Goal: Transaction & Acquisition: Purchase product/service

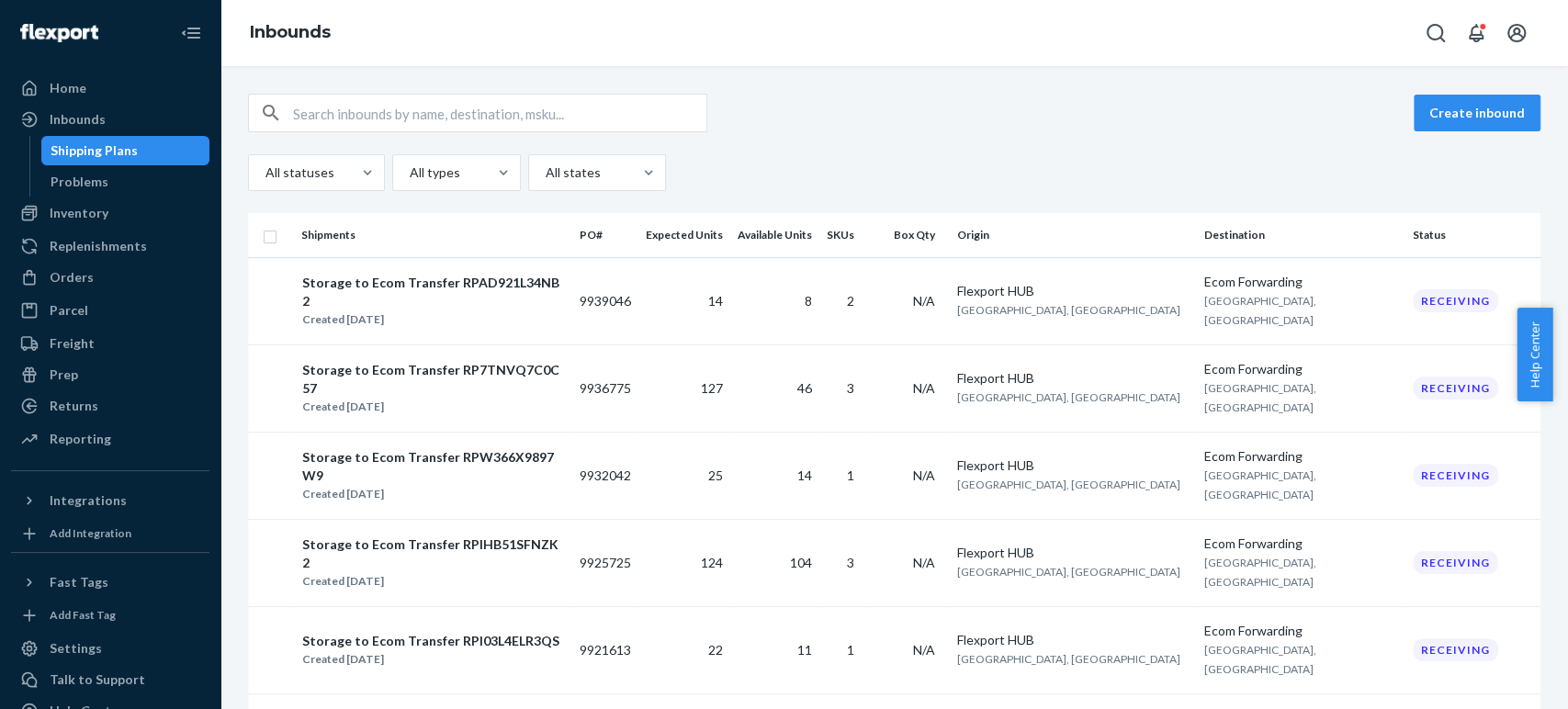
click at [73, 37] on img at bounding box center [59, 33] width 78 height 18
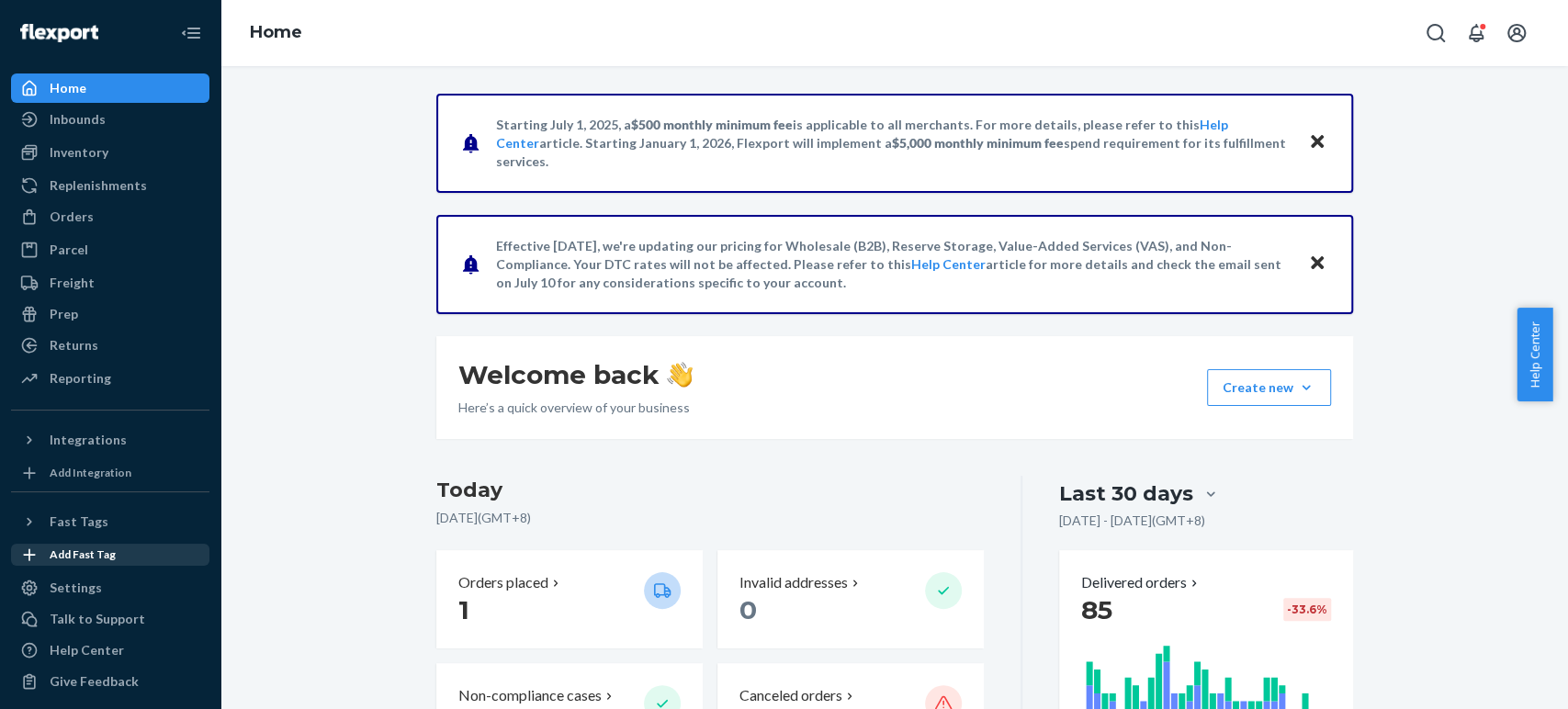
scroll to position [7, 0]
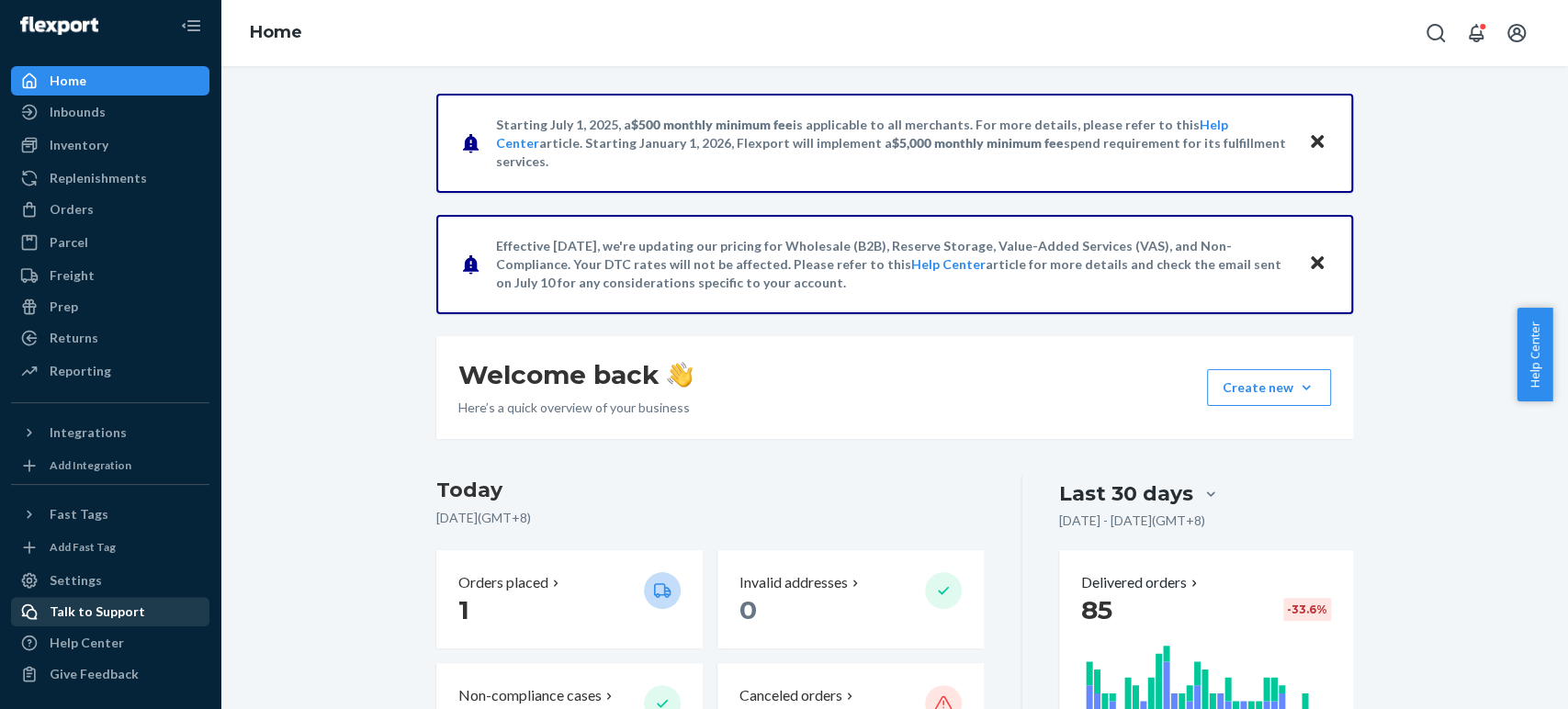
click at [86, 604] on div "Talk to Support" at bounding box center [97, 612] width 95 height 18
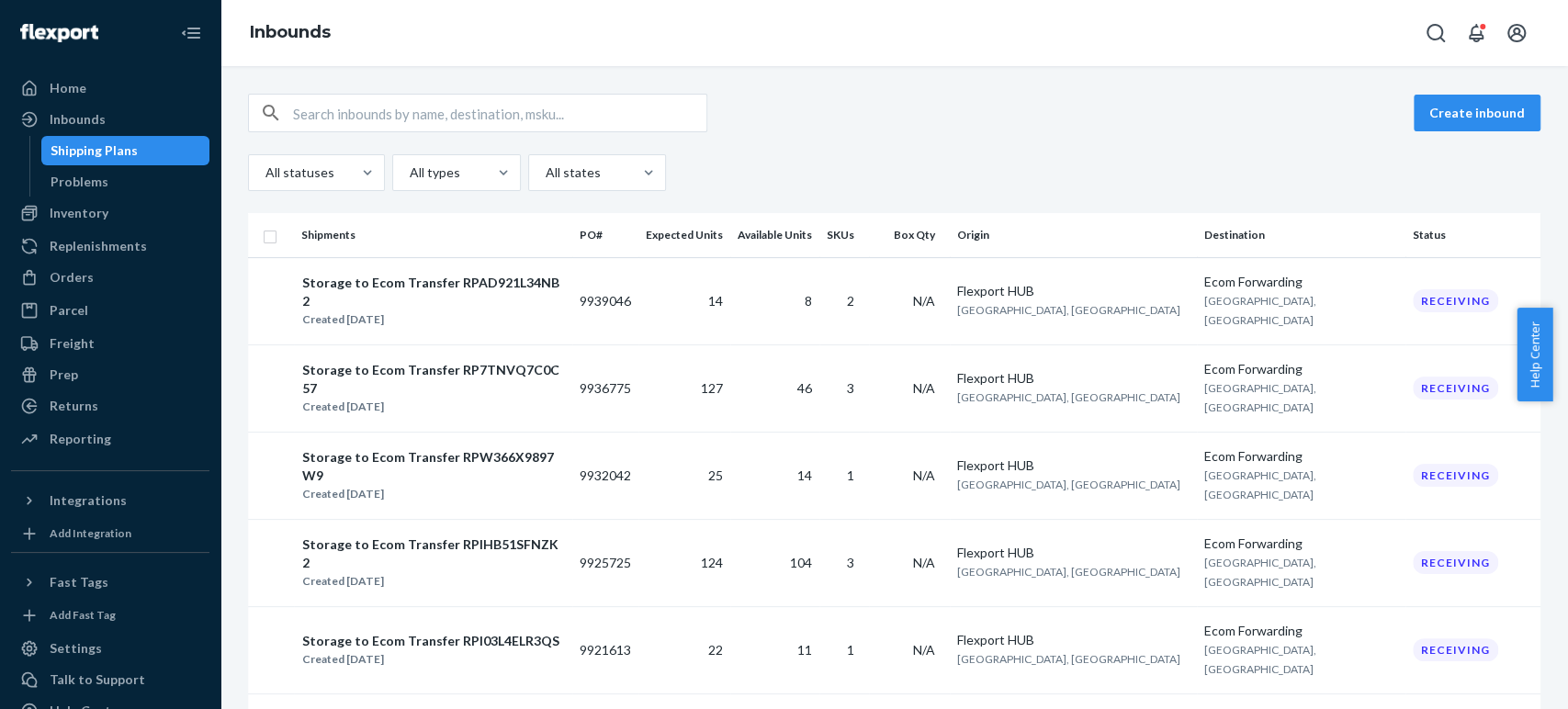
drag, startPoint x: 1147, startPoint y: 143, endPoint x: 1153, endPoint y: 113, distance: 30.6
click at [1147, 138] on div "Create inbound All statuses All types All states" at bounding box center [894, 141] width 1292 height 97
click at [80, 277] on div "Orders" at bounding box center [72, 277] width 44 height 18
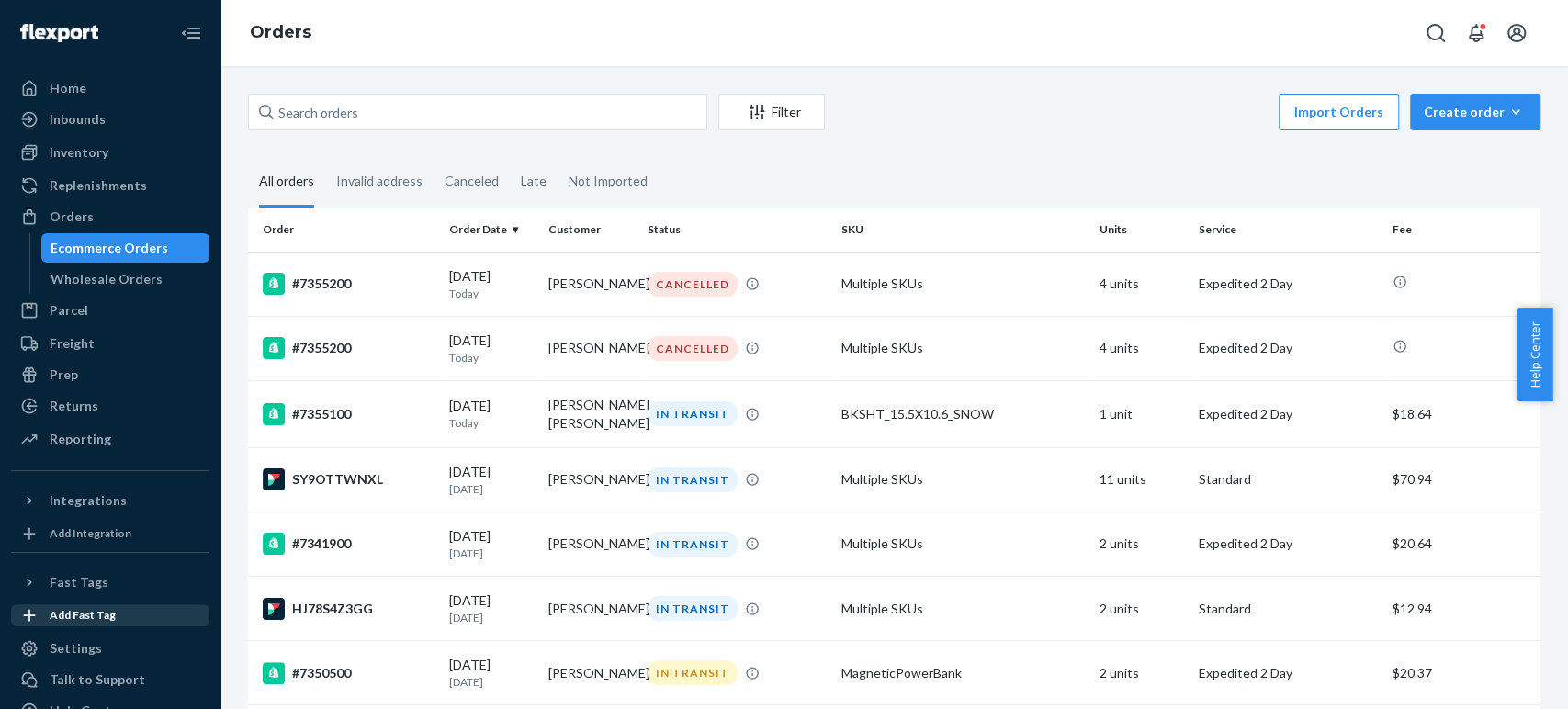
scroll to position [68, 0]
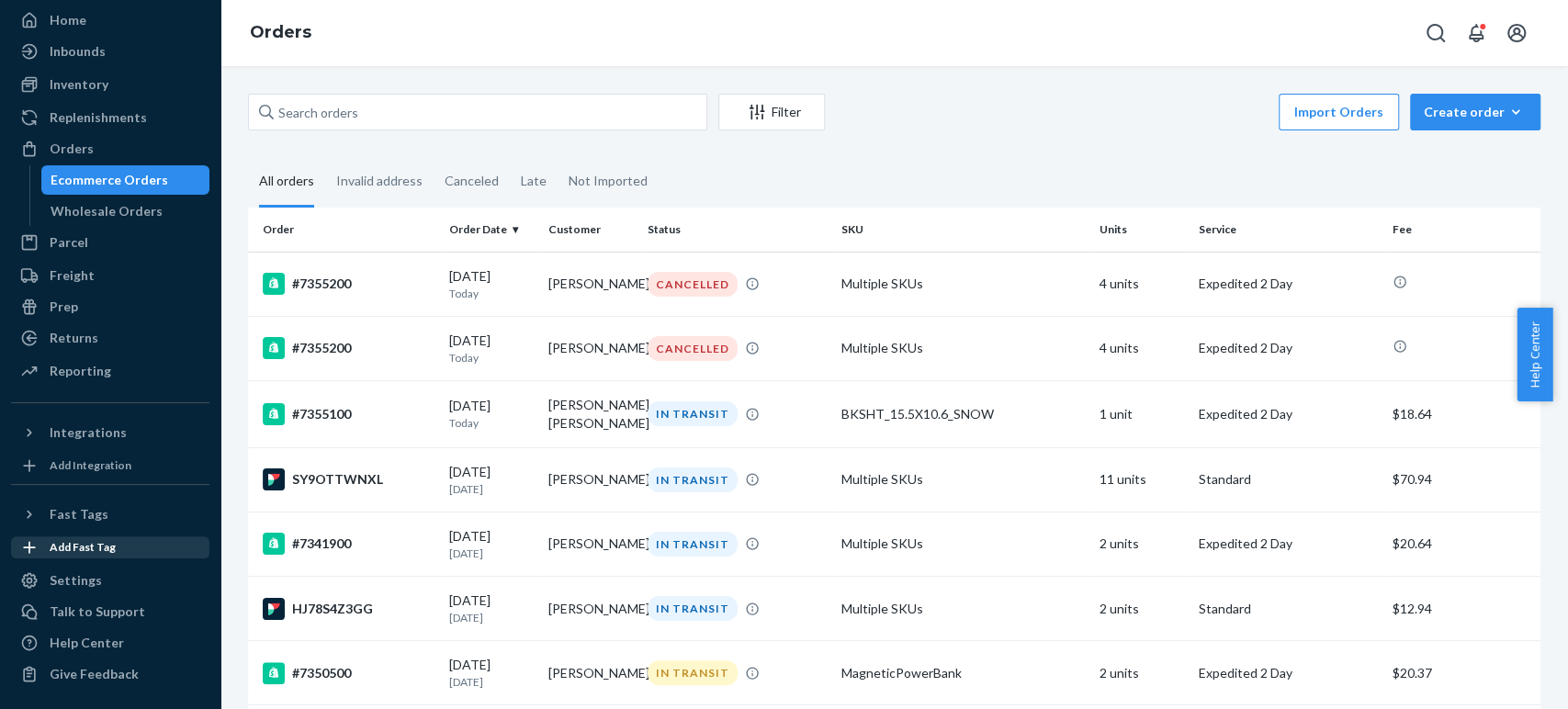
click at [91, 614] on div "Talk to Support" at bounding box center [97, 612] width 95 height 18
click at [92, 85] on div "Inventory" at bounding box center [80, 84] width 59 height 18
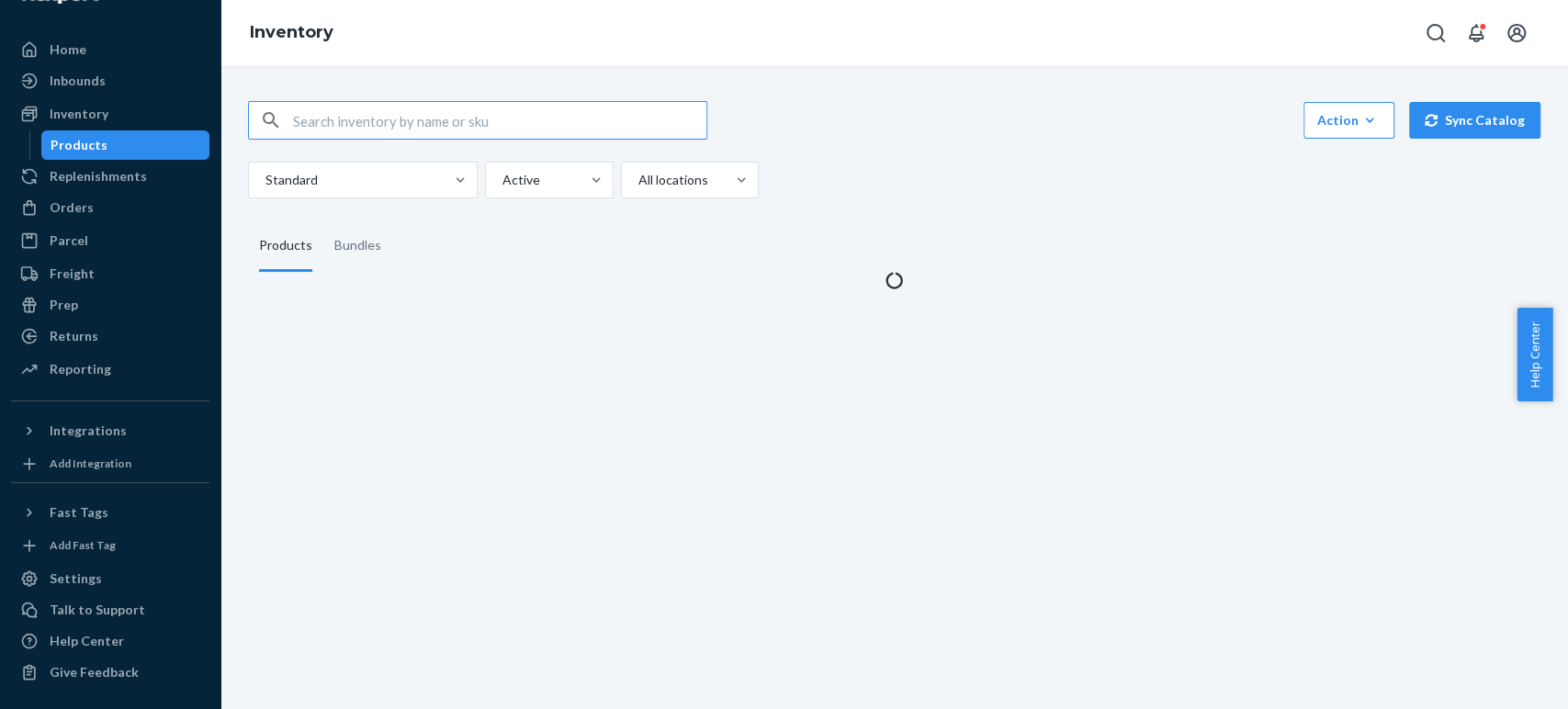
scroll to position [37, 0]
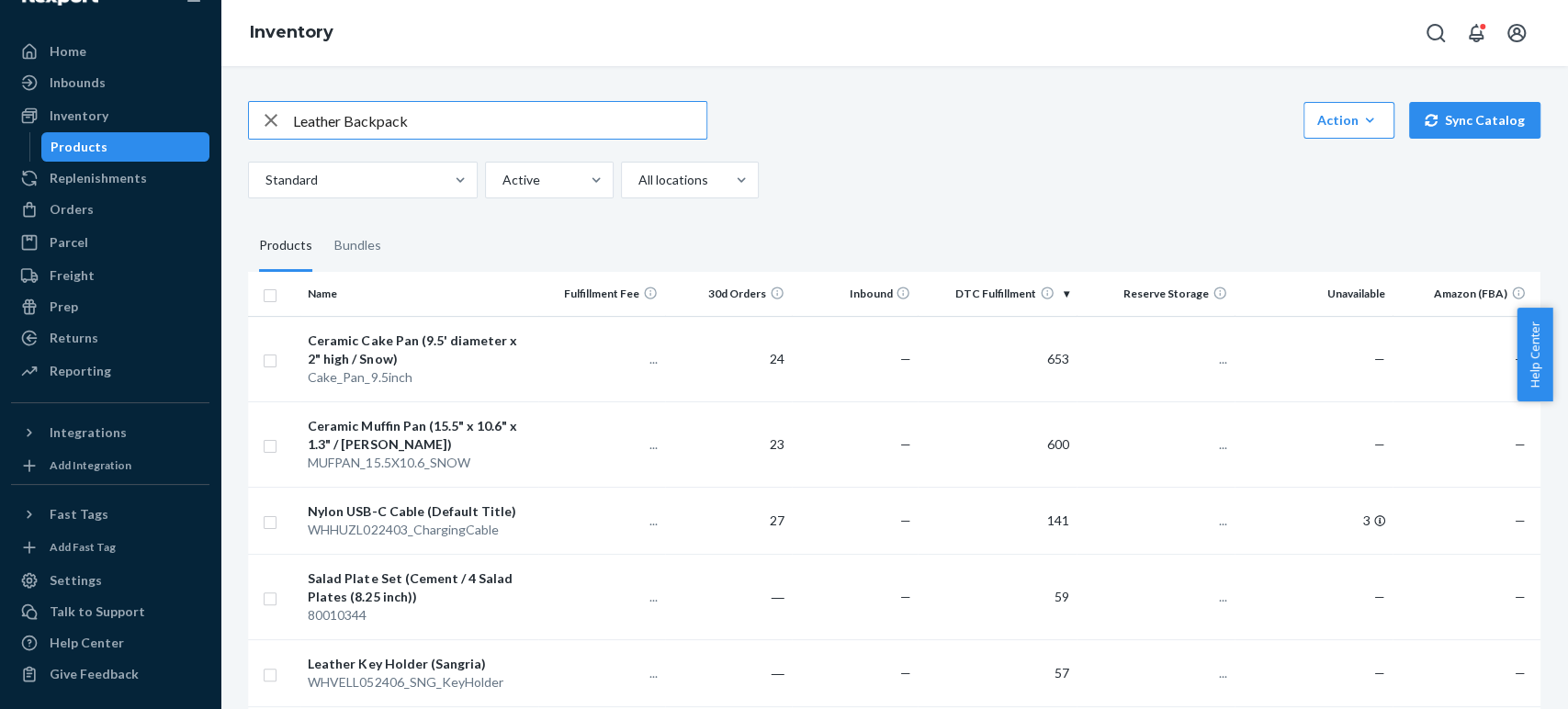
type input "Leather Backpack"
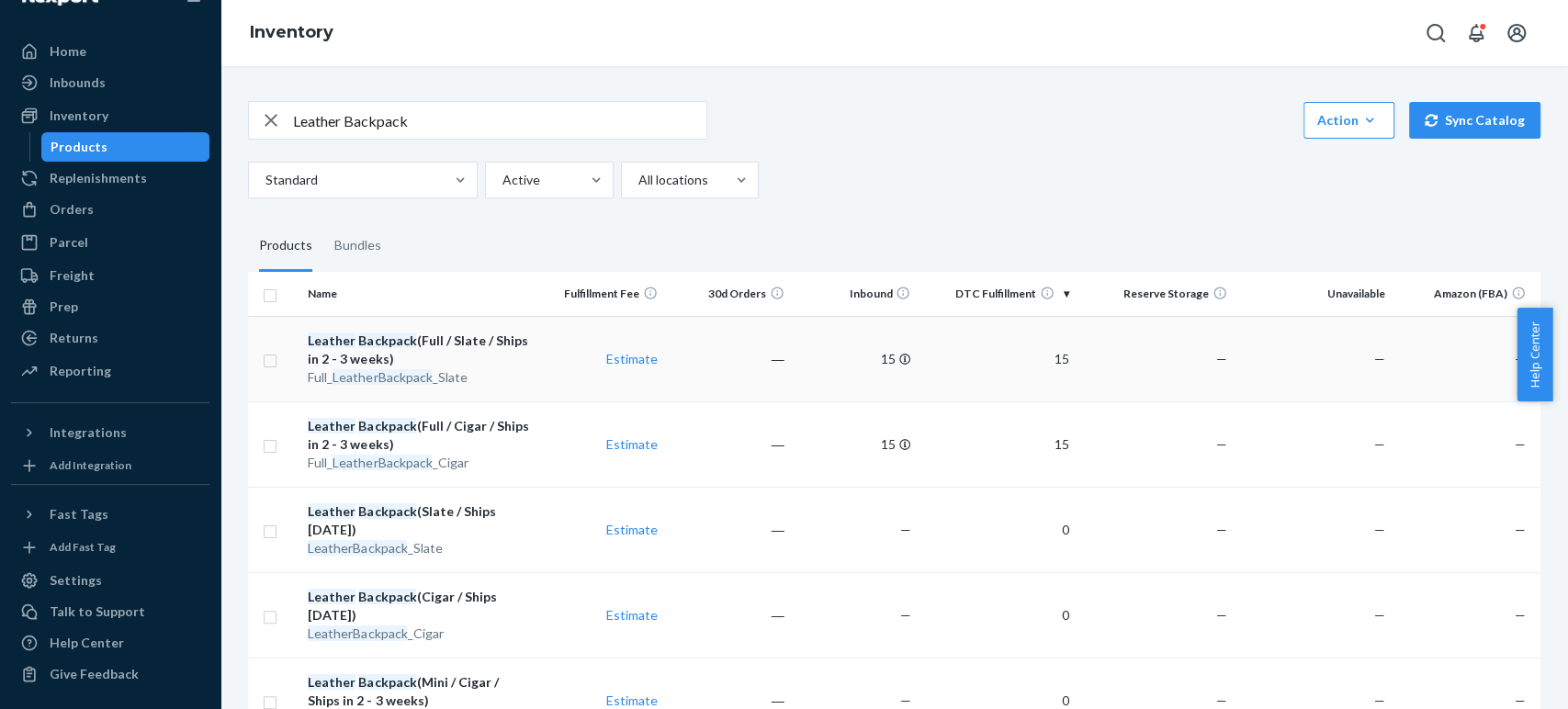
scroll to position [102, 0]
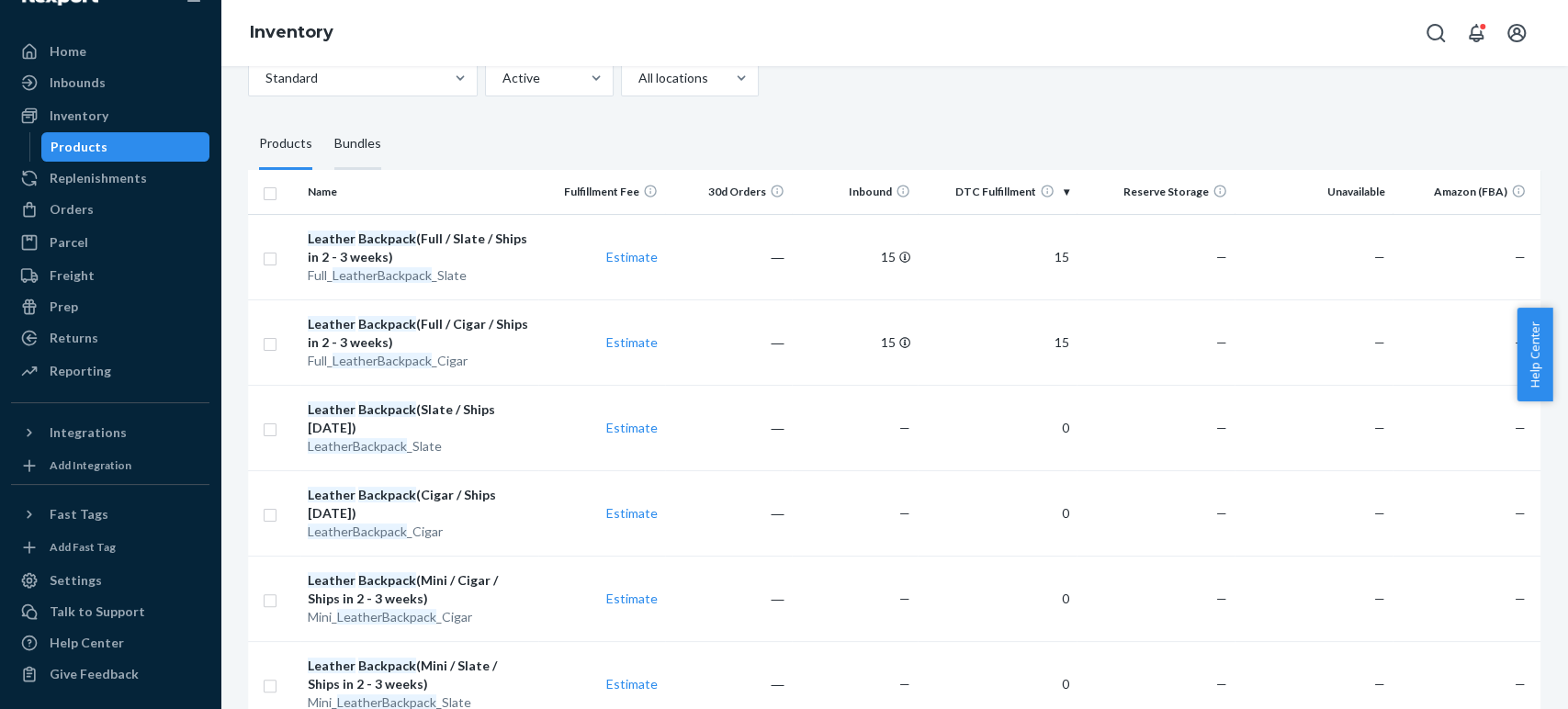
click at [362, 138] on div "Bundles" at bounding box center [358, 144] width 47 height 52
click at [324, 118] on input "Bundles" at bounding box center [324, 118] width 0 height 0
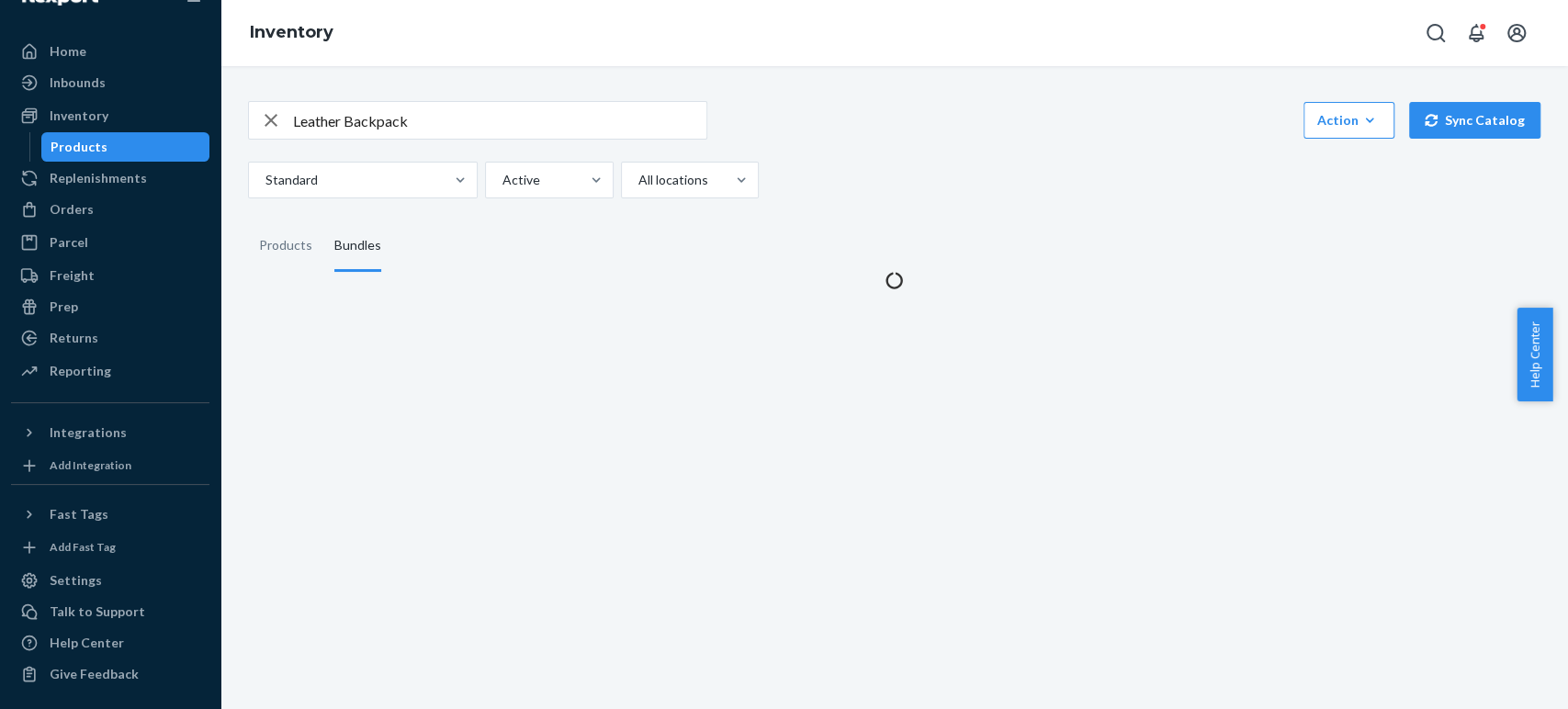
scroll to position [0, 0]
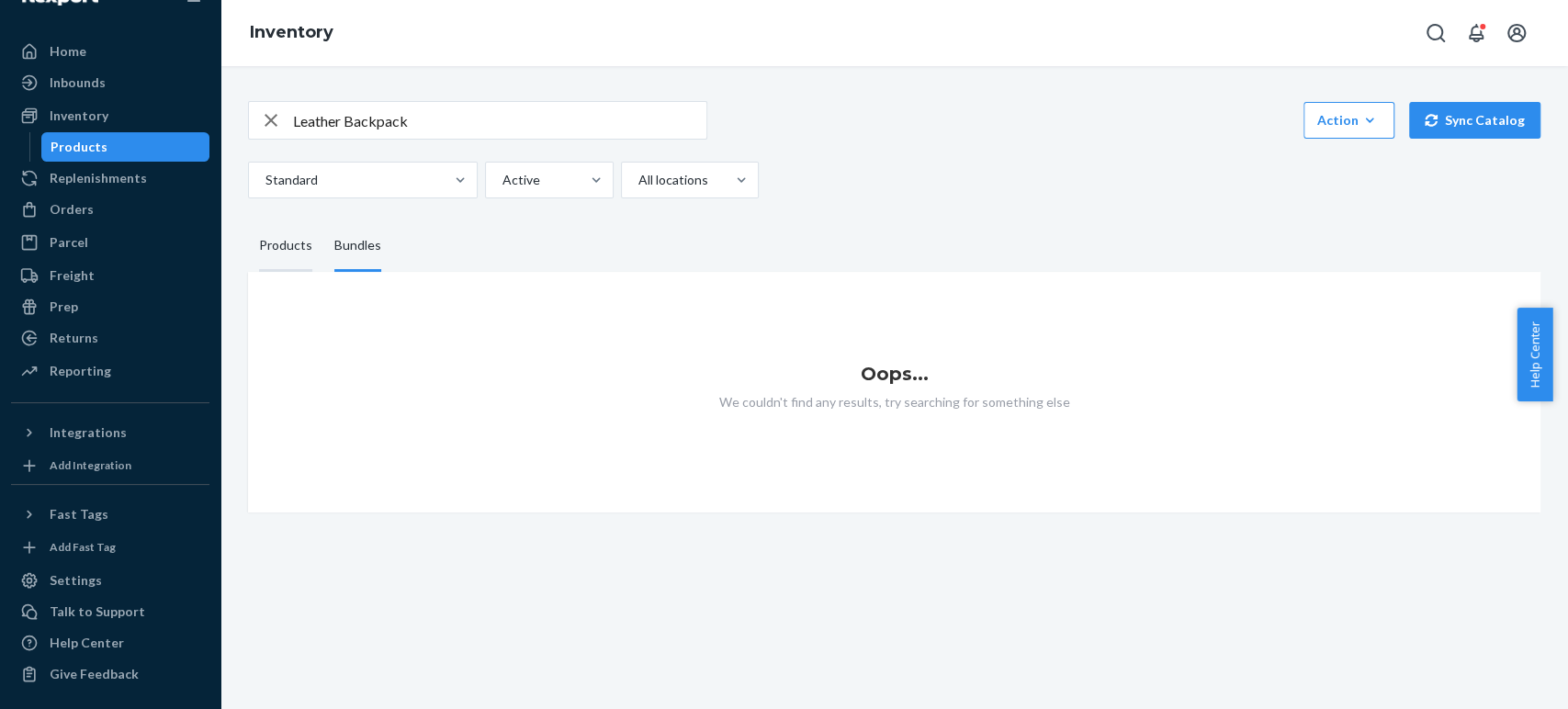
click at [286, 243] on div "Products" at bounding box center [286, 246] width 54 height 52
click at [248, 220] on input "Products" at bounding box center [248, 220] width 0 height 0
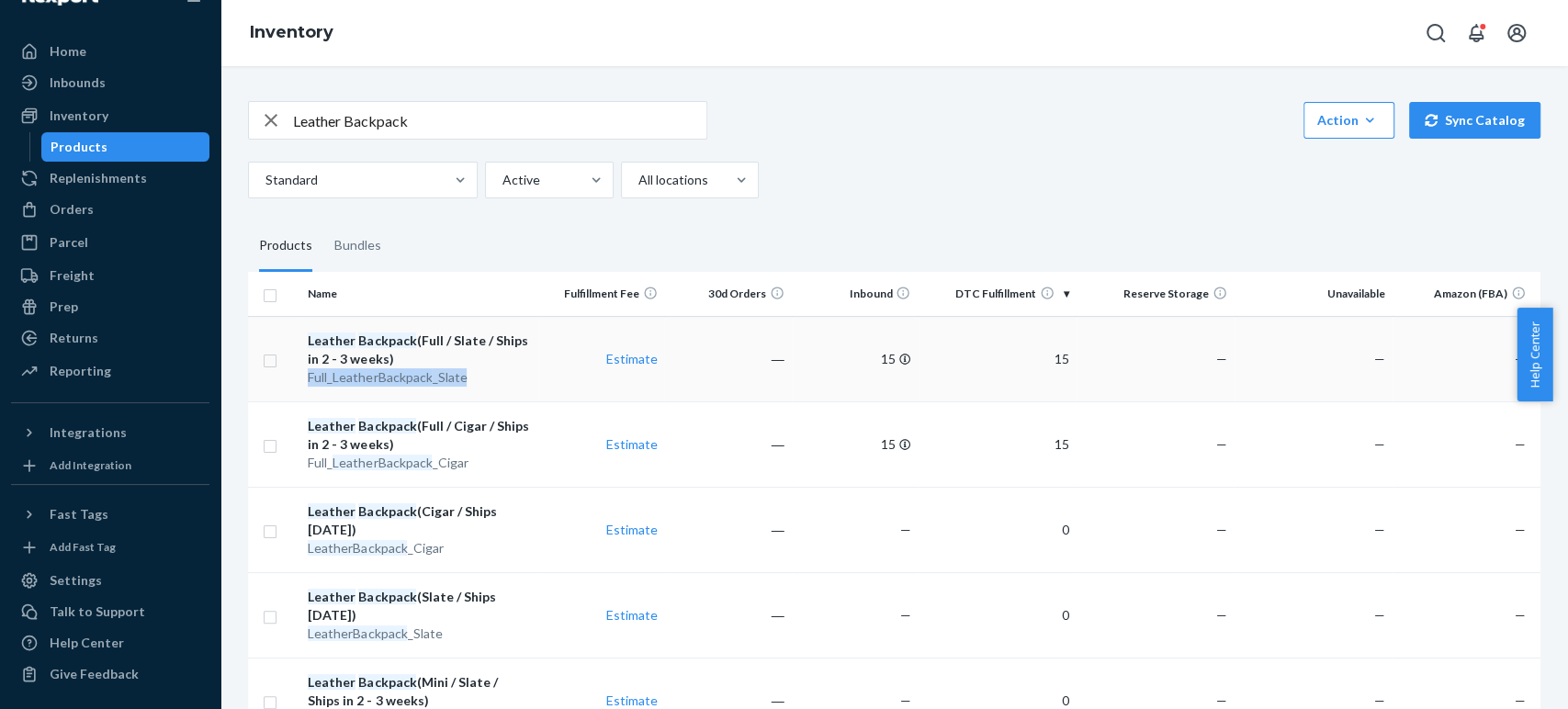
copy div "Full_ LeatherBackpack _Slate"
drag, startPoint x: 478, startPoint y: 375, endPoint x: 309, endPoint y: 381, distance: 169.1
click at [309, 381] on div "Full_ LeatherBackpack _Slate" at bounding box center [419, 377] width 222 height 18
click at [77, 215] on div "Orders" at bounding box center [72, 210] width 44 height 18
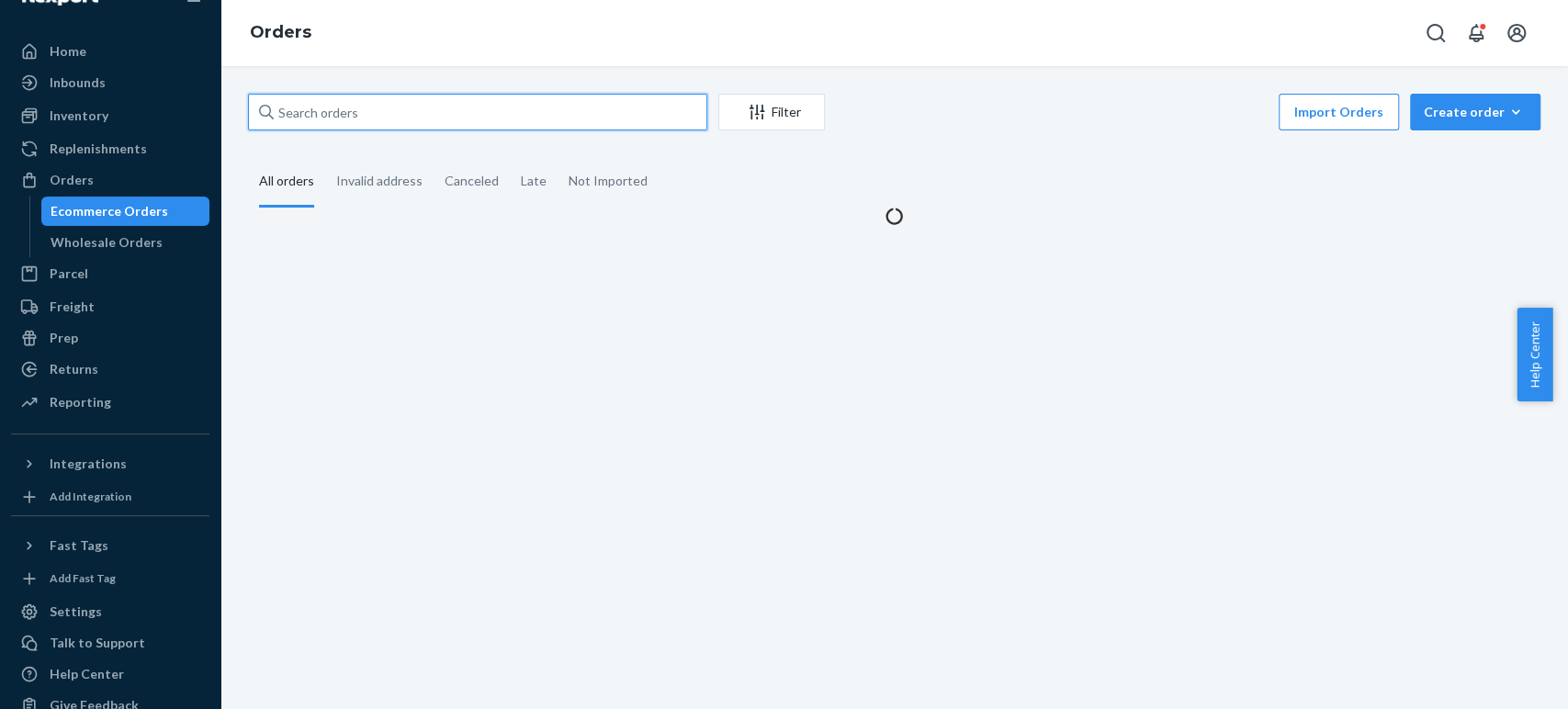
click at [389, 109] on input "text" at bounding box center [477, 112] width 459 height 37
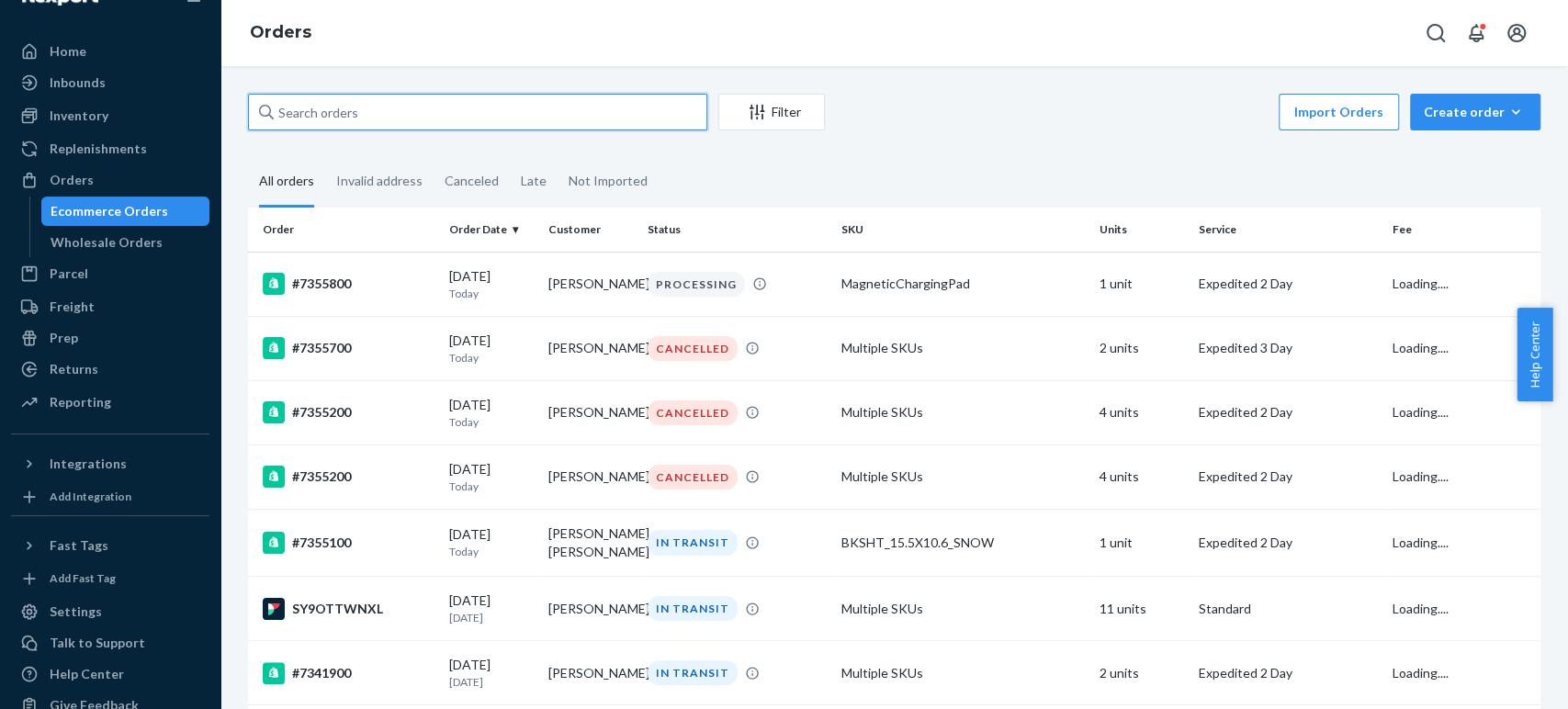
paste input "[PERSON_NAME]"
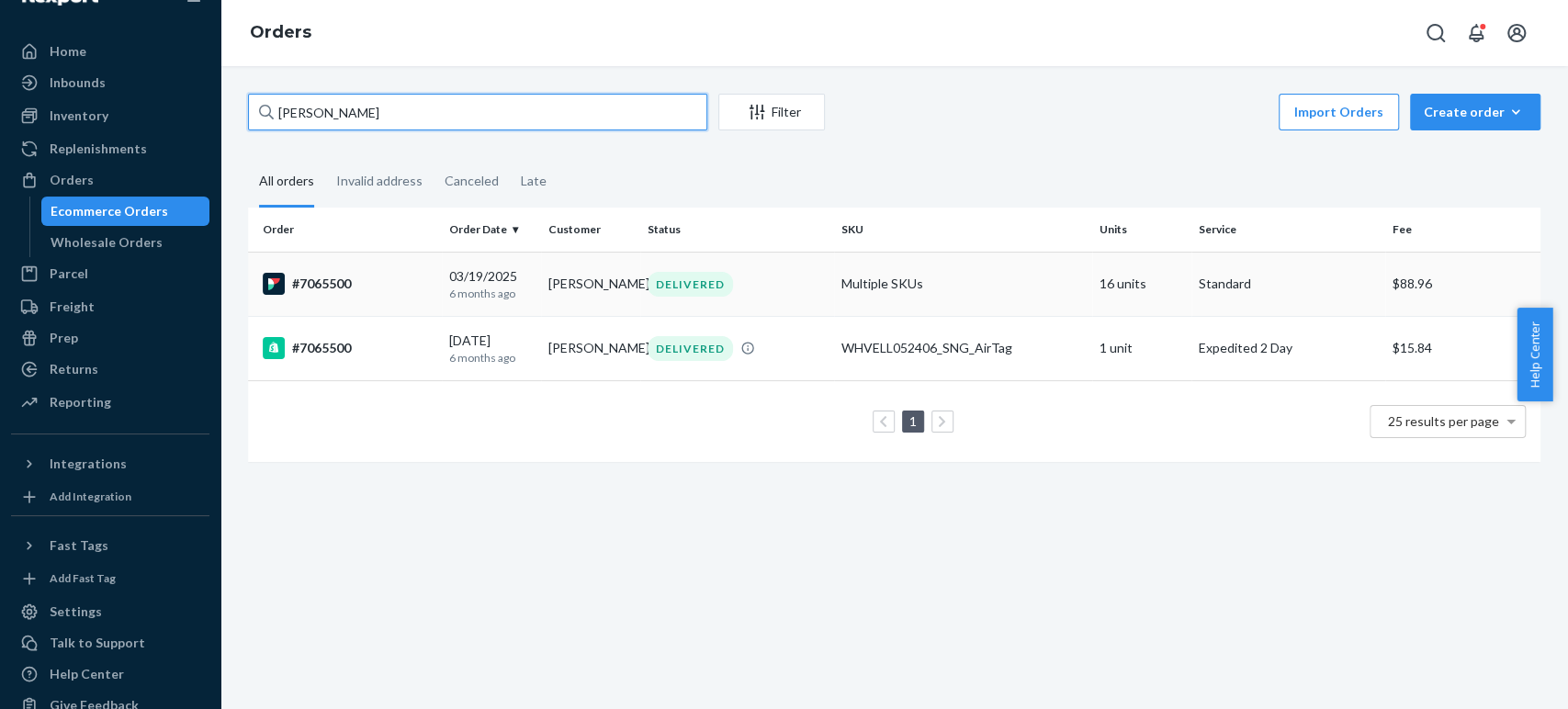
type input "[PERSON_NAME]"
click at [386, 283] on div "#7065500" at bounding box center [349, 284] width 172 height 22
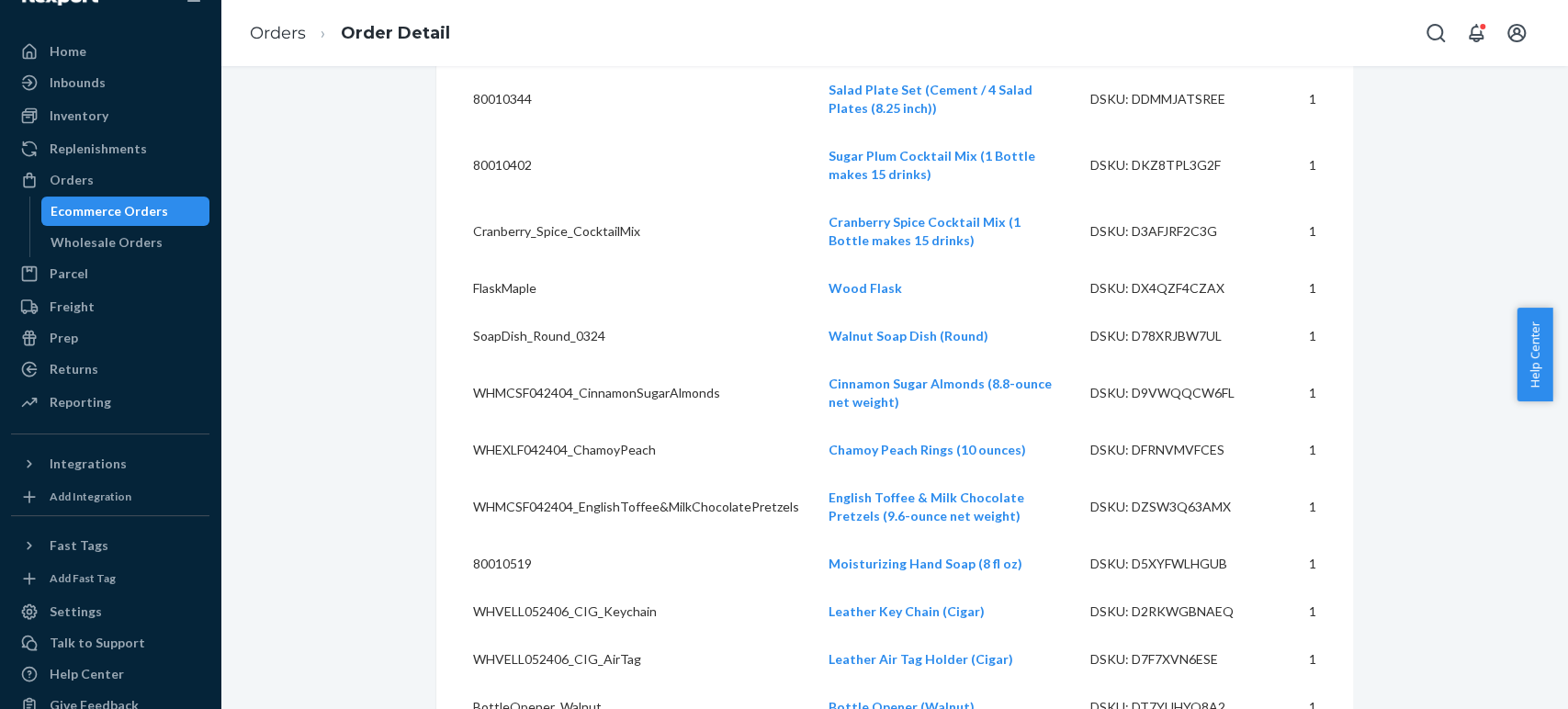
scroll to position [509, 0]
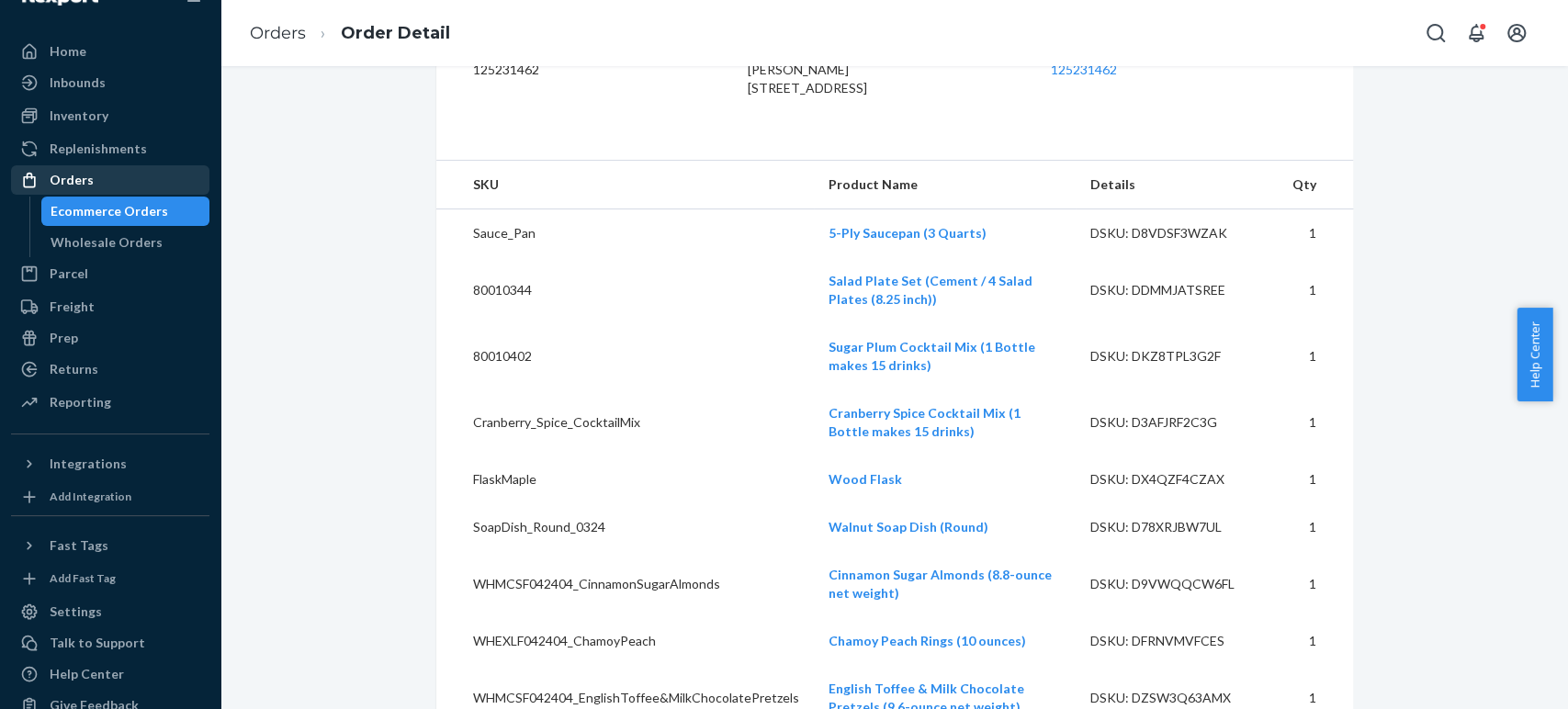
click at [67, 175] on div "Orders" at bounding box center [72, 180] width 44 height 18
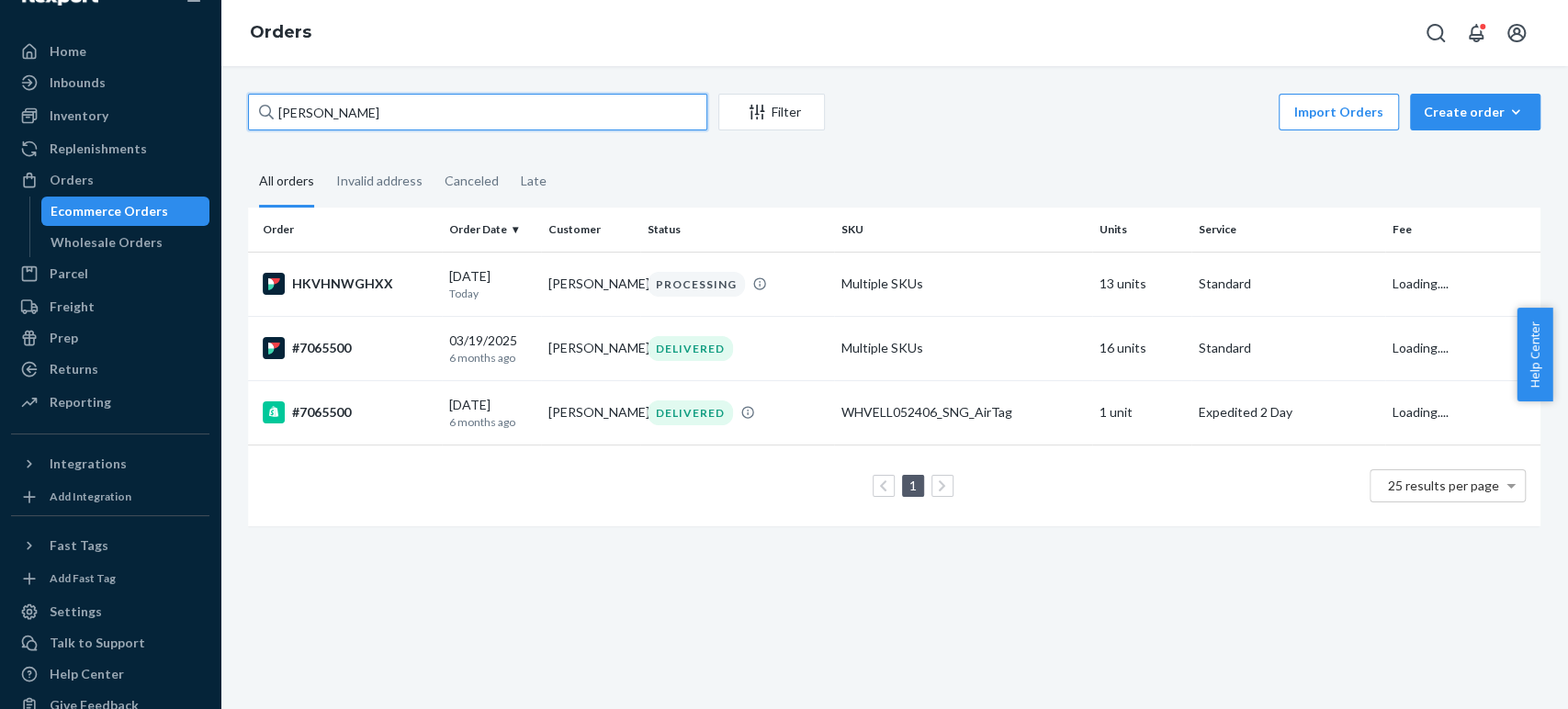
drag, startPoint x: 411, startPoint y: 109, endPoint x: 255, endPoint y: 125, distance: 156.8
click at [255, 125] on input "[PERSON_NAME]" at bounding box center [477, 112] width 459 height 37
paste input "[PERSON_NAME]"
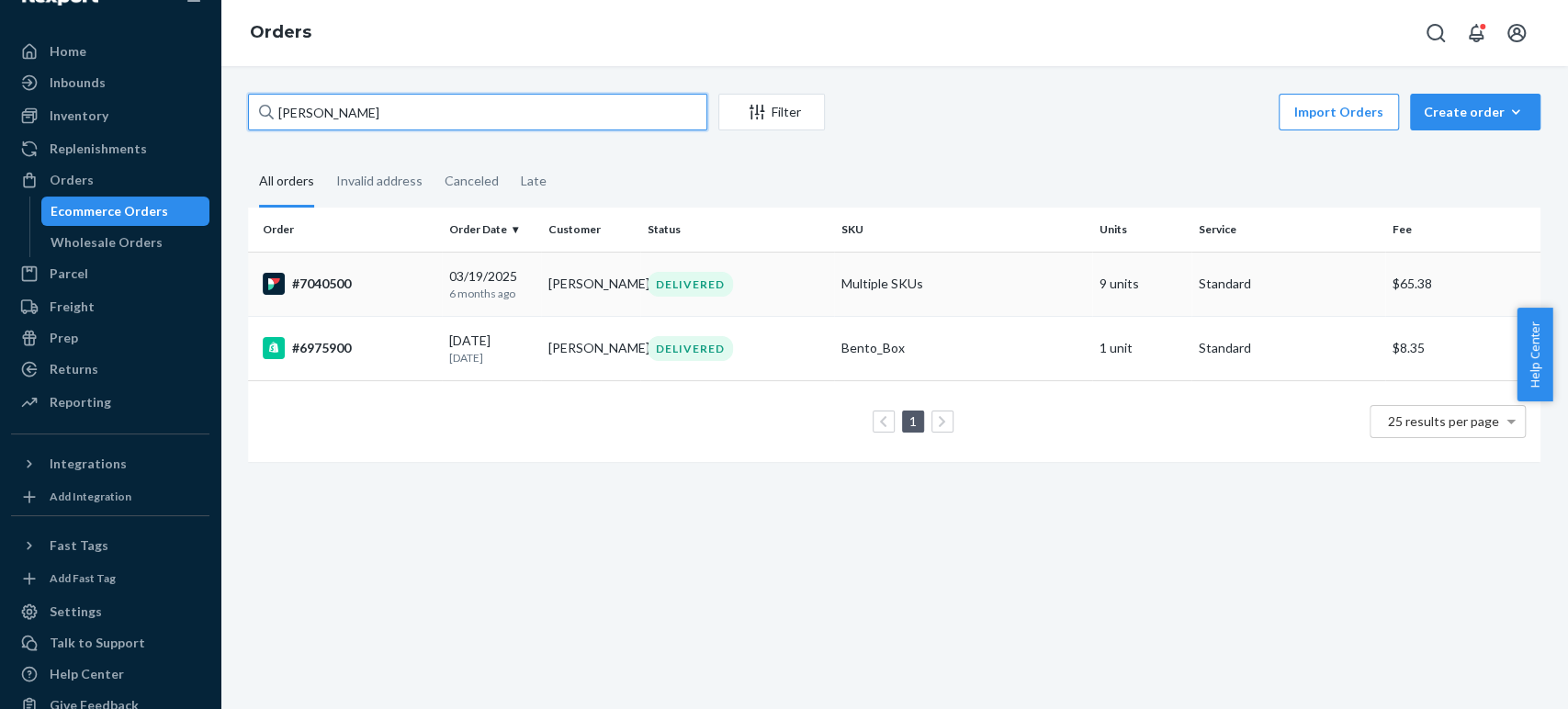
type input "[PERSON_NAME]"
click at [404, 277] on div "#7040500" at bounding box center [349, 284] width 172 height 22
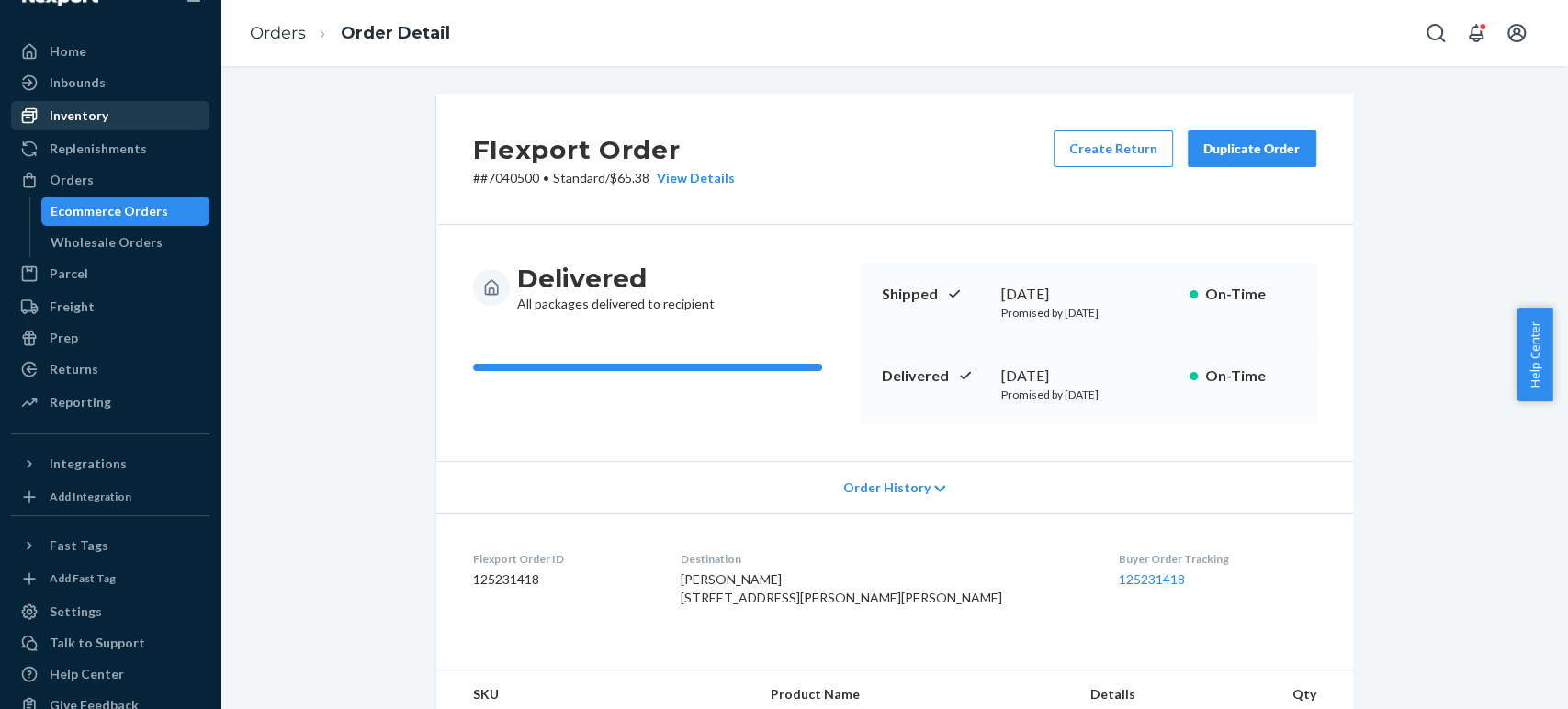
click at [70, 108] on div "Inventory" at bounding box center [80, 116] width 59 height 18
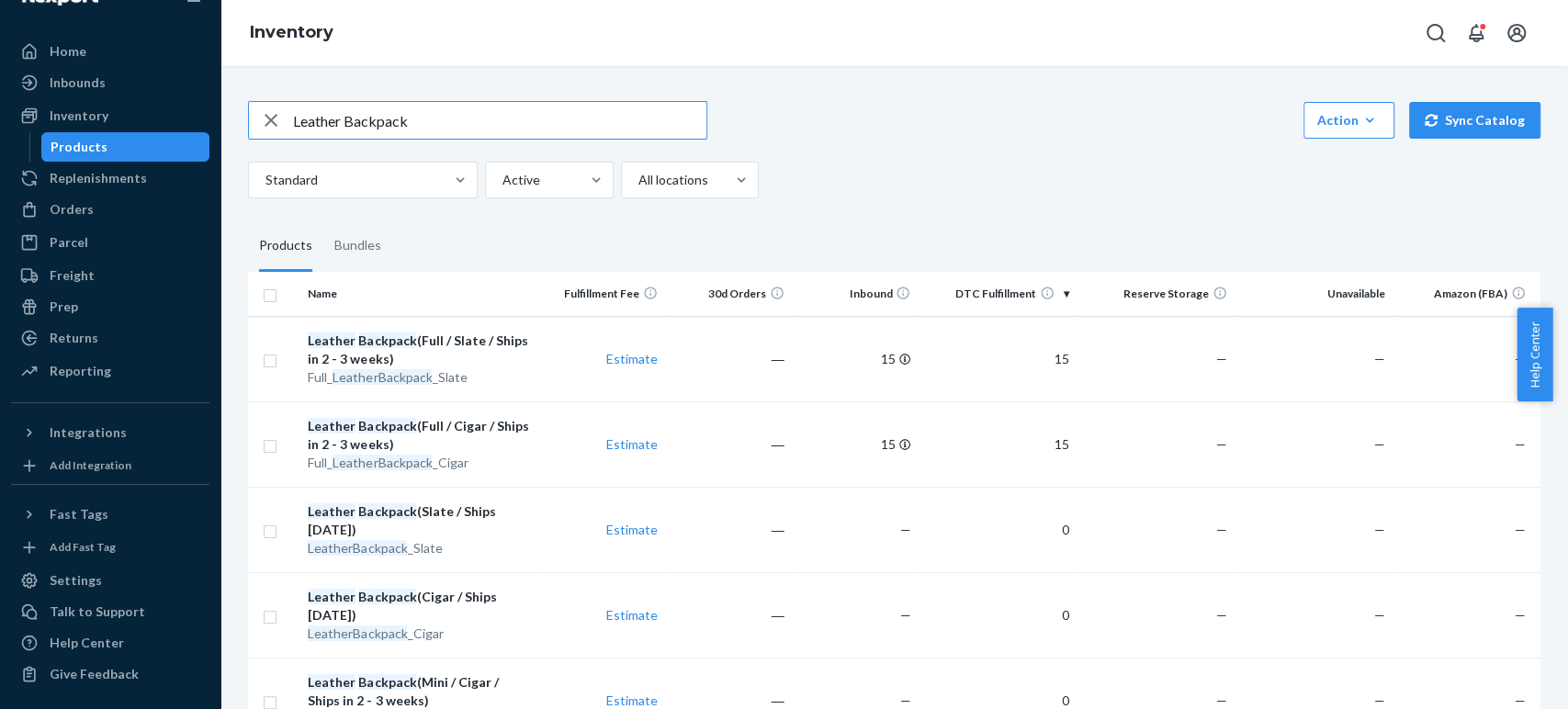
drag, startPoint x: 428, startPoint y: 116, endPoint x: 280, endPoint y: 123, distance: 148.2
click at [280, 123] on div "Leather Backpack" at bounding box center [477, 120] width 458 height 37
type input "Linen Duvet Cover"
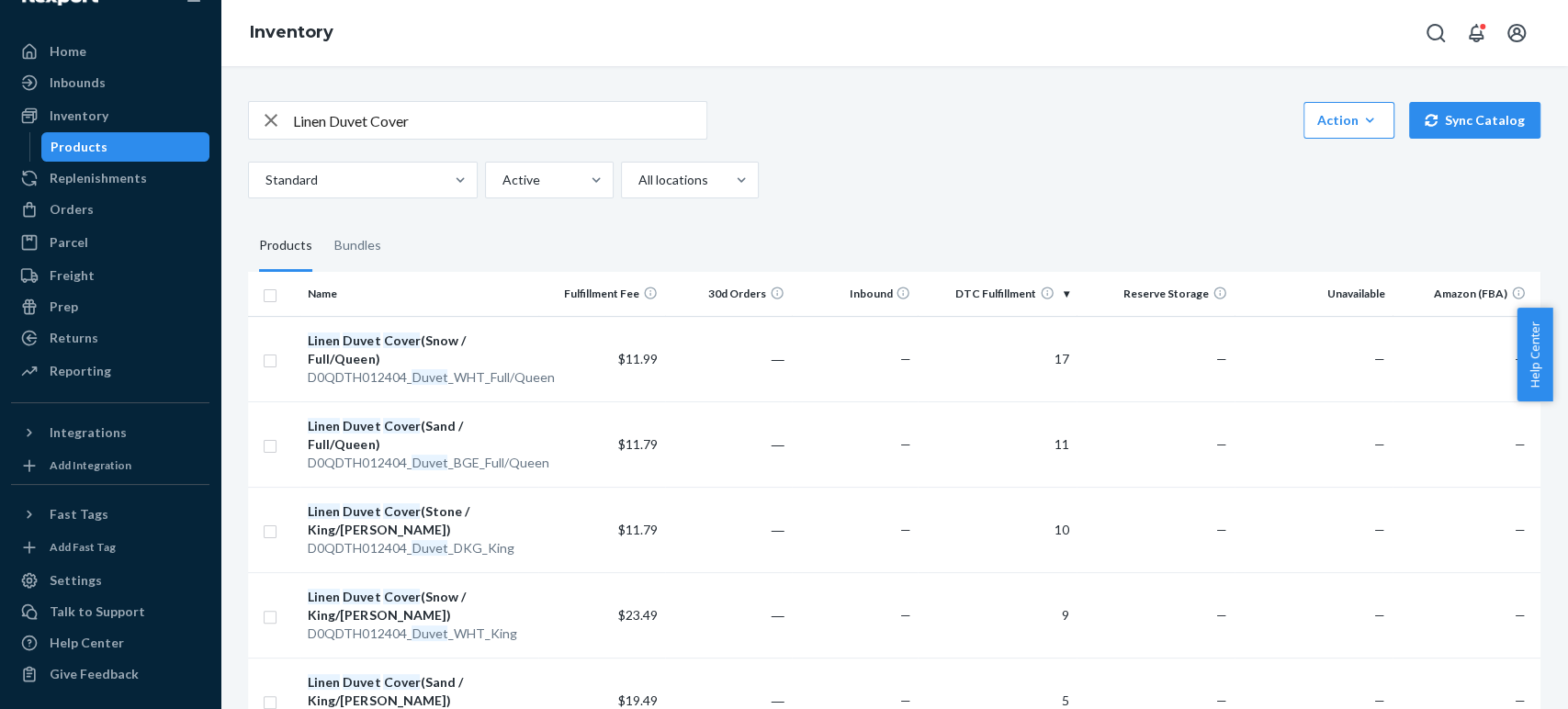
click at [67, 132] on link "Products" at bounding box center [126, 147] width 169 height 30
click at [67, 205] on div "Orders" at bounding box center [72, 210] width 44 height 18
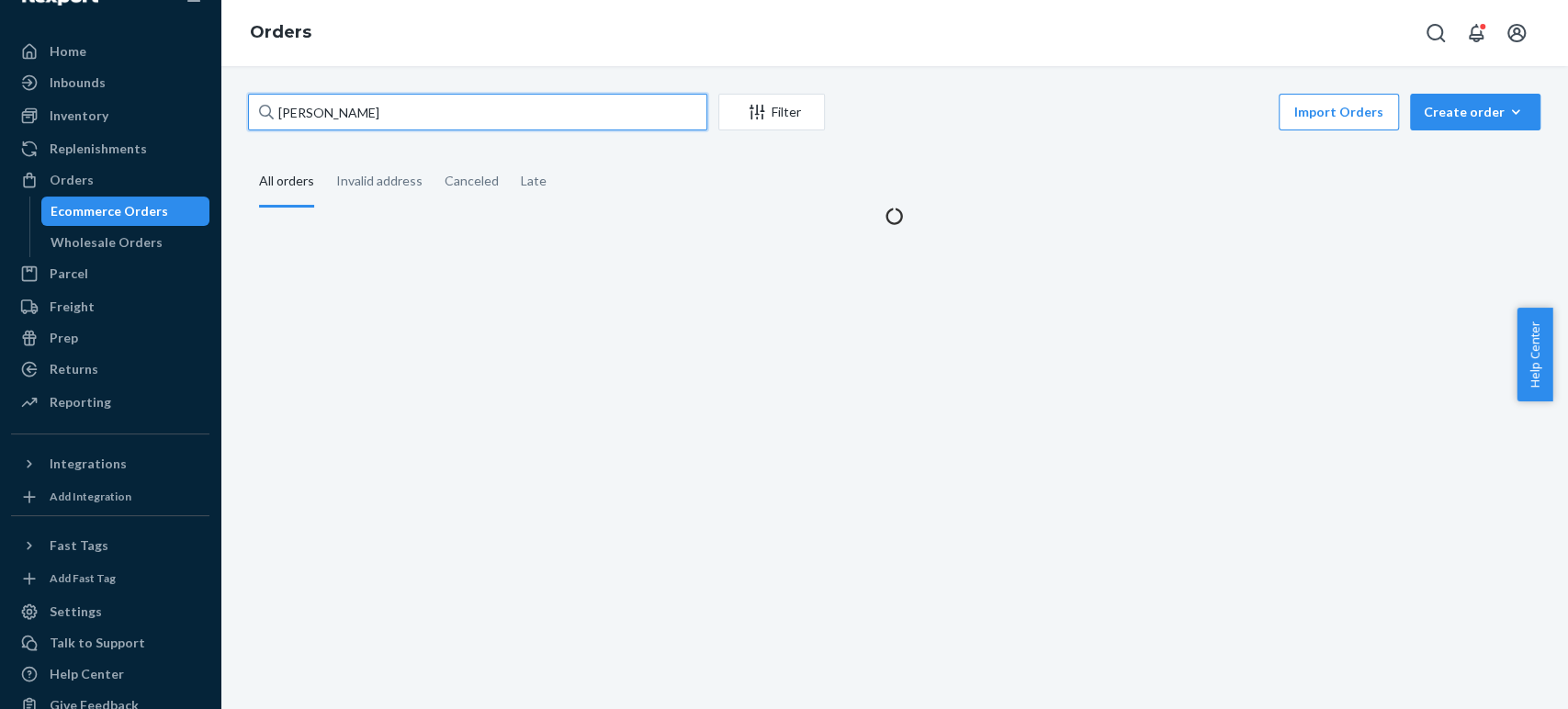
click at [384, 109] on input "[PERSON_NAME]" at bounding box center [477, 112] width 459 height 37
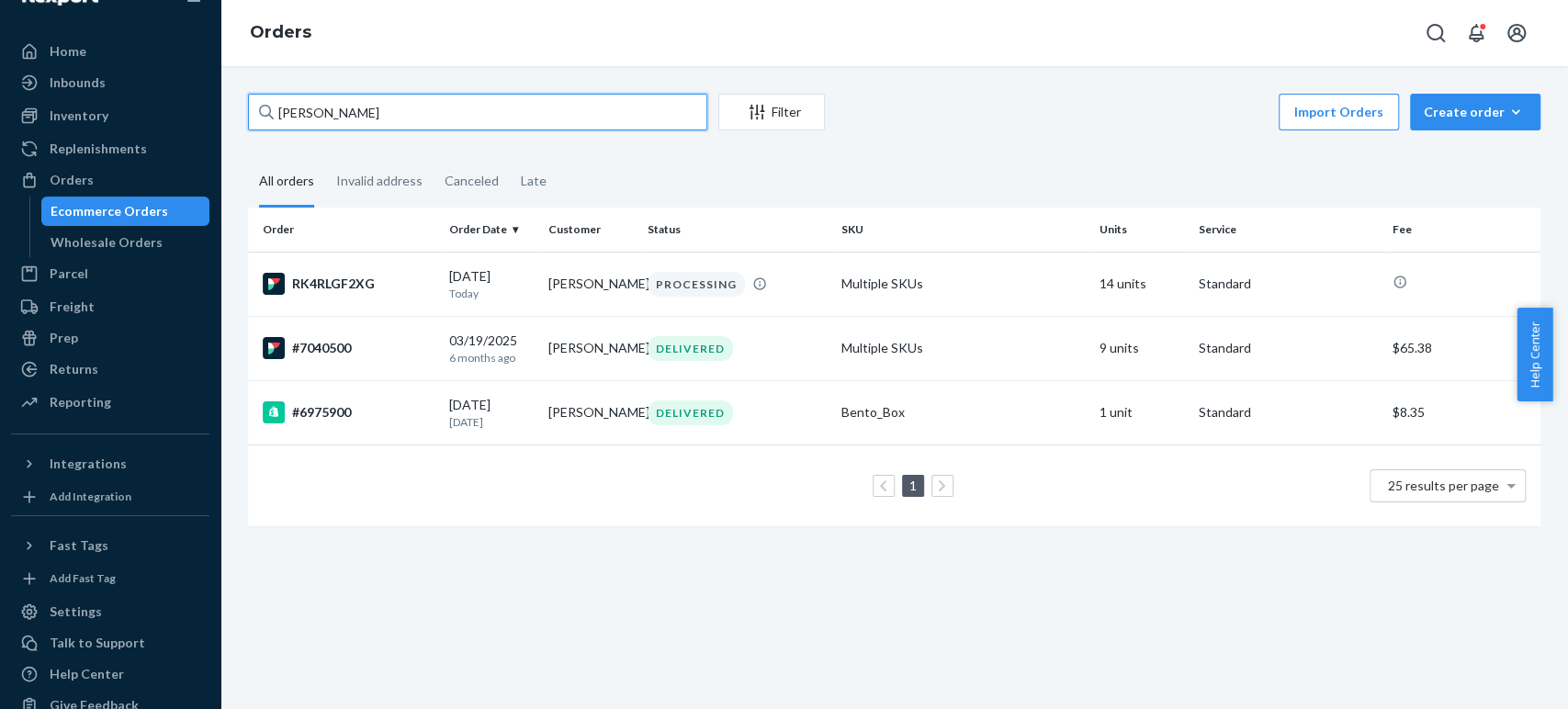
drag, startPoint x: 385, startPoint y: 121, endPoint x: 231, endPoint y: 129, distance: 154.2
click at [231, 129] on div "[PERSON_NAME] Filter Import Orders Create order Ecommerce order Removal order A…" at bounding box center [894, 387] width 1348 height 642
paste input "[PERSON_NAME]"
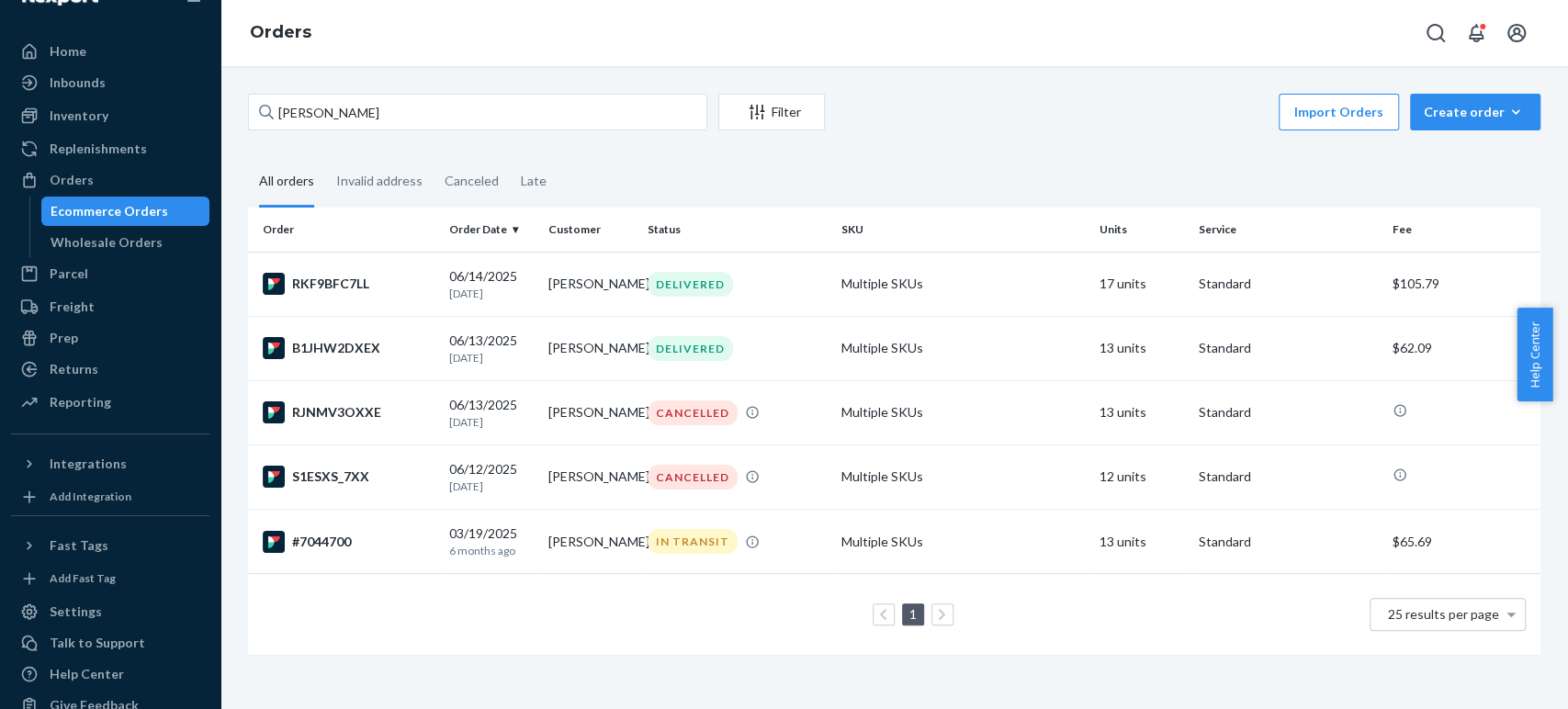
click at [970, 160] on fieldset "All orders Invalid address Canceled Late" at bounding box center [894, 182] width 1292 height 51
drag, startPoint x: 423, startPoint y: 125, endPoint x: 273, endPoint y: 128, distance: 150.0
click at [273, 128] on div "[PERSON_NAME]" at bounding box center [477, 112] width 459 height 37
paste input "125231412"
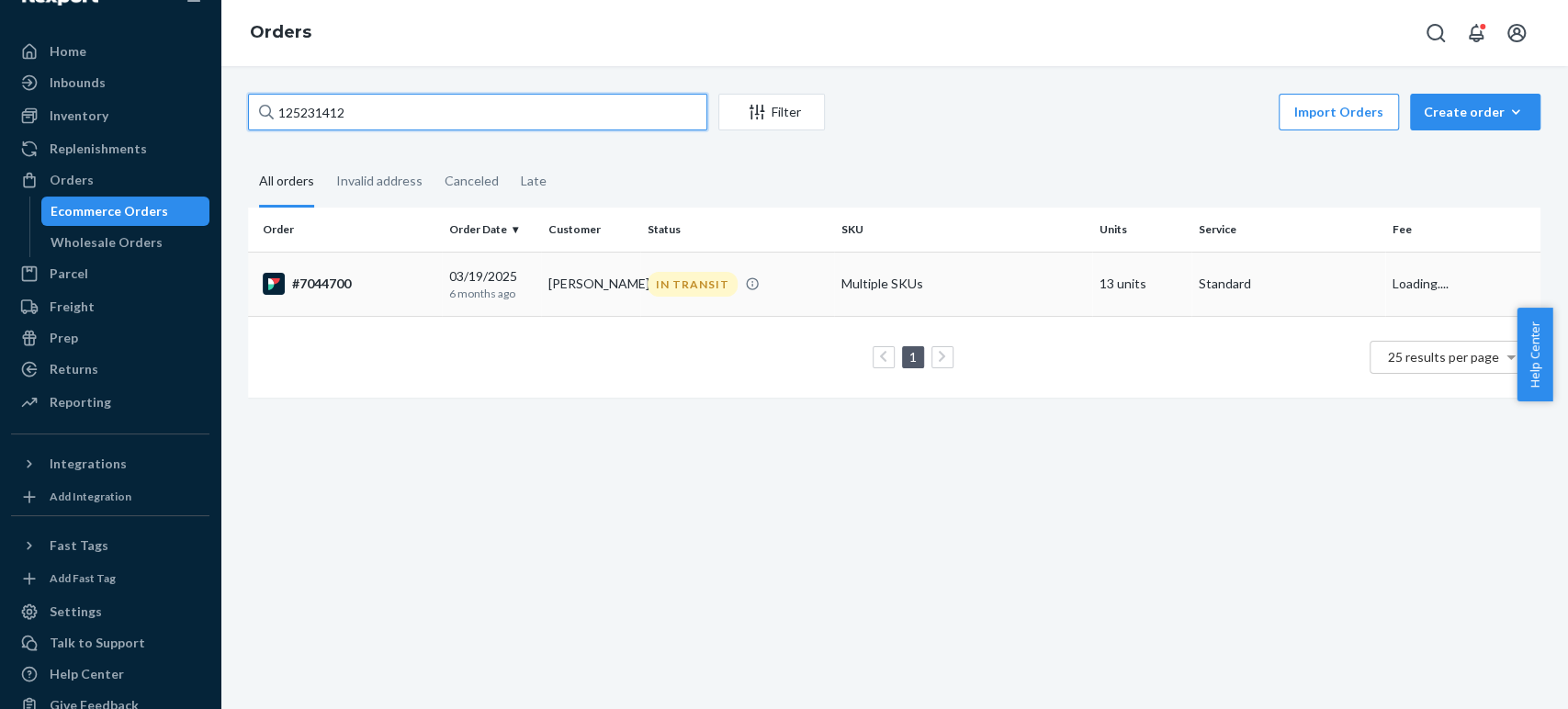
type input "125231412"
click at [366, 265] on td "#7044700" at bounding box center [345, 284] width 194 height 65
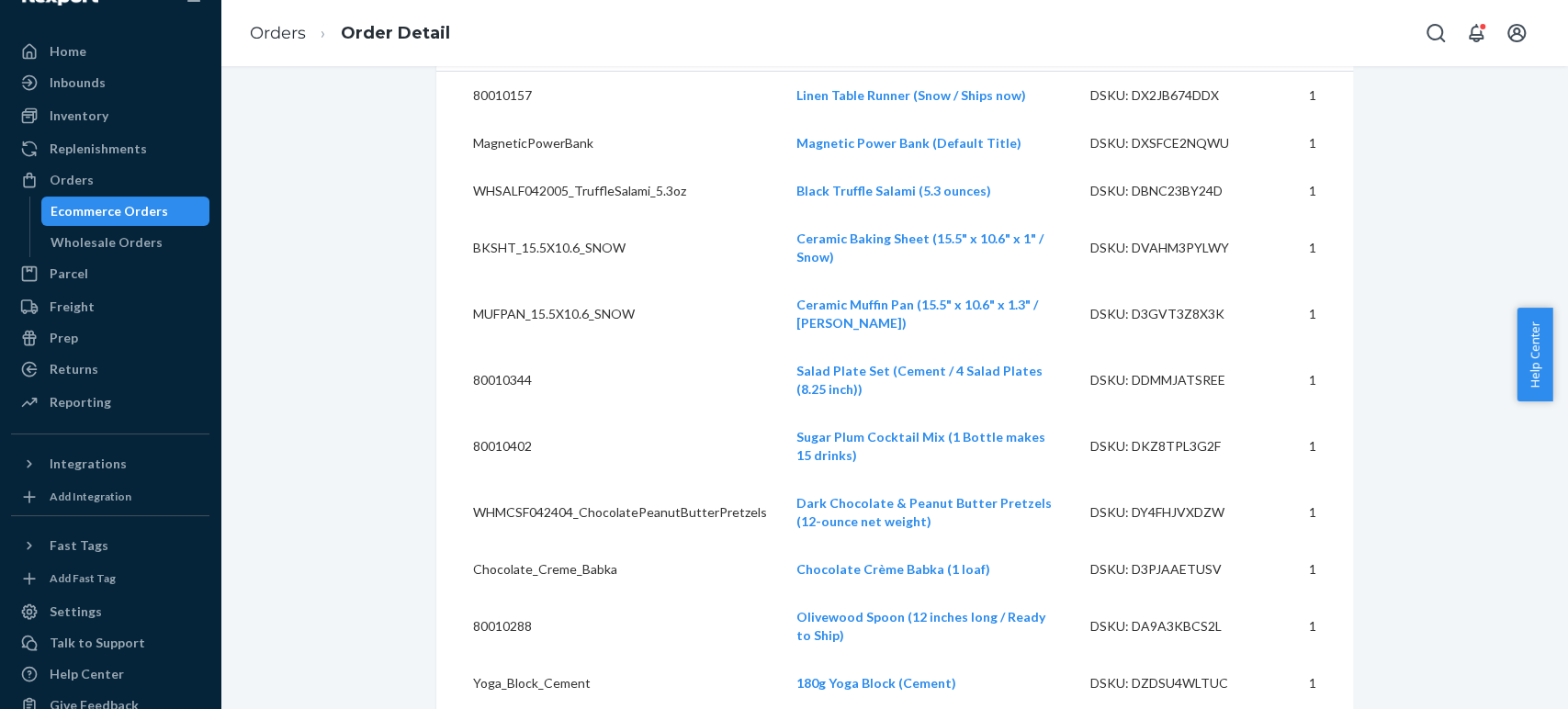
scroll to position [385, 0]
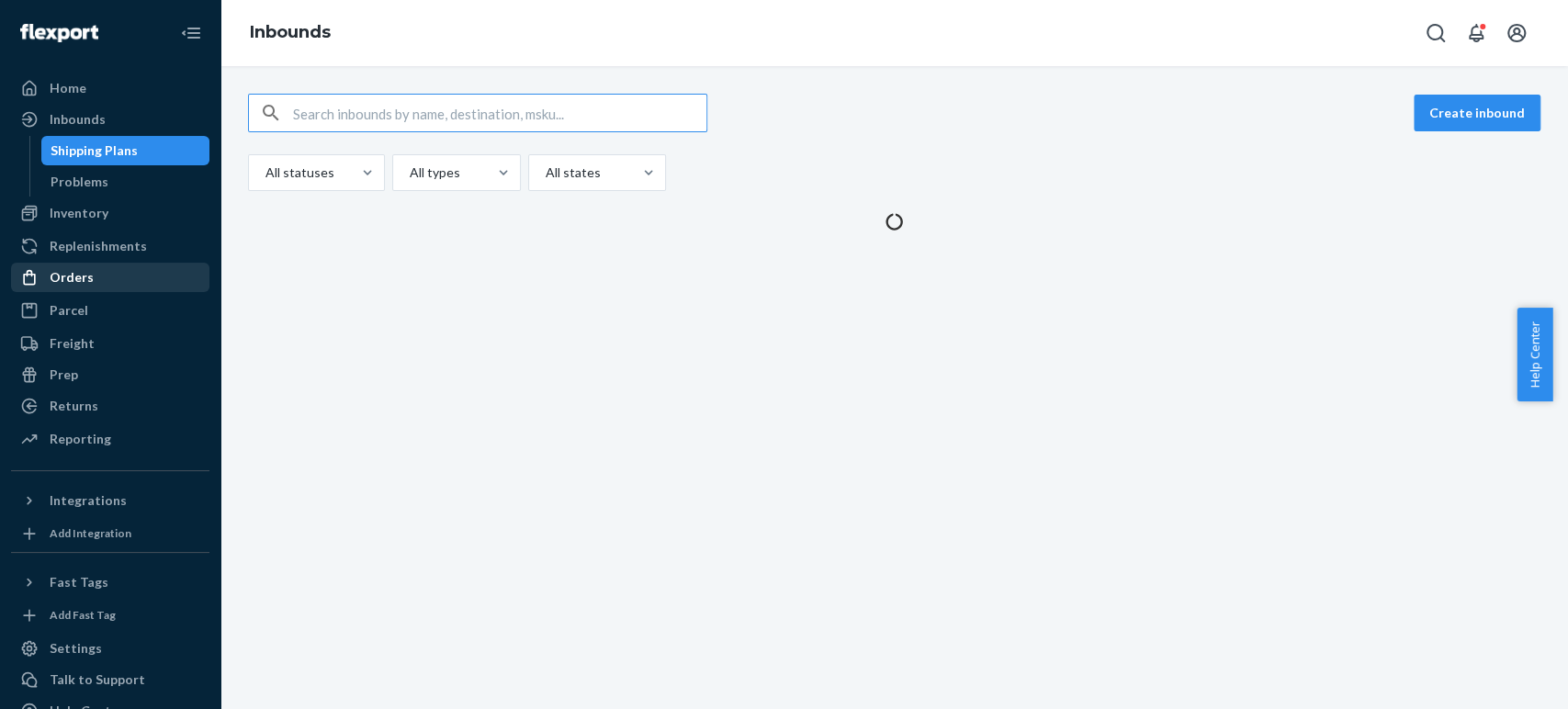
drag, startPoint x: 73, startPoint y: 276, endPoint x: 87, endPoint y: 279, distance: 14.3
click at [73, 276] on div "Orders" at bounding box center [72, 277] width 44 height 18
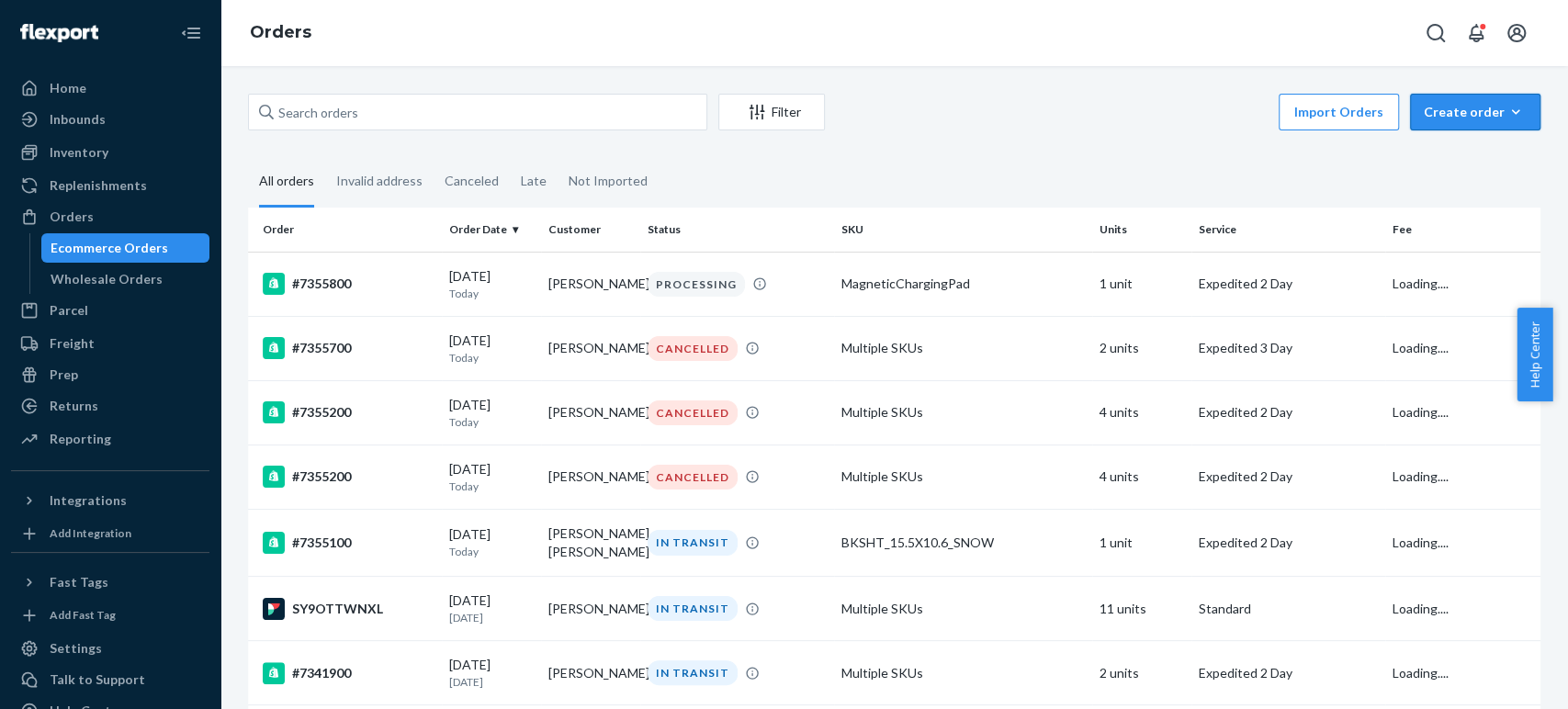
click at [1458, 119] on div "Create order" at bounding box center [1475, 112] width 103 height 18
click at [1470, 153] on span "Ecommerce order" at bounding box center [1486, 156] width 114 height 13
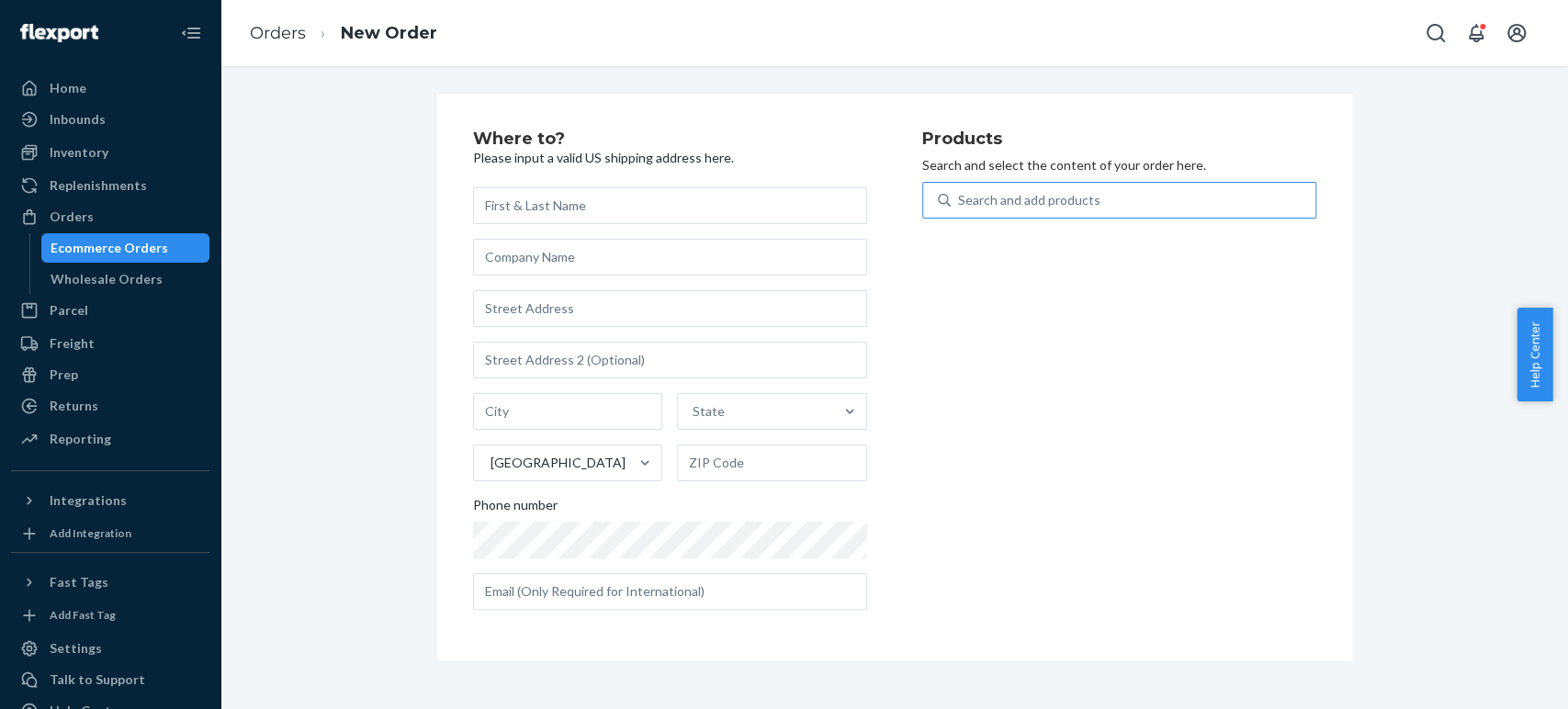
click at [973, 197] on div "Search and add products" at bounding box center [1029, 201] width 142 height 18
click at [960, 197] on input "Search and add products" at bounding box center [959, 201] width 2 height 18
click at [485, 214] on input "text" at bounding box center [670, 206] width 394 height 37
click at [974, 196] on div "Search and add products" at bounding box center [1029, 201] width 142 height 18
click at [960, 196] on input "0 results available. Use Up and Down to choose options, press Enter to select t…" at bounding box center [959, 201] width 2 height 18
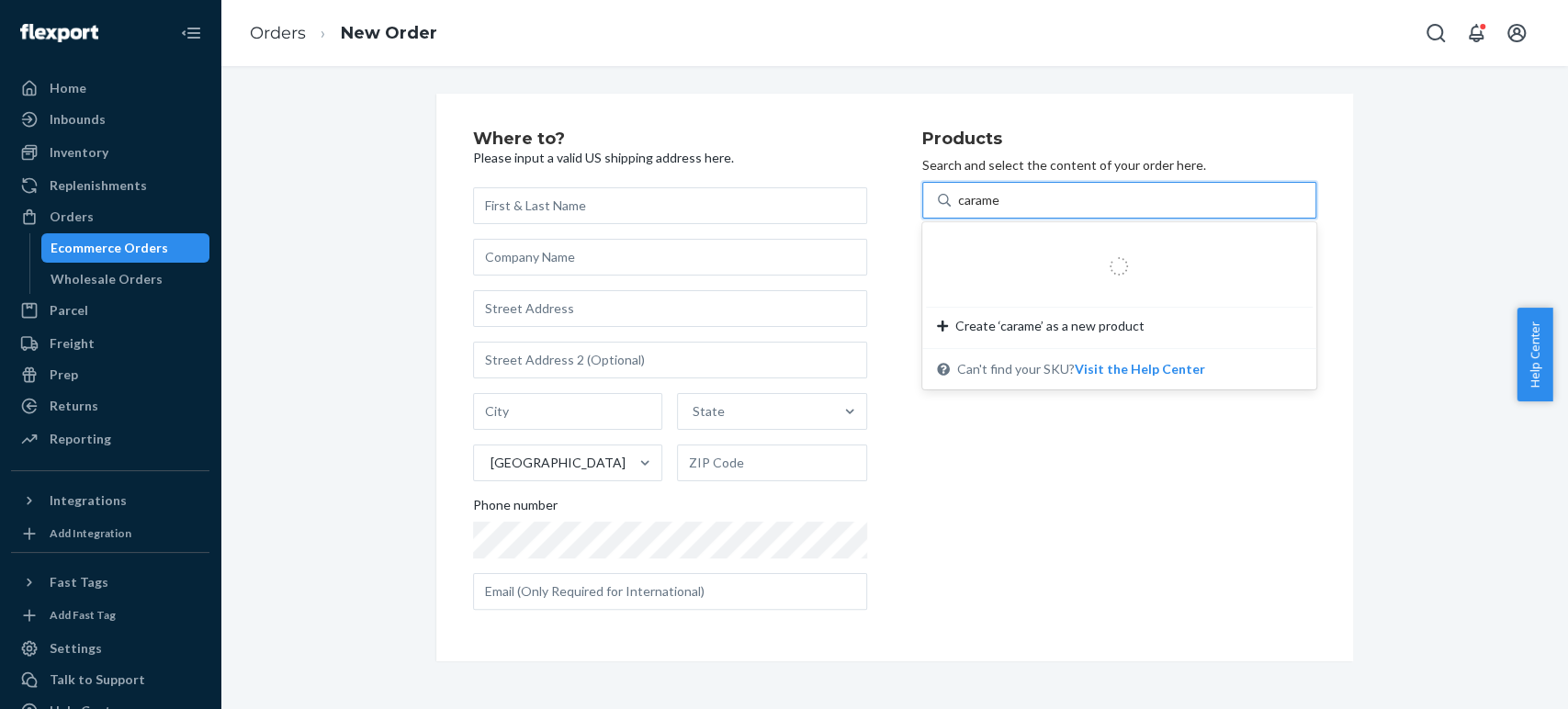
type input "caramel"
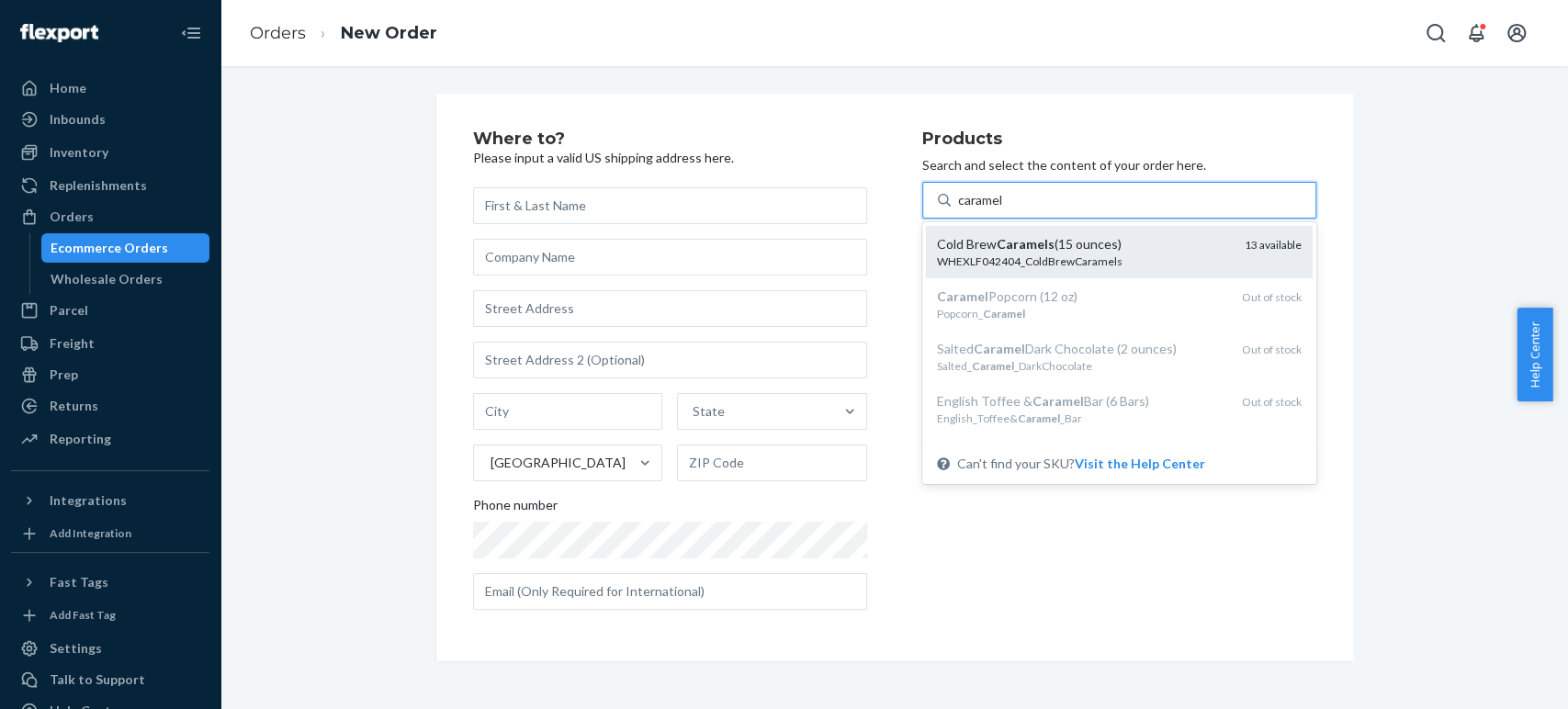
click at [969, 242] on div "Cold Brew Caramels (15 ounces)" at bounding box center [1083, 244] width 293 height 18
click at [969, 210] on input "caramel" at bounding box center [981, 201] width 47 height 18
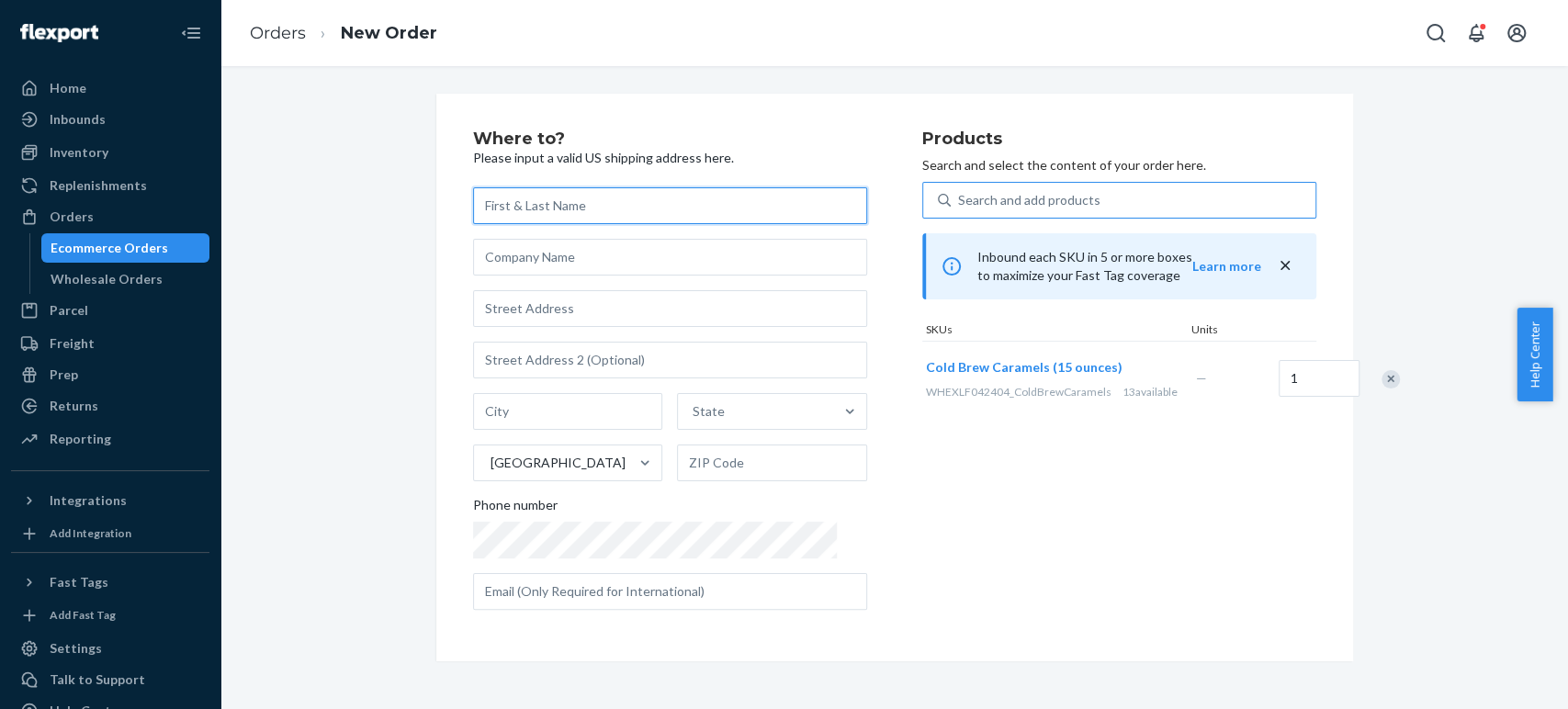
click at [507, 207] on input "text" at bounding box center [670, 206] width 394 height 37
paste input "[PERSON_NAME]"
type input "[PERSON_NAME]"
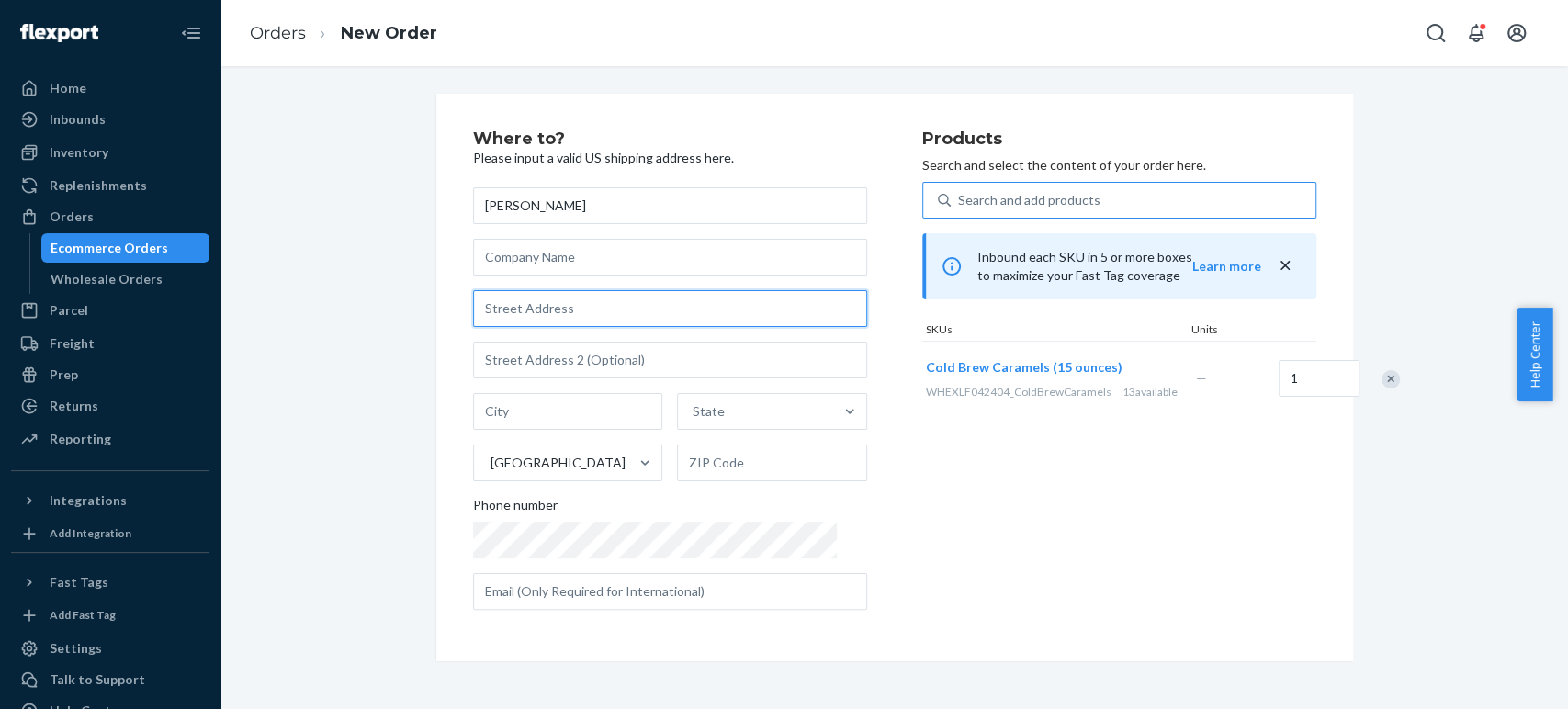
click at [493, 292] on input "text" at bounding box center [670, 309] width 394 height 37
paste input "1014 Nassau Street Durham NC 27704 United States"
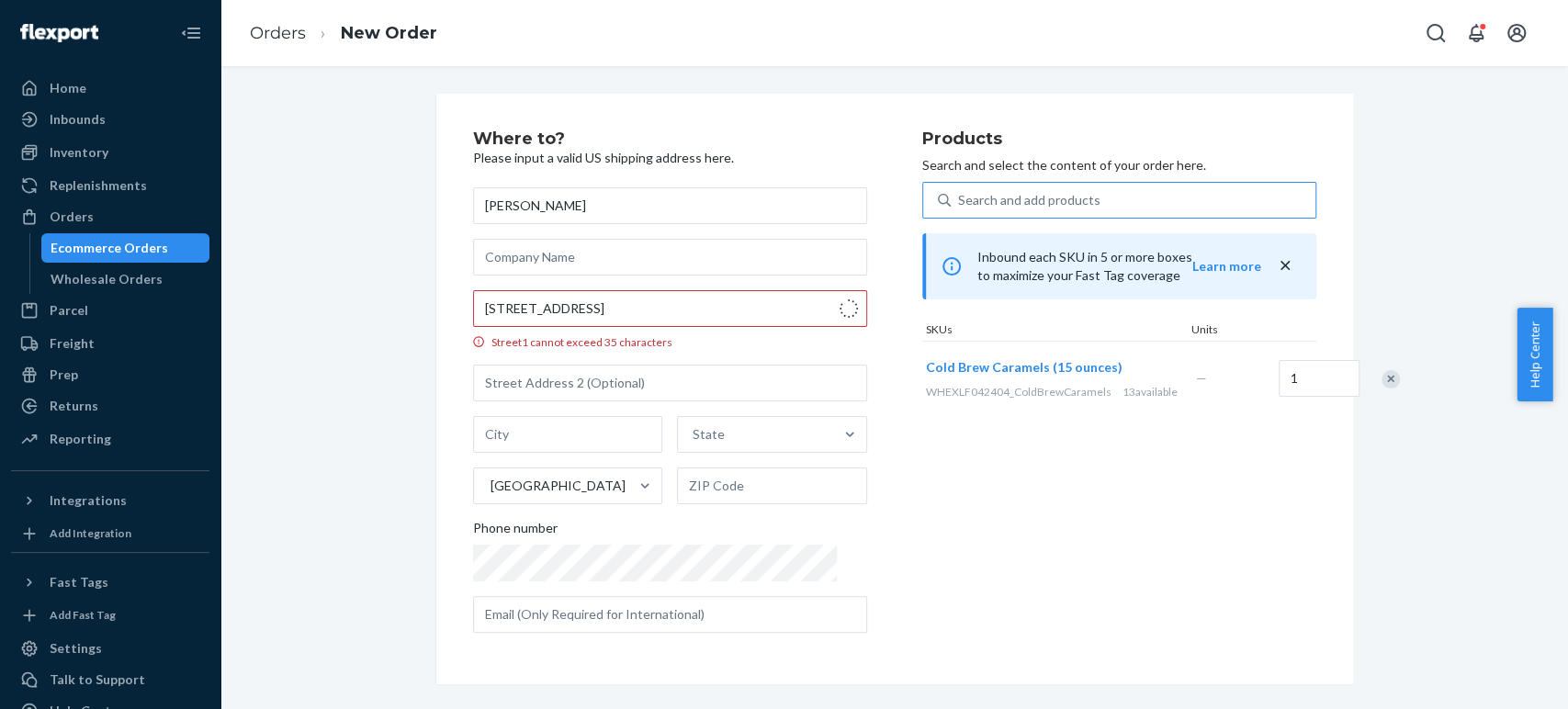
type input "1014 Nassau St"
type input "Durham"
type input "27704"
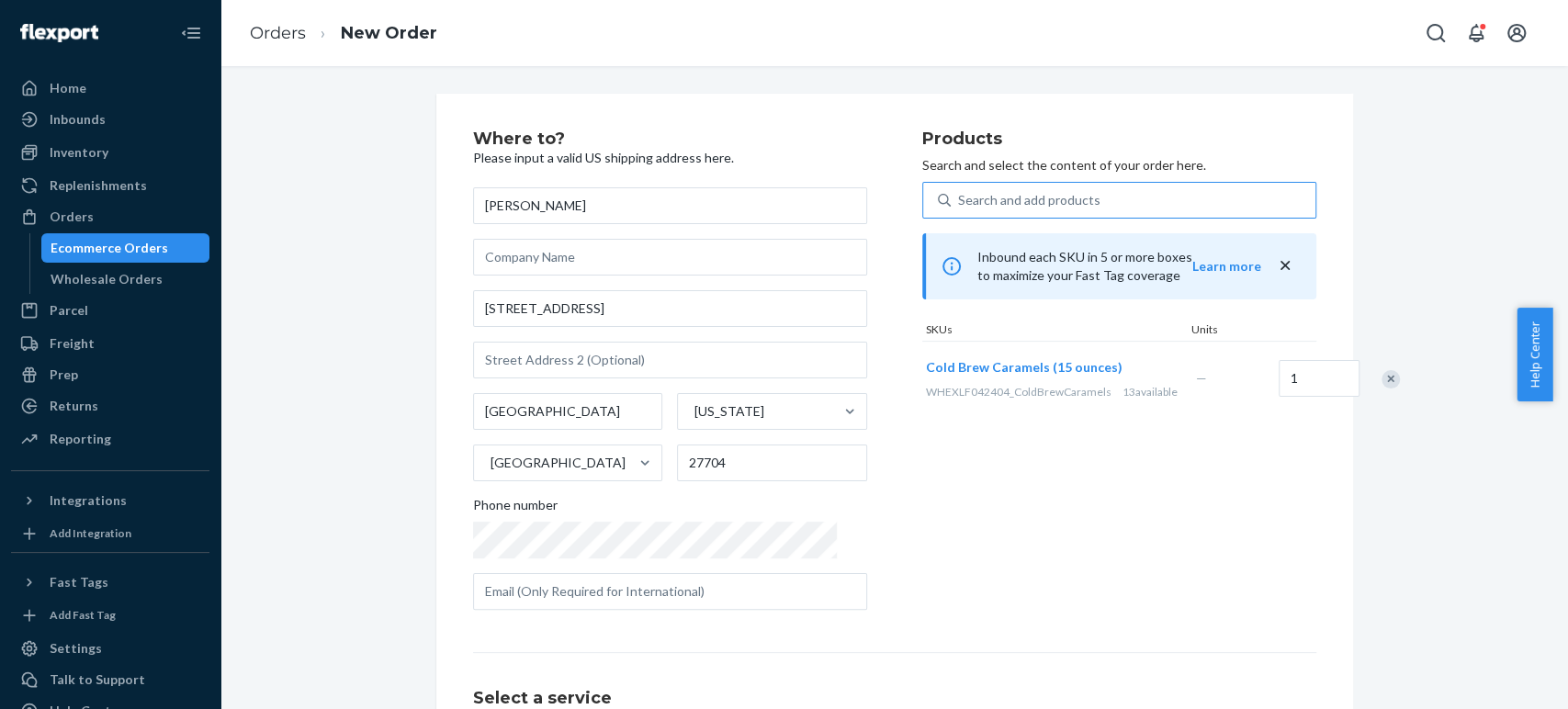
click at [966, 180] on div "Products Search and select the content of your order here. Search and add produ…" at bounding box center [1120, 377] width 394 height 495
click at [1015, 483] on div "Products Search and select the content of your order here. Search and add produ…" at bounding box center [1120, 377] width 394 height 495
click at [1015, 571] on div "Products Search and select the content of your order here. Search and add produ…" at bounding box center [1120, 377] width 394 height 495
drag, startPoint x: 983, startPoint y: 465, endPoint x: 988, endPoint y: 438, distance: 27.5
click at [985, 454] on div "Products Search and select the content of your order here. Search and add produ…" at bounding box center [1120, 377] width 394 height 495
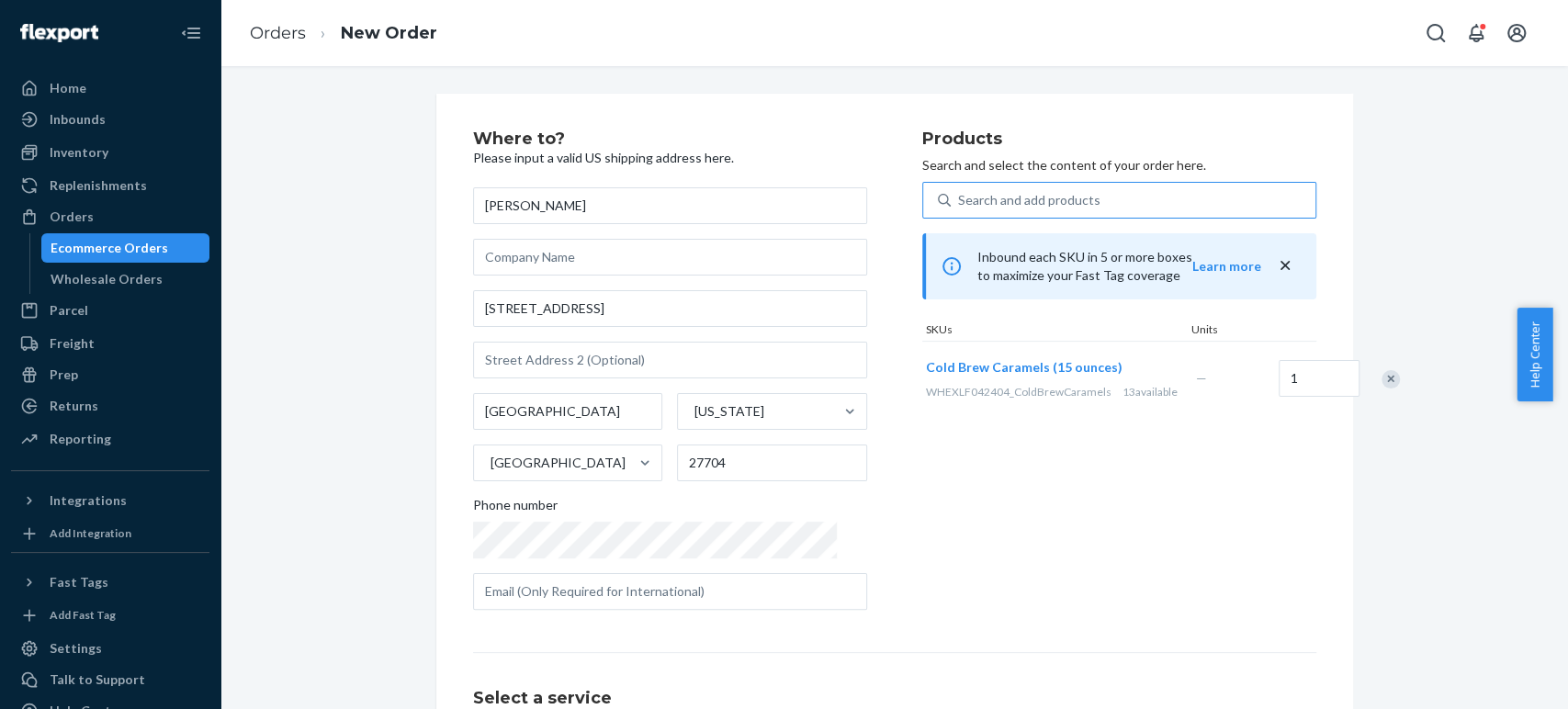
click at [955, 211] on div "Search and add products" at bounding box center [1133, 201] width 364 height 33
click at [958, 210] on input "Search and add products" at bounding box center [959, 201] width 2 height 18
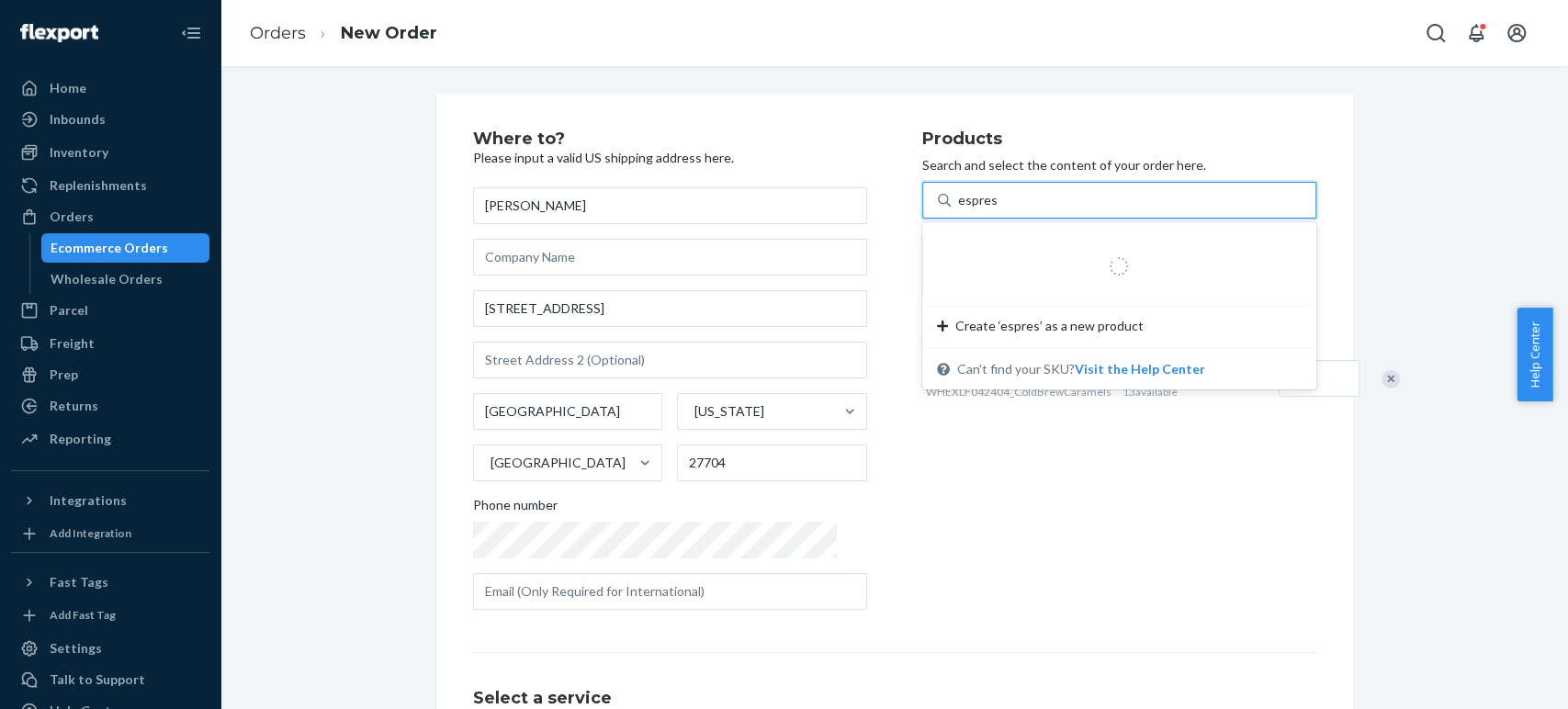
type input "espress"
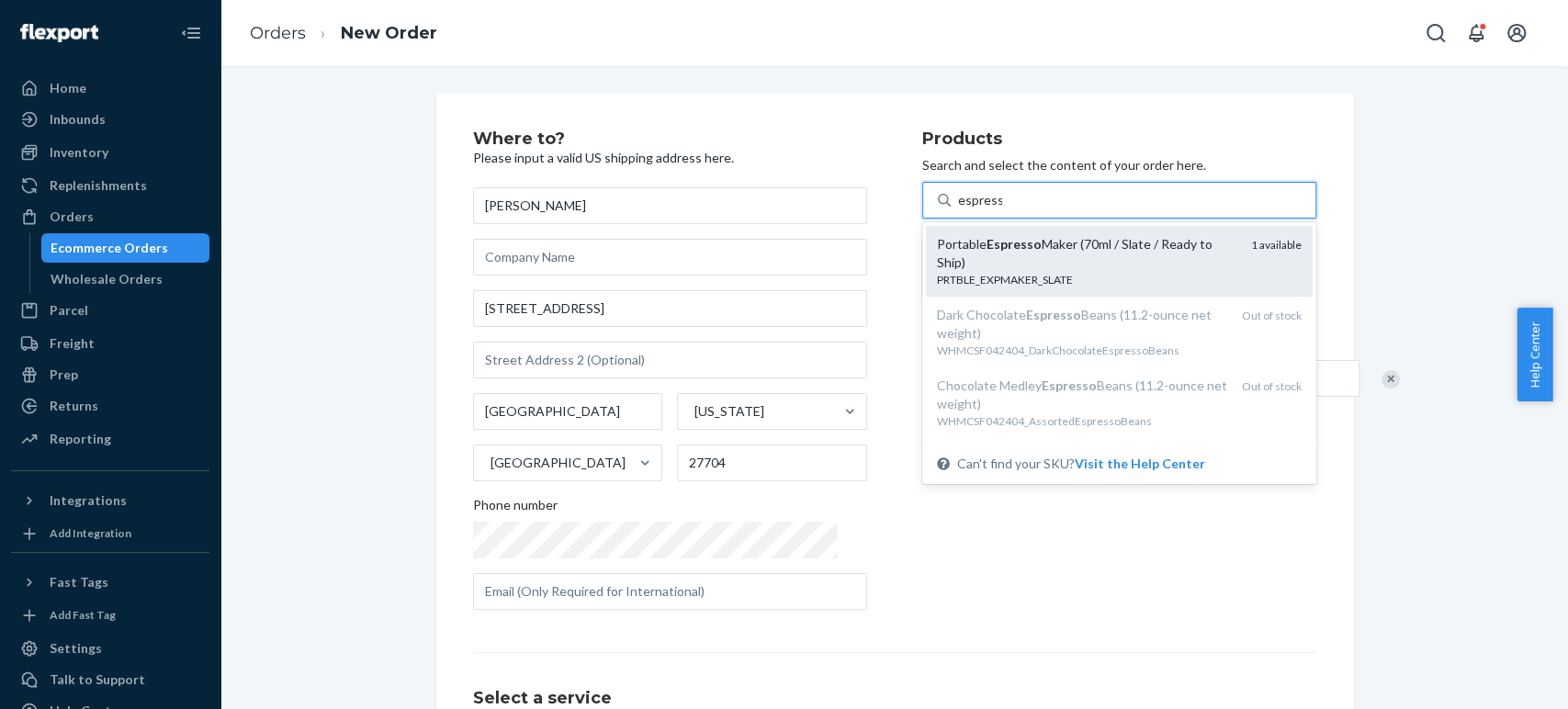
click at [986, 246] on em "Espresso" at bounding box center [1014, 243] width 55 height 16
click at [963, 210] on input "espress" at bounding box center [980, 201] width 44 height 18
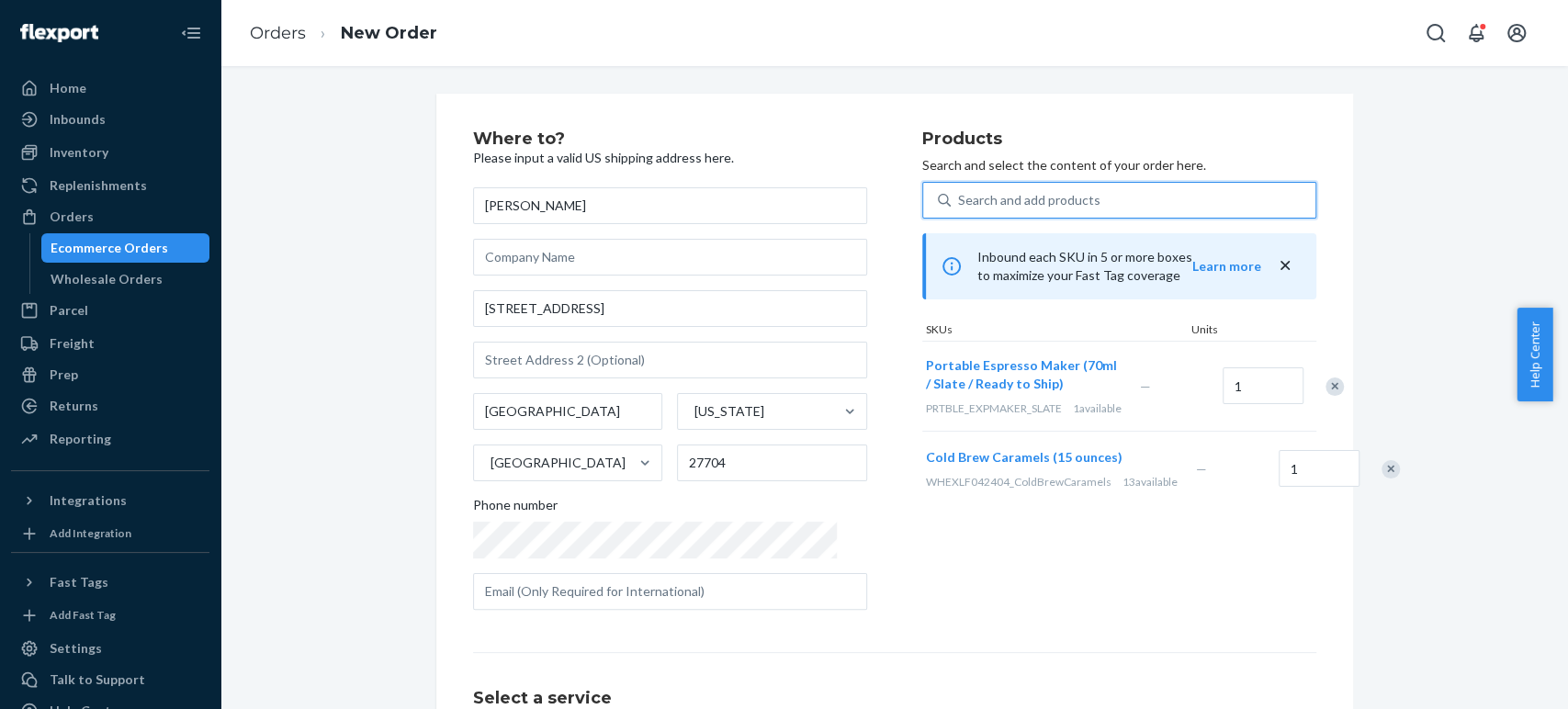
click at [958, 198] on div "Search and add products" at bounding box center [1029, 201] width 142 height 18
click at [958, 198] on input "0 results available. Use Up and Down to choose options, press Enter to select t…" at bounding box center [959, 201] width 2 height 18
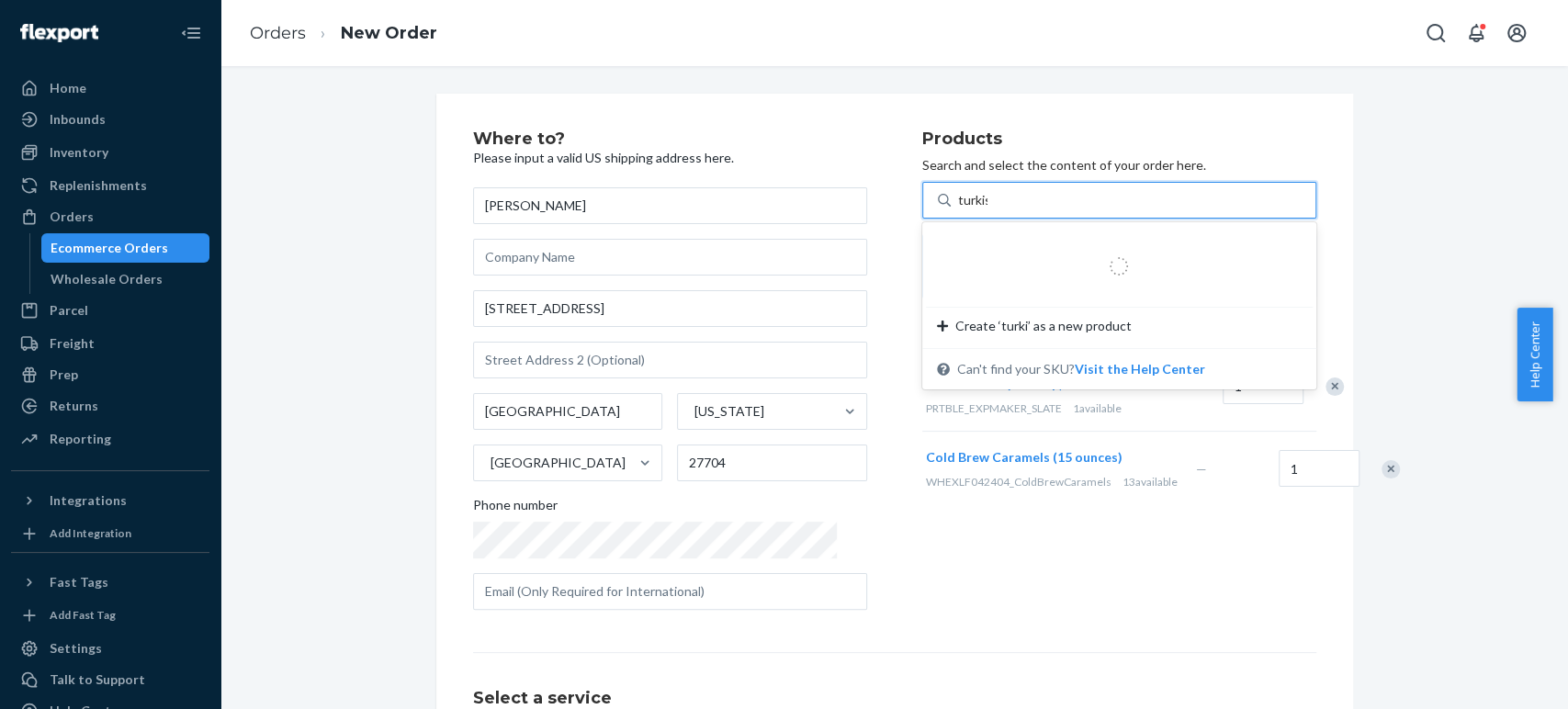
type input "turkish"
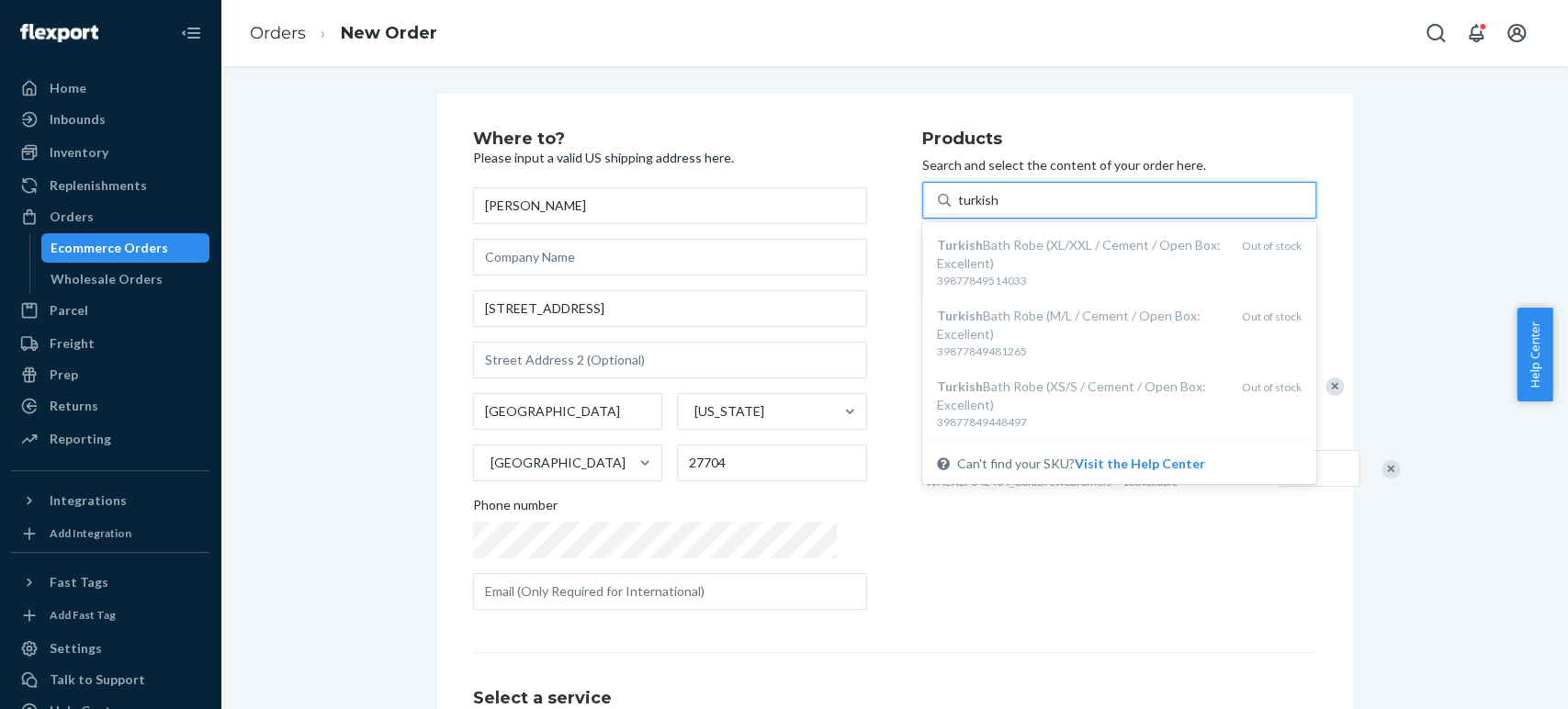
scroll to position [719, 0]
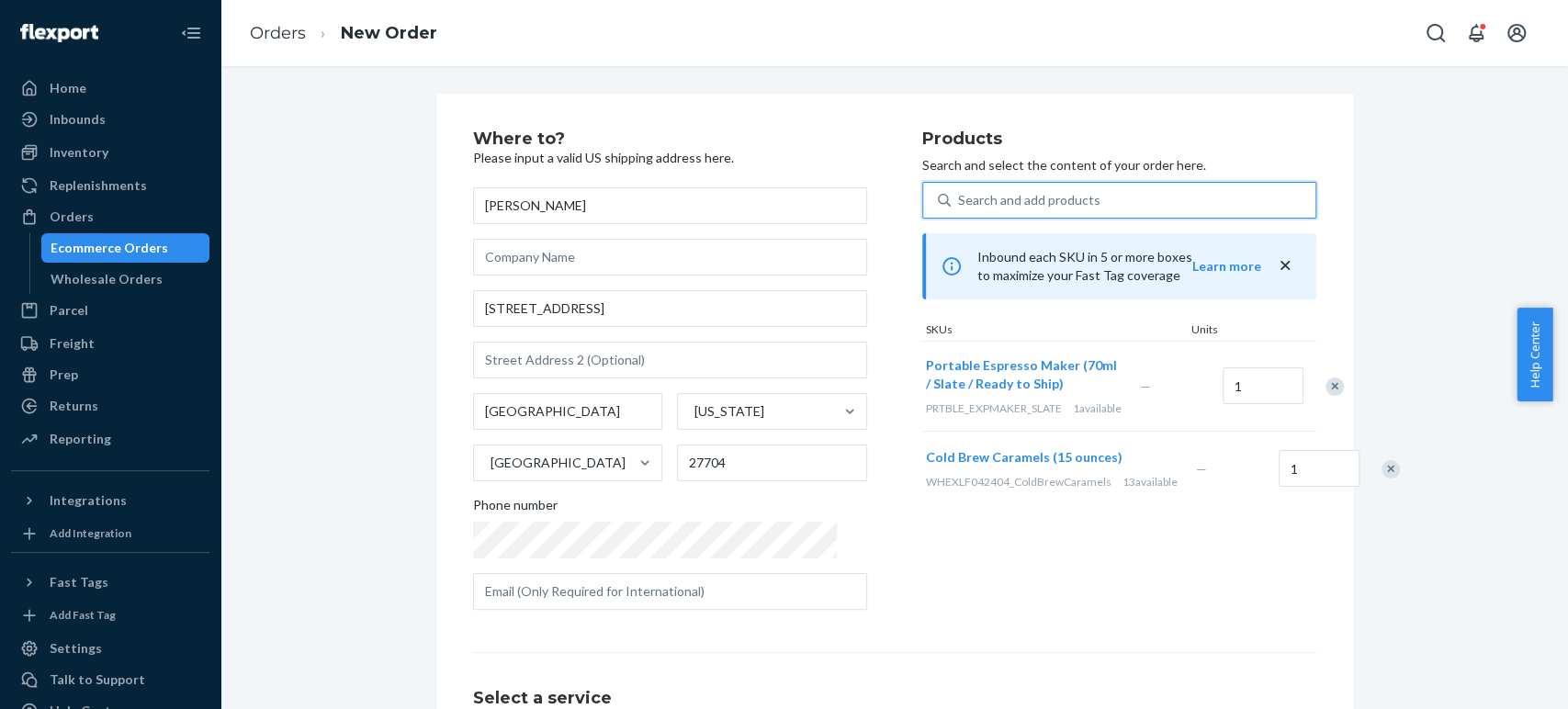
click at [969, 202] on div "Search and add products" at bounding box center [1133, 201] width 364 height 33
click at [960, 202] on input "0 results available. Select is focused ,type to refine list, press Down to open…" at bounding box center [959, 201] width 2 height 18
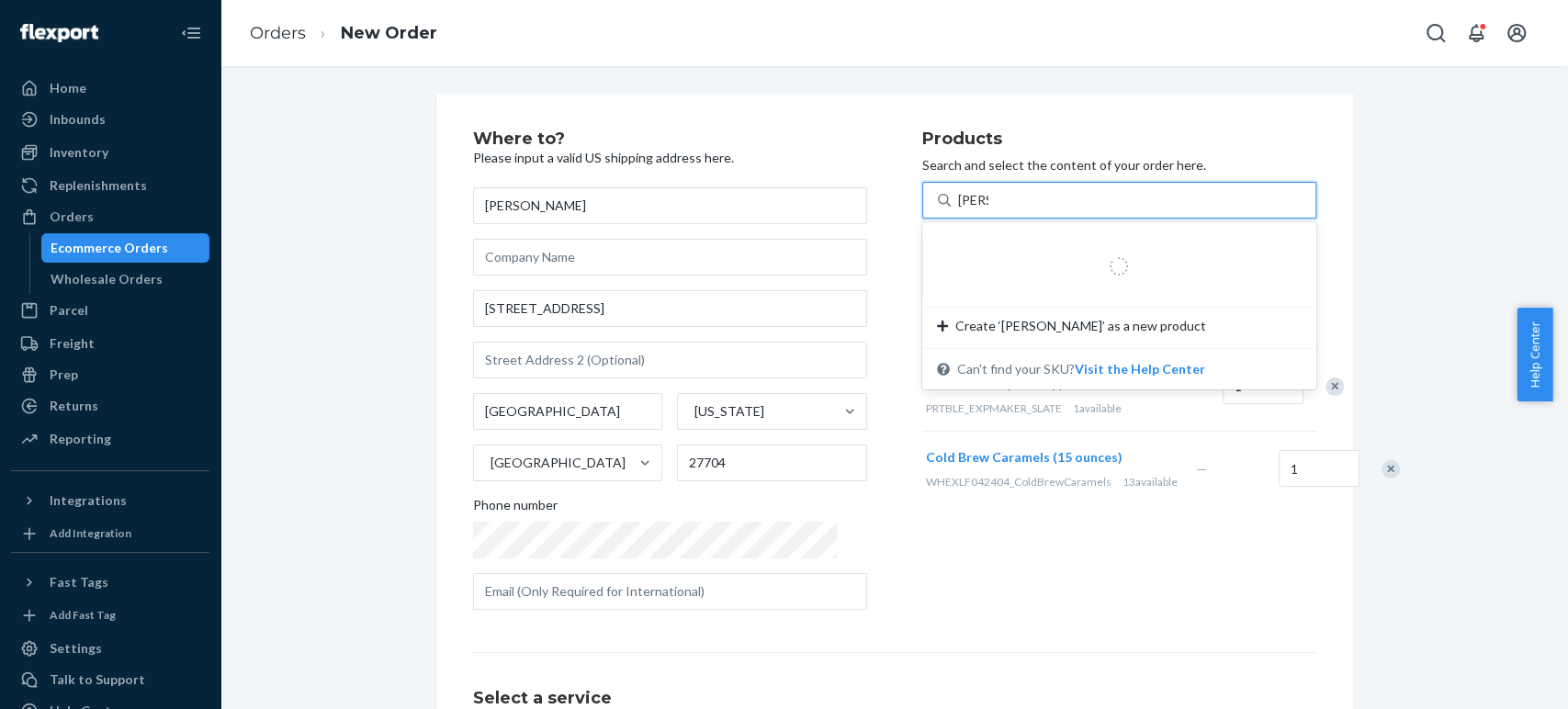
type input "towel"
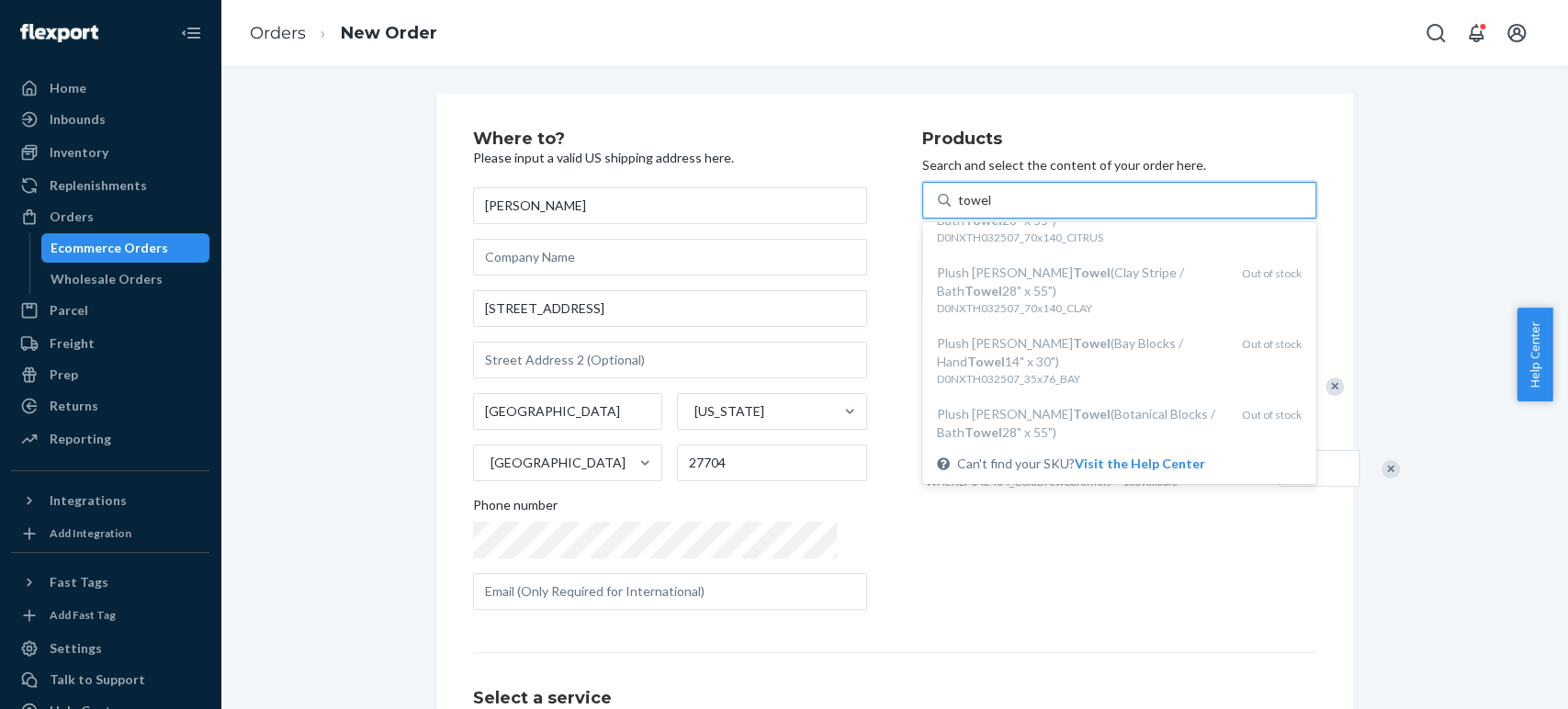
scroll to position [971, 0]
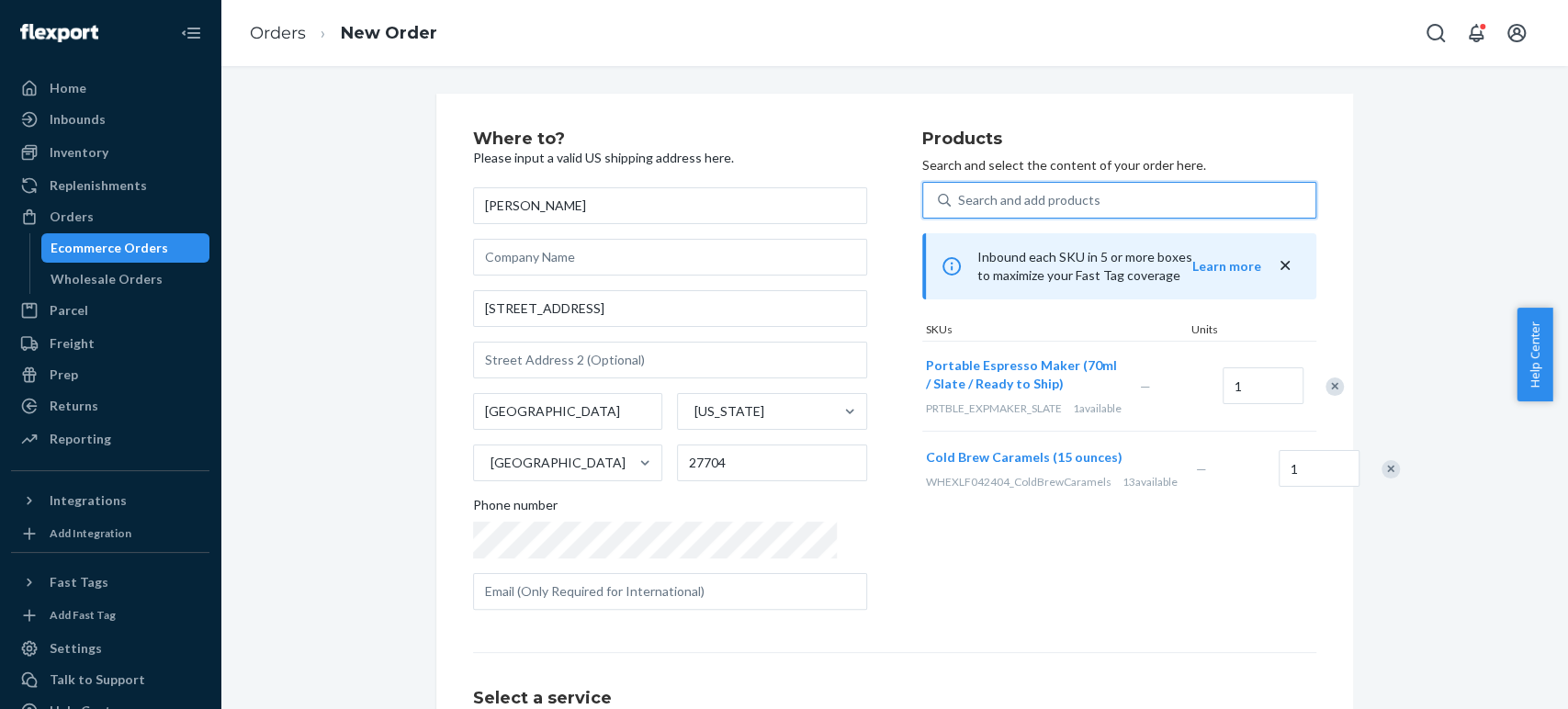
click at [974, 201] on div "Search and add products" at bounding box center [1133, 201] width 364 height 33
click at [960, 201] on input "0 results available. Select is focused ,type to refine list, press Down to open…" at bounding box center [959, 201] width 2 height 18
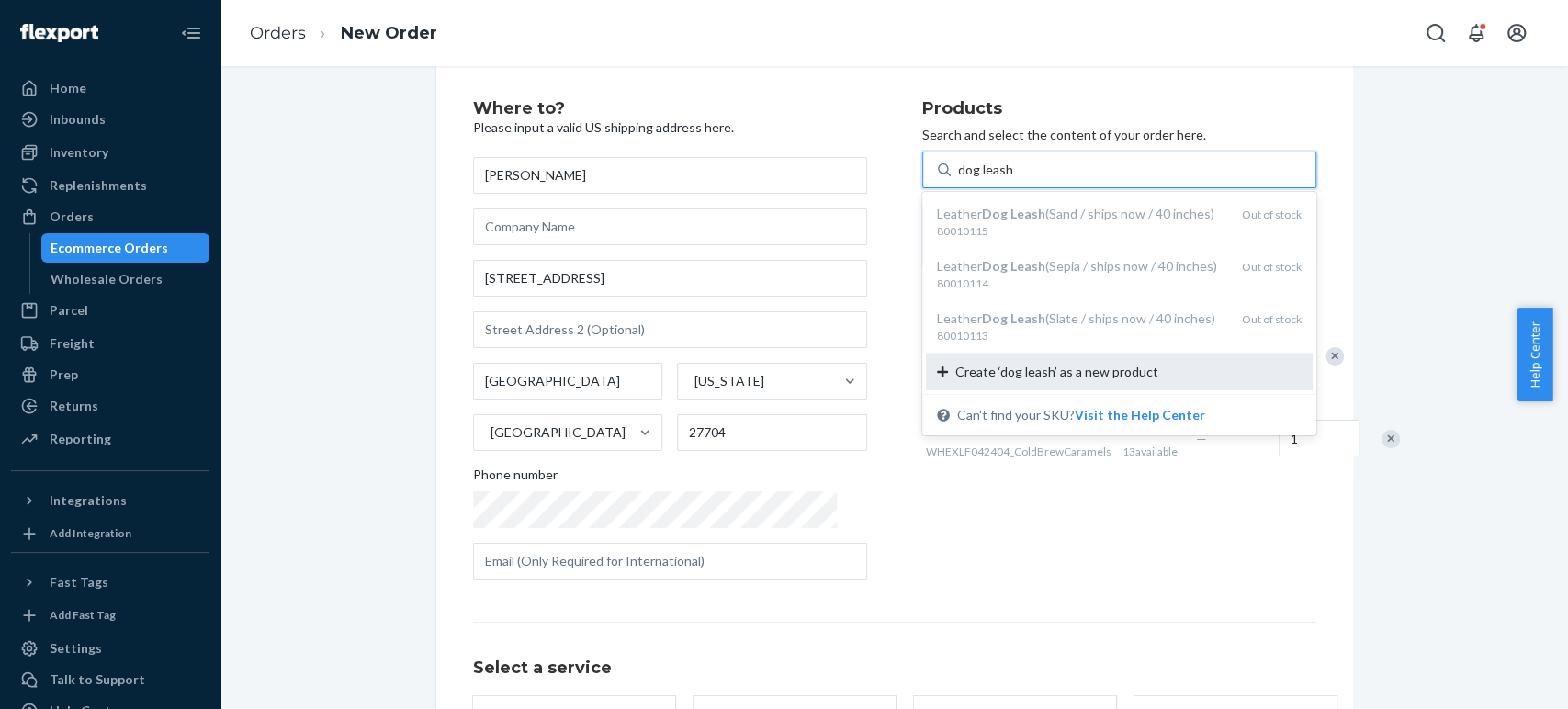
scroll to position [0, 0]
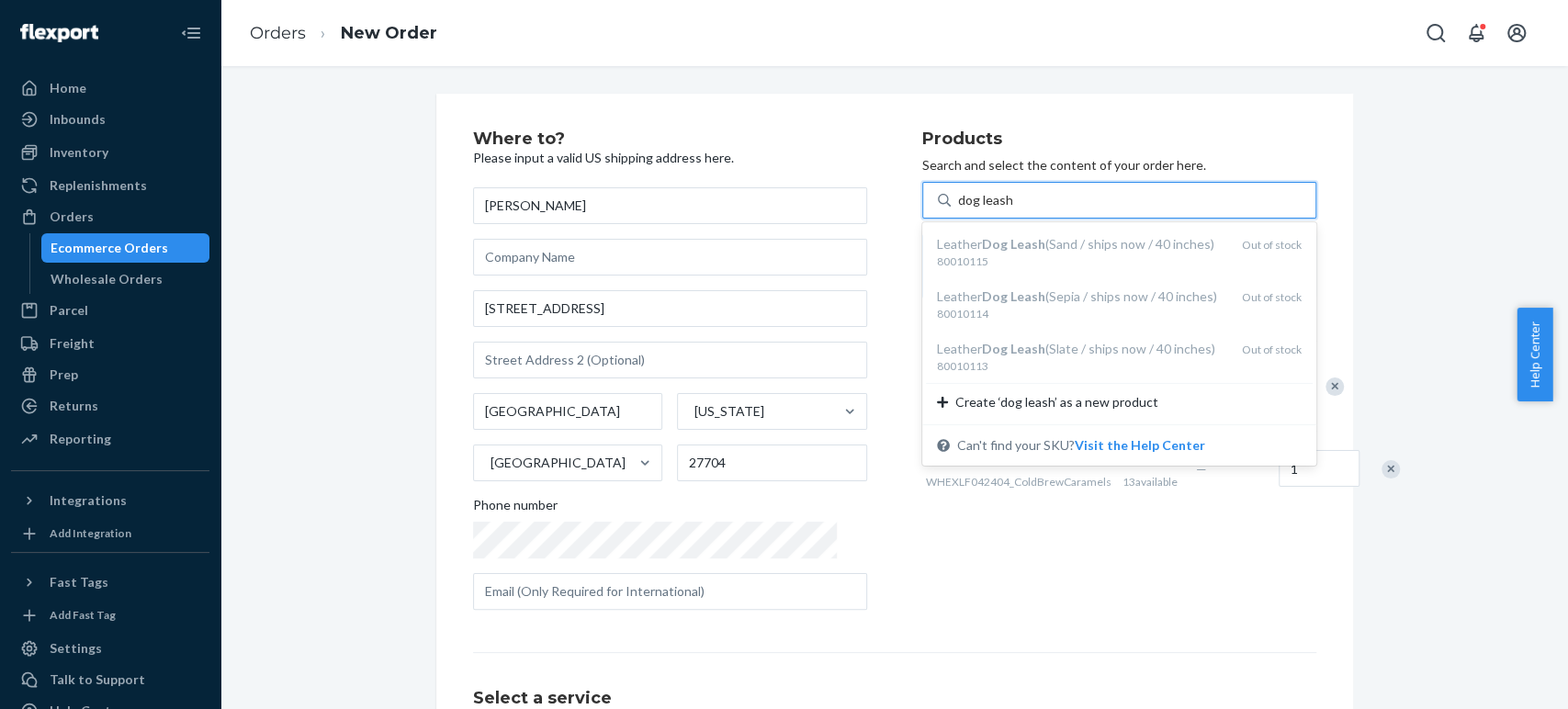
type input "dog leash"
click at [1423, 396] on div "Where to? Please input a valid US shipping address here. Cornelius Gloria 1014 …" at bounding box center [894, 510] width 1320 height 835
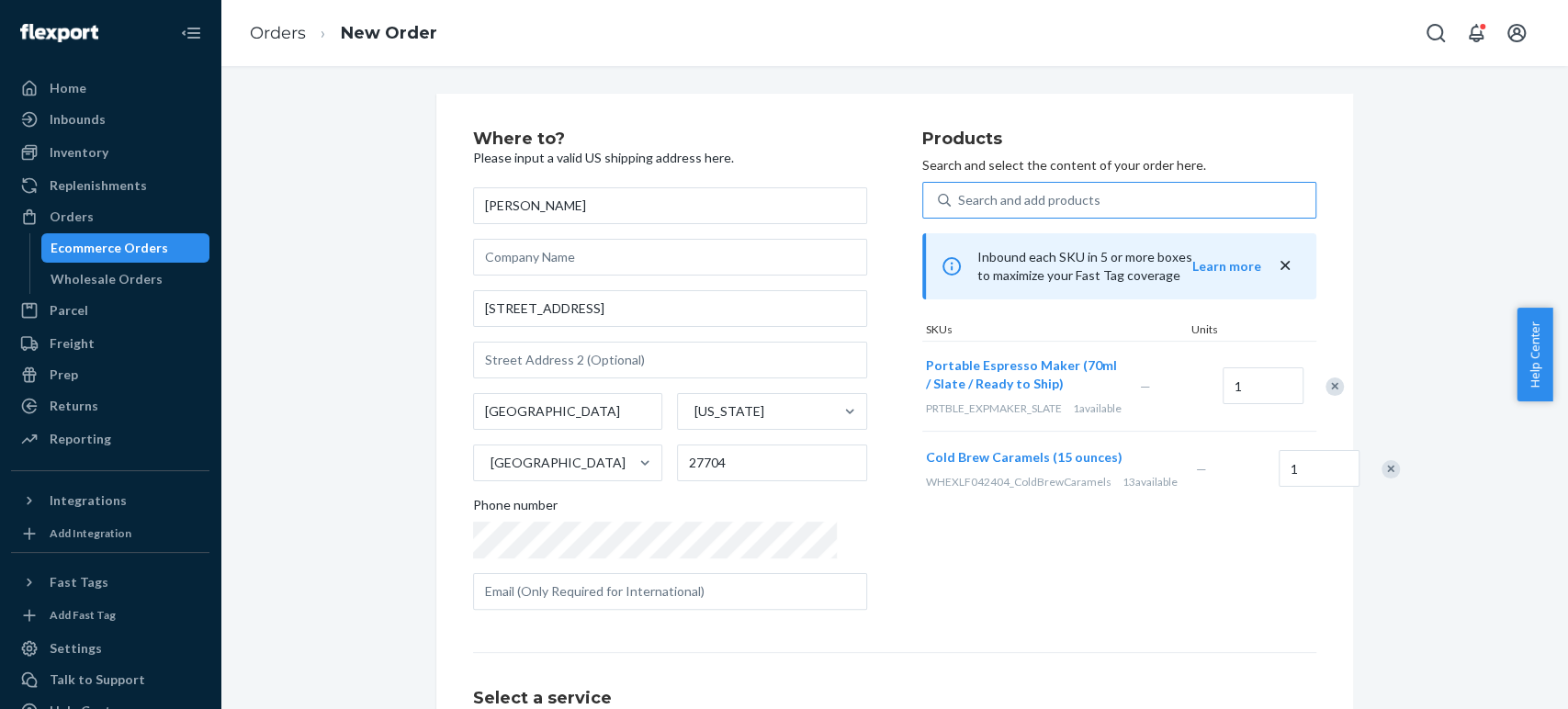
click at [971, 194] on div "Search and add products" at bounding box center [1029, 201] width 142 height 18
click at [960, 194] on input "Search and add products" at bounding box center [959, 201] width 2 height 18
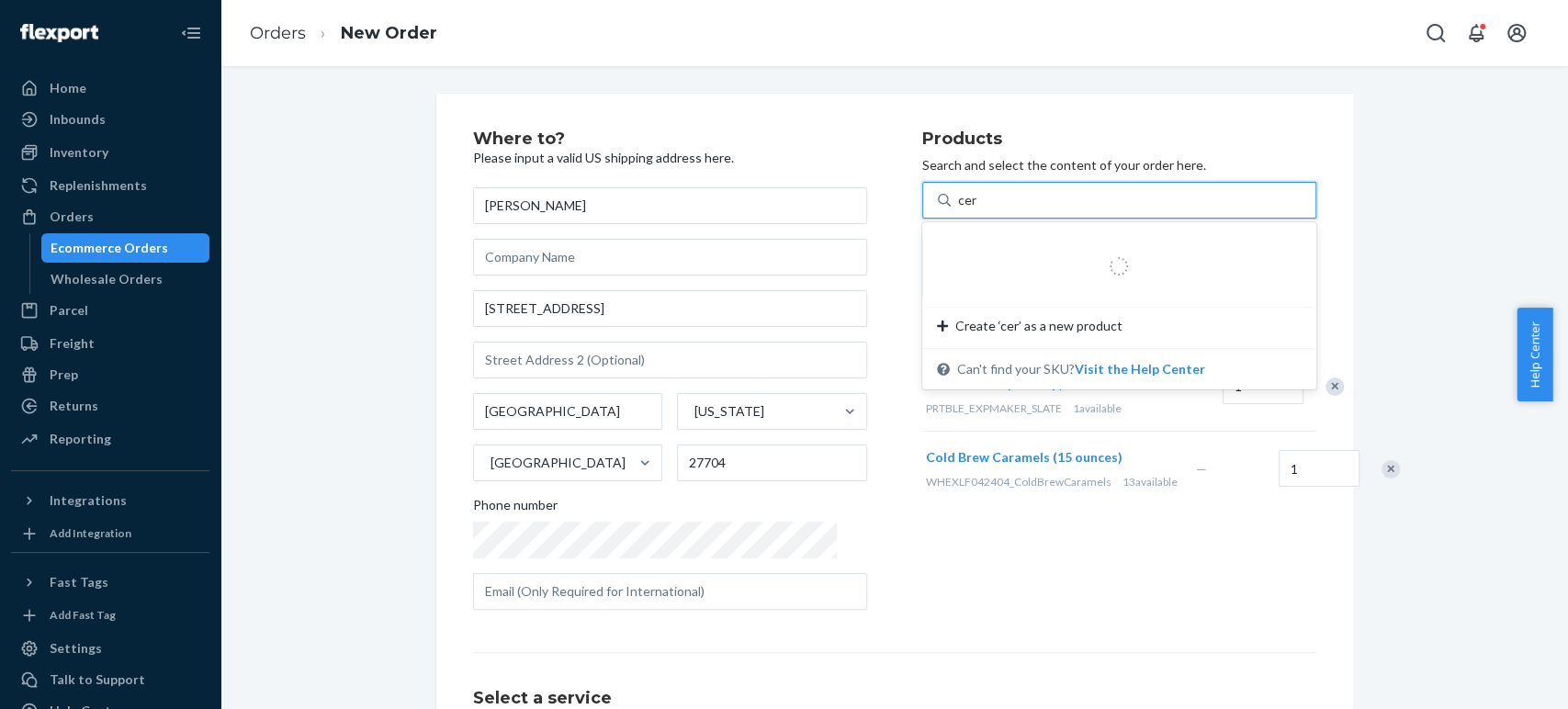
type input "cera"
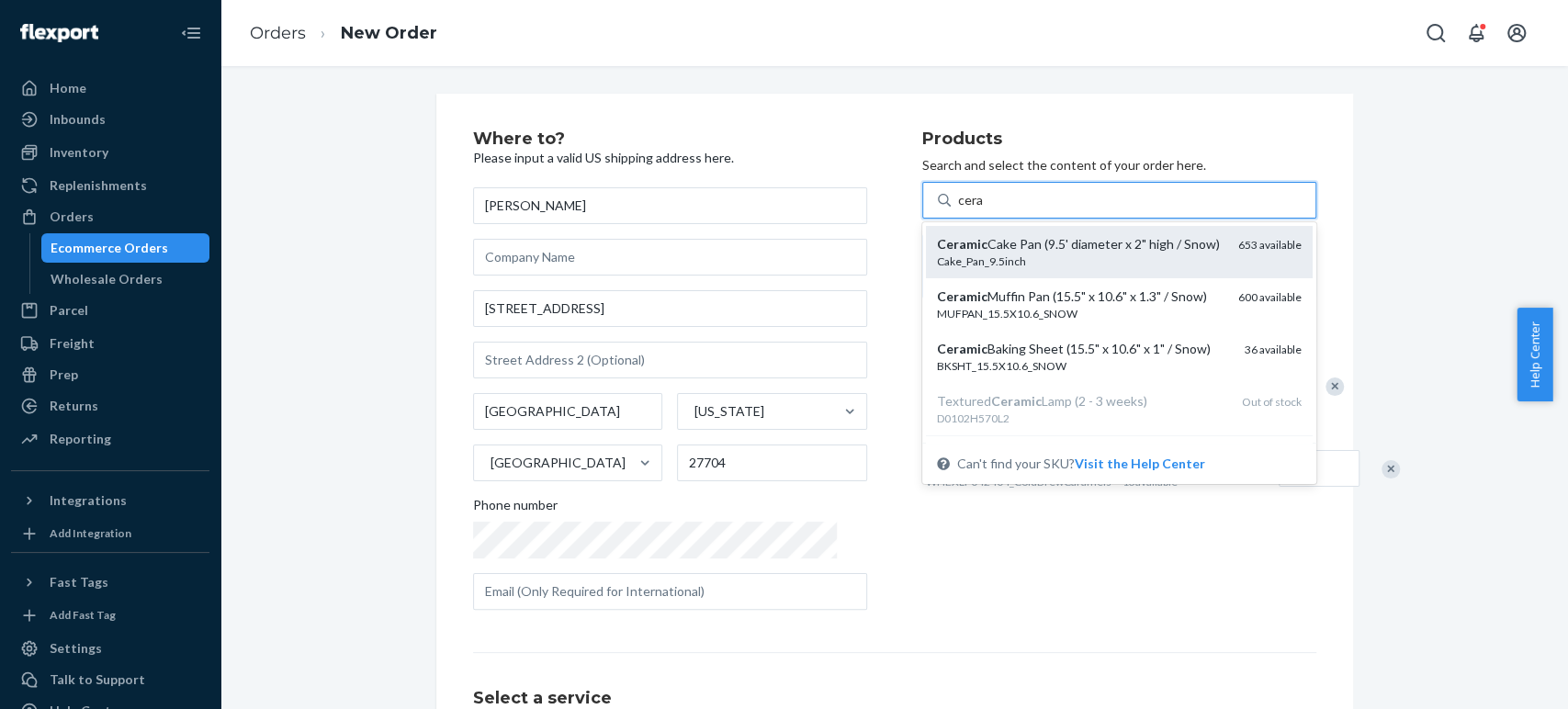
click at [956, 241] on div "Ceramic Cake Pan (9.5' diameter x 2" high / Snow)" at bounding box center [1080, 244] width 287 height 18
click at [958, 210] on input "cera" at bounding box center [971, 201] width 26 height 18
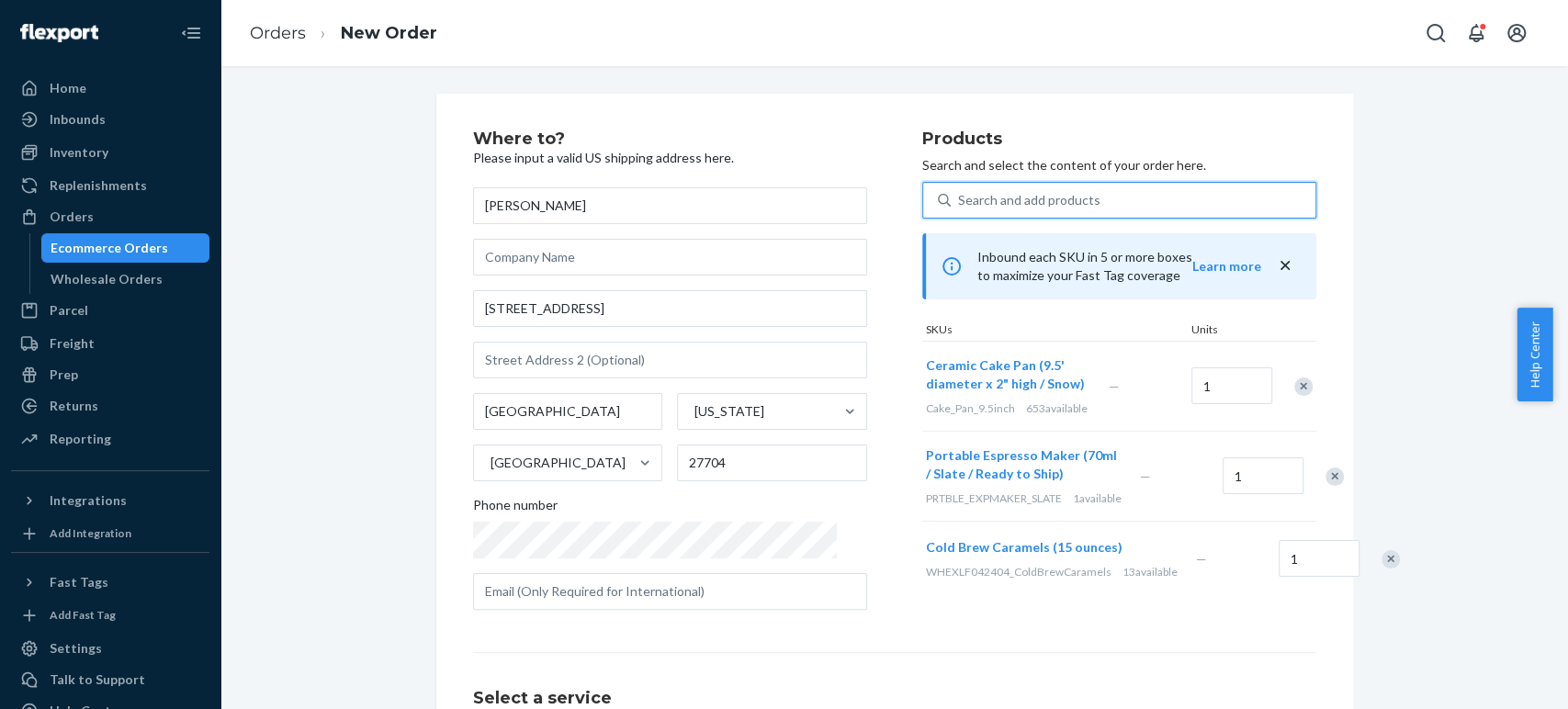
click at [958, 200] on div "Search and add products" at bounding box center [1029, 201] width 142 height 18
click at [958, 200] on input "0 results available. Select is focused ,type to refine list, press Down to open…" at bounding box center [959, 201] width 2 height 18
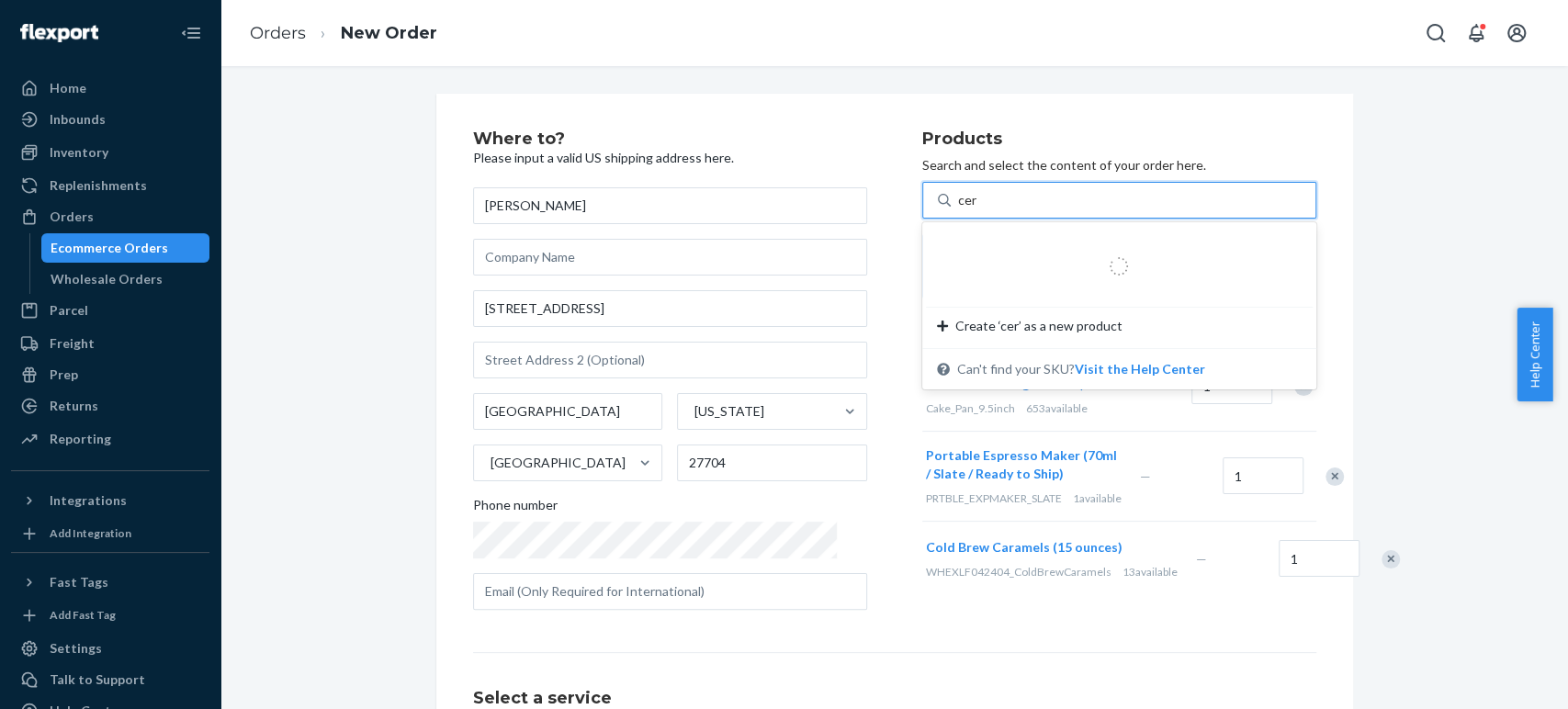
type input "cera"
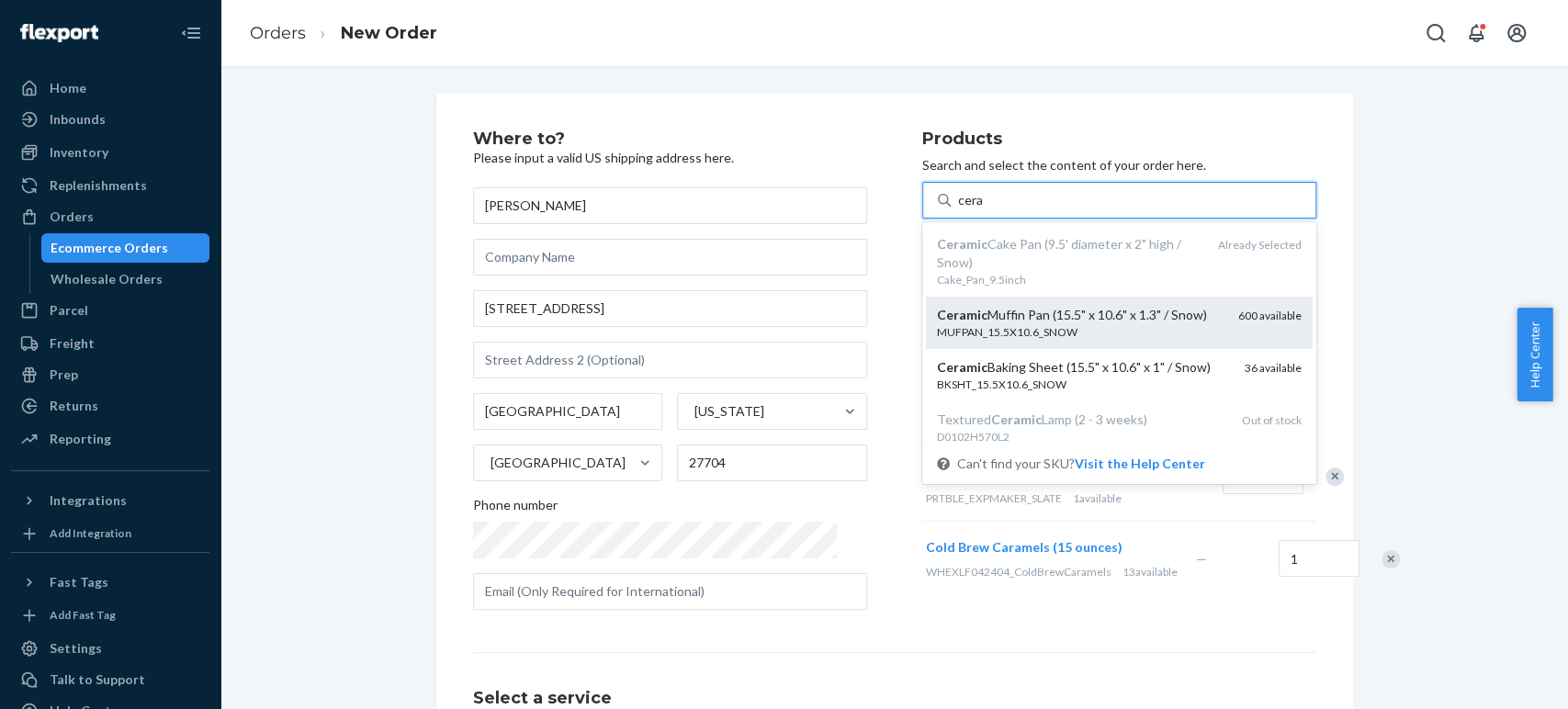
click at [966, 324] on div "MUFPAN_15.5X10.6_SNOW" at bounding box center [1080, 332] width 287 height 16
click at [966, 210] on input "cera" at bounding box center [971, 201] width 26 height 18
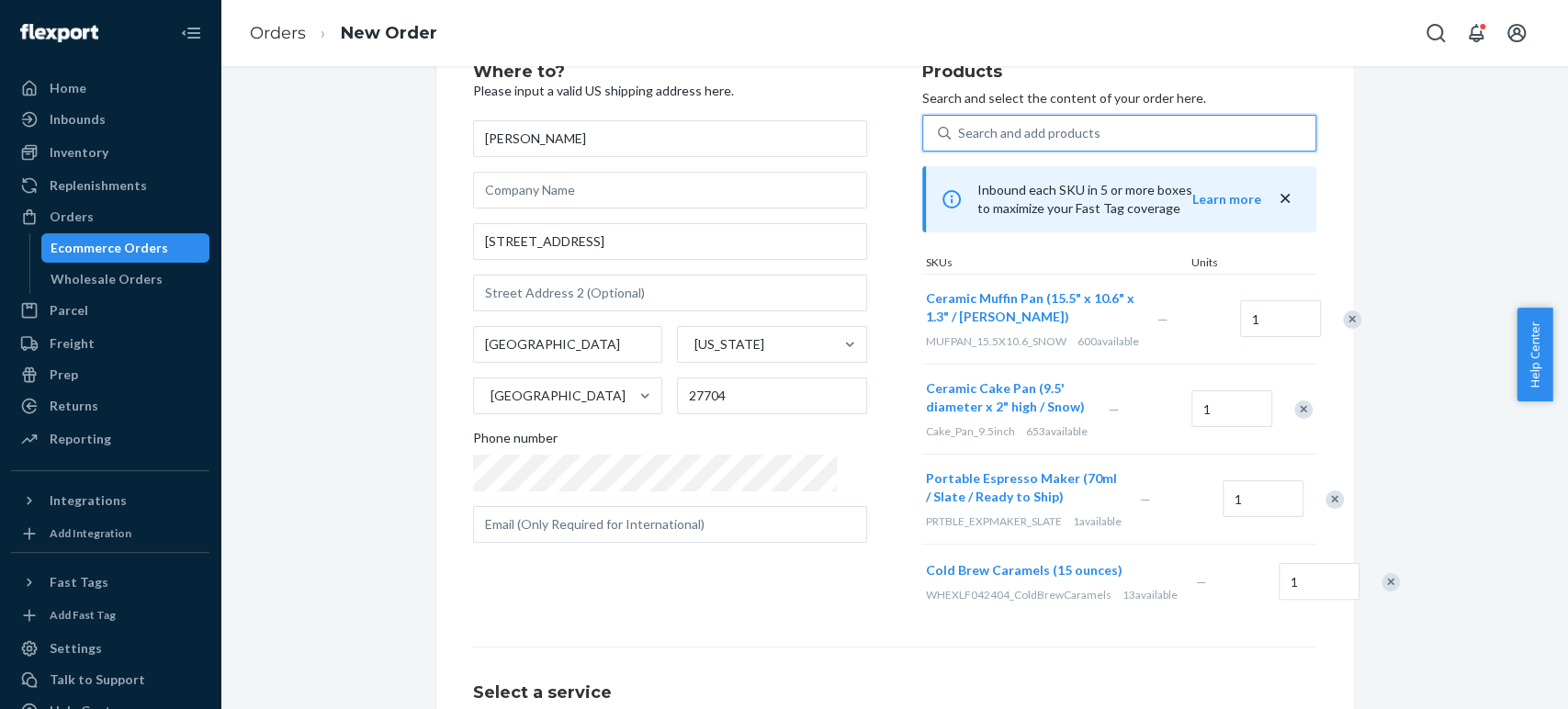
scroll to position [102, 0]
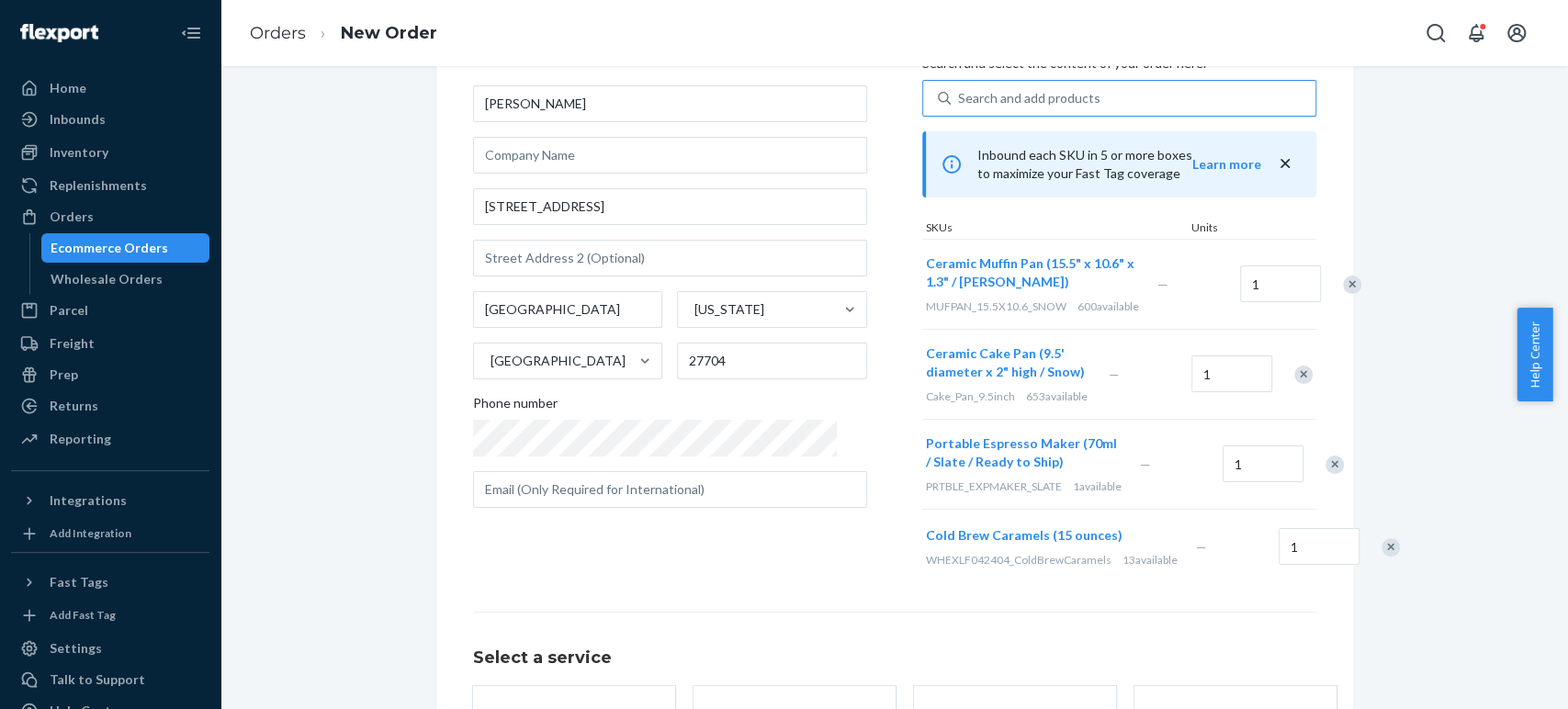
click at [1039, 681] on div "Select a service Standard Promised by Oct 6, 2025 $28.61 Expedited 3 day Promis…" at bounding box center [895, 695] width 843 height 166
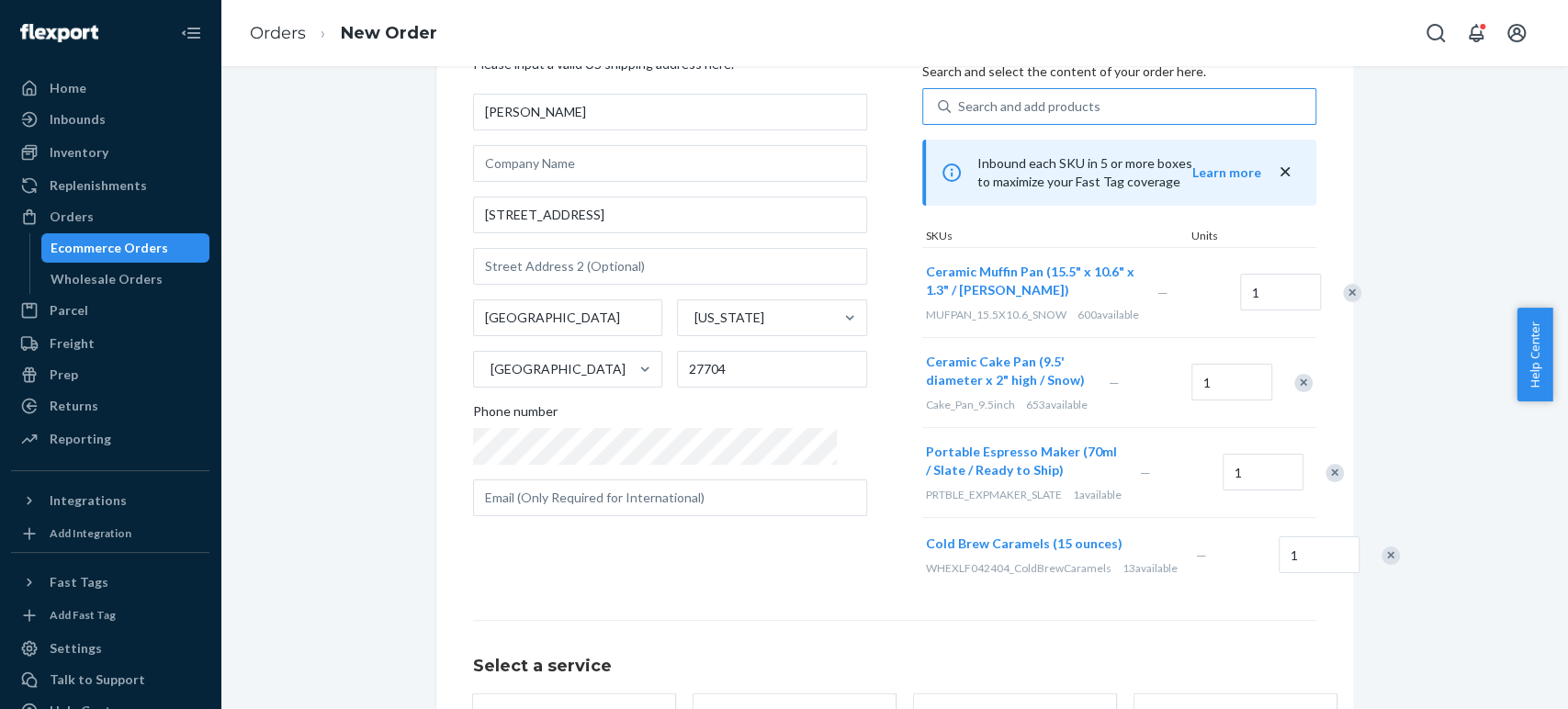
scroll to position [0, 0]
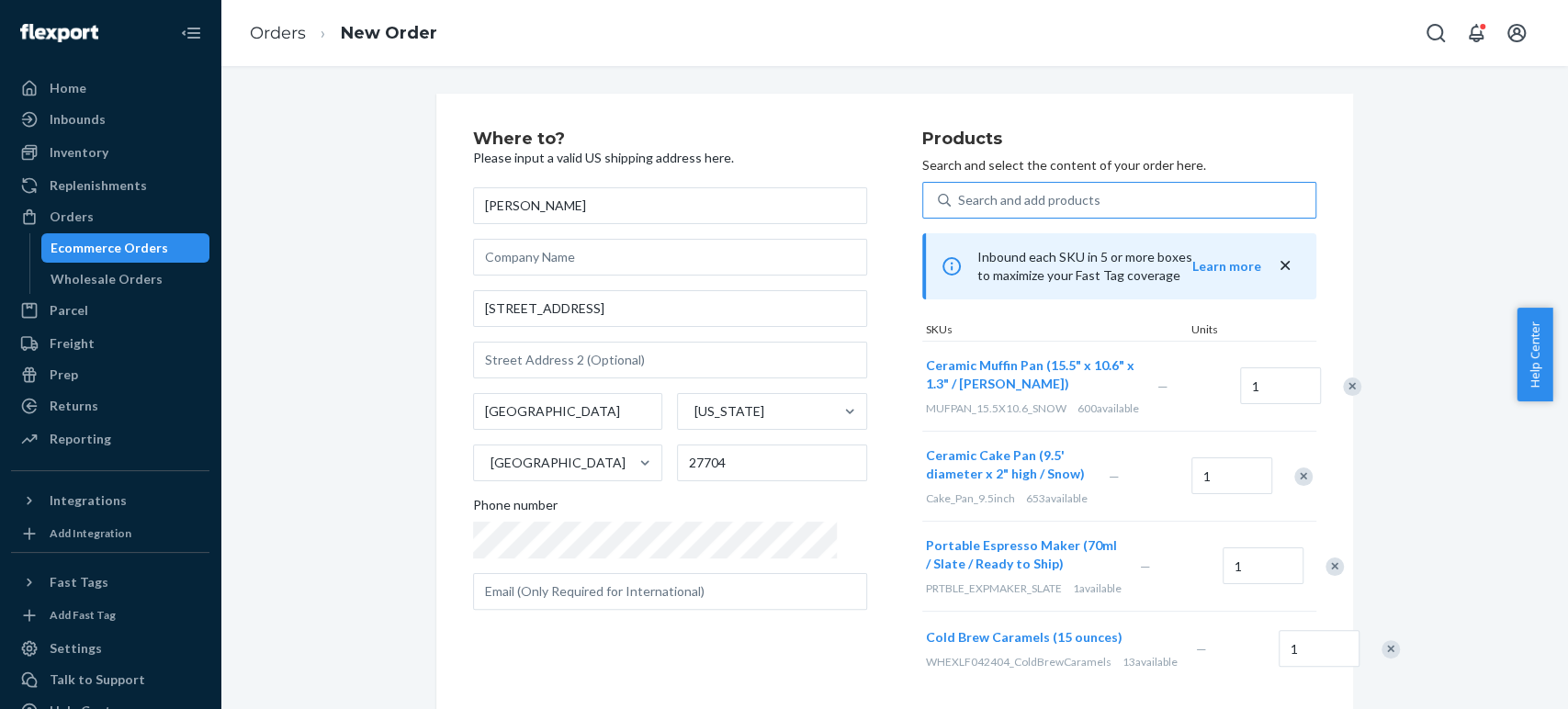
click at [950, 189] on div "Search and add products" at bounding box center [1133, 201] width 364 height 33
click at [958, 191] on input "Search and add products" at bounding box center [959, 201] width 2 height 18
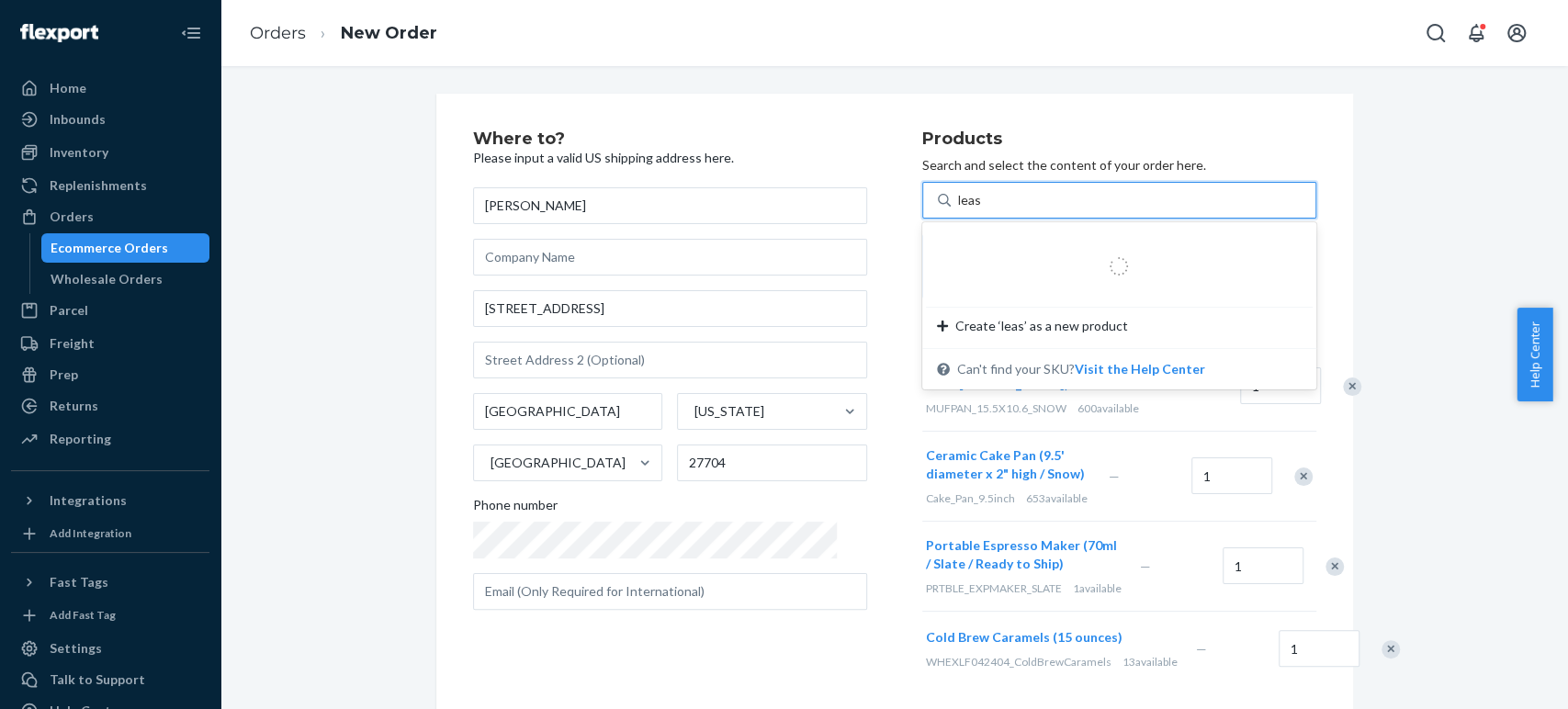
type input "leash"
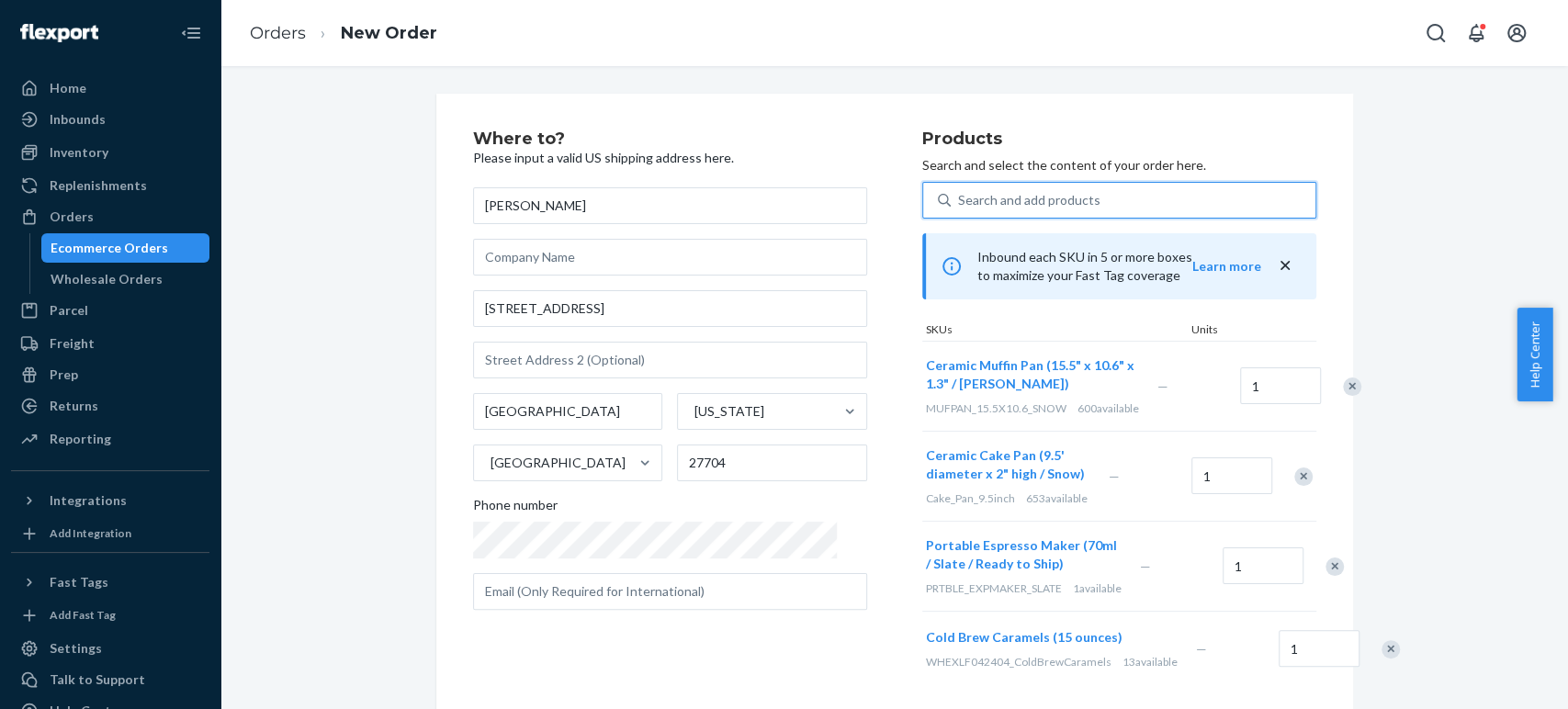
drag, startPoint x: 961, startPoint y: 195, endPoint x: 938, endPoint y: 201, distance: 23.8
click at [950, 201] on div "Search and add products" at bounding box center [1133, 201] width 364 height 33
click at [958, 201] on input "0 results available. Select is focused ,type to refine list, press Down to open…" at bounding box center [959, 201] width 2 height 18
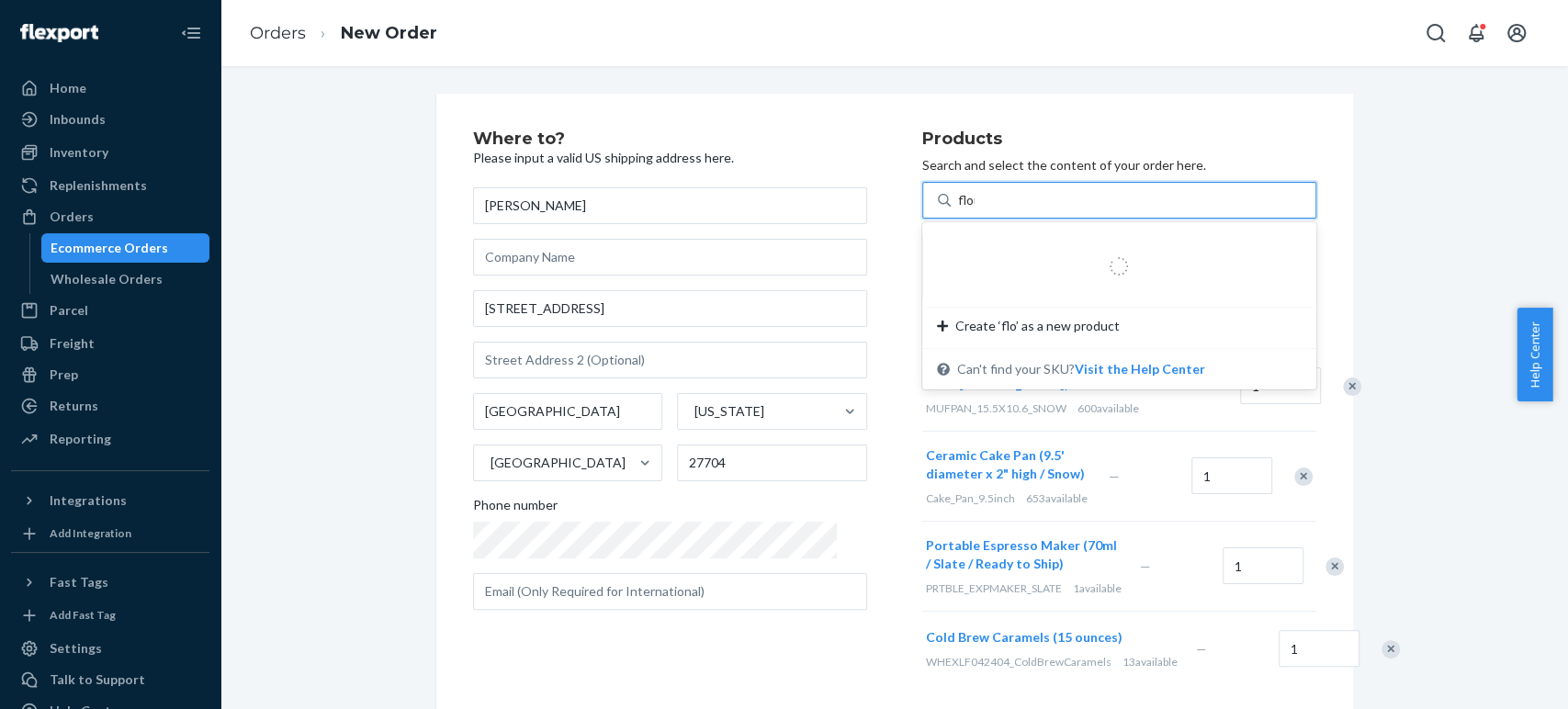
type input "flour"
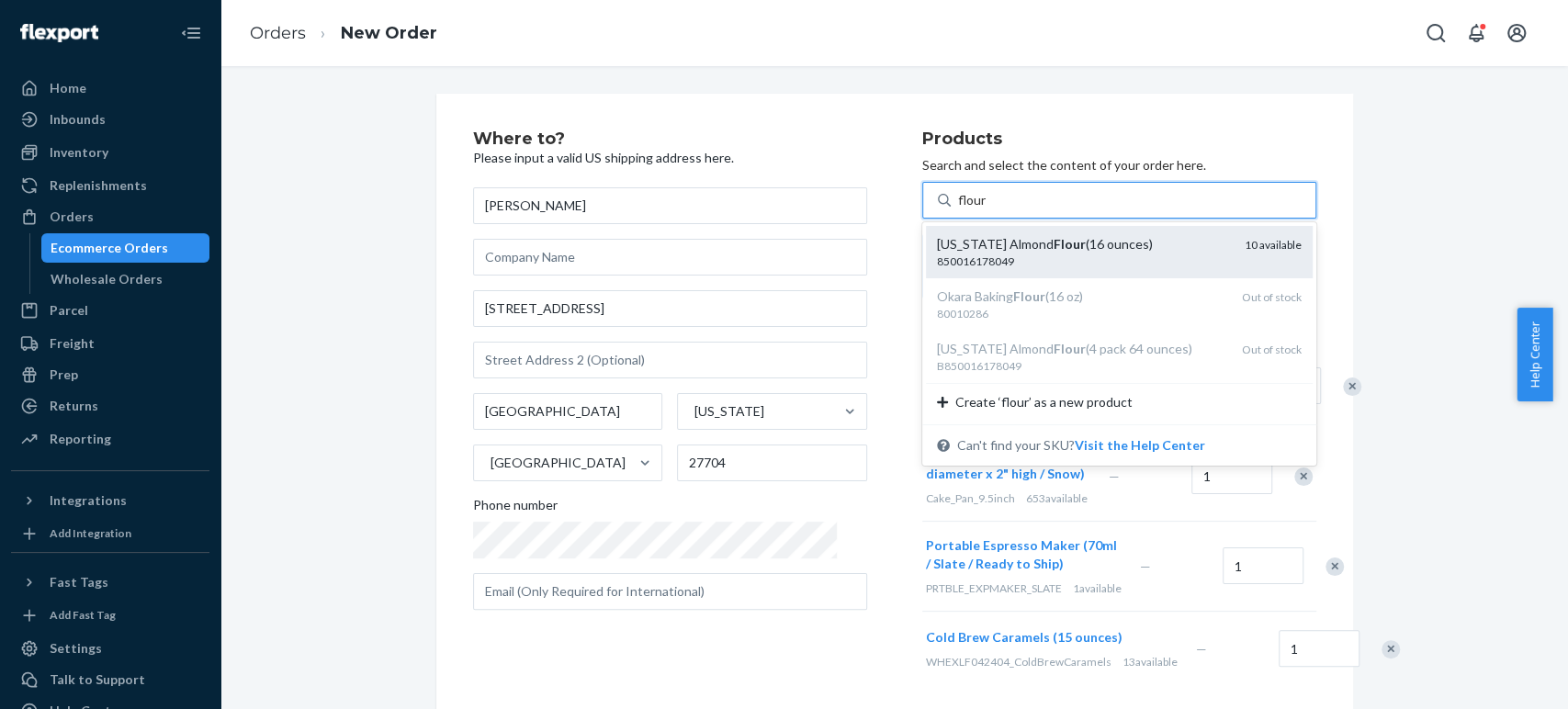
click at [943, 251] on div "California Almond Flour (16 ounces)" at bounding box center [1083, 244] width 293 height 18
click at [958, 210] on input "flour" at bounding box center [973, 201] width 30 height 18
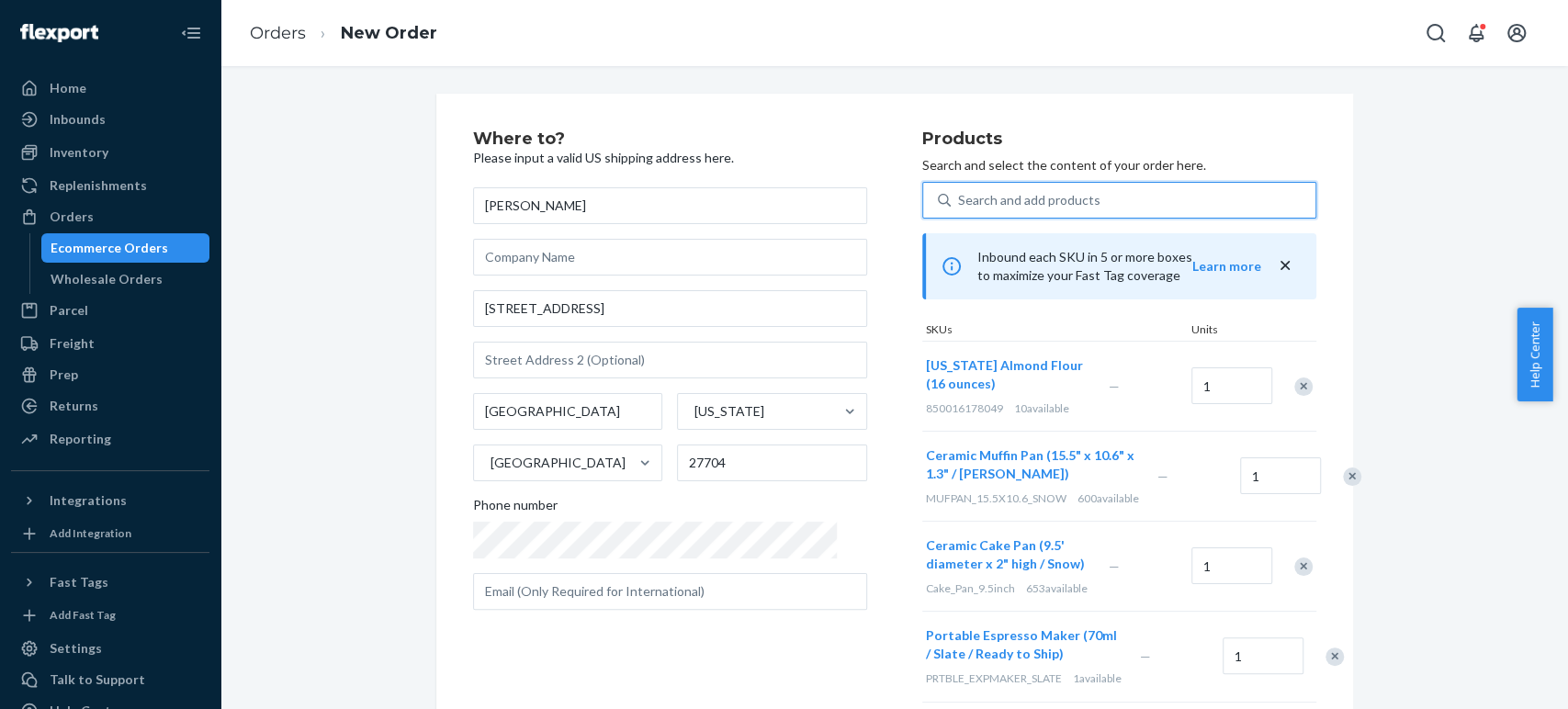
click at [965, 201] on div "Search and add products" at bounding box center [1029, 201] width 142 height 18
click at [960, 201] on input "0 results available. Select is focused ,type to refine list, press Down to open…" at bounding box center [959, 201] width 2 height 18
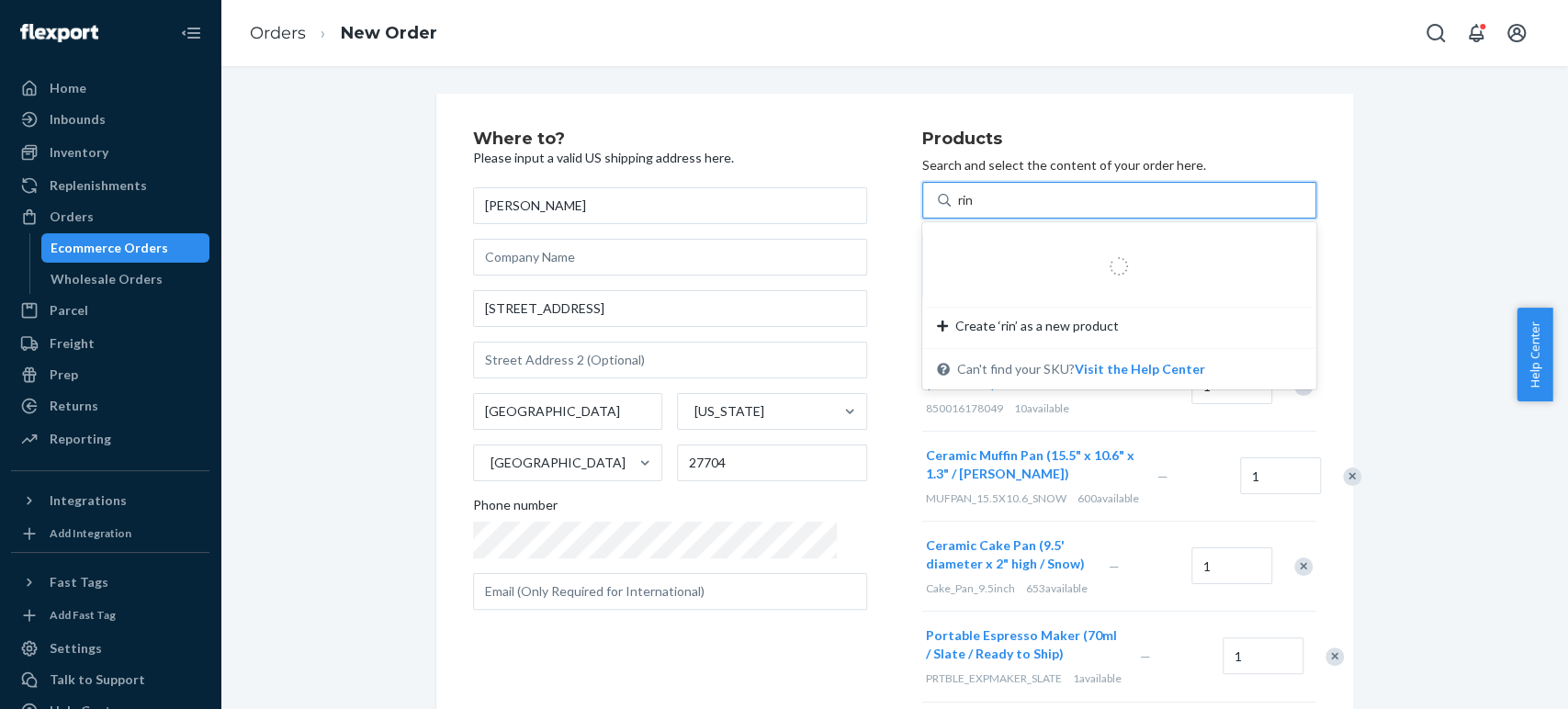
type input "ring"
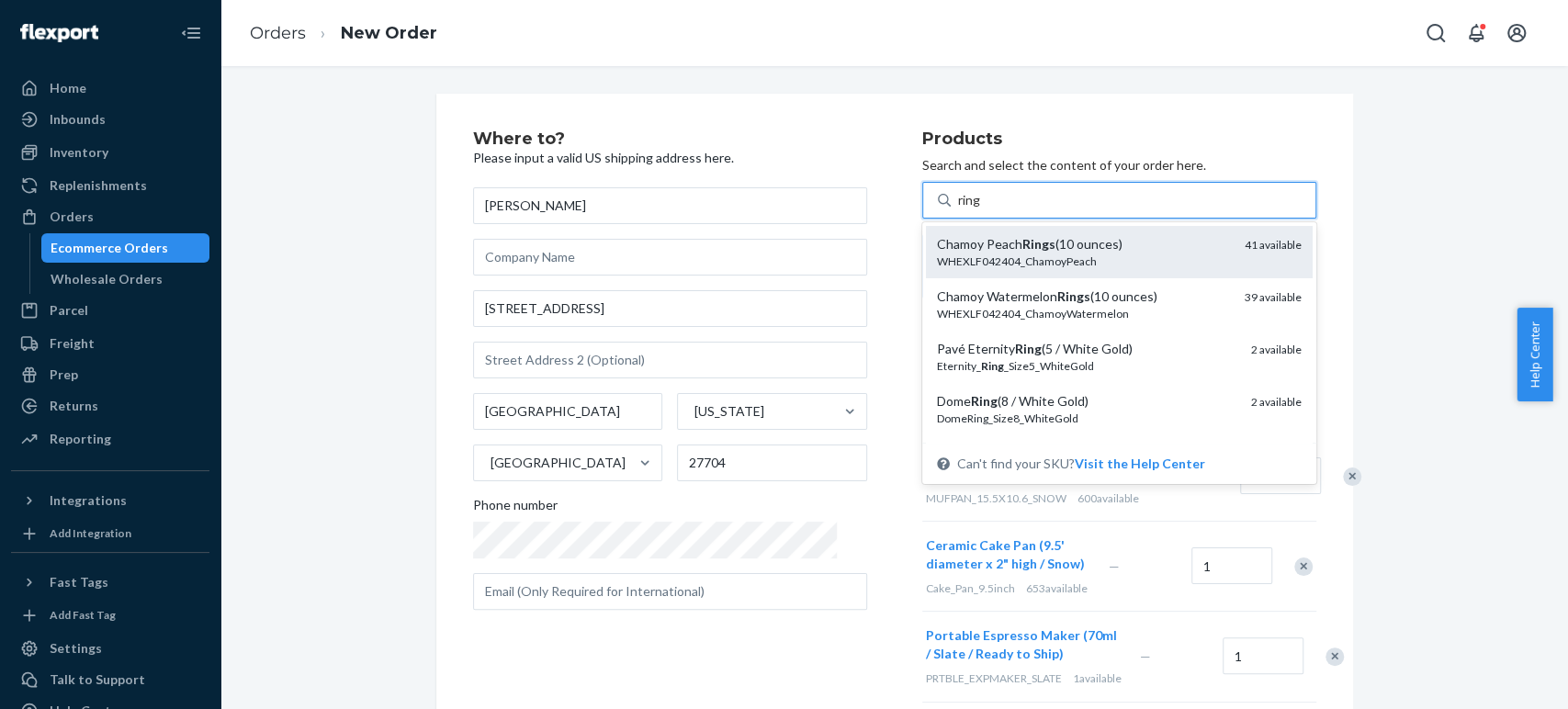
click at [966, 245] on div "Chamoy Peach Rings (10 ounces)" at bounding box center [1083, 244] width 293 height 18
click at [966, 210] on input "ring" at bounding box center [970, 201] width 24 height 18
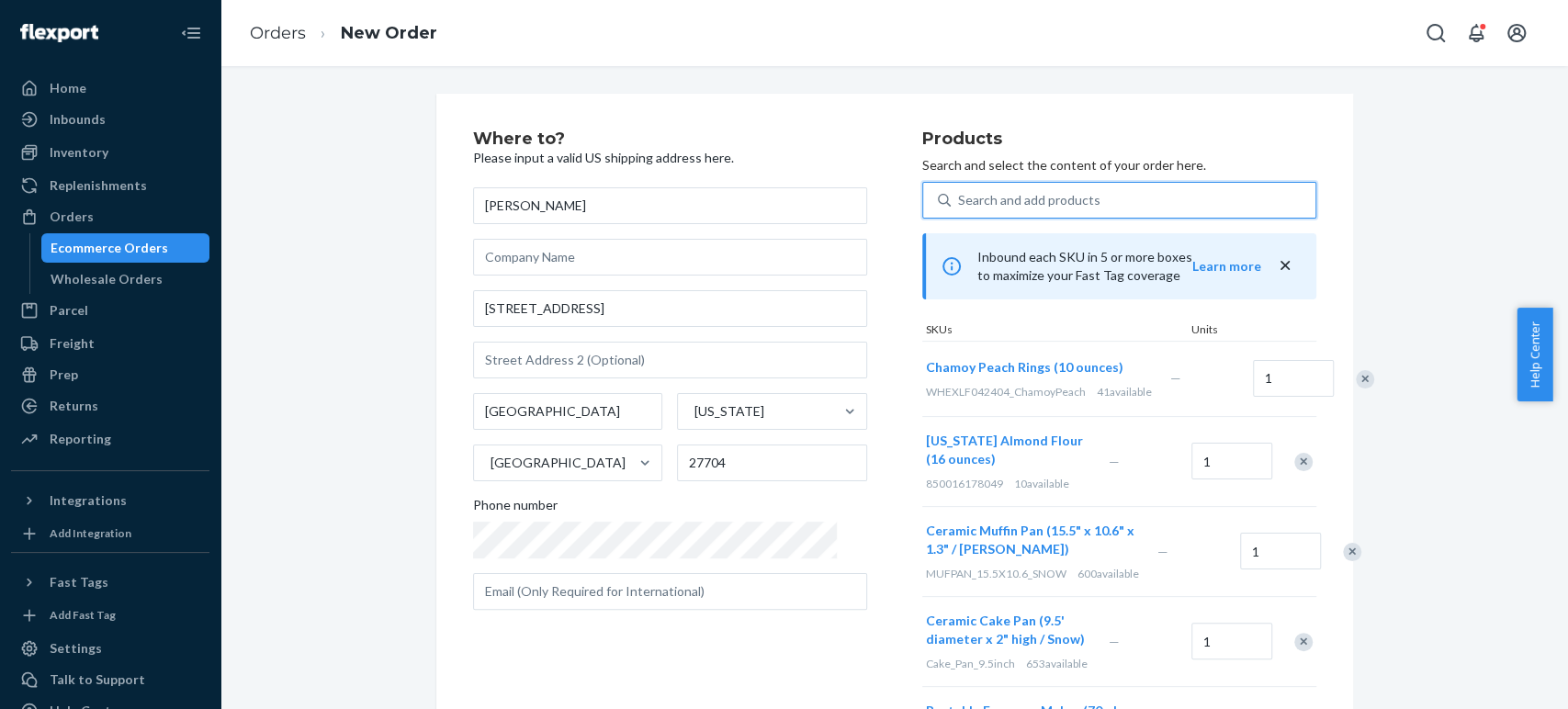
click at [958, 202] on div "Search and add products" at bounding box center [1029, 201] width 142 height 18
click at [958, 202] on input "0 results available. Use Up and Down to choose options, press Enter to select t…" at bounding box center [959, 201] width 2 height 18
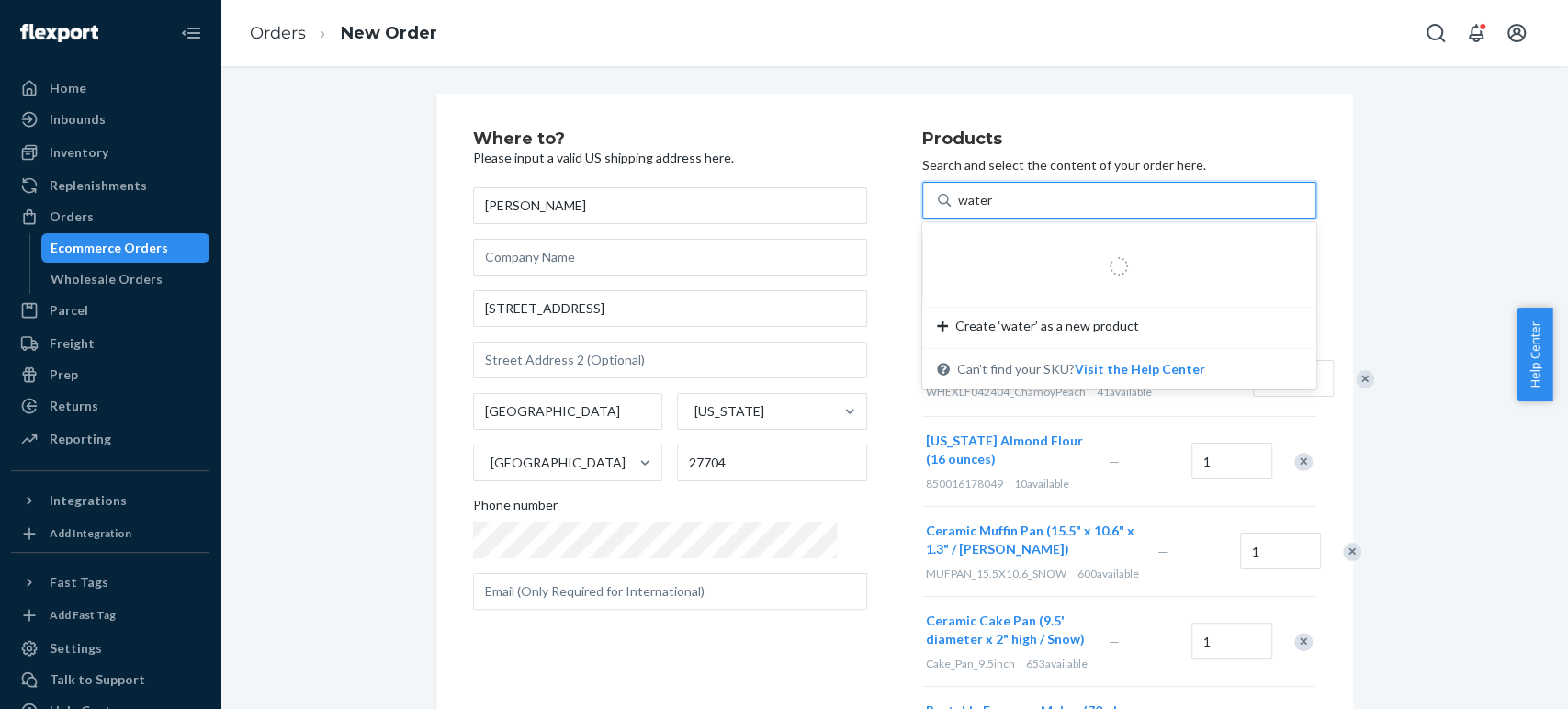
type input "waterm"
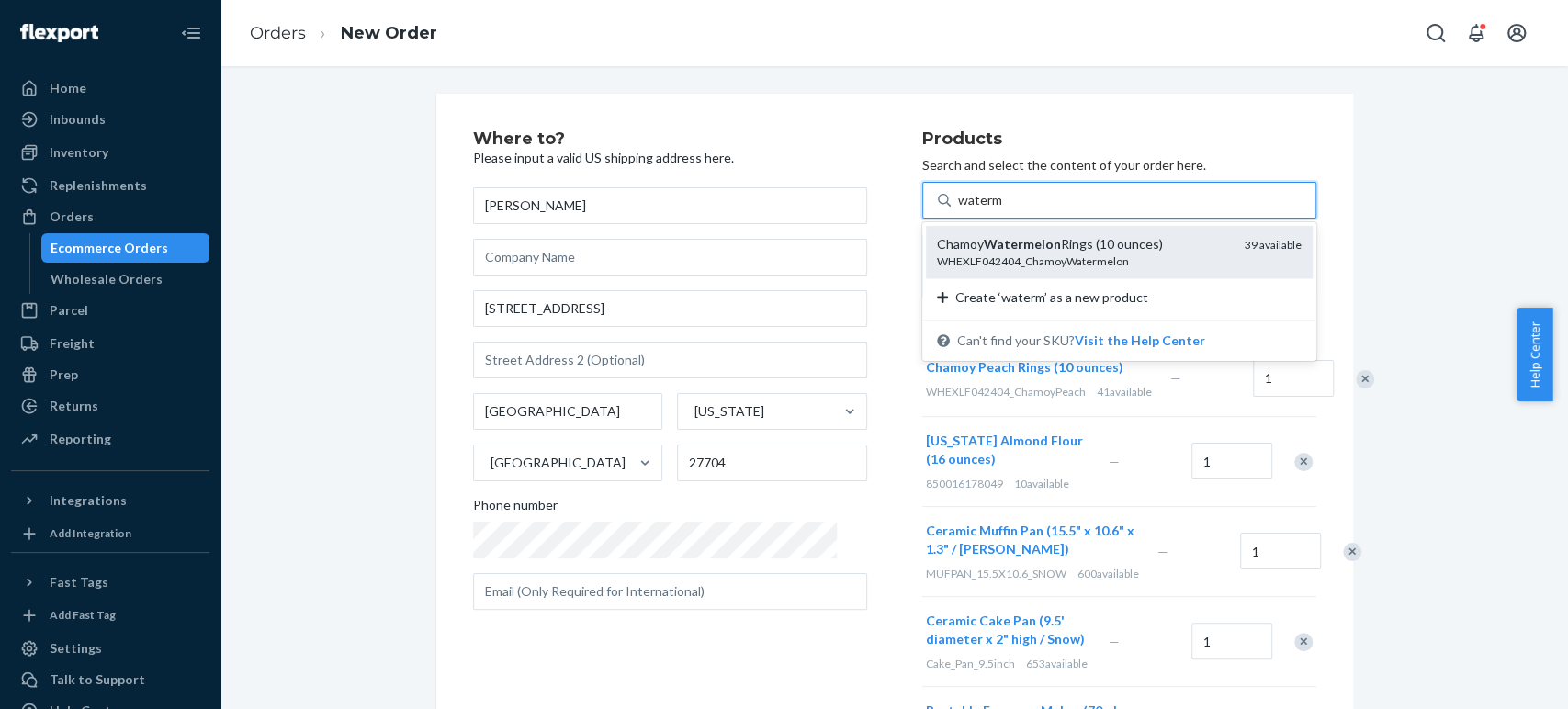
click at [940, 263] on div "WHEXLF042404_ChamoyWatermelon" at bounding box center [1083, 261] width 293 height 16
click at [958, 210] on input "waterm" at bounding box center [981, 201] width 46 height 18
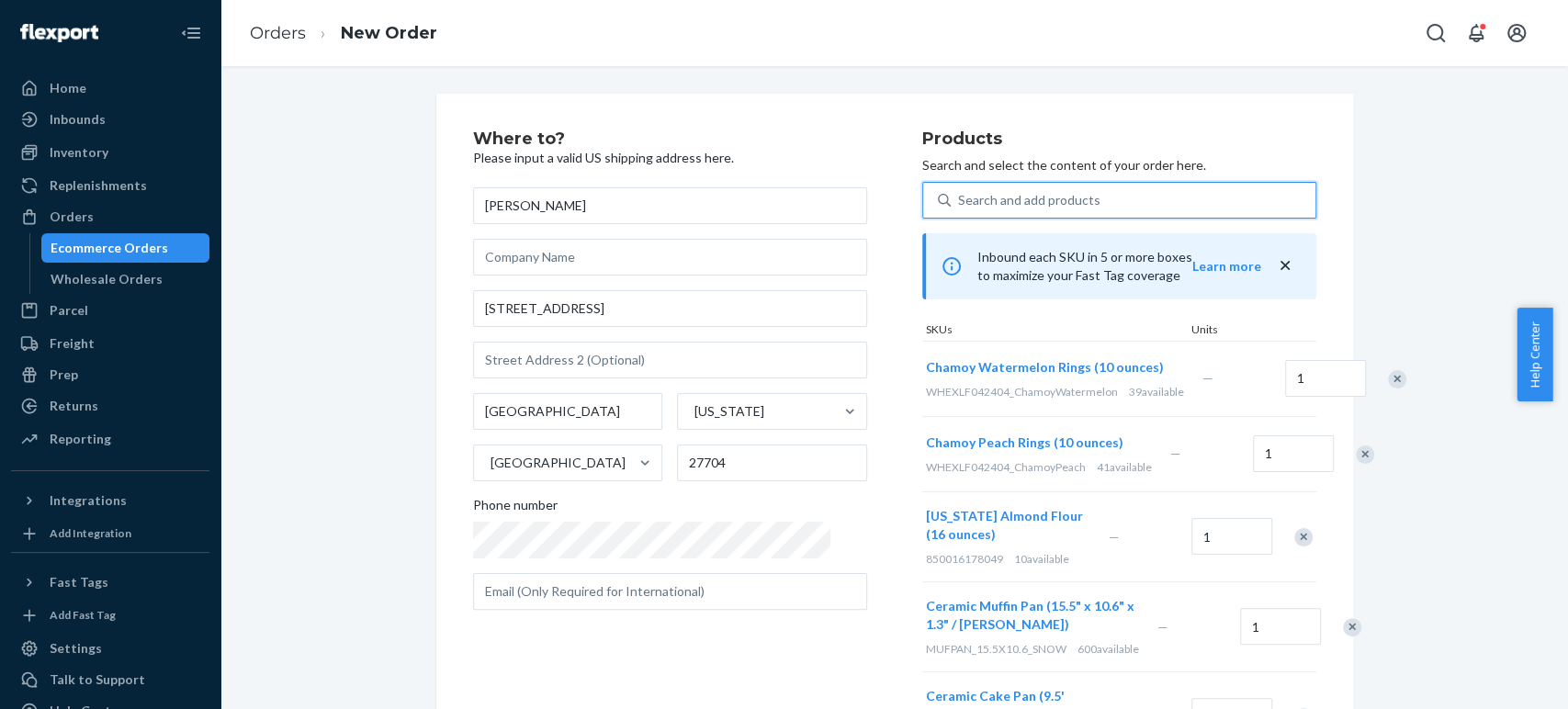
click at [1016, 196] on div "Search and add products" at bounding box center [1029, 201] width 142 height 18
click at [960, 196] on input "0 results available. Use Up and Down to choose options, press Enter to select t…" at bounding box center [959, 201] width 2 height 18
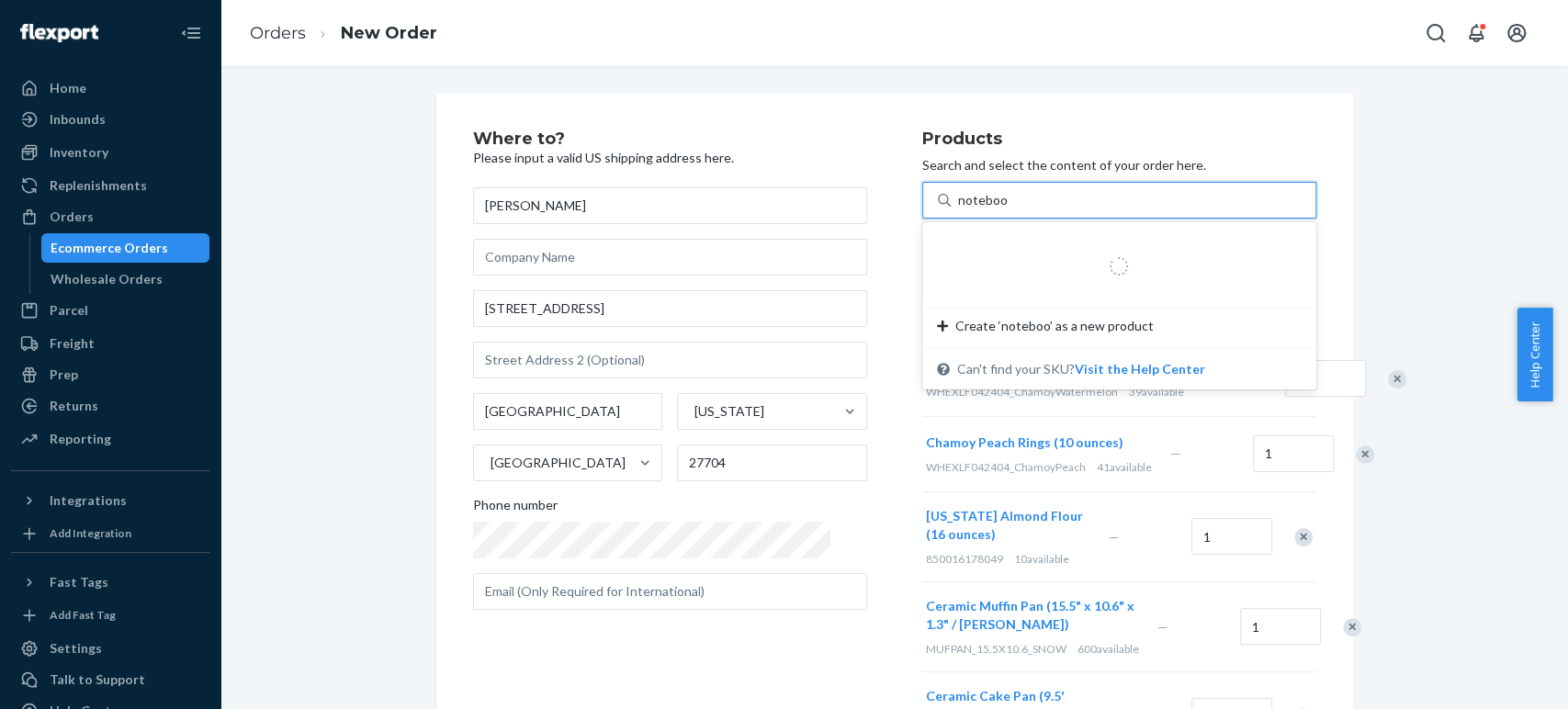
type input "notebook"
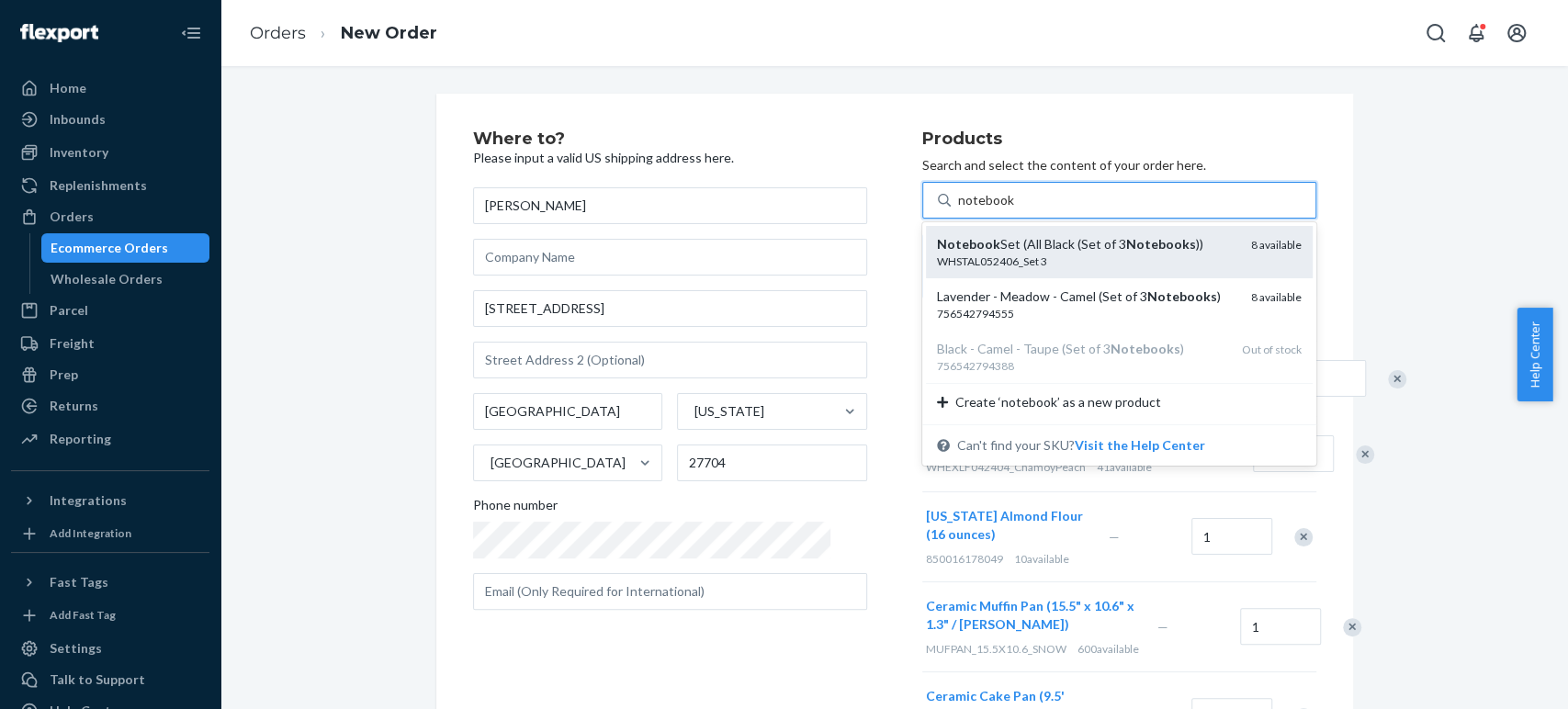
click at [982, 254] on div "WHSTAL052406_Set 3" at bounding box center [1086, 261] width 300 height 16
click at [982, 210] on input "notebook" at bounding box center [986, 201] width 56 height 18
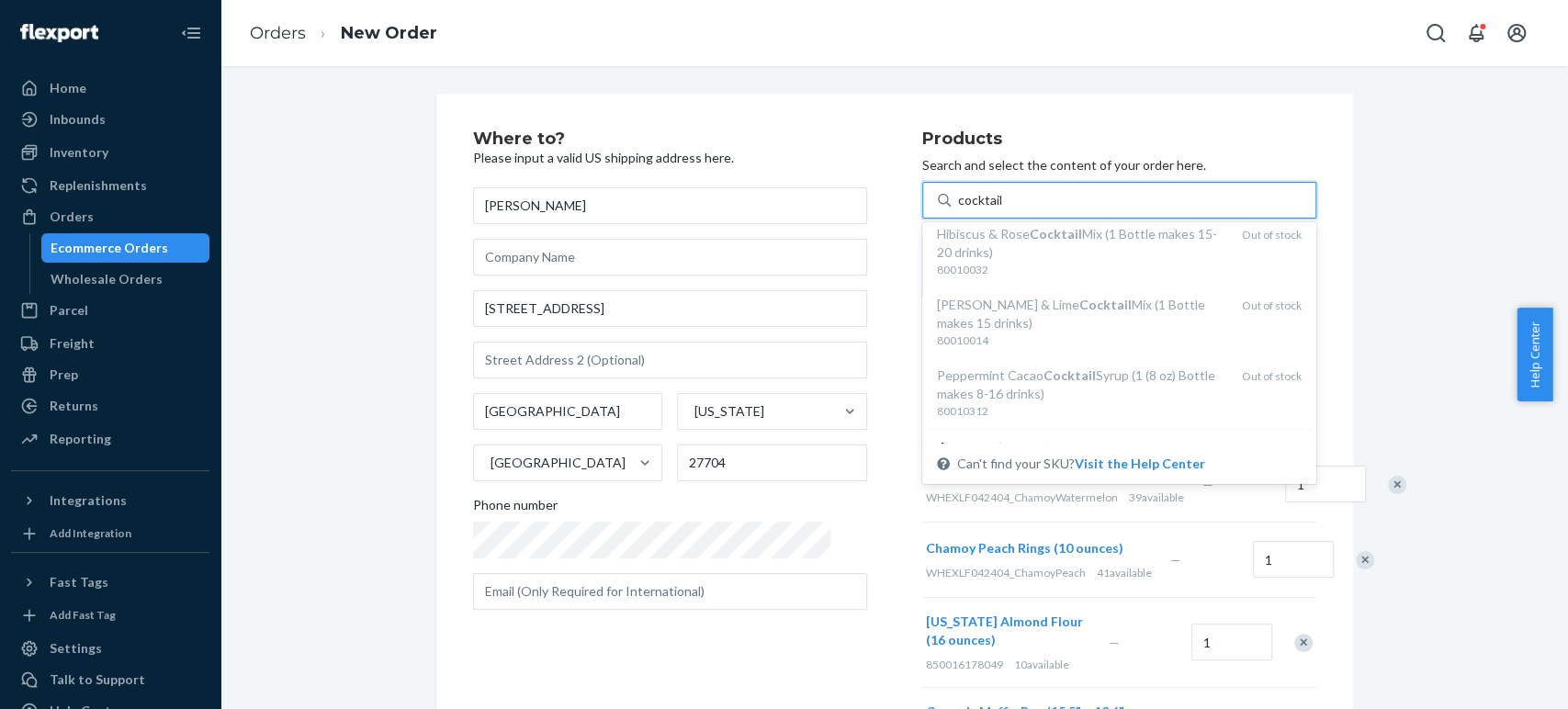
scroll to position [654, 0]
type input "cocktail"
click at [1389, 332] on div "Where to? Please input a valid US shipping address here. Cornelius Gloria 1014 …" at bounding box center [894, 715] width 1320 height 1243
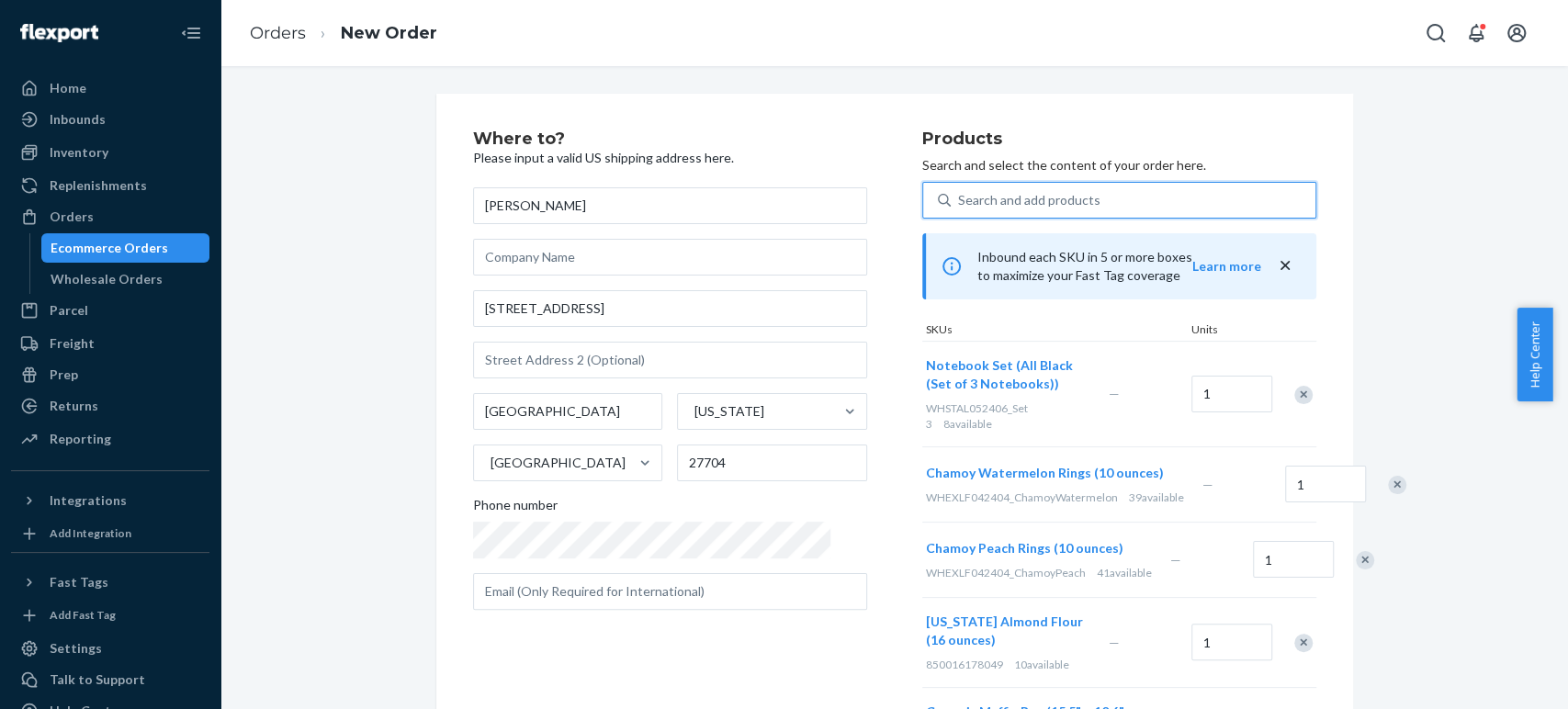
click at [1028, 202] on div "Search and add products" at bounding box center [1029, 201] width 142 height 18
click at [960, 202] on input "0 results available. Use Up and Down to choose options, press Enter to select t…" at bounding box center [959, 201] width 2 height 18
click at [1020, 197] on div "Search and add products" at bounding box center [1029, 201] width 142 height 18
click at [960, 197] on input "0 results available. Use Up and Down to choose options, press Enter to select t…" at bounding box center [959, 201] width 2 height 18
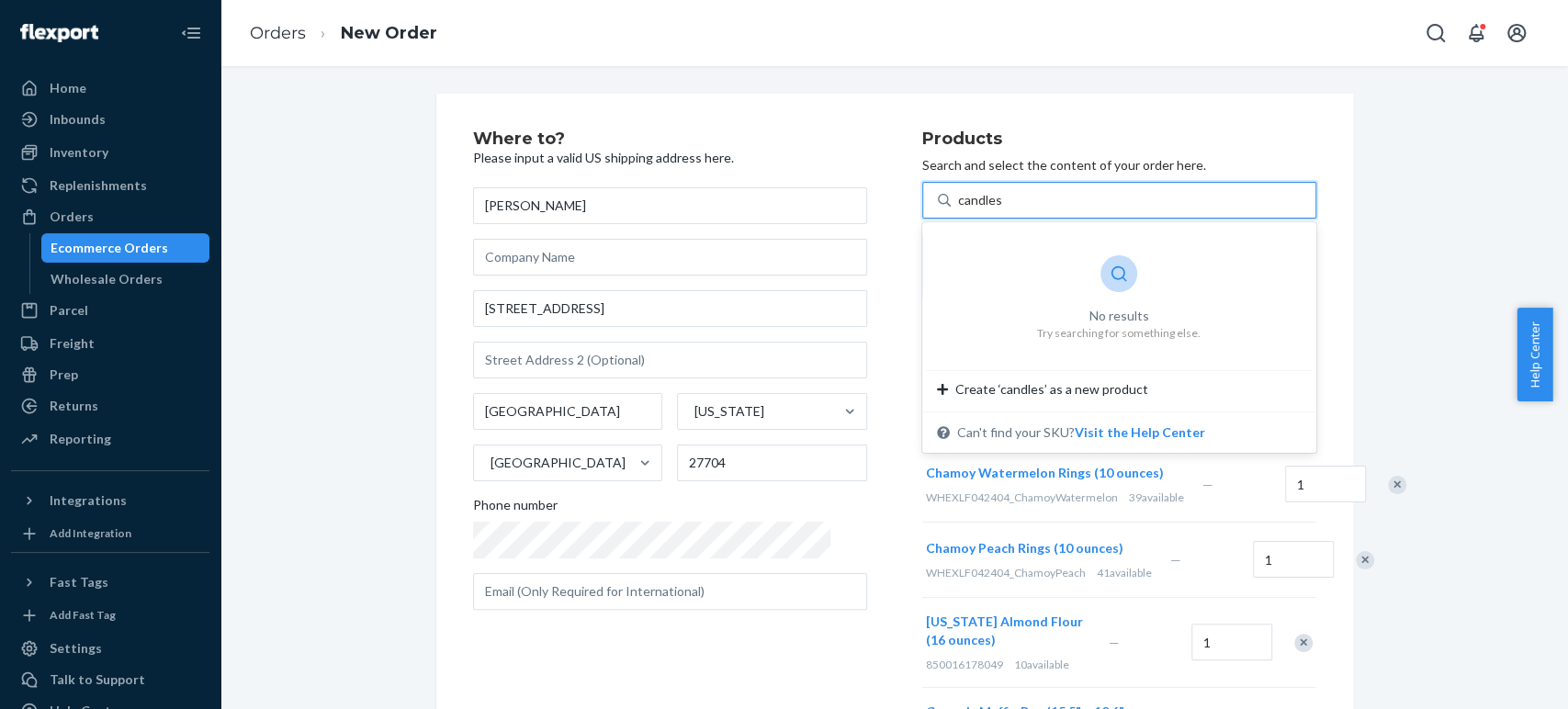
type input "candle"
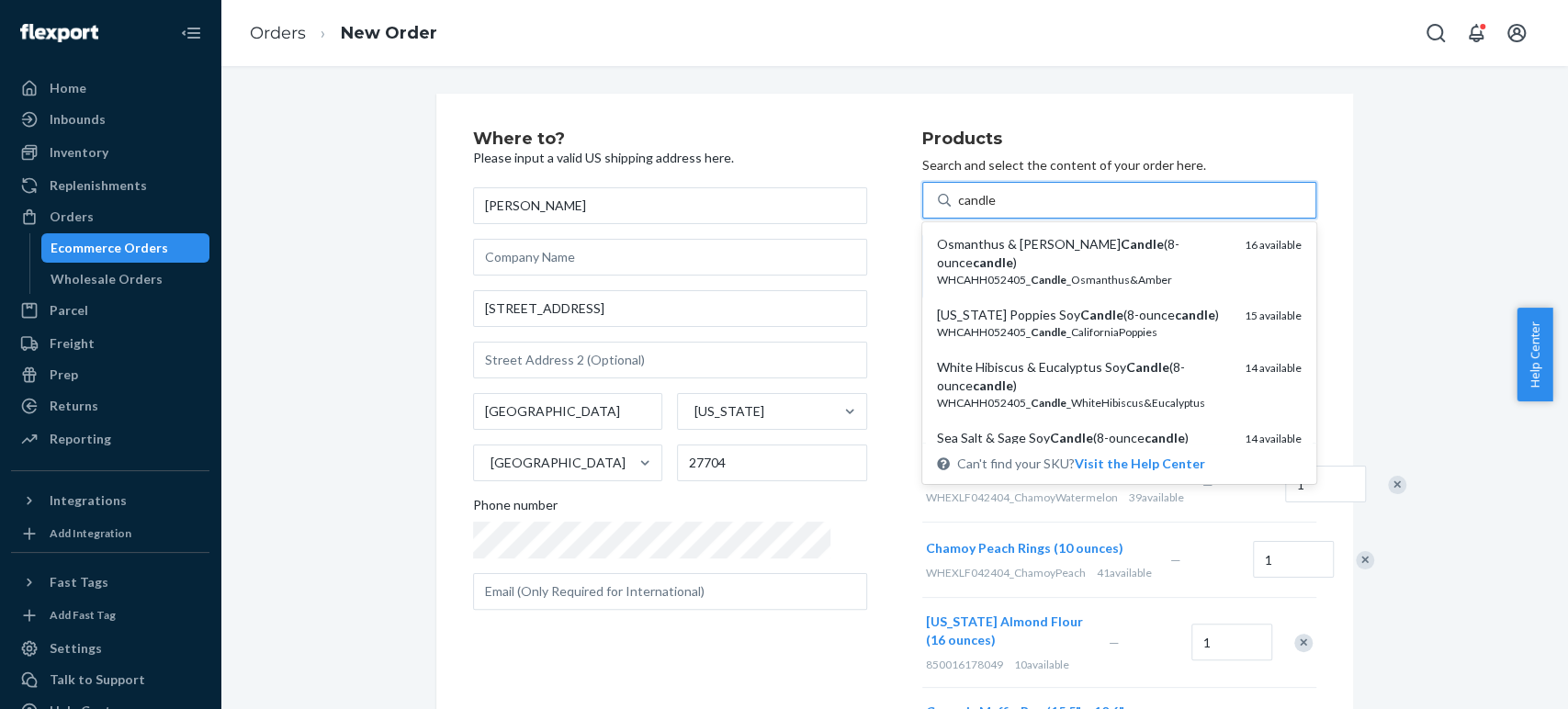
click at [988, 248] on div "Osmanthus & Amber Soy Candle (8-ounce candle )" at bounding box center [1083, 253] width 293 height 37
click at [988, 210] on input "candle" at bounding box center [977, 201] width 39 height 18
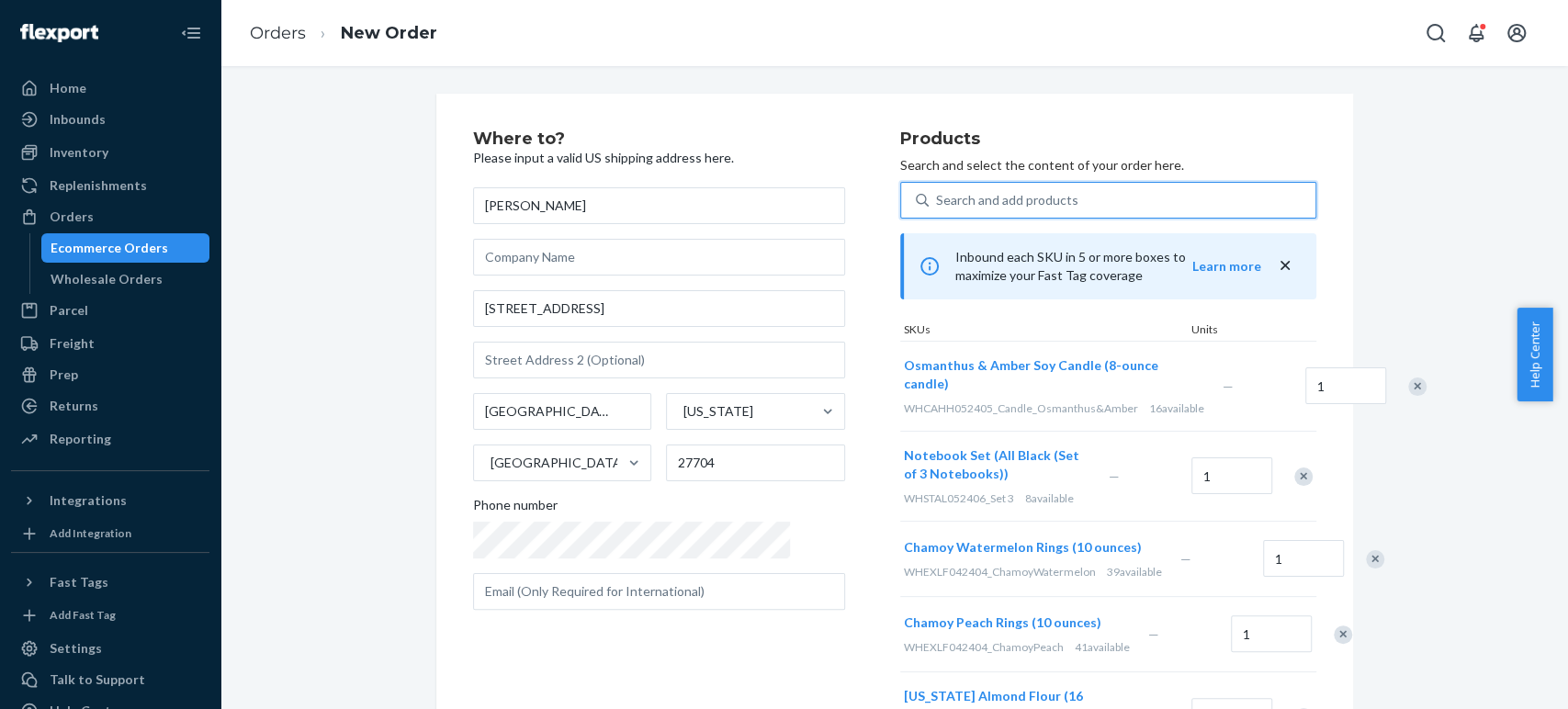
click at [936, 203] on div "Search and add products" at bounding box center [1007, 201] width 142 height 18
click at [936, 203] on input "0 results available. Use Up and Down to choose options, press Enter to select t…" at bounding box center [937, 201] width 2 height 18
paste input "meditation cushion set"
type input "meditation cushion set"
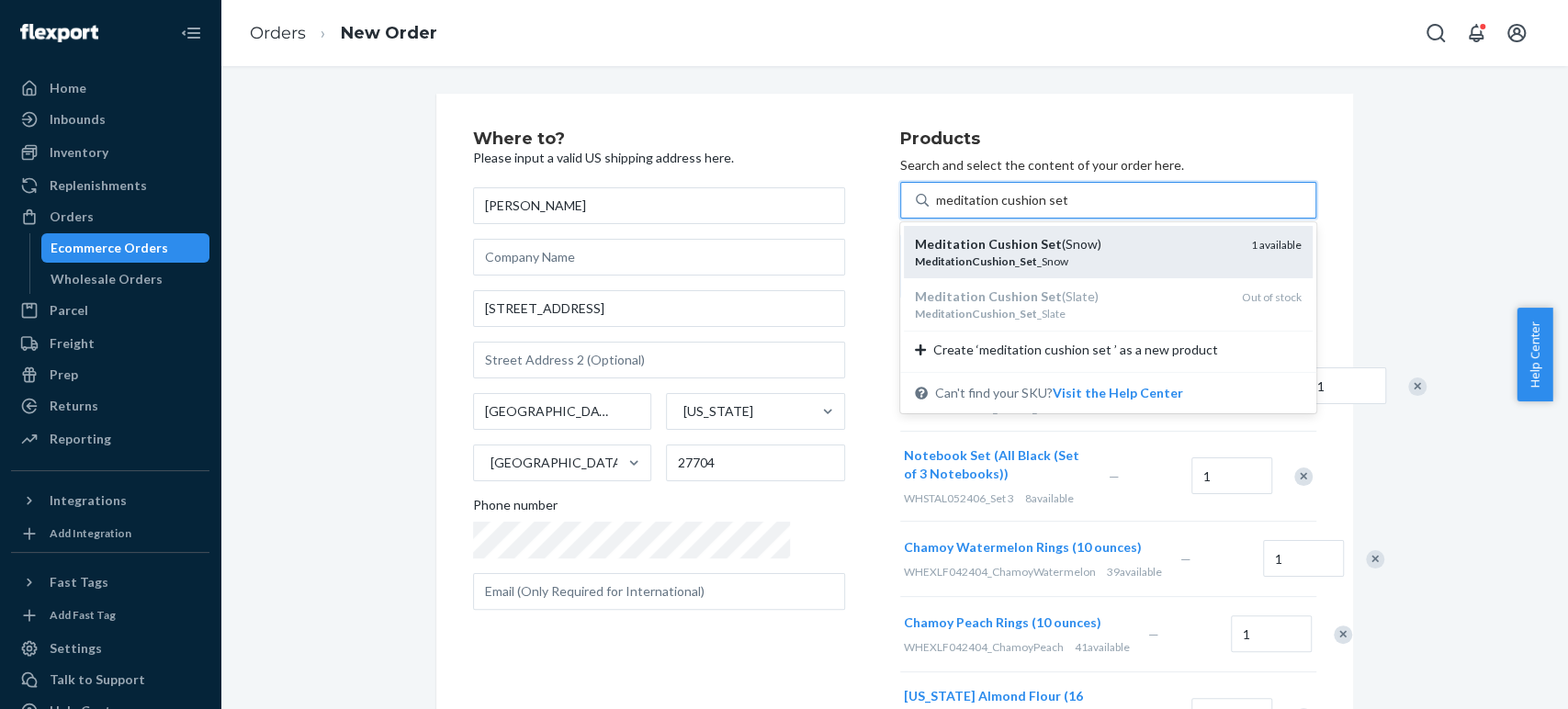
click at [915, 249] on em "Meditation" at bounding box center [950, 243] width 71 height 16
click at [936, 210] on input "meditation cushion set" at bounding box center [1001, 201] width 131 height 18
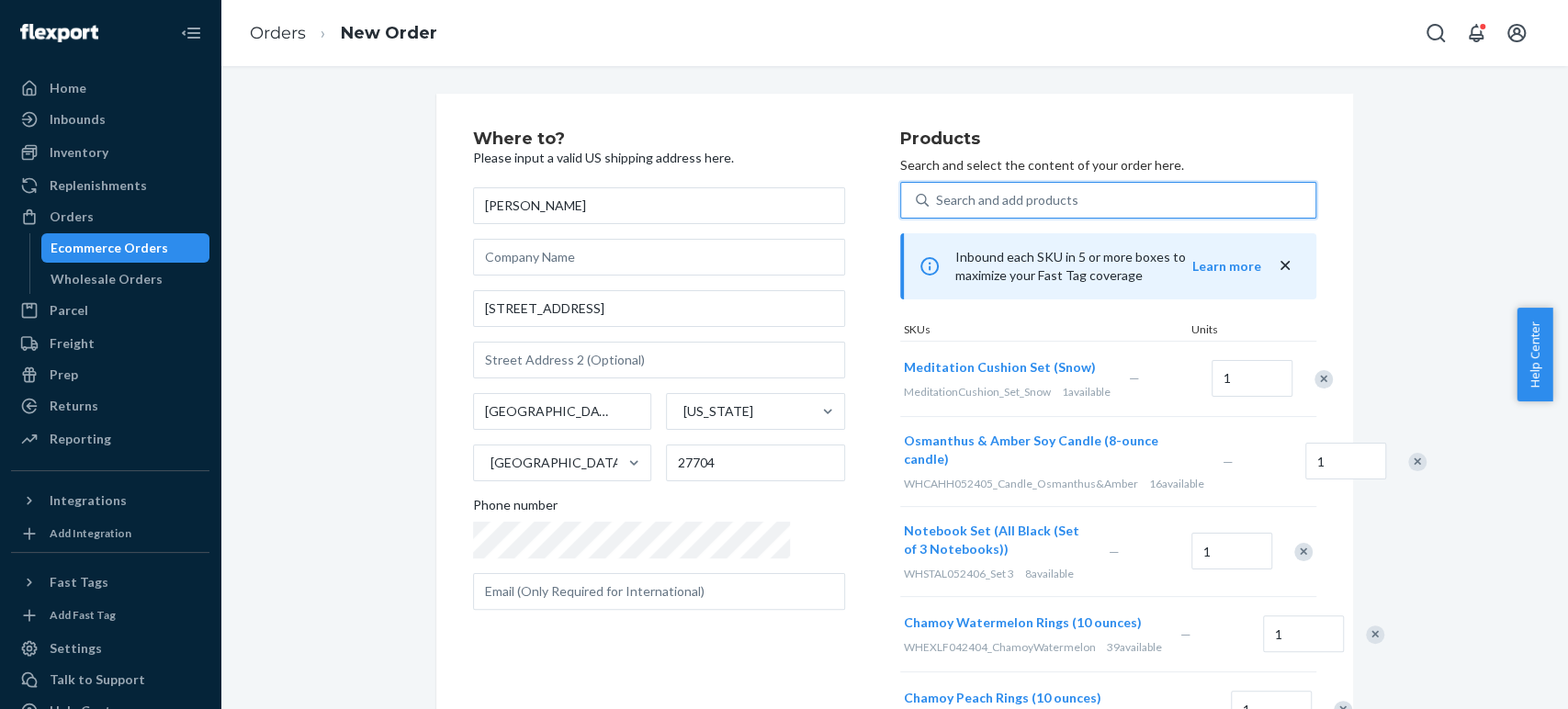
click at [936, 196] on div "Search and add products" at bounding box center [1007, 201] width 142 height 18
click at [936, 196] on input "0 results available. Use Up and Down to choose options, press Enter to select t…" at bounding box center [937, 201] width 2 height 18
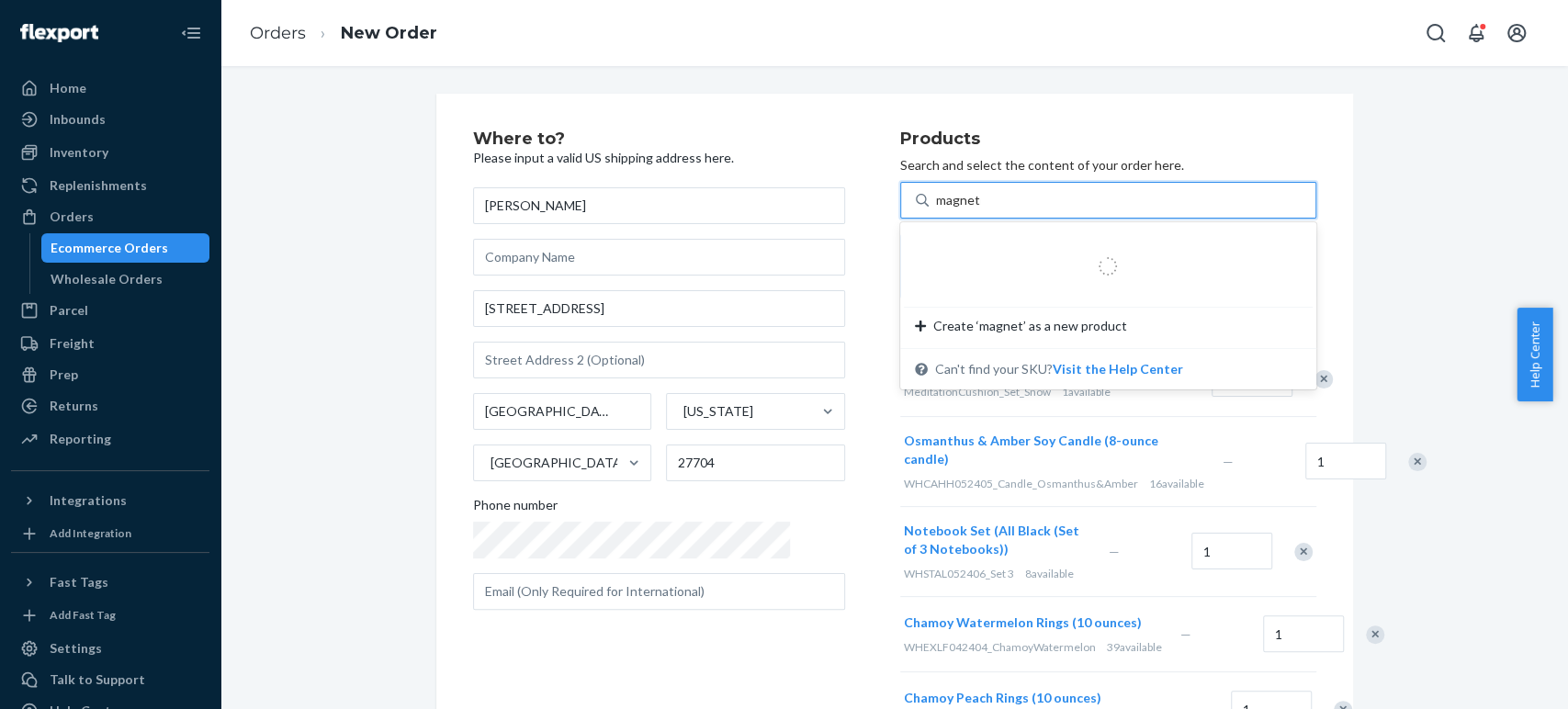
type input "magnetic"
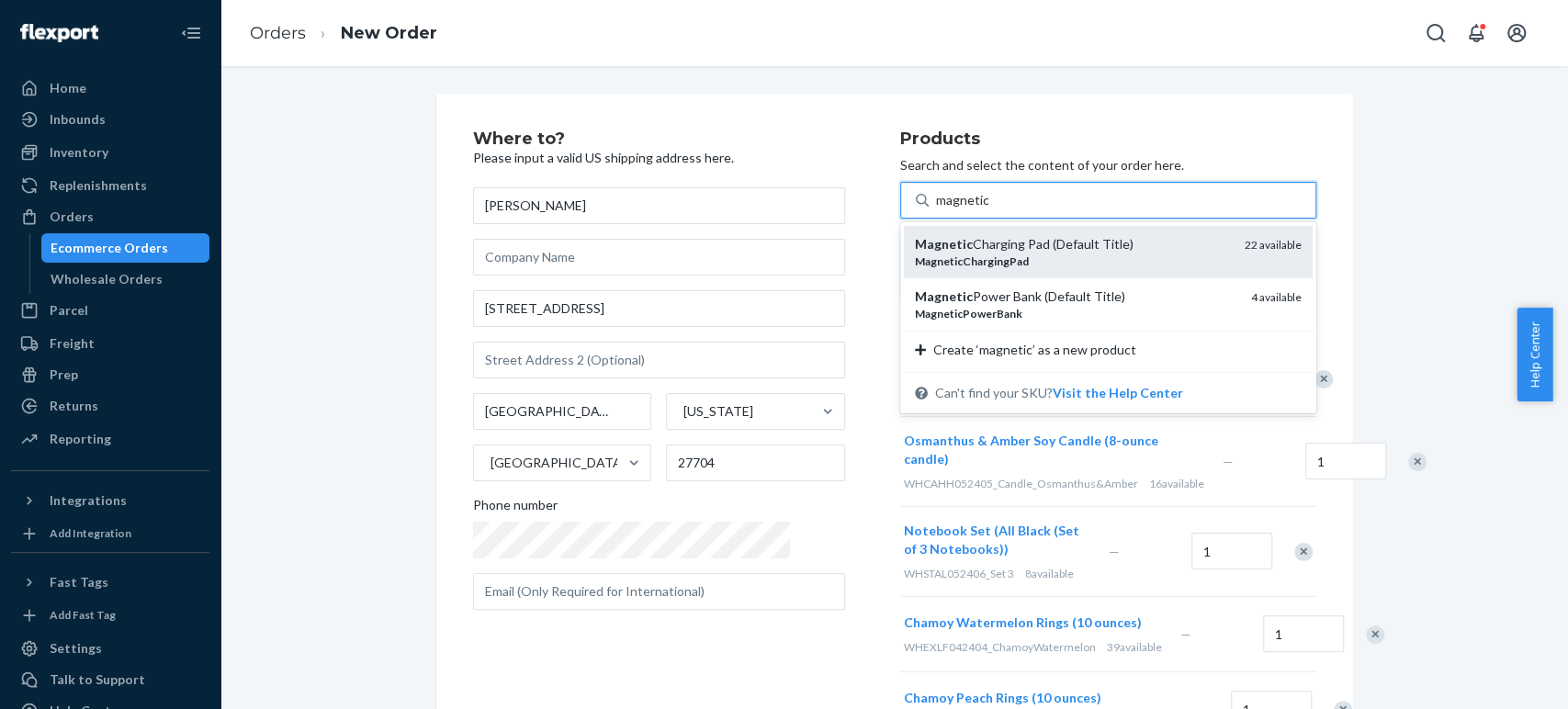
click at [915, 248] on em "Magnetic" at bounding box center [944, 243] width 58 height 16
click at [936, 210] on input "magnetic" at bounding box center [962, 201] width 54 height 18
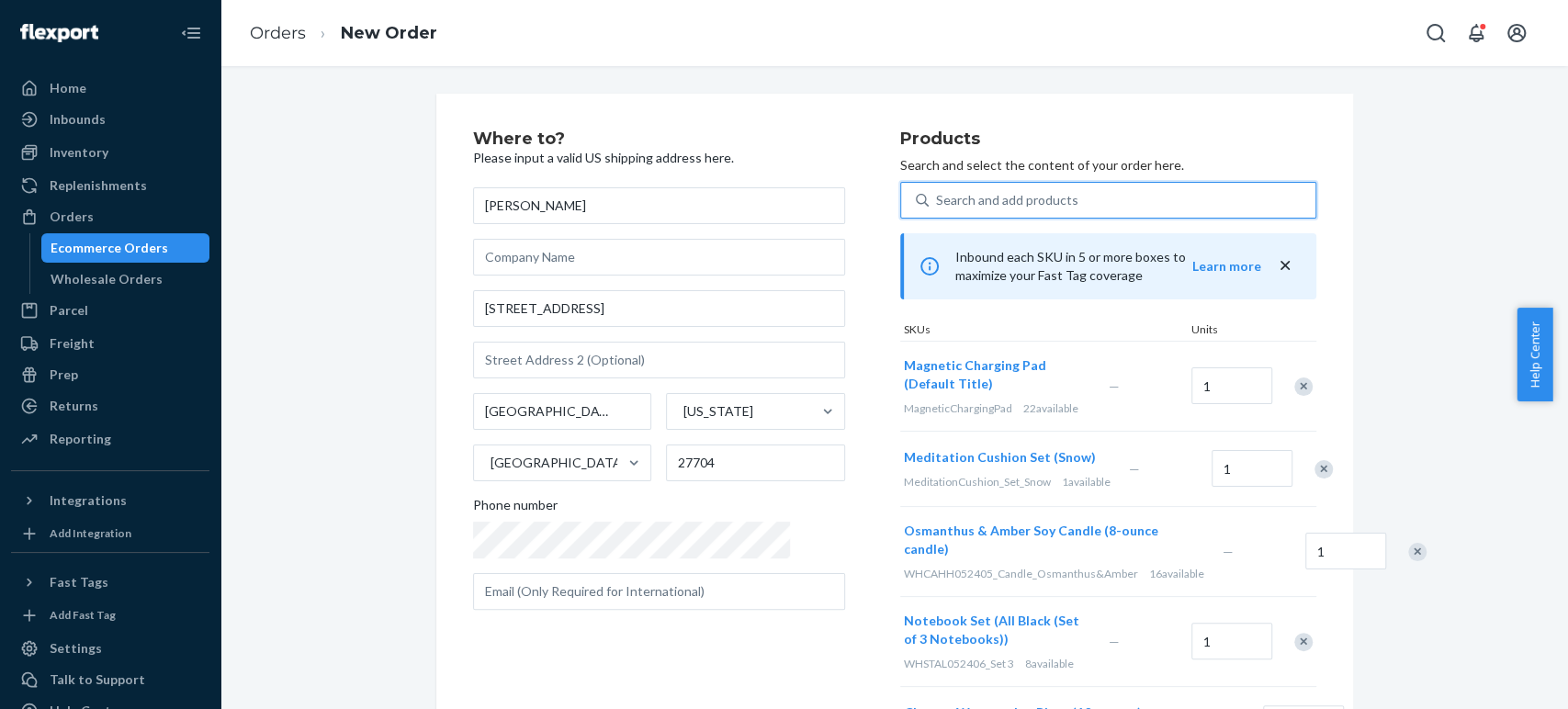
click at [1014, 192] on div "Search and add products" at bounding box center [1121, 201] width 386 height 33
click at [937, 192] on input "0 results available. Use Up and Down to choose options, press Enter to select t…" at bounding box center [937, 201] width 2 height 18
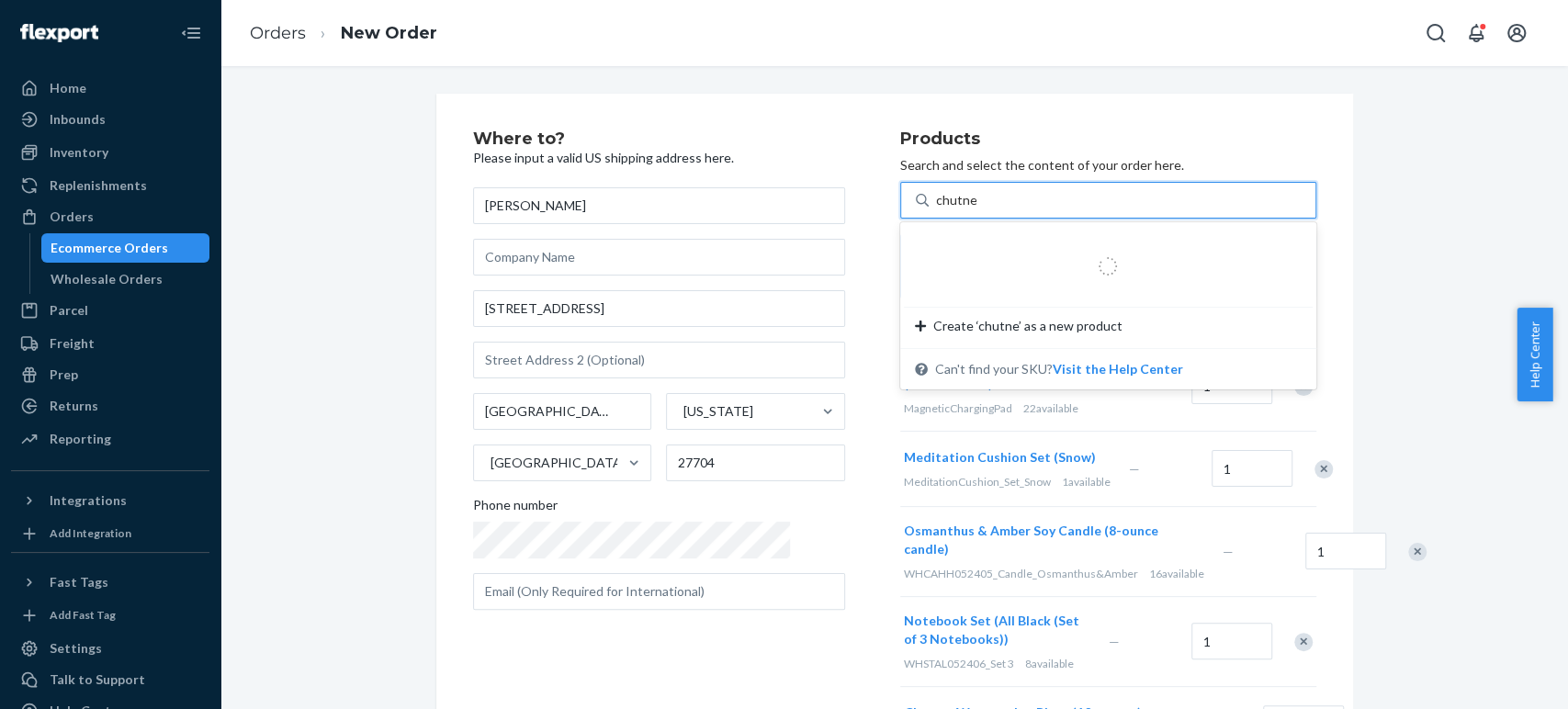
type input "chutney"
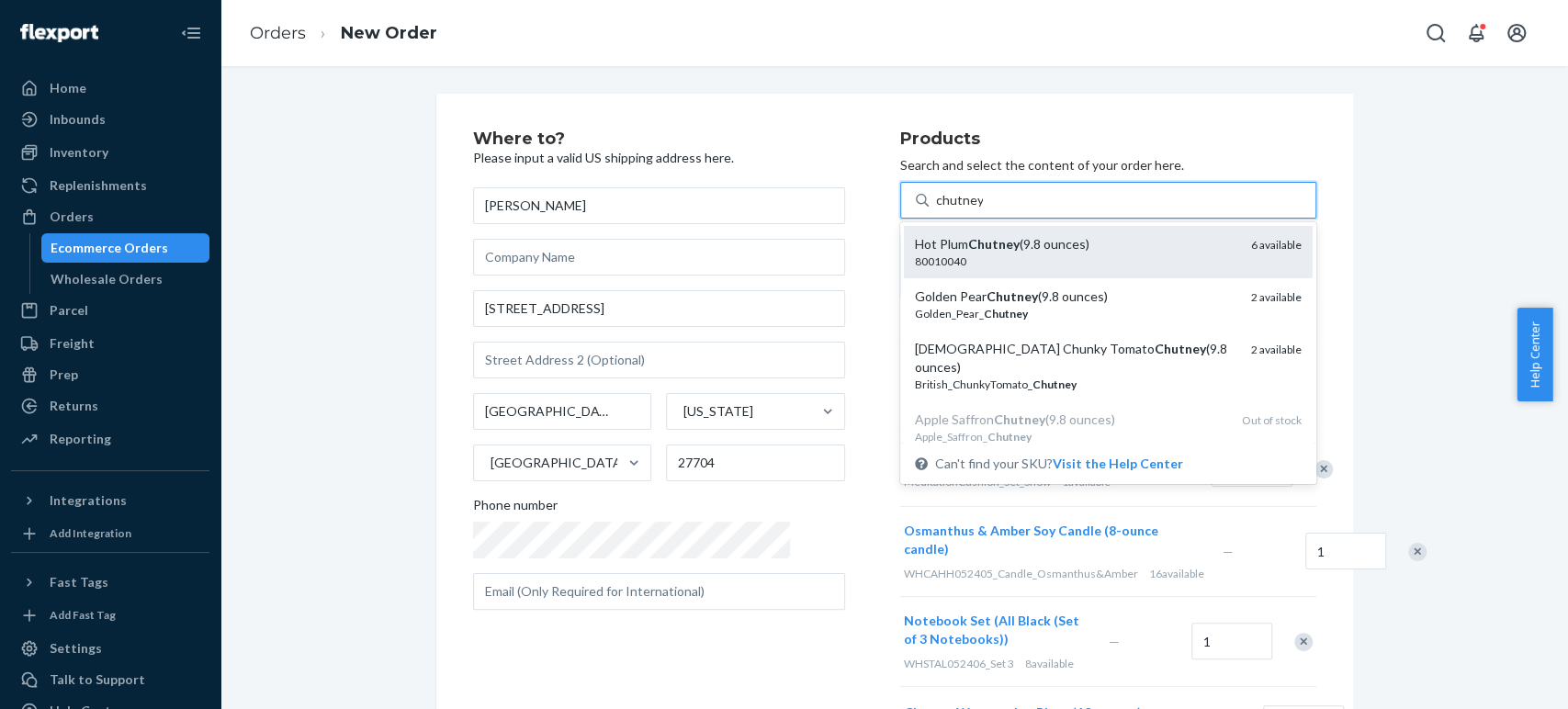
click at [983, 240] on div "Hot Plum Chutney (9.8 ounces)" at bounding box center [1076, 244] width 322 height 18
click at [983, 210] on input "chutney" at bounding box center [959, 201] width 47 height 18
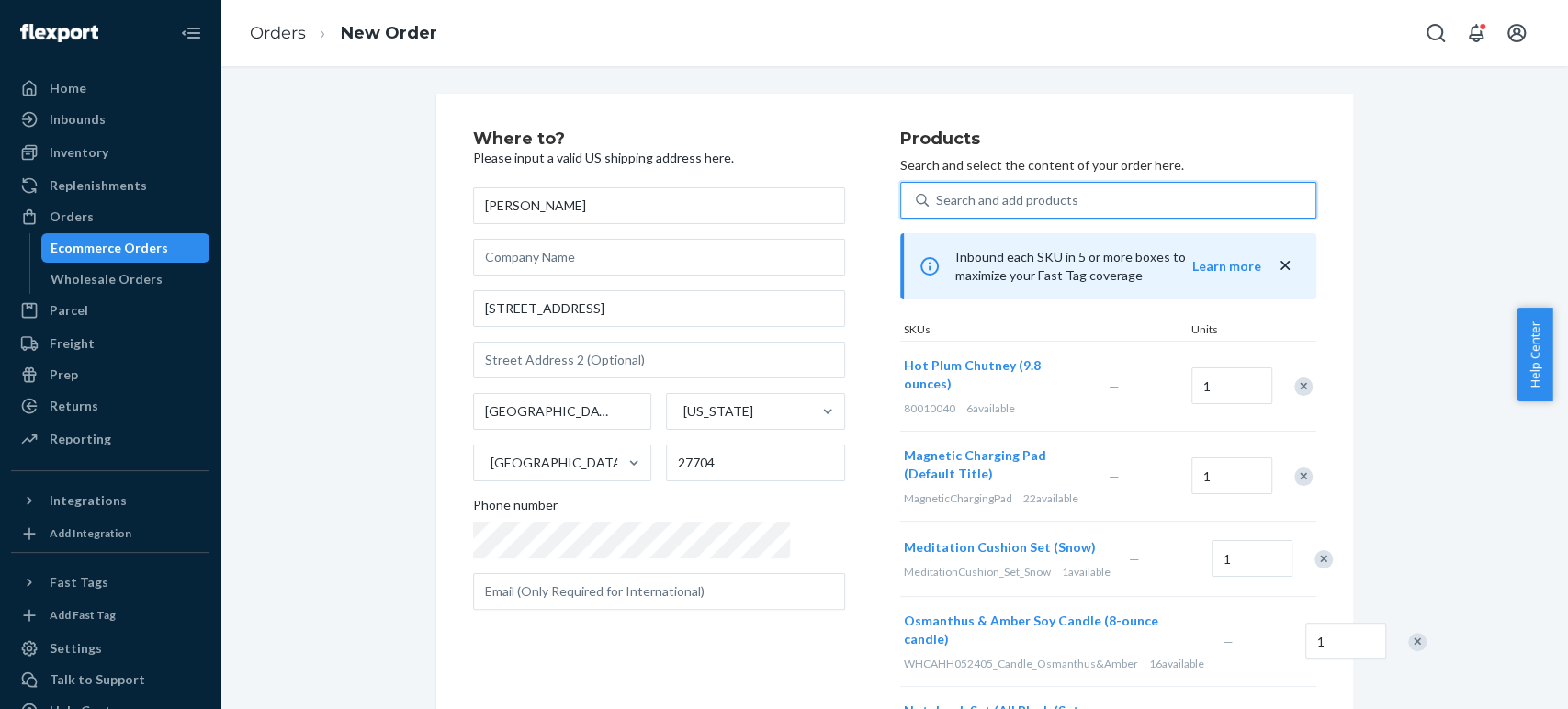
click at [936, 198] on div "Search and add products" at bounding box center [1007, 201] width 142 height 18
click at [936, 198] on input "0 results available. Select is focused ,type to refine list, press Down to open…" at bounding box center [937, 201] width 2 height 18
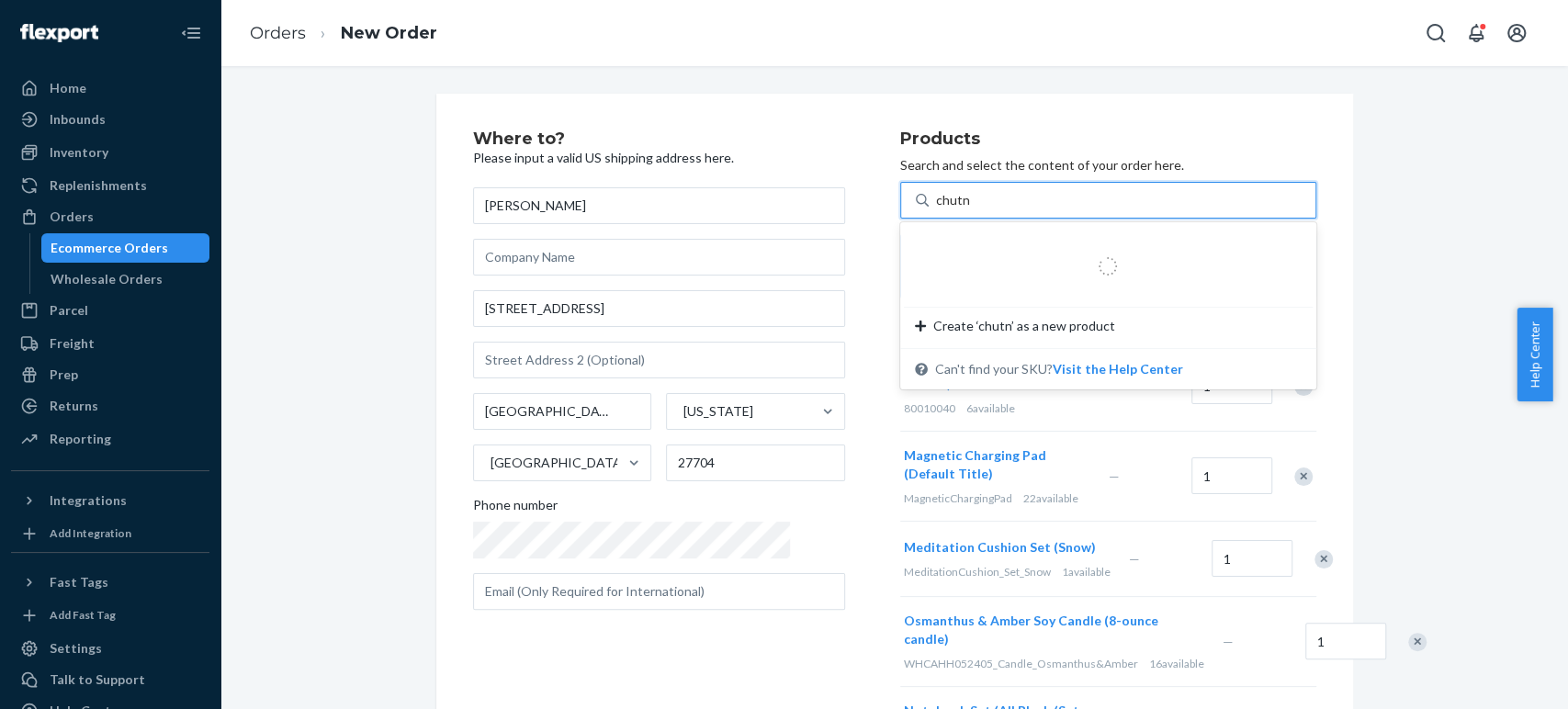
type input "chutney"
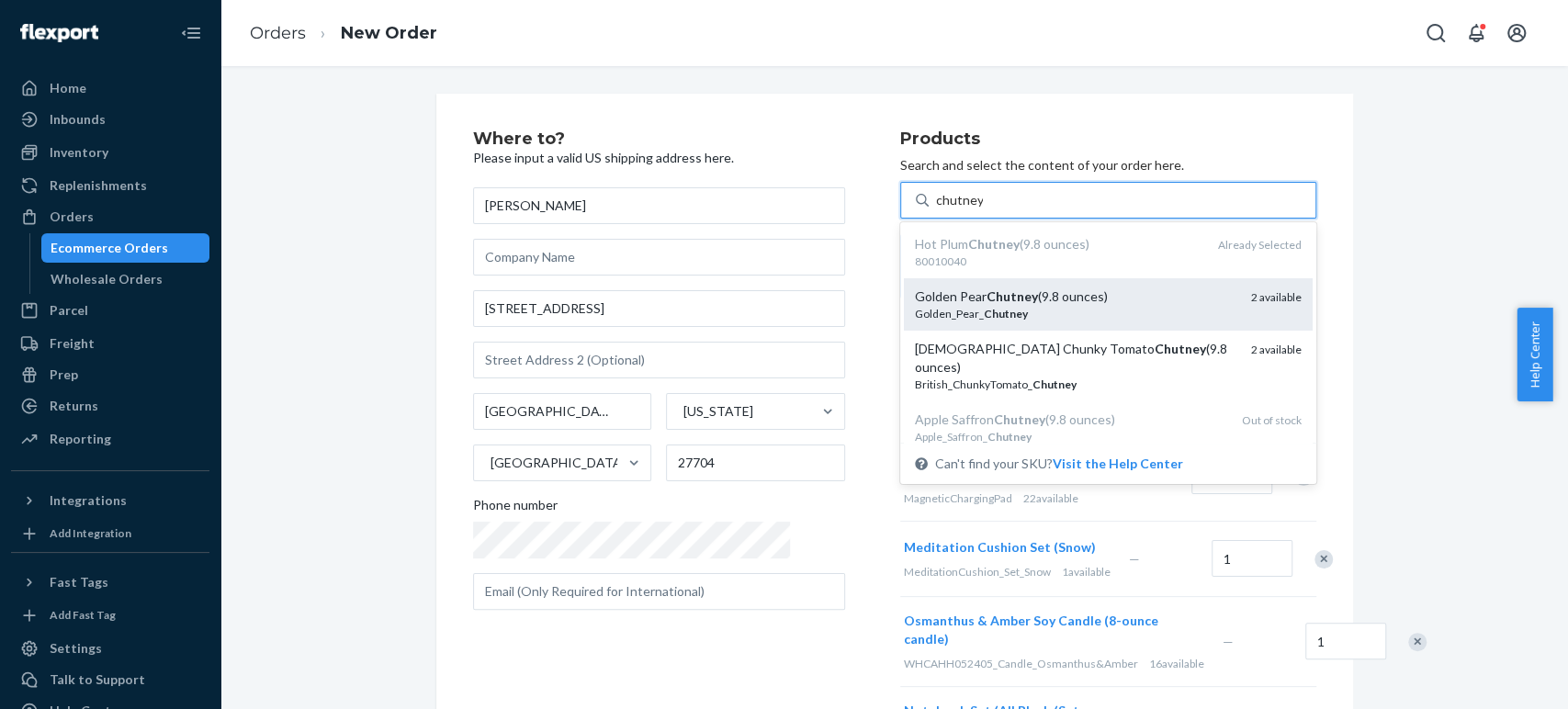
click at [915, 301] on div "Golden Pear Chutney (9.8 ounces)" at bounding box center [1076, 297] width 322 height 18
click at [936, 210] on input "chutney" at bounding box center [959, 201] width 47 height 18
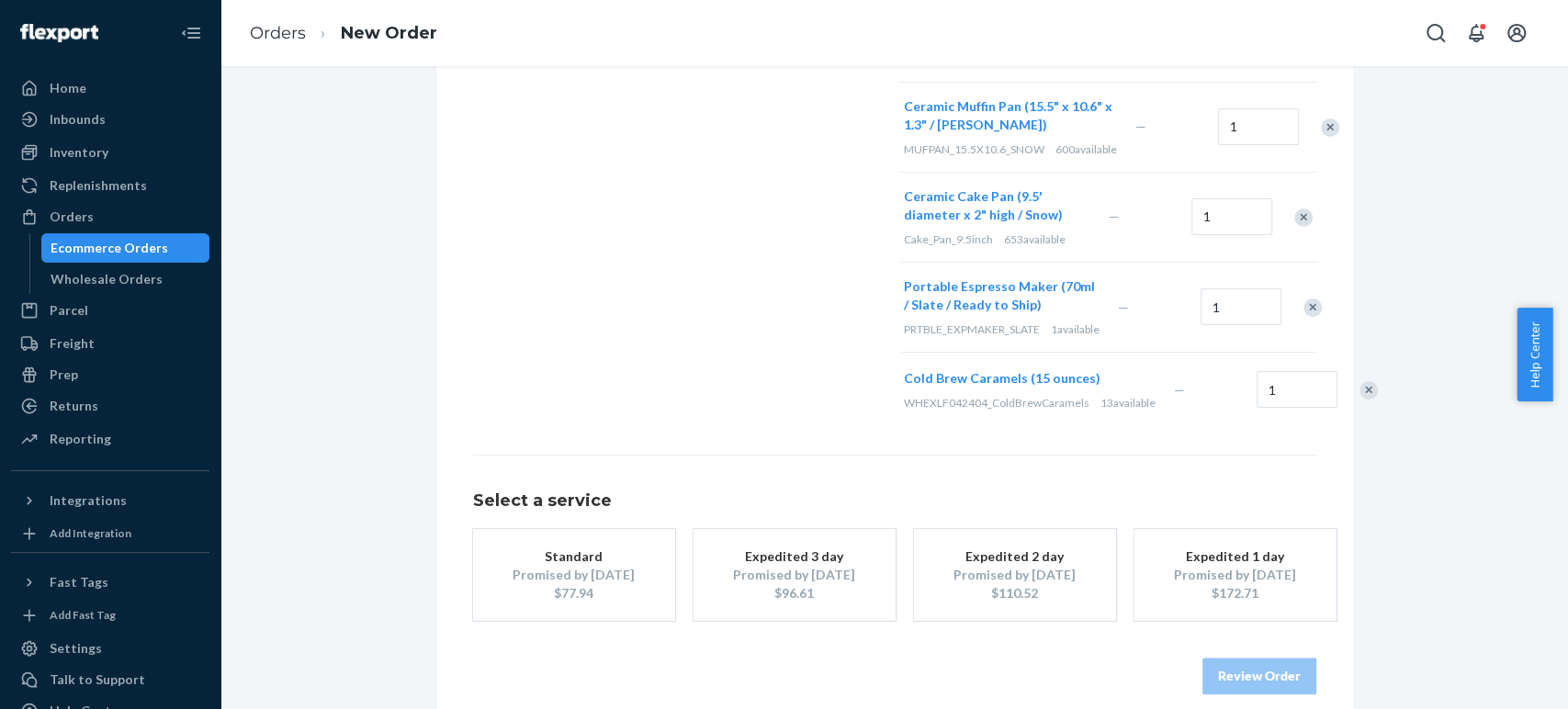
scroll to position [1027, 0]
click at [591, 565] on div "Promised by Oct 6, 2025" at bounding box center [573, 574] width 147 height 18
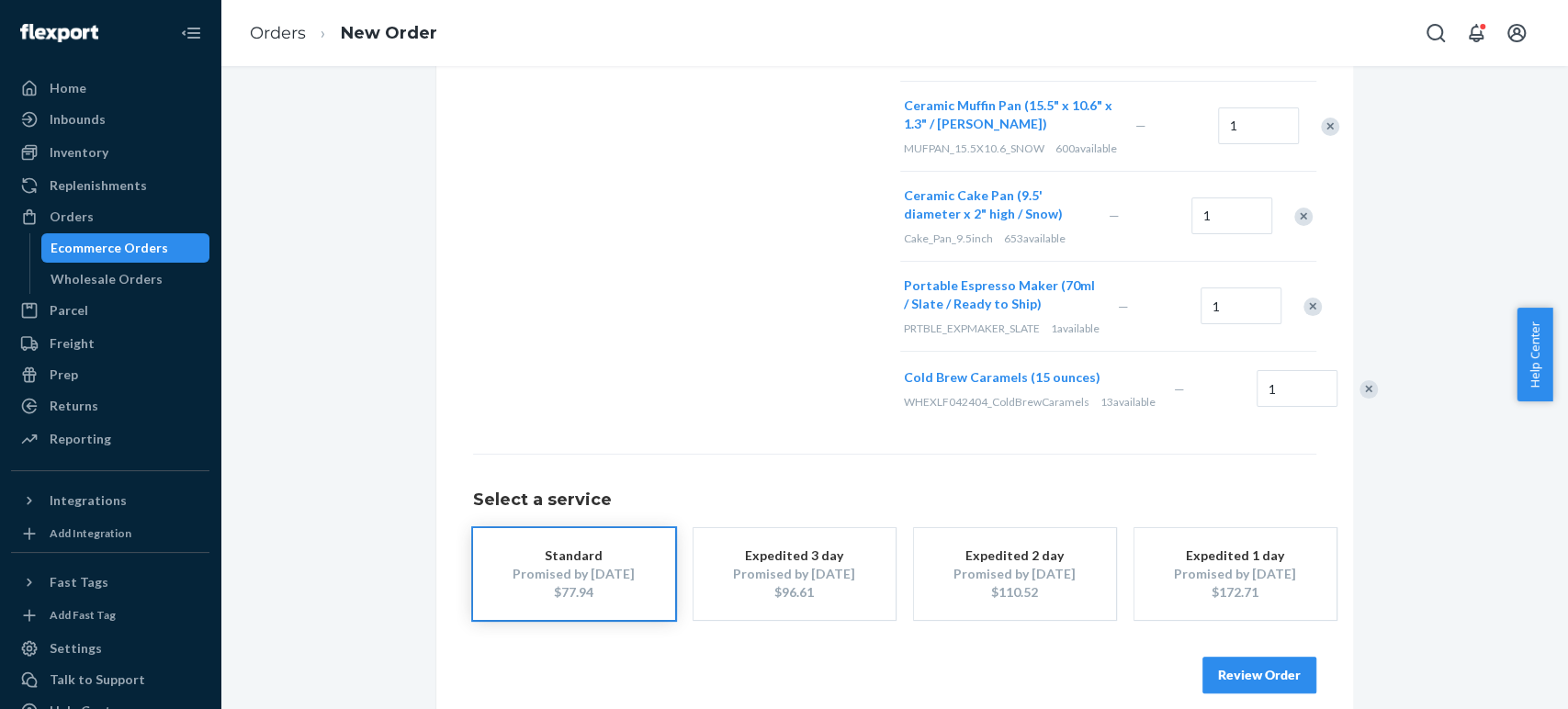
click at [1223, 656] on button "Review Order" at bounding box center [1259, 675] width 114 height 37
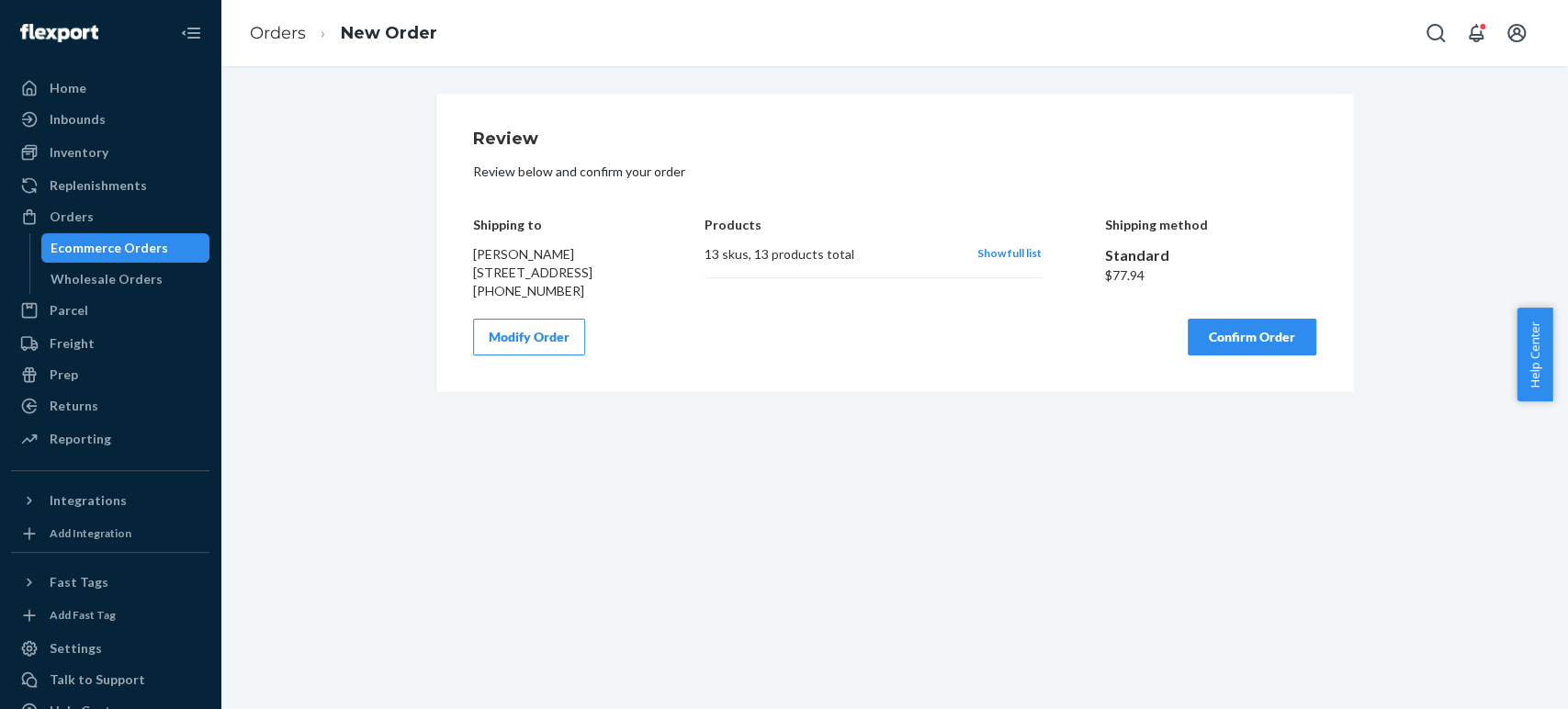
scroll to position [0, 0]
click at [656, 321] on div "Review Review below and confirm your order Shipping to Cornelius Gloria 1014 Na…" at bounding box center [895, 242] width 843 height 225
click at [1237, 355] on button "Confirm Order" at bounding box center [1252, 337] width 129 height 37
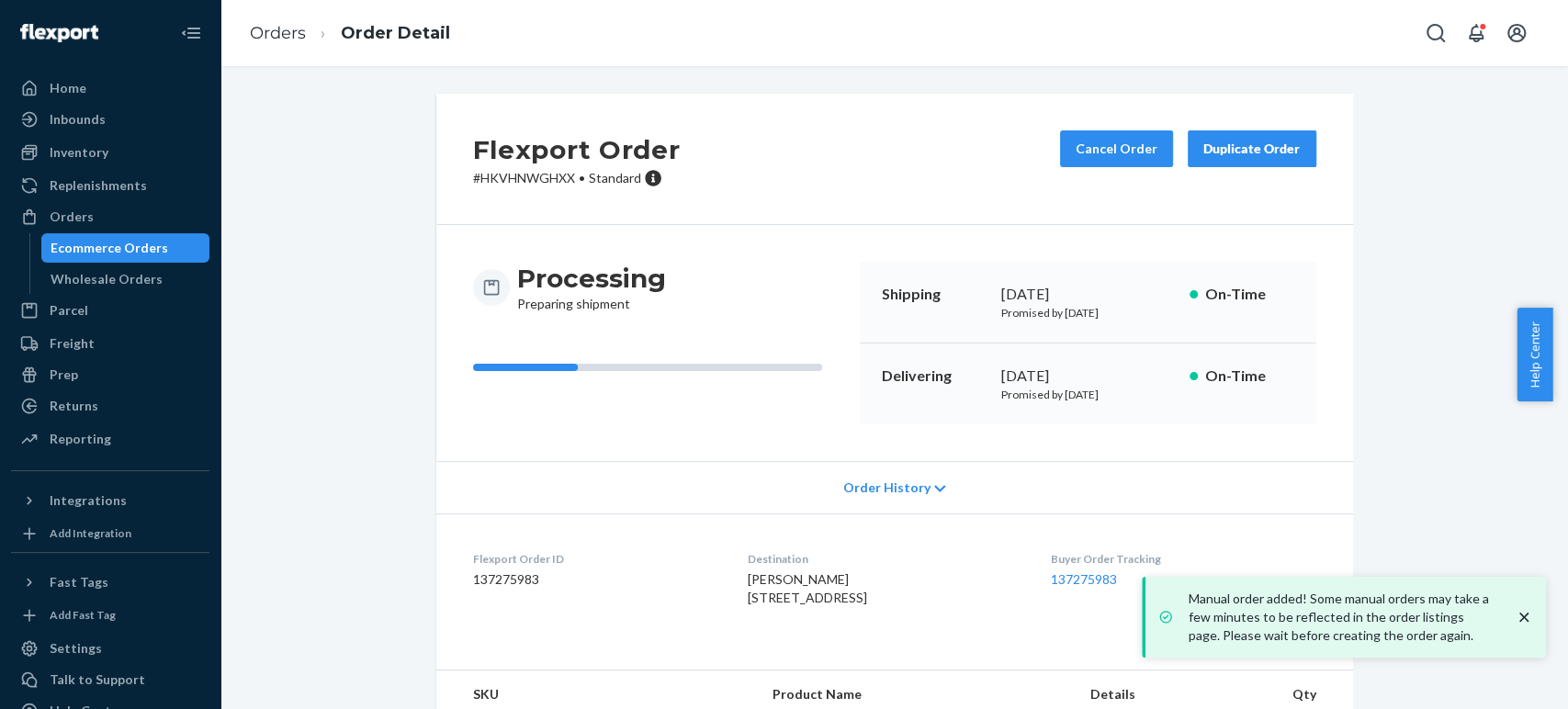
click at [540, 175] on p "# HKVHNWGHXX • Standard" at bounding box center [577, 178] width 208 height 18
click at [538, 175] on p "# HKVHNWGHXX • Standard" at bounding box center [577, 178] width 208 height 18
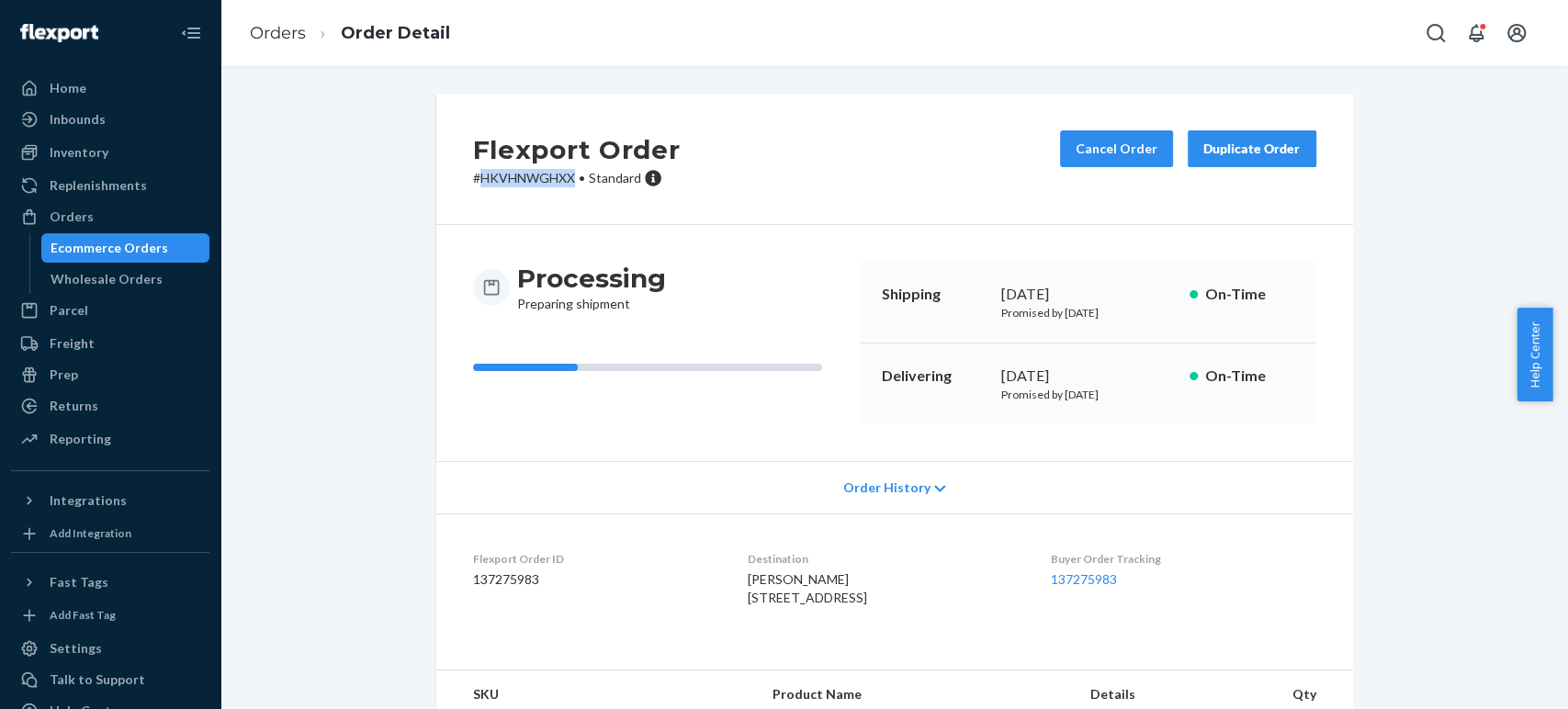
copy p "HKVHNWGHXX"
copy link "137275983"
drag, startPoint x: 1139, startPoint y: 576, endPoint x: 1057, endPoint y: 579, distance: 82.1
click at [1057, 579] on dd "137275983" at bounding box center [1183, 580] width 264 height 18
click at [1082, 586] on link "137275983" at bounding box center [1084, 579] width 67 height 16
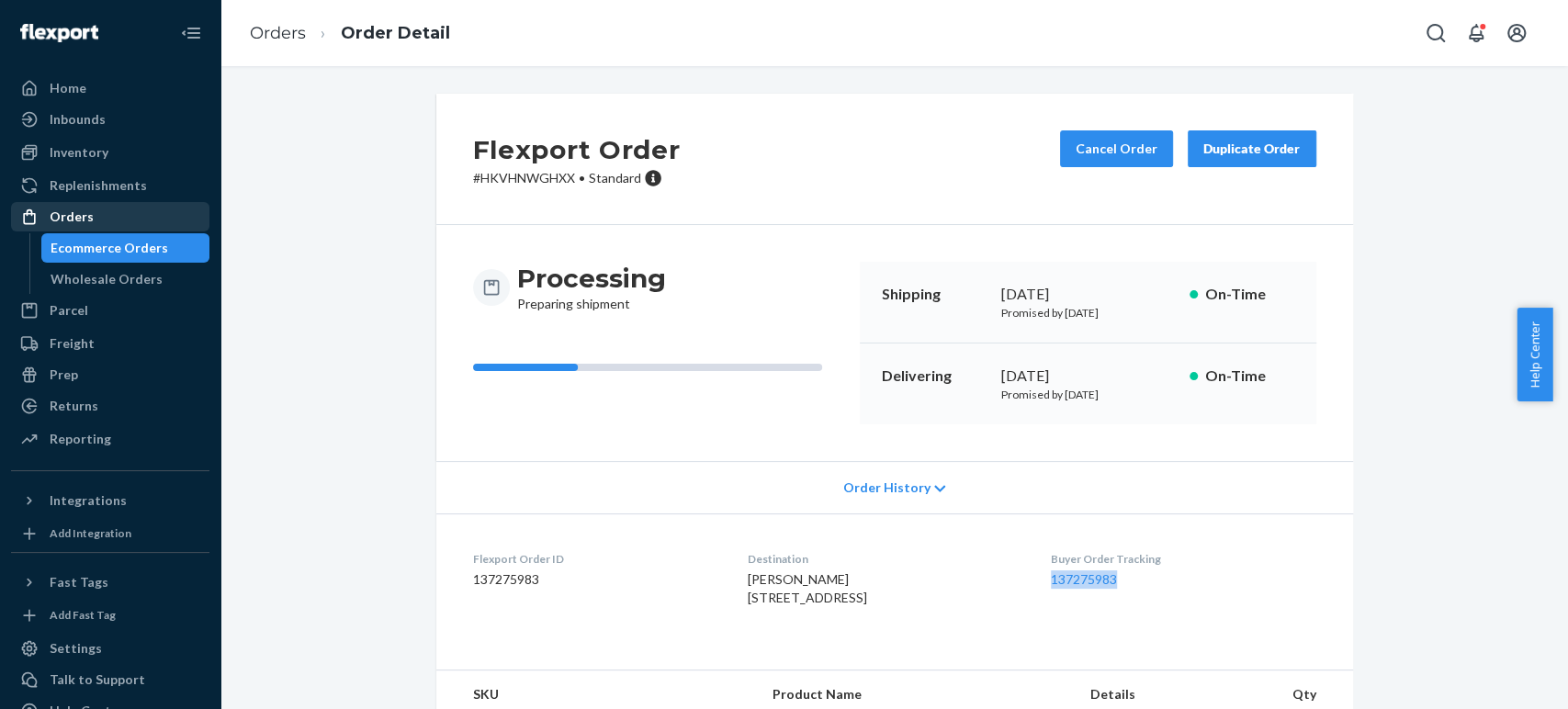
click at [74, 225] on div "Orders" at bounding box center [72, 217] width 44 height 18
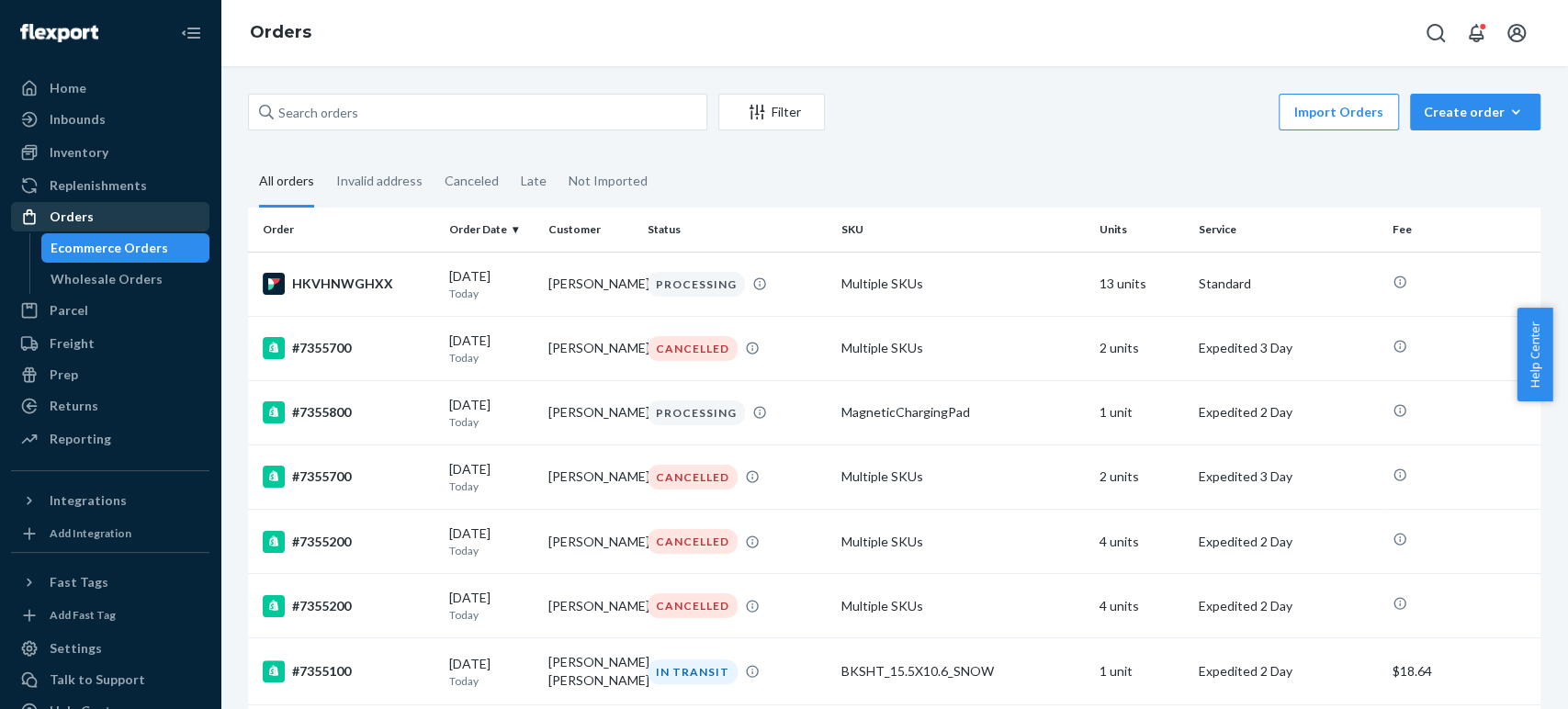
click at [74, 225] on div "Orders" at bounding box center [72, 217] width 44 height 18
click at [80, 238] on div "Ecommerce Orders" at bounding box center [109, 248] width 117 height 18
click at [1434, 106] on div "Create order" at bounding box center [1475, 112] width 103 height 18
click at [1429, 150] on span "Ecommerce order" at bounding box center [1486, 156] width 114 height 13
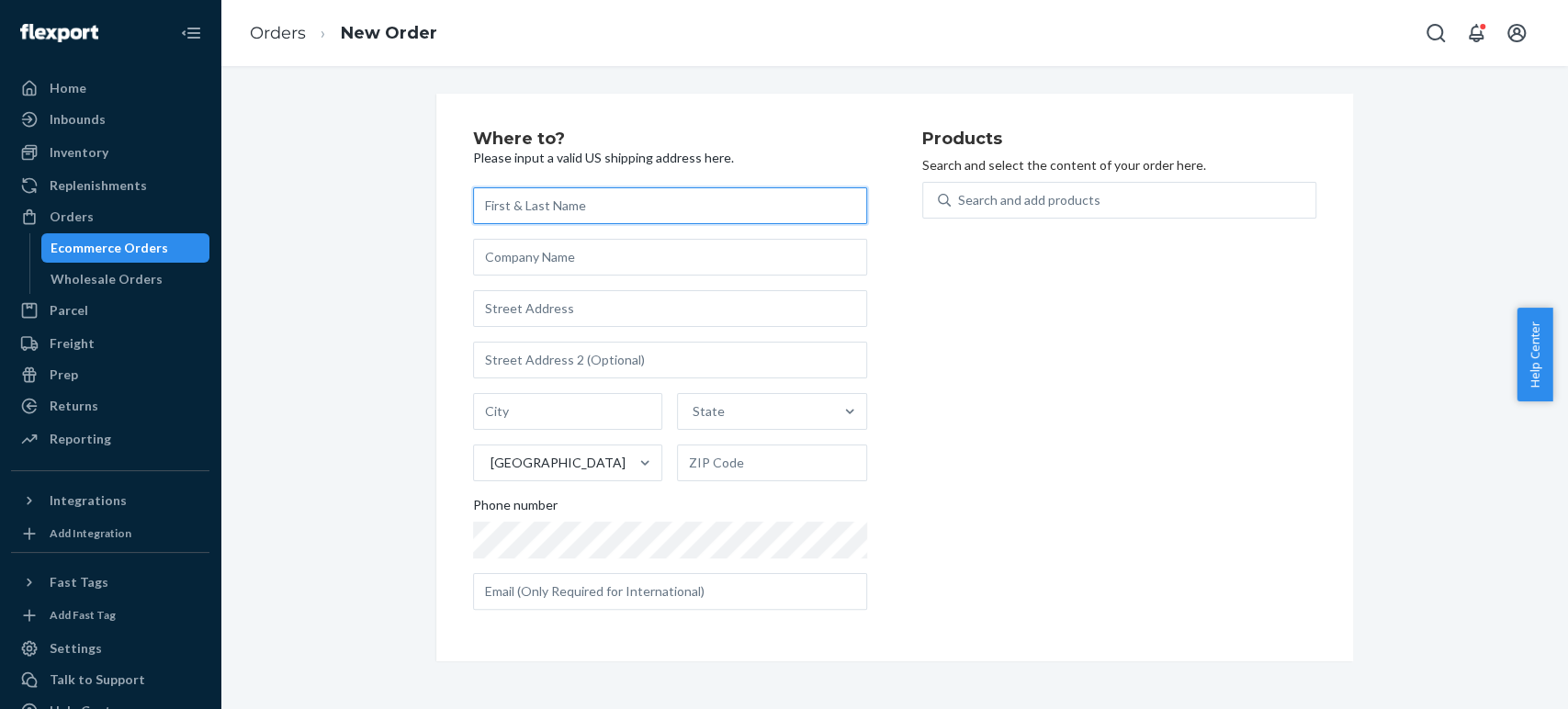
click at [567, 207] on input "text" at bounding box center [670, 206] width 394 height 37
paste input "Kai Luan"
type input "Kai Luan"
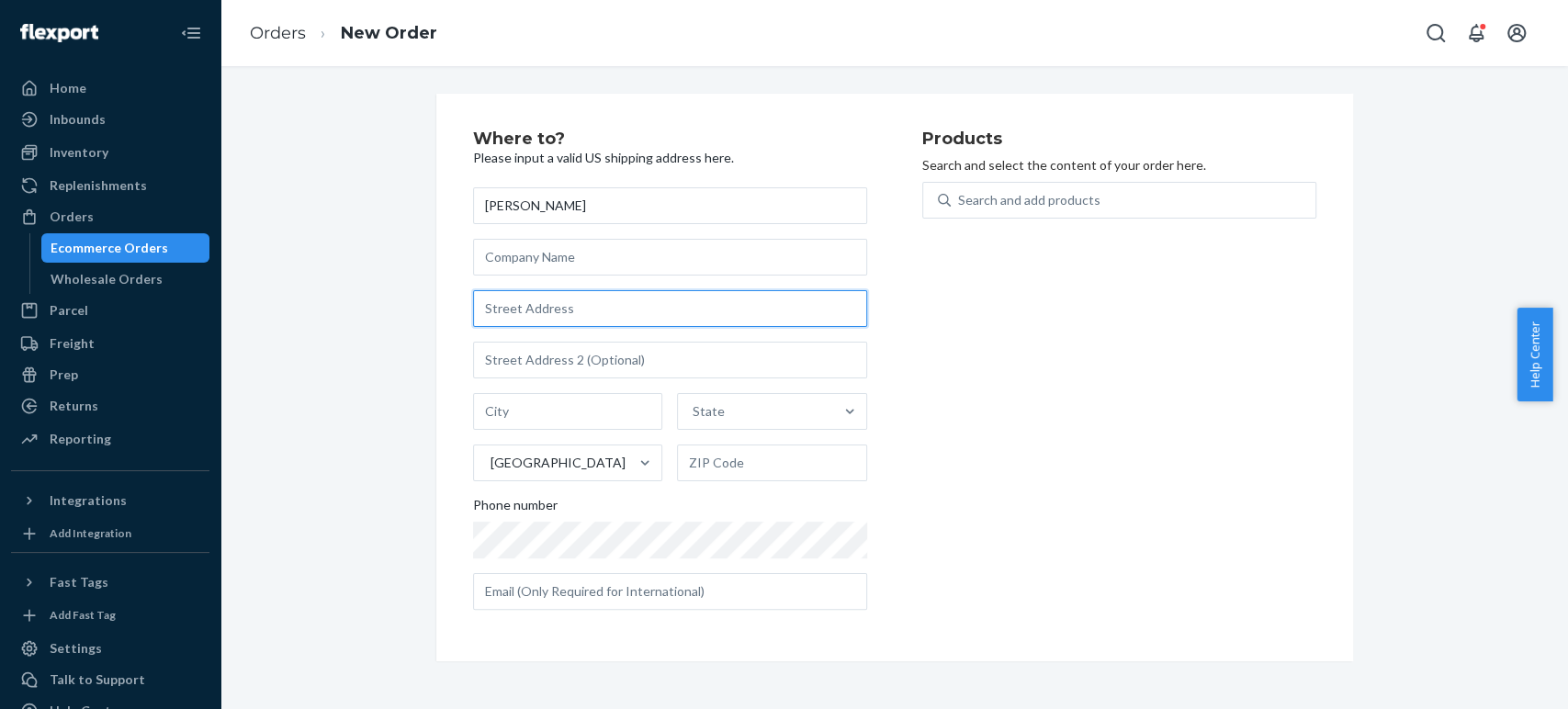
click at [496, 307] on input "text" at bounding box center [670, 309] width 394 height 37
paste input "512 N McClurg Ct 3905 Chicago IL 60611 United States"
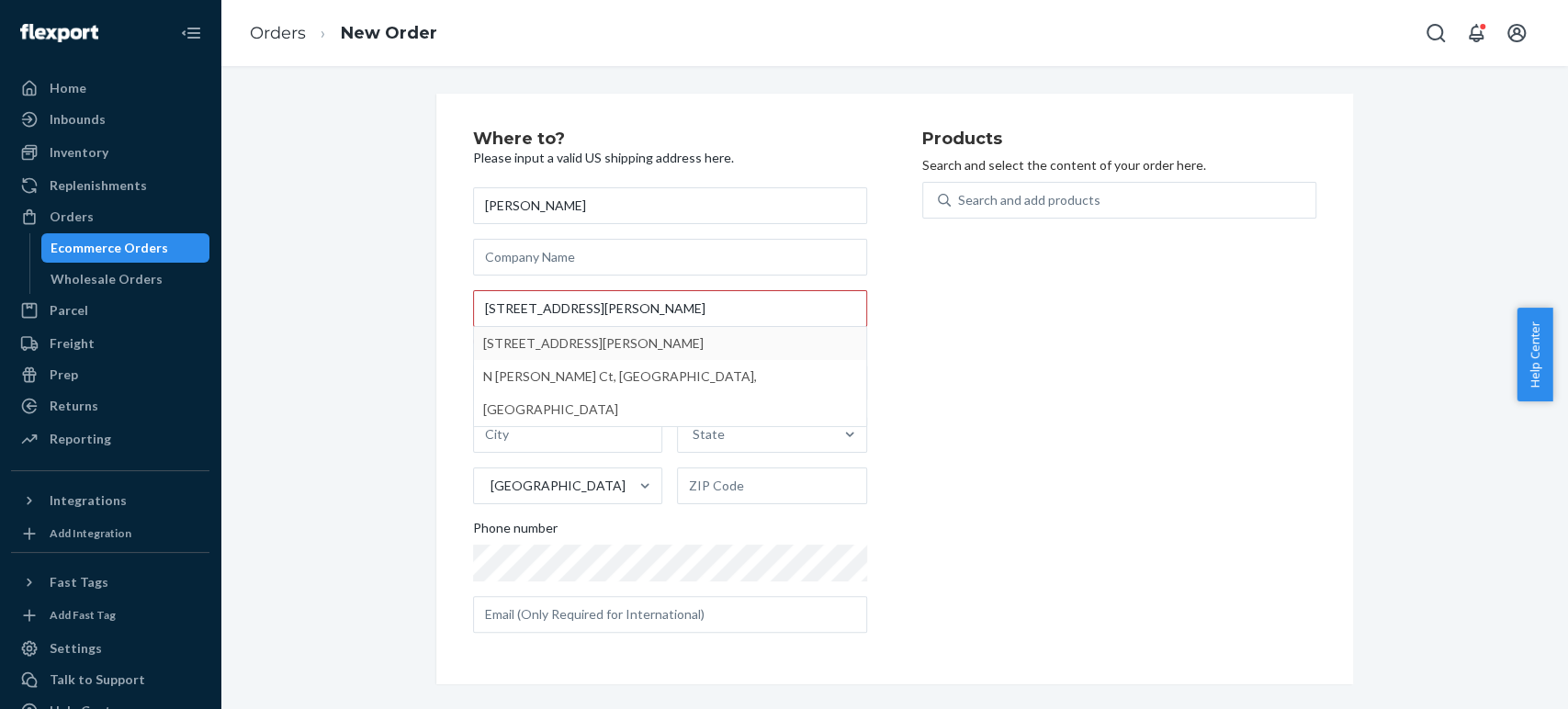
type input "512 N McClurg Ct"
type input "APT 3905"
type input "Chicago"
type input "60611"
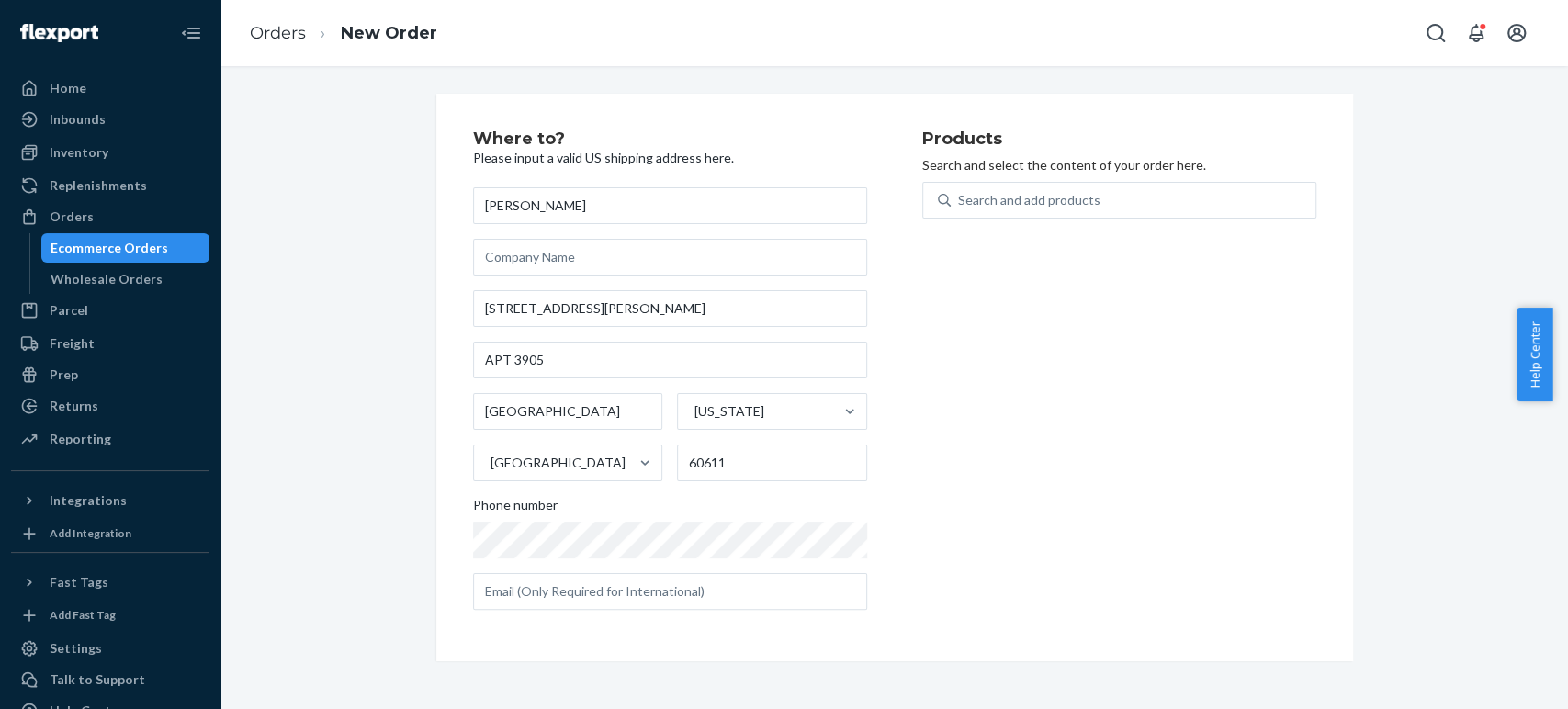
click at [985, 410] on div "Products Search and select the content of your order here. Search and add produ…" at bounding box center [1120, 377] width 394 height 495
click at [958, 196] on div "Search and add products" at bounding box center [1029, 201] width 142 height 18
click at [958, 196] on input "Search and add products" at bounding box center [959, 201] width 2 height 18
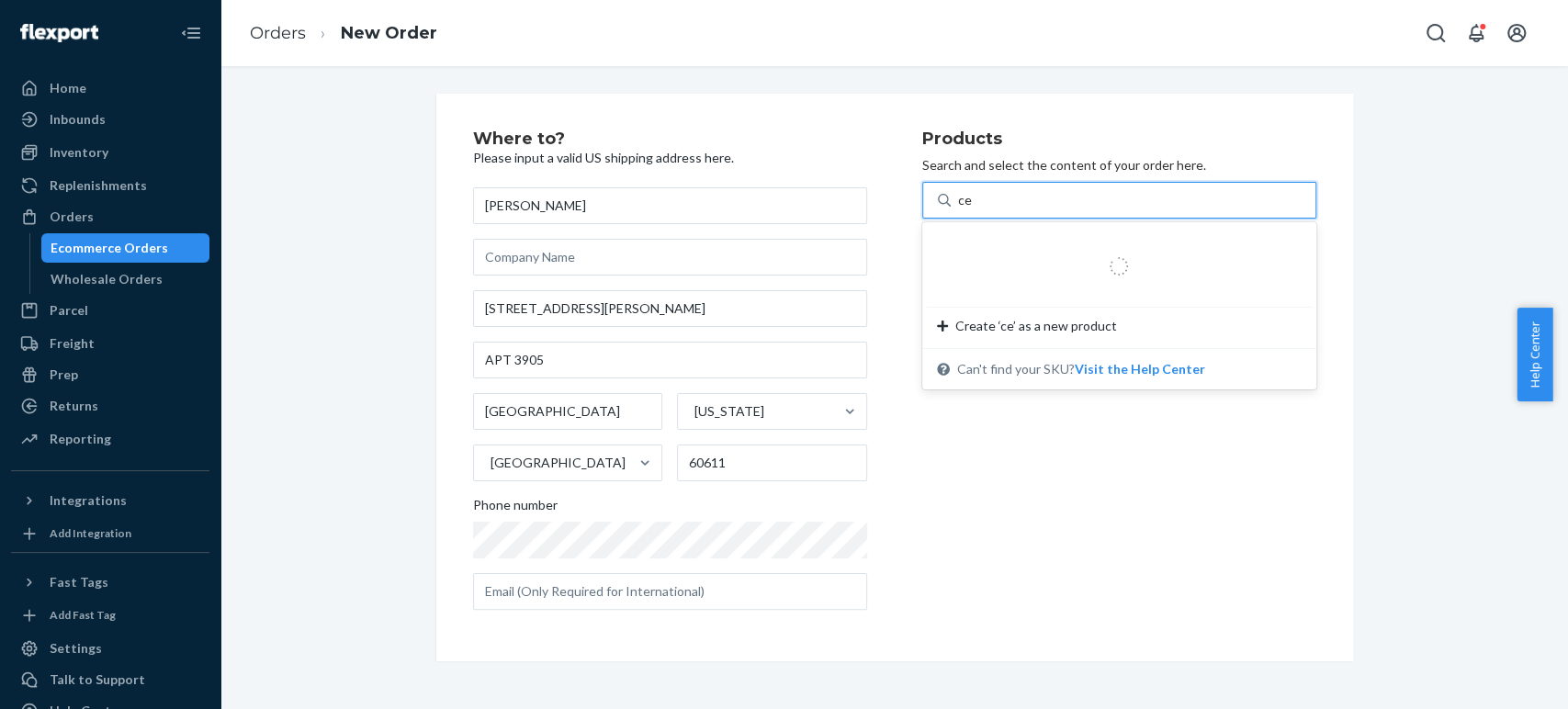
type input "cer"
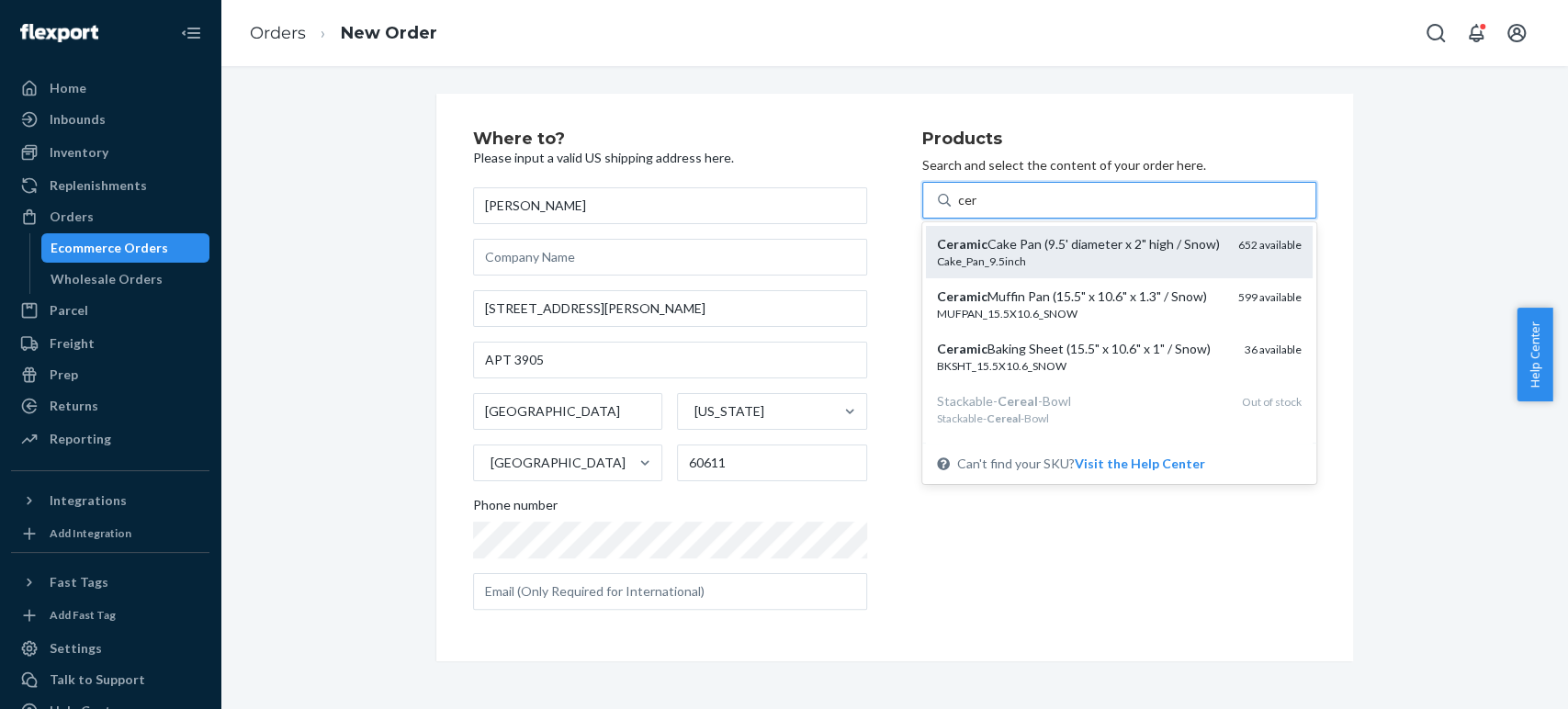
click at [938, 253] on div "Ceramic Cake Pan (9.5' diameter x 2" high / Snow)" at bounding box center [1080, 244] width 287 height 18
click at [958, 210] on input "cer" at bounding box center [968, 201] width 20 height 18
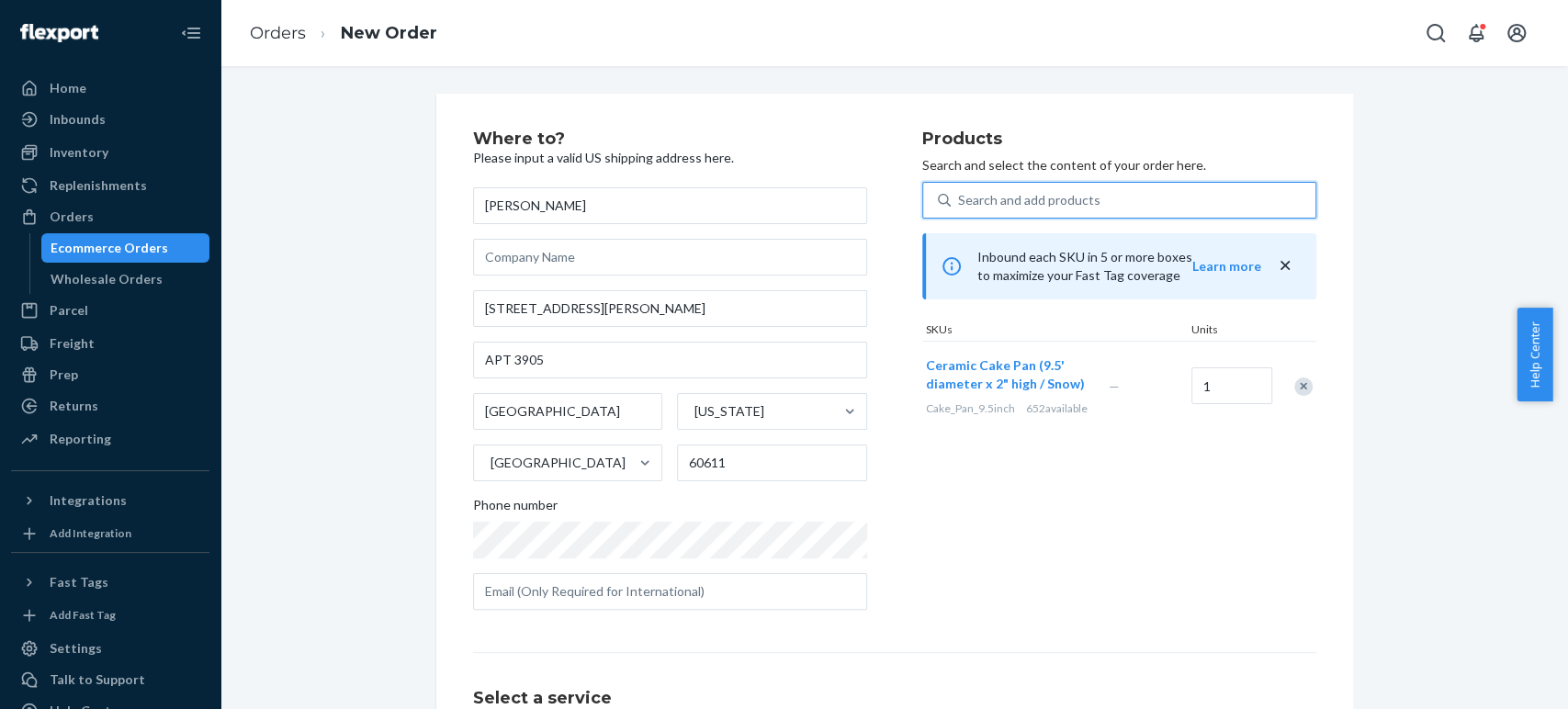
click at [967, 197] on div "Search and add products" at bounding box center [1029, 201] width 142 height 18
click at [960, 197] on input "0 results available. Select is focused ,type to refine list, press Down to open…" at bounding box center [959, 201] width 2 height 18
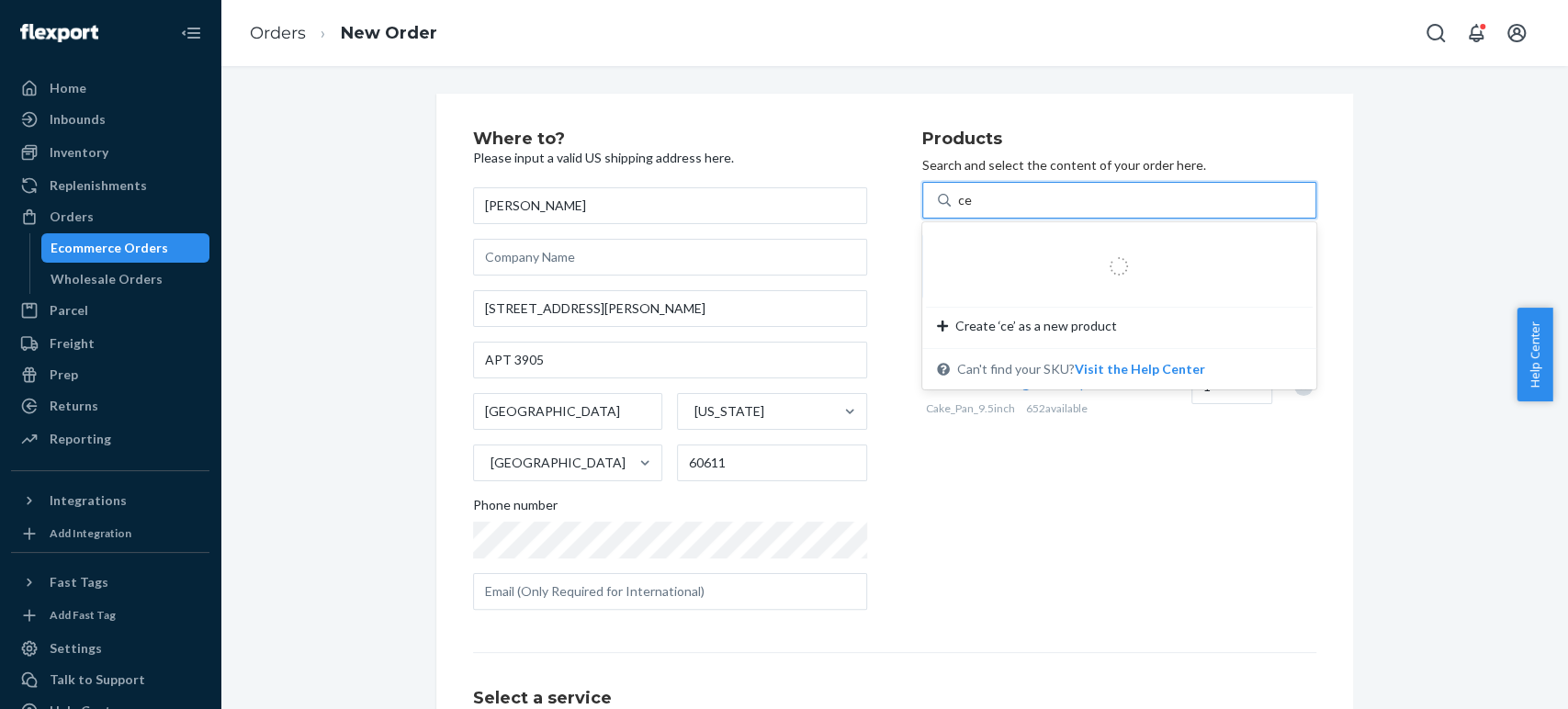
type input "cer"
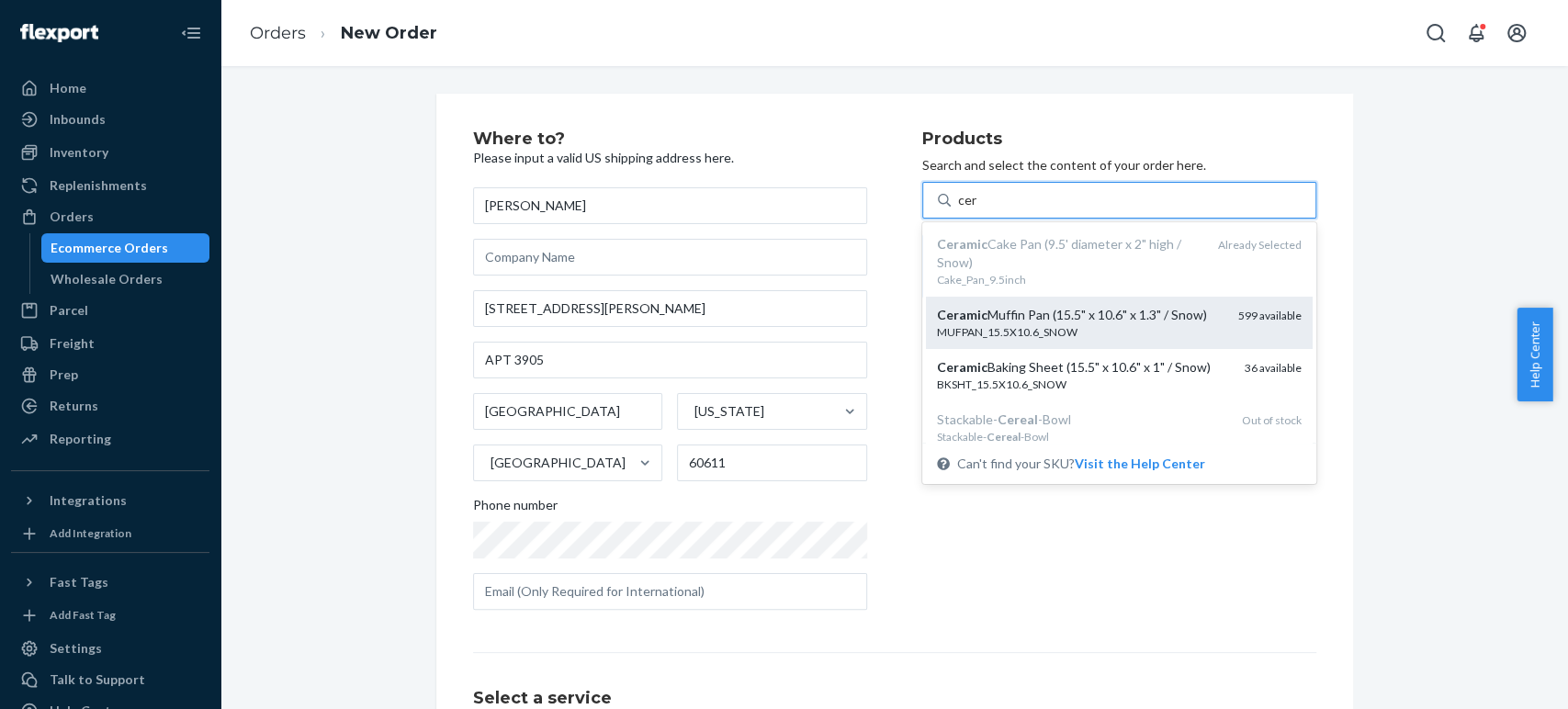
click at [974, 313] on em "Ceramic" at bounding box center [962, 314] width 51 height 16
click at [974, 210] on input "cer" at bounding box center [968, 201] width 20 height 18
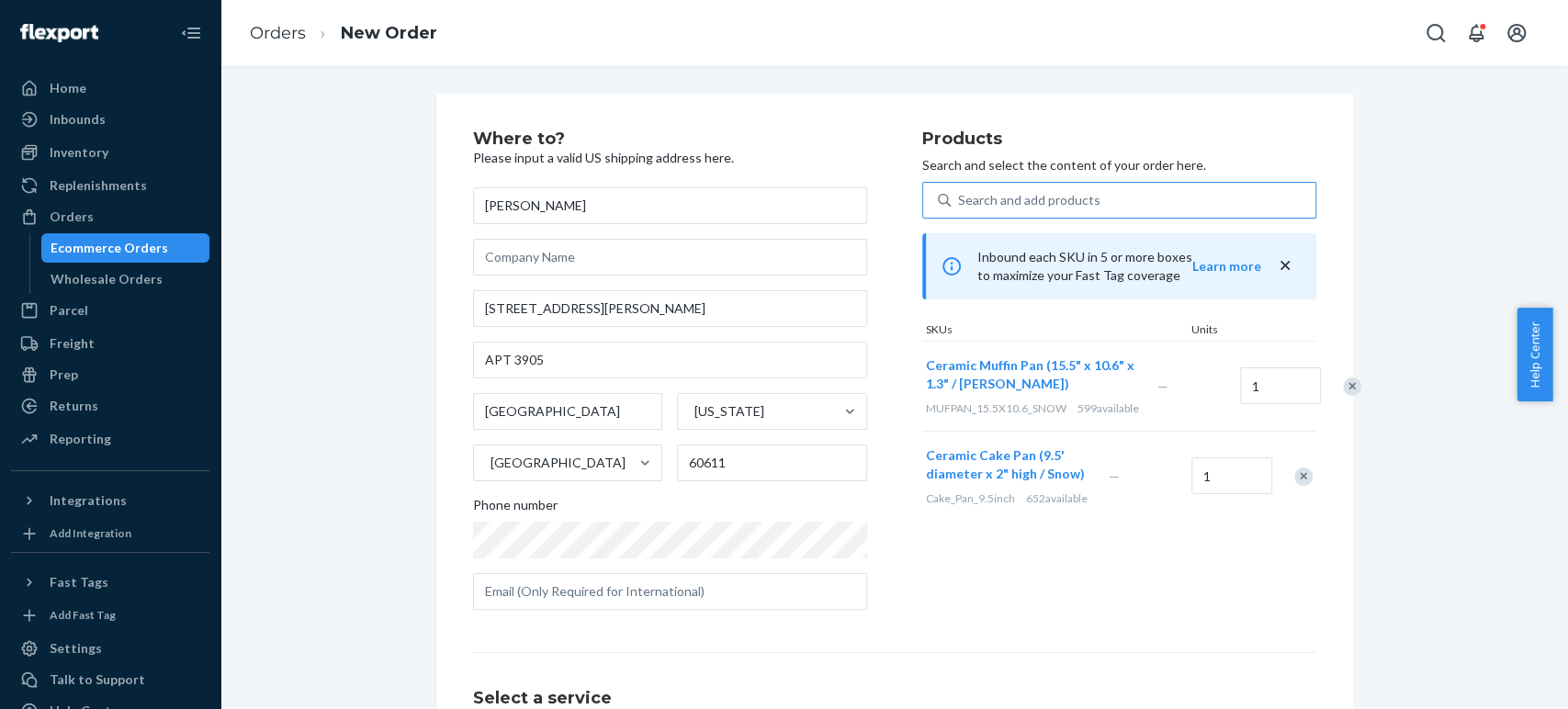
click at [1015, 587] on div "Products Search and select the content of your order here. Search and add produ…" at bounding box center [1120, 377] width 394 height 495
click at [978, 202] on div "Search and add products" at bounding box center [1029, 201] width 142 height 18
click at [960, 202] on input "Search and add products" at bounding box center [959, 201] width 2 height 18
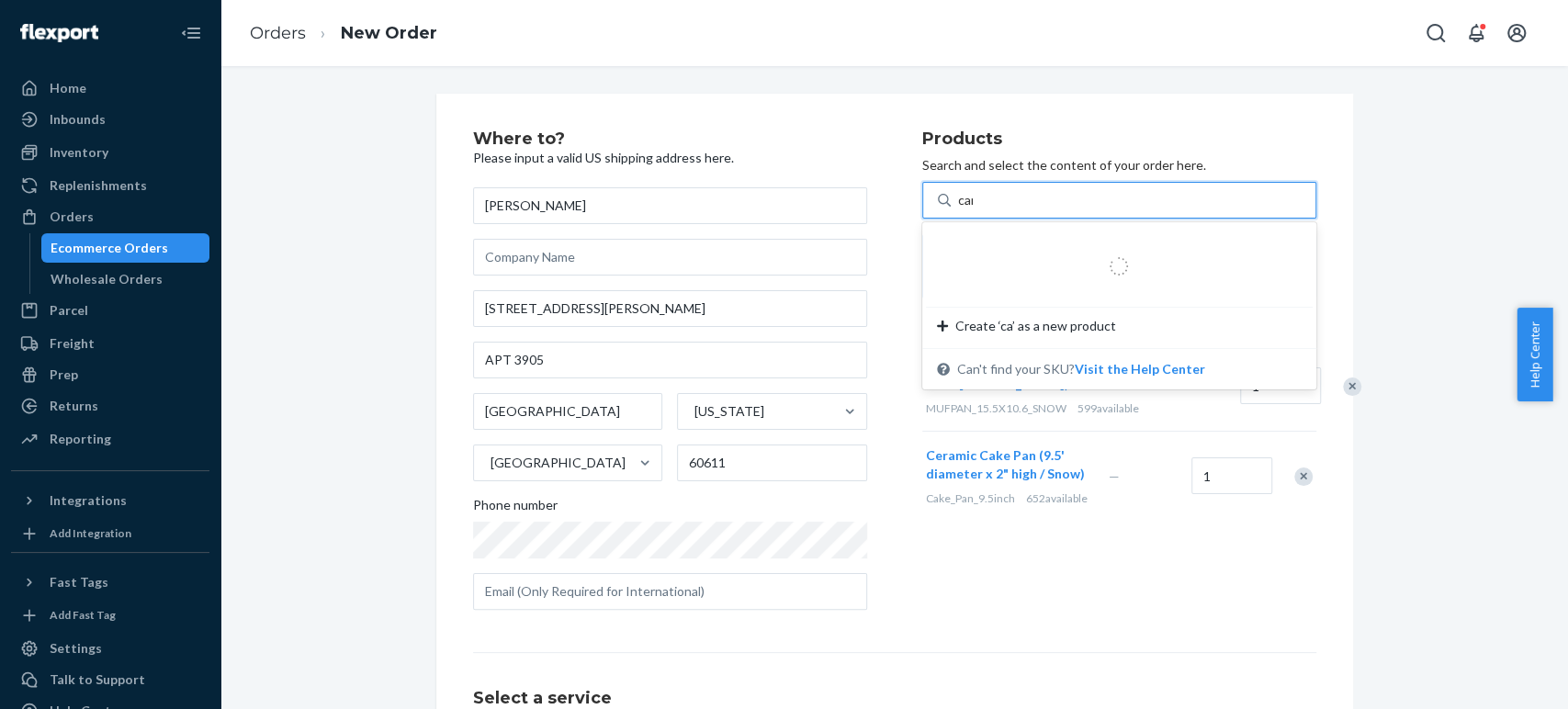
type input "cara"
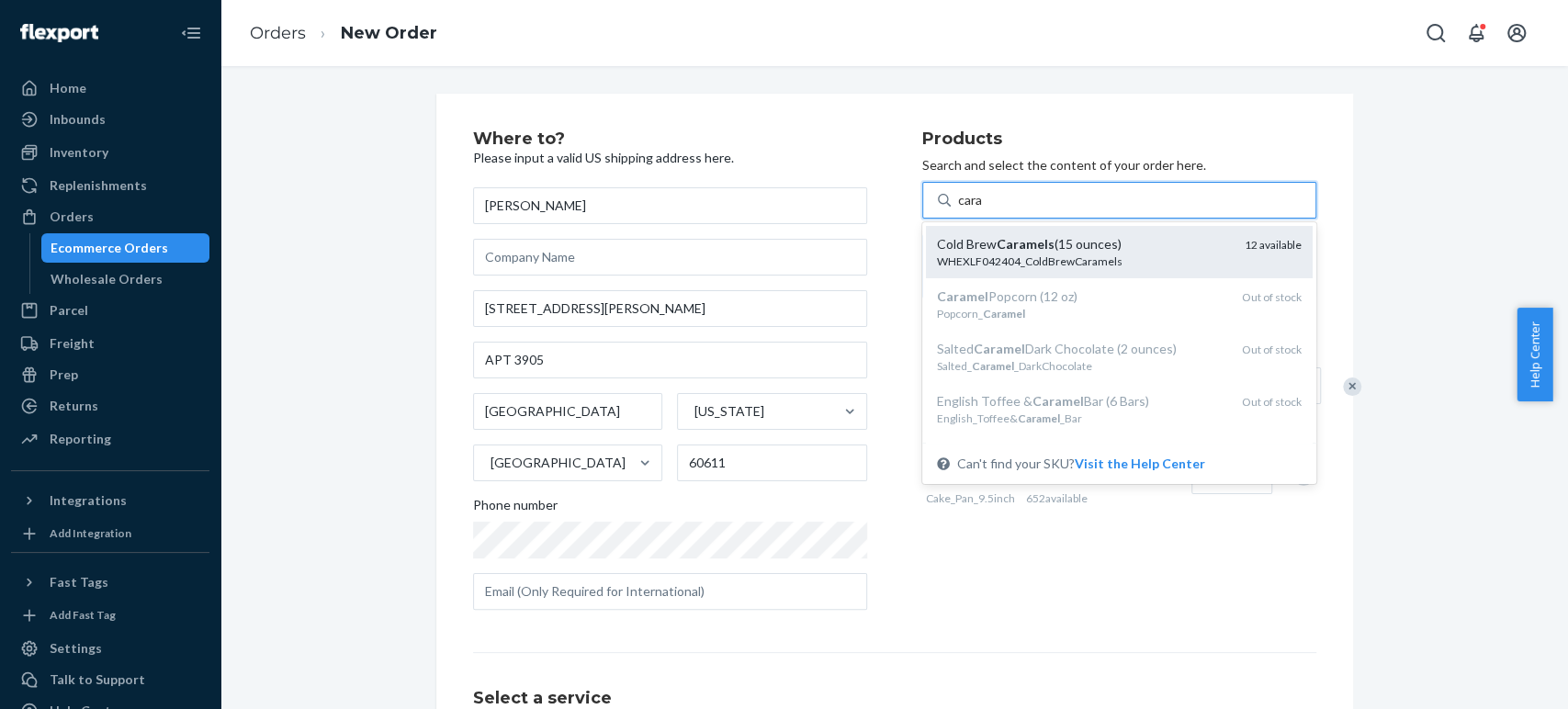
click at [978, 241] on div "Cold Brew Caramels (15 ounces)" at bounding box center [1083, 244] width 293 height 18
click at [978, 210] on input "cara" at bounding box center [971, 201] width 26 height 18
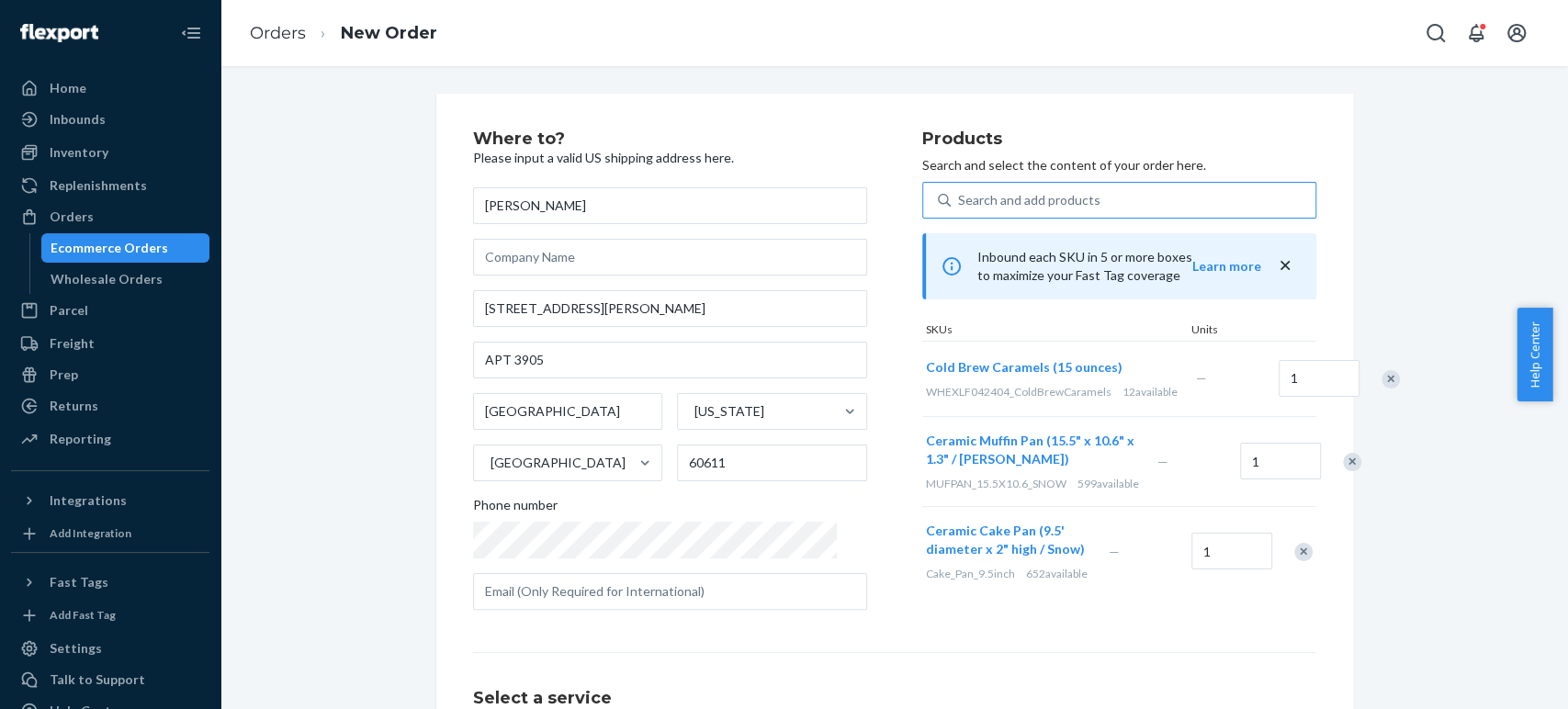
click at [961, 189] on div "Search and add products" at bounding box center [1133, 201] width 364 height 33
click at [960, 191] on input "Search and add products" at bounding box center [959, 201] width 2 height 18
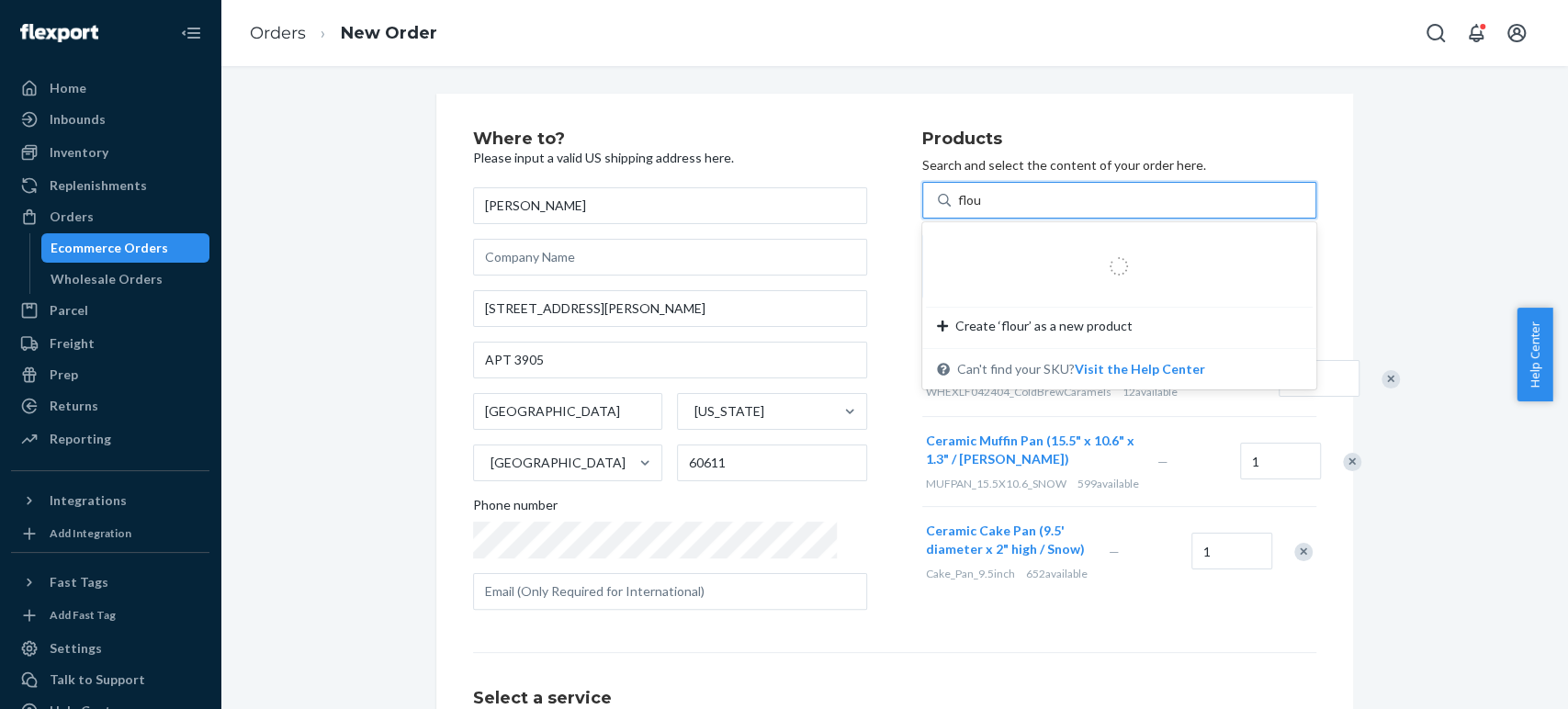
type input "flour"
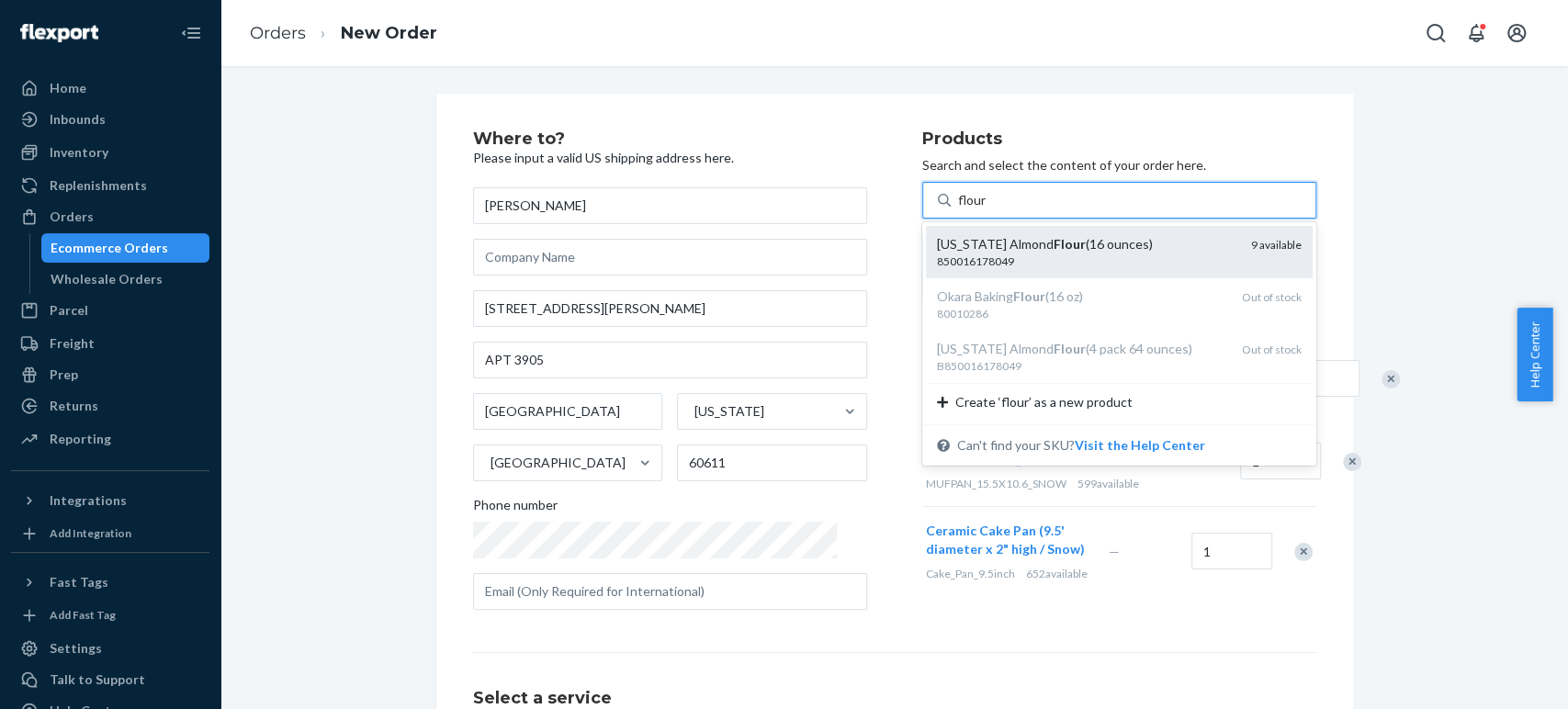
click at [970, 248] on div "California Almond Flour (16 ounces)" at bounding box center [1086, 244] width 300 height 18
click at [970, 210] on input "flour" at bounding box center [973, 201] width 30 height 18
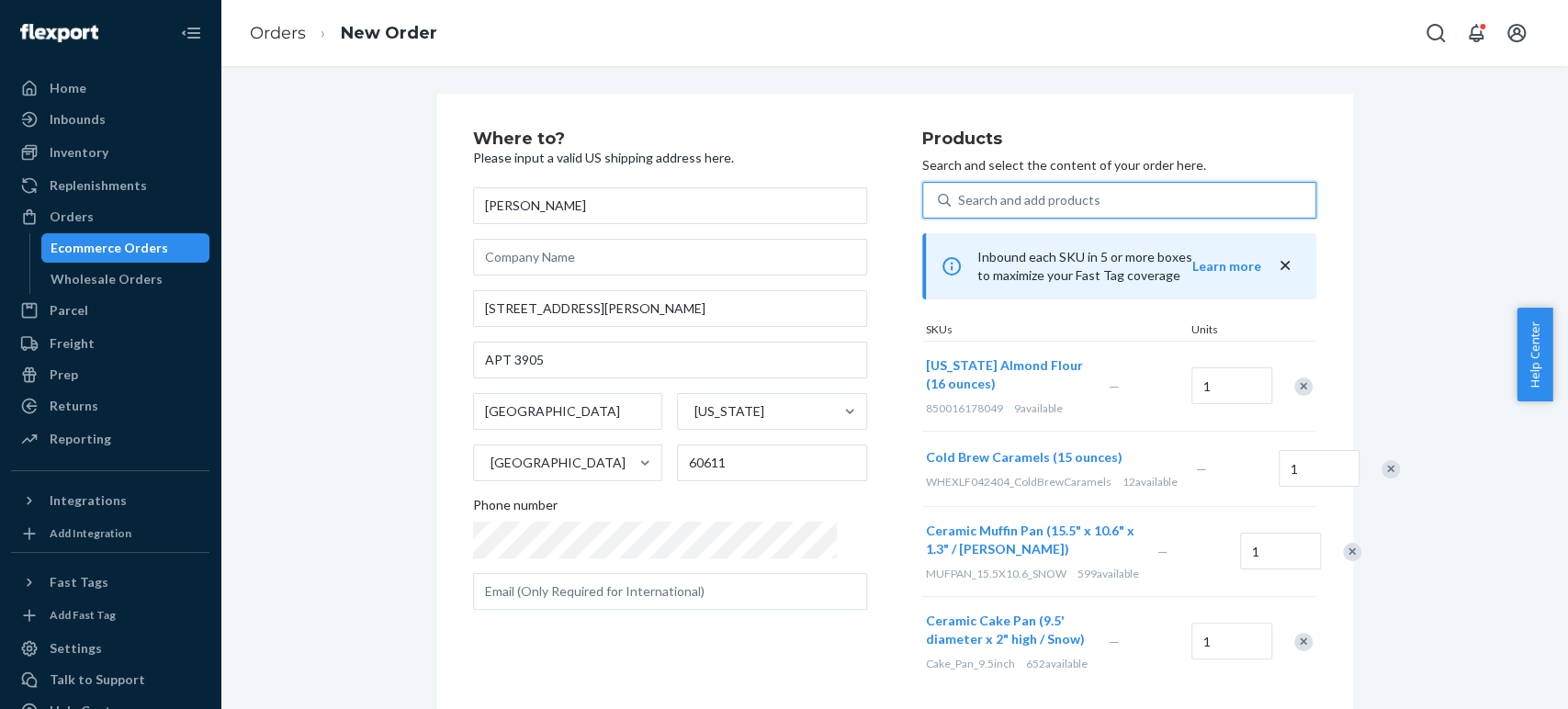
click at [958, 193] on div "Search and add products" at bounding box center [1029, 201] width 142 height 18
click at [958, 193] on input "0 results available. Select is focused ,type to refine list, press Down to open…" at bounding box center [959, 201] width 2 height 18
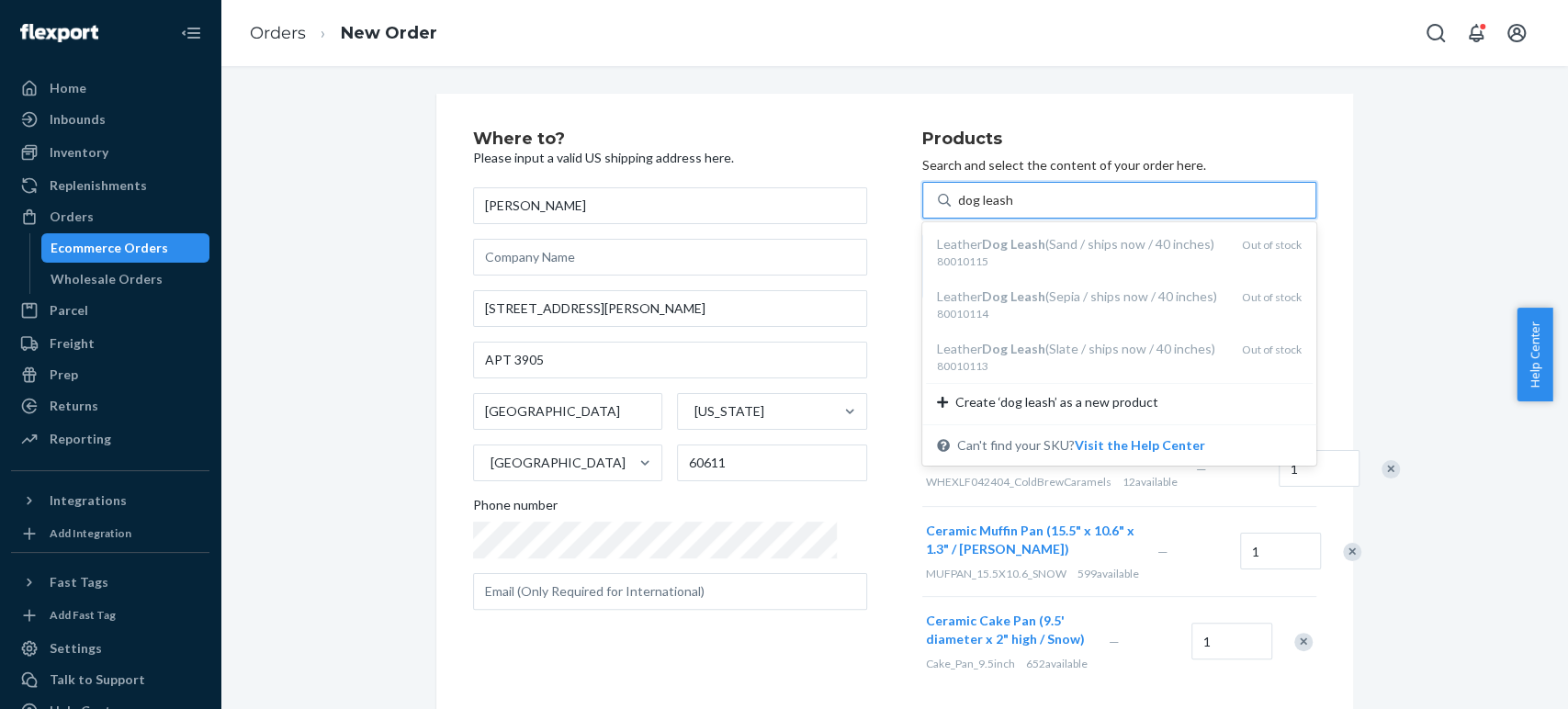
type input "dog leash"
click at [1390, 326] on div "Where to? Please input a valid US shipping address here. Kai Luan 512 N McClurg…" at bounding box center [894, 542] width 1320 height 897
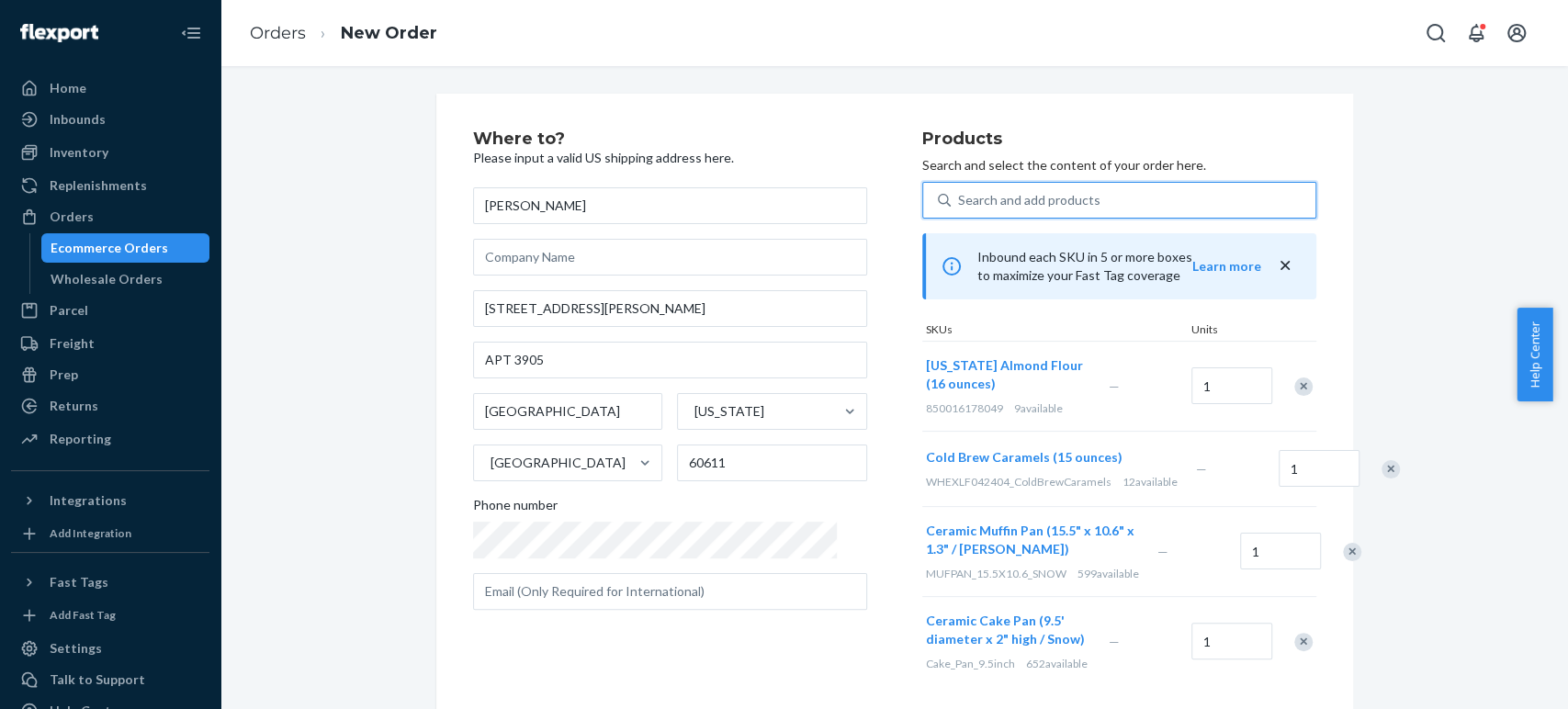
click at [958, 202] on div "Search and add products" at bounding box center [1029, 201] width 142 height 18
click at [958, 202] on input "0 results available. Use Up and Down to choose options, press Enter to select t…" at bounding box center [959, 201] width 2 height 18
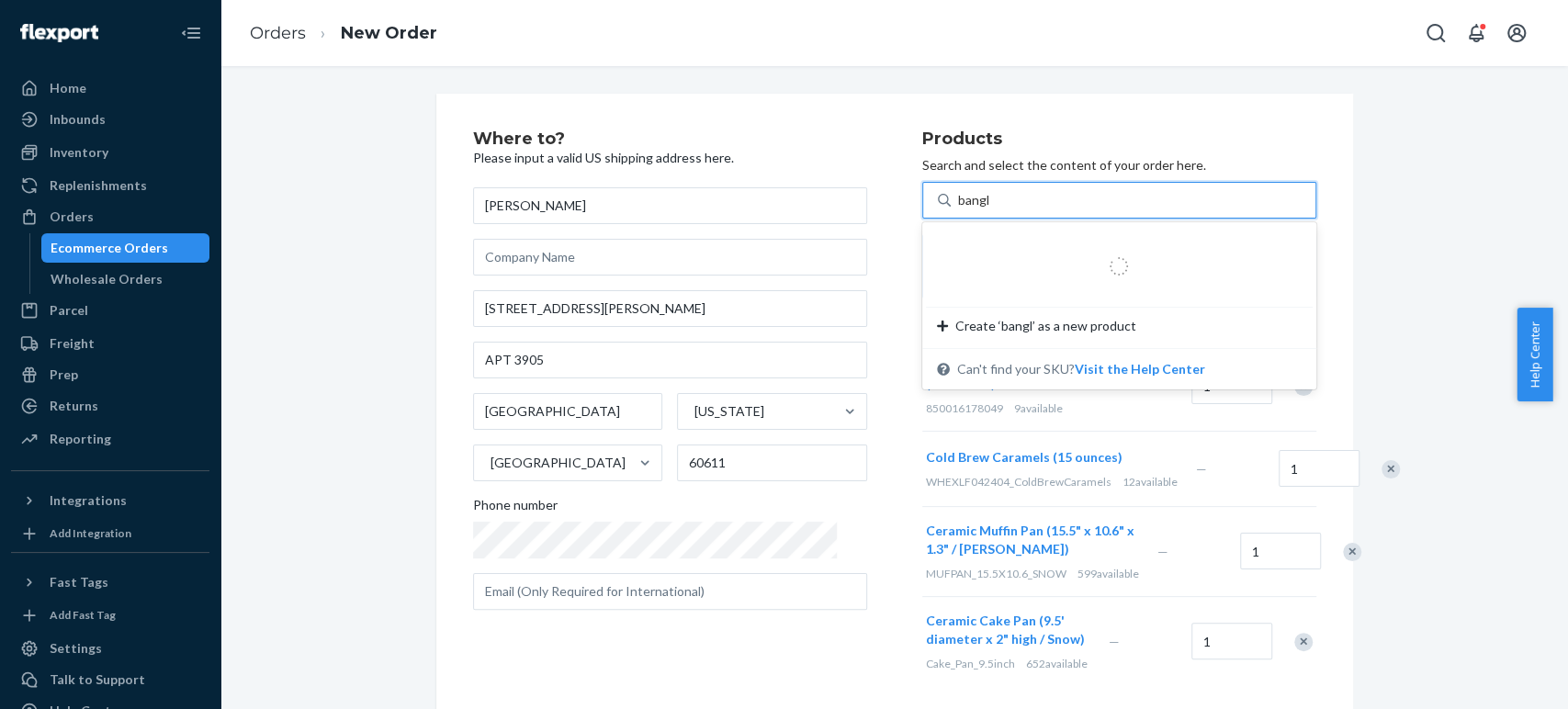
type input "bangle"
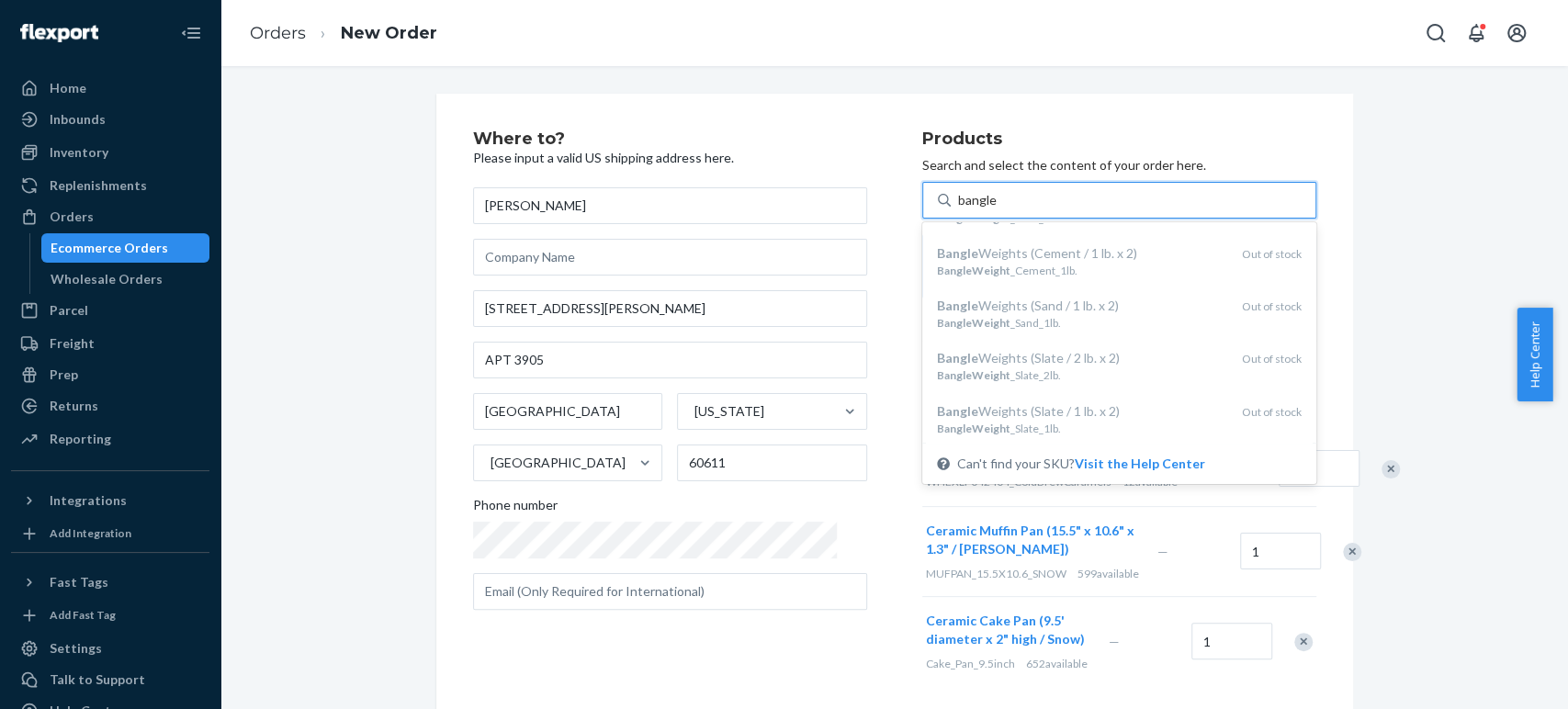
scroll to position [243, 0]
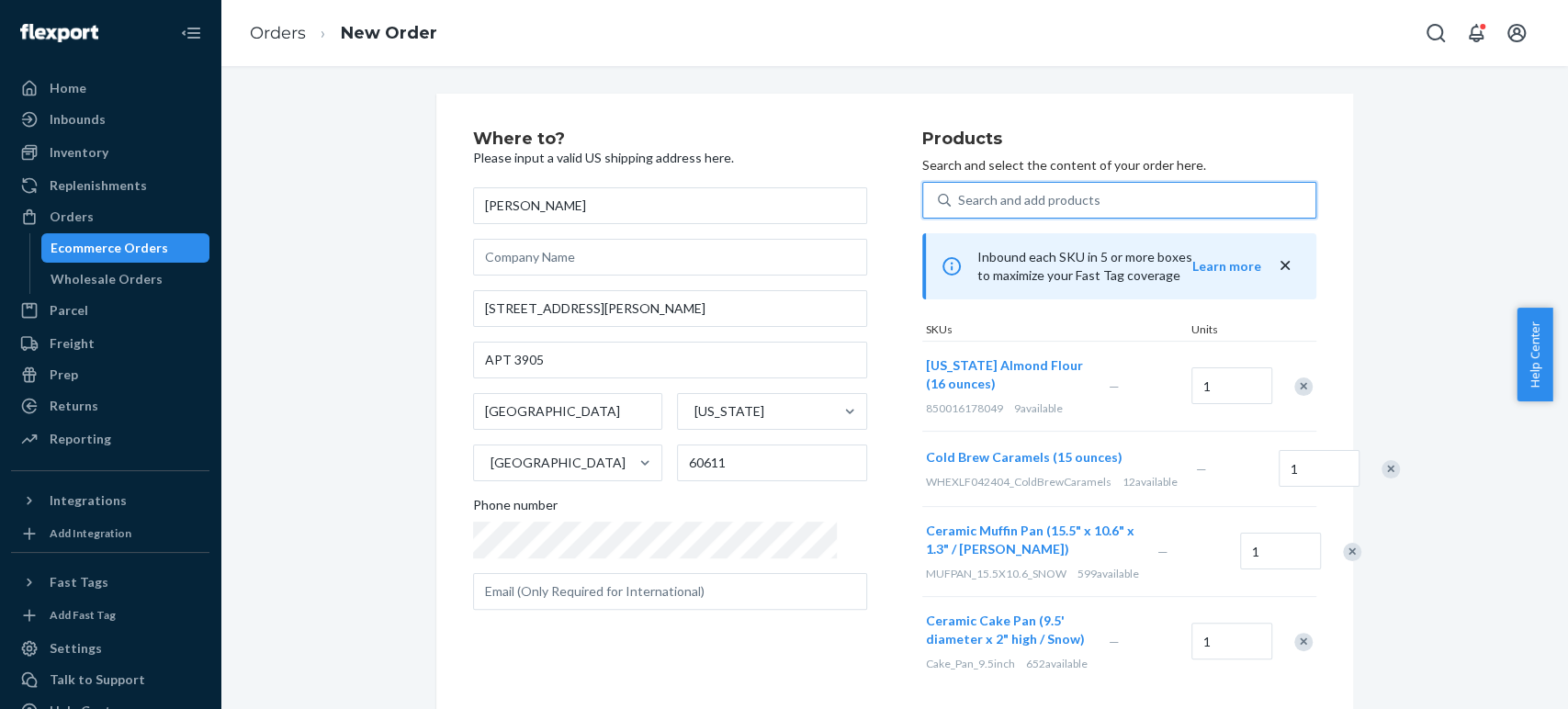
click at [1007, 211] on div "Search and add products" at bounding box center [1133, 201] width 364 height 33
click at [960, 210] on input "0 results available. Select is focused ,type to refine list, press Down to open…" at bounding box center [959, 201] width 2 height 18
click at [1005, 202] on div "Search and add products" at bounding box center [1029, 201] width 142 height 18
click at [960, 202] on input "0 results available. Use Up and Down to choose options, press Enter to select t…" at bounding box center [959, 201] width 2 height 18
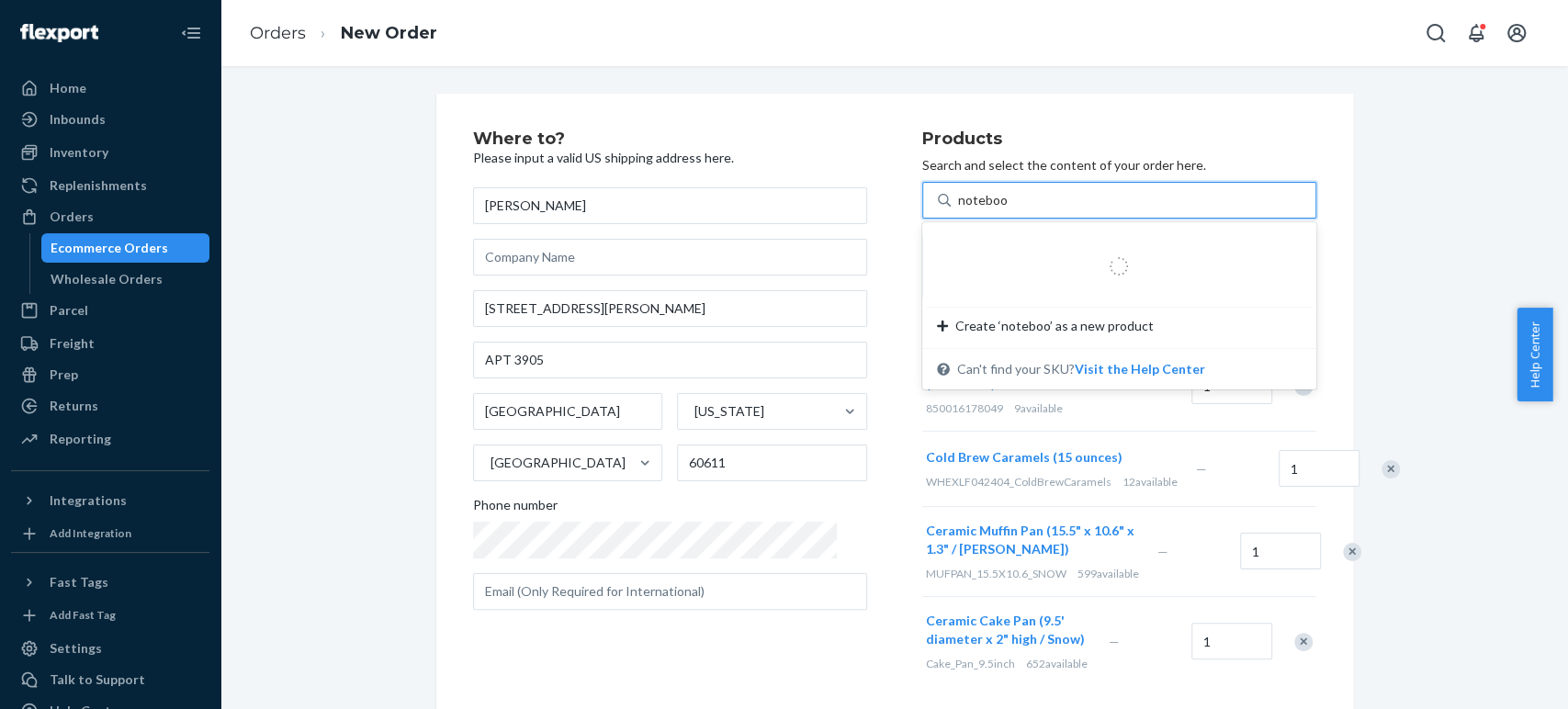
type input "notebook"
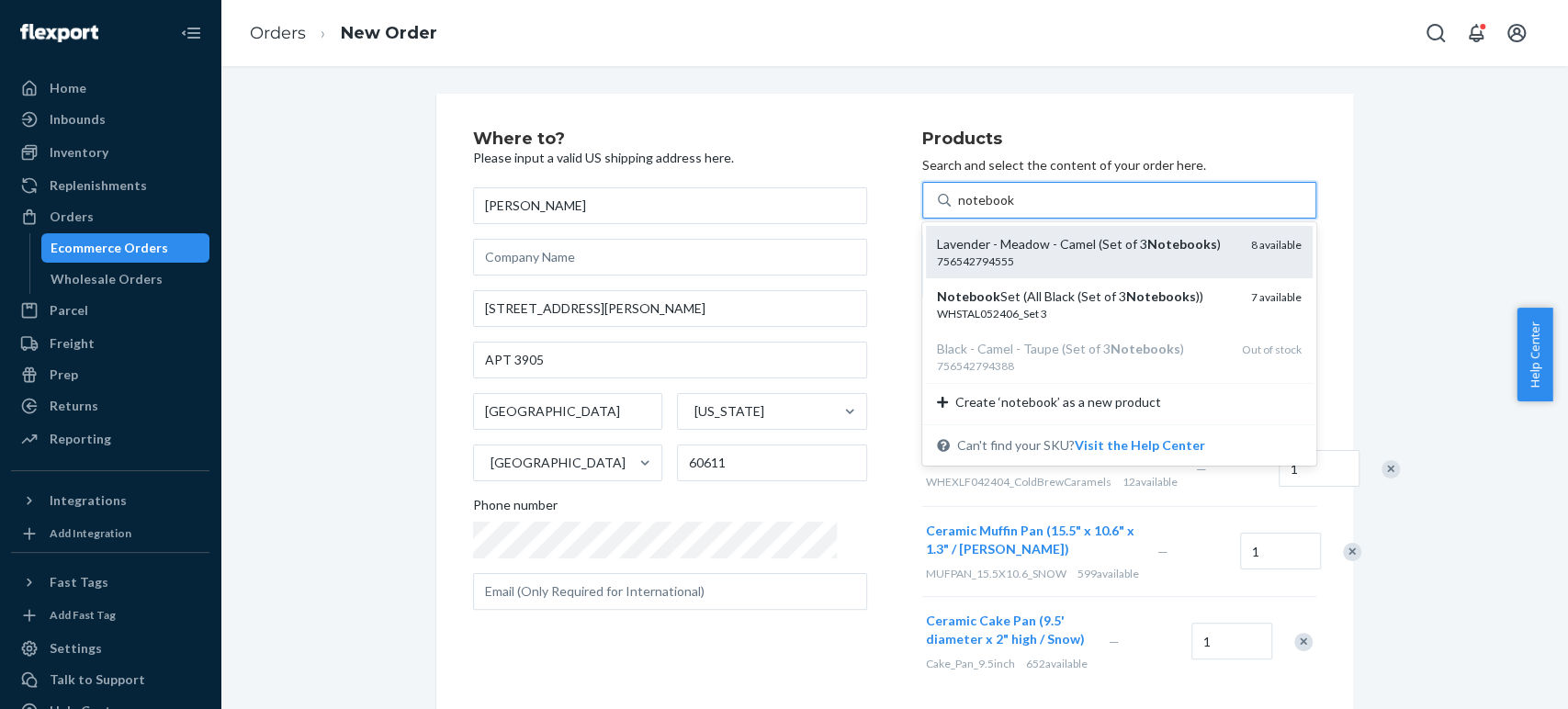
click at [957, 248] on div "Lavender - Meadow - Camel (Set of 3 Notebooks )" at bounding box center [1086, 244] width 300 height 18
click at [958, 210] on input "notebook" at bounding box center [986, 201] width 56 height 18
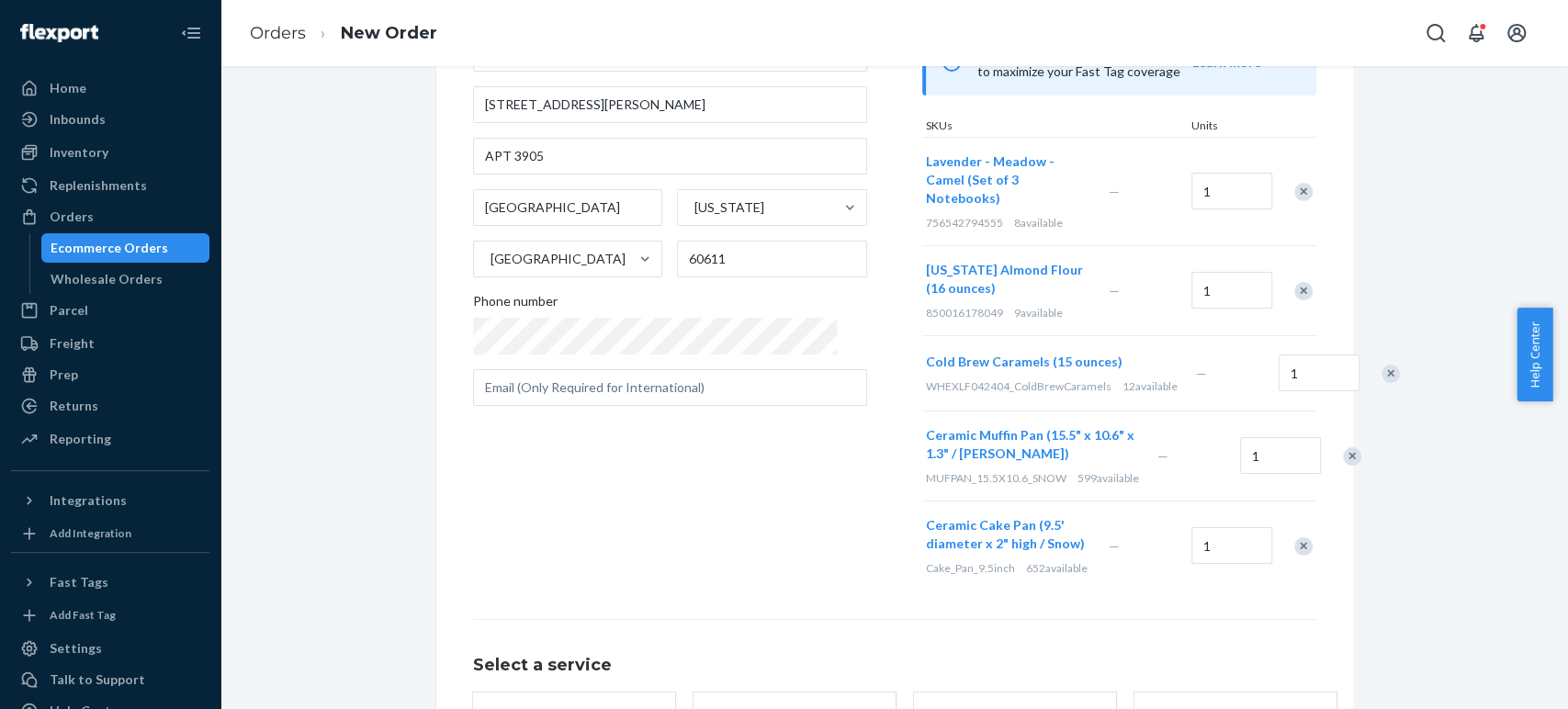
scroll to position [102, 0]
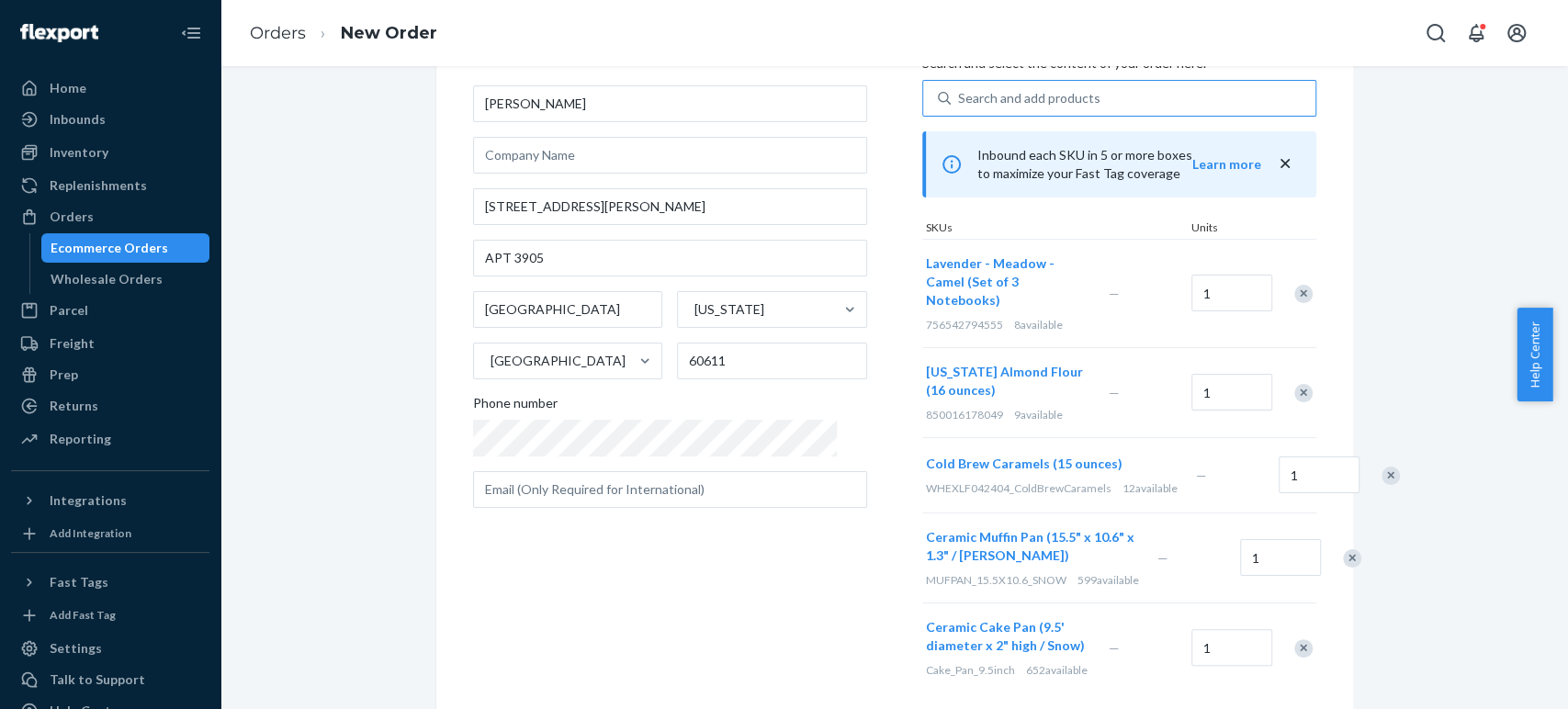
drag, startPoint x: 837, startPoint y: 630, endPoint x: 814, endPoint y: 634, distance: 23.3
click at [837, 630] on div "Where to? Please input a valid US shipping address here. Kai Luan 512 N McClurg…" at bounding box center [698, 361] width 449 height 665
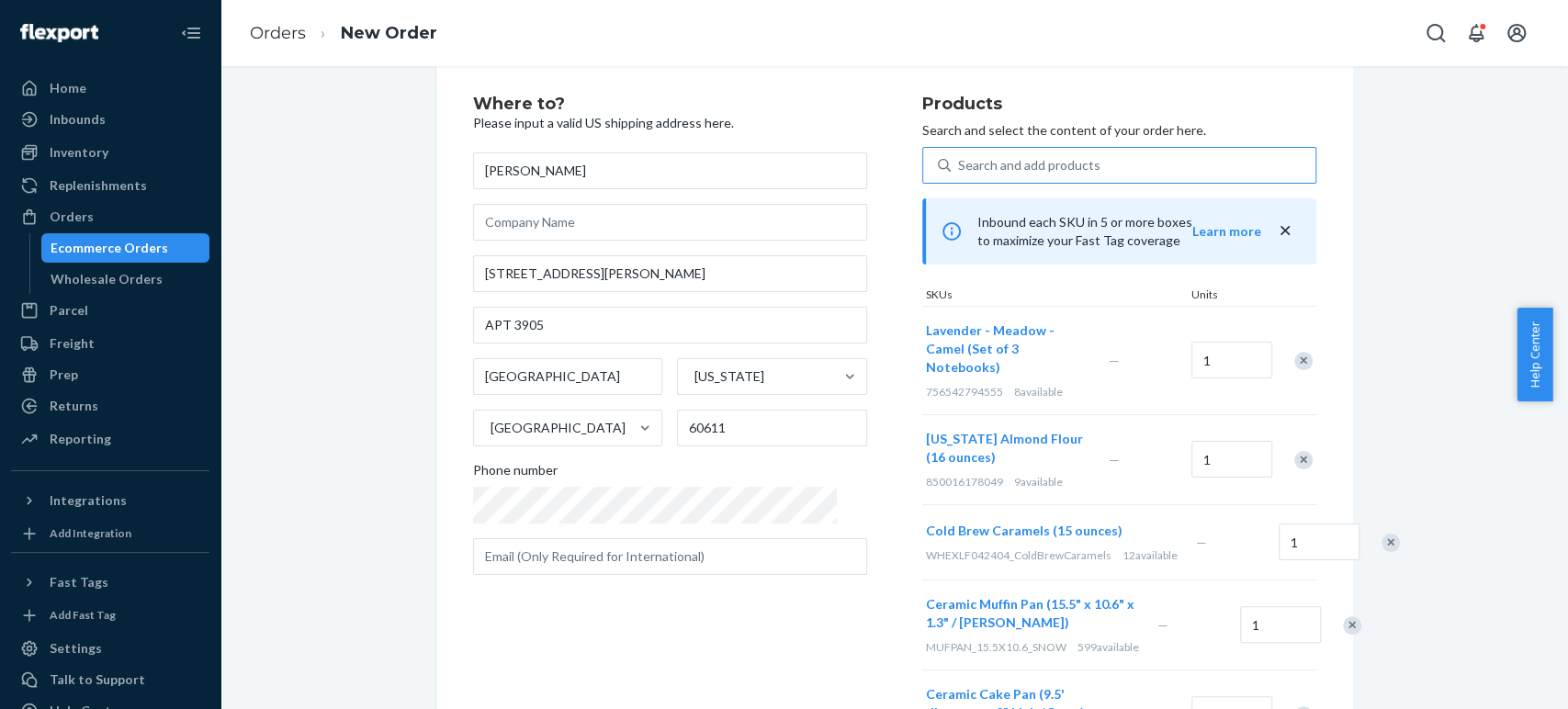
scroll to position [0, 0]
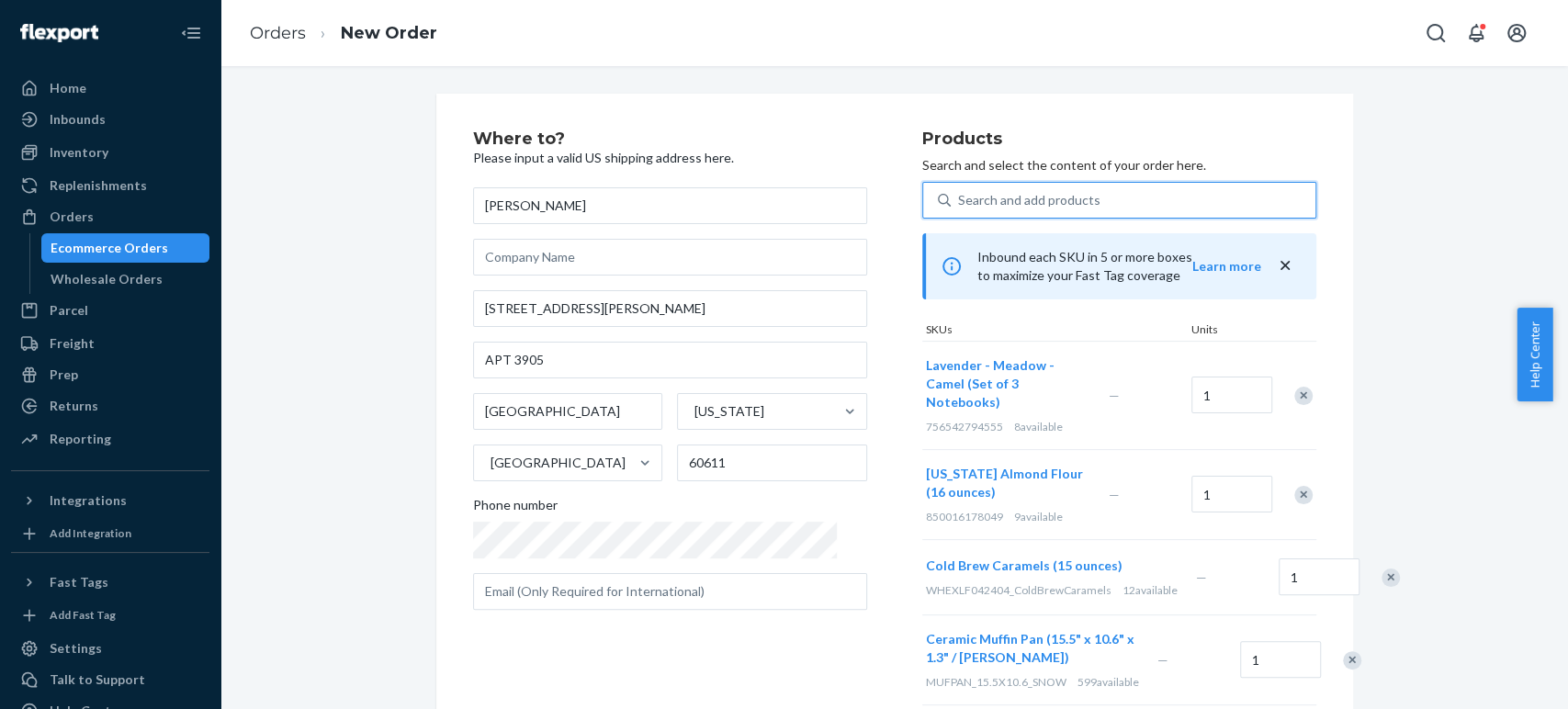
click at [971, 198] on div "Search and add products" at bounding box center [1029, 201] width 142 height 18
click at [960, 198] on input "0 results available. Use Up and Down to choose options, press Enter to select t…" at bounding box center [959, 201] width 2 height 18
paste input "turkish bath rug"
type input "turkish bath rug"
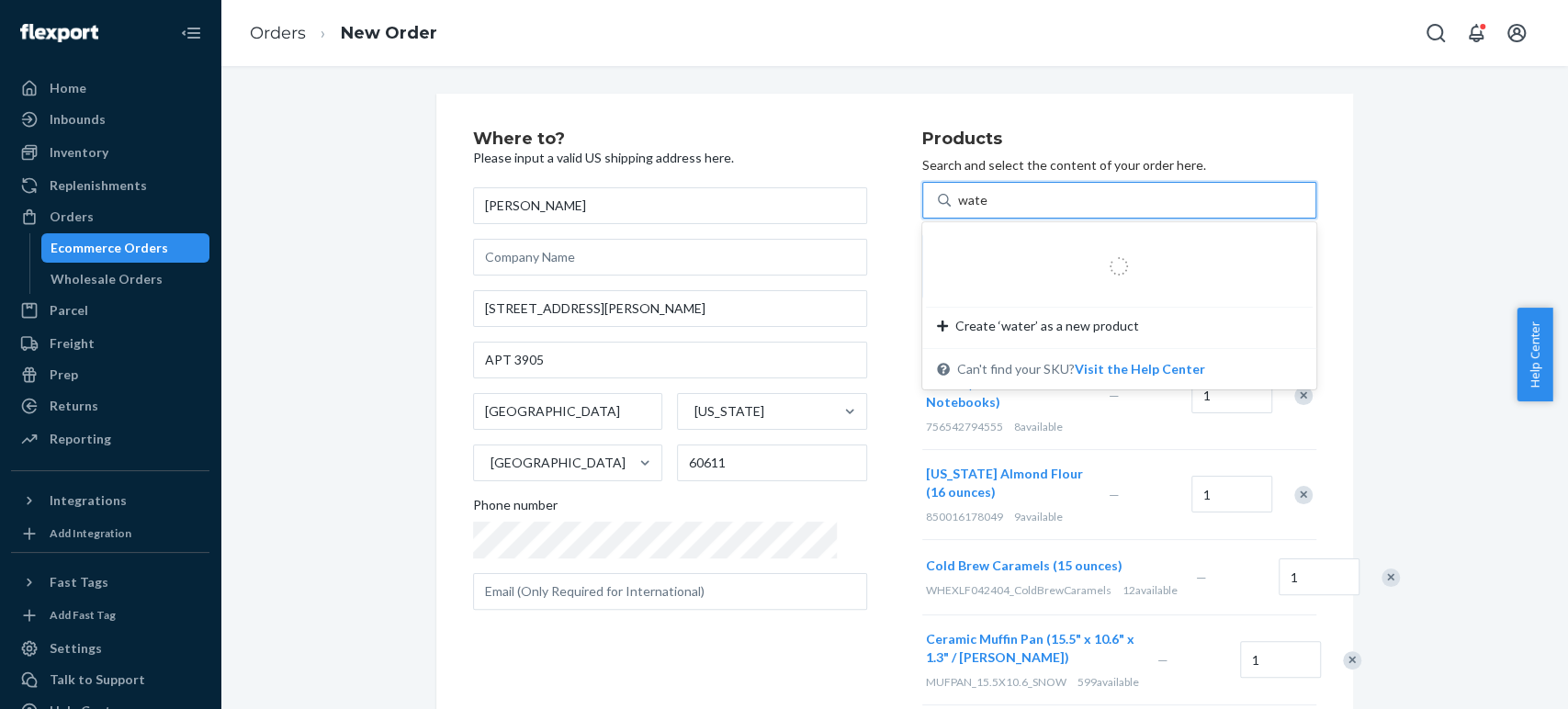
type input "water"
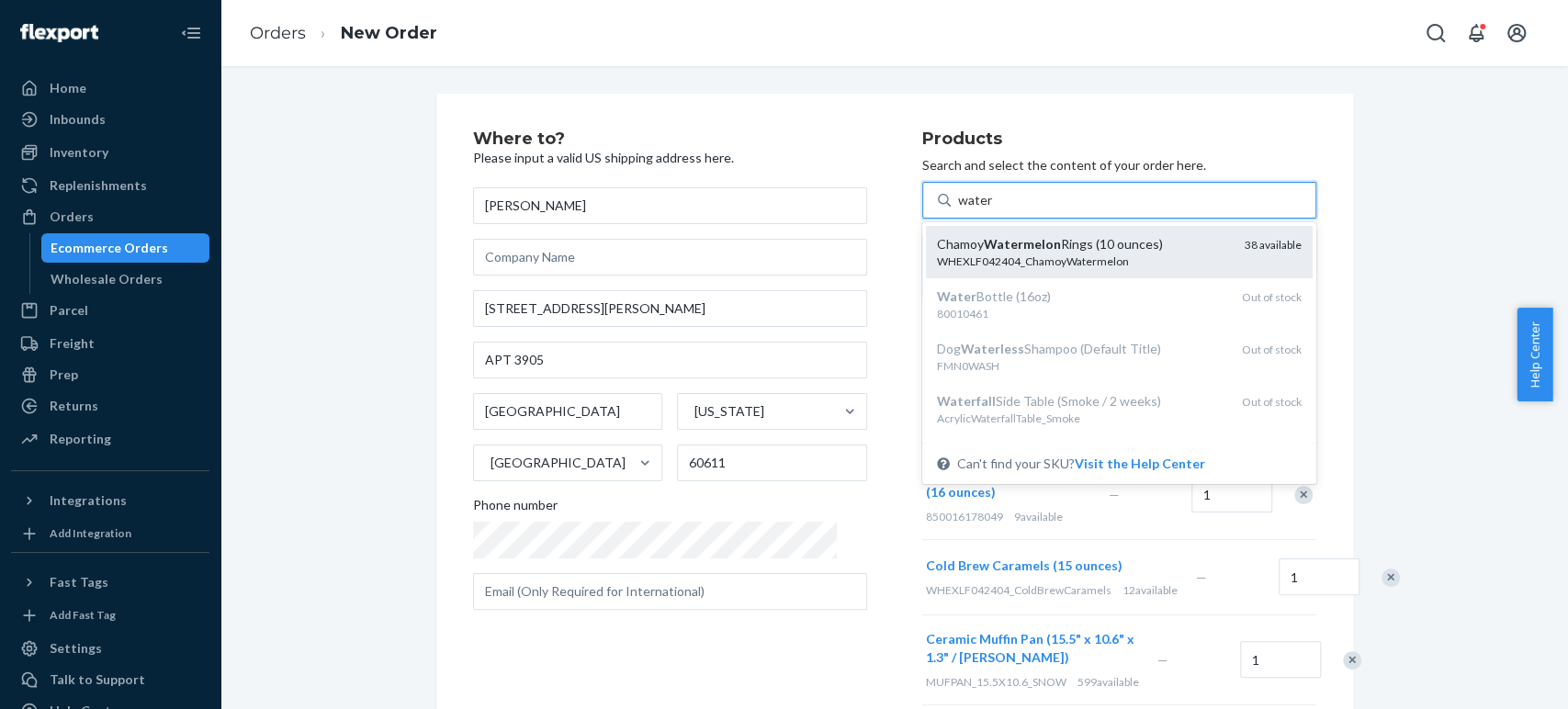
click at [946, 241] on div "Chamoy Watermelon Rings (10 ounces)" at bounding box center [1083, 244] width 293 height 18
click at [958, 210] on input "water" at bounding box center [975, 201] width 35 height 18
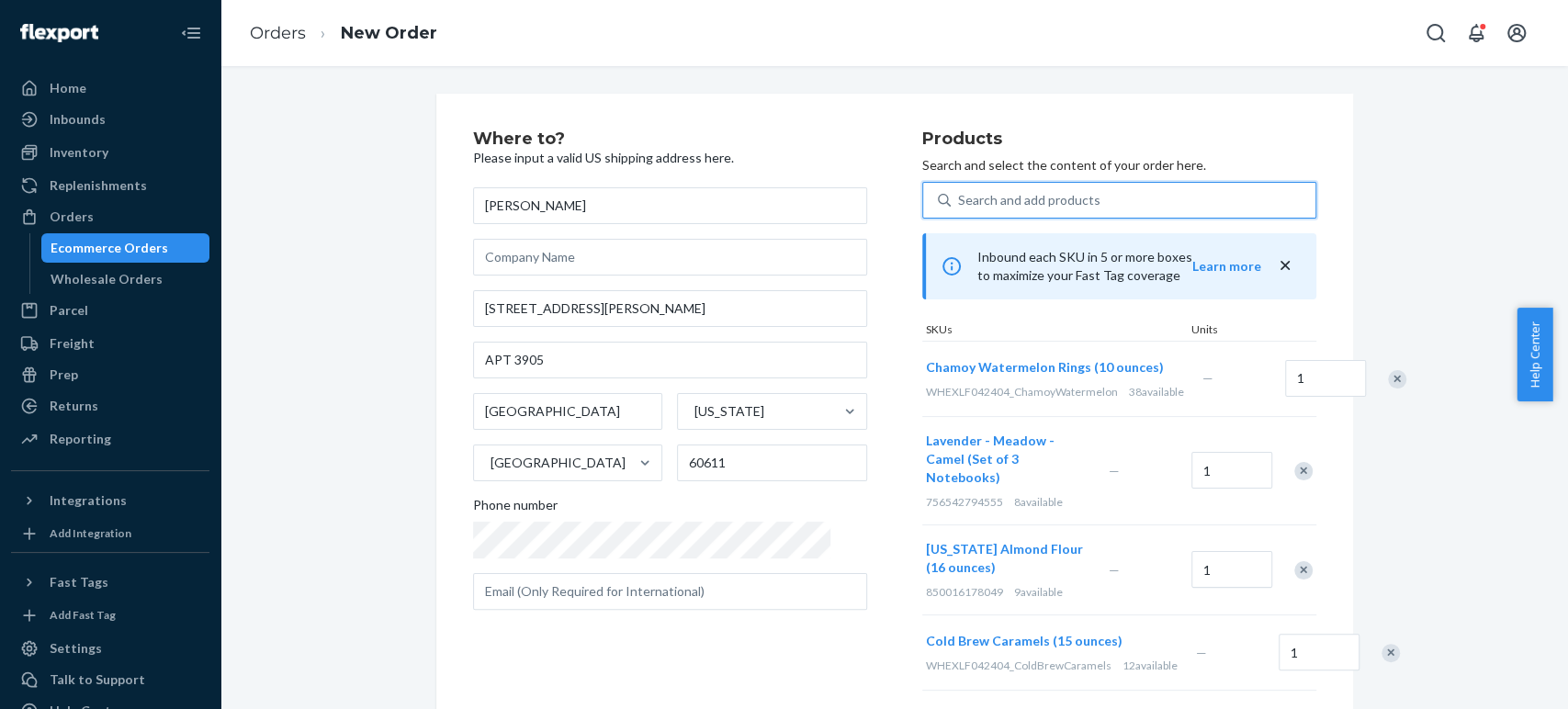
click at [958, 197] on div "Search and add products" at bounding box center [1029, 201] width 142 height 18
click at [958, 197] on input "0 results available. Use Up and Down to choose options, press Enter to select t…" at bounding box center [959, 201] width 2 height 18
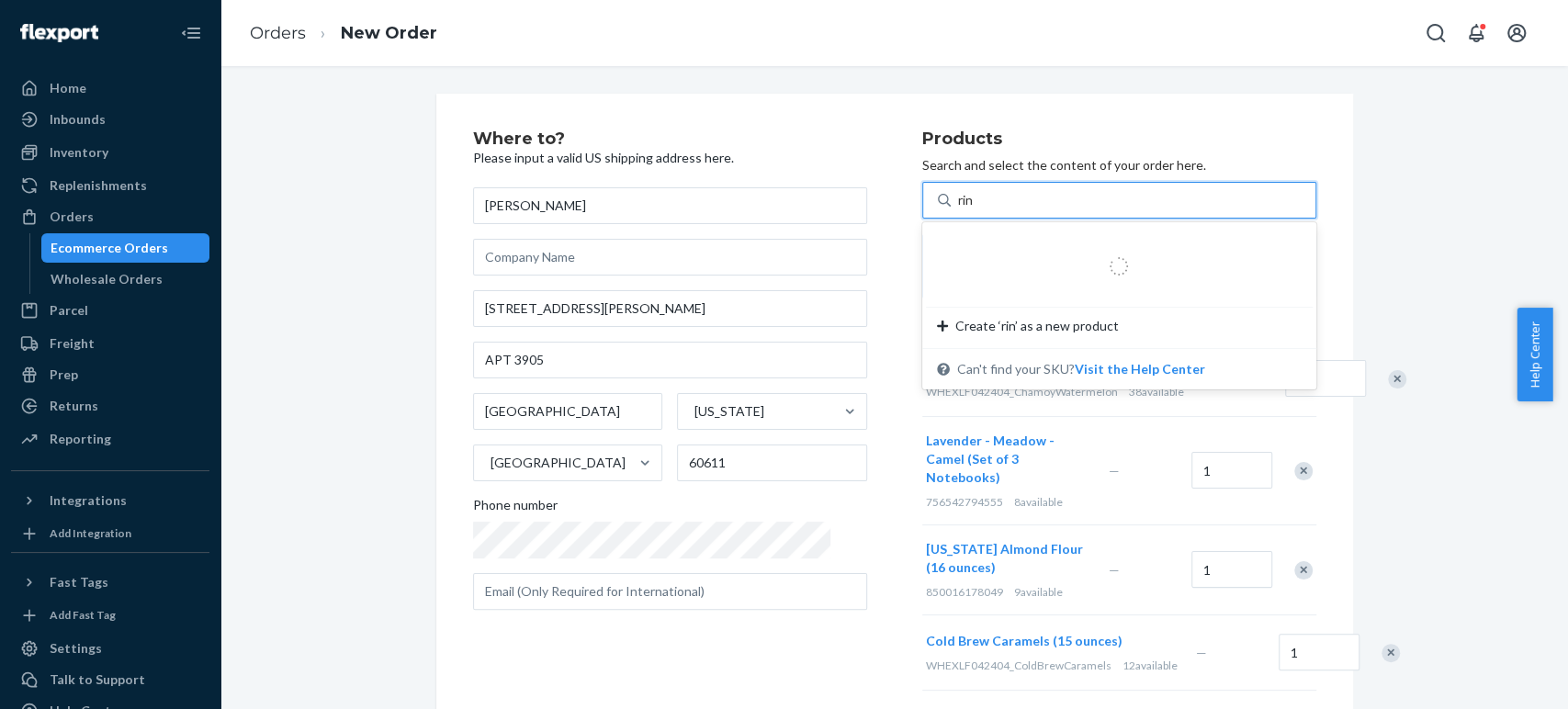
type input "ring"
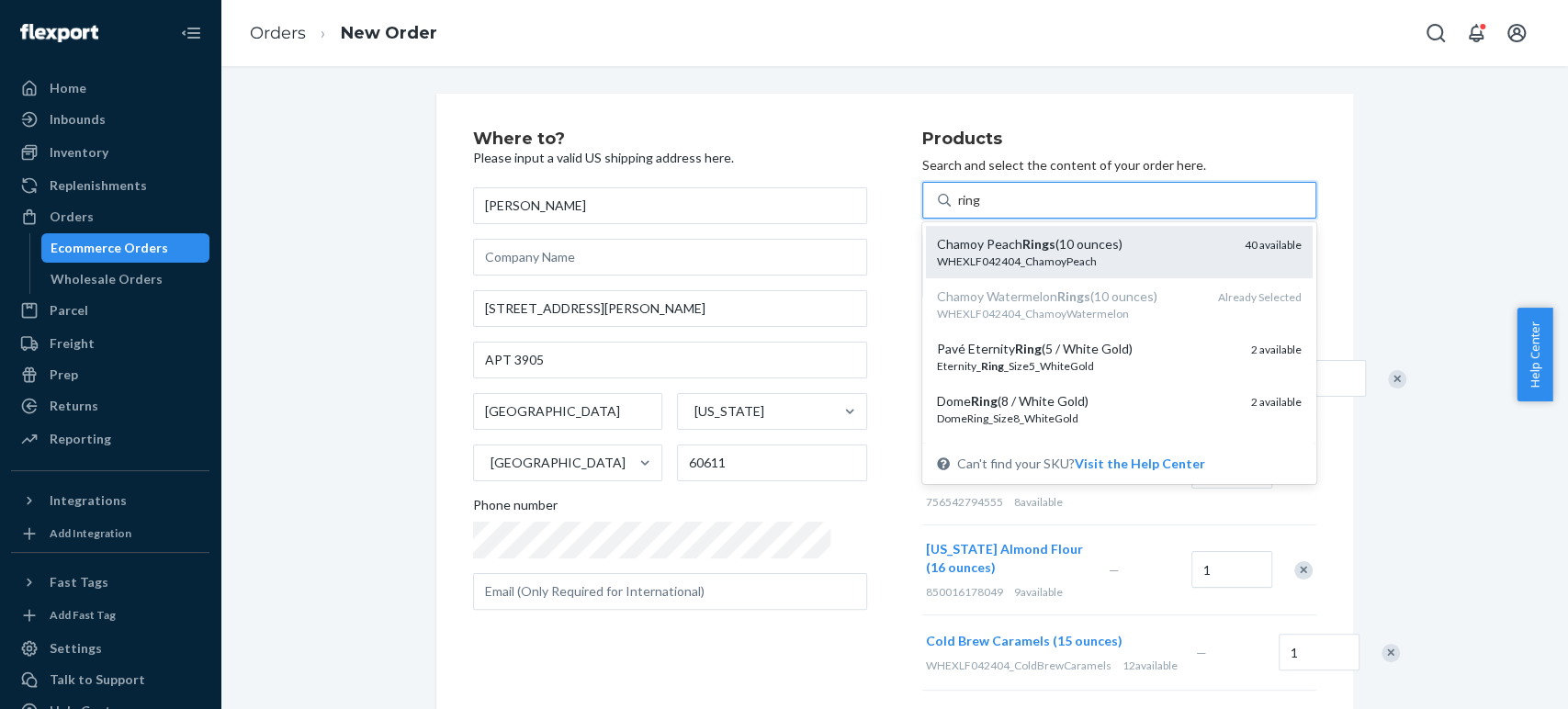
click at [938, 251] on div "Chamoy Peach Rings (10 ounces)" at bounding box center [1083, 244] width 293 height 18
click at [958, 210] on input "ring" at bounding box center [970, 201] width 24 height 18
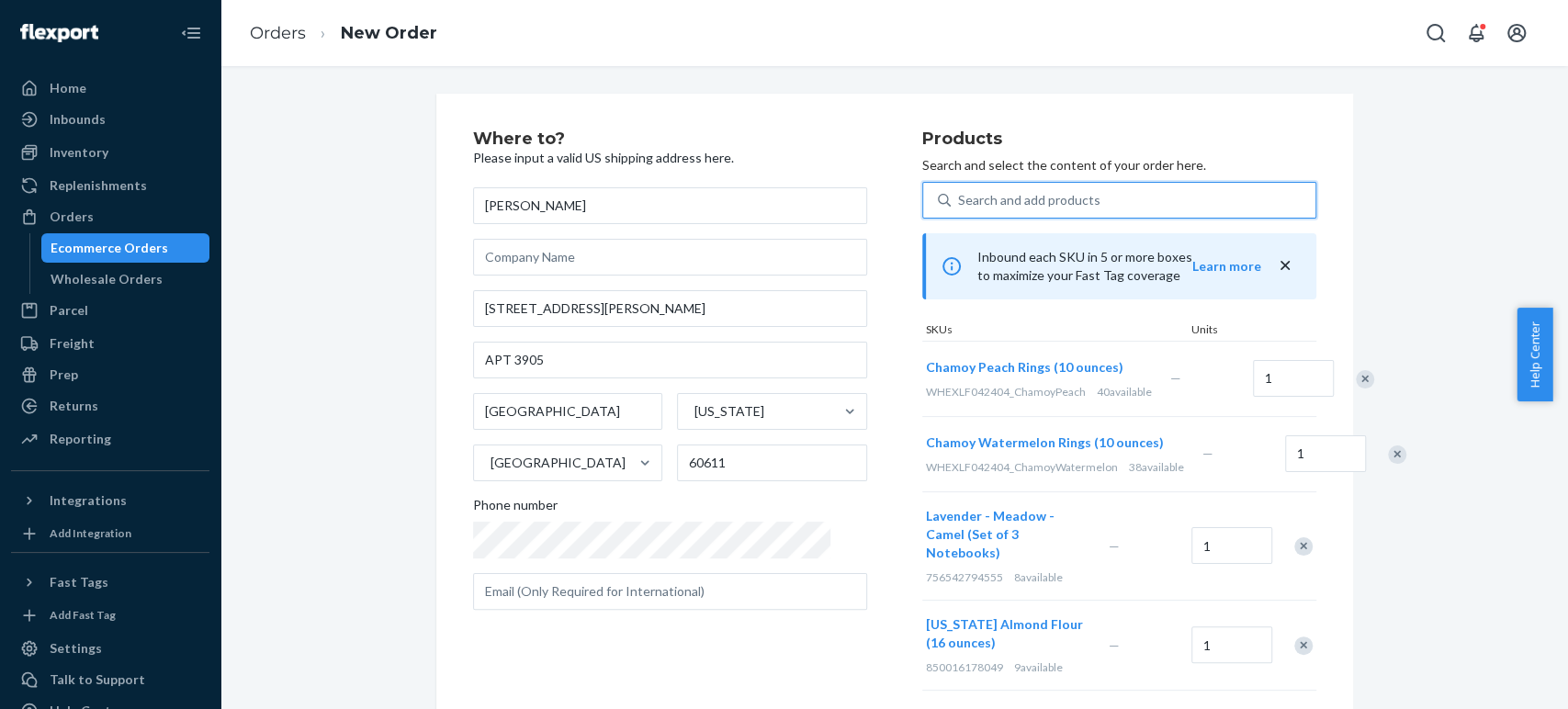
click at [972, 194] on div "Search and add products" at bounding box center [1029, 201] width 142 height 18
click at [960, 194] on input "0 results available. Use Up and Down to choose options, press Enter to select t…" at bounding box center [959, 201] width 2 height 18
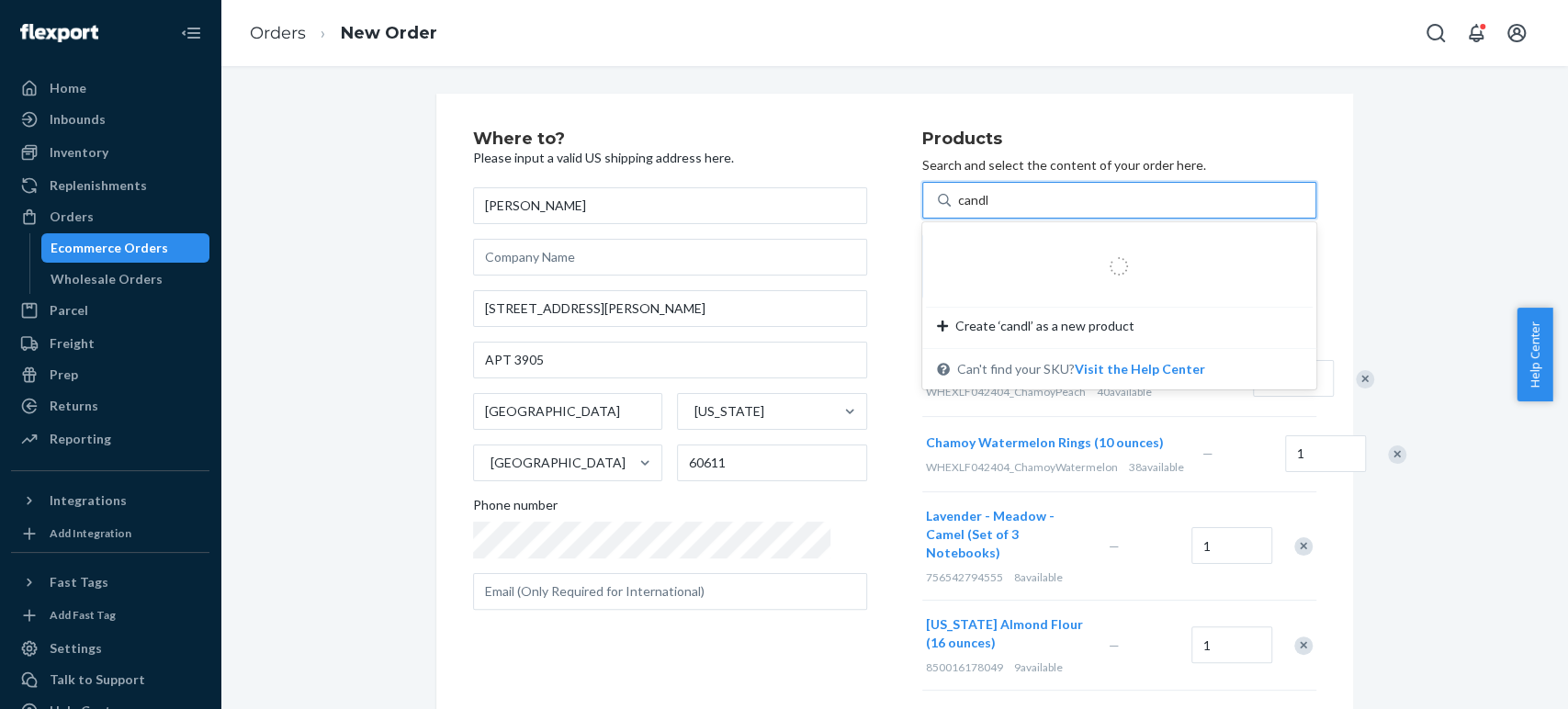
type input "candle"
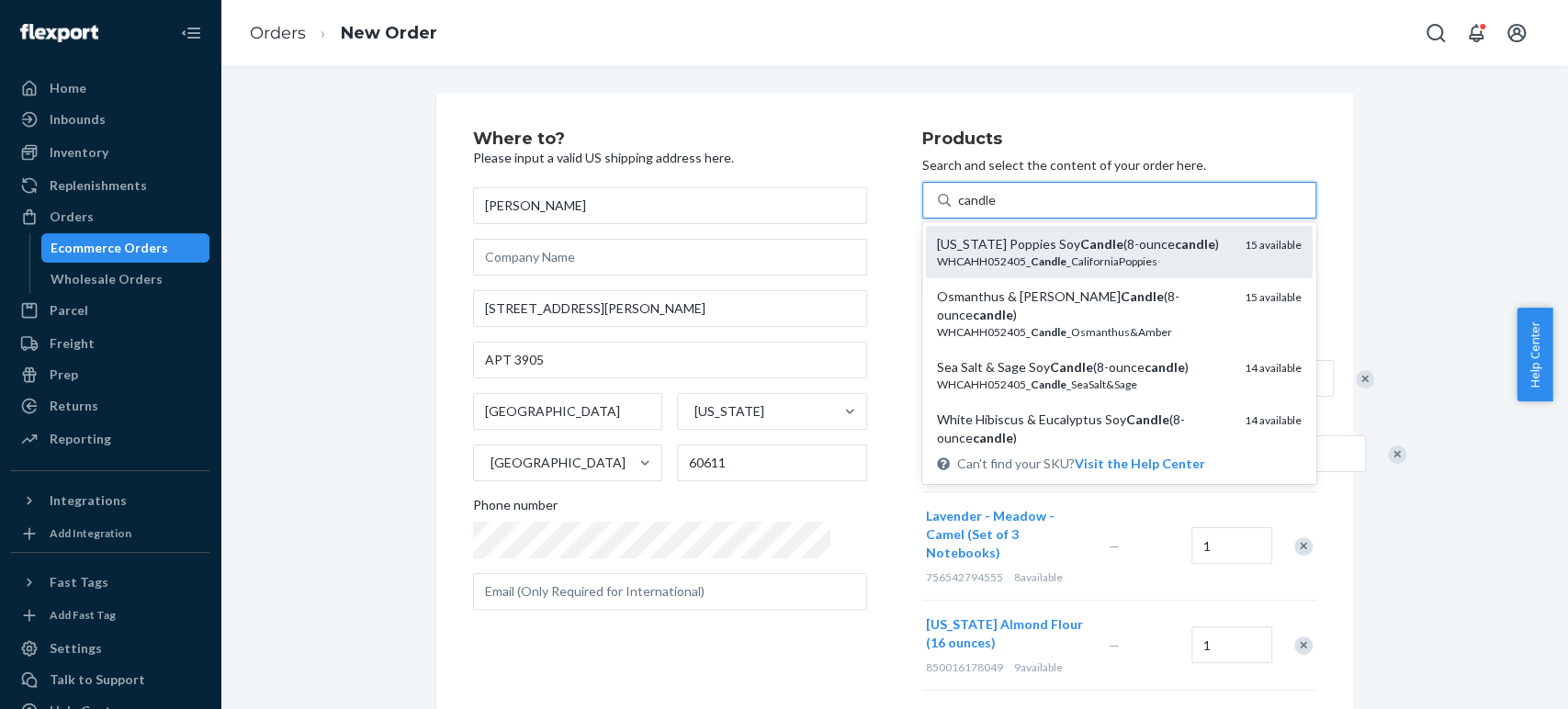
click at [966, 248] on div "California Poppies Soy Candle (8-ounce candle )" at bounding box center [1083, 244] width 293 height 18
click at [966, 210] on input "candle" at bounding box center [977, 201] width 39 height 18
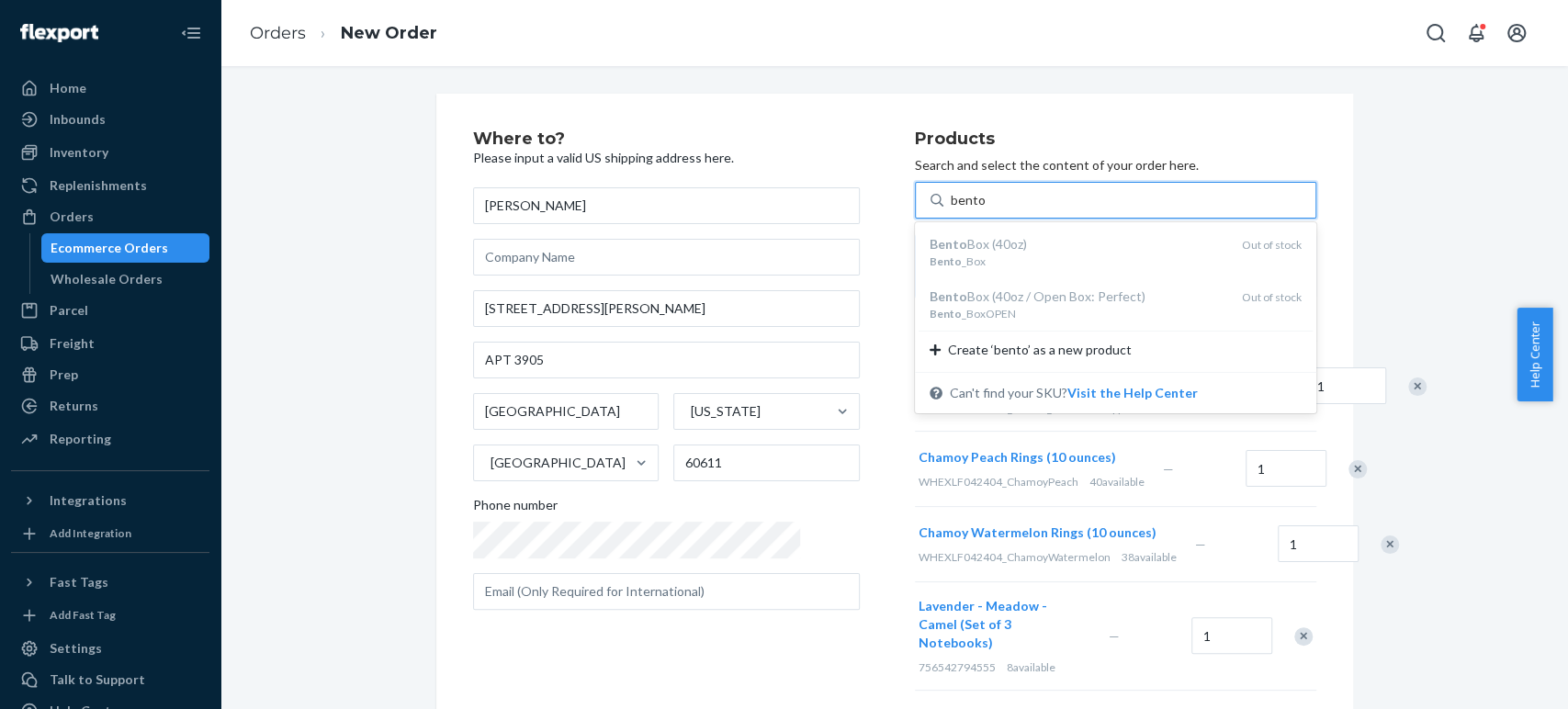
type input "bento"
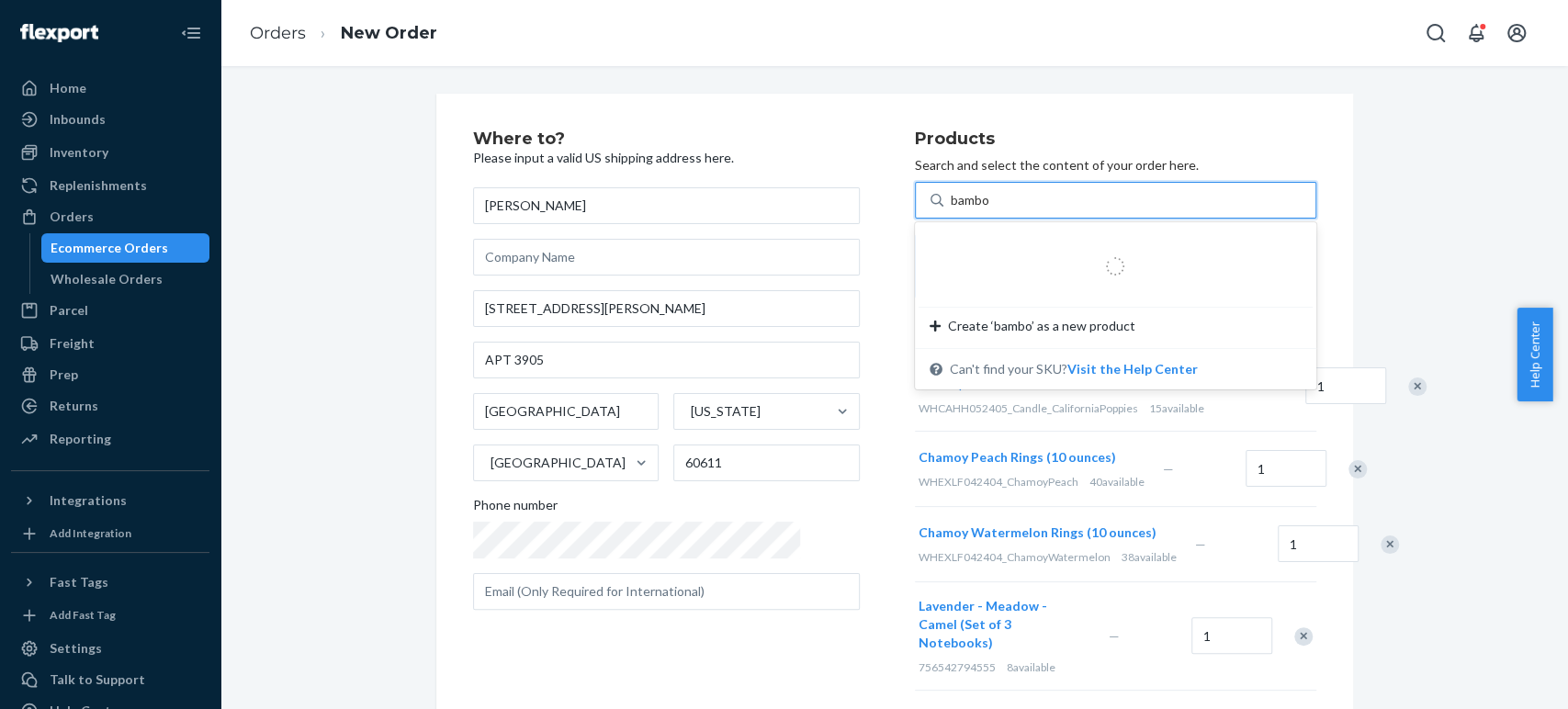
type input "bamboo"
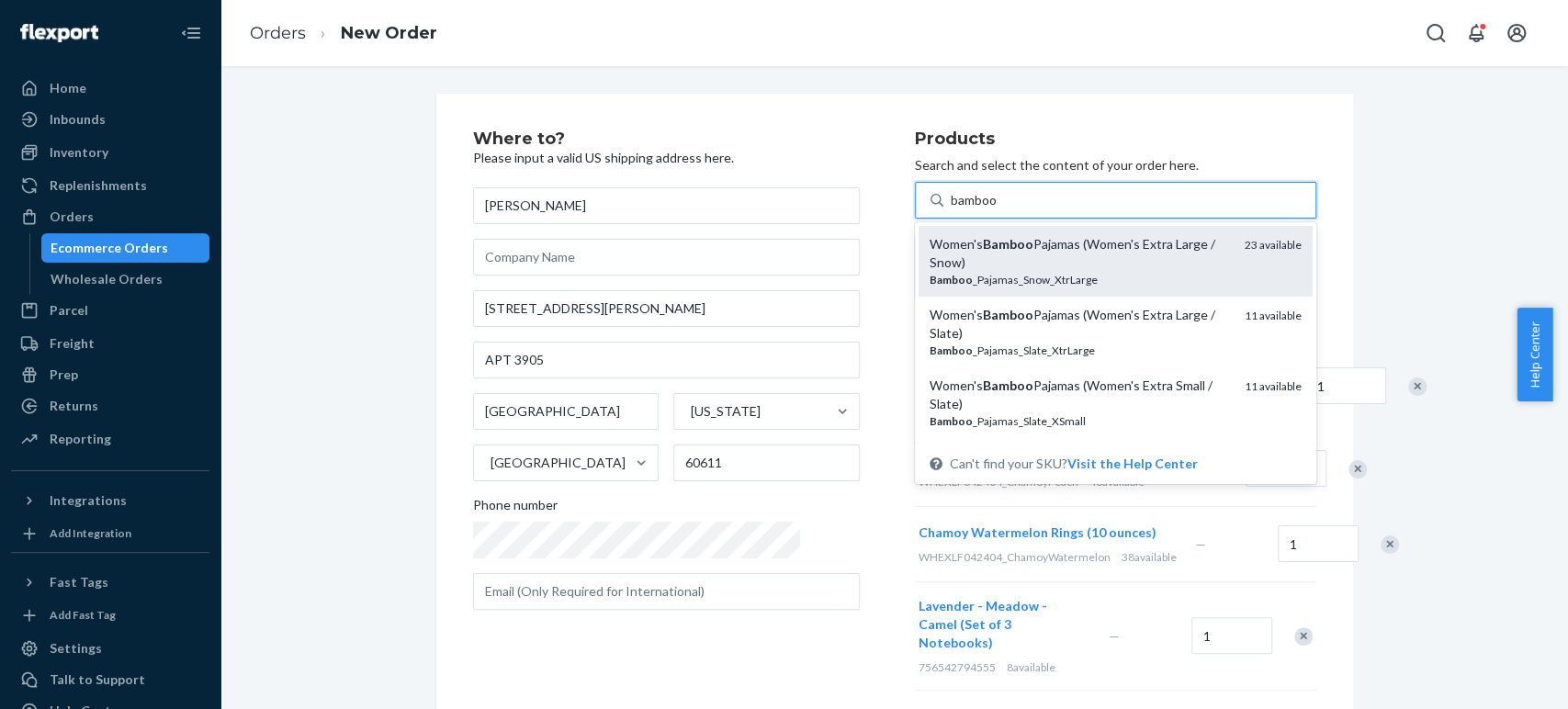
click at [929, 272] on div "Bamboo _Pajamas_Snow_XtrLarge" at bounding box center [1079, 279] width 300 height 16
click at [950, 210] on input "bamboo" at bounding box center [974, 201] width 48 height 18
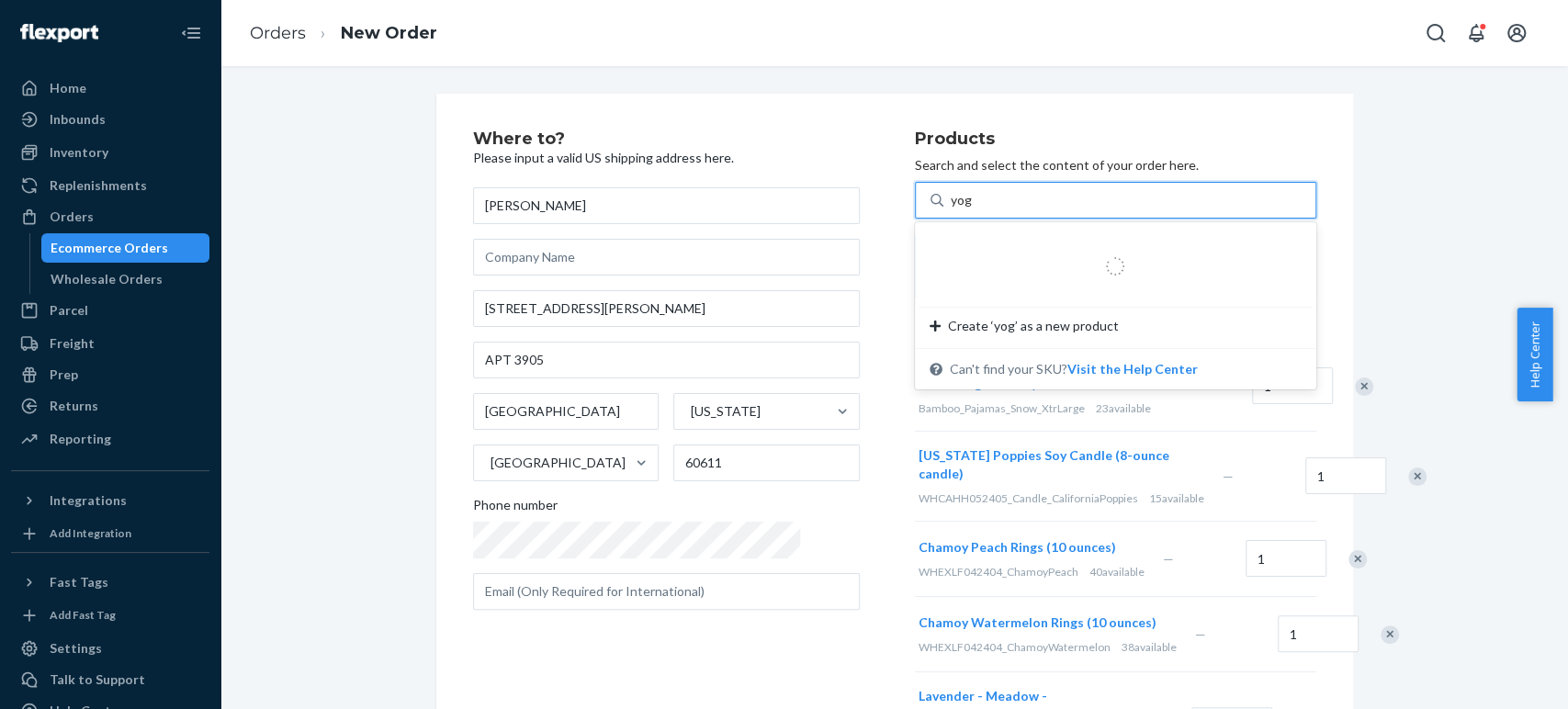
type input "yoga"
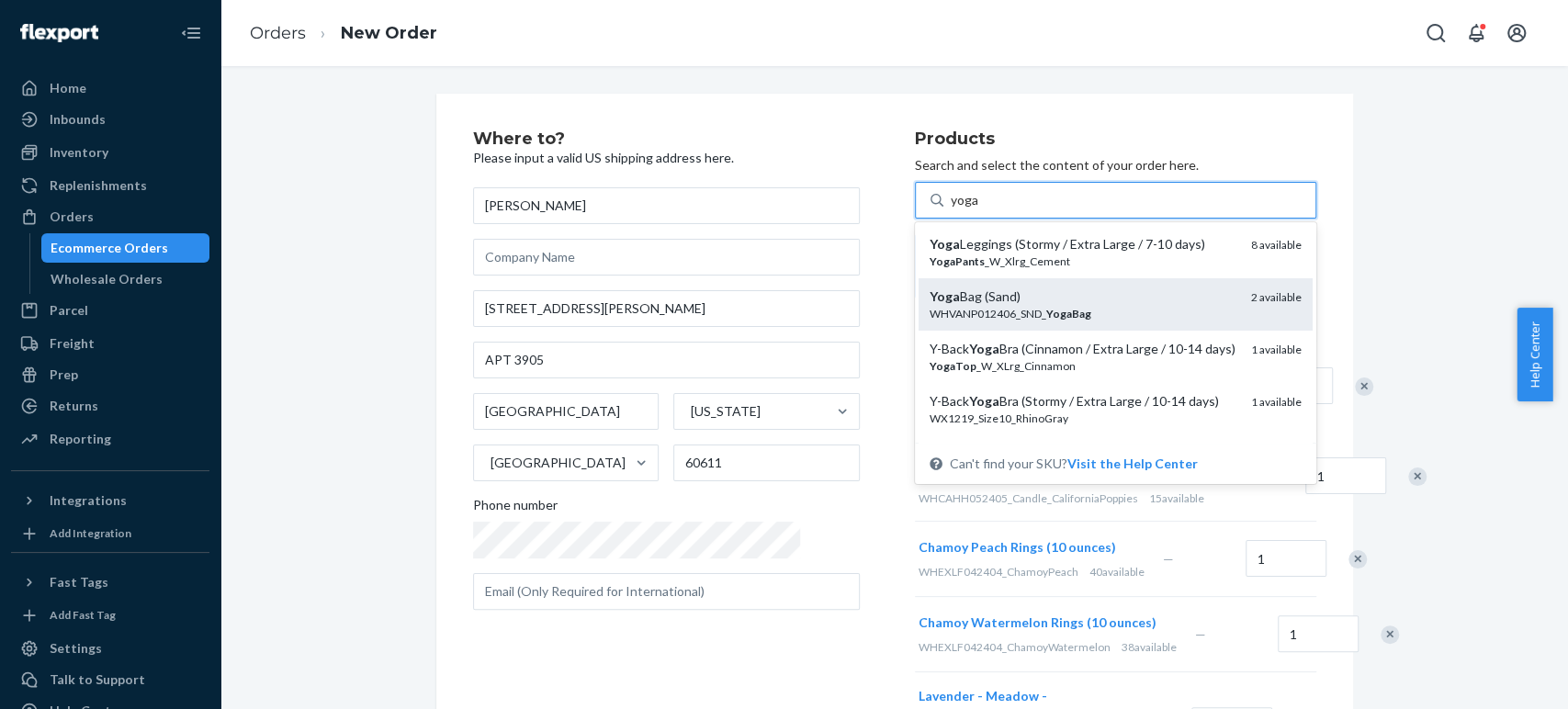
click at [929, 295] on div "Yoga Bag (Sand)" at bounding box center [1083, 297] width 307 height 18
click at [950, 210] on input "yoga" at bounding box center [964, 201] width 29 height 18
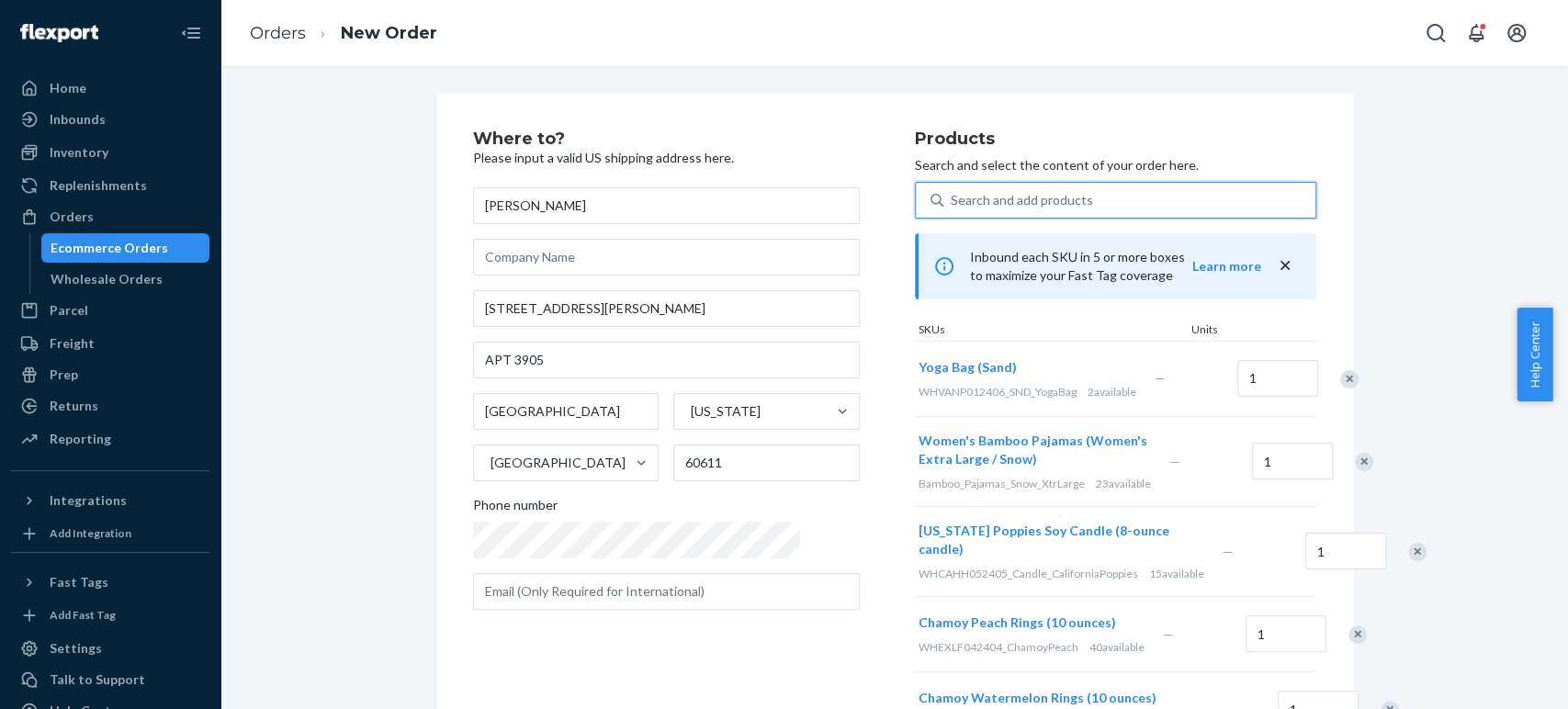
click at [950, 205] on div "Search and add products" at bounding box center [1022, 201] width 142 height 18
click at [950, 205] on input "0 results available. Use Up and Down to choose options, press Enter to select t…" at bounding box center [951, 201] width 2 height 18
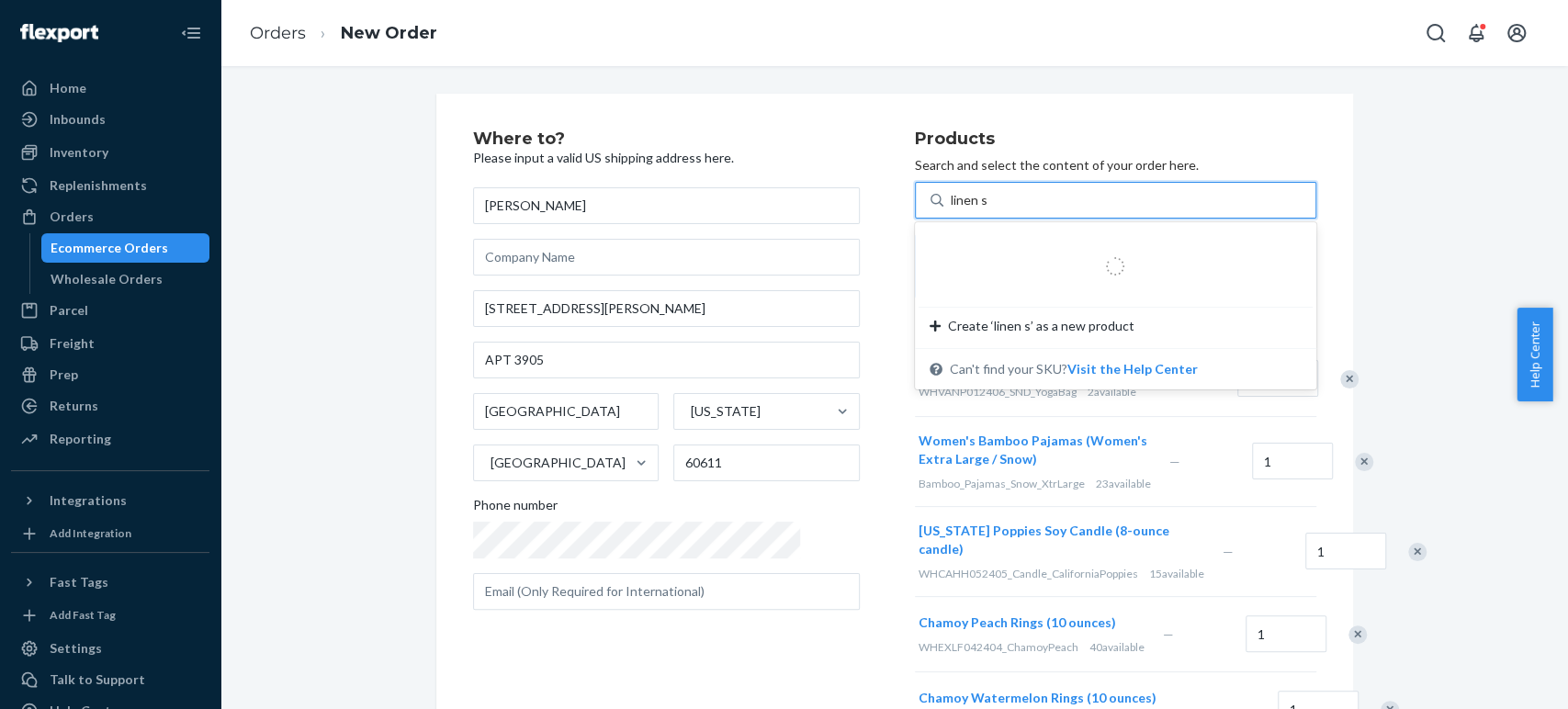
type input "linen sh"
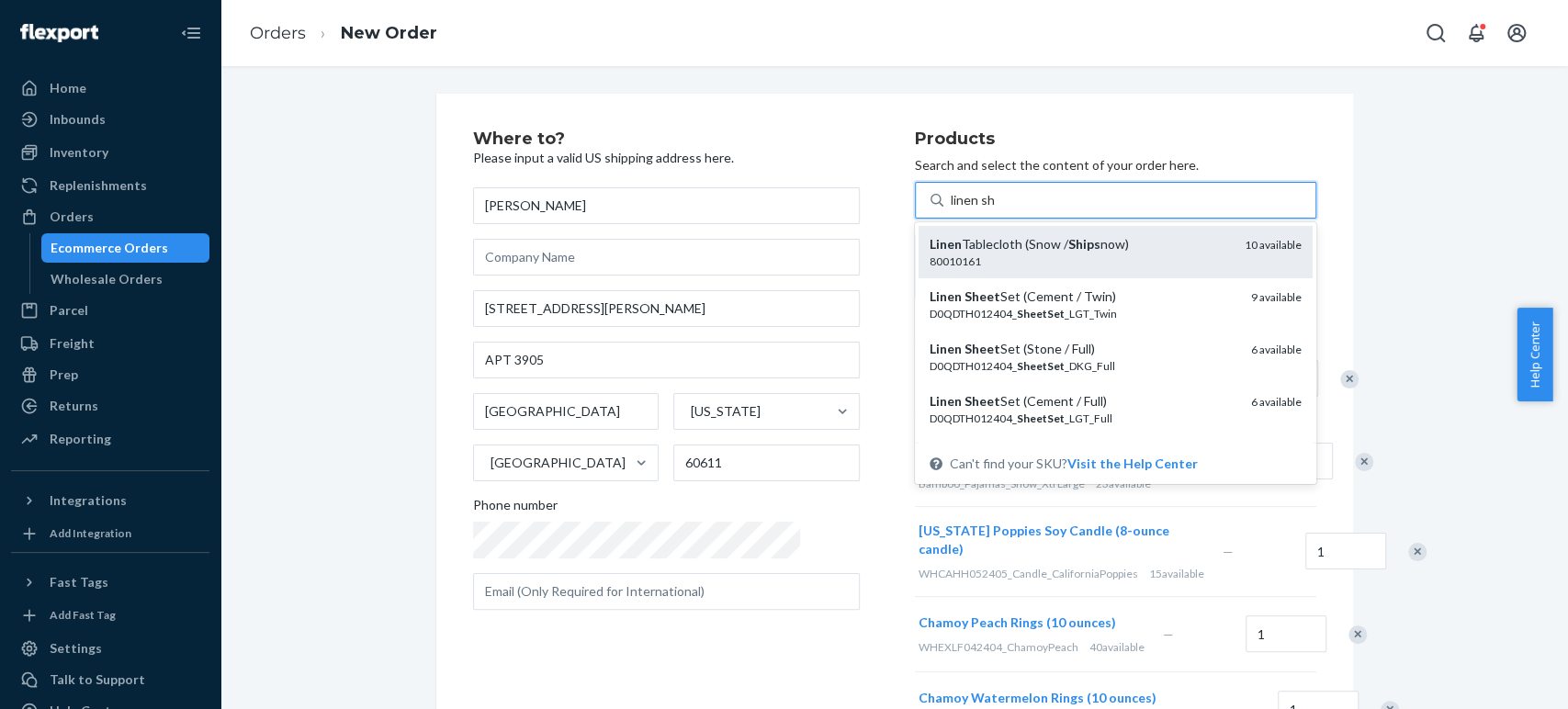
click at [929, 251] on div "Linen Tablecloth (Snow / Ships now)" at bounding box center [1079, 244] width 300 height 18
click at [950, 210] on input "linen sh" at bounding box center [973, 201] width 45 height 18
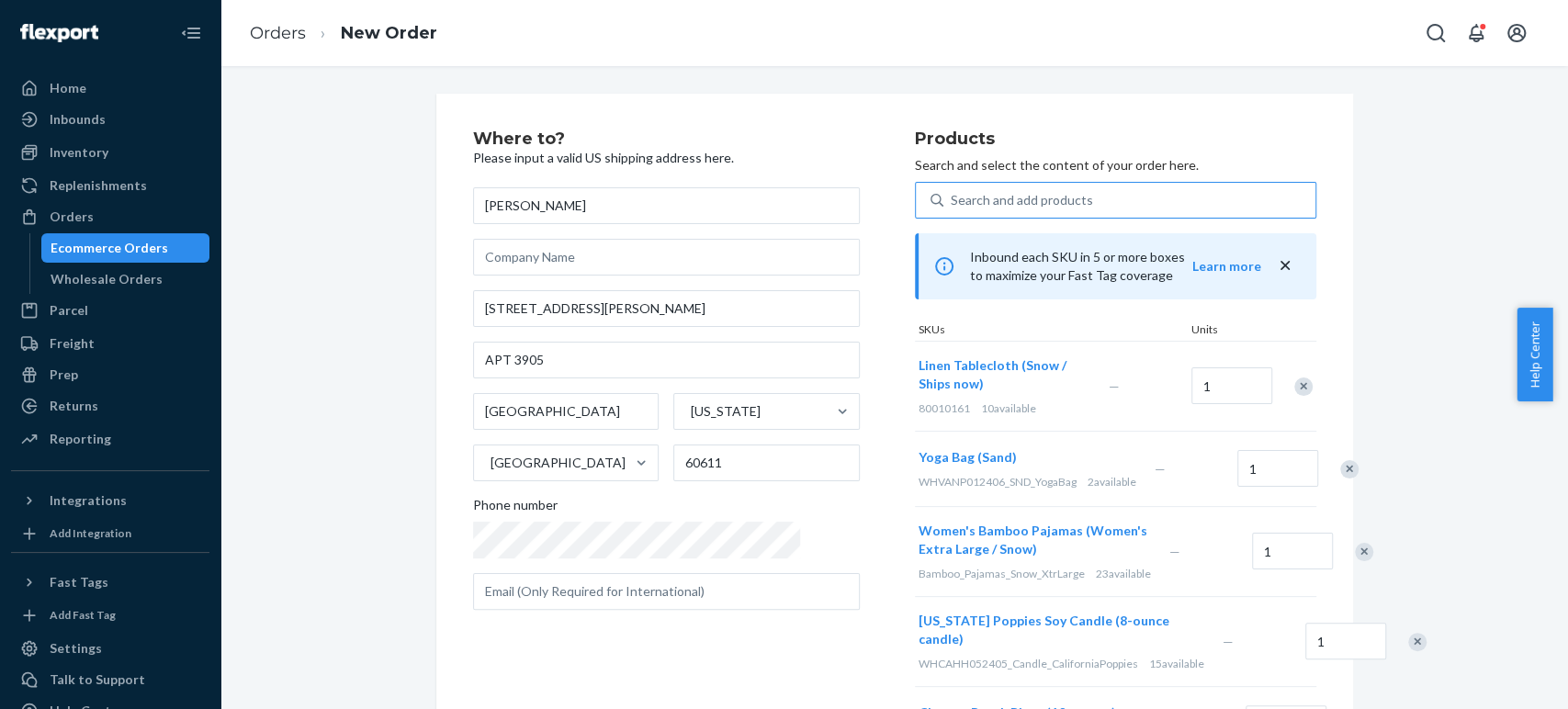
click at [1294, 380] on div "Remove Item" at bounding box center [1304, 386] width 18 height 18
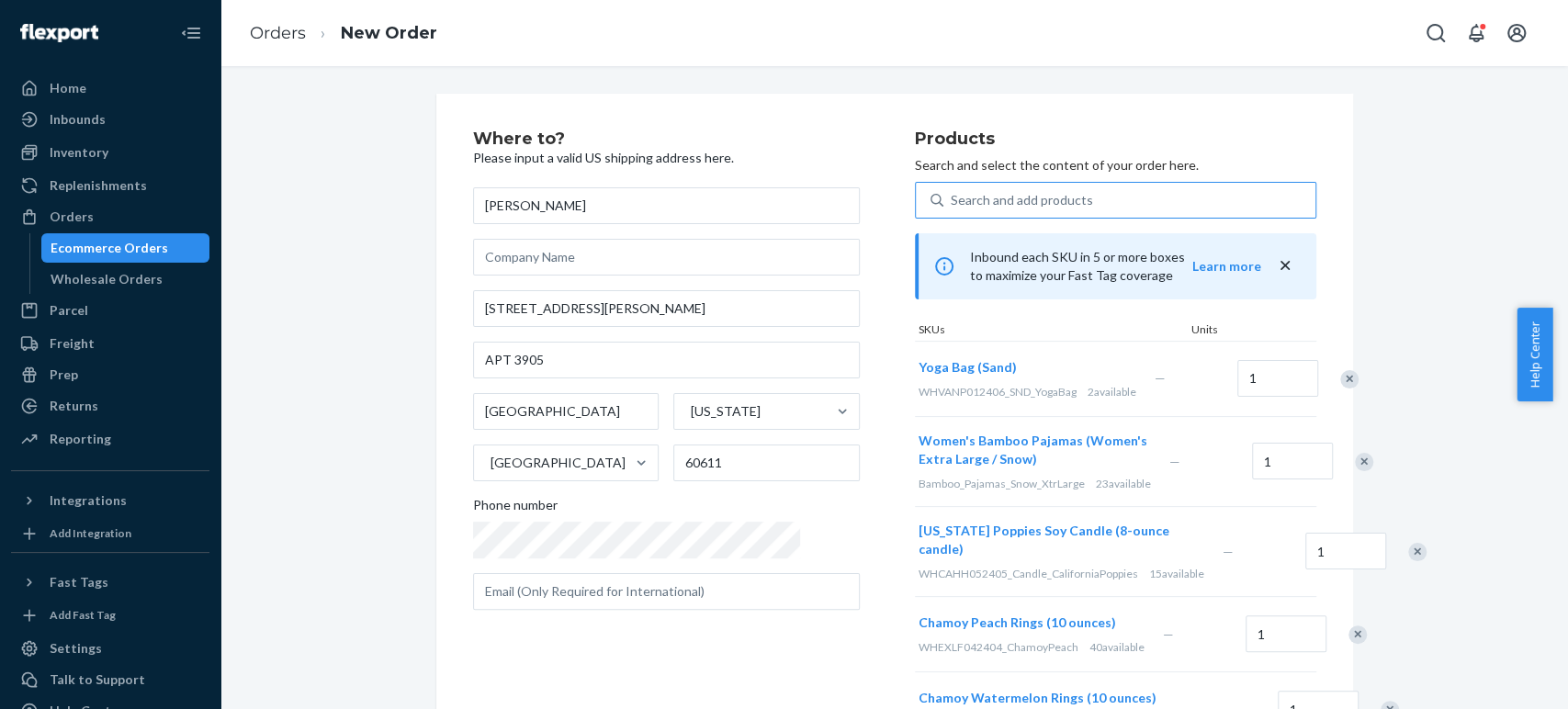
click at [950, 195] on div "Search and add products" at bounding box center [1022, 201] width 142 height 18
click at [950, 195] on input "Search and add products" at bounding box center [951, 201] width 2 height 18
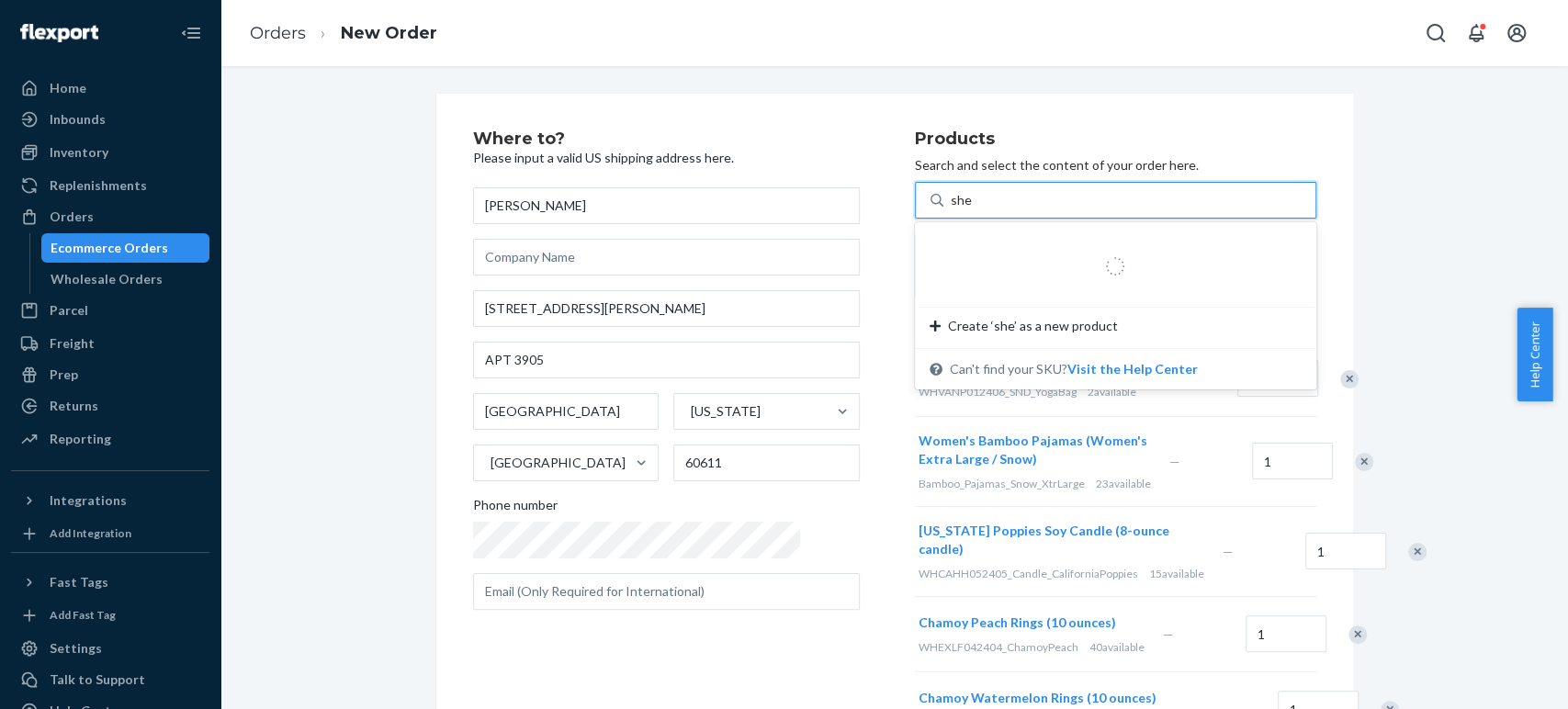
type input "sheet"
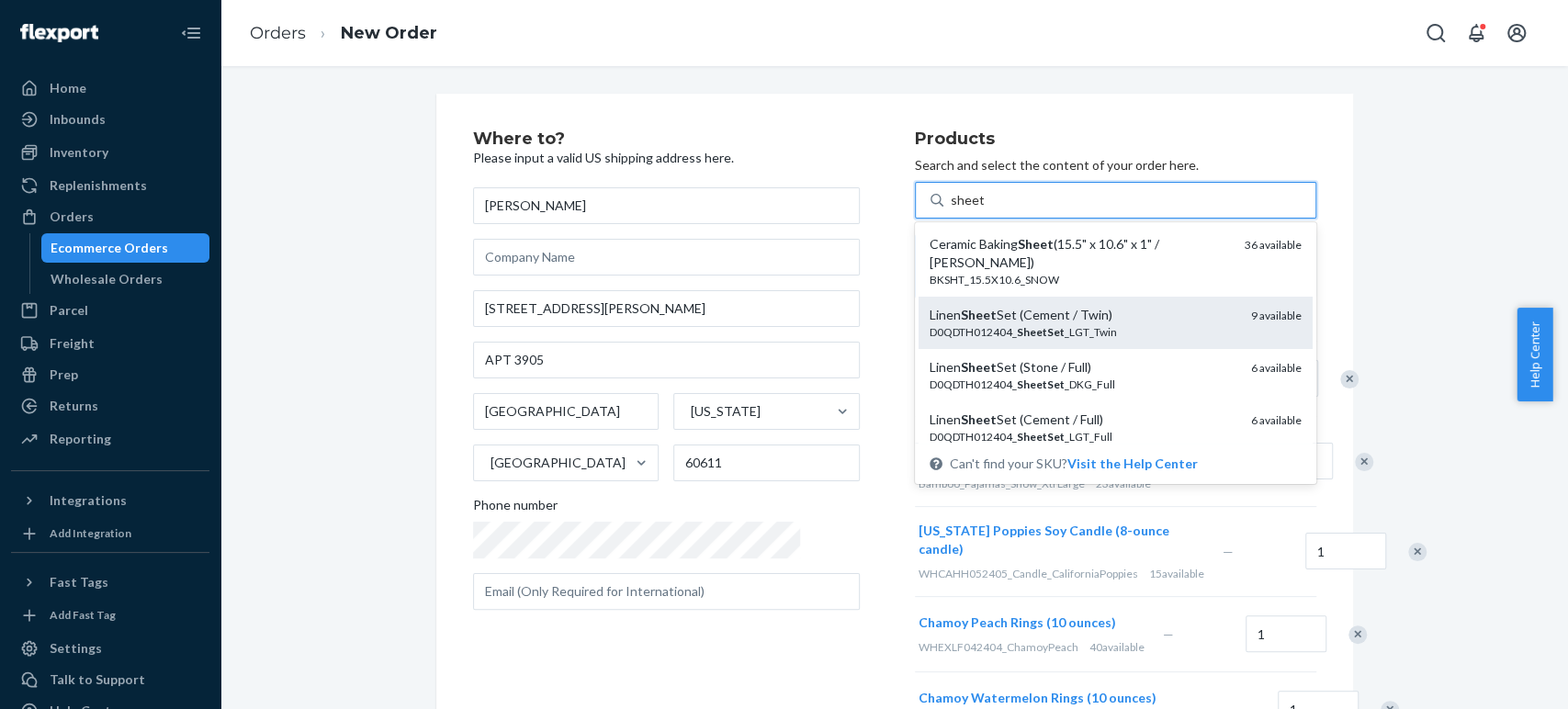
click at [1116, 306] on div "Linen Sheet Set (Cement / Twin)" at bounding box center [1083, 315] width 307 height 18
click at [984, 210] on input "sheet" at bounding box center [967, 201] width 33 height 18
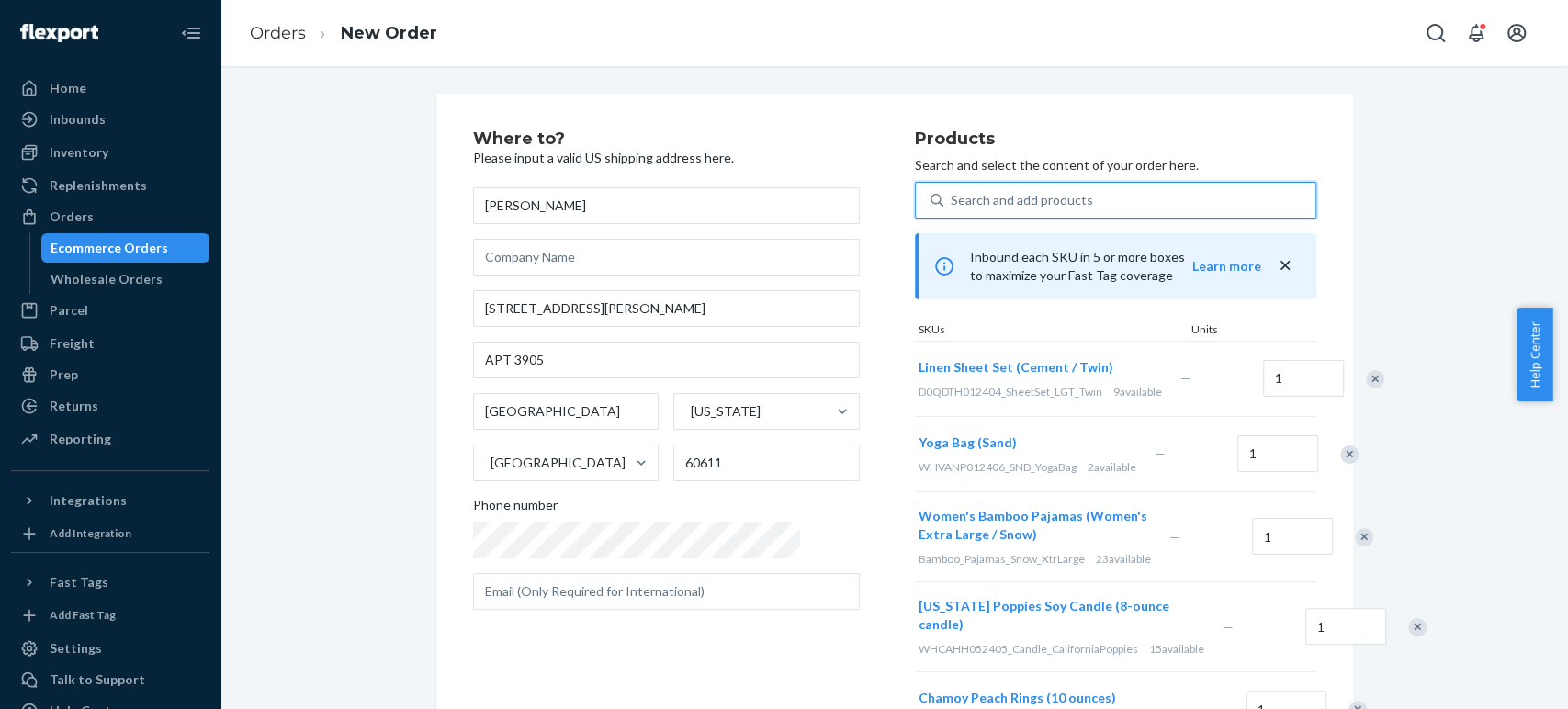
click at [1009, 195] on div "Search and add products" at bounding box center [1022, 201] width 142 height 18
click at [952, 195] on input "0 results available. Use Up and Down to choose options, press Enter to select t…" at bounding box center [951, 201] width 2 height 18
click at [1366, 383] on div "Remove Item" at bounding box center [1375, 379] width 18 height 18
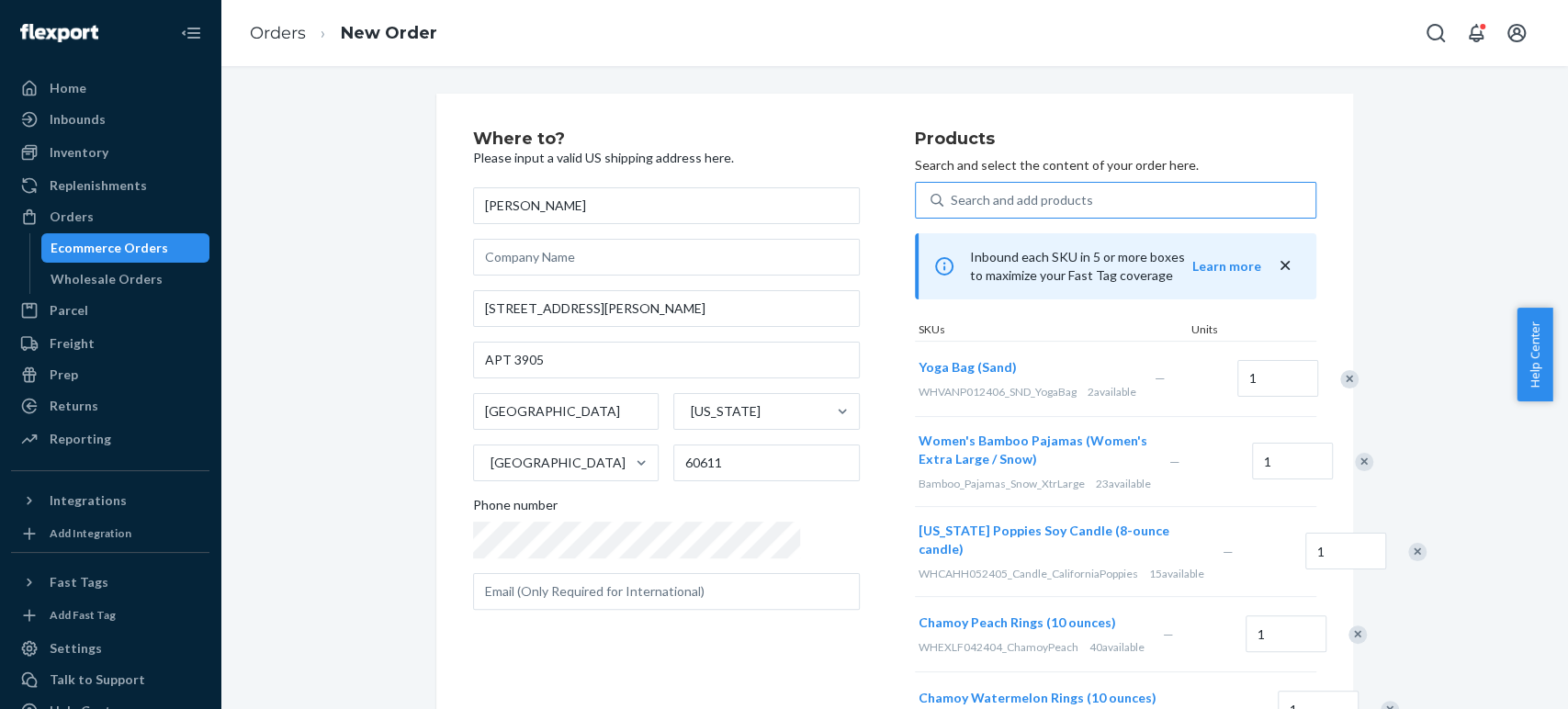
click at [950, 196] on div "Search and add products" at bounding box center [1022, 201] width 142 height 18
click at [950, 196] on input "Search and add products" at bounding box center [951, 201] width 2 height 18
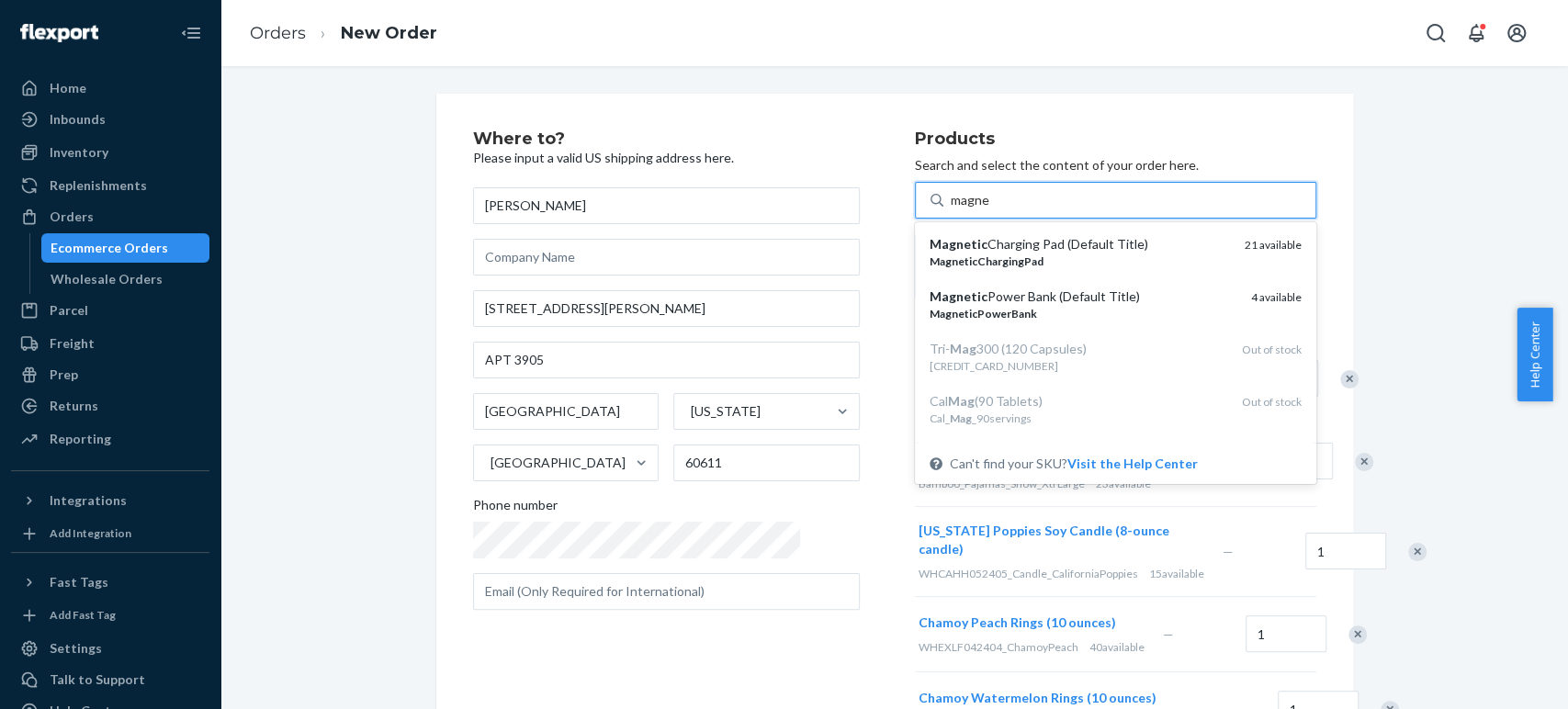
type input "magnet"
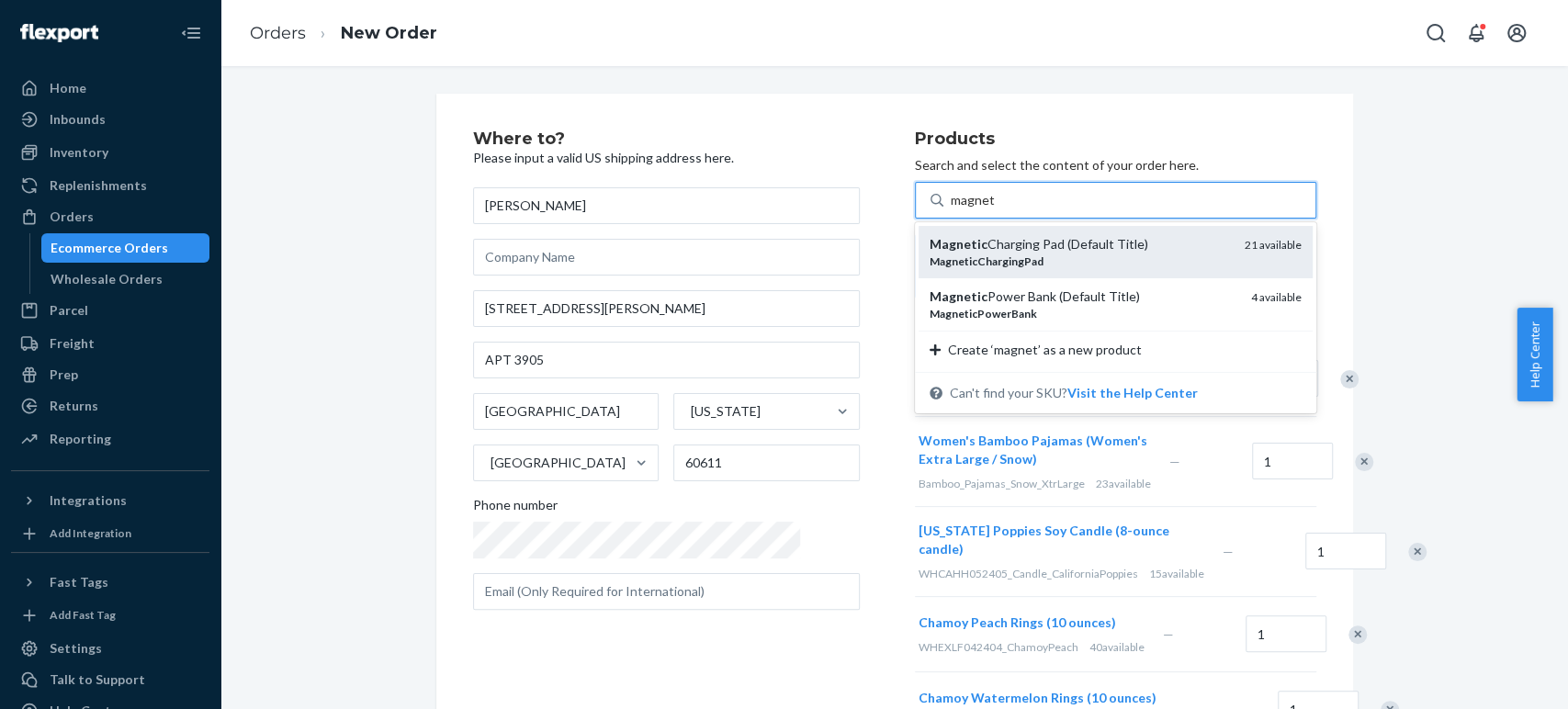
click at [1055, 251] on div "Magnetic Charging Pad (Default Title)" at bounding box center [1079, 244] width 300 height 18
click at [995, 210] on input "magnet" at bounding box center [973, 201] width 44 height 18
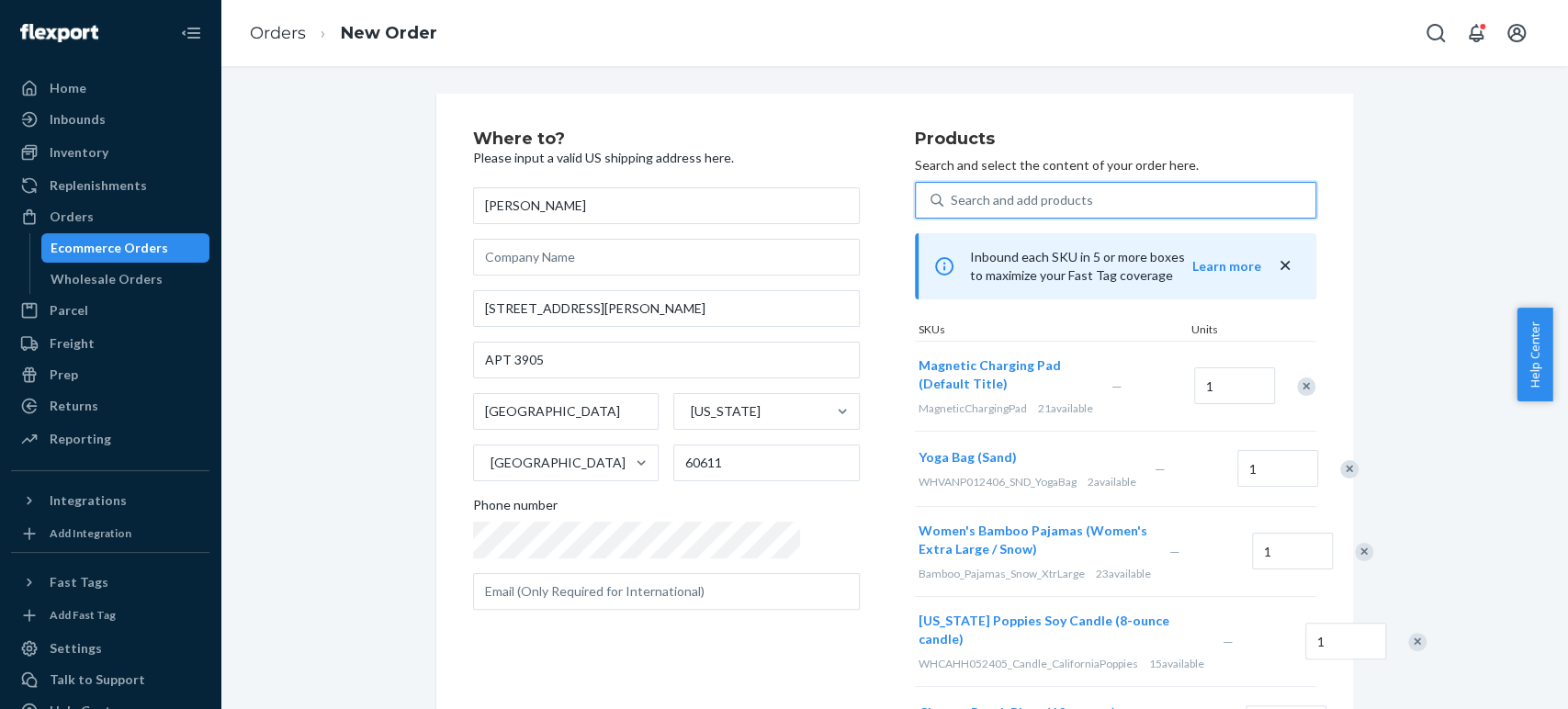
click at [983, 201] on div "Search and add products" at bounding box center [1022, 201] width 142 height 18
click at [952, 201] on input "0 results available. Select is focused ,type to refine list, press Down to open…" at bounding box center [951, 201] width 2 height 18
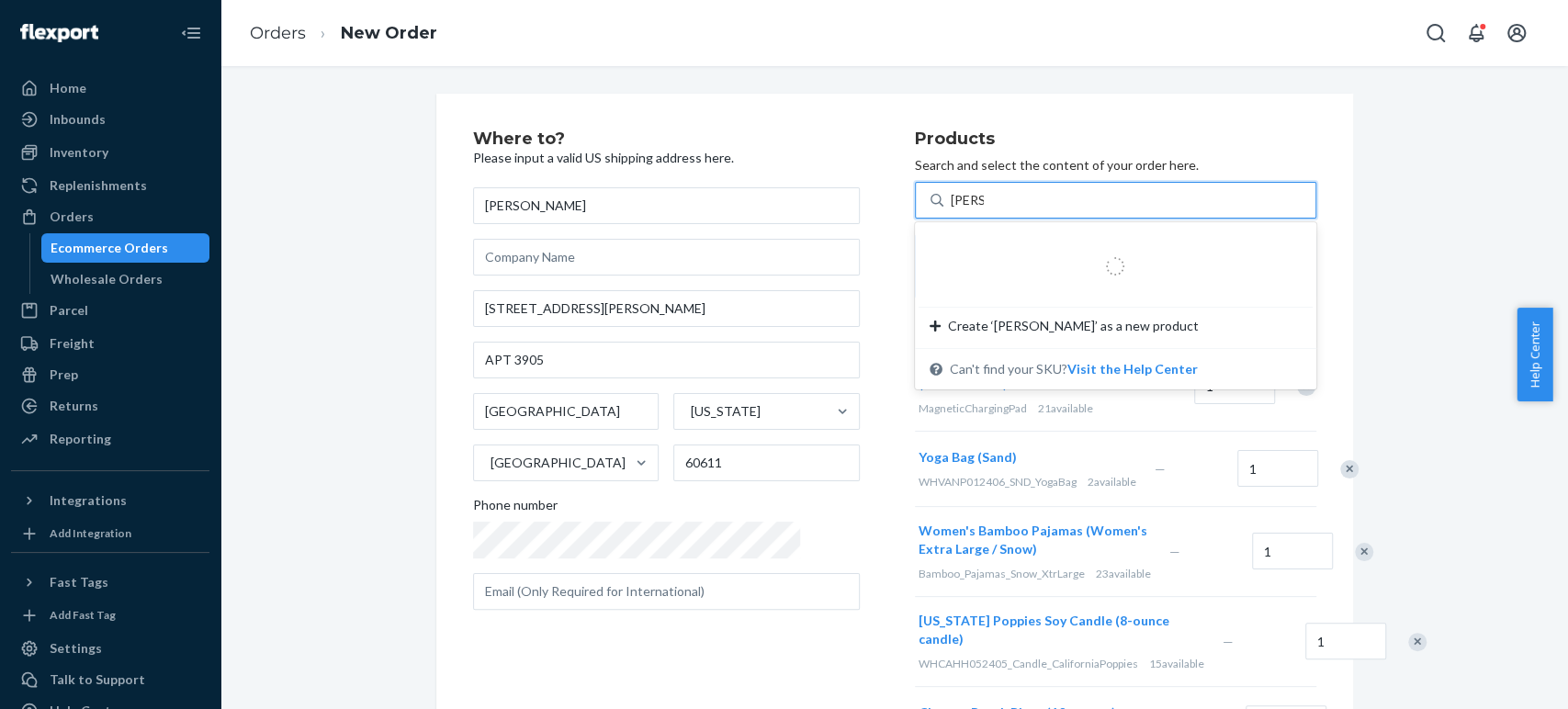
type input "power"
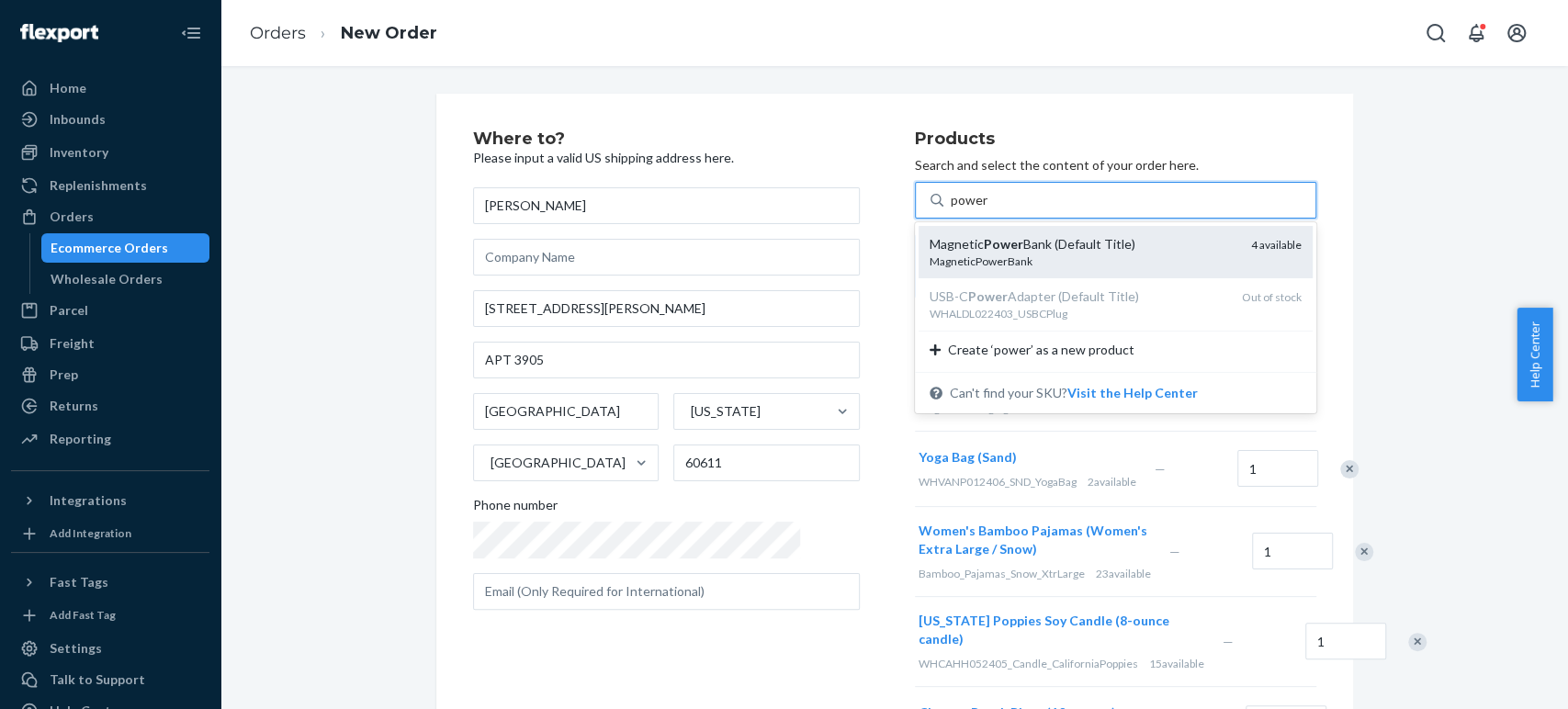
click at [971, 246] on div "Magnetic Power Bank (Default Title)" at bounding box center [1083, 244] width 307 height 18
click at [971, 210] on input "power" at bounding box center [969, 201] width 38 height 18
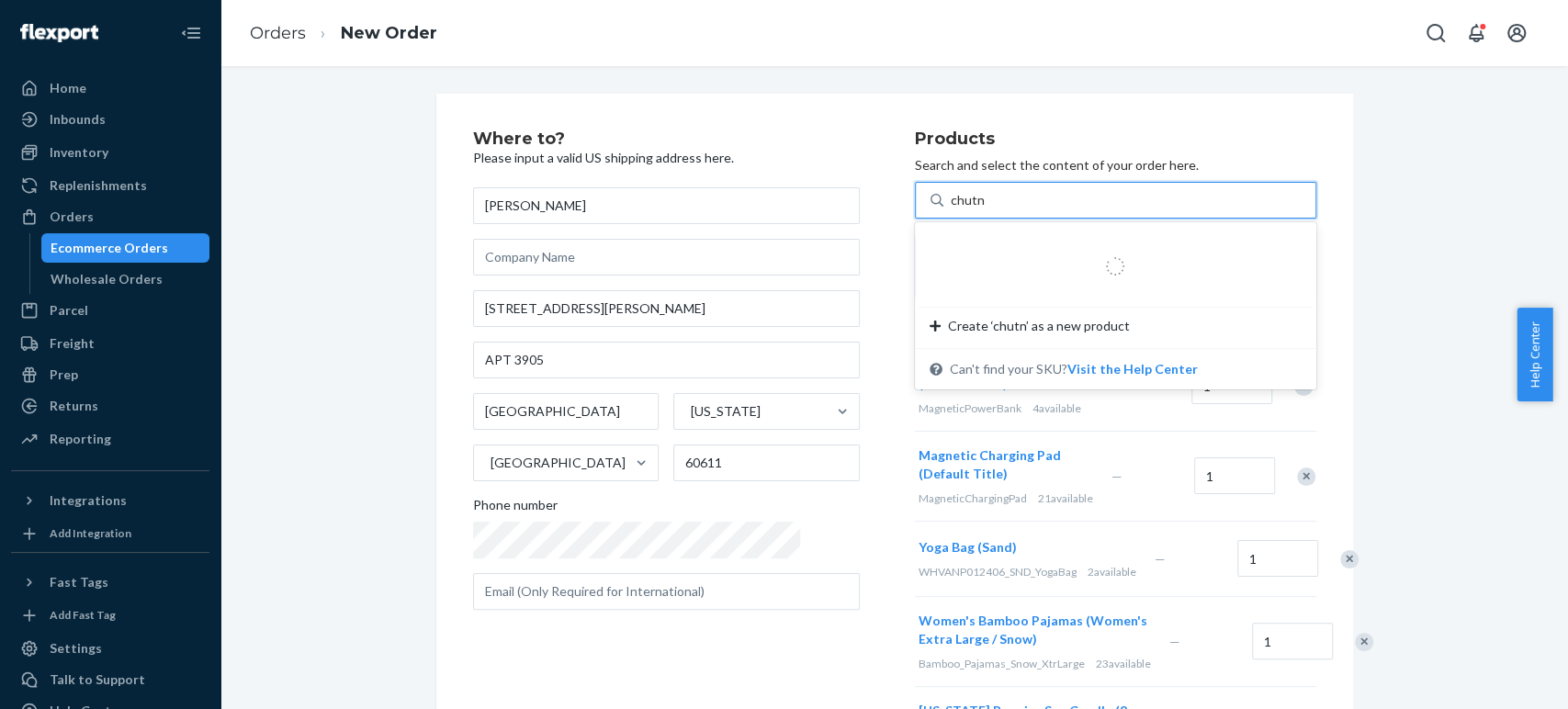
type input "chutne"
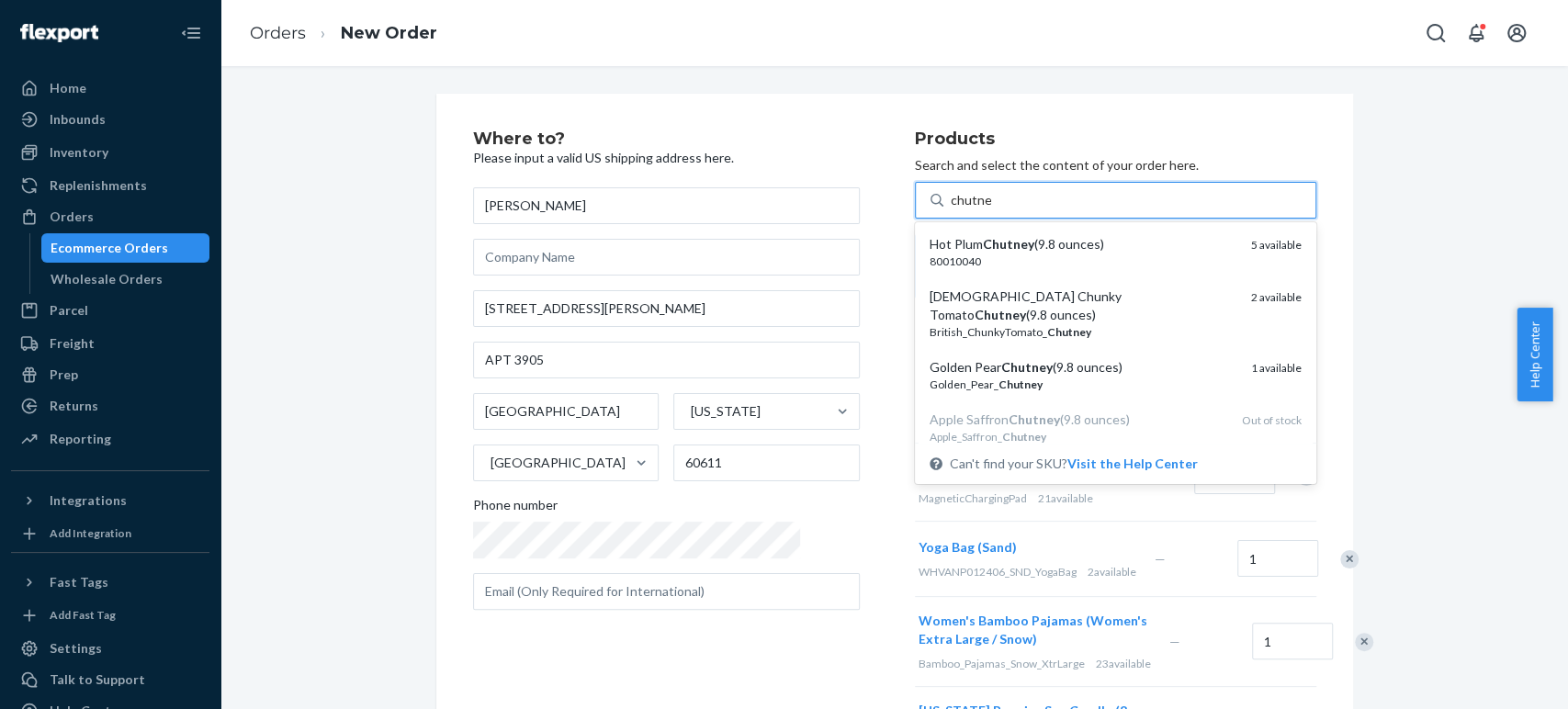
click at [983, 251] on em "Chutney" at bounding box center [1009, 243] width 52 height 16
click at [950, 210] on input "chutne" at bounding box center [971, 201] width 41 height 18
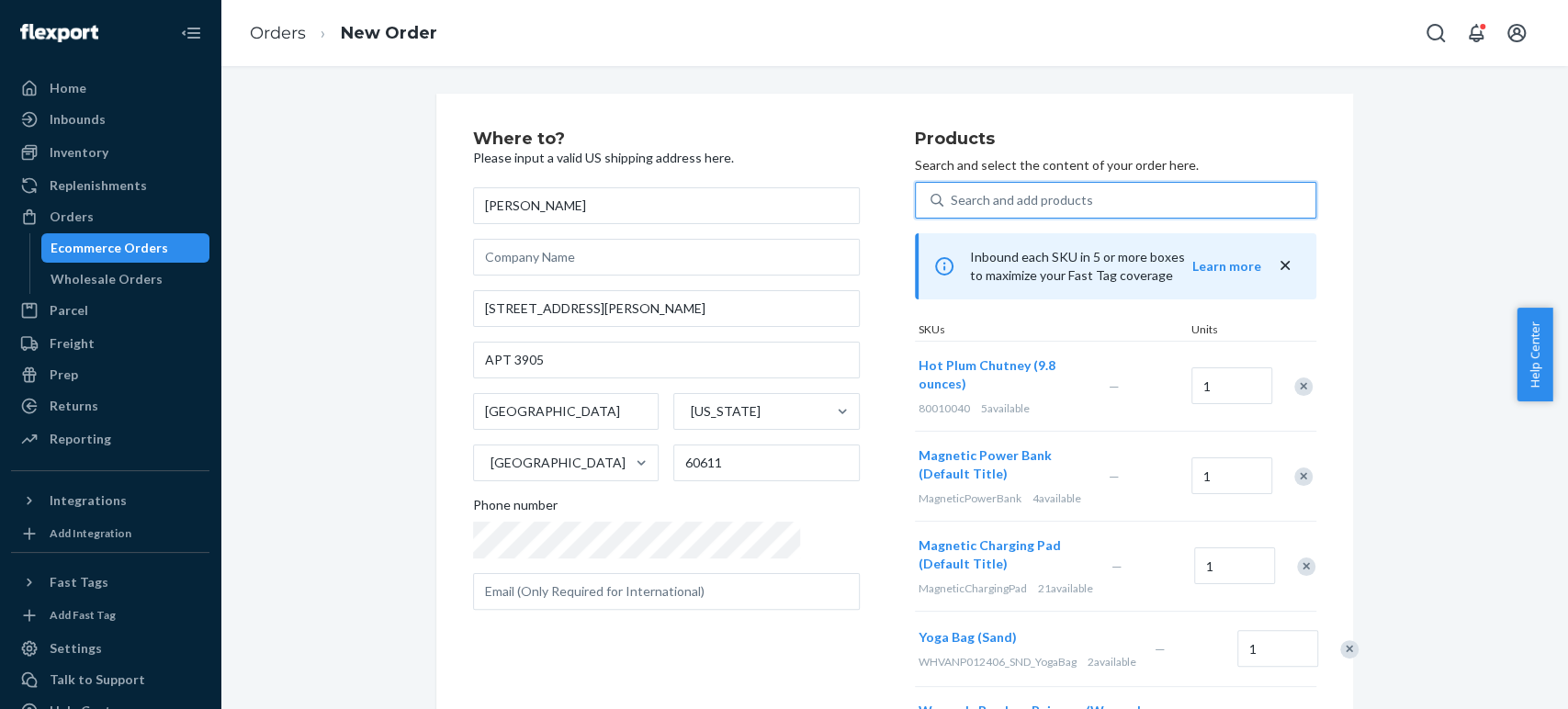
click at [950, 202] on div "Search and add products" at bounding box center [1022, 201] width 142 height 18
click at [950, 202] on input "0 results available. Use Up and Down to choose options, press Enter to select t…" at bounding box center [951, 201] width 2 height 18
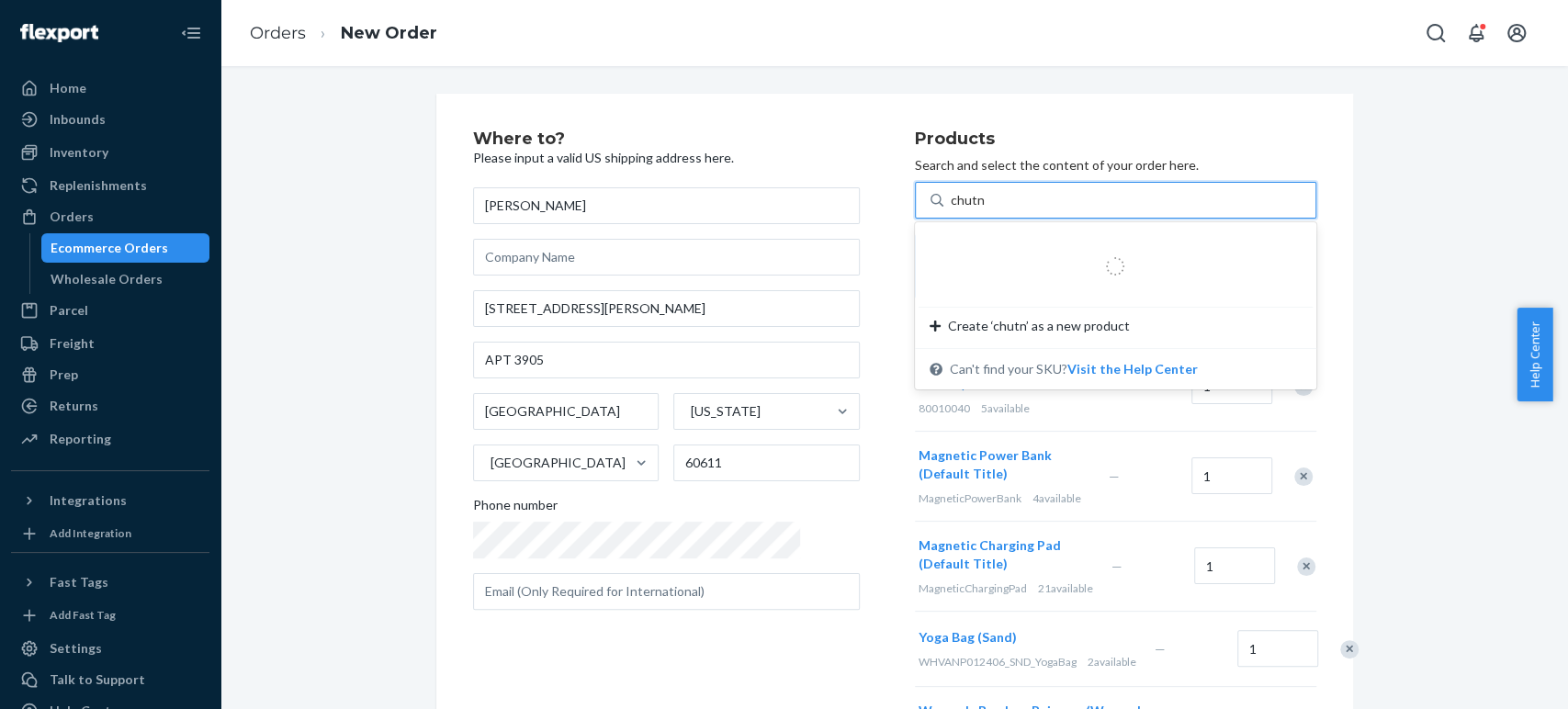
type input "chutne"
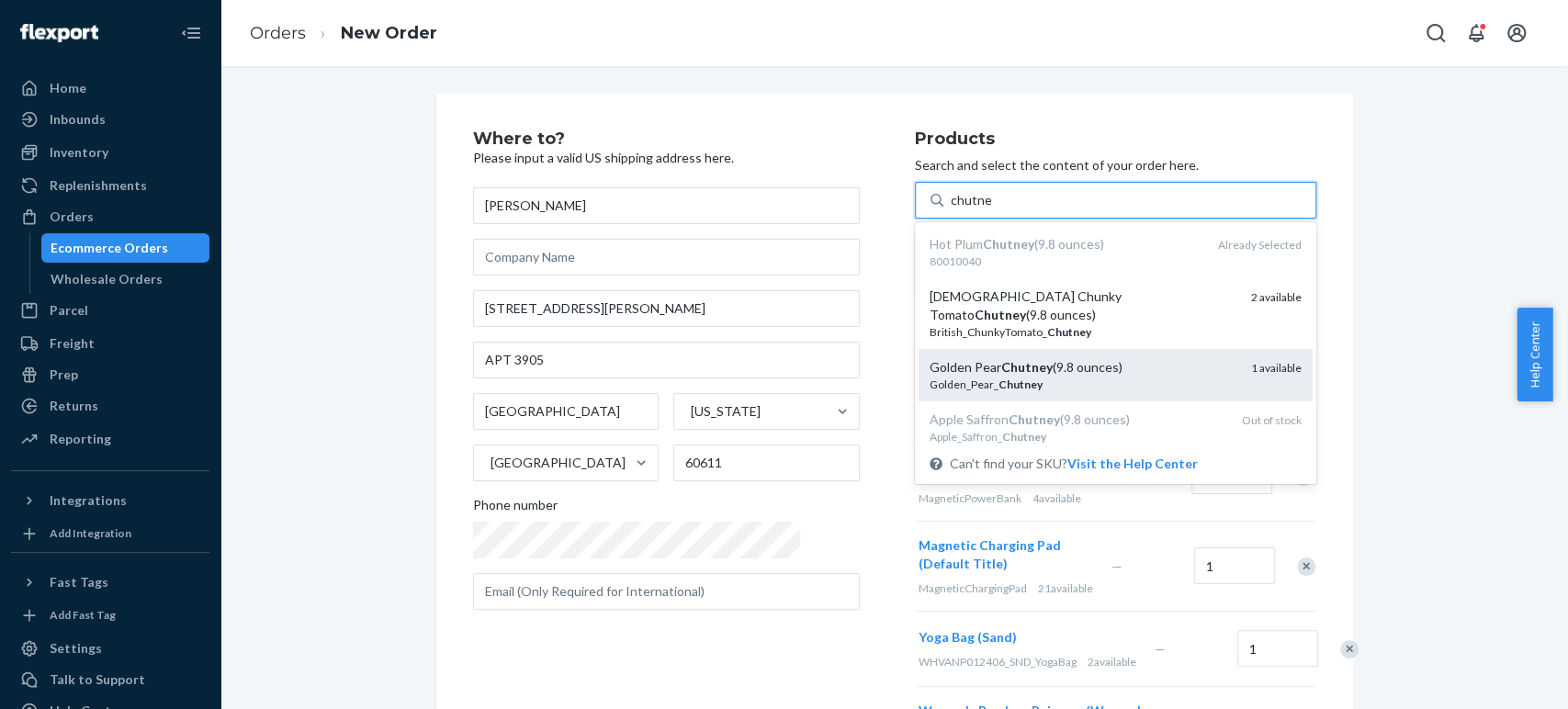
click at [929, 358] on div "Golden Pear Chutney (9.8 ounces)" at bounding box center [1083, 367] width 307 height 18
click at [950, 210] on input "chutne" at bounding box center [971, 201] width 41 height 18
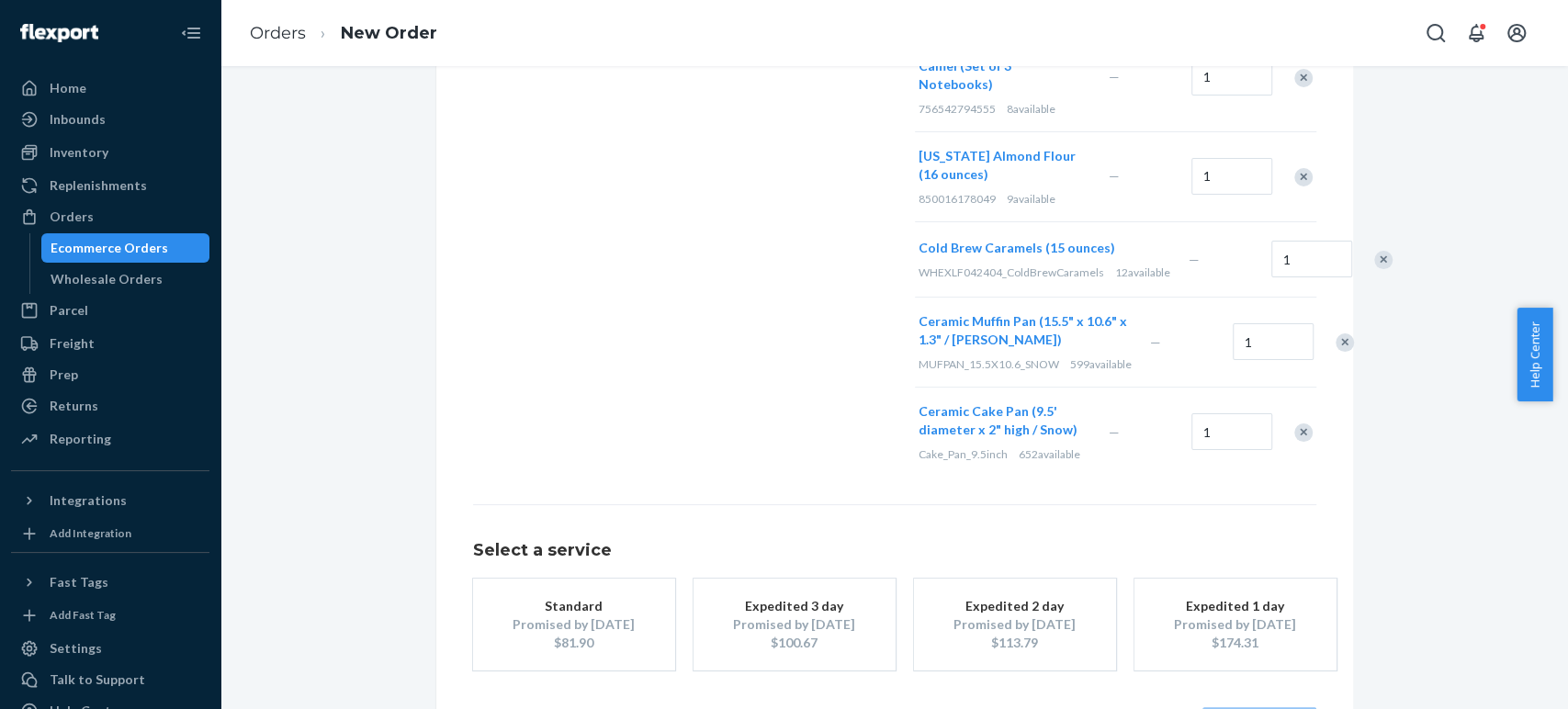
scroll to position [1102, 0]
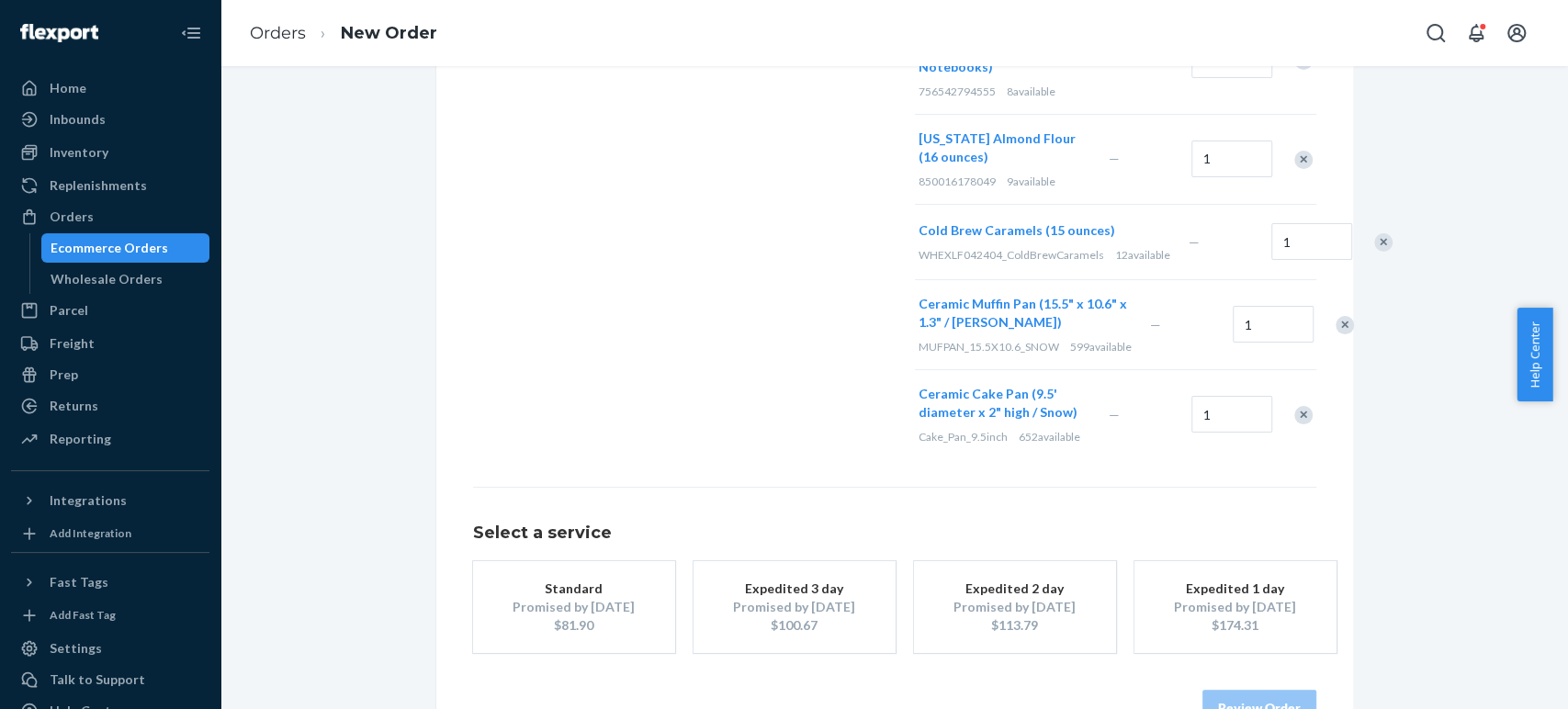
click at [578, 617] on div "$81.90" at bounding box center [573, 626] width 147 height 18
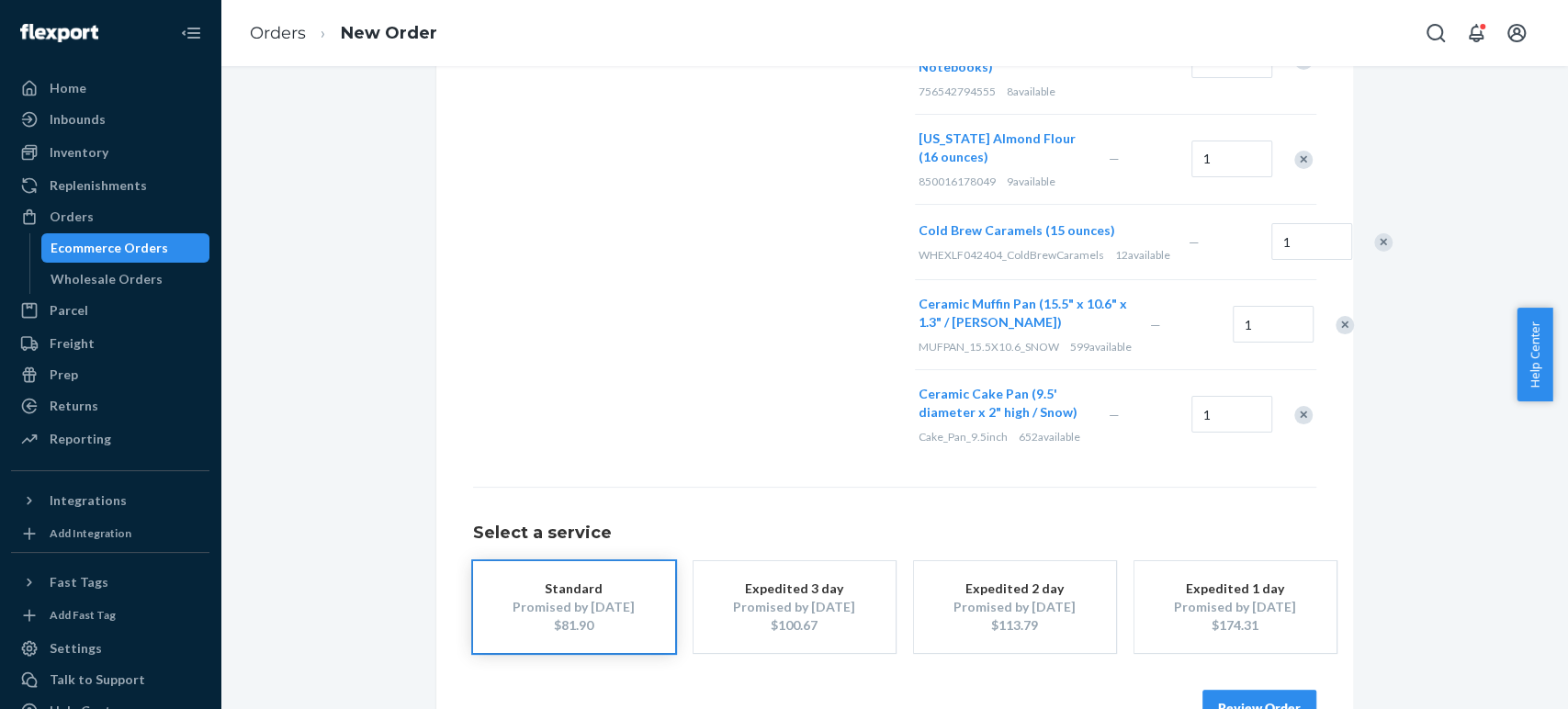
click at [1254, 690] on button "Review Order" at bounding box center [1259, 708] width 114 height 37
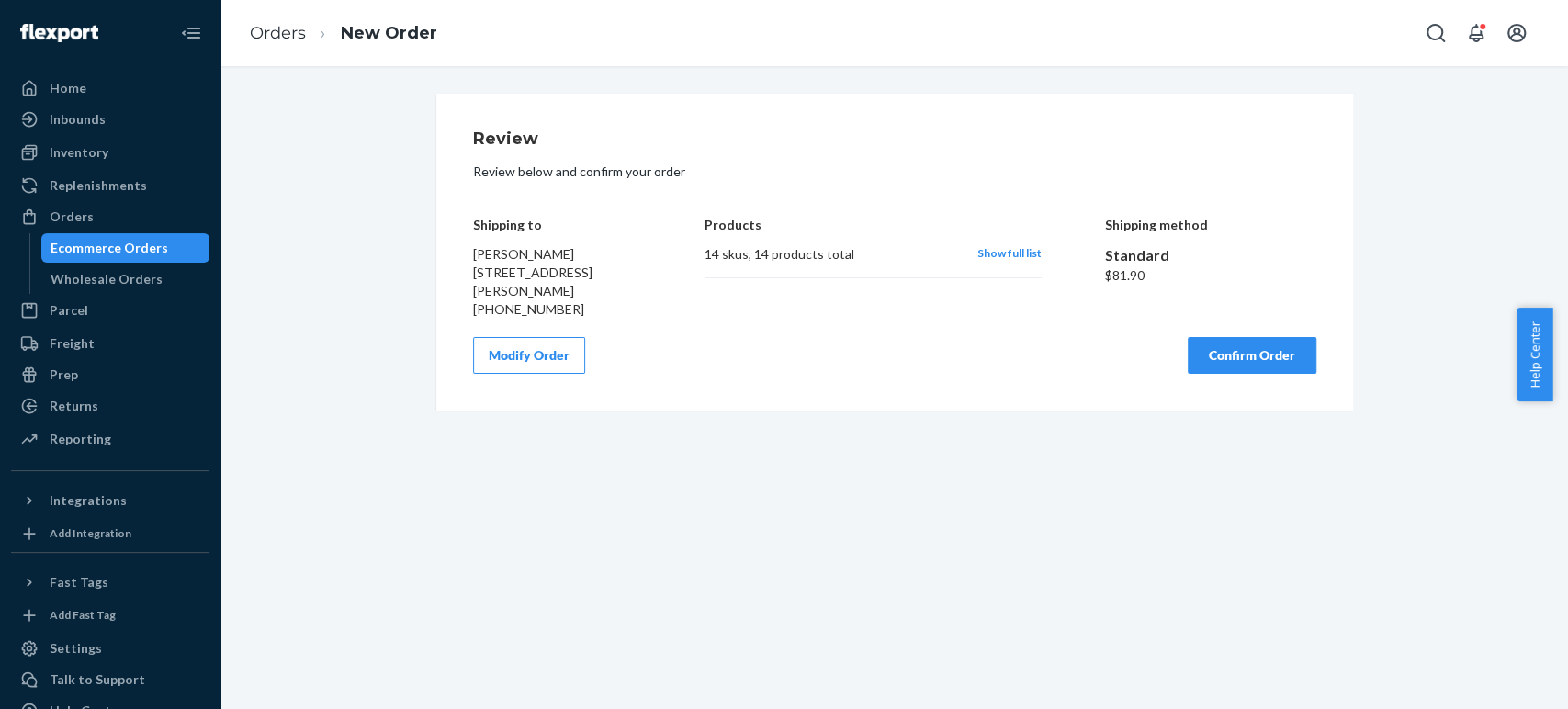
scroll to position [0, 0]
click at [946, 410] on div "Review Review below and confirm your order Shipping to Kai Luan 512 N McClurg C…" at bounding box center [895, 251] width 917 height 317
click at [1228, 373] on button "Confirm Order" at bounding box center [1252, 356] width 129 height 37
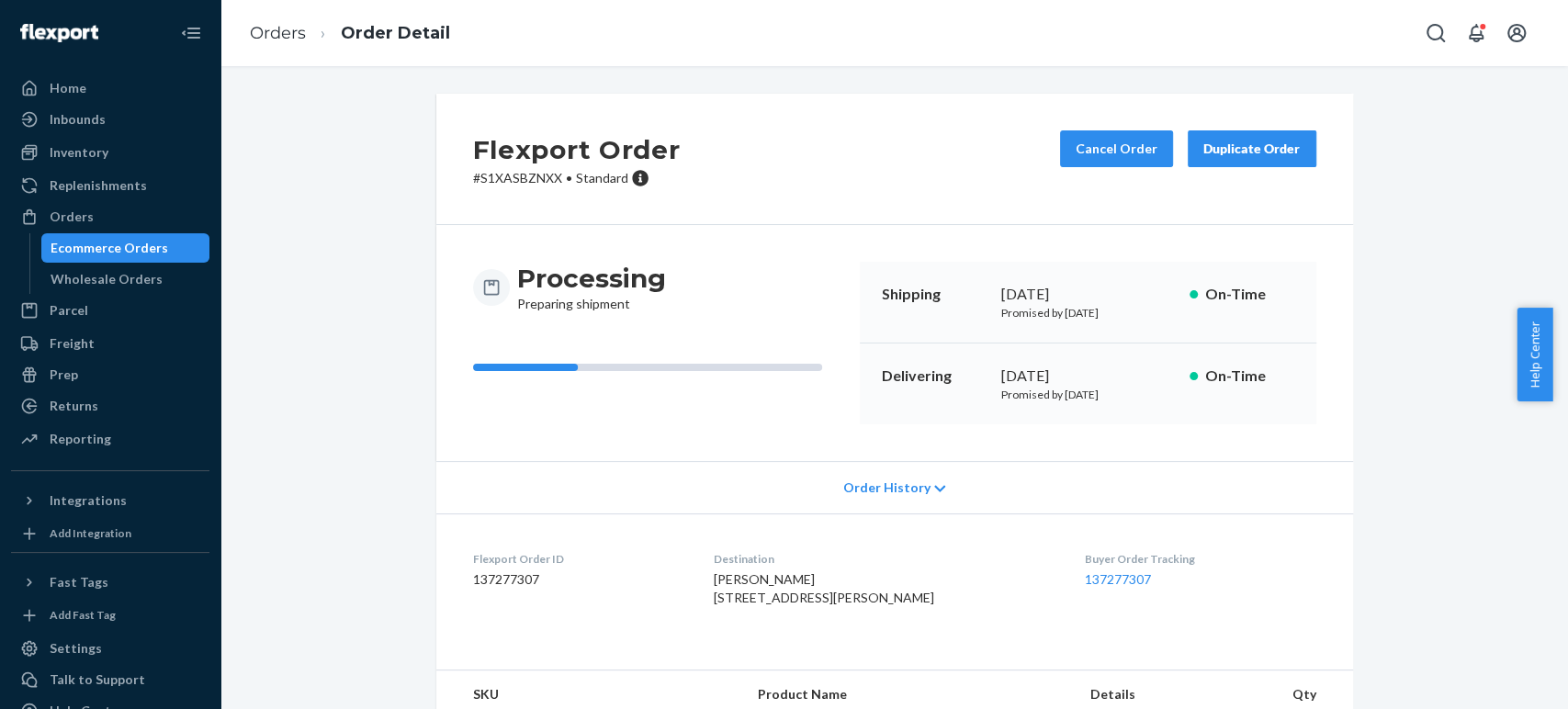
click at [515, 176] on p "# S1XASBZNXX • Standard" at bounding box center [577, 178] width 208 height 18
copy p "S1XASBZNXX"
copy link "137277307"
drag, startPoint x: 1139, startPoint y: 573, endPoint x: 1057, endPoint y: 578, distance: 82.2
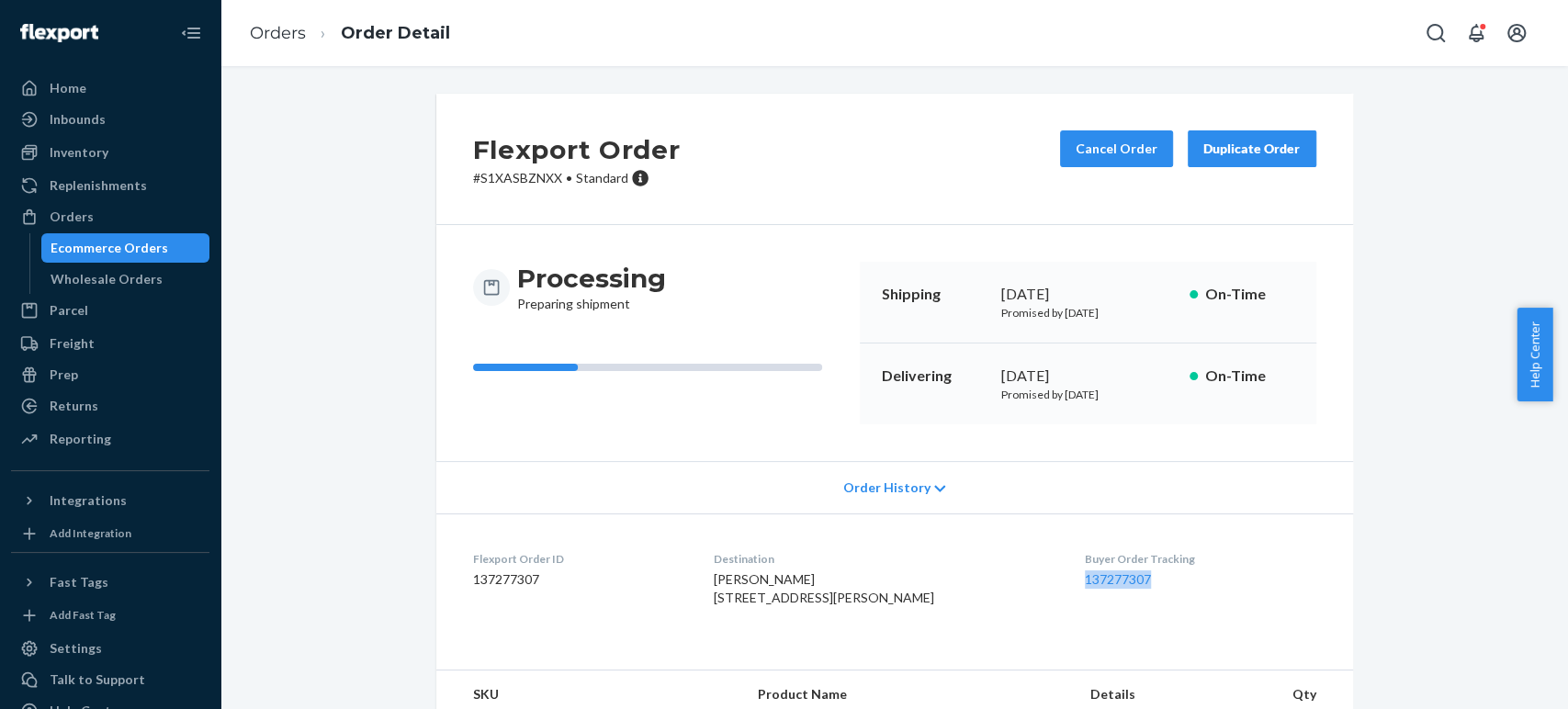
click at [1057, 578] on dl "Flexport Order ID 137277307 Destination Kai Luan 512 N McClurg Ct Apt 3905 Chic…" at bounding box center [895, 581] width 917 height 138
click at [1084, 577] on link "137277307" at bounding box center [1118, 579] width 67 height 16
click at [88, 204] on div "Orders" at bounding box center [110, 217] width 195 height 26
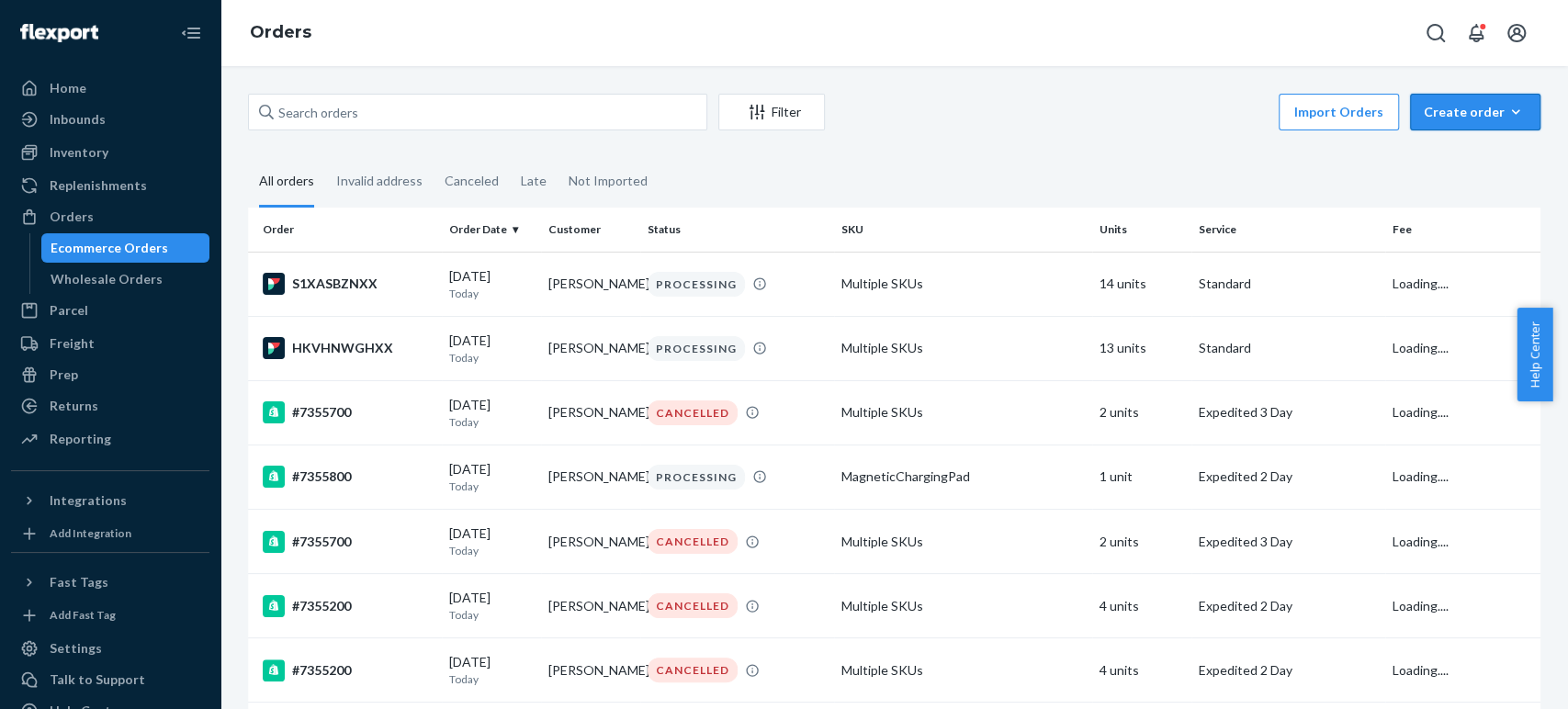
click at [1437, 107] on div "Create order" at bounding box center [1475, 112] width 103 height 18
click at [1427, 166] on button "Ecommerce order" at bounding box center [1502, 156] width 177 height 40
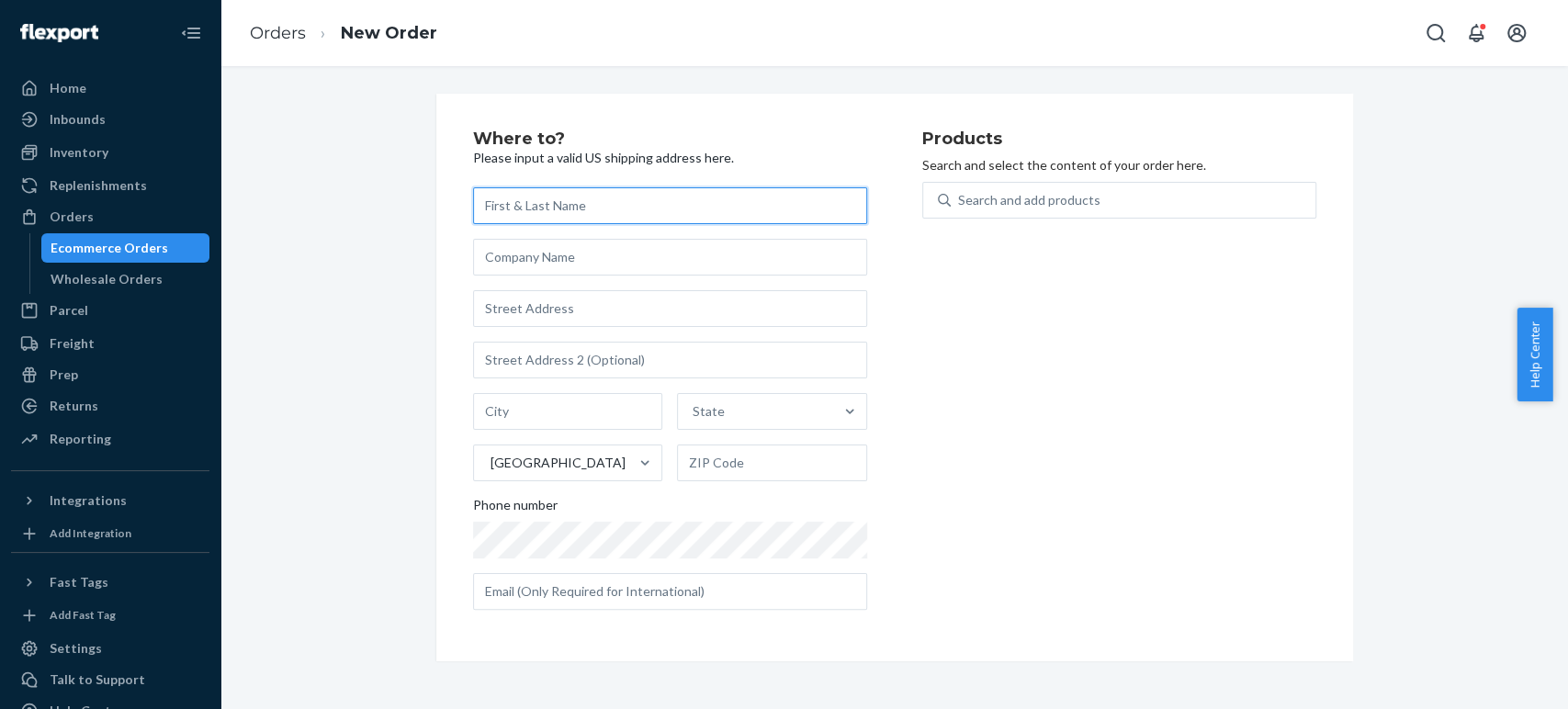
click at [560, 214] on input "text" at bounding box center [670, 206] width 394 height 37
paste input "[PERSON_NAME]"
type input "[PERSON_NAME]"
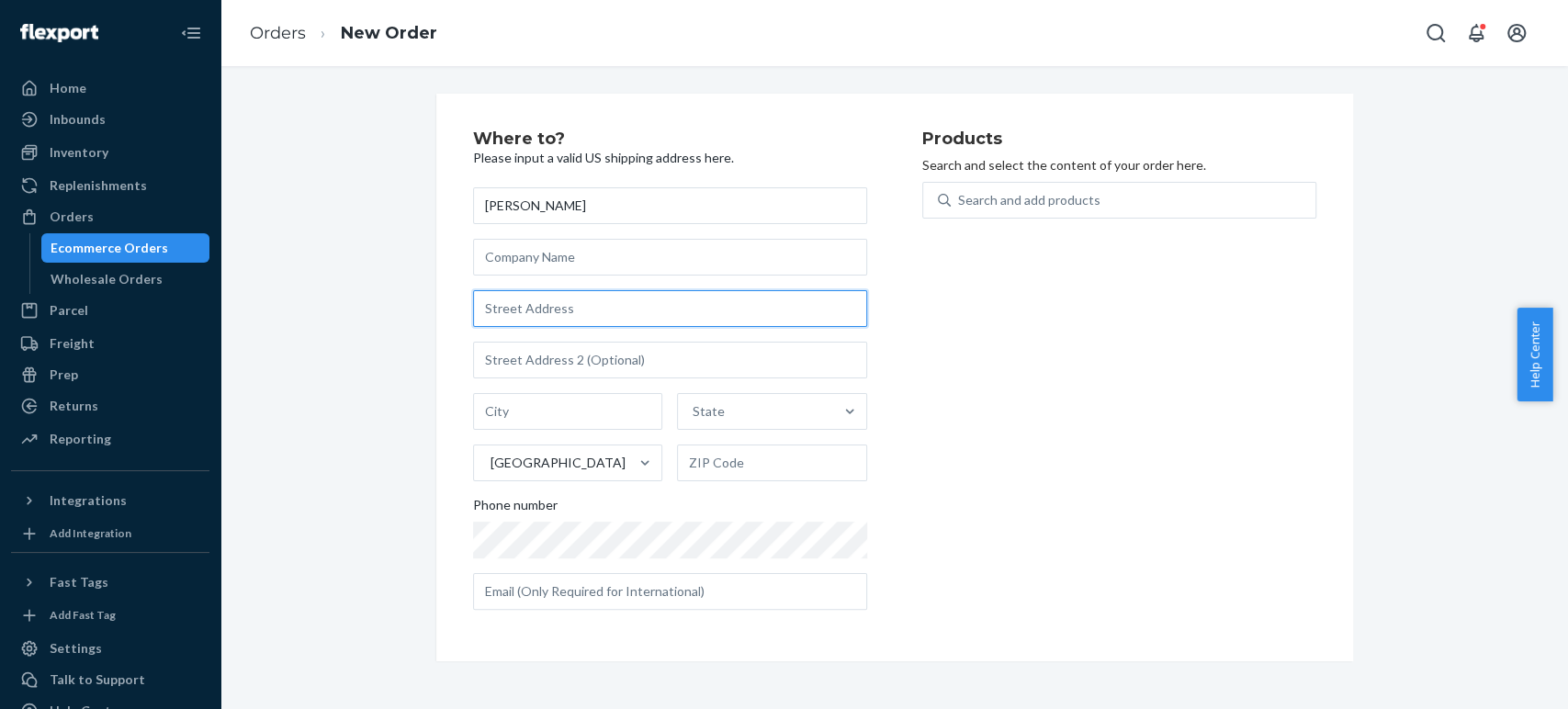
click at [515, 308] on input "text" at bounding box center [670, 309] width 394 height 37
paste input "948 West Sunnyside Avenue Unit 311 Chicago IL 60640 United States"
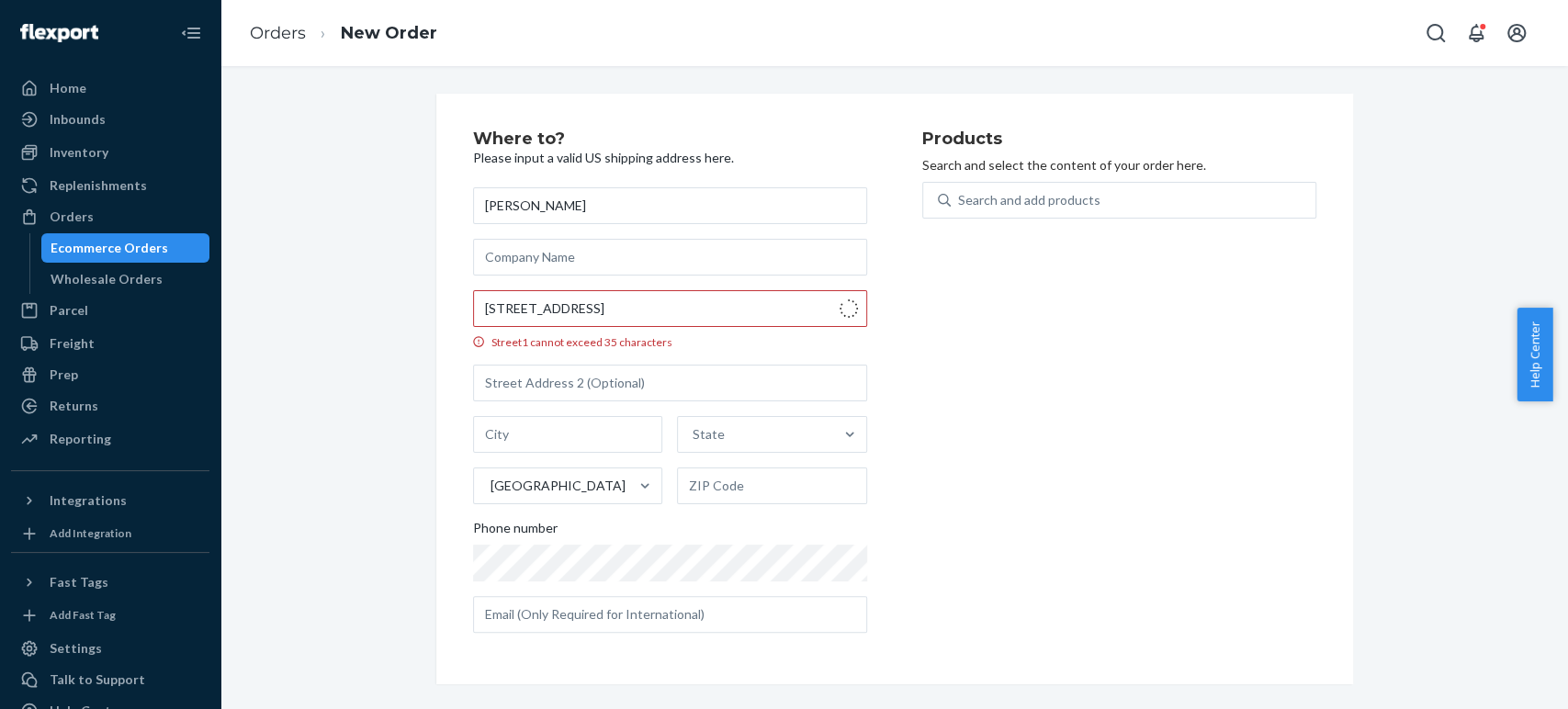
type input "948 W Sunnyside Ave"
type input "311"
type input "Chicago"
type input "60640"
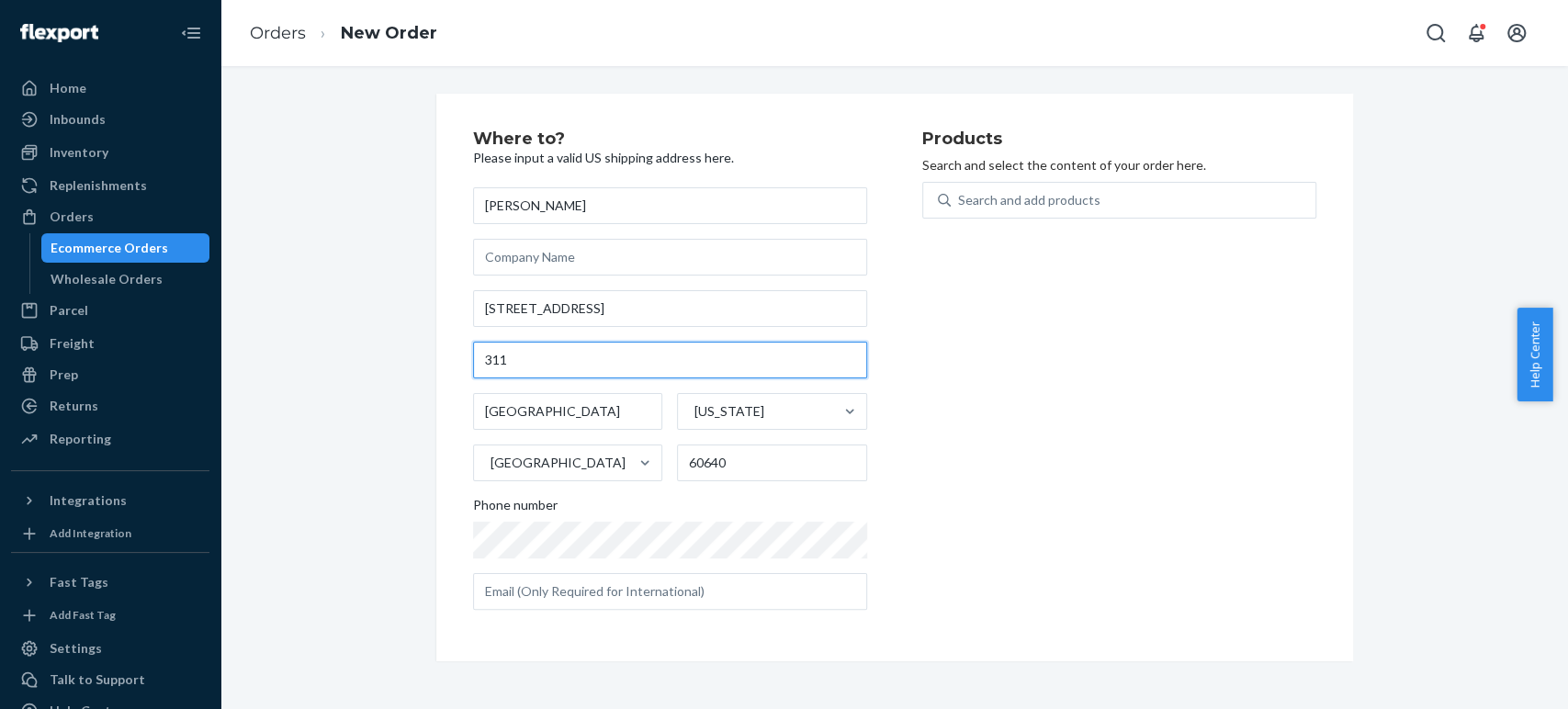
click at [479, 360] on input "311" at bounding box center [670, 361] width 394 height 37
type input "Unit 311"
drag, startPoint x: 933, startPoint y: 542, endPoint x: 1014, endPoint y: 233, distance: 319.4
click at [934, 540] on div "Products Search and select the content of your order here. Search and add produ…" at bounding box center [1120, 377] width 394 height 495
click at [994, 200] on div "Search and add products" at bounding box center [1029, 201] width 142 height 18
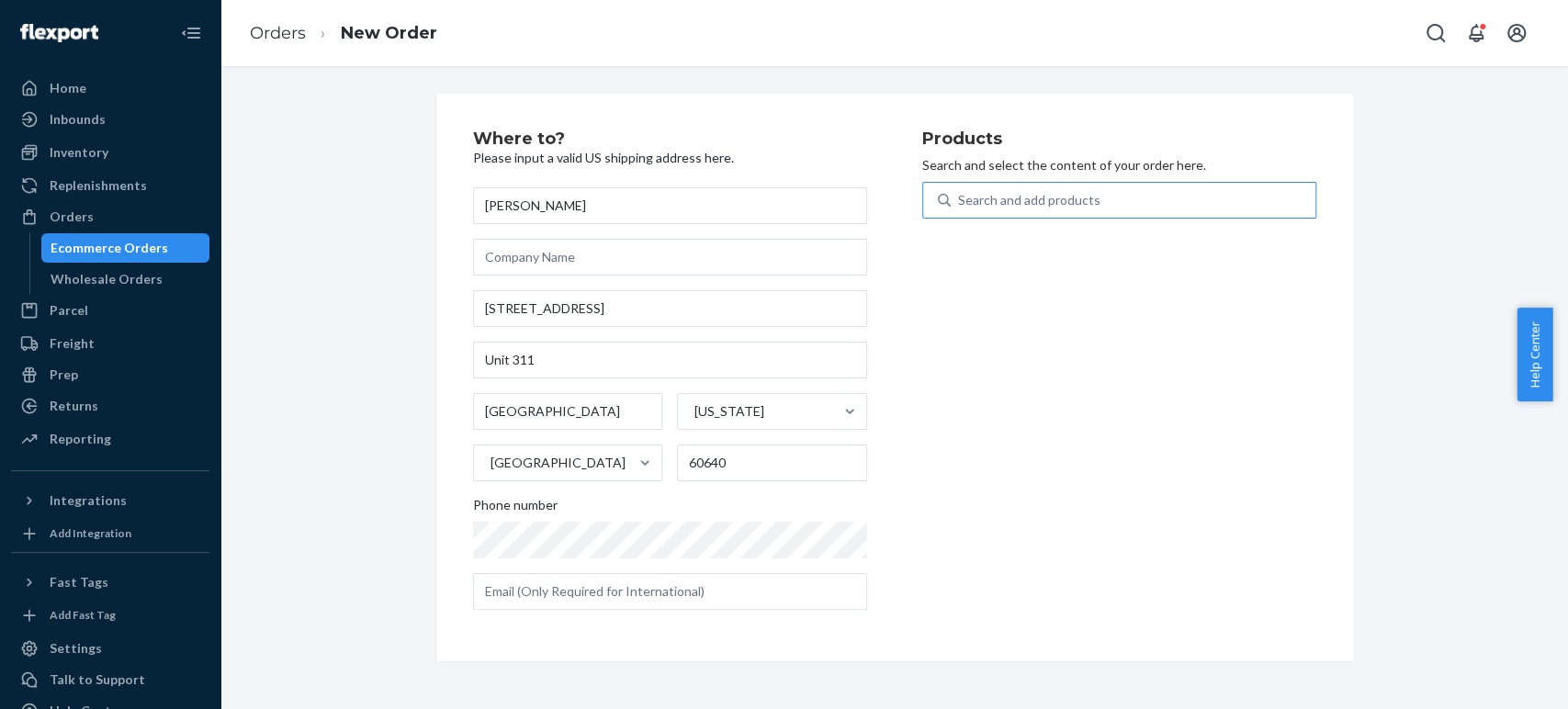
click at [960, 200] on input "Search and add products" at bounding box center [959, 201] width 2 height 18
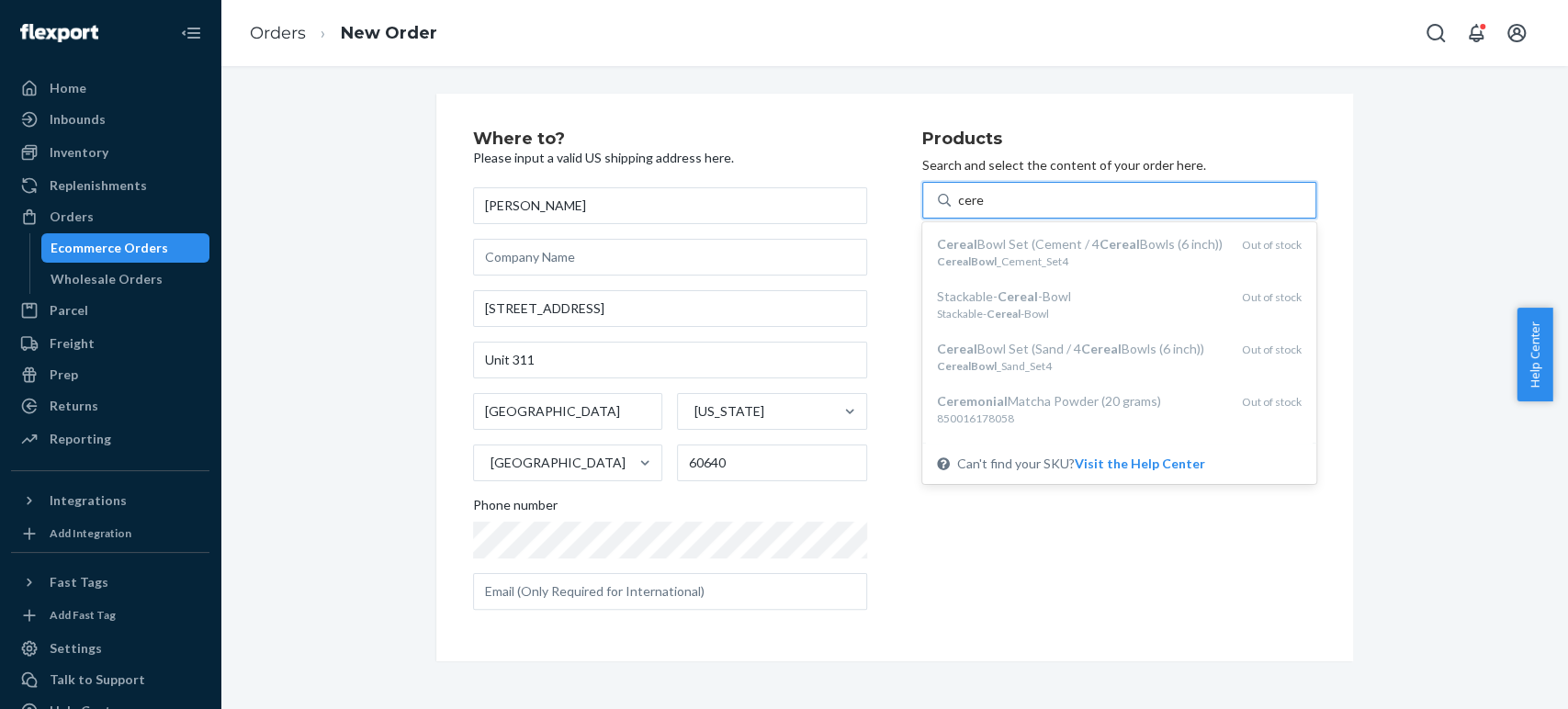
type input "cer"
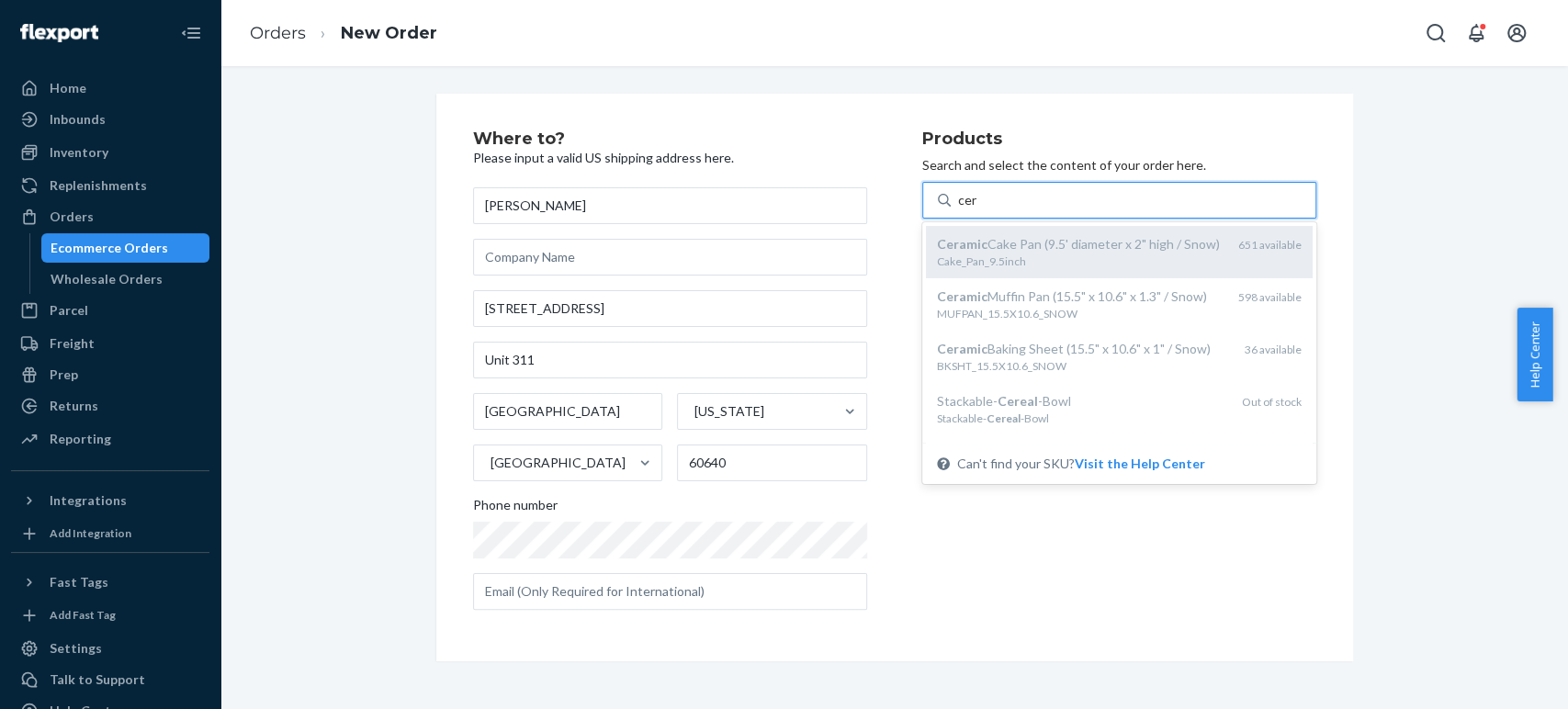
click at [998, 238] on div "Ceramic Cake Pan (9.5' diameter x 2" high / Snow)" at bounding box center [1080, 244] width 287 height 18
click at [978, 210] on input "cer" at bounding box center [968, 201] width 20 height 18
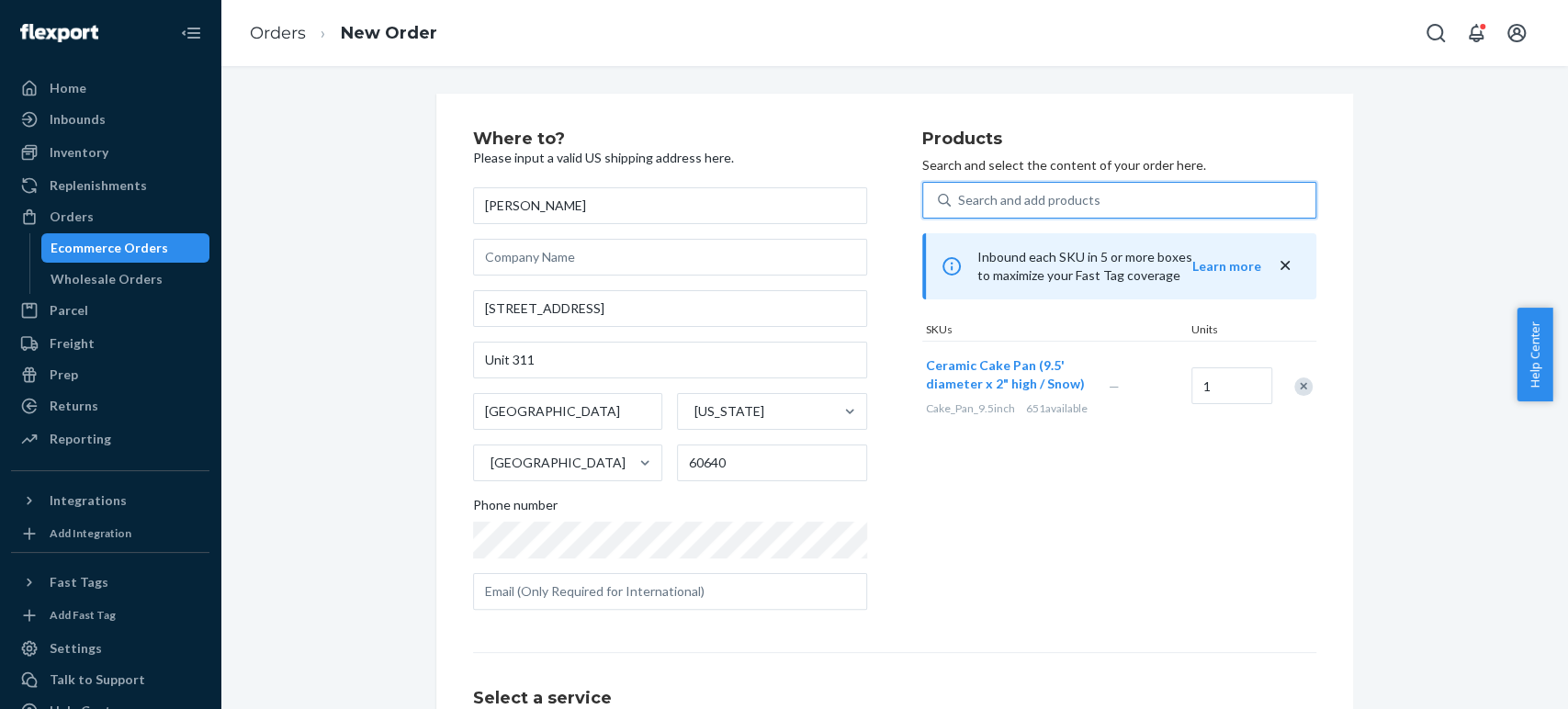
click at [992, 202] on div "Search and add products" at bounding box center [1029, 201] width 142 height 18
click at [960, 202] on input "0 results available. Use Up and Down to choose options, press Enter to select t…" at bounding box center [959, 201] width 2 height 18
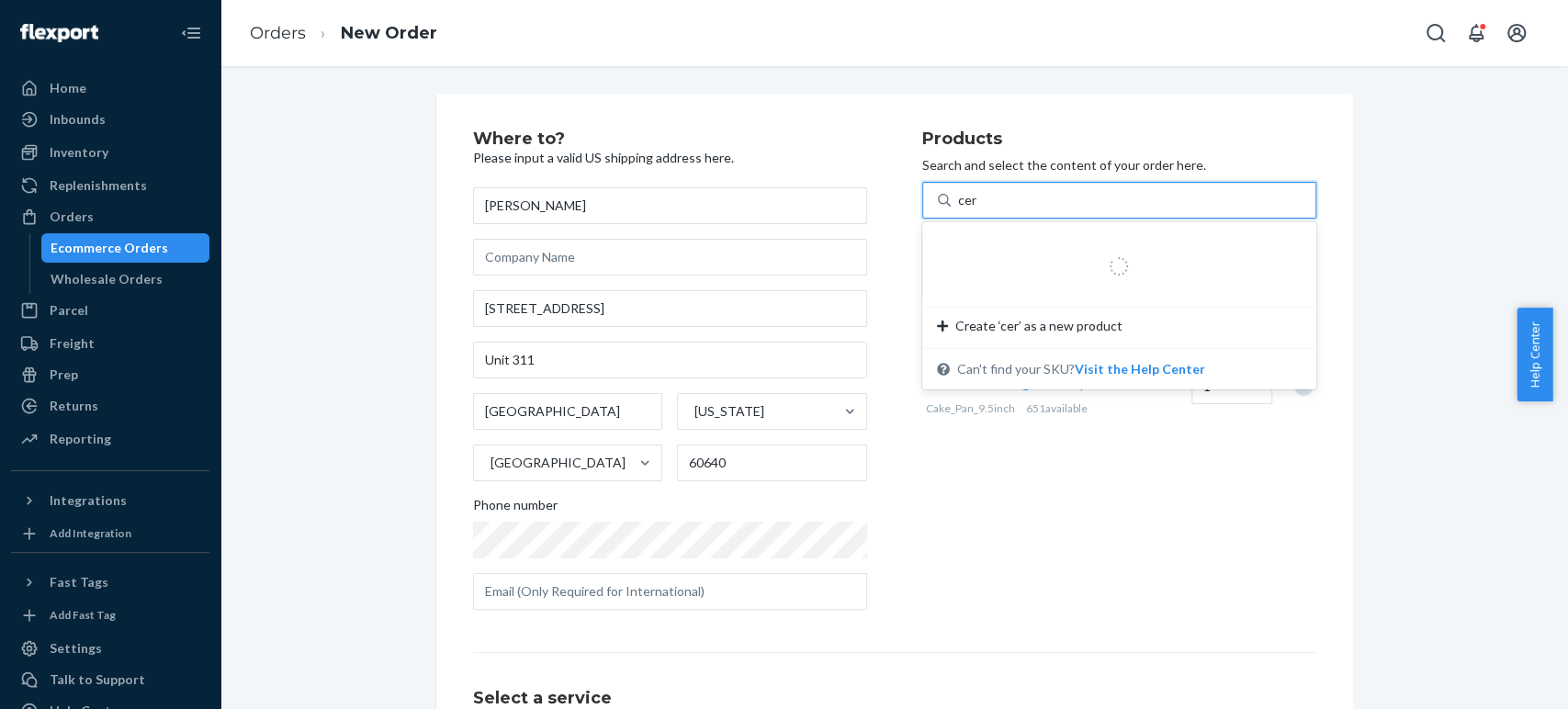
type input "cera"
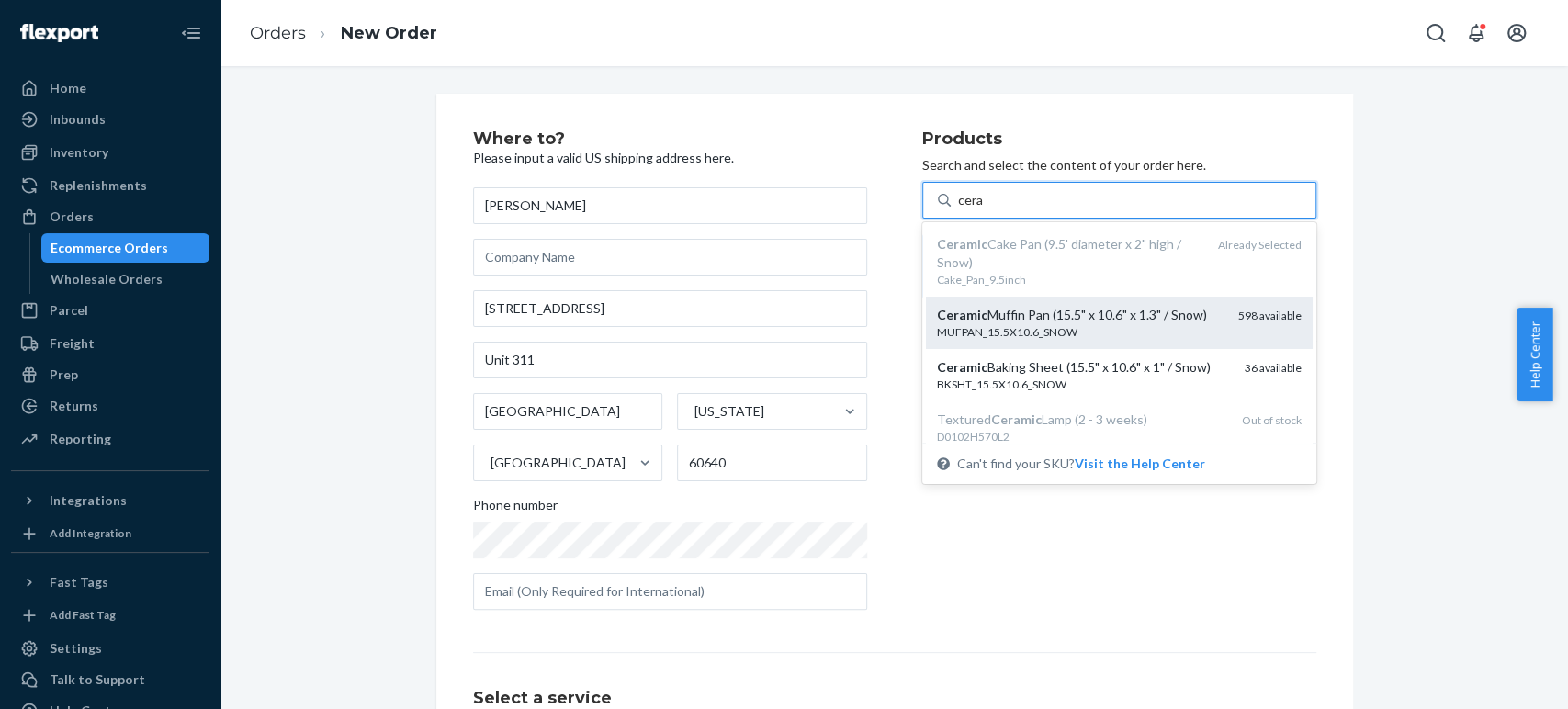
click at [996, 326] on div "MUFPAN_15.5X10.6_SNOW" at bounding box center [1080, 332] width 287 height 16
click at [984, 210] on input "cera" at bounding box center [971, 201] width 26 height 18
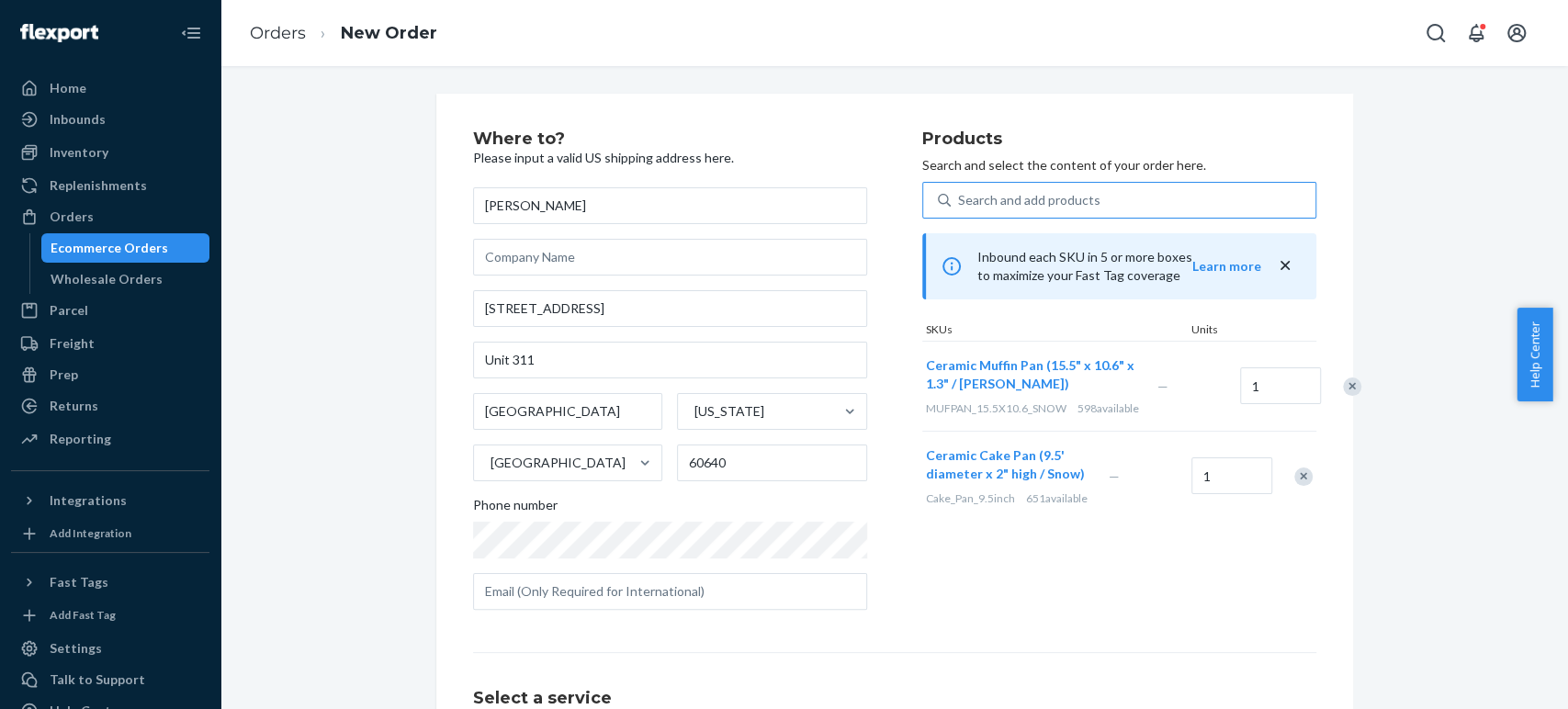
click at [1023, 208] on div "Search and add products" at bounding box center [1029, 201] width 142 height 18
click at [960, 208] on input "Search and add products" at bounding box center [959, 201] width 2 height 18
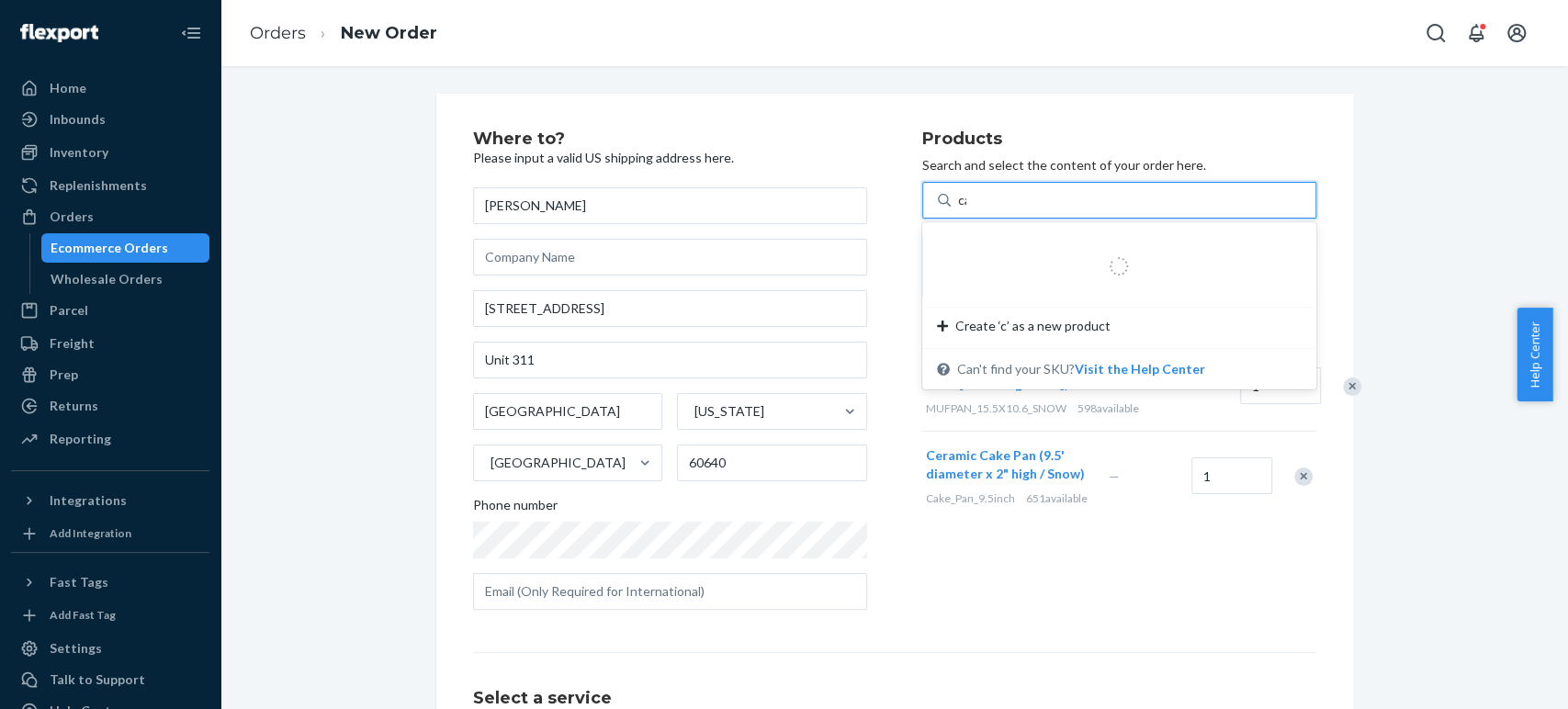
type input "car"
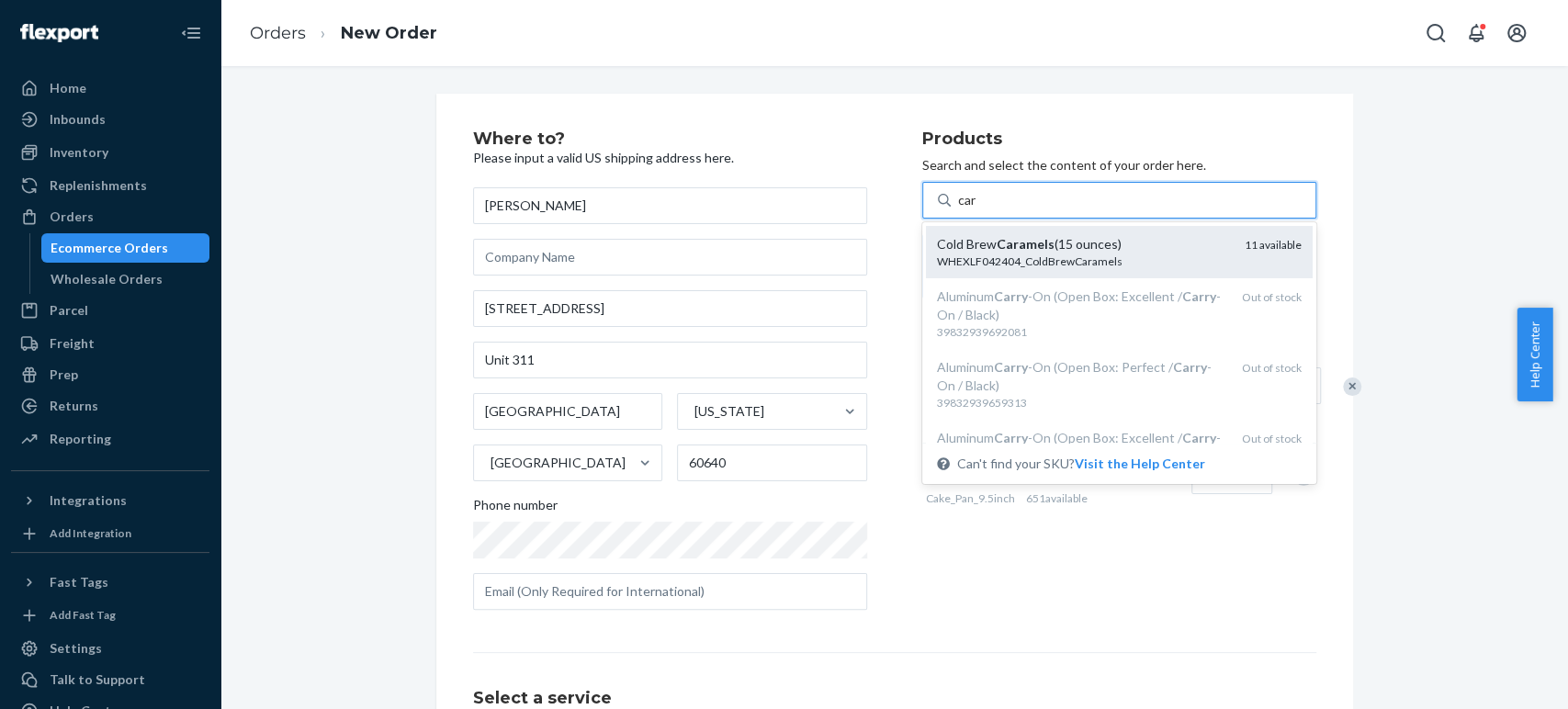
click at [998, 248] on em "Caramels" at bounding box center [1025, 243] width 58 height 16
click at [977, 210] on input "car" at bounding box center [967, 201] width 19 height 18
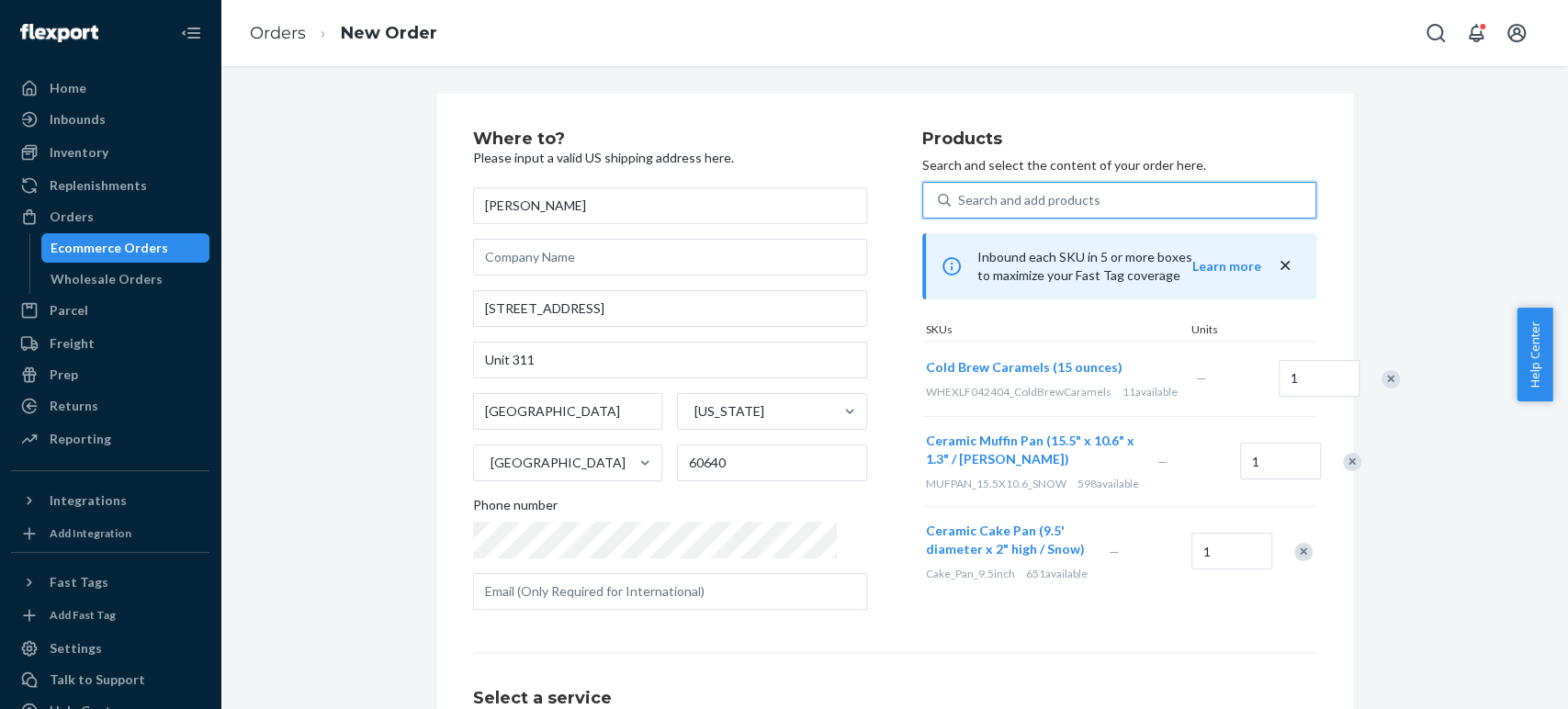
click at [985, 201] on div "Search and add products" at bounding box center [1029, 201] width 142 height 18
click at [960, 201] on input "0 results available. Use Up and Down to choose options, press Enter to select t…" at bounding box center [959, 201] width 2 height 18
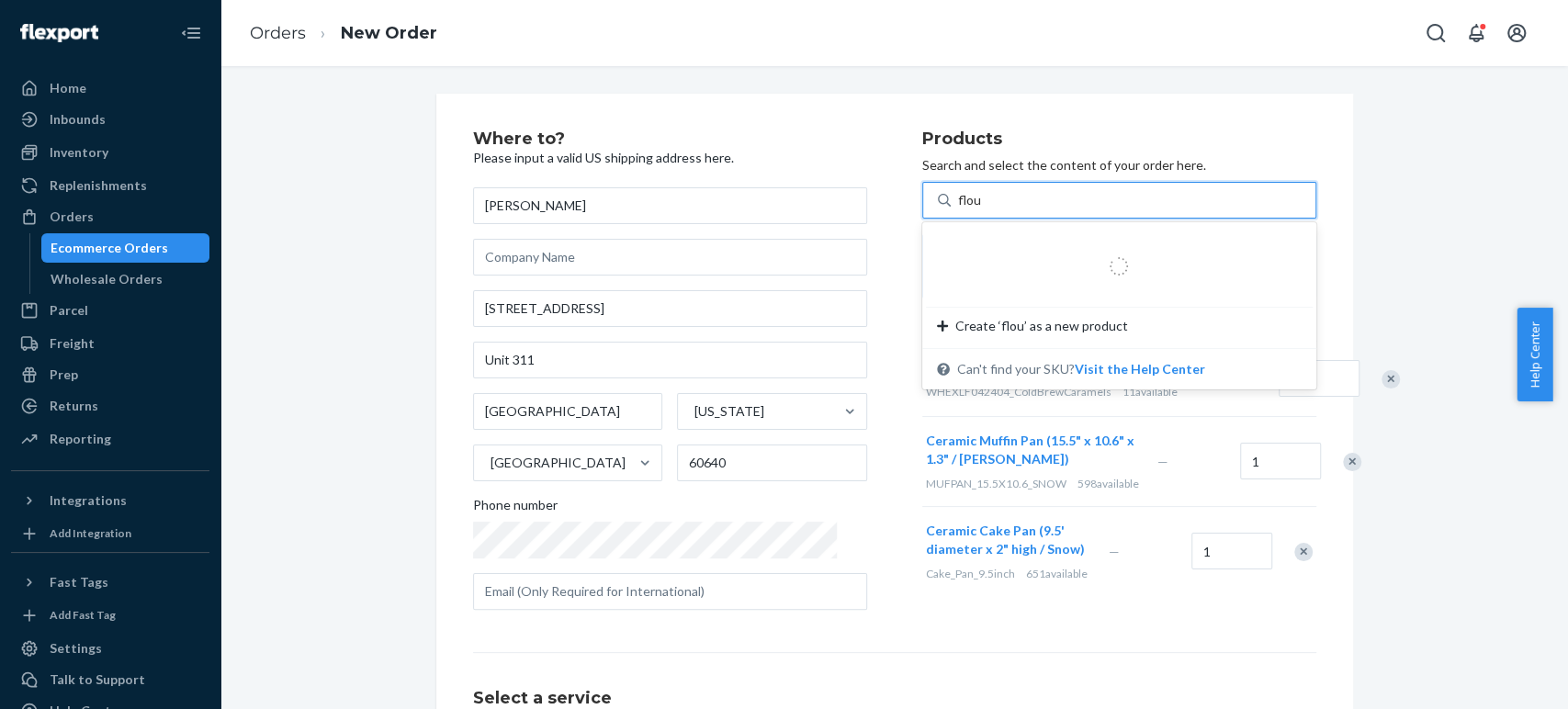
type input "flour"
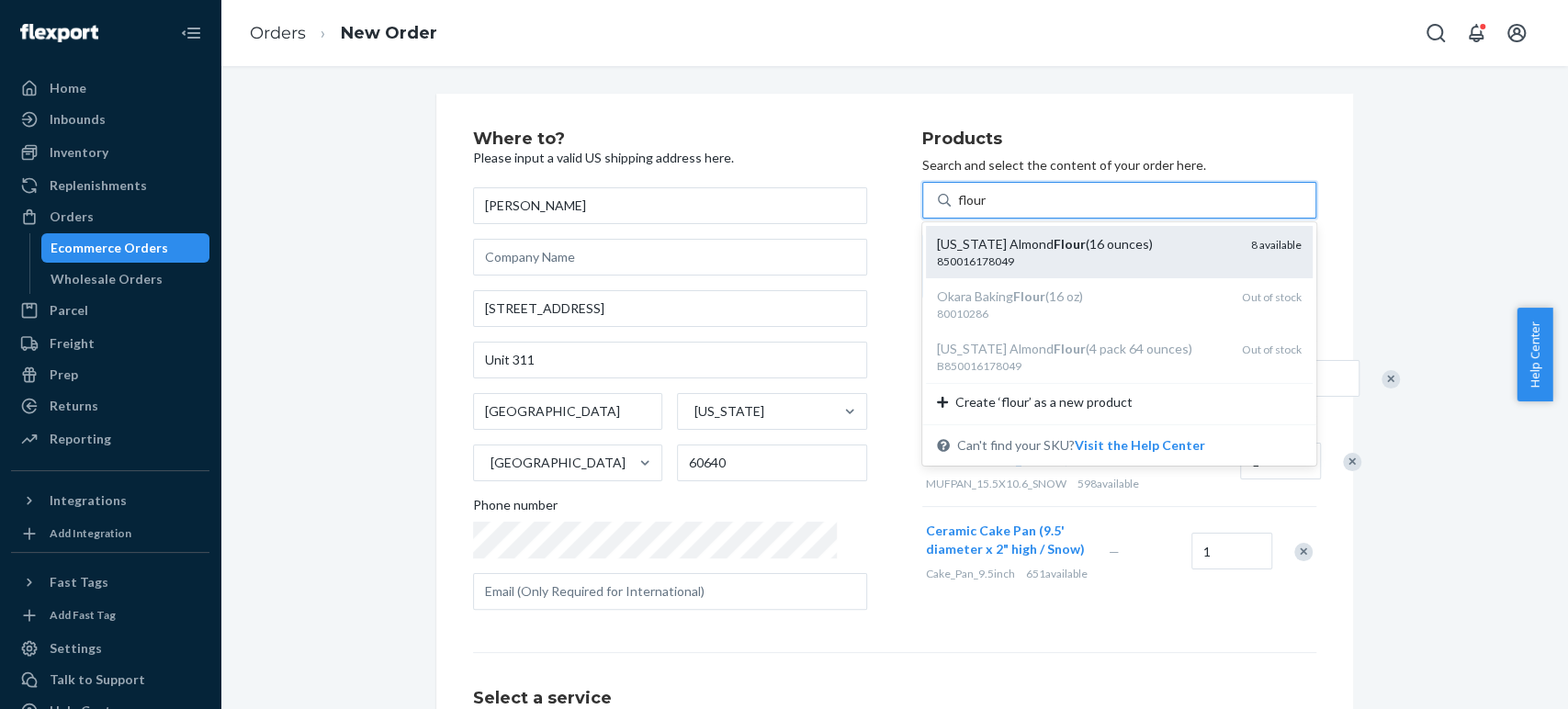
click at [961, 254] on div "850016178049" at bounding box center [1086, 261] width 300 height 16
click at [961, 210] on input "flour" at bounding box center [973, 201] width 30 height 18
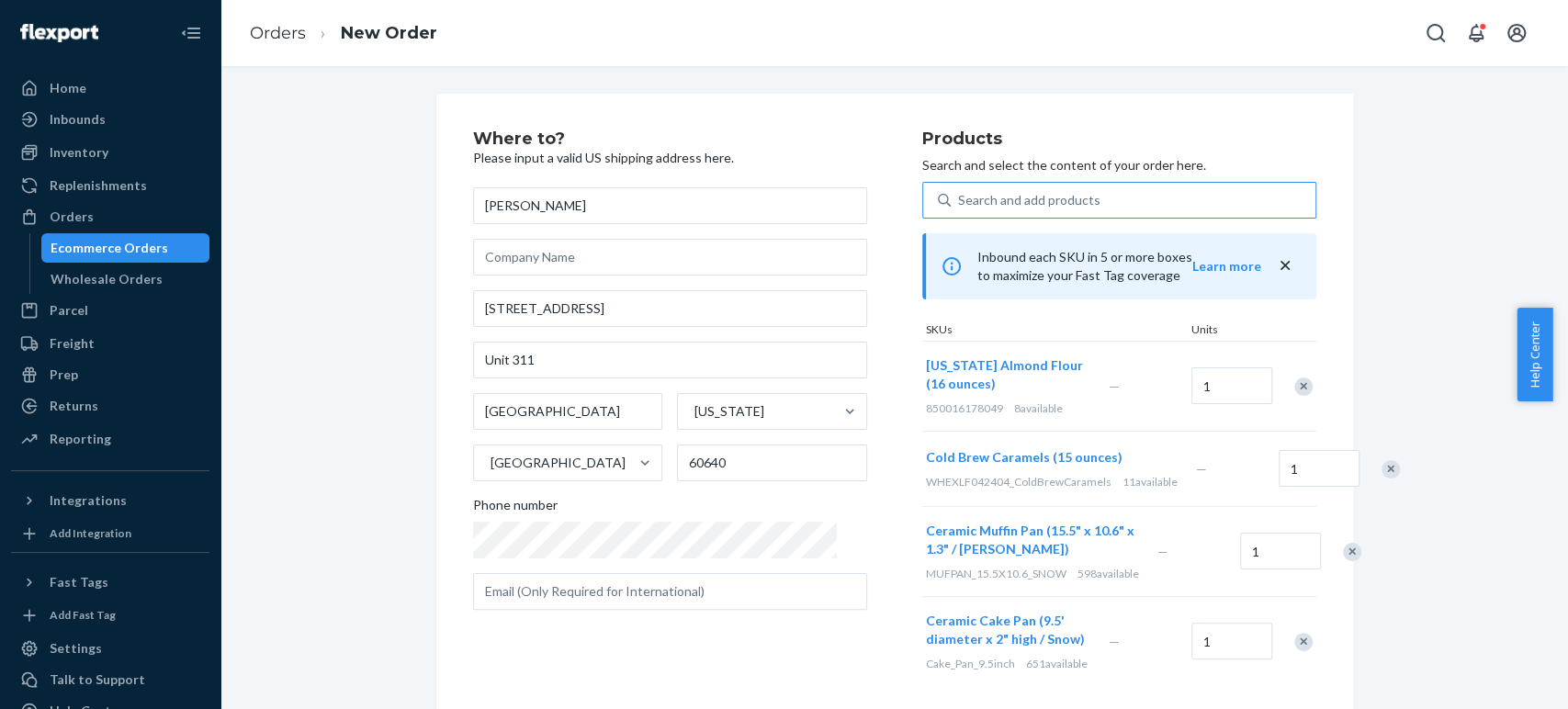
click at [1452, 464] on div "Where to? Please input a valid US shipping address here. Abdus Subhan 948 W Sun…" at bounding box center [894, 542] width 1320 height 897
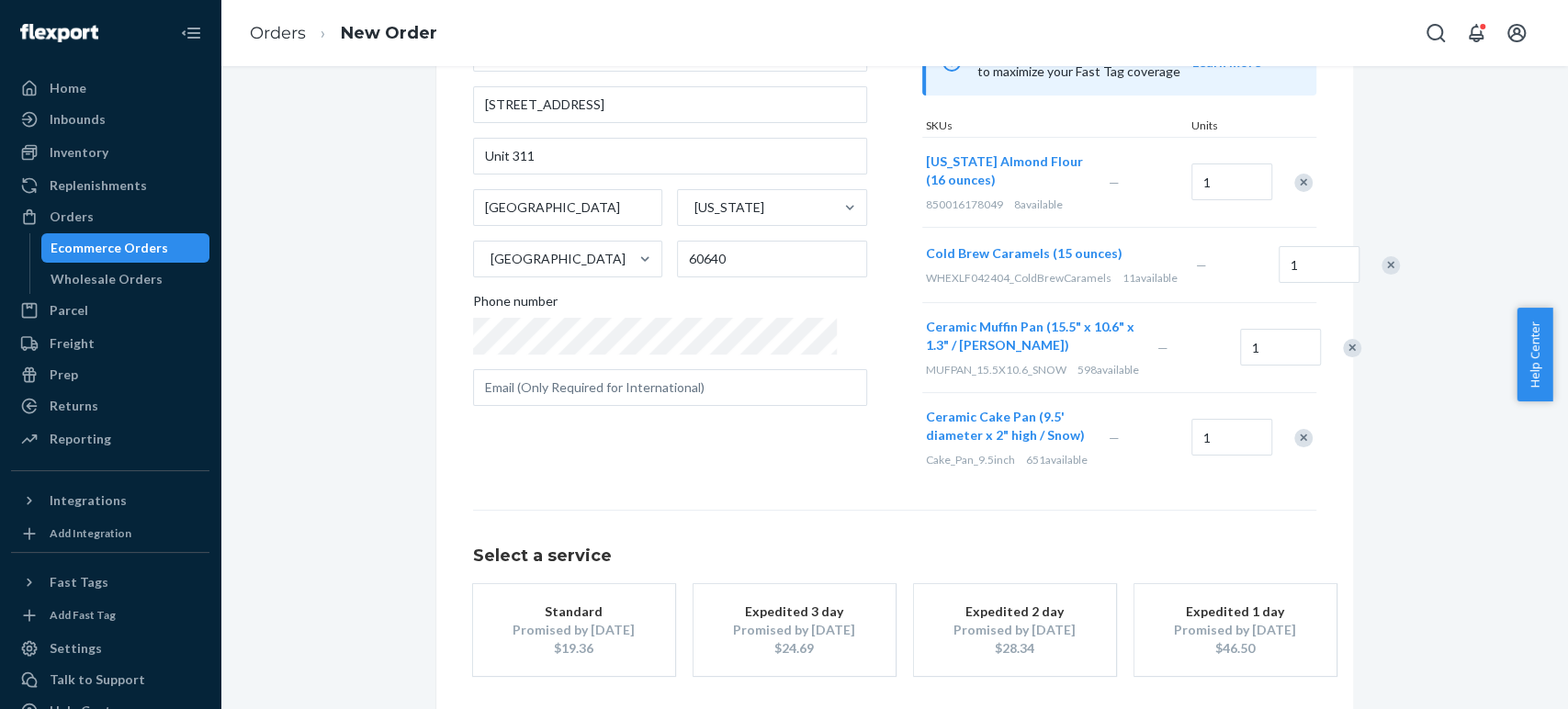
scroll to position [102, 0]
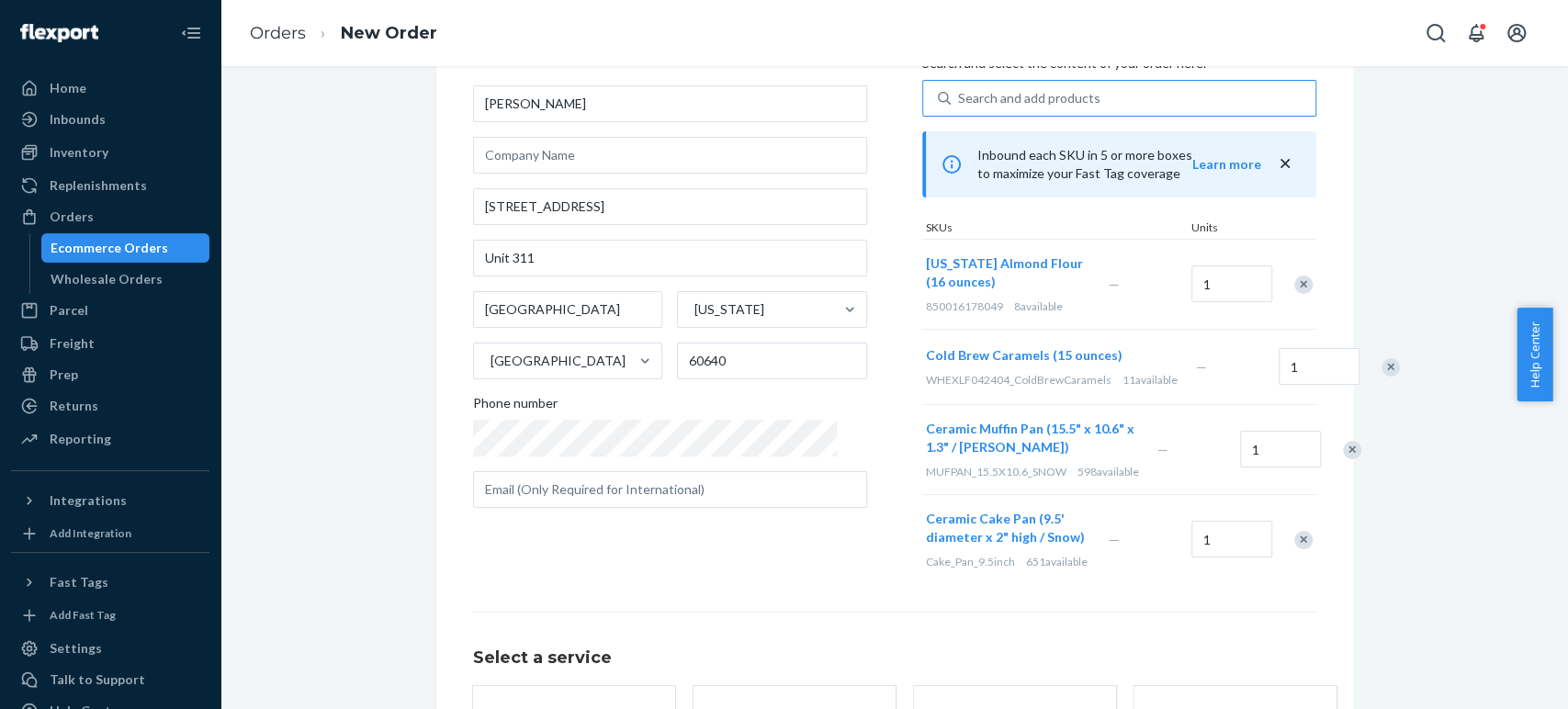
click at [801, 571] on div "Where to? Please input a valid US shipping address here. Abdus Subhan 948 W Sun…" at bounding box center [698, 306] width 449 height 556
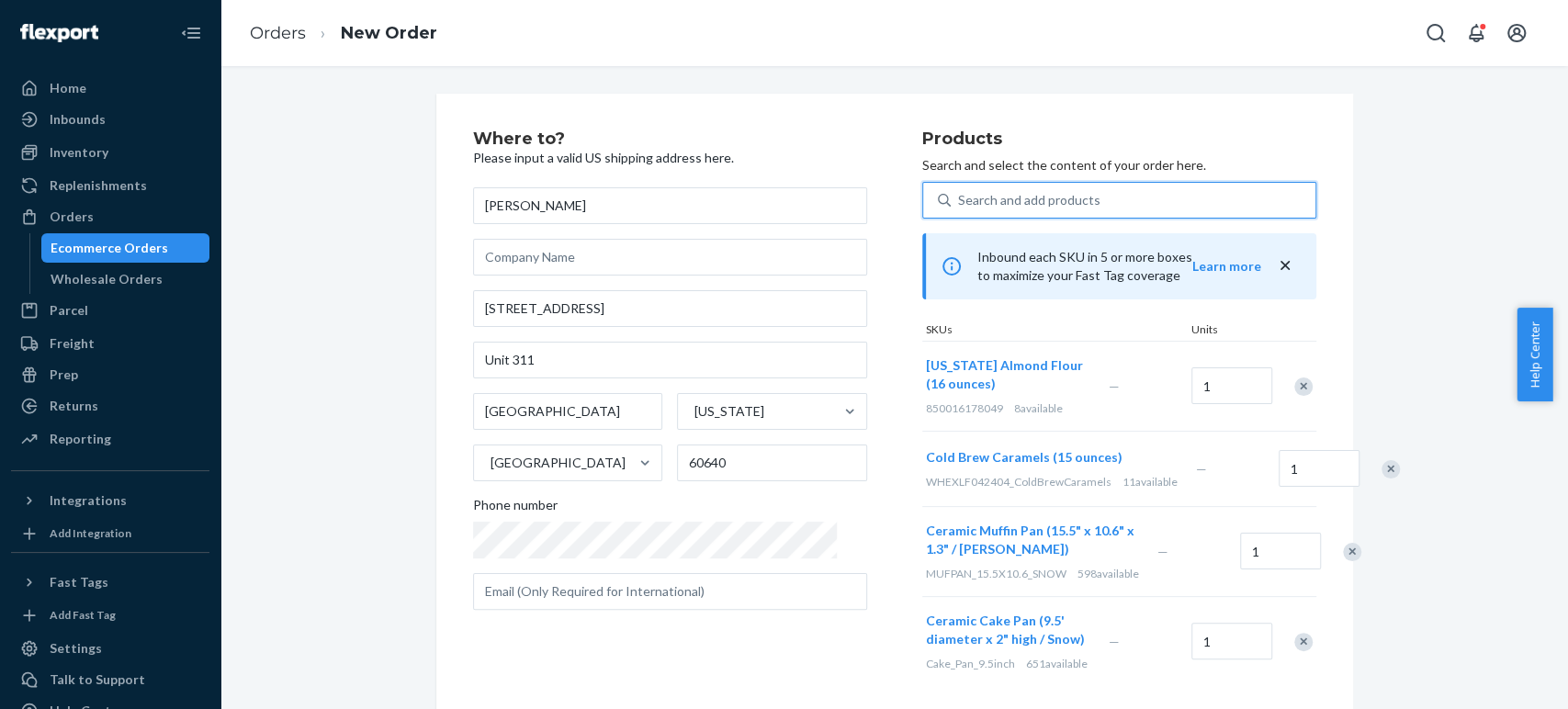
click at [958, 199] on div "Search and add products" at bounding box center [1029, 201] width 142 height 18
click at [958, 199] on input "0 results available. Use Up and Down to choose options, press Enter to select t…" at bounding box center [959, 201] width 2 height 18
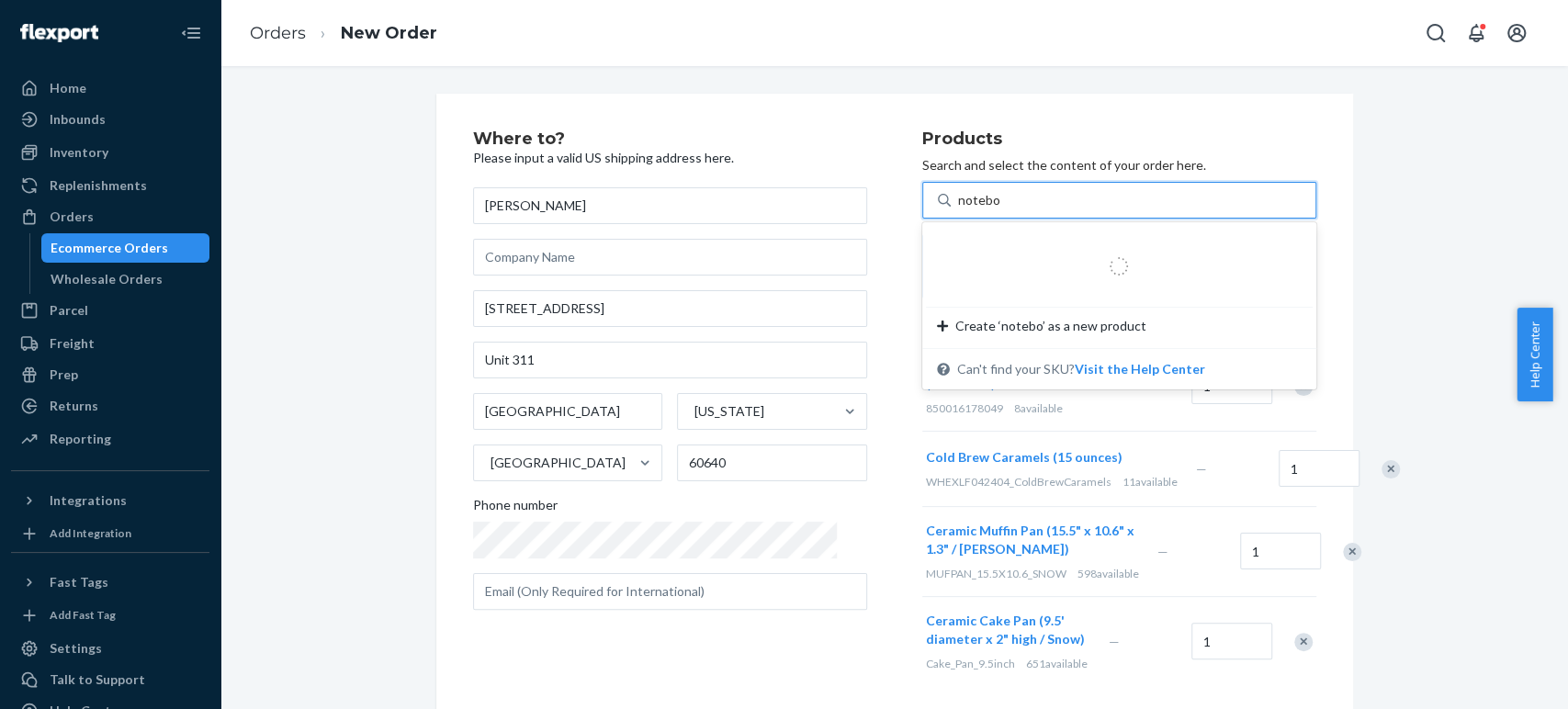
type input "noteboo"
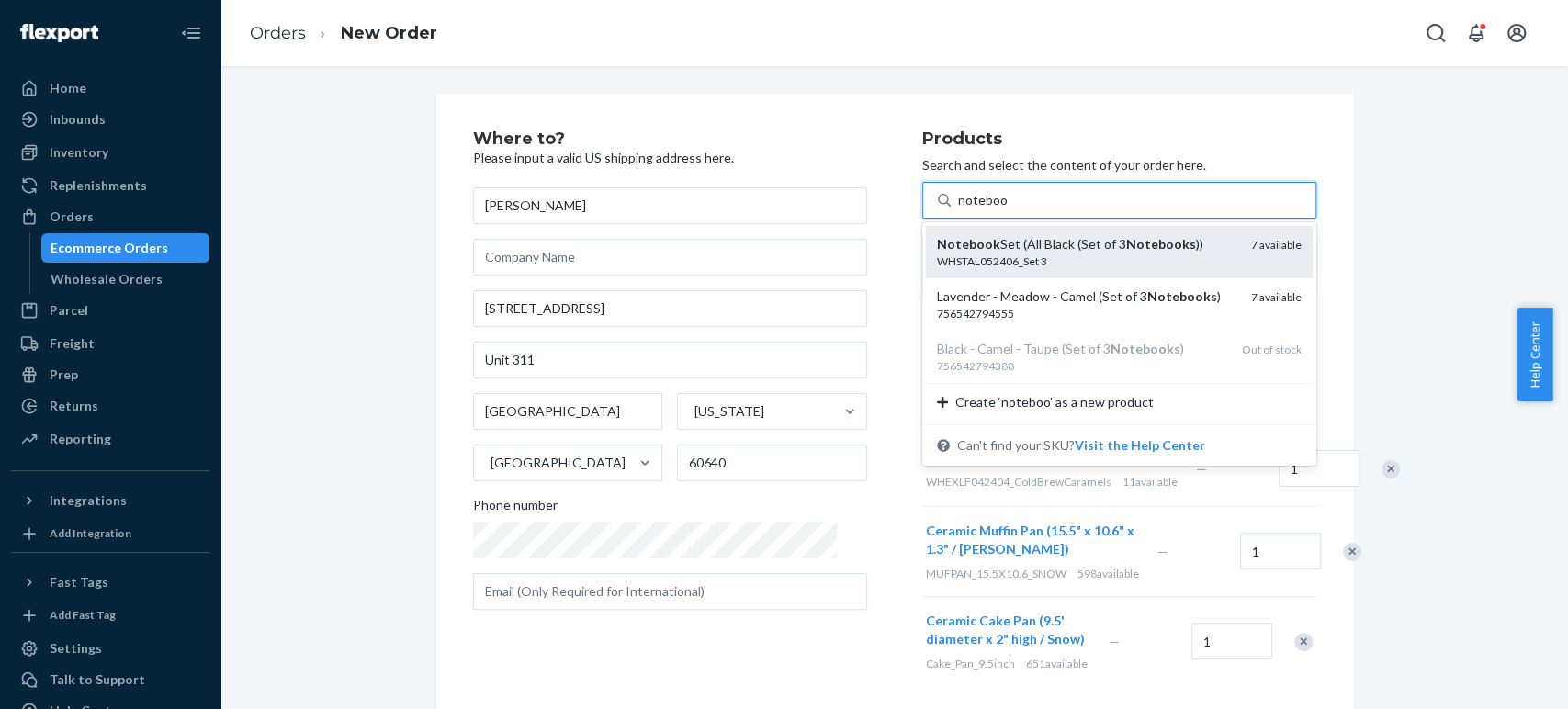
click at [959, 243] on div "Notebook Set (All Black (Set of 3 Notebooks ))" at bounding box center [1086, 244] width 300 height 18
click at [959, 210] on input "noteboo" at bounding box center [983, 201] width 50 height 18
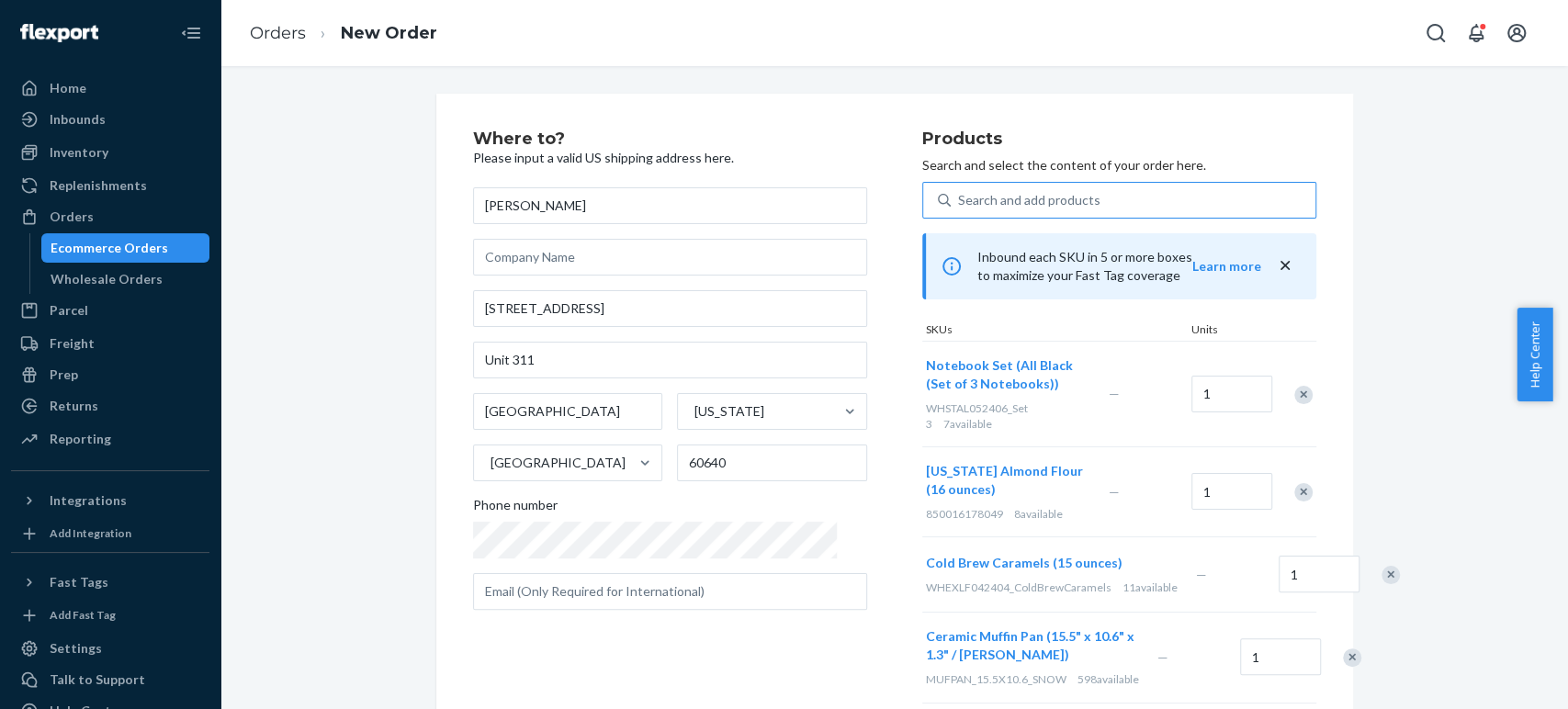
click at [1032, 202] on div "Search and add products" at bounding box center [1029, 201] width 142 height 18
click at [960, 202] on input "Search and add products" at bounding box center [959, 201] width 2 height 18
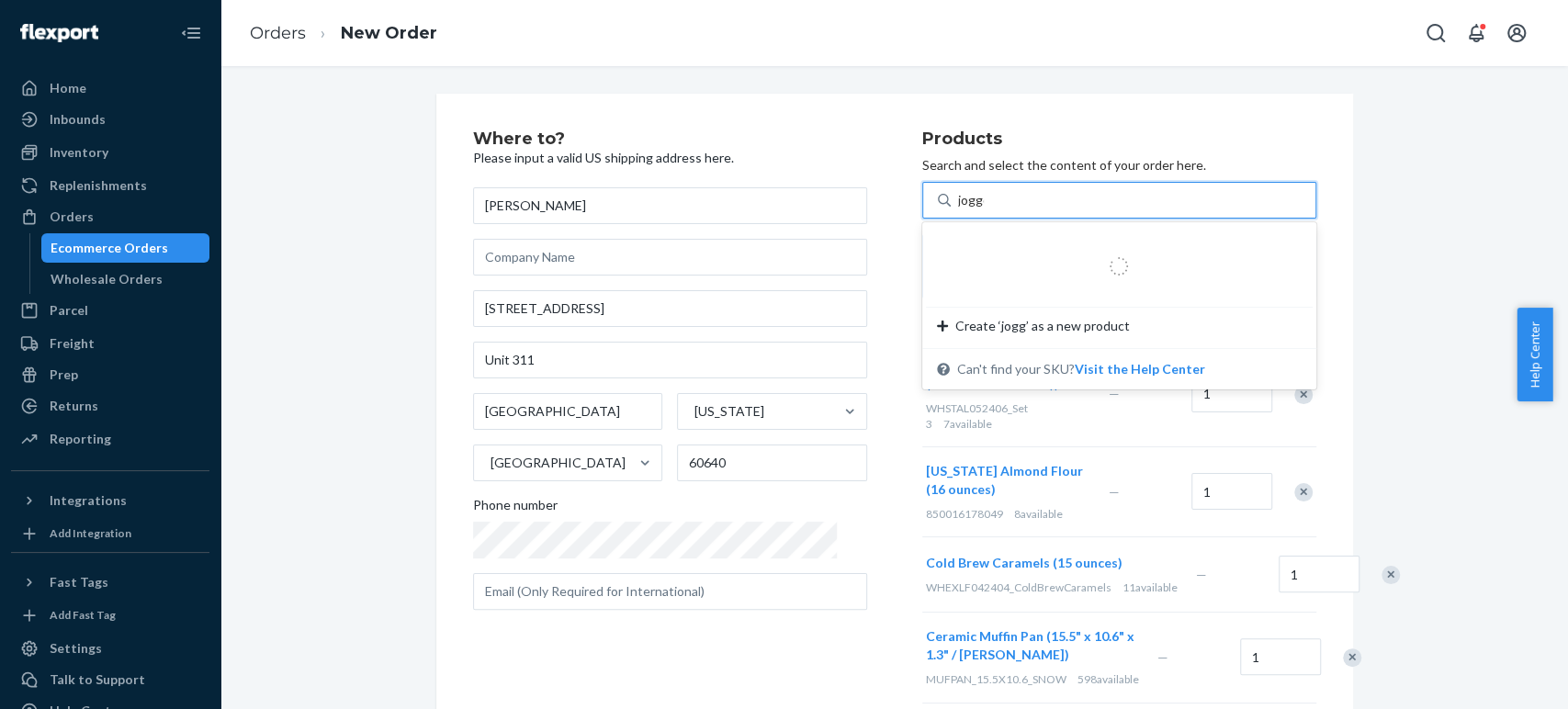
type input "jogger"
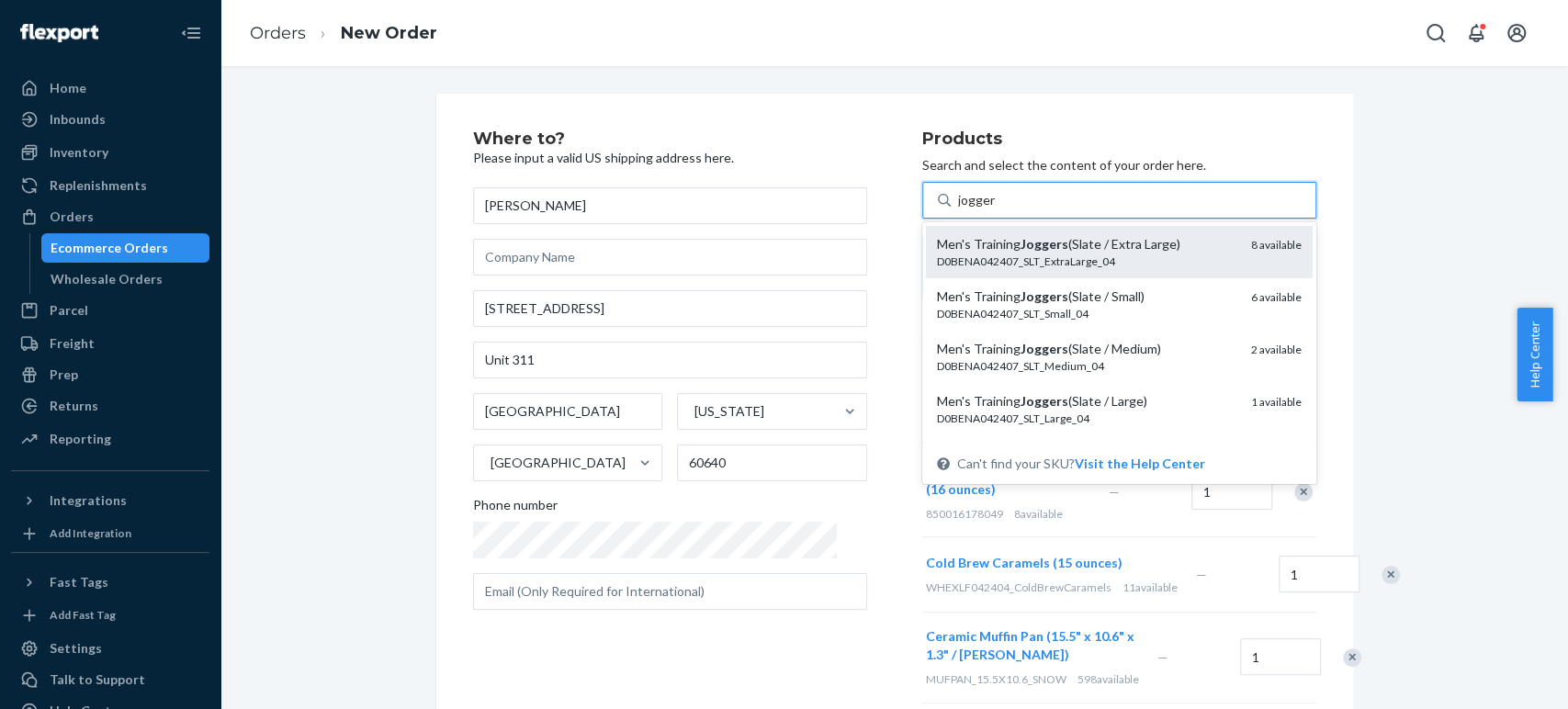
click at [1021, 248] on em "Joggers" at bounding box center [1045, 243] width 48 height 16
click at [985, 210] on input "jogger" at bounding box center [976, 201] width 38 height 18
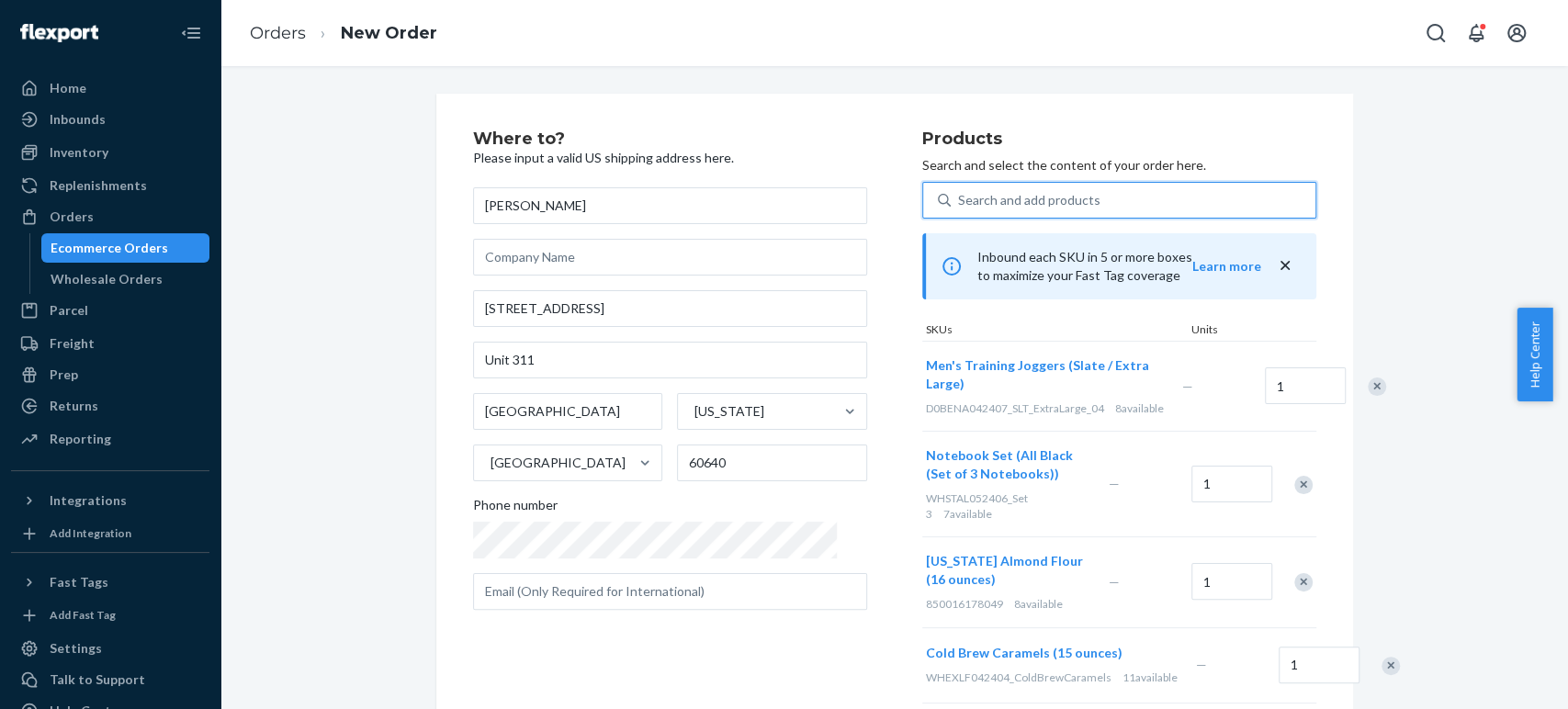
click at [988, 204] on div "Search and add products" at bounding box center [1029, 201] width 142 height 18
click at [960, 204] on input "0 results available. Select is focused ,type to refine list, press Down to open…" at bounding box center [959, 201] width 2 height 18
paste input "ipad sleeve"
type input "ipad sleeve"
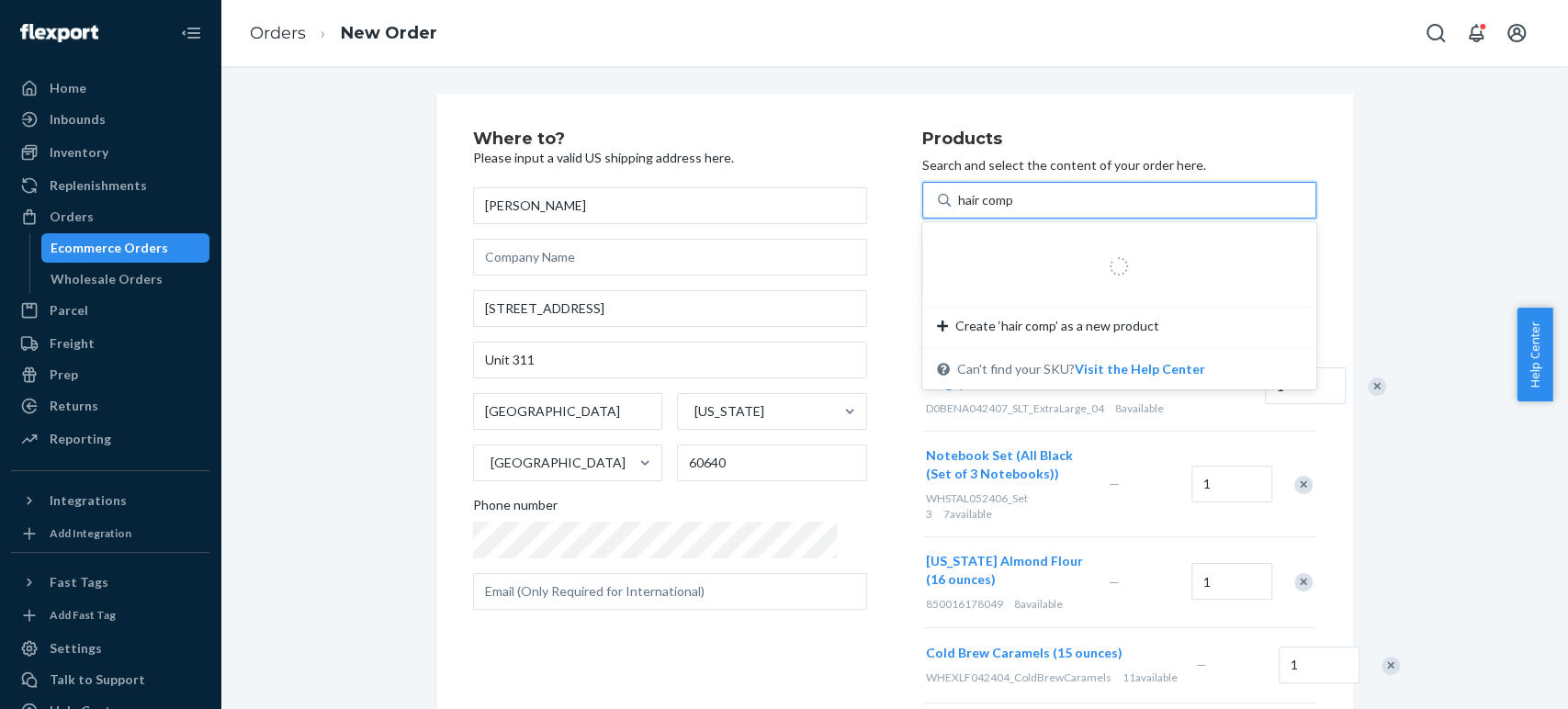
type input "hair compl"
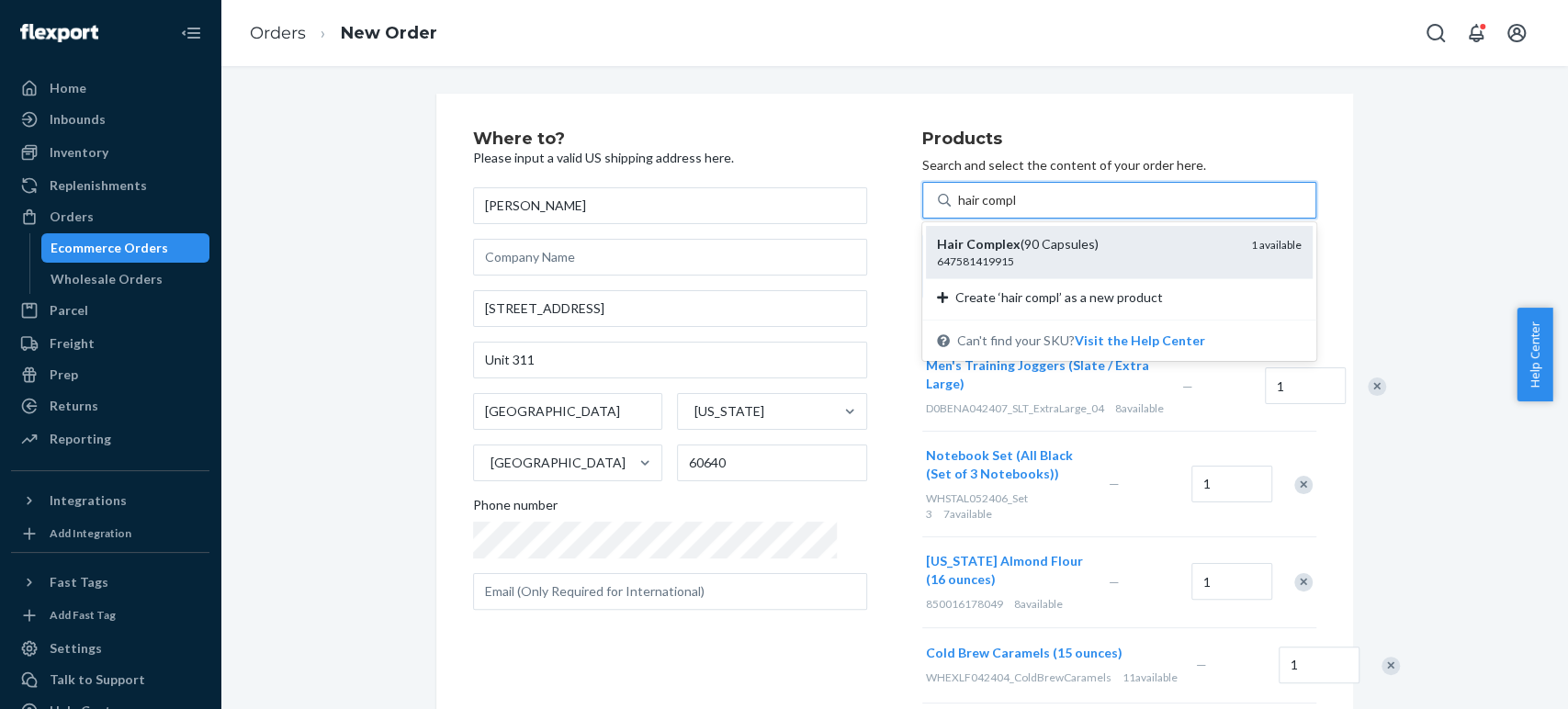
click at [937, 257] on div "647581419915" at bounding box center [1086, 261] width 300 height 16
click at [958, 210] on input "hair compl" at bounding box center [988, 201] width 61 height 18
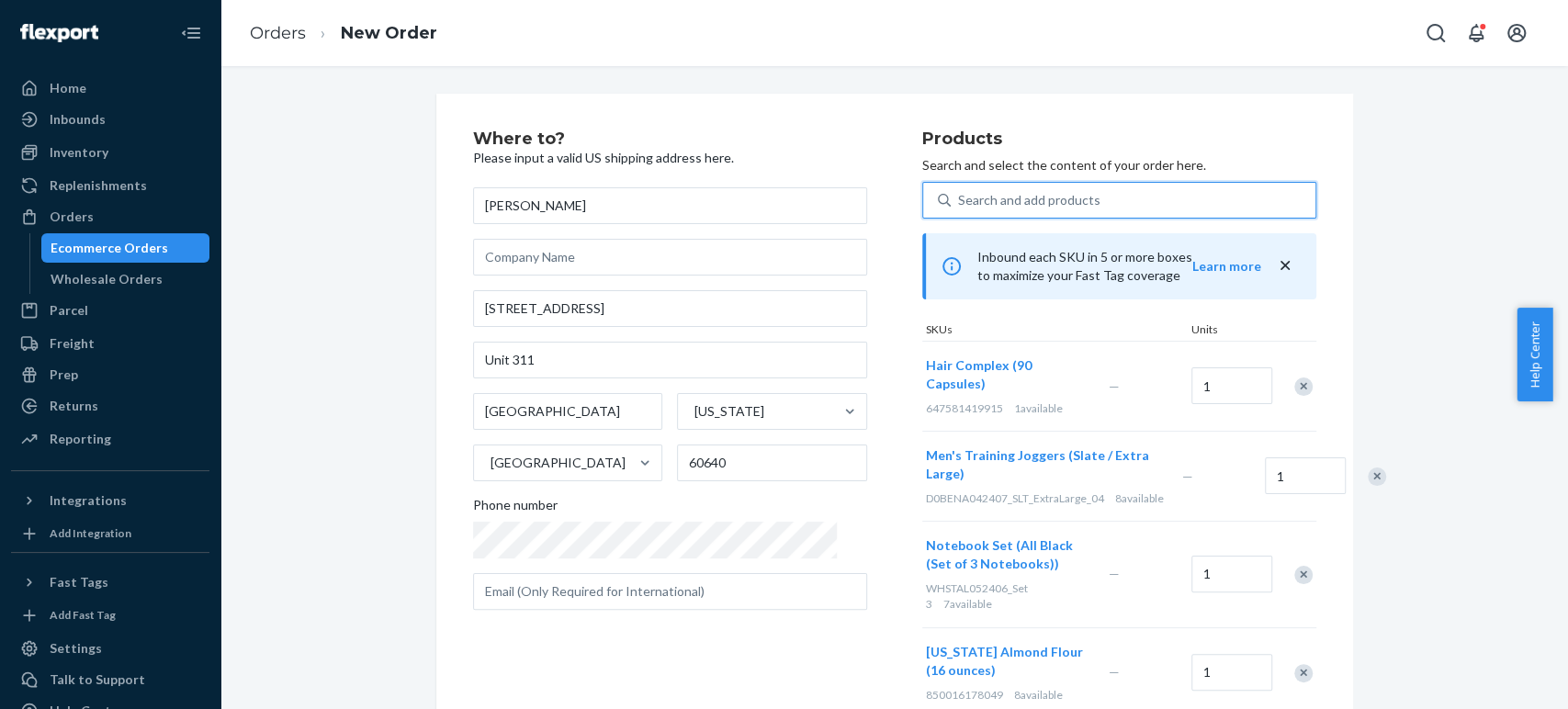
click at [998, 195] on div "Search and add products" at bounding box center [1029, 201] width 142 height 18
click at [960, 195] on input "0 results available. Use Up and Down to choose options, press Enter to select t…" at bounding box center [959, 201] width 2 height 18
click at [958, 194] on div "Search and add products" at bounding box center [1029, 201] width 142 height 18
click at [958, 194] on input "0 results available. Use Up and Down to choose options, press Enter to select t…" at bounding box center [959, 201] width 2 height 18
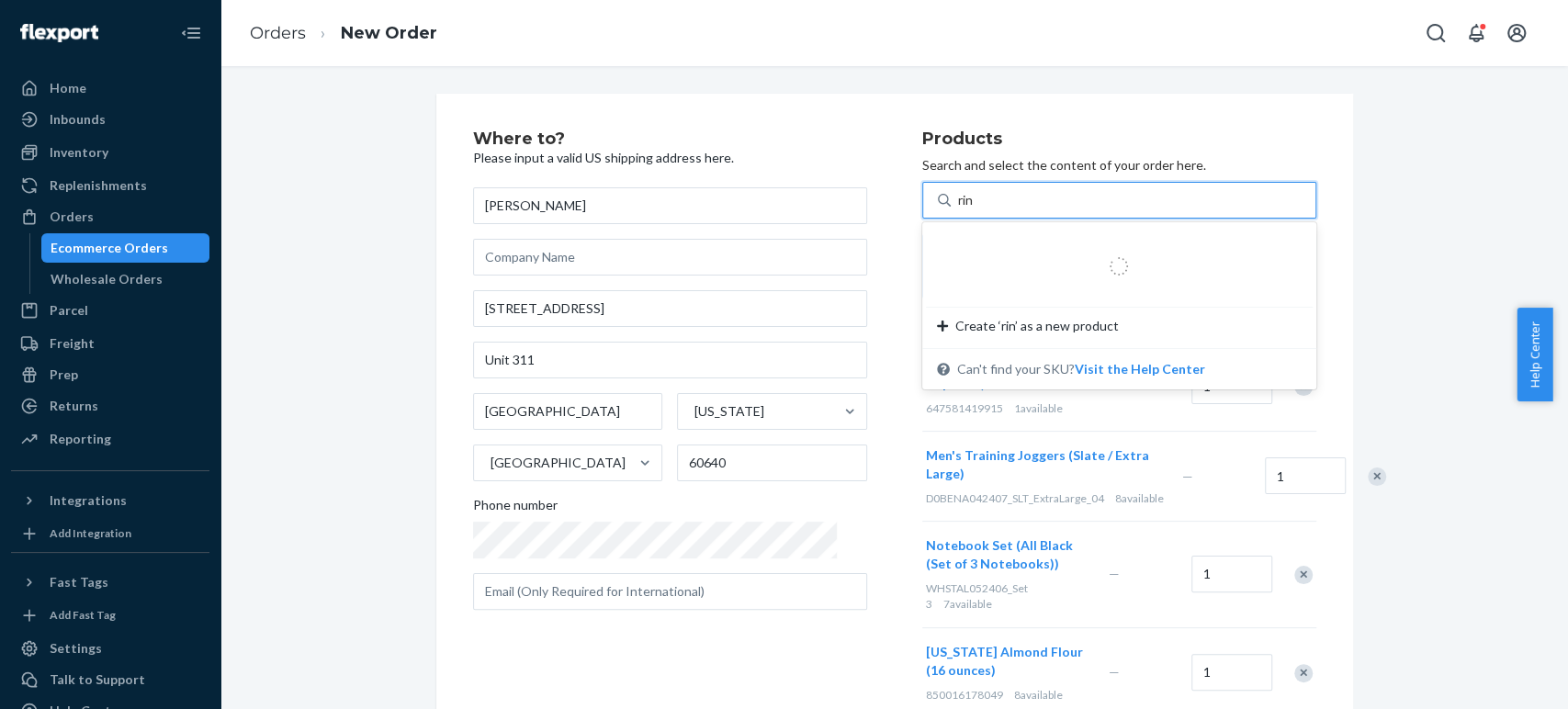
type input "ring"
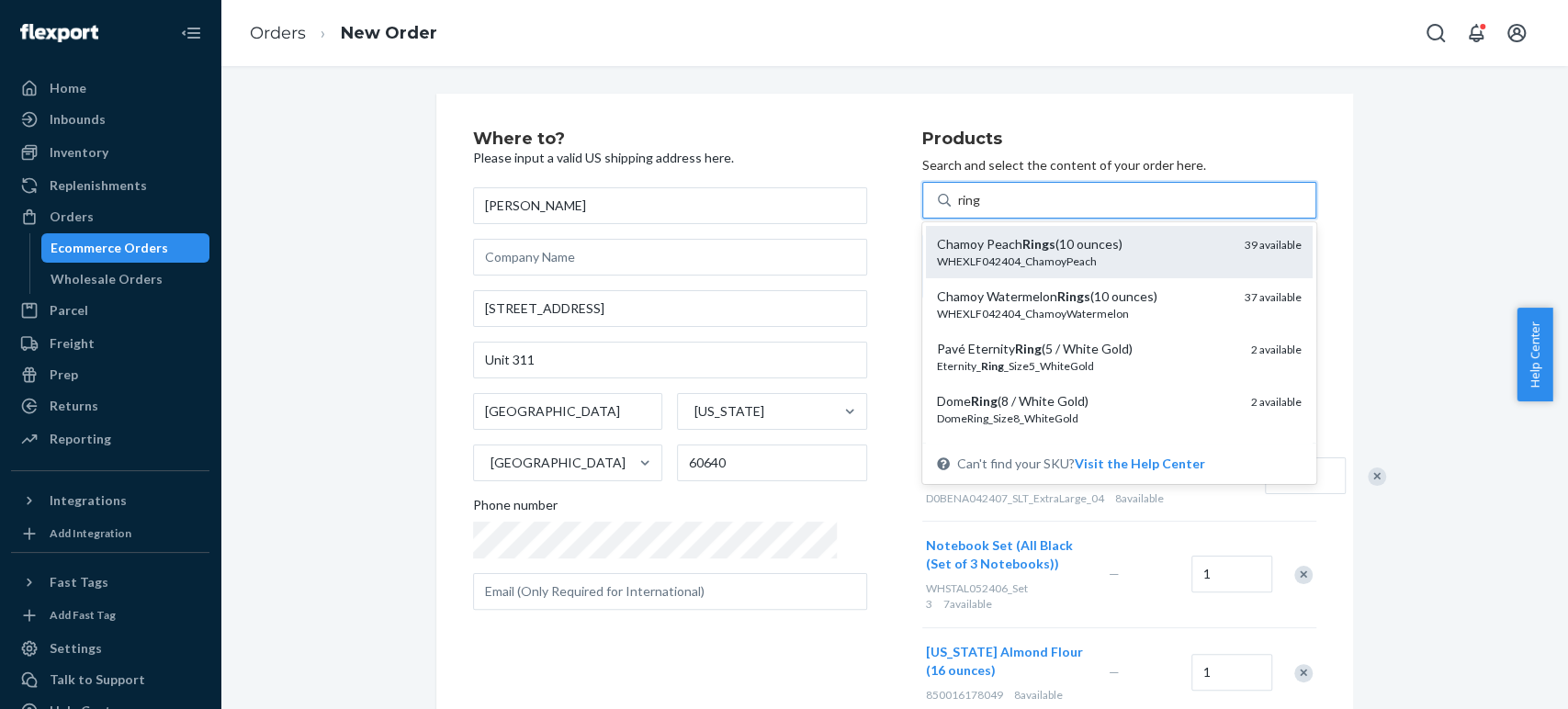
click at [944, 248] on div "Chamoy Peach Rings (10 ounces)" at bounding box center [1083, 244] width 293 height 18
click at [958, 210] on input "ring" at bounding box center [970, 201] width 24 height 18
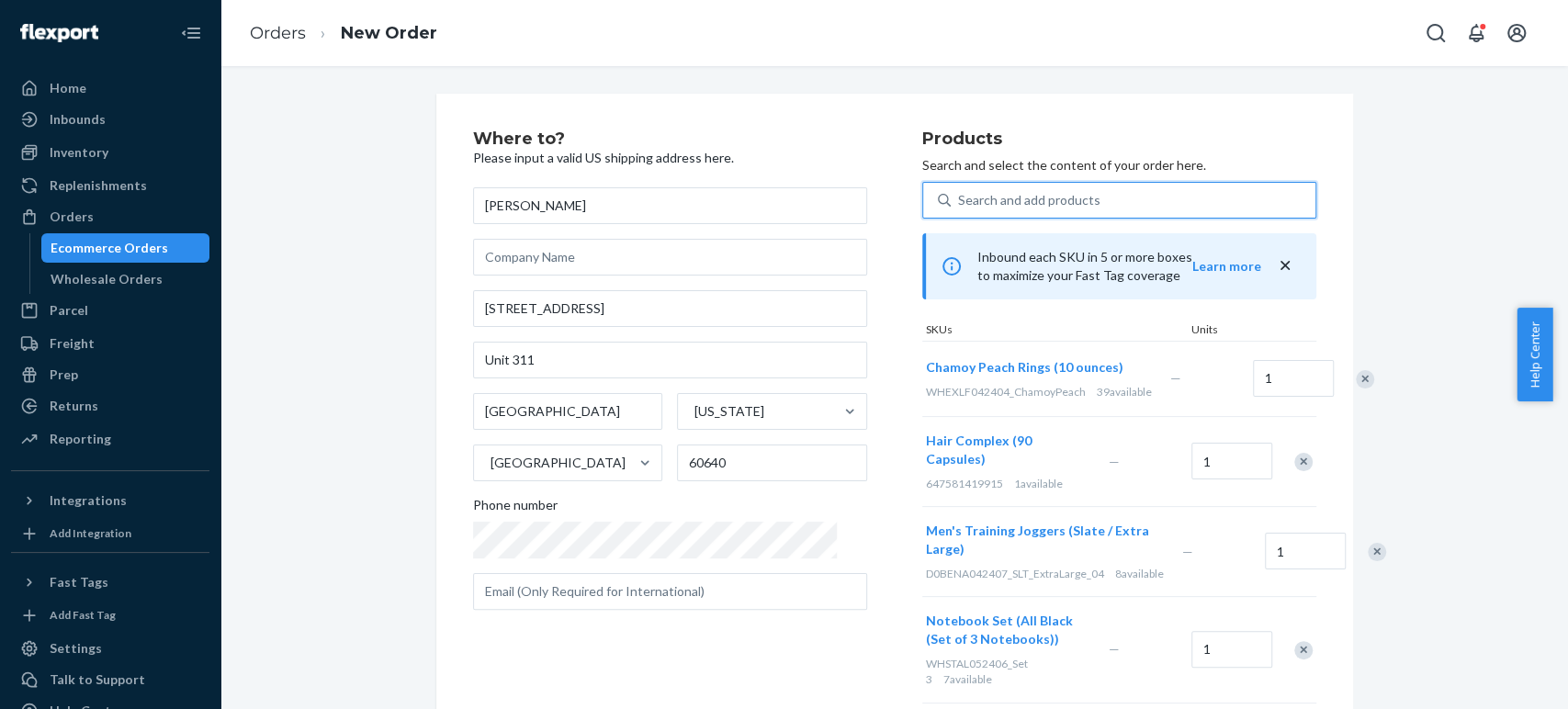
click at [958, 198] on div "Search and add products" at bounding box center [1029, 201] width 142 height 18
click at [958, 198] on input "0 results available. Use Up and Down to choose options, press Enter to select t…" at bounding box center [959, 201] width 2 height 18
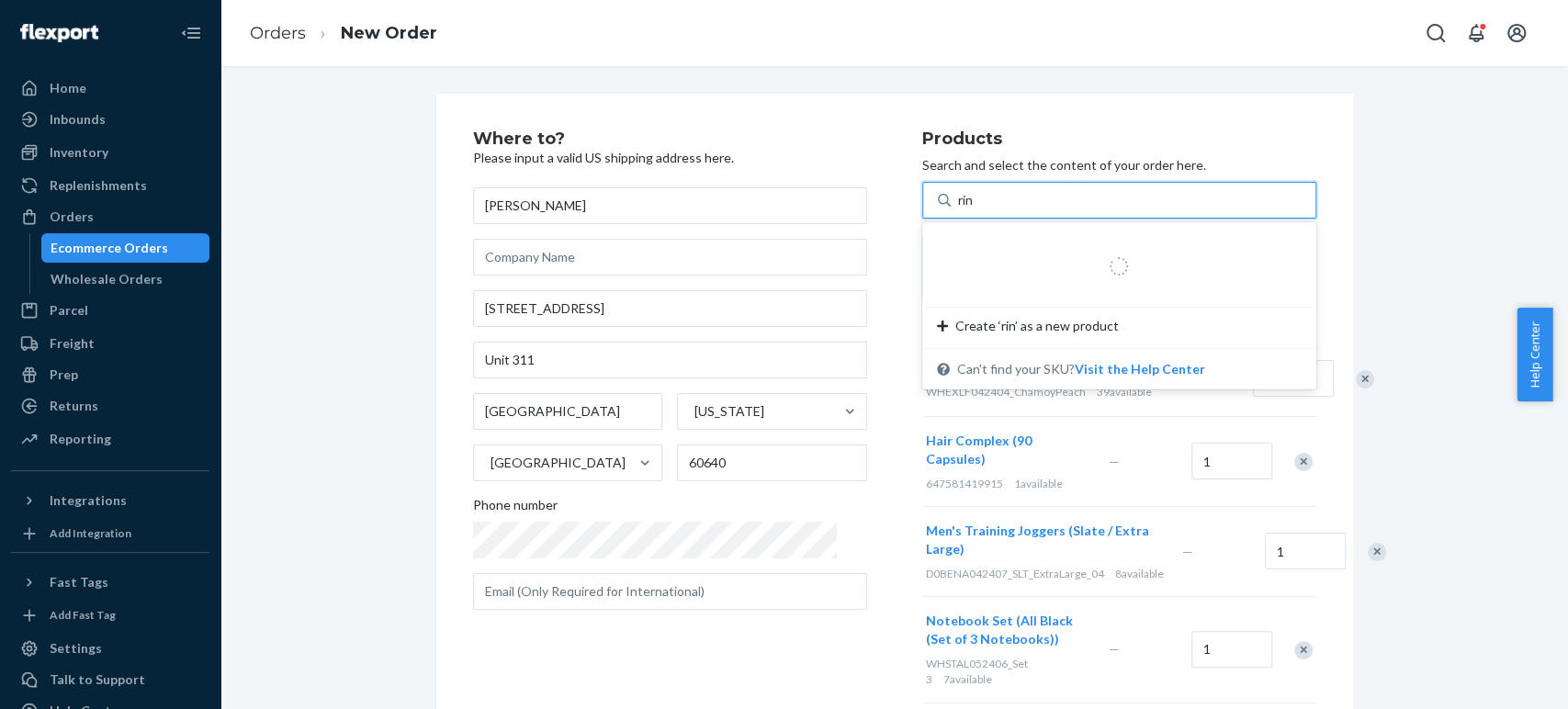
type input "ring"
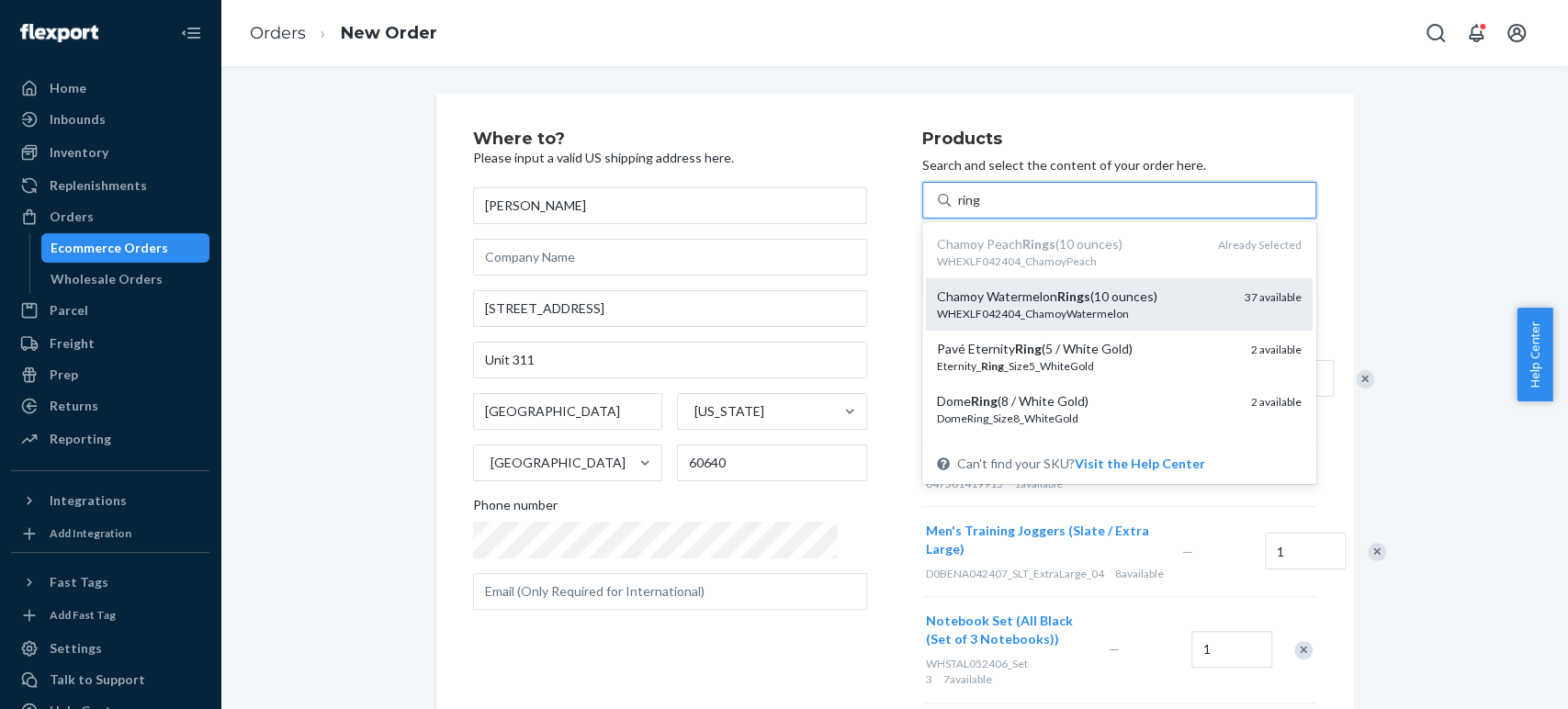
click at [954, 297] on div "Chamoy Watermelon Rings (10 ounces)" at bounding box center [1083, 297] width 293 height 18
click at [958, 210] on input "ring" at bounding box center [970, 201] width 24 height 18
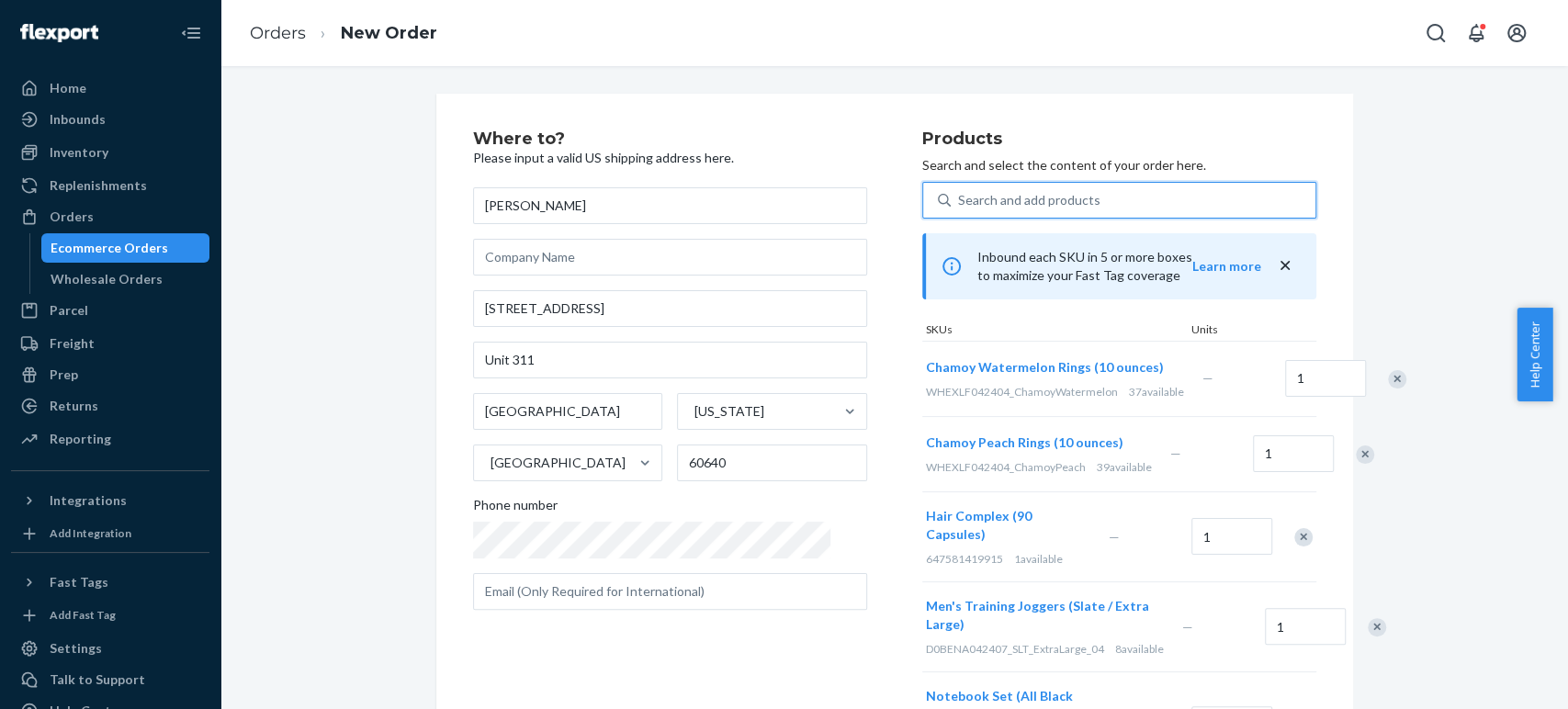
click at [958, 201] on div "Search and add products" at bounding box center [1029, 201] width 142 height 18
click at [958, 201] on input "0 results available. Use Up and Down to choose options, press Enter to select t…" at bounding box center [959, 201] width 2 height 18
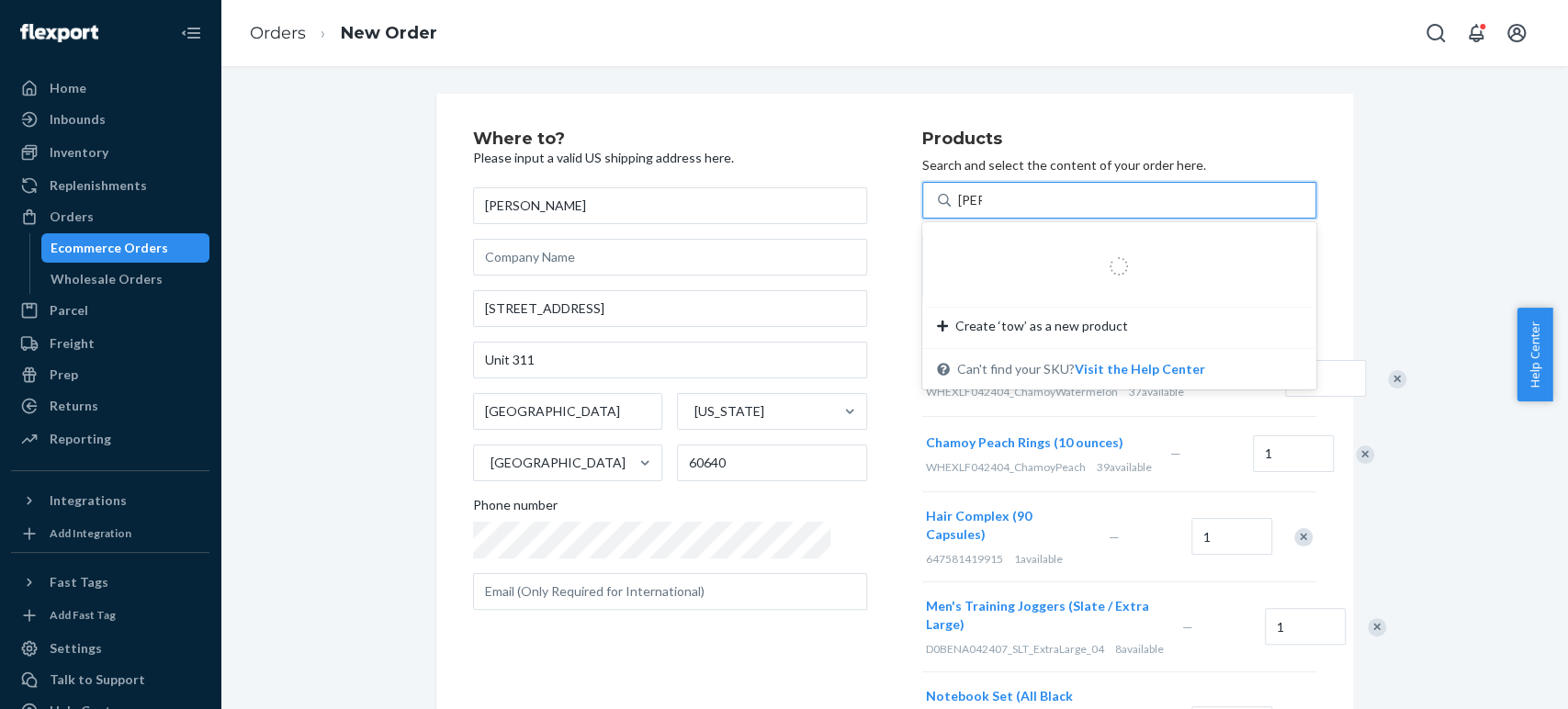
type input "towel"
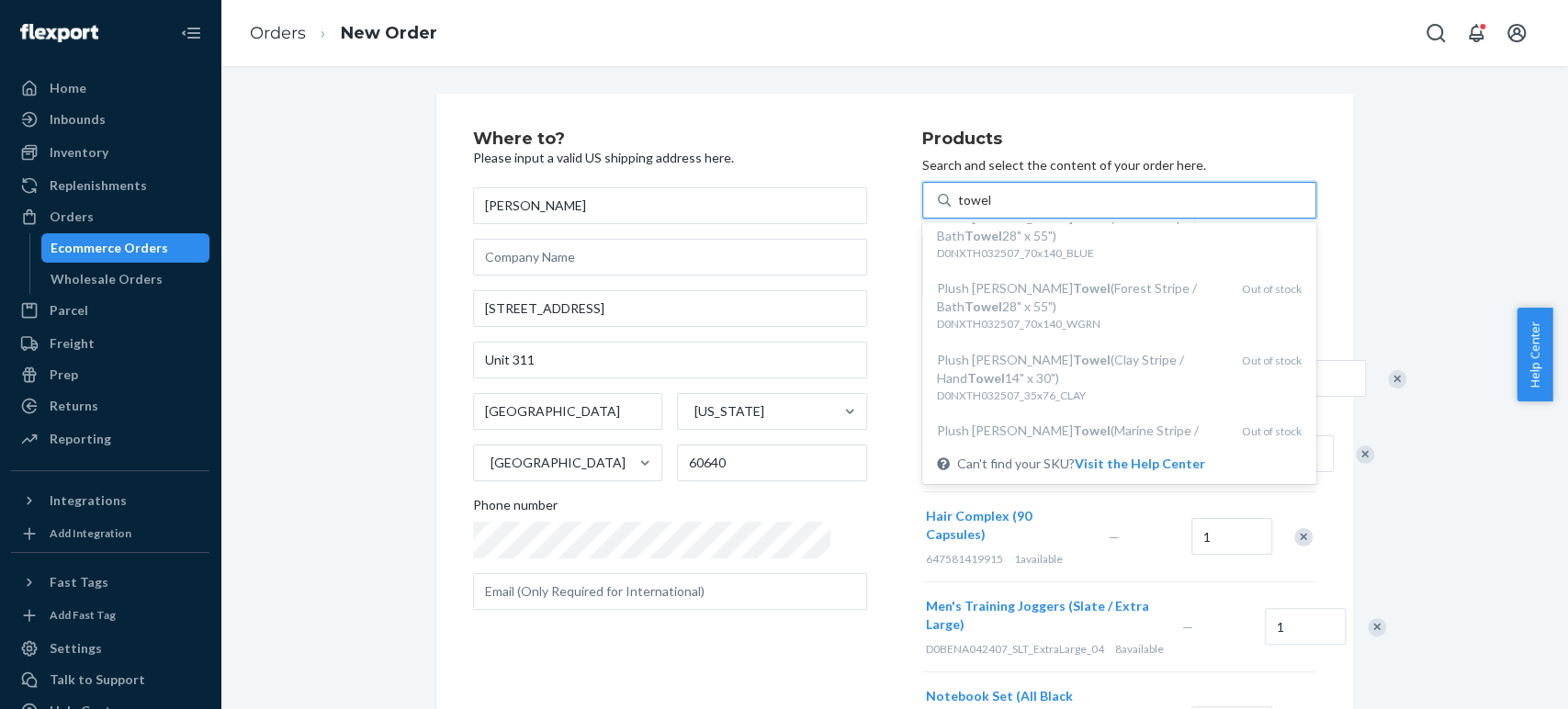
scroll to position [408, 0]
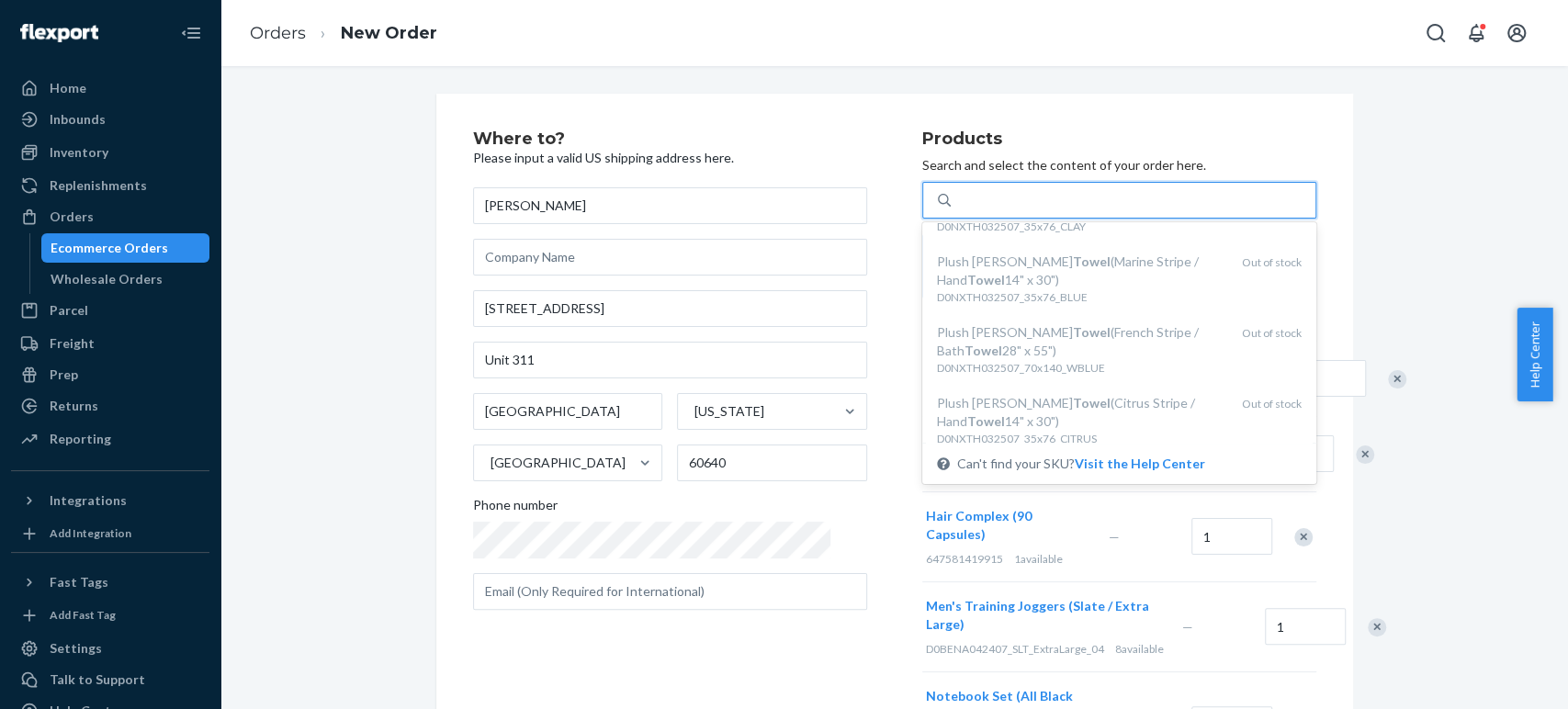
click at [969, 190] on div "towel" at bounding box center [1133, 201] width 364 height 33
click at [969, 191] on input "option undefined focused, 1 of 18. 18 results available for search term towel. …" at bounding box center [974, 201] width 34 height 18
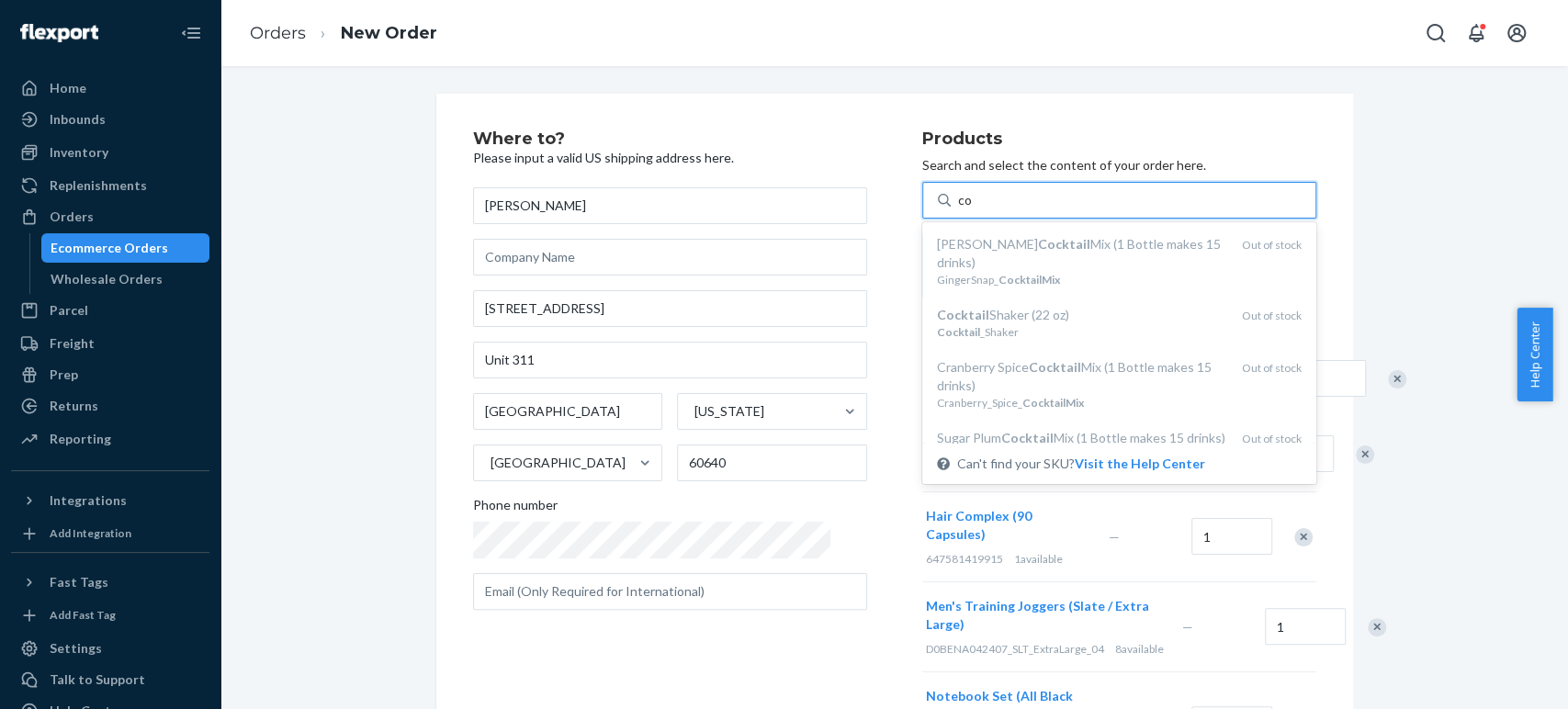
type input "c"
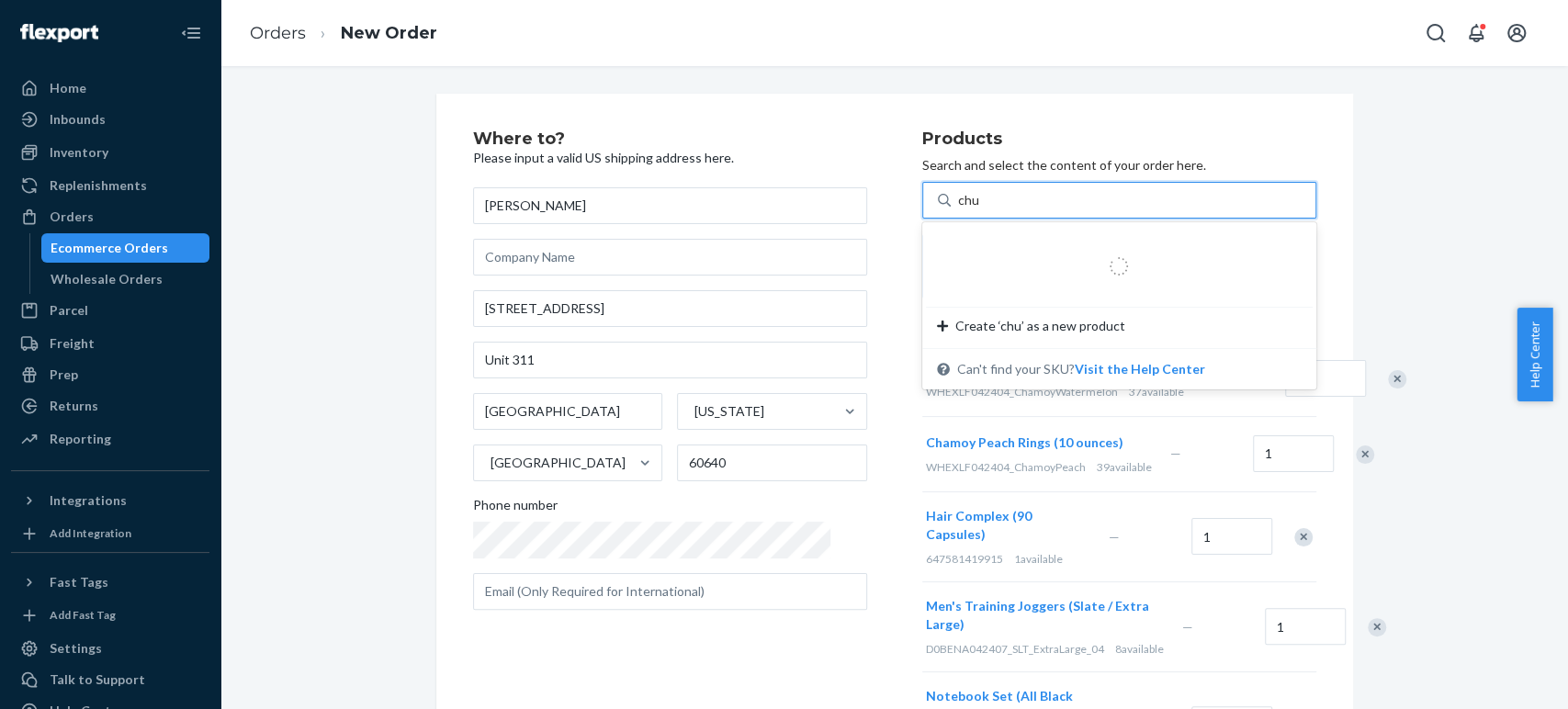
type input "chut"
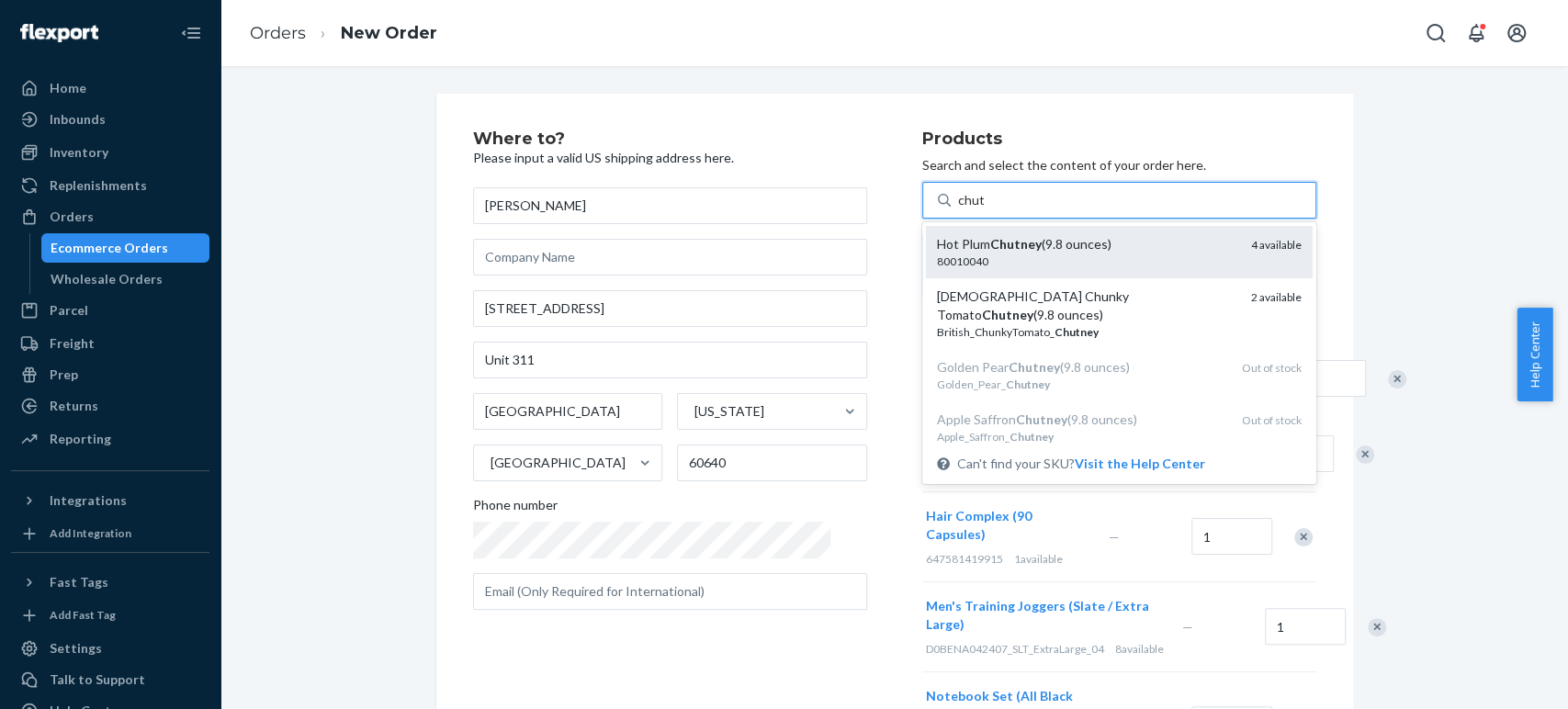
click at [961, 251] on div "Hot Plum Chutney (9.8 ounces)" at bounding box center [1086, 244] width 300 height 18
click at [961, 210] on input "chut" at bounding box center [971, 201] width 27 height 18
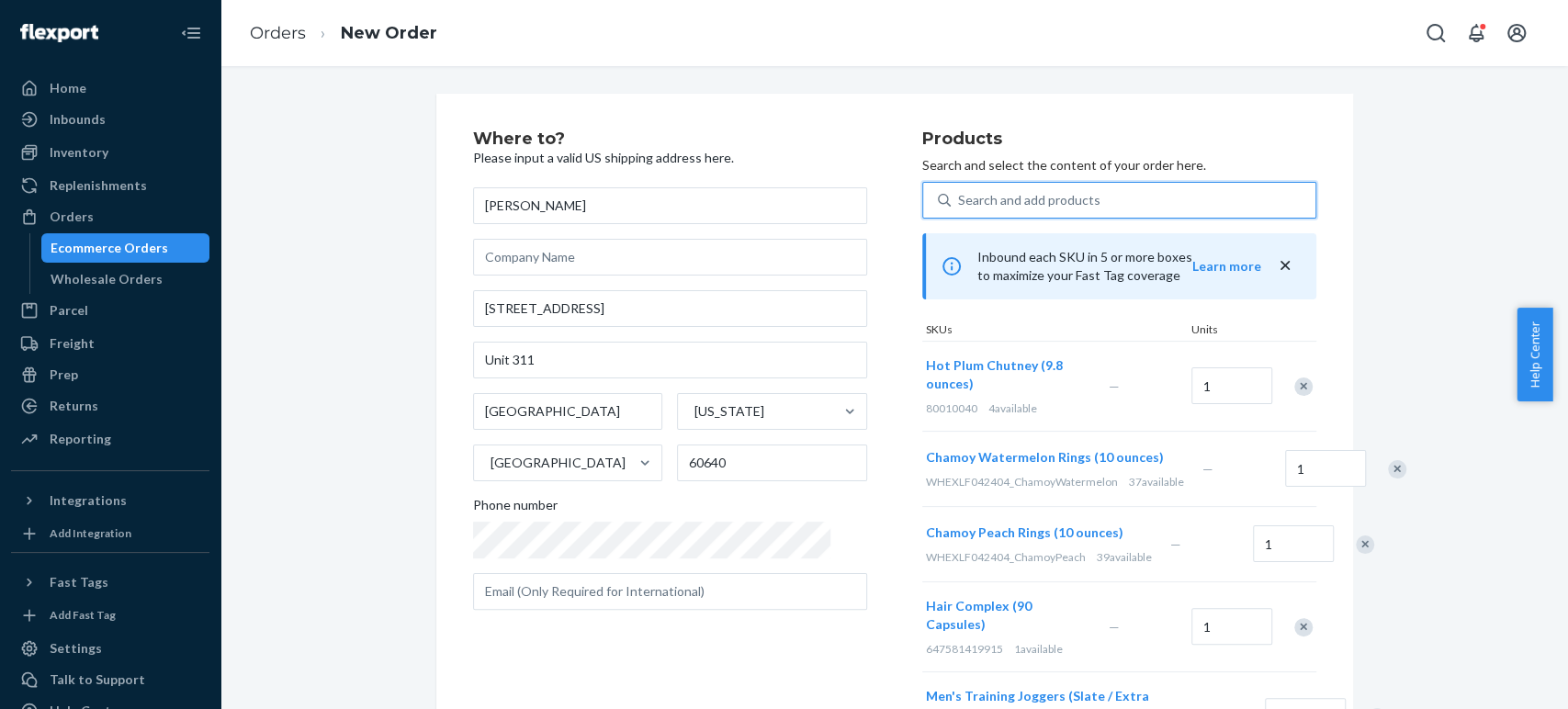
click at [950, 189] on div "Search and add products" at bounding box center [1133, 201] width 364 height 33
click at [958, 191] on input "0 results available. Select is focused ,type to refine list, press Down to open…" at bounding box center [959, 201] width 2 height 18
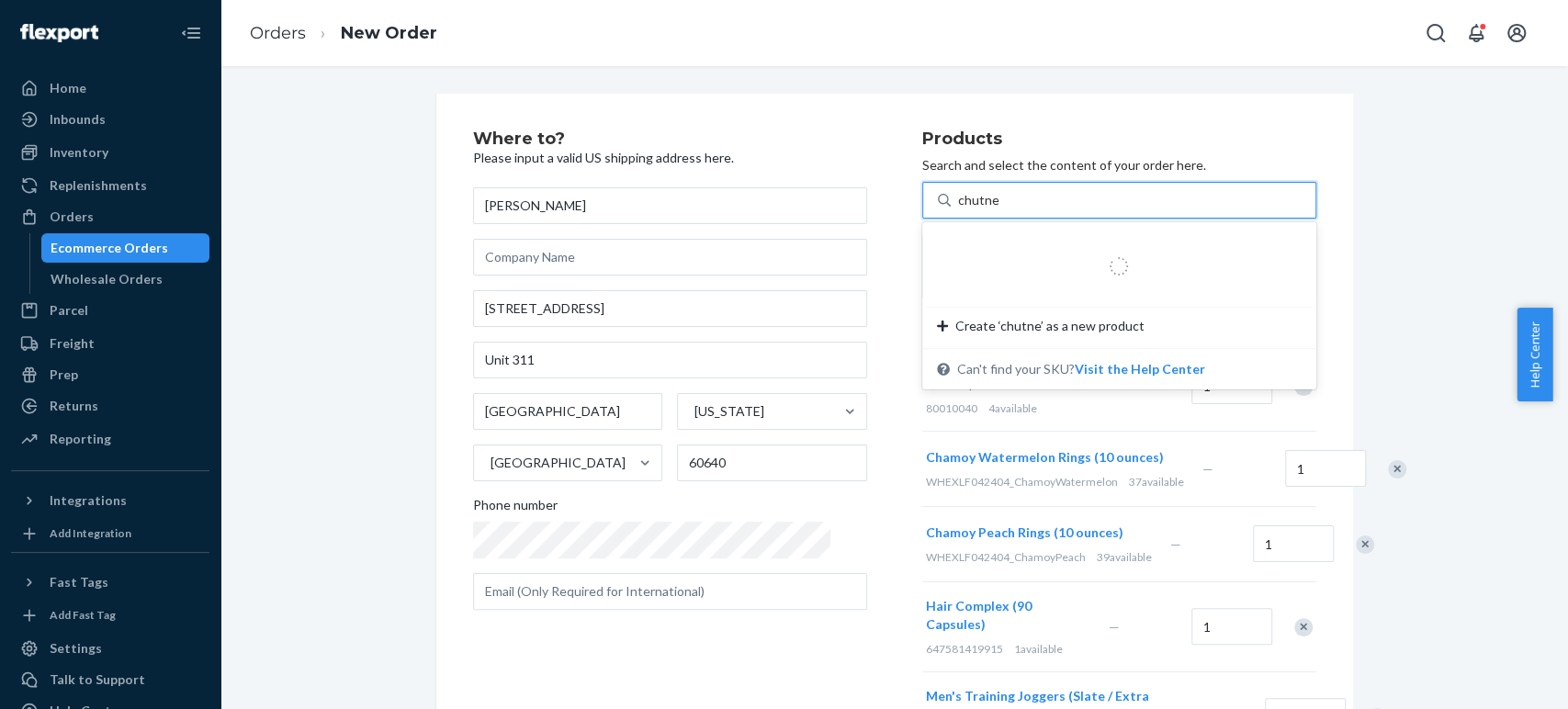
type input "chutney"
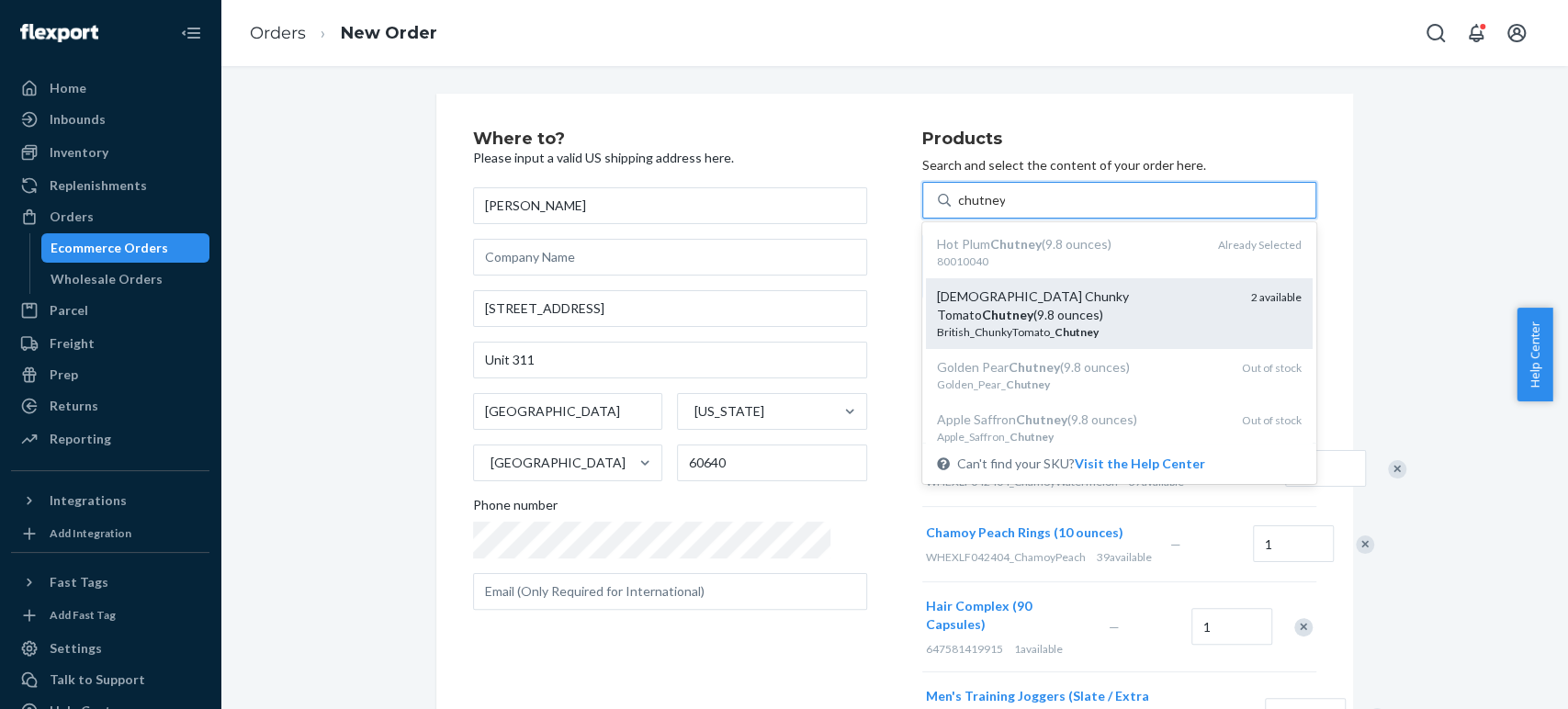
click at [937, 299] on div "British Chunky Tomato Chutney (9.8 ounces)" at bounding box center [1086, 306] width 300 height 37
click at [958, 210] on input "chutney" at bounding box center [981, 201] width 47 height 18
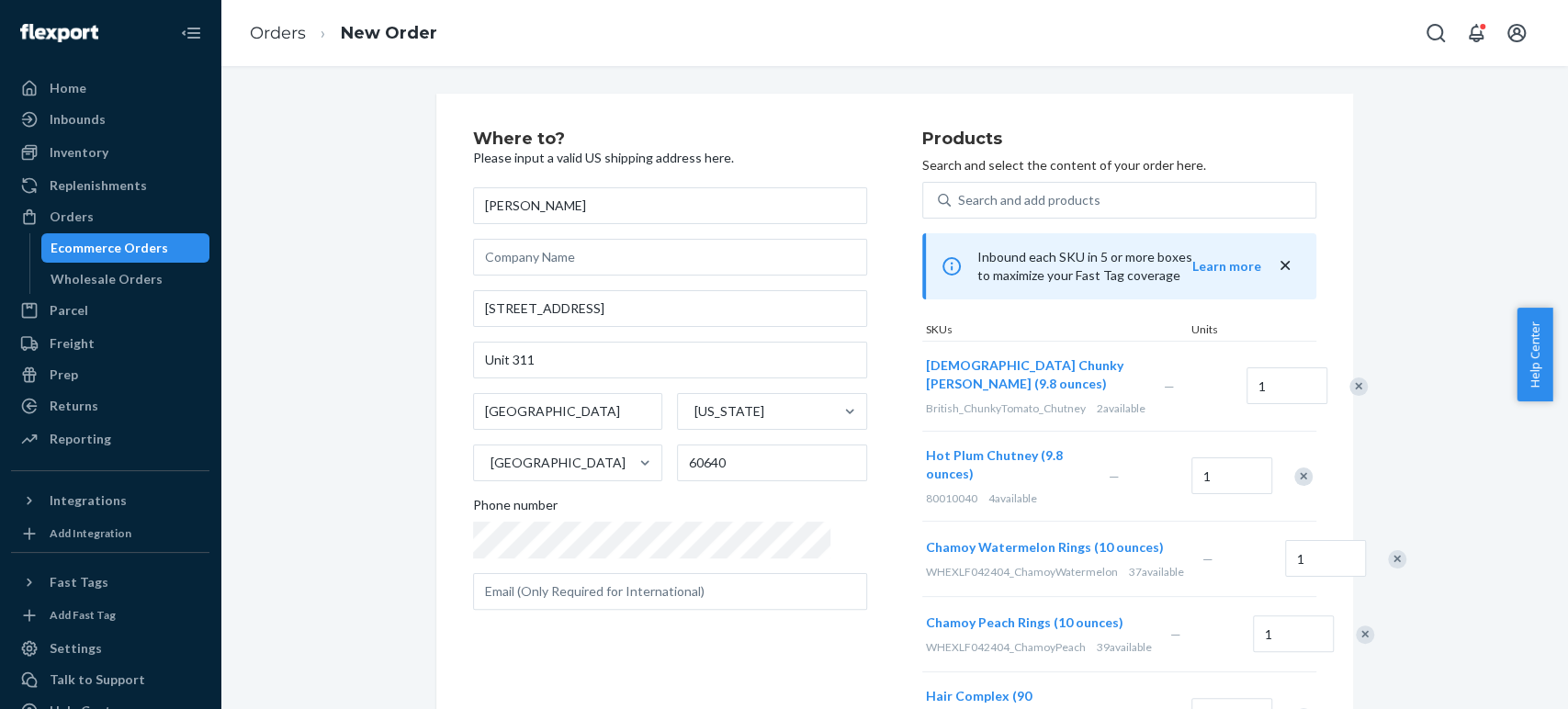
click at [958, 194] on div "Search and add products" at bounding box center [1029, 201] width 142 height 18
click at [958, 194] on input "Search and add products" at bounding box center [959, 201] width 2 height 18
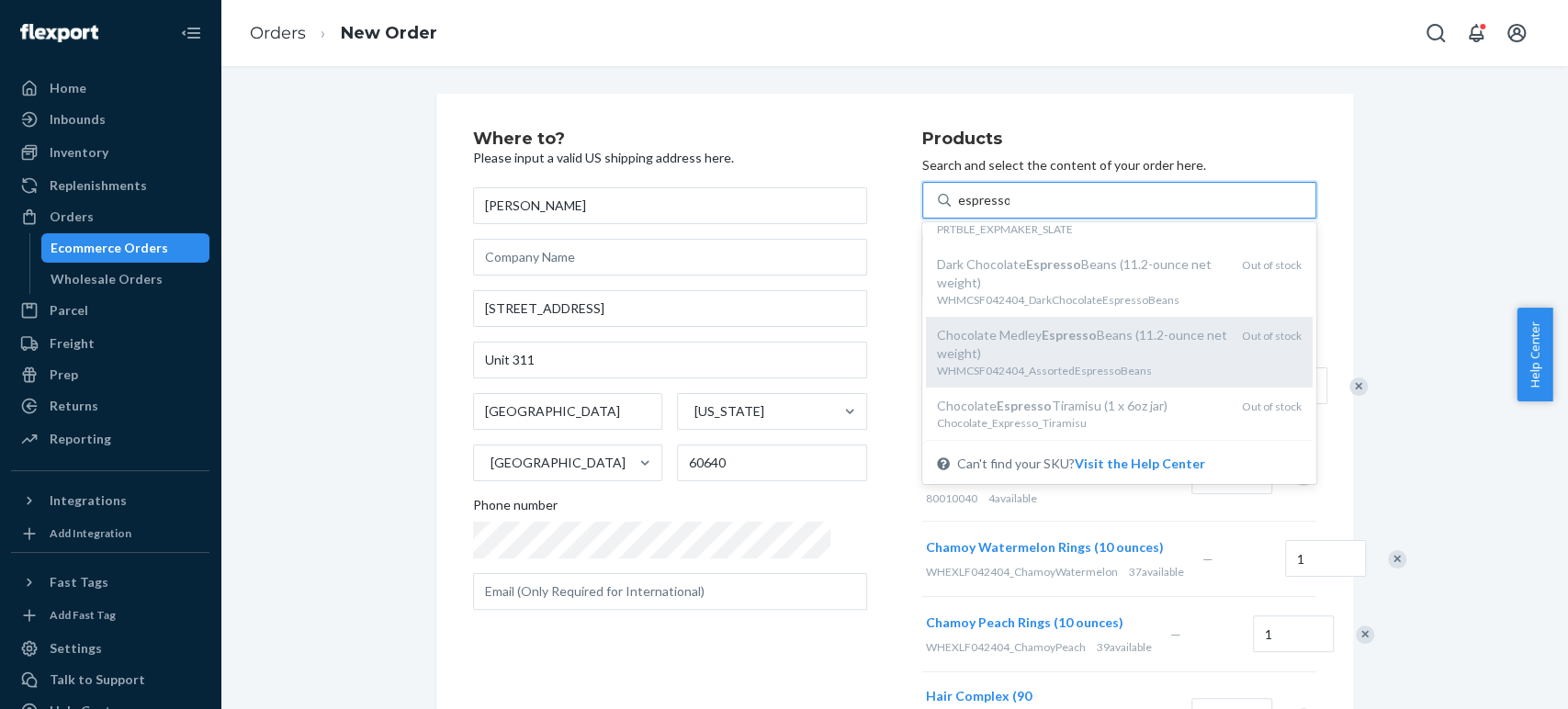
scroll to position [71, 0]
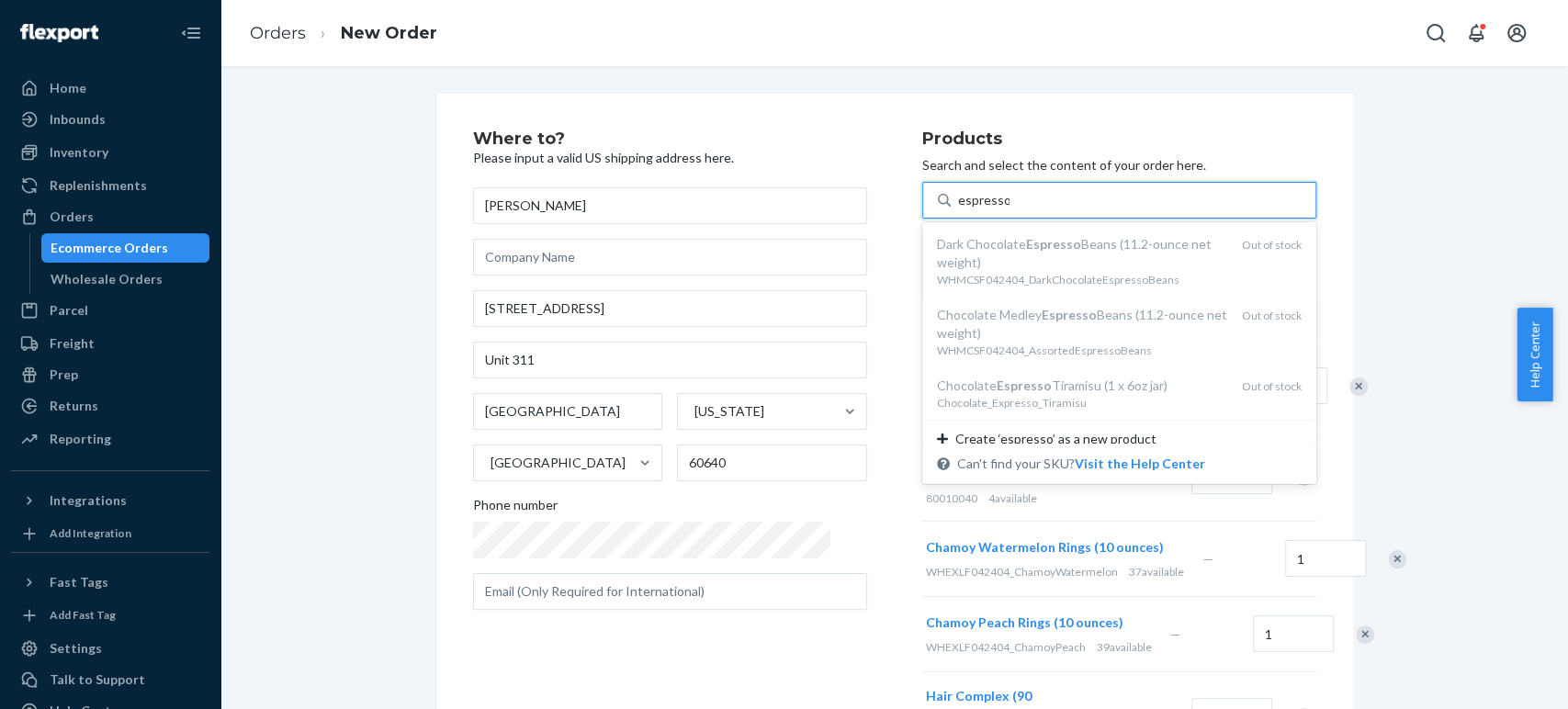
type input "espresso"
click at [1231, 130] on h2 "Products" at bounding box center [1120, 140] width 394 height 18
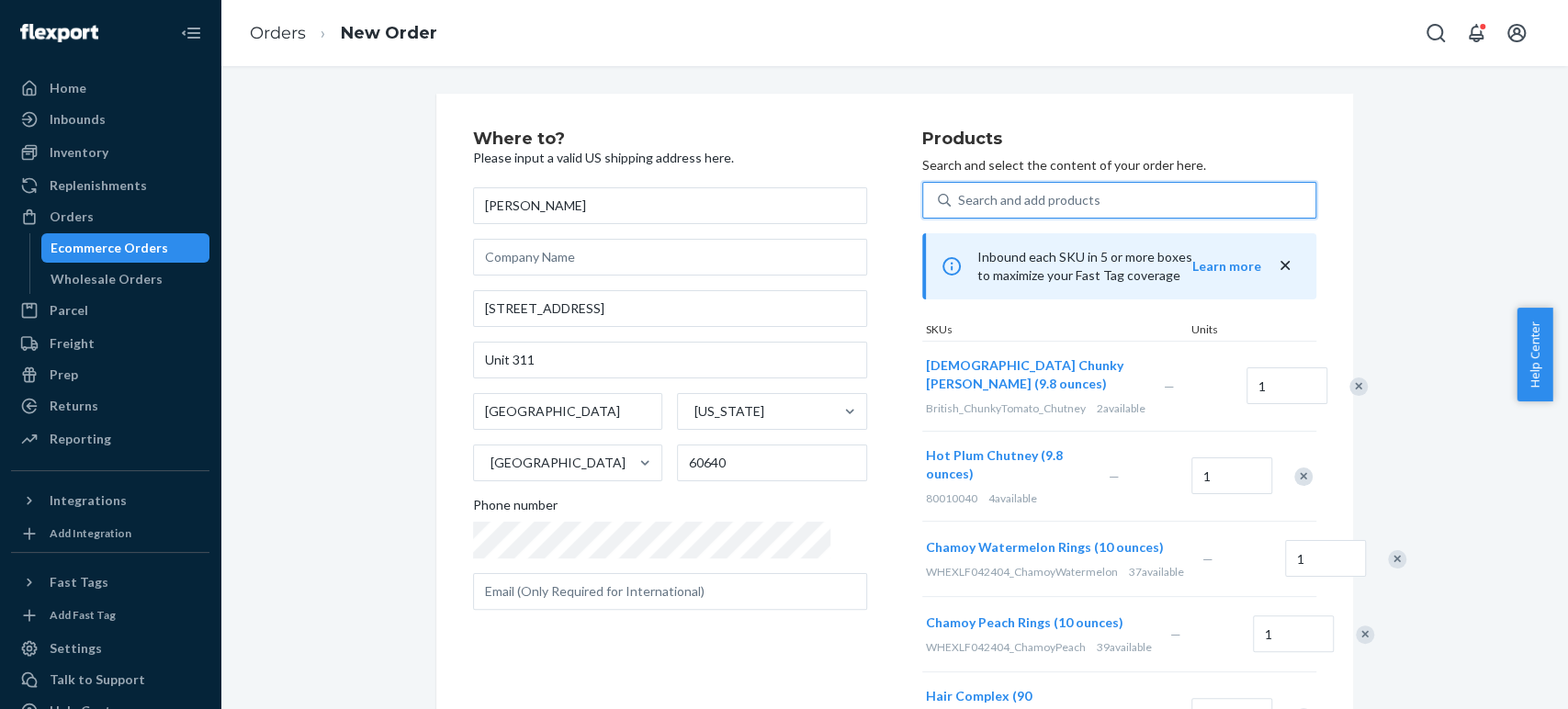
click at [1013, 198] on div "Search and add products" at bounding box center [1029, 201] width 142 height 18
click at [960, 198] on input "0 results available. Use Up and Down to choose options, press Enter to select t…" at bounding box center [959, 201] width 2 height 18
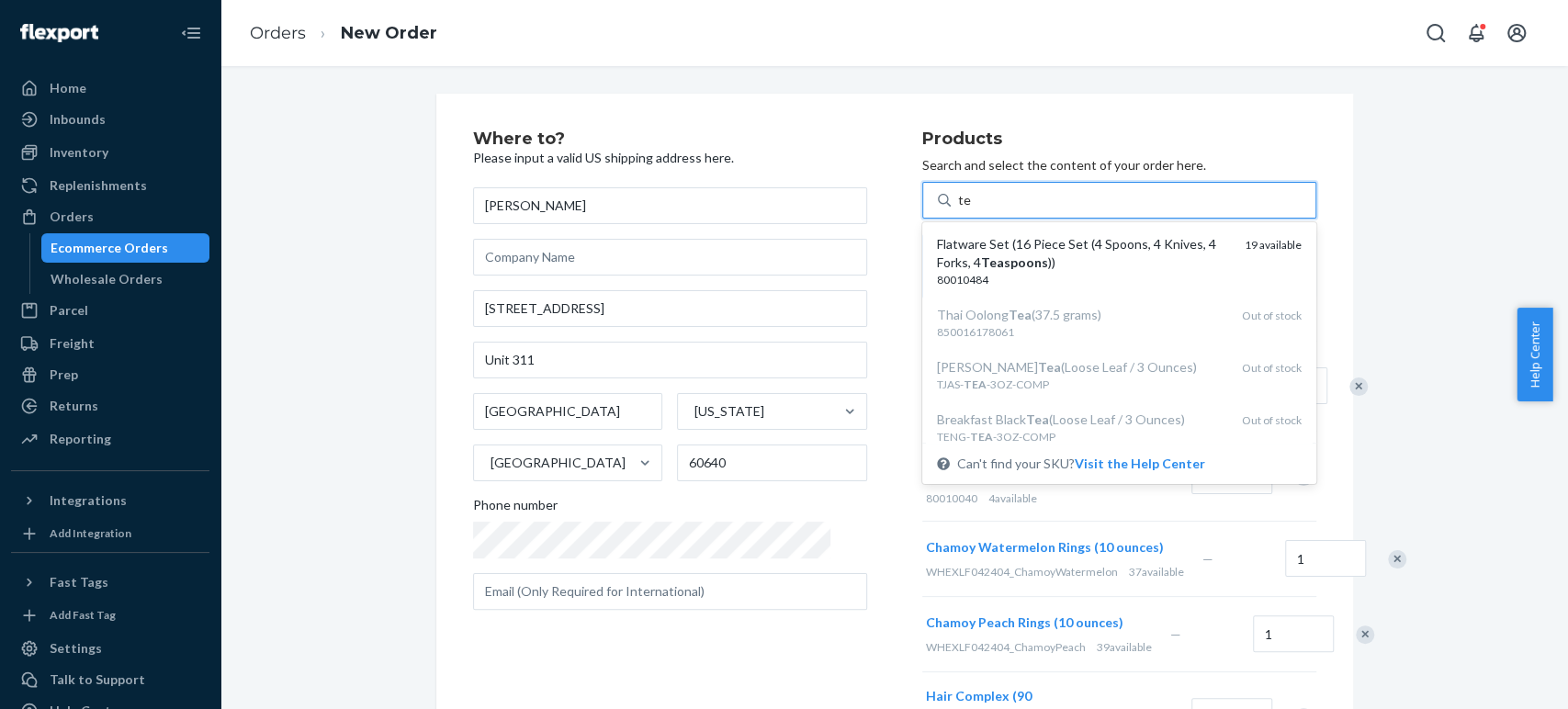
type input "t"
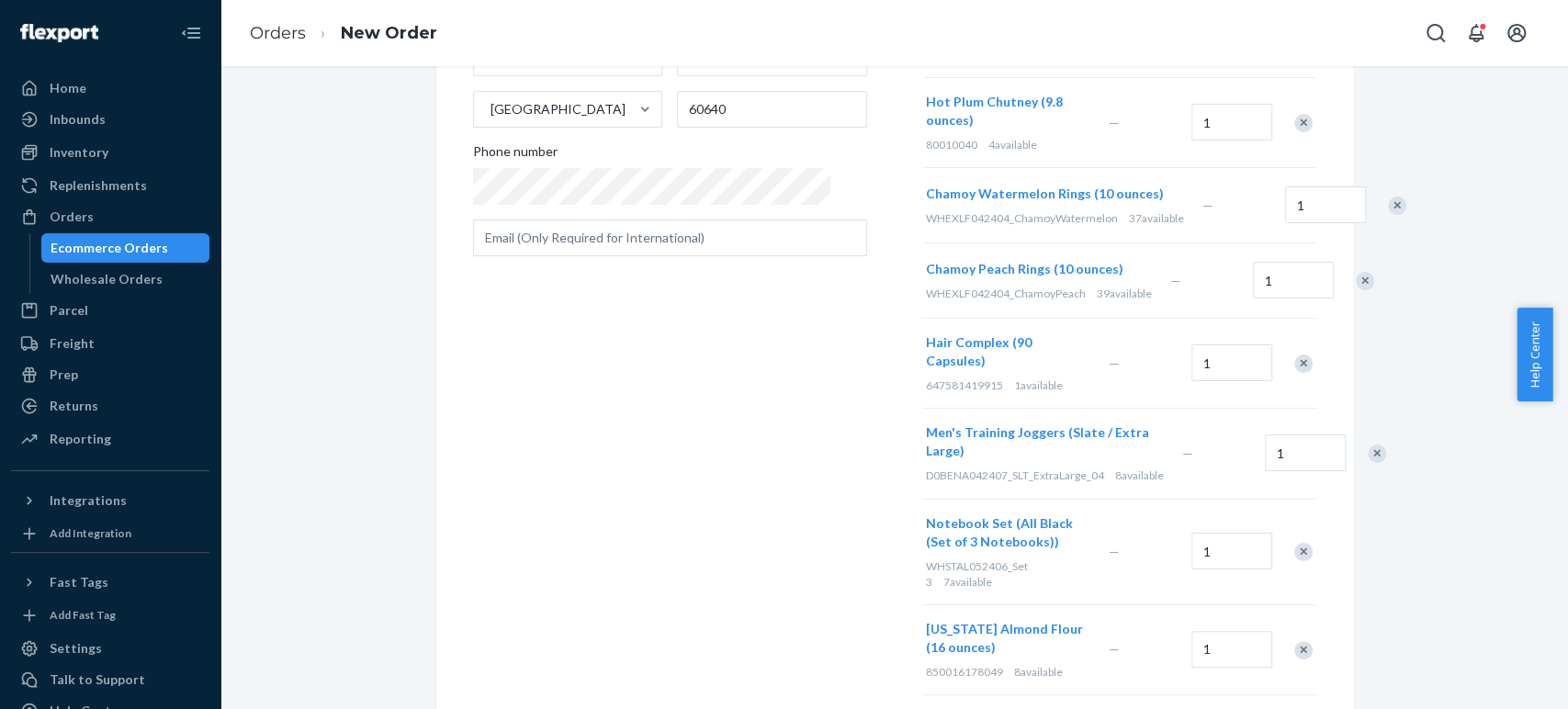
scroll to position [102, 0]
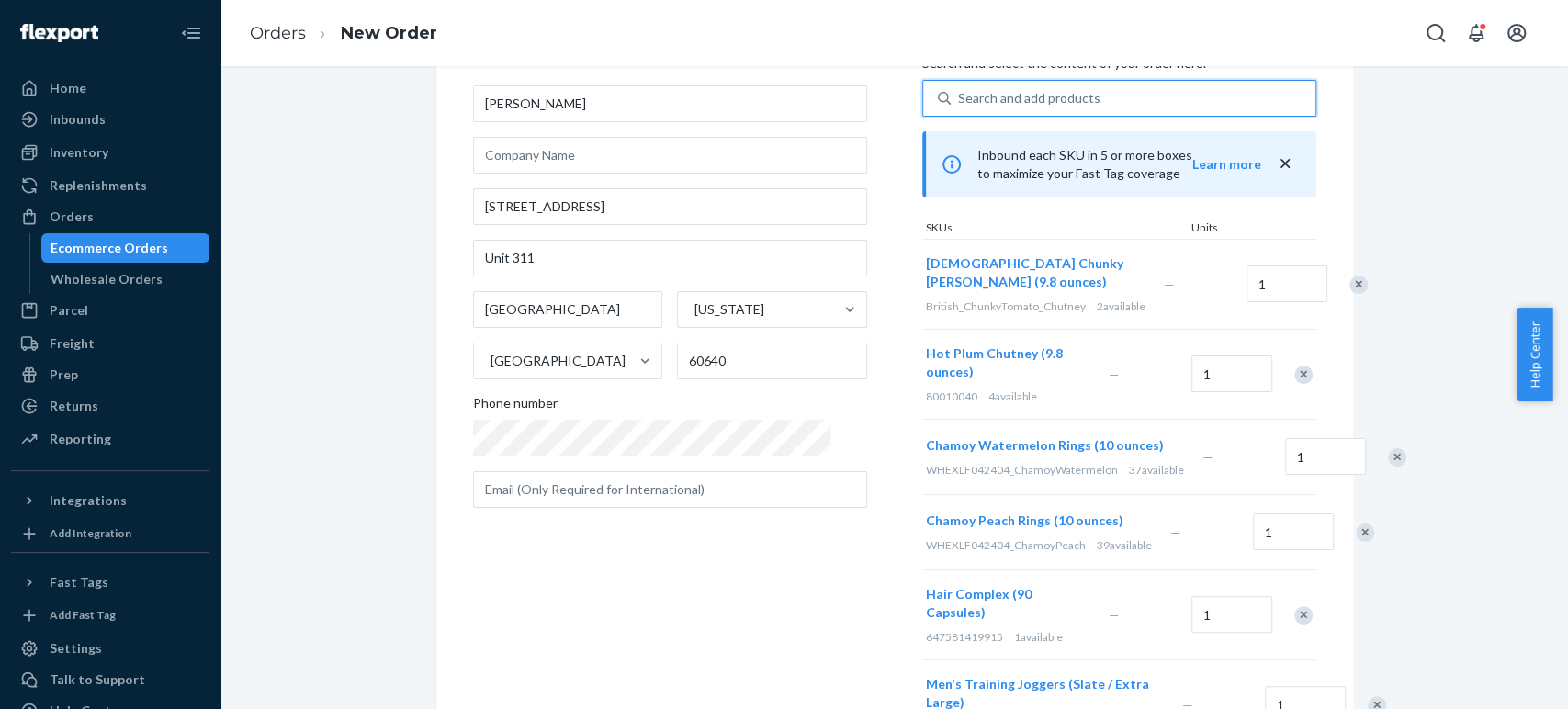
click at [958, 97] on div "Search and add products" at bounding box center [1029, 98] width 142 height 18
click at [958, 97] on input "0 results available. Select is focused ,type to refine list, press Down to open…" at bounding box center [959, 98] width 2 height 18
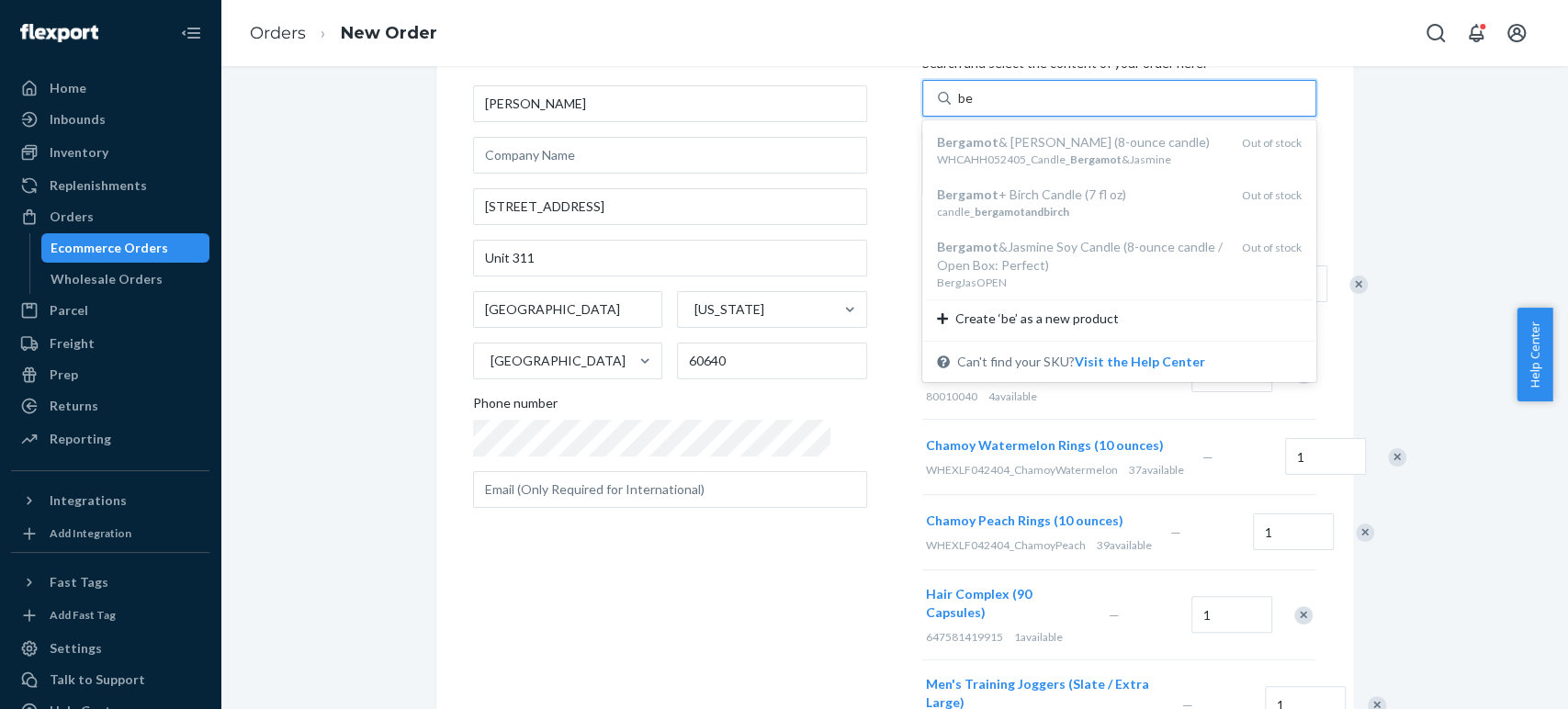
type input "b"
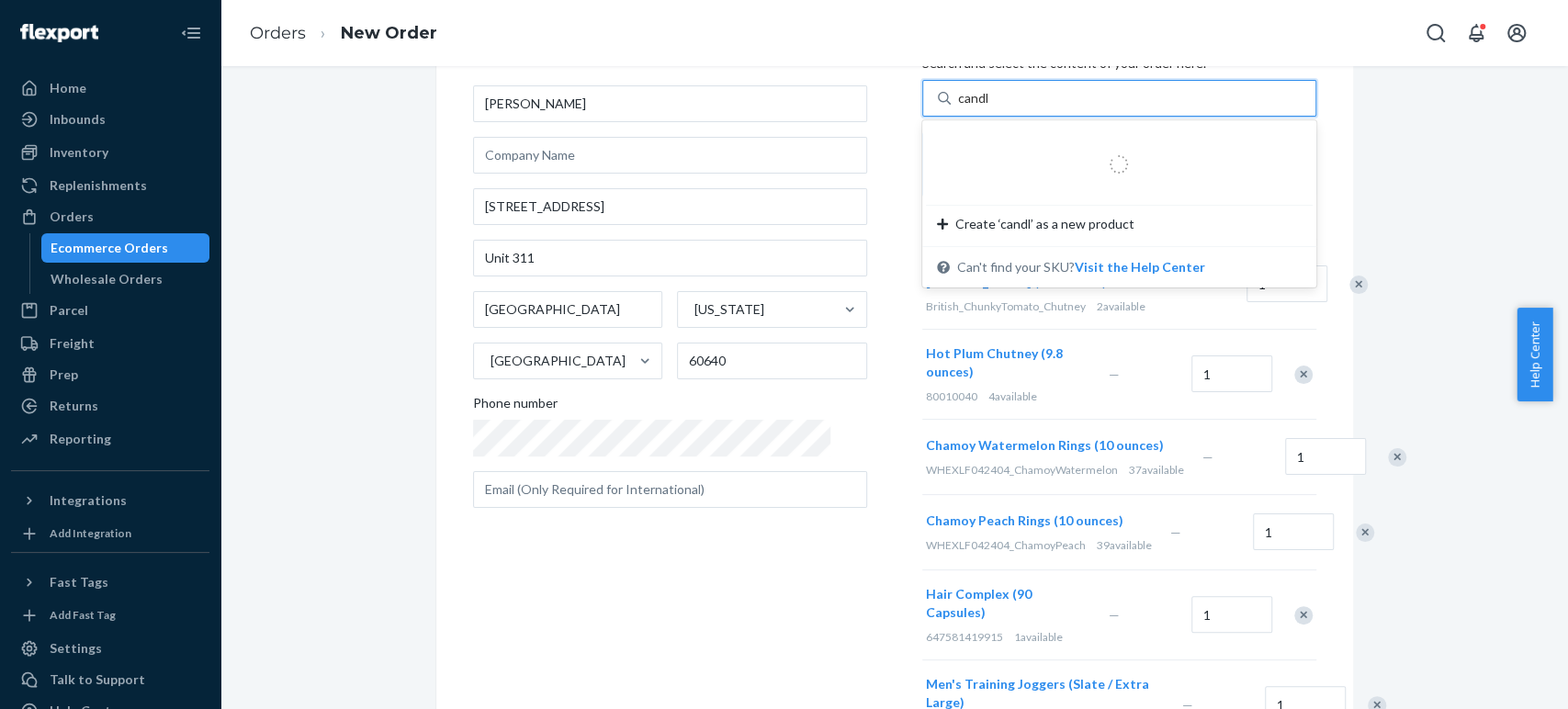
type input "candle"
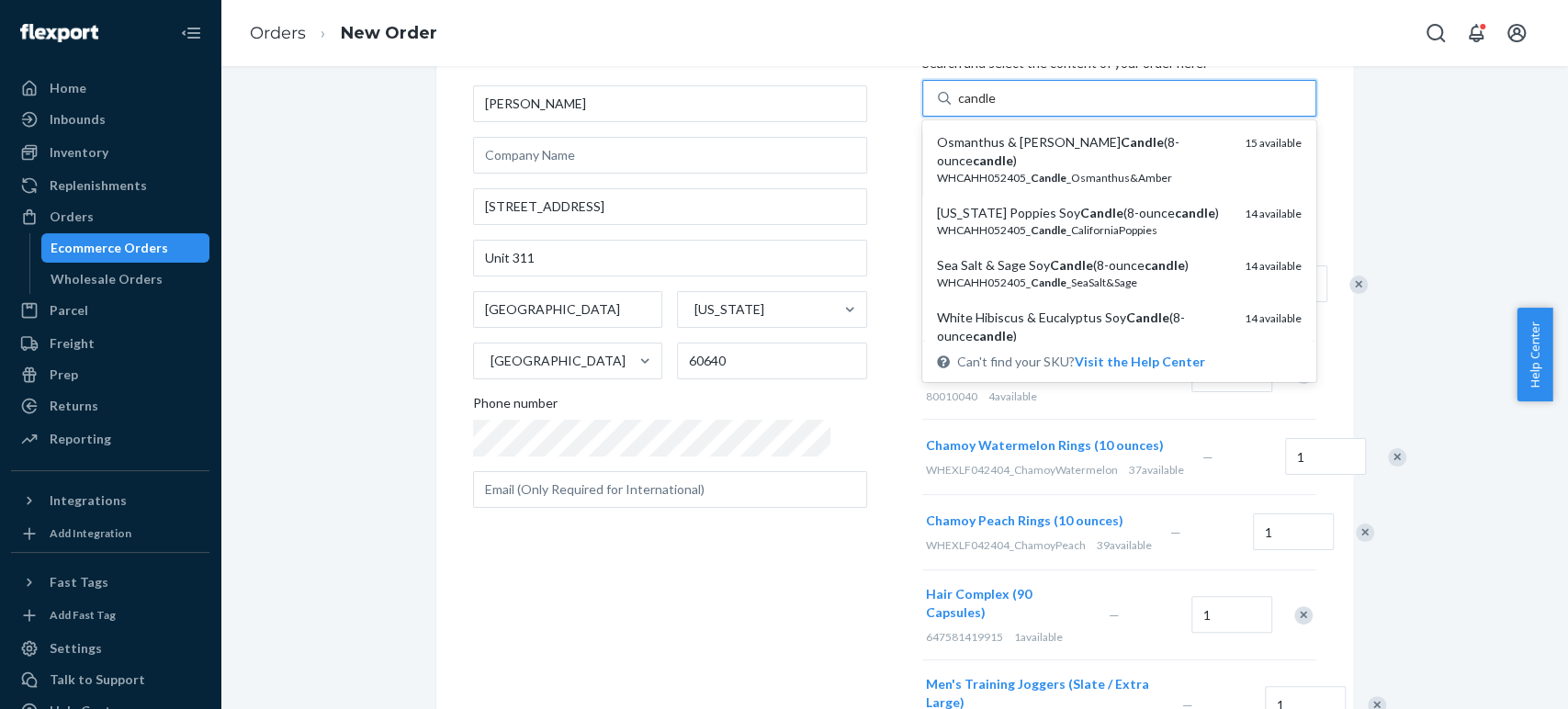
click at [978, 141] on div "Osmanthus & Amber Soy Candle (8-ounce candle )" at bounding box center [1083, 152] width 293 height 37
click at [978, 107] on input "candle" at bounding box center [977, 98] width 39 height 18
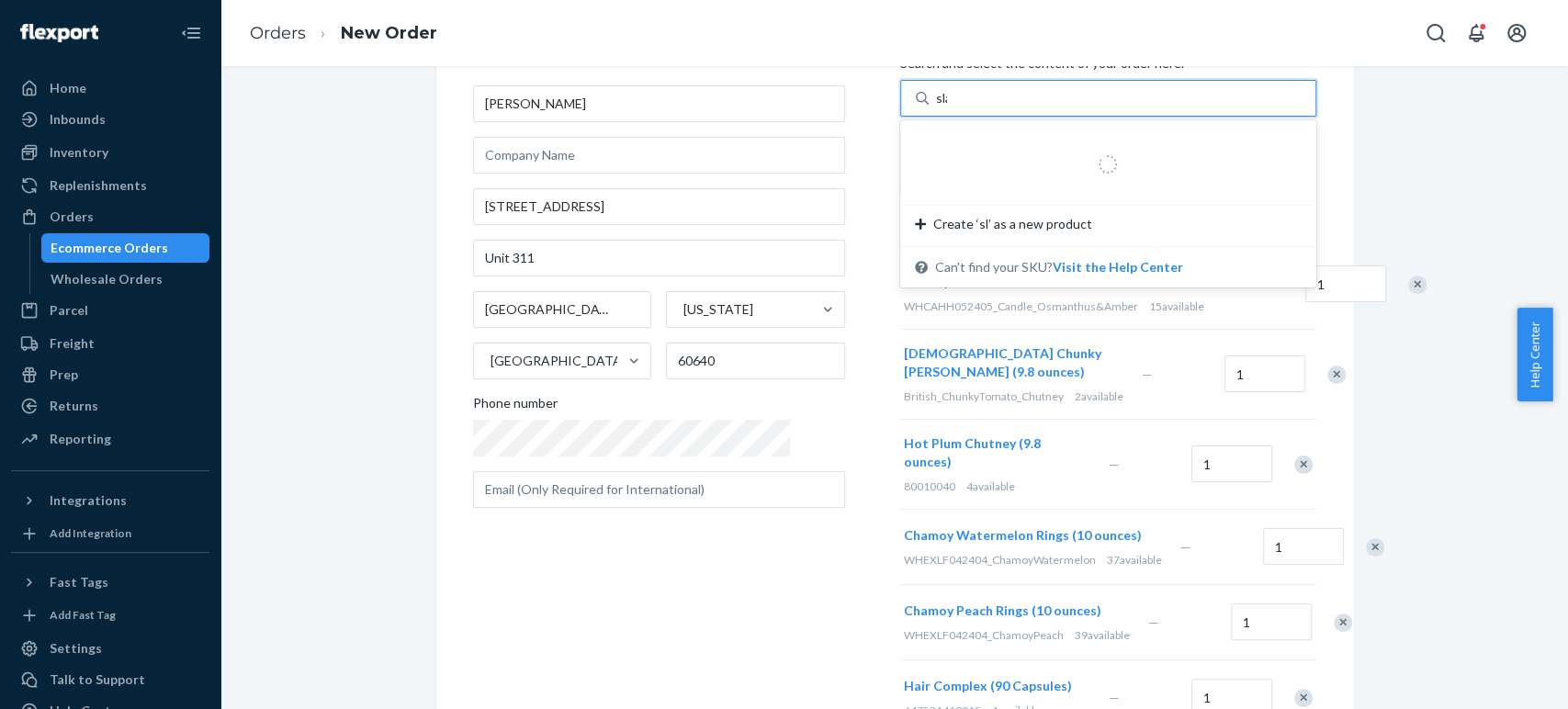
type input "slab"
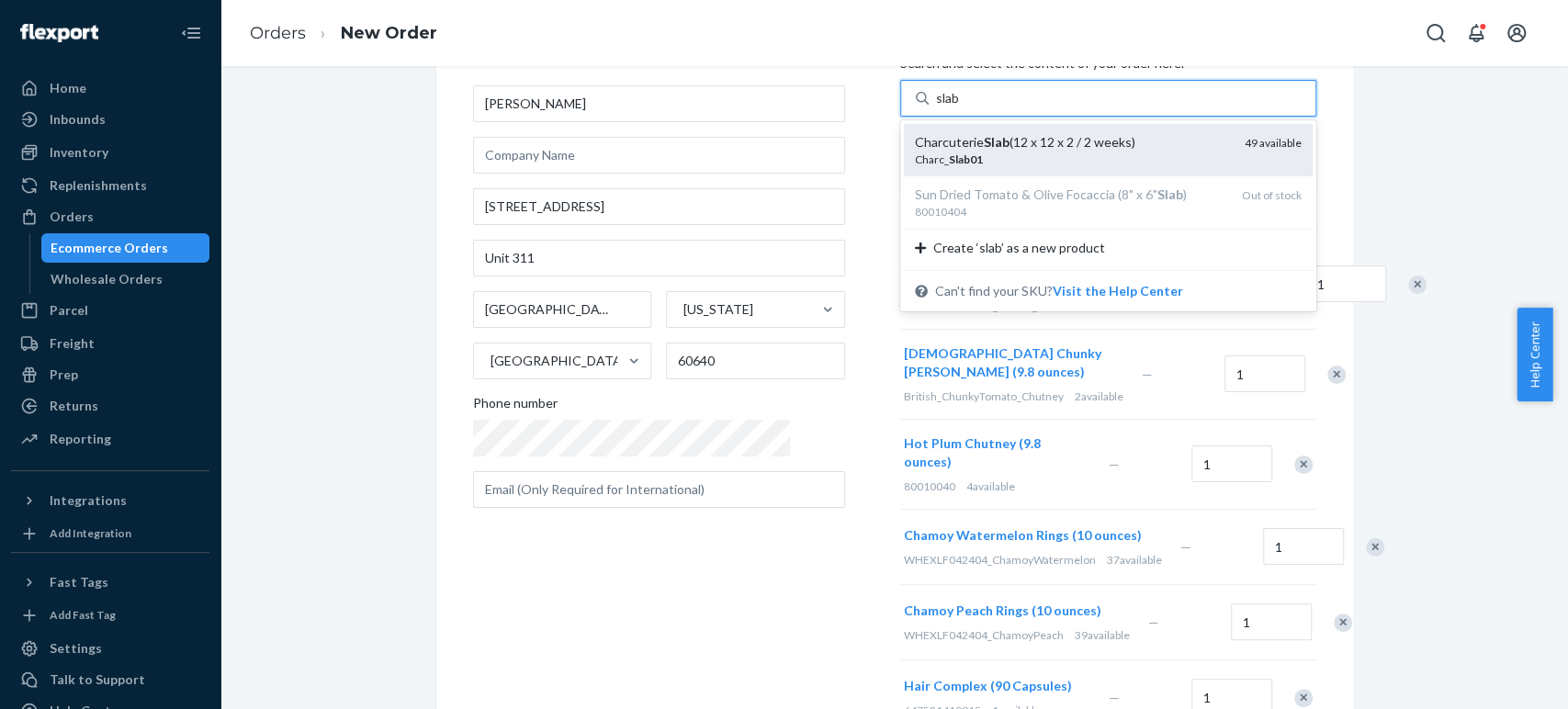
click at [949, 155] on em "Slab01" at bounding box center [965, 159] width 34 height 14
click at [936, 107] on input "slab" at bounding box center [948, 98] width 25 height 18
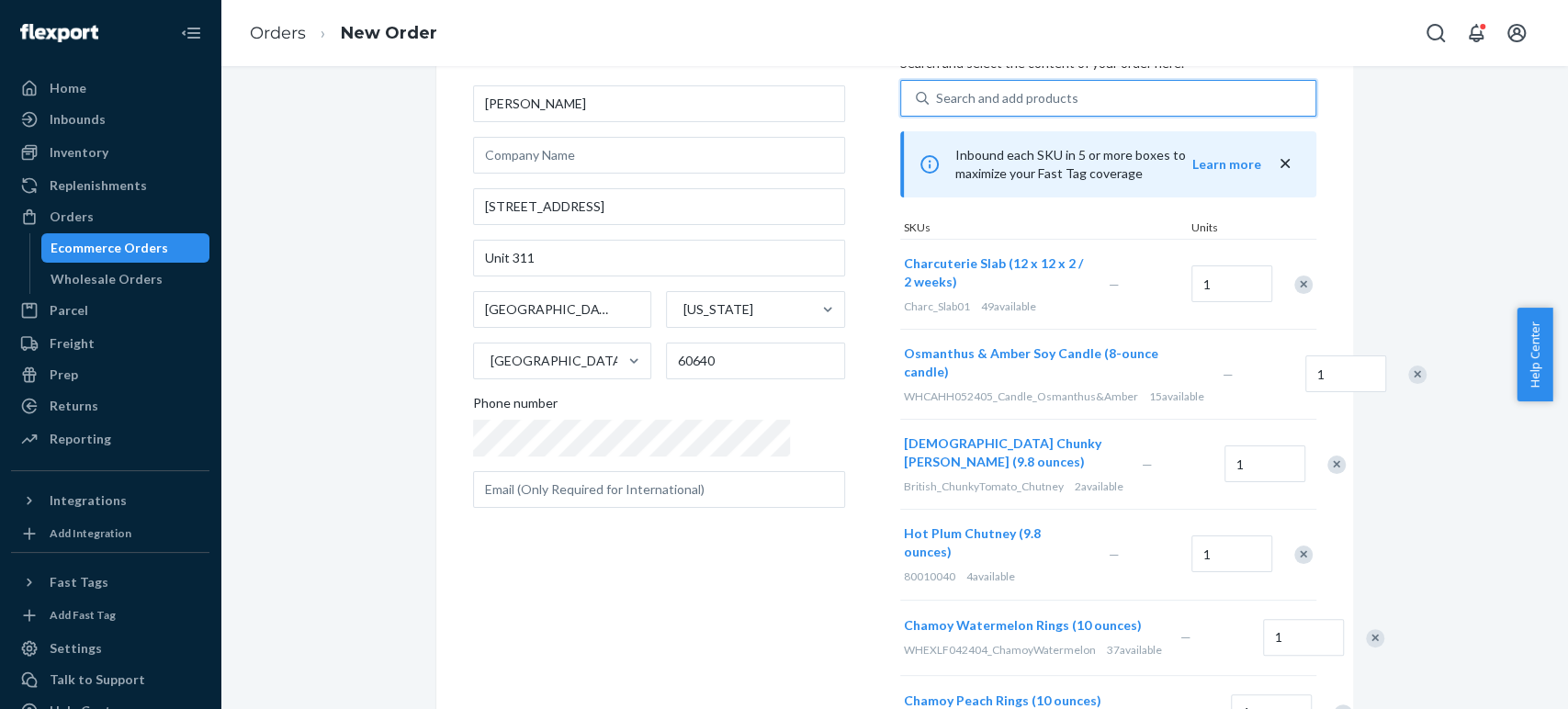
click at [936, 101] on div "Search and add products" at bounding box center [1007, 98] width 142 height 18
click at [936, 101] on input "0 results available. Select is focused ,type to refine list, press Down to open…" at bounding box center [937, 98] width 2 height 18
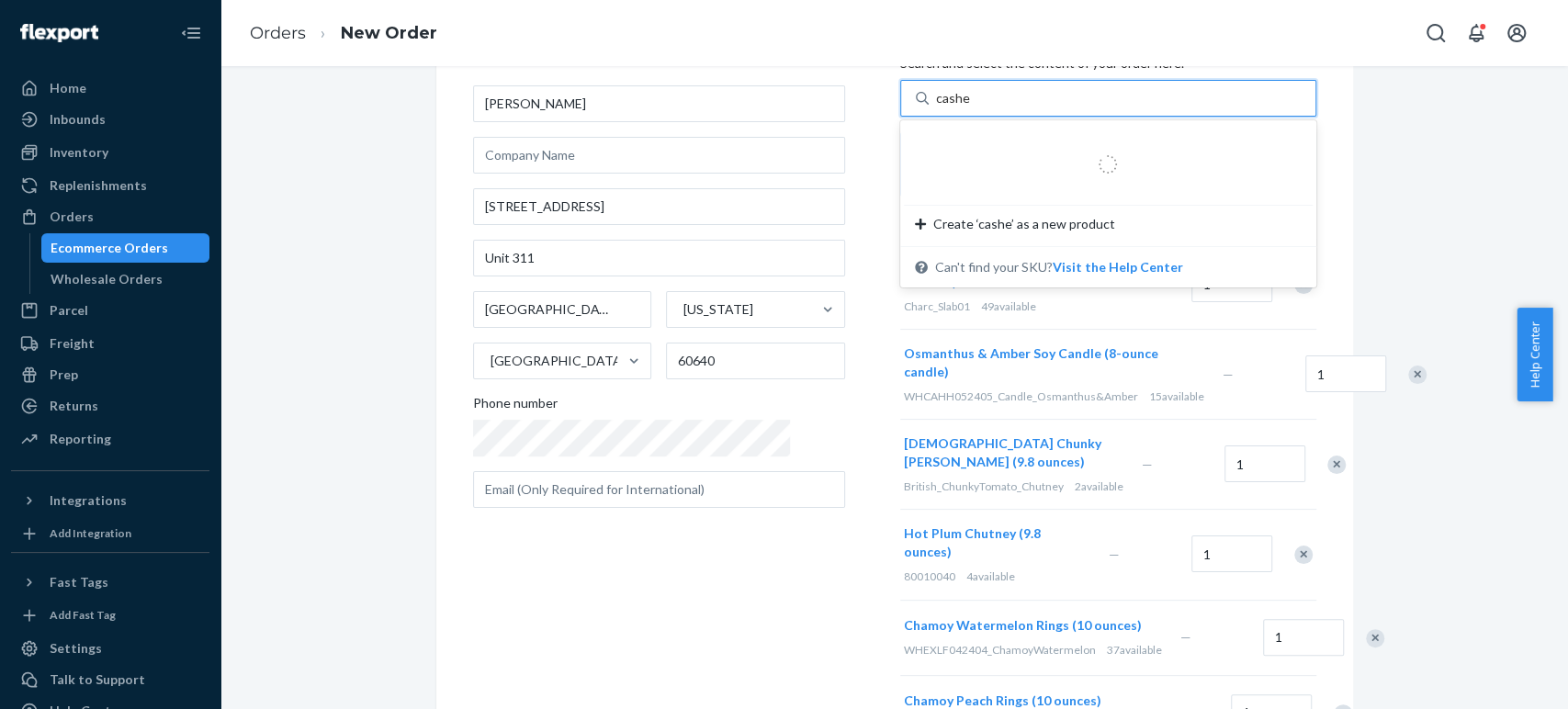
type input "cashew"
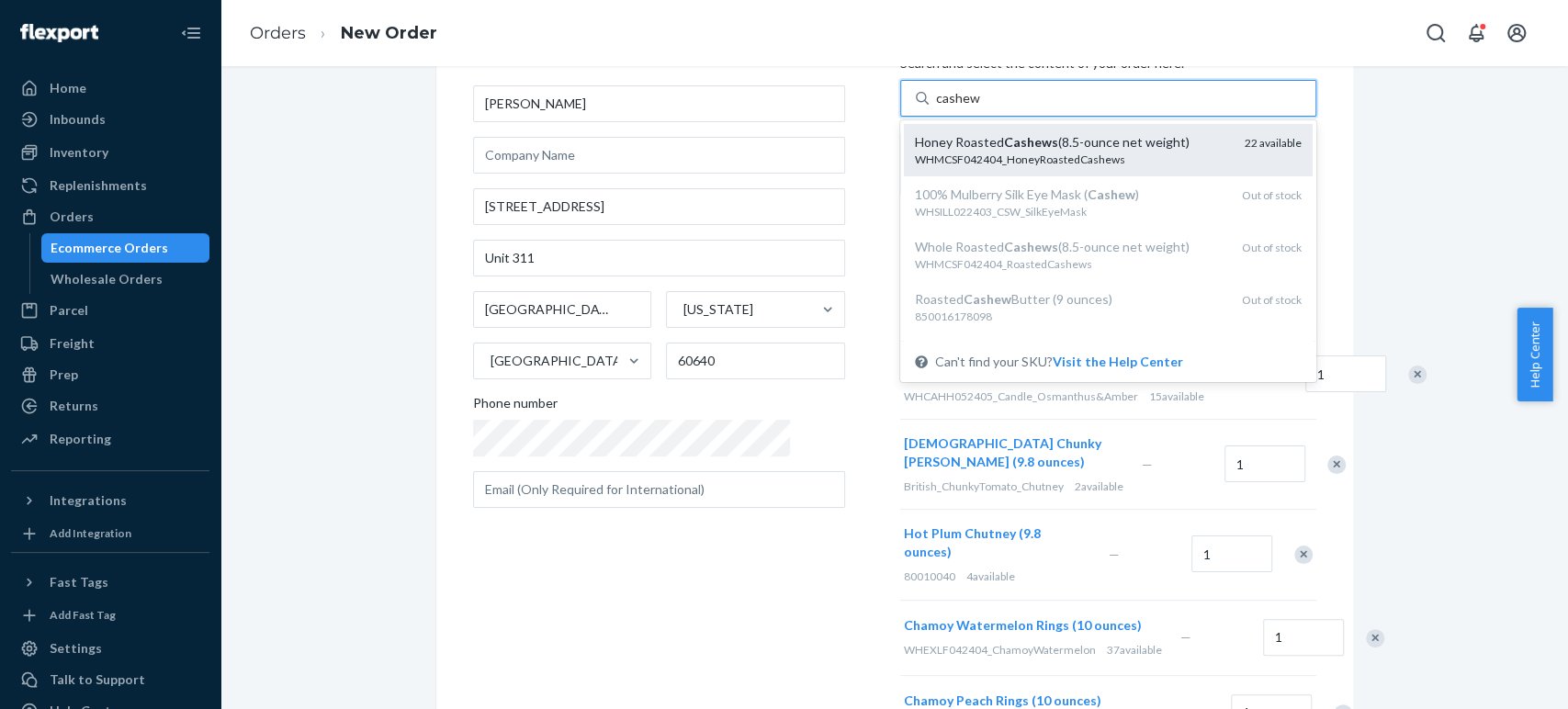
click at [915, 150] on div "Honey Roasted Cashews (8.5-ounce net weight)" at bounding box center [1072, 142] width 315 height 18
click at [936, 107] on input "cashew" at bounding box center [958, 98] width 44 height 18
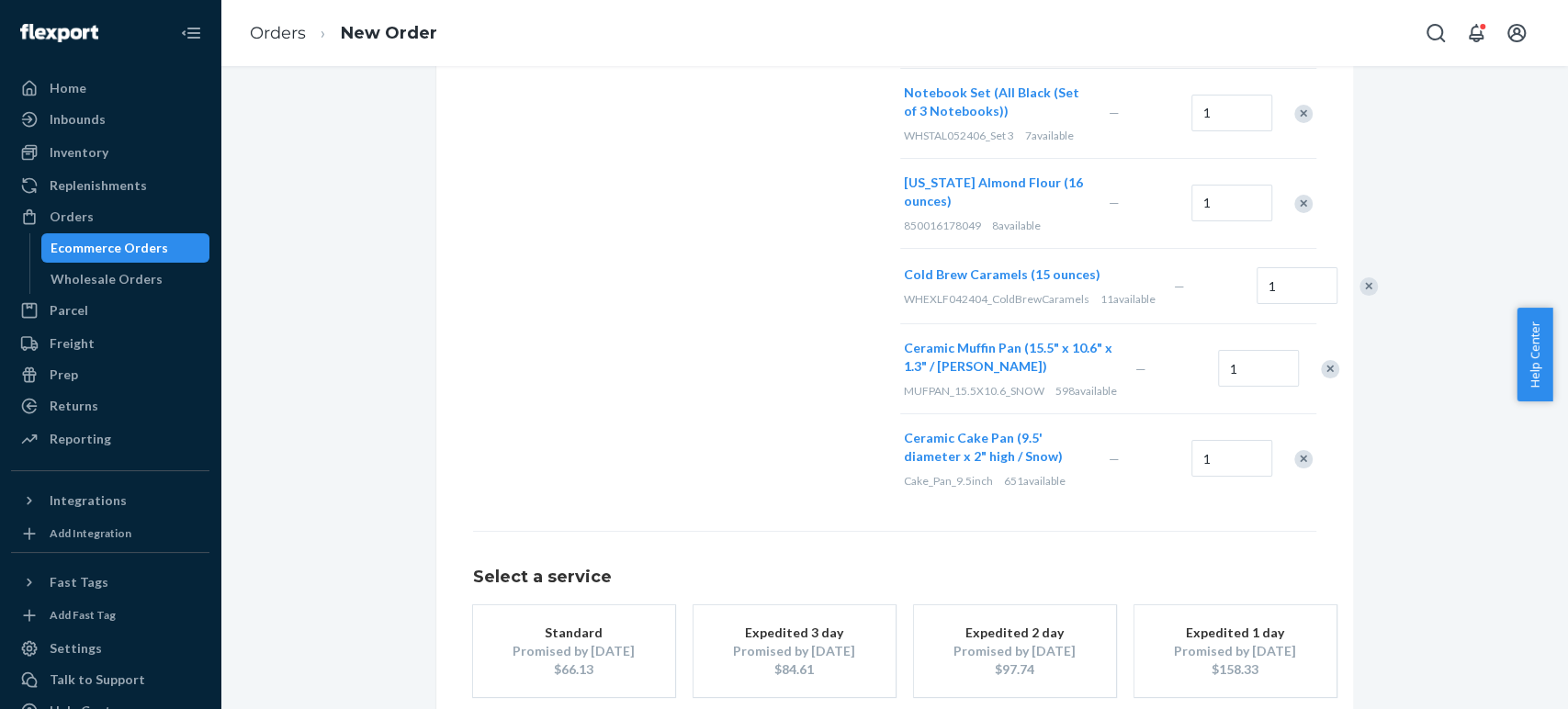
scroll to position [1147, 0]
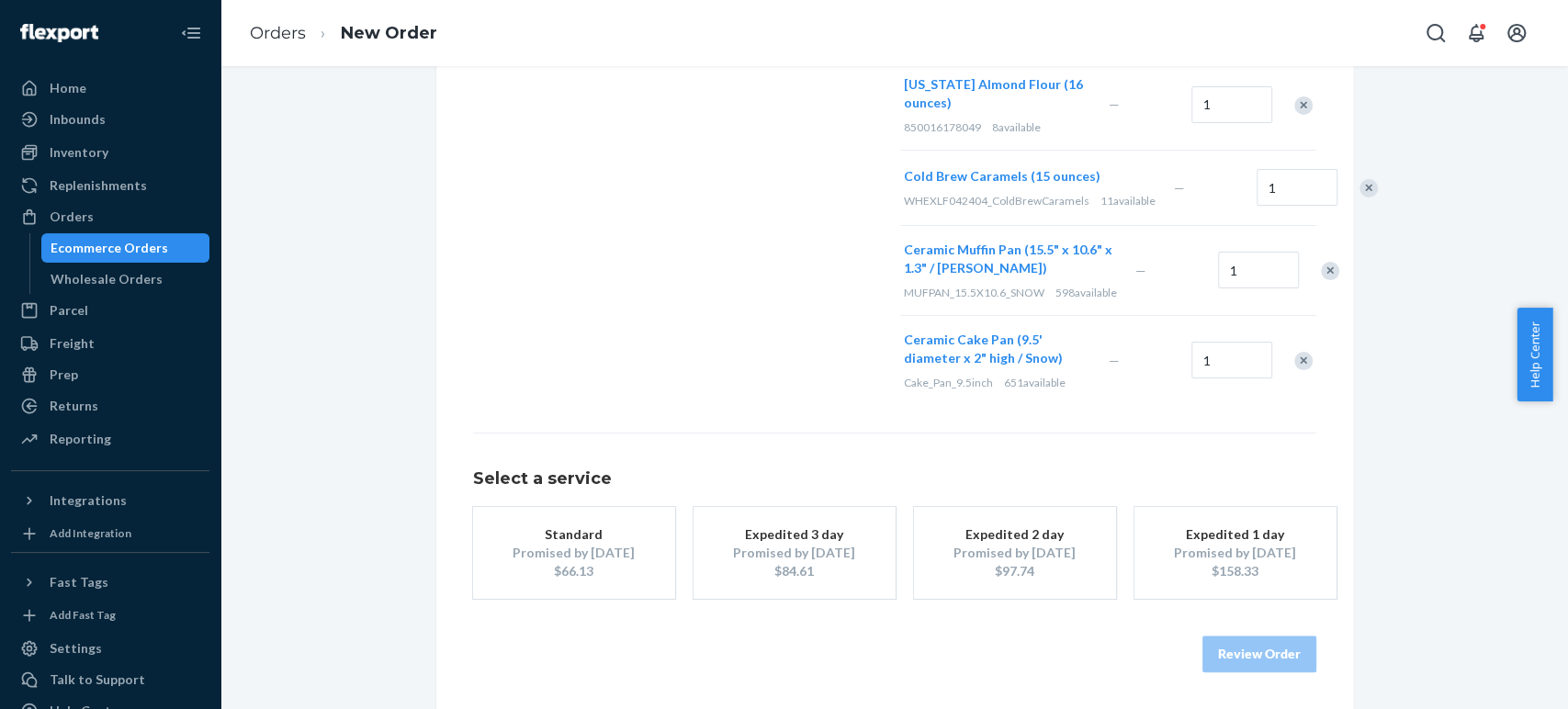
click at [583, 553] on div "Promised by Oct 6, 2025" at bounding box center [573, 553] width 147 height 18
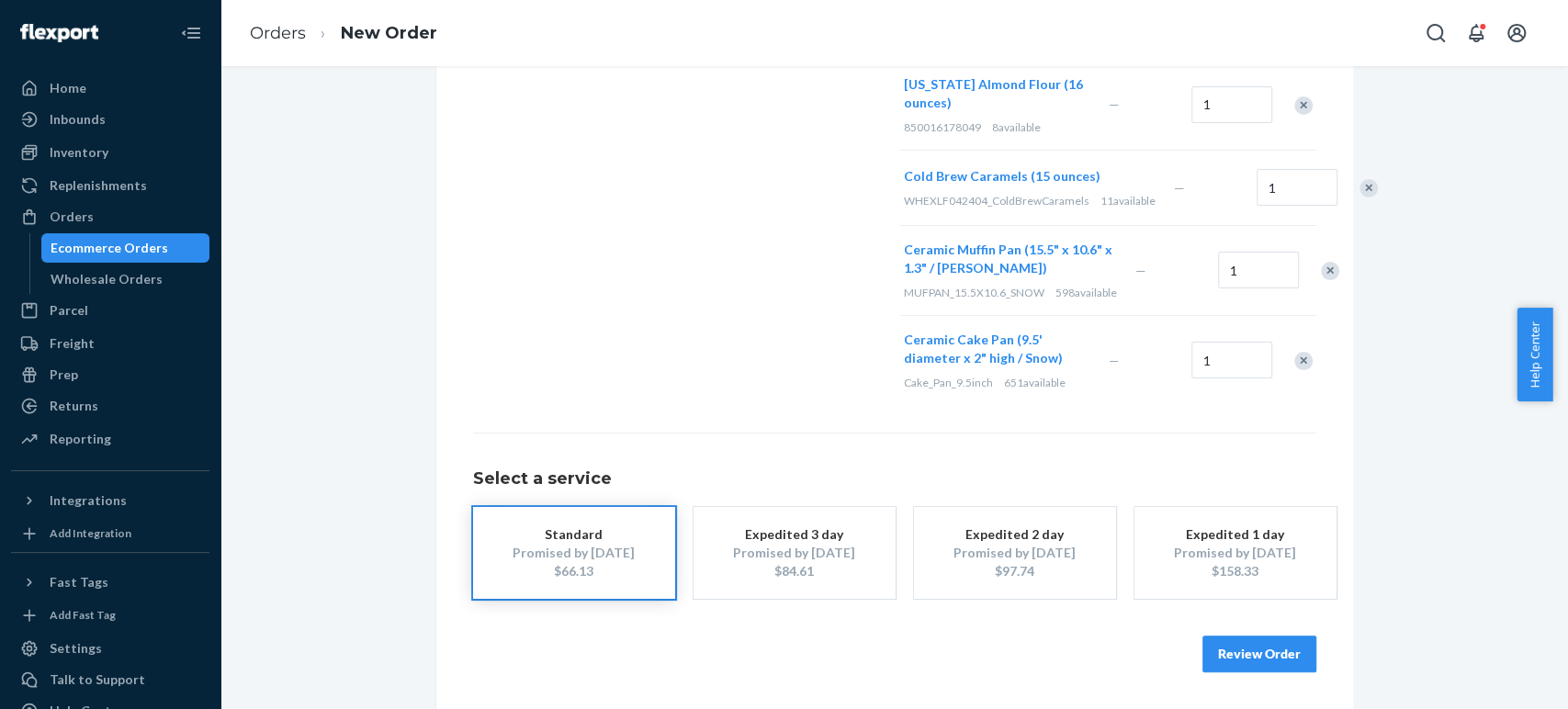
click at [1234, 656] on button "Review Order" at bounding box center [1259, 654] width 114 height 37
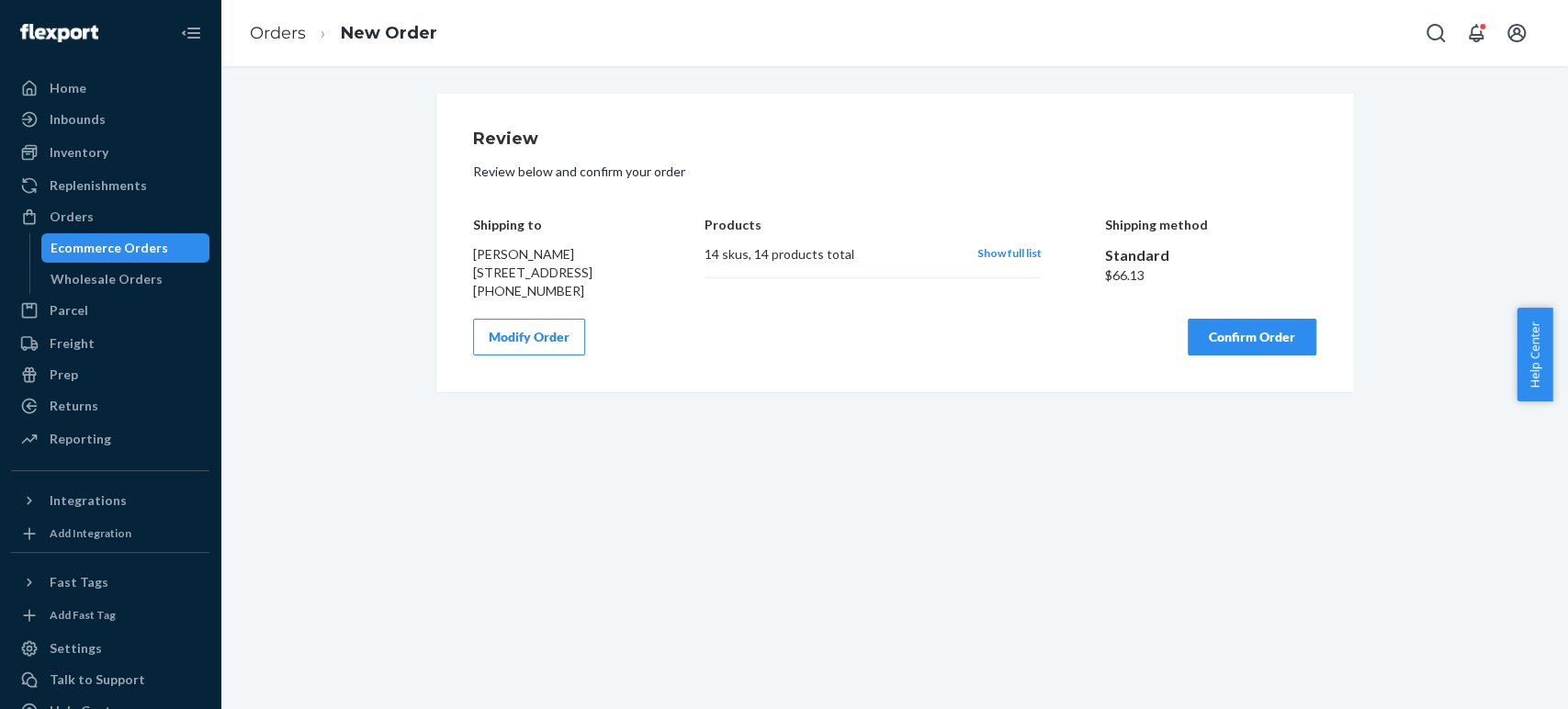
scroll to position [0, 0]
click at [869, 355] on div "Modify Order Confirm Order" at bounding box center [895, 337] width 843 height 37
click at [1246, 355] on button "Confirm Order" at bounding box center [1252, 337] width 129 height 37
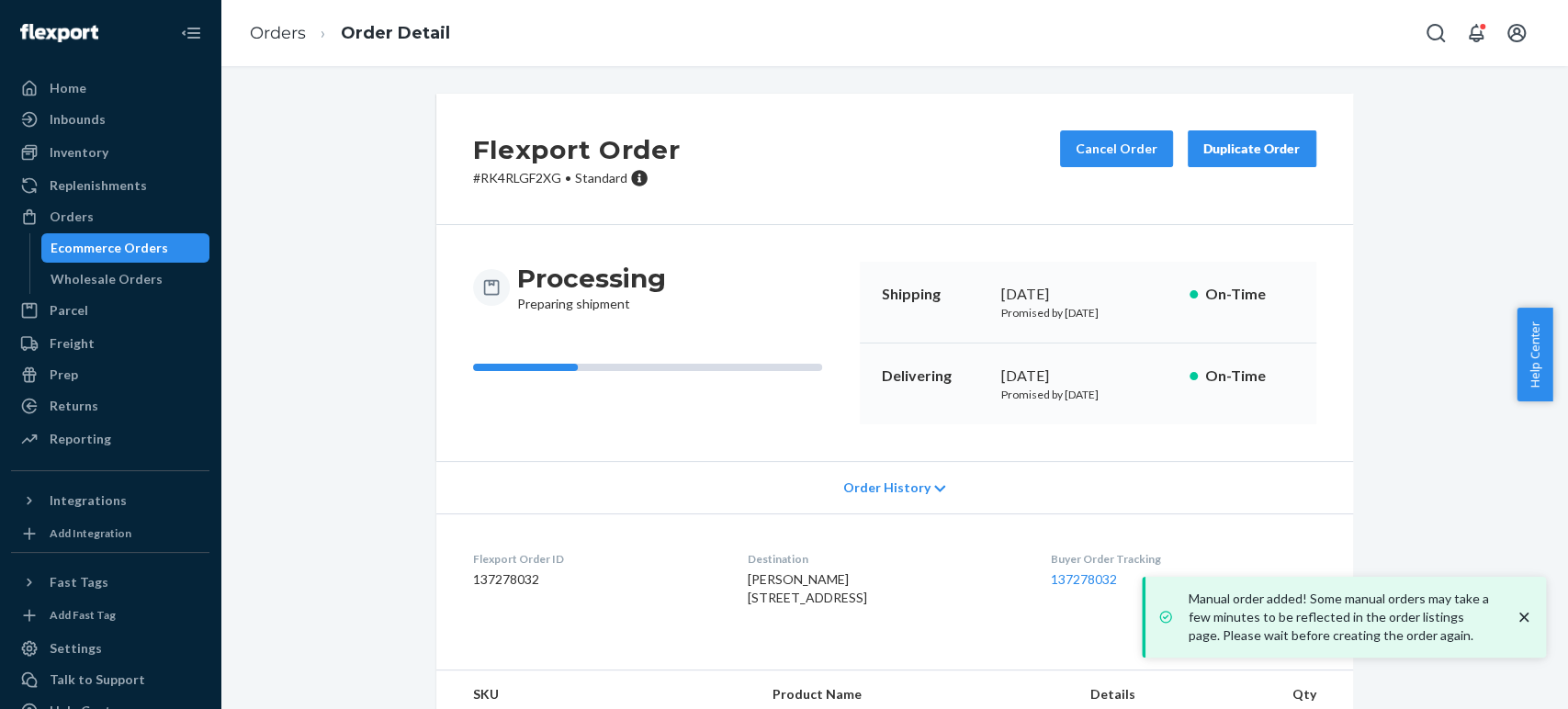
click at [488, 171] on p "# RK4RLGF2XG • Standard" at bounding box center [577, 178] width 208 height 18
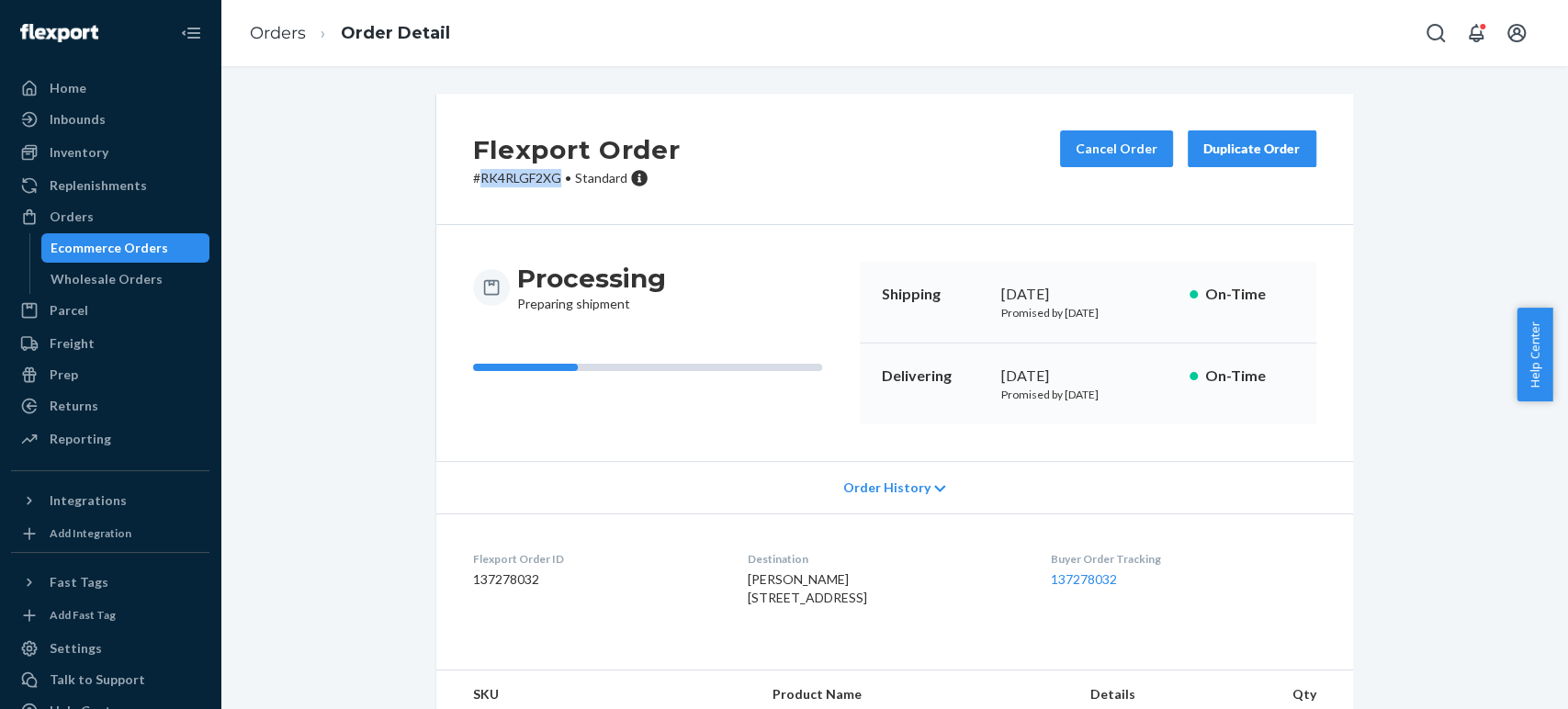
copy p "RK4RLGF2XG"
copy link "137278032"
drag, startPoint x: 1145, startPoint y: 582, endPoint x: 1060, endPoint y: 580, distance: 85.0
click at [1060, 580] on dl "Flexport Order ID 137278032 Destination Abdus Subhan 948 W Sunnyside Ave Apt 31…" at bounding box center [895, 581] width 917 height 138
click at [1086, 579] on link "137278032" at bounding box center [1084, 579] width 67 height 16
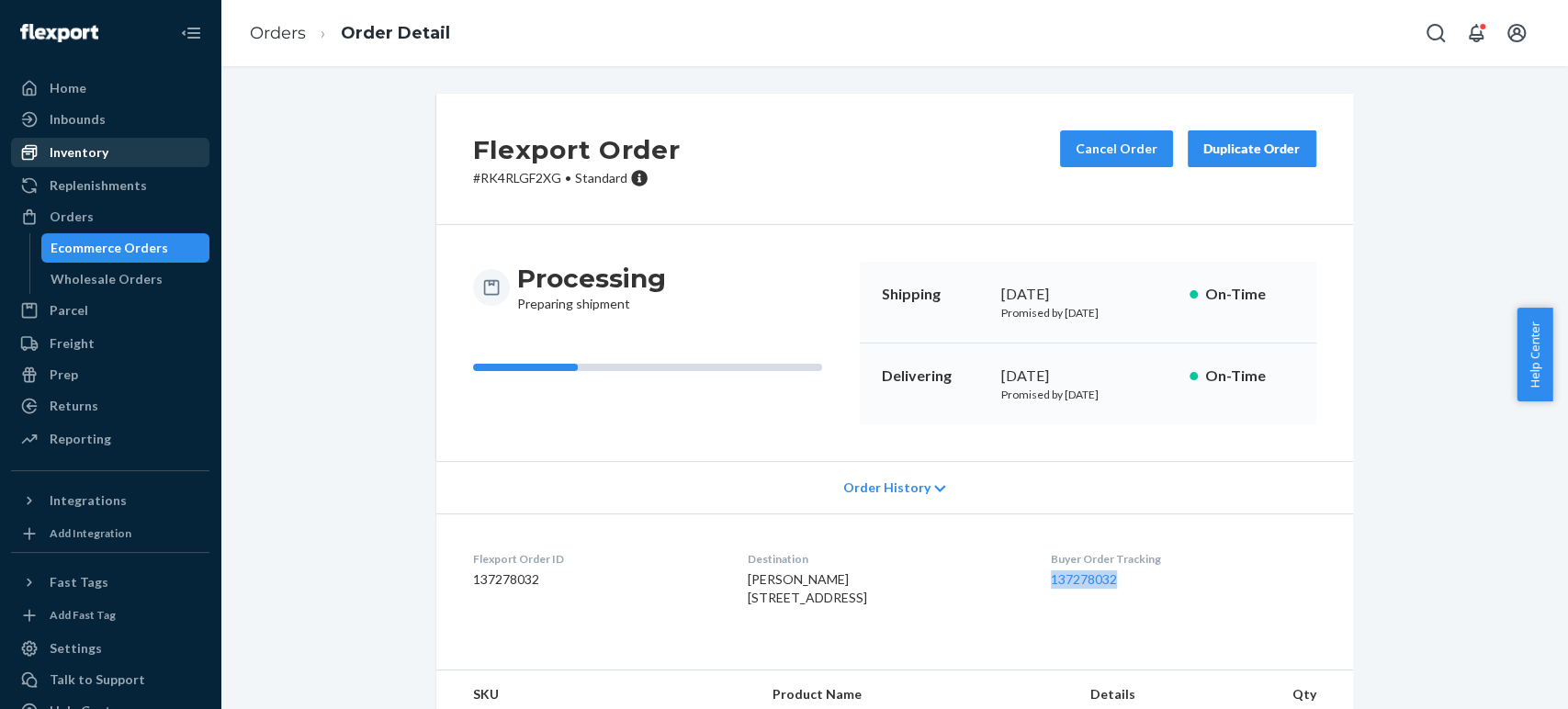
click at [110, 156] on div "Inventory" at bounding box center [110, 153] width 195 height 26
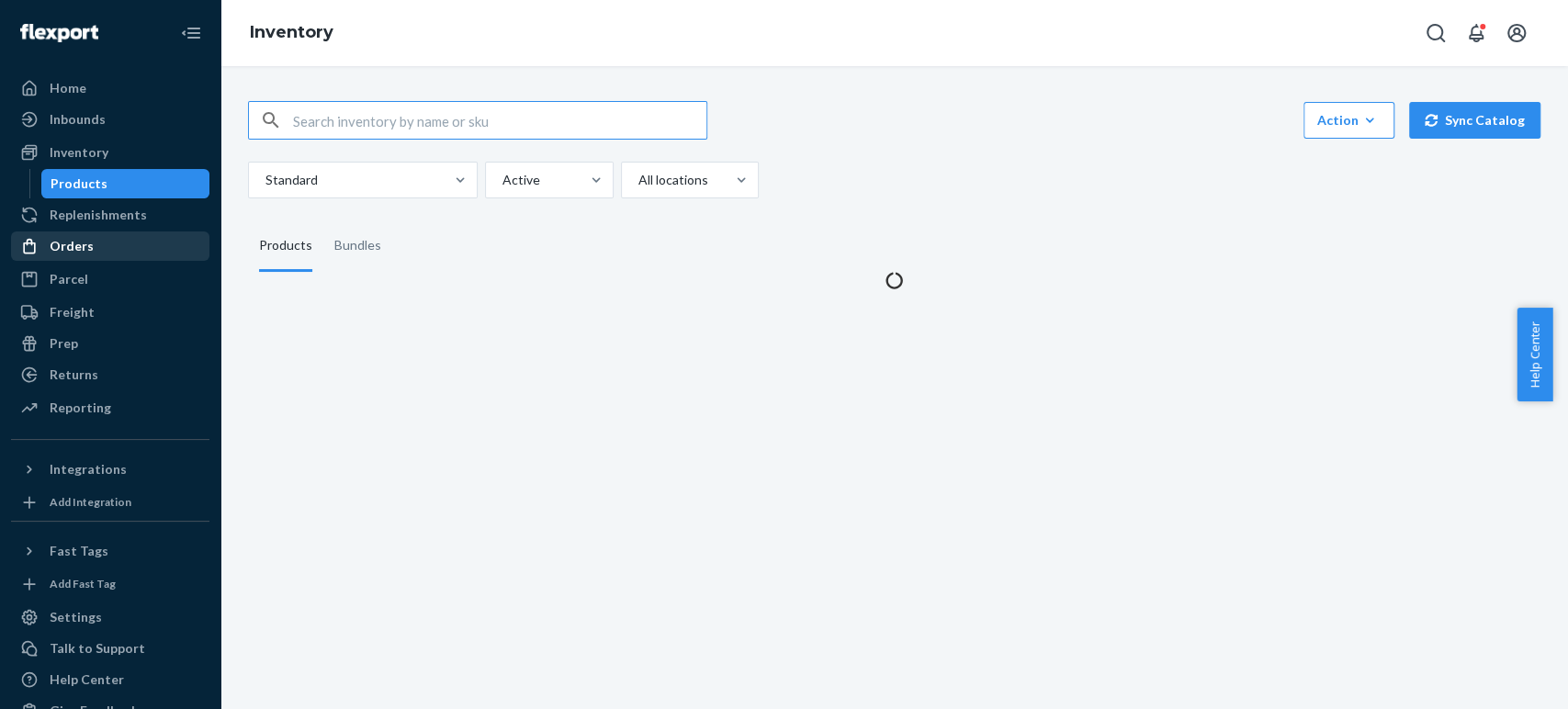
click at [81, 241] on div "Orders" at bounding box center [72, 246] width 44 height 18
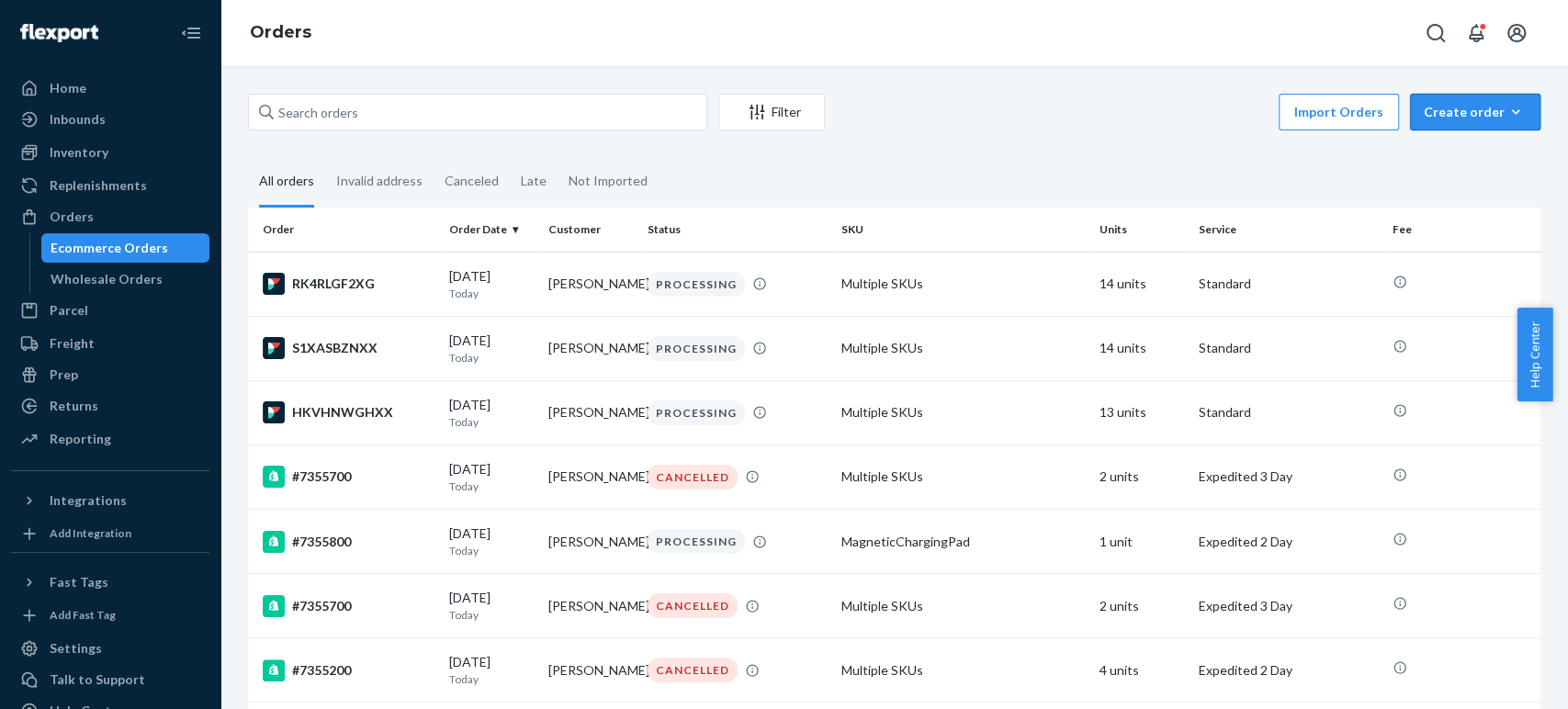
click at [1447, 117] on div "Create order" at bounding box center [1475, 112] width 103 height 18
click at [1429, 159] on span "Ecommerce order" at bounding box center [1486, 156] width 114 height 13
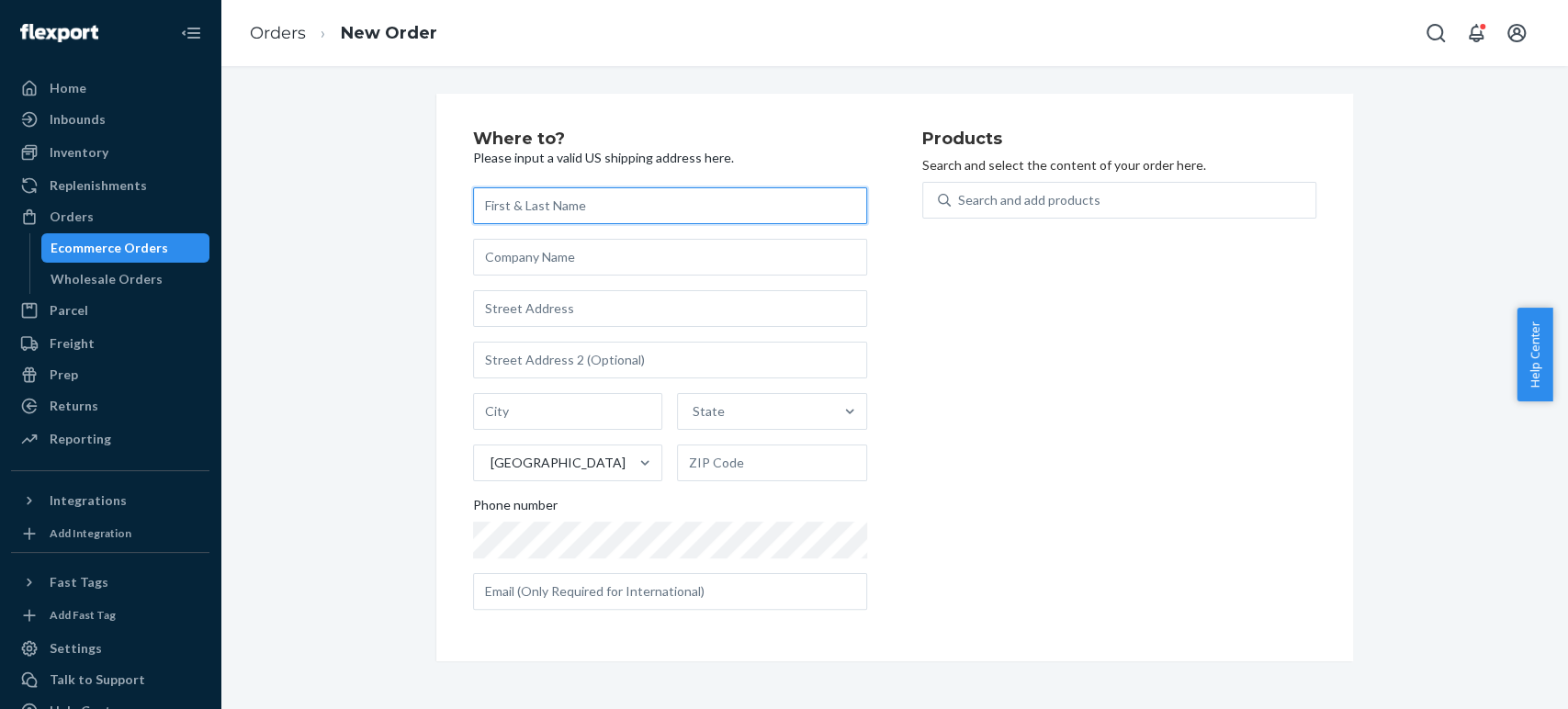
click at [533, 207] on input "text" at bounding box center [670, 206] width 394 height 37
paste input "Tim LaGrone"
type input "Tim LaGrone"
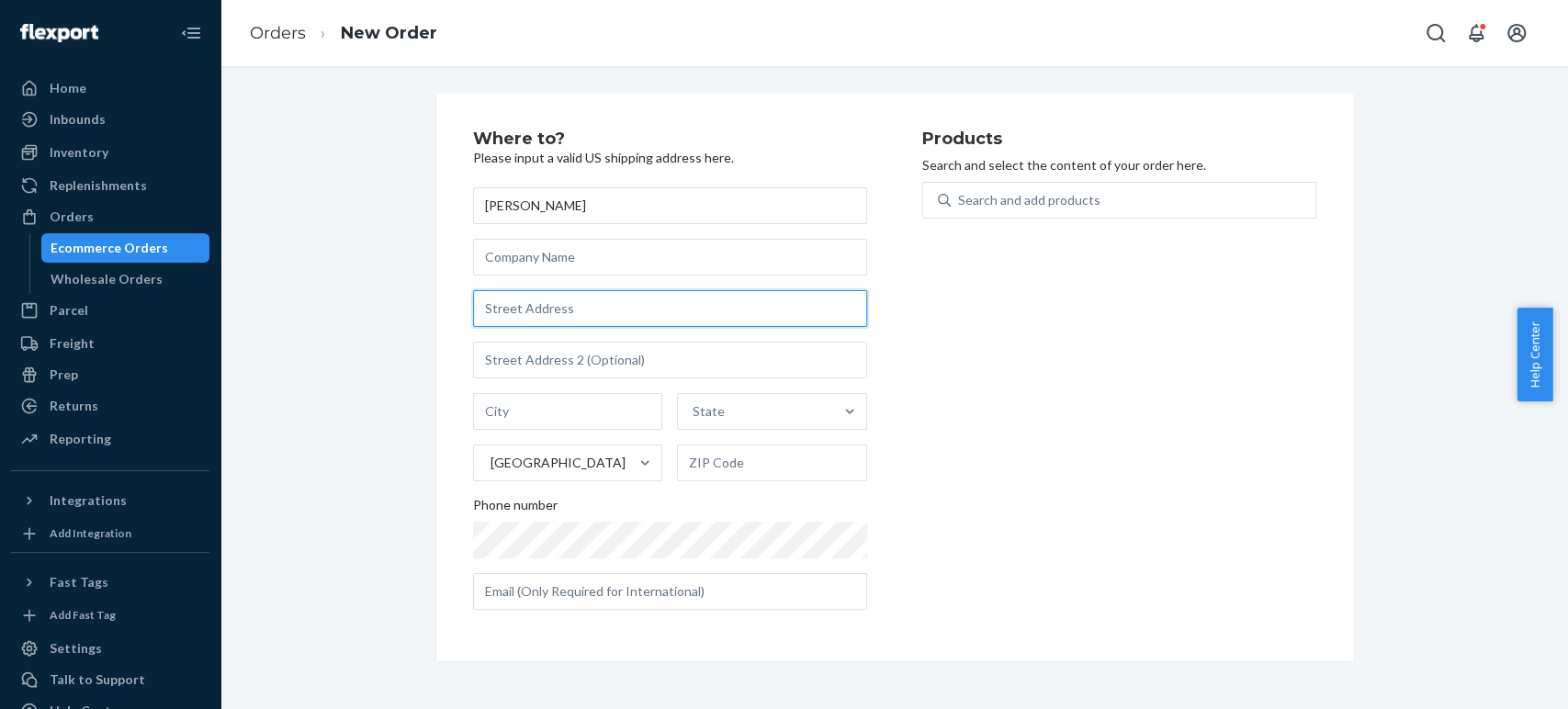
click at [528, 310] on input "text" at bounding box center [670, 309] width 394 height 37
paste input "12 Amberson Avenue Yonkers NY 10705 United States"
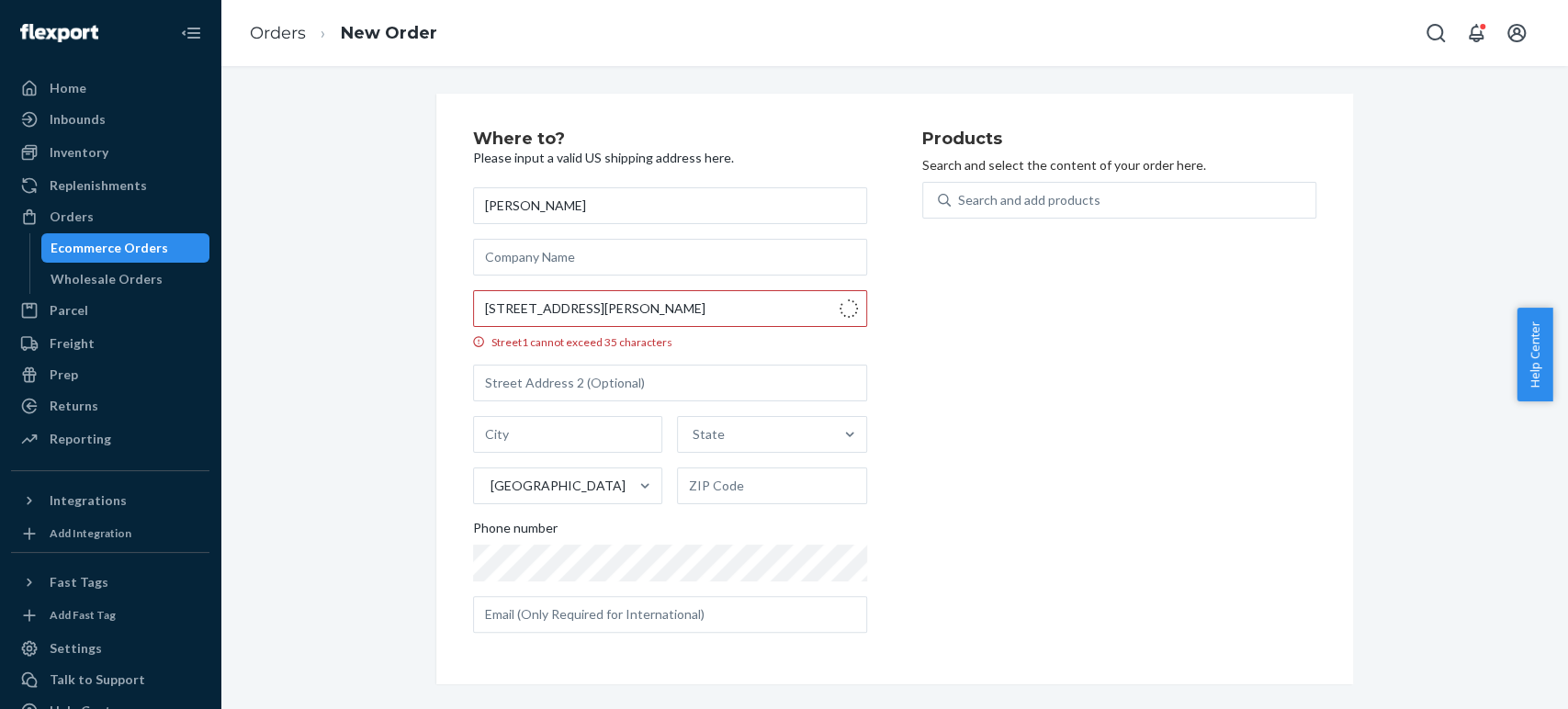
type input "12 Amberson Ave"
type input "Yonkers"
type input "10705"
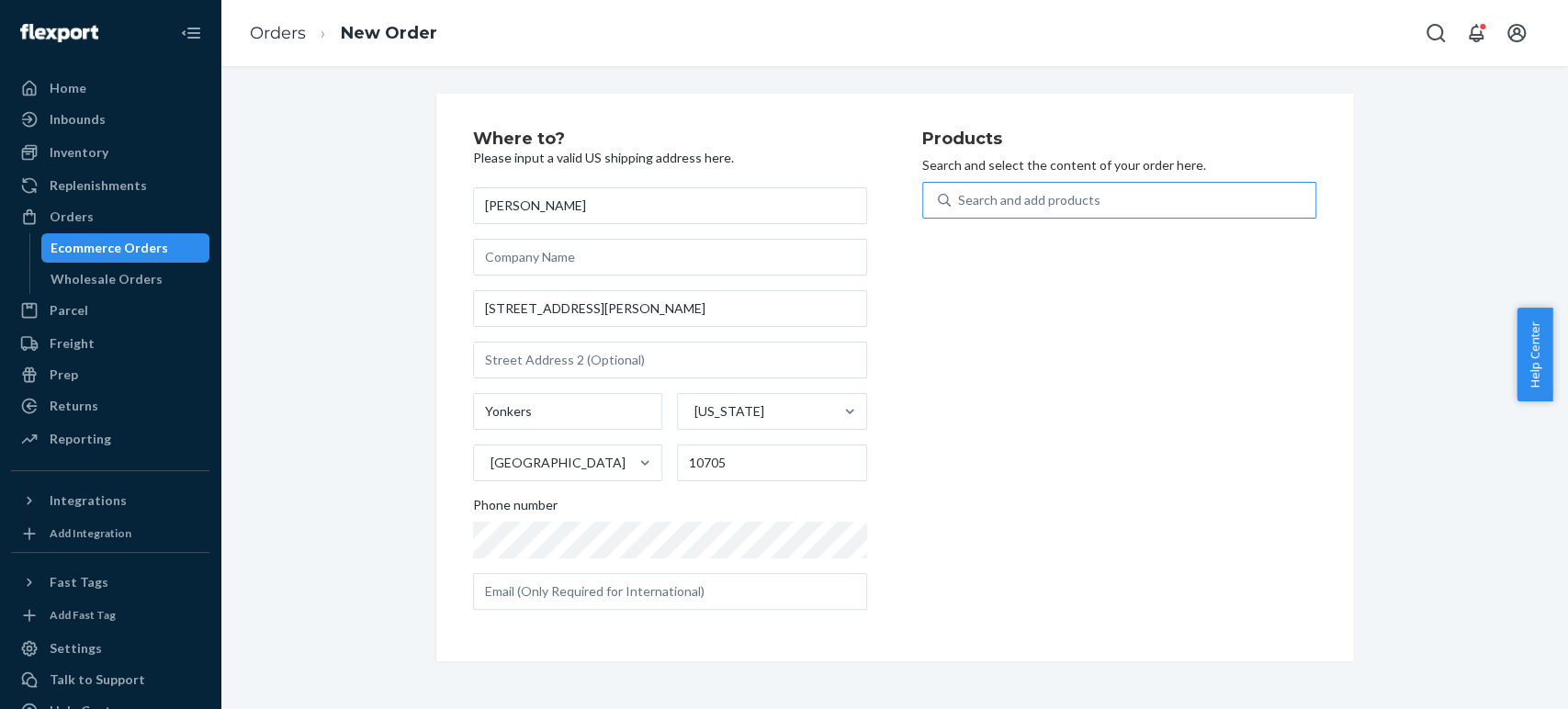
click at [1004, 197] on div "Search and add products" at bounding box center [1029, 201] width 142 height 18
click at [960, 197] on input "Search and add products" at bounding box center [959, 201] width 2 height 18
type input "cera"
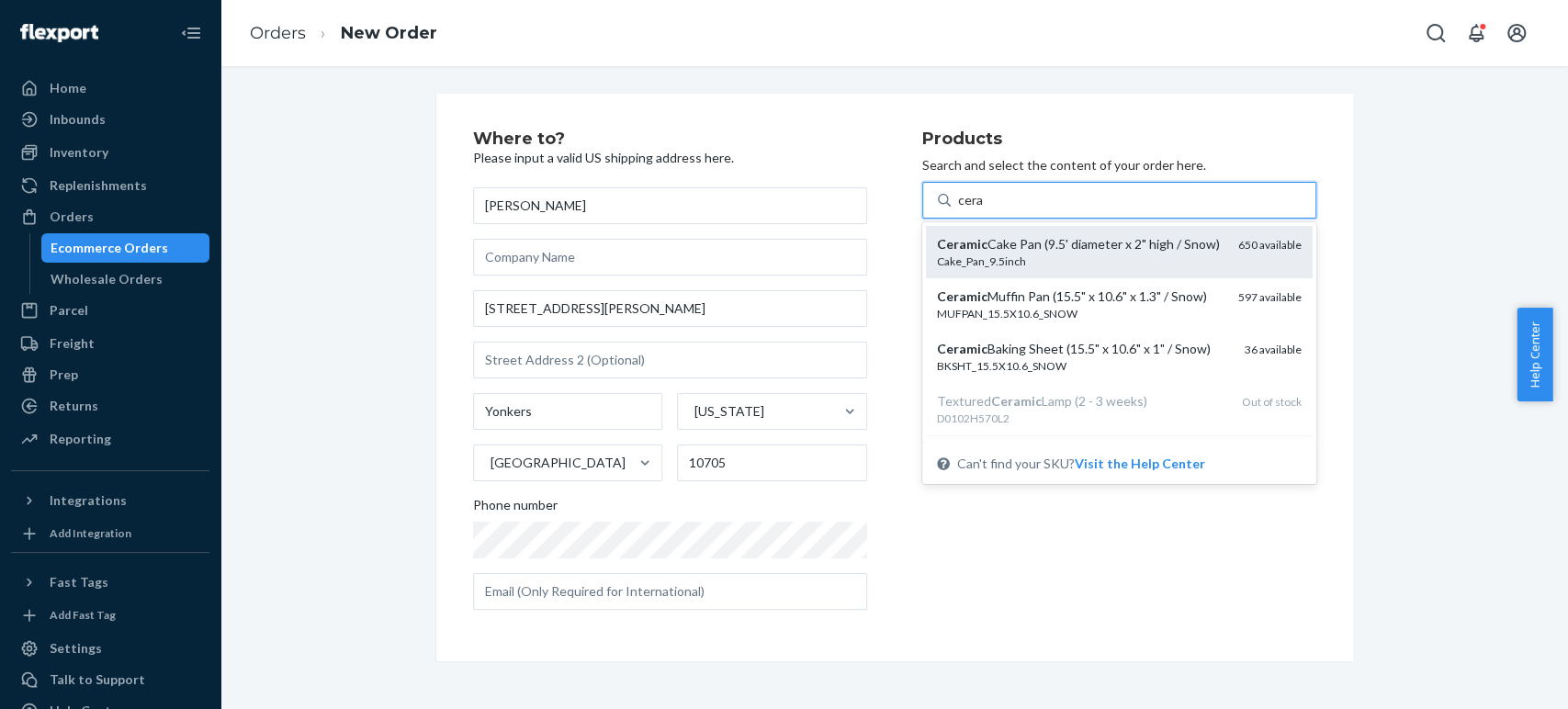
click at [999, 239] on div "Ceramic Cake Pan (9.5' diameter x 2" high / Snow)" at bounding box center [1080, 244] width 287 height 18
click at [984, 210] on input "cera" at bounding box center [971, 201] width 26 height 18
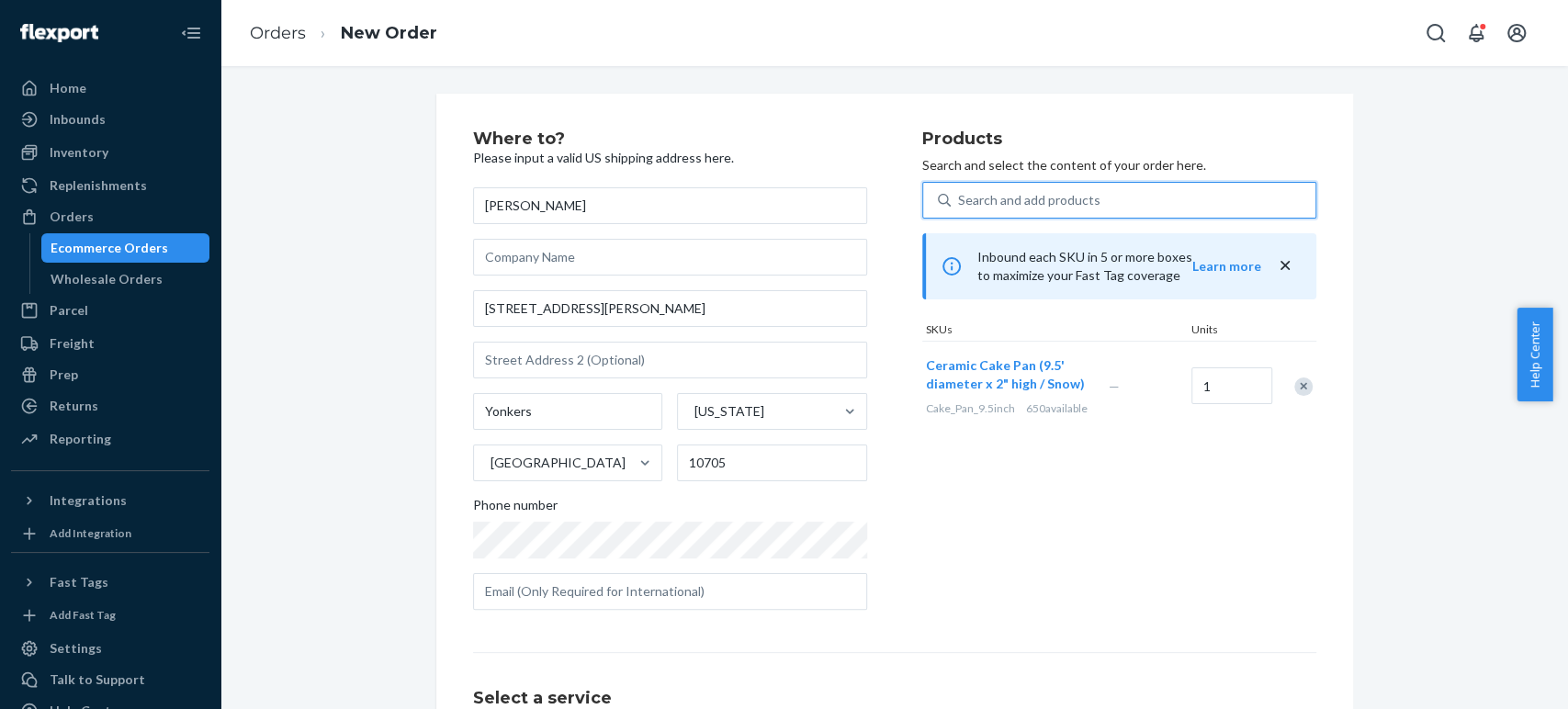
click at [986, 199] on div "Search and add products" at bounding box center [1029, 201] width 142 height 18
click at [960, 199] on input "0 results available. Use Up and Down to choose options, press Enter to select t…" at bounding box center [959, 201] width 2 height 18
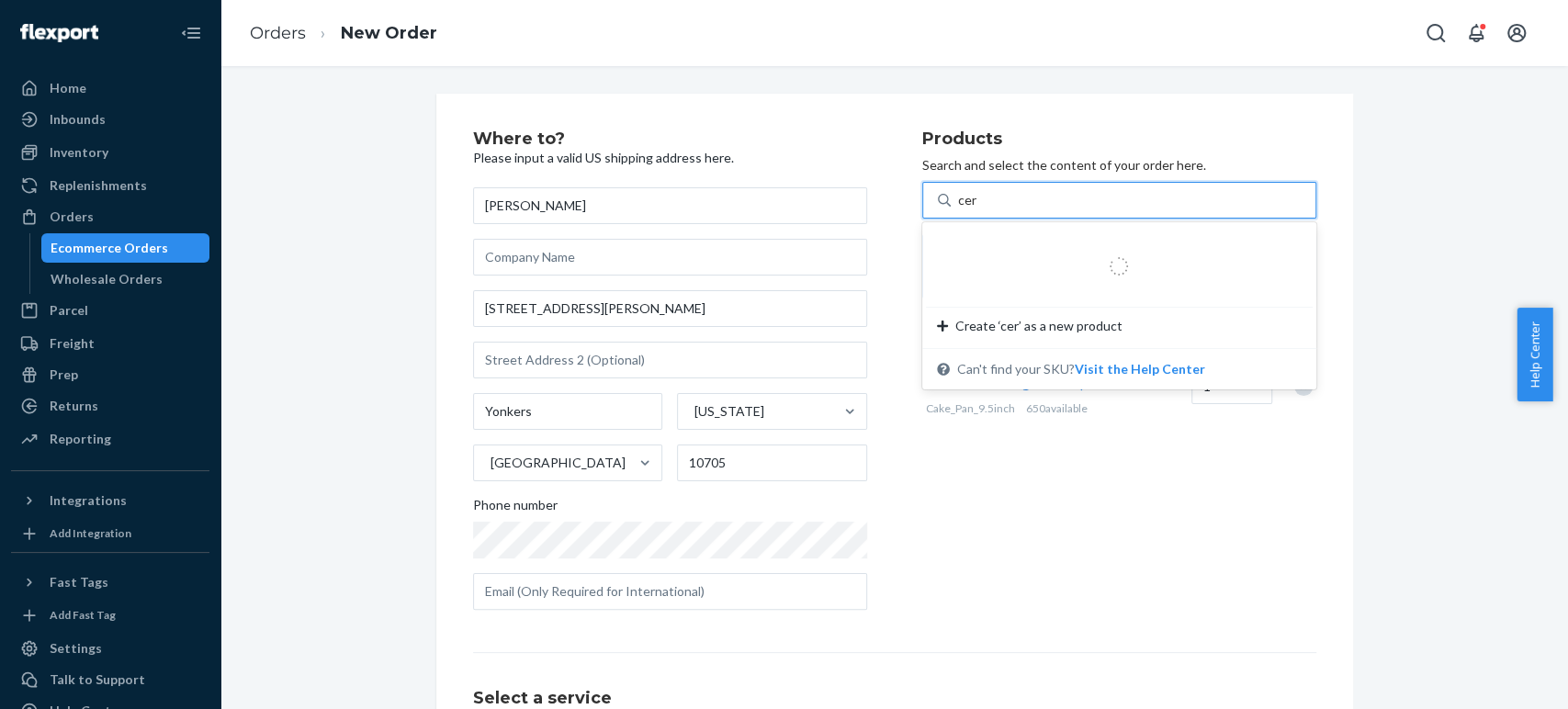
type input "cera"
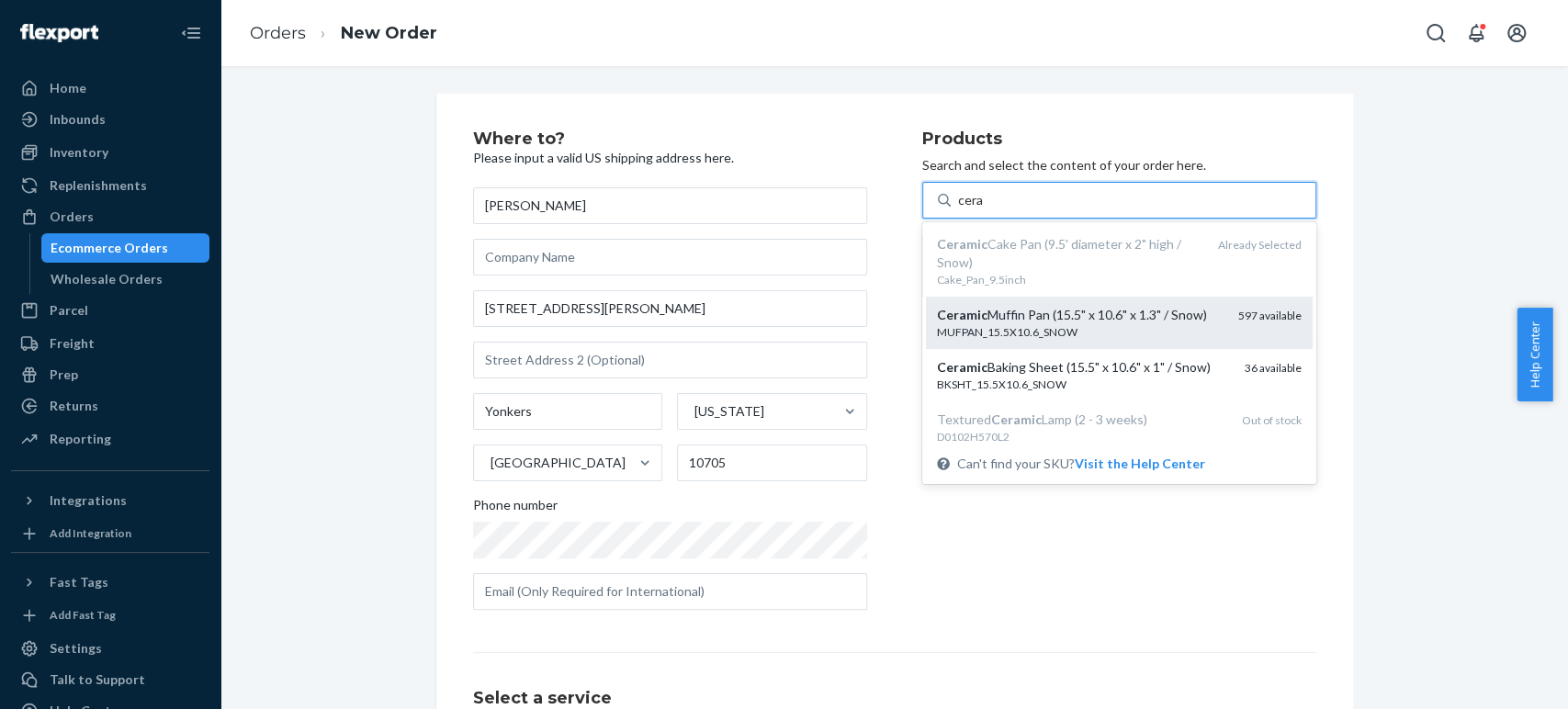
click at [1006, 332] on div "MUFPAN_15.5X10.6_SNOW" at bounding box center [1080, 332] width 287 height 16
click at [984, 210] on input "cera" at bounding box center [971, 201] width 26 height 18
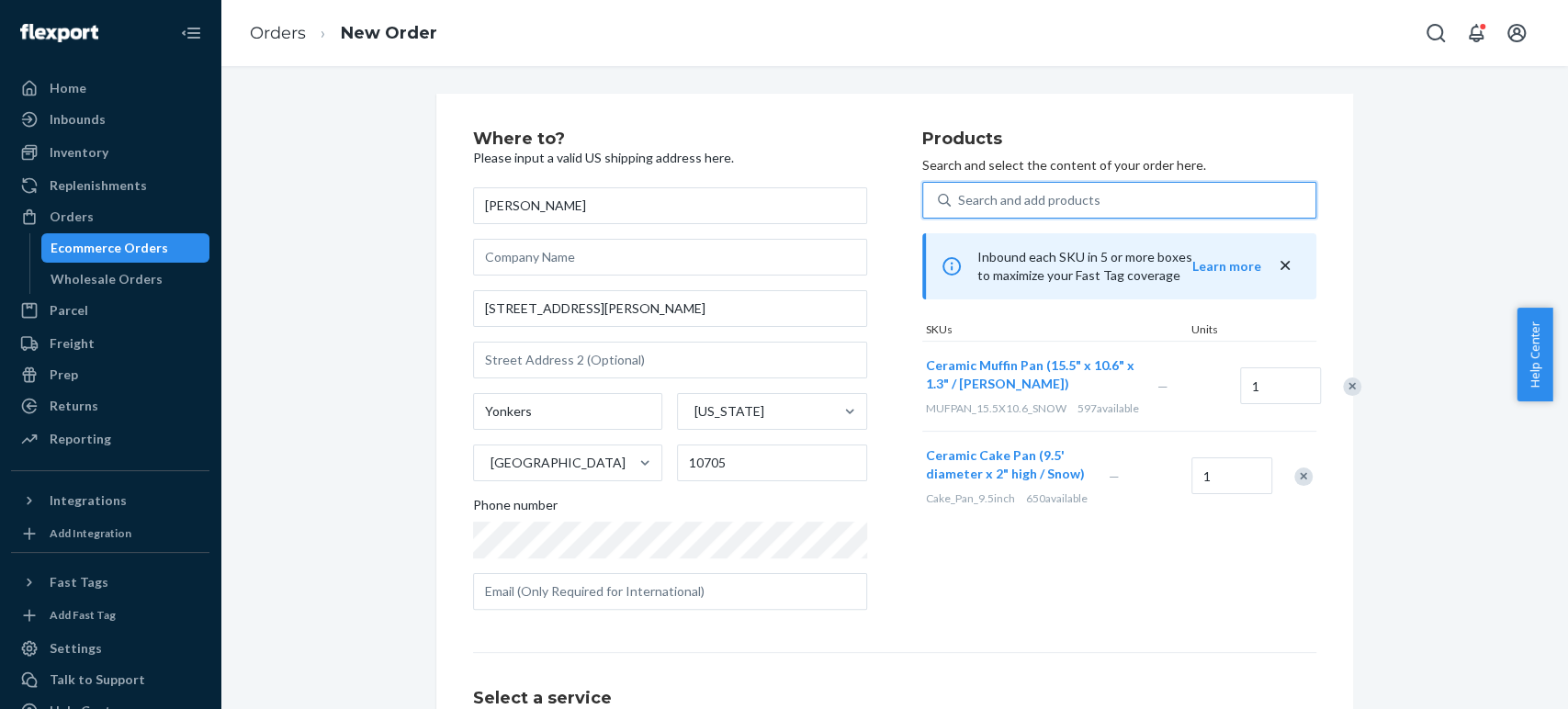
click at [976, 192] on div "Search and add products" at bounding box center [1029, 201] width 142 height 18
click at [960, 192] on input "0 results available. Select is focused ,type to refine list, press Down to open…" at bounding box center [959, 201] width 2 height 18
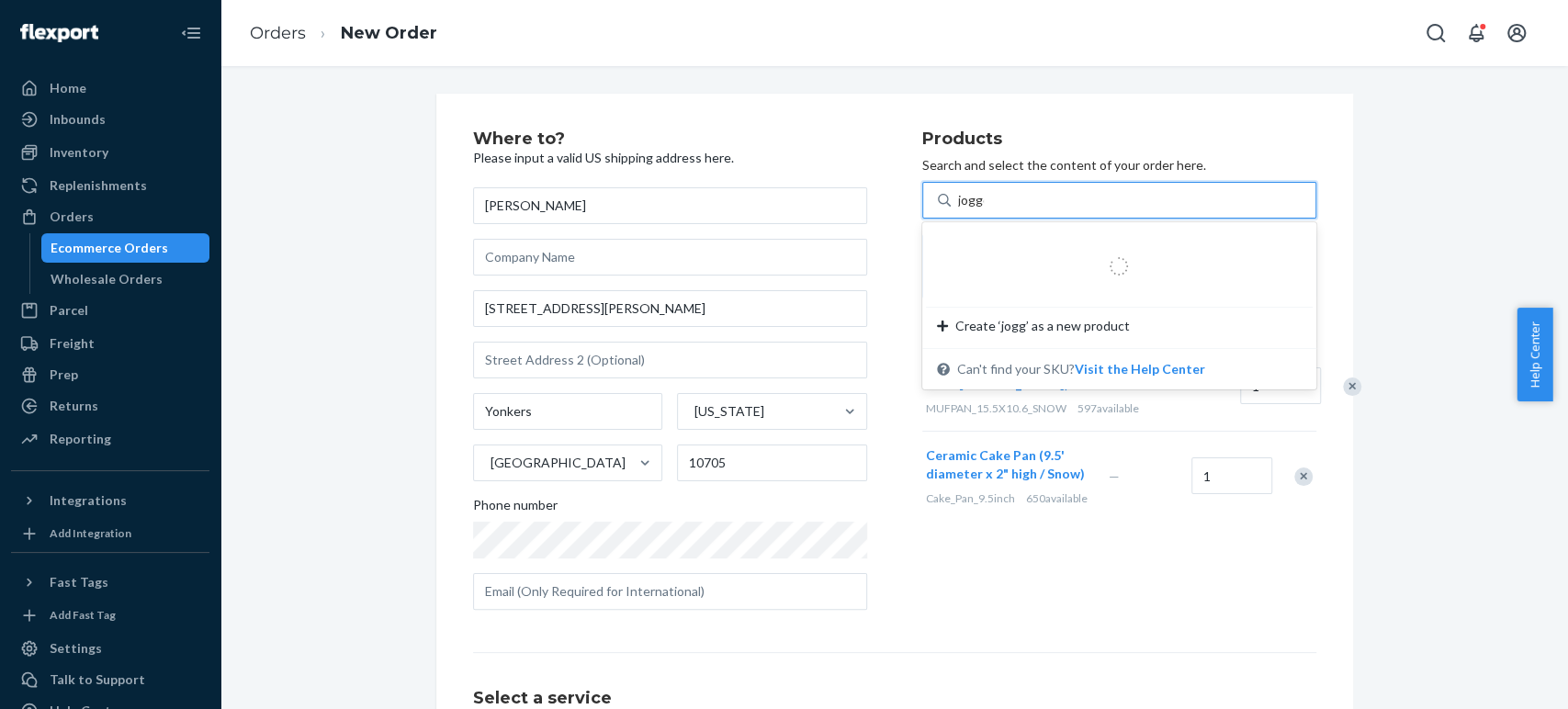
type input "jogger"
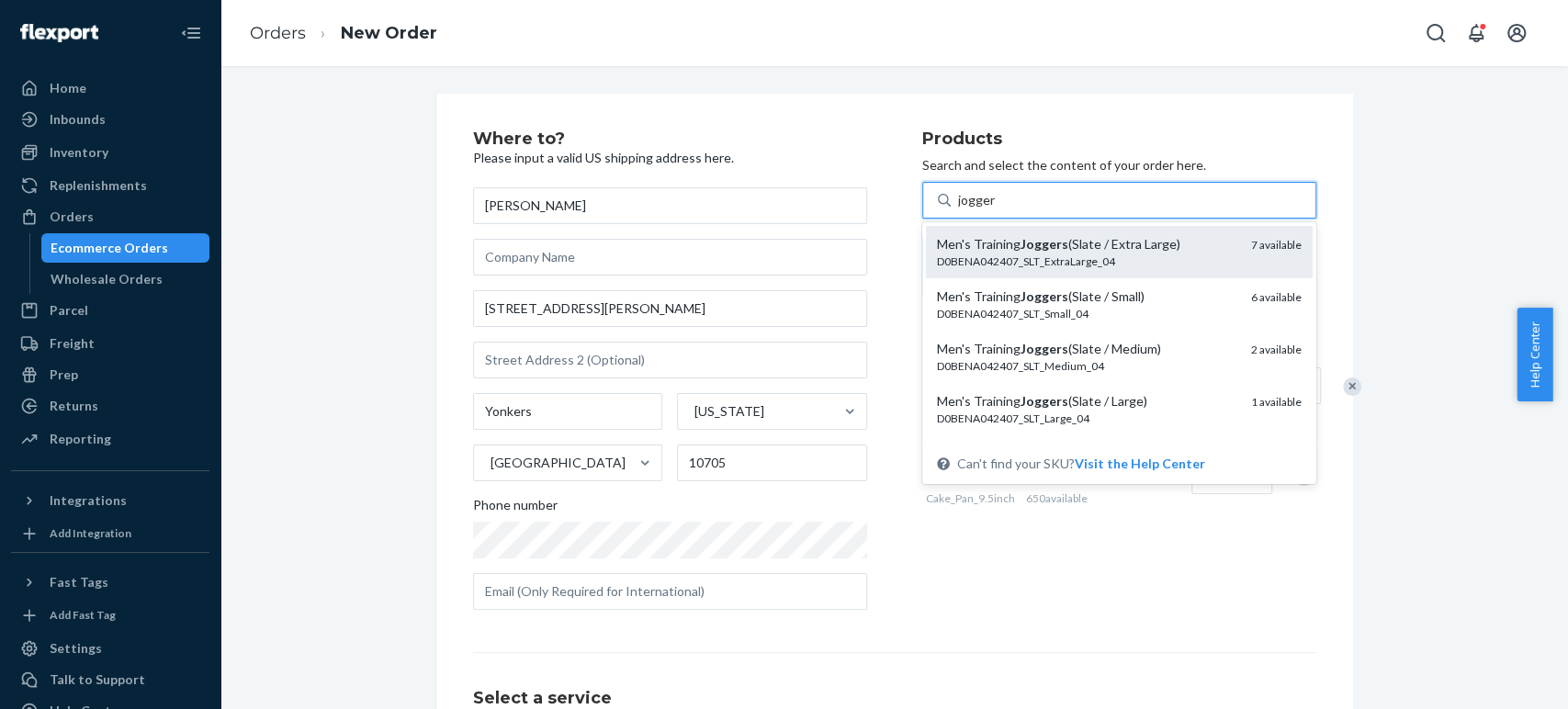
click at [1006, 251] on div "Men's Training Joggers (Slate / Extra Large)" at bounding box center [1086, 244] width 300 height 18
click at [996, 210] on input "jogger" at bounding box center [976, 201] width 38 height 18
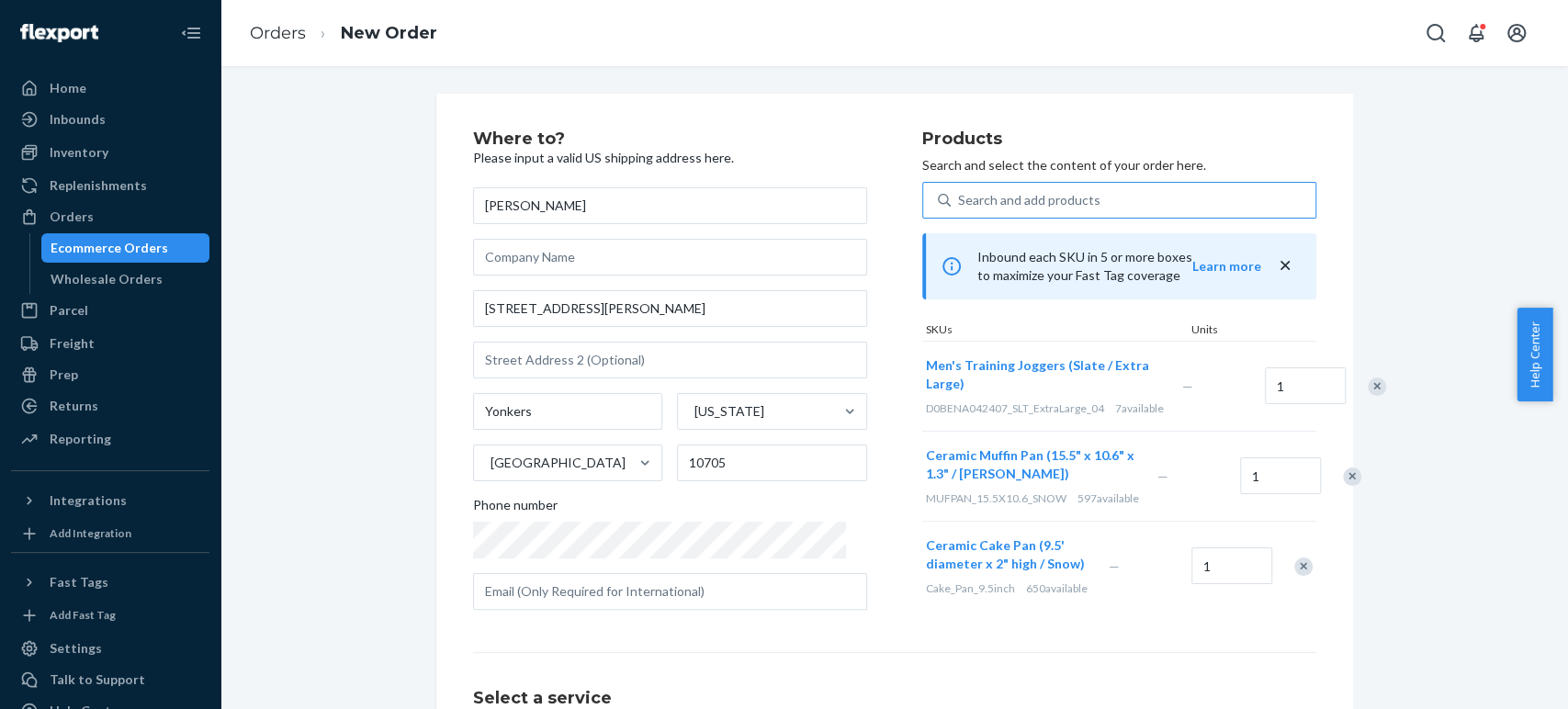
click at [1084, 210] on div "Search and add products" at bounding box center [1133, 201] width 364 height 33
click at [960, 210] on input "Search and add products" at bounding box center [959, 201] width 2 height 18
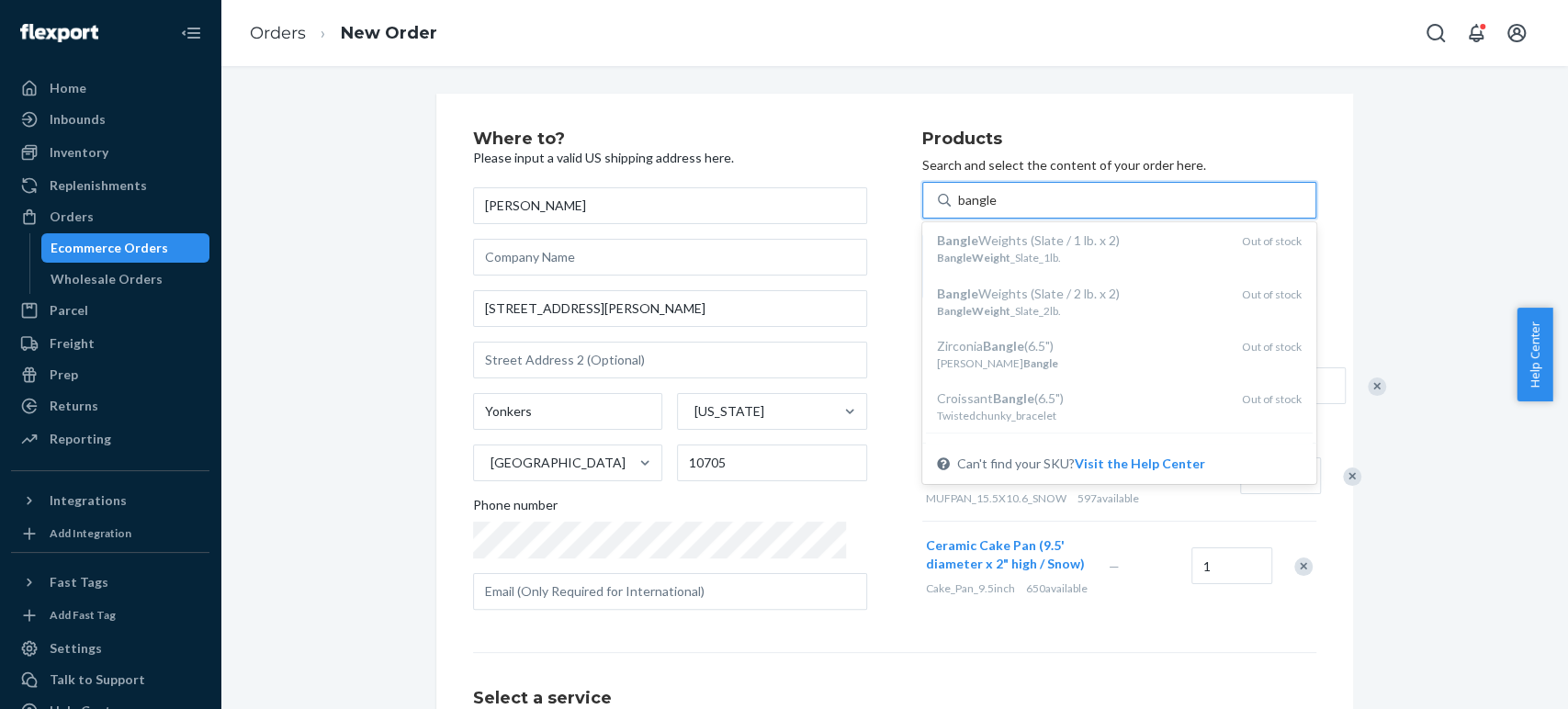
scroll to position [243, 0]
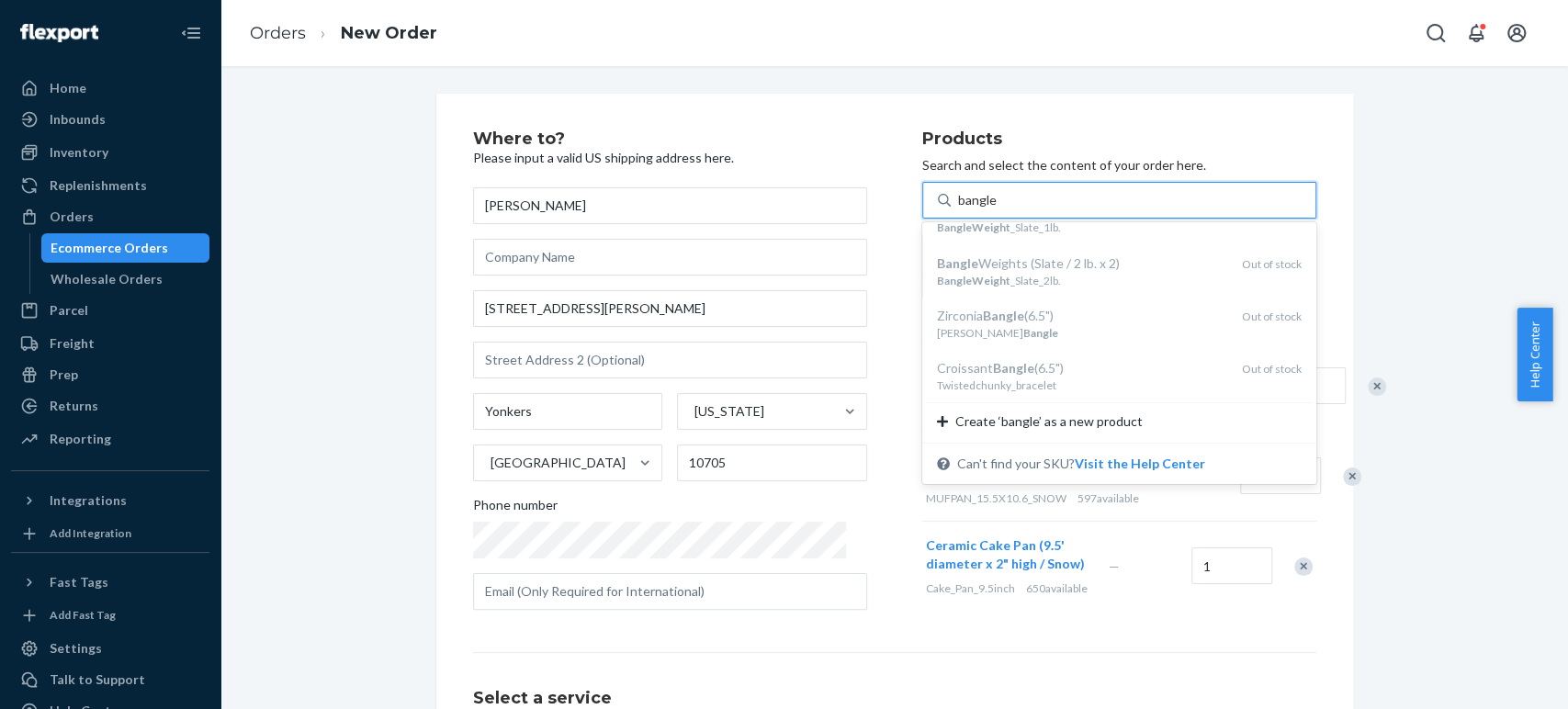
type input "bangle"
click at [1423, 301] on div "Where to? Please input a valid US shipping address here. Tim LaGrone 12 Amberso…" at bounding box center [894, 510] width 1320 height 835
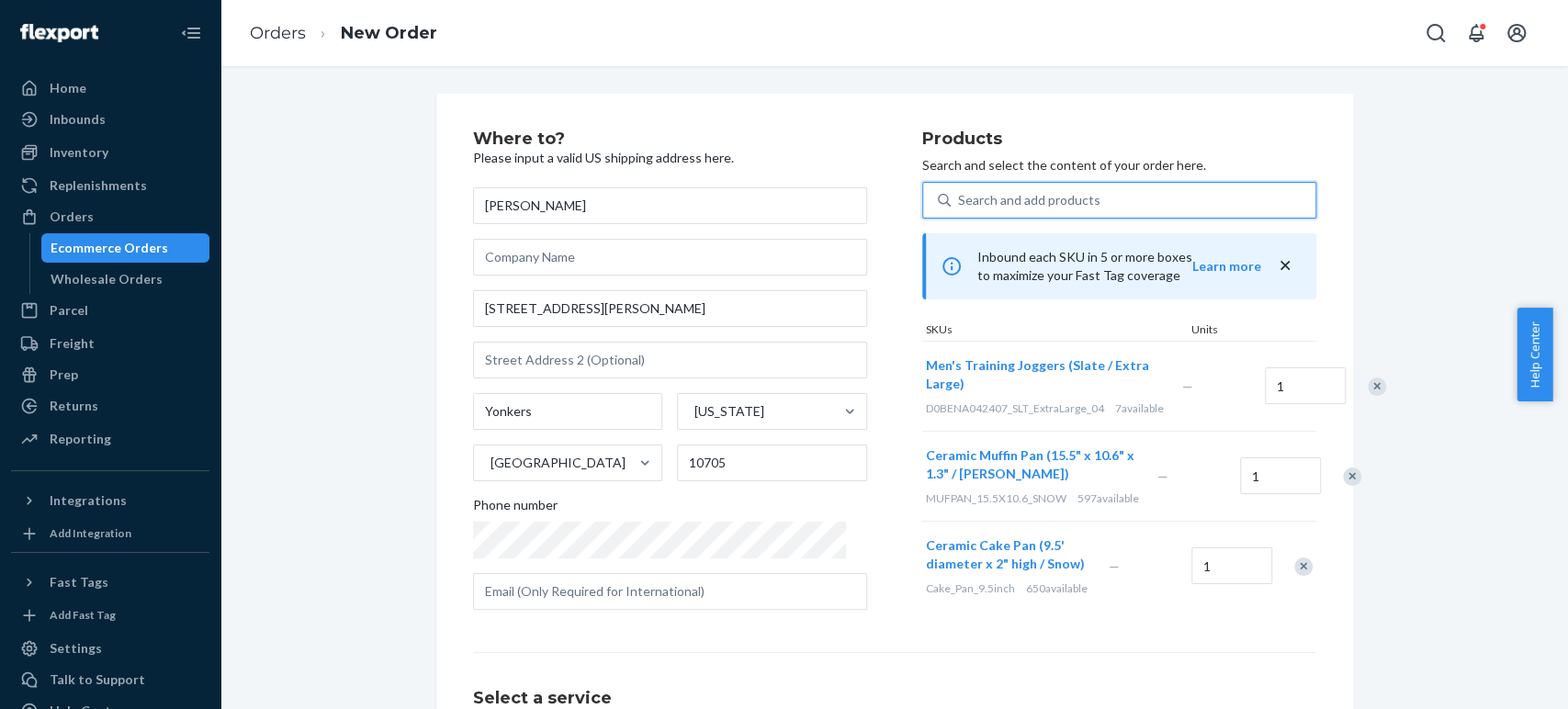
click at [998, 193] on div "Search and add products" at bounding box center [1029, 201] width 142 height 18
click at [960, 193] on input "0 results available. Use Up and Down to choose options, press Enter to select t…" at bounding box center [959, 201] width 2 height 18
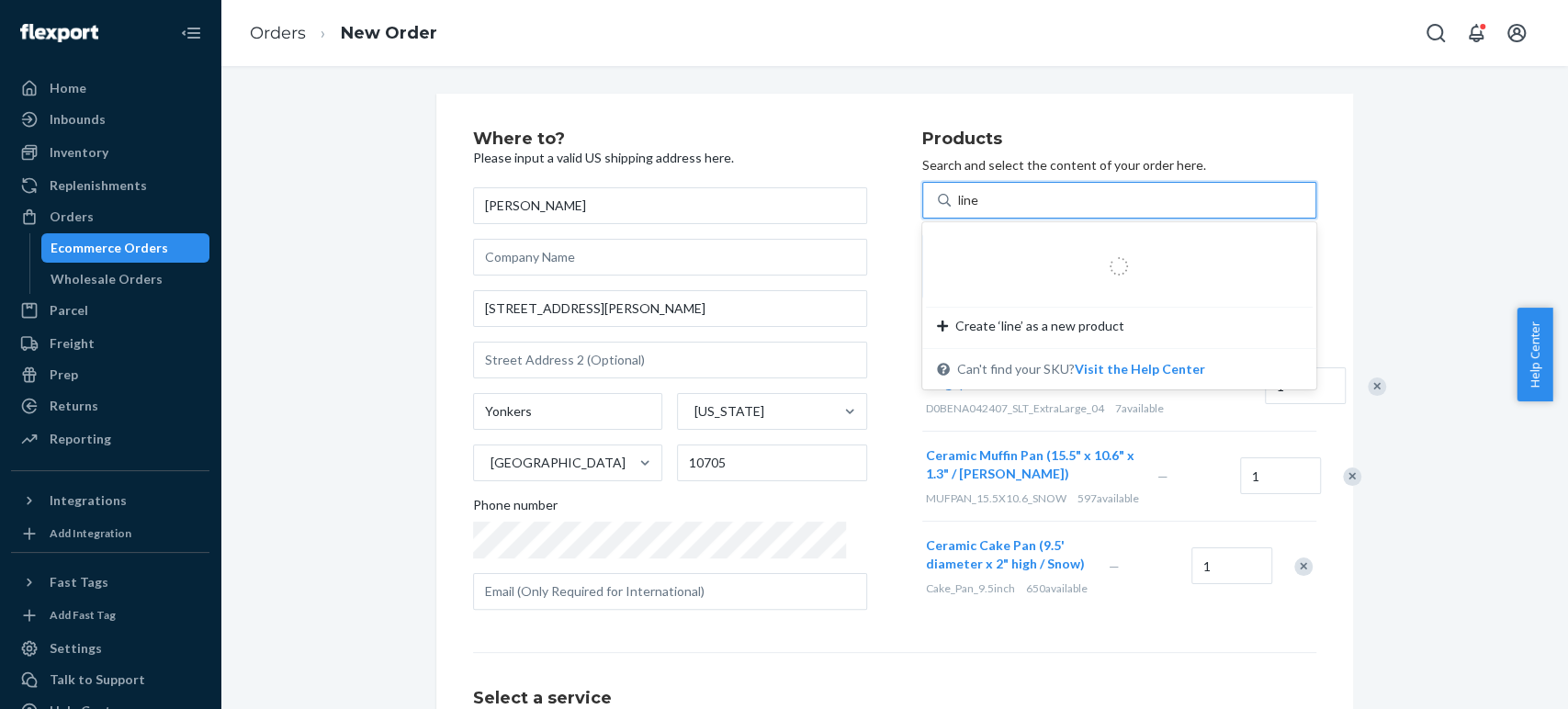
type input "linen"
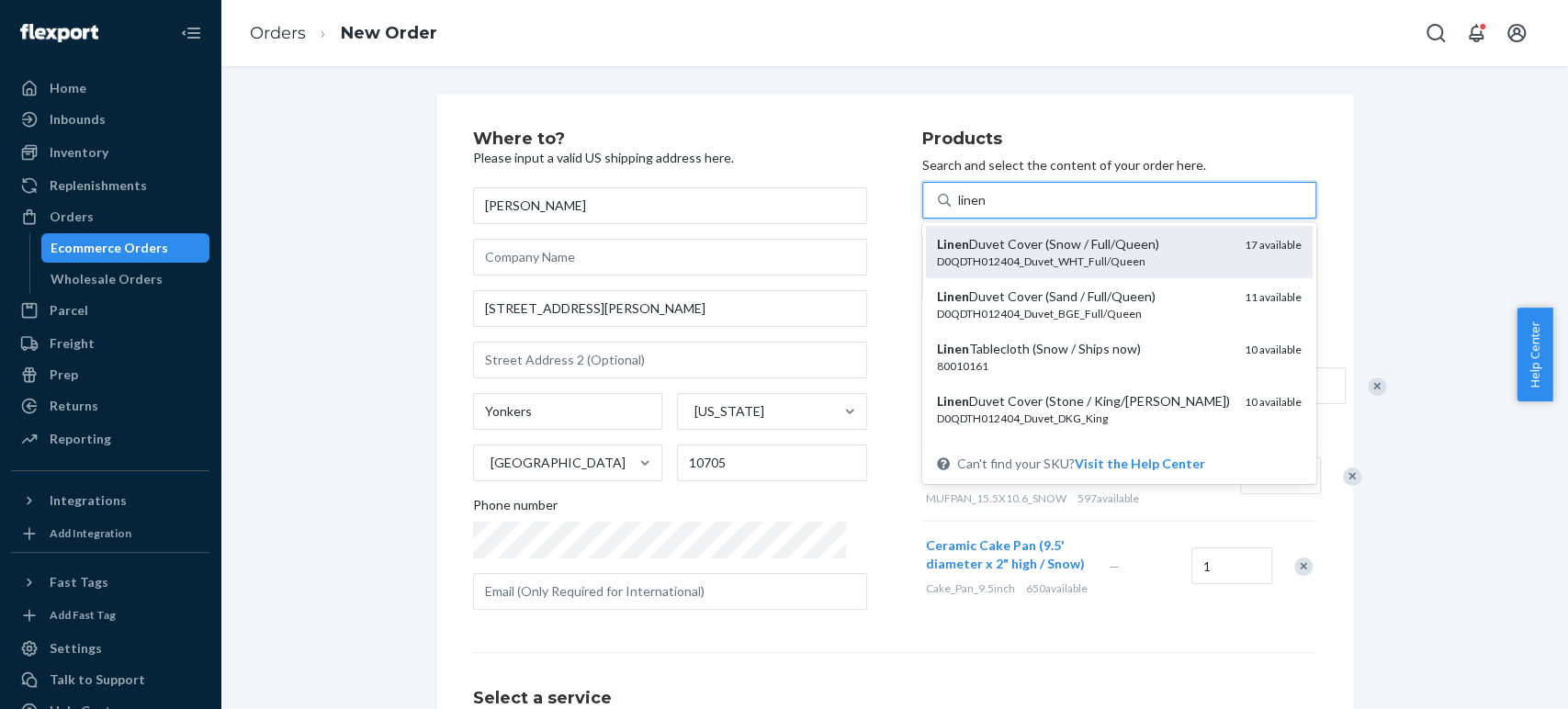
click at [985, 253] on div "D0QDTH012404_Duvet_WHT_Full/Queen" at bounding box center [1083, 261] width 293 height 16
click at [985, 210] on input "linen" at bounding box center [973, 201] width 30 height 18
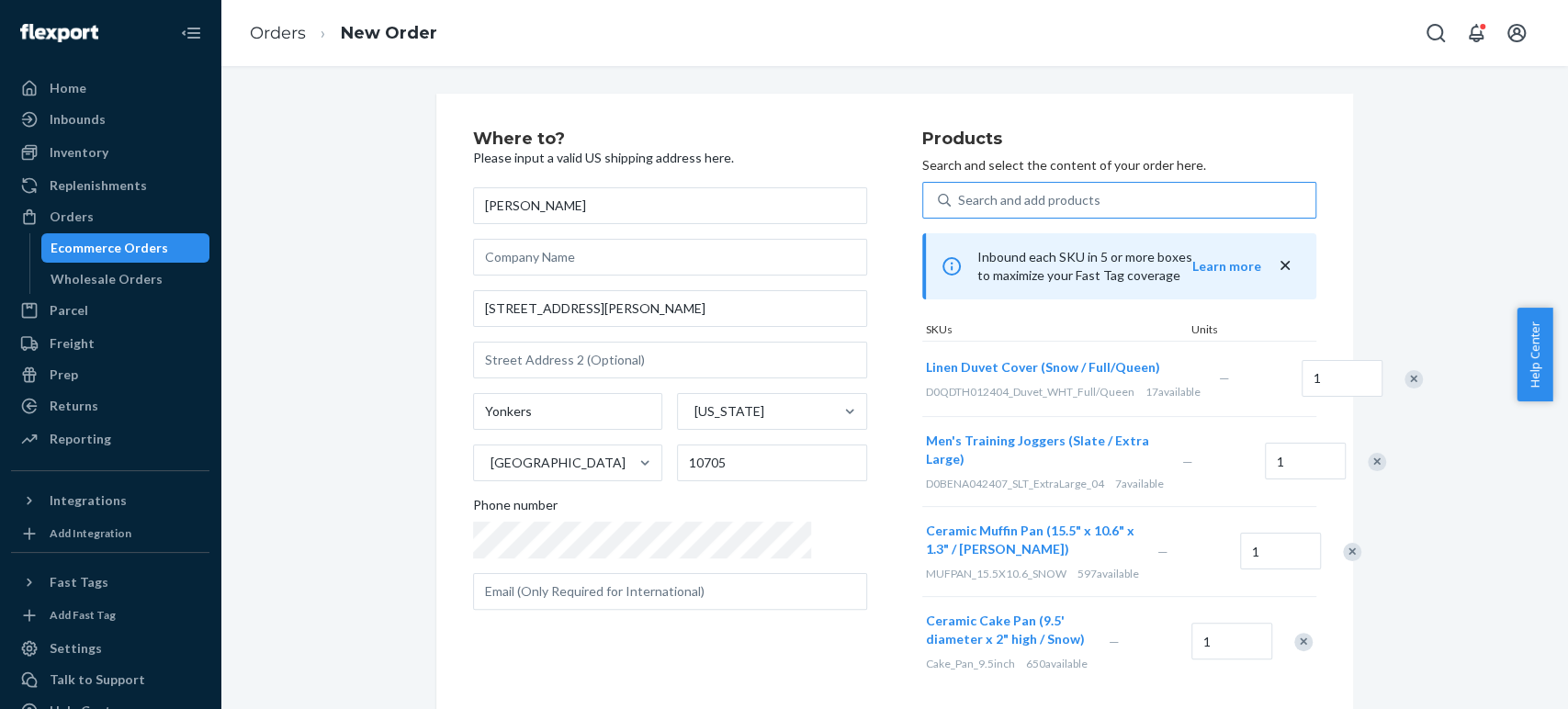
click at [830, 638] on div "Where to? Please input a valid US shipping address here. Tim LaGrone 12 Amberso…" at bounding box center [698, 408] width 449 height 556
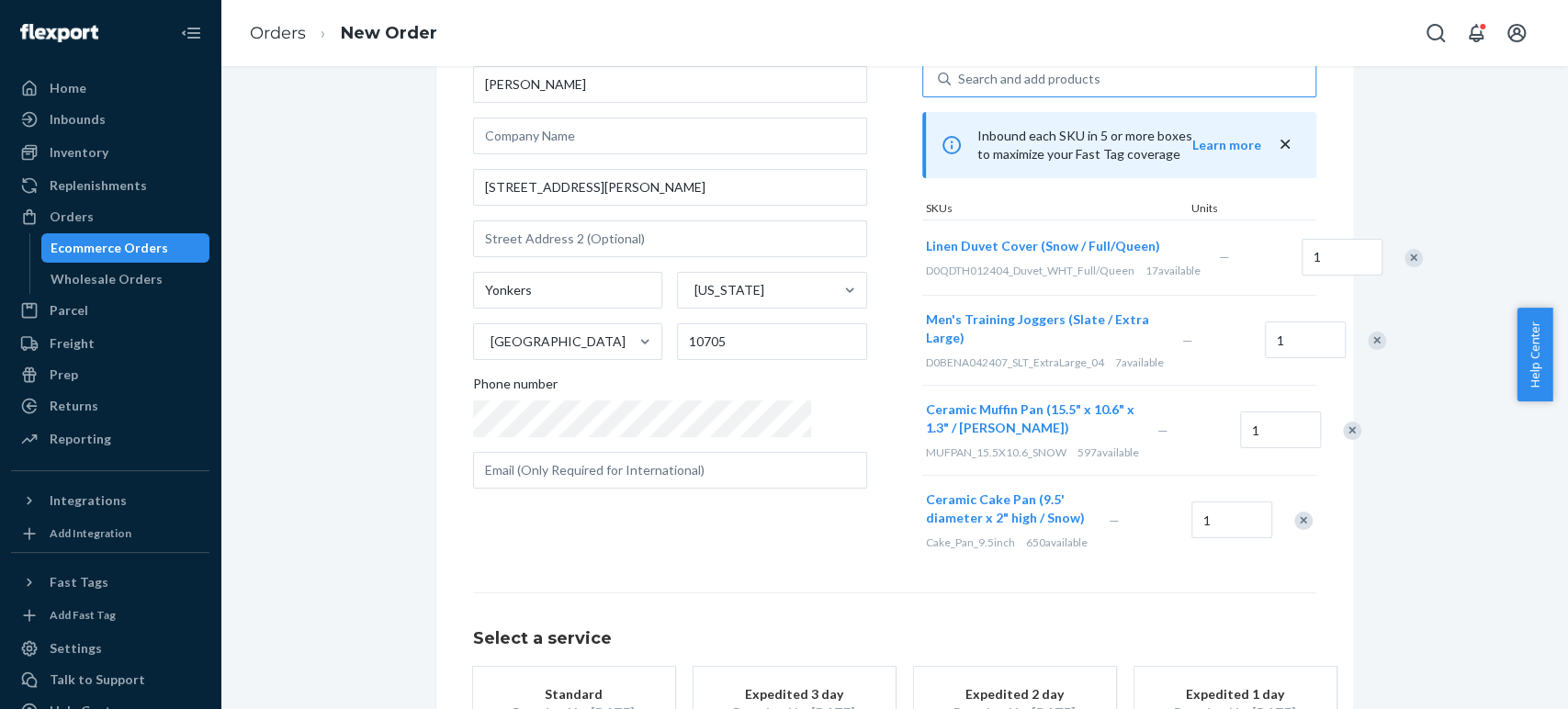
scroll to position [0, 0]
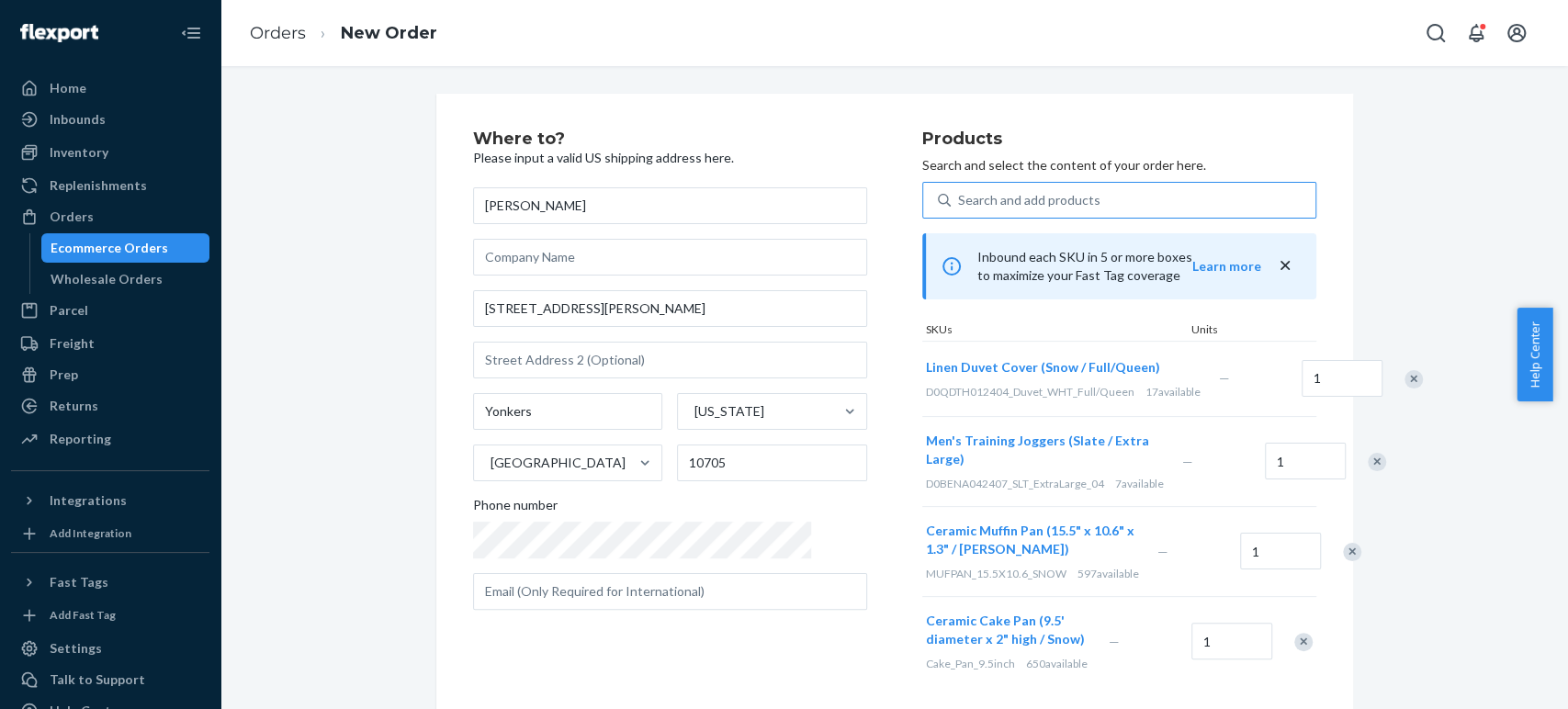
click at [958, 204] on div "Search and add products" at bounding box center [1029, 201] width 142 height 18
click at [958, 204] on input "Search and add products" at bounding box center [959, 201] width 2 height 18
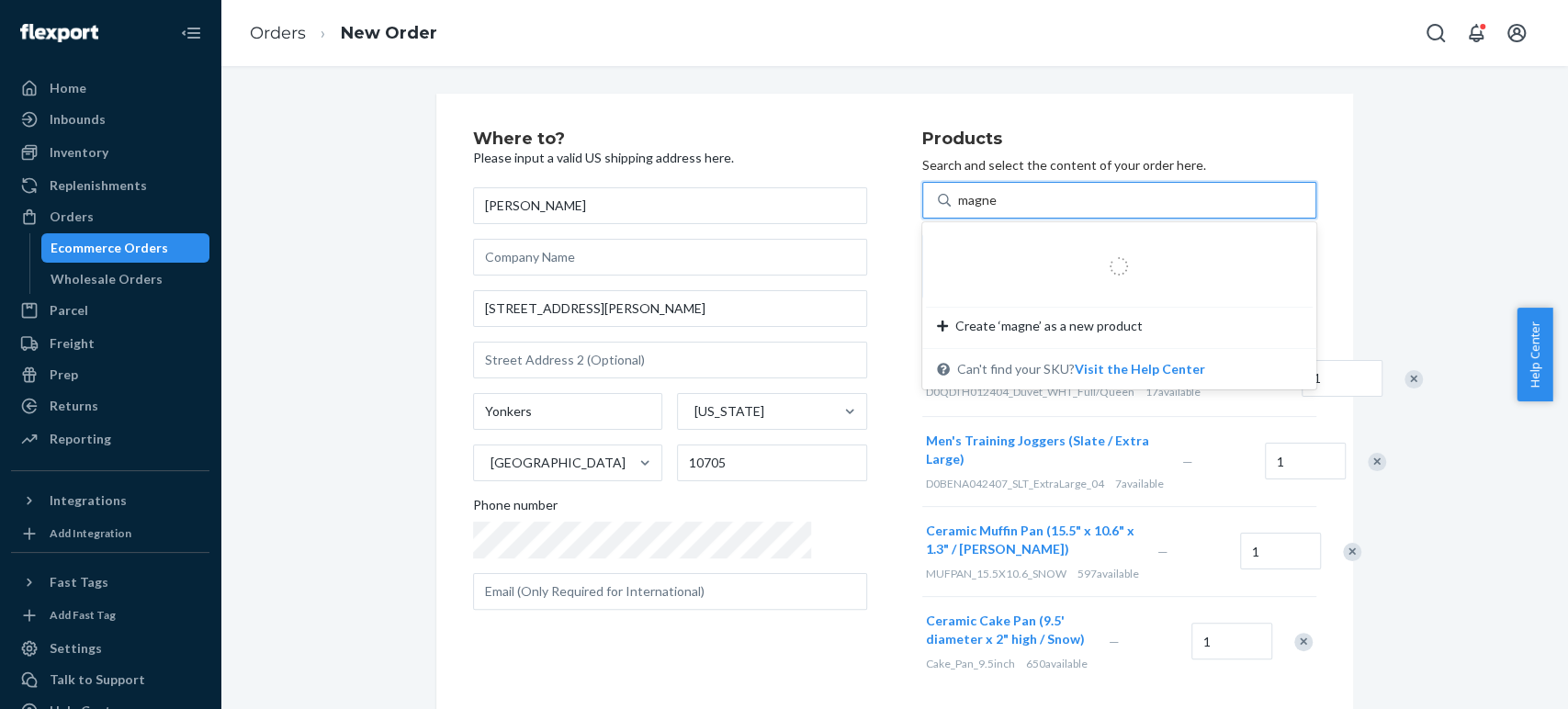
type input "magnet"
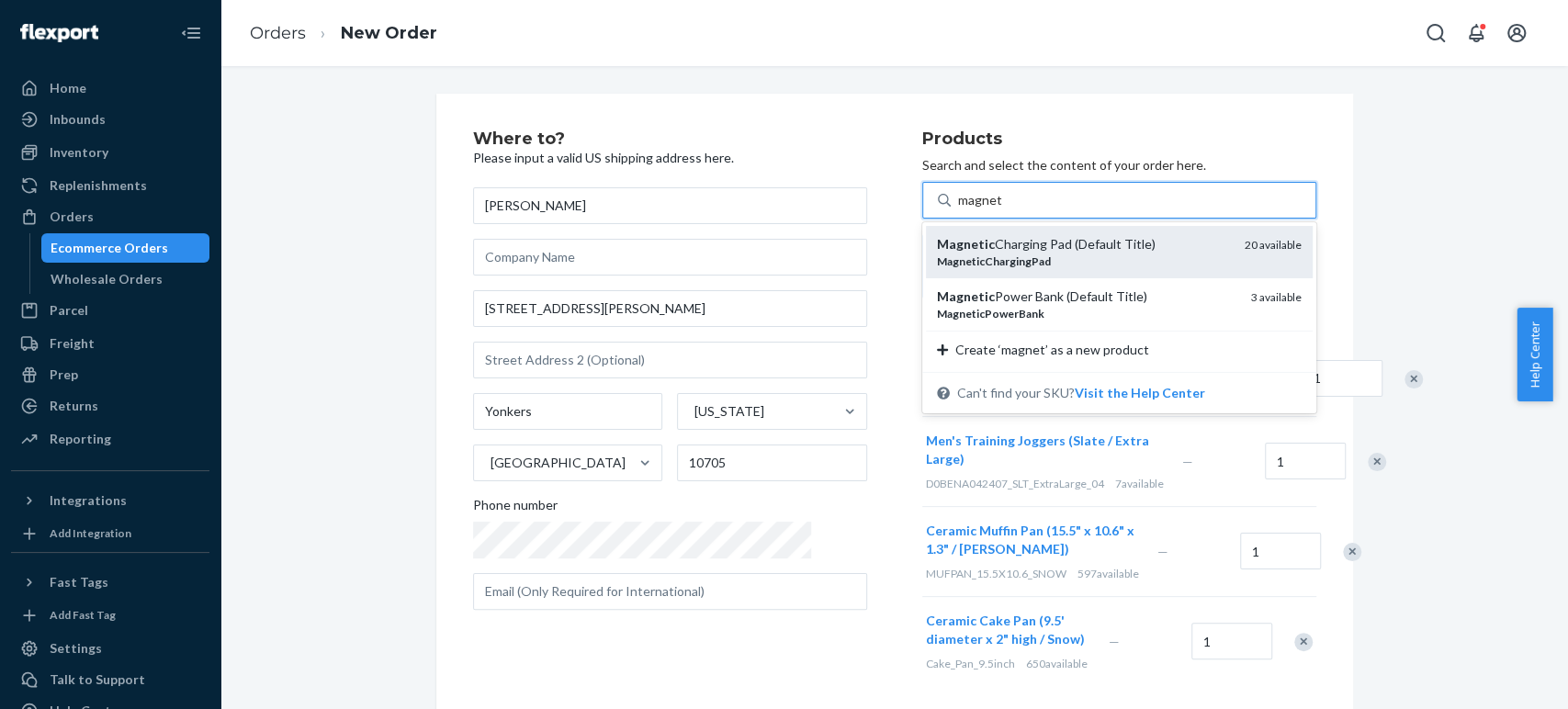
click at [937, 239] on div "Magnetic Charging Pad (Default Title)" at bounding box center [1083, 244] width 293 height 18
click at [958, 210] on input "magnet" at bounding box center [980, 201] width 44 height 18
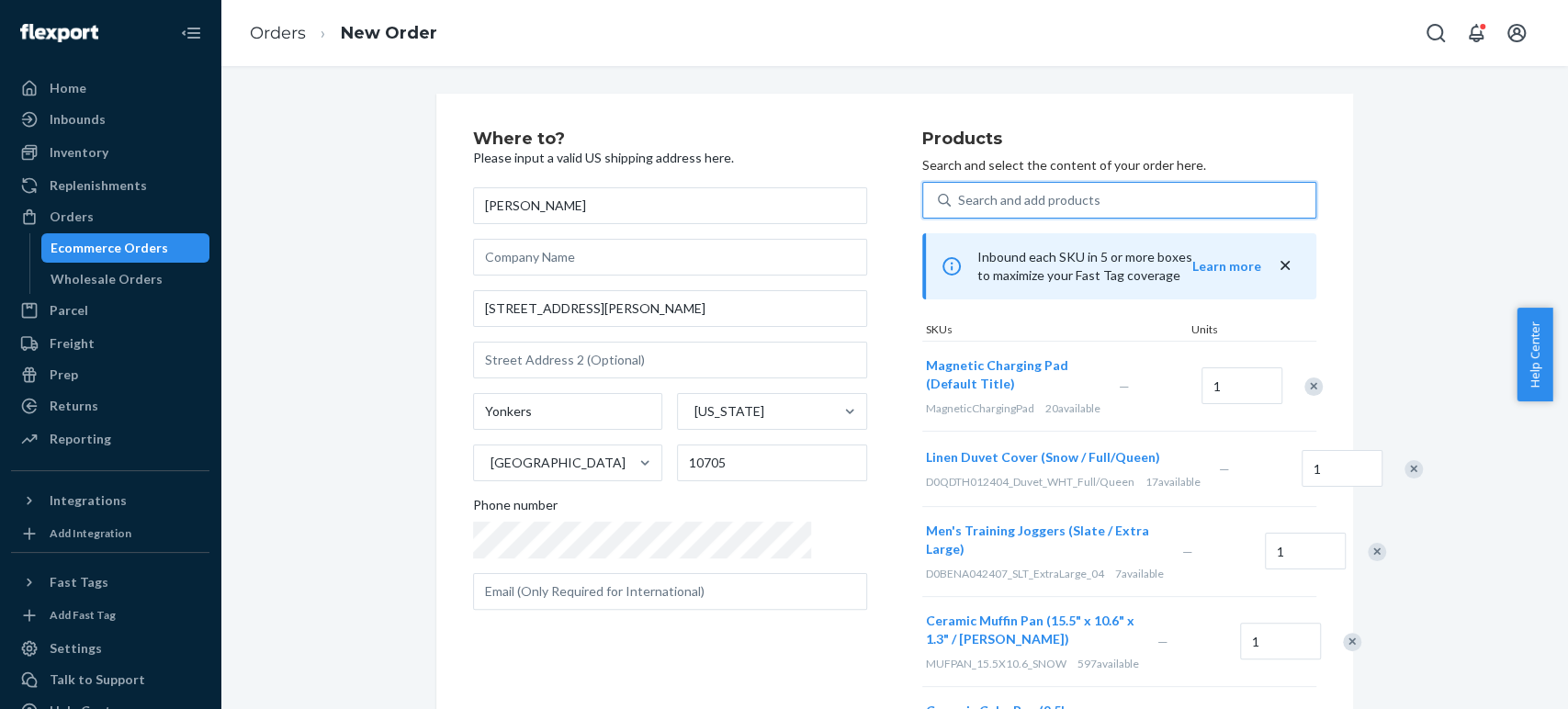
click at [967, 202] on div "Search and add products" at bounding box center [1029, 201] width 142 height 18
click at [960, 202] on input "0 results available. Use Up and Down to choose options, press Enter to select t…" at bounding box center [959, 201] width 2 height 18
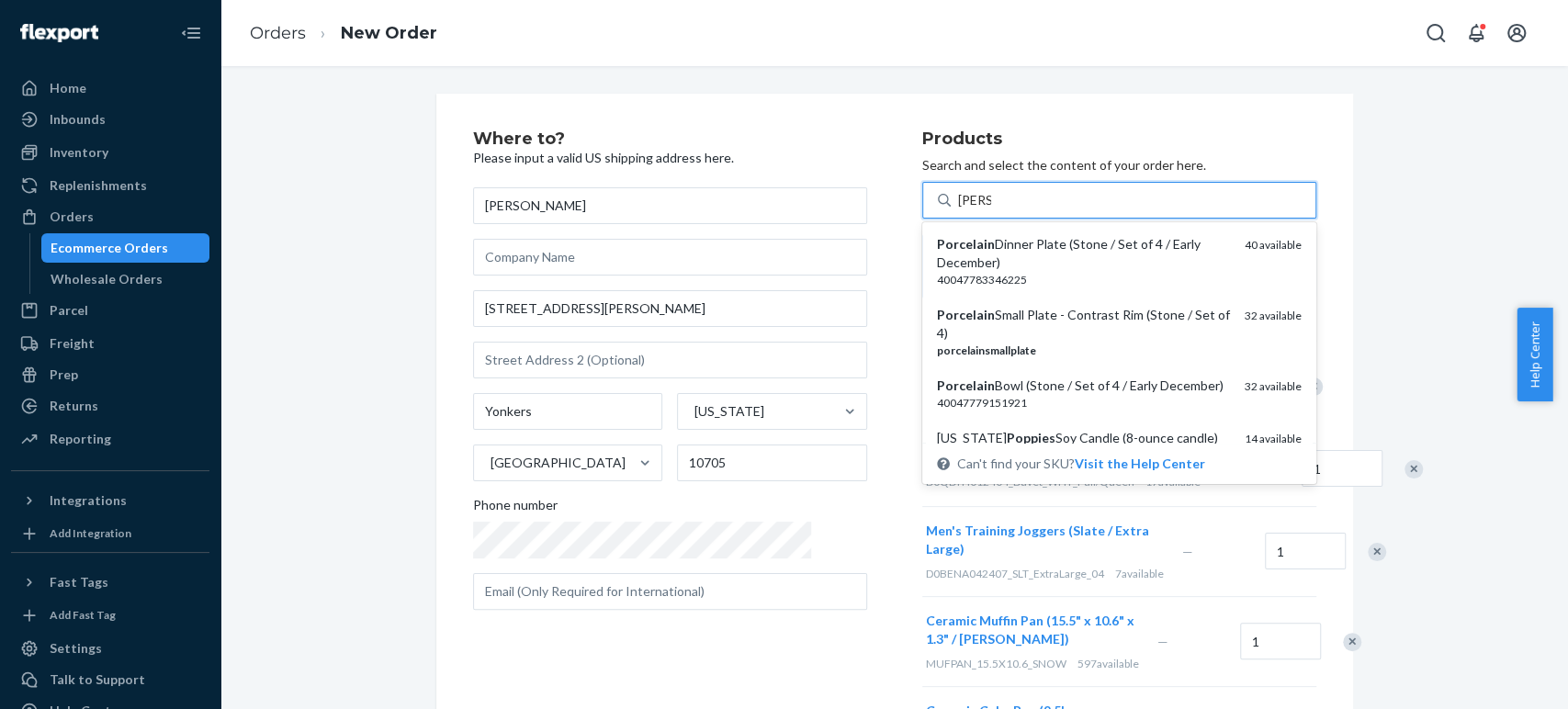
type input "power"
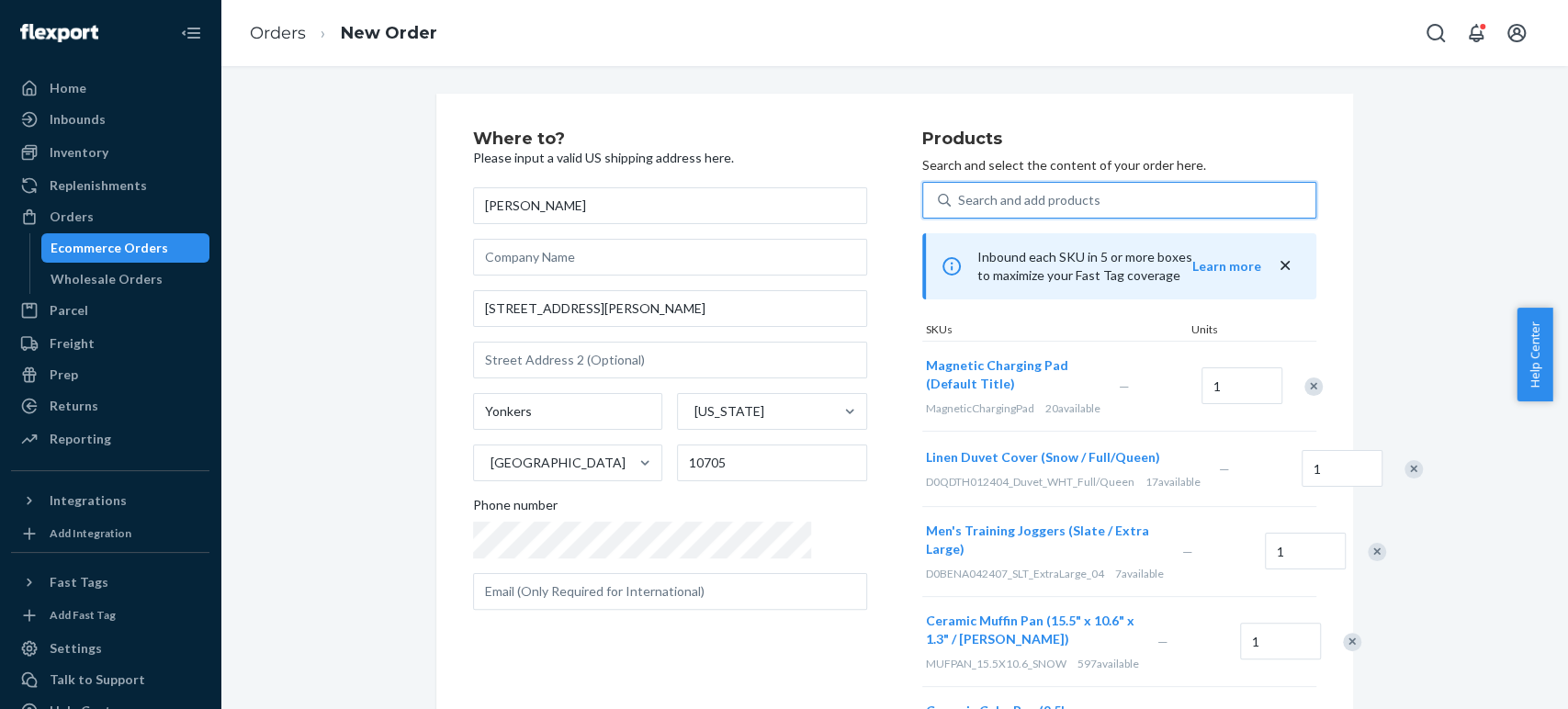
drag, startPoint x: 973, startPoint y: 197, endPoint x: 930, endPoint y: 207, distance: 44.1
click at [950, 207] on div "Search and add products" at bounding box center [1133, 201] width 364 height 33
click at [958, 207] on input "0 results available. Select is focused ,type to refine list, press Down to open…" at bounding box center [959, 201] width 2 height 18
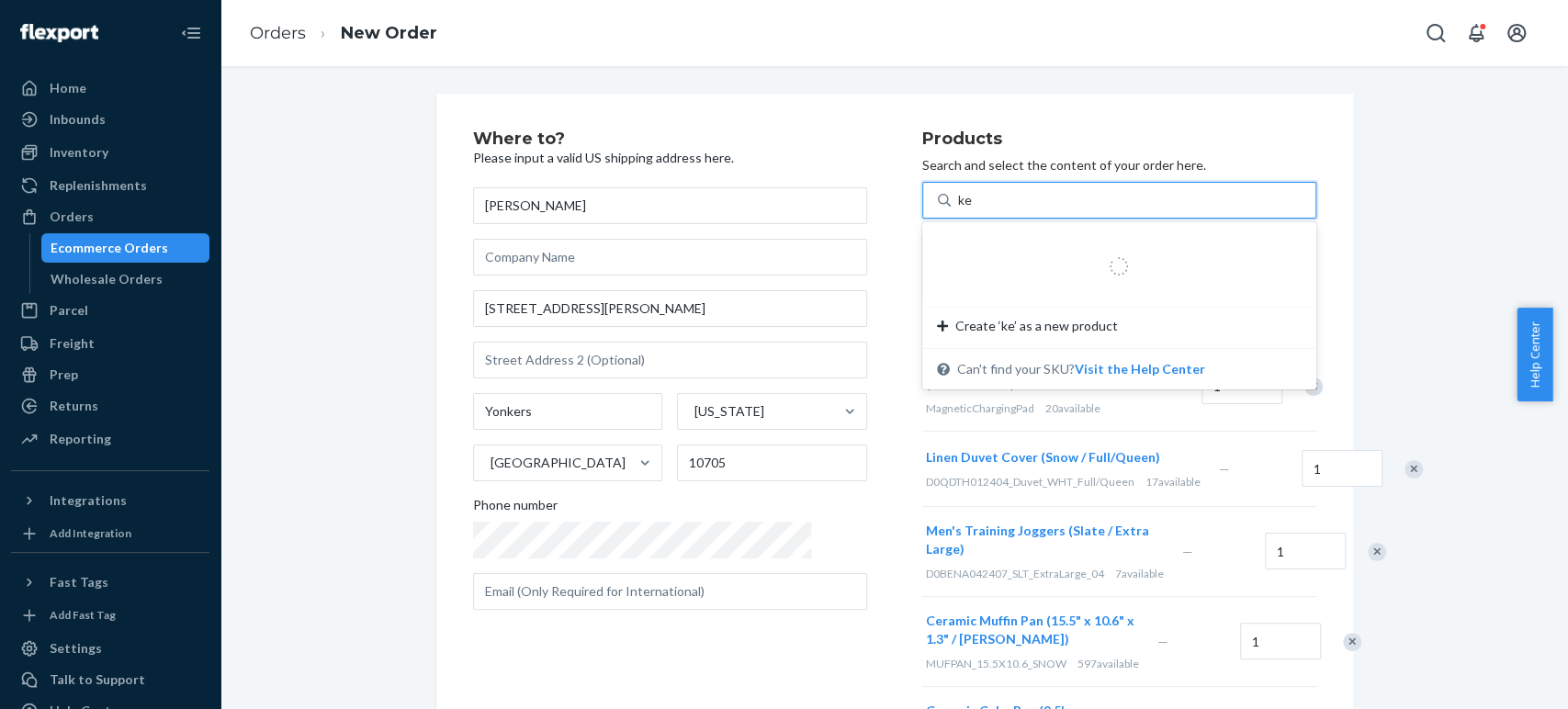
type input "key"
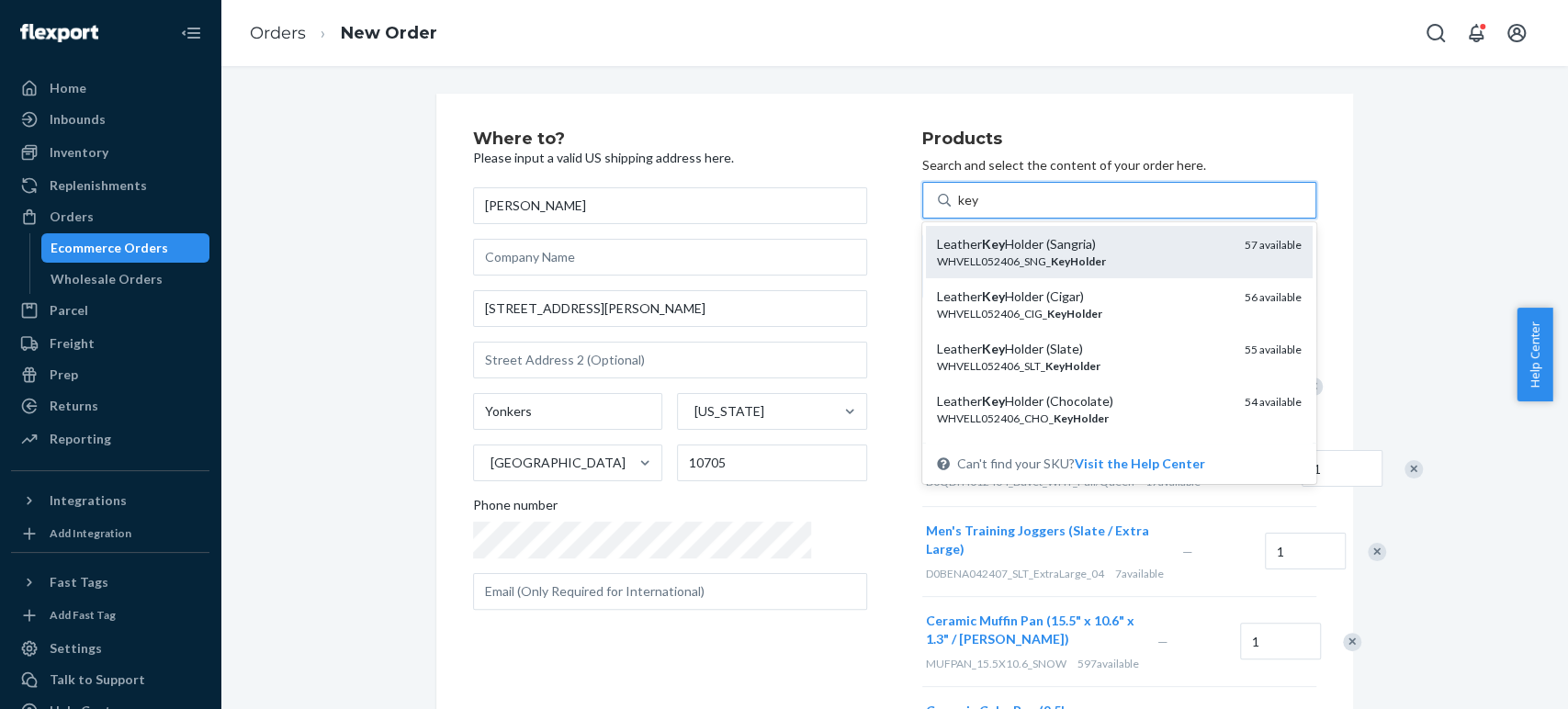
click at [982, 237] on em "Key" at bounding box center [993, 243] width 23 height 16
click at [958, 210] on input "key" at bounding box center [968, 201] width 21 height 18
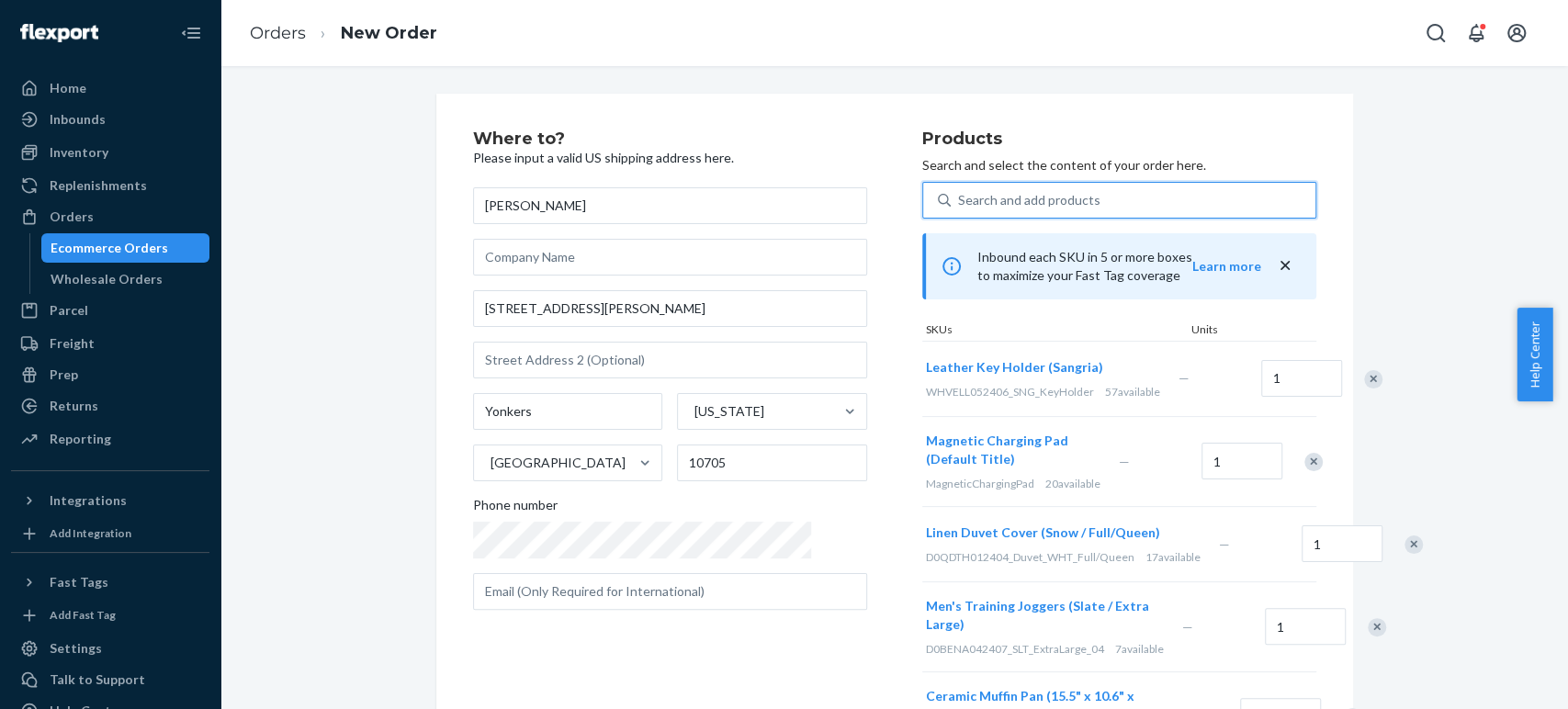
click at [958, 198] on div "Search and add products" at bounding box center [1029, 201] width 142 height 18
click at [958, 198] on input "0 results available. Use Up and Down to choose options, press Enter to select t…" at bounding box center [959, 201] width 2 height 18
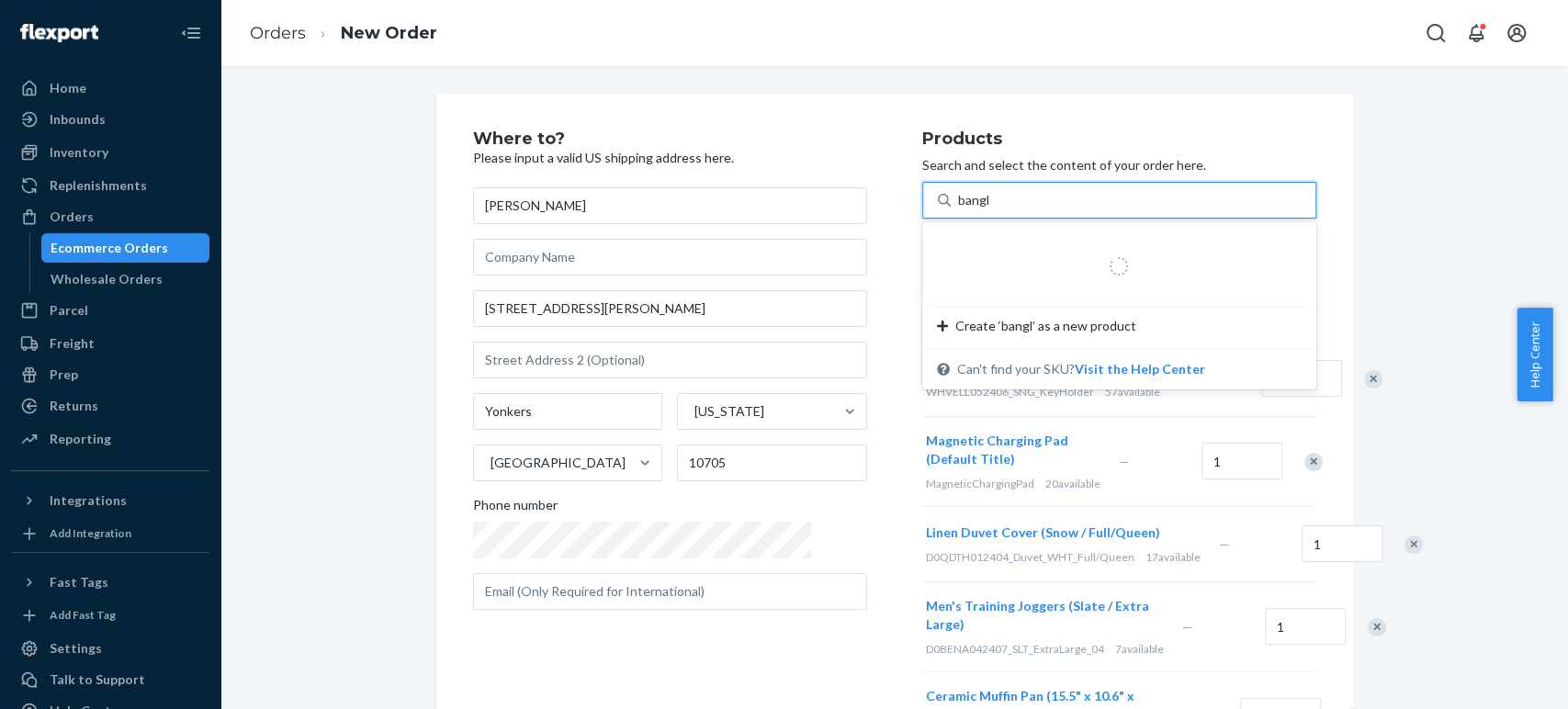
type input "bangle"
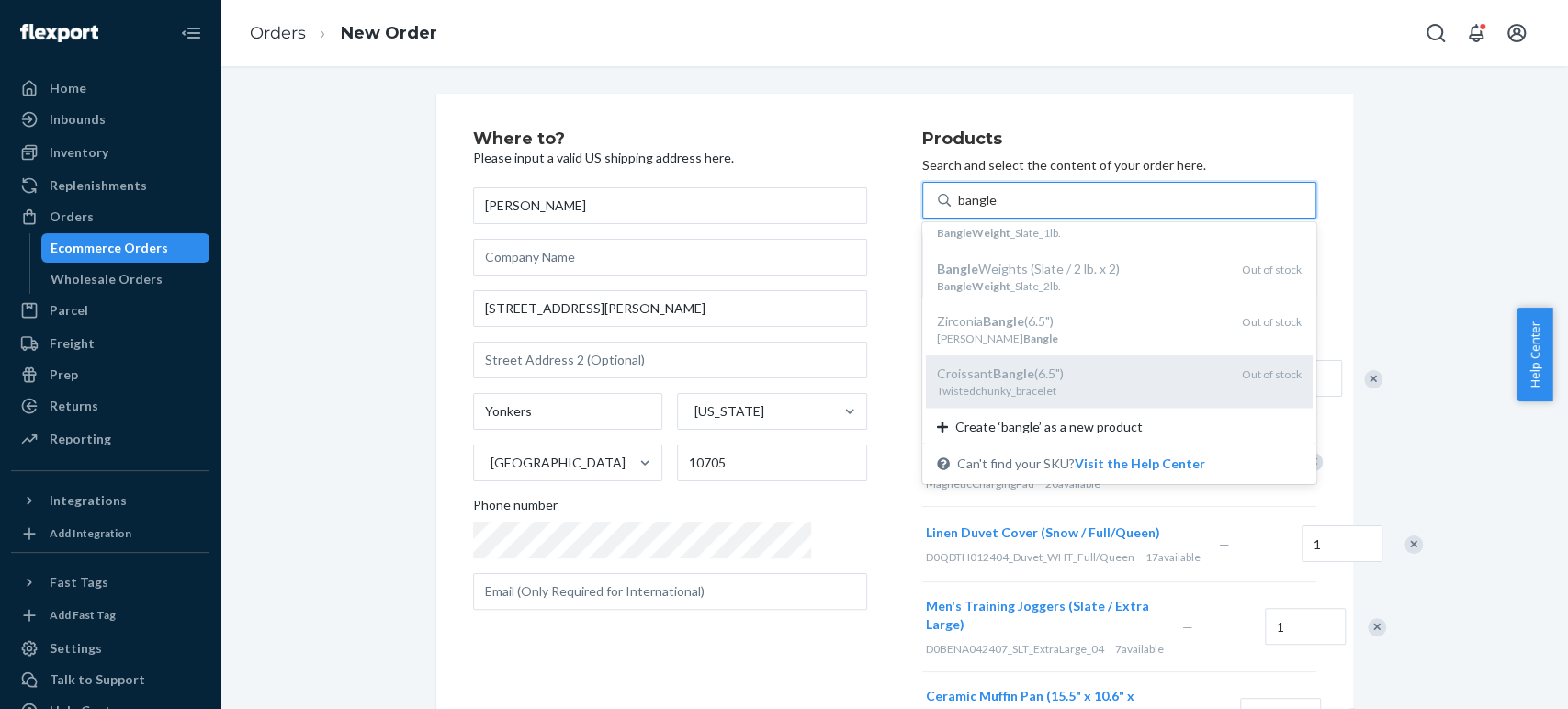
scroll to position [243, 0]
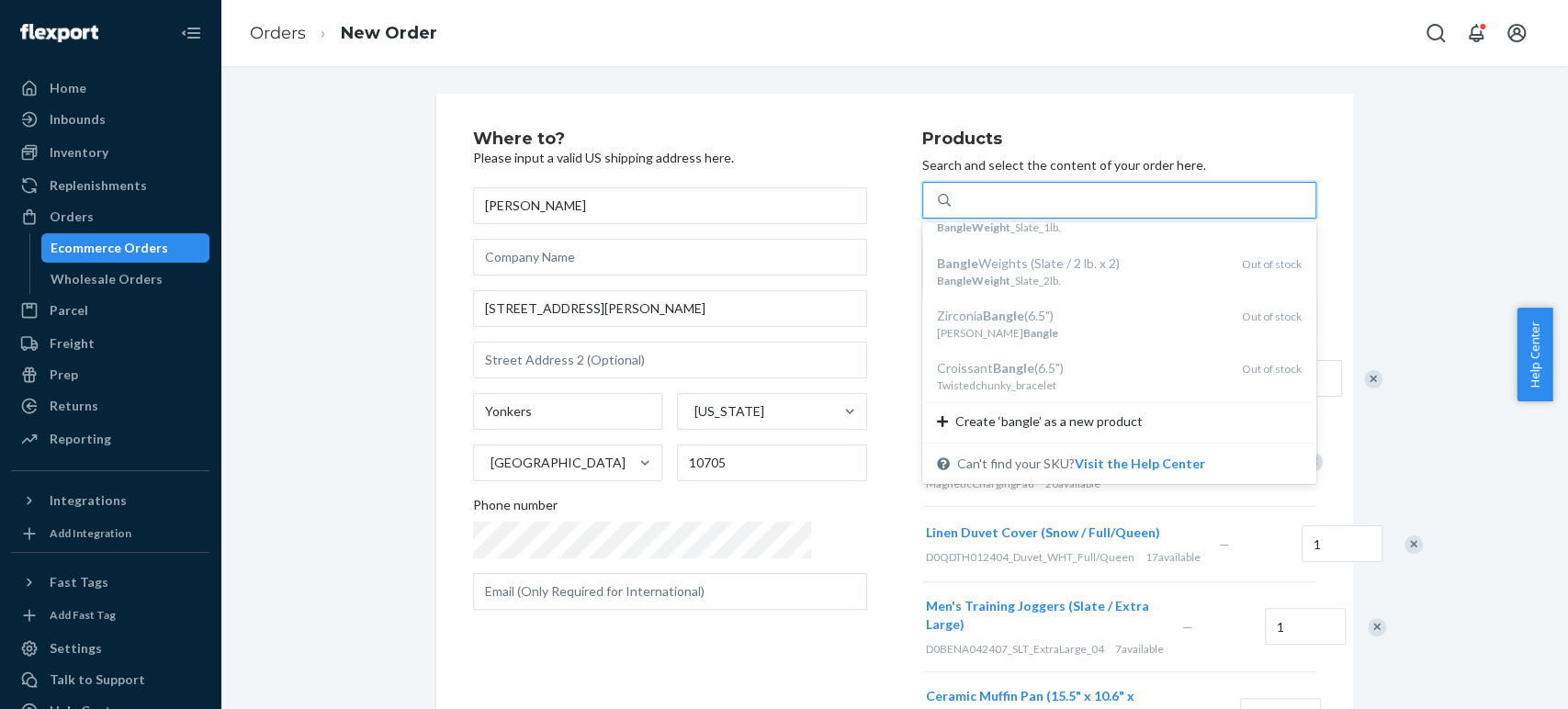
click at [950, 196] on div "bangle" at bounding box center [1133, 201] width 364 height 33
click at [958, 196] on input "option undefined focused, 1 of 8. 8 results available for search term bangle. U…" at bounding box center [977, 201] width 40 height 18
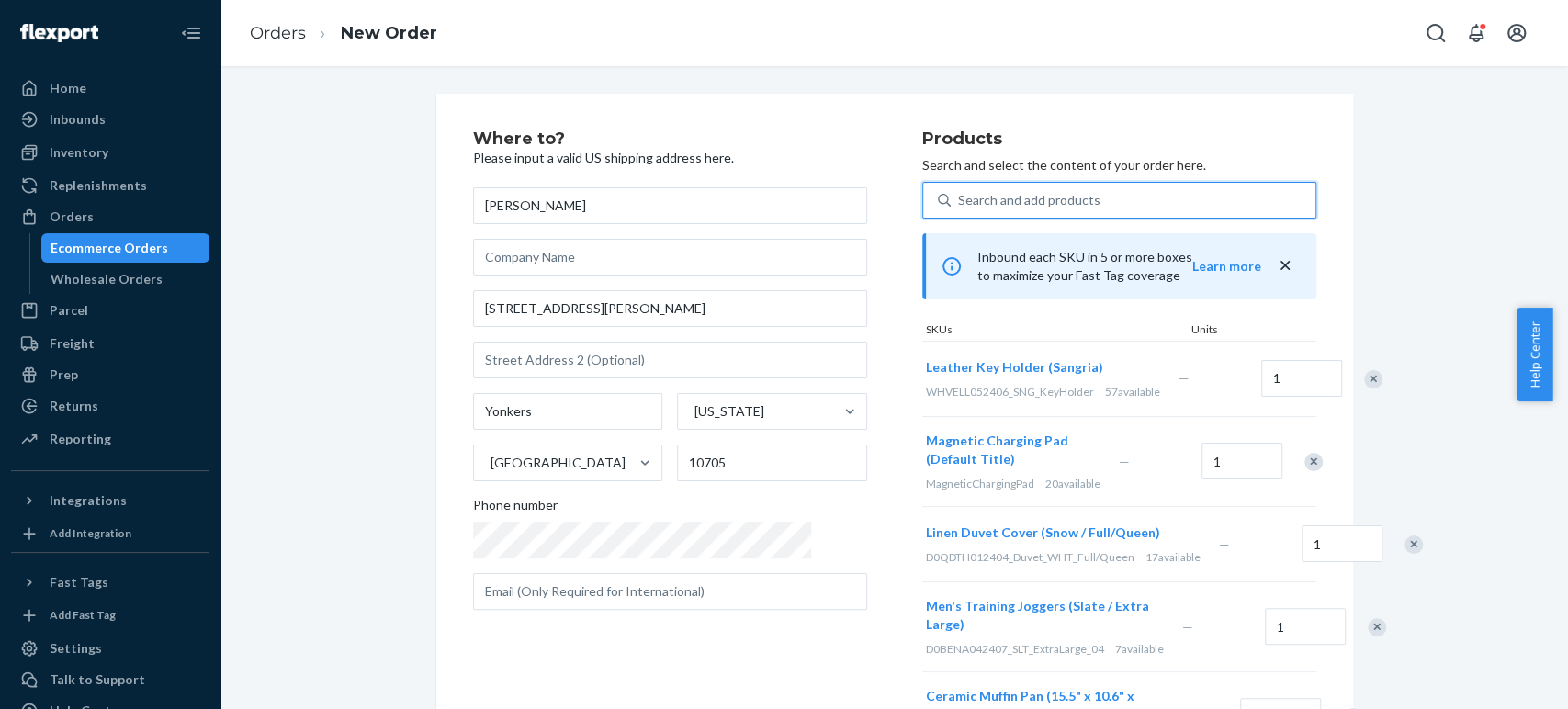
drag, startPoint x: 925, startPoint y: 197, endPoint x: 942, endPoint y: 185, distance: 20.8
click at [958, 196] on div "Search and add products" at bounding box center [1029, 201] width 142 height 18
click at [958, 196] on input "0 results available. Select is focused ,type to refine list, press Down to open…" at bounding box center [959, 201] width 2 height 18
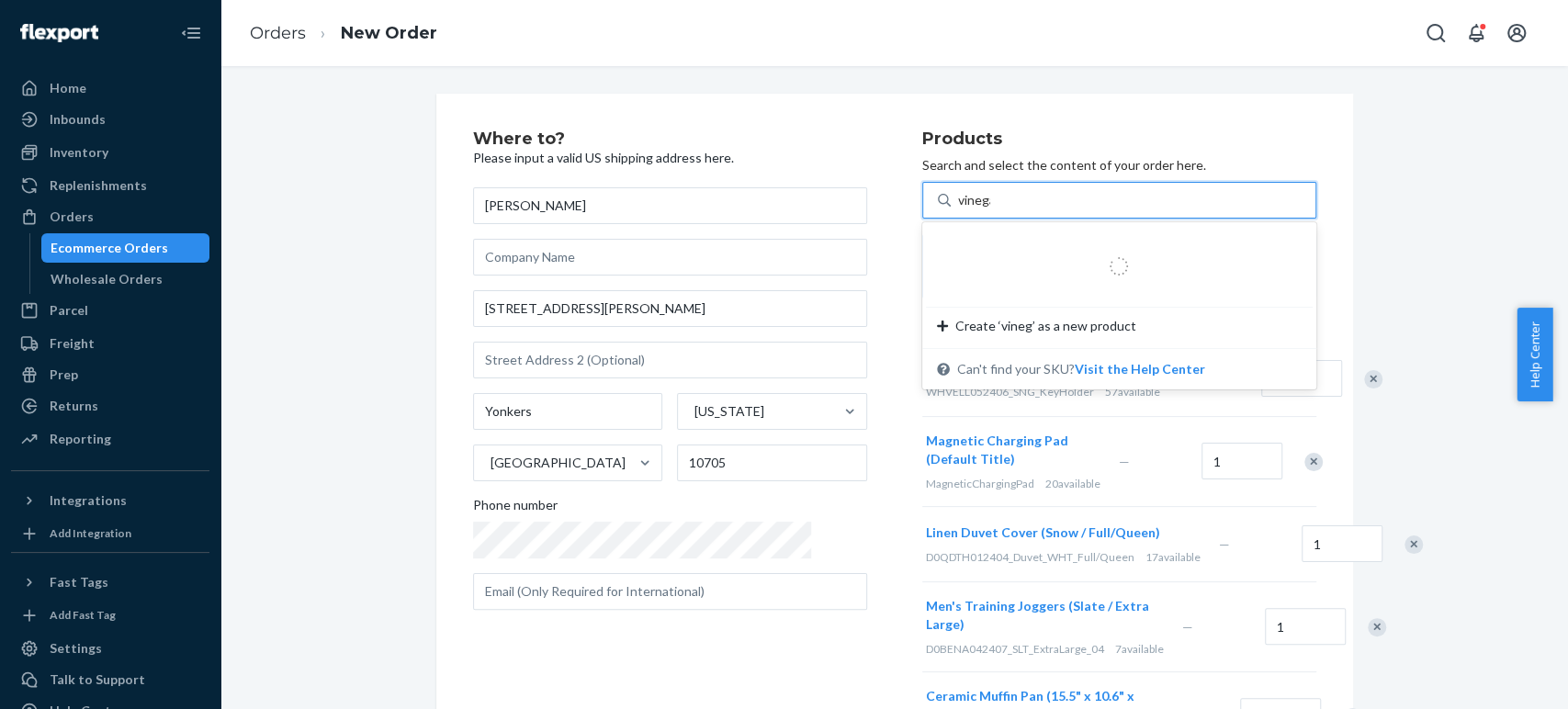
type input "vinegar"
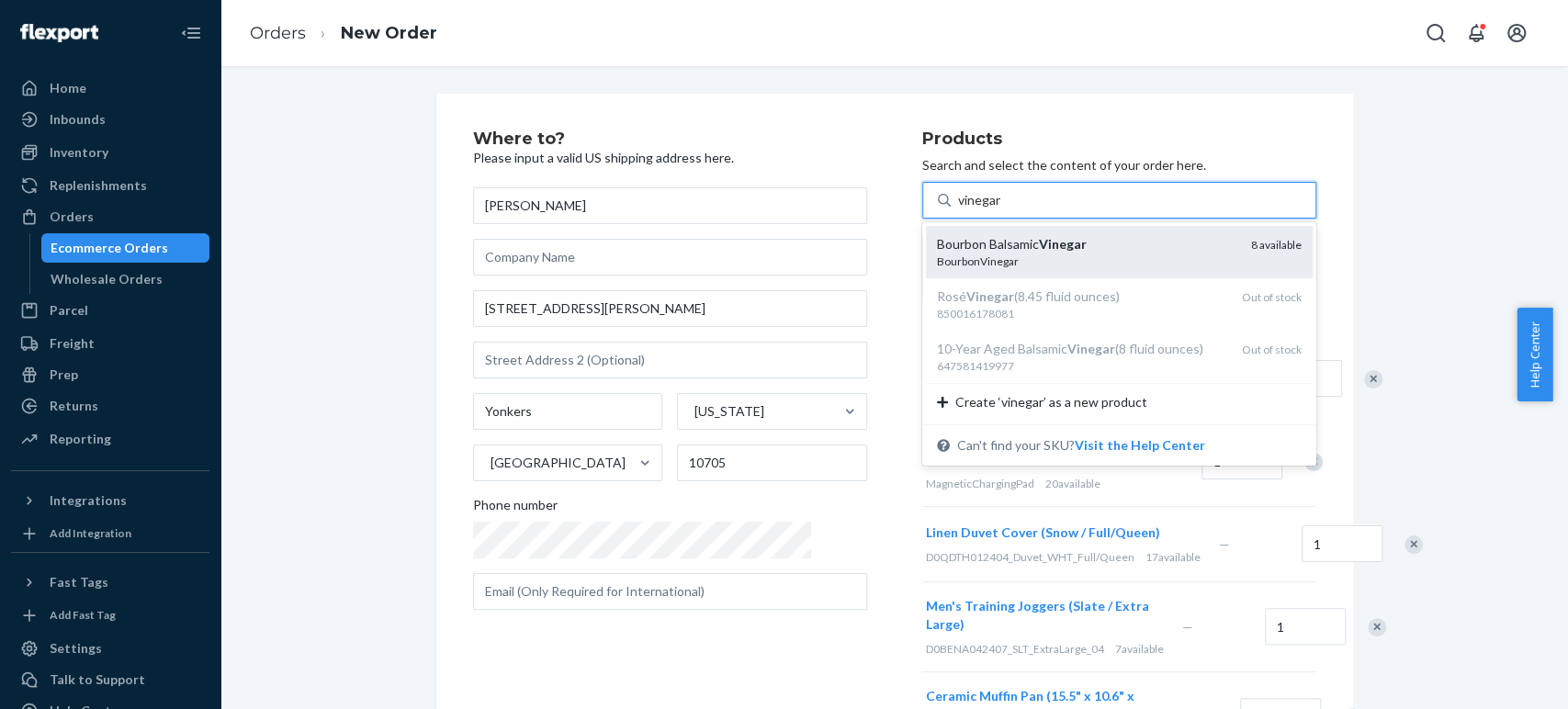
click at [948, 227] on div "Bourbon Balsamic Vinegar BourbonVinegar 8 available" at bounding box center [1119, 251] width 386 height 53
click at [958, 210] on input "vinegar" at bounding box center [980, 201] width 44 height 18
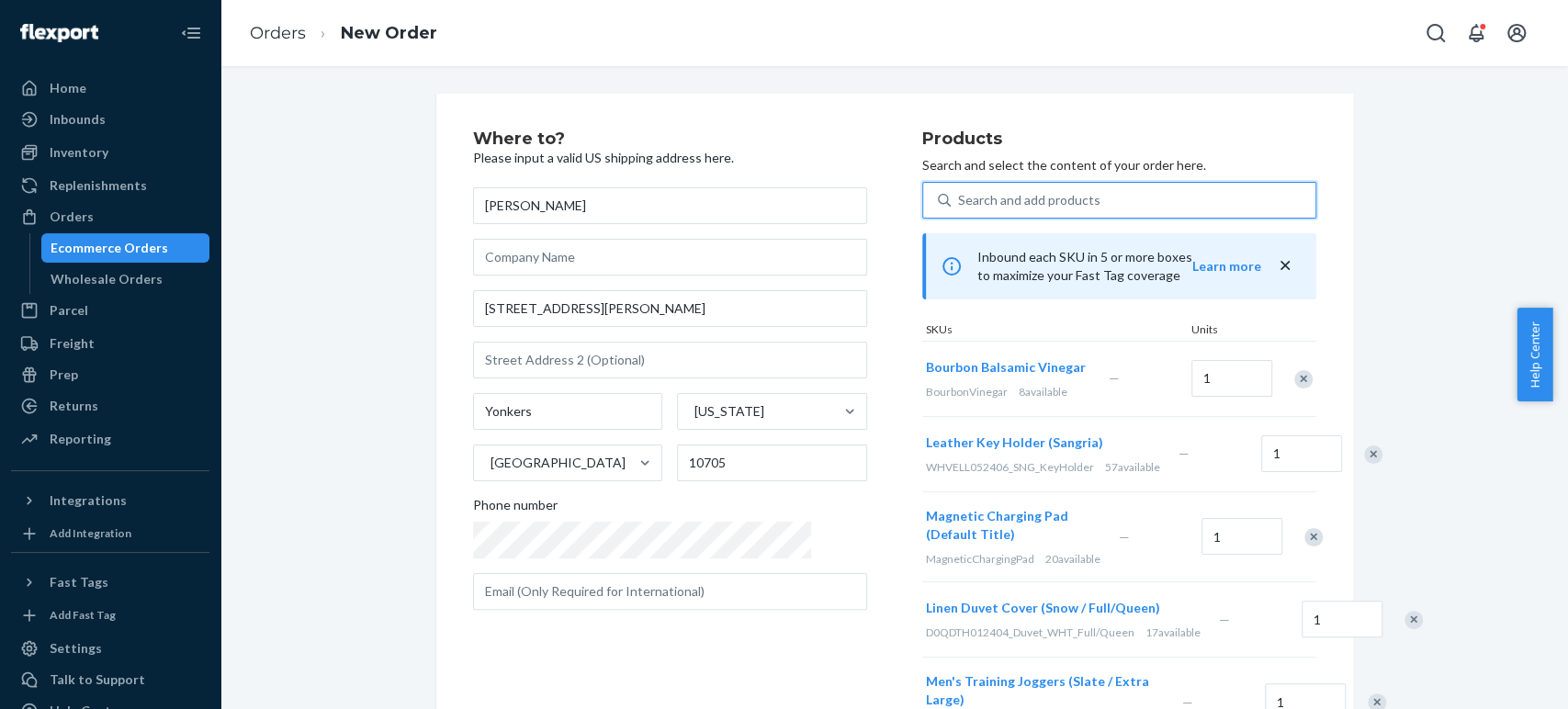
click at [950, 211] on div "Search and add products" at bounding box center [1133, 201] width 364 height 33
click at [958, 210] on input "0 results available. Use Up and Down to choose options, press Enter to select t…" at bounding box center [959, 201] width 2 height 18
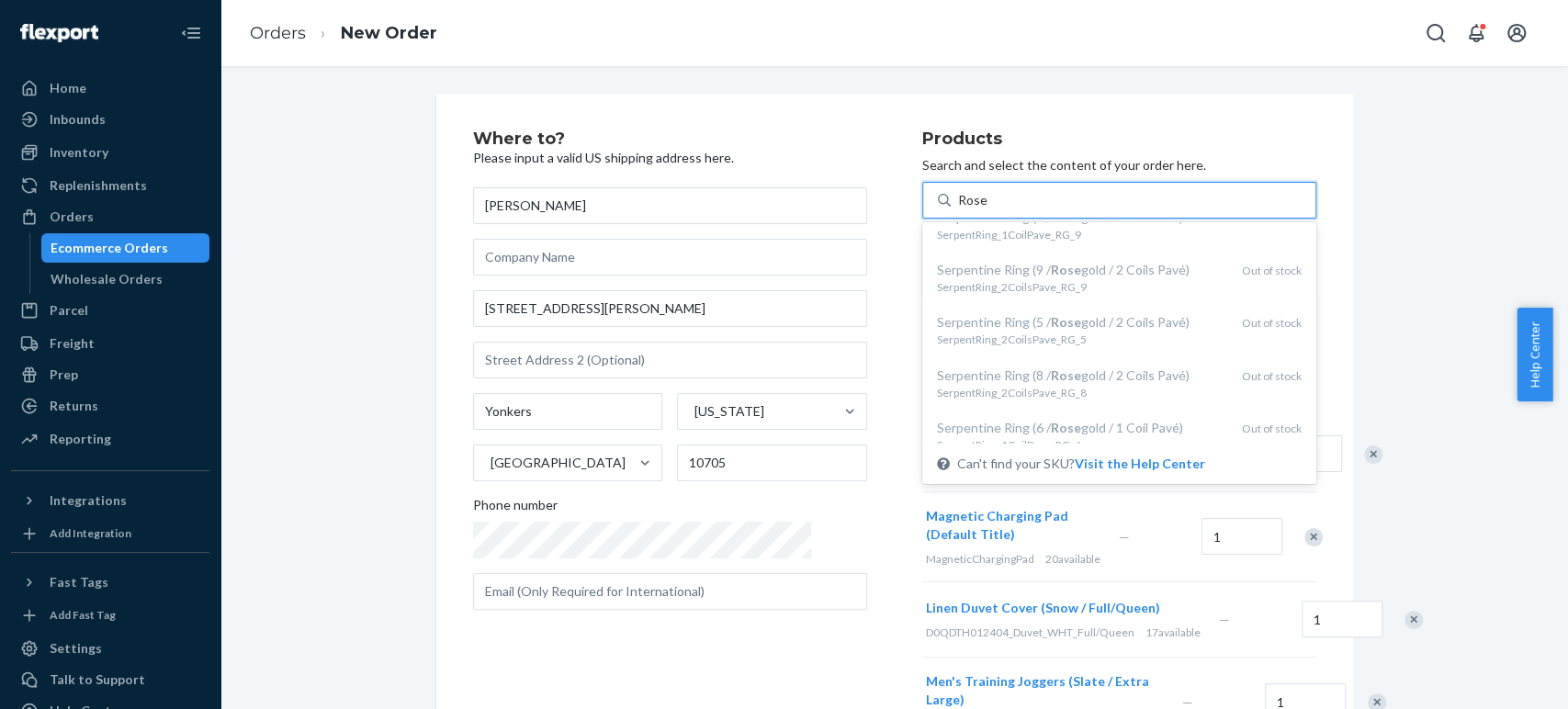
scroll to position [1136, 0]
type input "R"
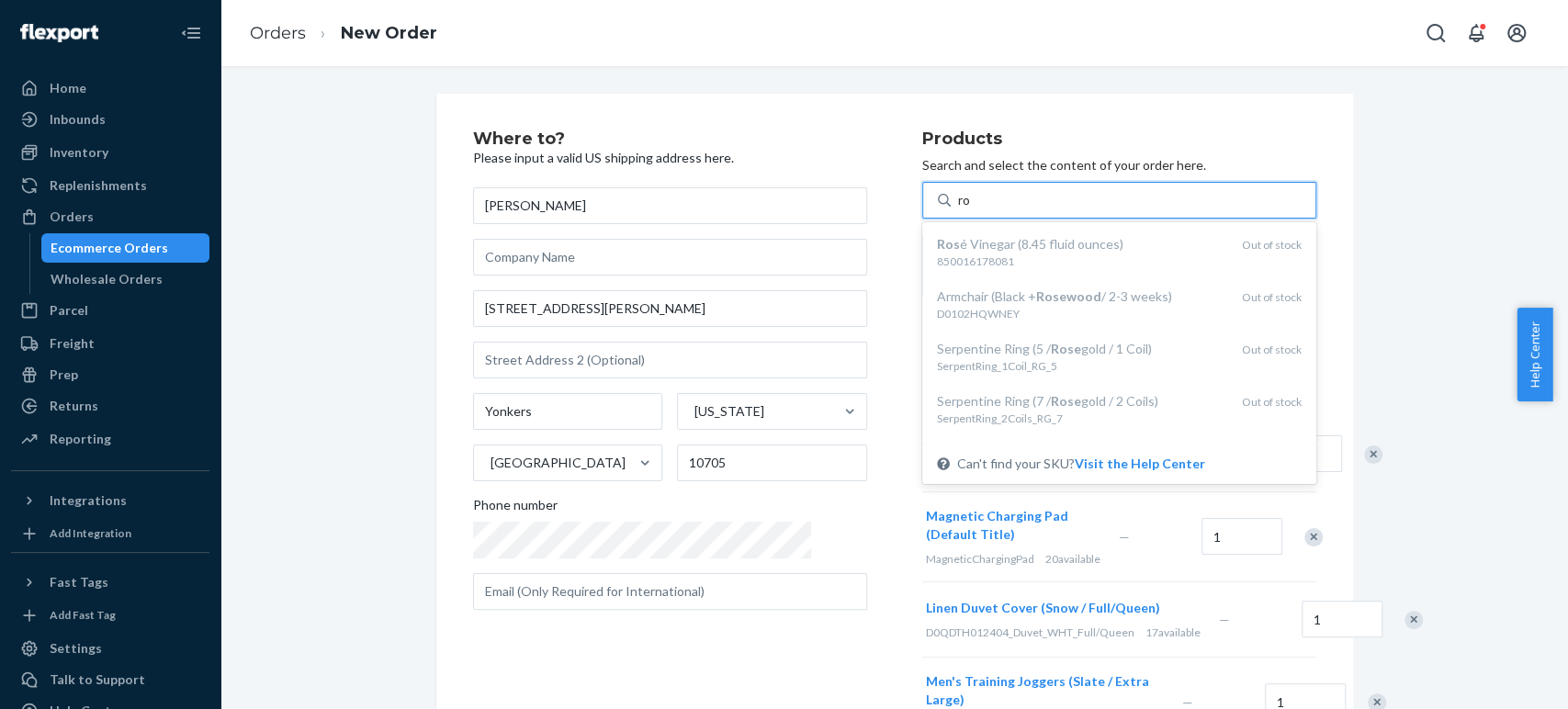
type input "r"
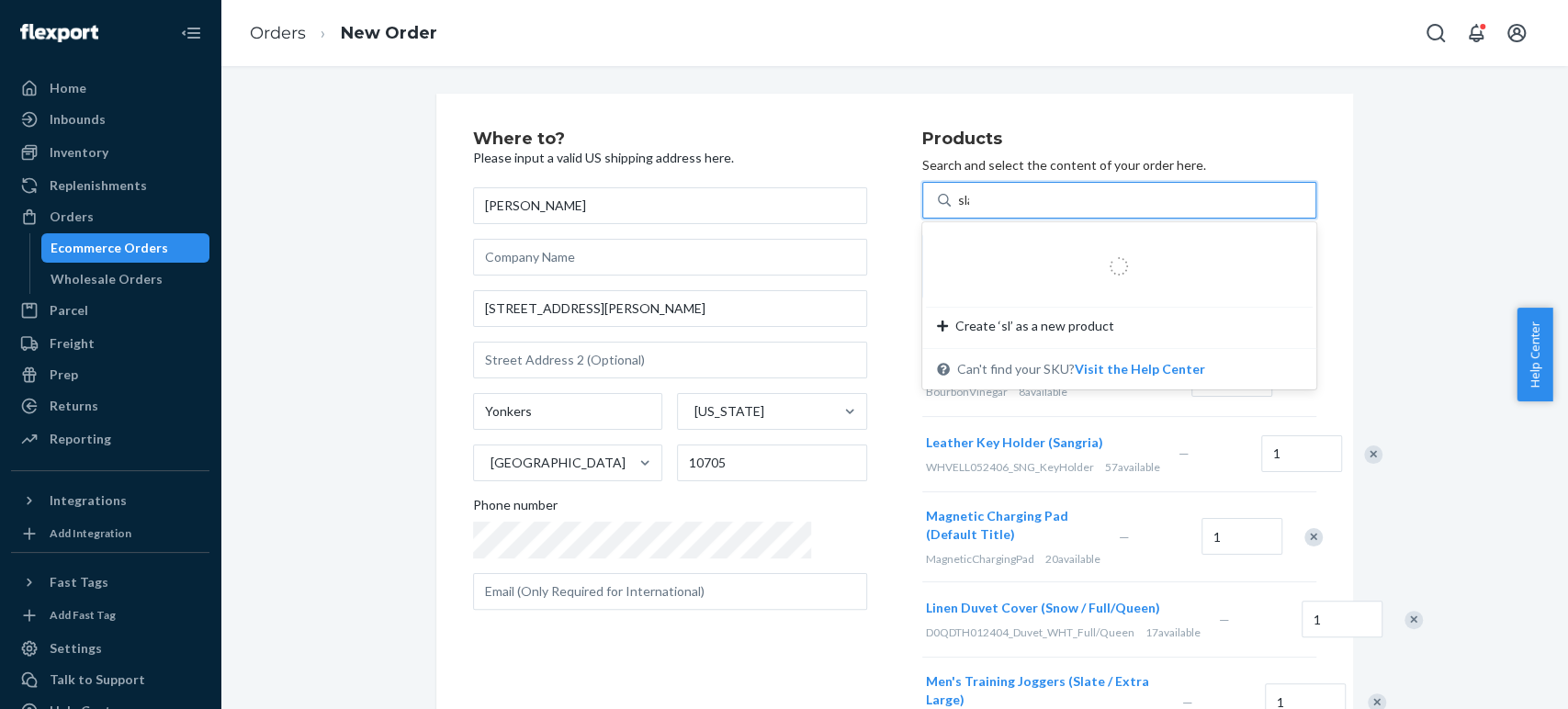
type input "slab"
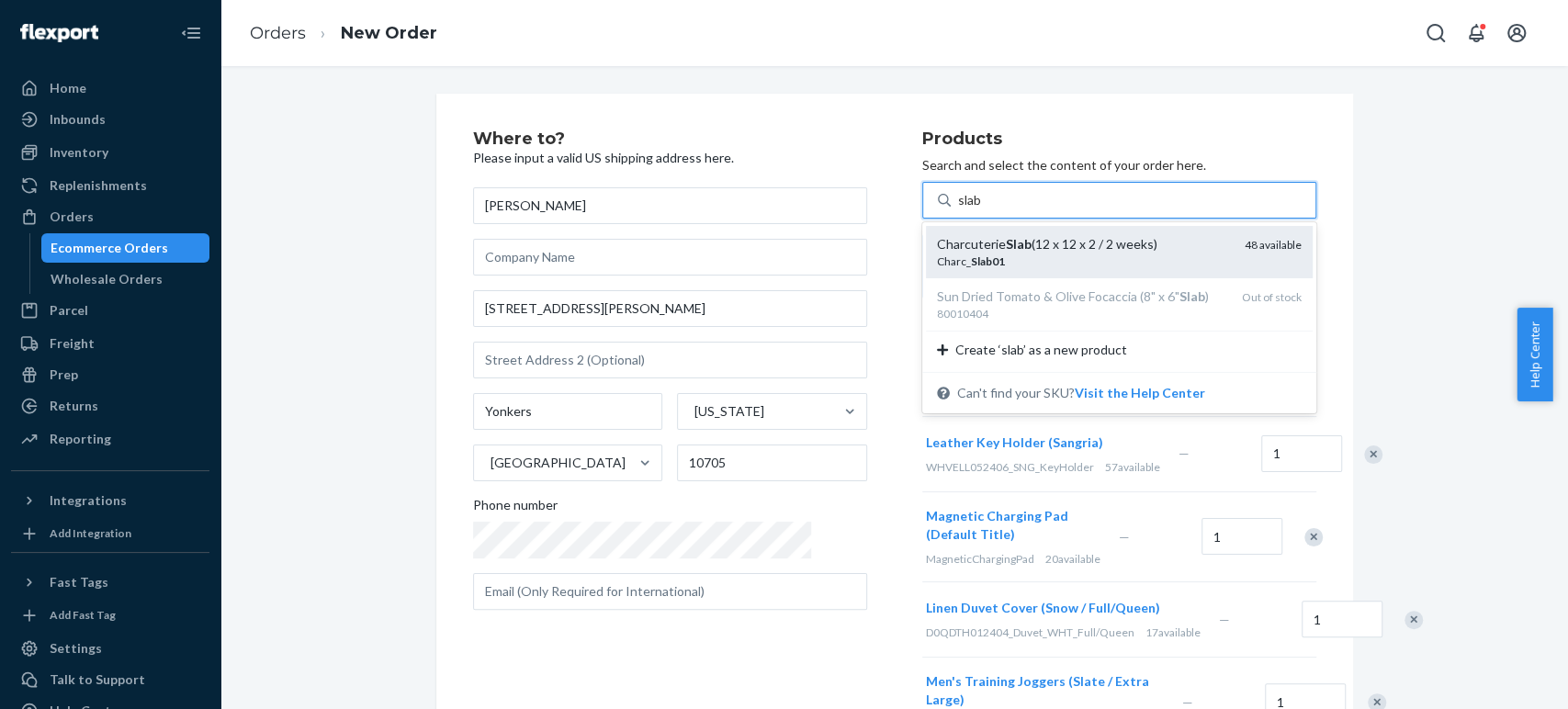
click at [971, 261] on em "Slab01" at bounding box center [987, 261] width 34 height 14
click at [958, 210] on input "slab" at bounding box center [970, 201] width 25 height 18
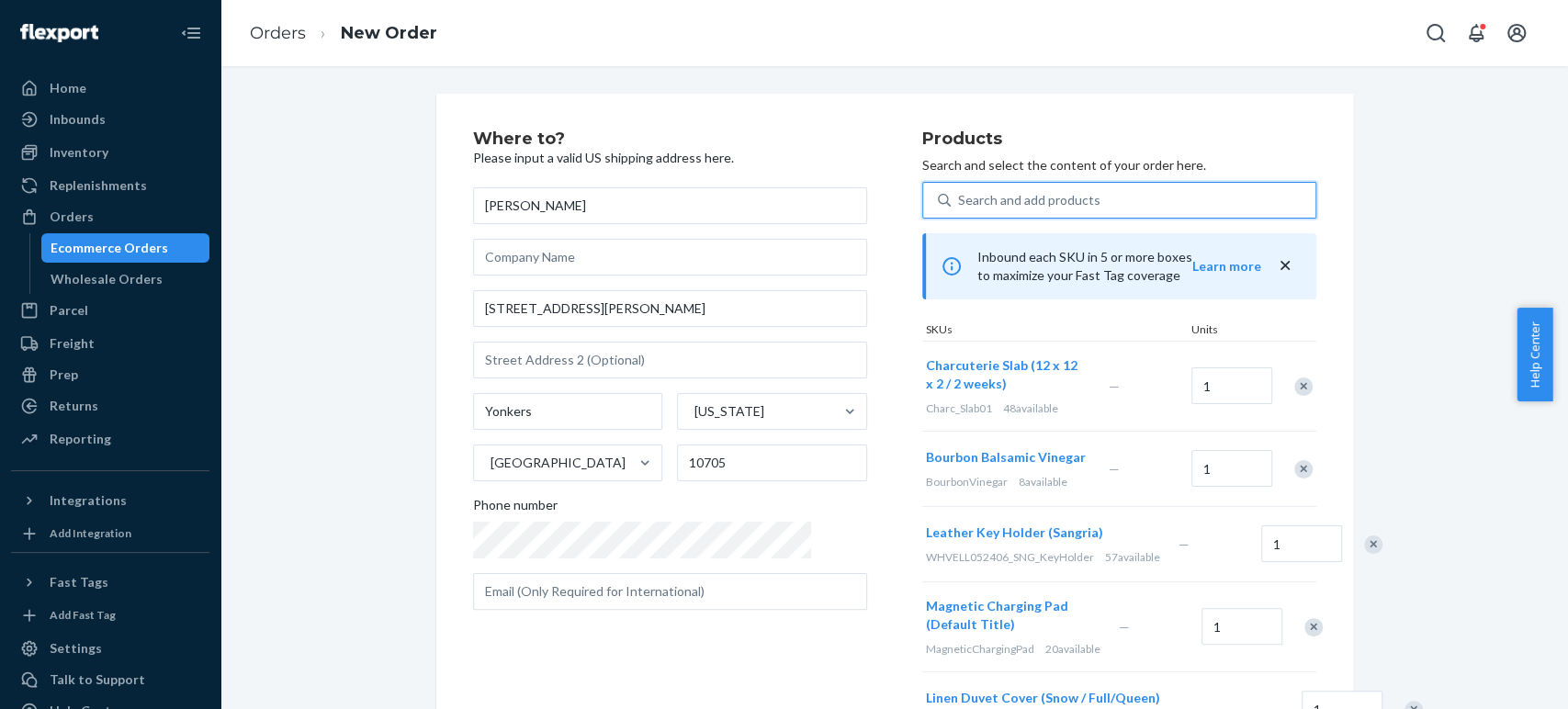
click at [958, 199] on div "Search and add products" at bounding box center [1029, 201] width 142 height 18
click at [958, 199] on input "0 results available. Select is focused ,type to refine list, press Down to open…" at bounding box center [959, 201] width 2 height 18
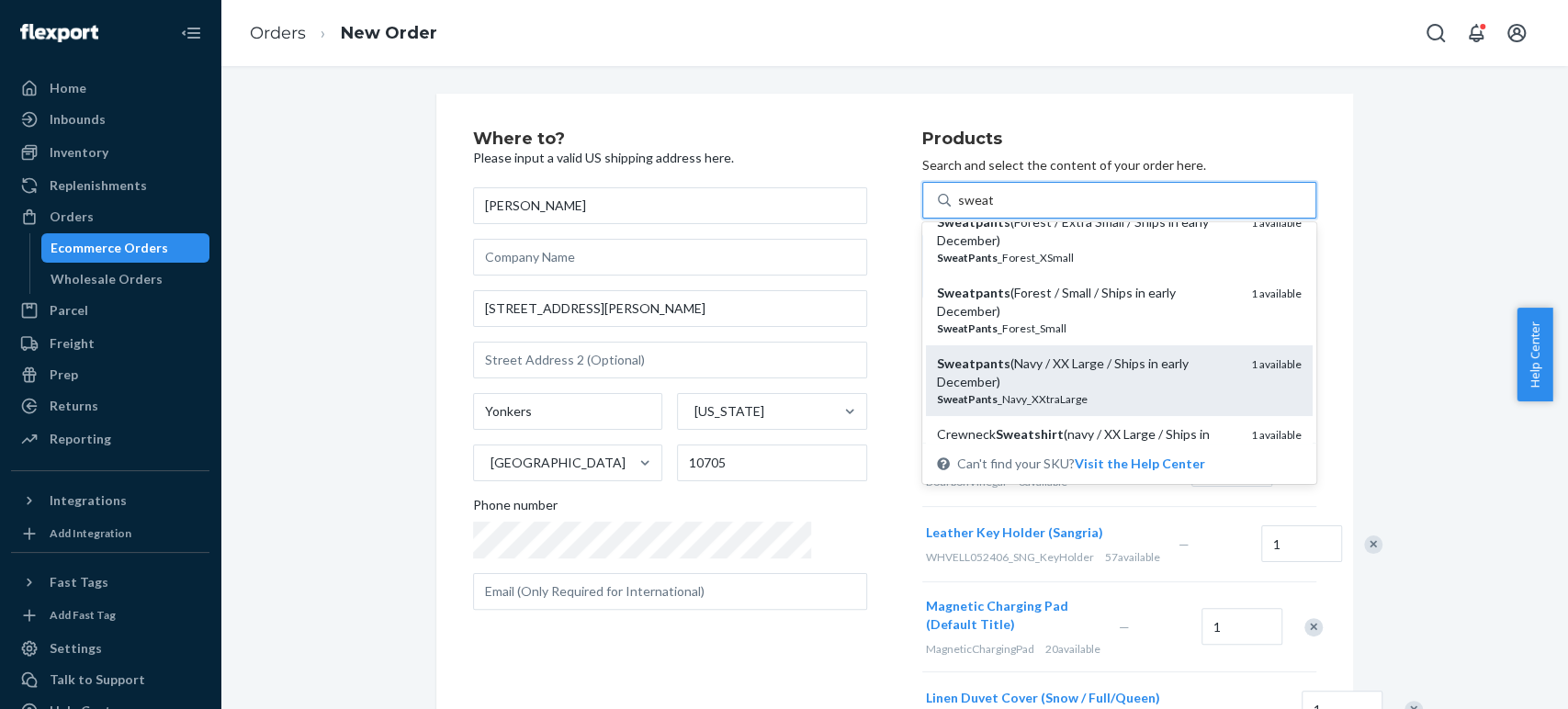
scroll to position [0, 0]
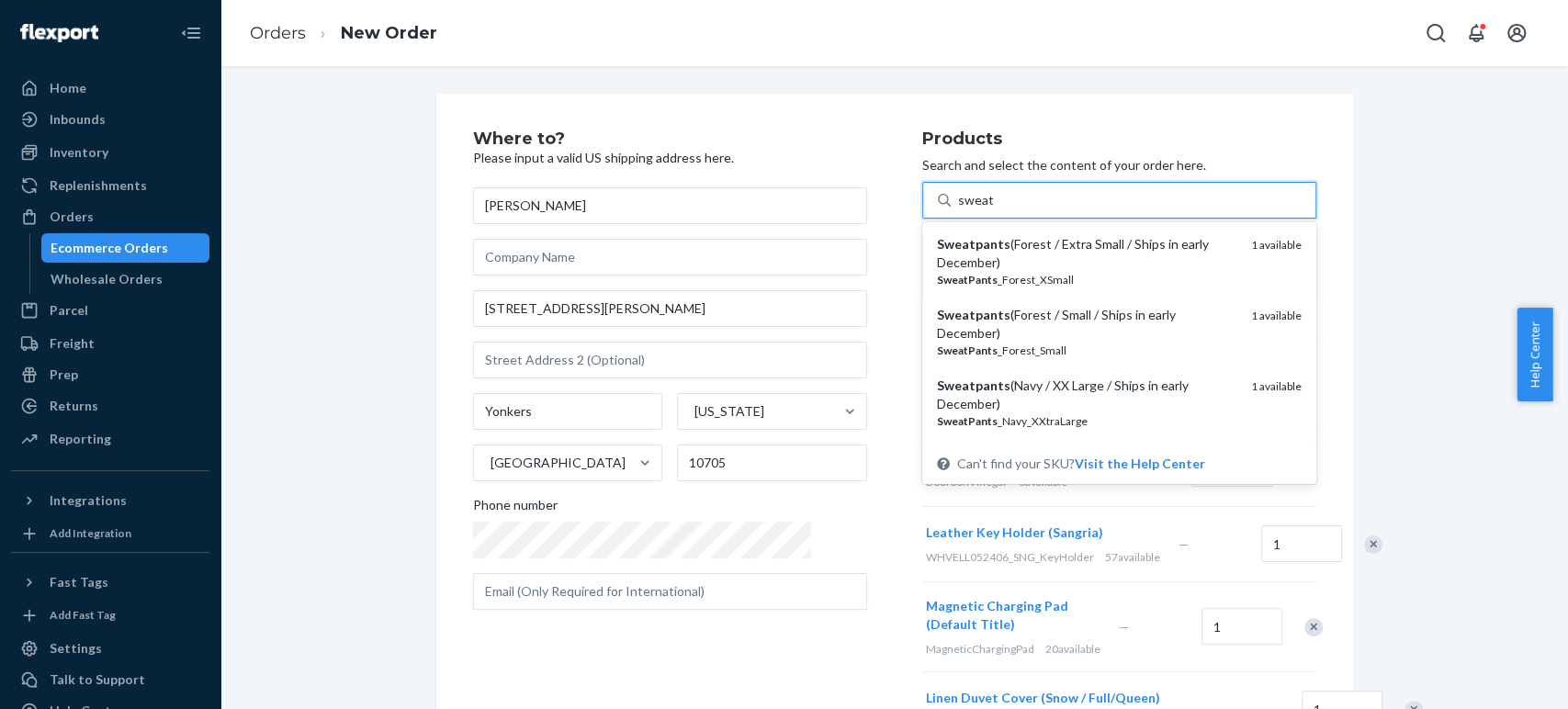
type input "sweat"
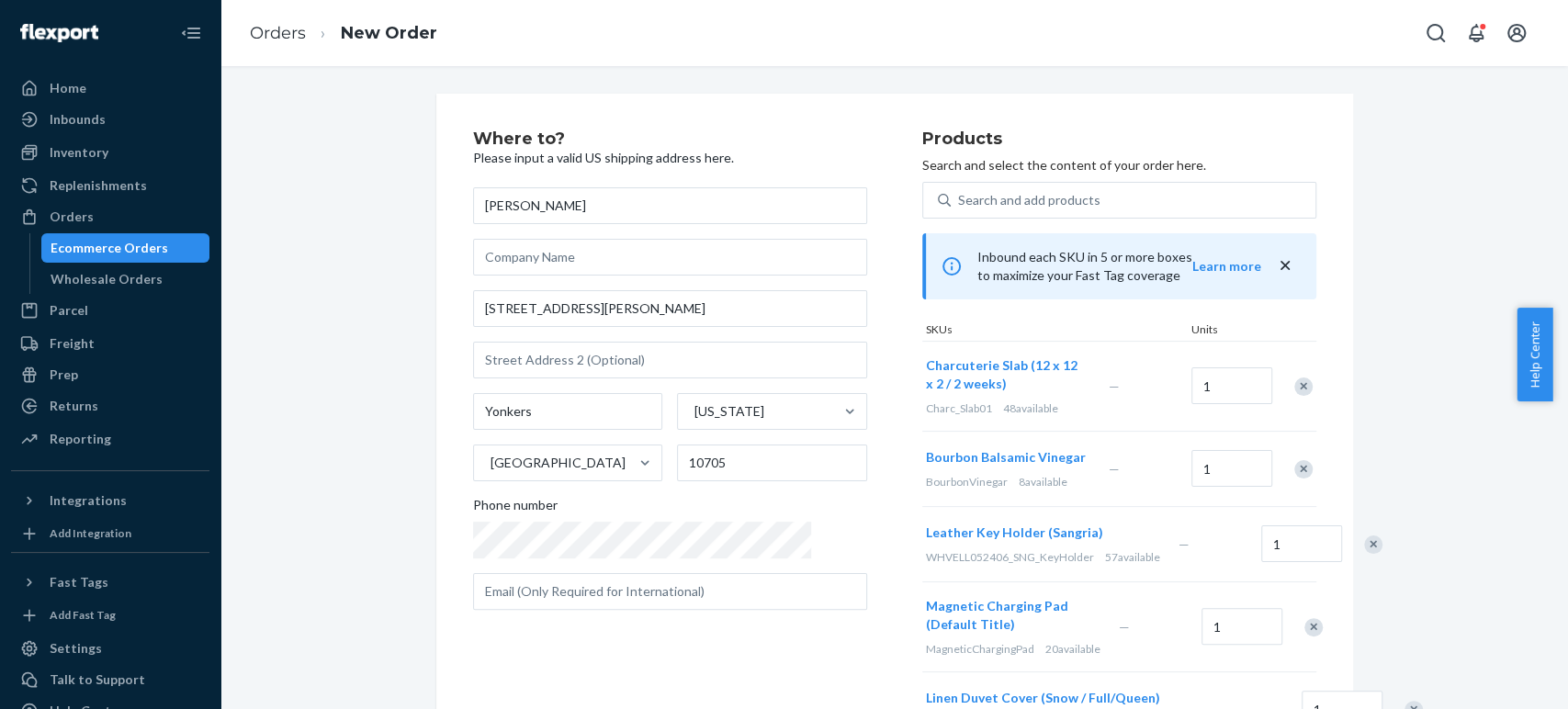
click at [1359, 264] on div "Where to? Please input a valid US shipping address here. Tim LaGrone 12 Amberso…" at bounding box center [894, 706] width 1320 height 1227
click at [958, 199] on div "Search and add products" at bounding box center [1029, 201] width 142 height 18
click at [958, 199] on input "Search and add products" at bounding box center [959, 201] width 2 height 18
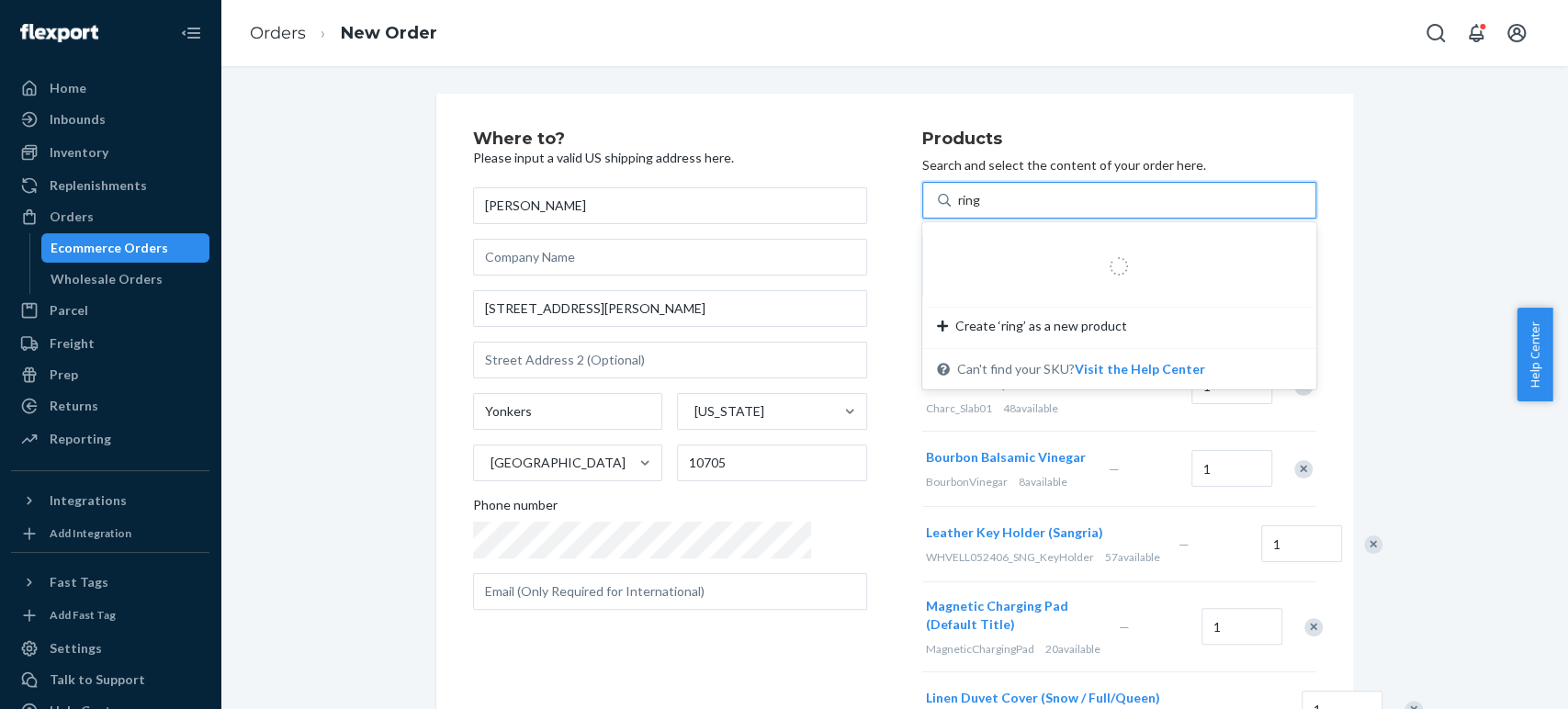
type input "rings"
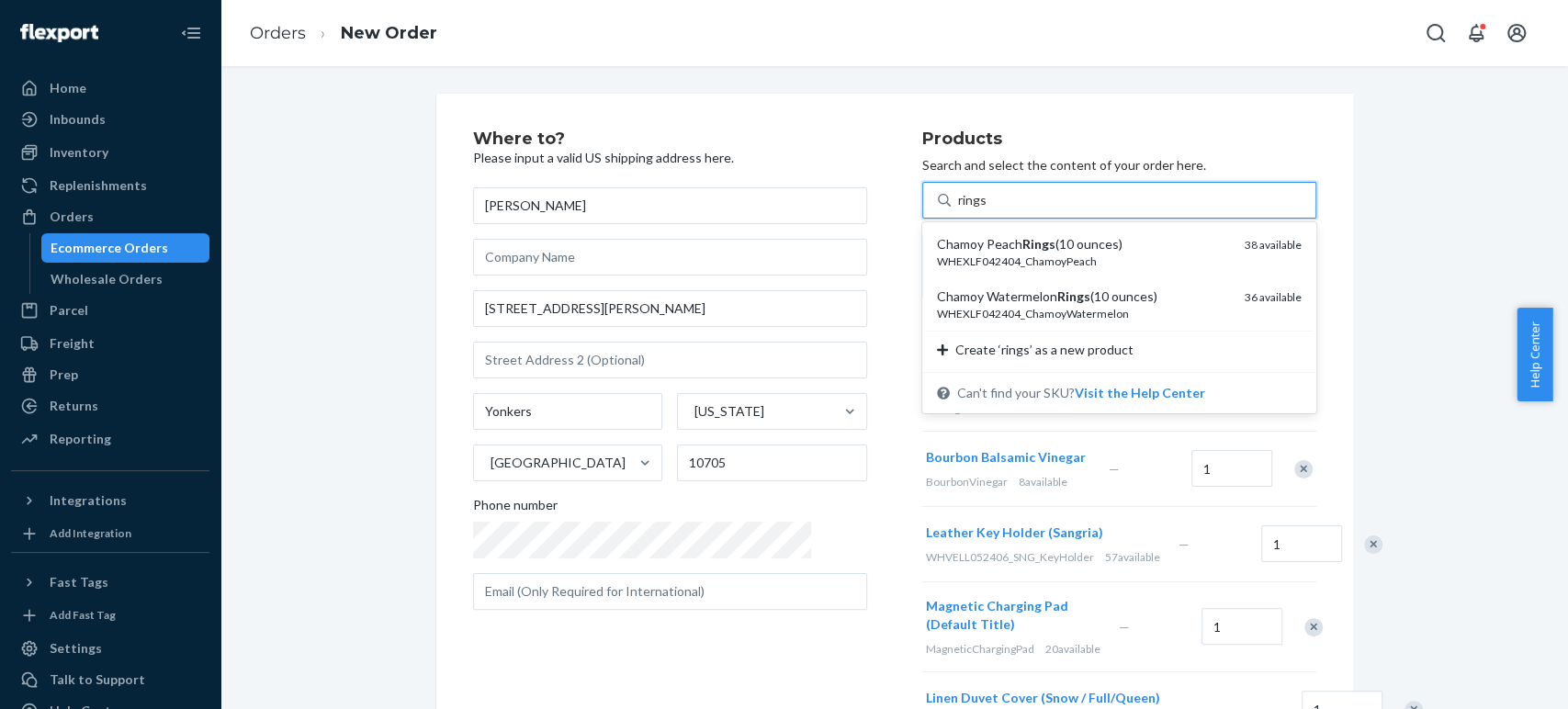
click at [937, 242] on div "Chamoy Peach Rings (10 ounces)" at bounding box center [1083, 244] width 293 height 18
click at [958, 210] on input "rings" at bounding box center [973, 201] width 30 height 18
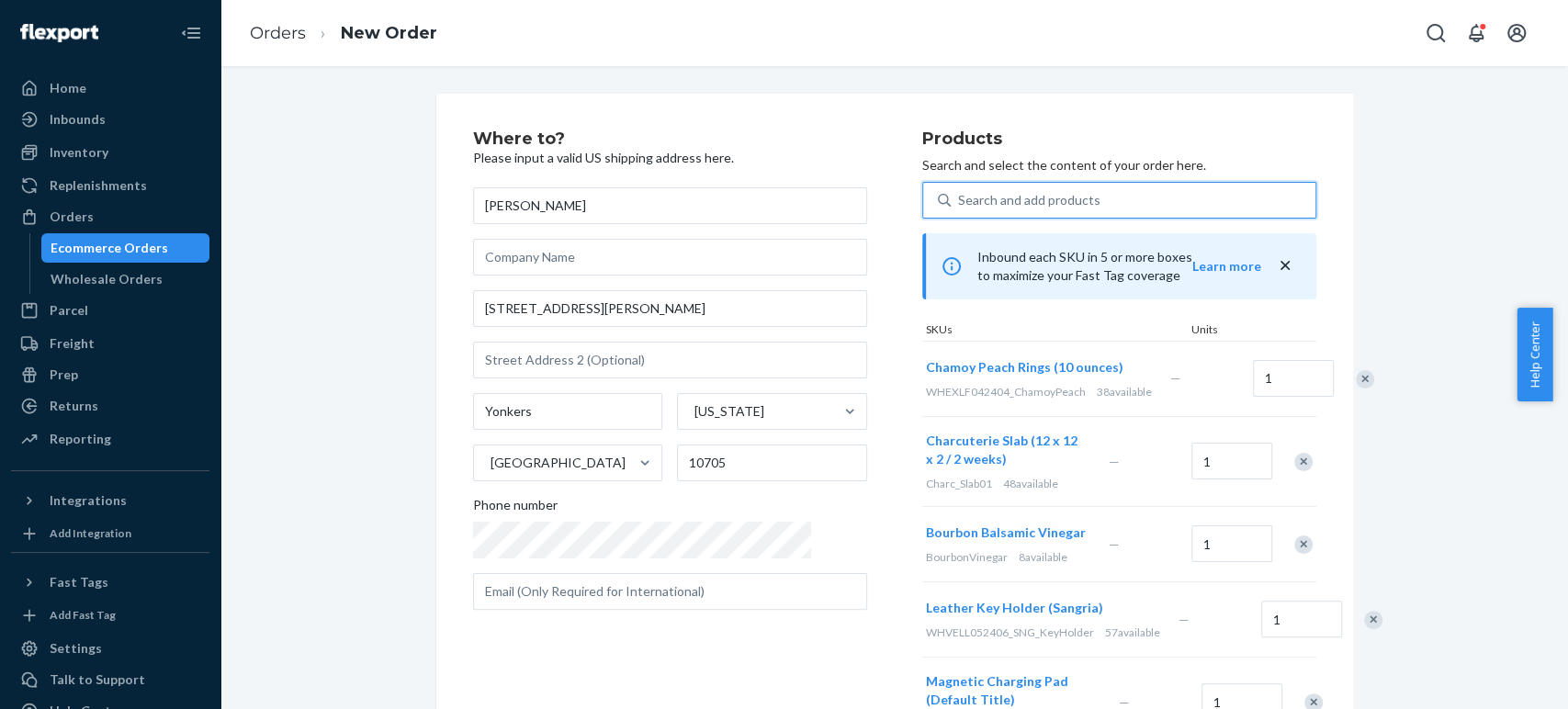
click at [958, 206] on div "Search and add products" at bounding box center [1029, 201] width 142 height 18
click at [958, 206] on input "0 results available. Use Up and Down to choose options, press Enter to select t…" at bounding box center [959, 201] width 2 height 18
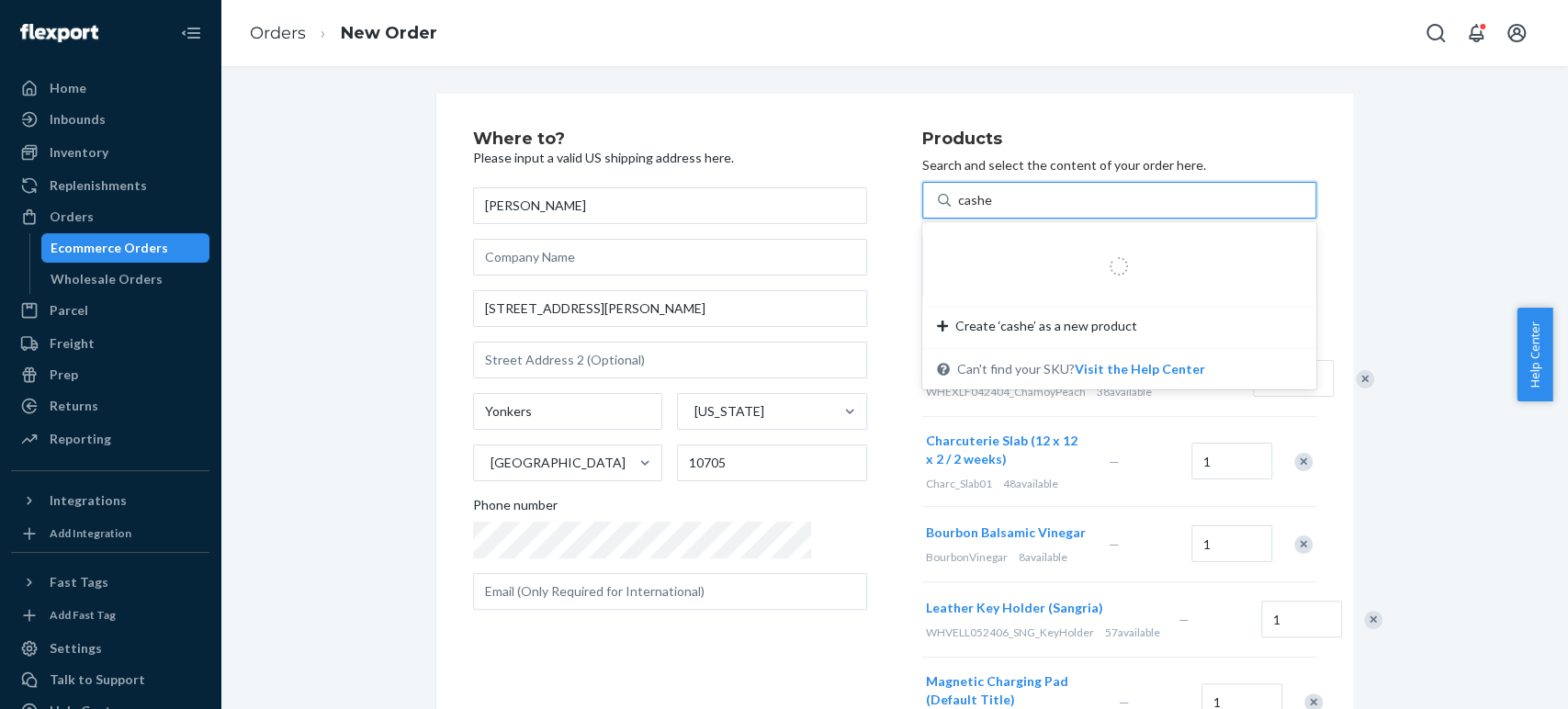
type input "cashew"
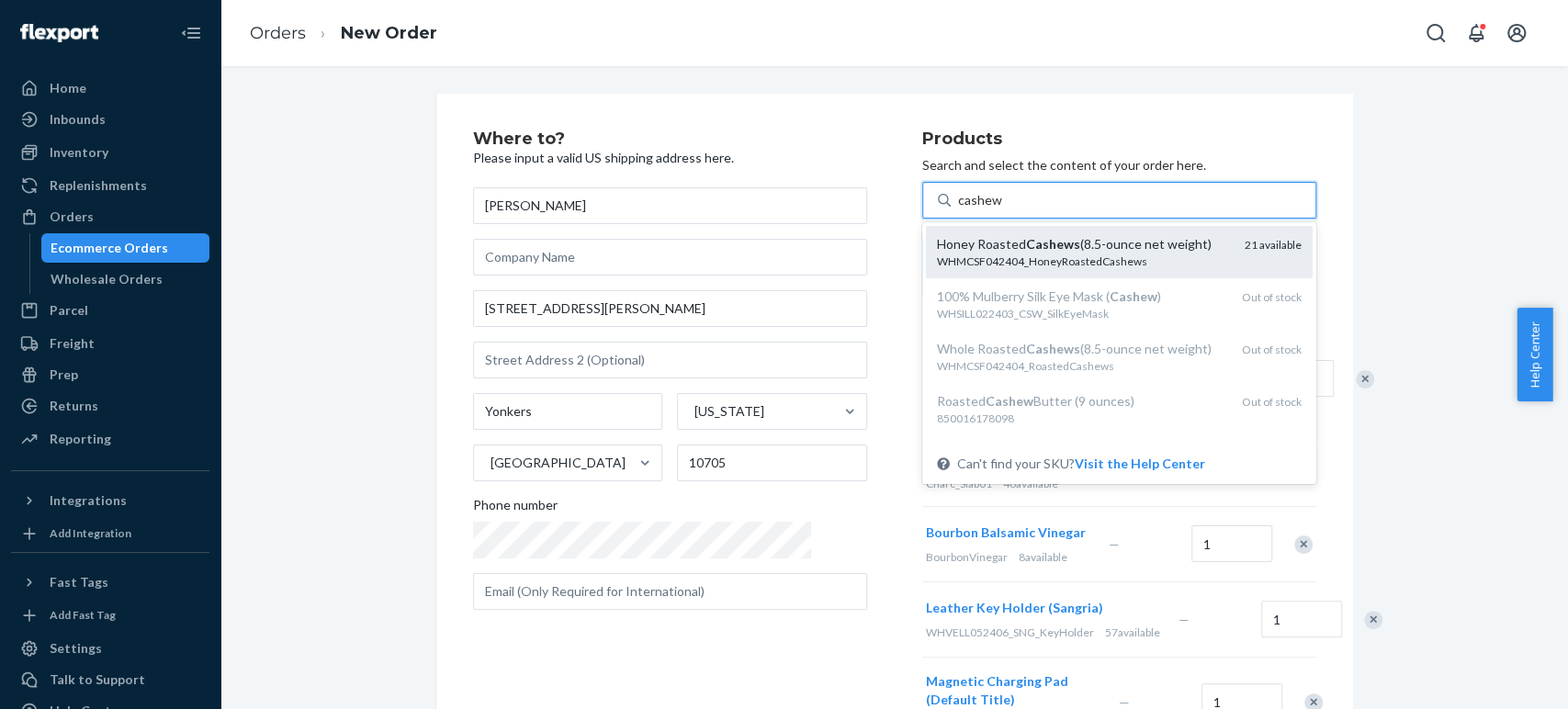
click at [937, 254] on div "WHMCSF042404_HoneyRoastedCashews" at bounding box center [1083, 261] width 293 height 16
click at [958, 210] on input "cashew" at bounding box center [980, 201] width 44 height 18
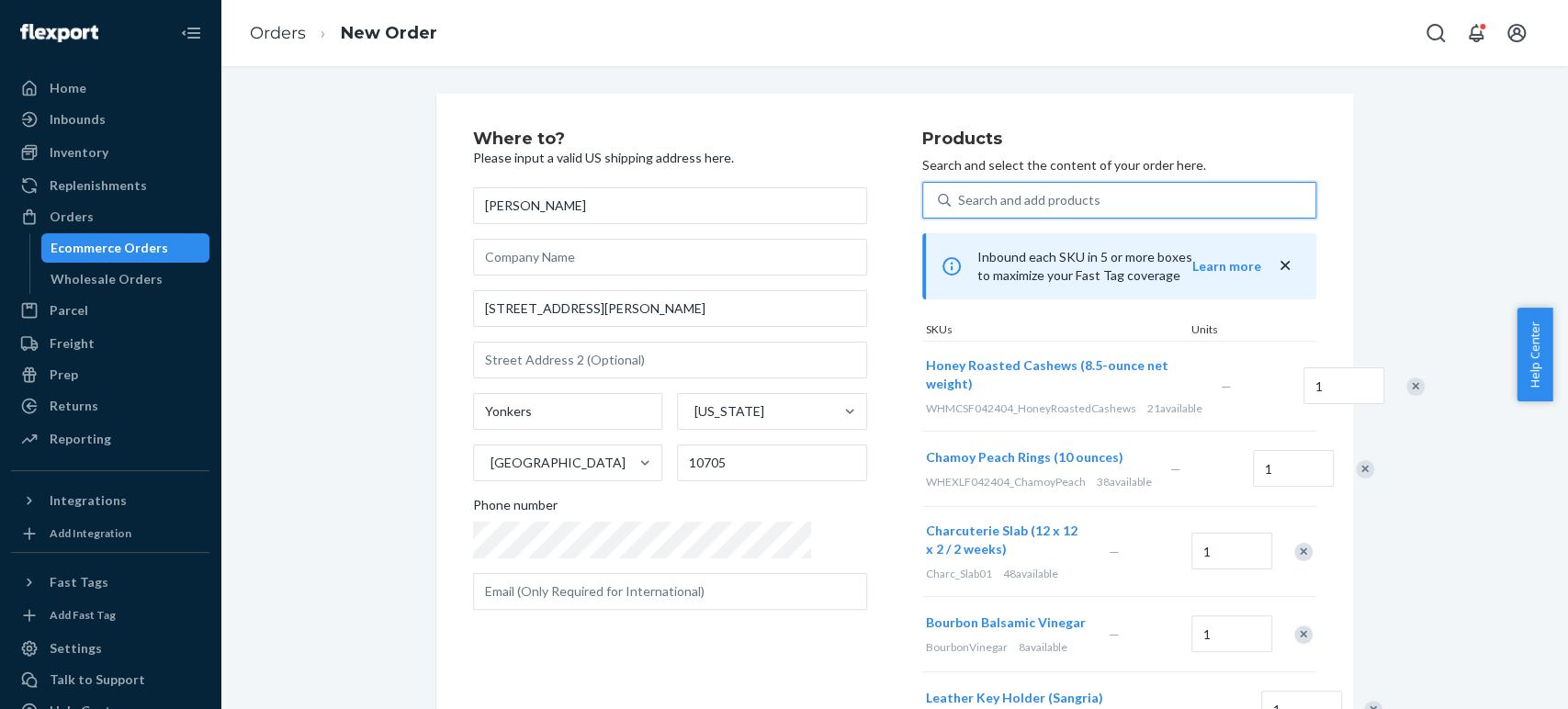
drag, startPoint x: 902, startPoint y: 202, endPoint x: 918, endPoint y: 193, distance: 18.4
click at [958, 200] on div "Search and add products" at bounding box center [1029, 201] width 142 height 18
click at [958, 200] on input "0 results available. Use Up and Down to choose options, press Enter to select t…" at bounding box center [959, 201] width 2 height 18
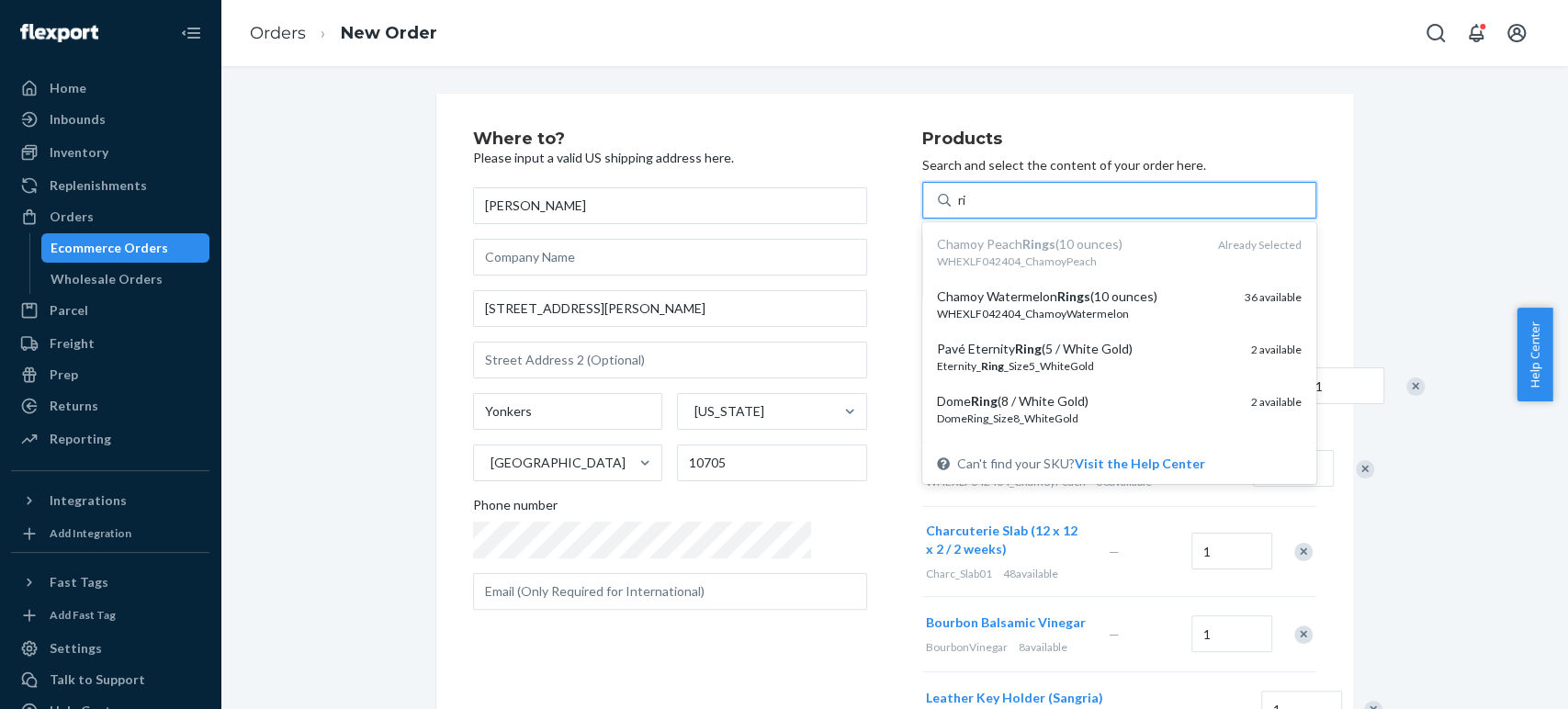
type input "r"
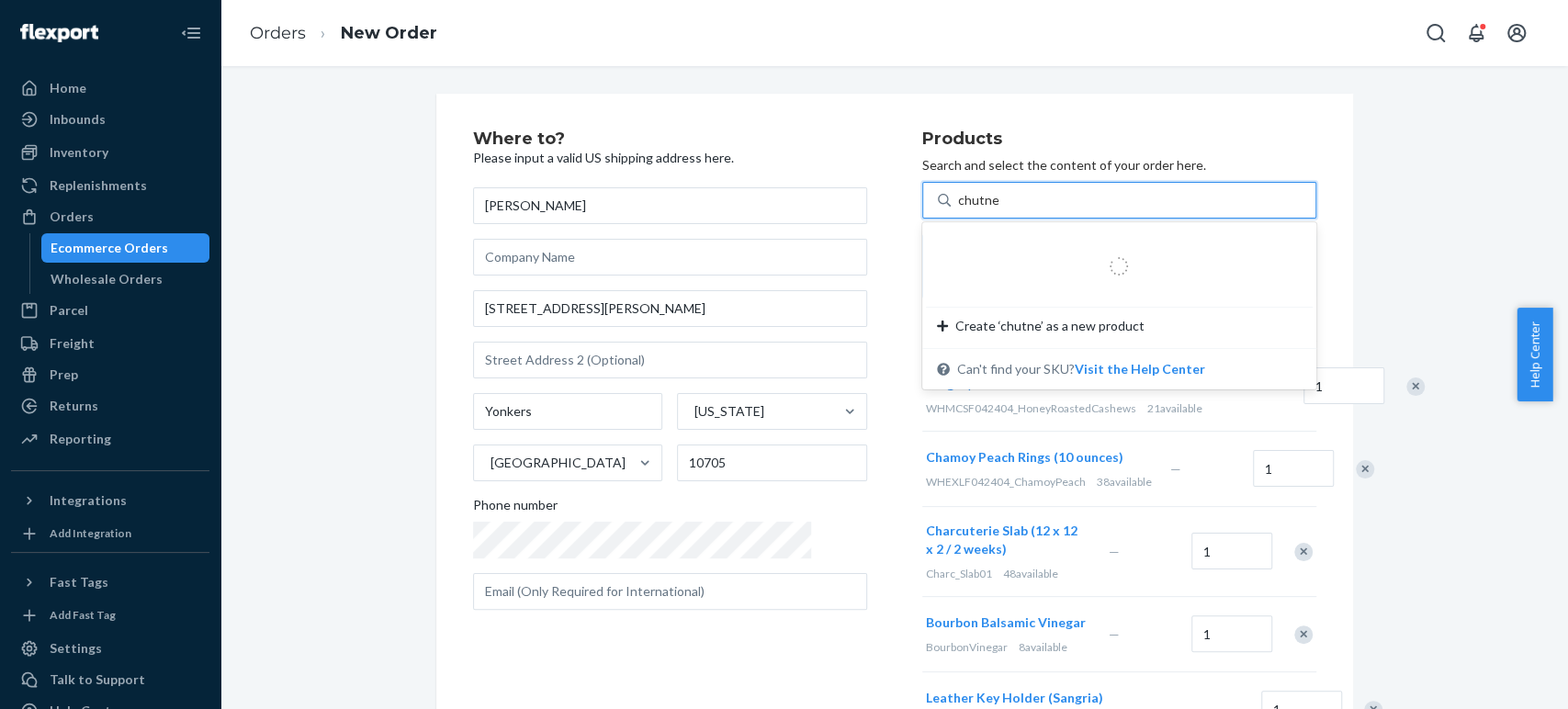
type input "chutney"
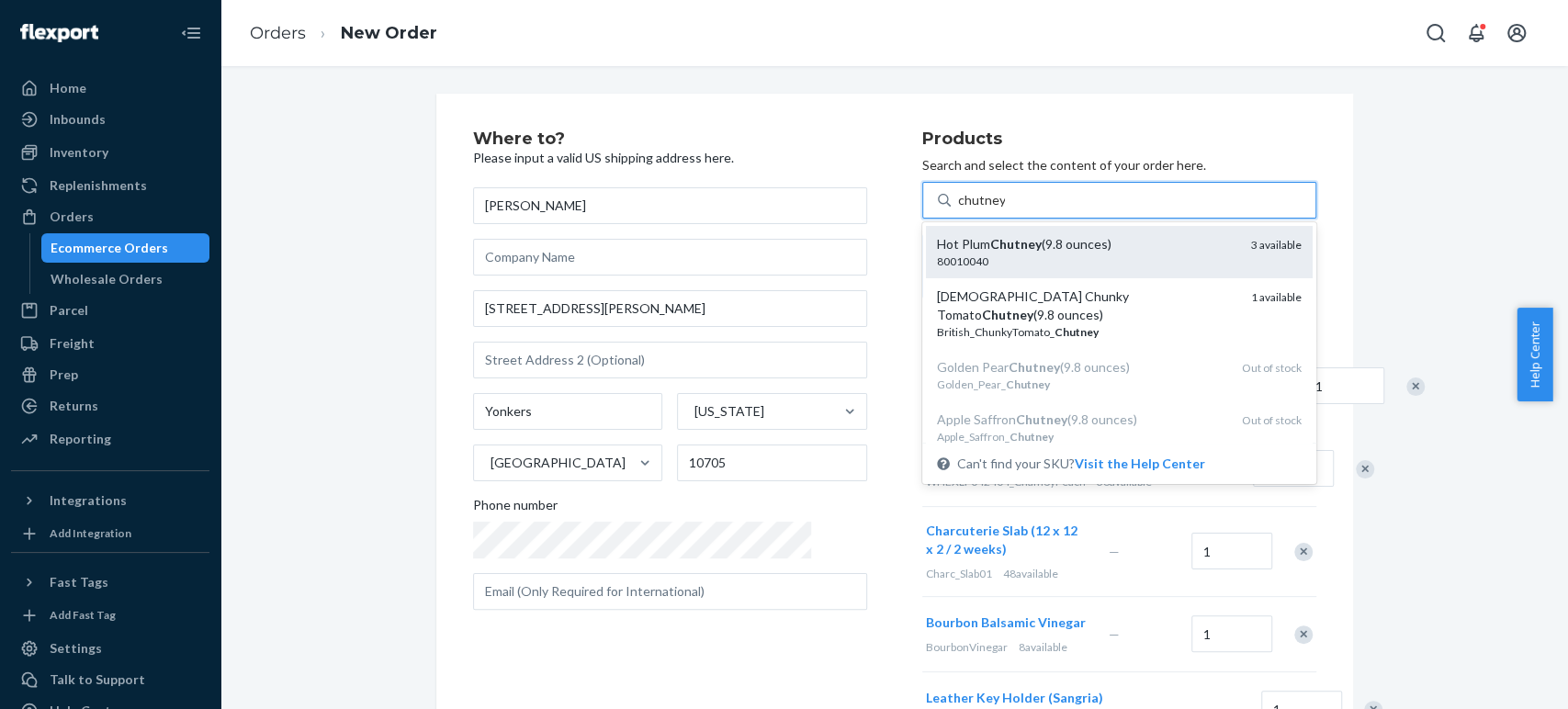
click at [937, 253] on div "80010040" at bounding box center [1086, 261] width 300 height 16
click at [958, 210] on input "chutney" at bounding box center [981, 201] width 47 height 18
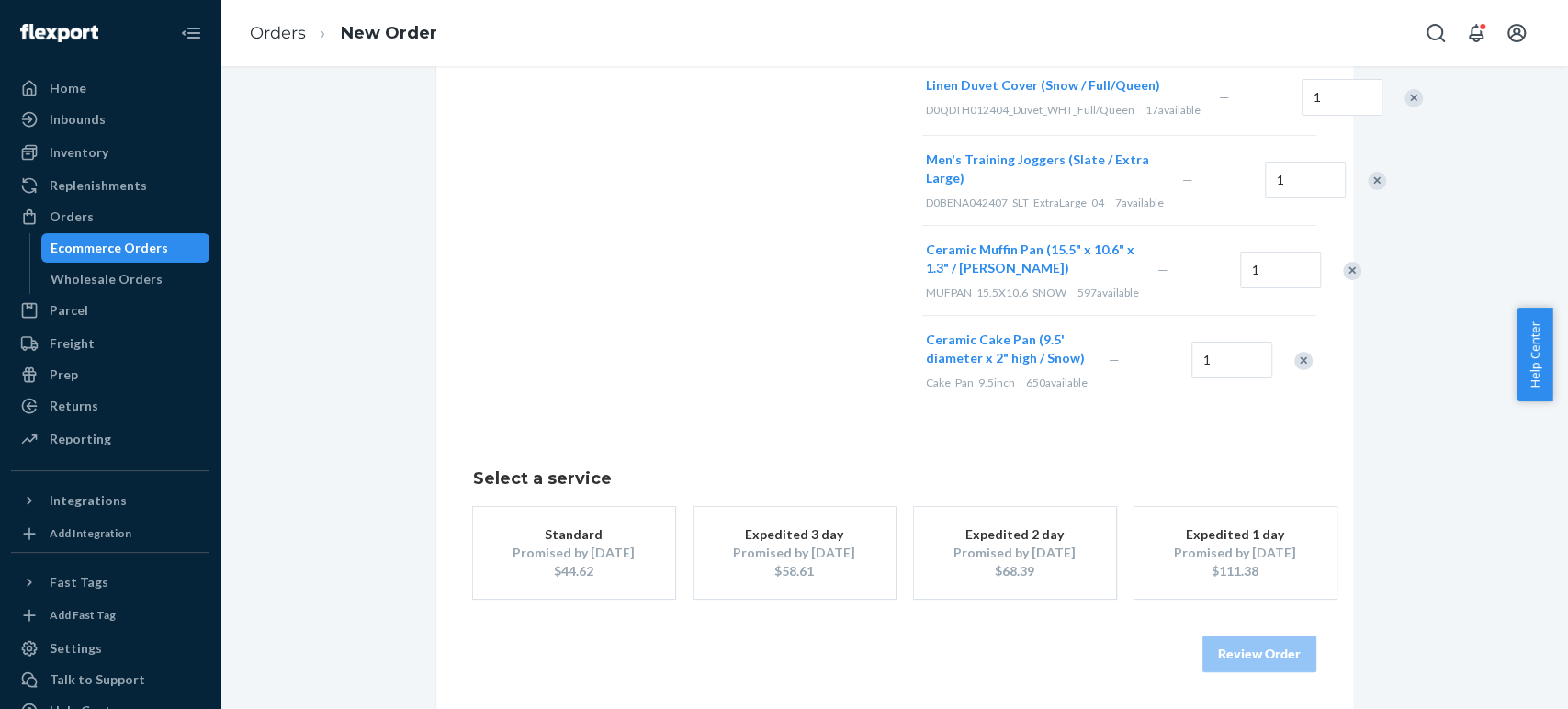
scroll to position [923, 0]
click at [584, 574] on div "$44.62" at bounding box center [573, 571] width 147 height 18
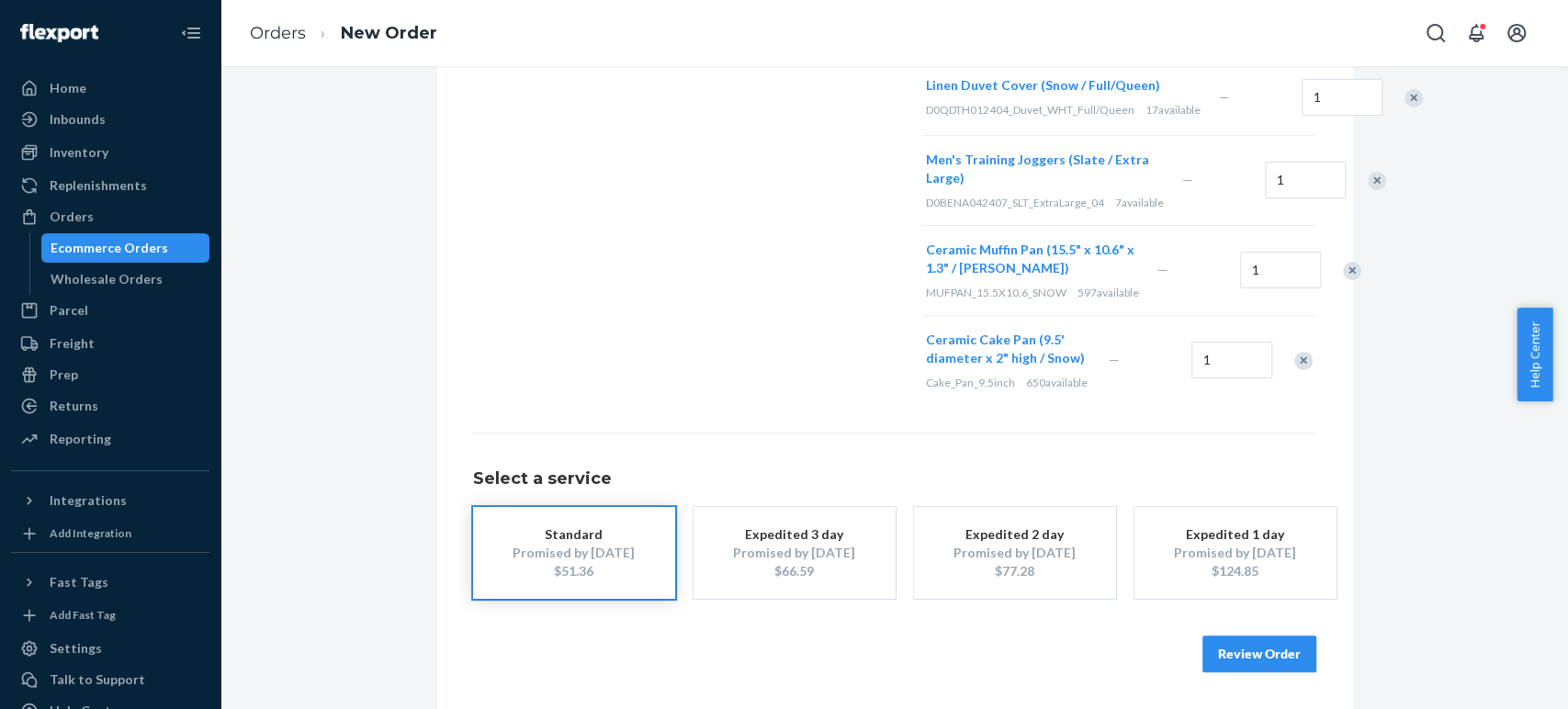
click at [1227, 642] on button "Review Order" at bounding box center [1259, 654] width 114 height 37
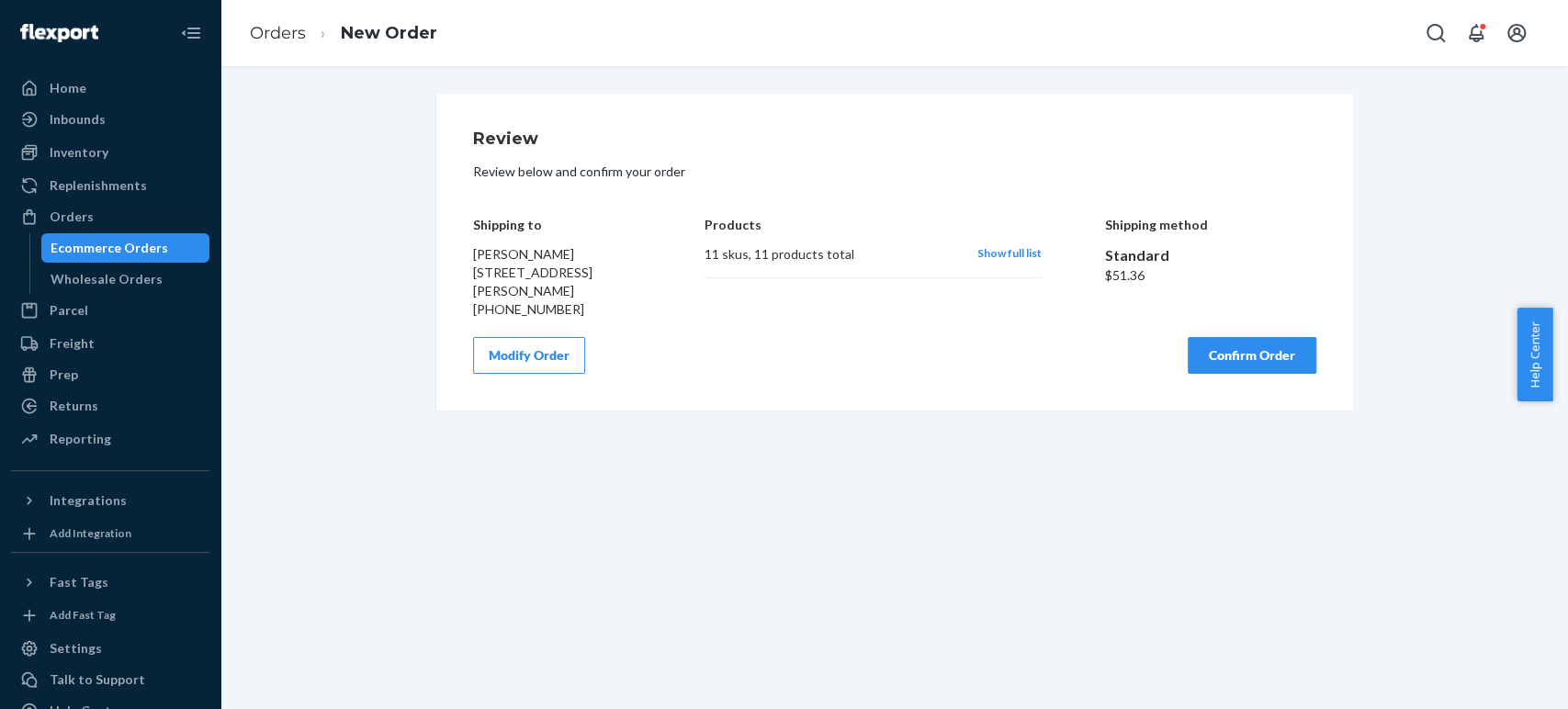
scroll to position [0, 0]
click at [808, 352] on div "Modify Order Confirm Order" at bounding box center [895, 356] width 843 height 37
click at [1223, 355] on button "Confirm Order" at bounding box center [1252, 356] width 129 height 37
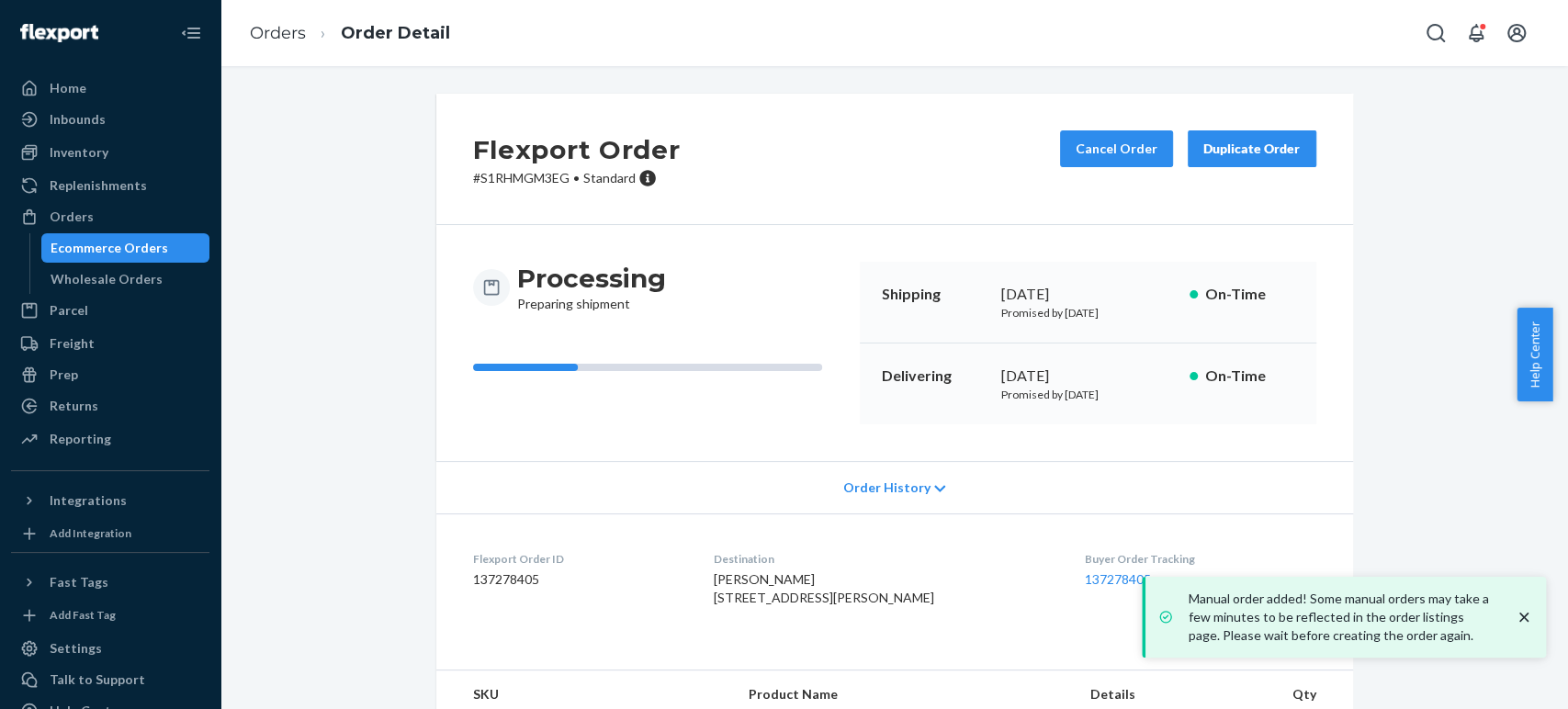
click at [509, 175] on p "# S1RHMGM3EG • Standard" at bounding box center [577, 178] width 208 height 18
copy p "S1RHMGM3EG"
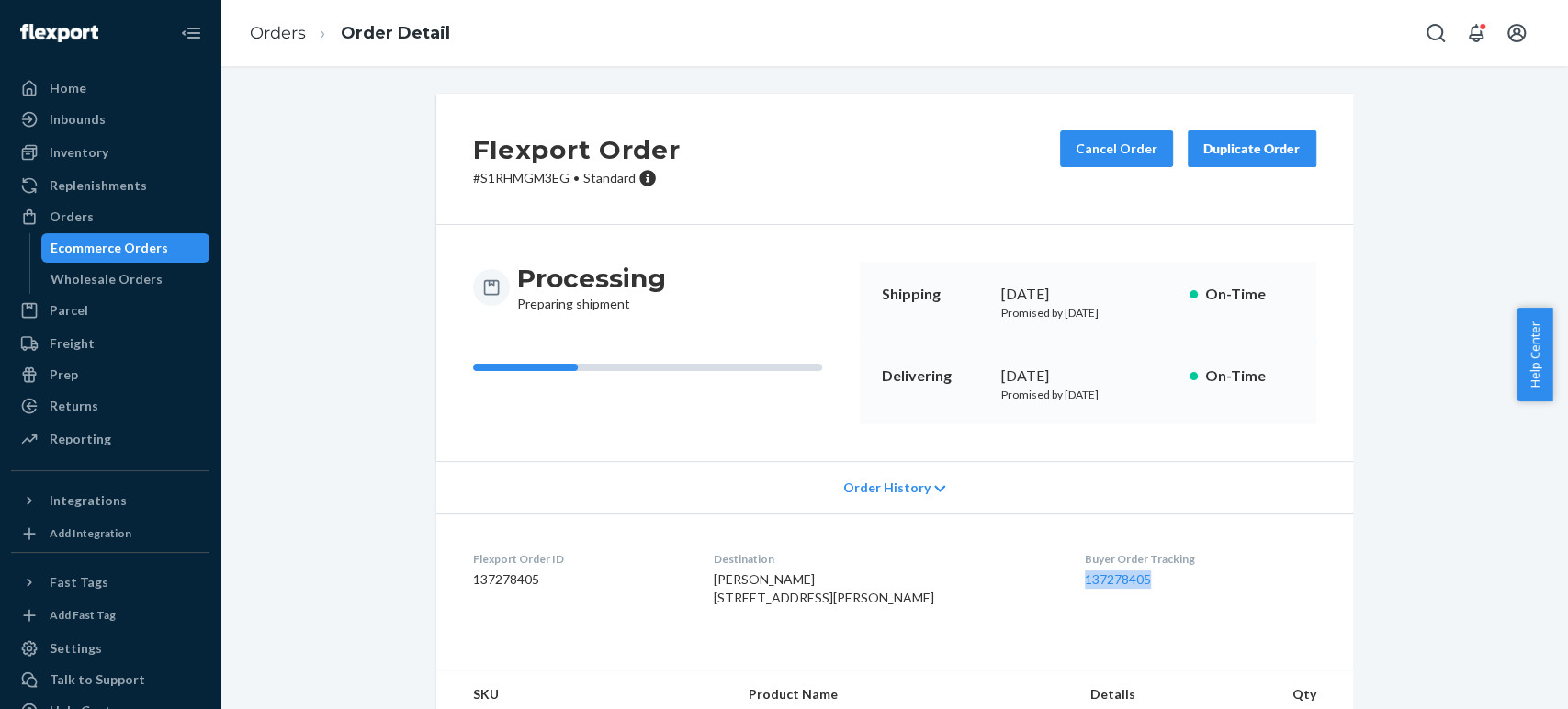
copy link "137278405"
drag, startPoint x: 1123, startPoint y: 576, endPoint x: 1049, endPoint y: 573, distance: 74.1
click at [1049, 573] on dl "Flexport Order ID 137278405 Destination Tim LaGrone 12 Amberson Ave Yonkers, NY…" at bounding box center [895, 581] width 917 height 138
click at [1084, 576] on link "137278405" at bounding box center [1118, 579] width 67 height 16
click at [67, 215] on div "Orders" at bounding box center [72, 217] width 44 height 18
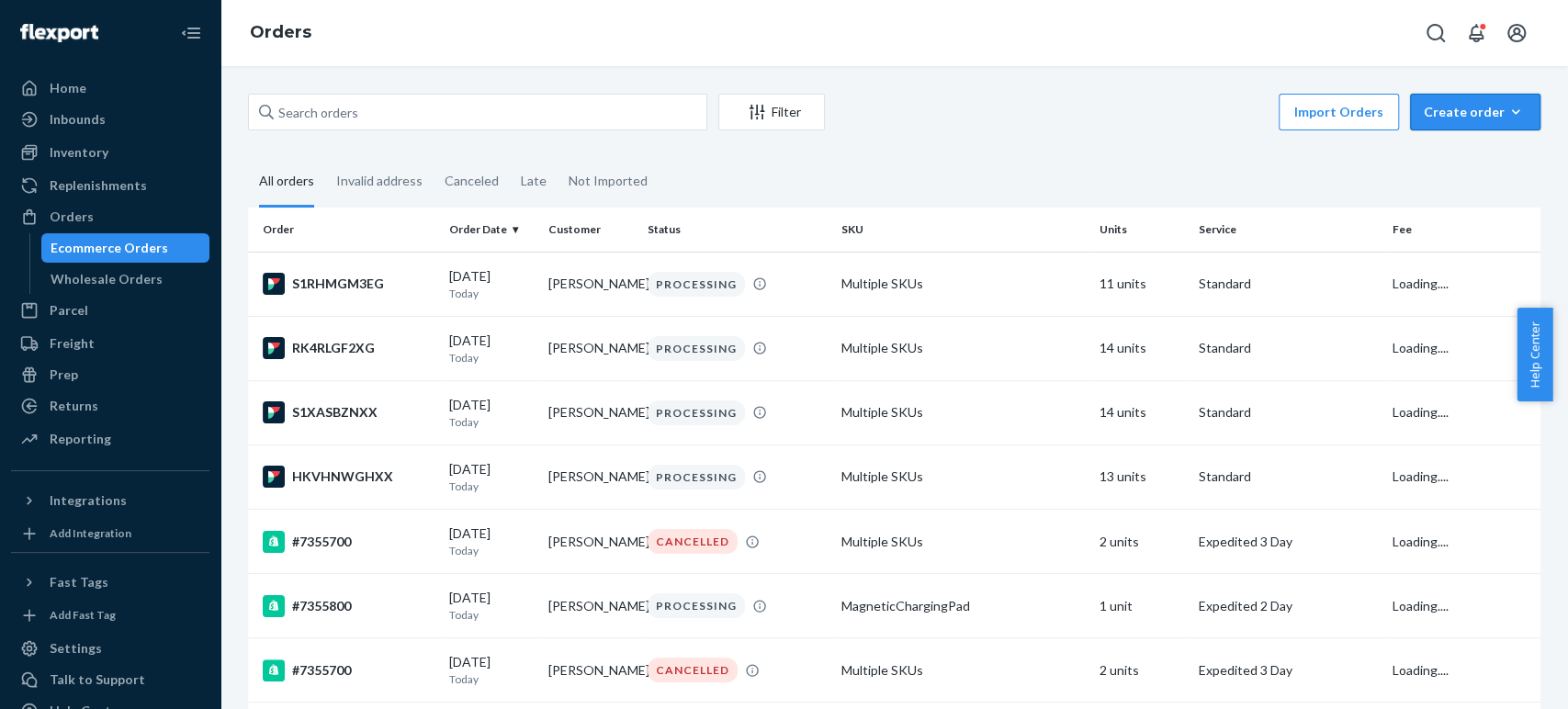
click at [1439, 116] on div "Create order" at bounding box center [1475, 112] width 103 height 18
click at [1439, 155] on span "Ecommerce order" at bounding box center [1486, 156] width 114 height 13
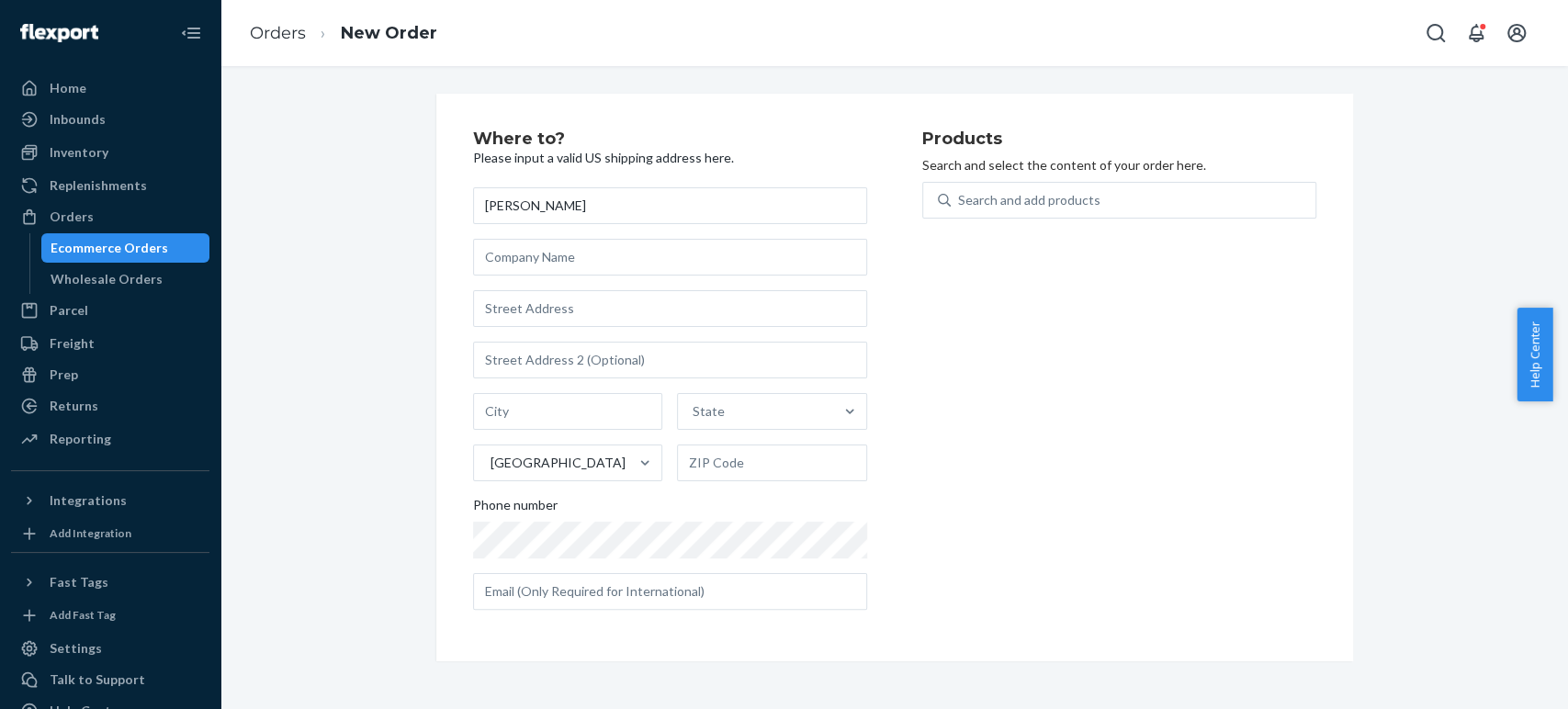
type input "[PERSON_NAME]"
click at [1077, 336] on div "Products Search and select the content of your order here. Search and add produ…" at bounding box center [1120, 377] width 394 height 495
click at [1204, 20] on div "Orders New Order" at bounding box center [894, 33] width 1348 height 67
click at [1403, 431] on div "Where to? Please input a valid US shipping address here. Ralph Rienzo State Uni…" at bounding box center [894, 377] width 1320 height 568
click at [1404, 395] on div "Where to? Please input a valid US shipping address here. Ralph Rienzo State Uni…" at bounding box center [894, 377] width 1320 height 568
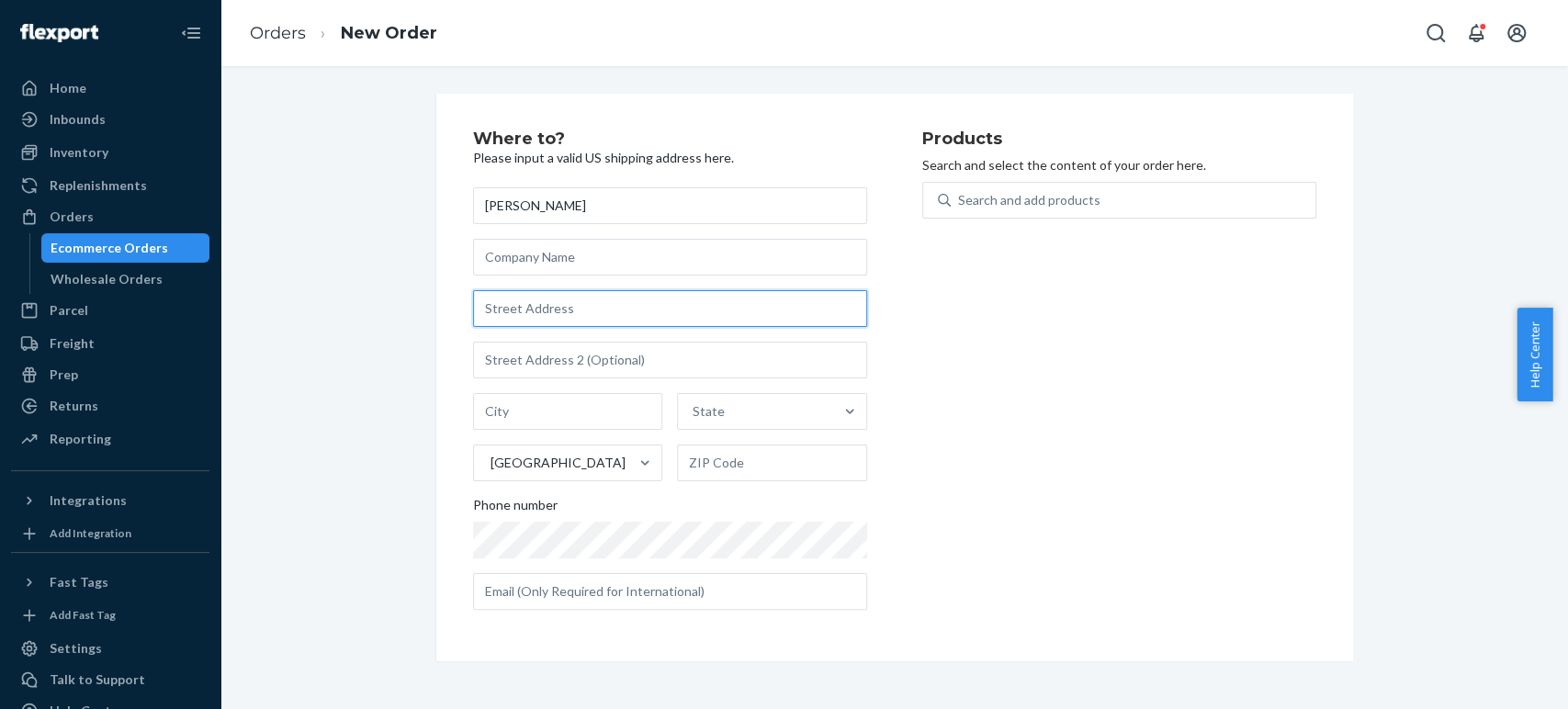
click at [496, 308] on input "text" at bounding box center [670, 309] width 394 height 37
paste input "4690 Northeast 5th Terrace Fort Lauderdale FL 33334 United States"
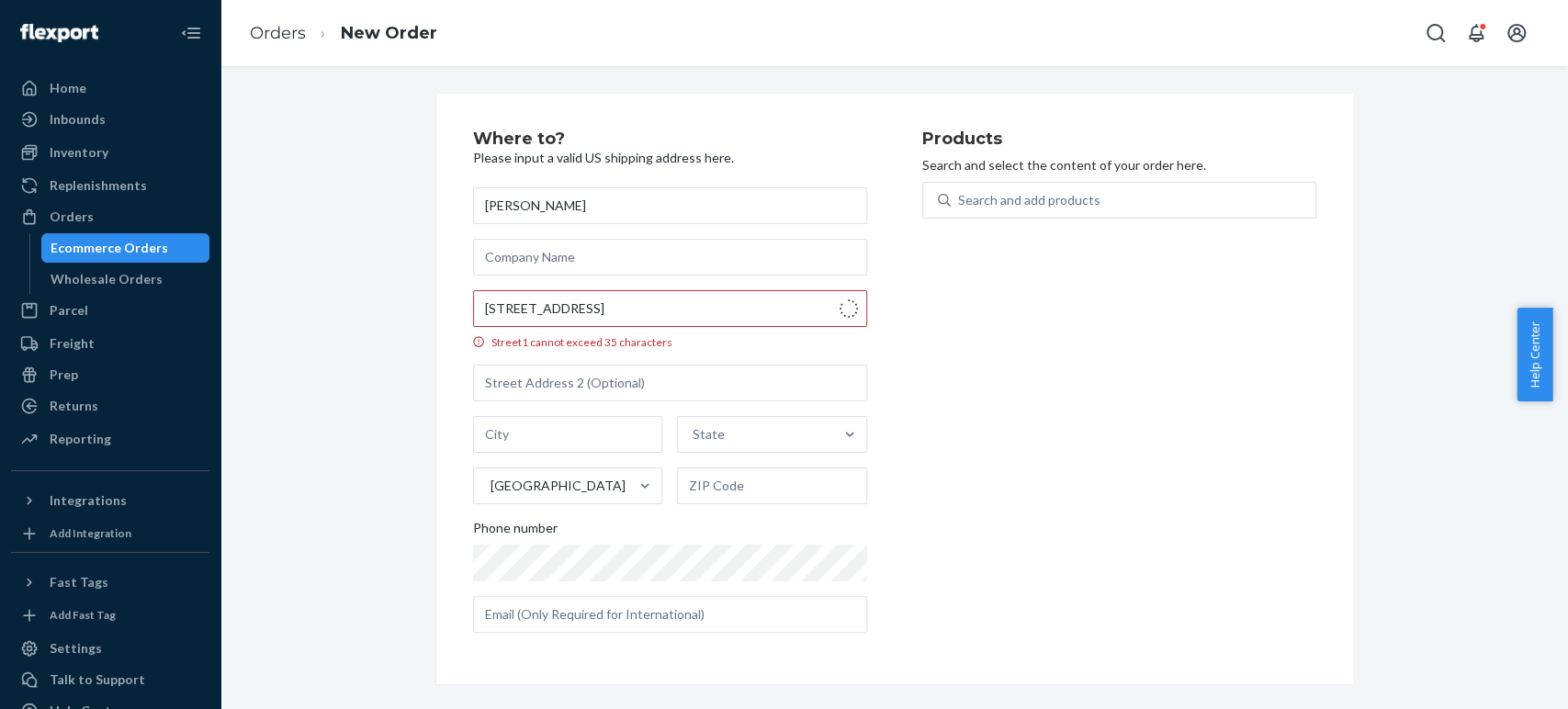
type input "4690 NE 5th Terrace"
type input "Fort Lauderdale"
type input "33334"
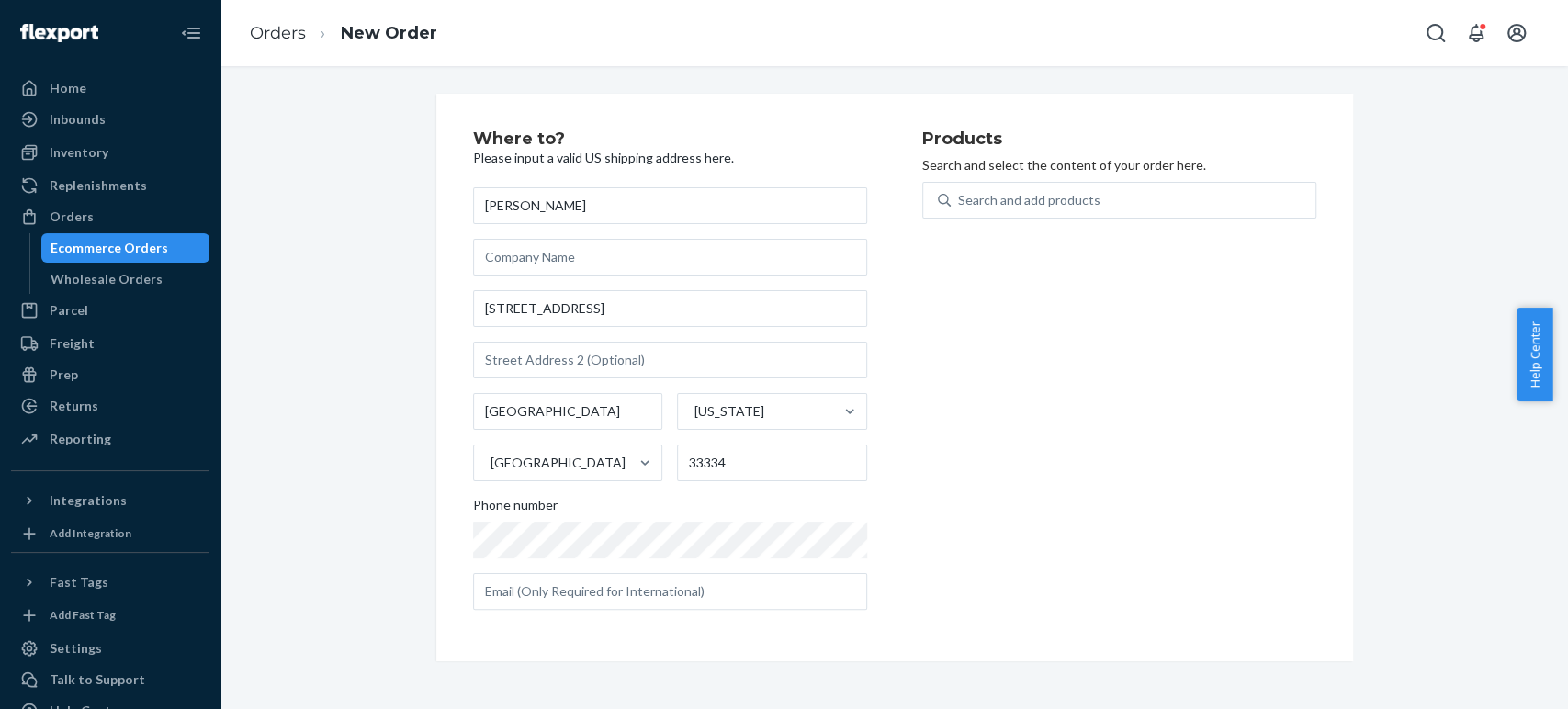
click at [940, 512] on div "Products Search and select the content of your order here. Search and add produ…" at bounding box center [1120, 377] width 394 height 495
click at [981, 466] on div "Products Search and select the content of your order here. Search and add produ…" at bounding box center [1120, 377] width 394 height 495
click at [969, 201] on div "Search and add products" at bounding box center [1029, 201] width 142 height 18
click at [960, 201] on input "0 results available. Use Up and Down to choose options, press Enter to select t…" at bounding box center [959, 201] width 2 height 18
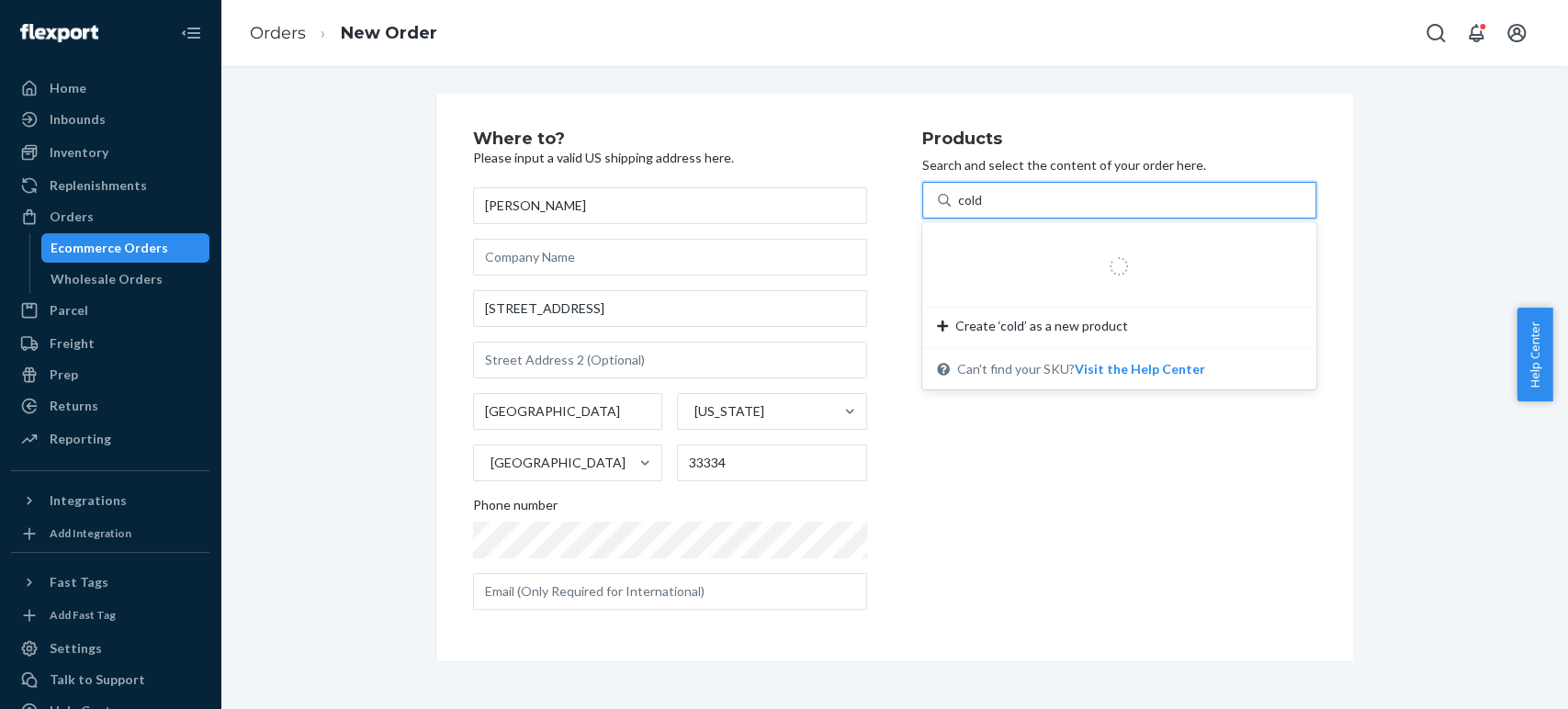
type input "cold"
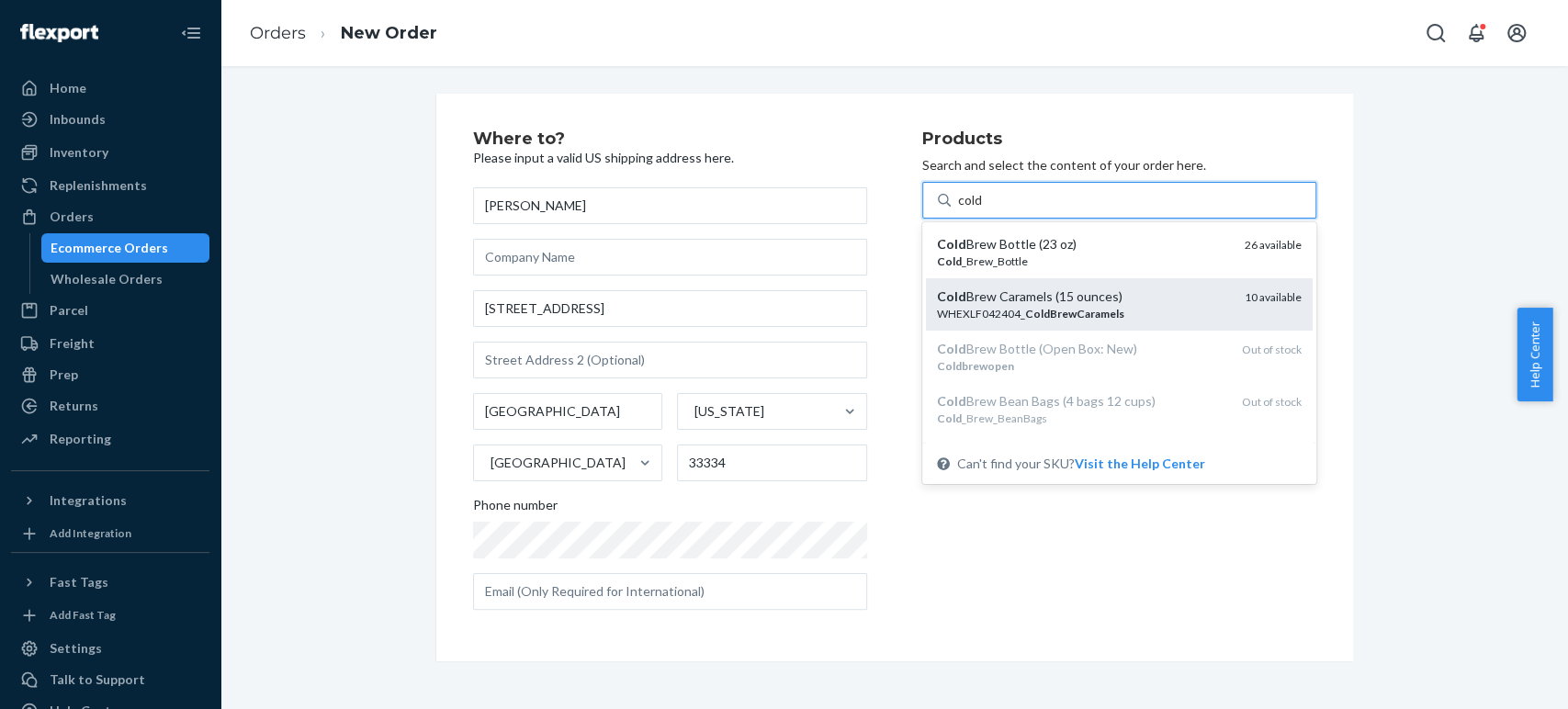
click at [965, 296] on div "Cold Brew Caramels (15 ounces)" at bounding box center [1083, 297] width 293 height 18
click at [965, 210] on input "cold" at bounding box center [972, 201] width 28 height 18
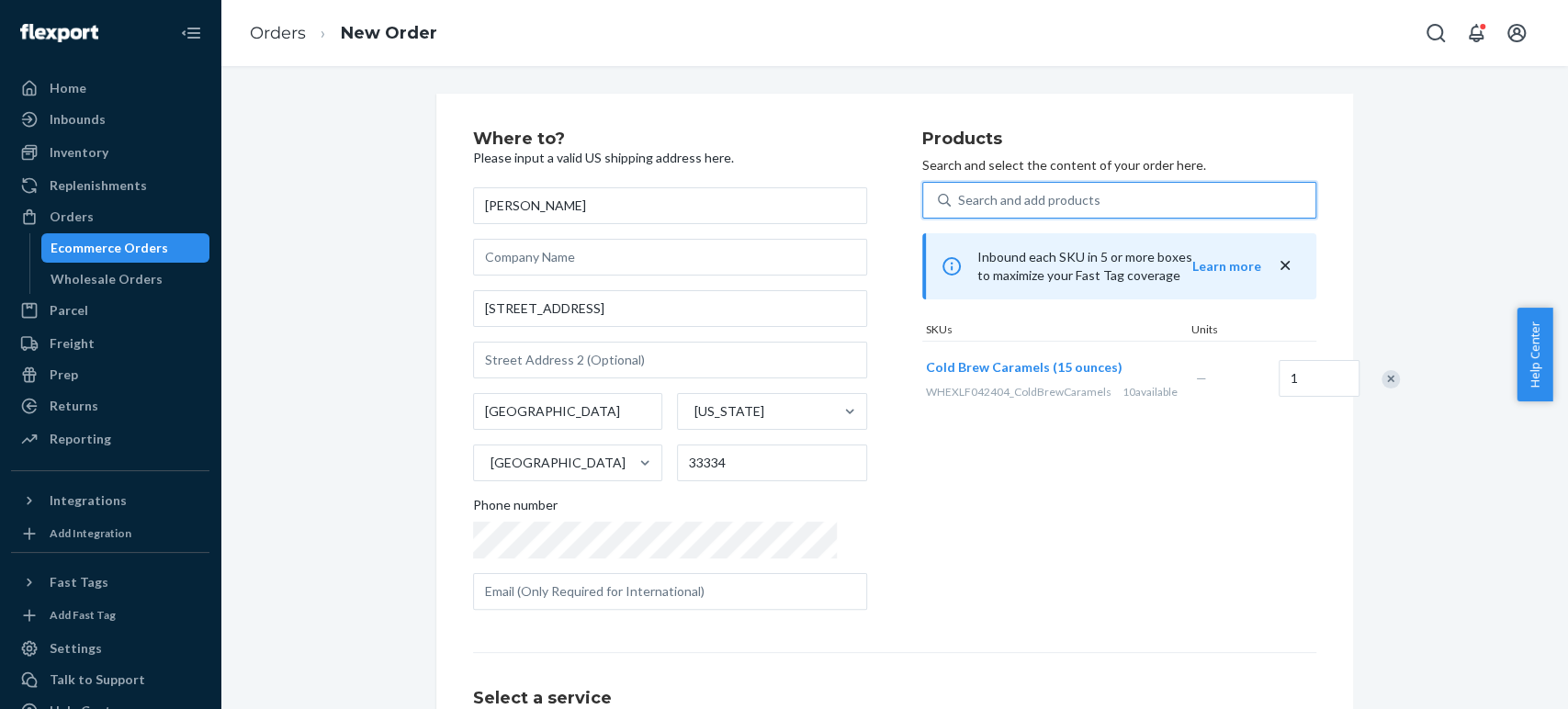
click at [958, 196] on div "Search and add products" at bounding box center [1029, 201] width 142 height 18
click at [958, 196] on input "0 results available. Use Up and Down to choose options, press Enter to select t…" at bounding box center [959, 201] width 2 height 18
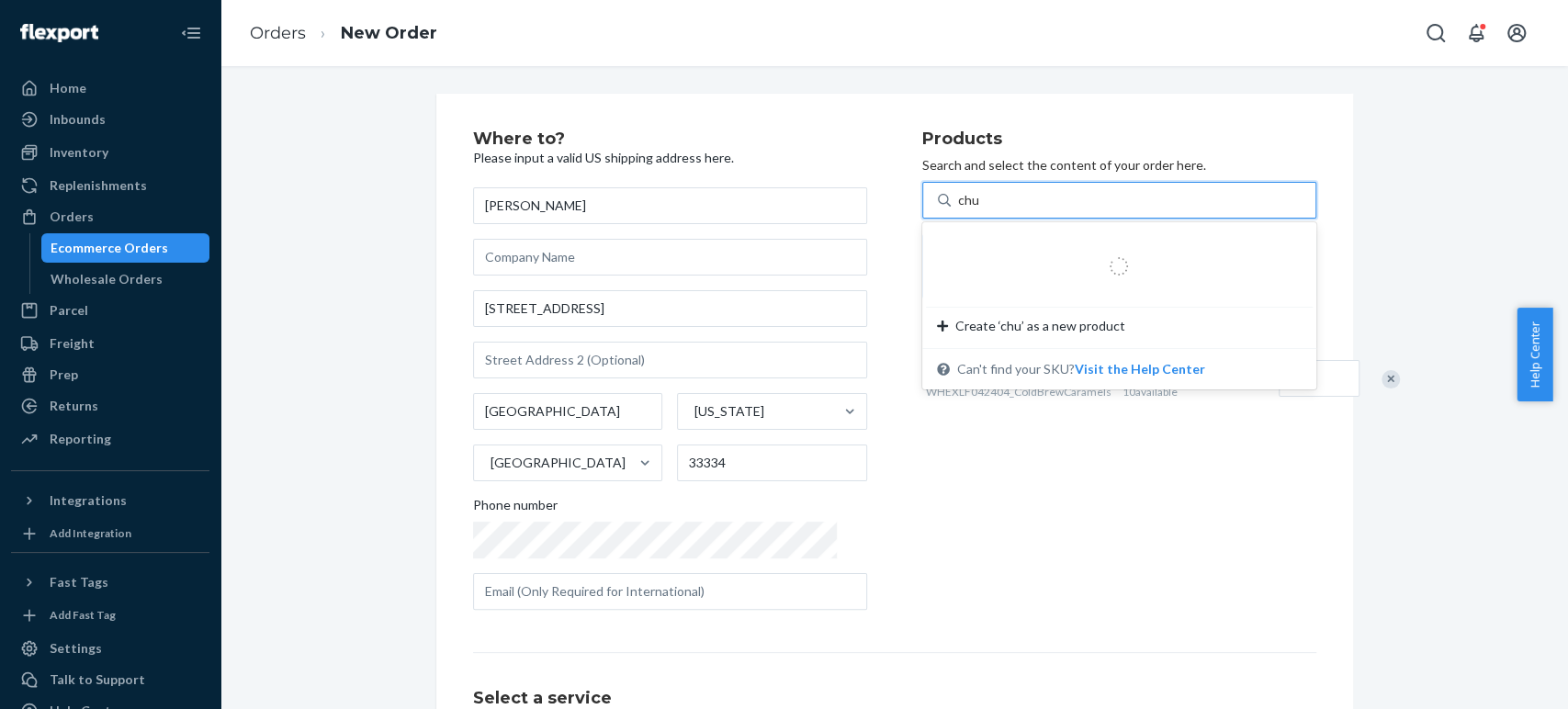
type input "chut"
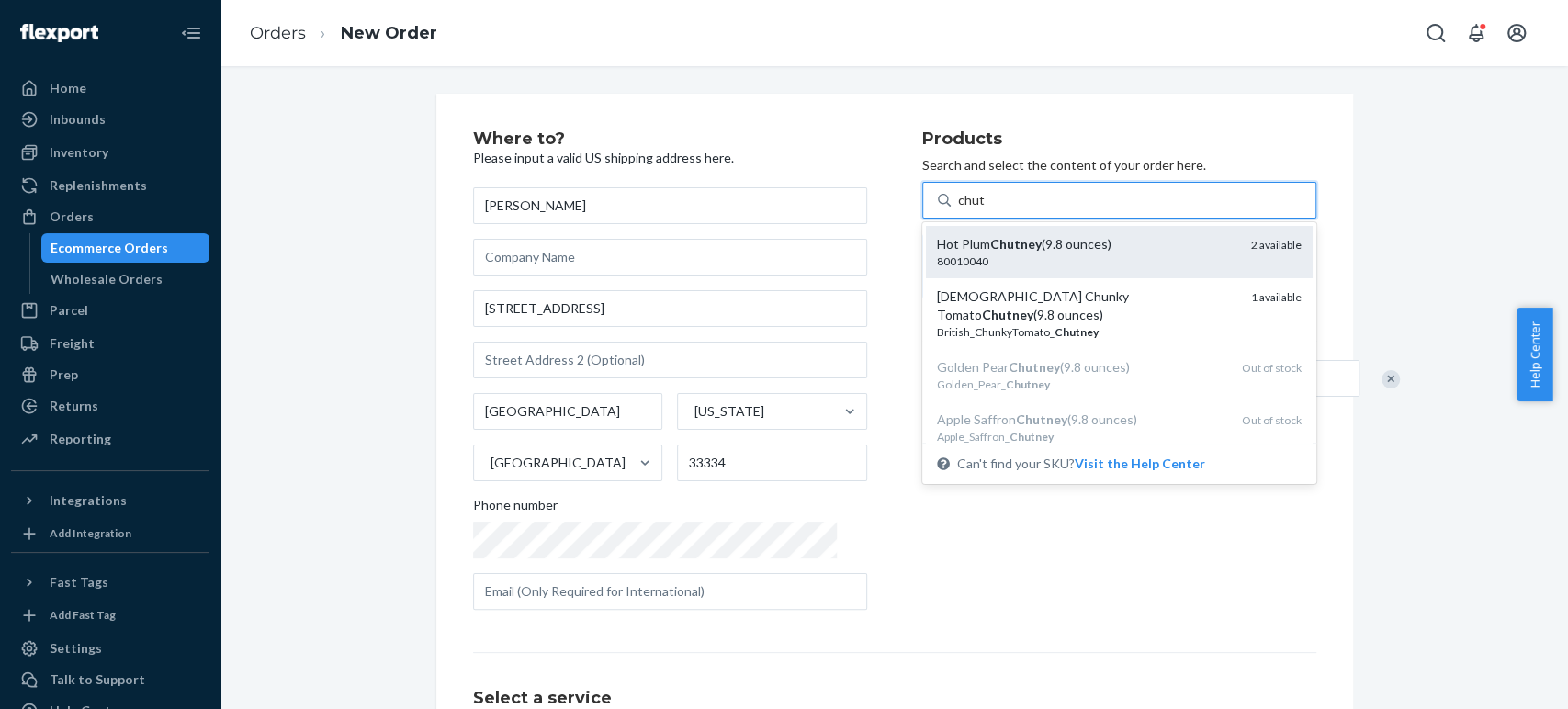
click at [952, 248] on div "Hot Plum Chutney (9.8 ounces)" at bounding box center [1086, 244] width 300 height 18
click at [958, 210] on input "chut" at bounding box center [971, 201] width 27 height 18
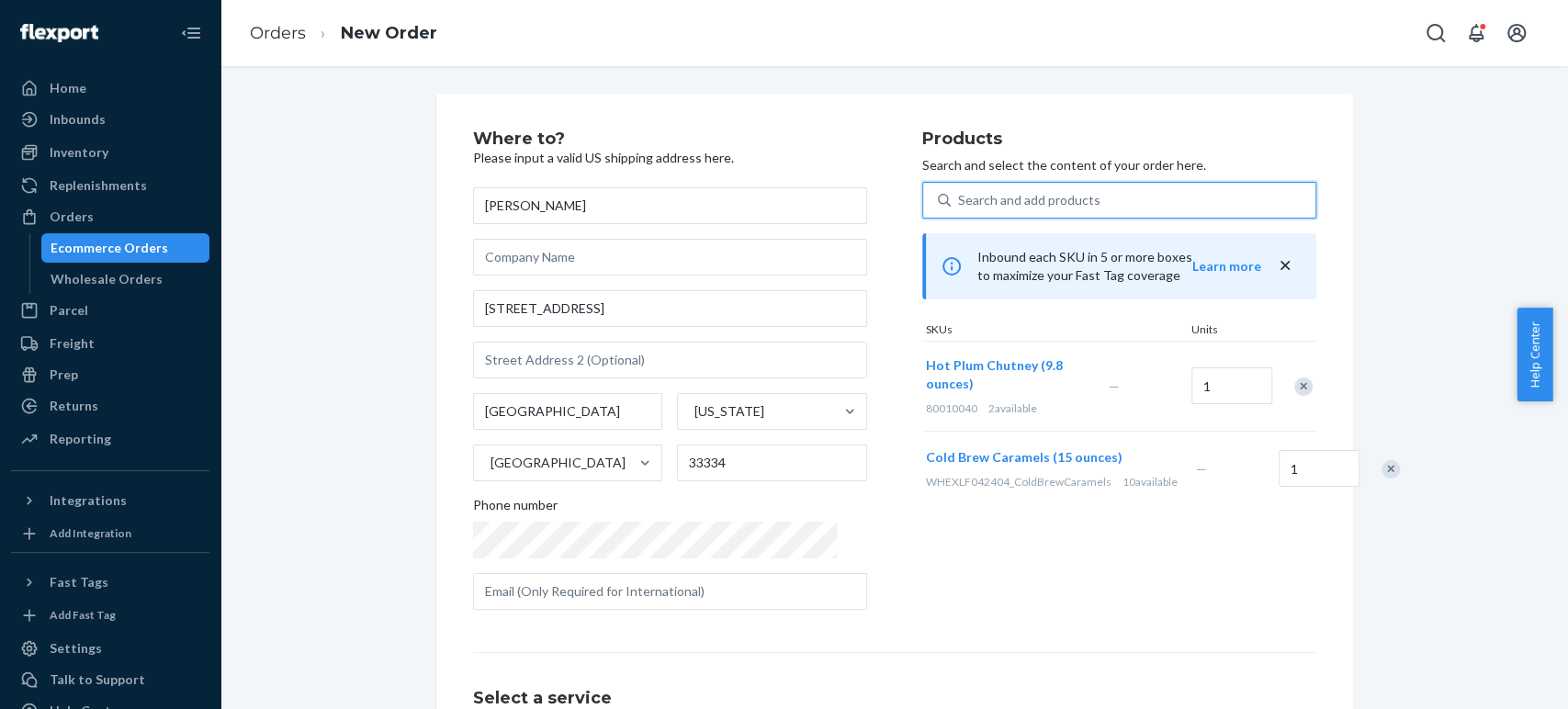
click at [958, 193] on div "Search and add products" at bounding box center [1029, 201] width 142 height 18
click at [958, 193] on input "0 results available. Select is focused ,type to refine list, press Down to open…" at bounding box center [959, 201] width 2 height 18
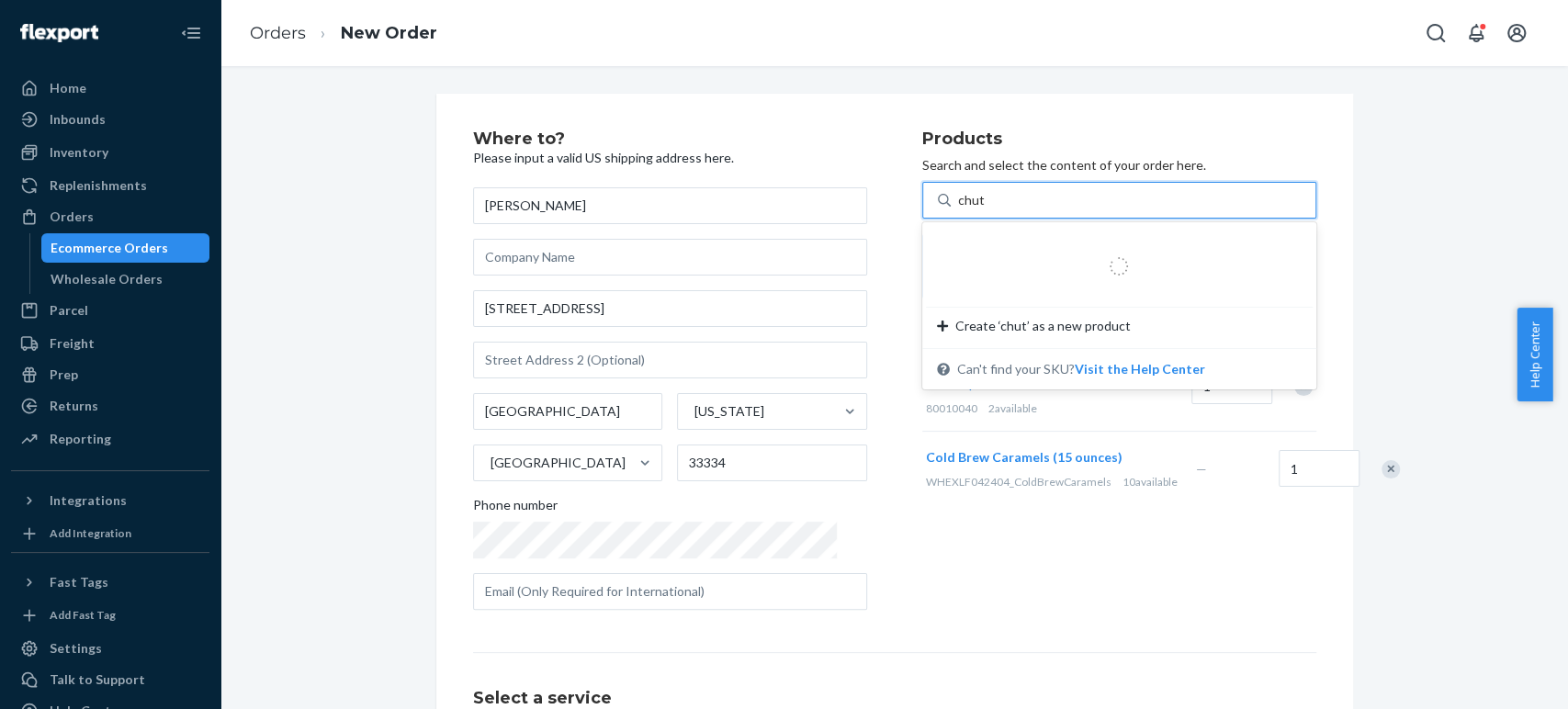
type input "chutne"
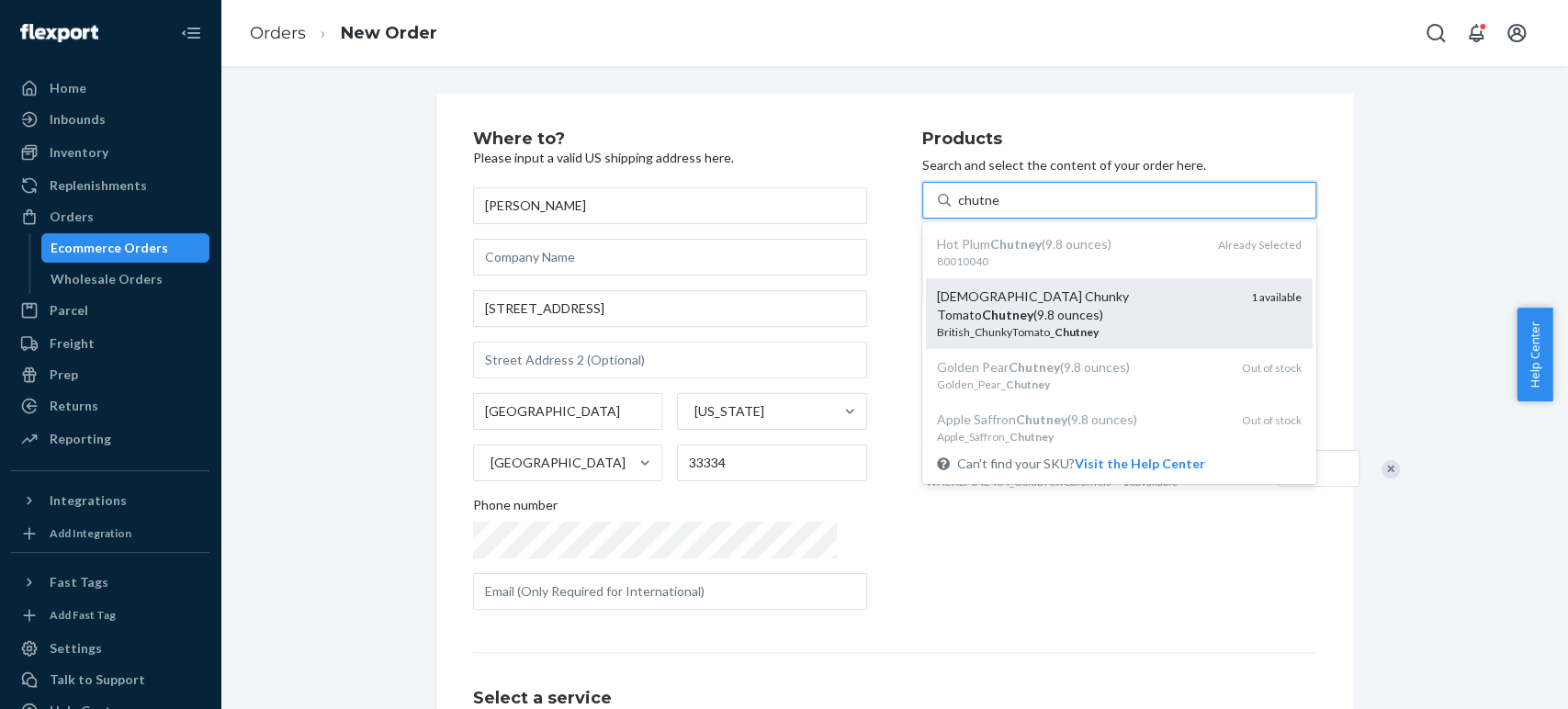
click at [969, 299] on div "British Chunky Tomato Chutney (9.8 ounces)" at bounding box center [1086, 306] width 300 height 37
click at [969, 210] on input "chutne" at bounding box center [978, 201] width 41 height 18
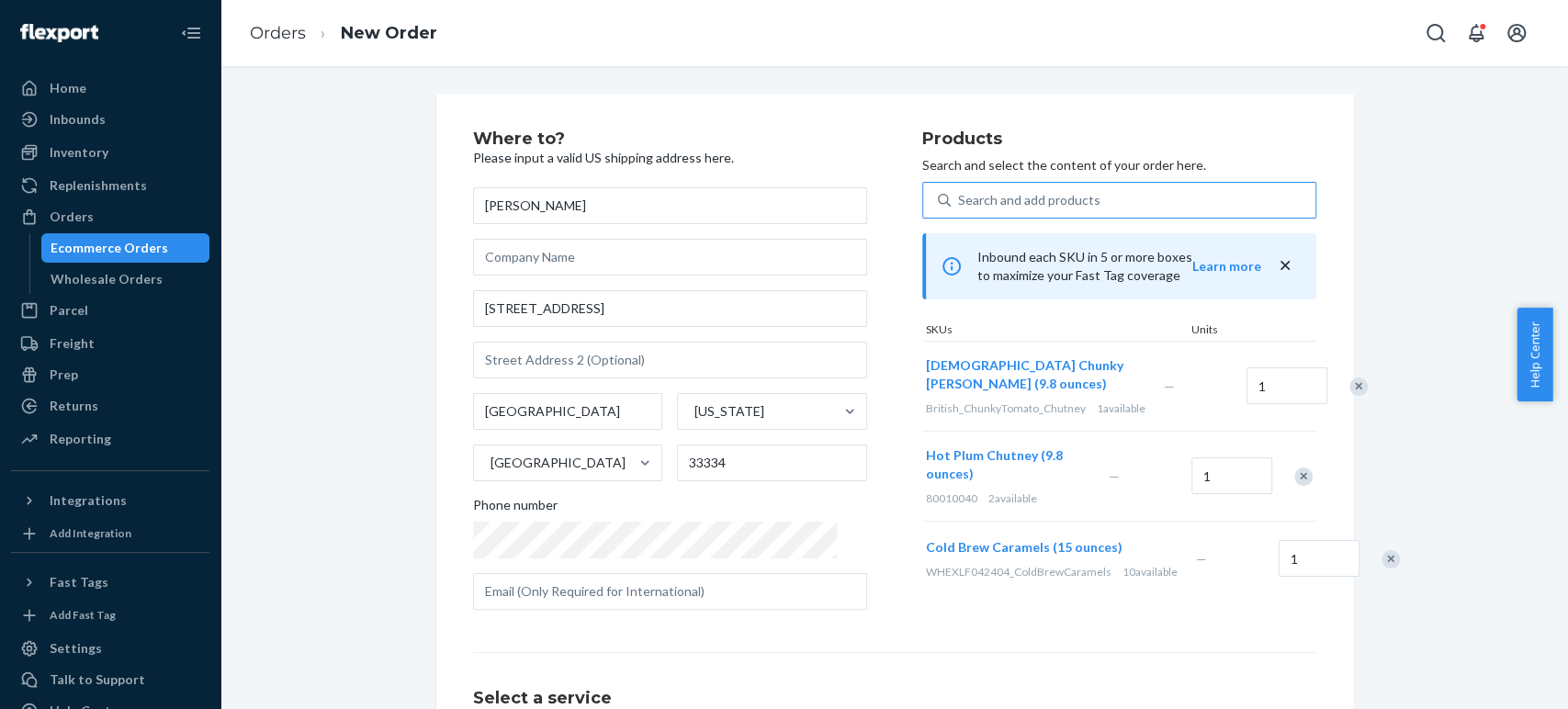
click at [976, 199] on div "Search and add products" at bounding box center [1029, 201] width 142 height 18
click at [960, 199] on input "Search and add products" at bounding box center [959, 201] width 2 height 18
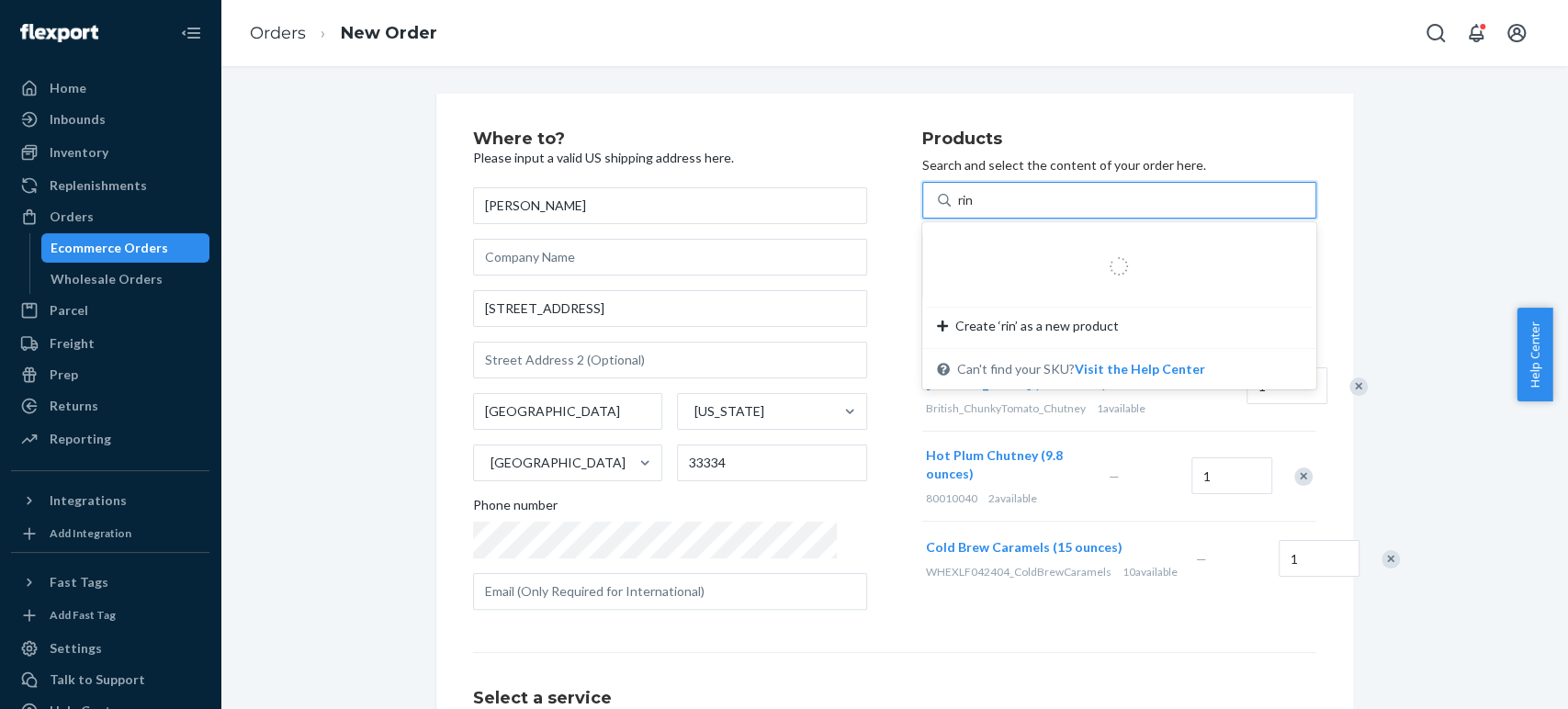
type input "ring"
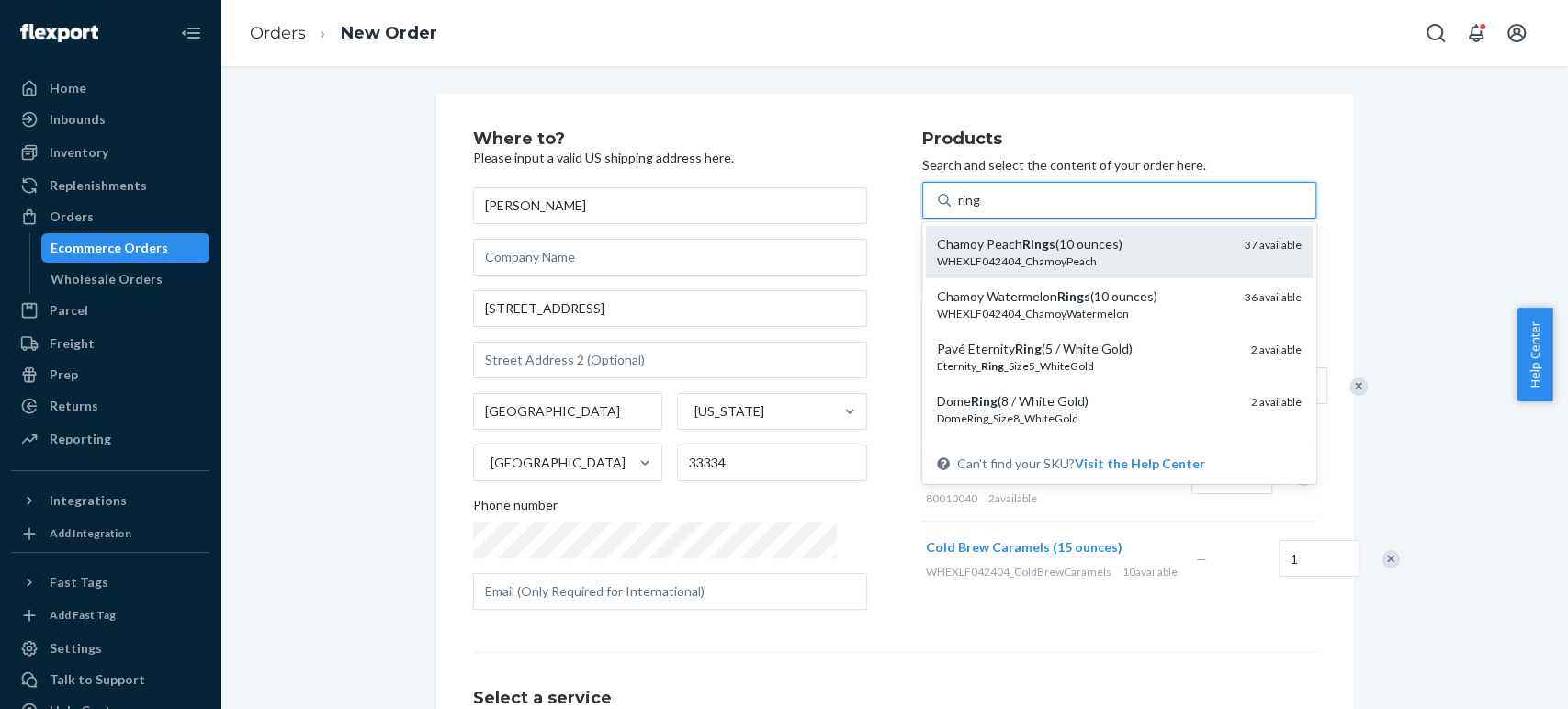
click at [970, 251] on div "Chamoy Peach Rings (10 ounces)" at bounding box center [1083, 244] width 293 height 18
click at [970, 210] on input "ring" at bounding box center [970, 201] width 24 height 18
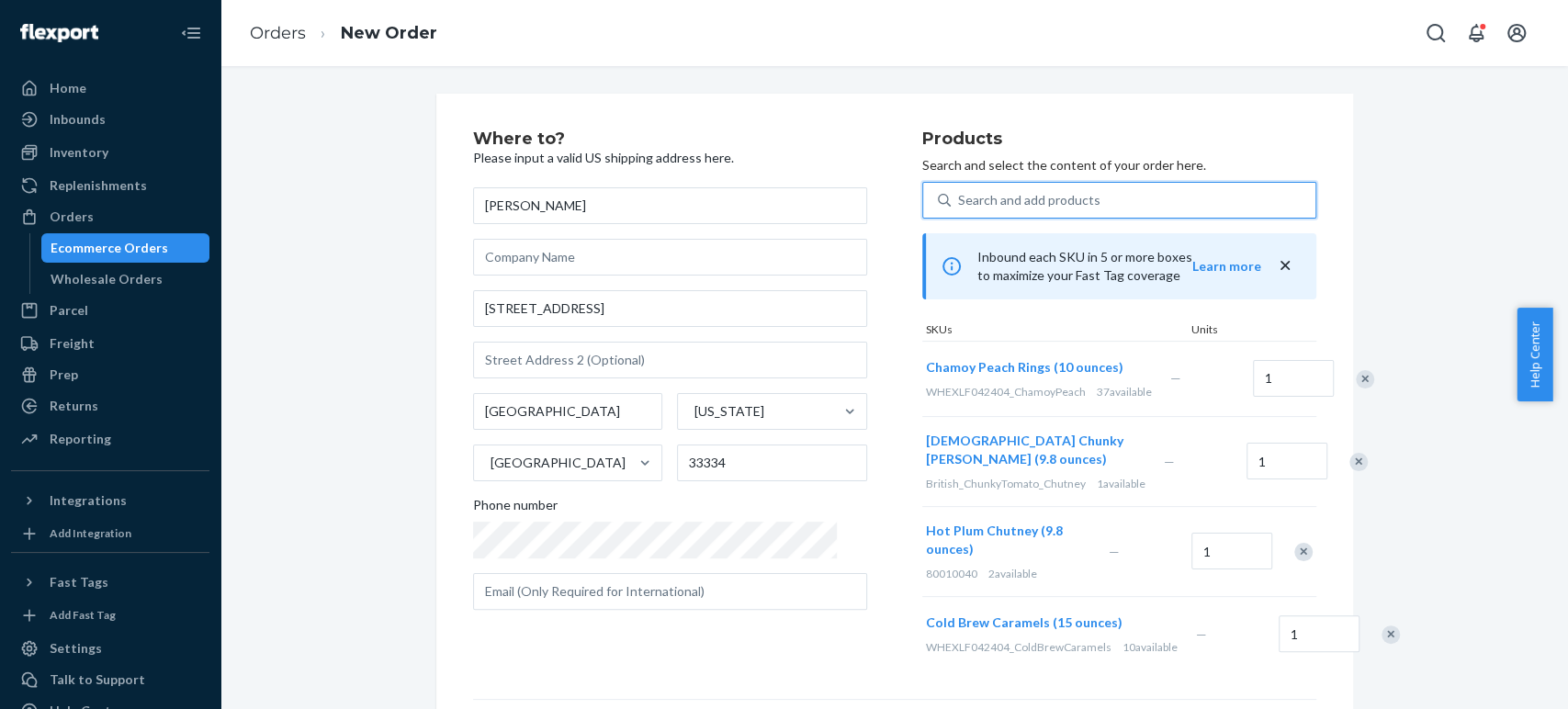
click at [958, 200] on div "Search and add products" at bounding box center [1029, 201] width 142 height 18
click at [958, 200] on input "0 results available. Select is focused ,type to refine list, press Down to open…" at bounding box center [959, 201] width 2 height 18
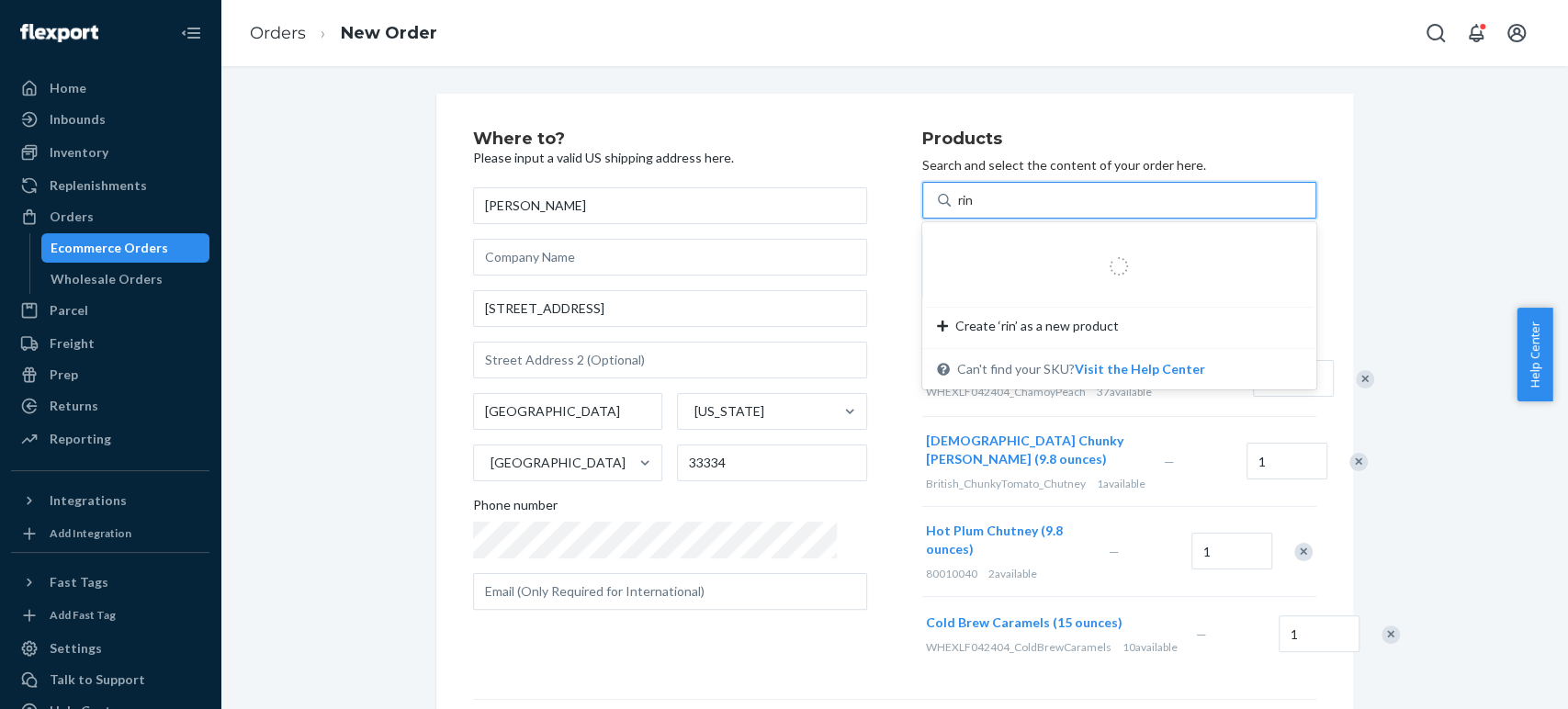
type input "ring"
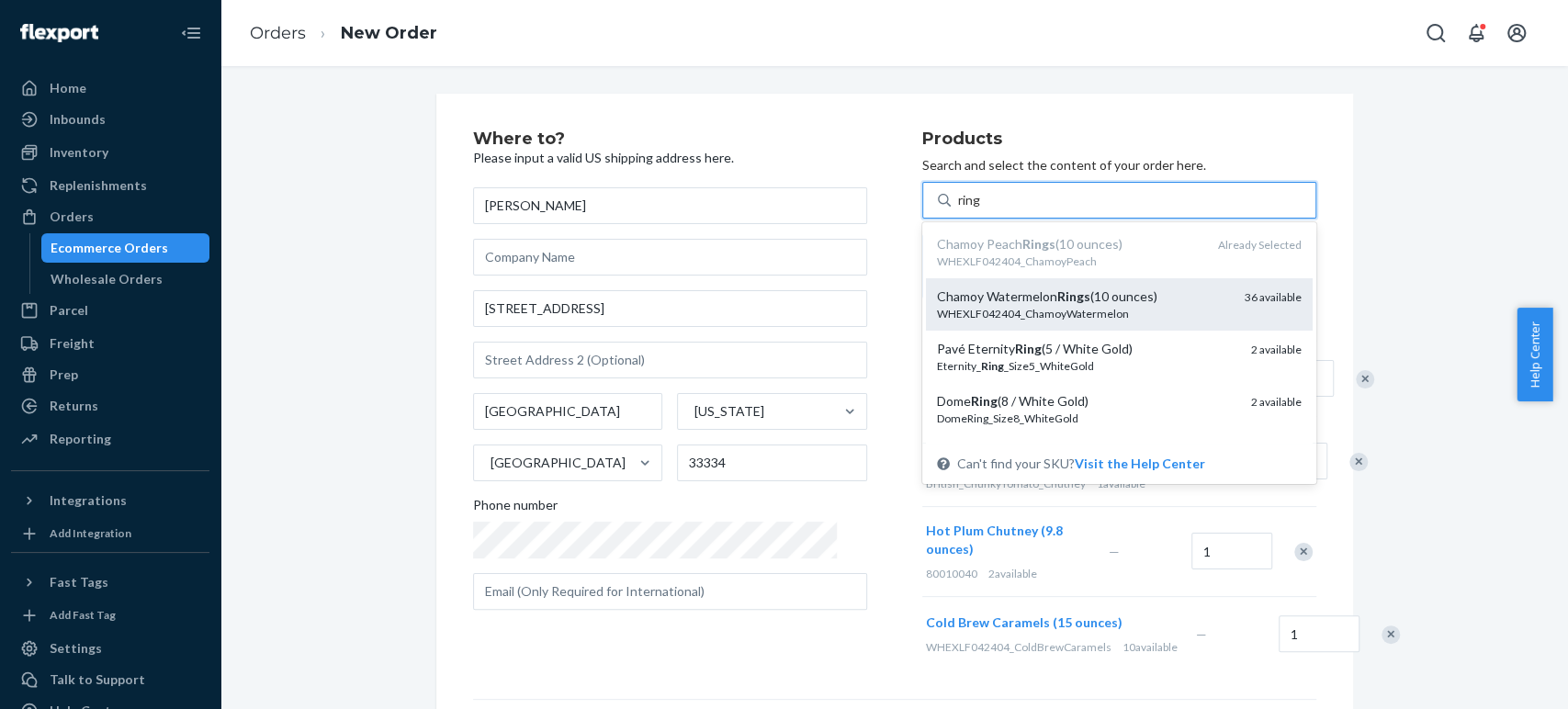
click at [938, 312] on div "WHEXLF042404_ChamoyWatermelon" at bounding box center [1083, 313] width 293 height 16
click at [958, 210] on input "ring" at bounding box center [970, 201] width 24 height 18
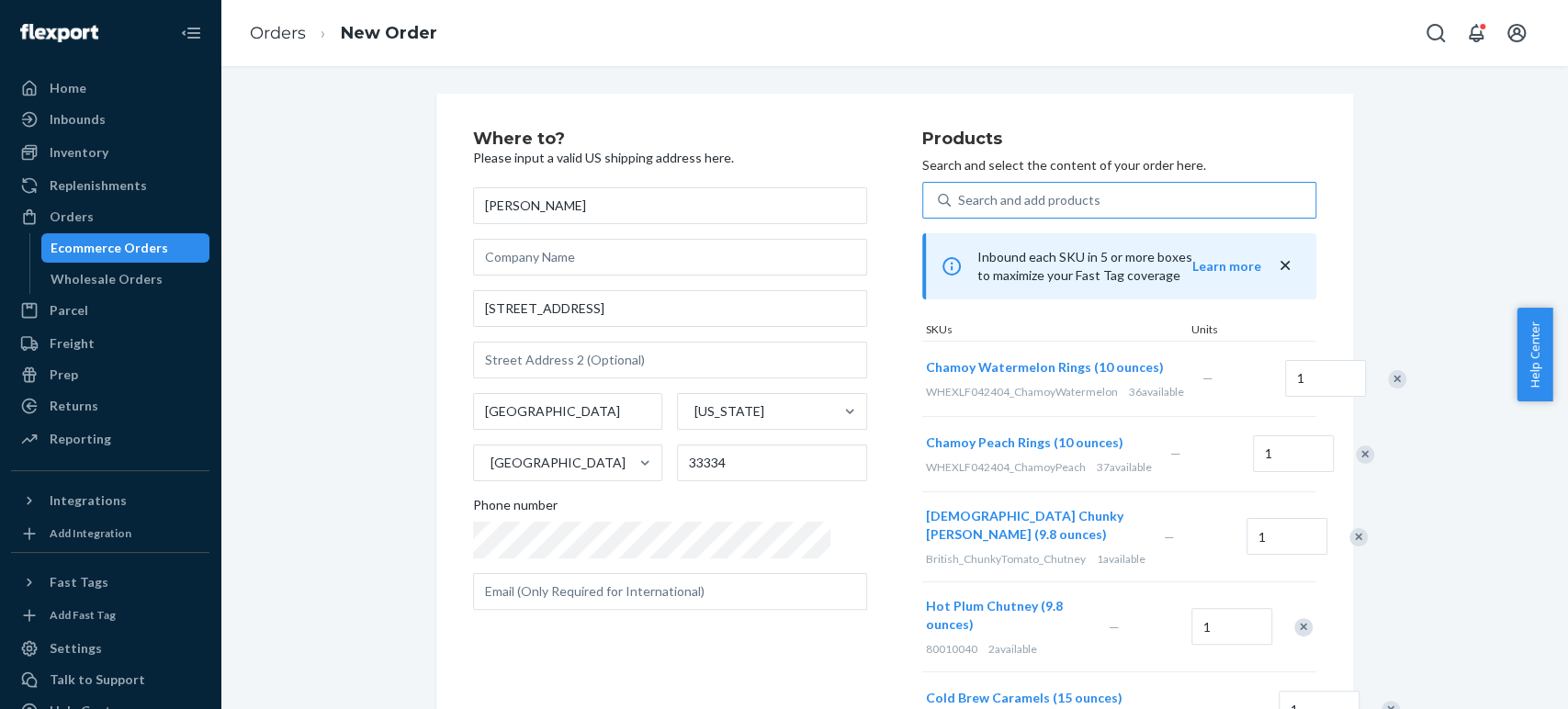
click at [826, 642] on div "Where to? Please input a valid US shipping address here. Ralph Rienzo 4690 NE 5…" at bounding box center [698, 438] width 449 height 617
drag, startPoint x: 931, startPoint y: 197, endPoint x: 940, endPoint y: 189, distance: 12.0
click at [958, 195] on div "Search and add products" at bounding box center [1029, 201] width 142 height 18
click at [958, 195] on input "0 results available. Use Up and Down to choose options, press Enter to select t…" at bounding box center [959, 201] width 2 height 18
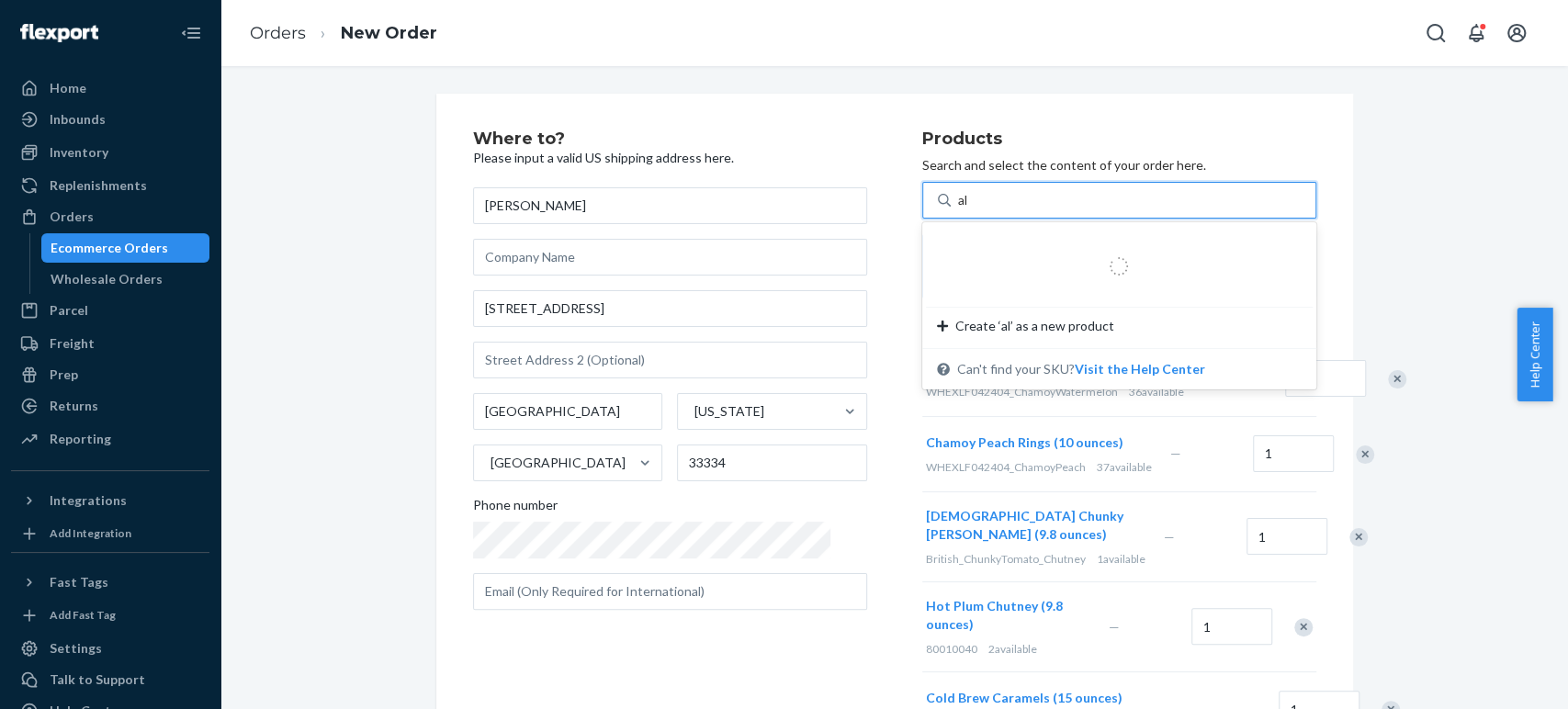
type input "a"
type input "f"
type input "california"
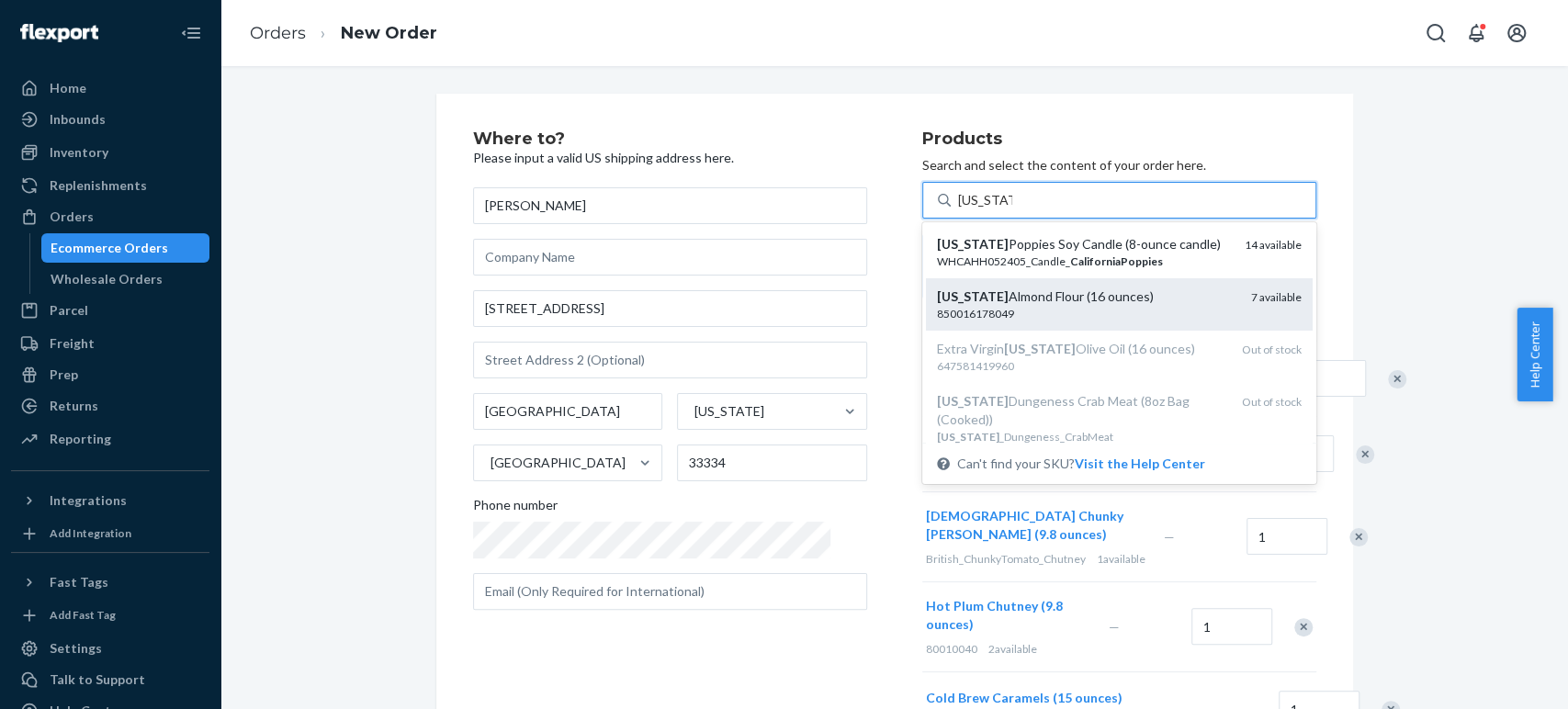
click at [954, 308] on div "850016178049" at bounding box center [1086, 313] width 300 height 16
click at [958, 210] on input "california" at bounding box center [985, 201] width 55 height 18
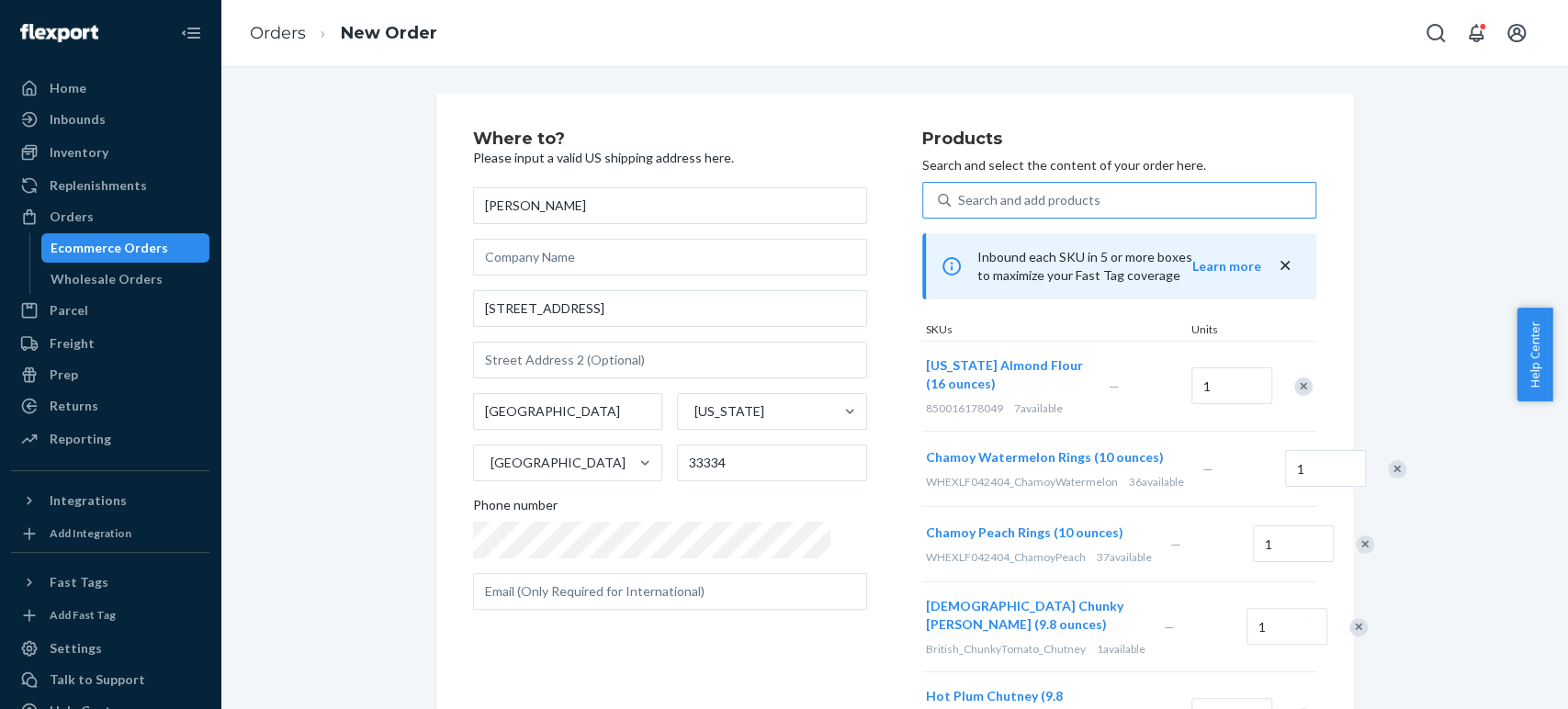
click at [998, 199] on div "Search and add products" at bounding box center [1029, 201] width 142 height 18
click at [960, 199] on input "Search and add products" at bounding box center [959, 201] width 2 height 18
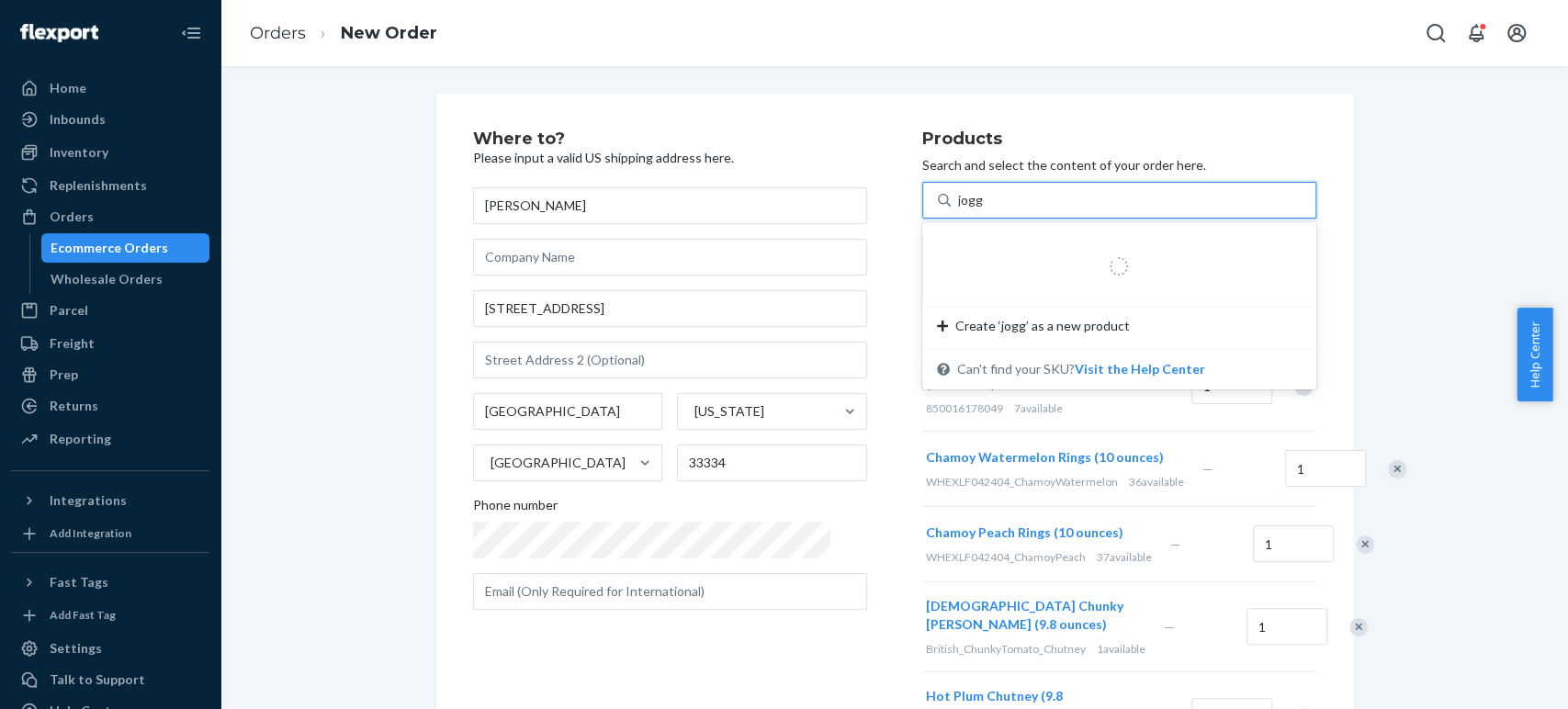
type input "jogger"
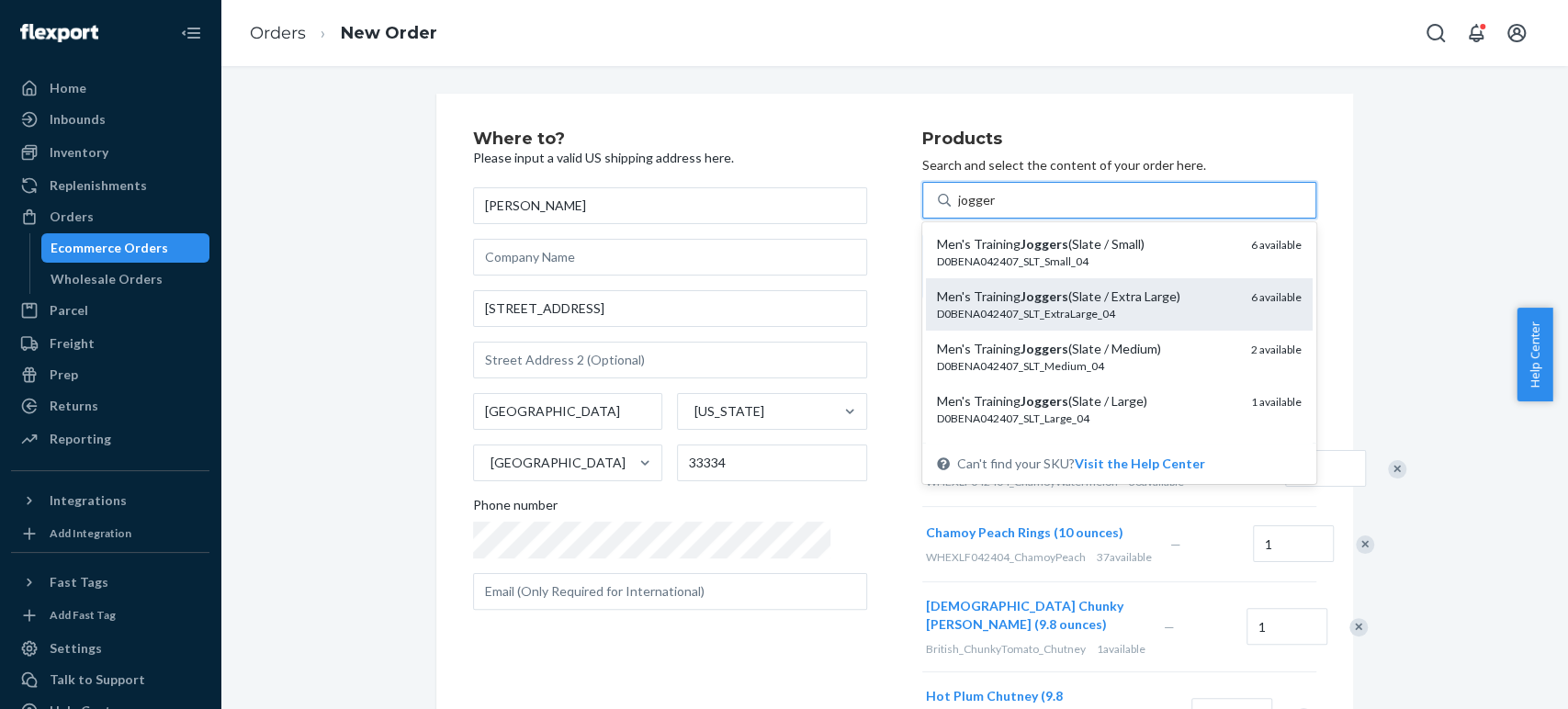
click at [985, 306] on div "D0BENA042407_SLT_ExtraLarge_04" at bounding box center [1086, 313] width 300 height 16
click at [985, 210] on input "jogger" at bounding box center [976, 201] width 38 height 18
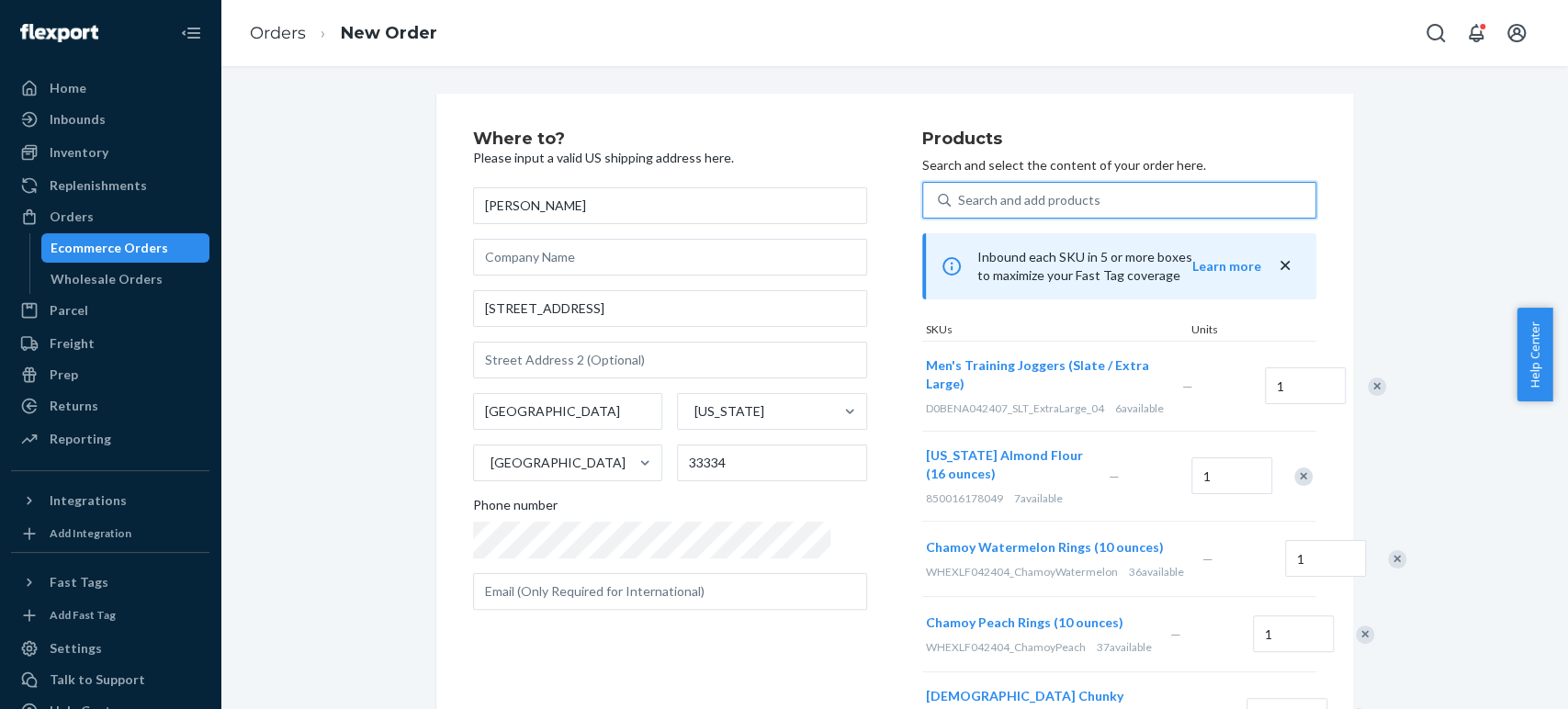
click at [965, 200] on div "Search and add products" at bounding box center [1029, 201] width 142 height 18
click at [960, 200] on input "0 results available. Select is focused ,type to refine list, press Down to open…" at bounding box center [959, 201] width 2 height 18
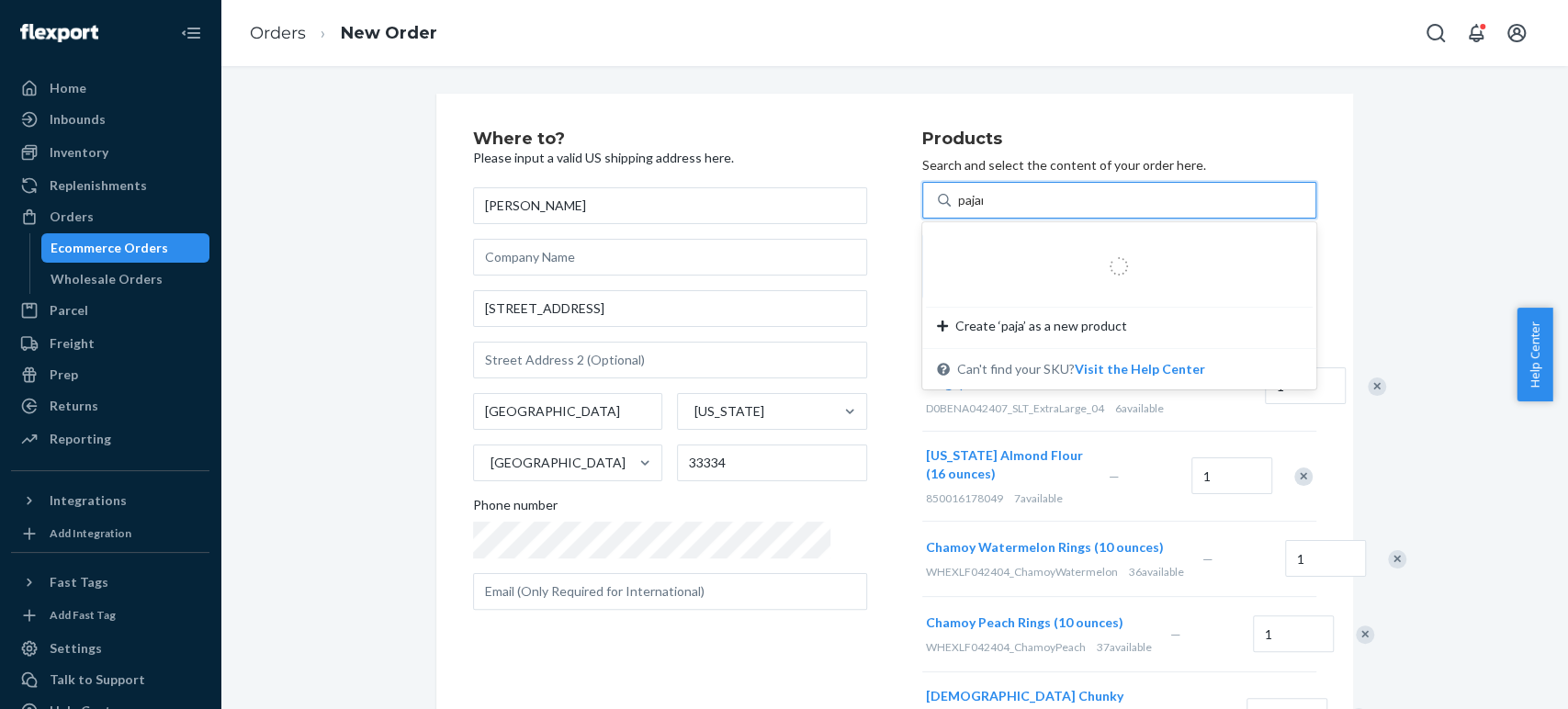
type input "pajama"
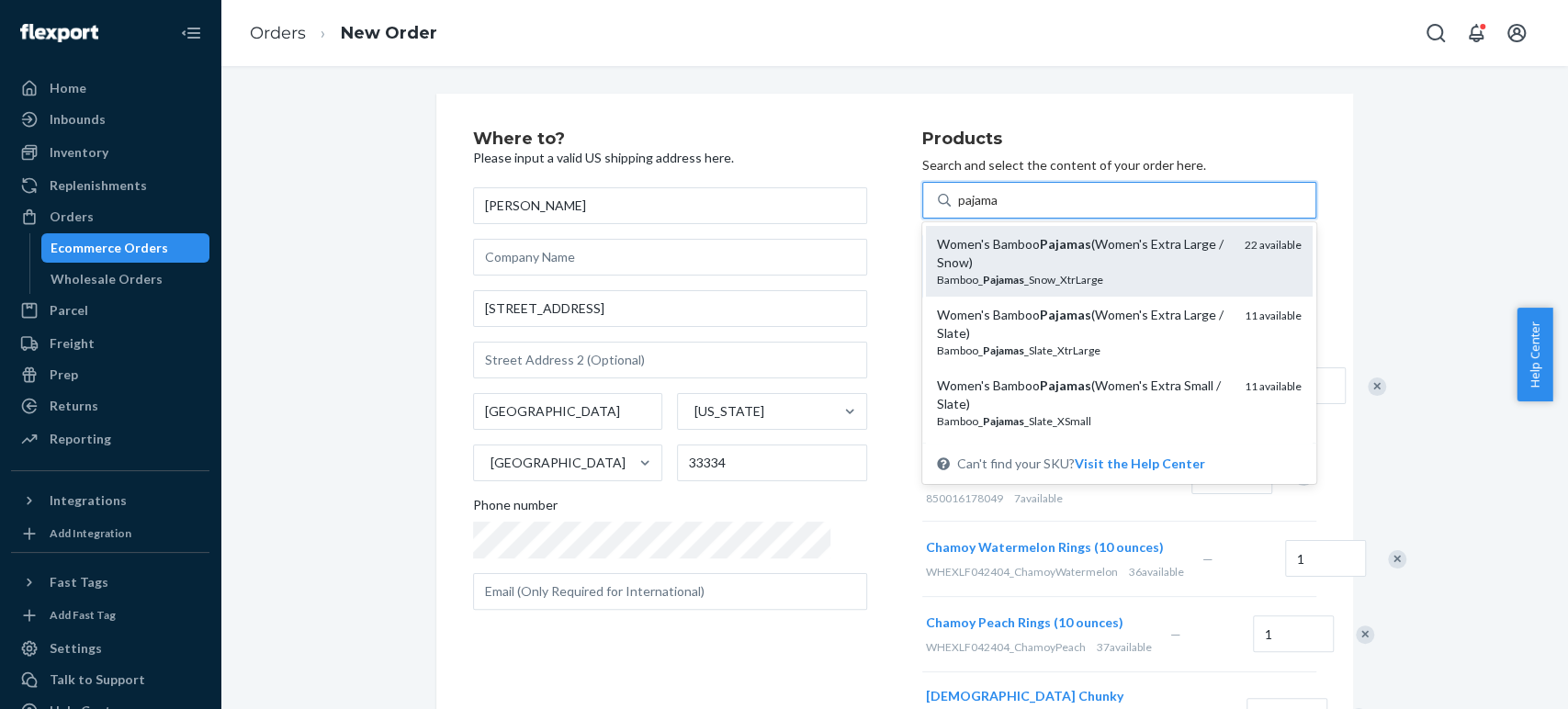
click at [961, 266] on div "Women's Bamboo Pajamas (Women's Extra Large / Snow)" at bounding box center [1083, 253] width 293 height 37
click at [961, 210] on input "pajama" at bounding box center [979, 201] width 43 height 18
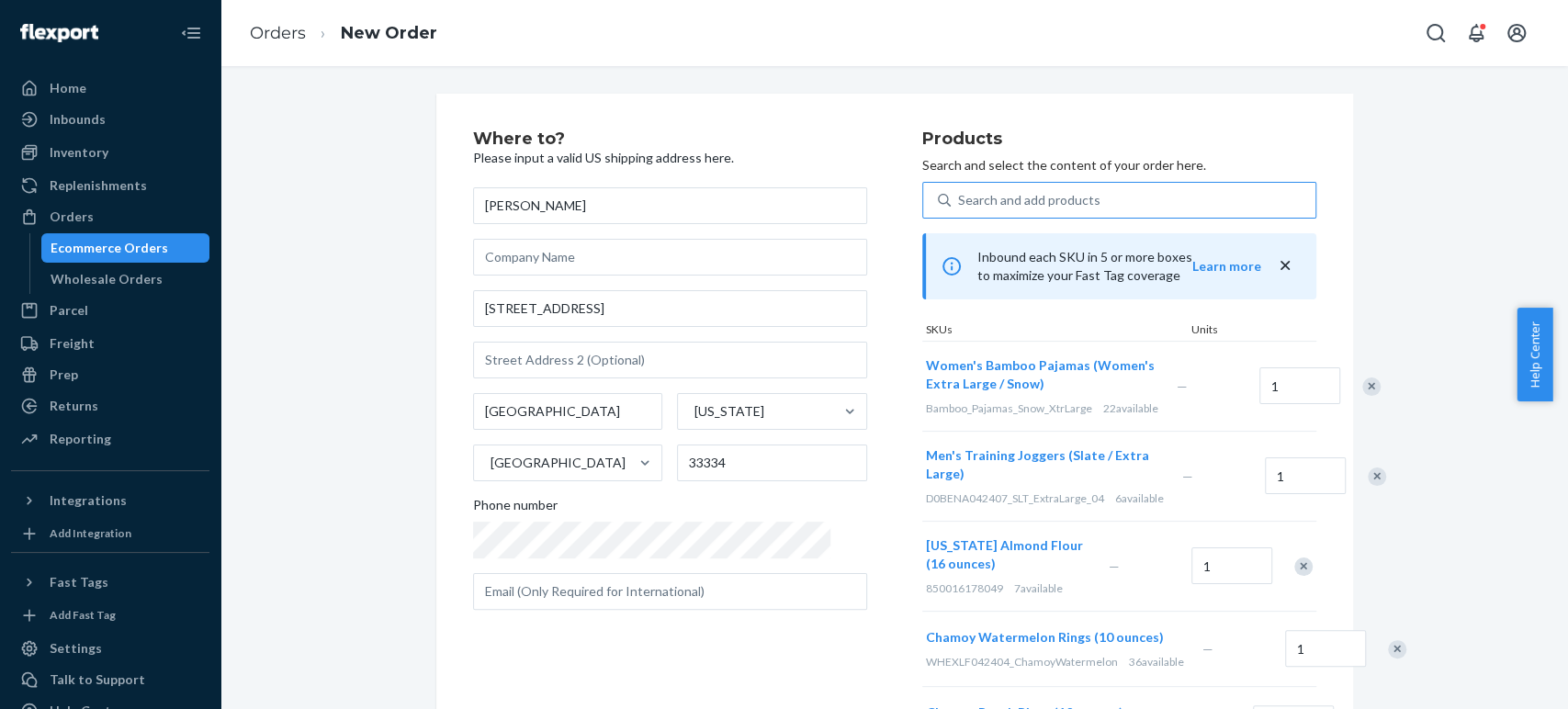
click at [992, 120] on div "Where to? Please input a valid US shipping address here. Ralph Rienzo 4690 NE 5…" at bounding box center [895, 706] width 917 height 1227
click at [994, 199] on div "Search and add products" at bounding box center [1029, 201] width 142 height 18
click at [960, 199] on input "Search and add products" at bounding box center [959, 201] width 2 height 18
click at [958, 196] on div "Search and add products" at bounding box center [1029, 201] width 142 height 18
click at [958, 196] on input "0 results available. Select is focused ,type to refine list, press Down to open…" at bounding box center [959, 201] width 2 height 18
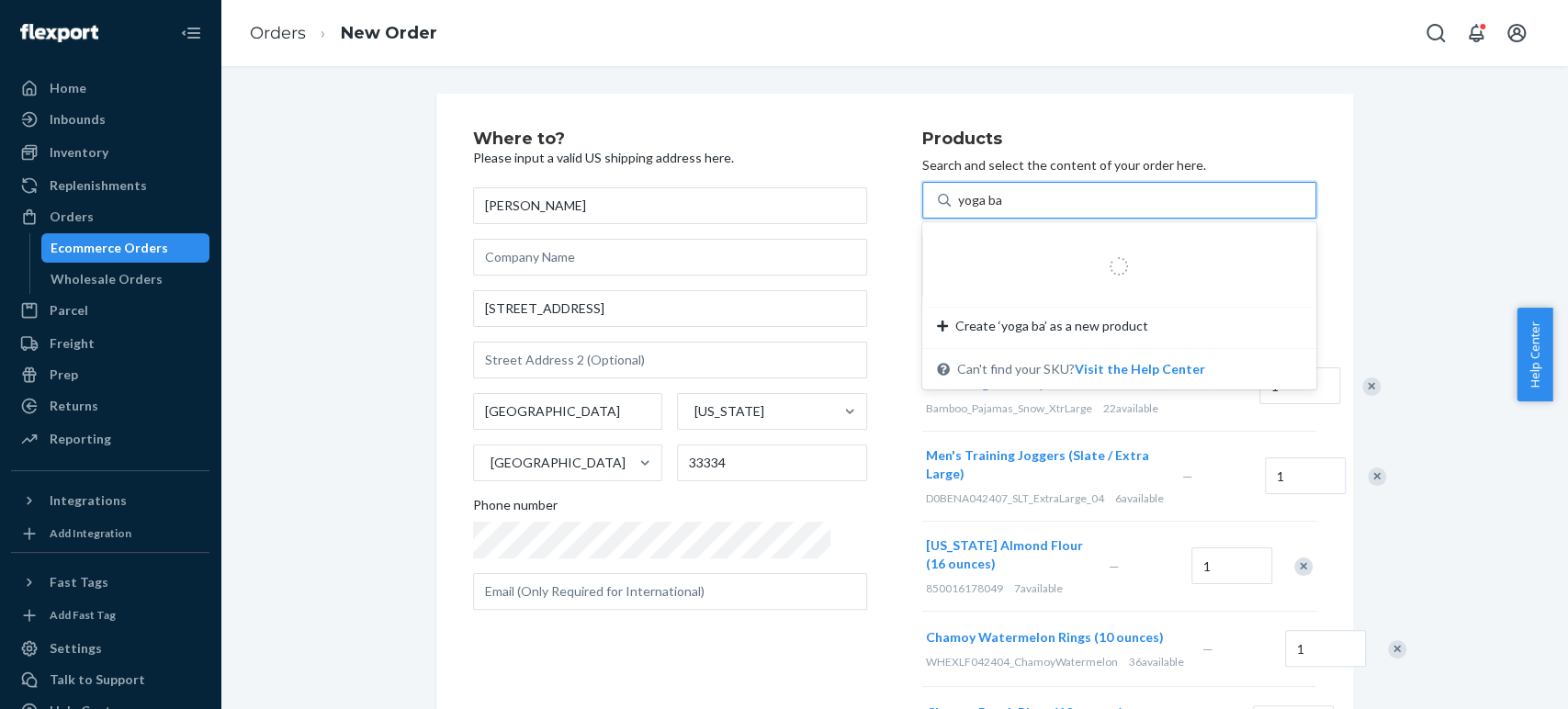
type input "yoga bag"
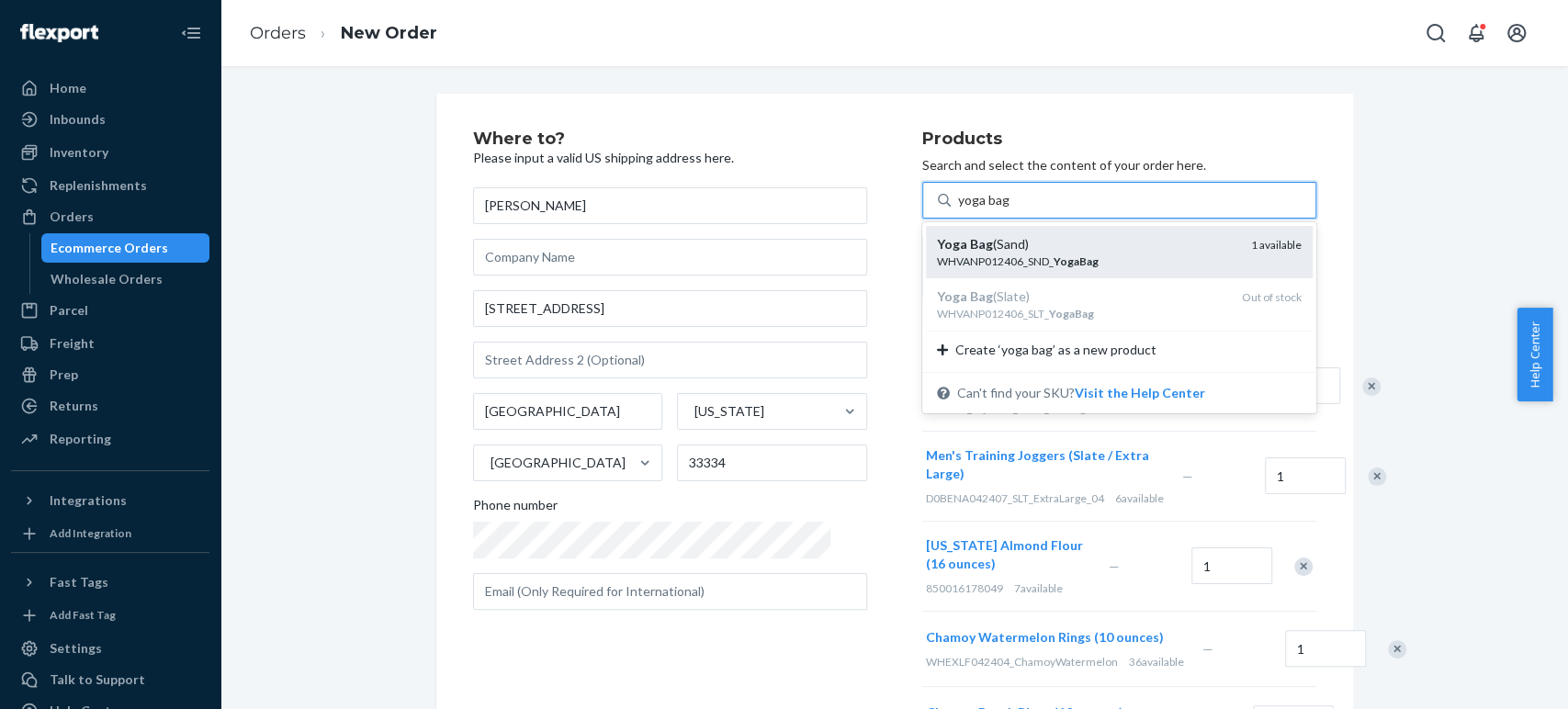
click at [937, 253] on div "WHVANP012406_SND_ YogaBag" at bounding box center [1086, 261] width 300 height 16
click at [958, 210] on input "yoga bag" at bounding box center [984, 201] width 52 height 18
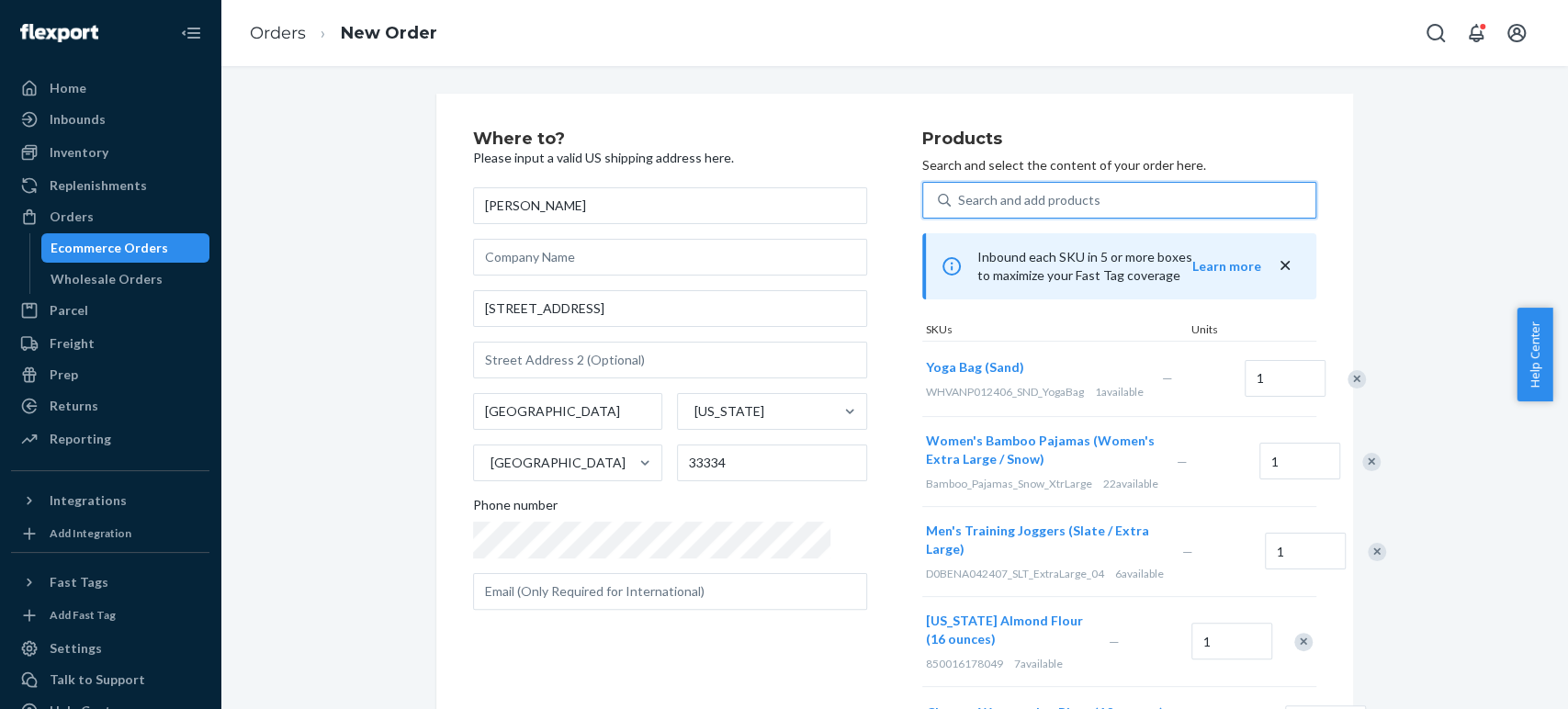
click at [958, 205] on div "Search and add products" at bounding box center [1029, 201] width 142 height 18
click at [958, 205] on input "0 results available. Select is focused ,type to refine list, press Down to open…" at bounding box center [959, 201] width 2 height 18
click at [958, 201] on div "Search and add products" at bounding box center [1029, 201] width 142 height 18
click at [958, 201] on input "0 results available. Use Up and Down to choose options, press Enter to select t…" at bounding box center [959, 201] width 2 height 18
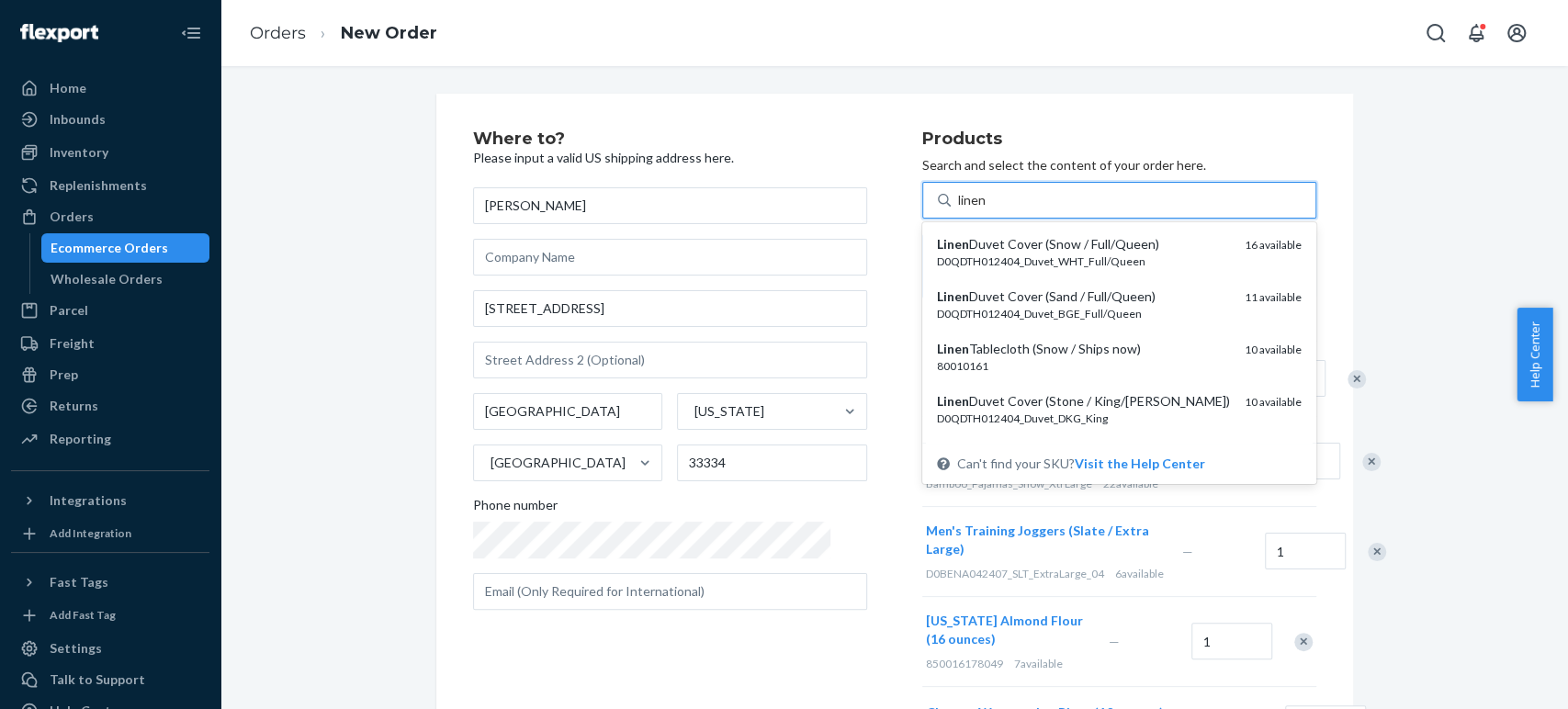
type input "linen"
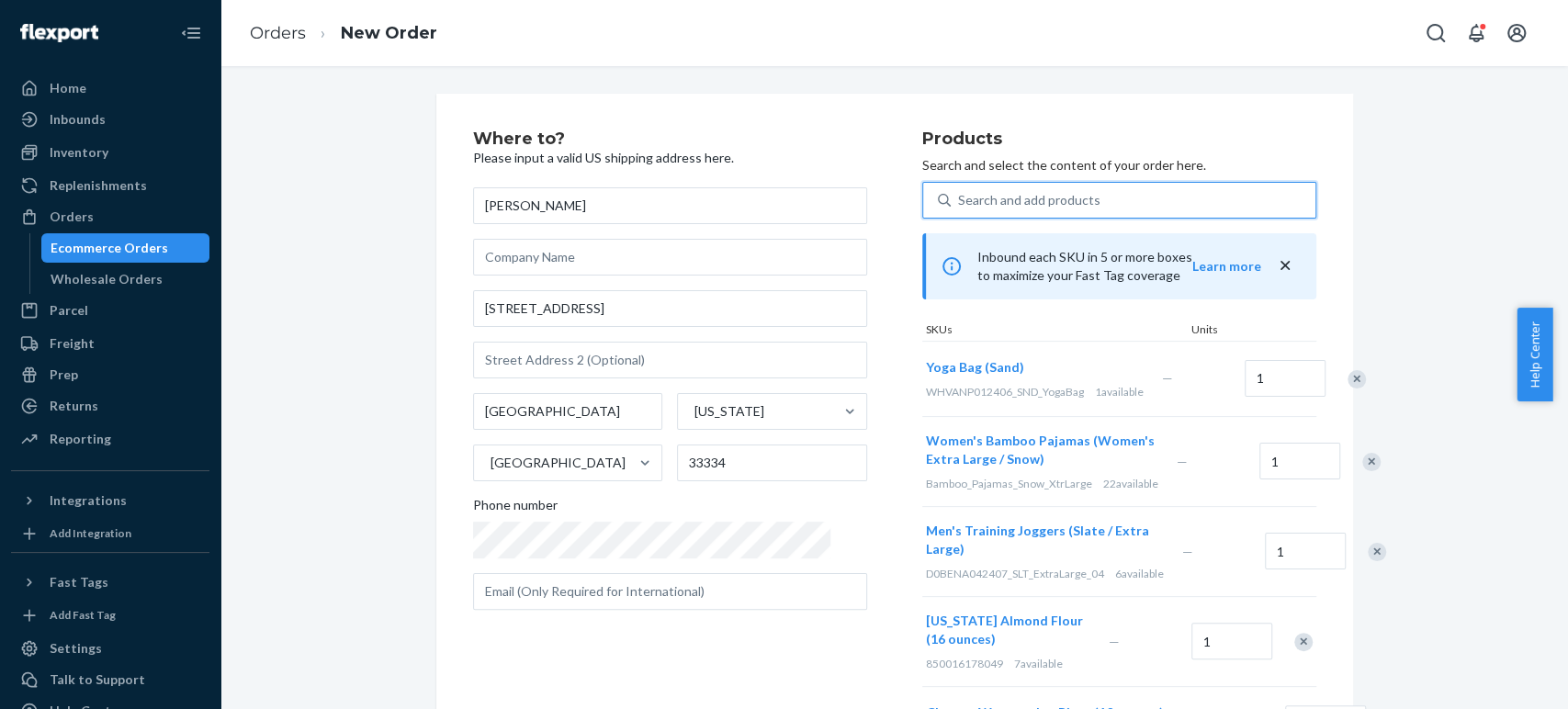
click at [958, 205] on div "Search and add products" at bounding box center [1029, 201] width 142 height 18
click at [958, 205] on input "0 results available. Use Up and Down to choose options, press Enter to select t…" at bounding box center [959, 201] width 2 height 18
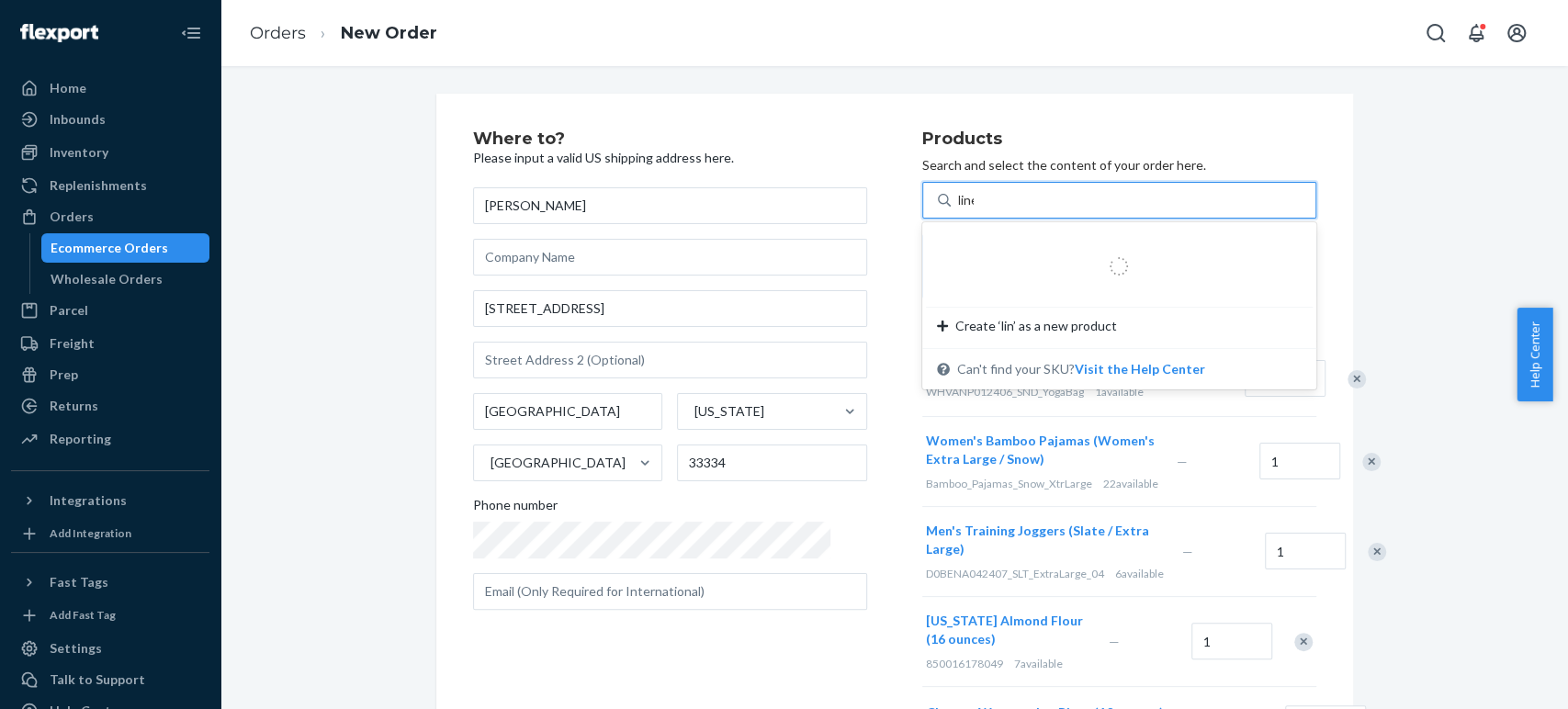
type input "linen"
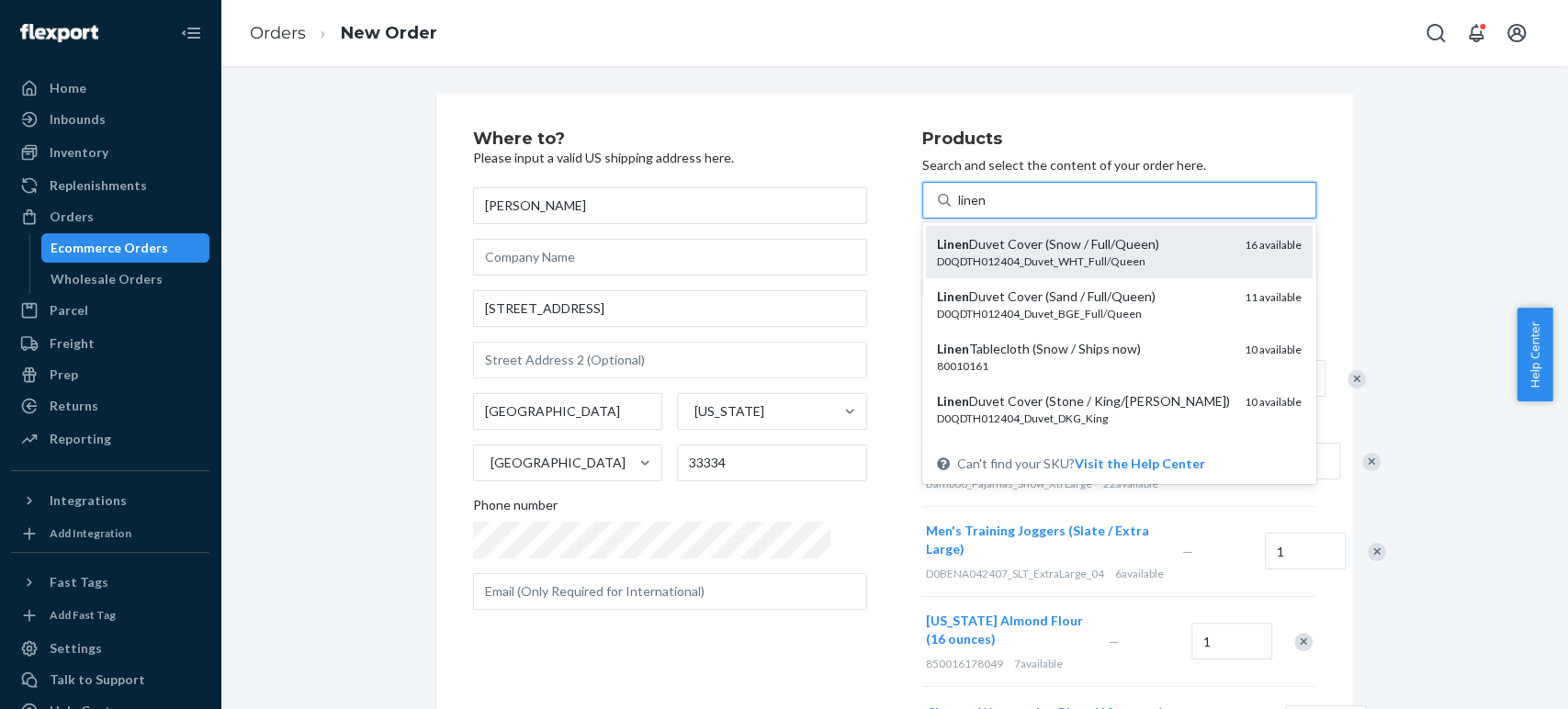
click at [955, 263] on div "D0QDTH012404_Duvet_WHT_Full/Queen" at bounding box center [1083, 261] width 293 height 16
click at [958, 210] on input "linen" at bounding box center [973, 201] width 30 height 18
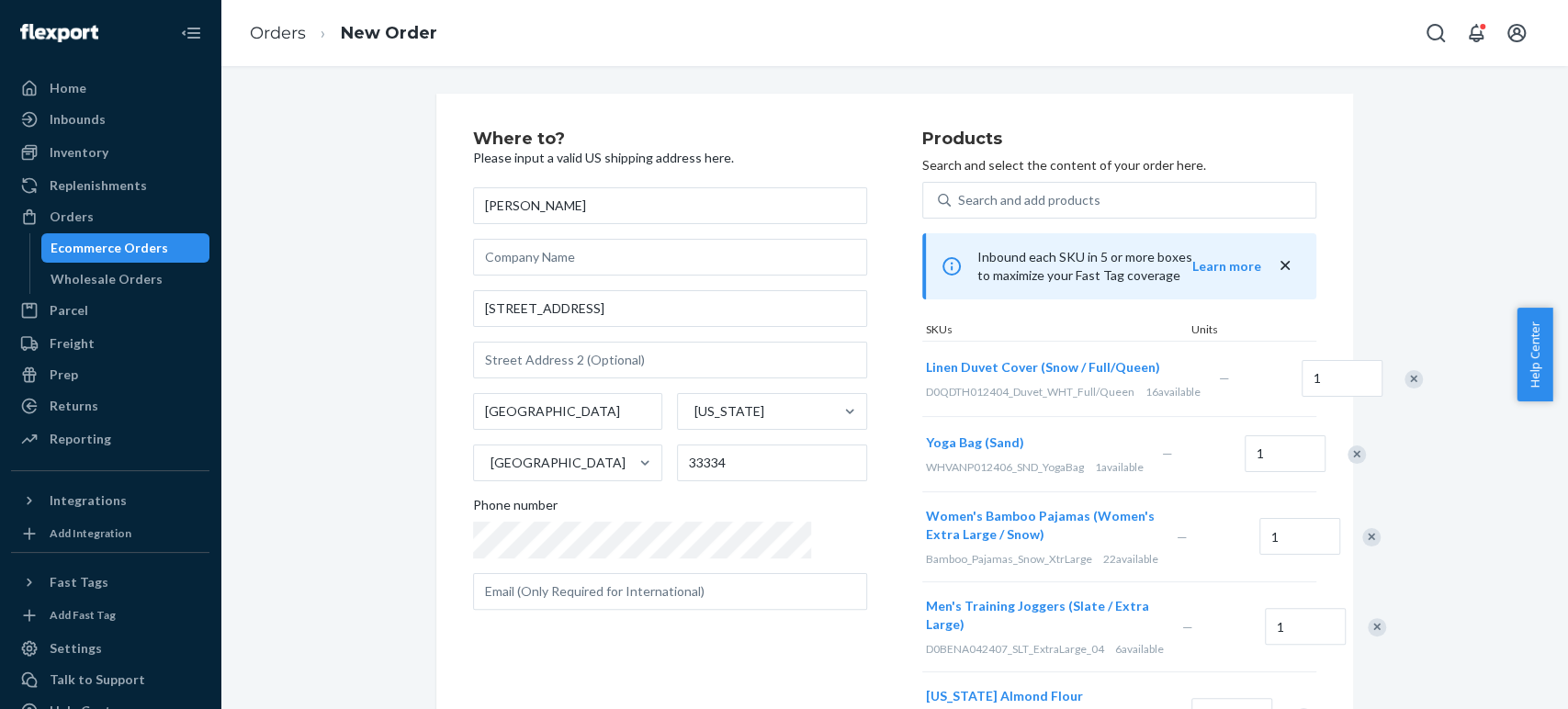
drag, startPoint x: 780, startPoint y: 669, endPoint x: 786, endPoint y: 658, distance: 12.5
click at [780, 669] on div "Where to? Please input a valid US shipping address here. Ralph Rienzo 4690 NE 5…" at bounding box center [698, 649] width 449 height 1038
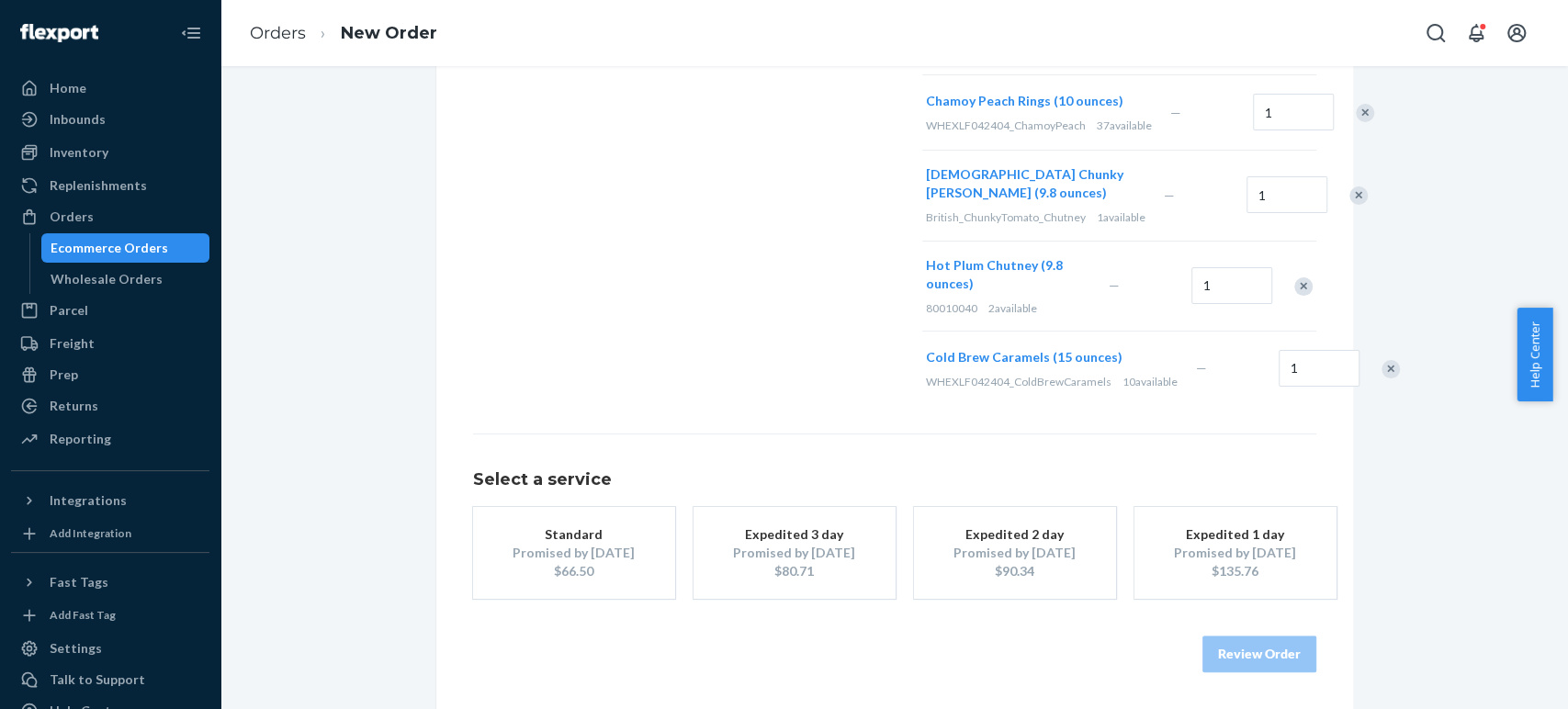
scroll to position [815, 0]
click at [567, 562] on div "Promised by Oct 6, 2025" at bounding box center [573, 553] width 147 height 18
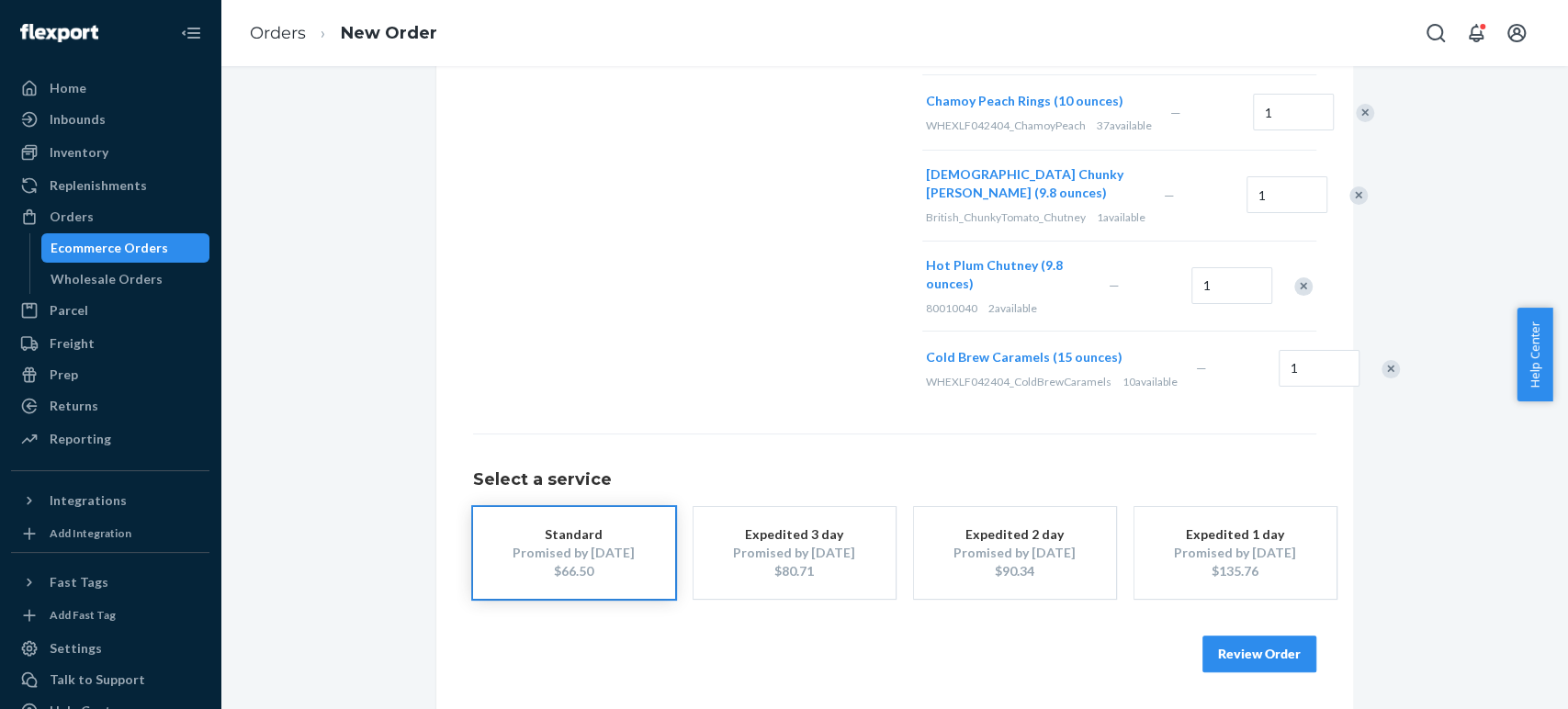
scroll to position [860, 0]
click at [1243, 652] on button "Review Order" at bounding box center [1259, 654] width 114 height 37
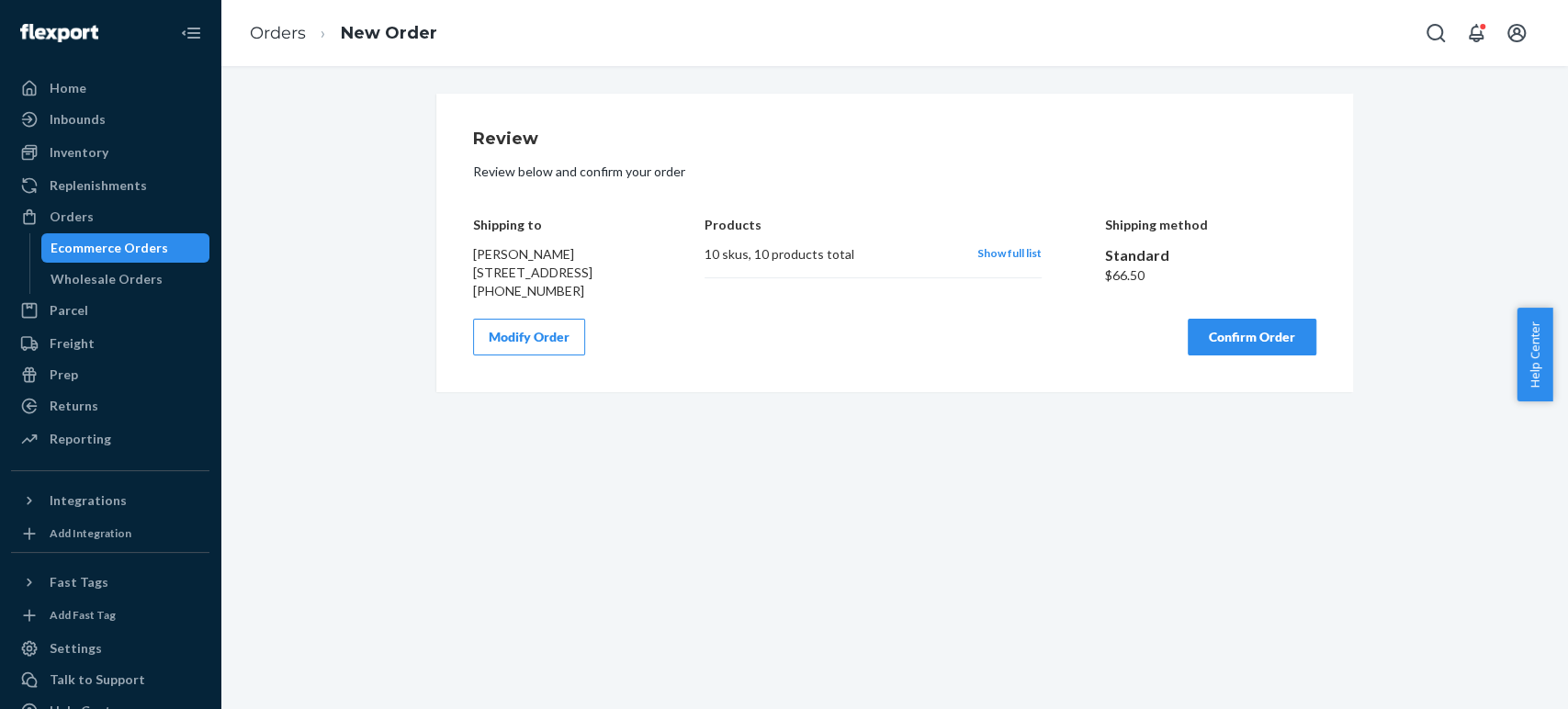
scroll to position [0, 0]
click at [661, 300] on div "Shipping to Ralph Rienzo 4690 NE 5th Terrace Fort Lauderdale, FL 33334 +1 (203)…" at bounding box center [895, 245] width 843 height 110
click at [1243, 352] on button "Confirm Order" at bounding box center [1252, 337] width 129 height 37
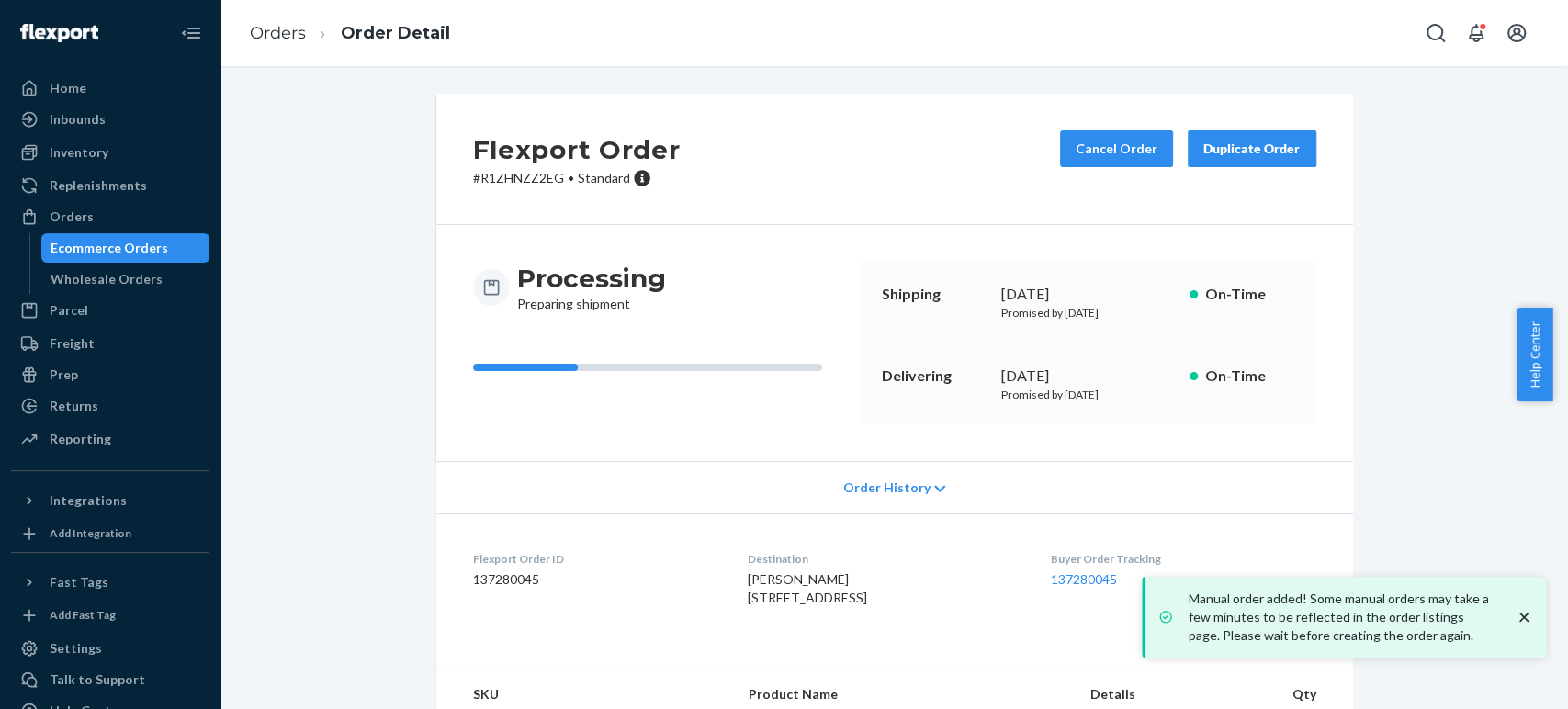
click at [499, 182] on p "# R1ZHNZZ2EG • Standard" at bounding box center [577, 178] width 208 height 18
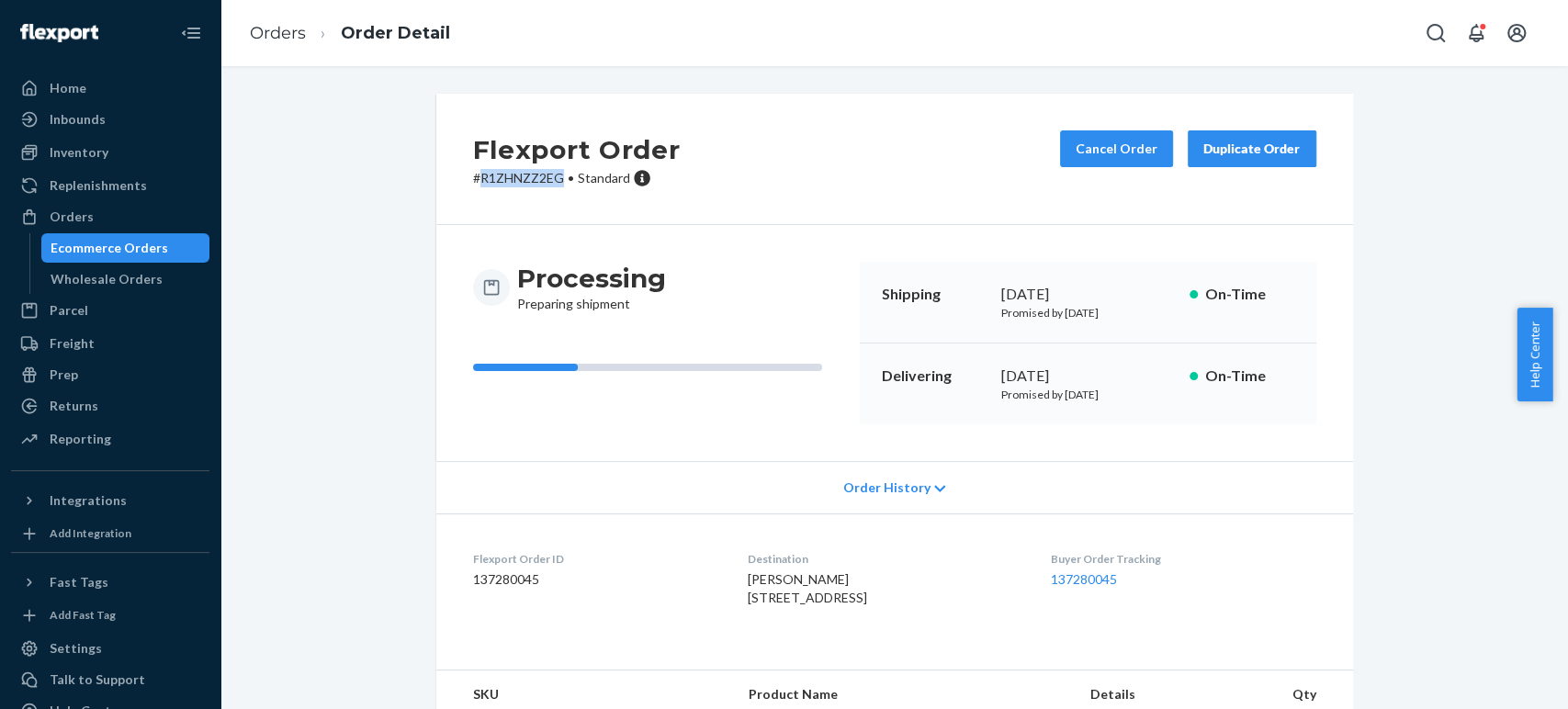
click at [499, 181] on p "# R1ZHNZZ2EG • Standard" at bounding box center [577, 178] width 208 height 18
copy p "R1ZHNZZ2EG"
drag, startPoint x: 1145, startPoint y: 580, endPoint x: 1068, endPoint y: 581, distance: 77.0
click at [1068, 581] on dd "137280045" at bounding box center [1183, 580] width 264 height 18
copy link "137280045"
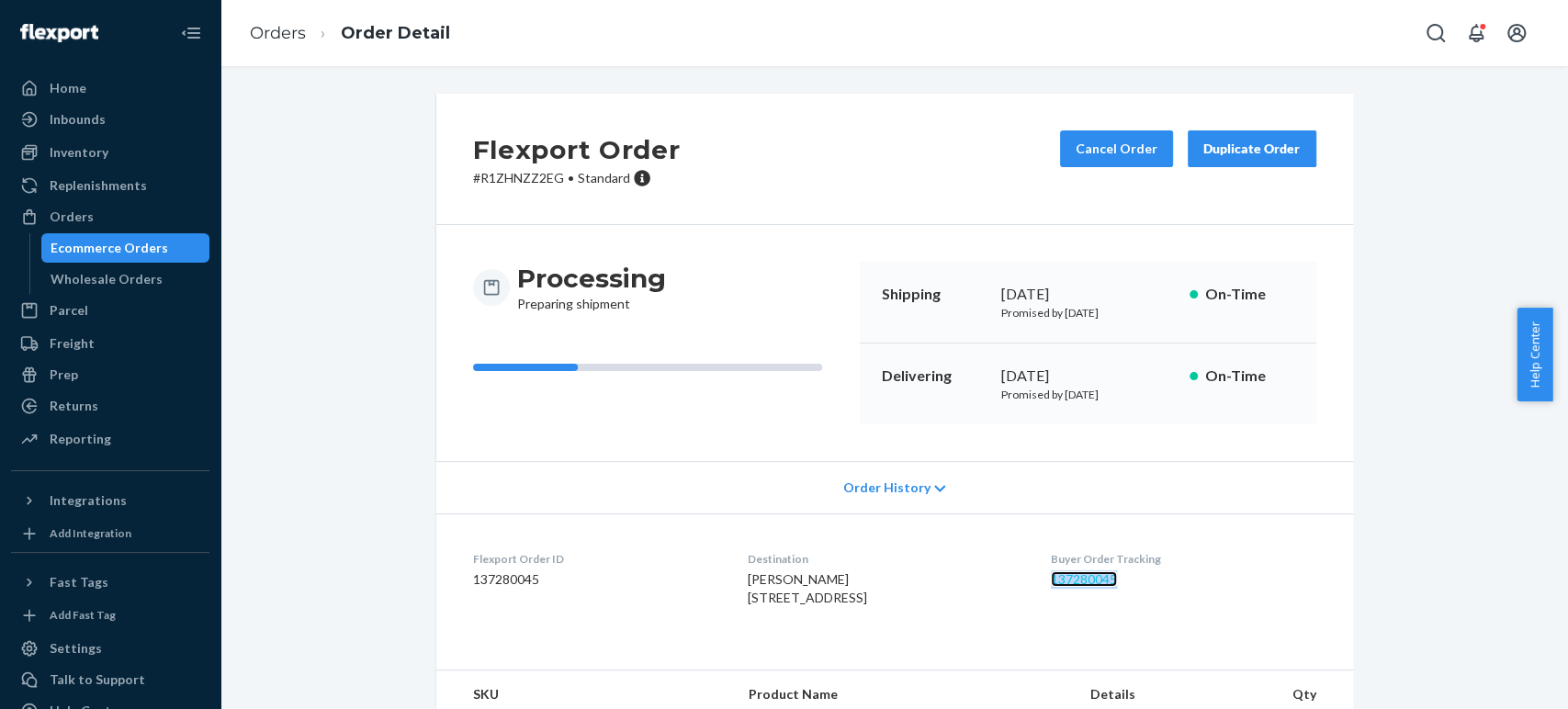
click at [1087, 580] on link "137280045" at bounding box center [1084, 579] width 67 height 16
click at [77, 221] on div "Orders" at bounding box center [72, 217] width 44 height 18
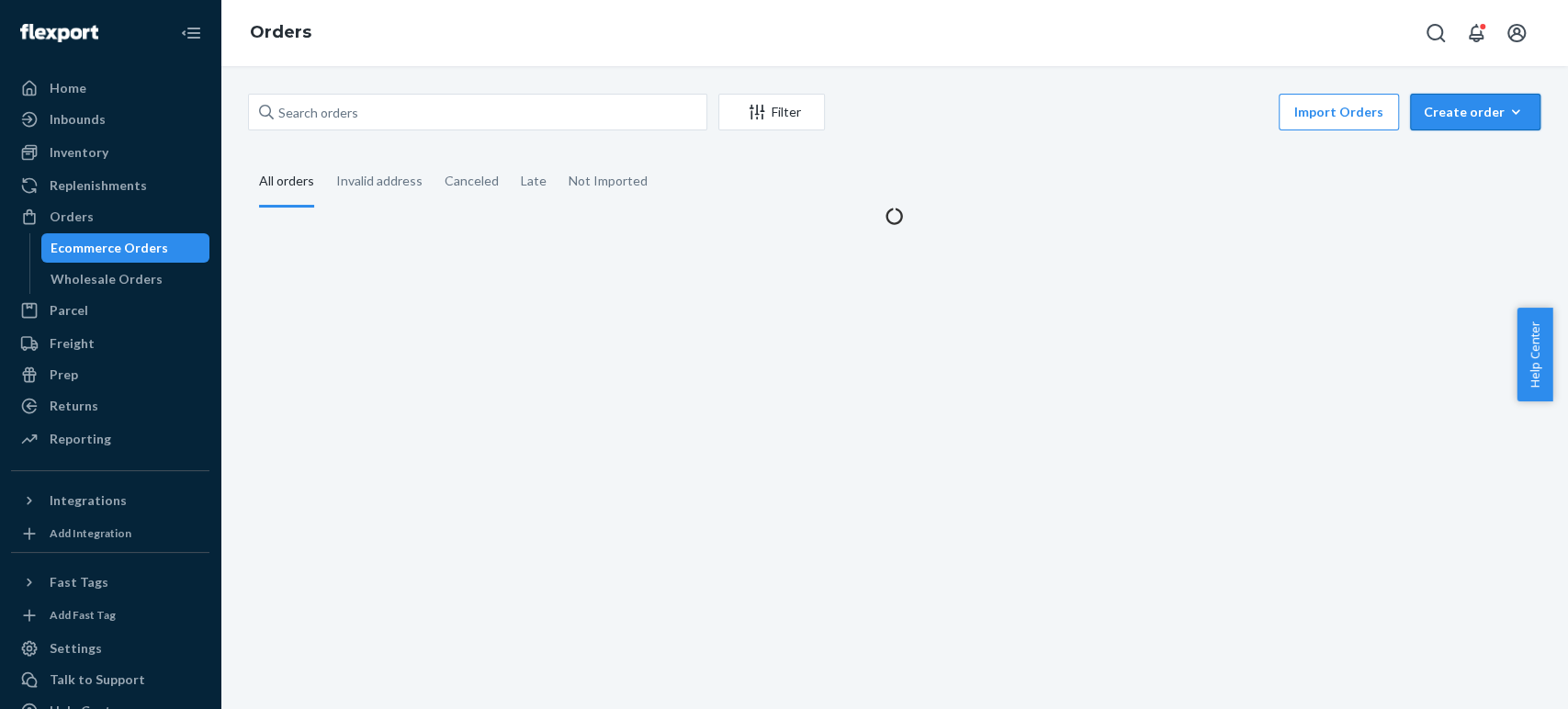
click at [1440, 105] on div "Create order" at bounding box center [1475, 112] width 103 height 18
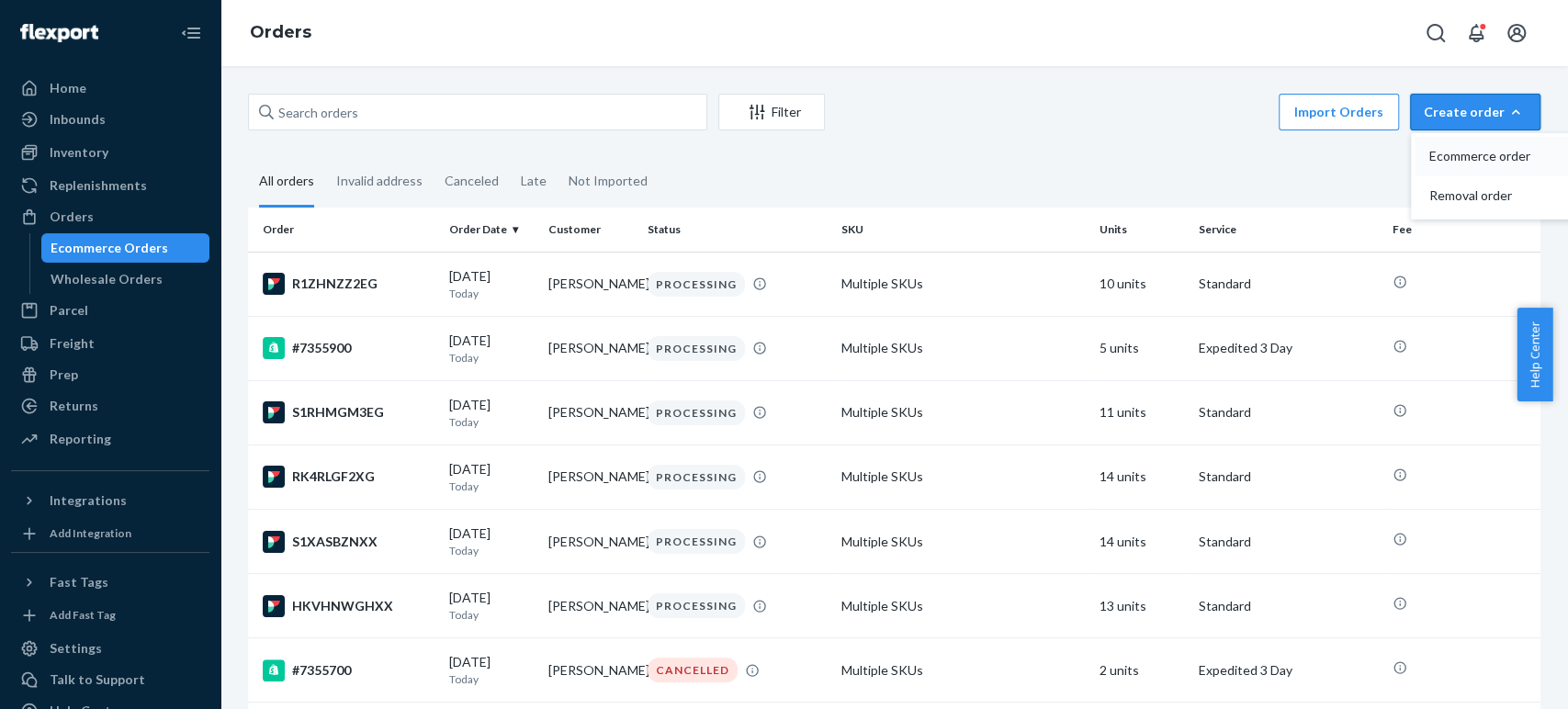
click at [1444, 155] on span "Ecommerce order" at bounding box center [1486, 156] width 114 height 13
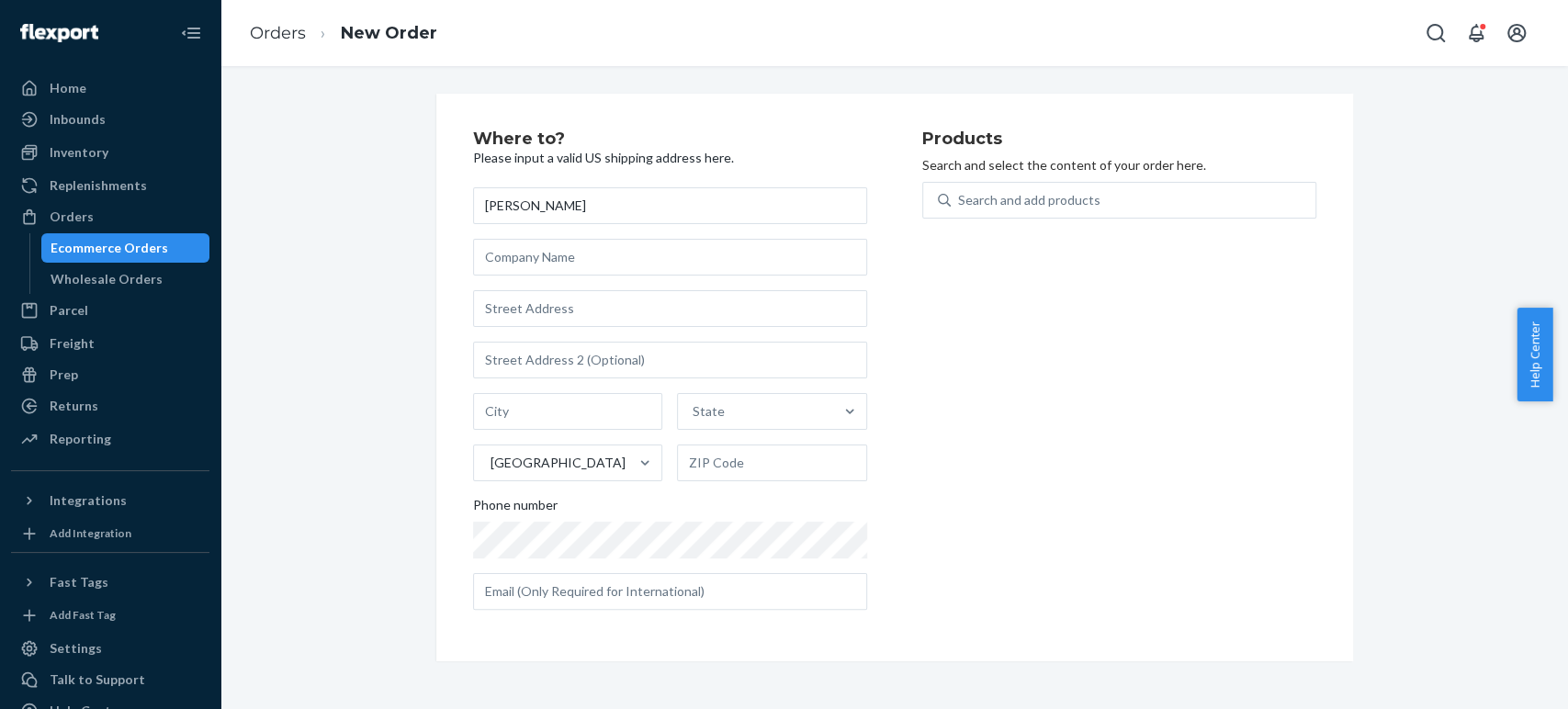
type input "sylvia benito"
click at [545, 308] on input "text" at bounding box center [670, 309] width 394 height 37
paste input "9350 NE 12th Ave Miami Shores FL 33138 United States"
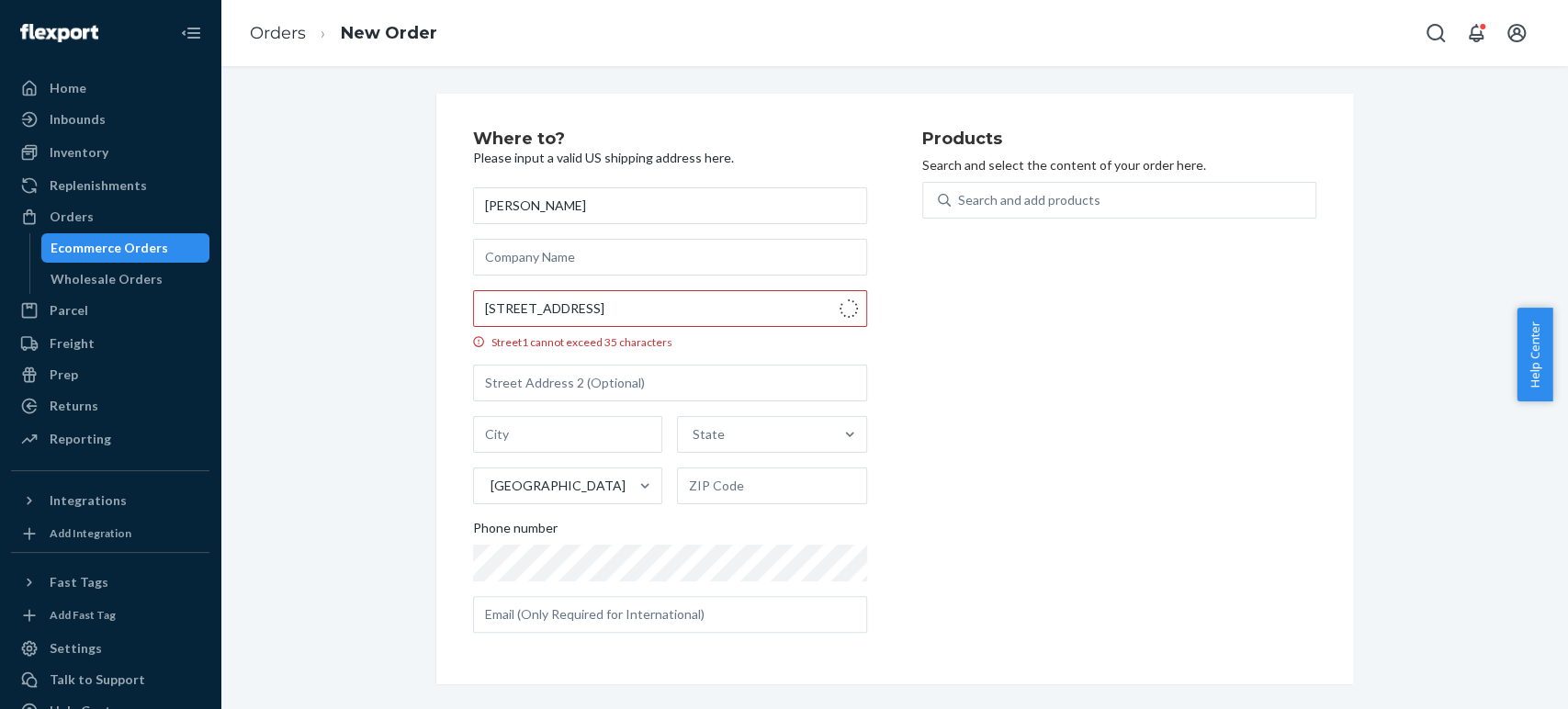
type input "9350 NE 12th Ave"
type input "Miami Shores"
type input "33138"
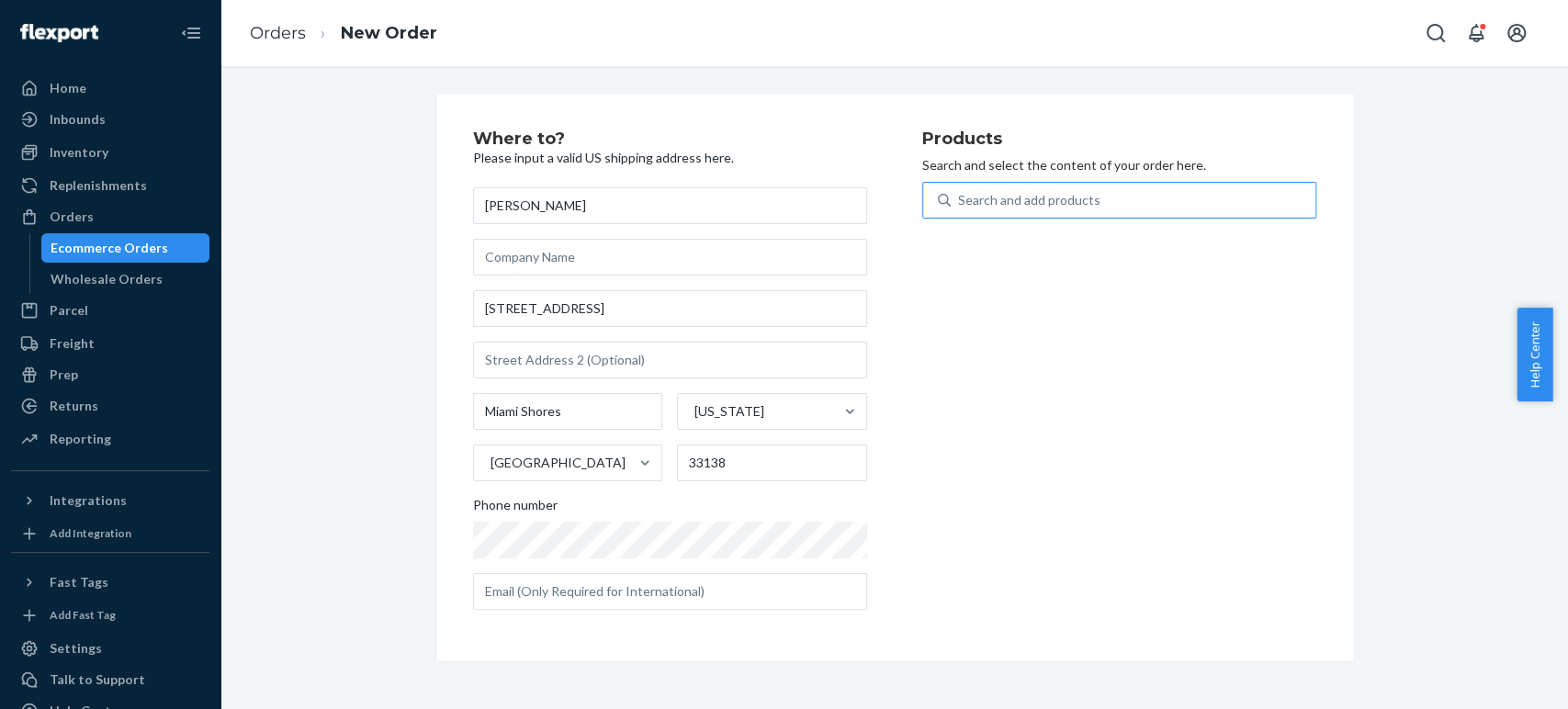
click at [974, 204] on div "Search and add products" at bounding box center [1029, 201] width 142 height 18
click at [960, 204] on input "Search and add products" at bounding box center [959, 201] width 2 height 18
type input "cera"
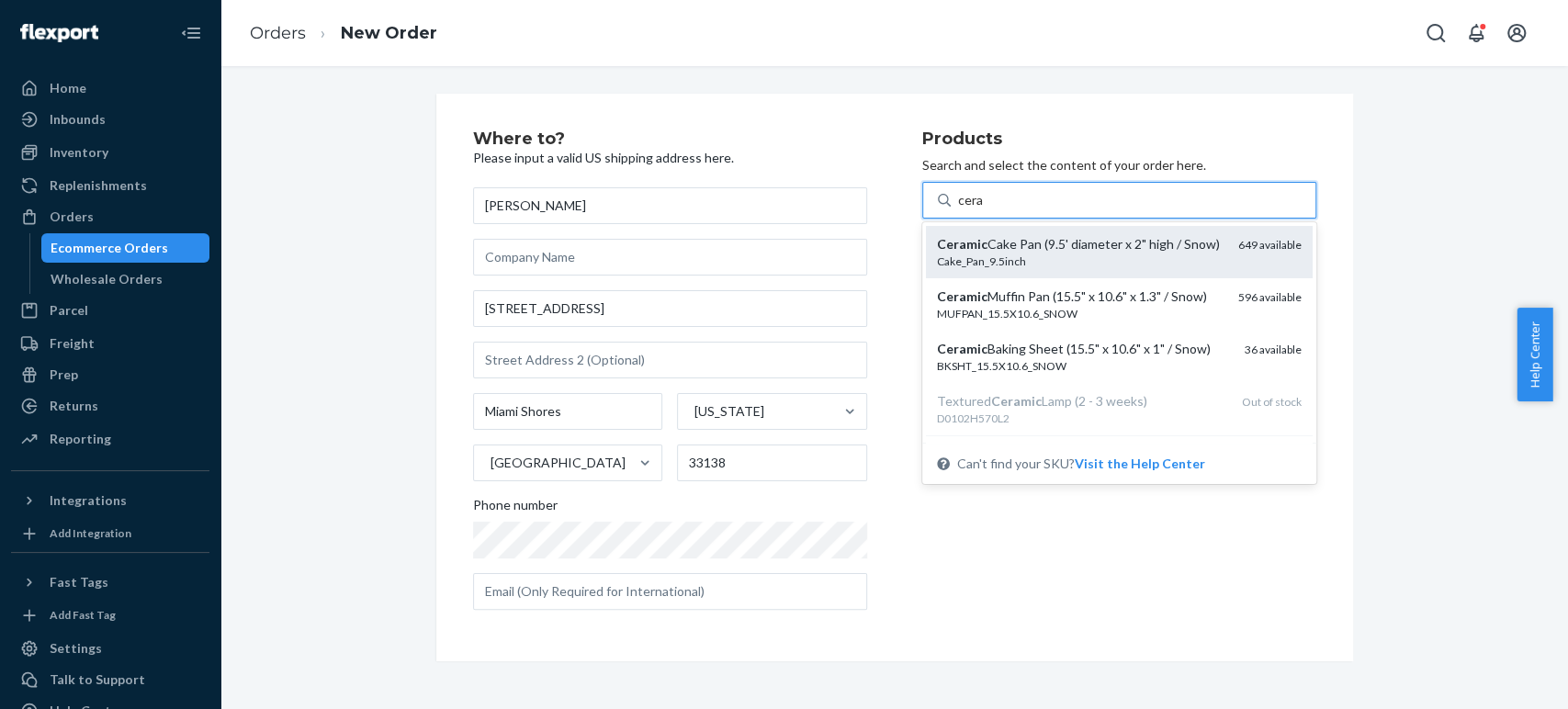
click at [972, 251] on em "Ceramic" at bounding box center [962, 243] width 51 height 16
click at [972, 210] on input "cera" at bounding box center [971, 201] width 26 height 18
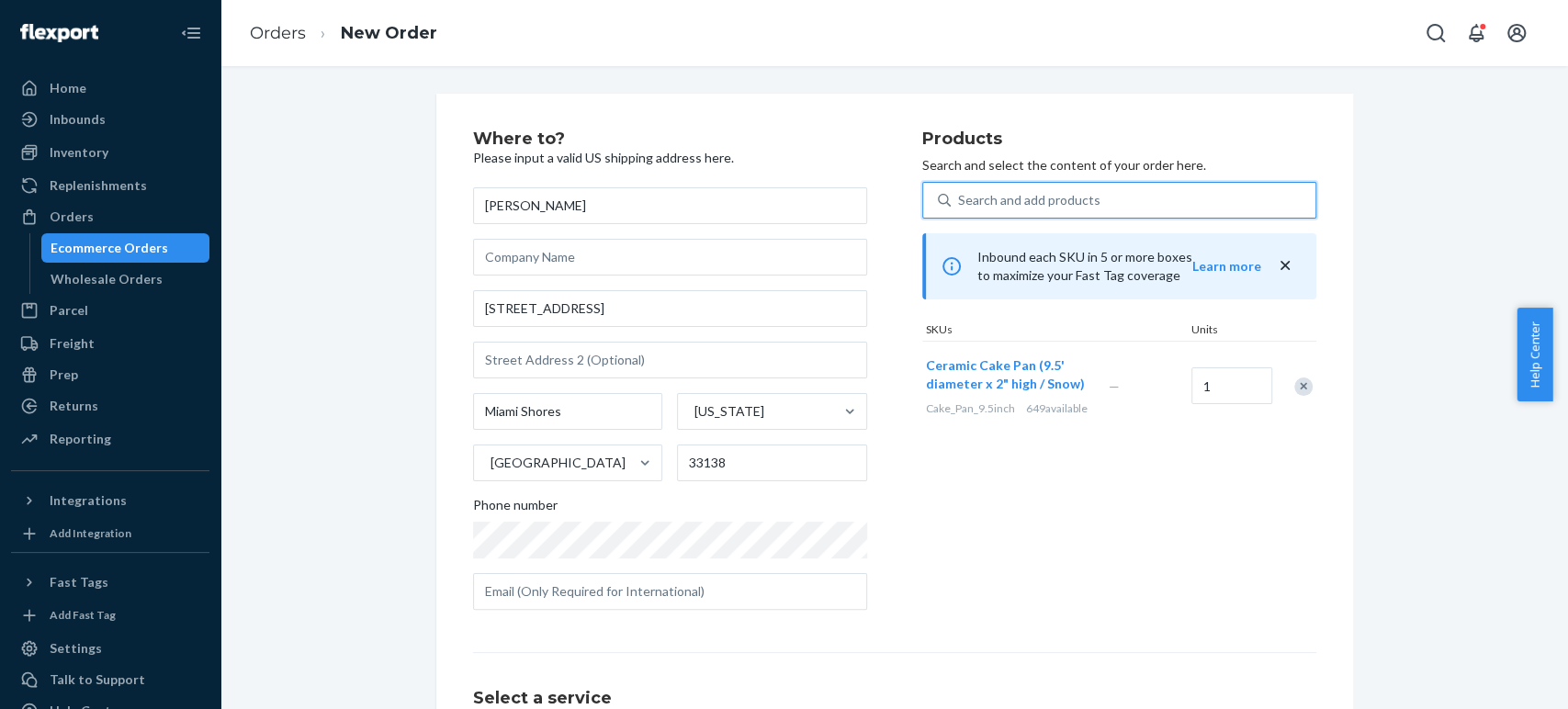
click at [966, 202] on div "Search and add products" at bounding box center [1029, 201] width 142 height 18
click at [960, 202] on input "0 results available. Select is focused ,type to refine list, press Down to open…" at bounding box center [959, 201] width 2 height 18
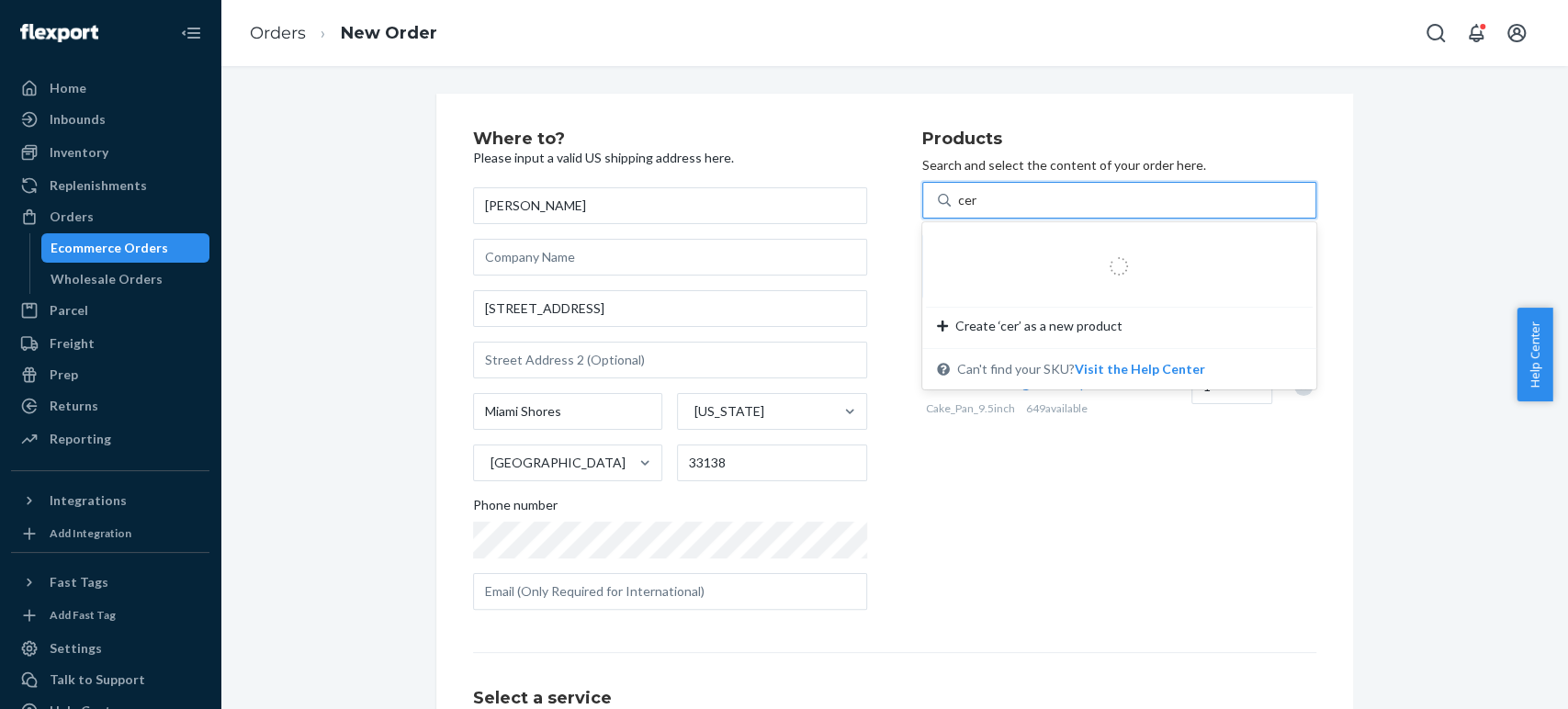
type input "cera"
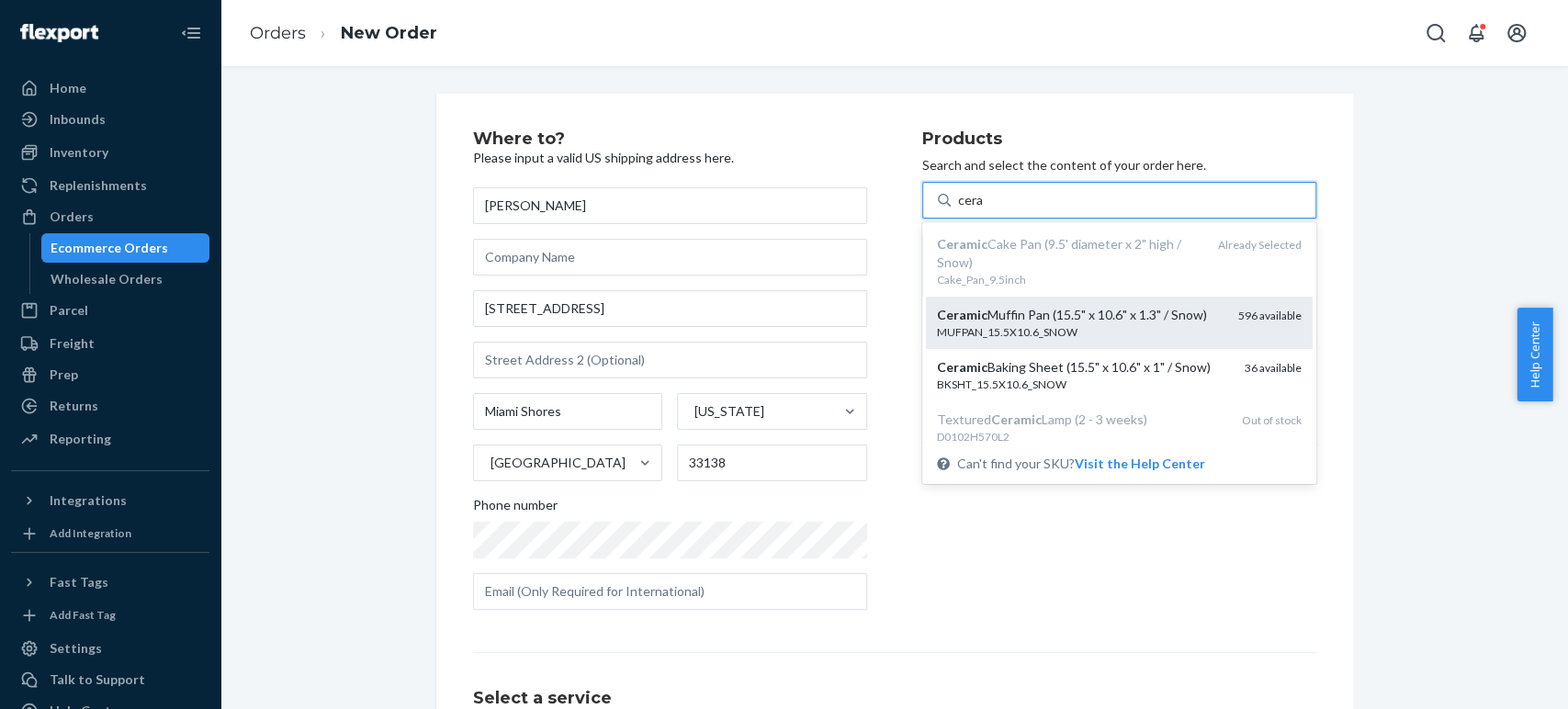
click at [1004, 327] on div "MUFPAN_15.5X10.6_SNOW" at bounding box center [1080, 332] width 287 height 16
click at [984, 210] on input "cera" at bounding box center [971, 201] width 26 height 18
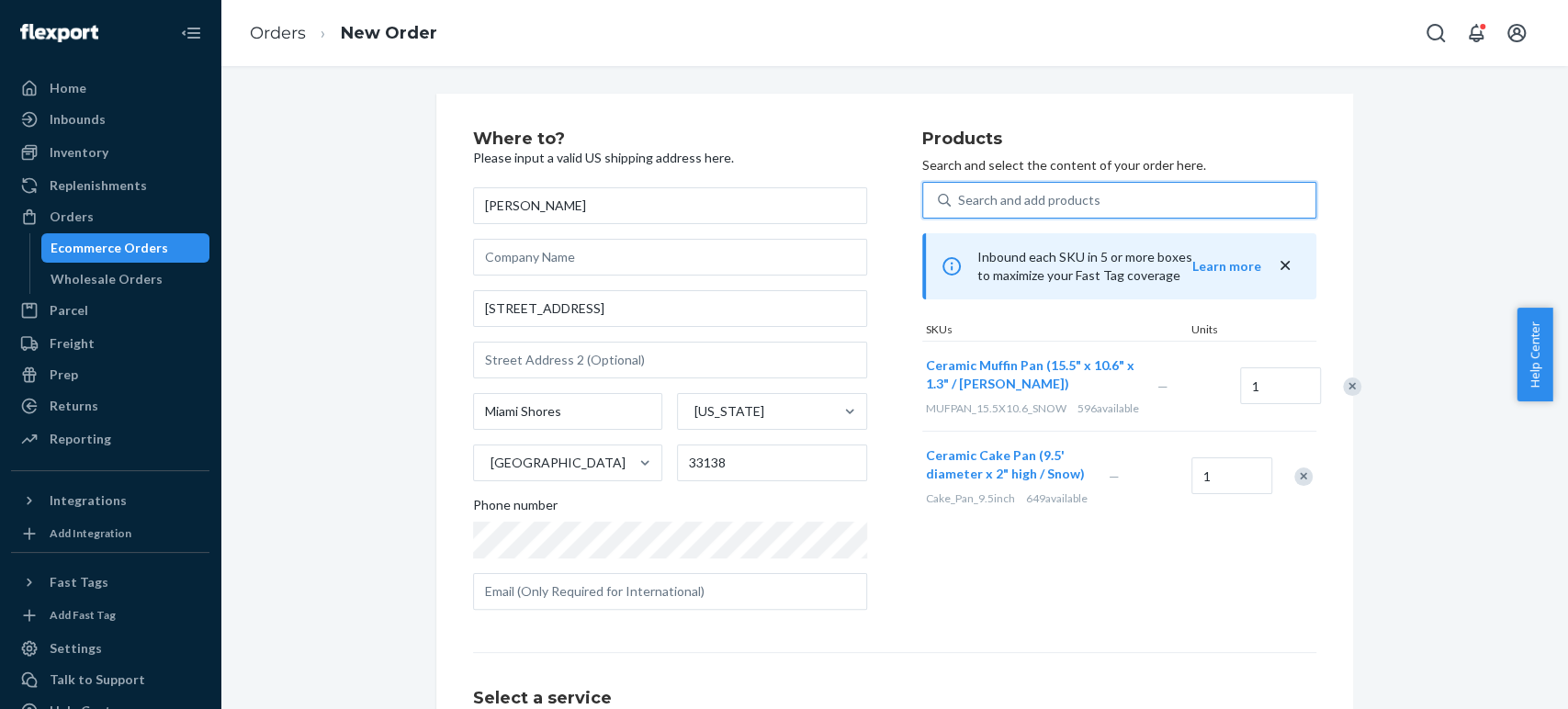
click at [961, 198] on div "Search and add products" at bounding box center [1029, 201] width 142 height 18
click at [960, 198] on input "0 results available. Use Up and Down to choose options, press Enter to select t…" at bounding box center [959, 201] width 2 height 18
click at [991, 206] on div "Search and add products" at bounding box center [1029, 201] width 142 height 18
click at [960, 206] on input "0 results available. Use Up and Down to choose options, press Enter to select t…" at bounding box center [959, 201] width 2 height 18
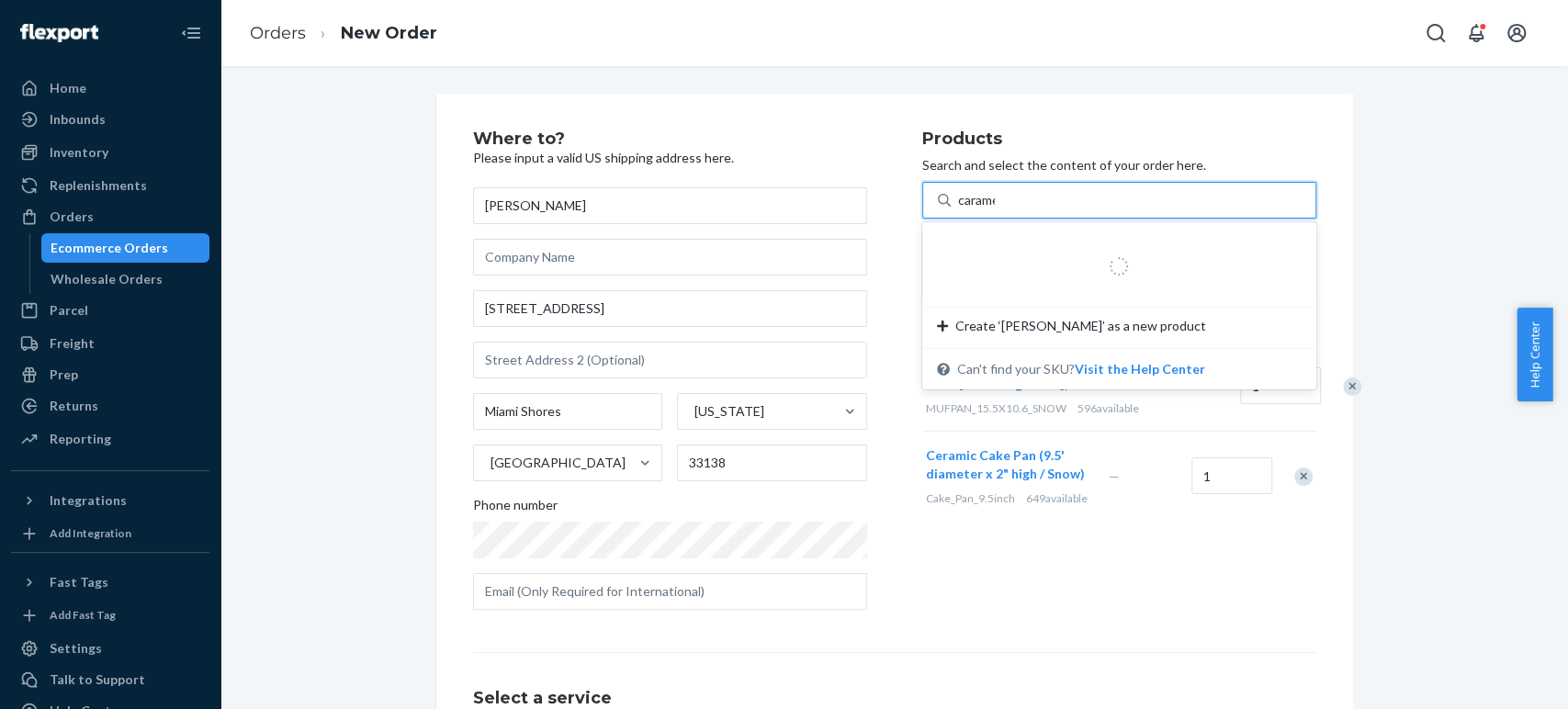
type input "caramel"
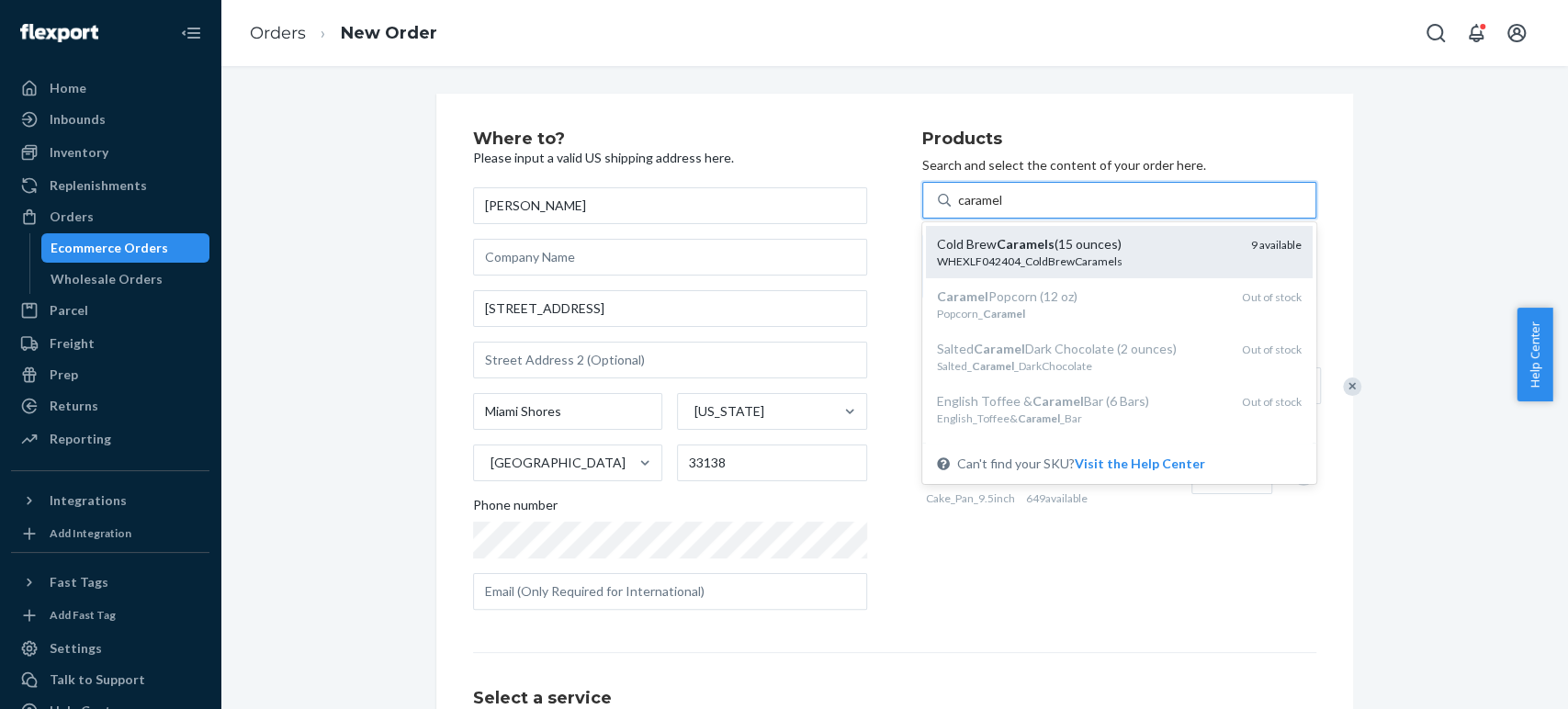
click at [974, 248] on div "Cold Brew Caramels (15 ounces)" at bounding box center [1086, 244] width 300 height 18
click at [974, 210] on input "caramel" at bounding box center [981, 201] width 47 height 18
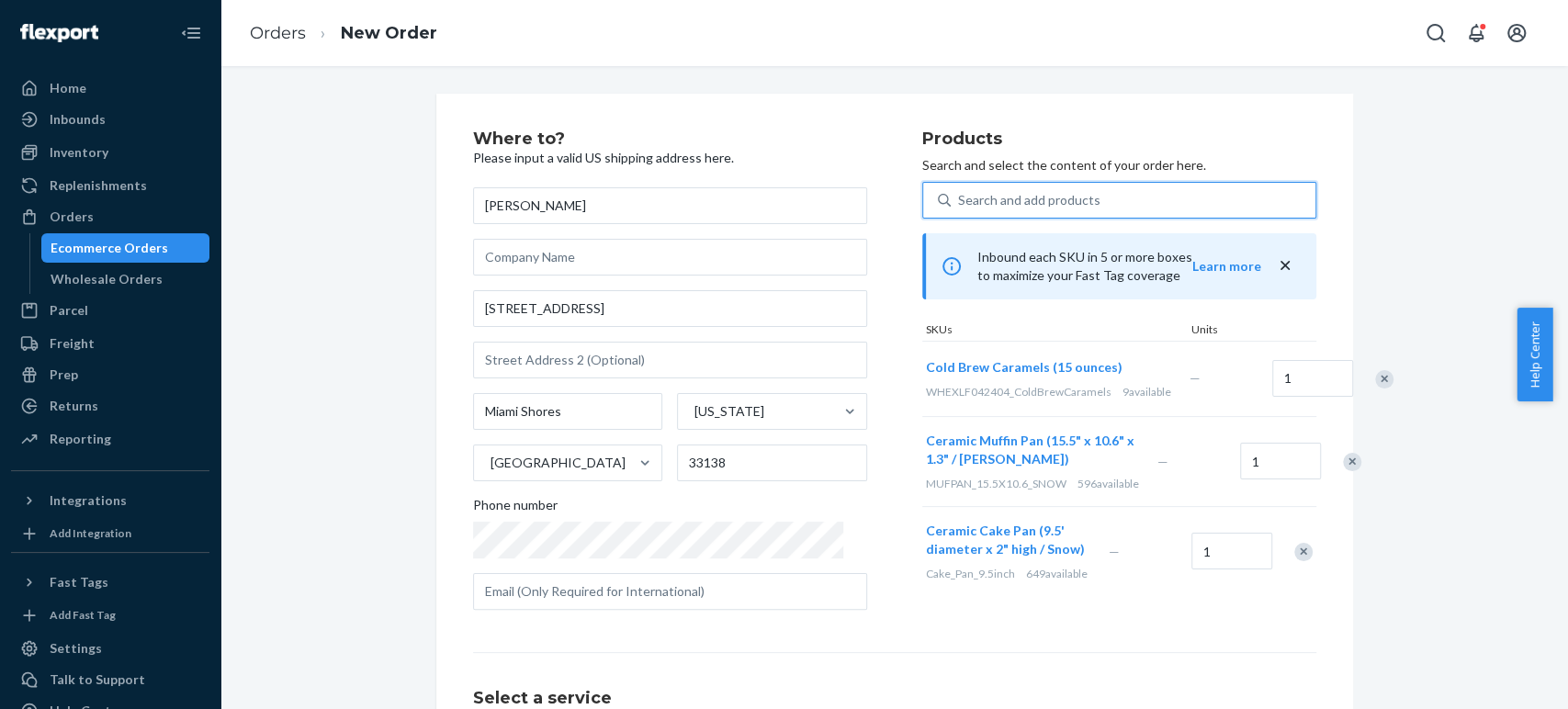
click at [970, 196] on div "Search and add products" at bounding box center [1029, 201] width 142 height 18
click at [960, 196] on input "0 results available. Use Up and Down to choose options, press Enter to select t…" at bounding box center [959, 201] width 2 height 18
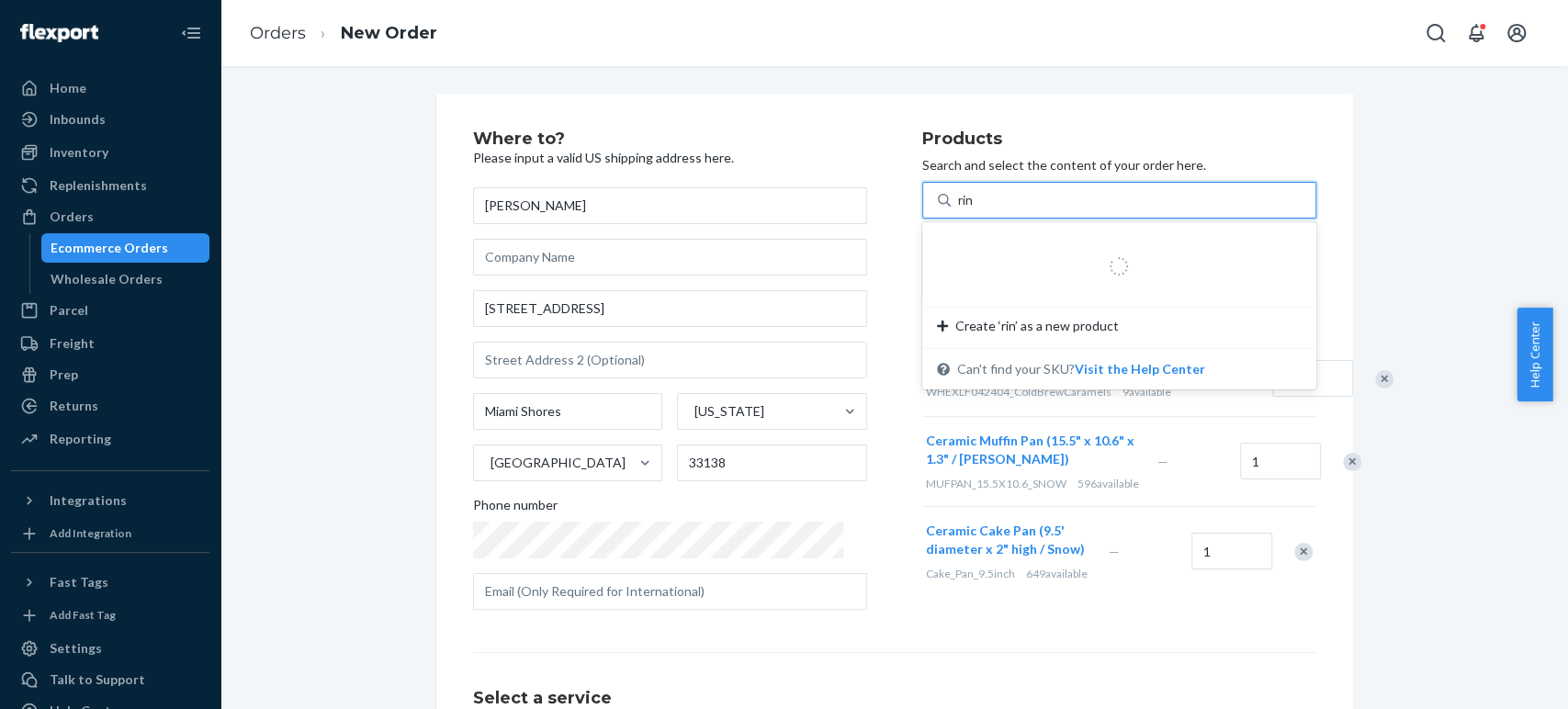
type input "ring"
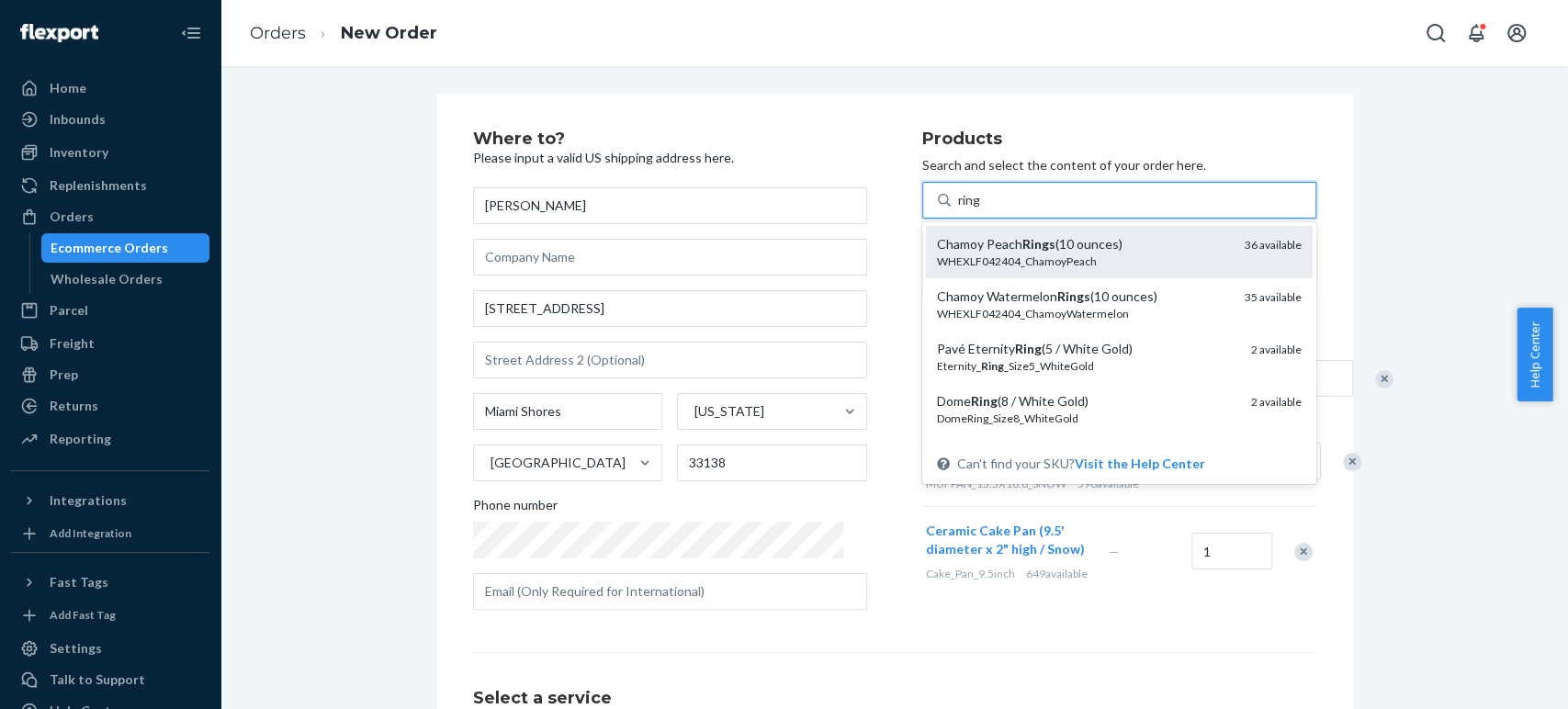
click at [972, 245] on div "Chamoy Peach Rings (10 ounces)" at bounding box center [1083, 244] width 293 height 18
click at [972, 210] on input "ring" at bounding box center [970, 201] width 24 height 18
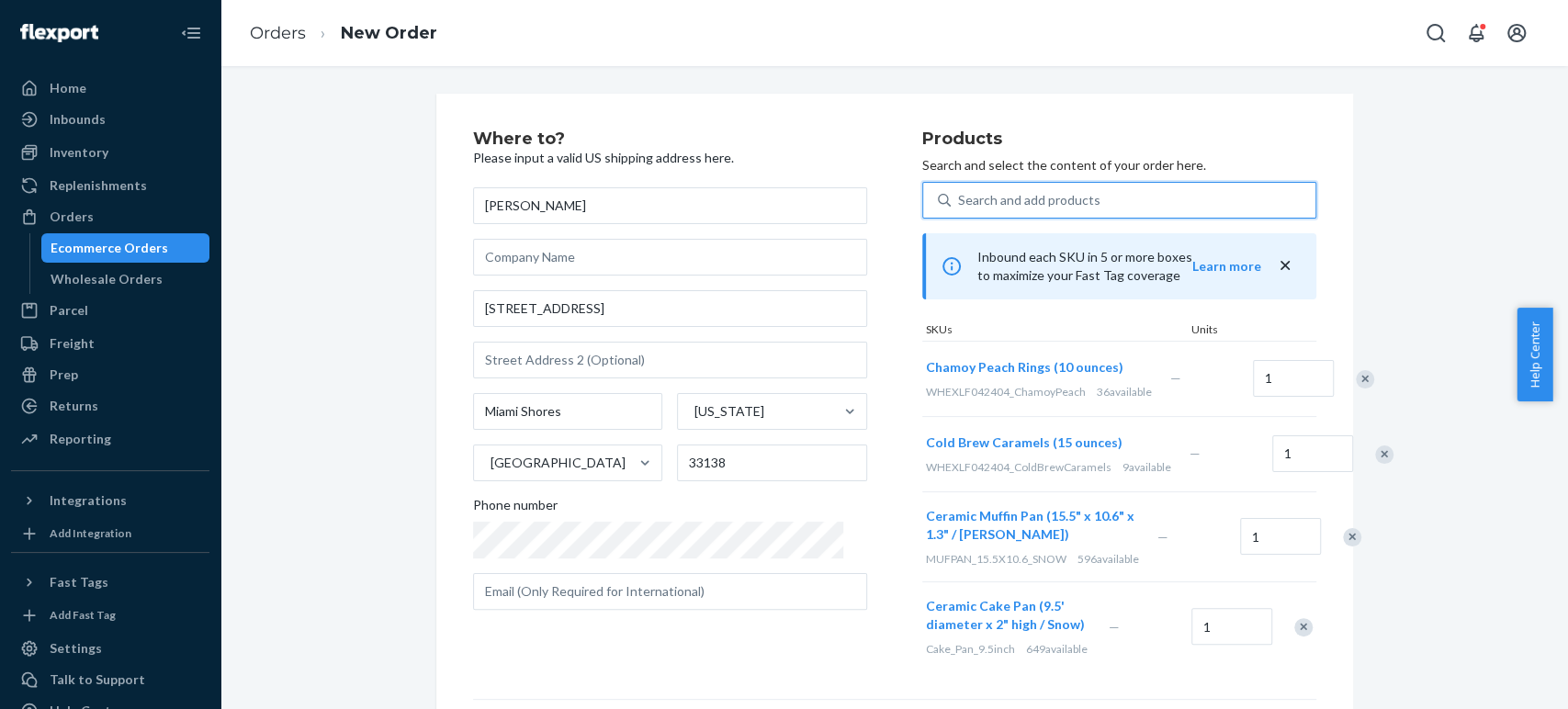
click at [961, 205] on div "Search and add products" at bounding box center [1029, 201] width 142 height 18
click at [960, 205] on input "0 results available. Select is focused ,type to refine list, press Down to open…" at bounding box center [959, 201] width 2 height 18
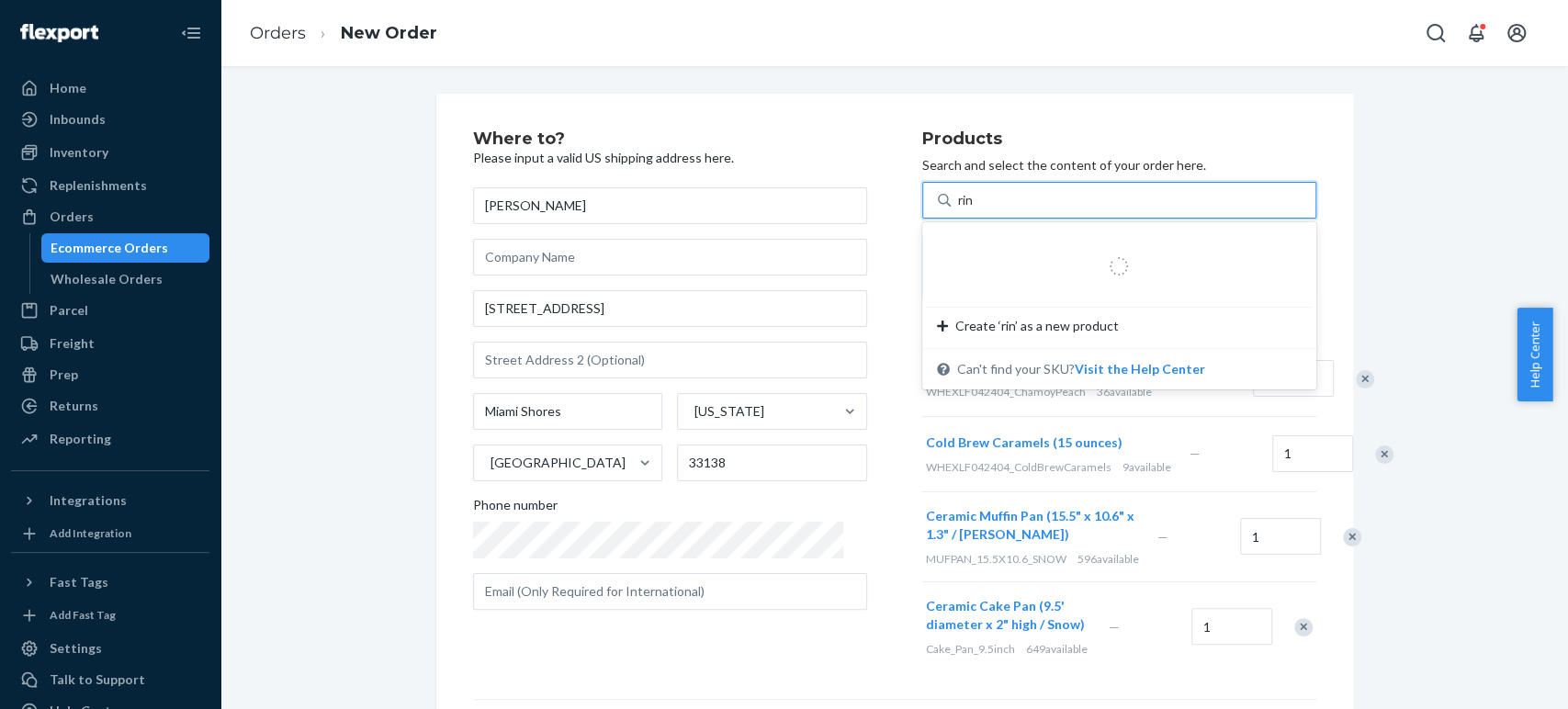
type input "ring"
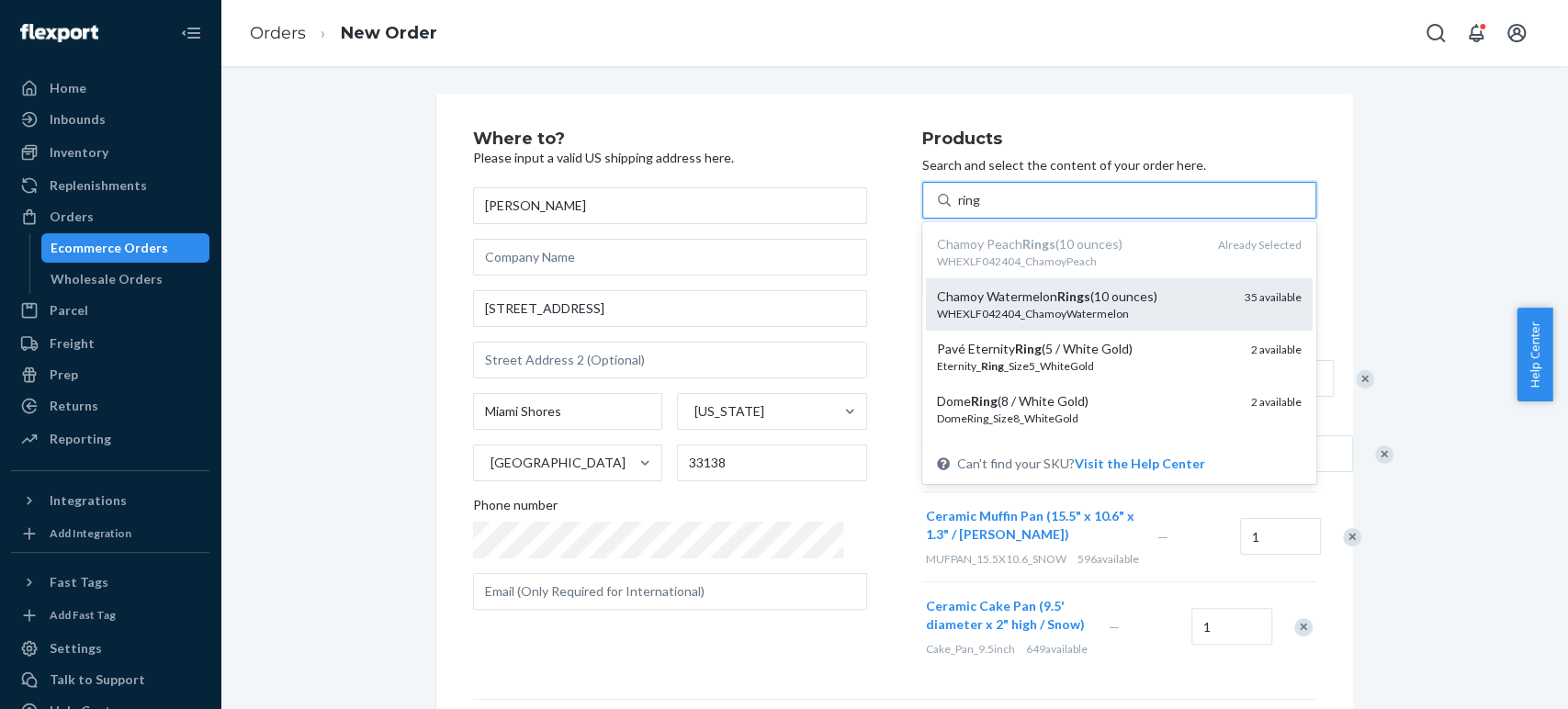
click at [974, 310] on div "WHEXLF042404_ChamoyWatermelon" at bounding box center [1083, 313] width 293 height 16
click at [974, 210] on input "ring" at bounding box center [970, 201] width 24 height 18
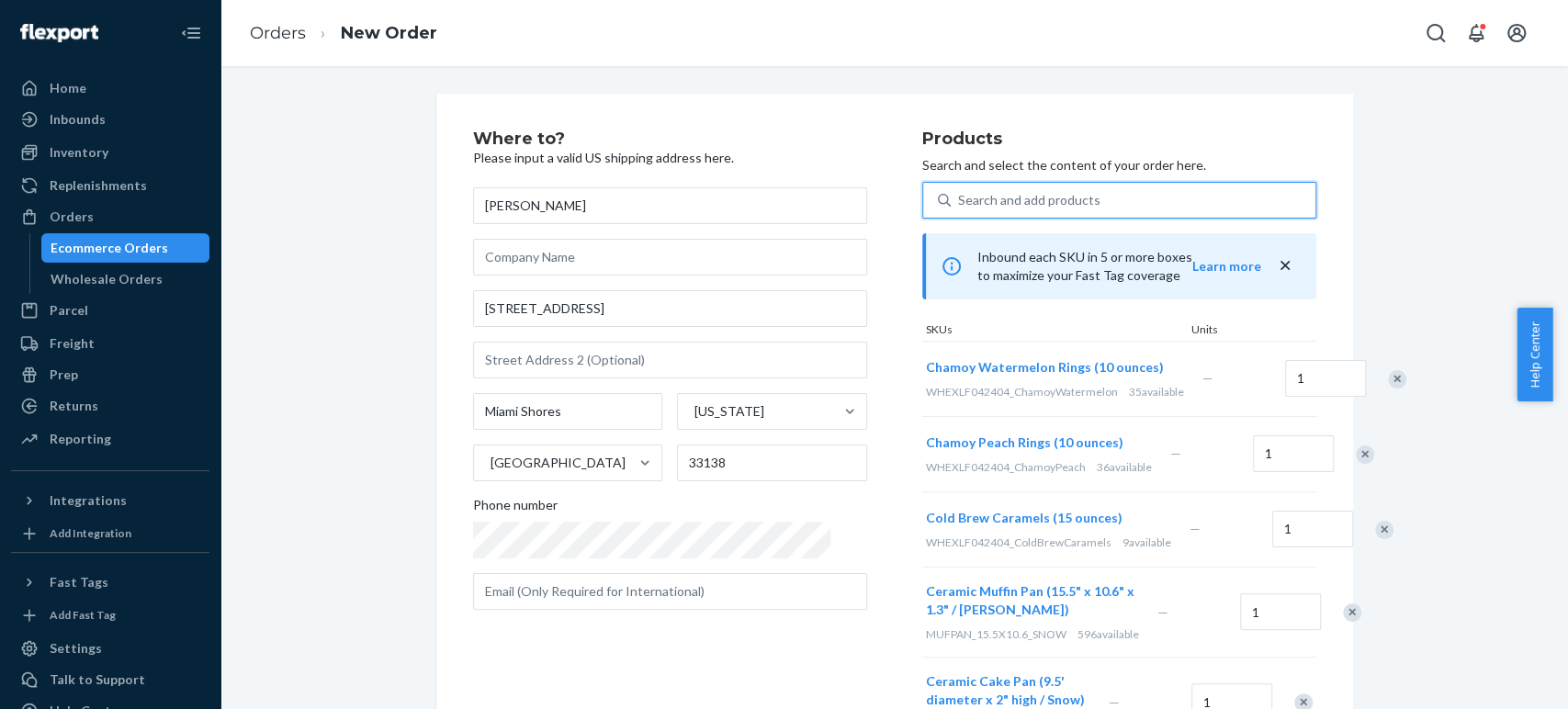
click at [979, 204] on div "Search and add products" at bounding box center [1029, 201] width 142 height 18
click at [960, 204] on input "0 results available. Use Up and Down to choose options, press Enter to select t…" at bounding box center [959, 201] width 2 height 18
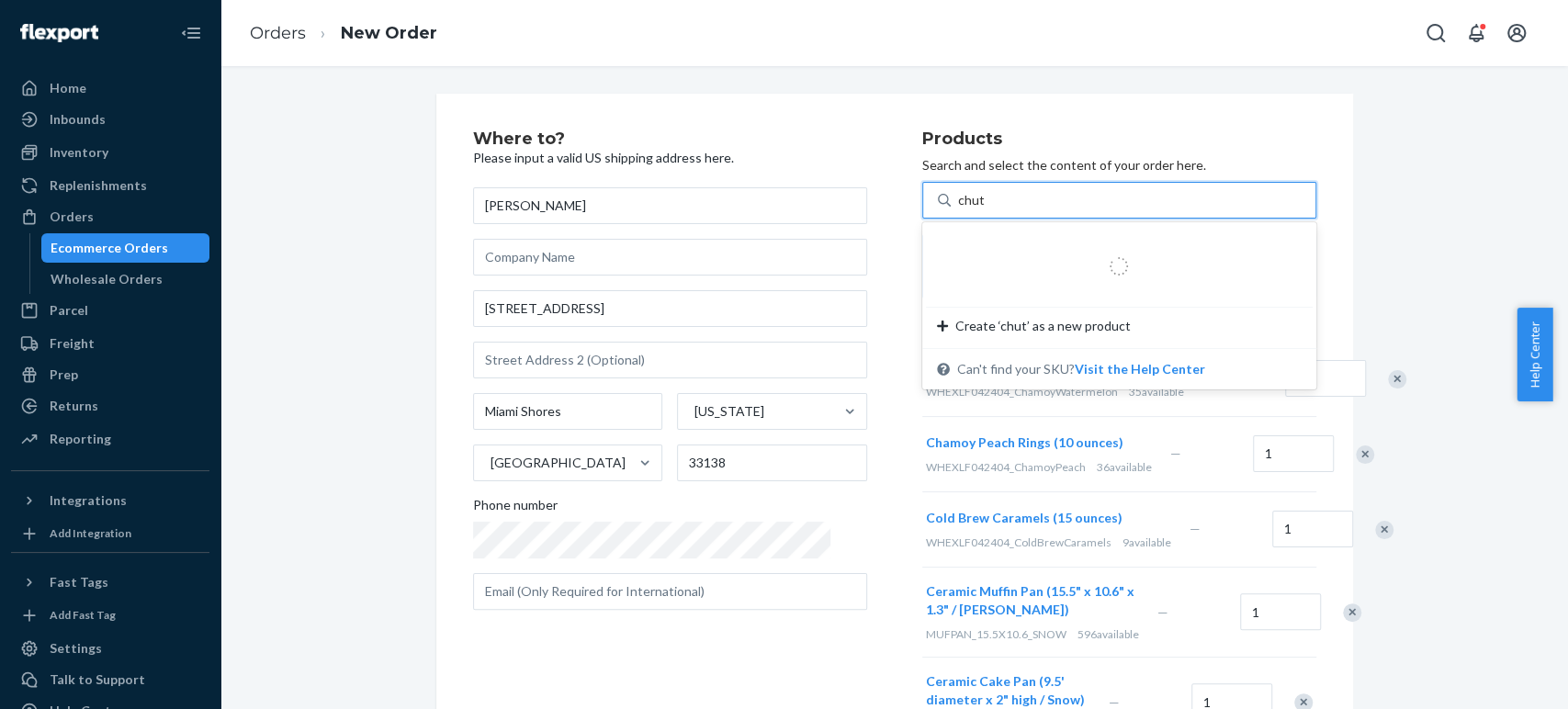
type input "chutn"
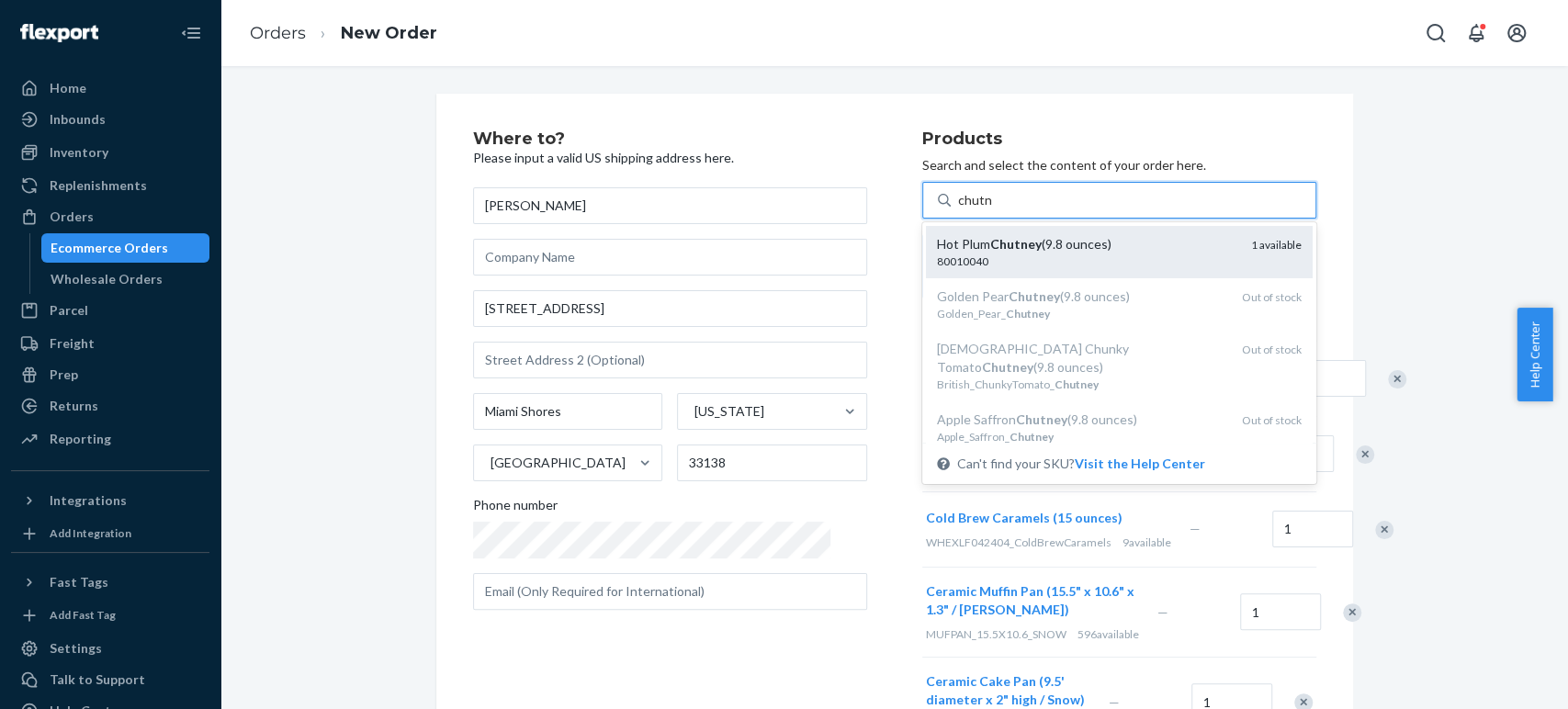
click at [990, 238] on em "Chutney" at bounding box center [1016, 243] width 52 height 16
click at [969, 210] on input "chutn" at bounding box center [974, 201] width 34 height 18
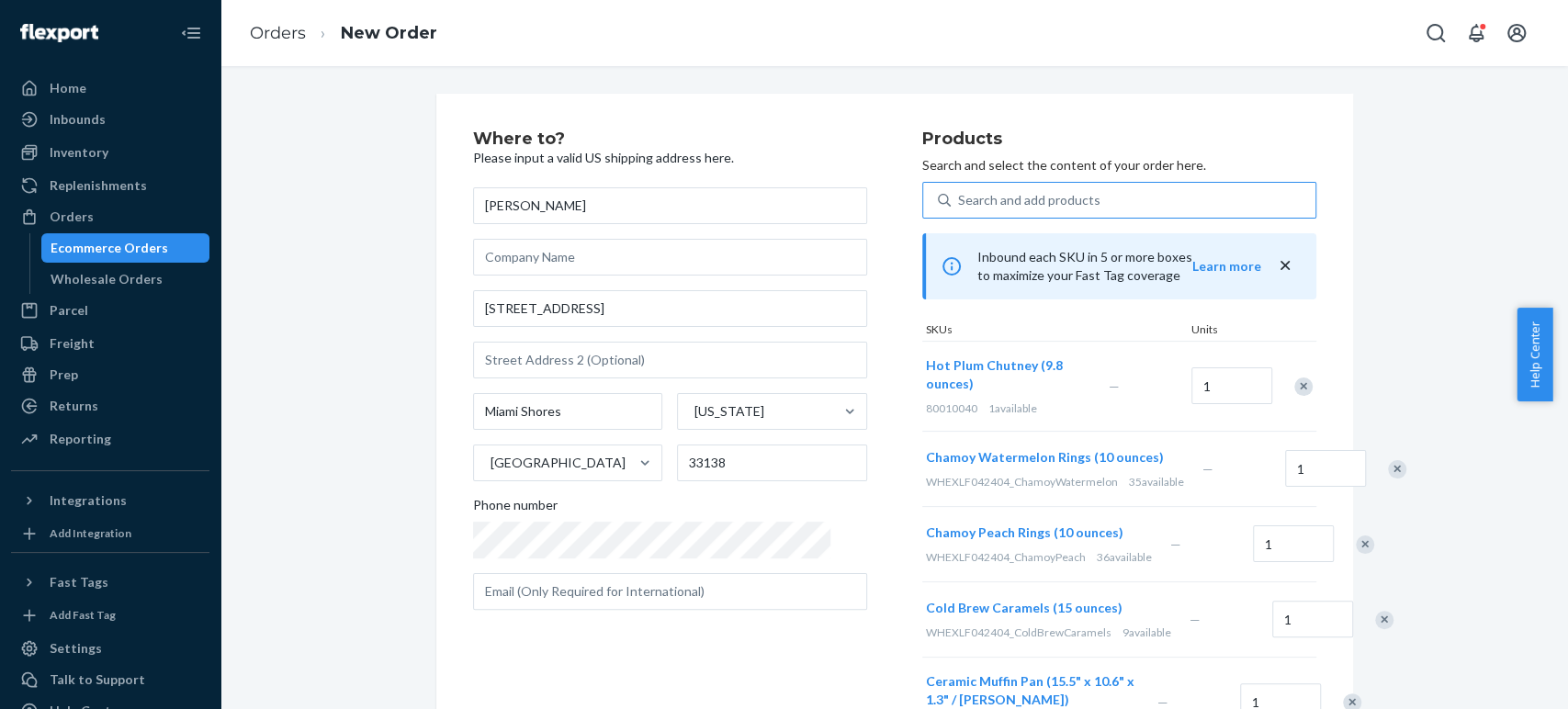
click at [1036, 200] on div "Search and add products" at bounding box center [1029, 201] width 142 height 18
click at [960, 200] on input "Search and add products" at bounding box center [959, 201] width 2 height 18
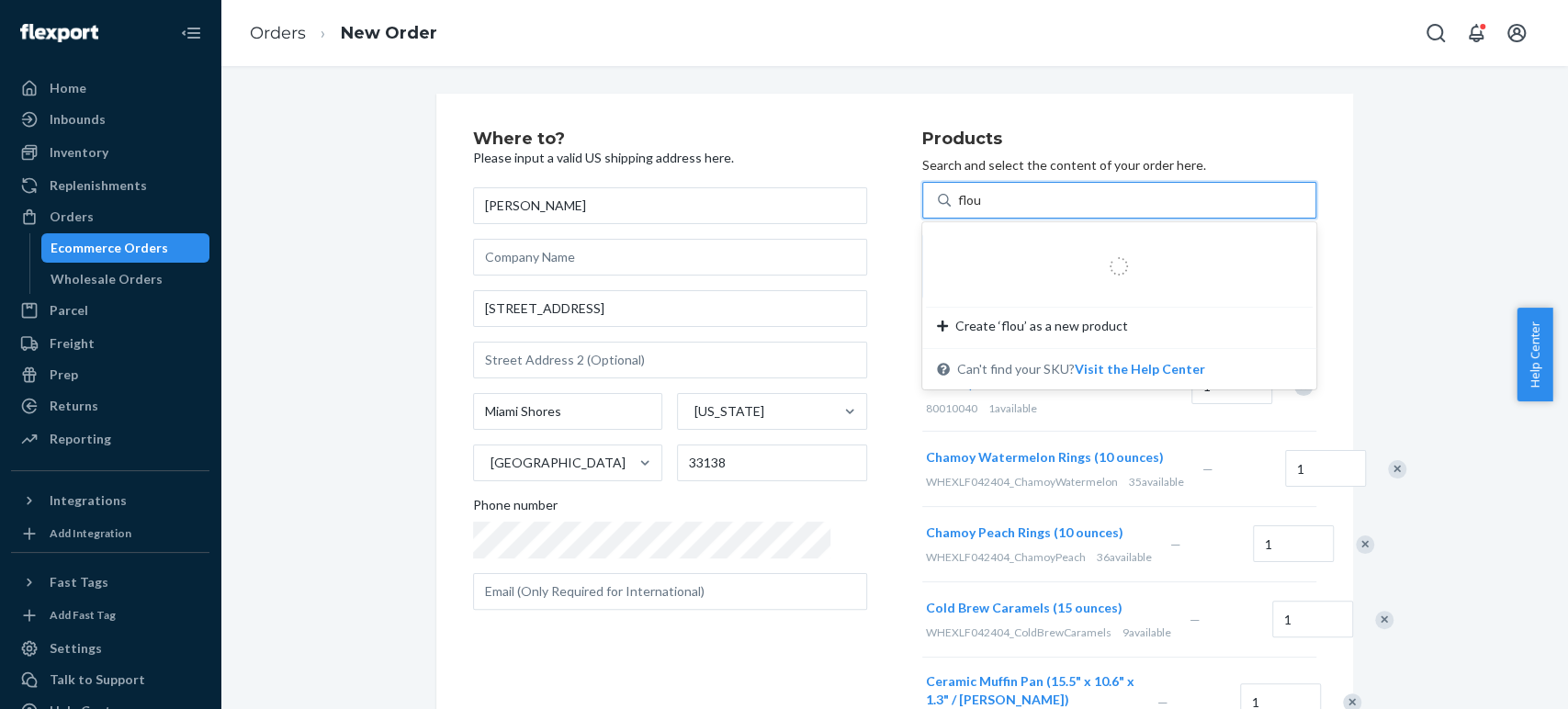
type input "flour"
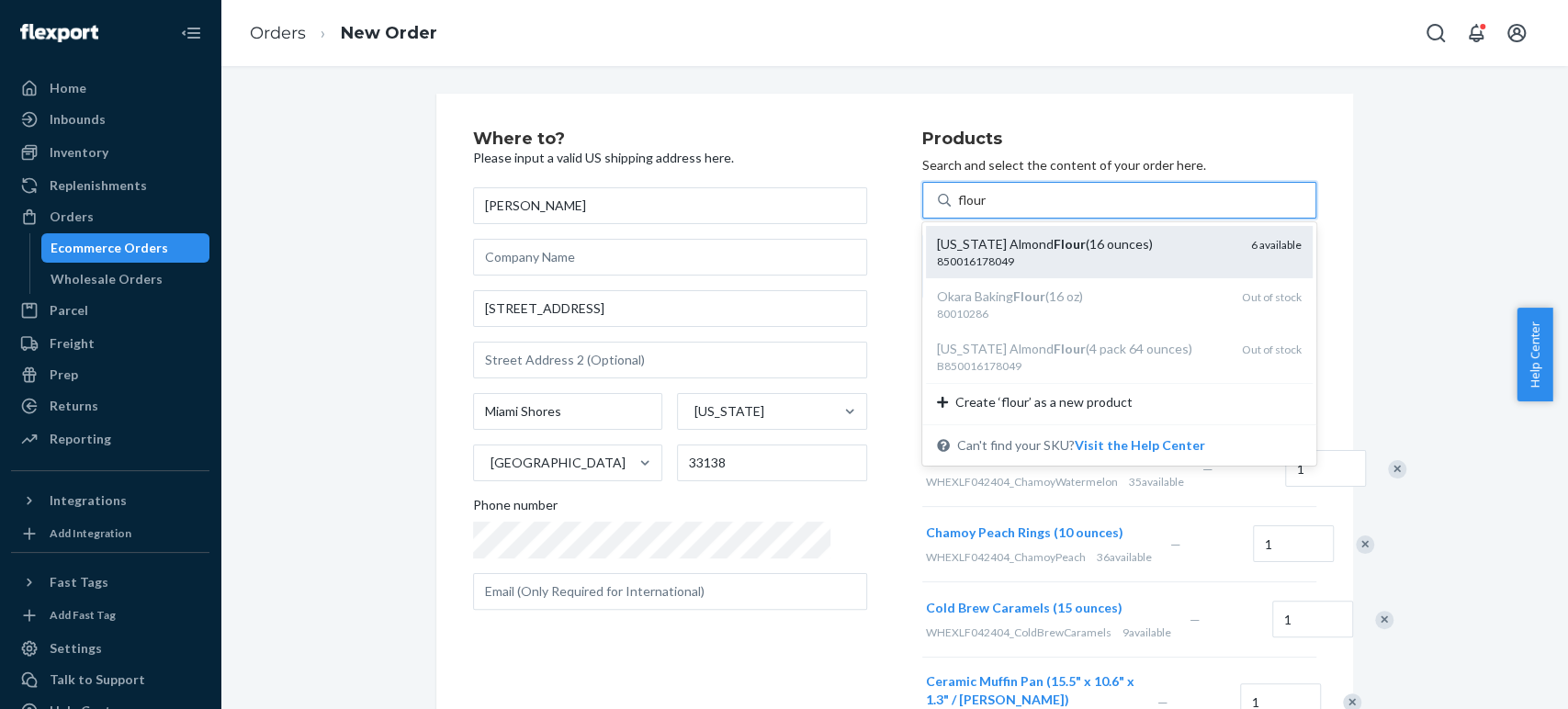
click at [1006, 230] on div "California Almond Flour (16 ounces) 850016178049 6 available" at bounding box center [1119, 251] width 386 height 53
click at [987, 210] on input "flour" at bounding box center [973, 201] width 30 height 18
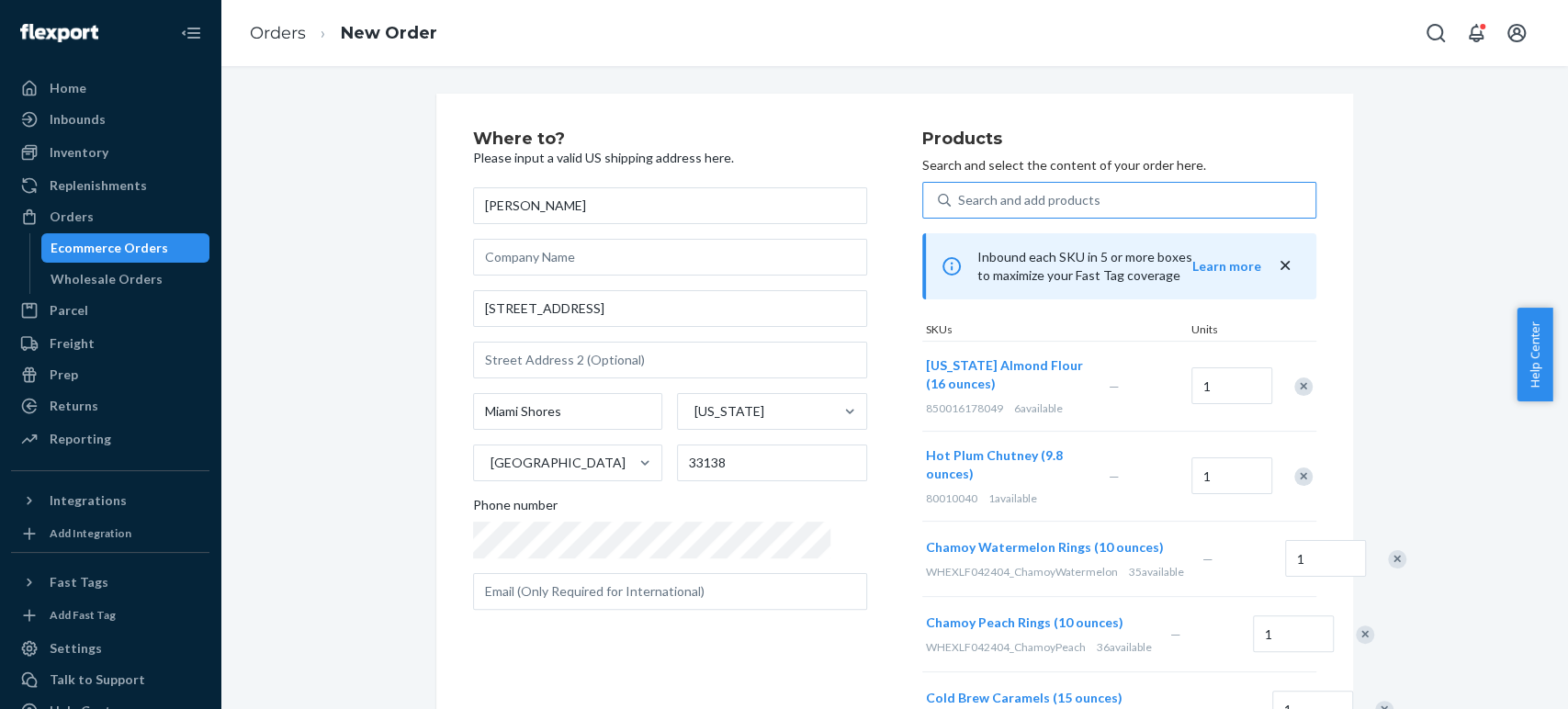
click at [990, 197] on div "Search and add products" at bounding box center [1029, 201] width 142 height 18
click at [960, 197] on input "Search and add products" at bounding box center [959, 201] width 2 height 18
click at [974, 200] on div "Search and add products" at bounding box center [1029, 201] width 142 height 18
click at [960, 200] on input "0 results available. Use Up and Down to choose options, press Enter to select t…" at bounding box center [959, 201] width 2 height 18
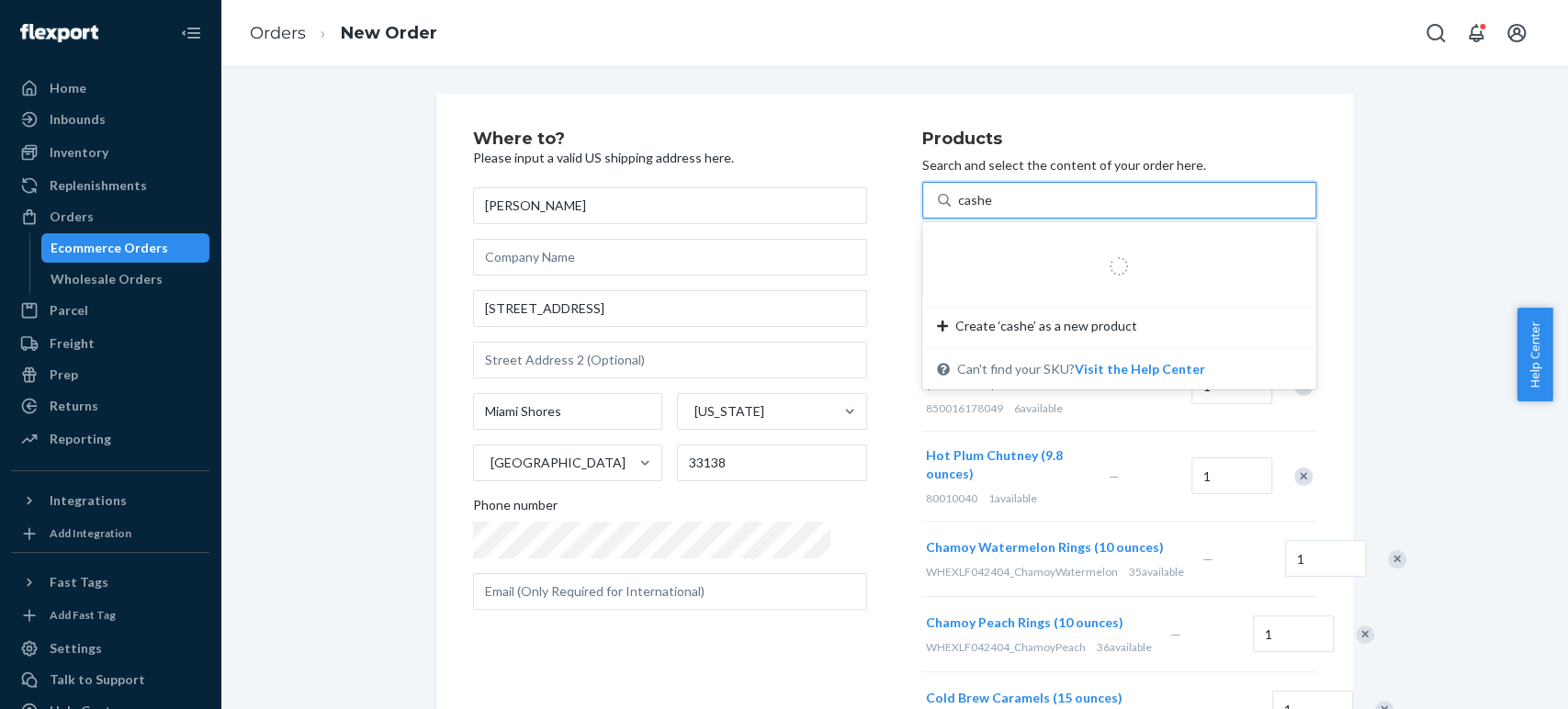
type input "cashew"
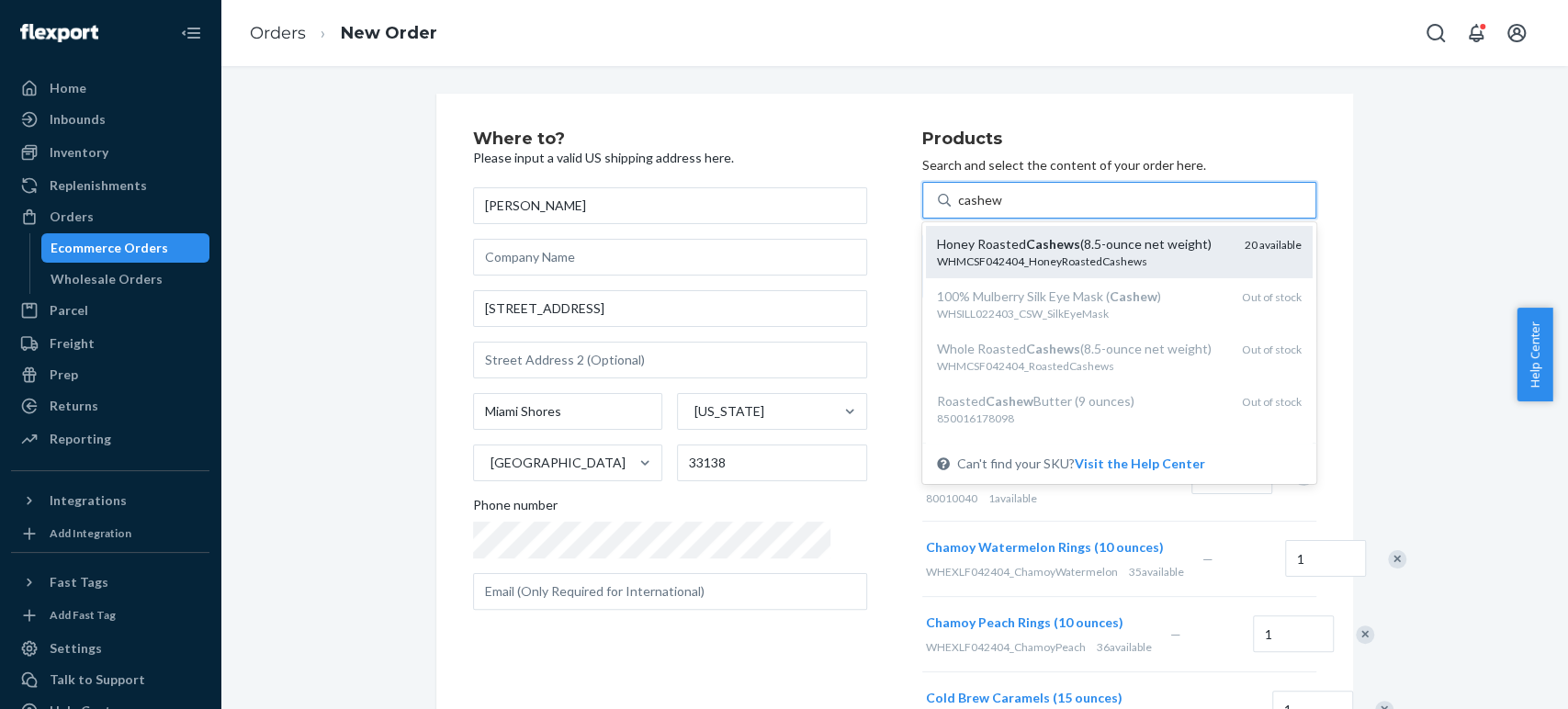
click at [973, 240] on div "Honey Roasted Cashews (8.5-ounce net weight)" at bounding box center [1083, 244] width 293 height 18
click at [973, 210] on input "cashew" at bounding box center [980, 201] width 44 height 18
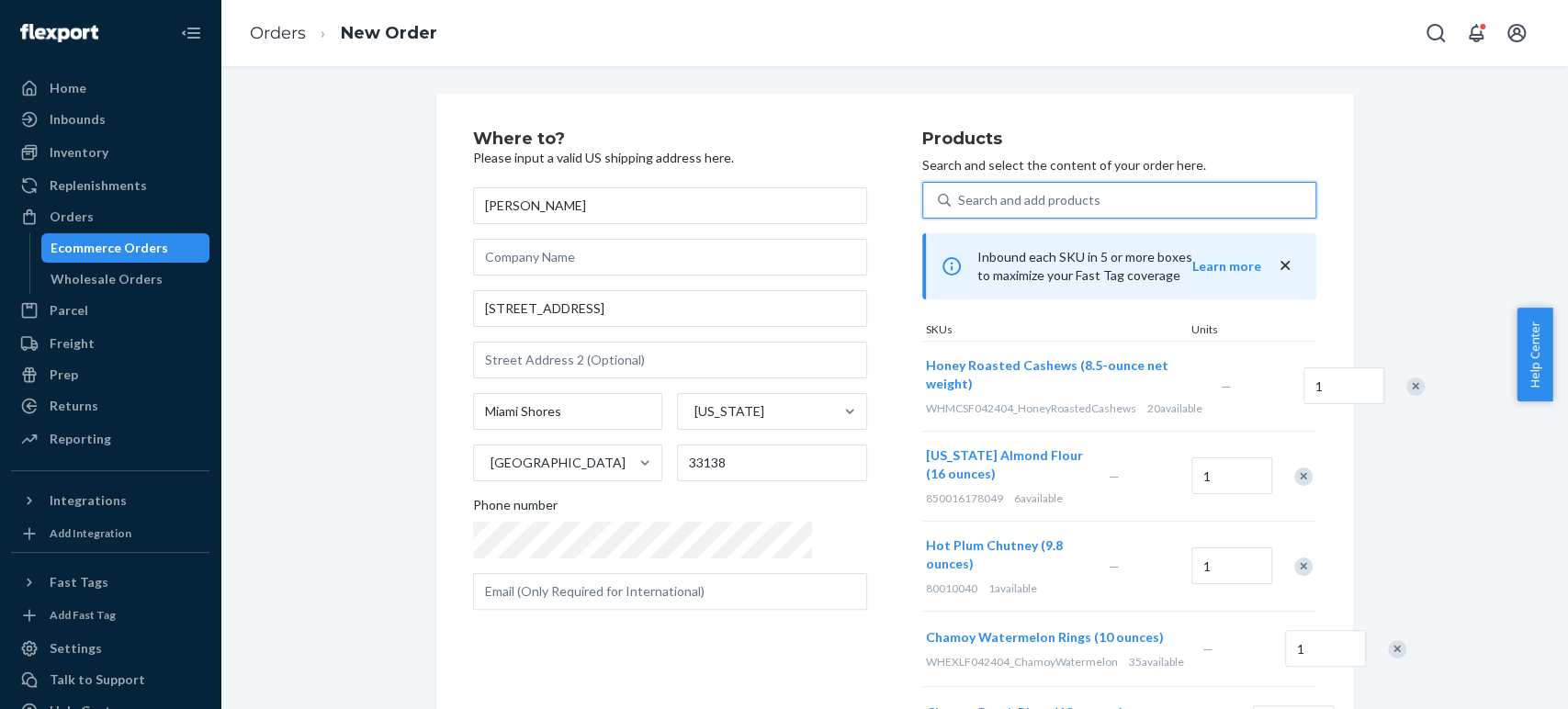
click at [958, 202] on div "Search and add products" at bounding box center [1029, 201] width 142 height 18
click at [958, 202] on input "0 results available. Select is focused ,type to refine list, press Down to open…" at bounding box center [959, 201] width 2 height 18
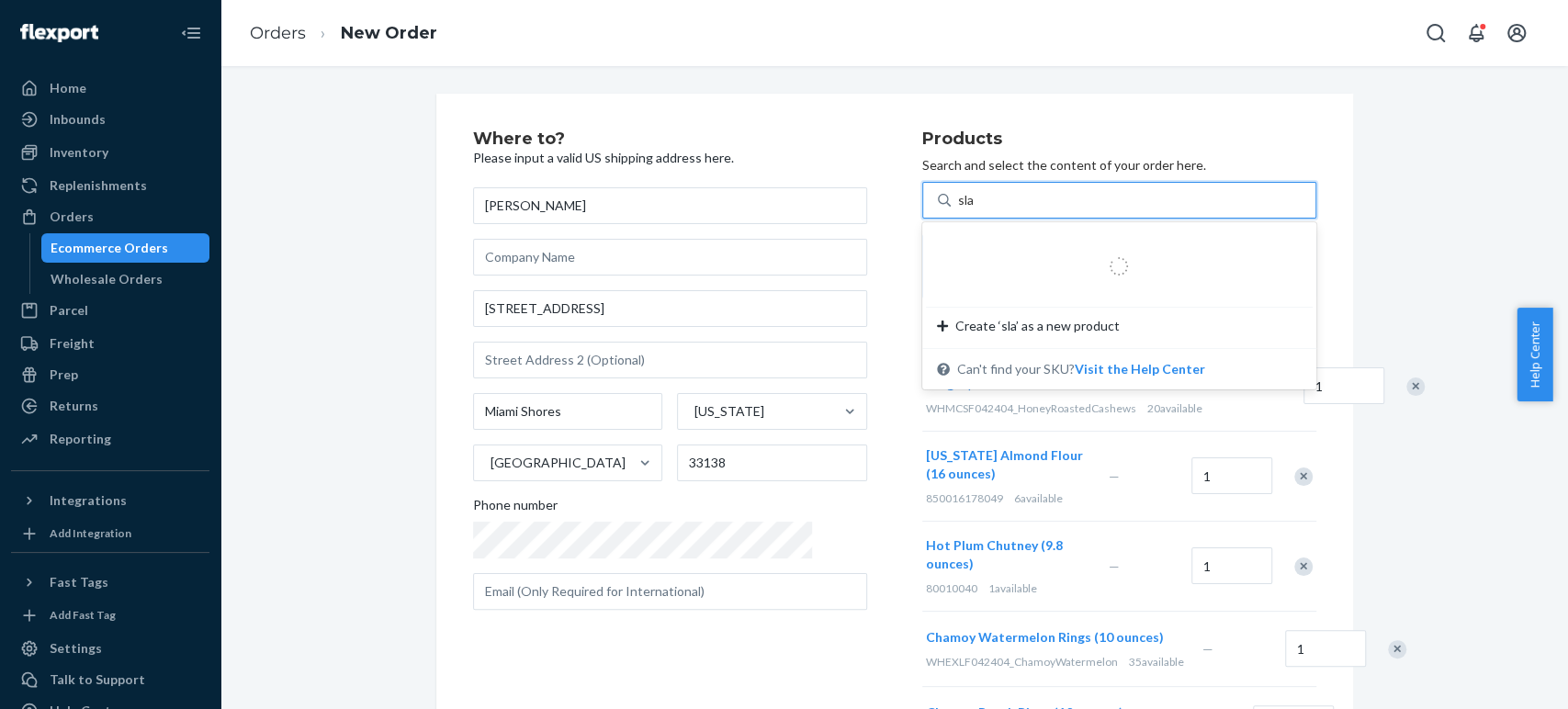
type input "slab"
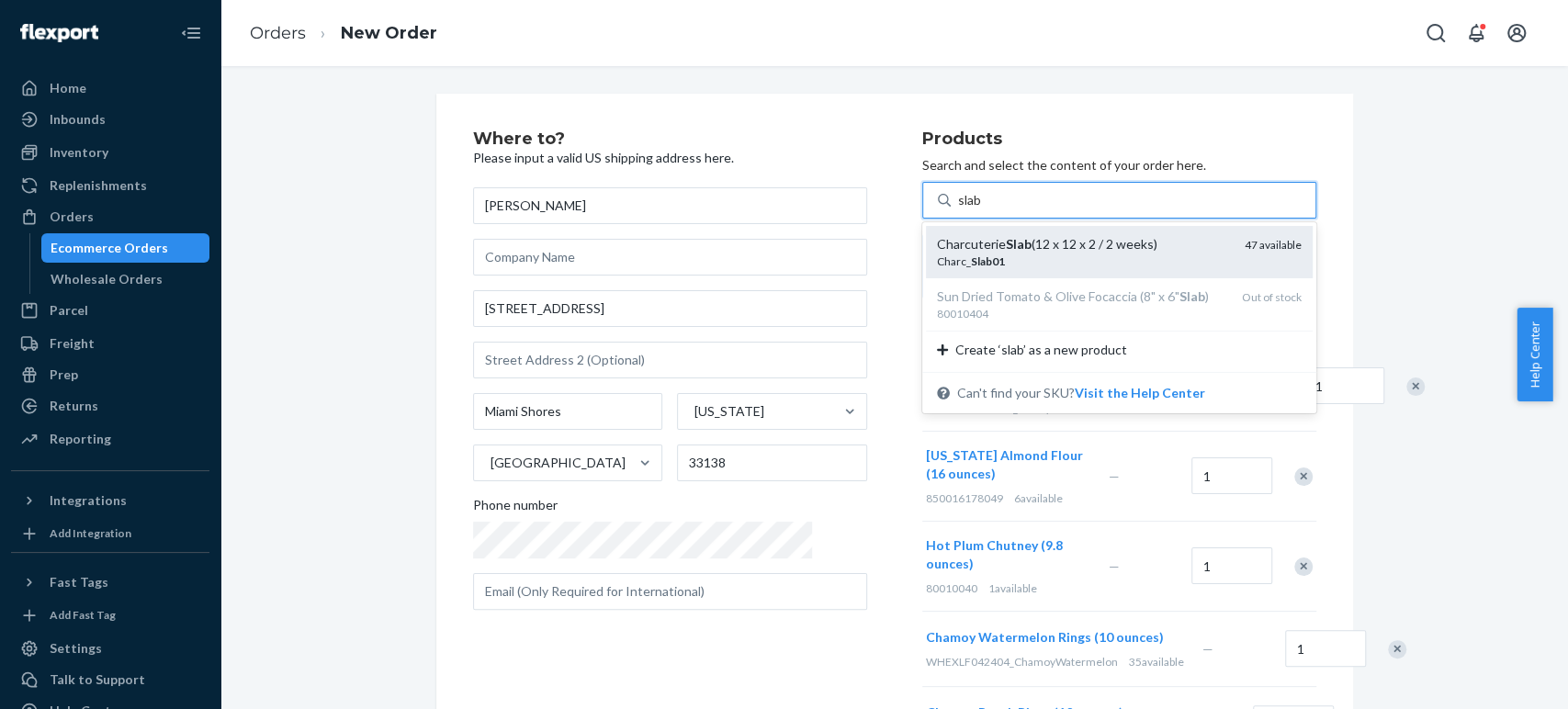
click at [937, 251] on div "Charcuterie Slab (12 x 12 x 2 / 2 weeks)" at bounding box center [1083, 244] width 293 height 18
click at [958, 210] on input "slab" at bounding box center [970, 201] width 25 height 18
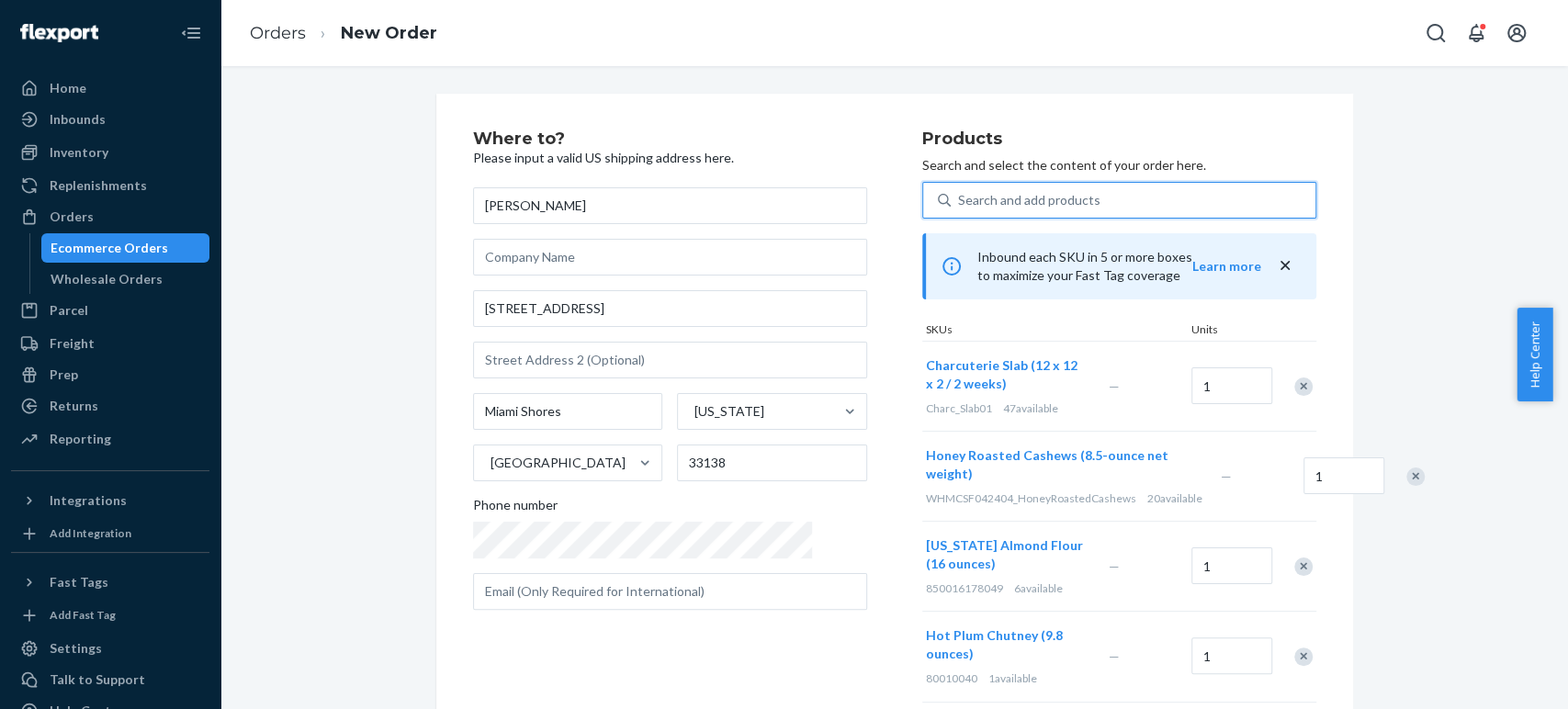
click at [974, 203] on div "Search and add products" at bounding box center [1029, 201] width 142 height 18
click at [960, 203] on input "0 results available. Select is focused ,type to refine list, press Down to open…" at bounding box center [959, 201] width 2 height 18
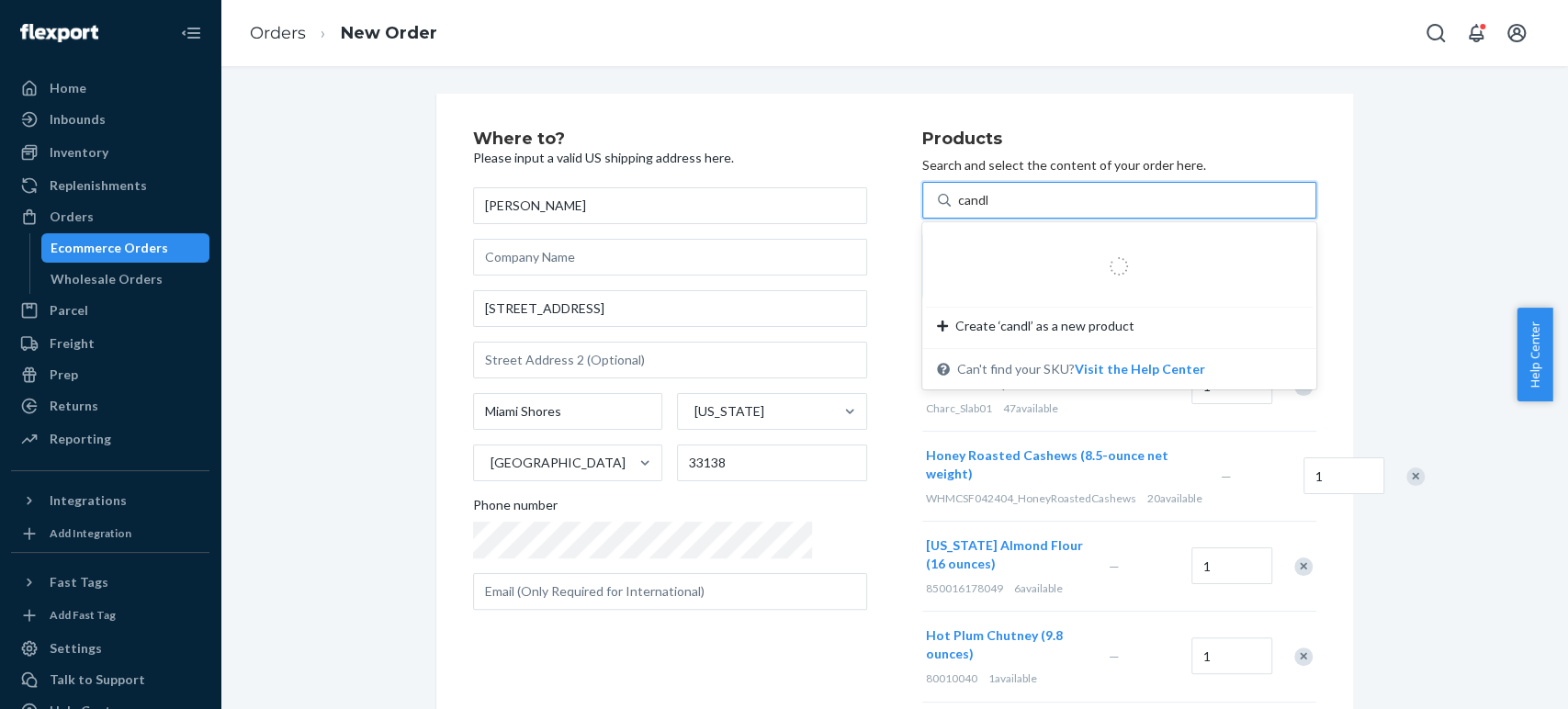
type input "candle"
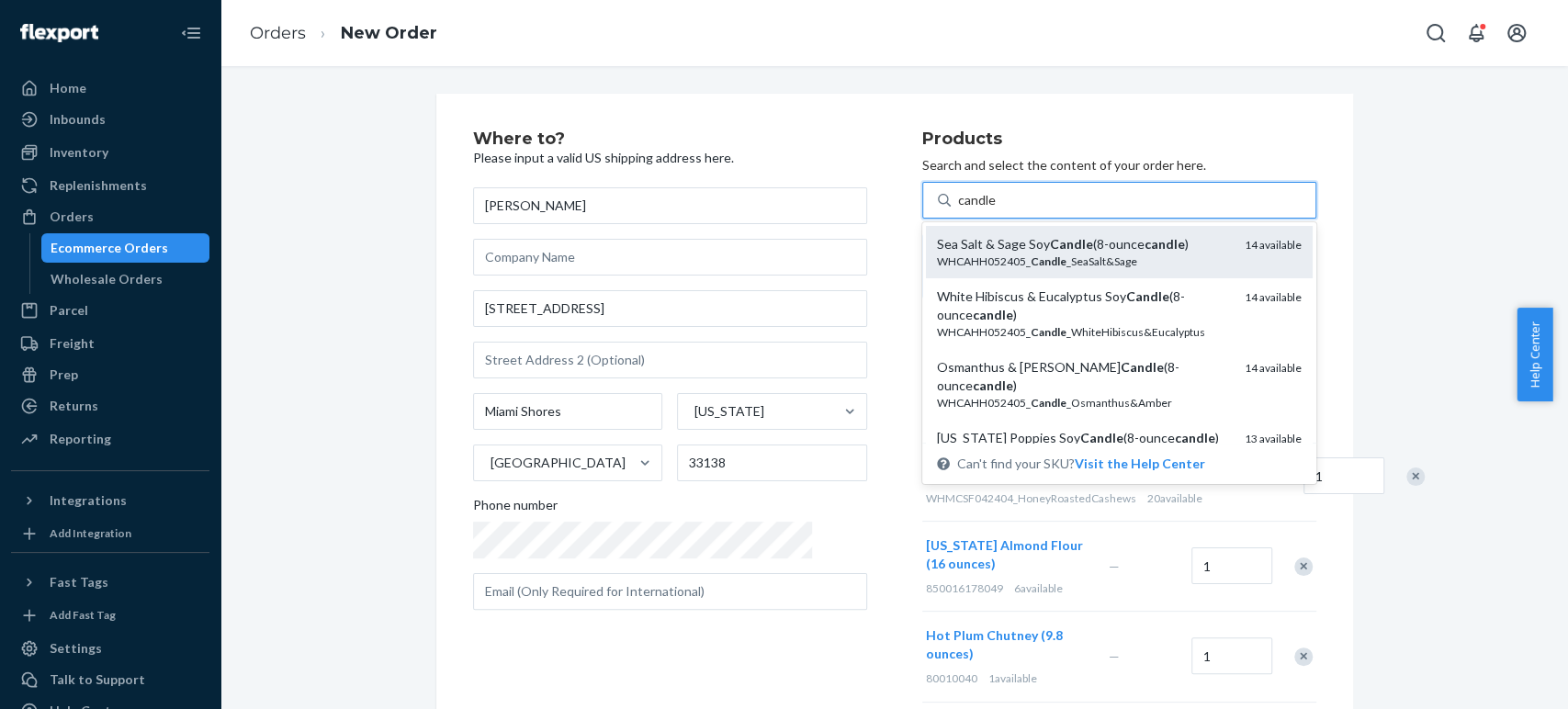
click at [967, 232] on div "Sea Salt & Sage Soy Candle (8-ounce candle ) WHCAHH052405_ Candle _SeaSalt&Sage…" at bounding box center [1119, 251] width 386 height 53
click at [967, 210] on input "candle" at bounding box center [977, 201] width 39 height 18
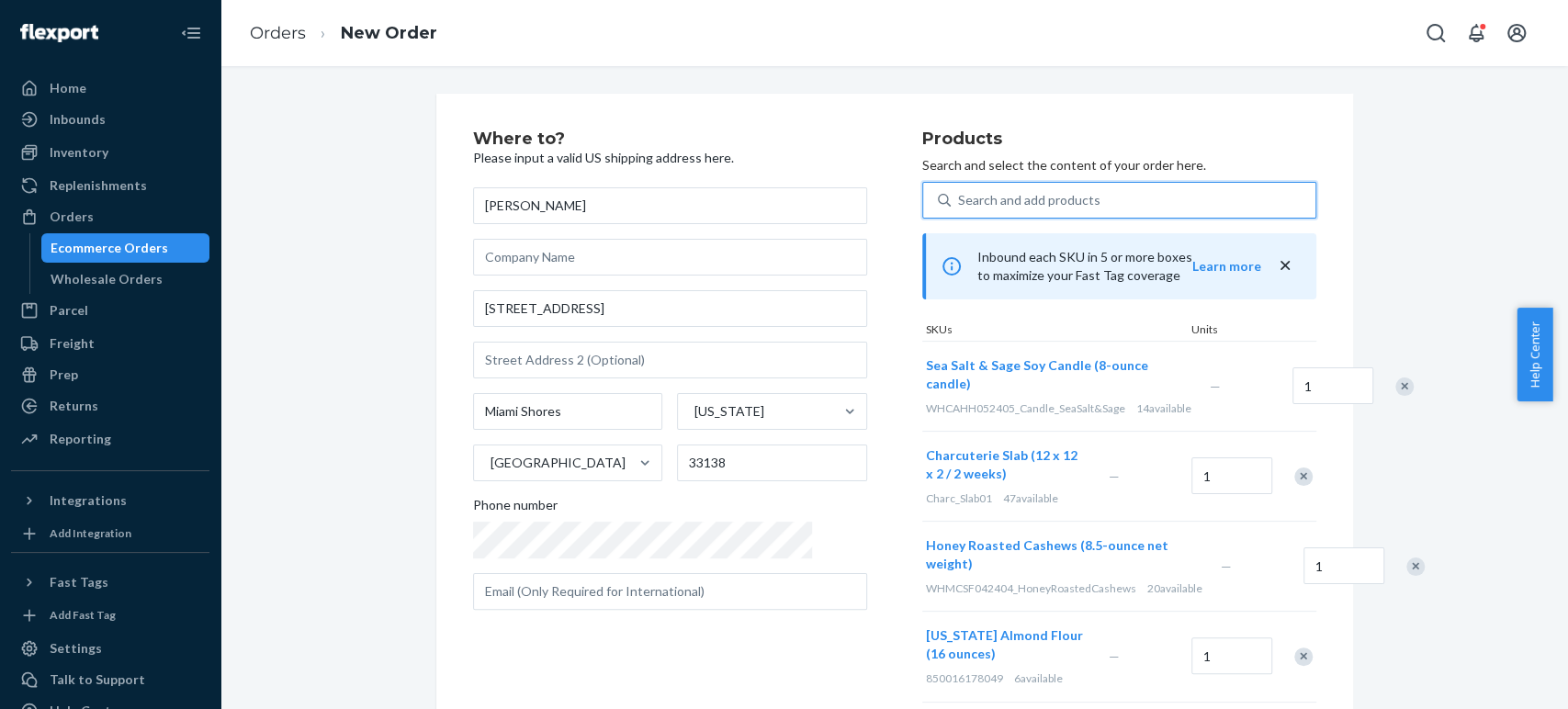
click at [958, 197] on div "Search and add products" at bounding box center [1029, 201] width 142 height 18
click at [958, 197] on input "0 results available. Select is focused ,type to refine list, press Down to open…" at bounding box center [959, 201] width 2 height 18
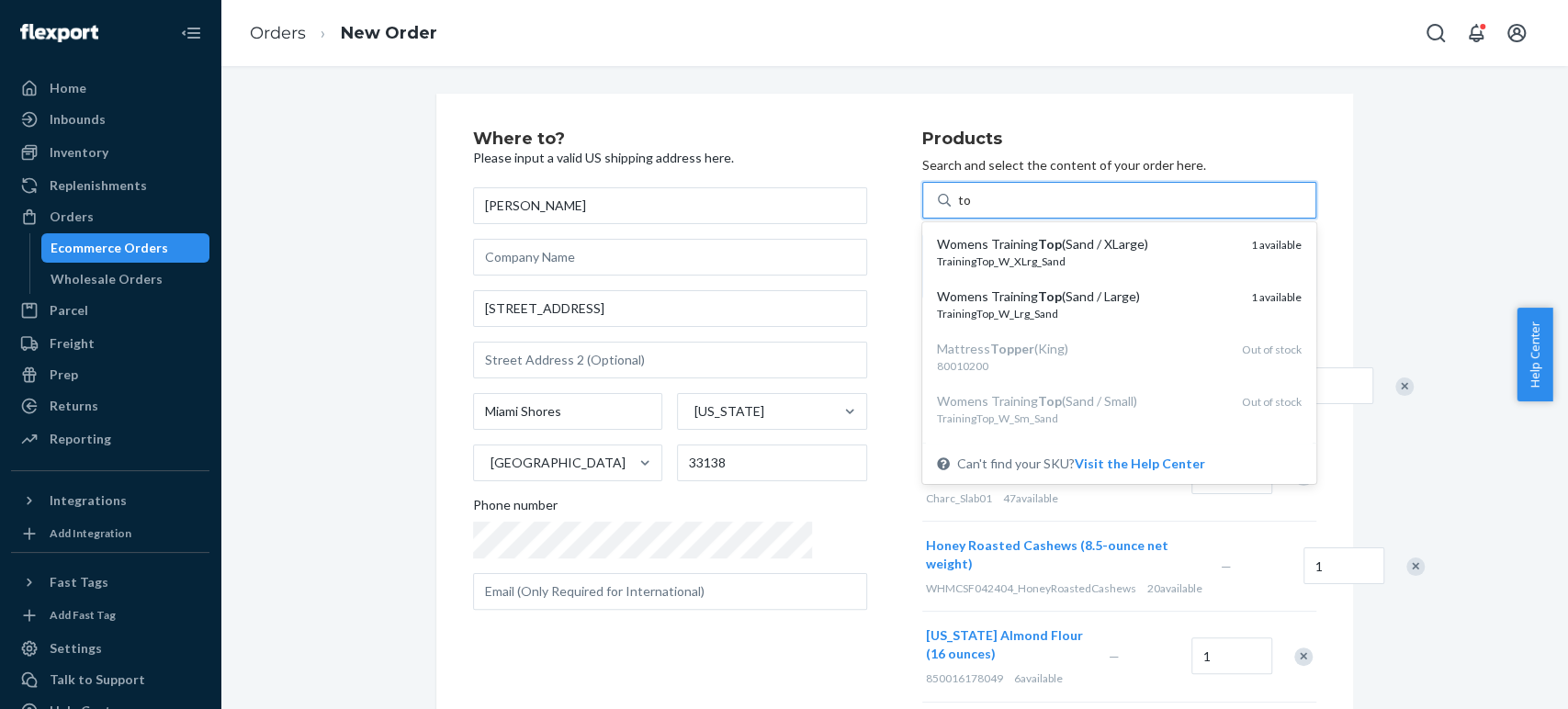
type input "t"
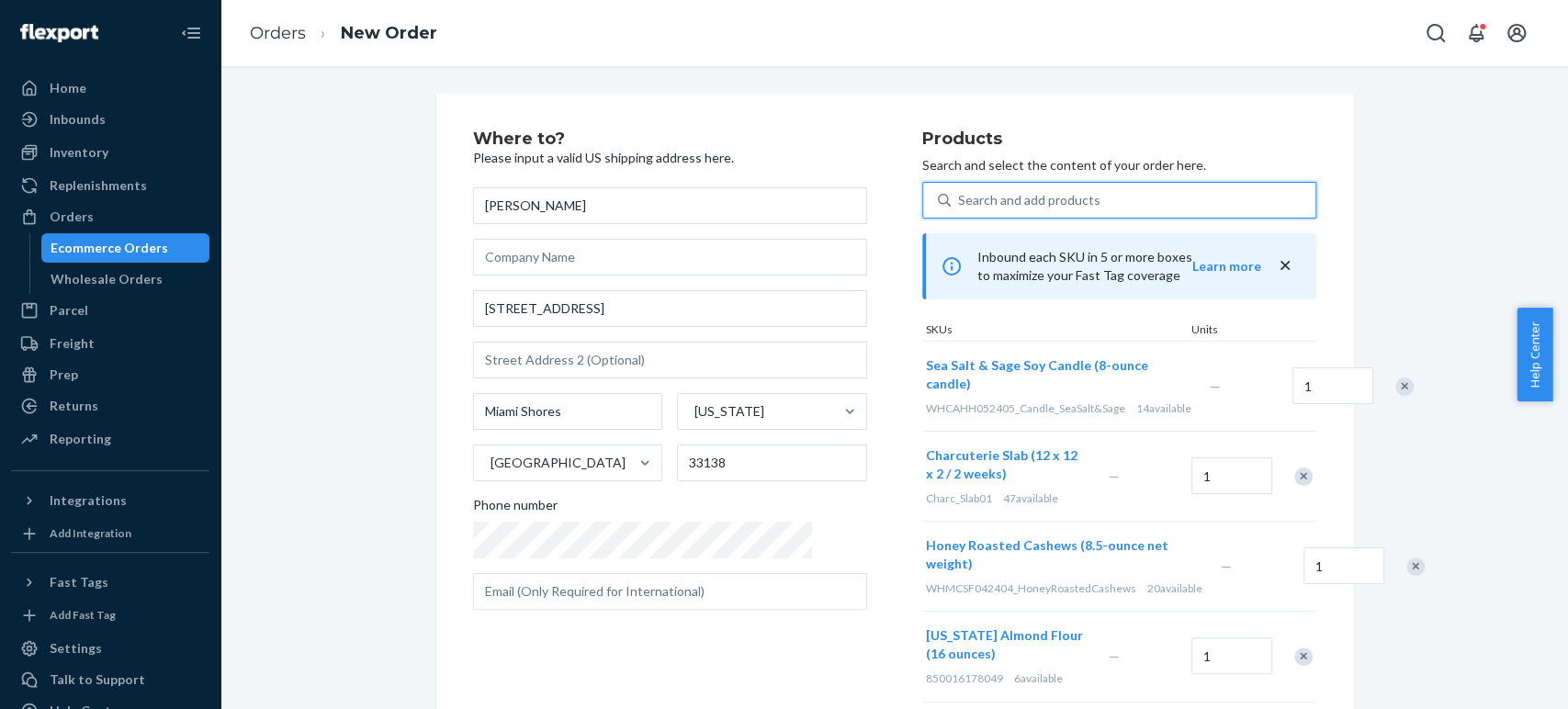
click at [958, 197] on div "Search and add products" at bounding box center [1029, 201] width 142 height 18
click at [958, 197] on input "0 results available. Select is focused ,type to refine list, press Down to open…" at bounding box center [959, 201] width 2 height 18
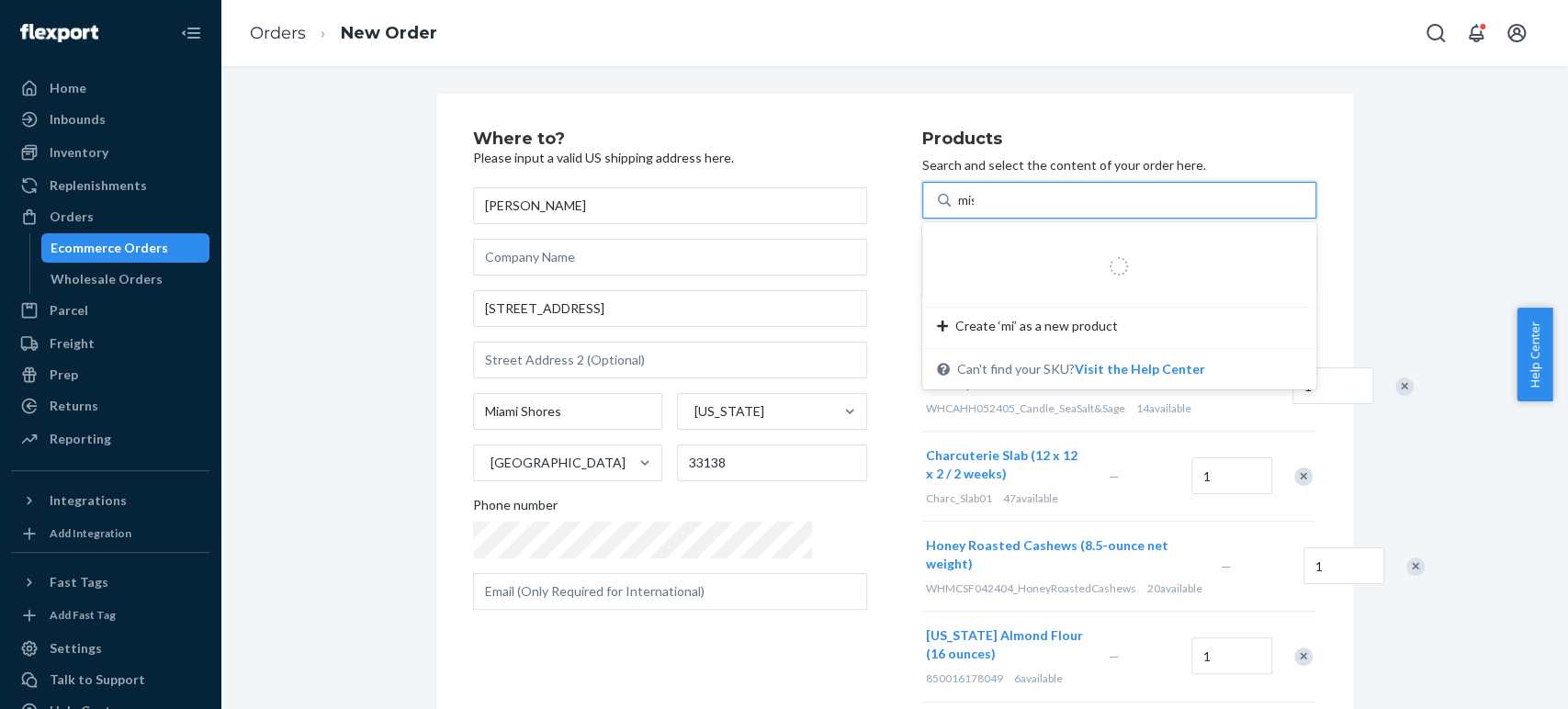
type input "mist"
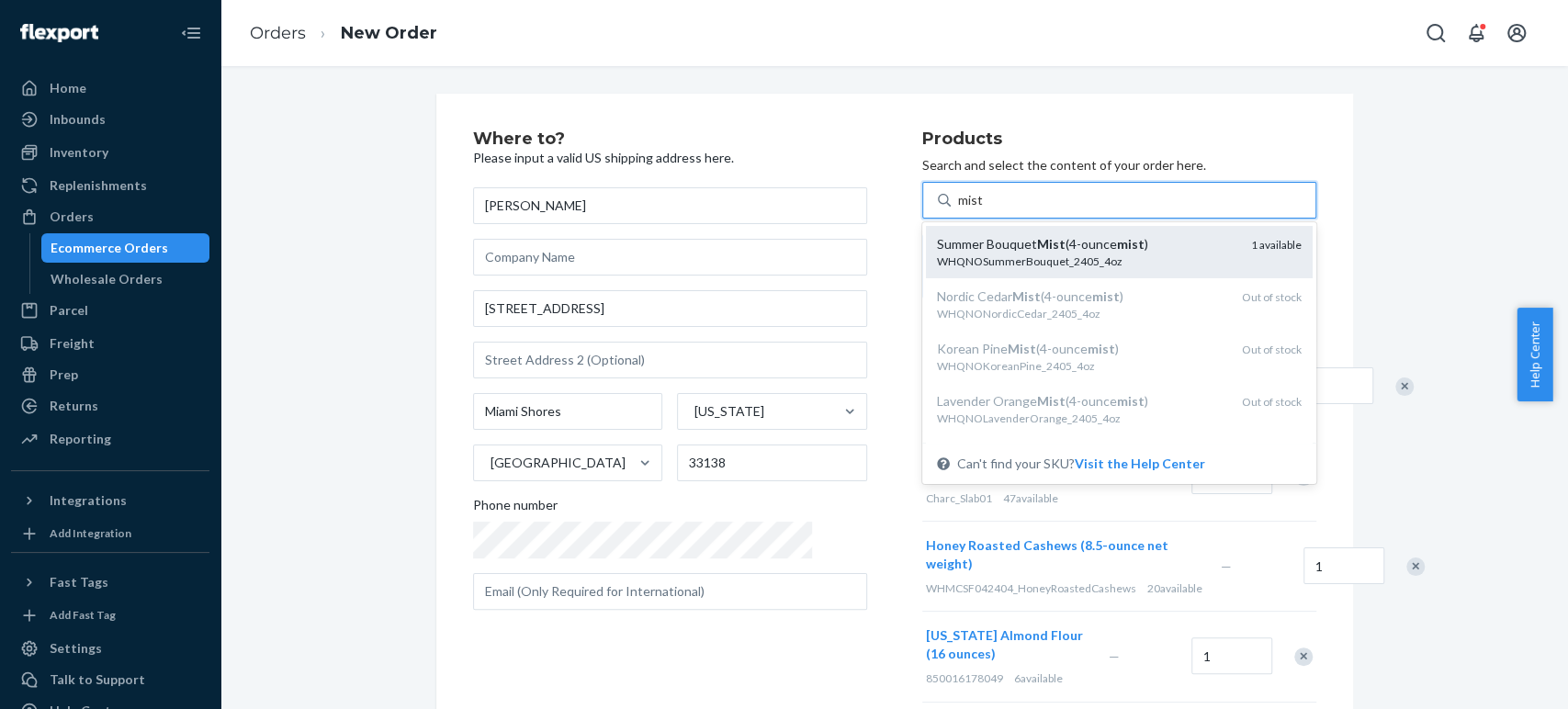
click at [937, 242] on div "Summer Bouquet Mist (4-ounce mist )" at bounding box center [1086, 244] width 300 height 18
click at [958, 210] on input "mist" at bounding box center [971, 201] width 26 height 18
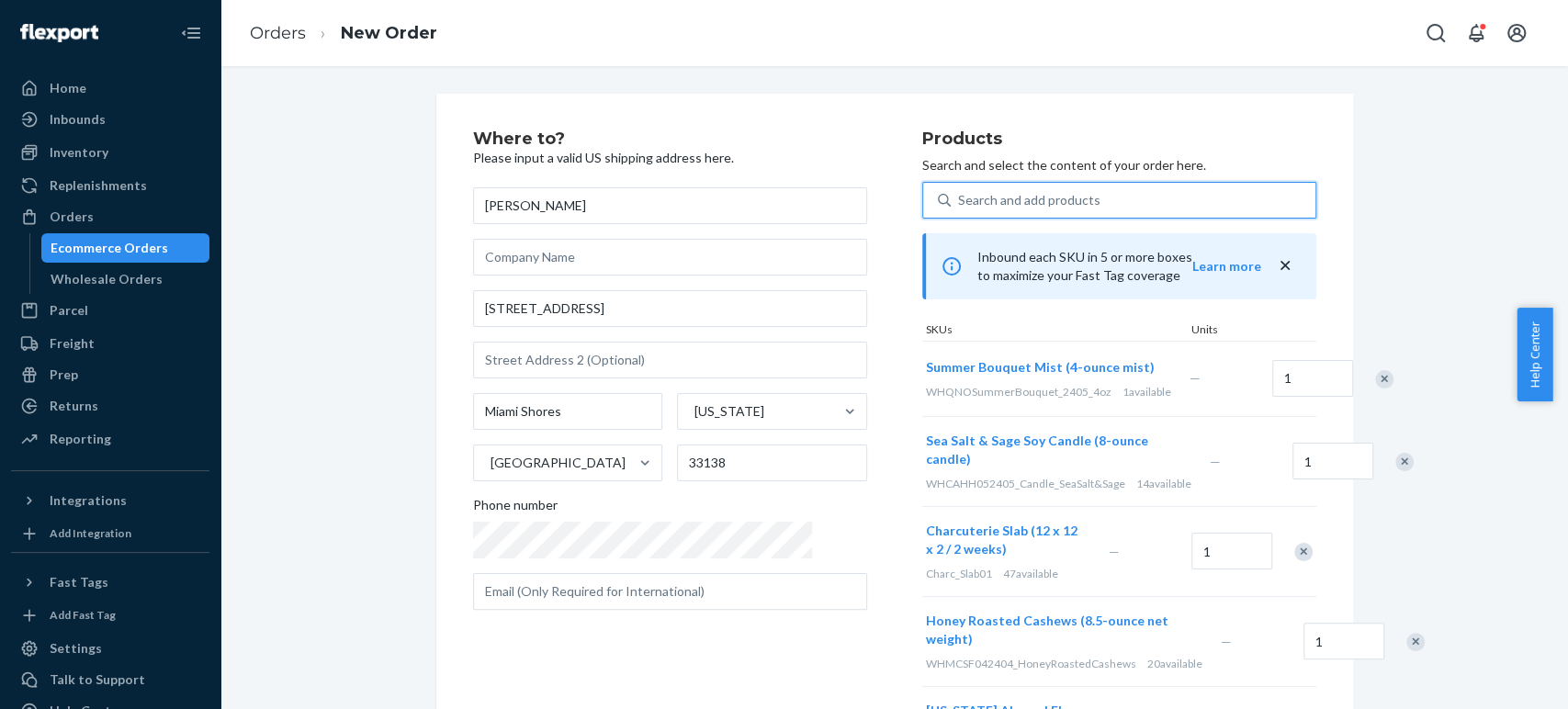
click at [958, 199] on div "Search and add products" at bounding box center [1029, 201] width 142 height 18
click at [958, 199] on input "0 results available. Use Up and Down to choose options, press Enter to select t…" at bounding box center [959, 201] width 2 height 18
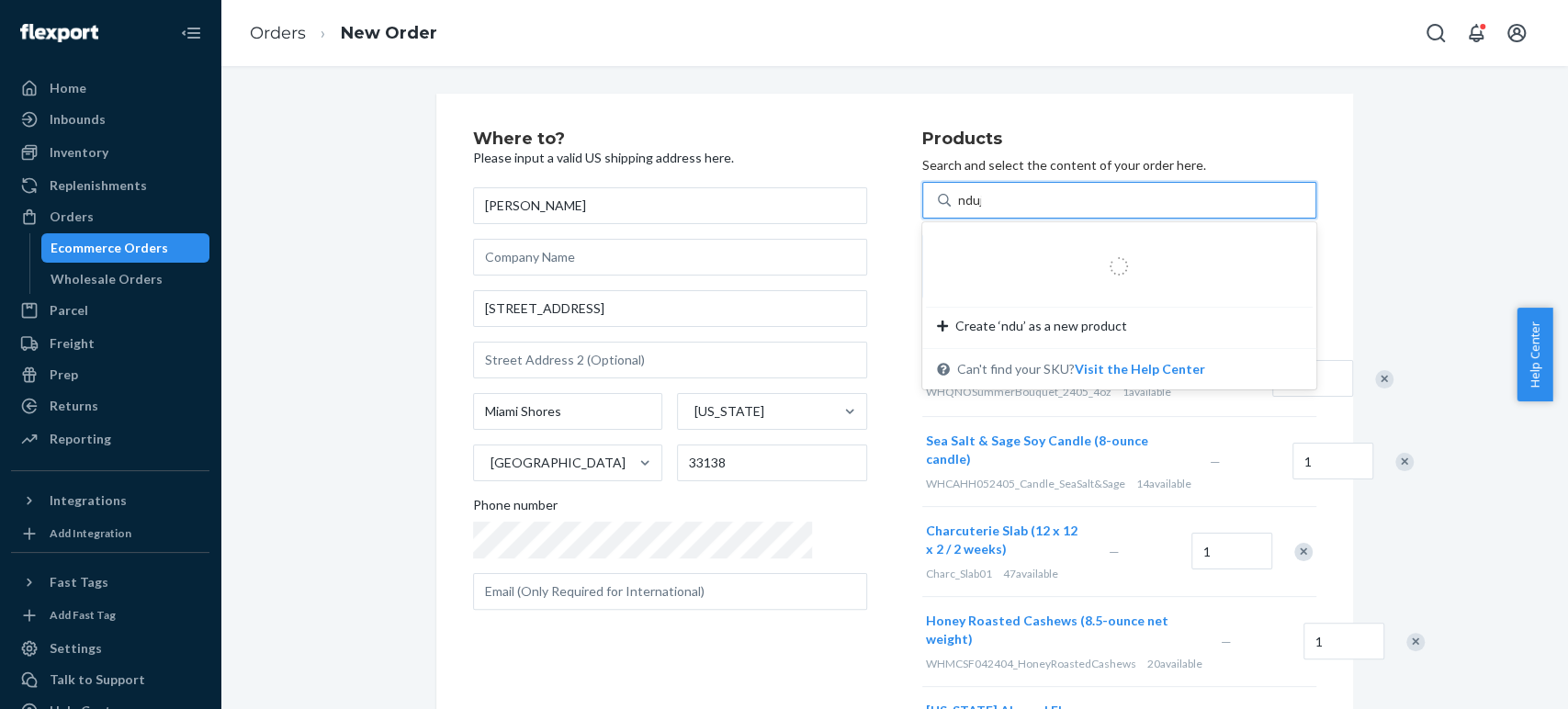
type input "nduja"
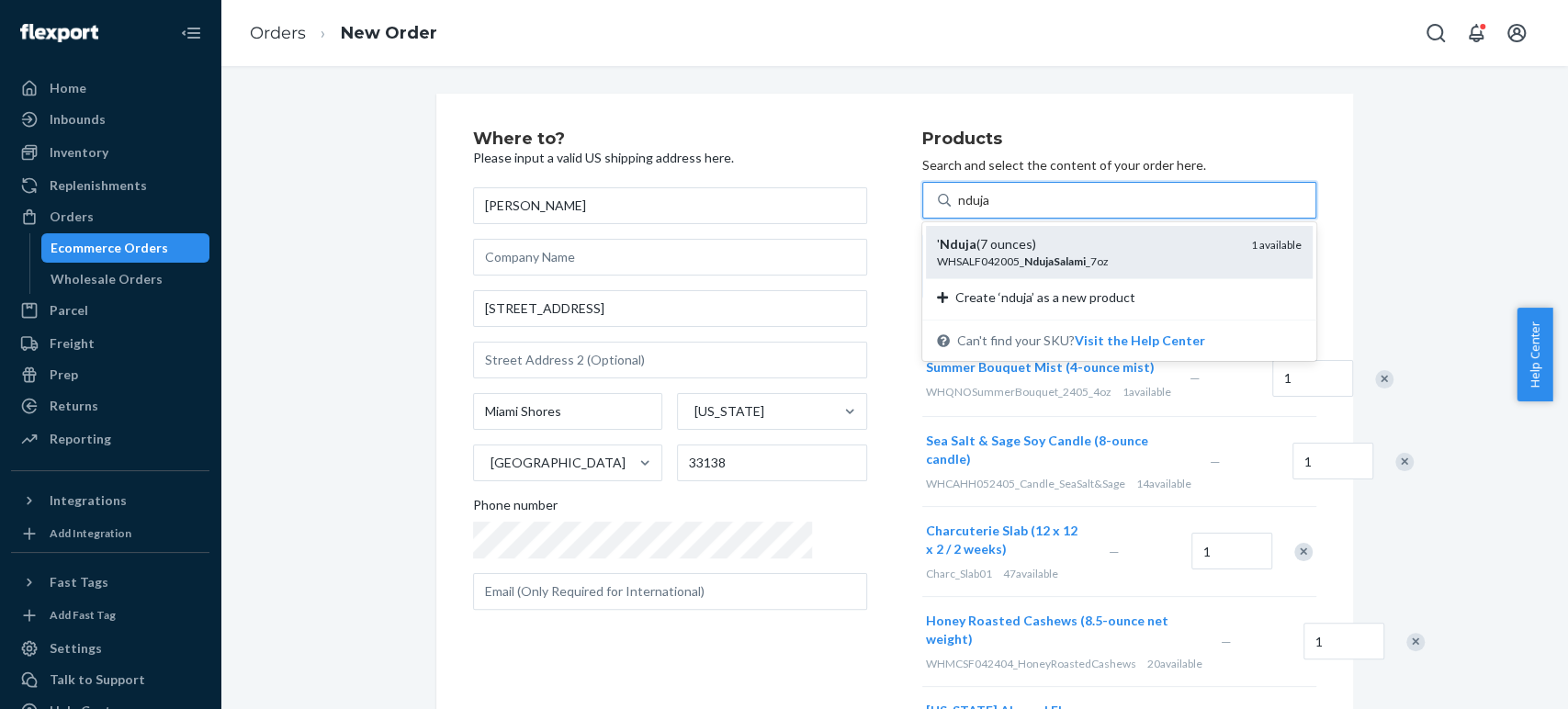
click at [937, 244] on div "' Nduja (7 ounces)" at bounding box center [1086, 244] width 300 height 18
click at [958, 210] on input "nduja" at bounding box center [974, 201] width 33 height 18
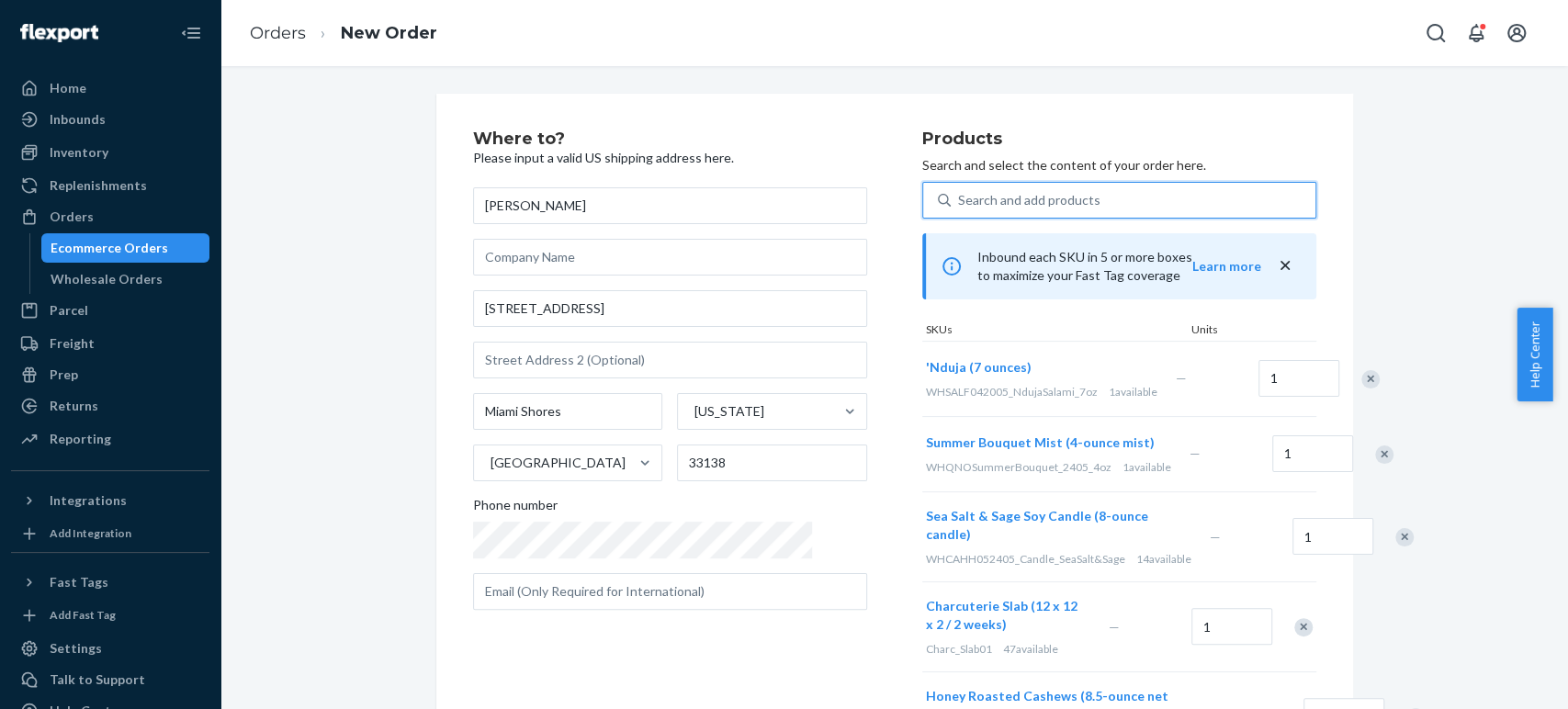
click at [958, 191] on div "Search and add products" at bounding box center [1029, 201] width 142 height 18
click at [958, 191] on input "0 results available. Select is focused ,type to refine list, press Down to open…" at bounding box center [959, 201] width 2 height 18
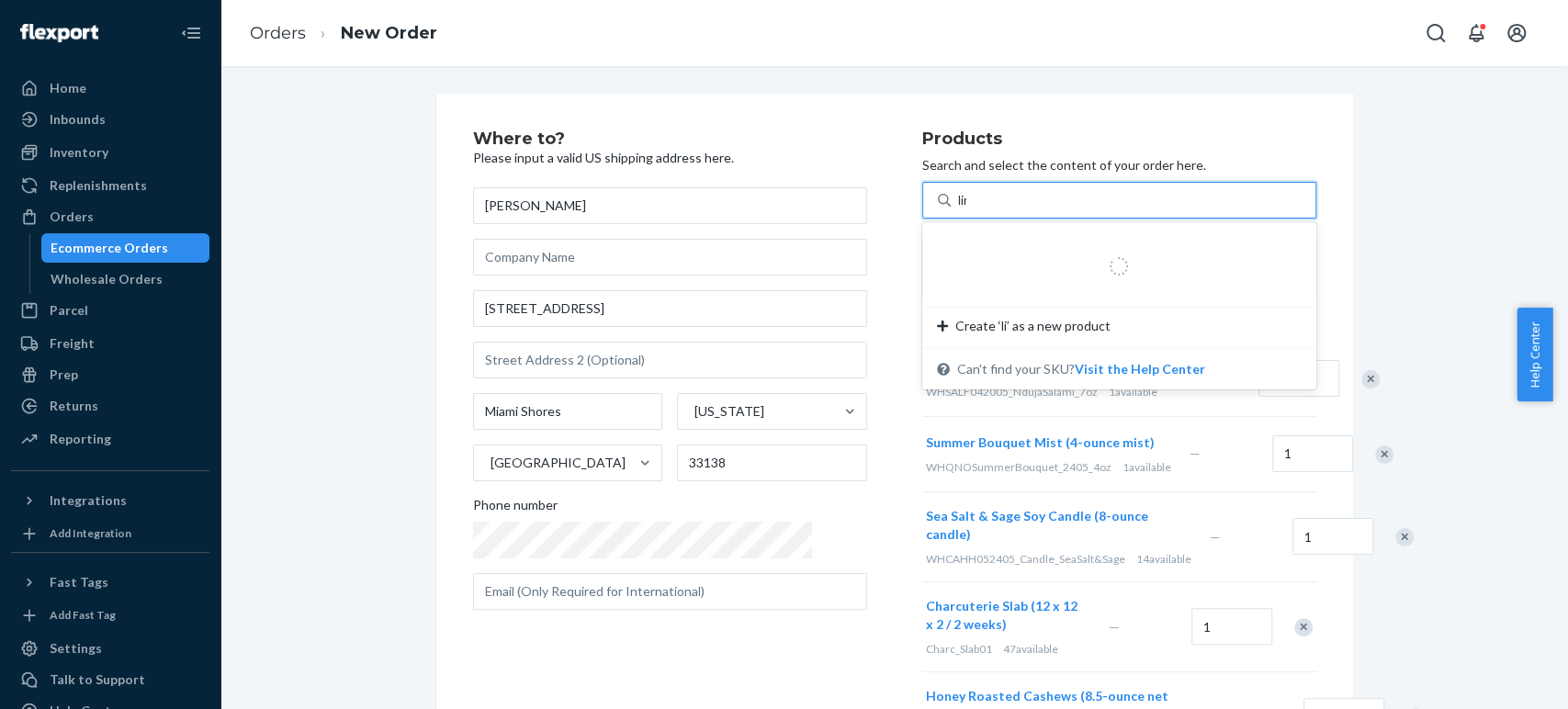
type input "linen"
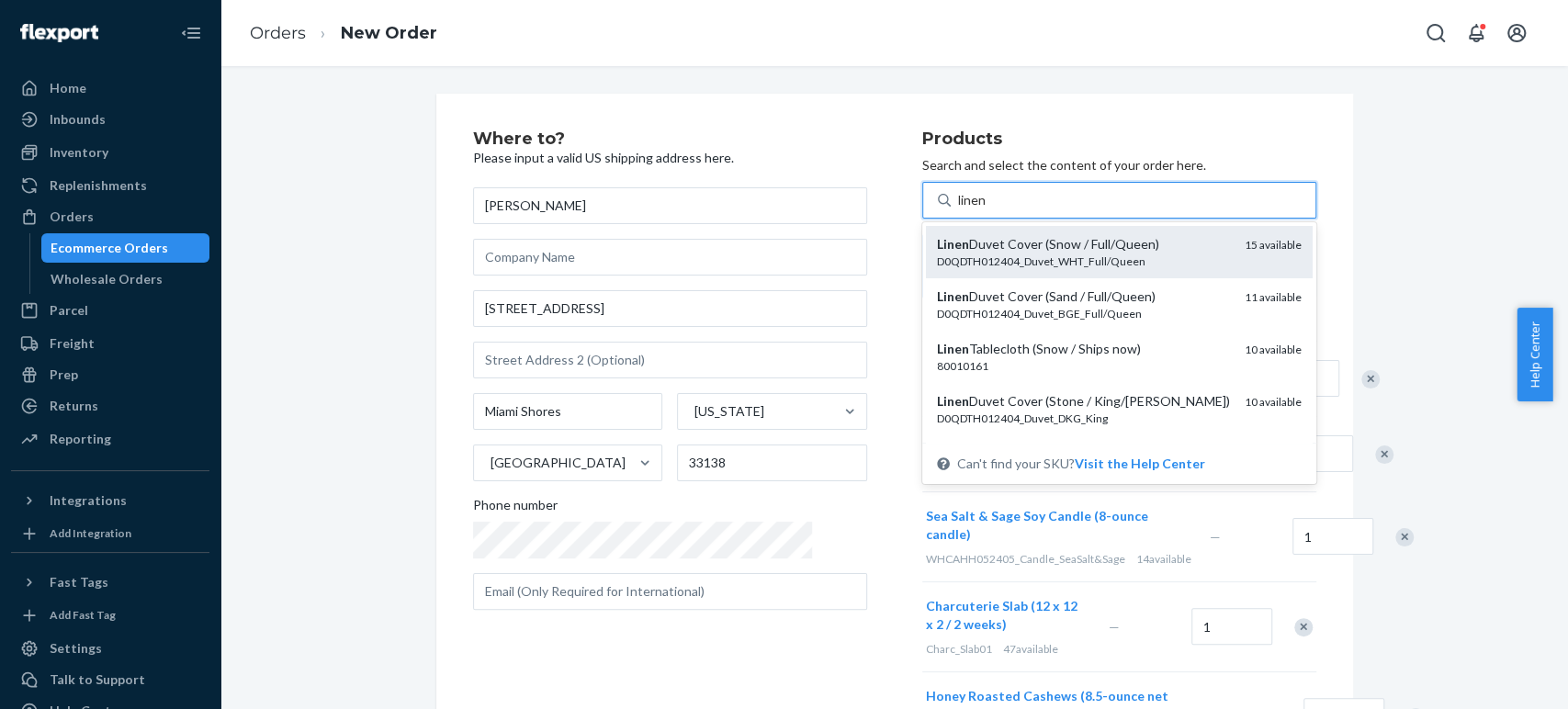
click at [949, 255] on div "D0QDTH012404_Duvet_WHT_Full/Queen" at bounding box center [1083, 261] width 293 height 16
click at [958, 210] on input "linen" at bounding box center [973, 201] width 30 height 18
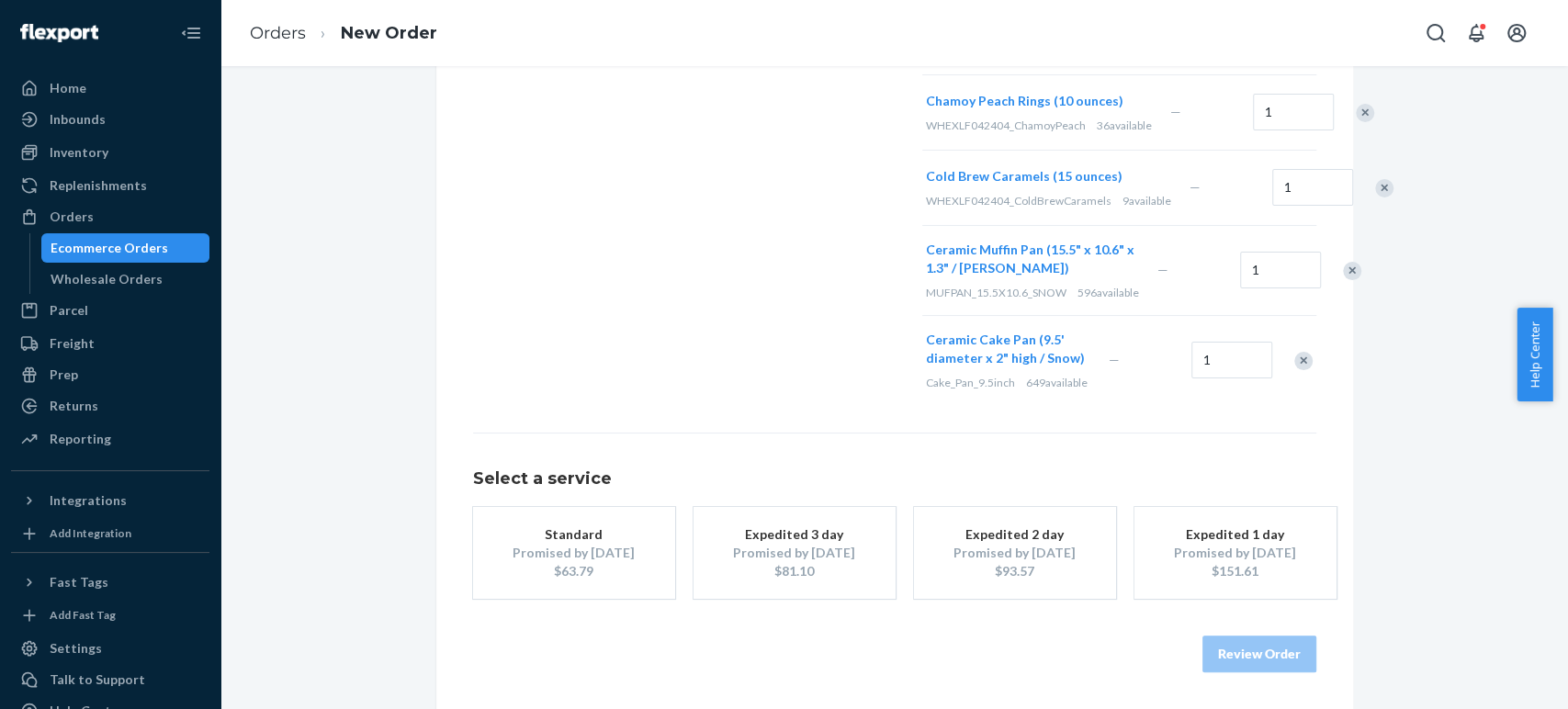
scroll to position [1128, 0]
click at [556, 568] on div "$63.79" at bounding box center [573, 571] width 147 height 18
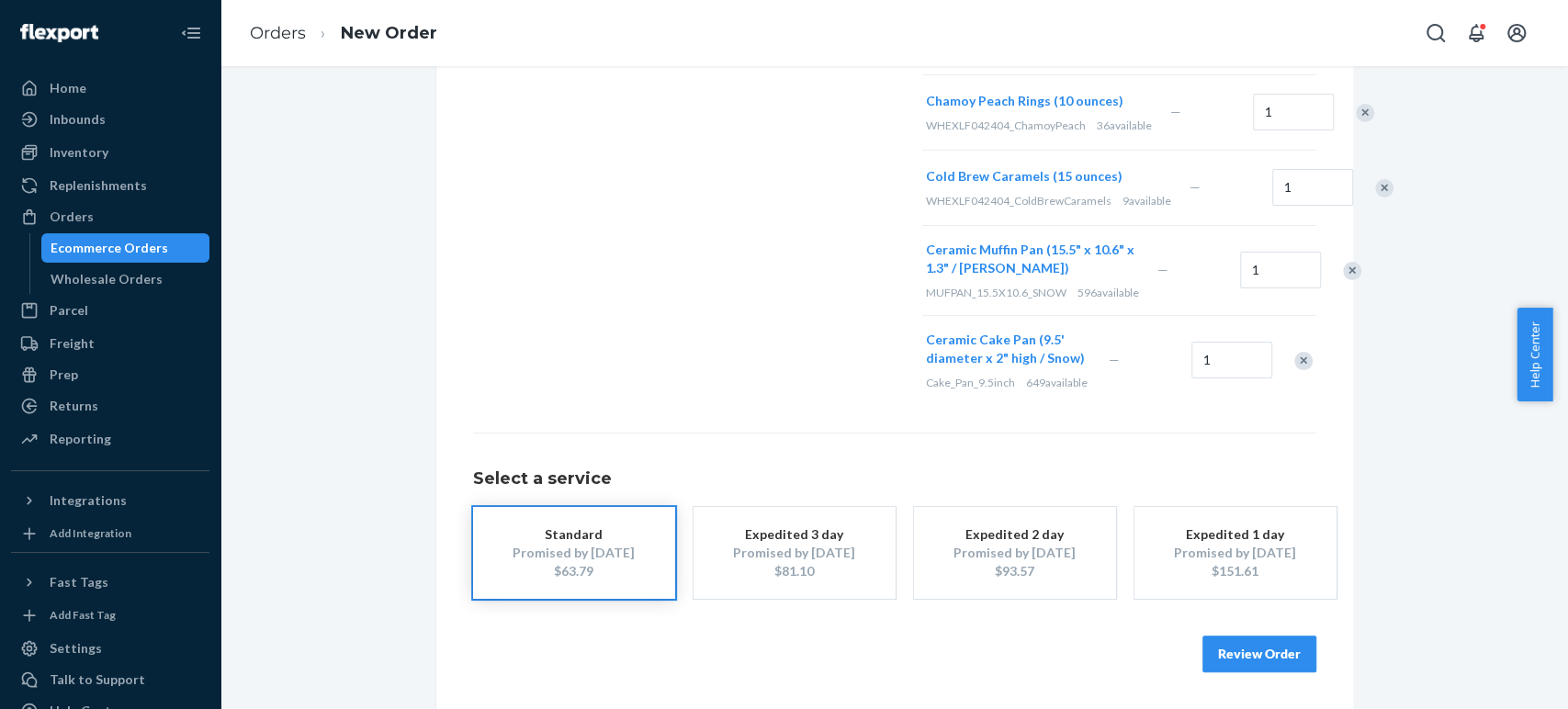
click at [1236, 653] on button "Review Order" at bounding box center [1259, 654] width 114 height 37
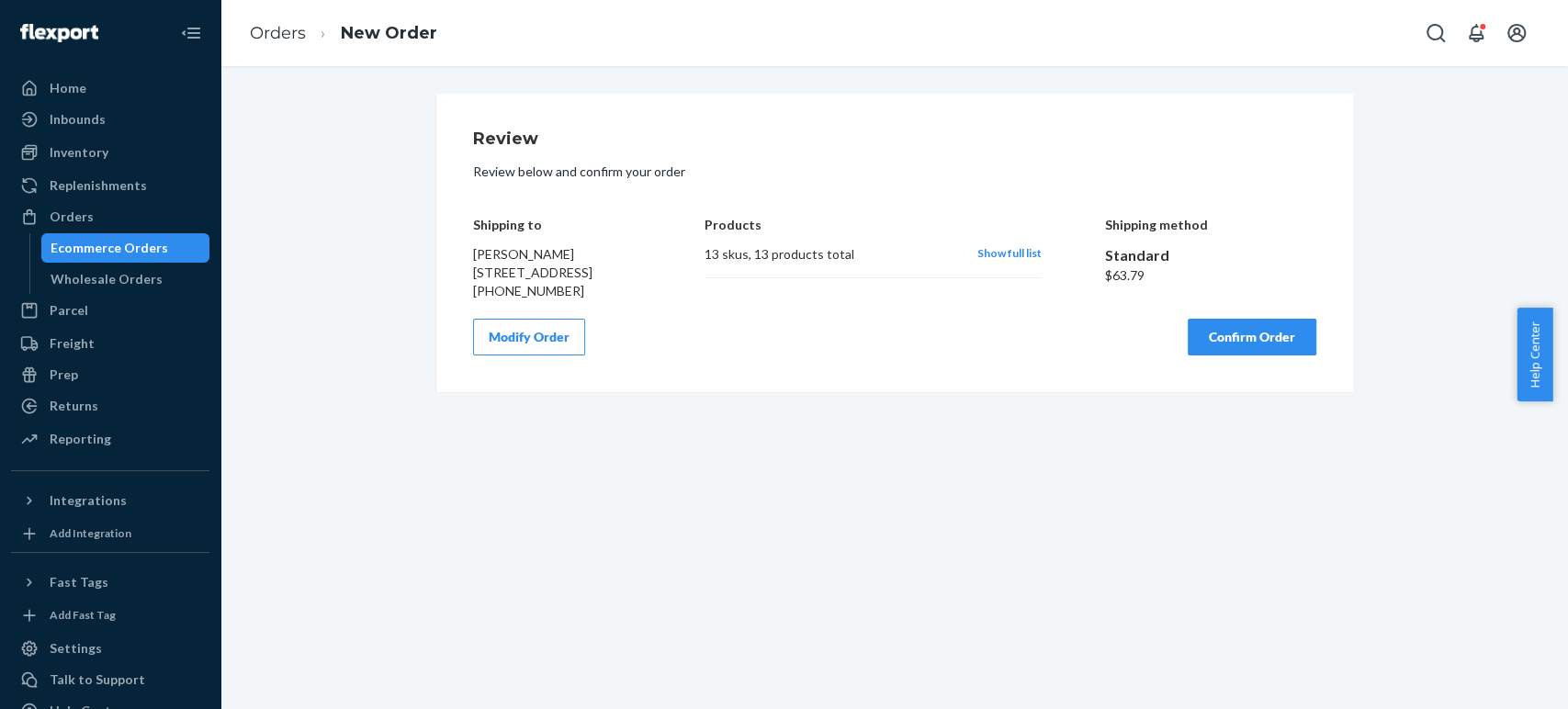
scroll to position [0, 0]
click at [898, 322] on div "Review Review below and confirm your order Shipping to sylvia benito 9350 NE 12…" at bounding box center [895, 242] width 843 height 225
click at [934, 336] on div "Modify Order Confirm Order" at bounding box center [895, 337] width 843 height 37
click at [1227, 355] on button "Confirm Order" at bounding box center [1252, 337] width 129 height 37
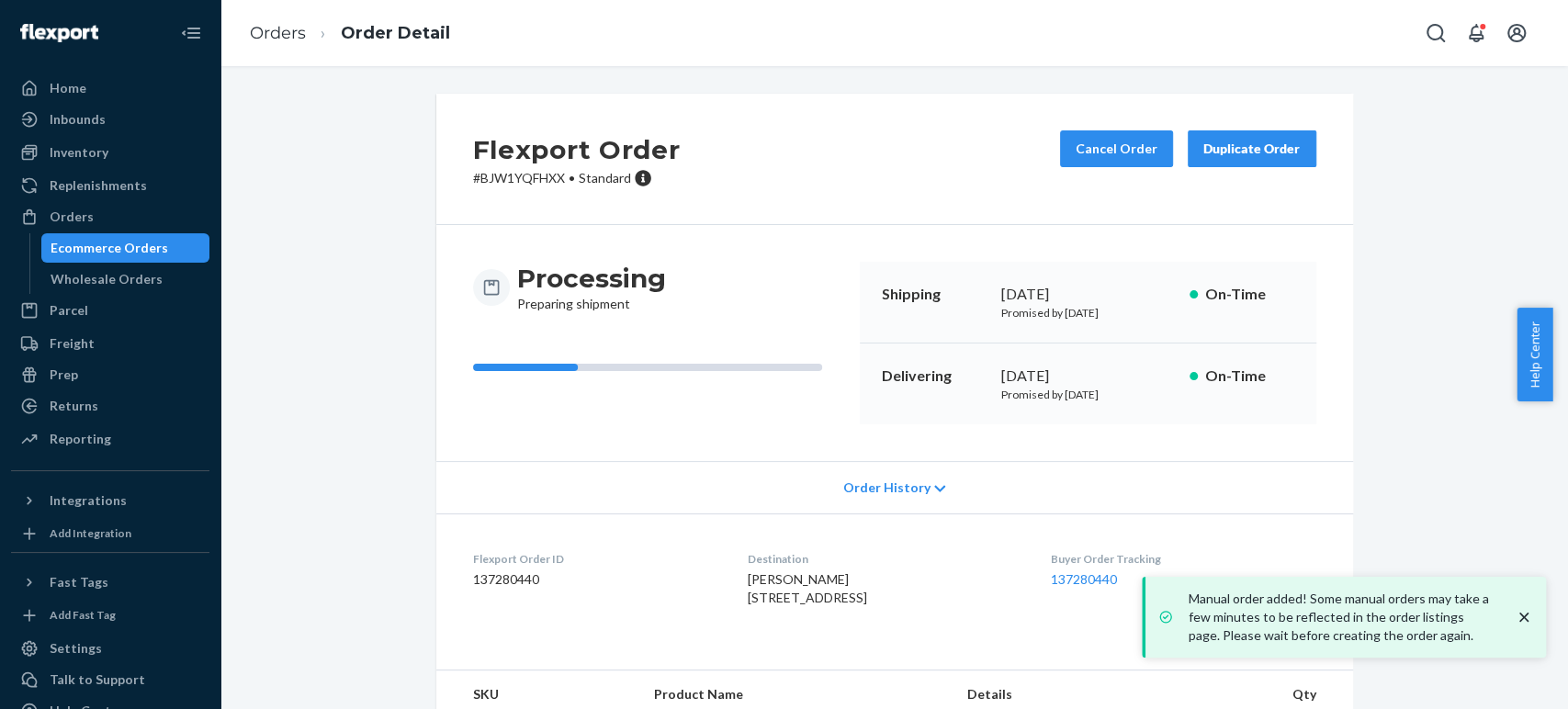
click at [524, 181] on p "# BJW1YQFHXX • Standard" at bounding box center [577, 178] width 208 height 18
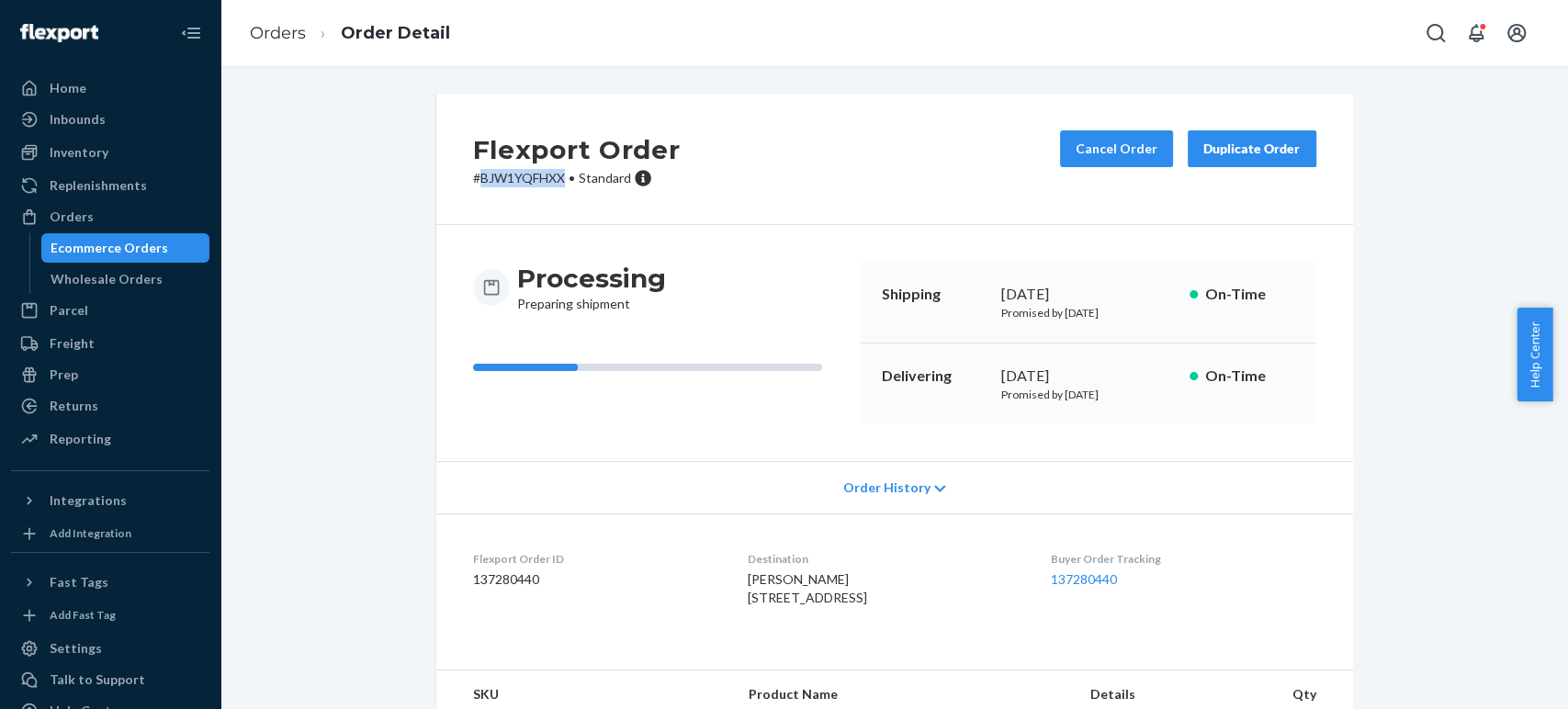
scroll to position [204, 0]
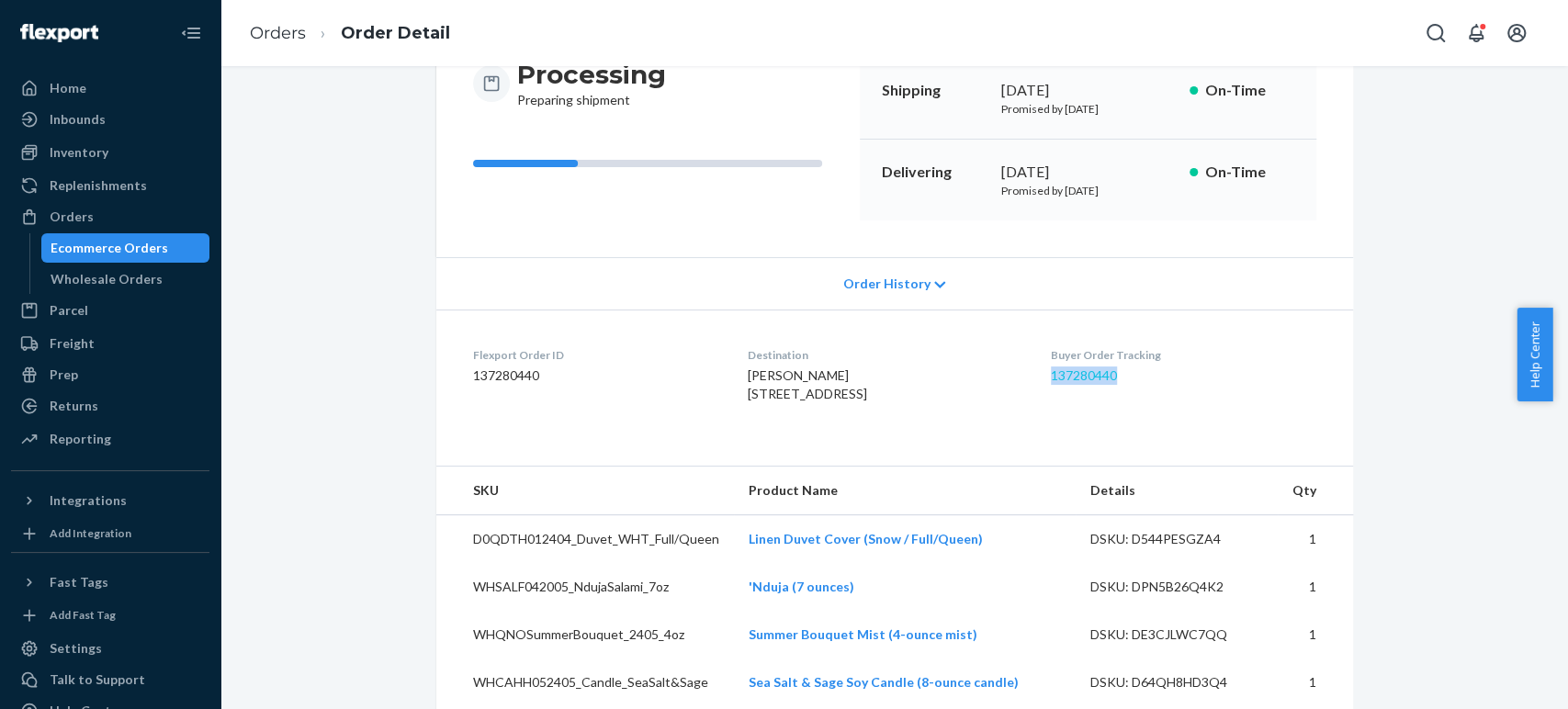
drag, startPoint x: 1138, startPoint y: 376, endPoint x: 1064, endPoint y: 376, distance: 74.0
click at [1064, 376] on dd "137280440" at bounding box center [1183, 375] width 264 height 18
click at [1064, 376] on link "137280440" at bounding box center [1084, 374] width 67 height 16
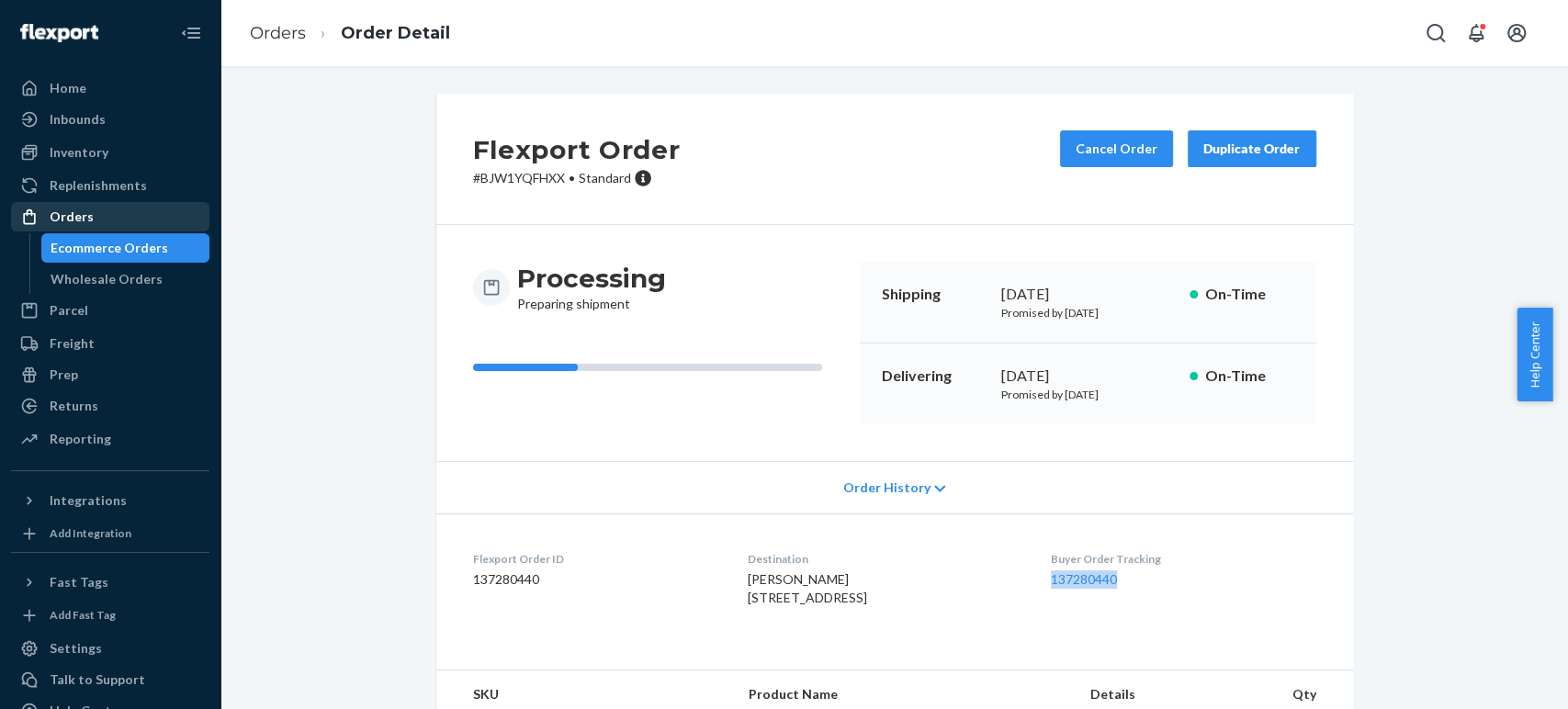
click at [88, 214] on div "Orders" at bounding box center [72, 217] width 44 height 18
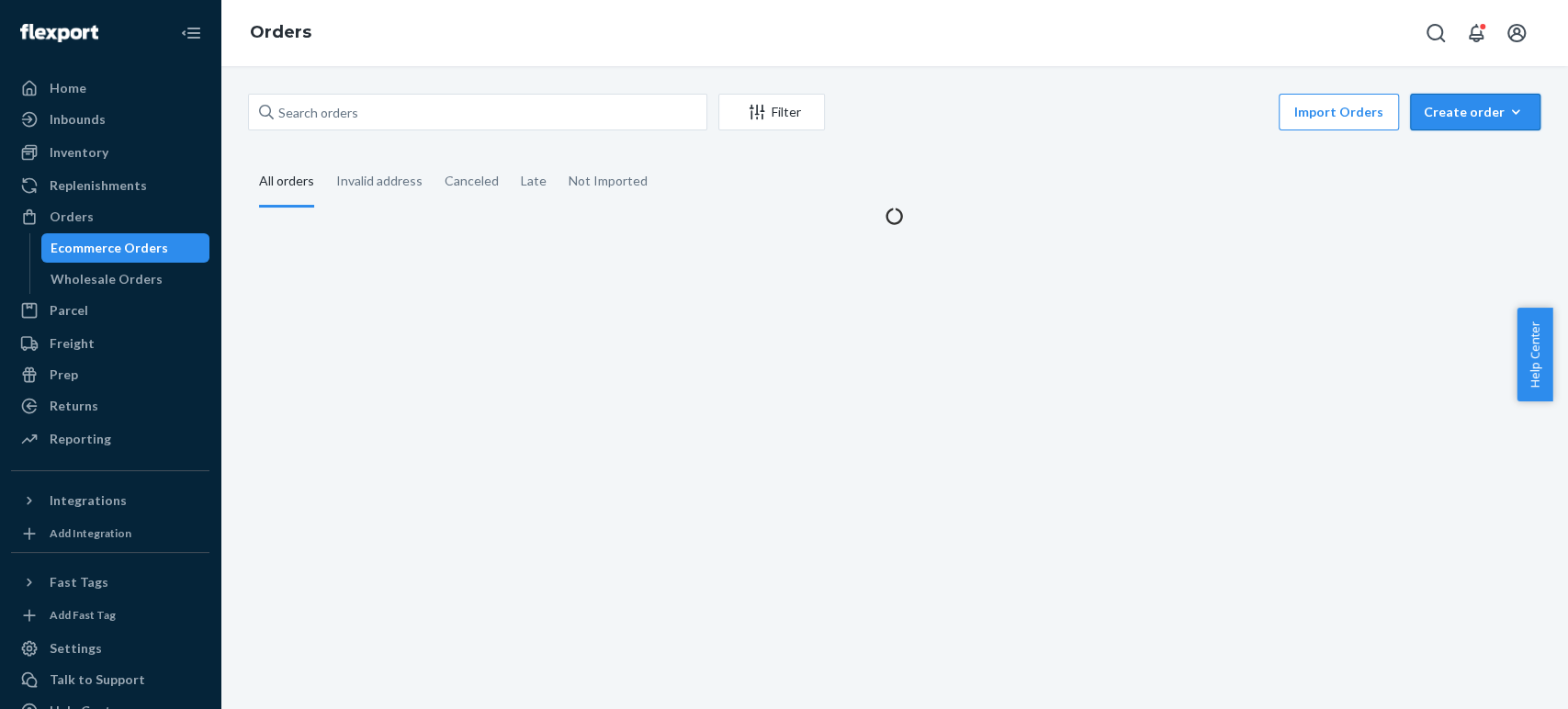
click at [1451, 117] on div "Create order" at bounding box center [1475, 112] width 103 height 18
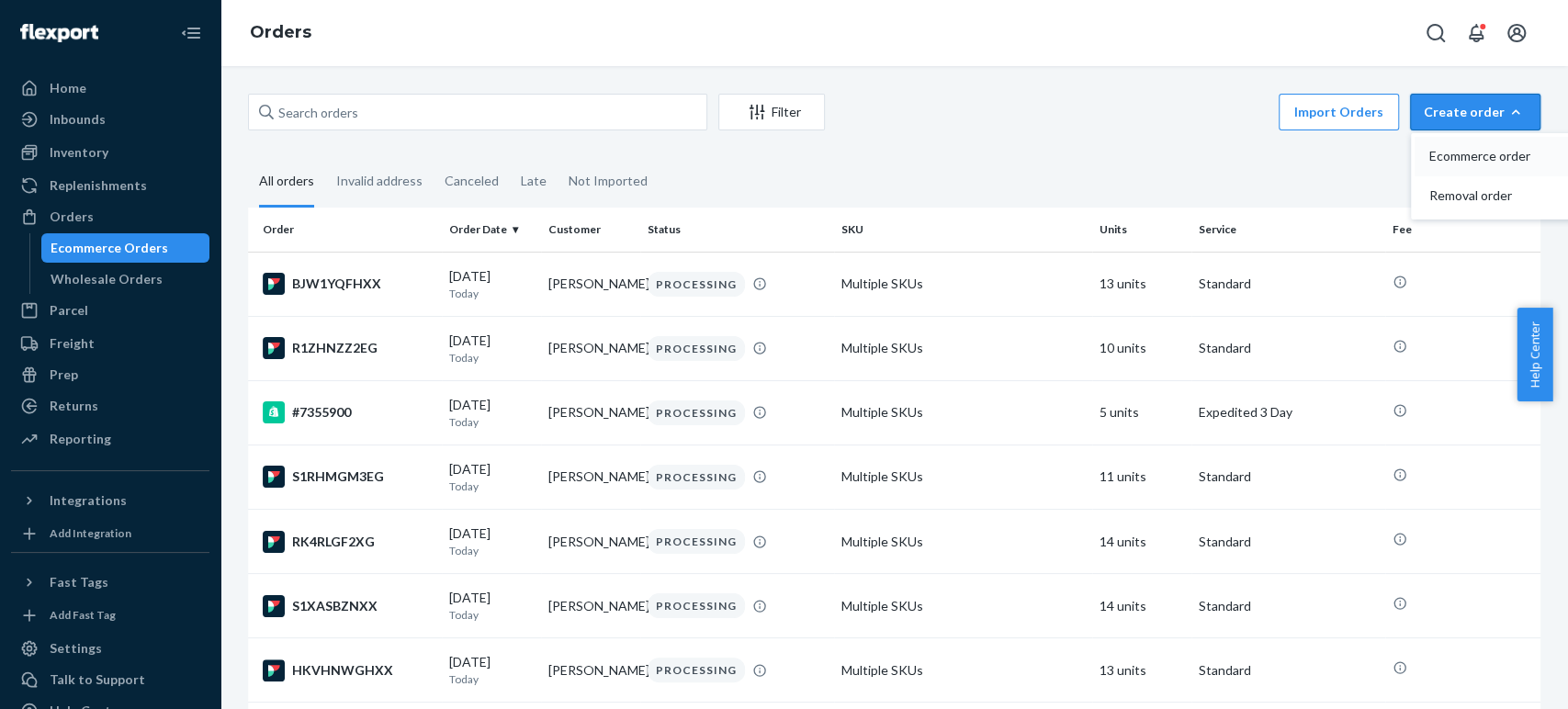
click at [1429, 153] on span "Ecommerce order" at bounding box center [1486, 156] width 114 height 13
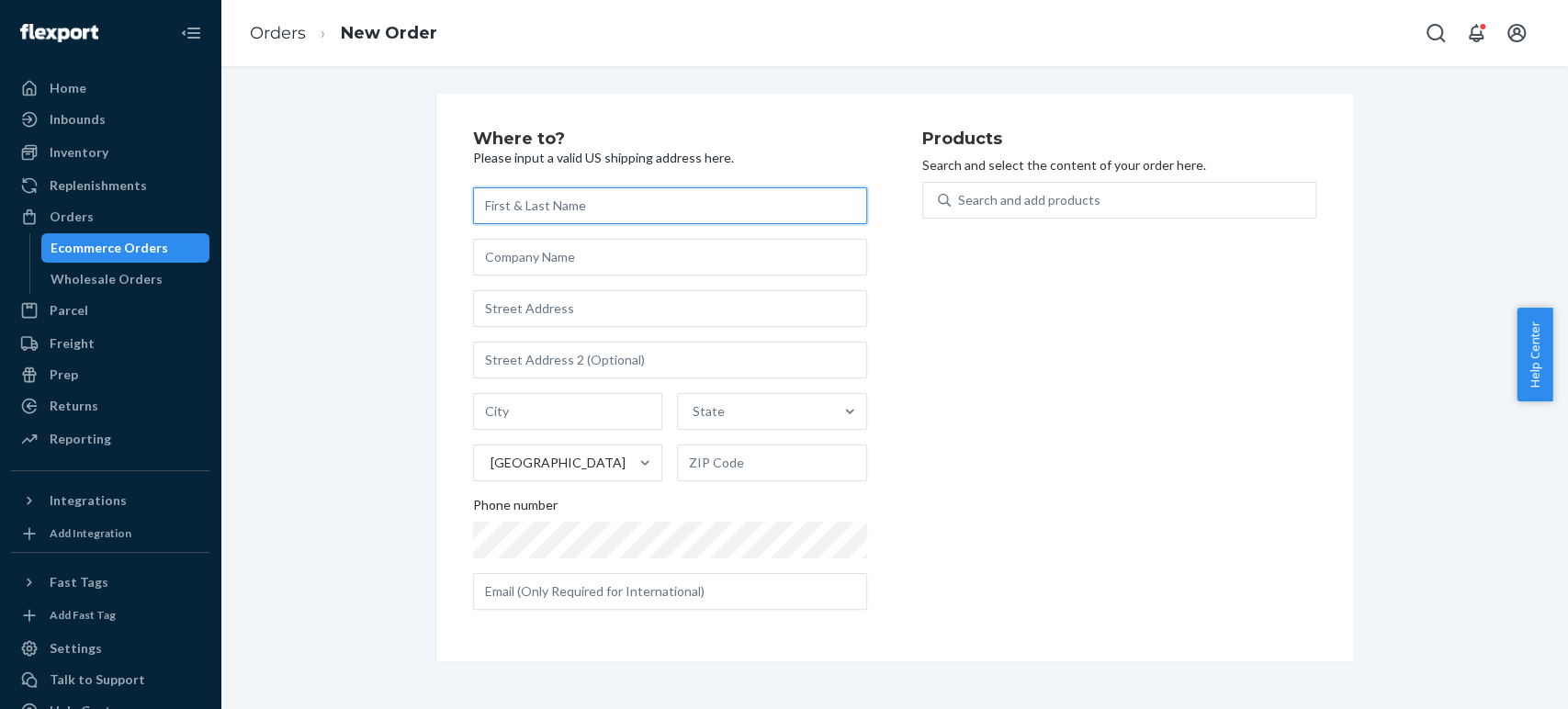
click at [500, 210] on input "text" at bounding box center [670, 206] width 394 height 37
paste input "Lance Deloso"
type input "Lance Deloso"
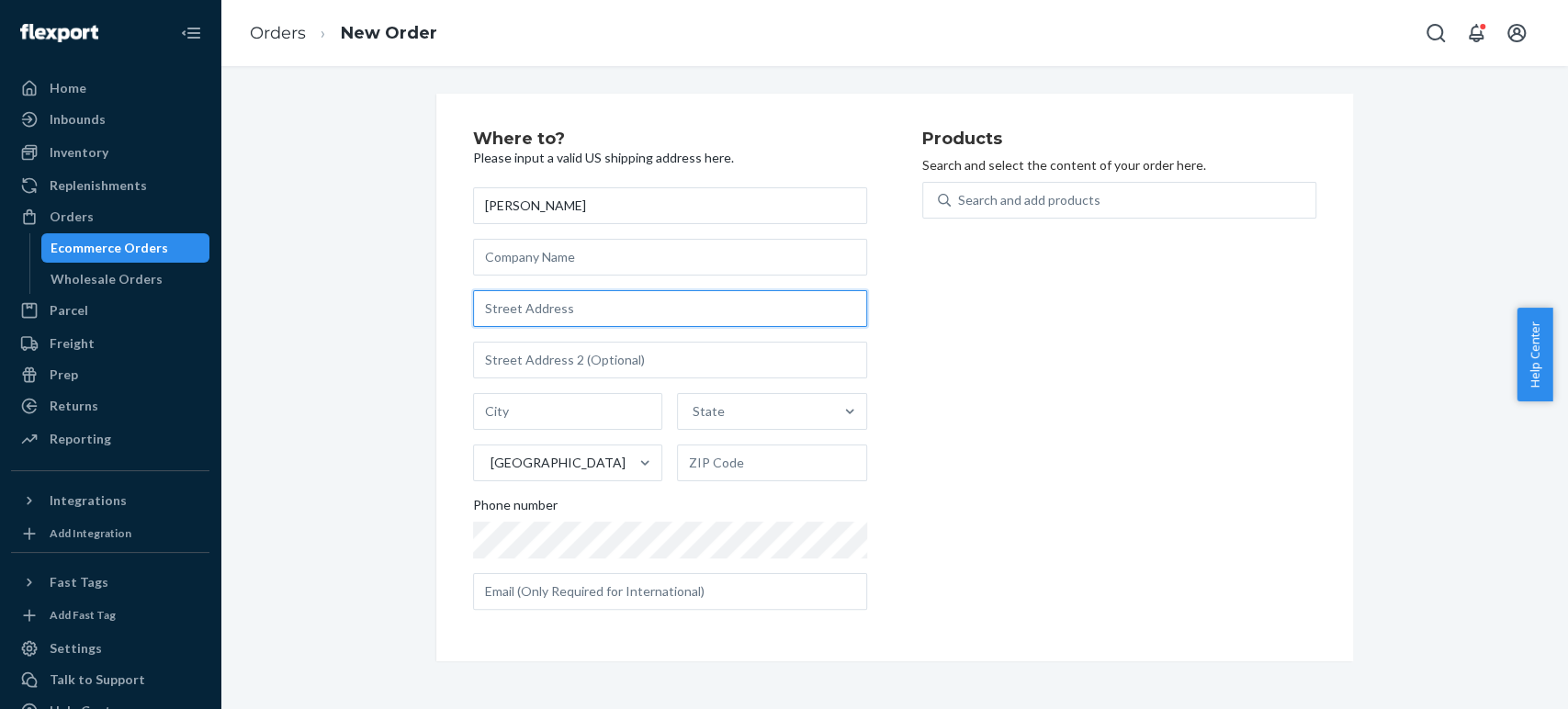
click at [533, 305] on input "text" at bounding box center [670, 309] width 394 height 37
paste input "837 Traction Avenue Unit 405 Los Angeles CA 90013 United States"
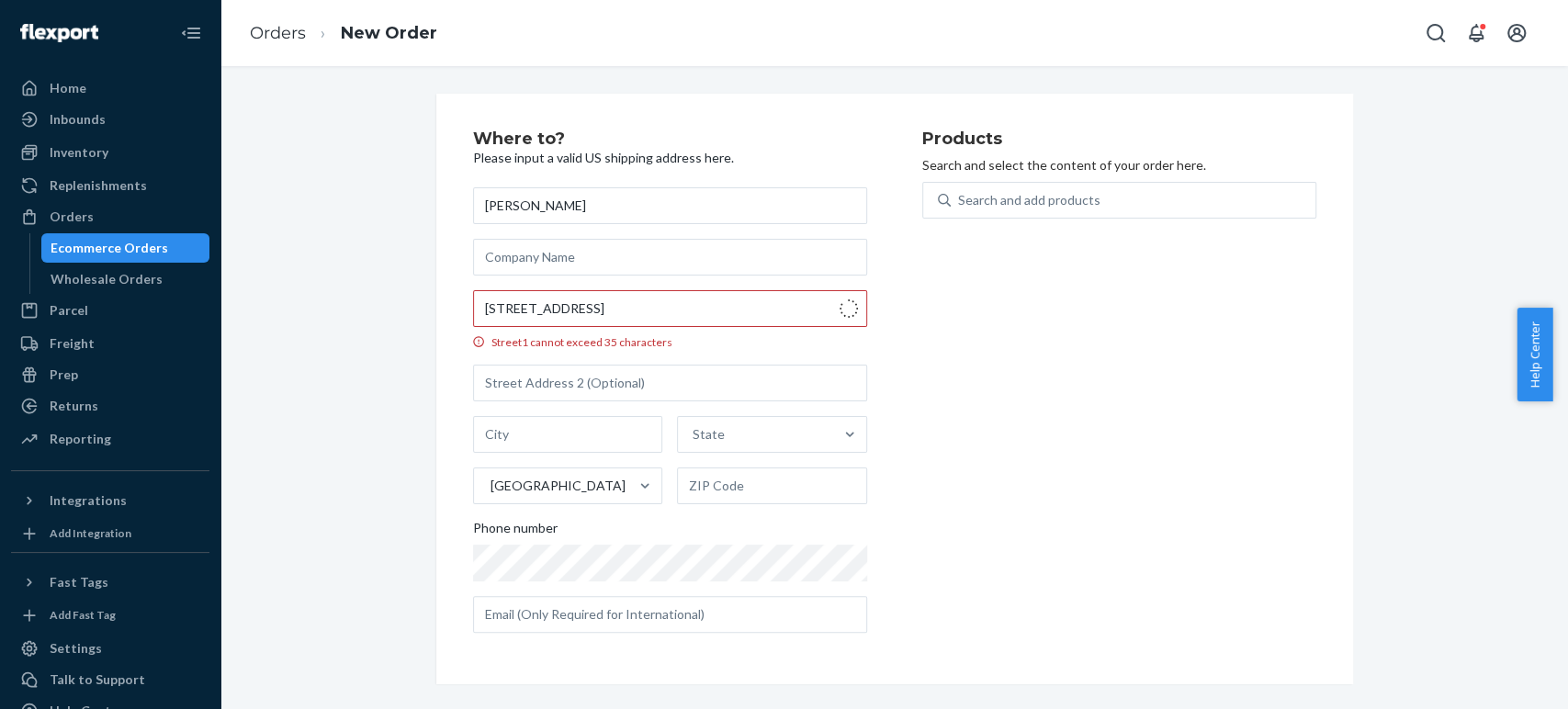
type input "837 Traction Ave"
type input "405"
type input "Los Angeles"
type input "90013"
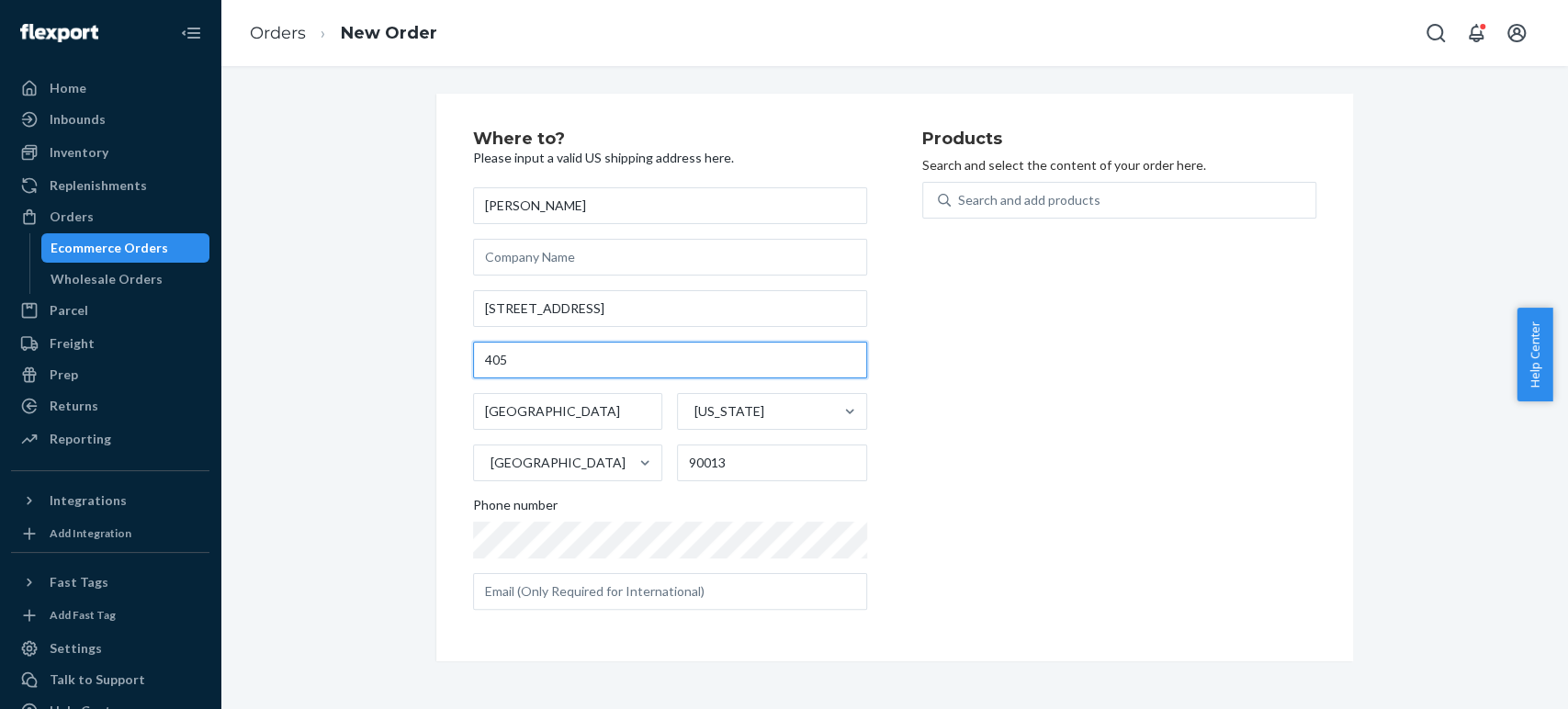
click at [484, 365] on input "405" at bounding box center [670, 361] width 394 height 37
type input "Unit 405"
click at [964, 402] on div "Products Search and select the content of your order here. Search and add produ…" at bounding box center [1120, 377] width 394 height 495
click at [970, 194] on div "Search and add products" at bounding box center [1029, 201] width 142 height 18
click at [960, 194] on input "Search and add products" at bounding box center [959, 201] width 2 height 18
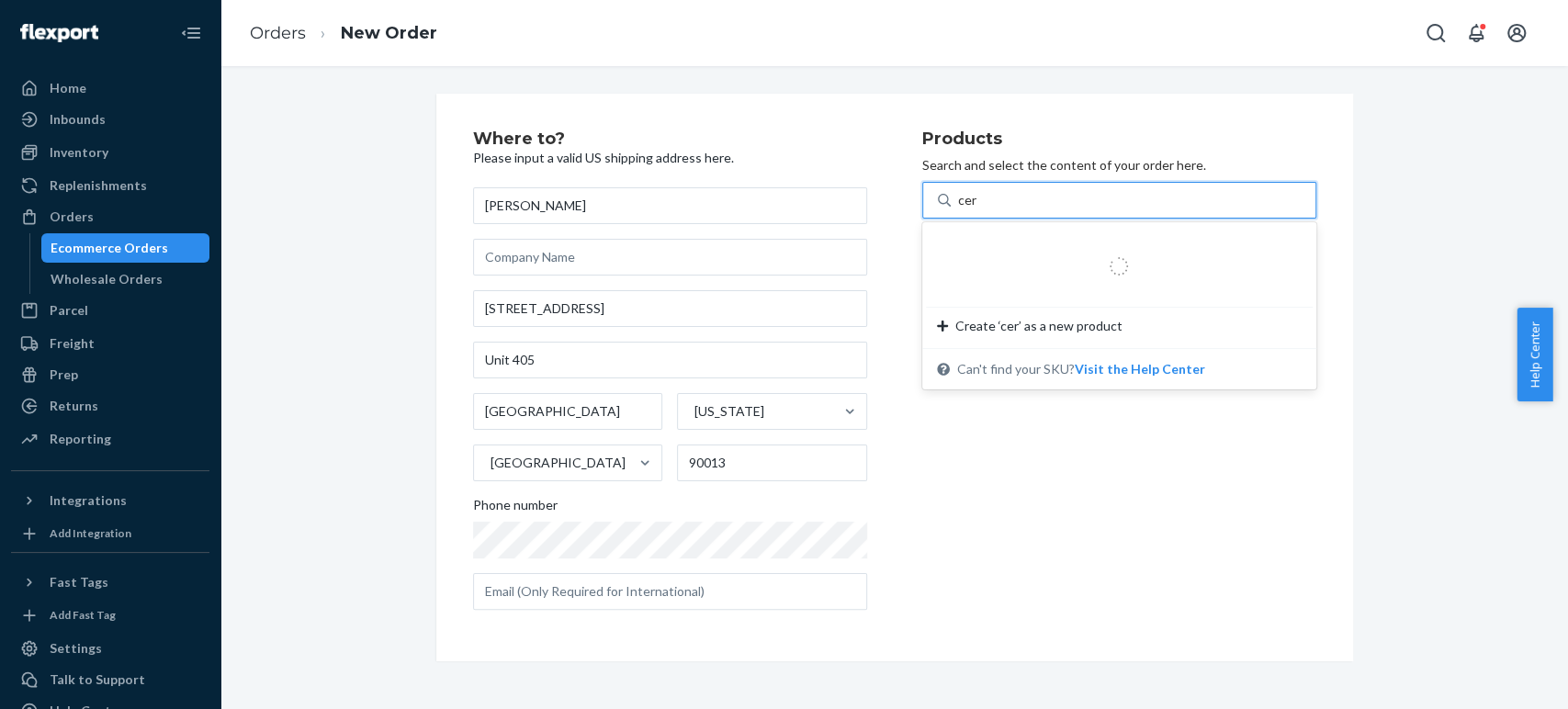
type input "cera"
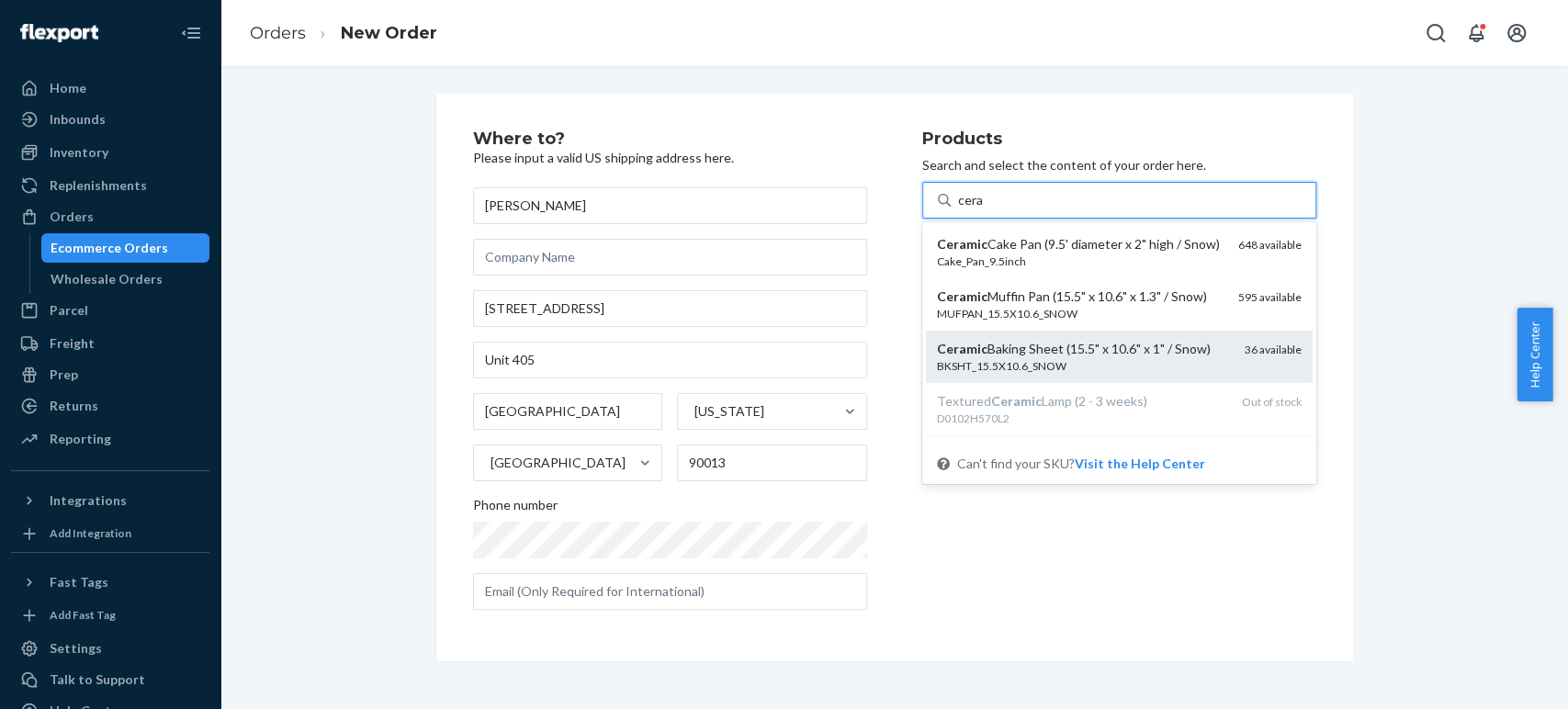
click at [977, 358] on div "Ceramic Baking Sheet (15.5" x 10.6" x 1" / Snow)" at bounding box center [1083, 349] width 293 height 18
click at [977, 210] on input "cera" at bounding box center [971, 201] width 26 height 18
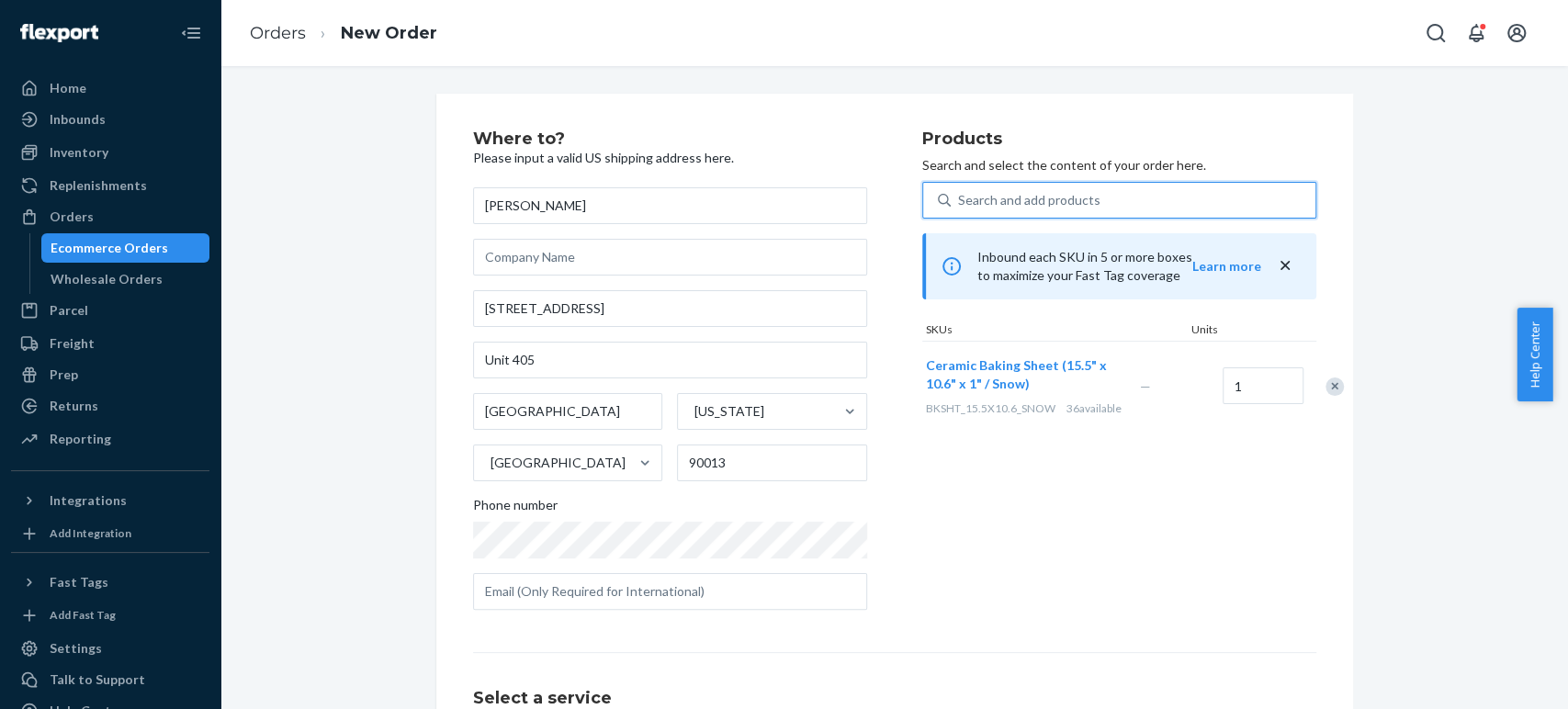
click at [985, 195] on div "Search and add products" at bounding box center [1029, 201] width 142 height 18
click at [960, 195] on input "0 results available. Use Up and Down to choose options, press Enter to select t…" at bounding box center [959, 201] width 2 height 18
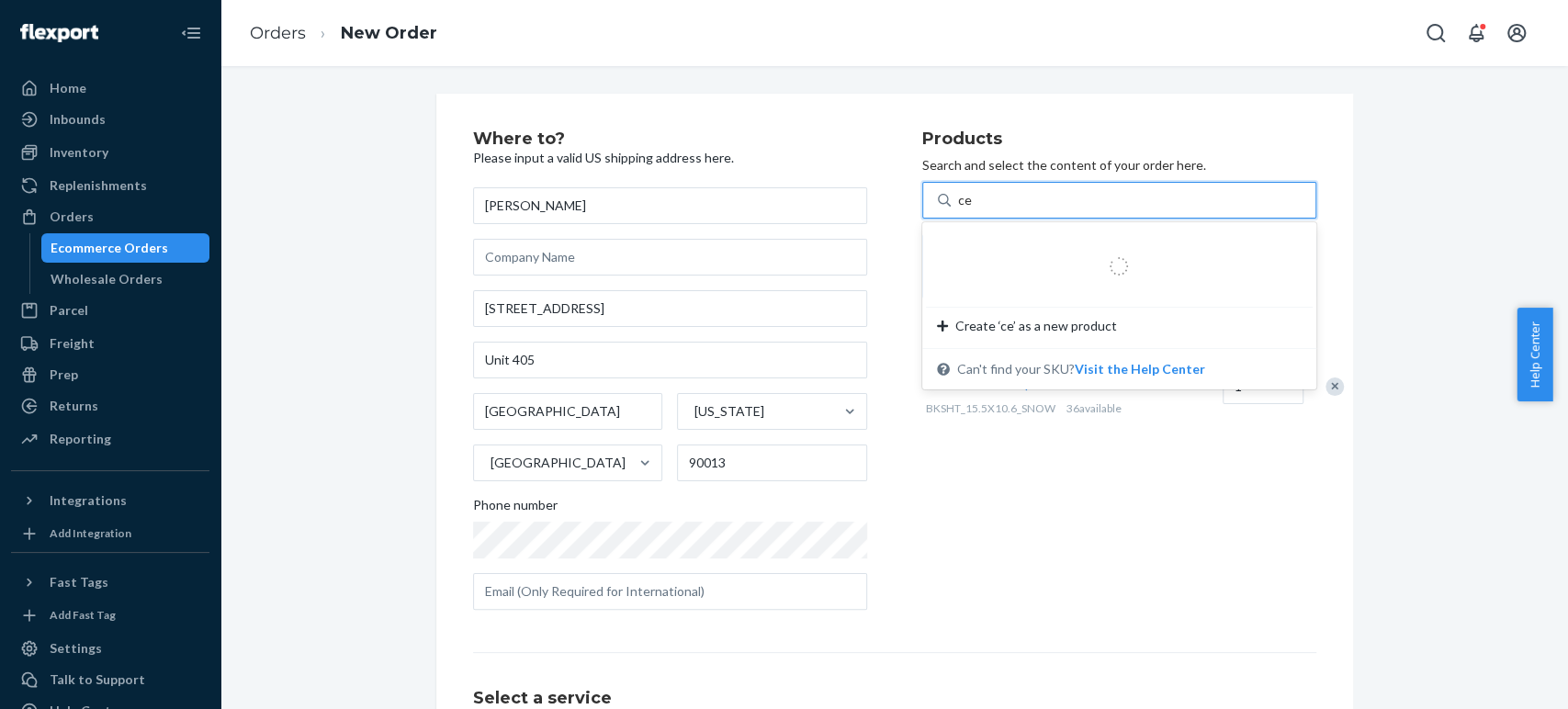
type input "cer"
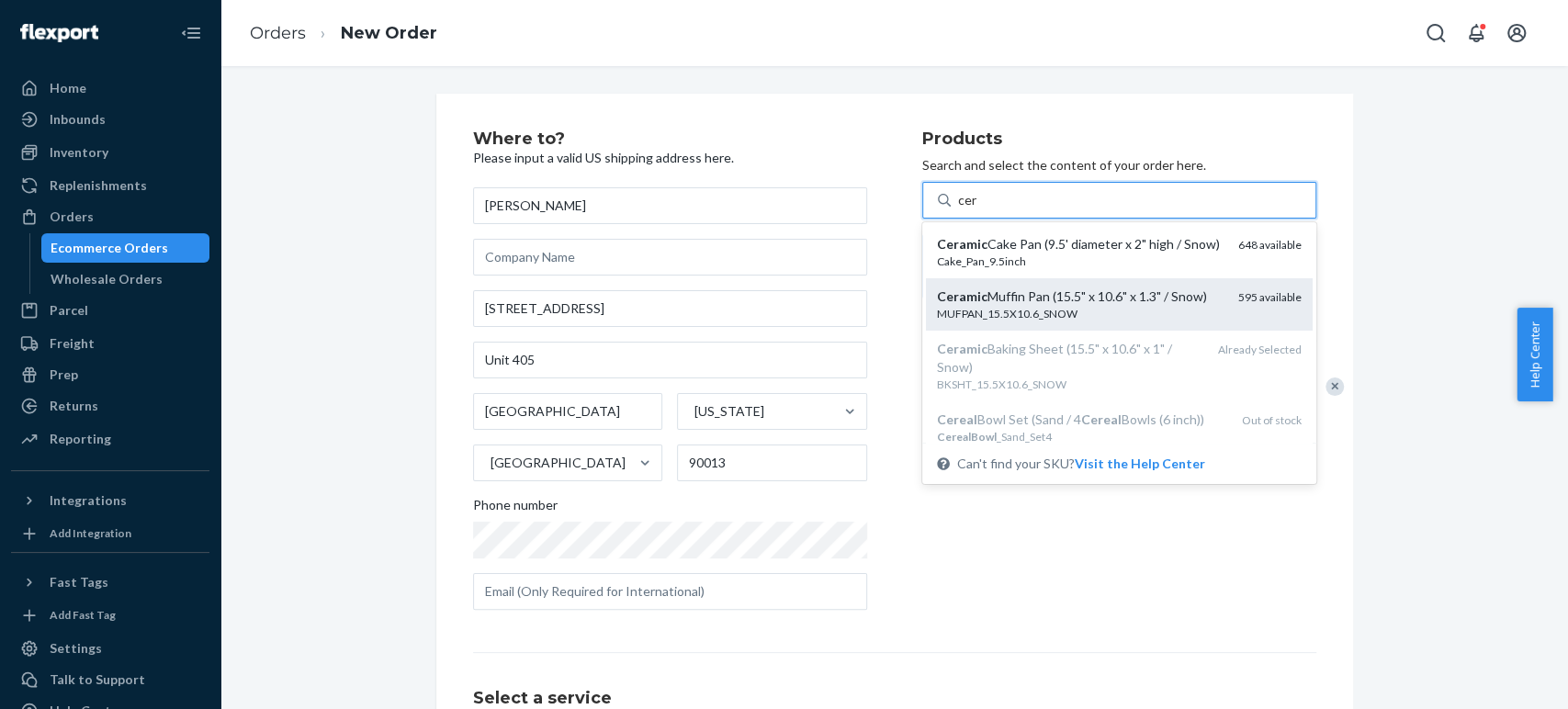
click at [1000, 322] on div "MUFPAN_15.5X10.6_SNOW" at bounding box center [1080, 313] width 287 height 16
click at [978, 210] on input "cer" at bounding box center [968, 201] width 20 height 18
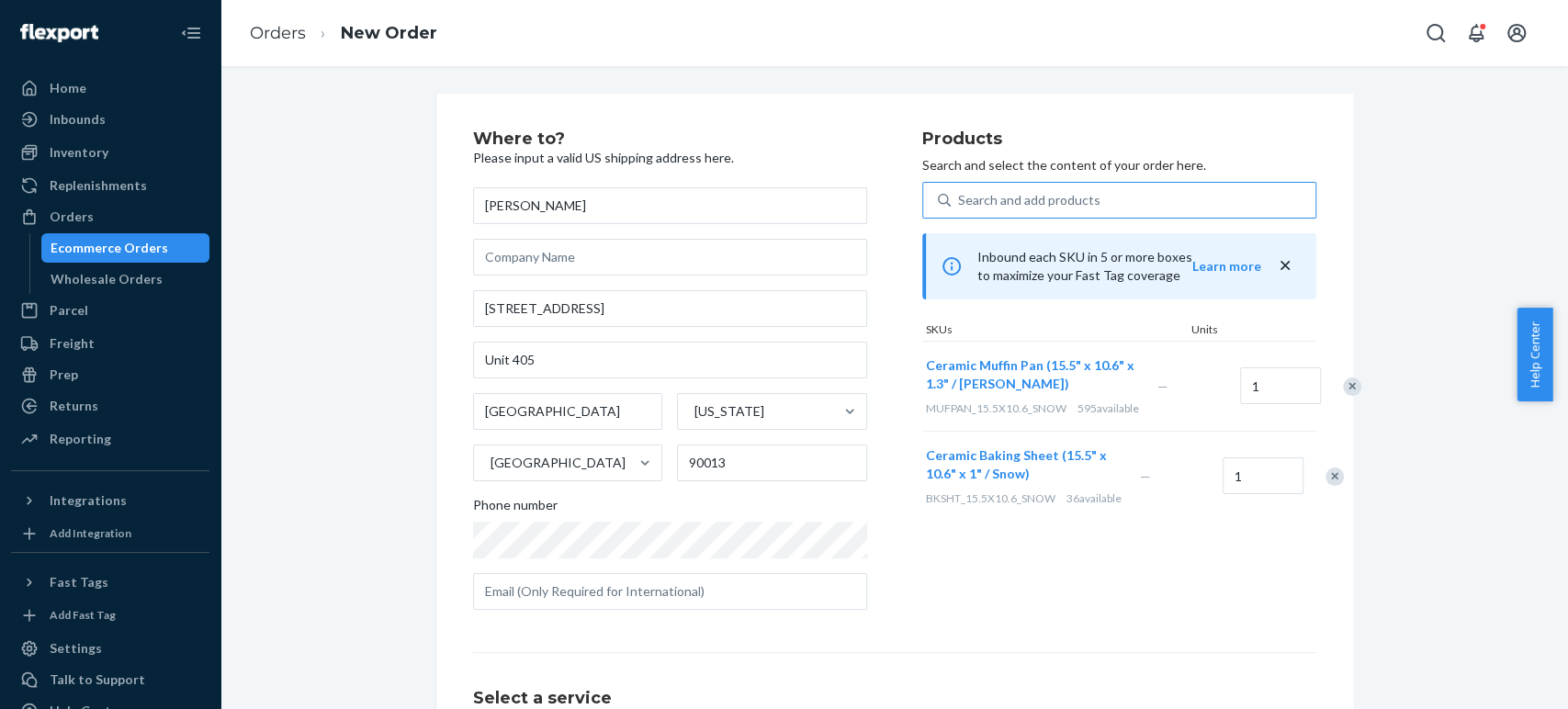
click at [1023, 204] on div "Search and add products" at bounding box center [1029, 201] width 142 height 18
click at [960, 204] on input "Search and add products" at bounding box center [959, 201] width 2 height 18
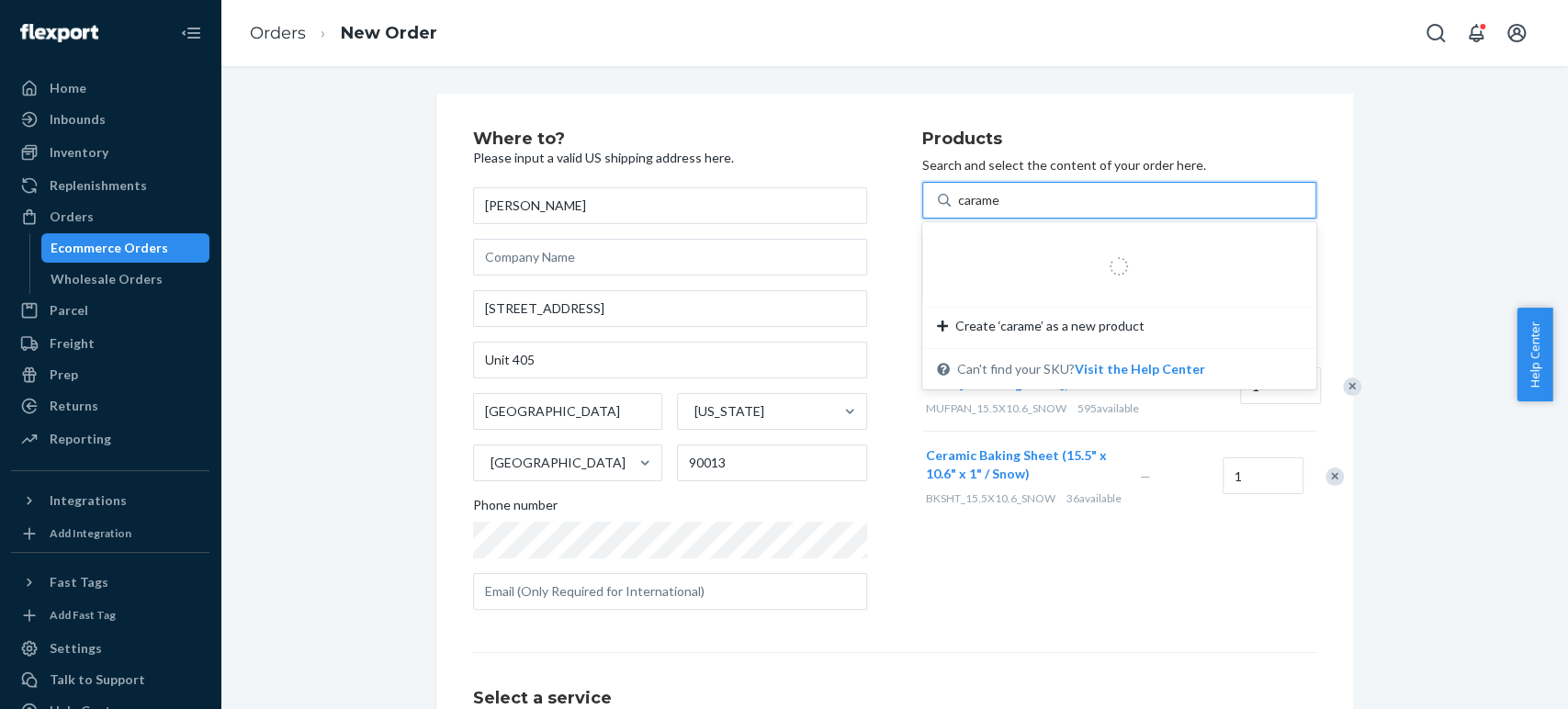
type input "caramel"
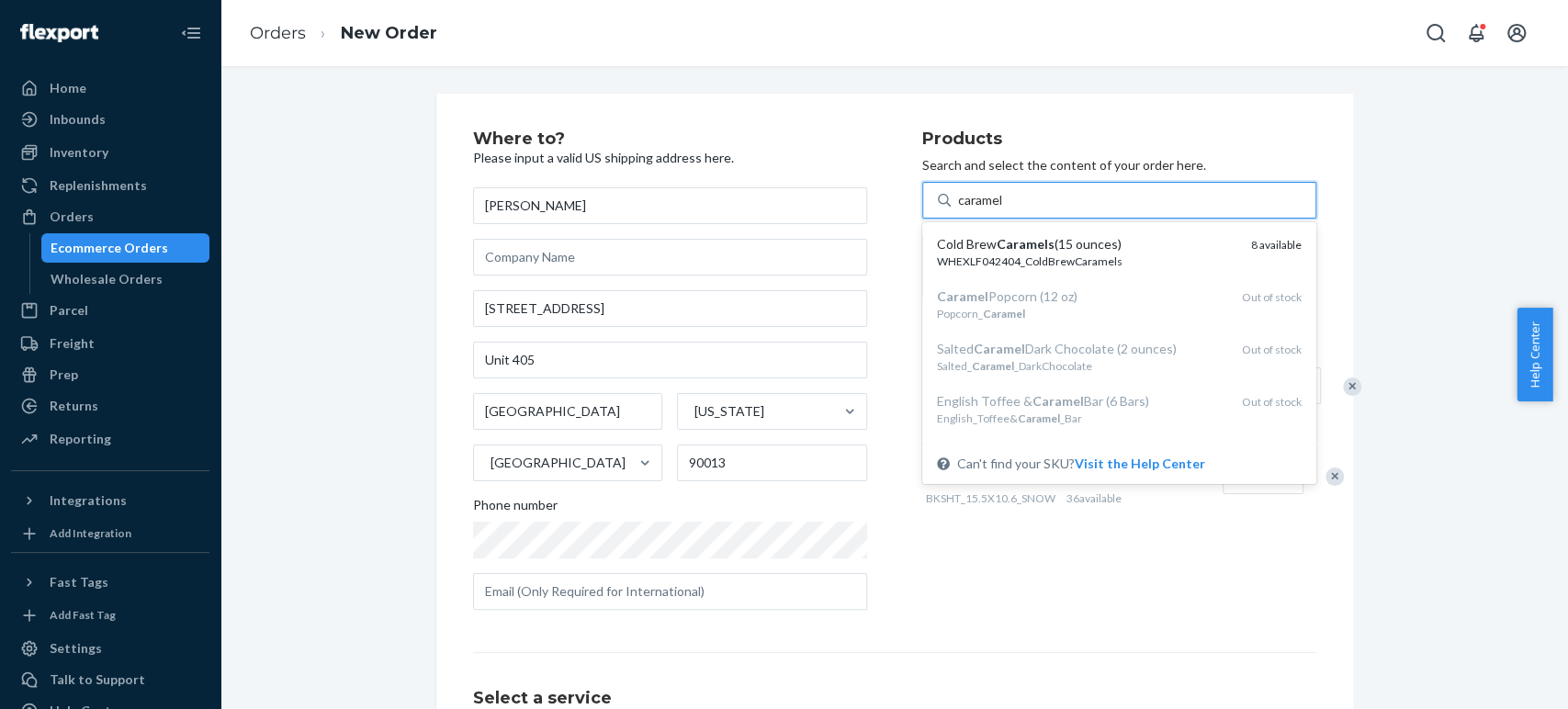
click at [1014, 236] on em "Caramels" at bounding box center [1025, 243] width 58 height 16
click at [1005, 210] on input "caramel" at bounding box center [981, 201] width 47 height 18
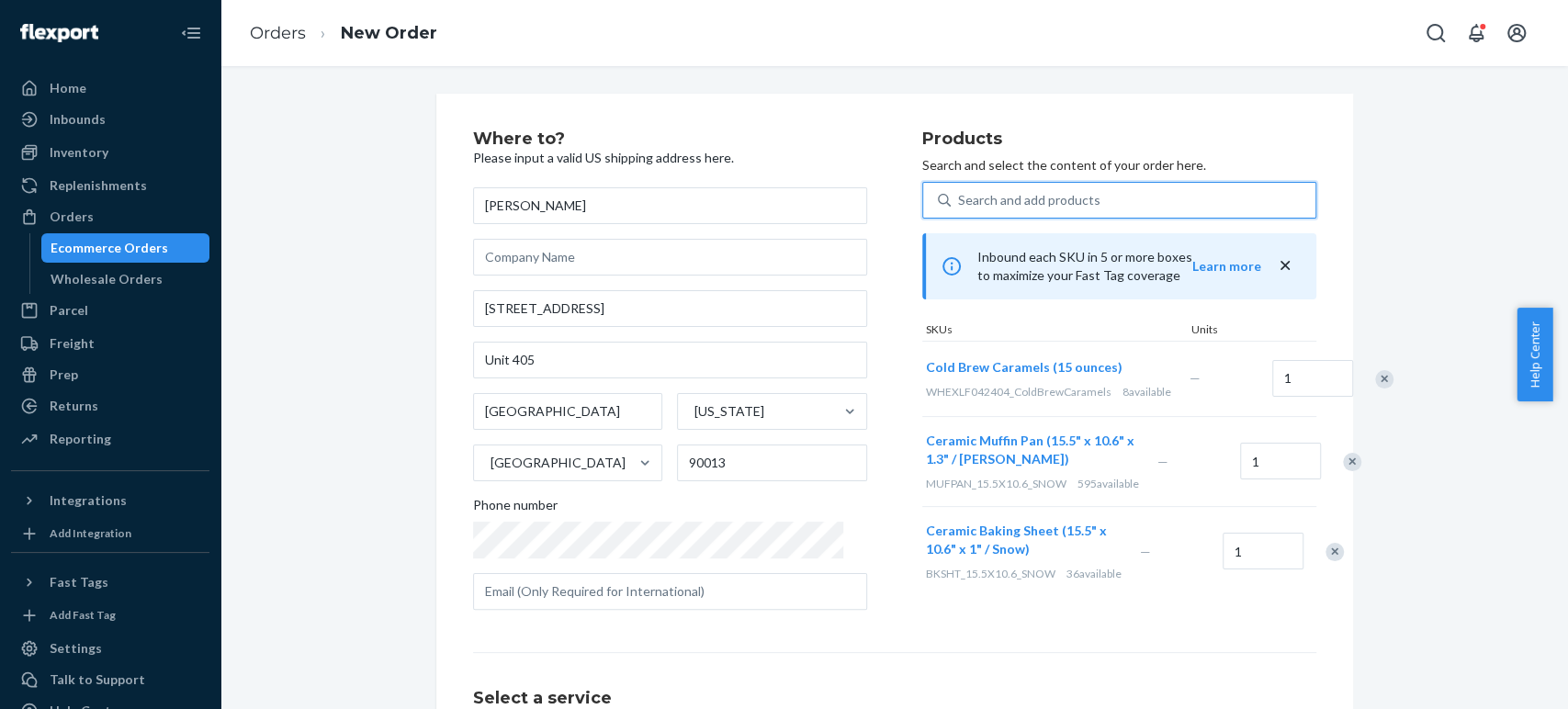
click at [969, 195] on div "Search and add products" at bounding box center [1029, 201] width 142 height 18
click at [960, 195] on input "0 results available. Use Up and Down to choose options, press Enter to select t…" at bounding box center [959, 201] width 2 height 18
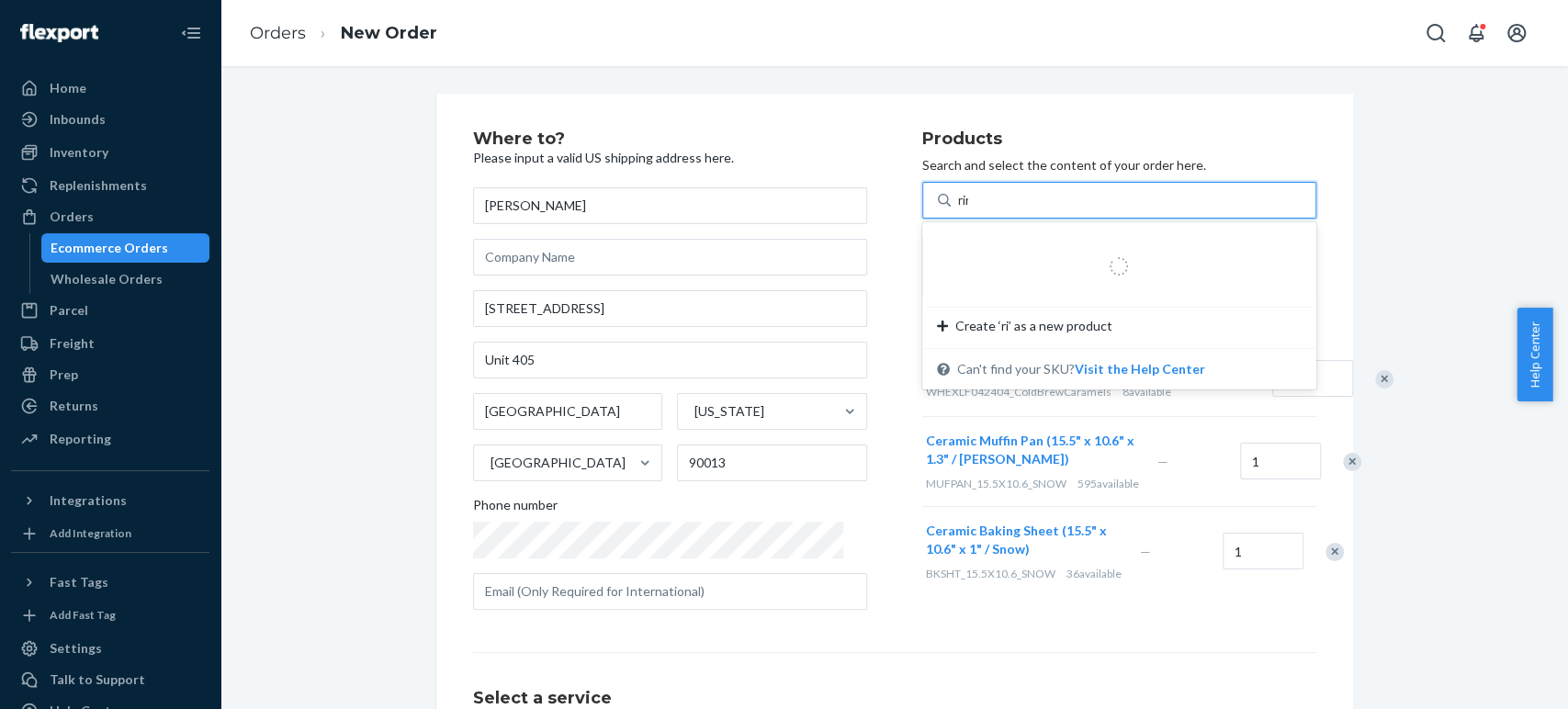
type input "ring"
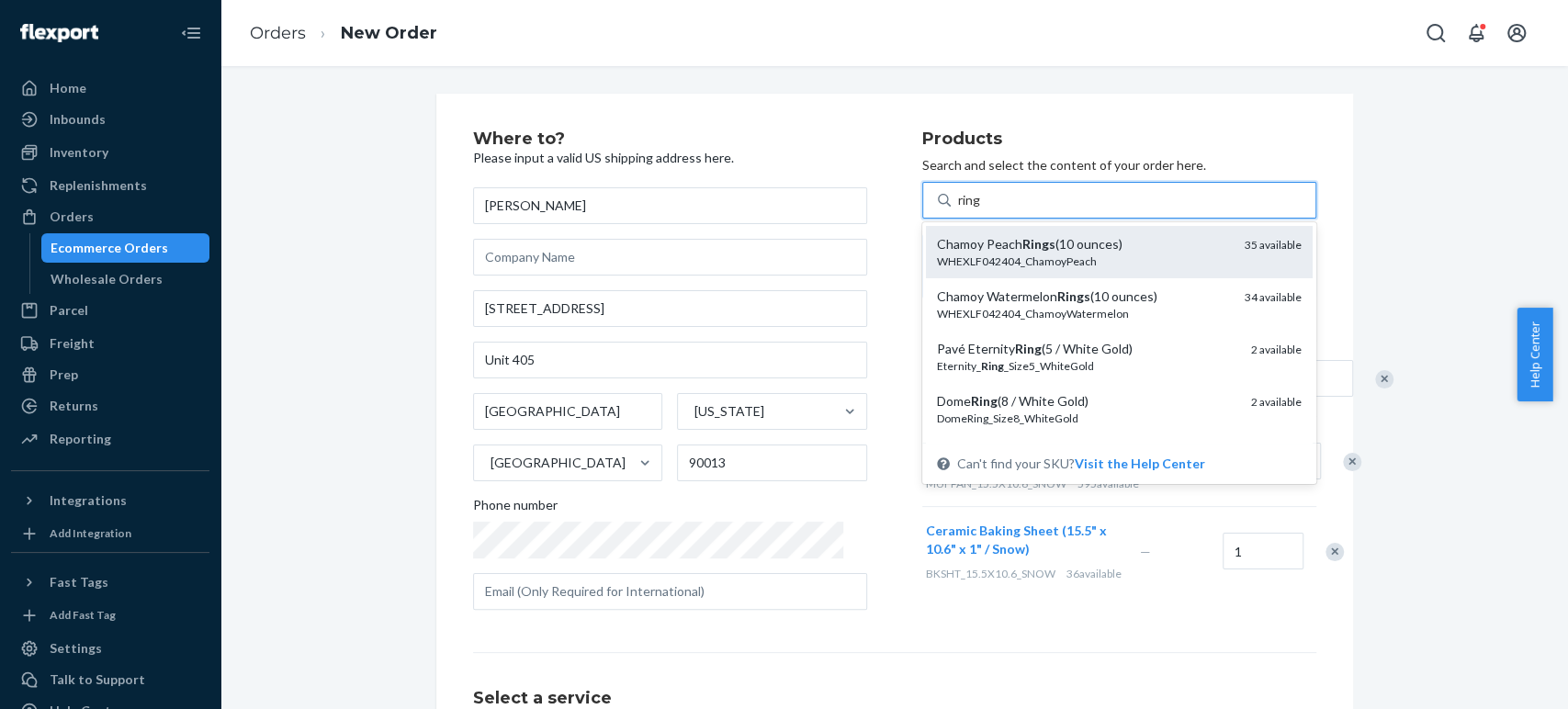
click at [971, 238] on div "Chamoy Peach Rings (10 ounces)" at bounding box center [1083, 244] width 293 height 18
click at [971, 210] on input "ring" at bounding box center [970, 201] width 24 height 18
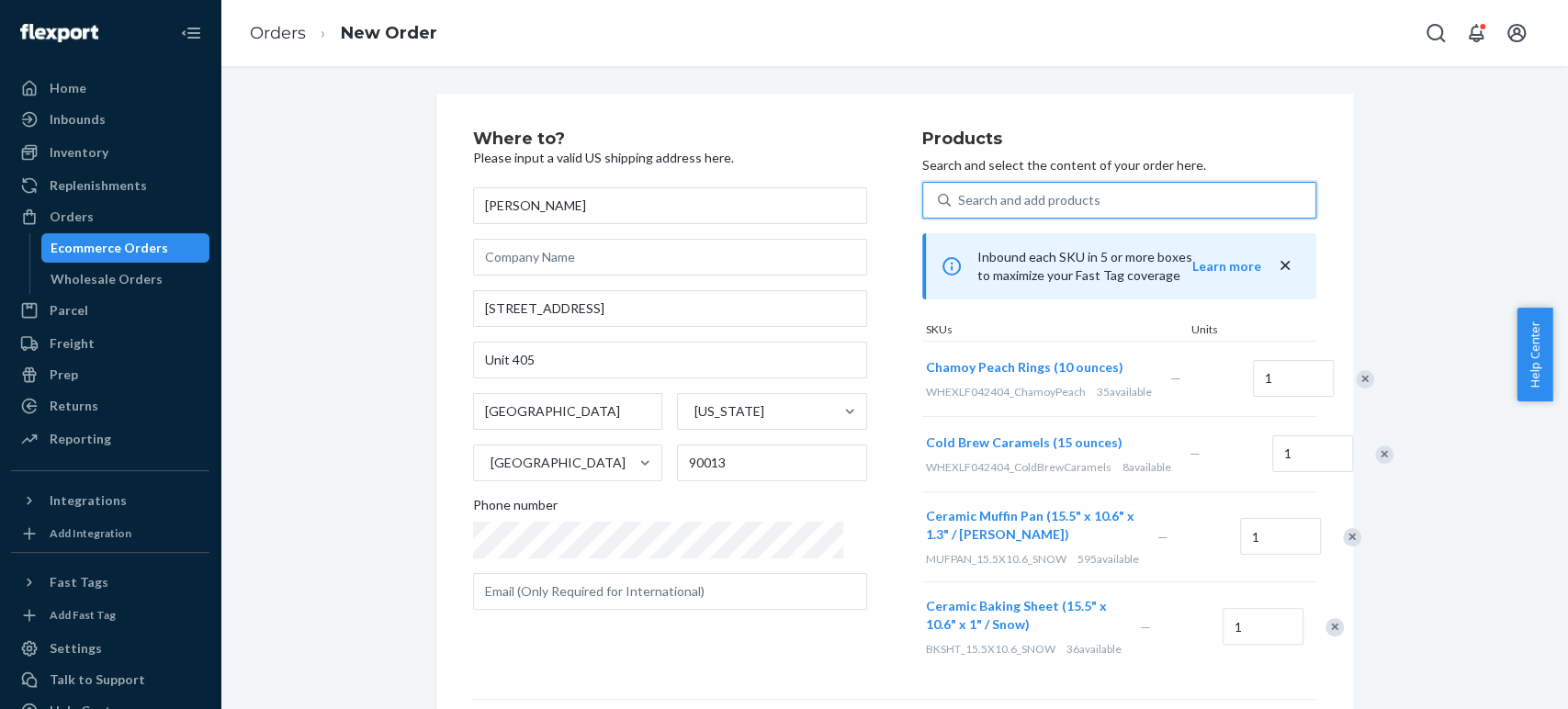
click at [962, 204] on div "Search and add products" at bounding box center [1029, 201] width 142 height 18
click at [960, 204] on input "0 results available. Use Up and Down to choose options, press Enter to select t…" at bounding box center [959, 201] width 2 height 18
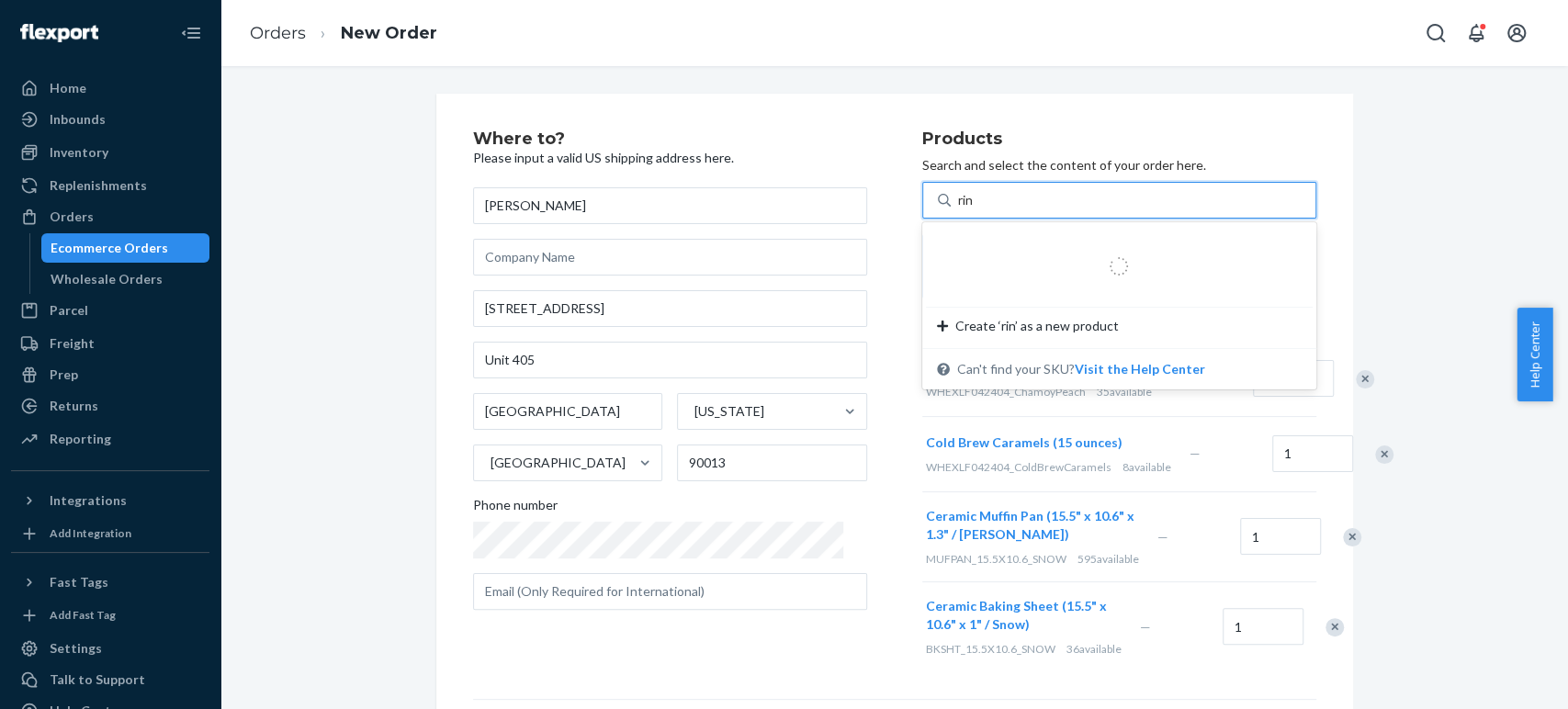
type input "ring"
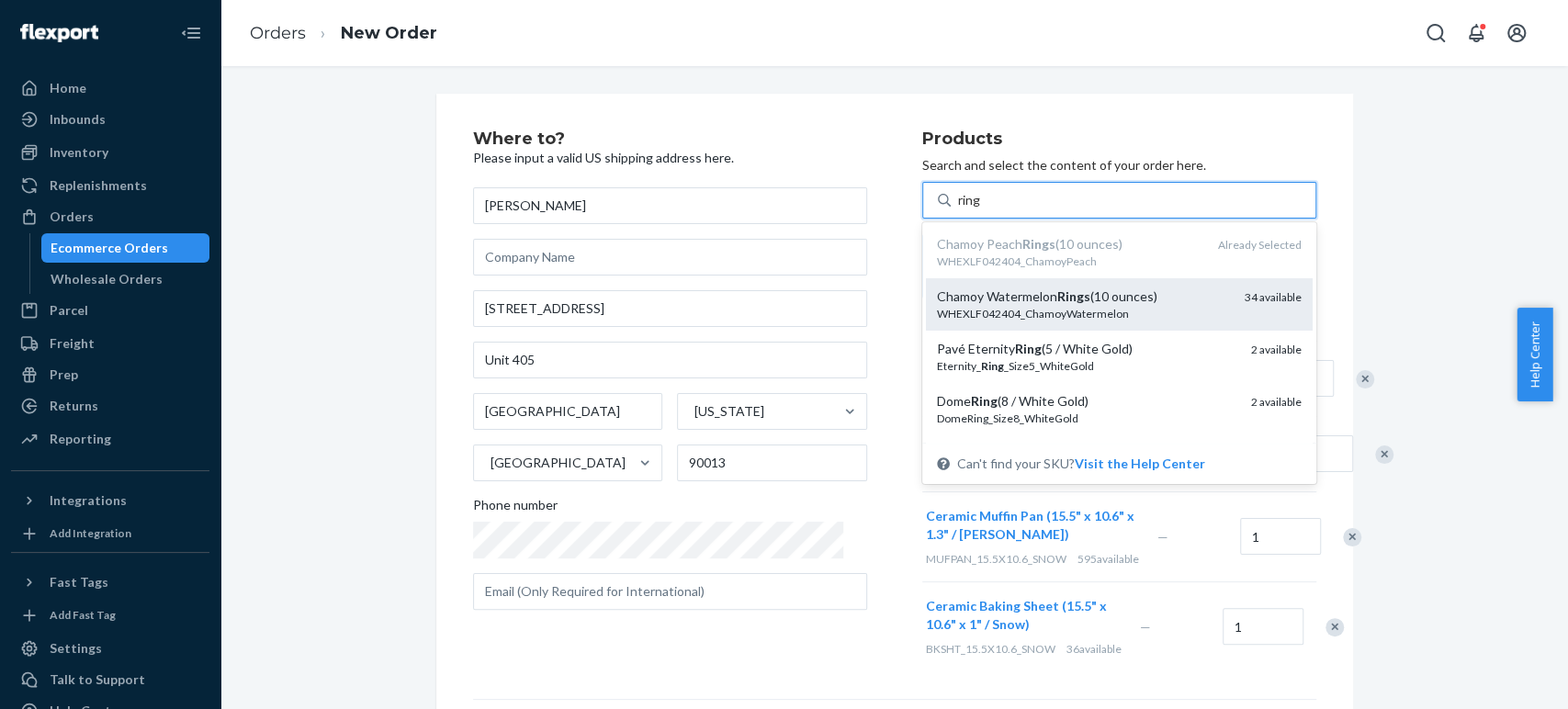
click at [951, 309] on div "WHEXLF042404_ChamoyWatermelon" at bounding box center [1083, 313] width 293 height 16
click at [958, 210] on input "ring" at bounding box center [970, 201] width 24 height 18
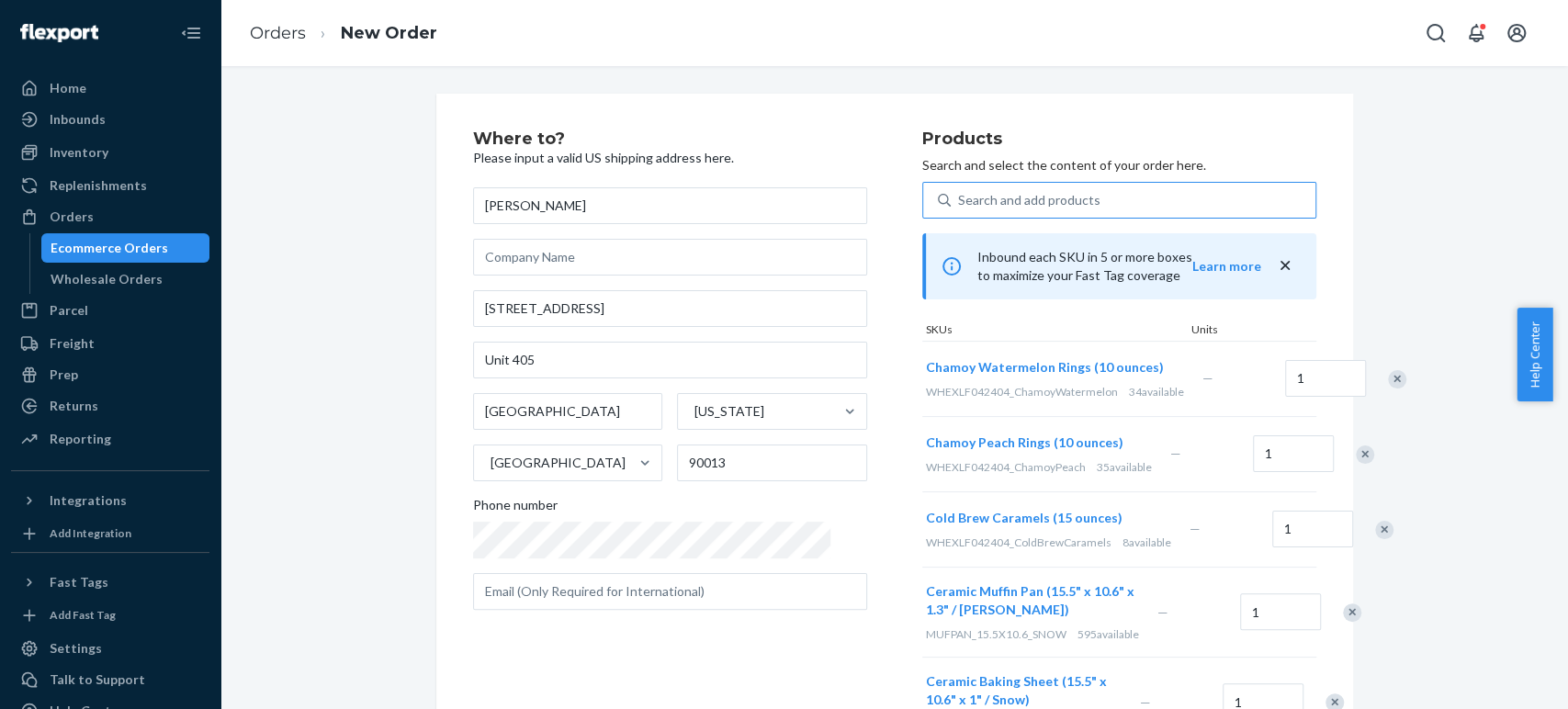
click at [992, 104] on div "Where to? Please input a valid US shipping address here. Lance Deloso 837 Tract…" at bounding box center [895, 571] width 917 height 957
click at [958, 205] on div "Search and add products" at bounding box center [1029, 201] width 142 height 18
click at [958, 205] on input "Search and add products" at bounding box center [959, 201] width 2 height 18
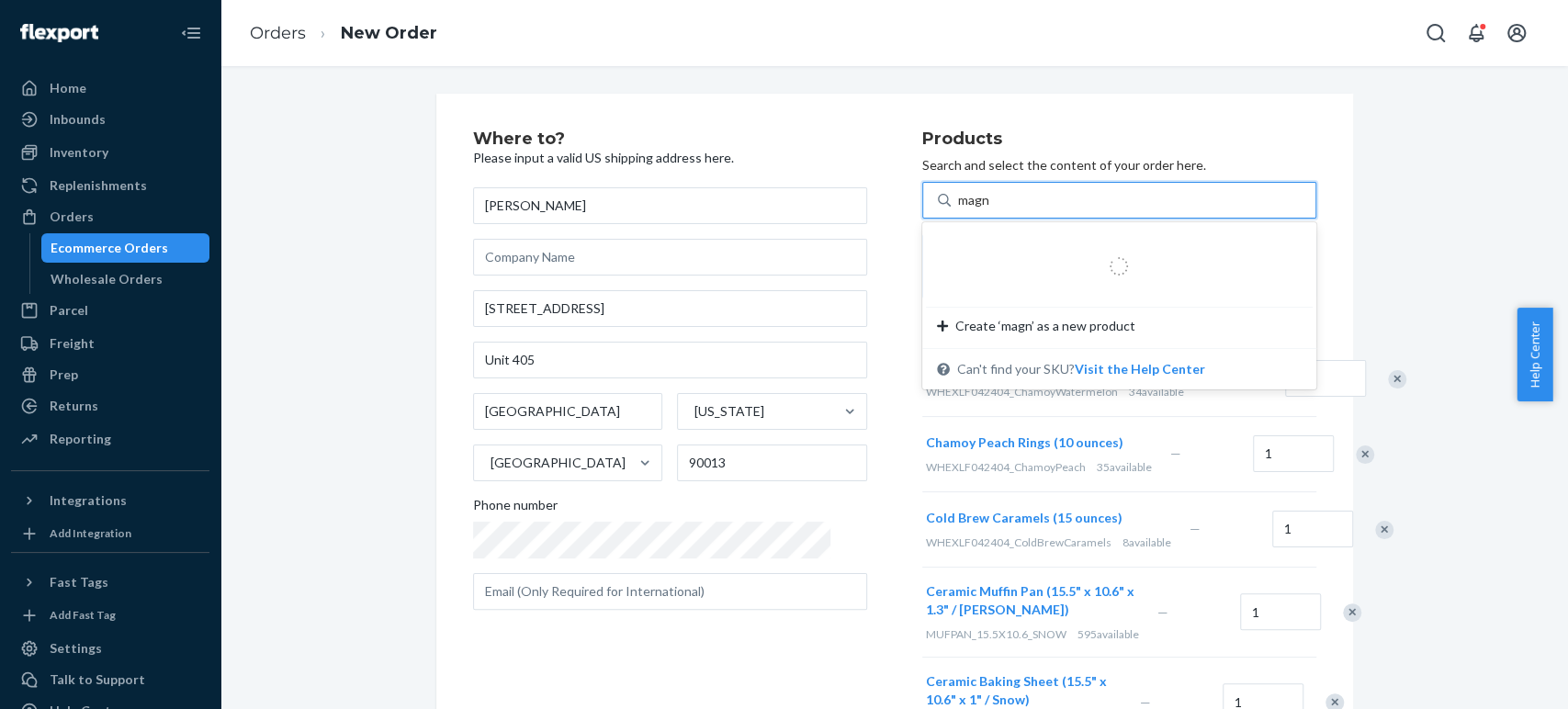
type input "magne"
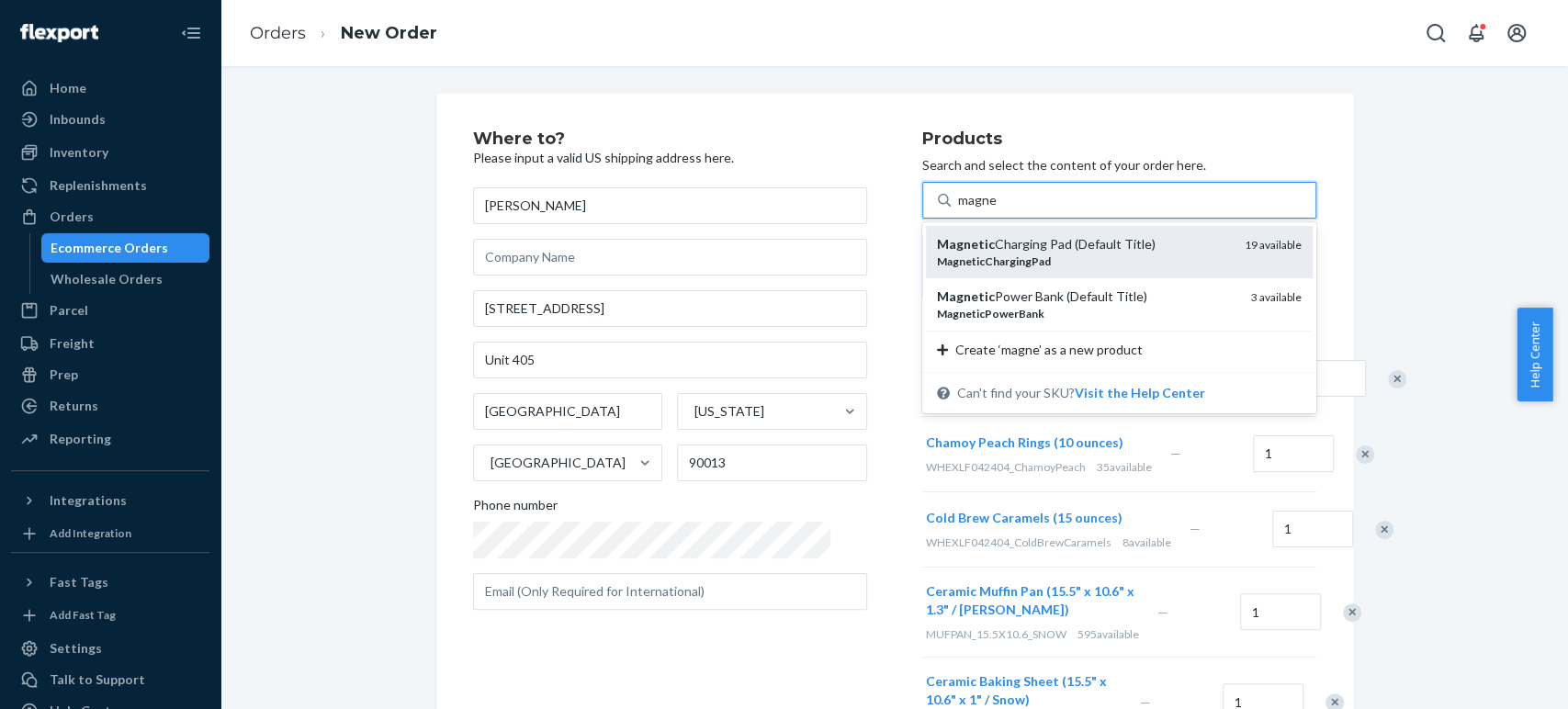
click at [937, 254] on em "MagneticChargingPad" at bounding box center [993, 261] width 114 height 14
click at [958, 210] on input "magne" at bounding box center [977, 201] width 40 height 18
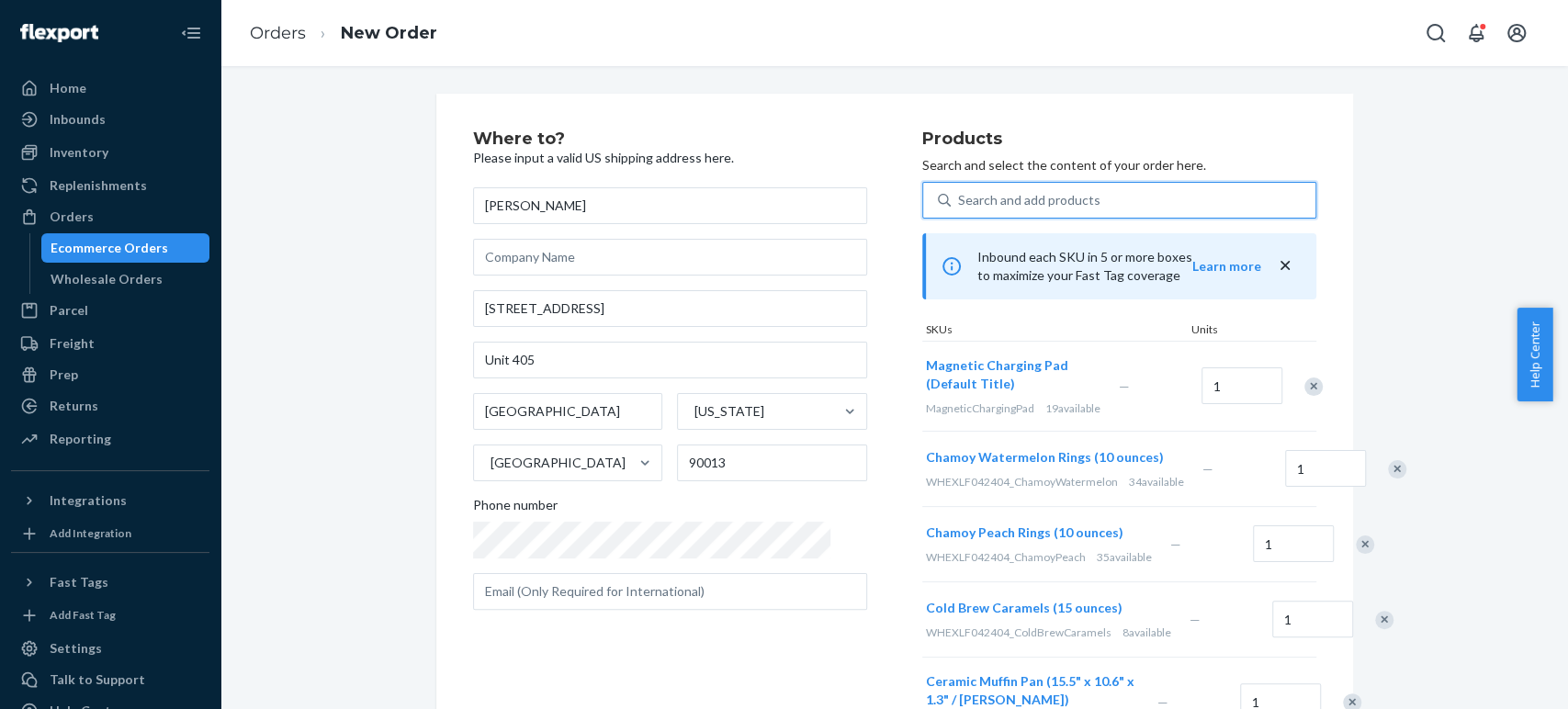
click at [958, 208] on div "Search and add products" at bounding box center [1029, 201] width 142 height 18
click at [958, 208] on input "0 results available. Select is focused ,type to refine list, press Down to open…" at bounding box center [959, 201] width 2 height 18
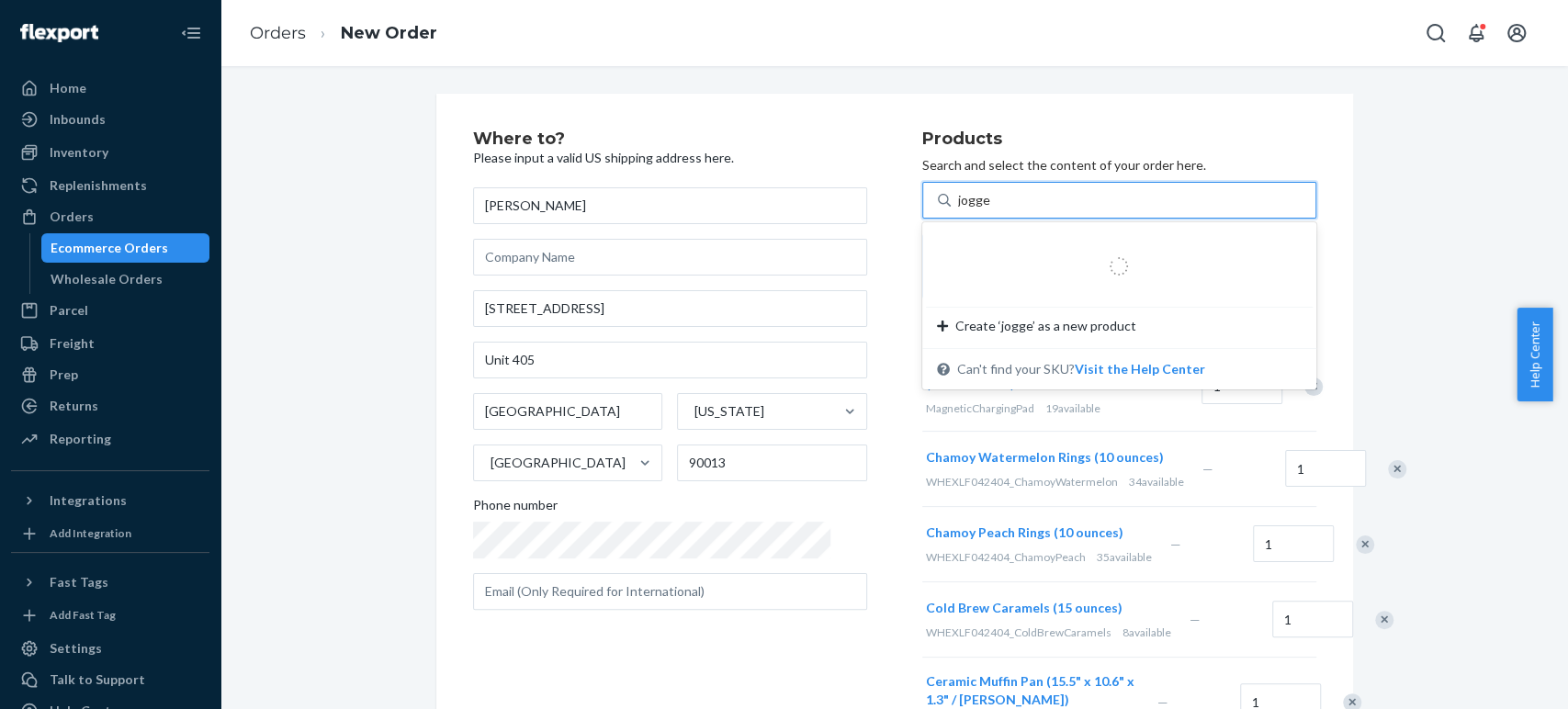
type input "jogger"
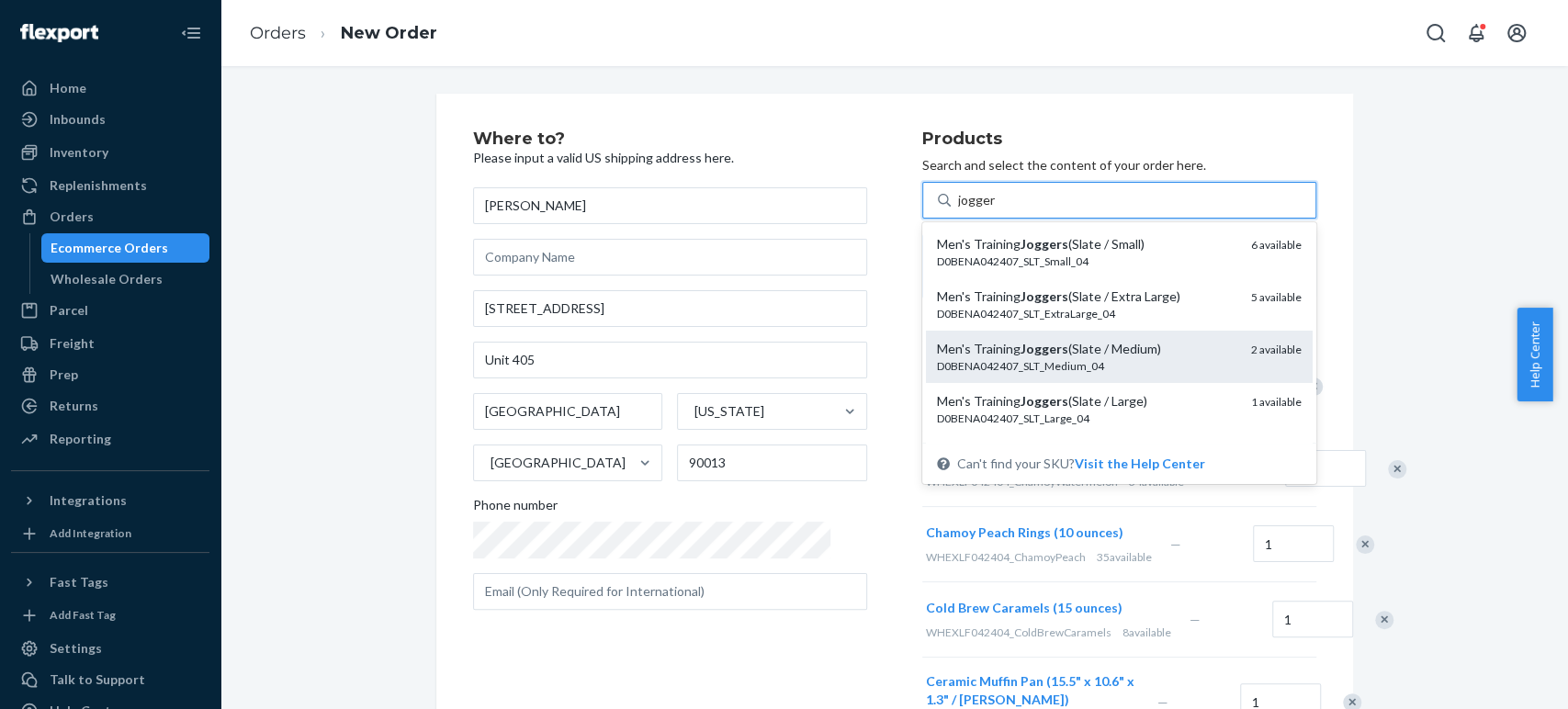
click at [937, 371] on div "D0BENA042407_SLT_Medium_04" at bounding box center [1086, 365] width 300 height 16
click at [958, 210] on input "jogger" at bounding box center [976, 201] width 38 height 18
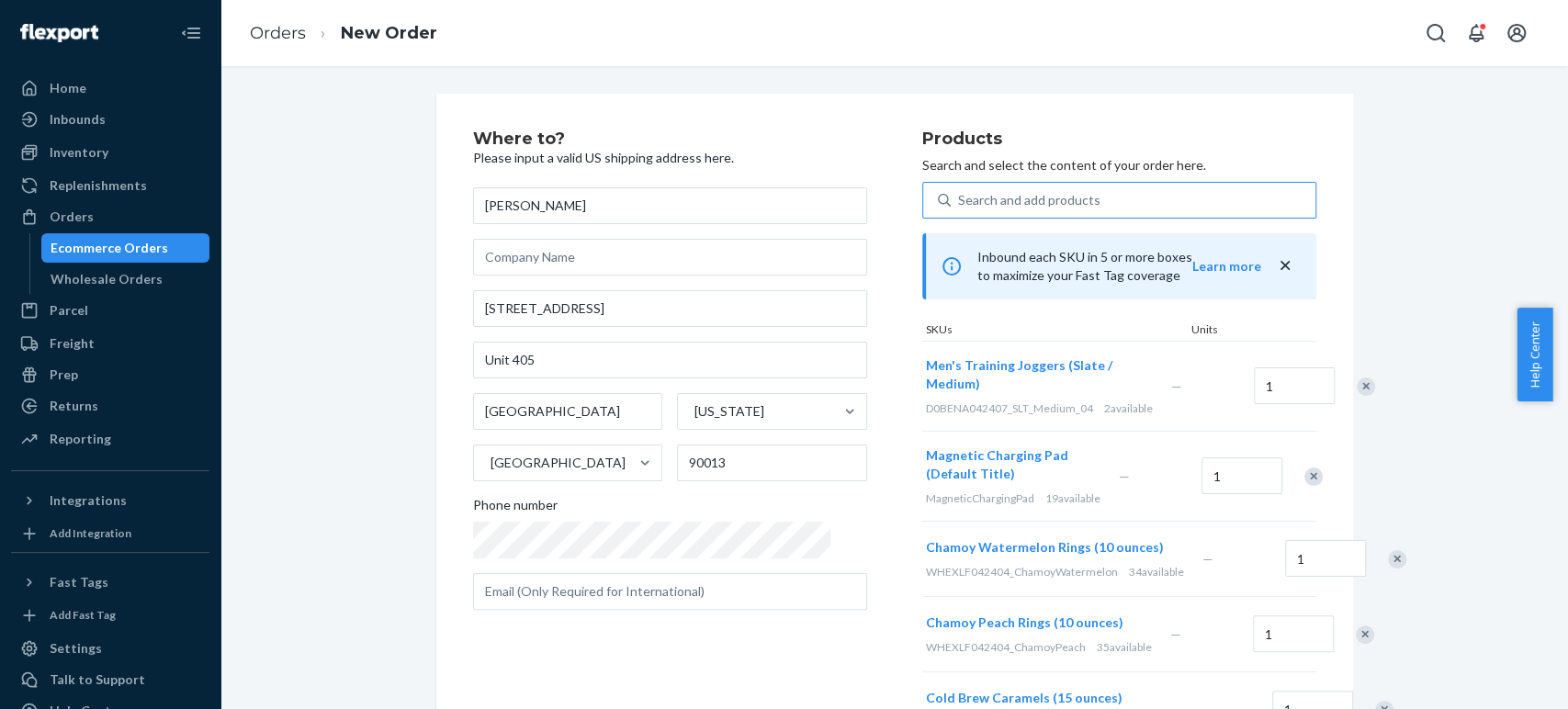
drag, startPoint x: 1044, startPoint y: 127, endPoint x: 1046, endPoint y: 87, distance: 40.0
click at [1044, 127] on div "Where to? Please input a valid US shipping address here. Lance Deloso 837 Tract…" at bounding box center [895, 662] width 917 height 1137
click at [958, 202] on div "Search and add products" at bounding box center [1029, 201] width 142 height 18
click at [958, 202] on input "Search and add products" at bounding box center [959, 201] width 2 height 18
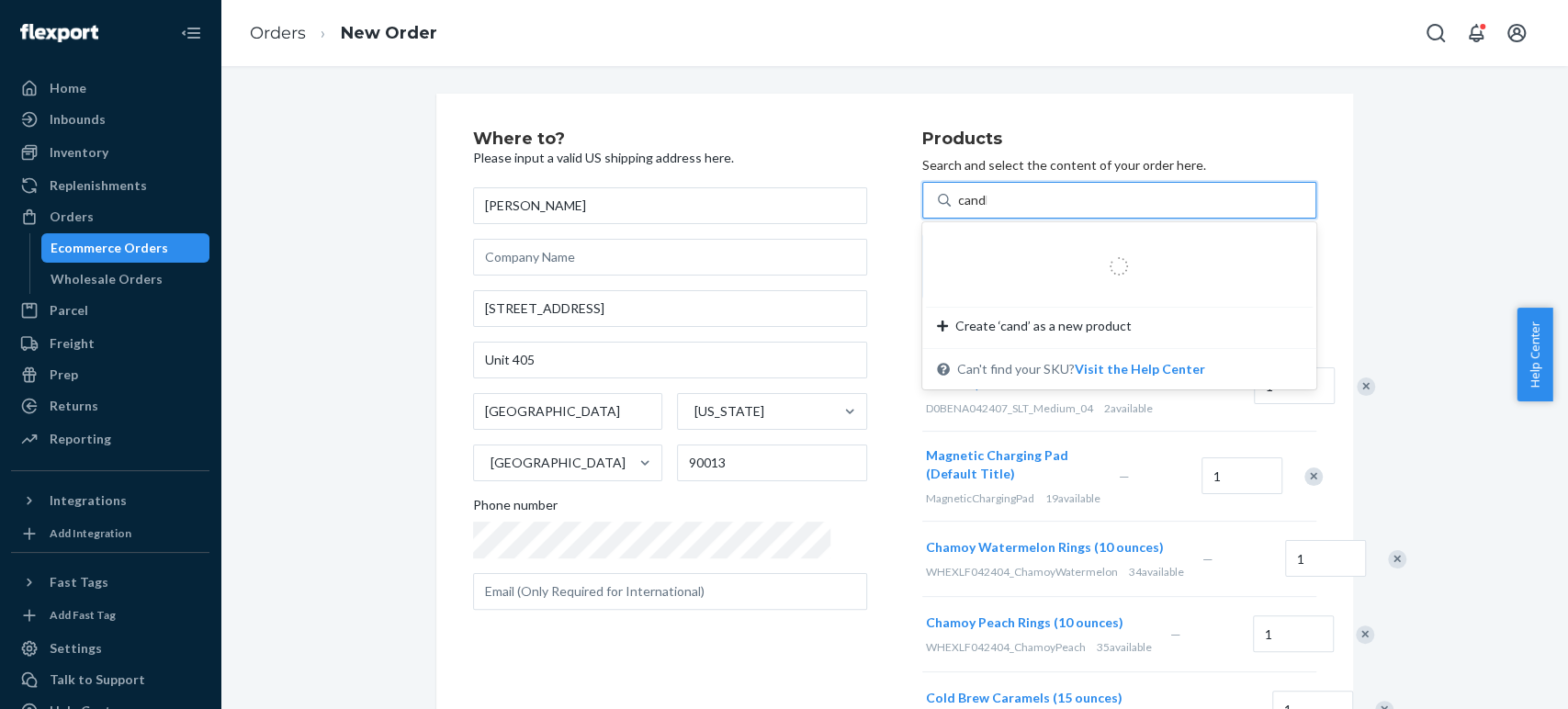
type input "candle"
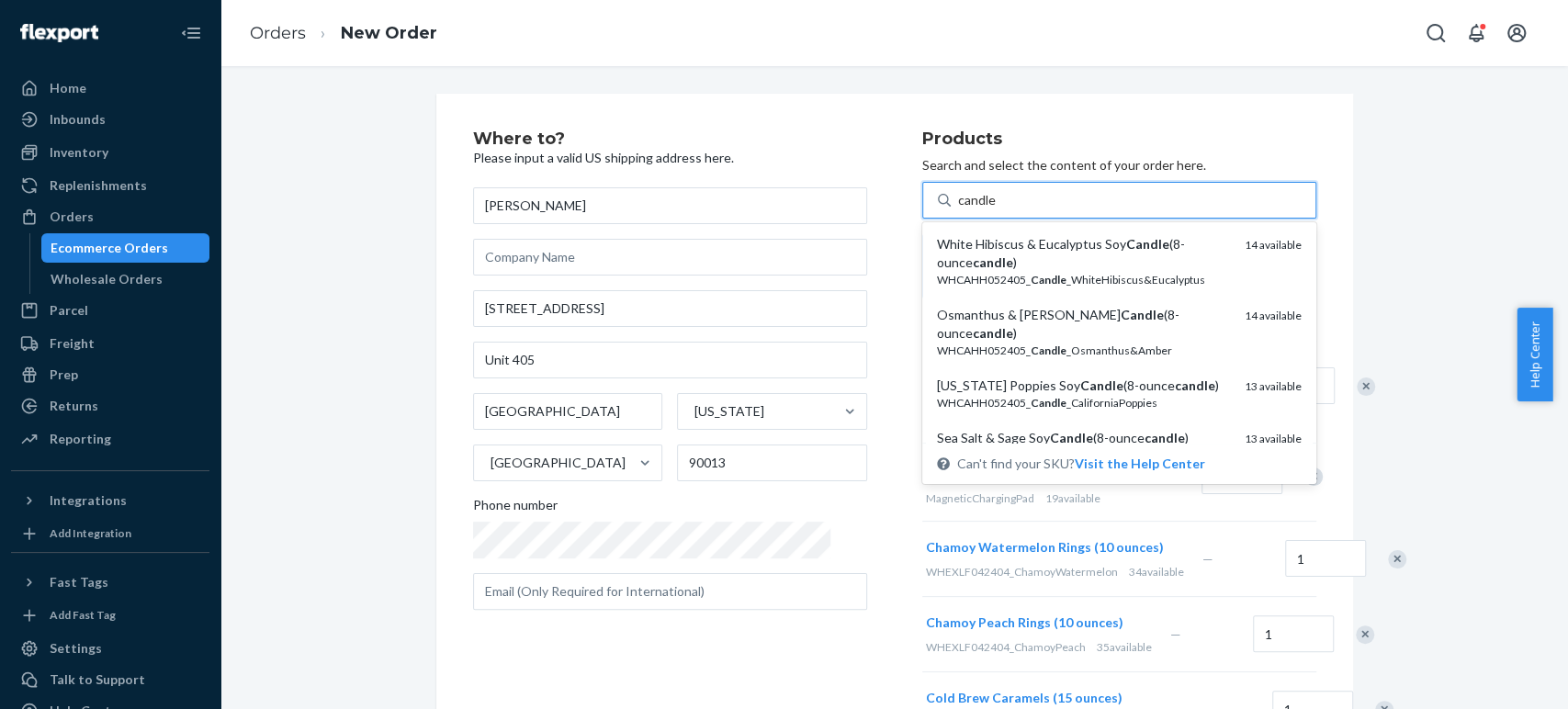
click at [937, 248] on div "White Hibiscus & Eucalyptus Soy Candle (8-ounce candle )" at bounding box center [1083, 253] width 293 height 37
click at [958, 210] on input "candle" at bounding box center [977, 201] width 39 height 18
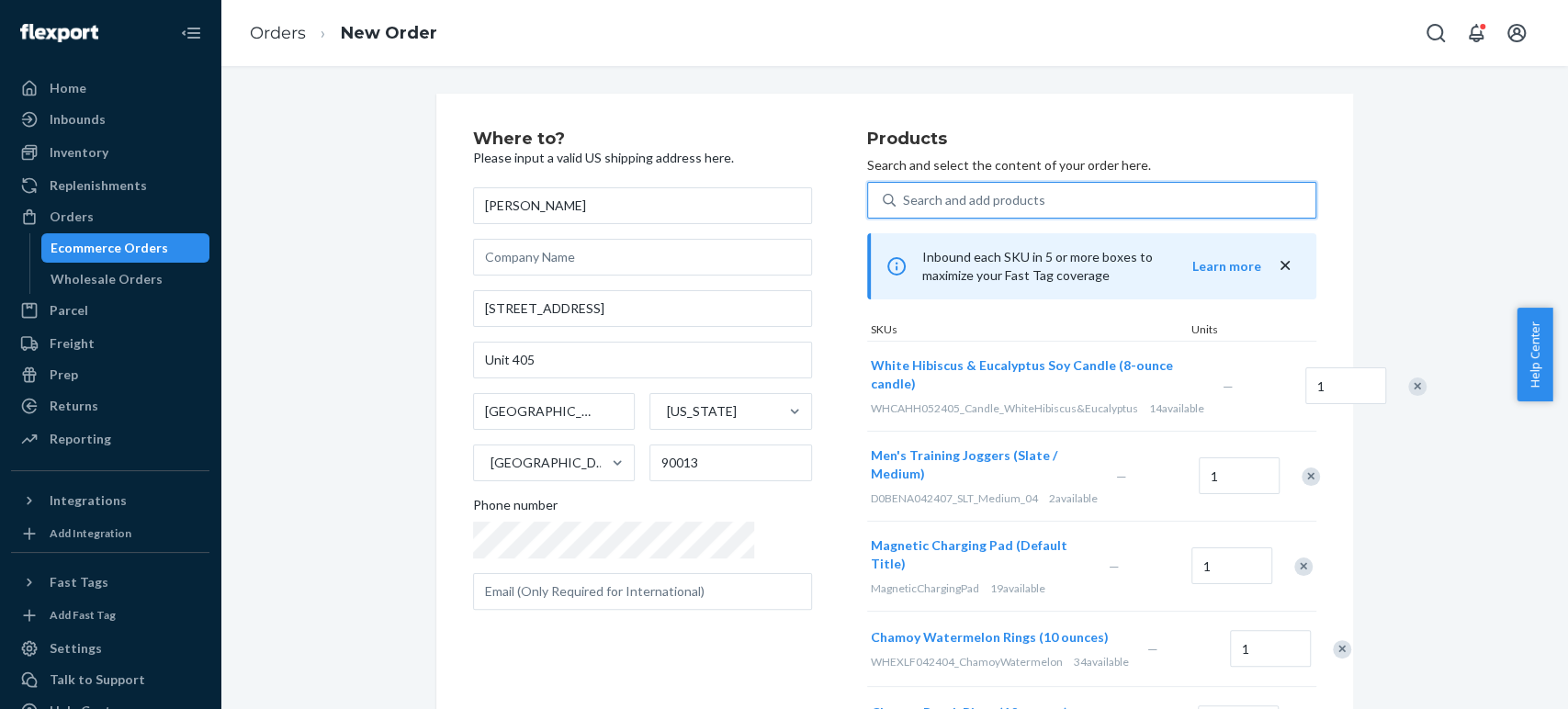
click at [903, 204] on div "Search and add products" at bounding box center [974, 201] width 142 height 18
click at [903, 204] on input "0 results available. Use Up and Down to choose options, press Enter to select t…" at bounding box center [904, 201] width 2 height 18
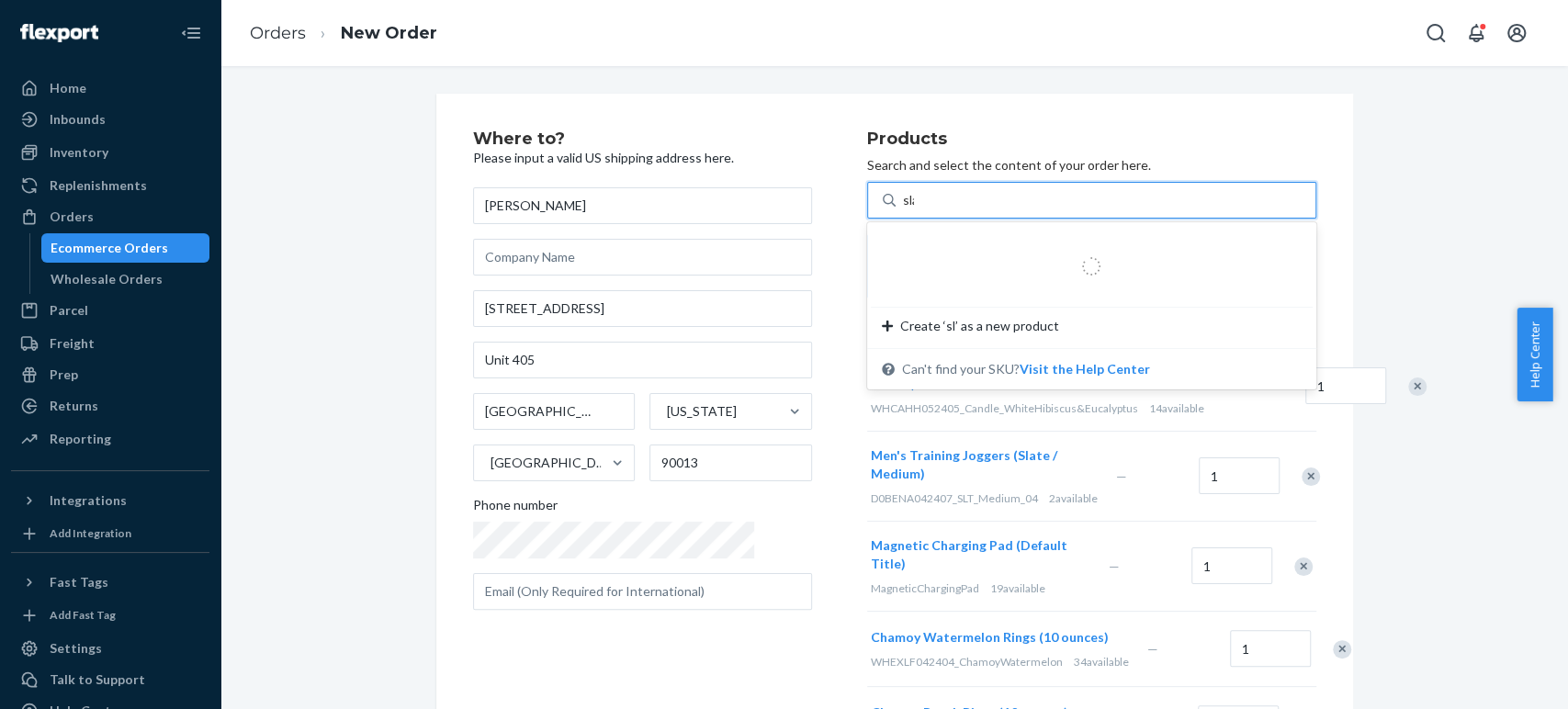
type input "slab"
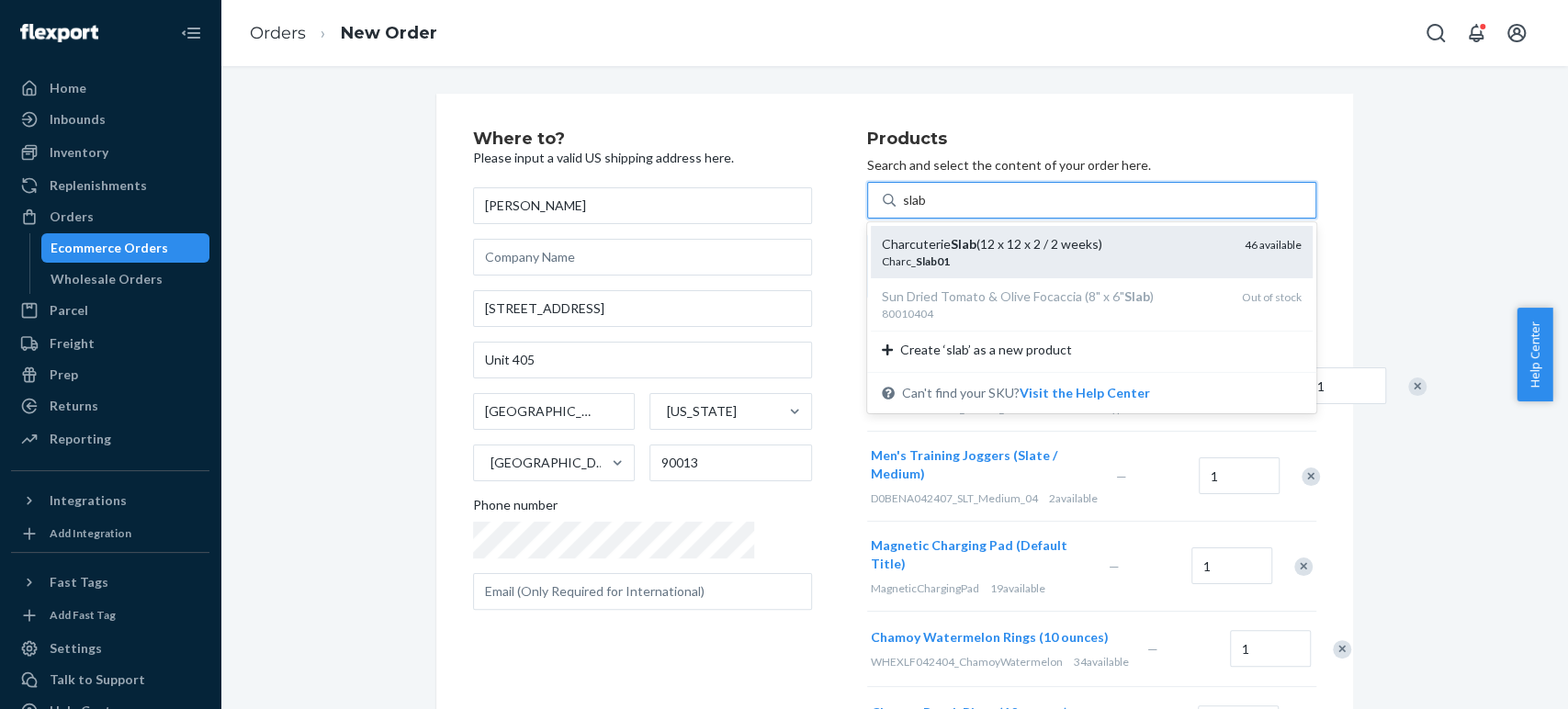
click at [950, 250] on em "Slab" at bounding box center [963, 243] width 26 height 16
click at [903, 210] on input "slab" at bounding box center [915, 201] width 25 height 18
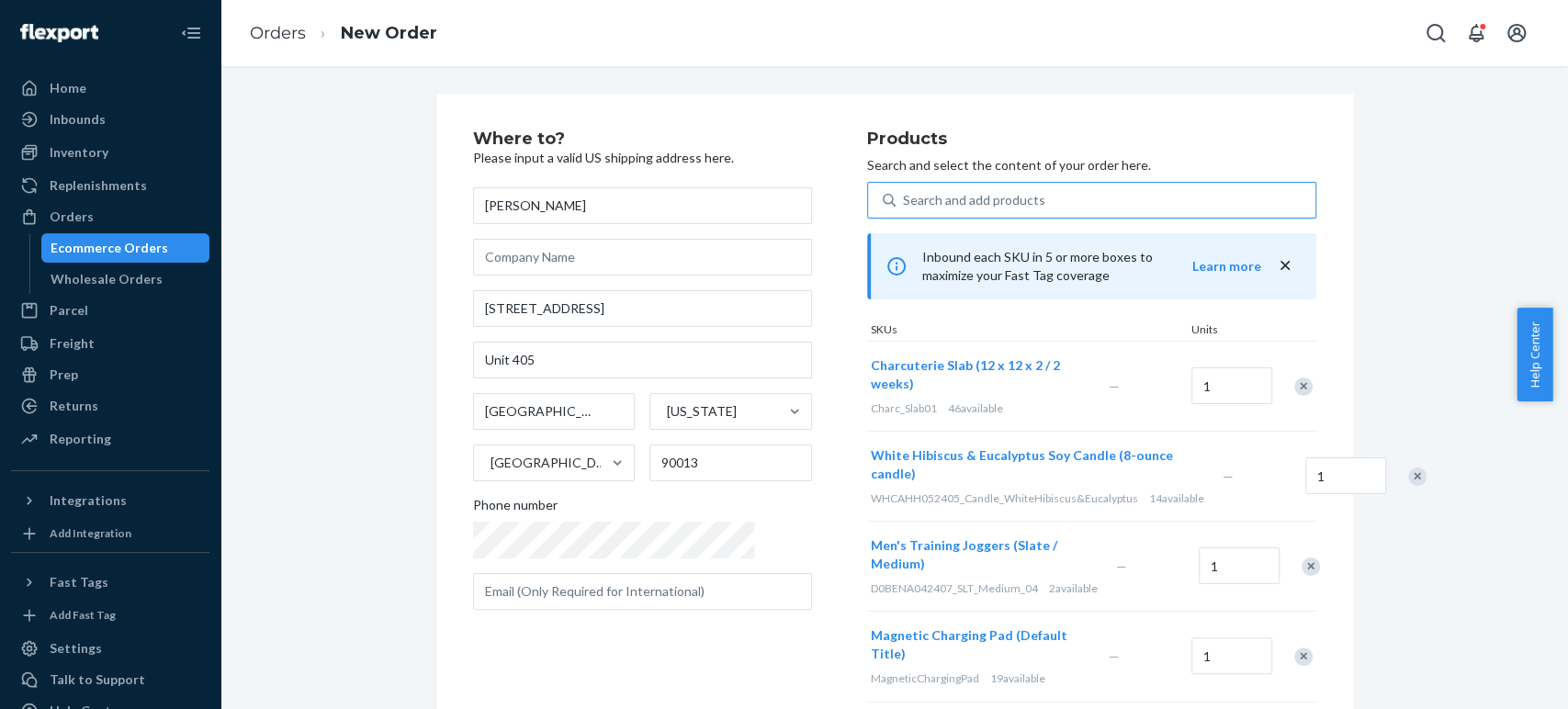
click at [903, 204] on div "Search and add products" at bounding box center [974, 201] width 142 height 18
click at [903, 204] on input "Search and add products" at bounding box center [904, 201] width 2 height 18
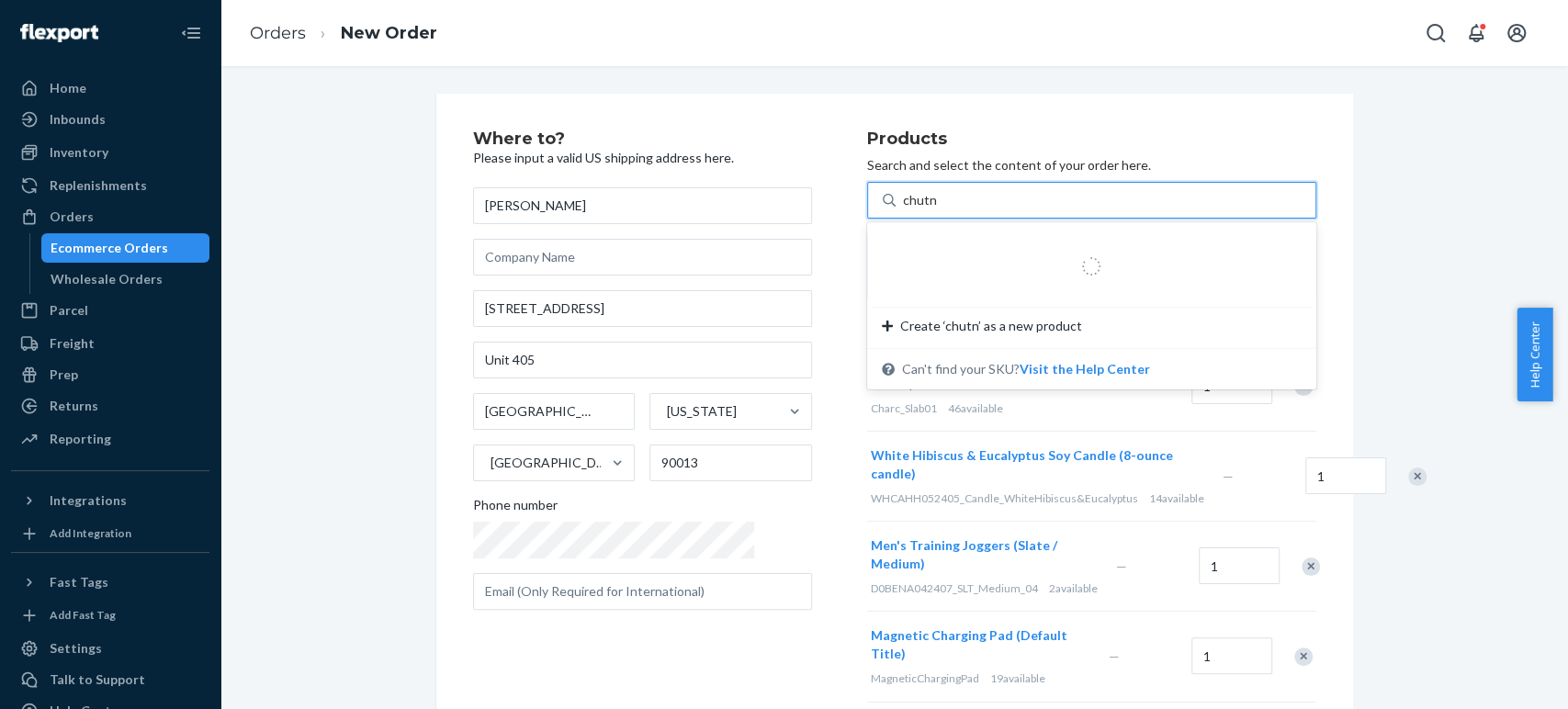
type input "chutney"
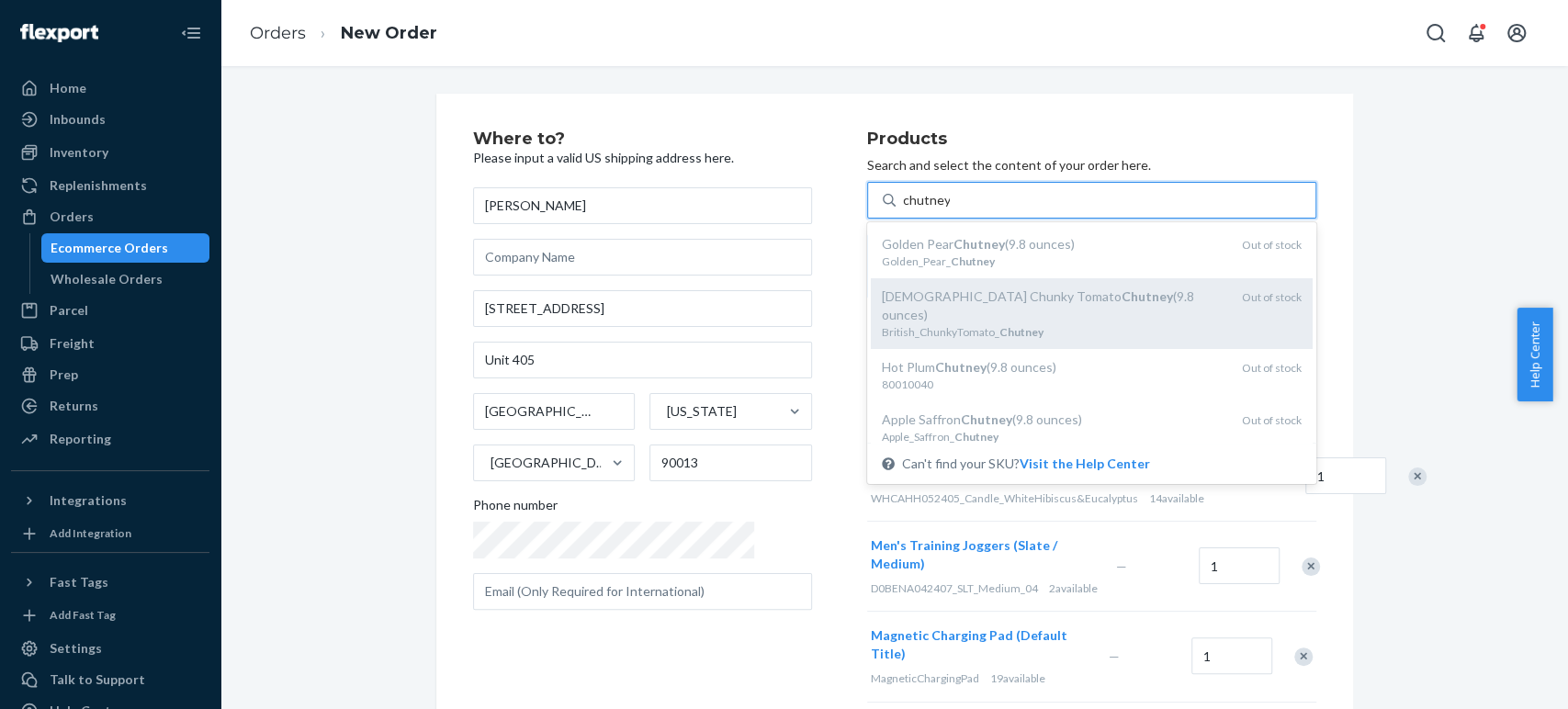
scroll to position [86, 0]
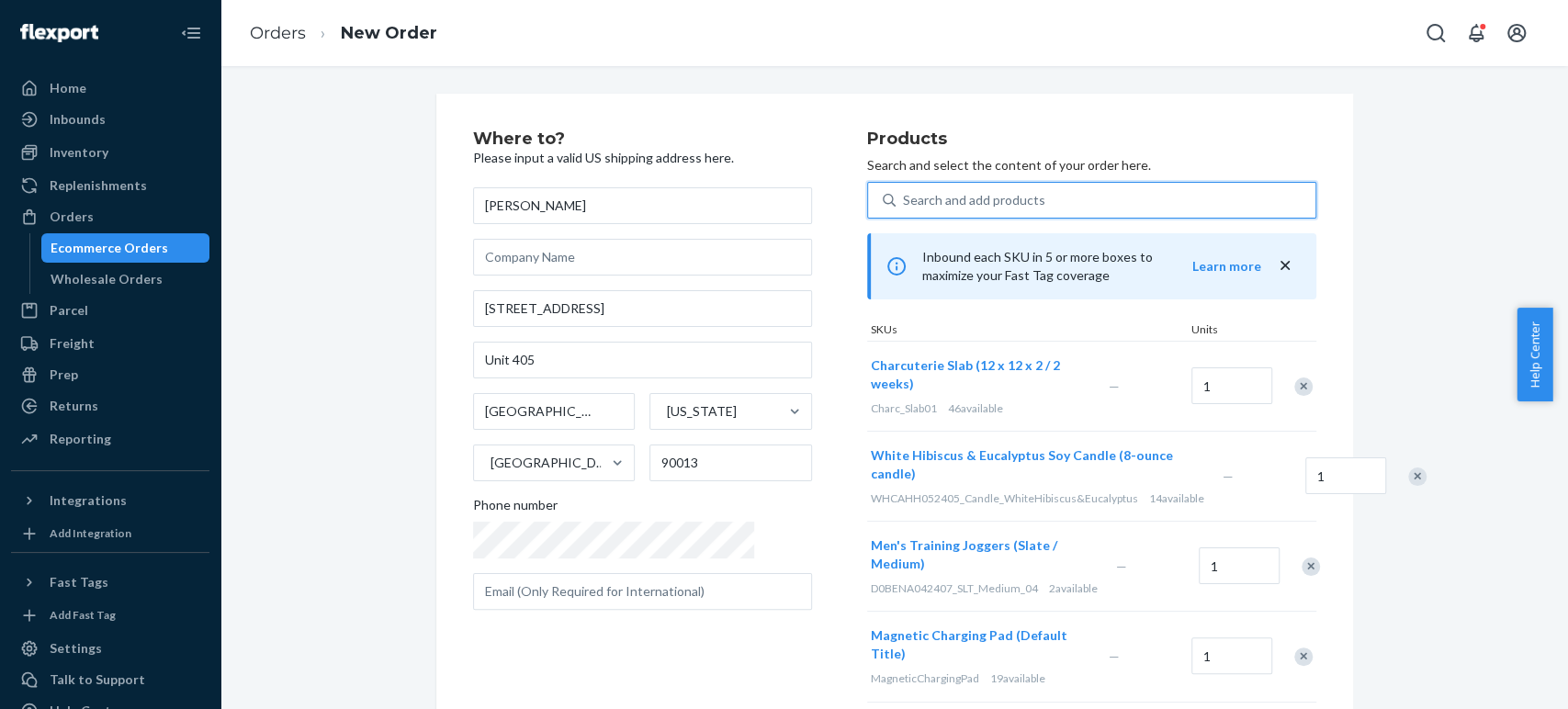
click at [905, 207] on div "Search and add products" at bounding box center [1106, 201] width 420 height 33
click at [905, 207] on input "0 results available. Select is focused ,type to refine list, press Down to open…" at bounding box center [904, 201] width 2 height 18
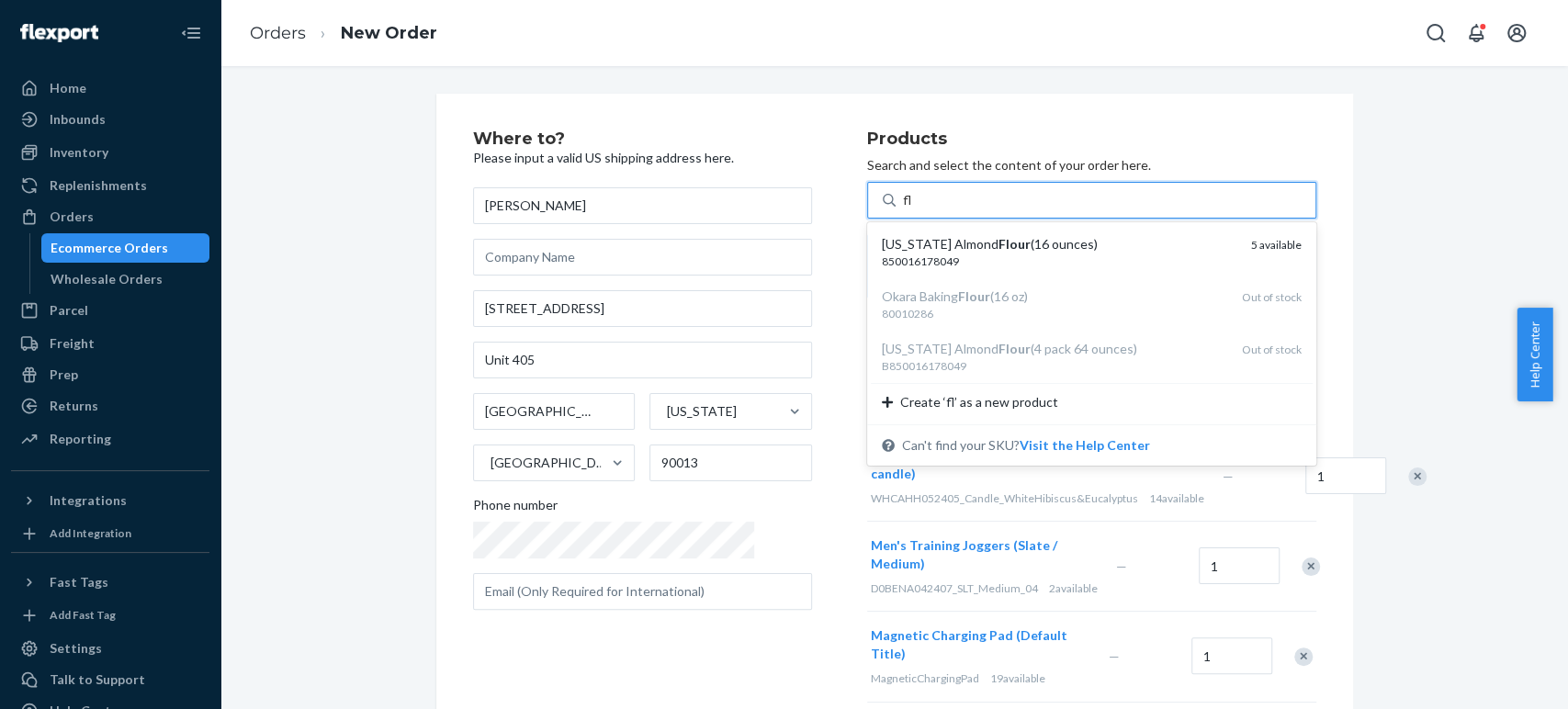
type input "f"
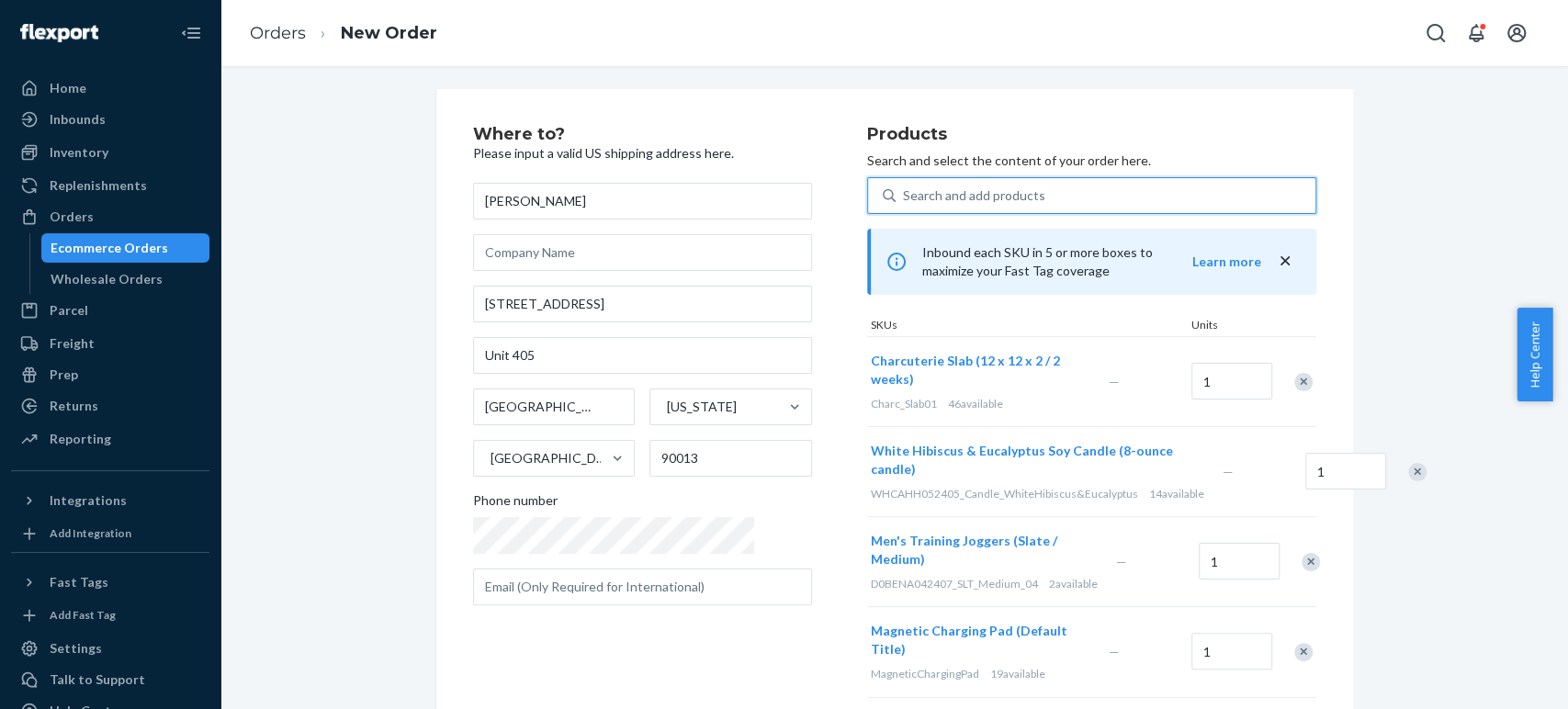
scroll to position [0, 0]
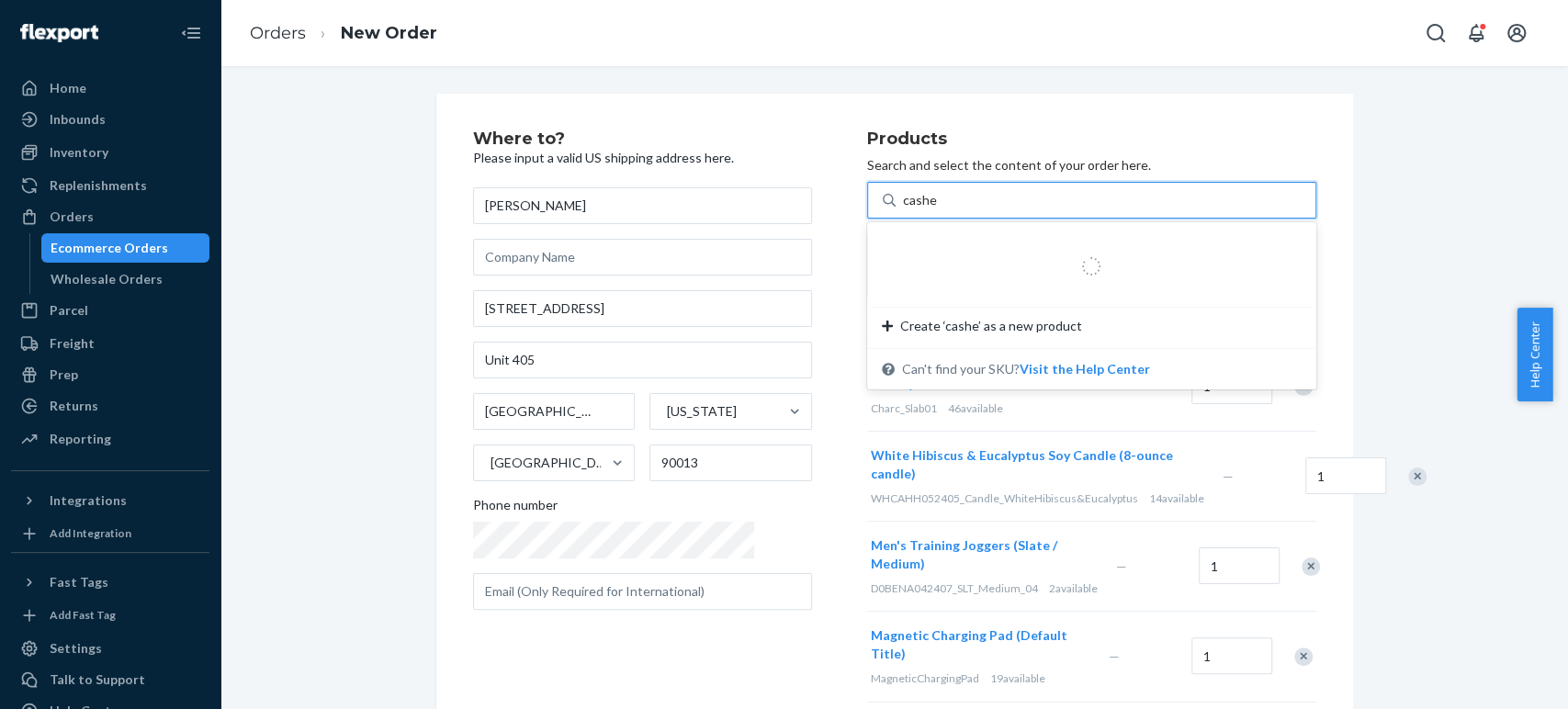
type input "cashew"
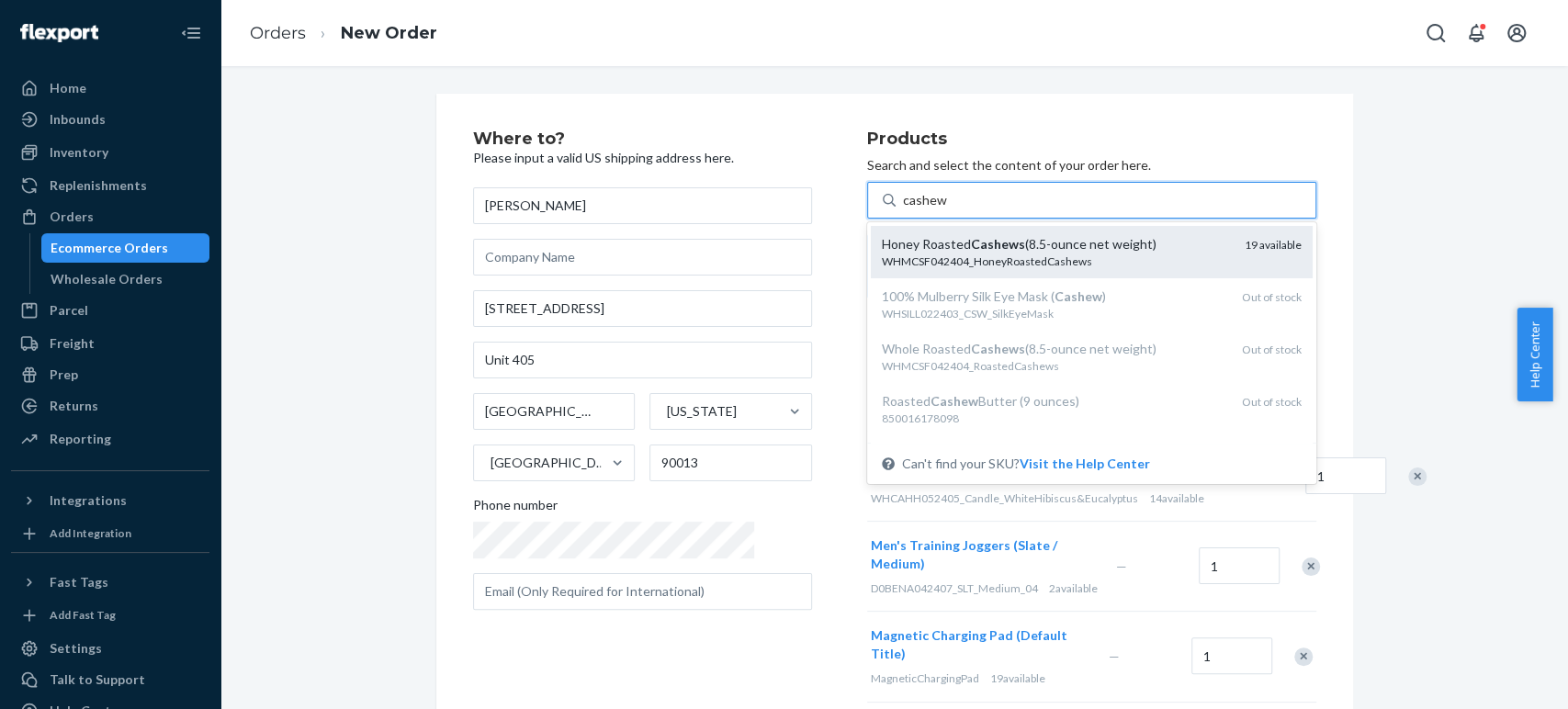
click at [882, 239] on div "Honey Roasted Cashews (8.5-ounce net weight)" at bounding box center [1056, 244] width 349 height 18
click at [903, 210] on input "cashew" at bounding box center [925, 201] width 44 height 18
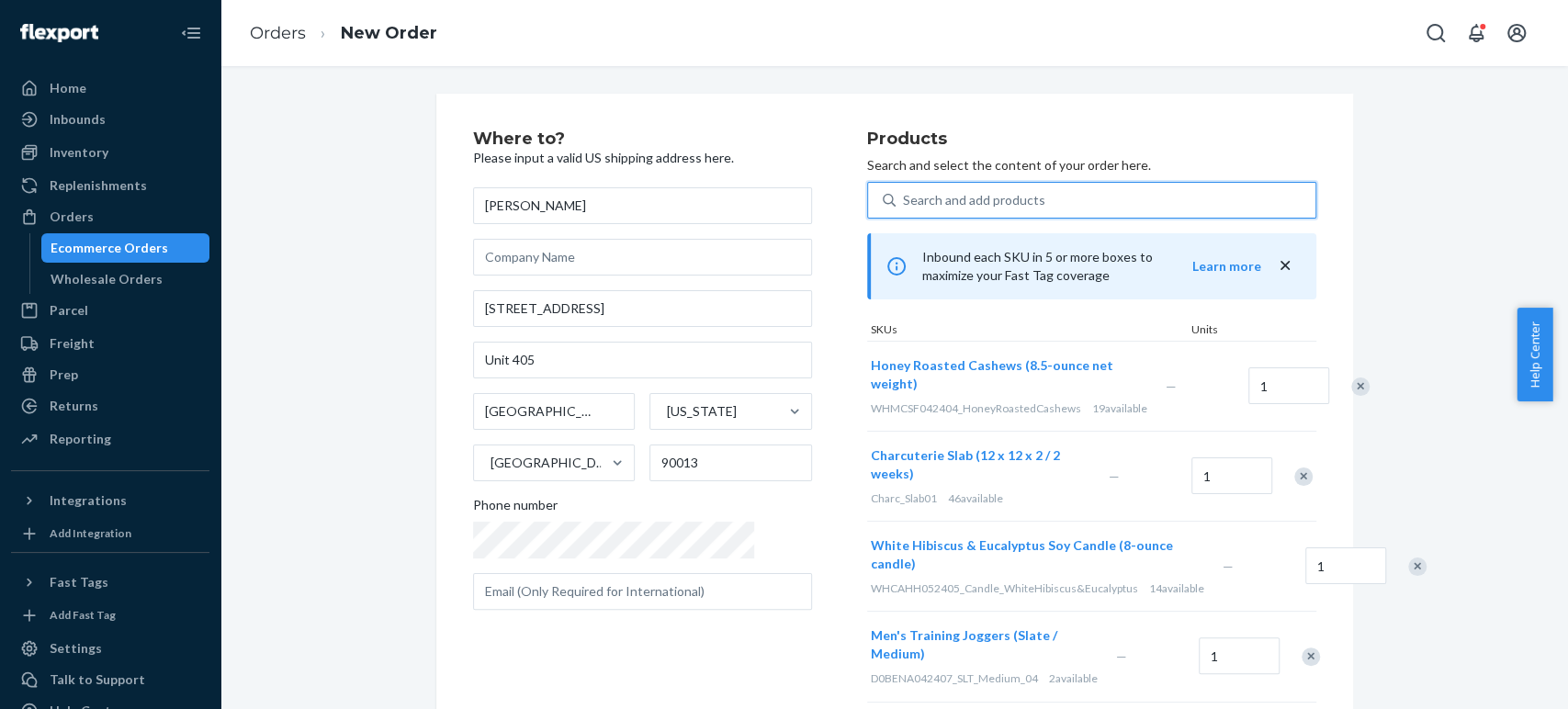
click at [903, 199] on div "Search and add products" at bounding box center [974, 201] width 142 height 18
click at [903, 199] on input "0 results available. Select is focused ,type to refine list, press Down to open…" at bounding box center [904, 201] width 2 height 18
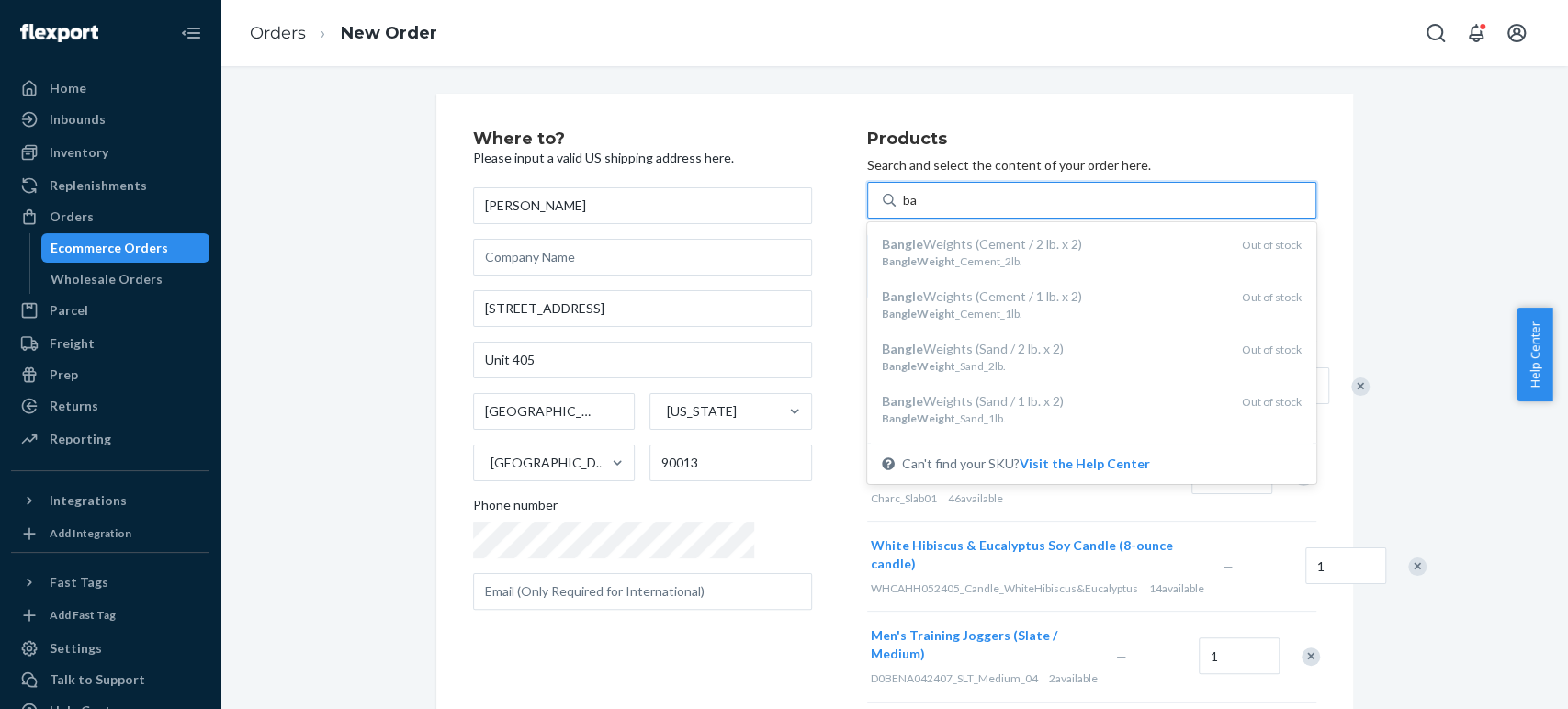
type input "b"
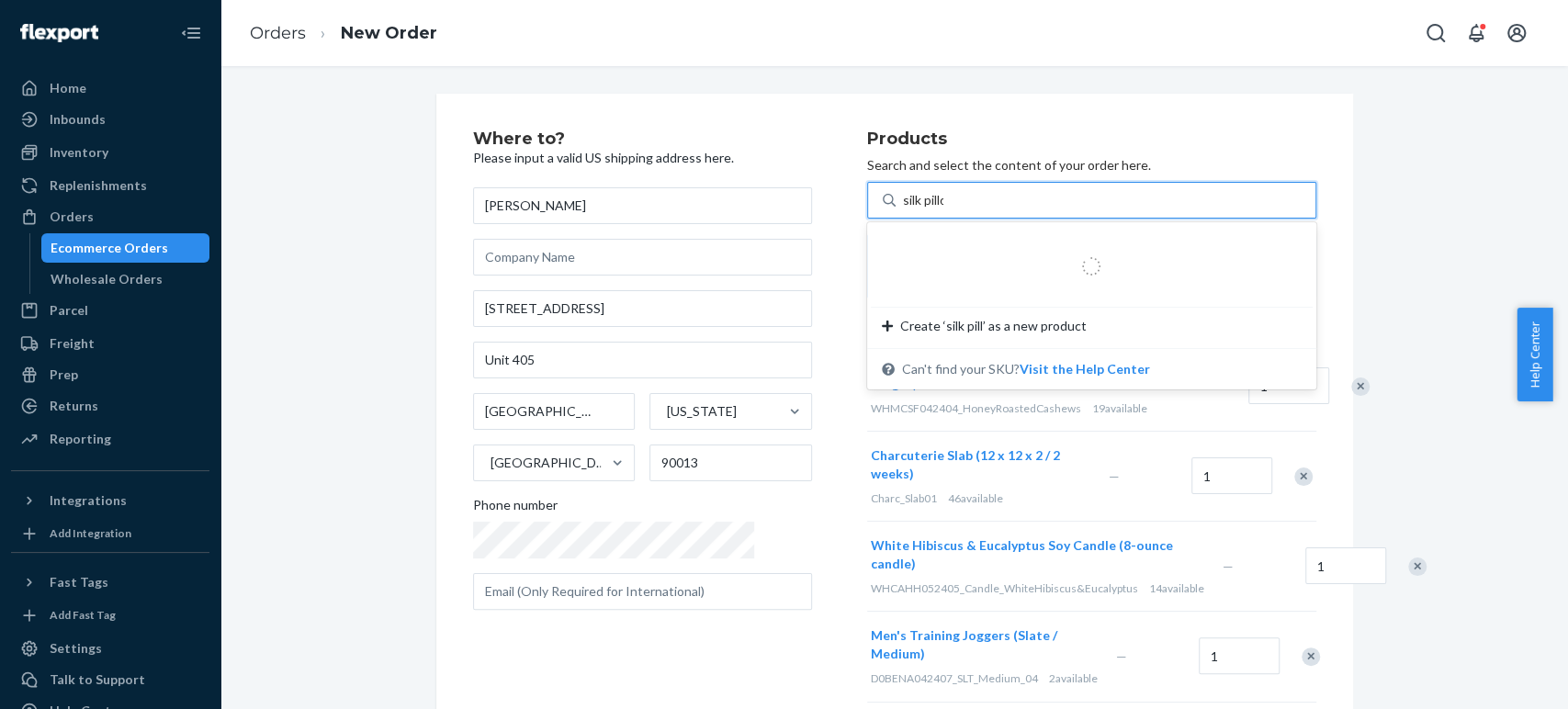
type input "silk pillow"
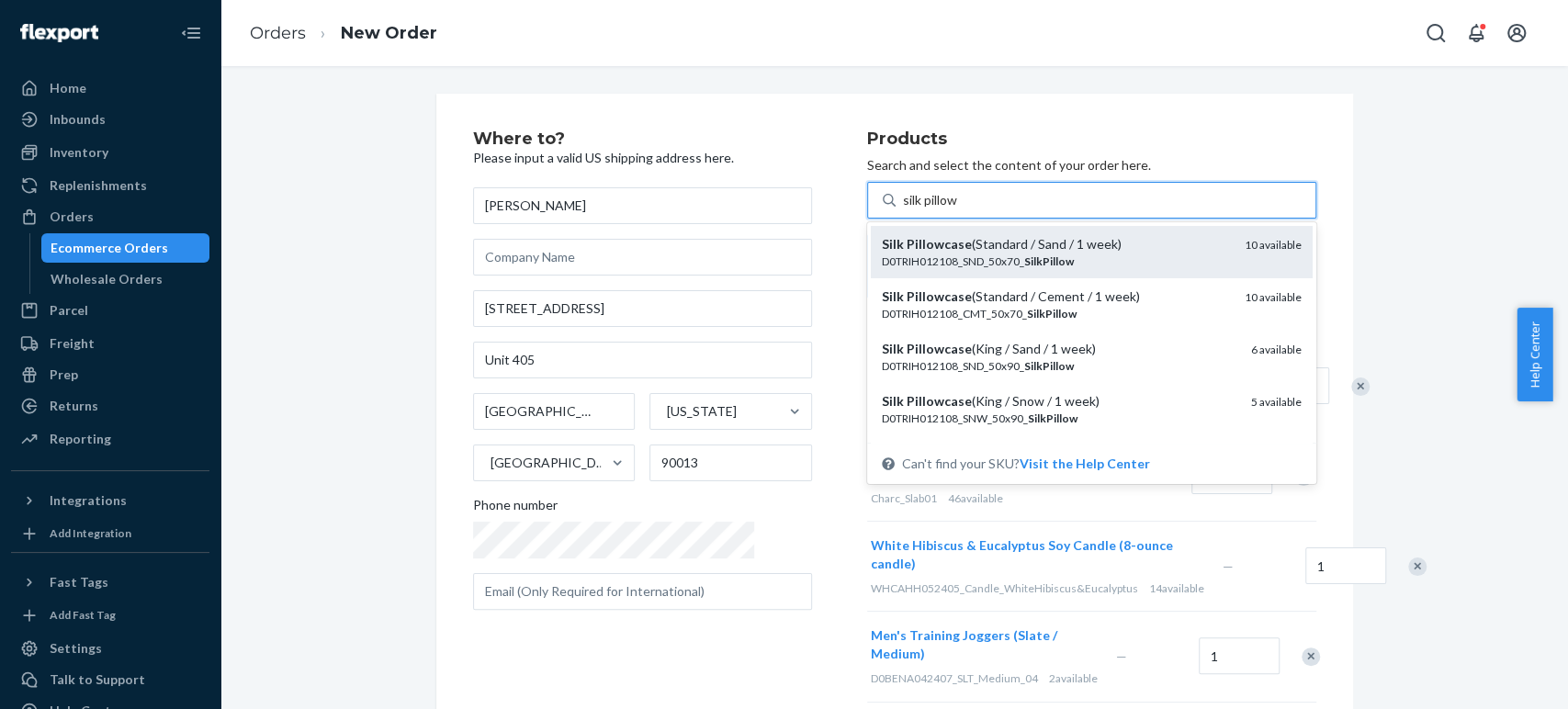
click at [908, 244] on div "Silk Pillowcase (Standard / Sand / 1 week)" at bounding box center [1056, 244] width 349 height 18
click at [908, 210] on input "silk pillow" at bounding box center [932, 201] width 57 height 18
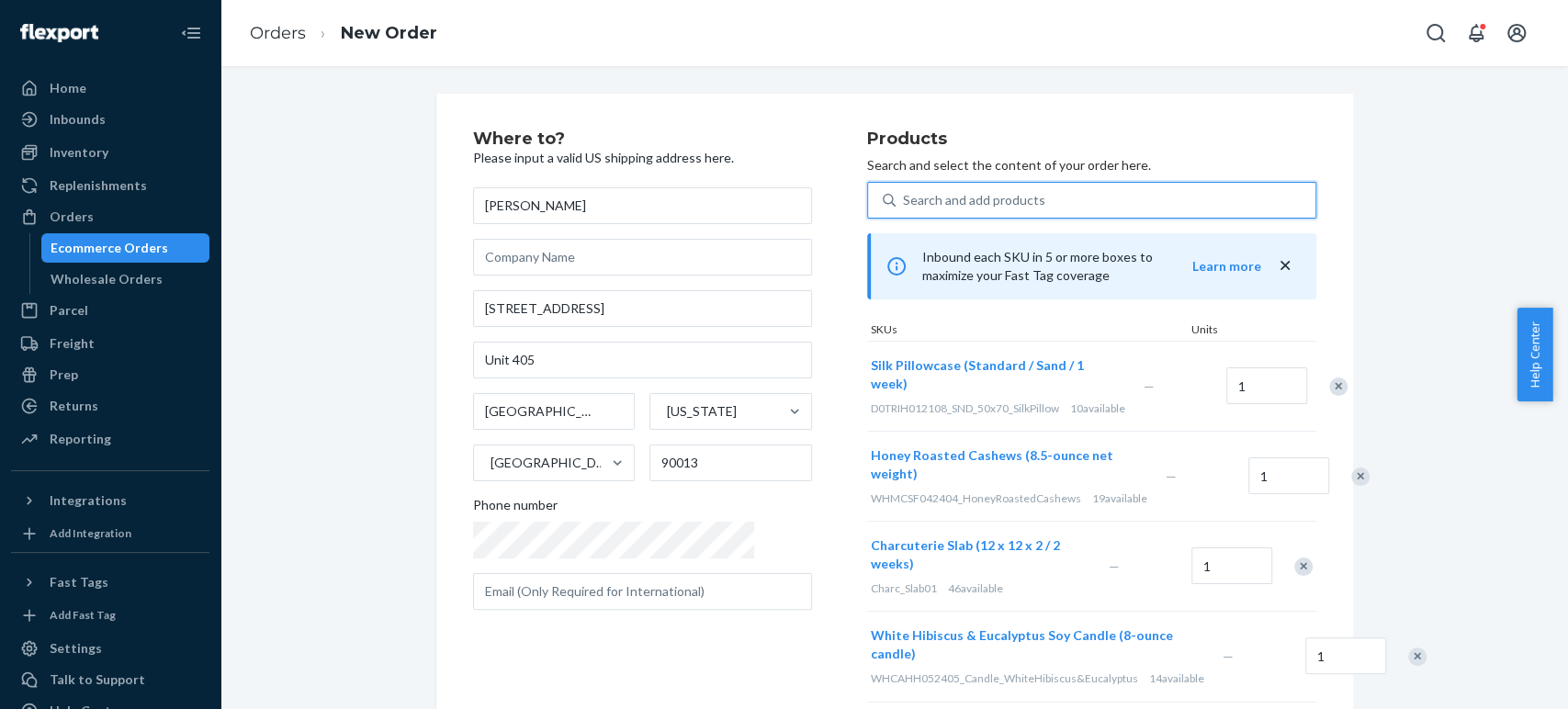
click at [903, 196] on div "Search and add products" at bounding box center [974, 201] width 142 height 18
click at [903, 196] on input "0 results available. Select is focused ,type to refine list, press Down to open…" at bounding box center [904, 201] width 2 height 18
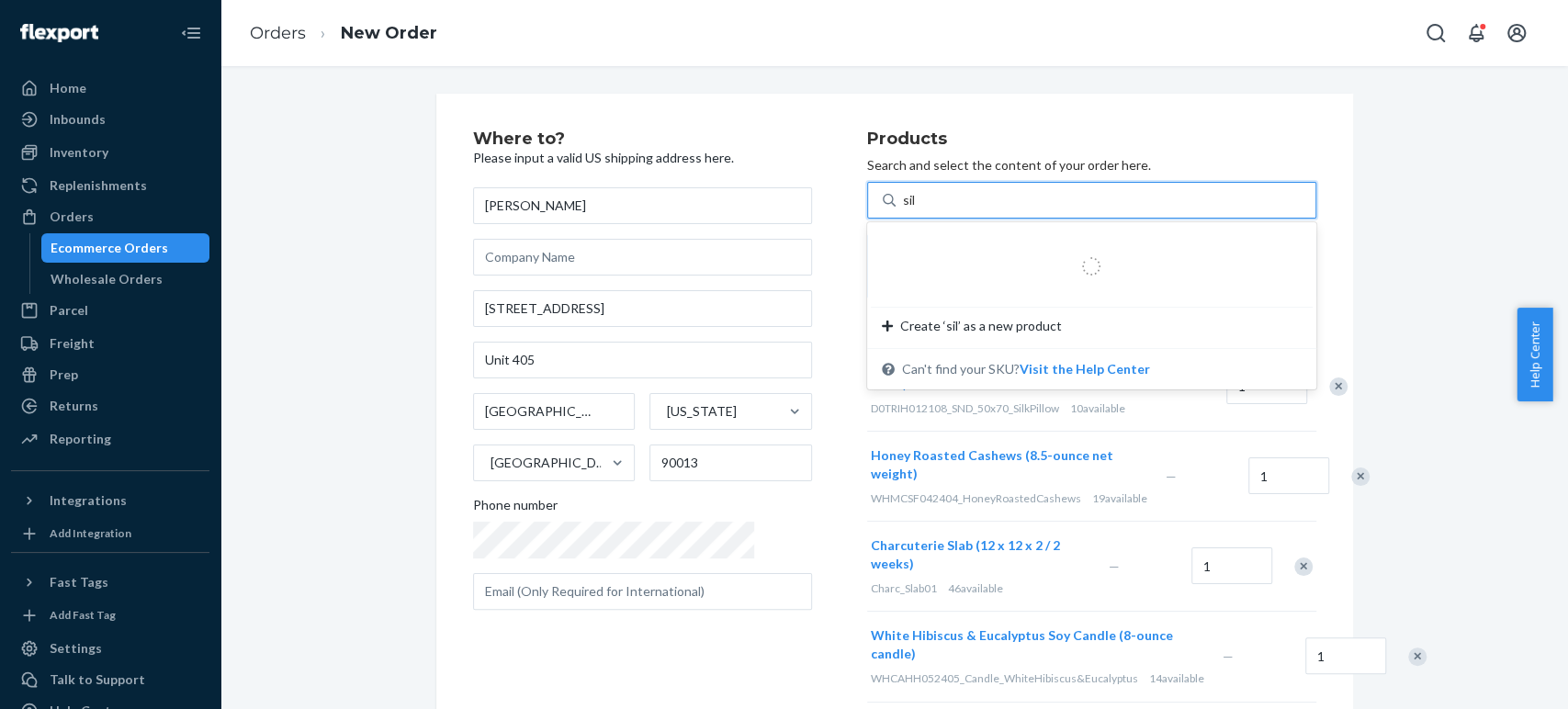
type input "silk"
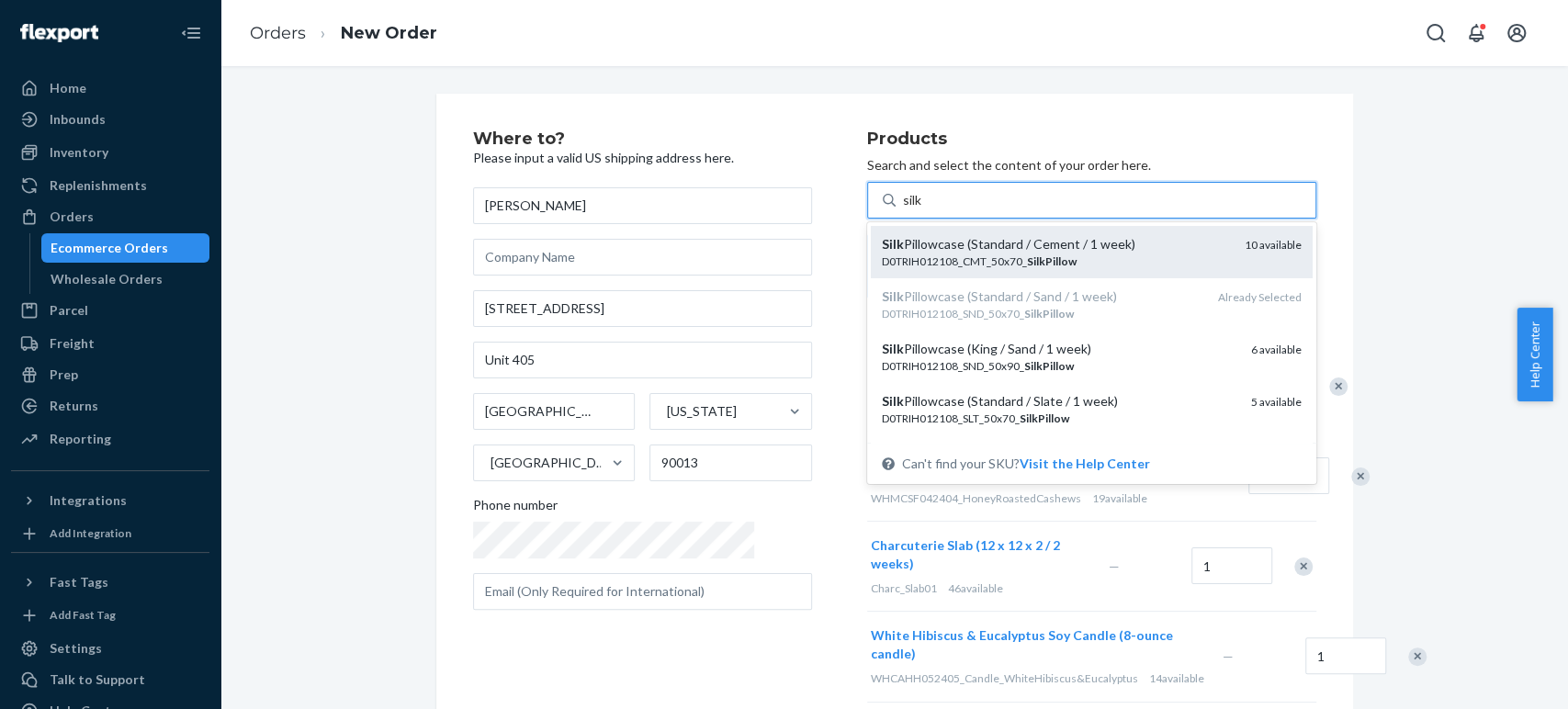
click at [889, 258] on div "D0TRIH012108_CMT_50x70_ SilkPillow" at bounding box center [1056, 261] width 349 height 16
click at [903, 210] on input "silk" at bounding box center [913, 201] width 21 height 18
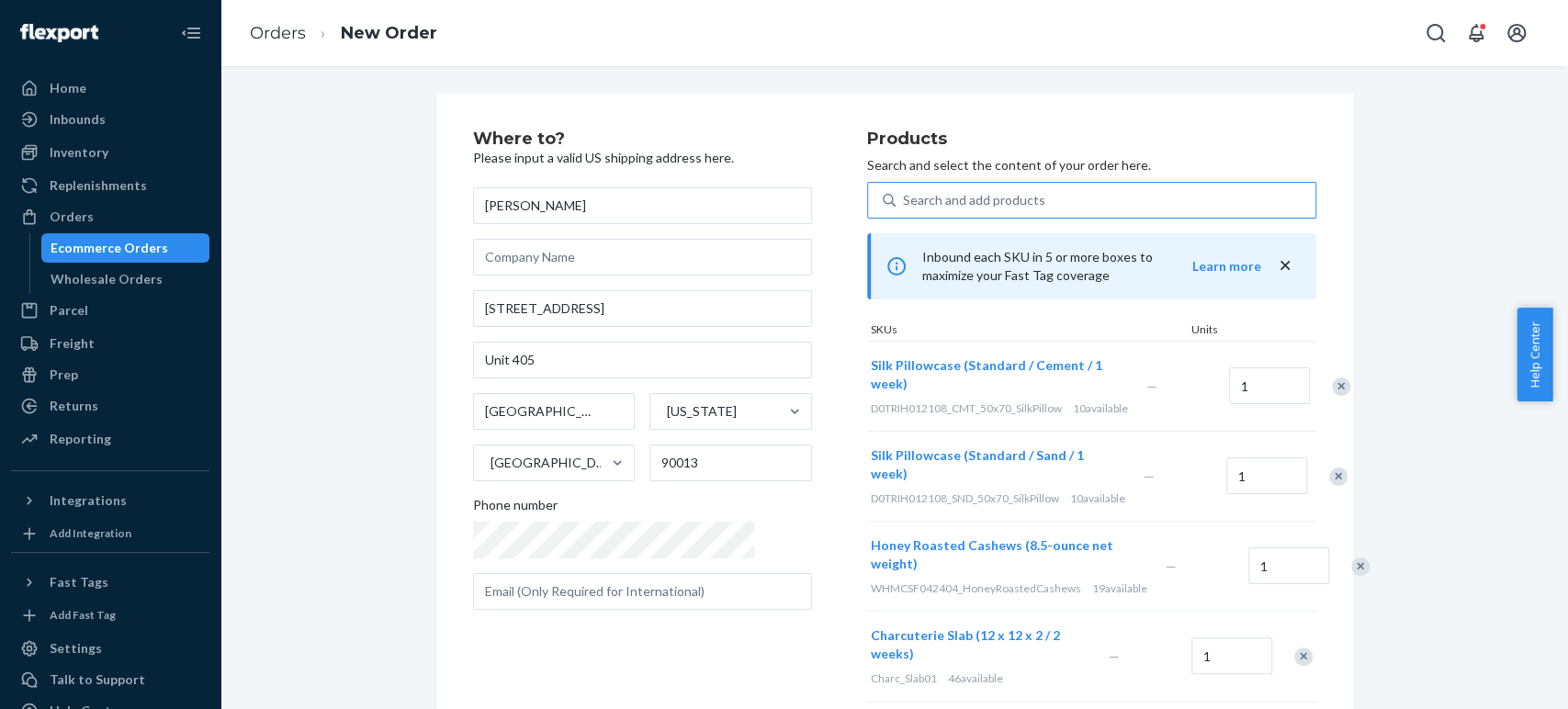
click at [1329, 468] on div "Remove Item" at bounding box center [1339, 477] width 18 height 18
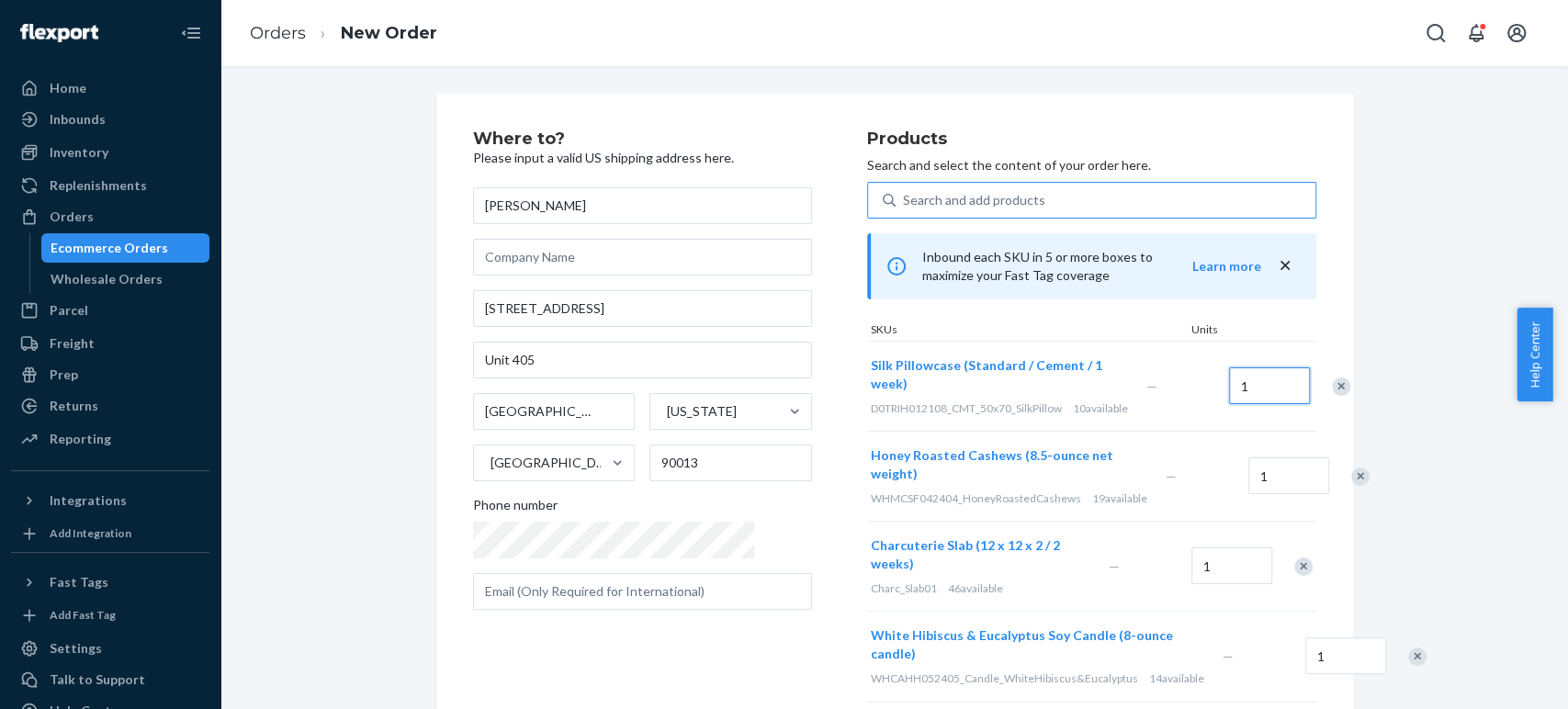
click at [1229, 371] on input "1" at bounding box center [1268, 385] width 80 height 37
type input "2"
click at [903, 197] on div "Search and add products" at bounding box center [974, 201] width 142 height 18
click at [903, 197] on input "Search and add products" at bounding box center [904, 201] width 2 height 18
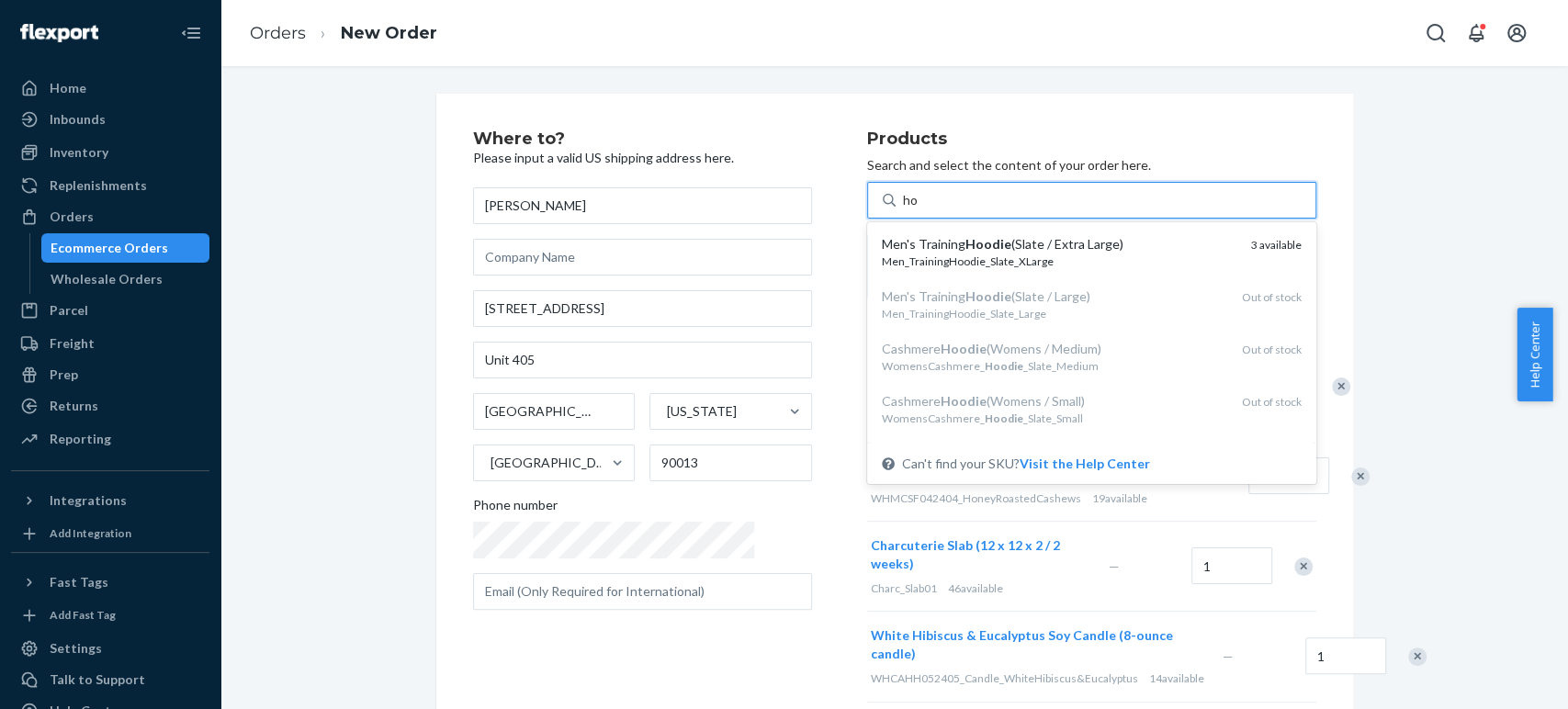
type input "h"
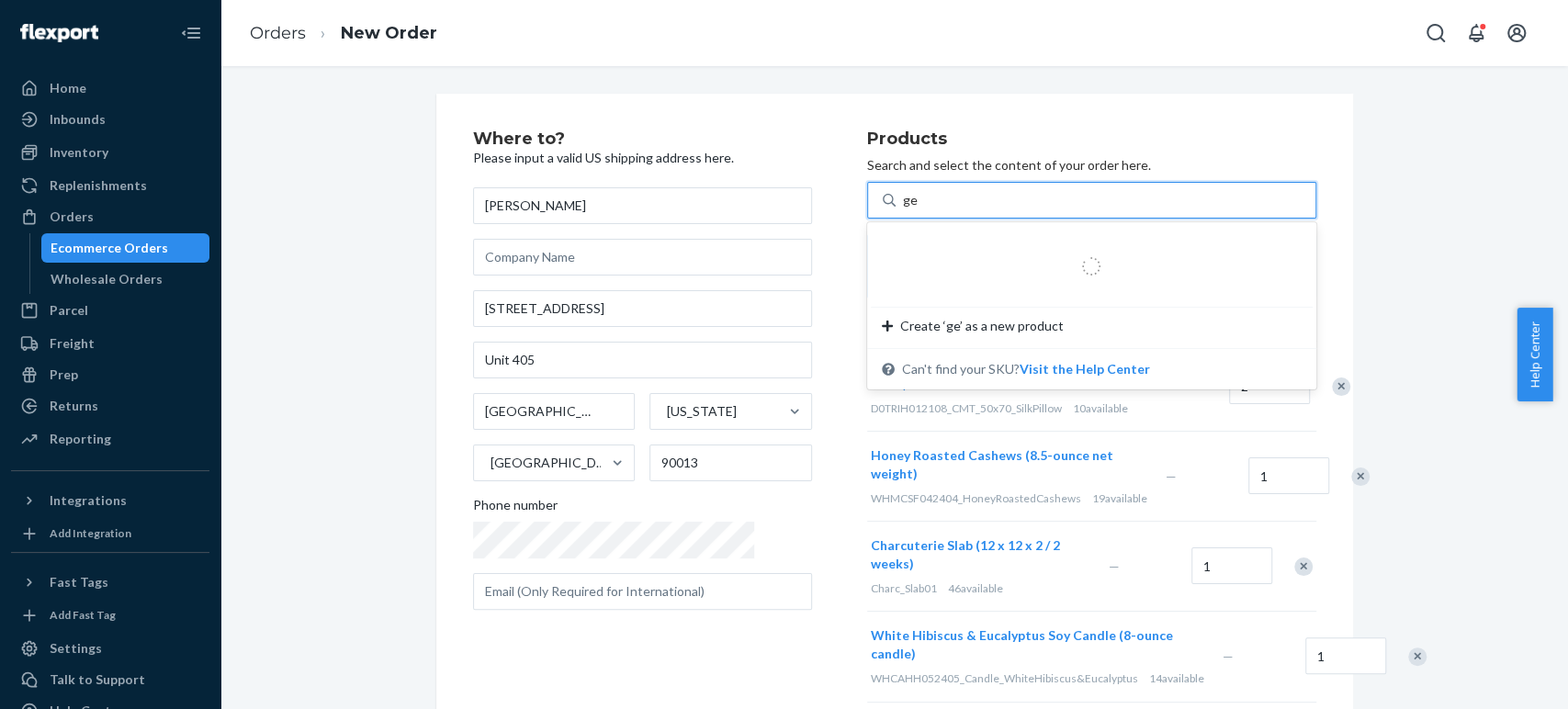
type input "gel"
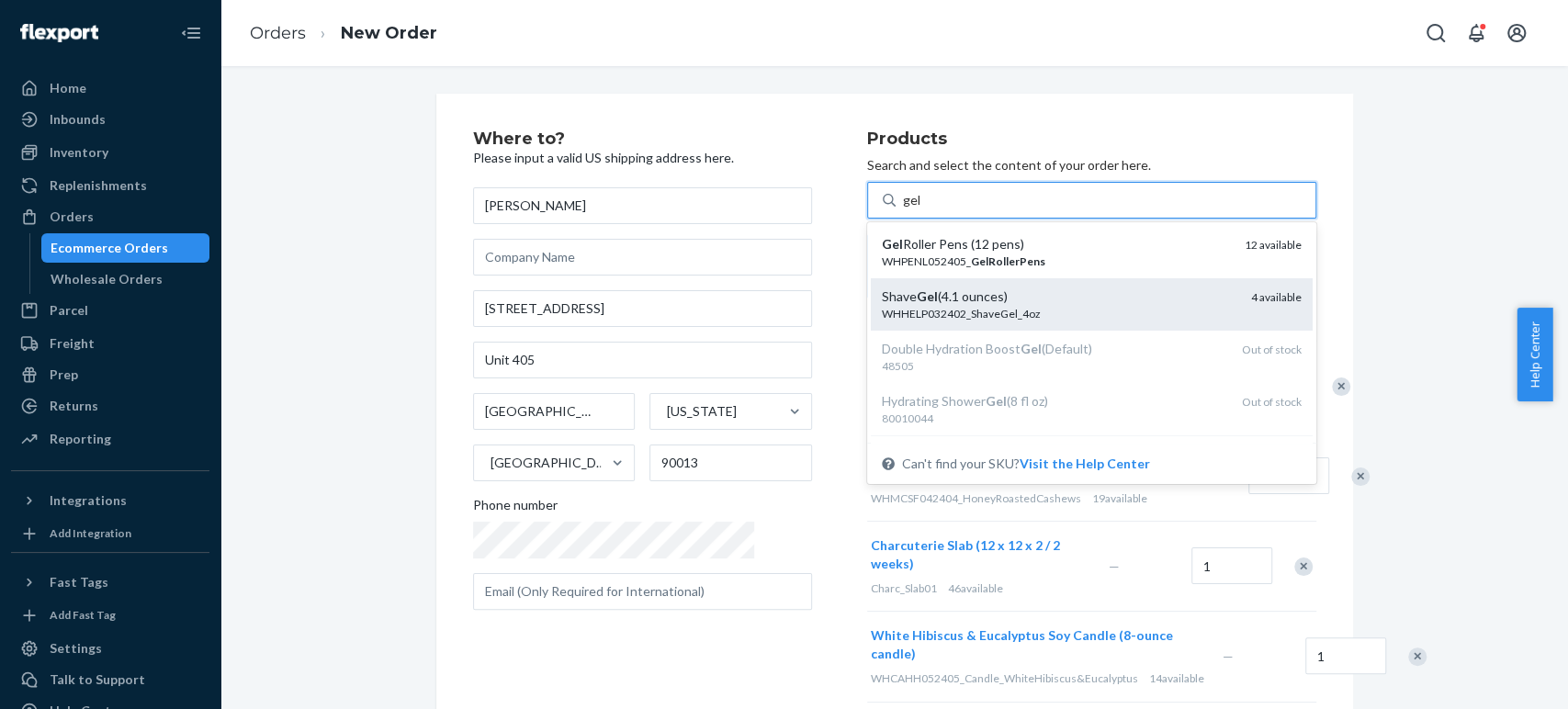
click at [999, 306] on div "WHHELP032402_ShaveGel_4oz" at bounding box center [1060, 313] width 355 height 16
click at [922, 210] on input "gel" at bounding box center [913, 201] width 18 height 18
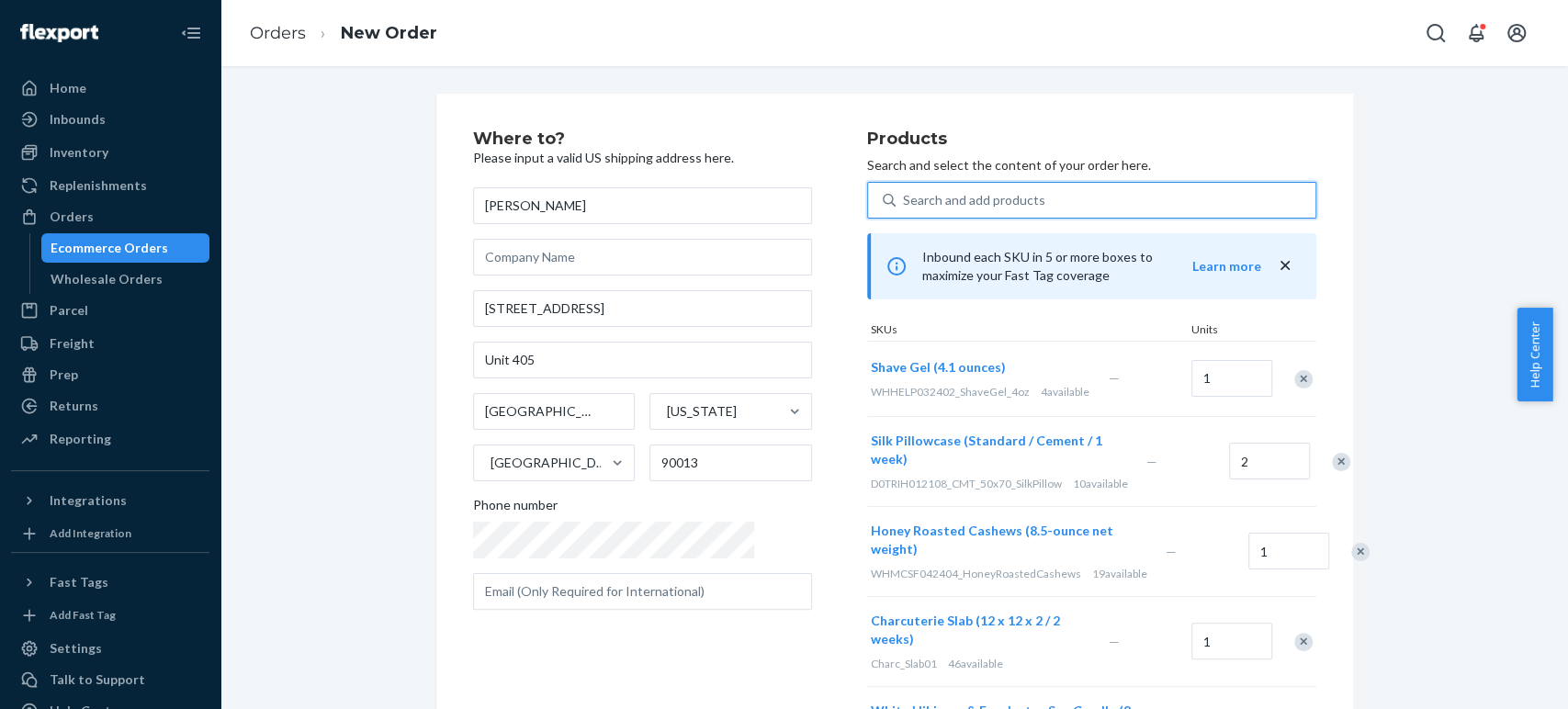
click at [948, 202] on div "Search and add products" at bounding box center [974, 201] width 142 height 18
click at [905, 202] on input "0 results available. Use Up and Down to choose options, press Enter to select t…" at bounding box center [904, 201] width 2 height 18
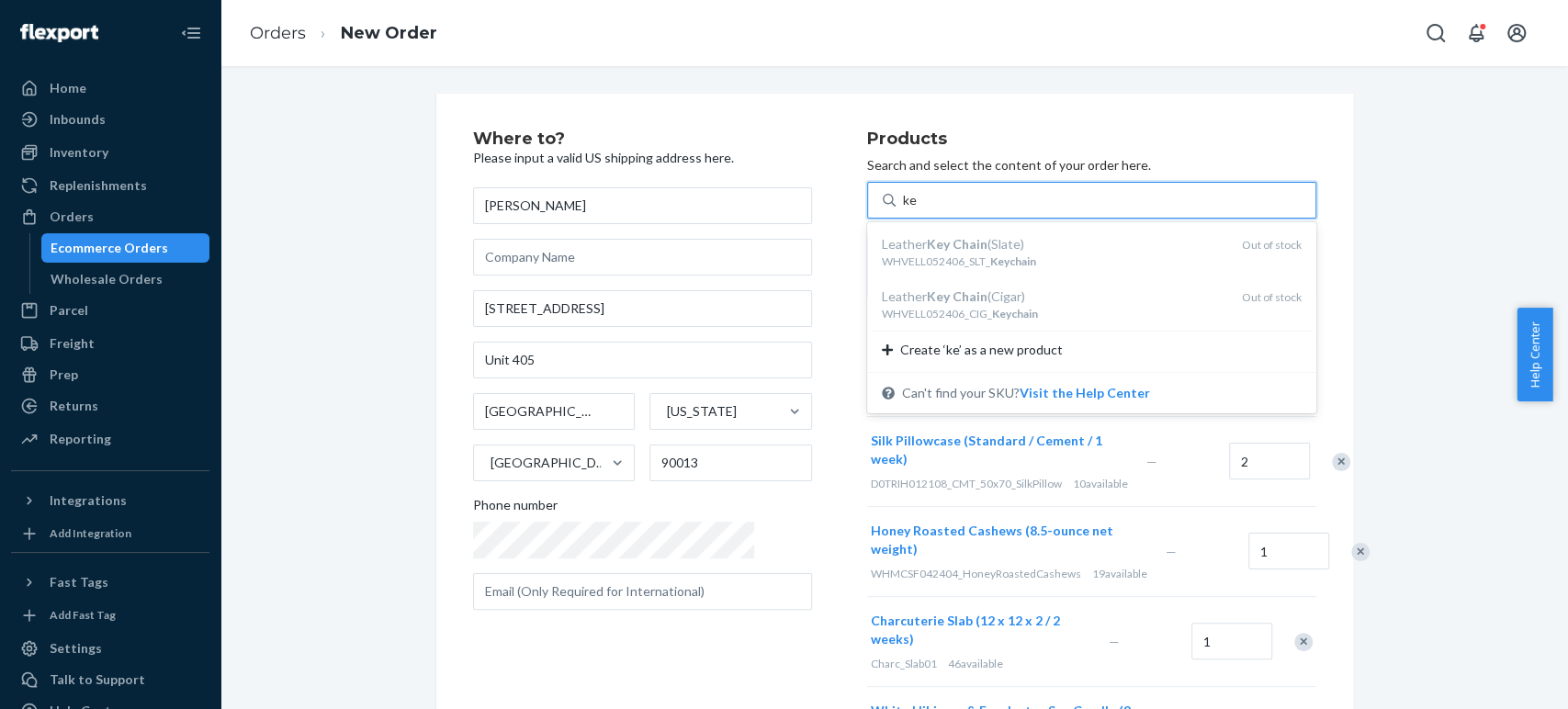
type input "k"
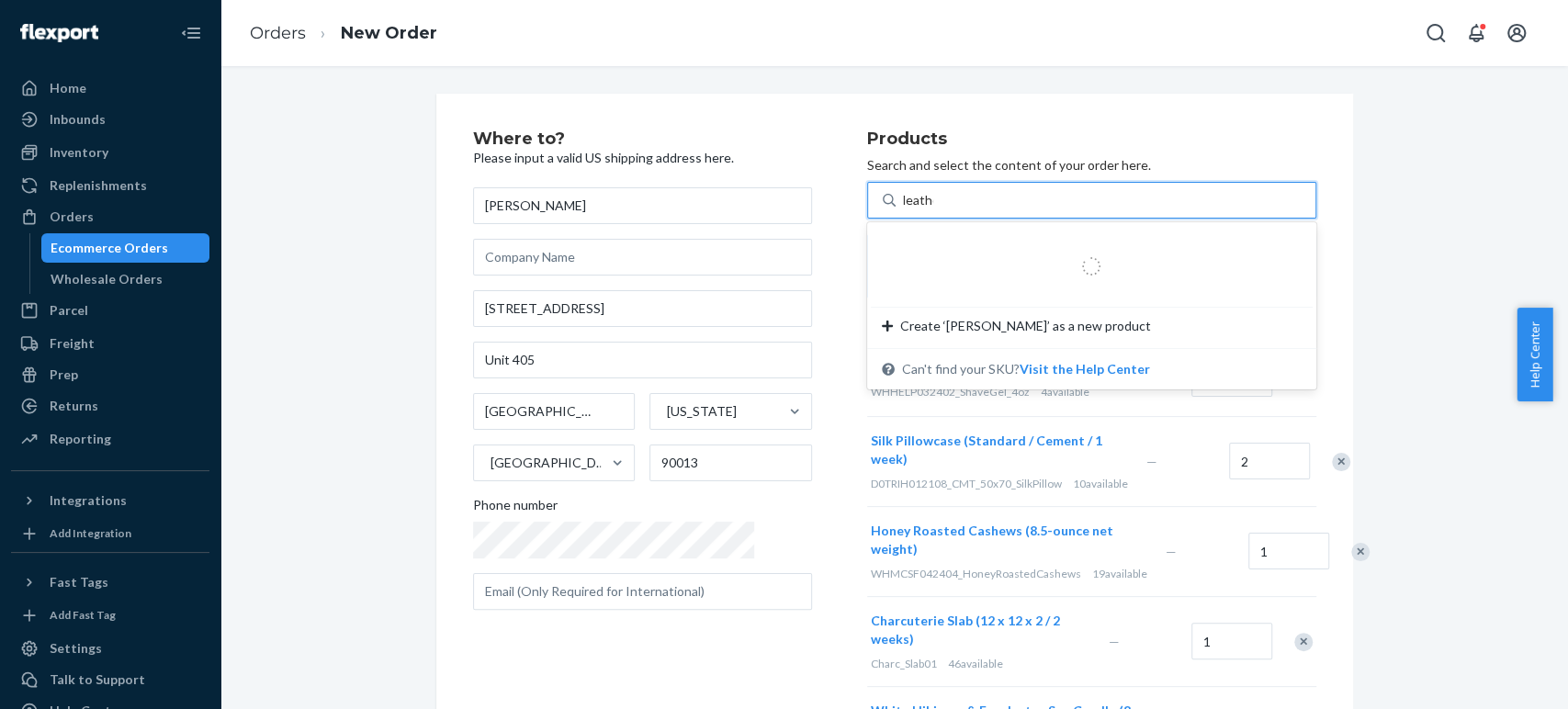
type input "leather"
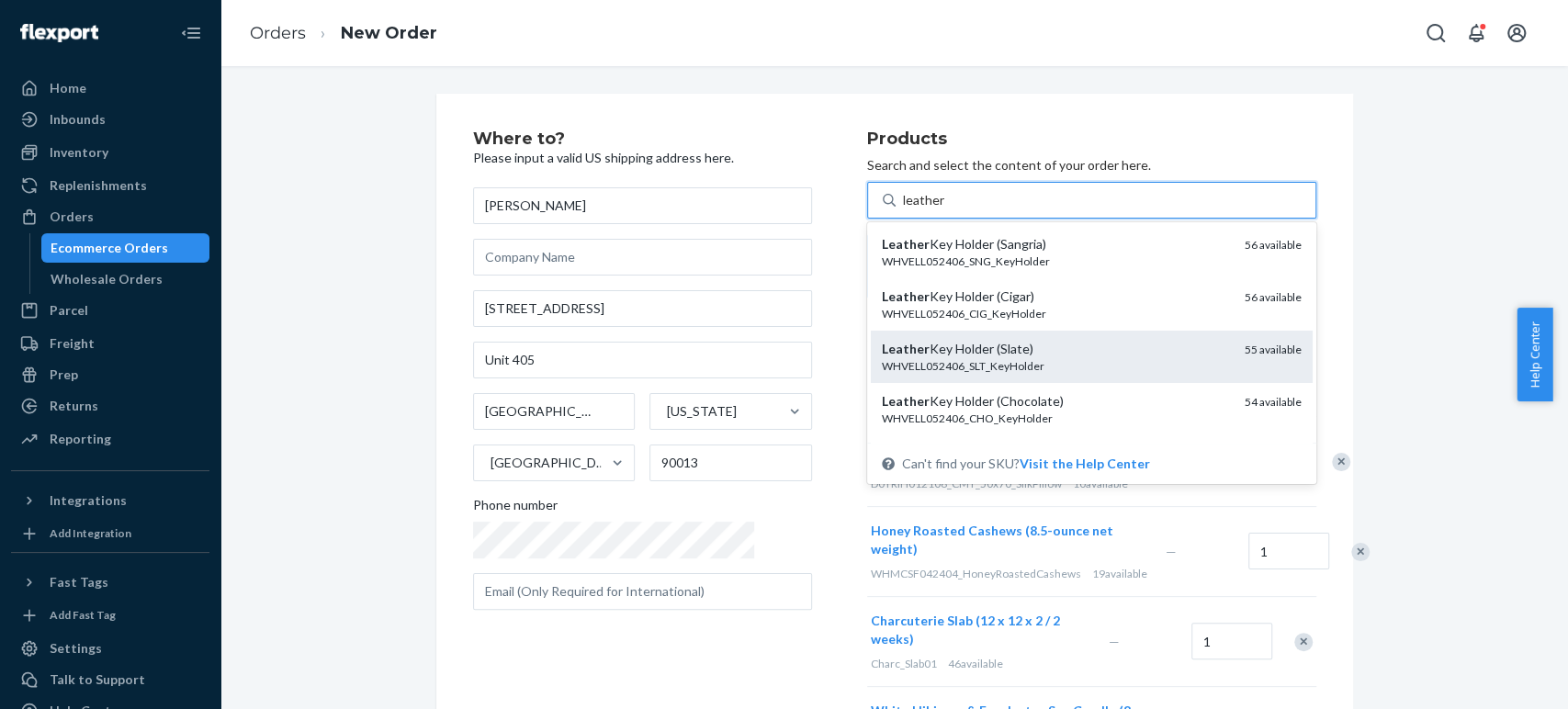
click at [905, 347] on div "Leather Key Holder (Slate)" at bounding box center [1056, 349] width 349 height 18
click at [905, 210] on input "leather" at bounding box center [925, 201] width 43 height 18
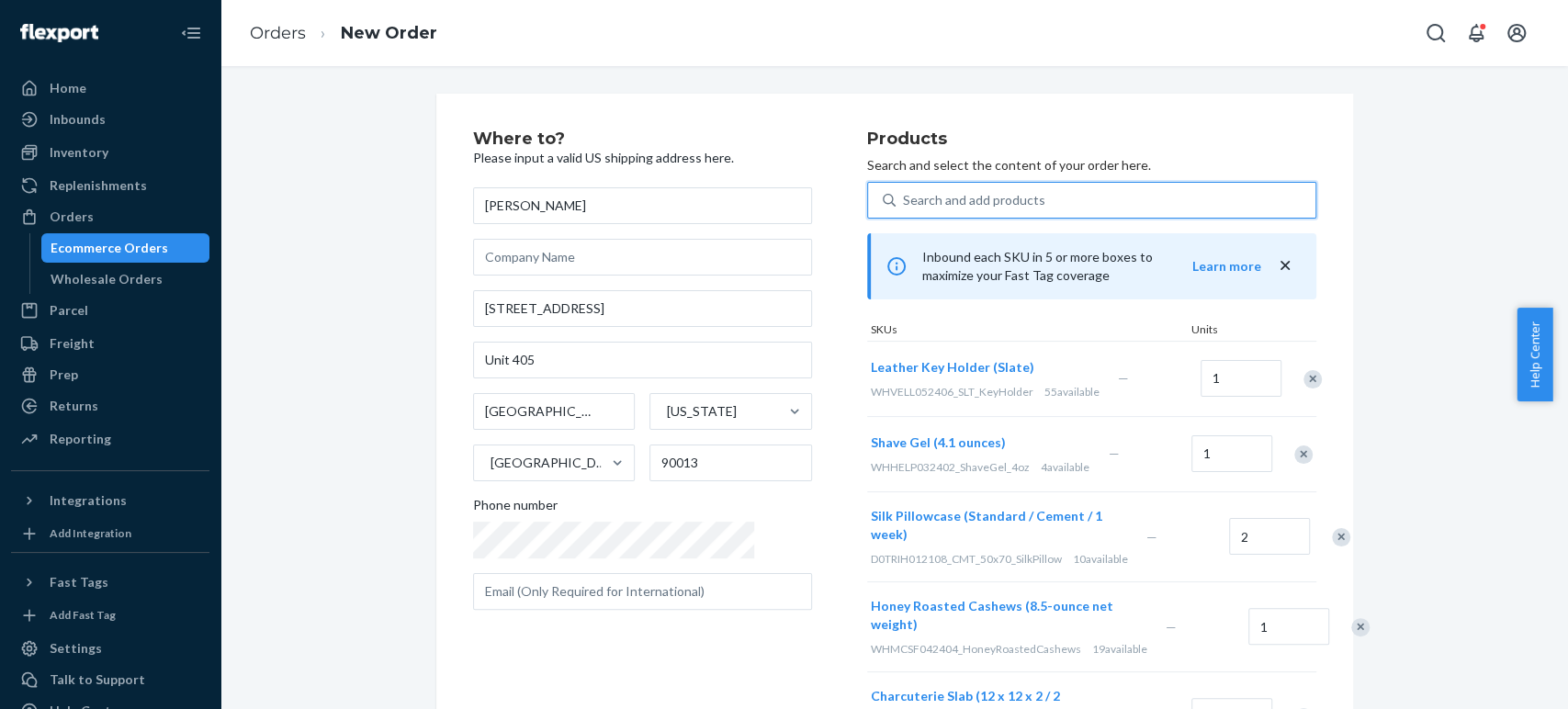
click at [903, 201] on div "Search and add products" at bounding box center [974, 201] width 142 height 18
click at [903, 201] on input "0 results available. Use Up and Down to choose options, press Enter to select t…" at bounding box center [904, 201] width 2 height 18
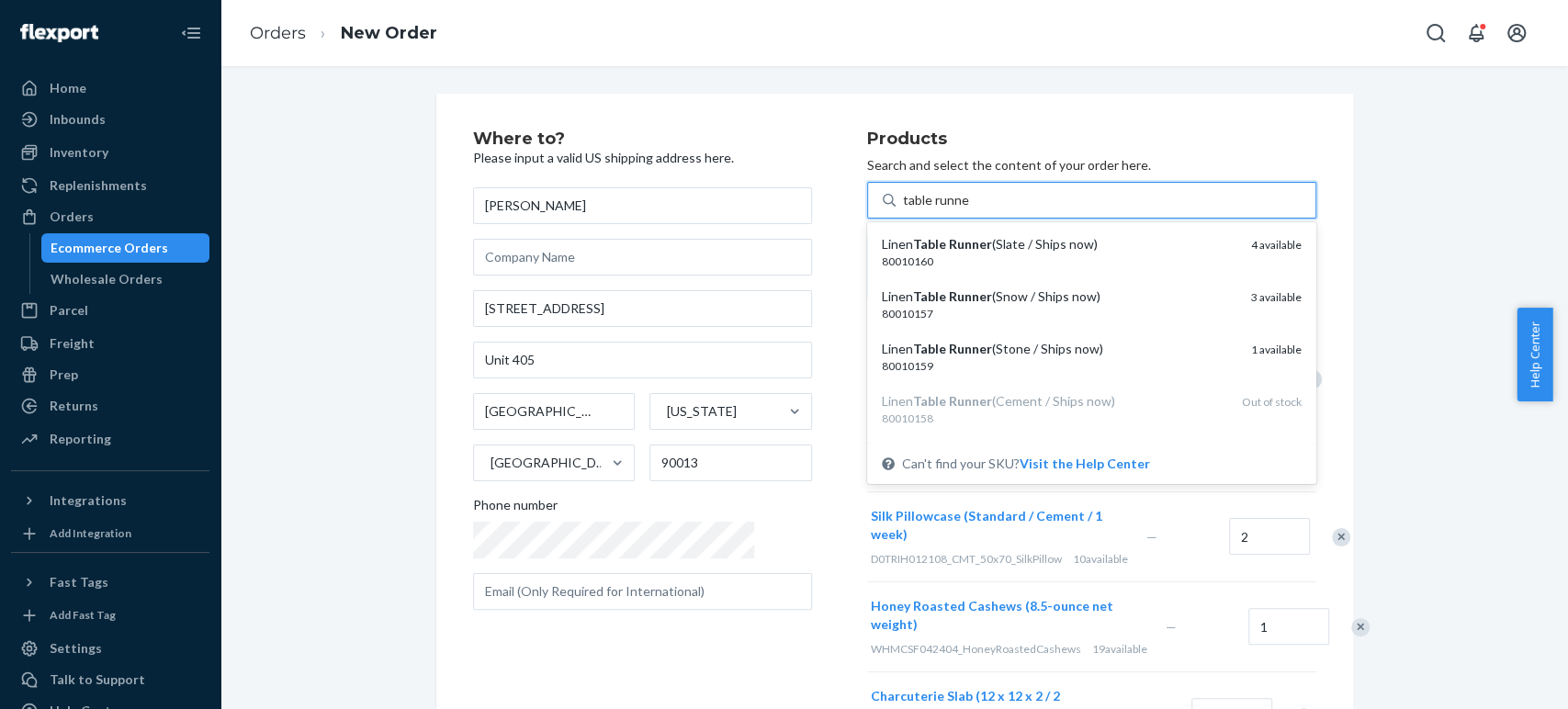
type input "table runne"
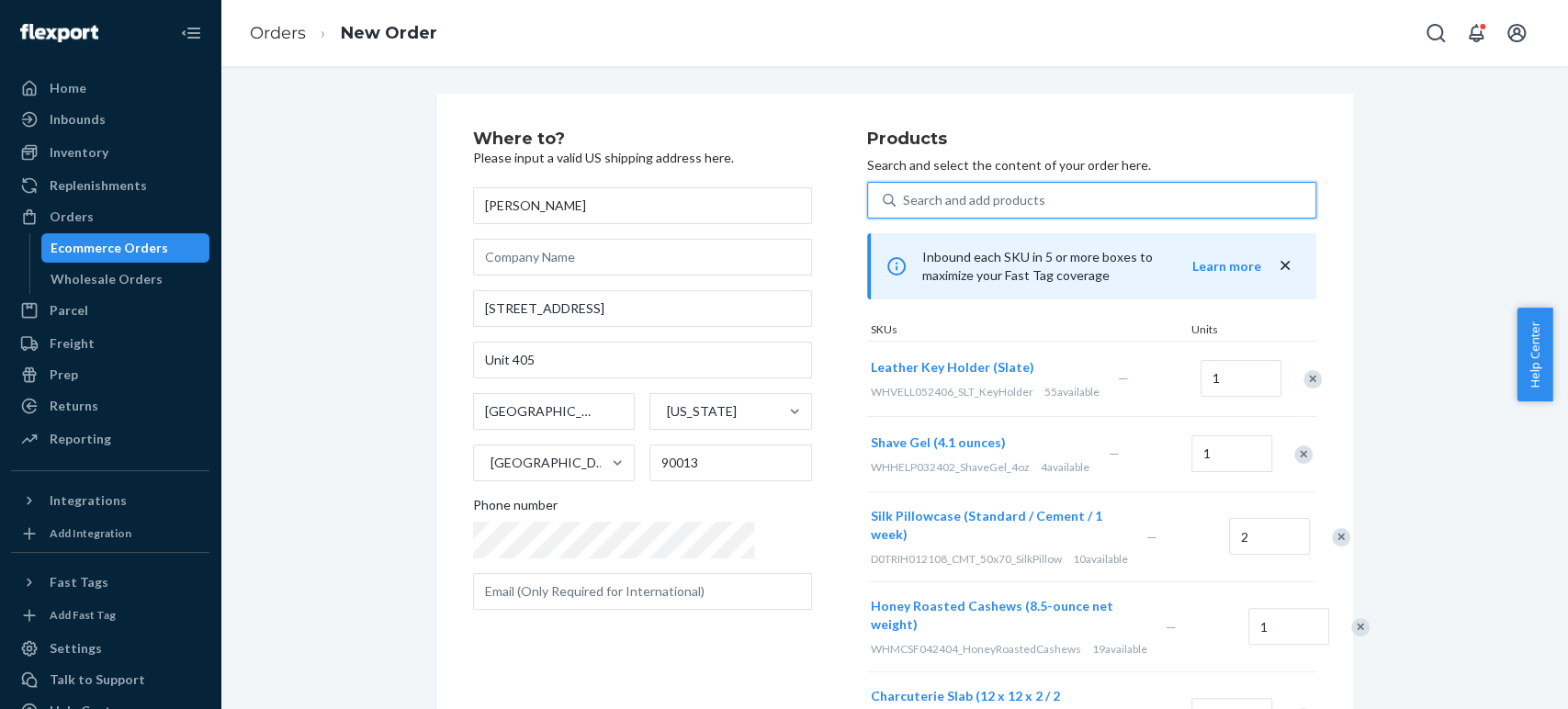
click at [903, 197] on div "Search and add products" at bounding box center [974, 201] width 142 height 18
click at [903, 197] on input "0 results available. Use Up and Down to choose options, press Enter to select t…" at bounding box center [904, 201] width 2 height 18
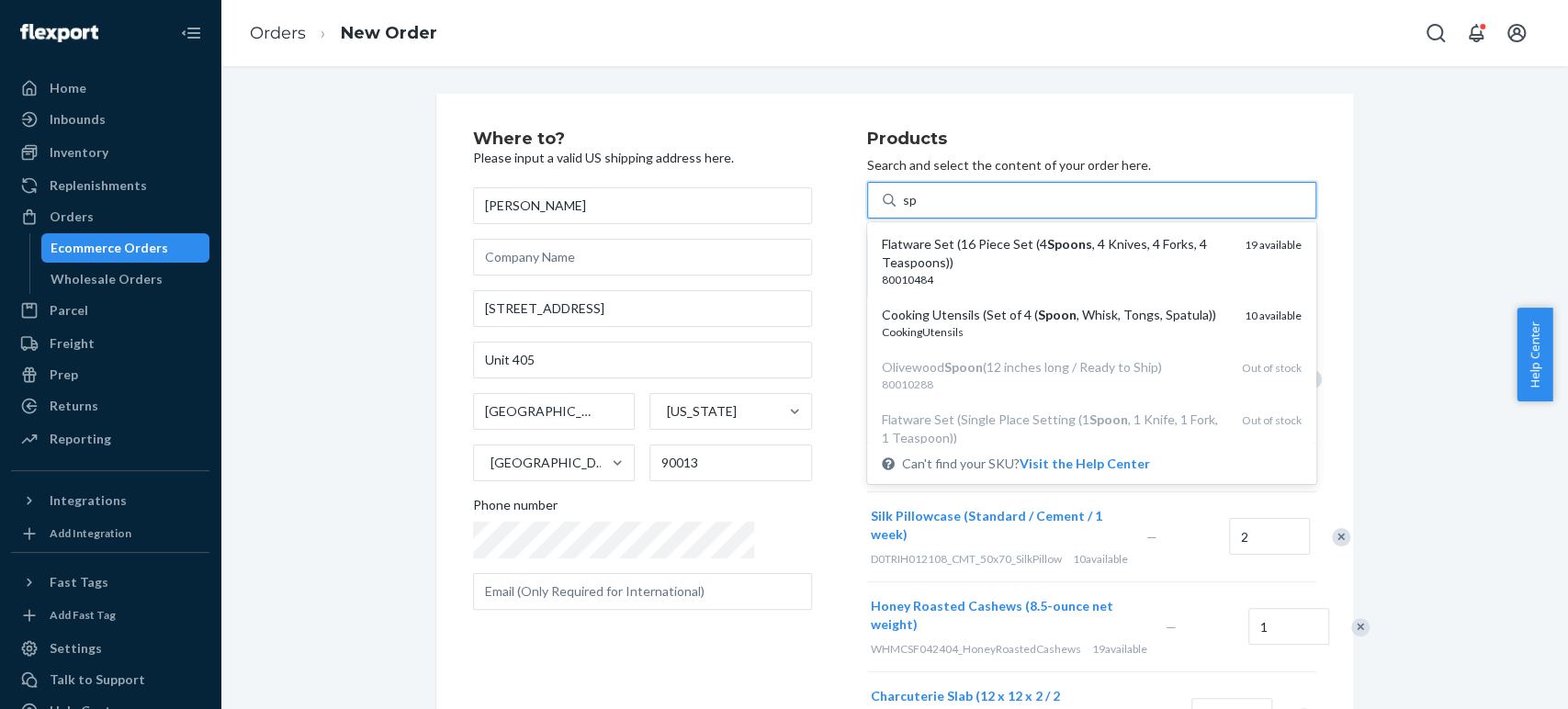
type input "s"
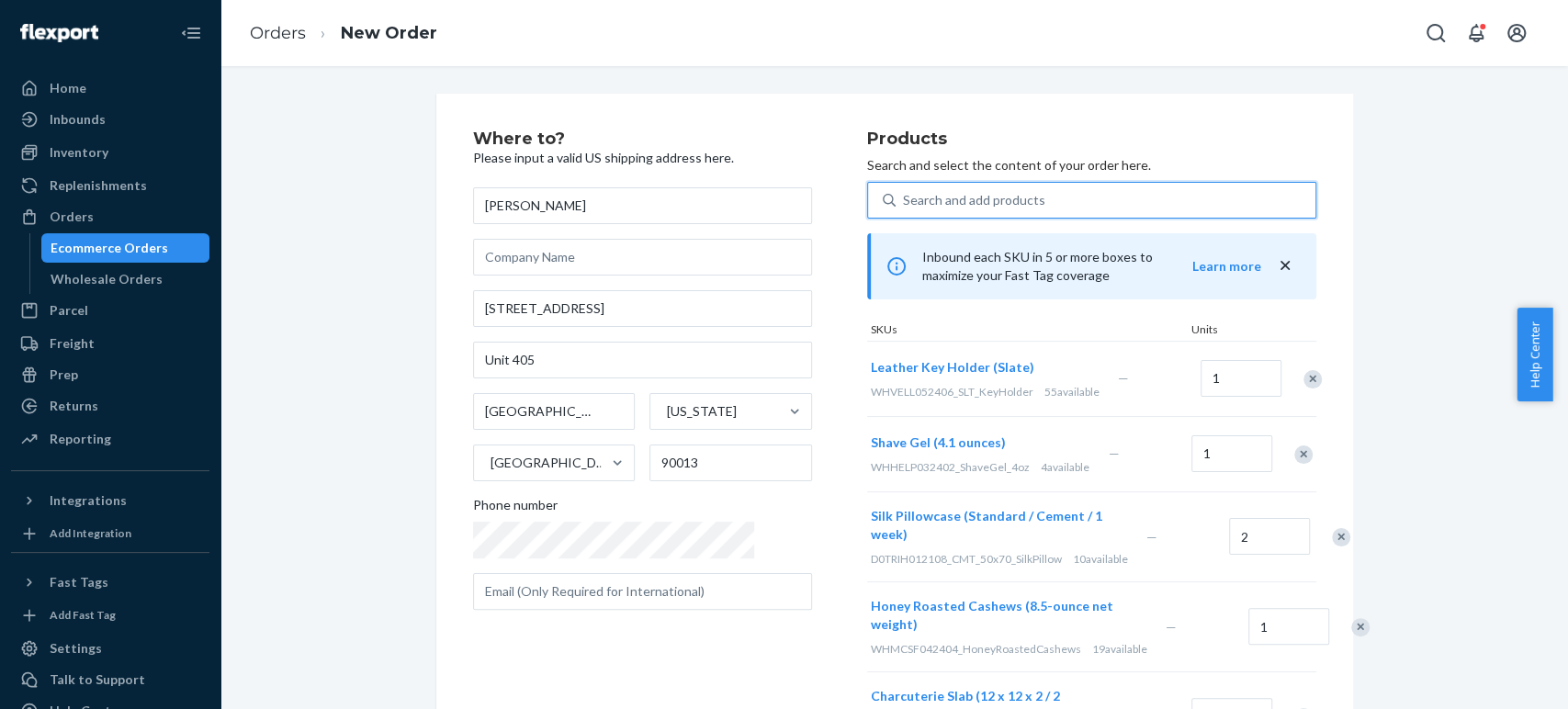
click at [903, 192] on div "Search and add products" at bounding box center [974, 201] width 142 height 18
click at [903, 192] on input "0 results available. Use Up and Down to choose options, press Enter to select t…" at bounding box center [904, 201] width 2 height 18
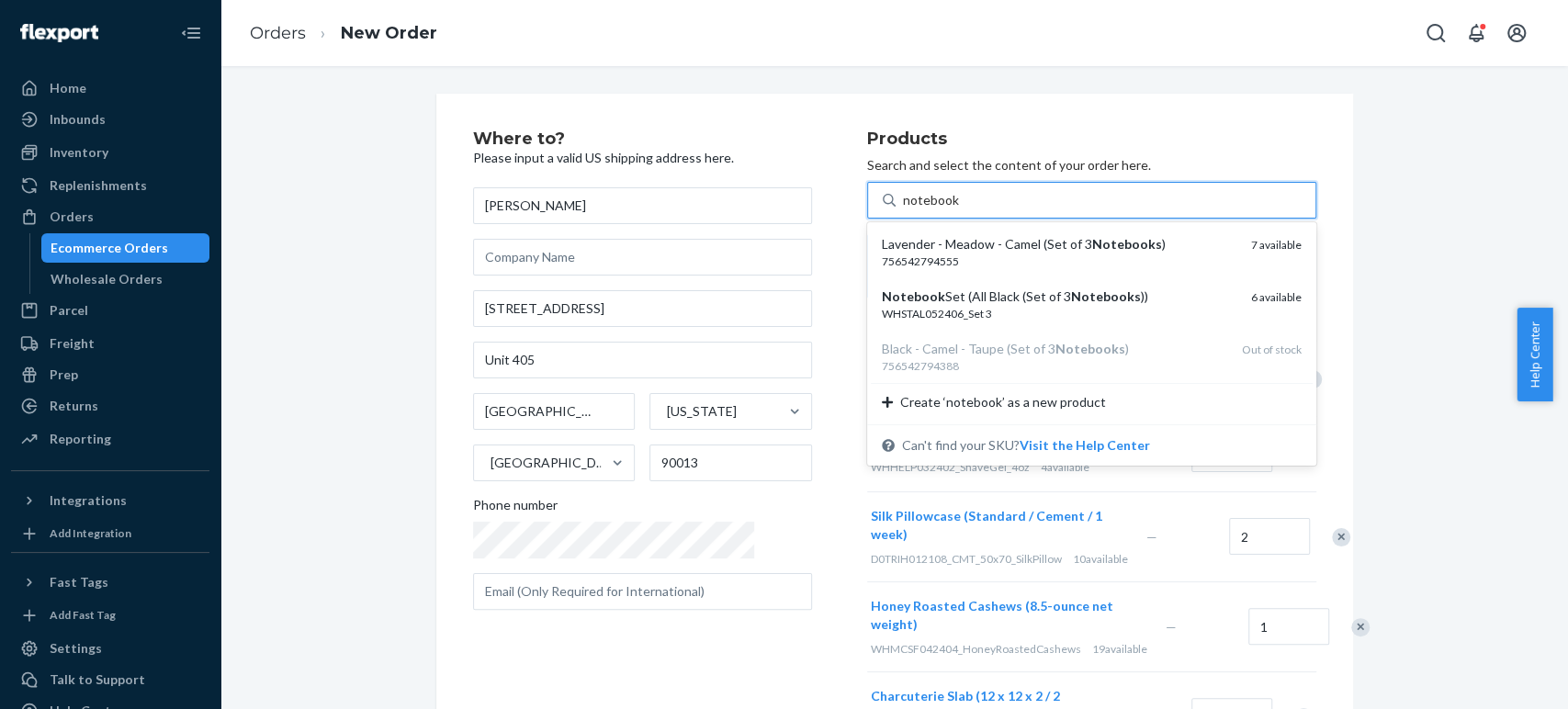
type input "notebook"
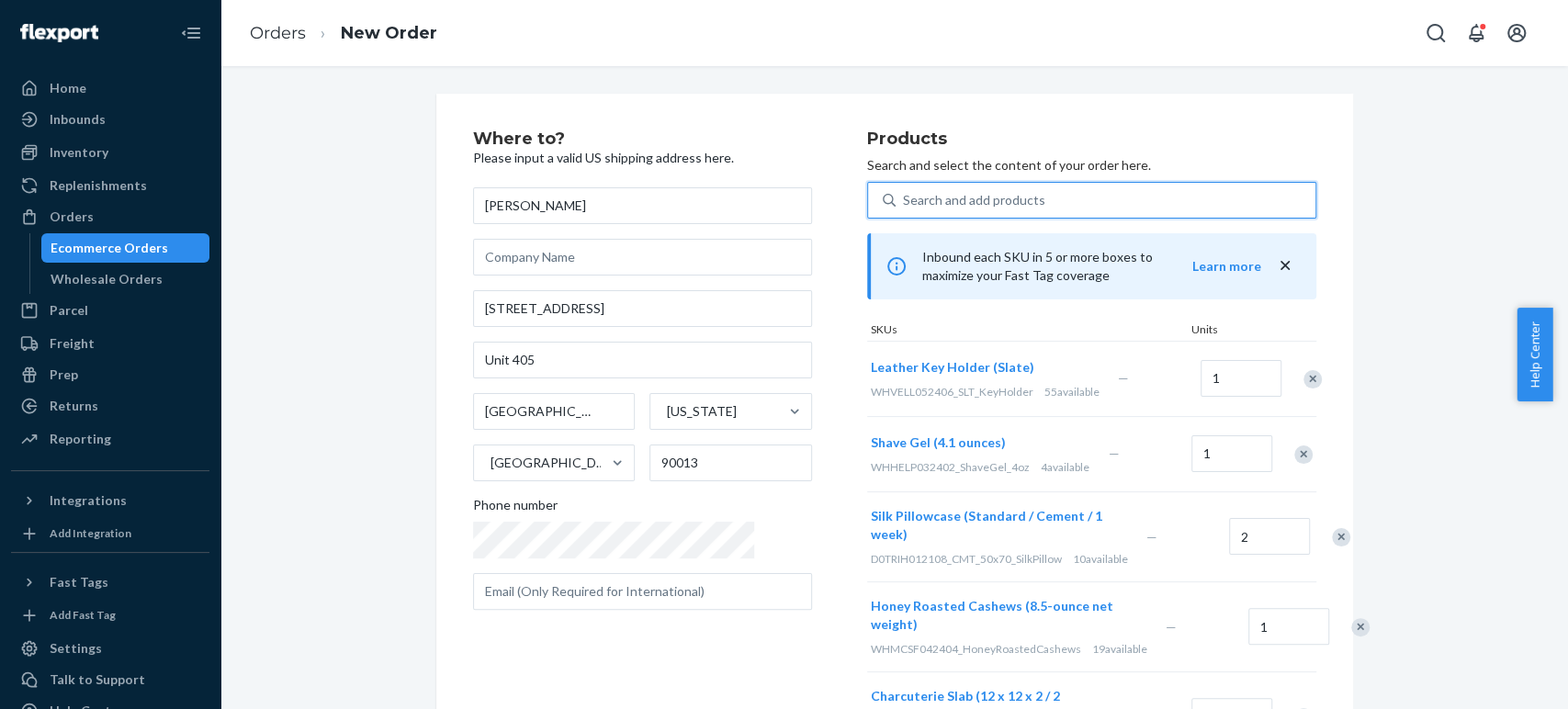
click at [903, 204] on div "Search and add products" at bounding box center [974, 201] width 142 height 18
click at [903, 204] on input "0 results available. Use Up and Down to choose options, press Enter to select t…" at bounding box center [904, 201] width 2 height 18
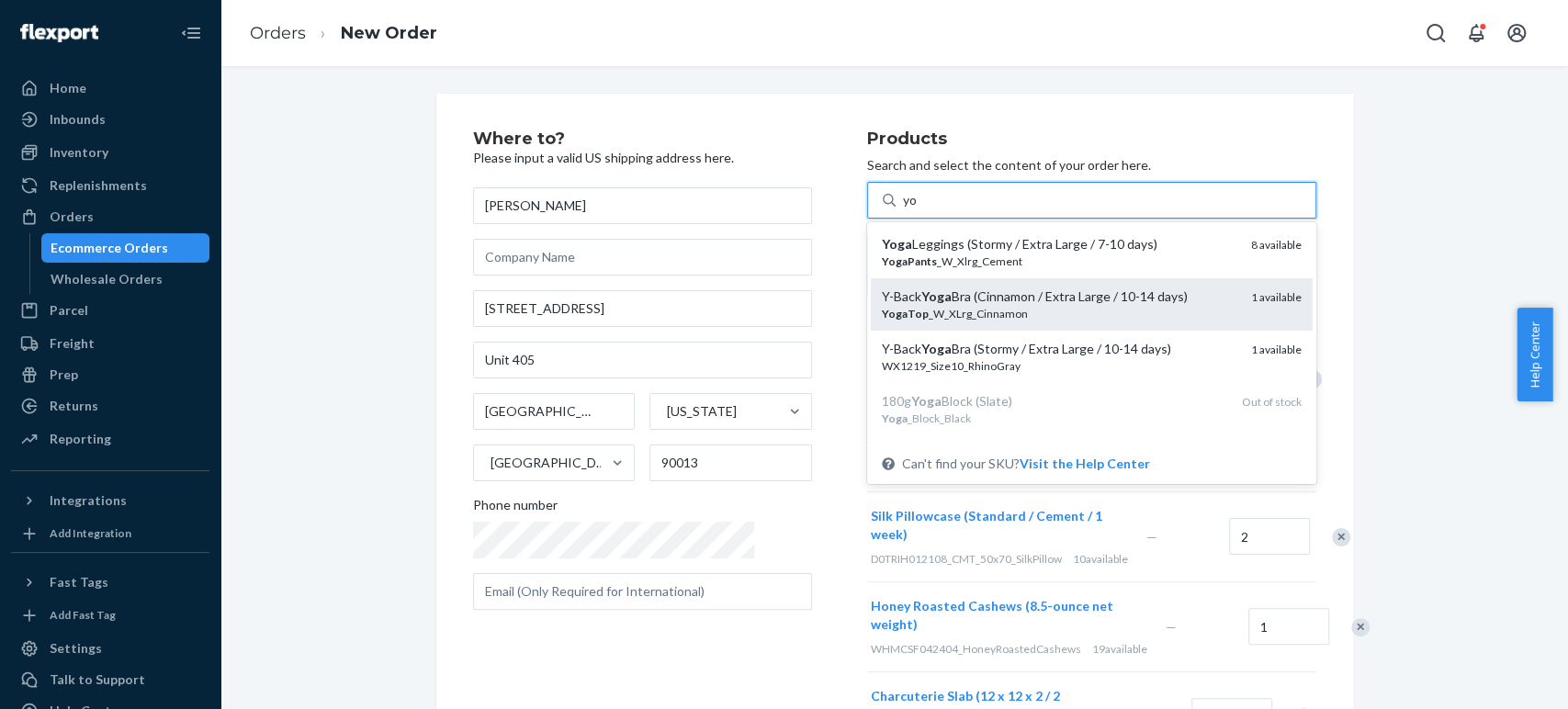
type input "y"
type input "m"
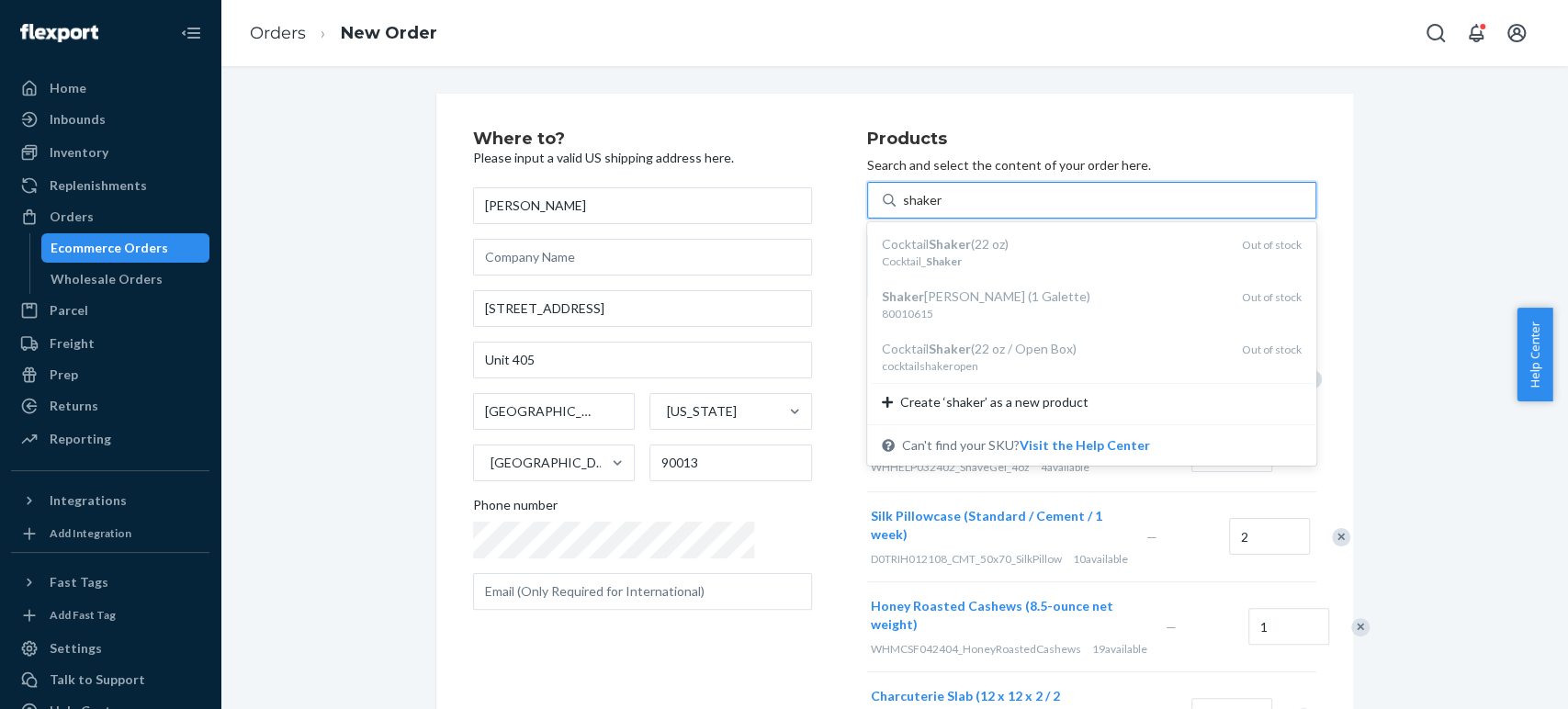
type input "shaker"
type input "m"
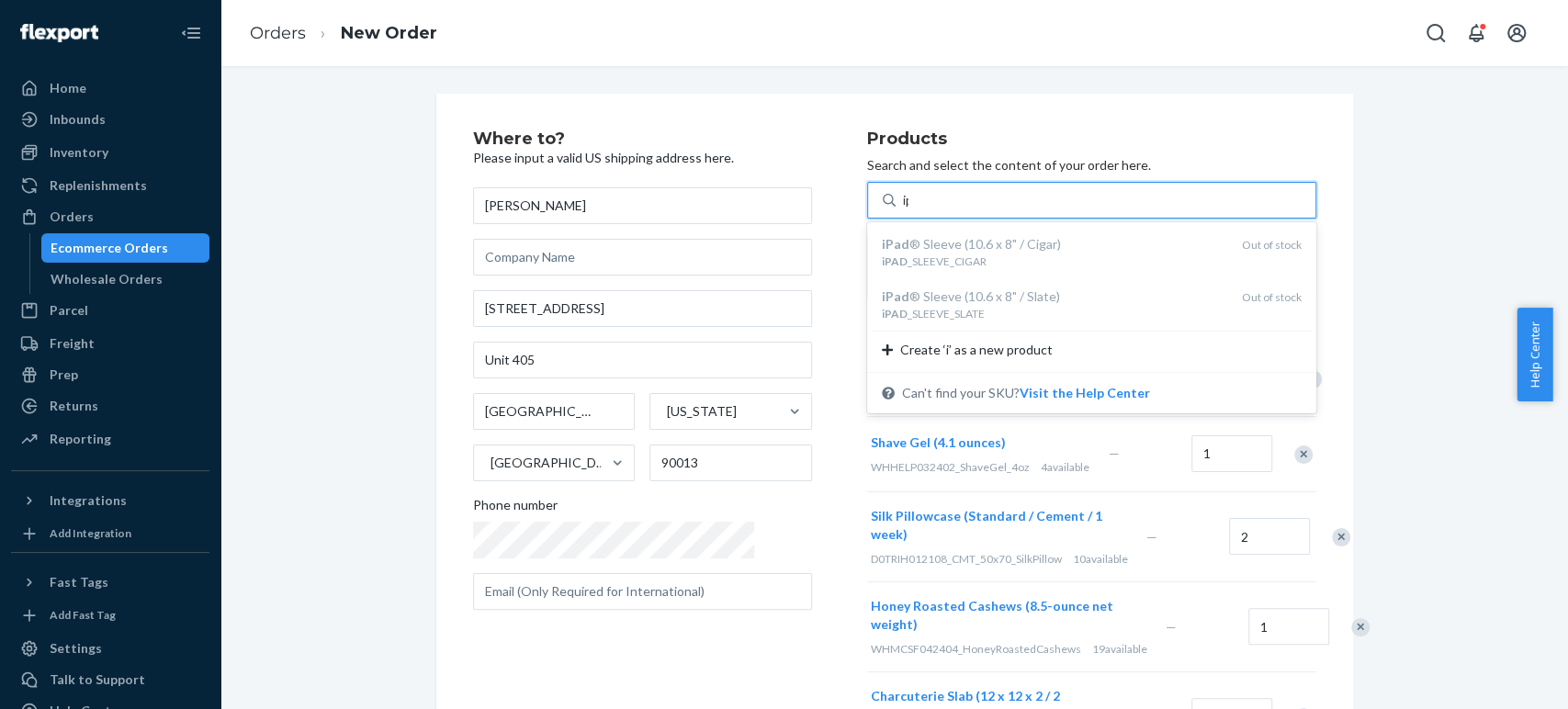
type input "i"
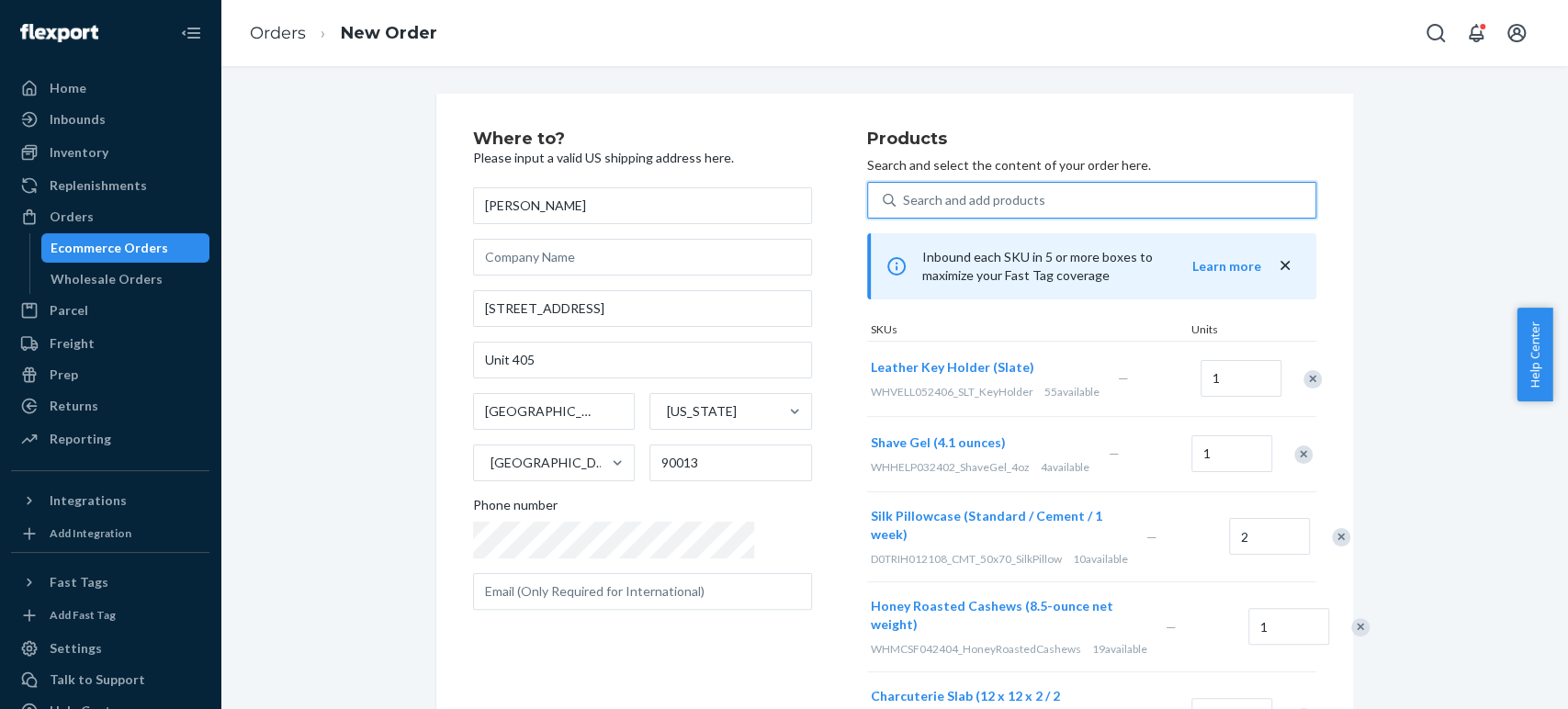
click at [903, 202] on div "Search and add products" at bounding box center [974, 201] width 142 height 18
click at [903, 202] on input "0 results available. Use Up and Down to choose options, press Enter to select t…" at bounding box center [904, 201] width 2 height 18
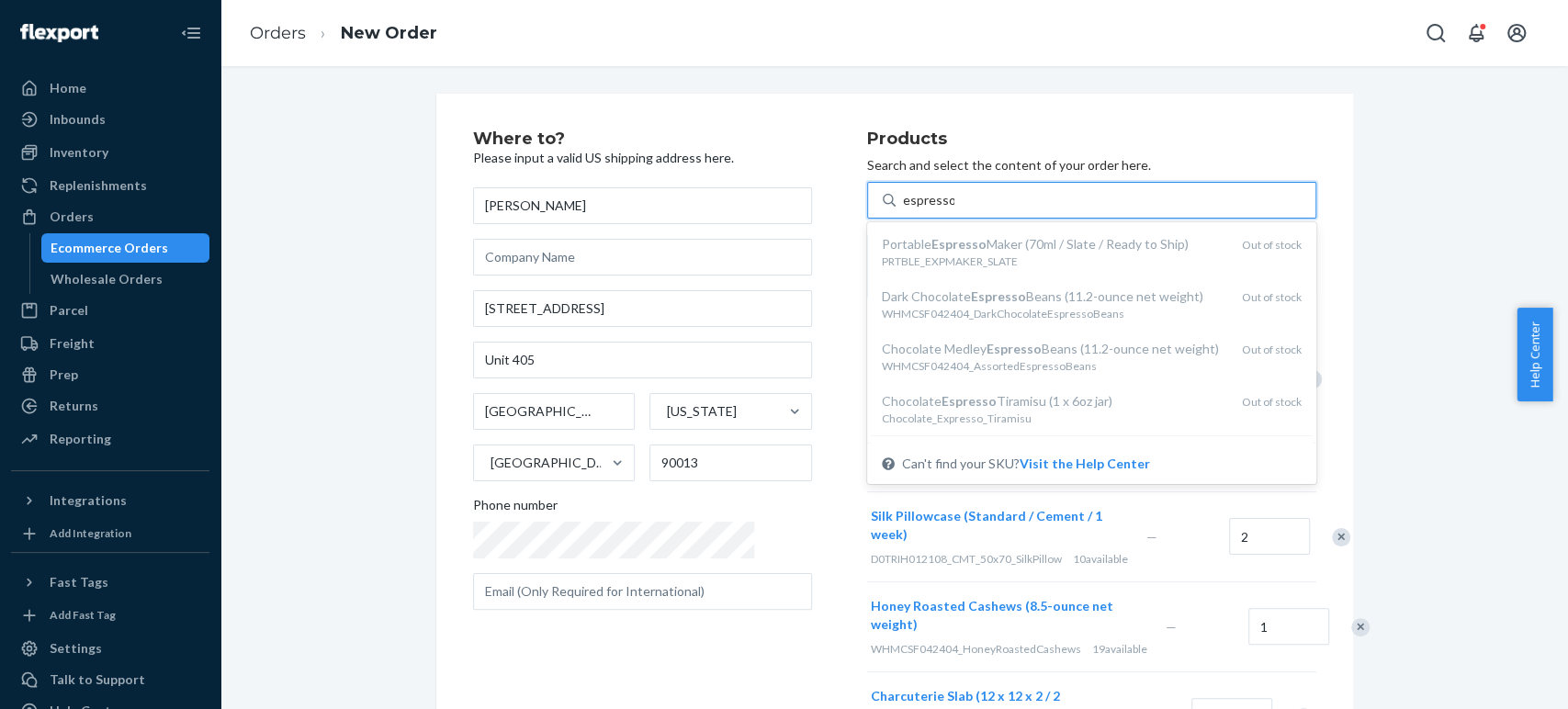
type input "espresso"
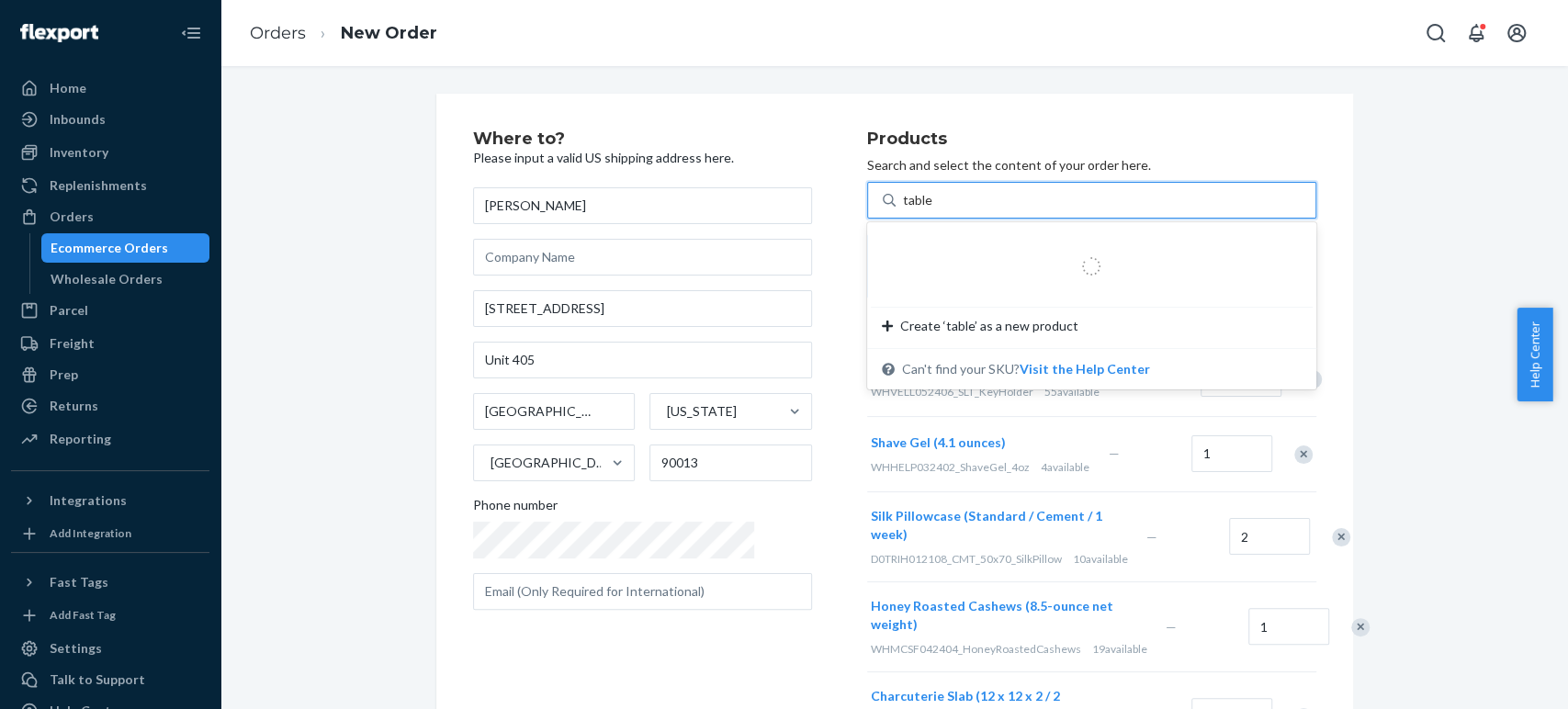
type input "table"
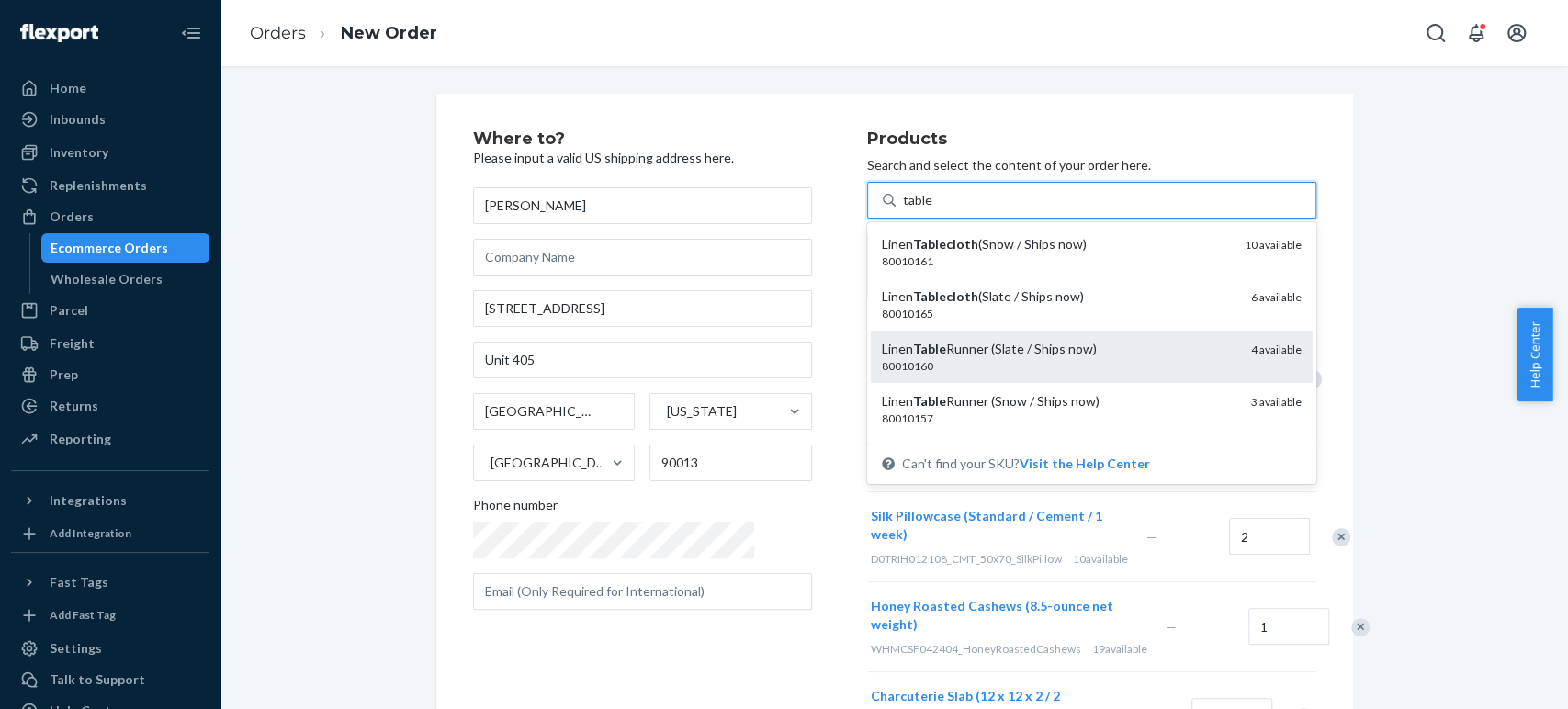
click at [936, 354] on div "Linen Table Runner (Slate / Ships now)" at bounding box center [1060, 349] width 355 height 18
click at [936, 210] on input "table" at bounding box center [920, 201] width 33 height 18
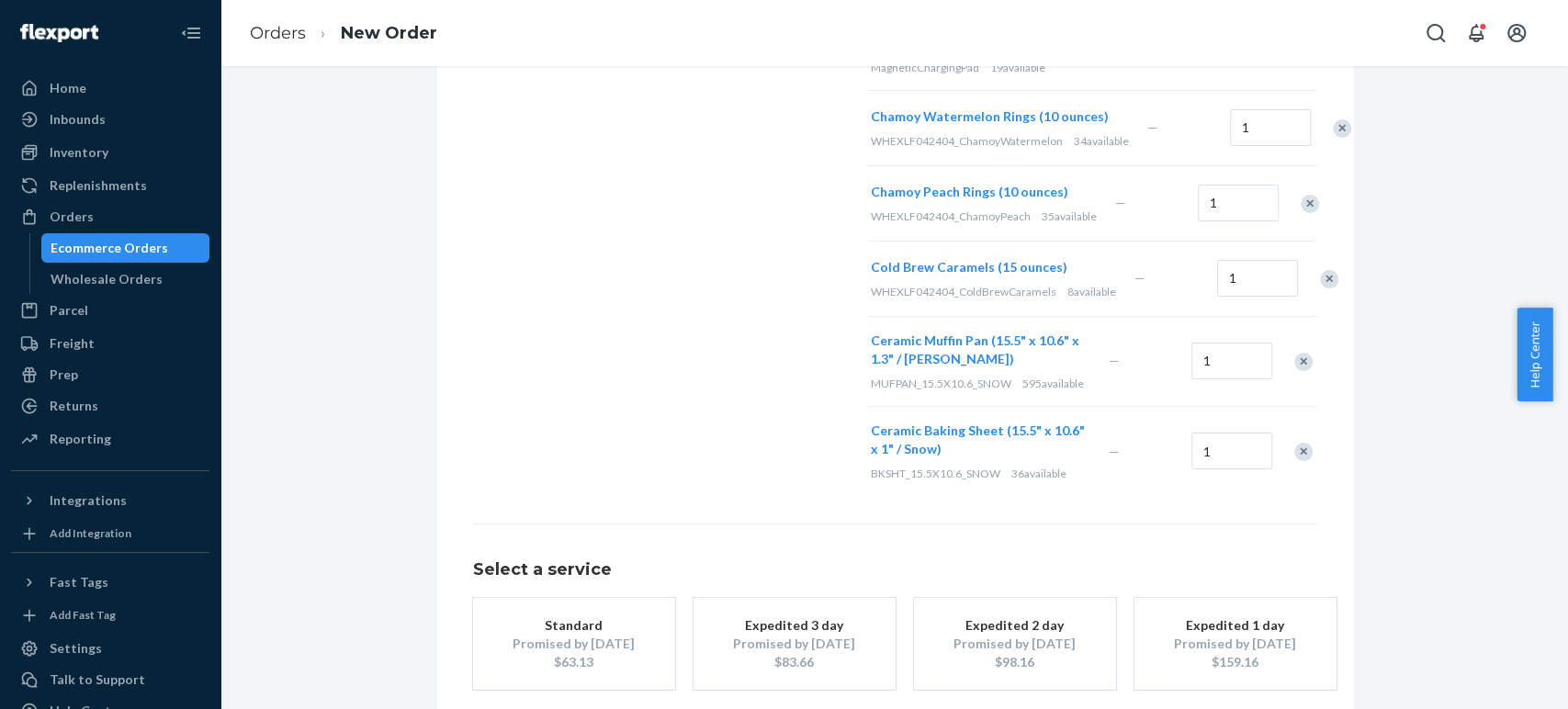
scroll to position [1048, 0]
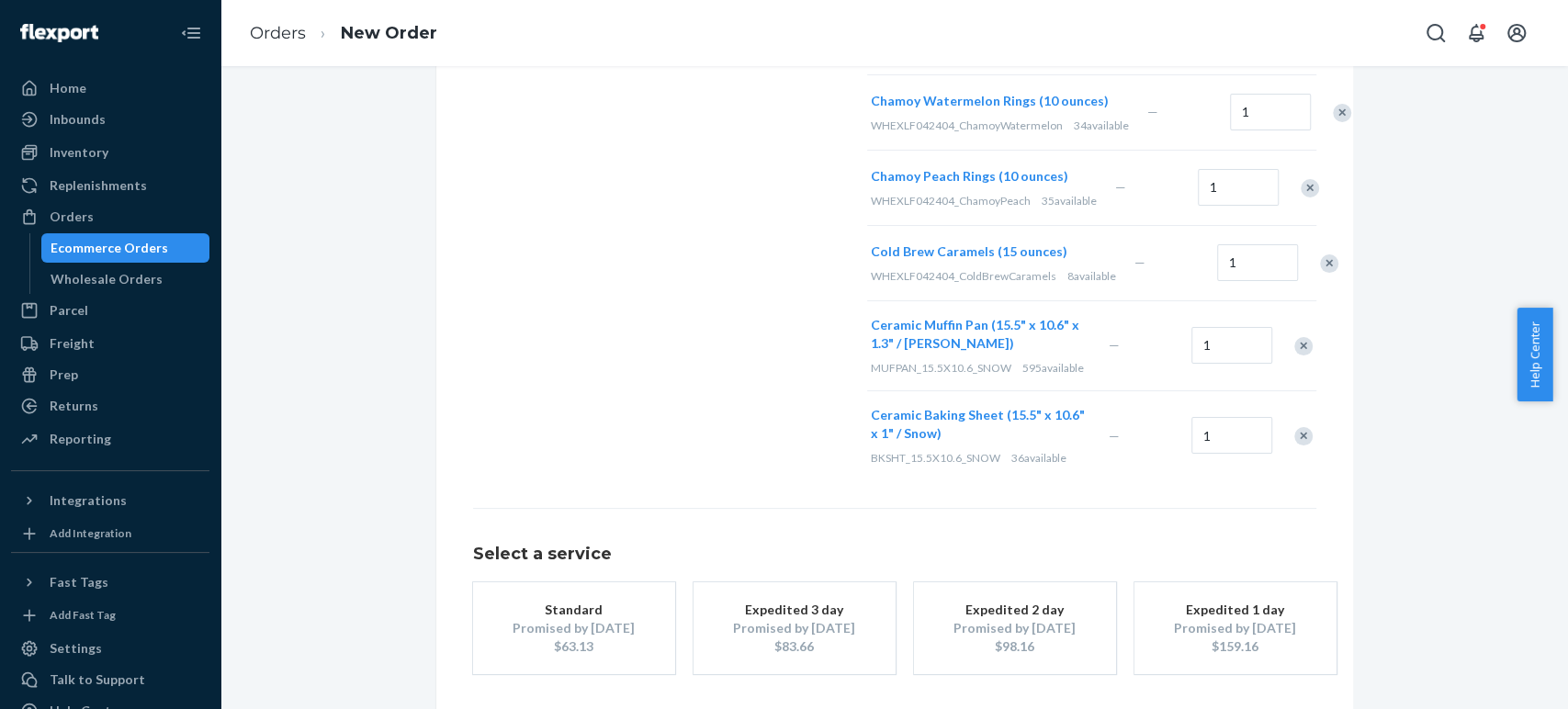
click at [530, 638] on div "$63.13" at bounding box center [573, 647] width 147 height 18
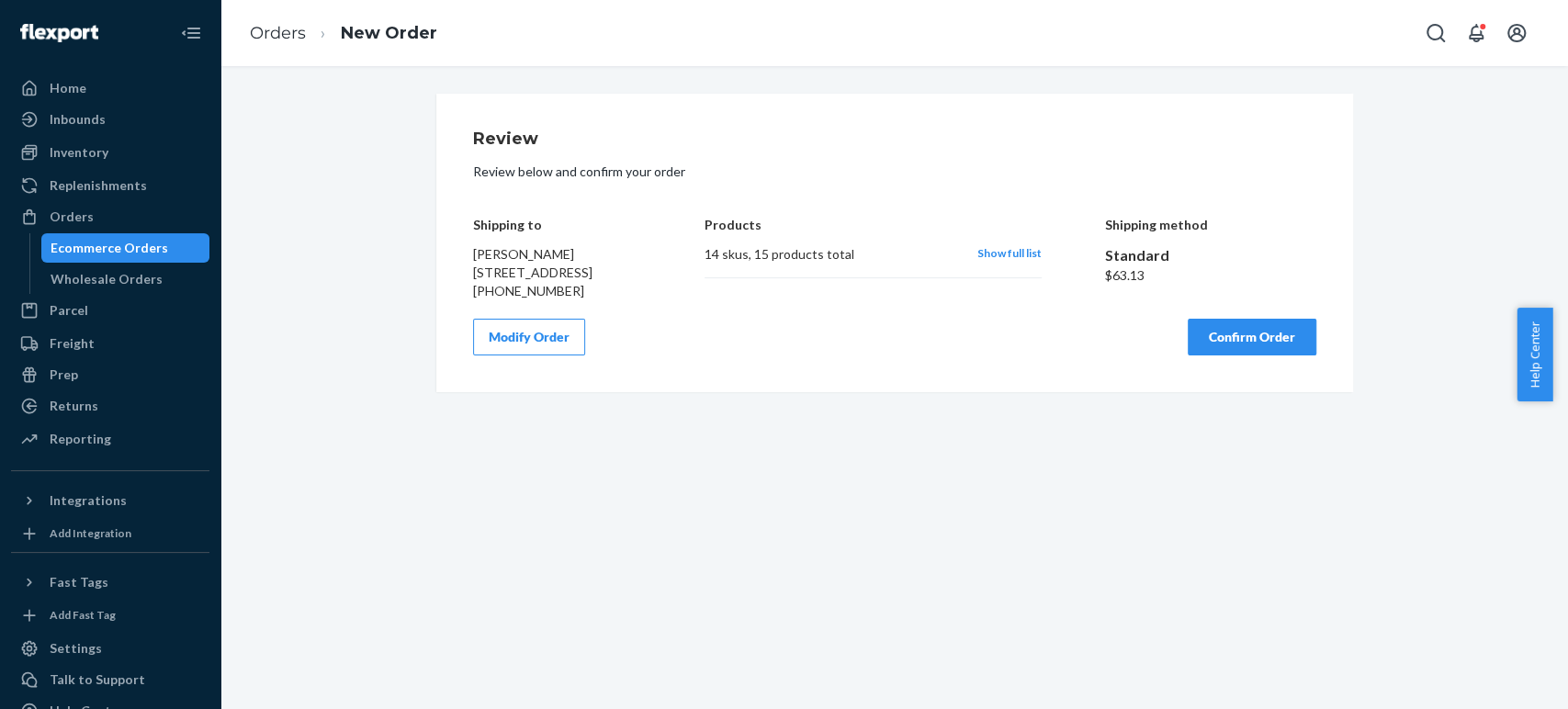
scroll to position [0, 0]
click at [889, 349] on div "Review Review below and confirm your order Shipping to Lance Deloso 837 Tractio…" at bounding box center [895, 242] width 843 height 225
click at [1227, 355] on button "Confirm Order" at bounding box center [1252, 337] width 129 height 37
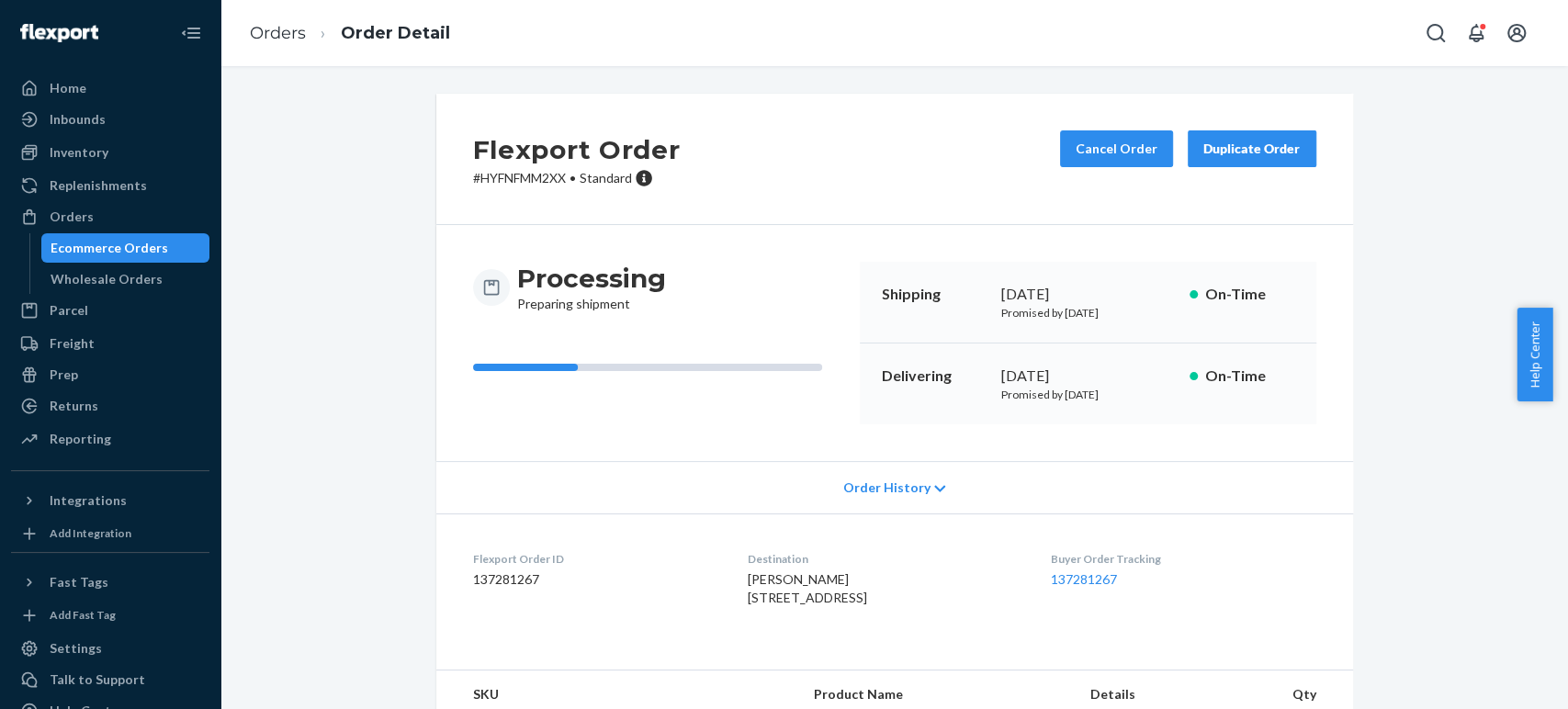
scroll to position [204, 0]
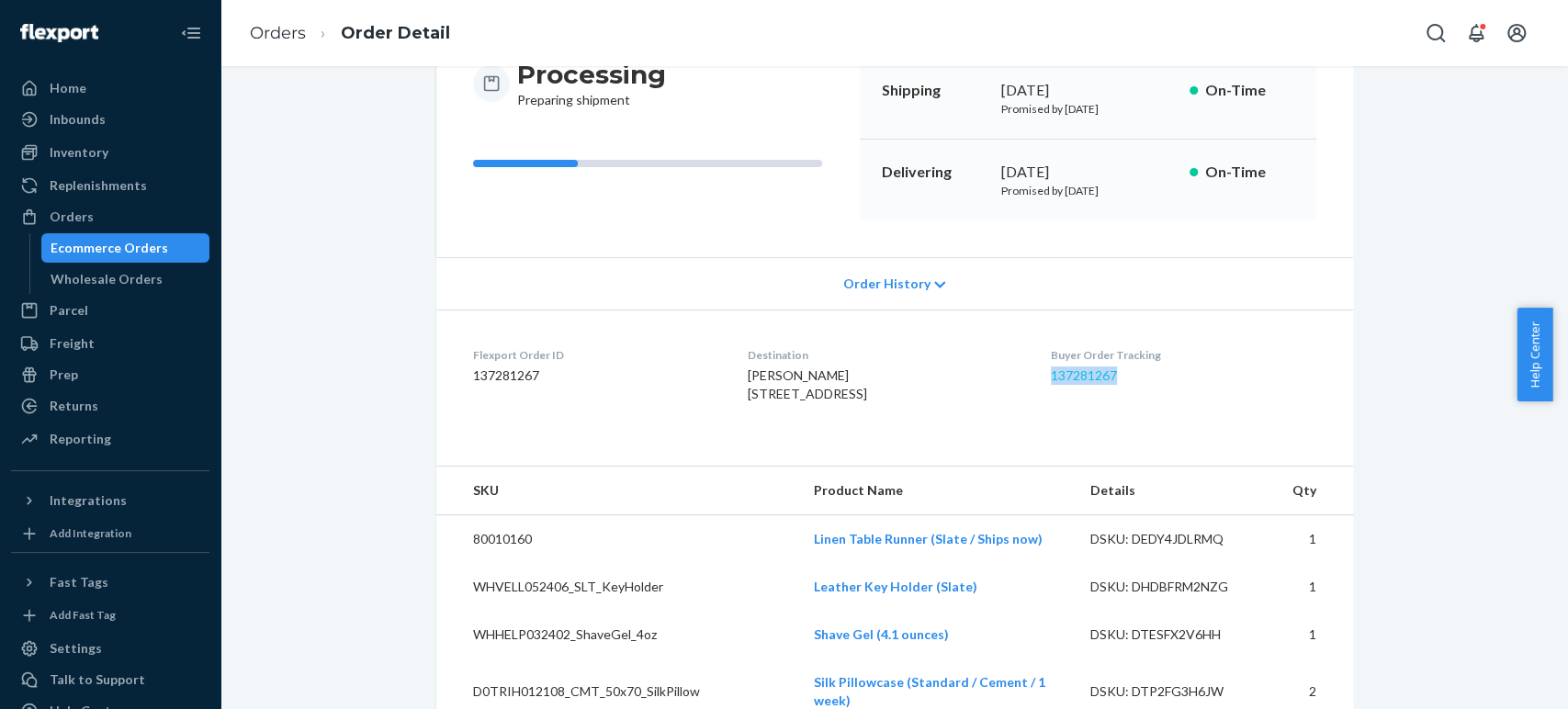
drag, startPoint x: 1144, startPoint y: 380, endPoint x: 1063, endPoint y: 376, distance: 81.1
click at [1063, 376] on dd "137281267" at bounding box center [1183, 375] width 264 height 18
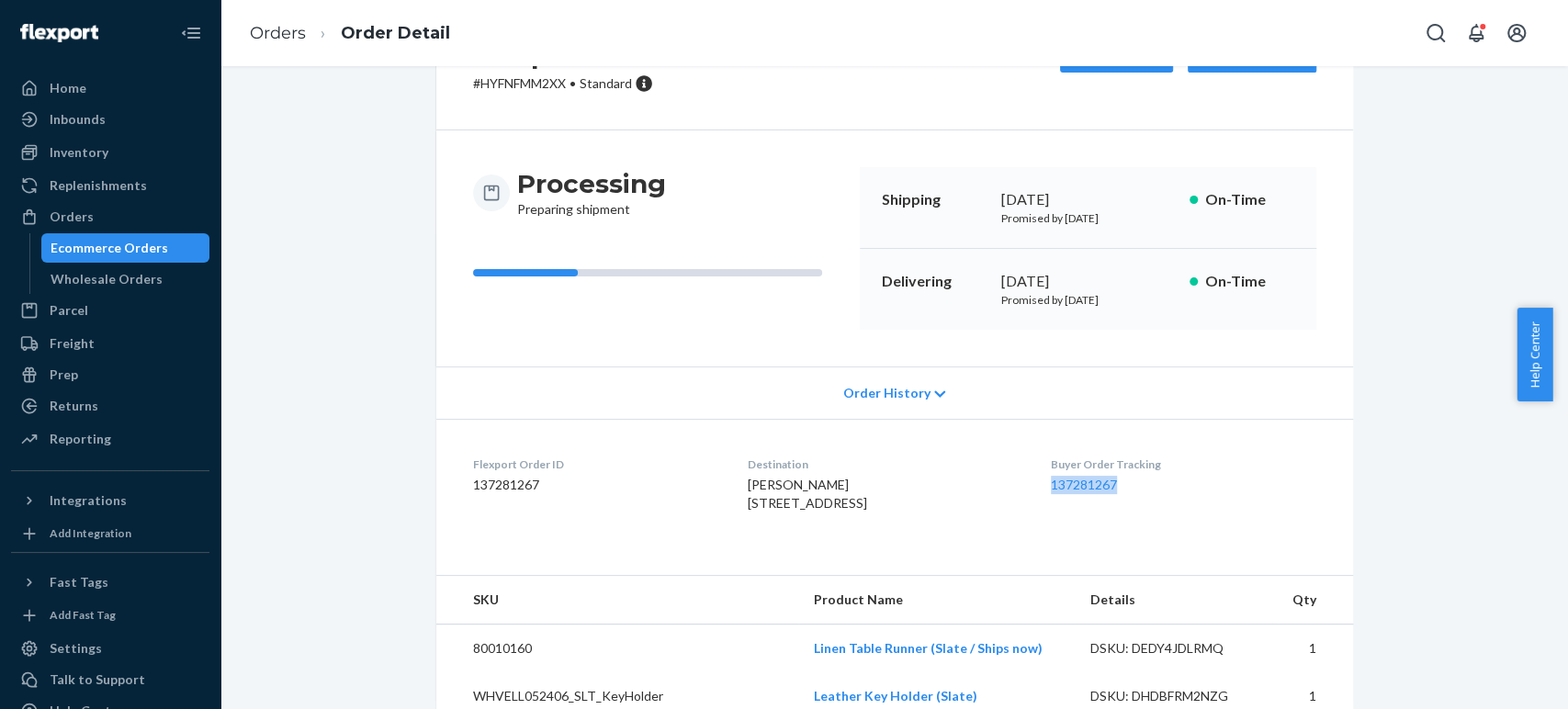
scroll to position [0, 0]
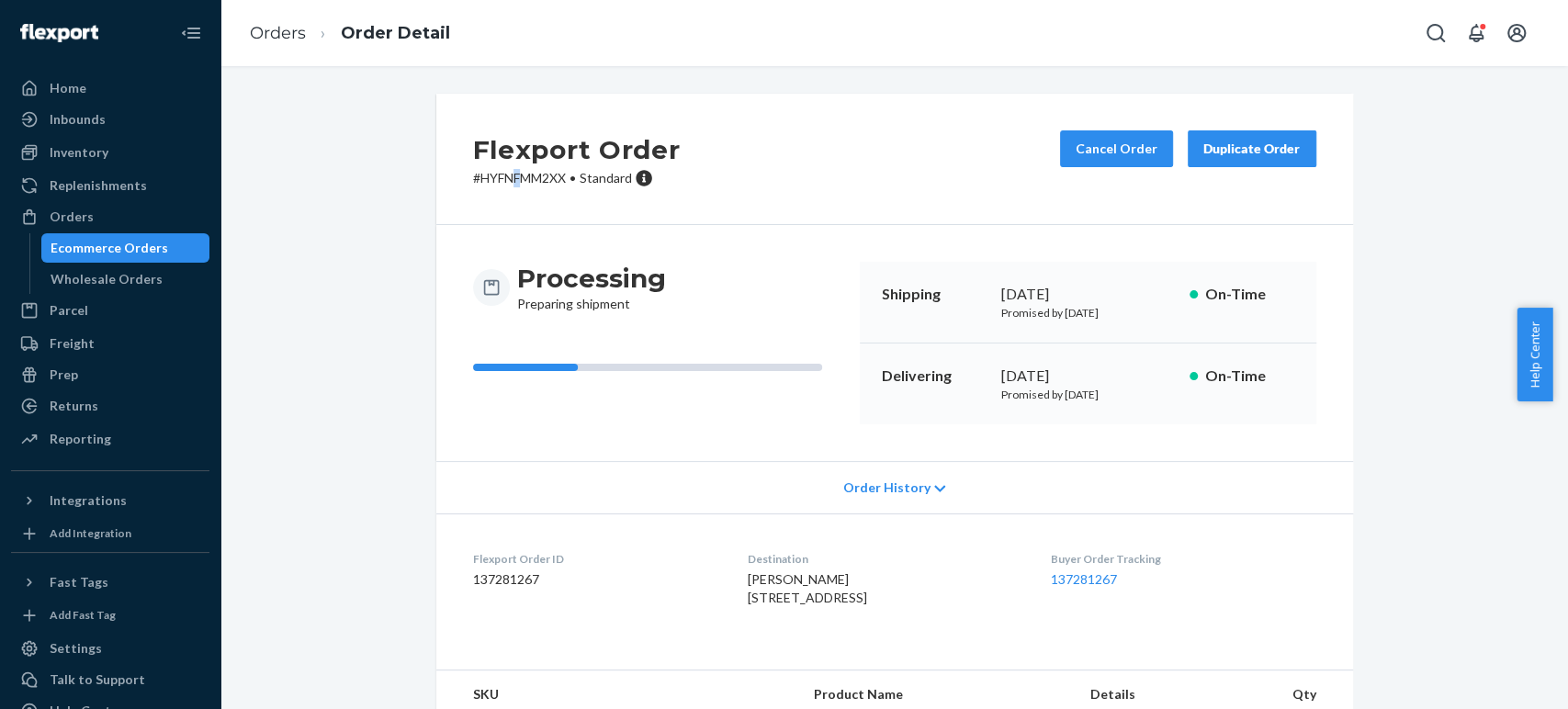
click at [509, 174] on p "# HYFNFMM2XX • Standard" at bounding box center [577, 178] width 208 height 18
click at [538, 176] on p "# HYFNFMM2XX • Standard" at bounding box center [577, 178] width 208 height 18
drag, startPoint x: 1137, startPoint y: 579, endPoint x: 1059, endPoint y: 578, distance: 78.0
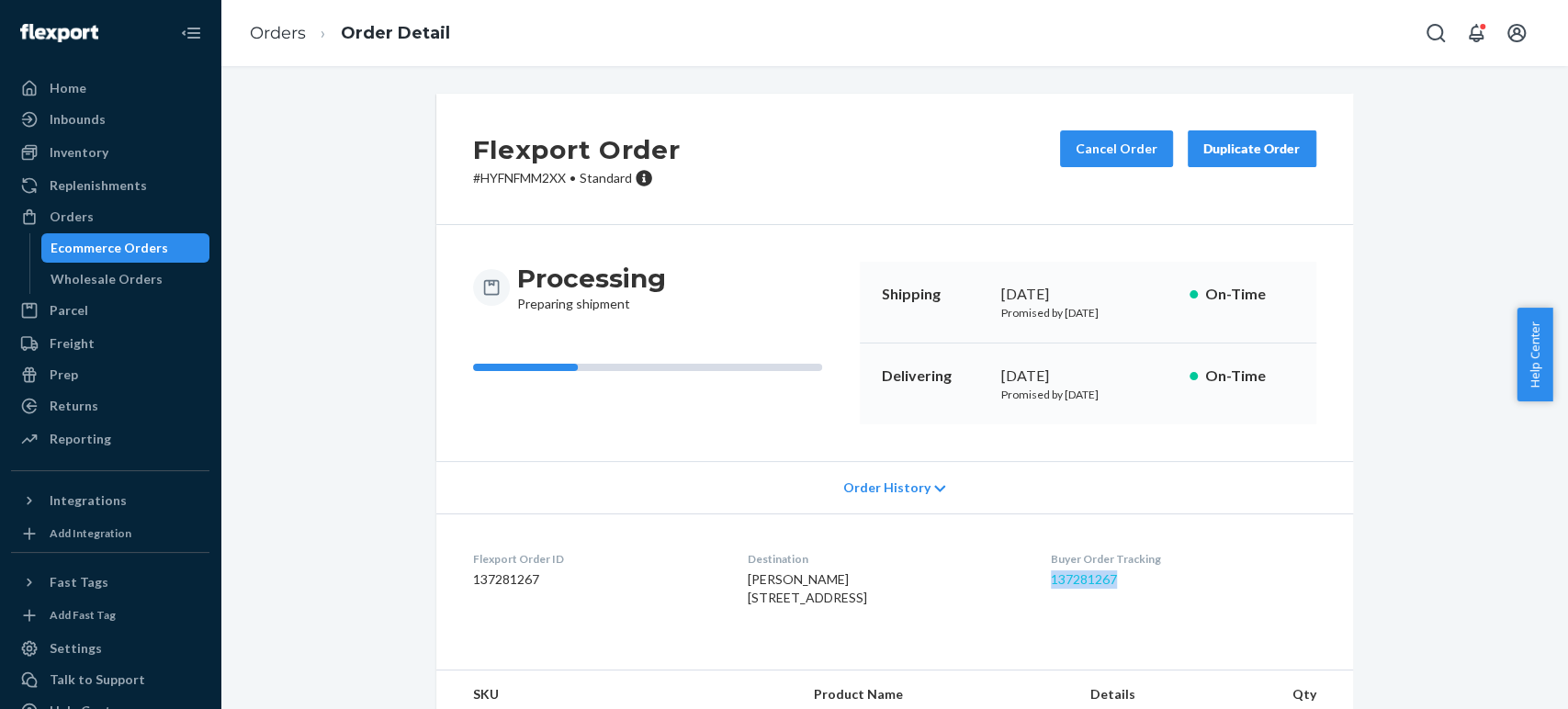
click at [1059, 578] on dd "137281267" at bounding box center [1183, 580] width 264 height 18
click at [1060, 579] on link "137281267" at bounding box center [1084, 579] width 67 height 16
click at [82, 215] on div "Orders" at bounding box center [72, 217] width 44 height 18
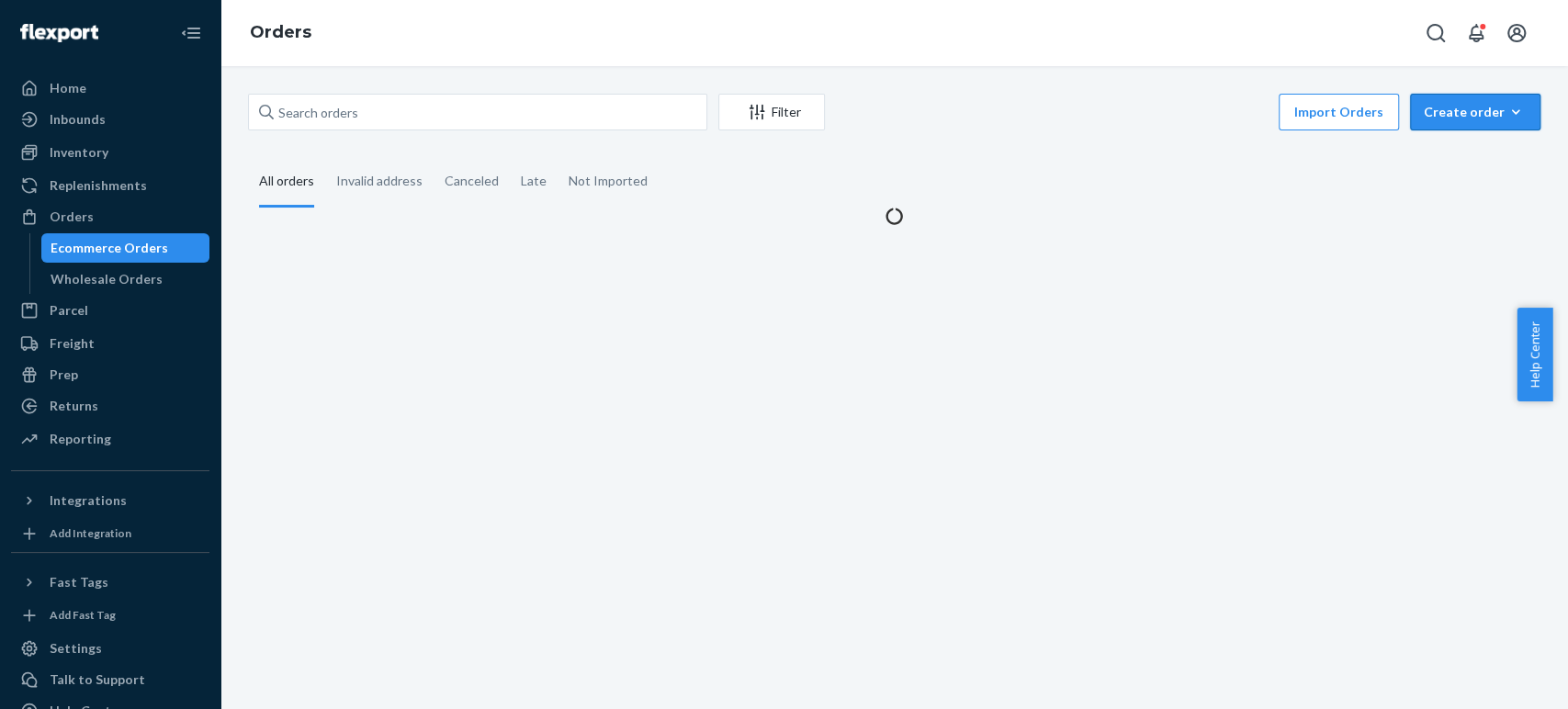
click at [1455, 107] on div "Create order" at bounding box center [1475, 112] width 103 height 18
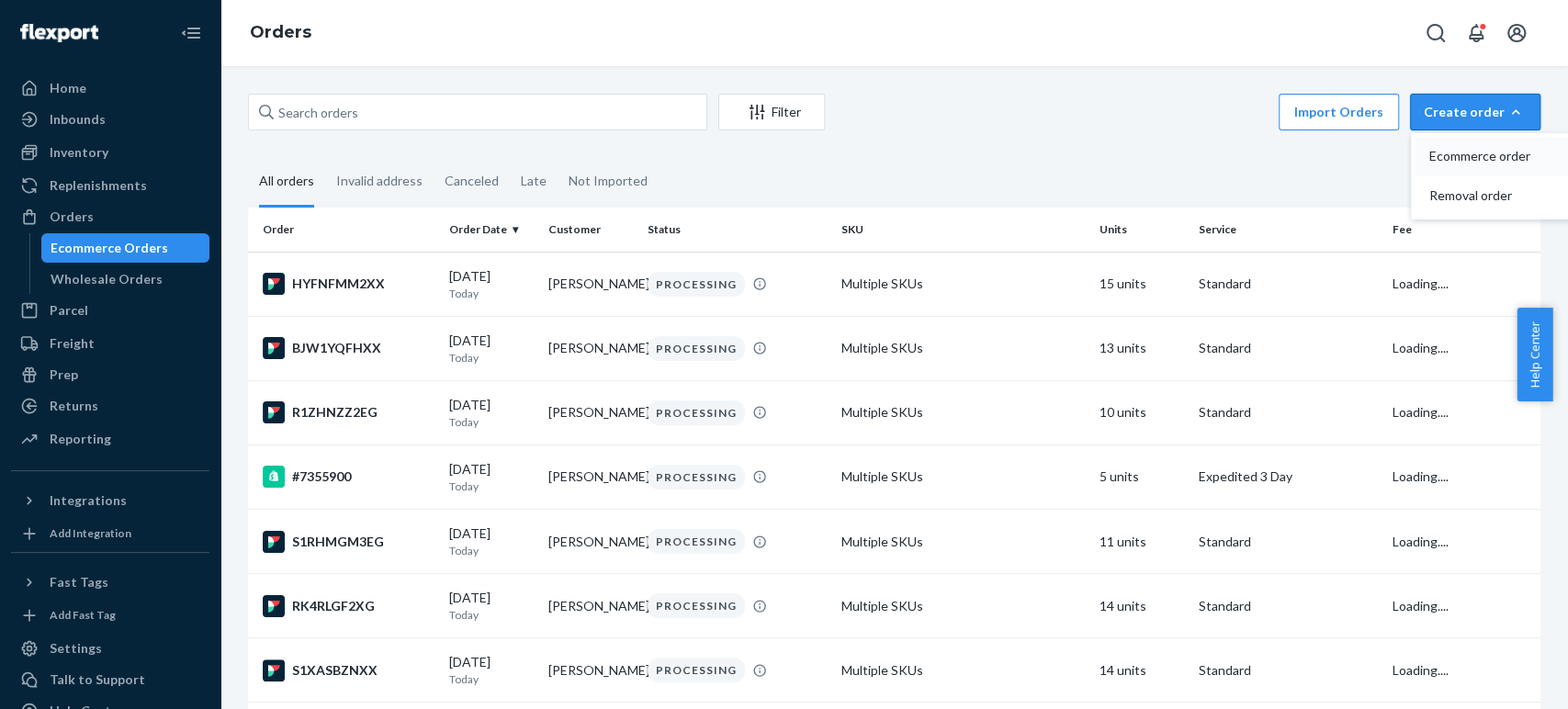
click at [1452, 152] on span "Ecommerce order" at bounding box center [1486, 156] width 114 height 13
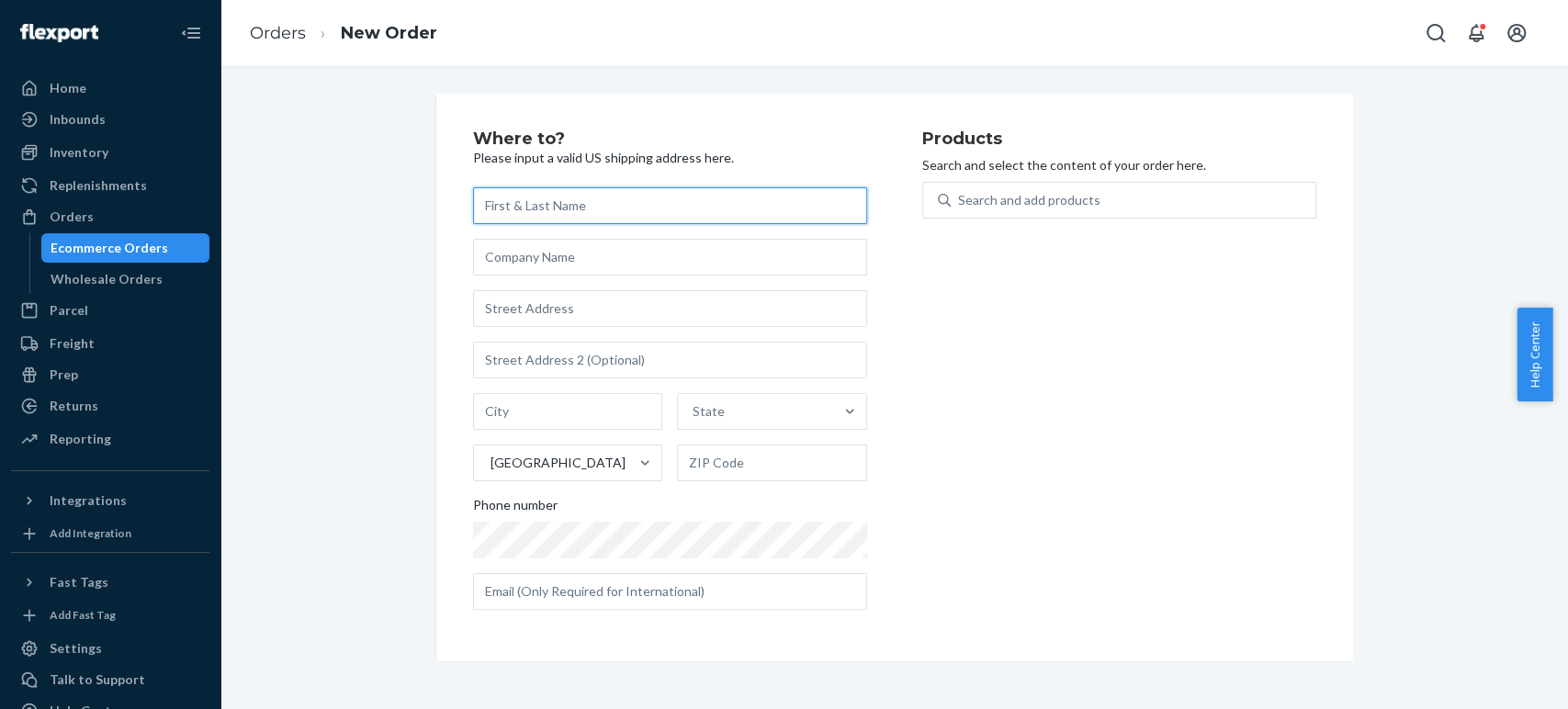
paste input "Andrew Carter"
type input "Andrew Carter"
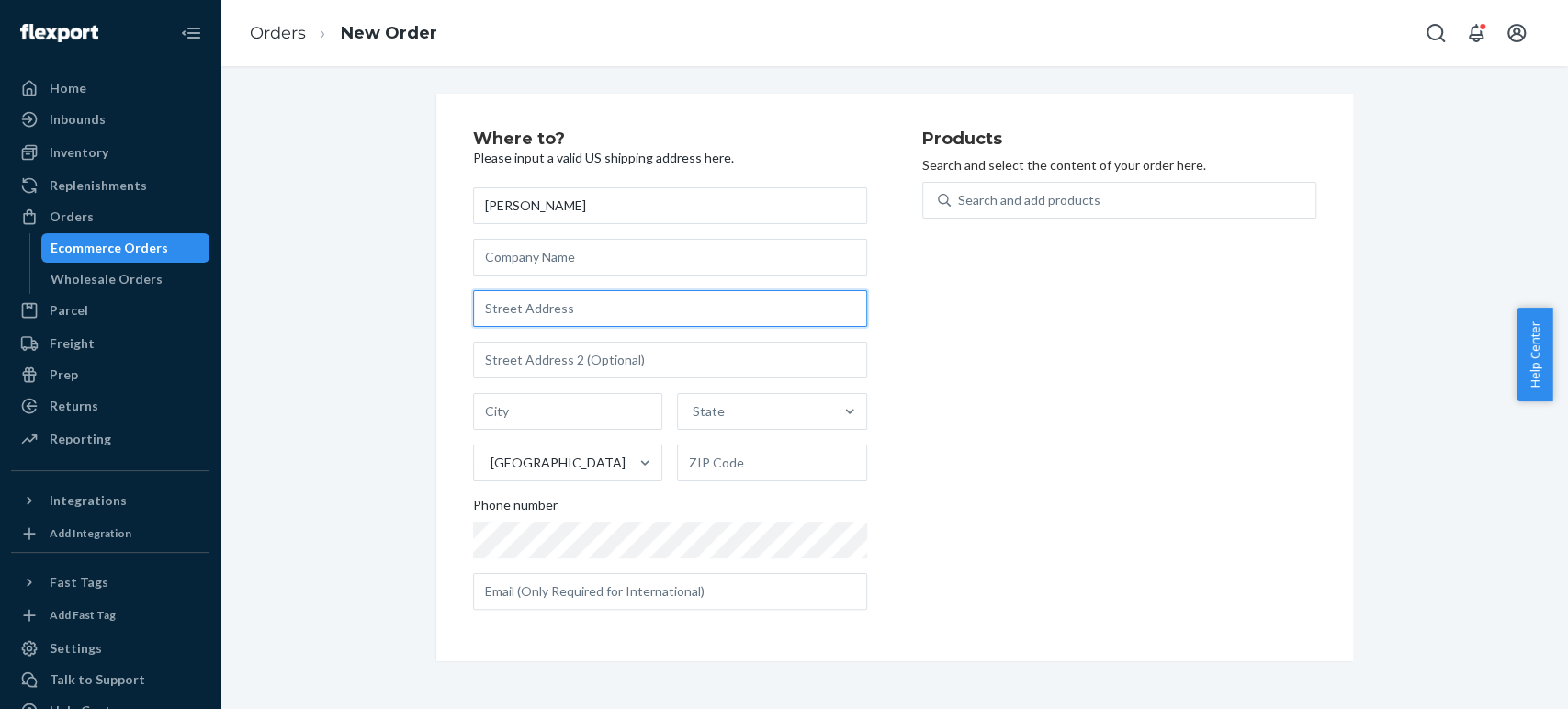
click at [517, 304] on input "text" at bounding box center [670, 309] width 394 height 37
paste input "107 Swinton Drive Greenville SC 29607 United States"
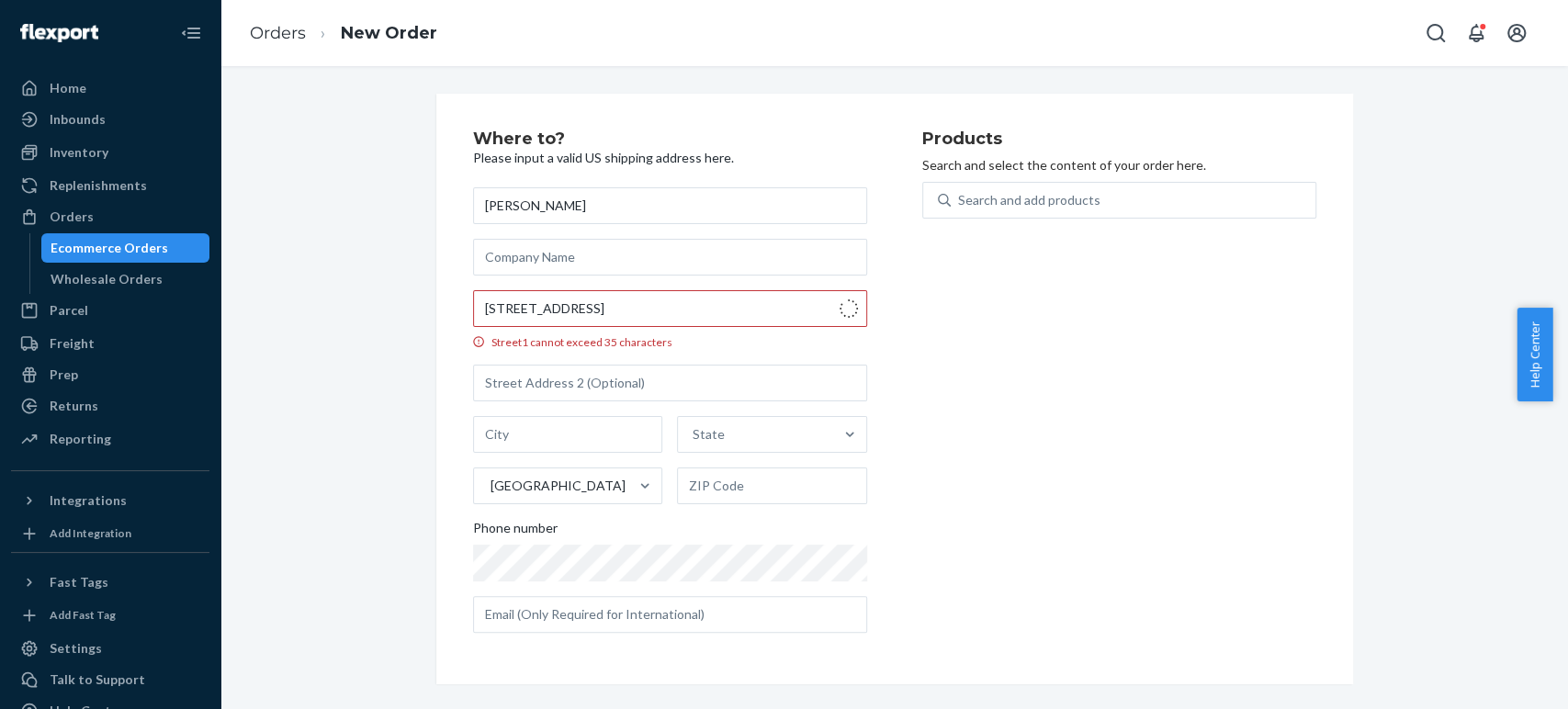
type input "107 Swinton Dr"
type input "Greenville"
type input "29607"
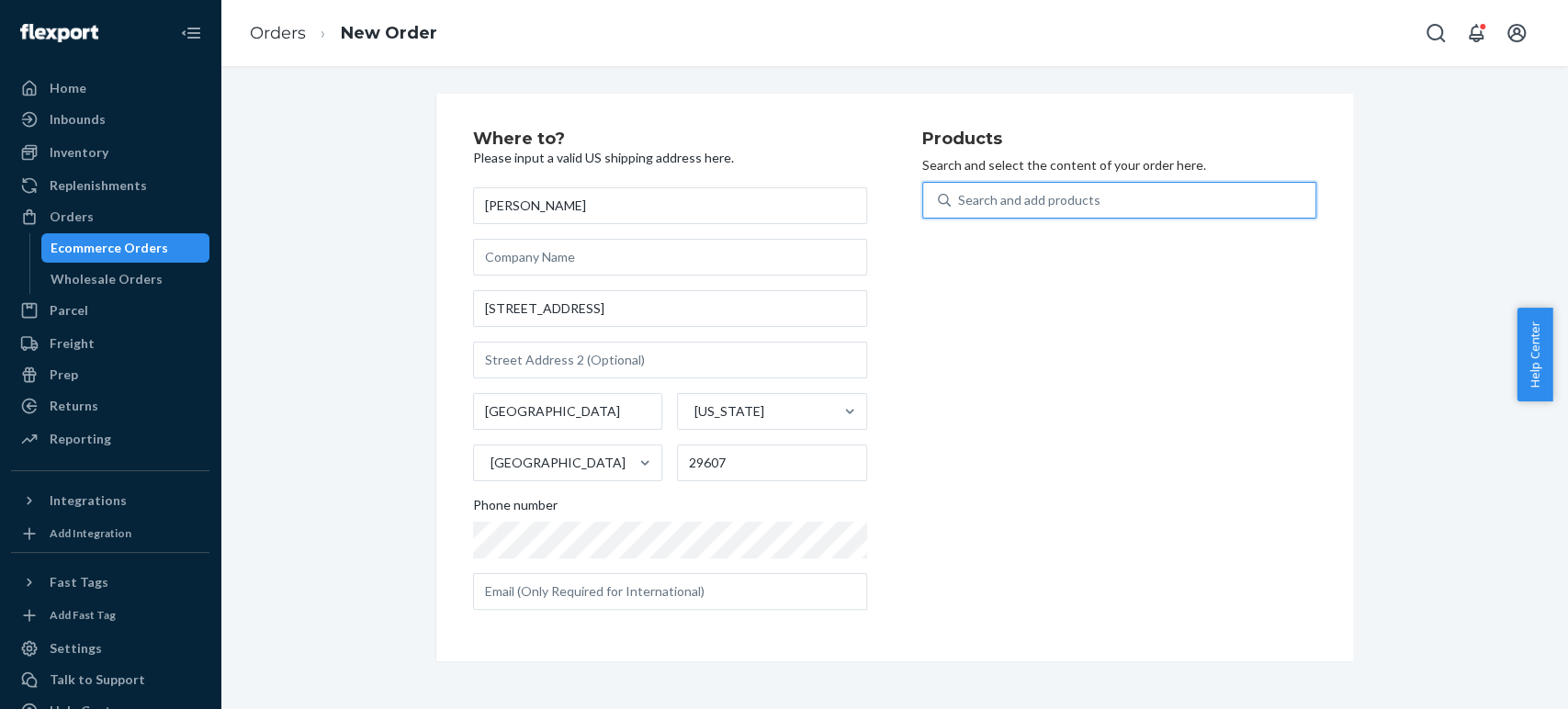
click at [977, 197] on div "Search and add products" at bounding box center [1029, 201] width 142 height 18
click at [960, 197] on input "0 results available. Use Up and Down to choose options, press Enter to select t…" at bounding box center [959, 201] width 2 height 18
type input "x"
type input "cera"
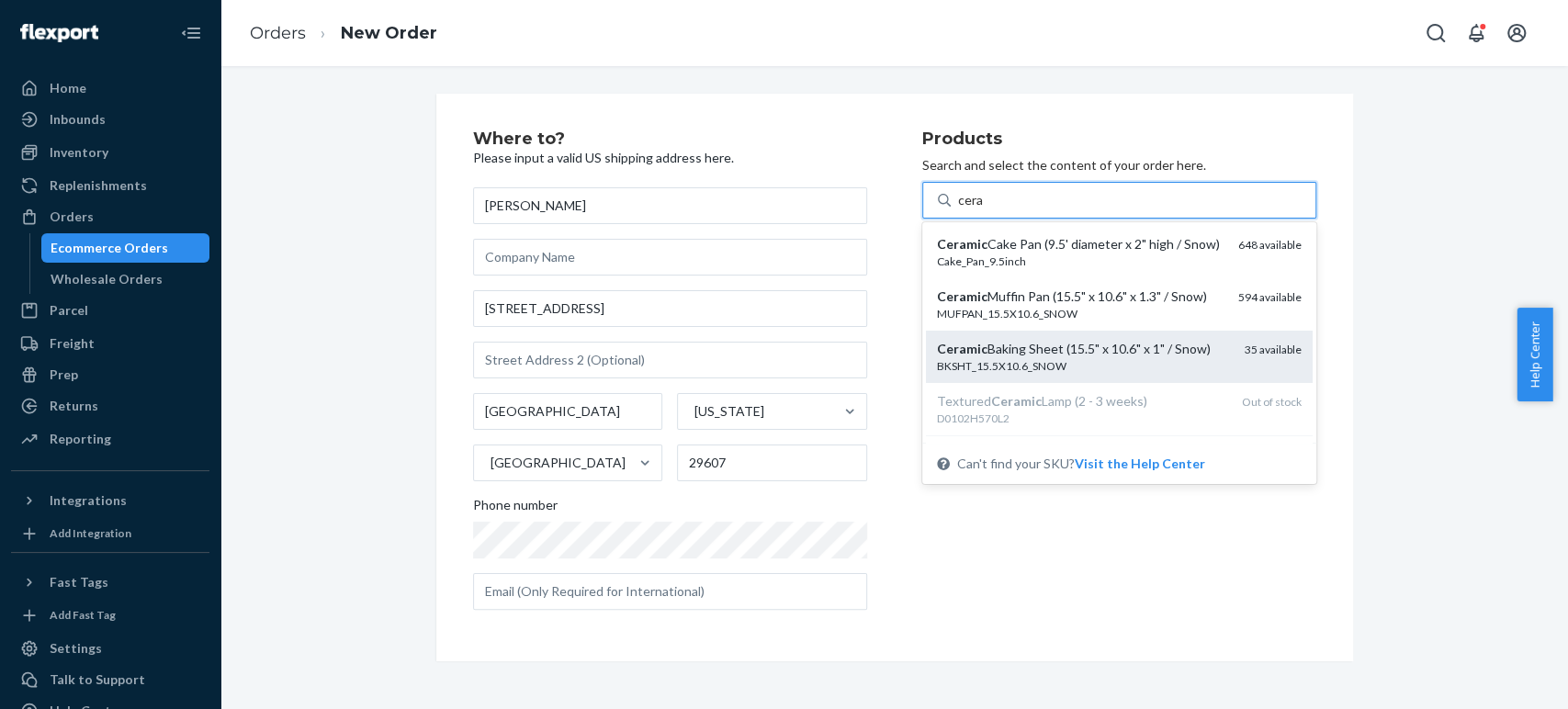
click at [1000, 373] on div "BKSHT_15.5X10.6_SNOW" at bounding box center [1083, 365] width 293 height 16
click at [984, 210] on input "cera" at bounding box center [971, 201] width 26 height 18
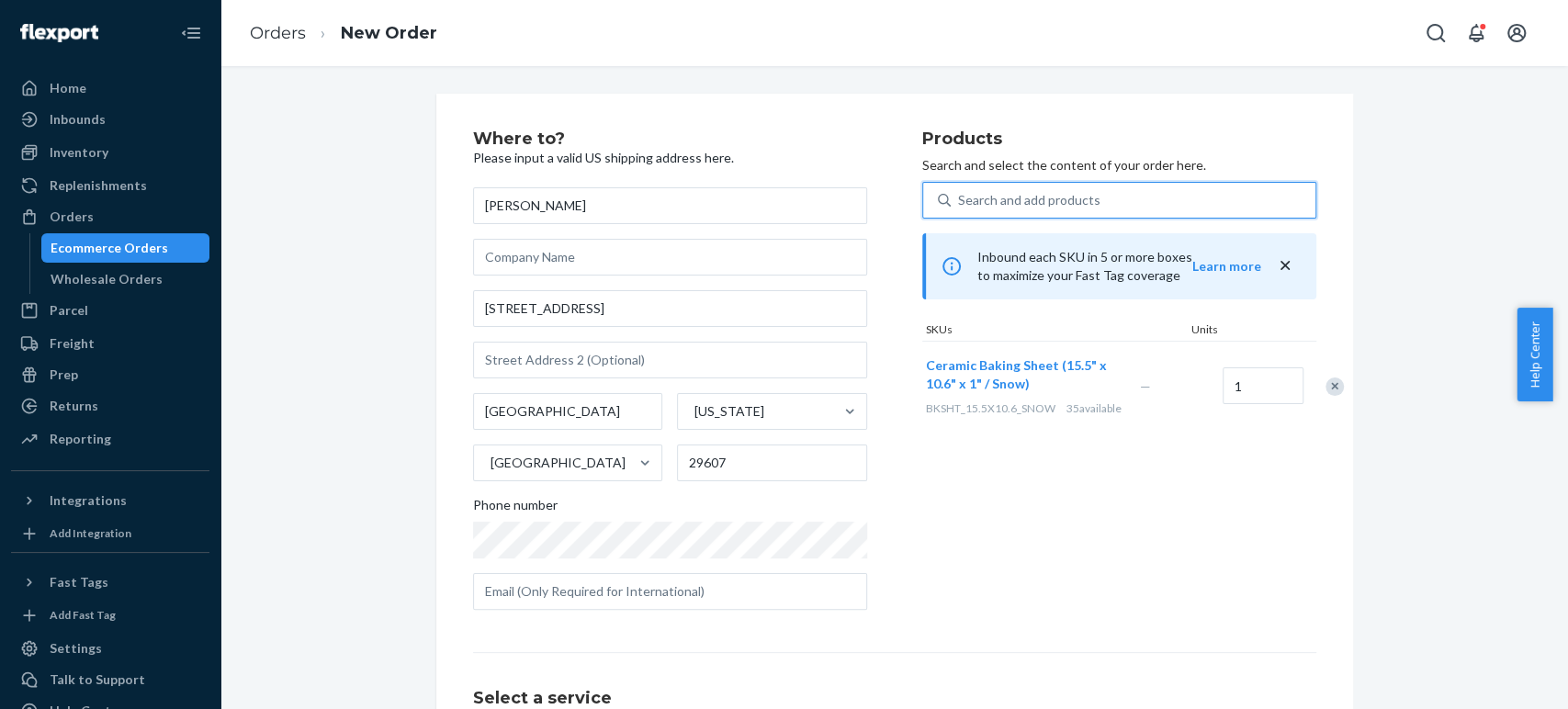
click at [1007, 201] on div "Search and add products" at bounding box center [1029, 201] width 142 height 18
click at [960, 201] on input "0 results available. Use Up and Down to choose options, press Enter to select t…" at bounding box center [959, 201] width 2 height 18
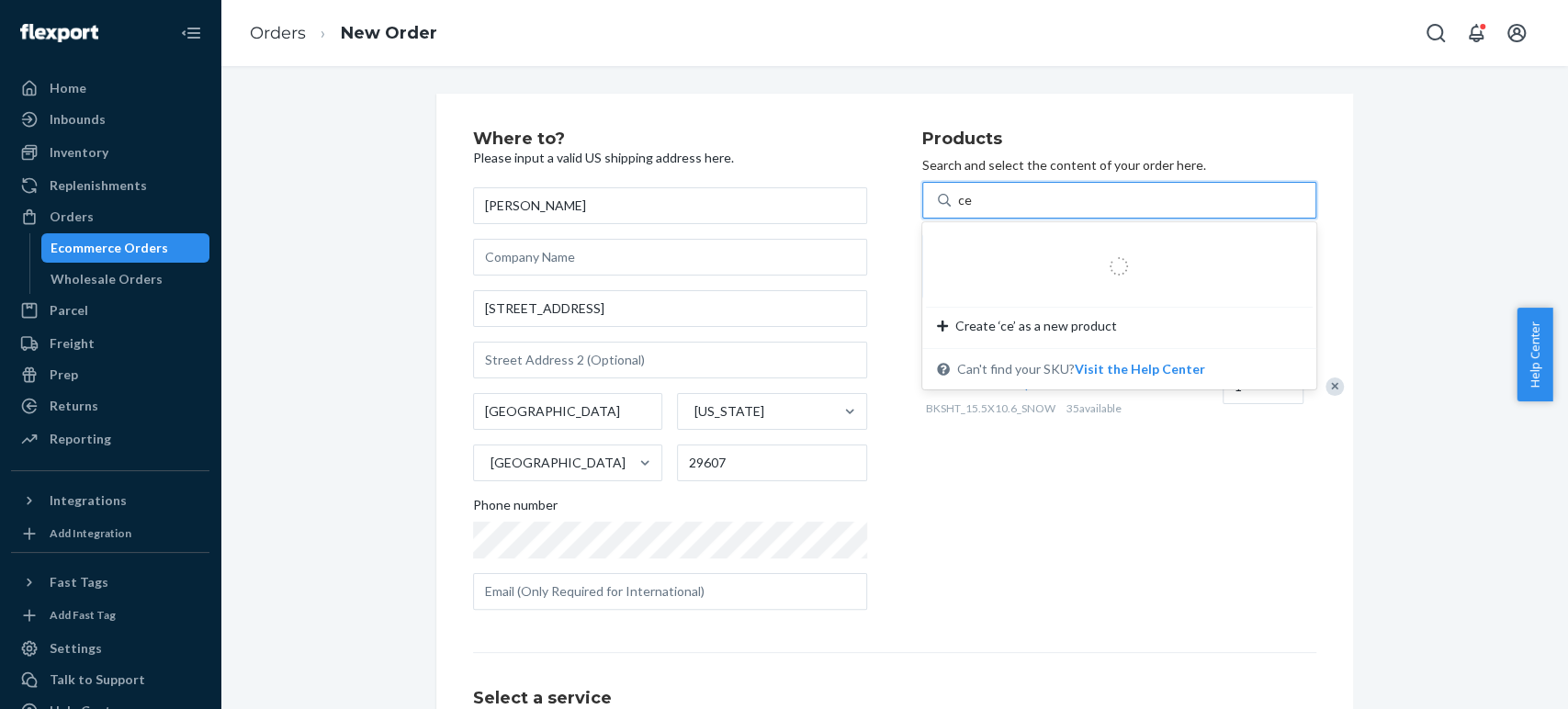
type input "cer"
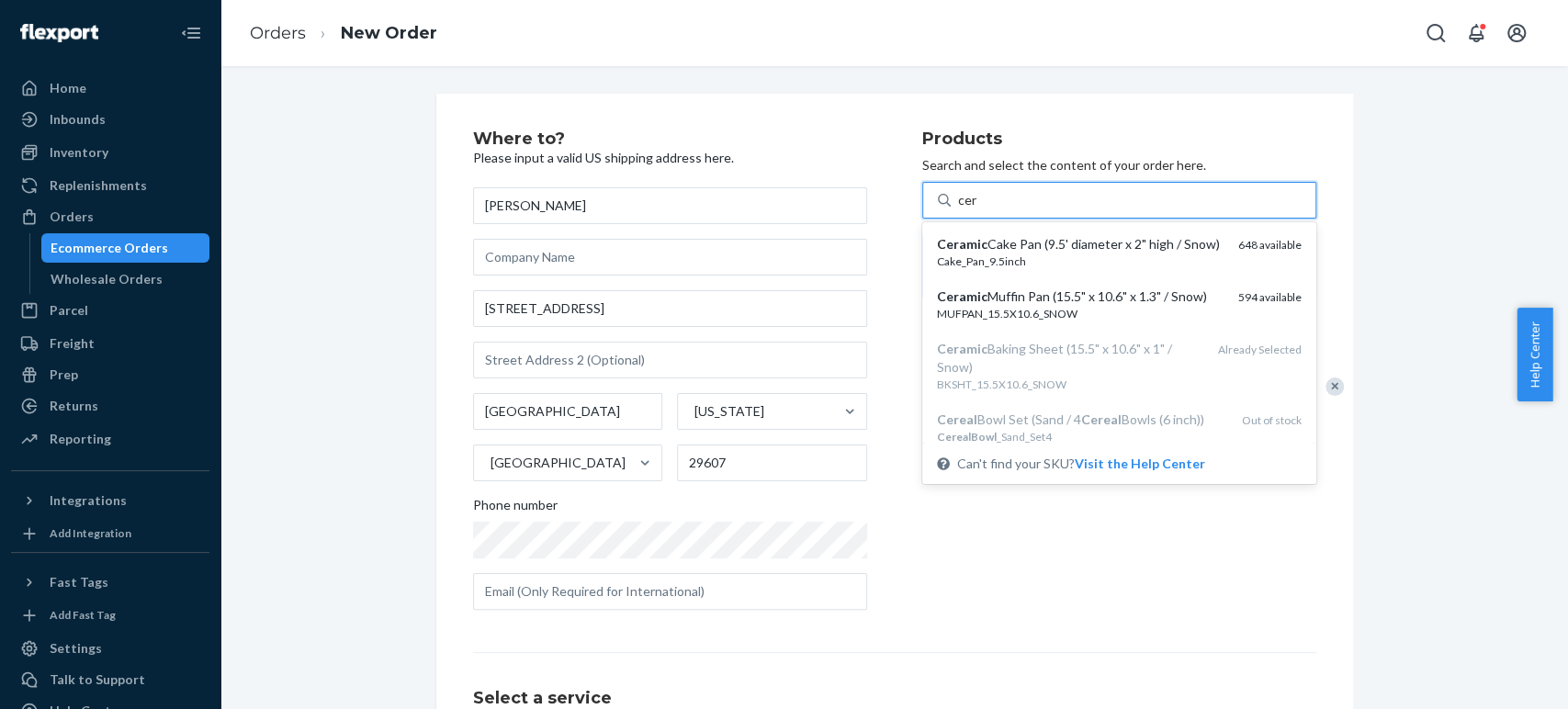
click at [1006, 306] on div "Ceramic Muffin Pan (15.5" x 10.6" x 1.3" / Snow)" at bounding box center [1080, 297] width 287 height 18
click at [978, 210] on input "cer" at bounding box center [968, 201] width 20 height 18
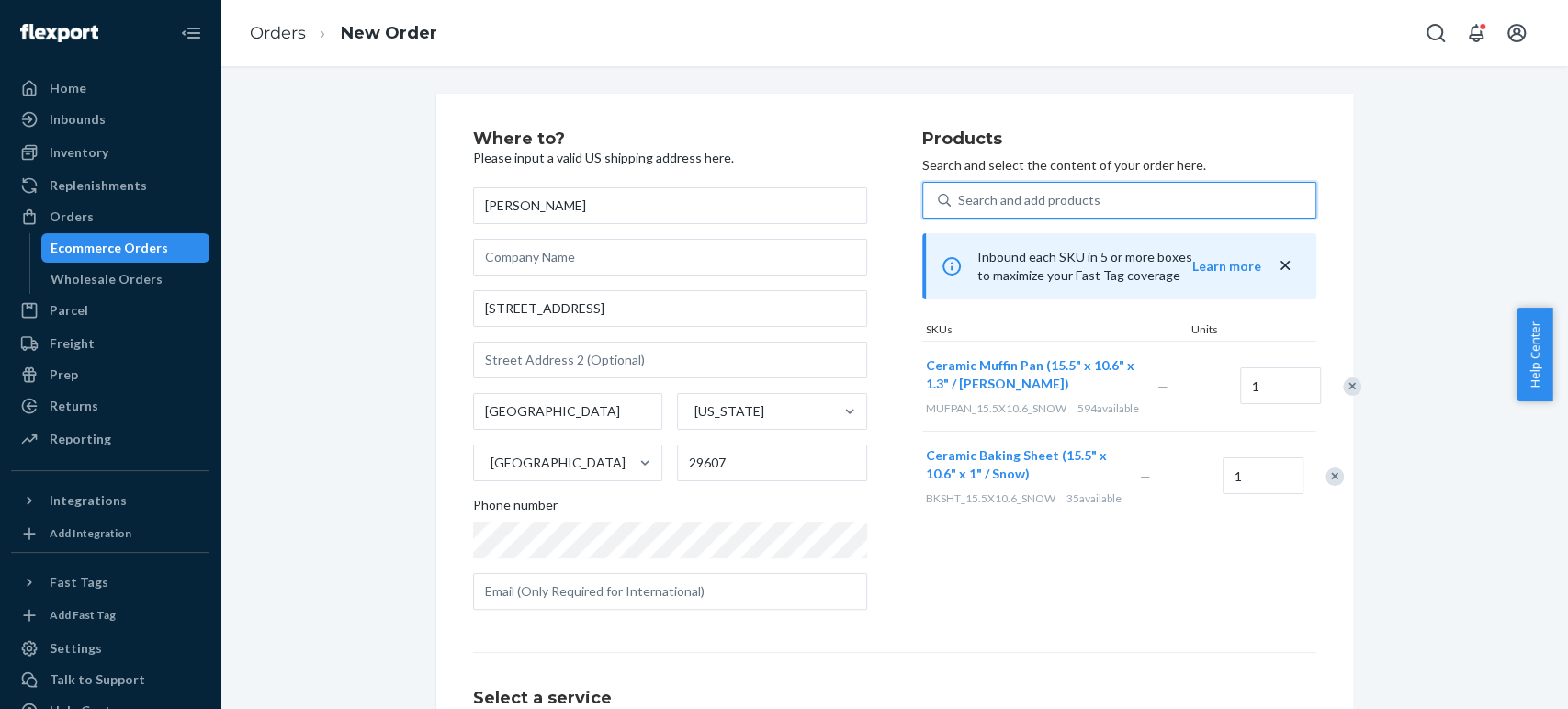
click at [971, 206] on div "Search and add products" at bounding box center [1029, 201] width 142 height 18
click at [960, 206] on input "0 results available. Select is focused ,type to refine list, press Down to open…" at bounding box center [959, 201] width 2 height 18
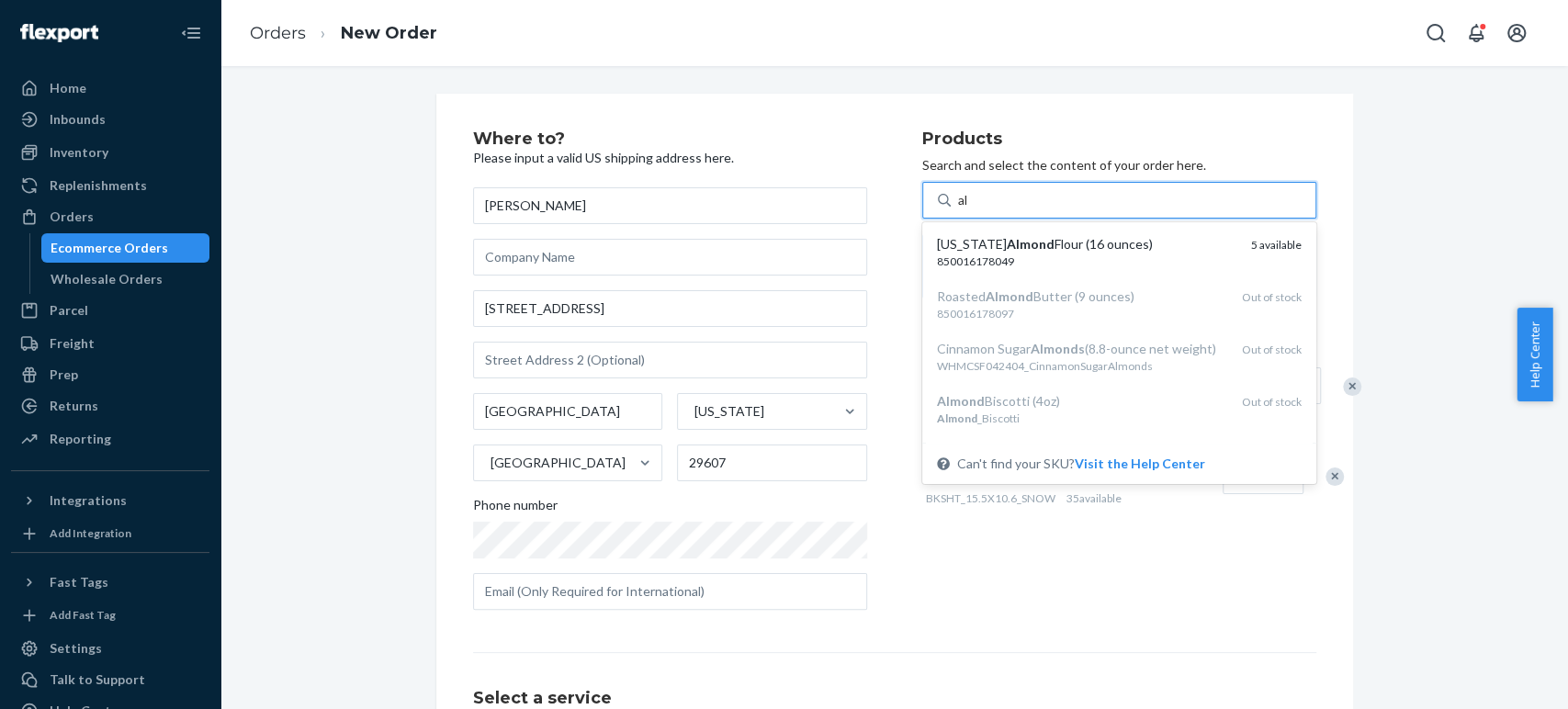
type input "a"
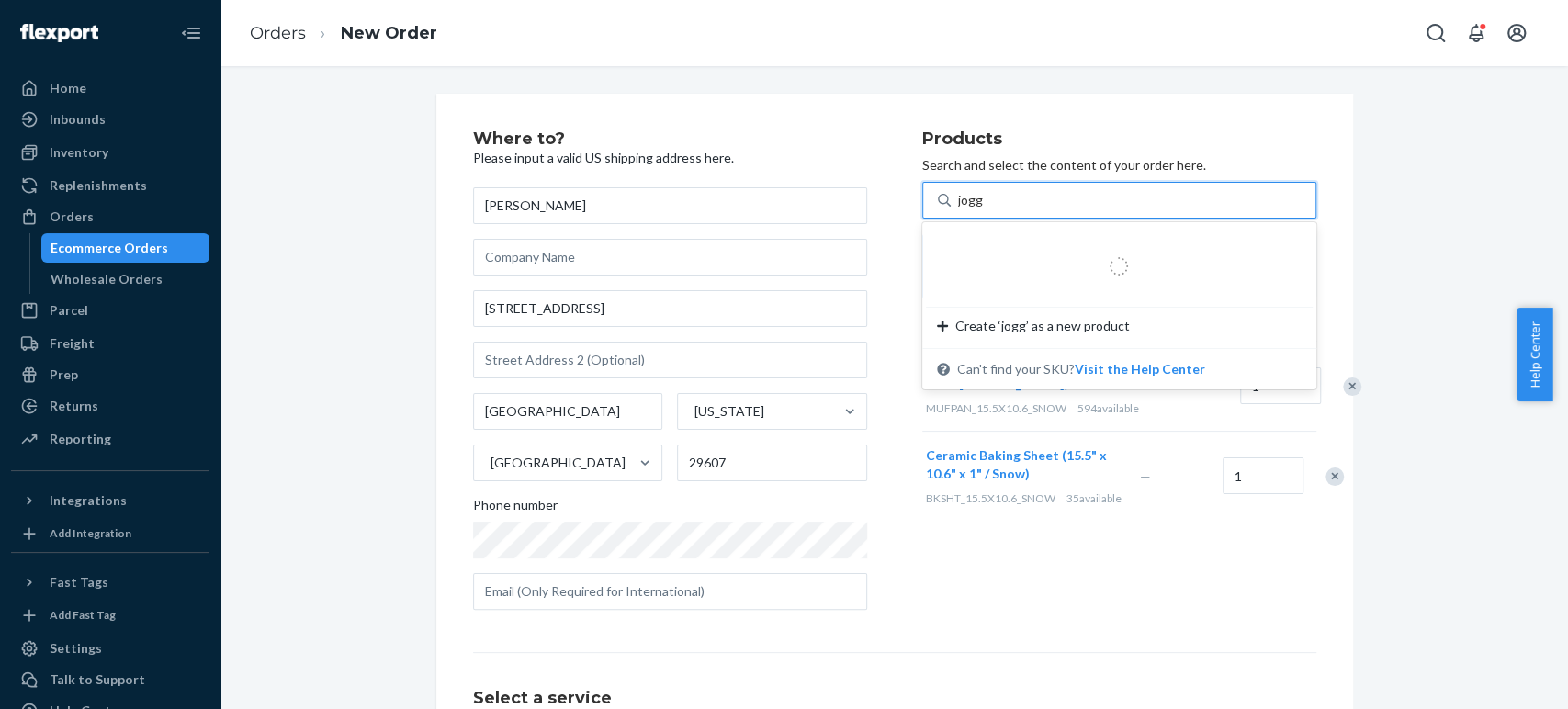
type input "jogge"
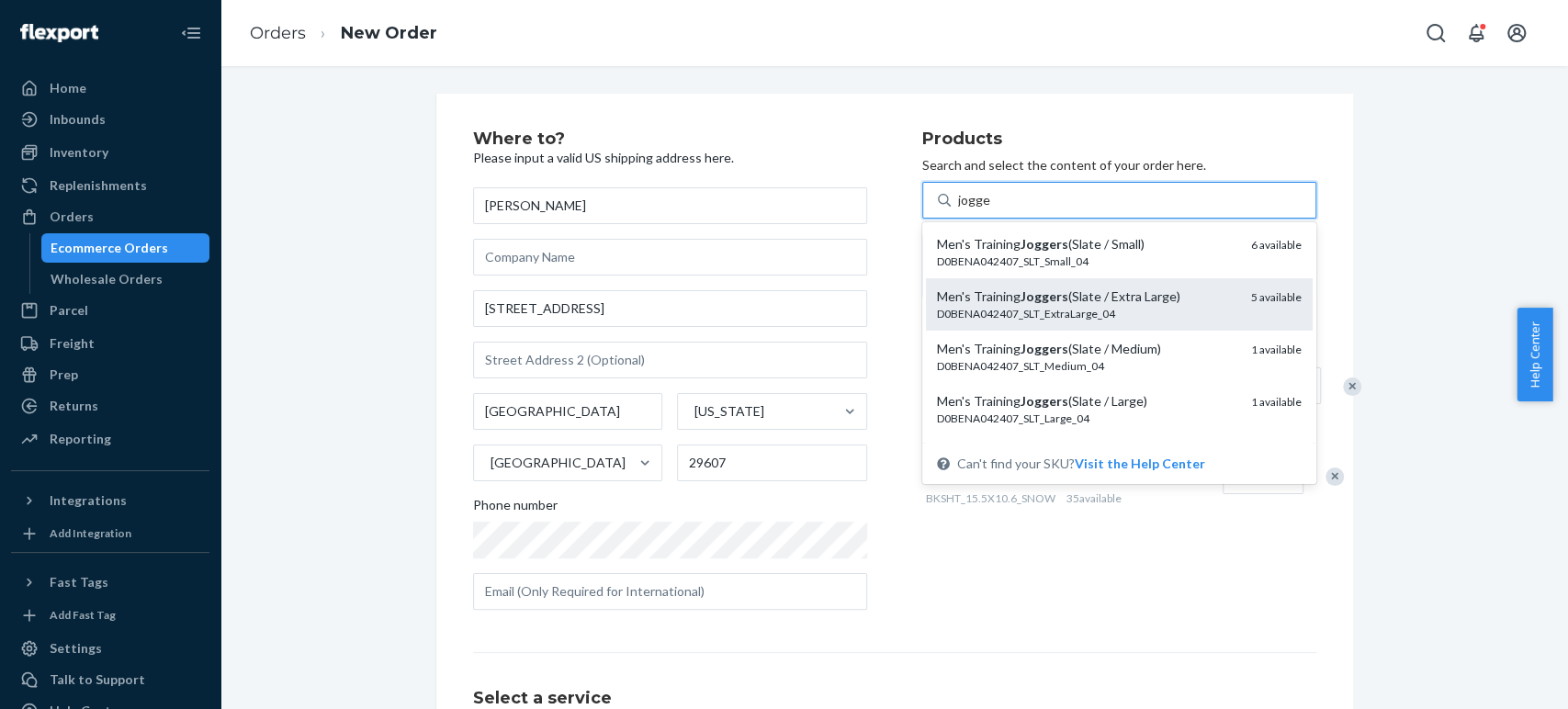
click at [959, 306] on div "D0BENA042407_SLT_ExtraLarge_04" at bounding box center [1086, 313] width 300 height 16
click at [959, 210] on input "jogge" at bounding box center [974, 201] width 32 height 18
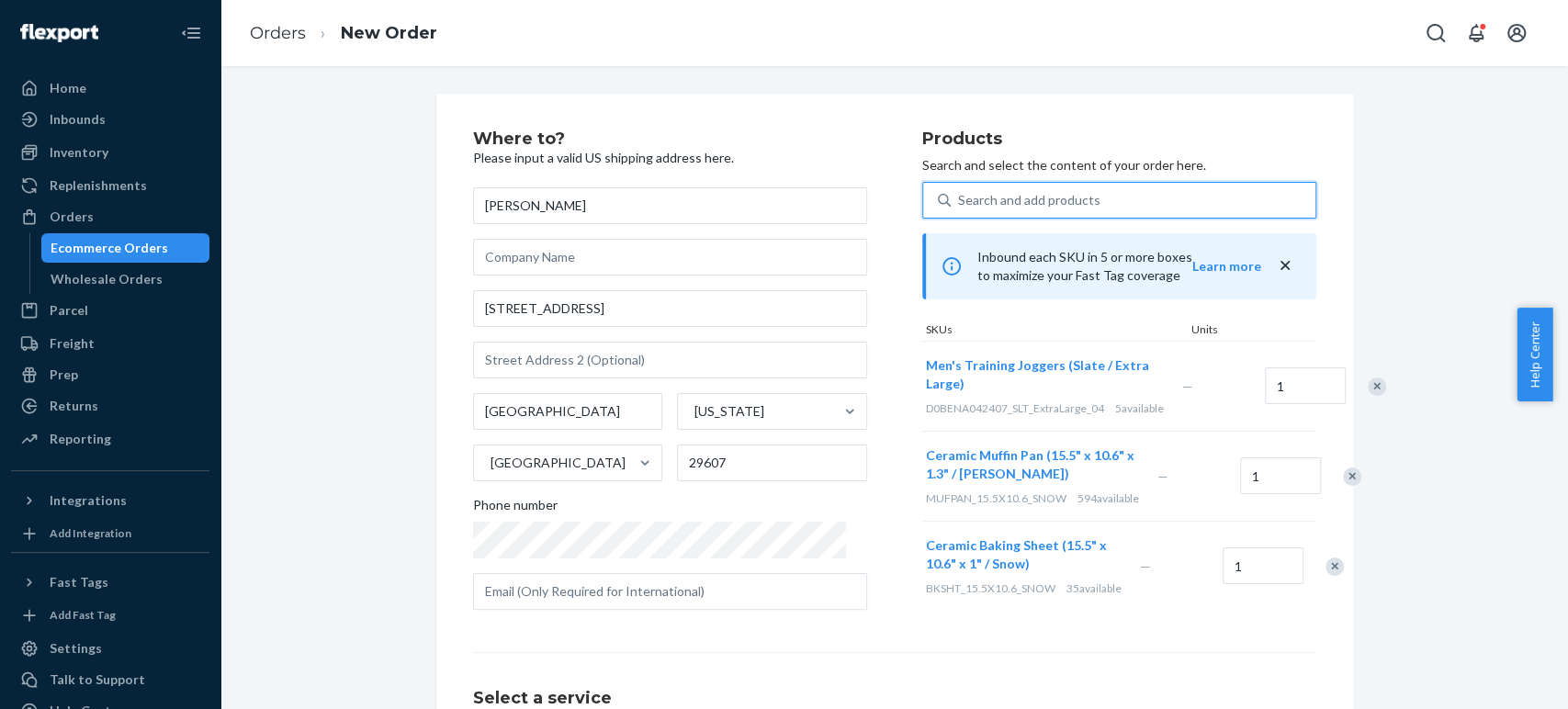
click at [958, 196] on div "Search and add products" at bounding box center [1029, 201] width 142 height 18
click at [958, 196] on input "0 results available. Use Up and Down to choose options, press Enter to select t…" at bounding box center [959, 201] width 2 height 18
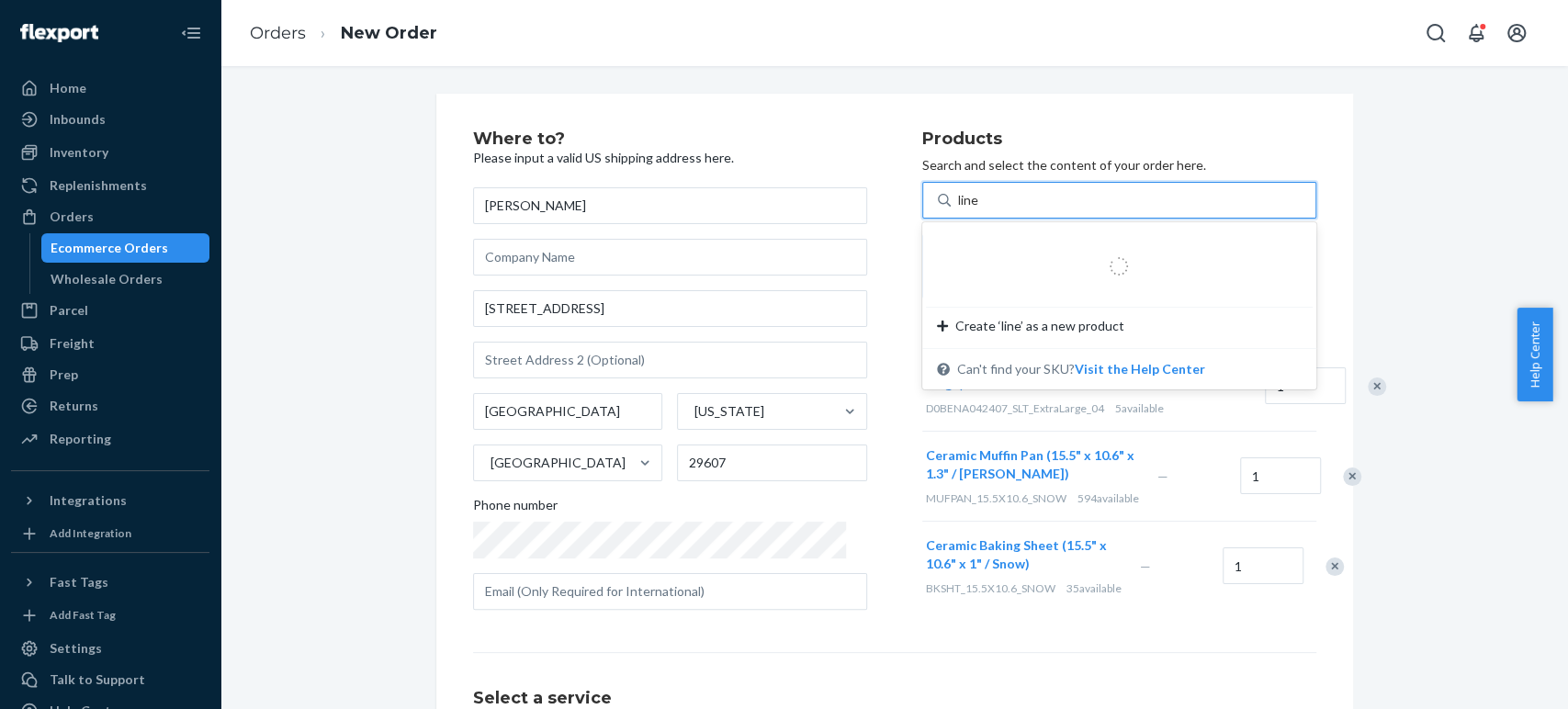
type input "linen"
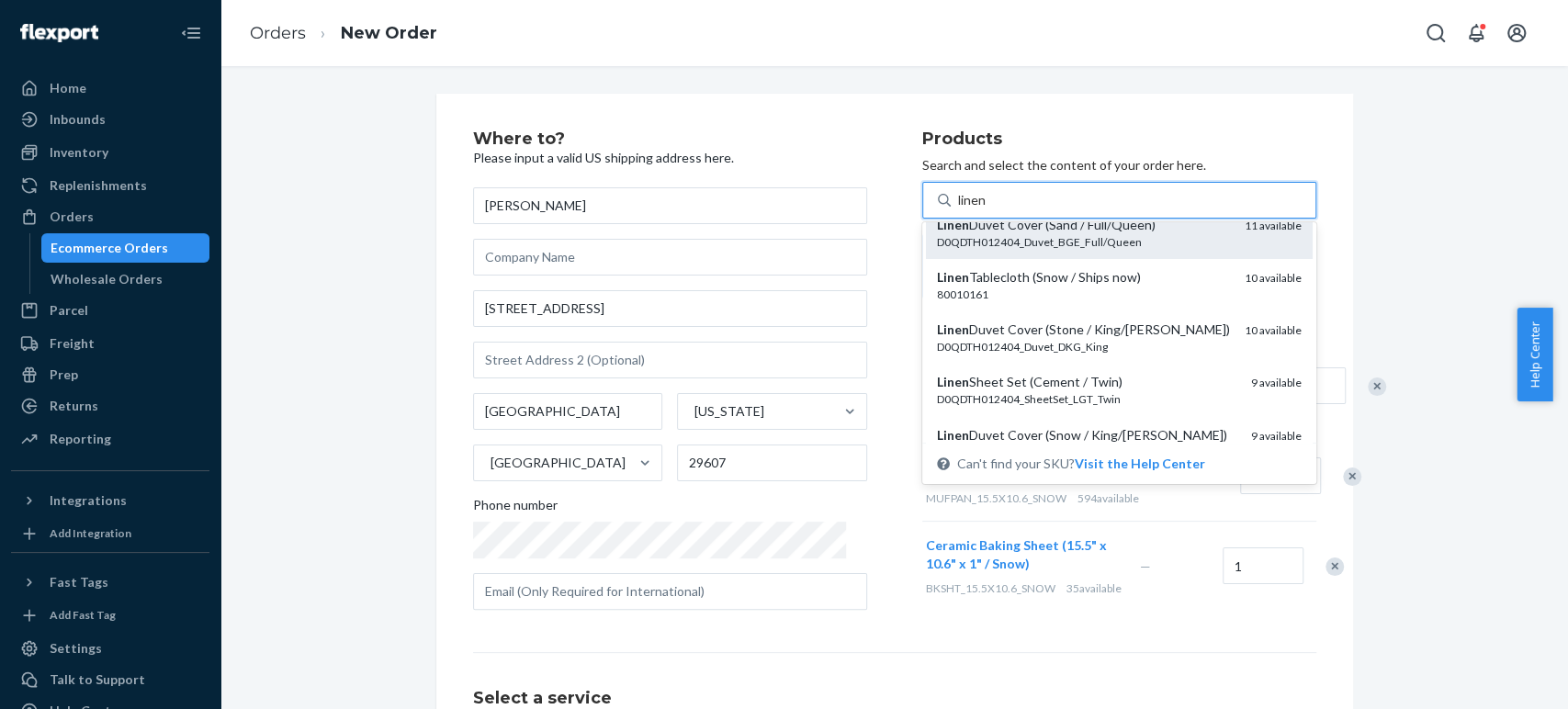
scroll to position [102, 0]
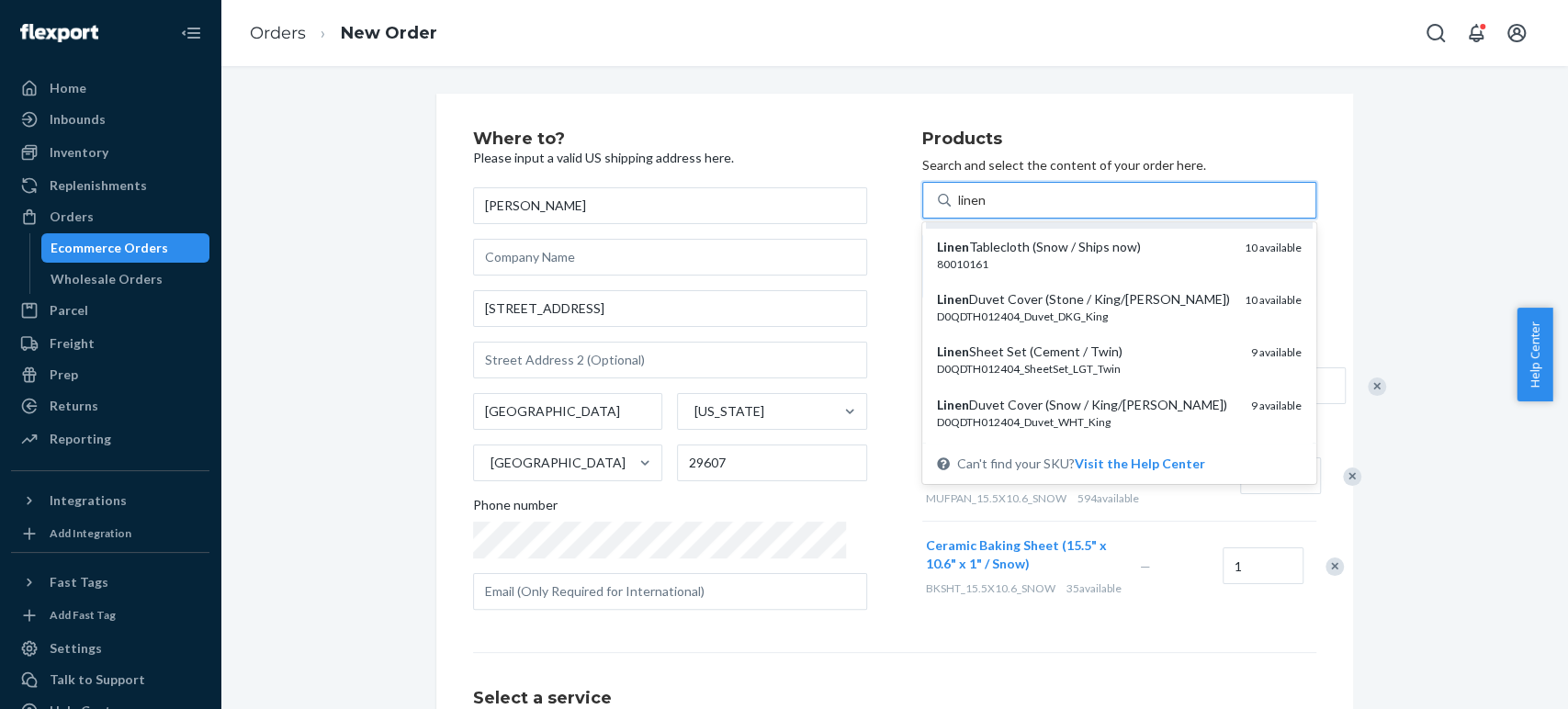
click at [962, 316] on div "D0QDTH012404_Duvet_DKG_King" at bounding box center [1083, 316] width 293 height 16
click at [962, 210] on input "linen" at bounding box center [973, 201] width 30 height 18
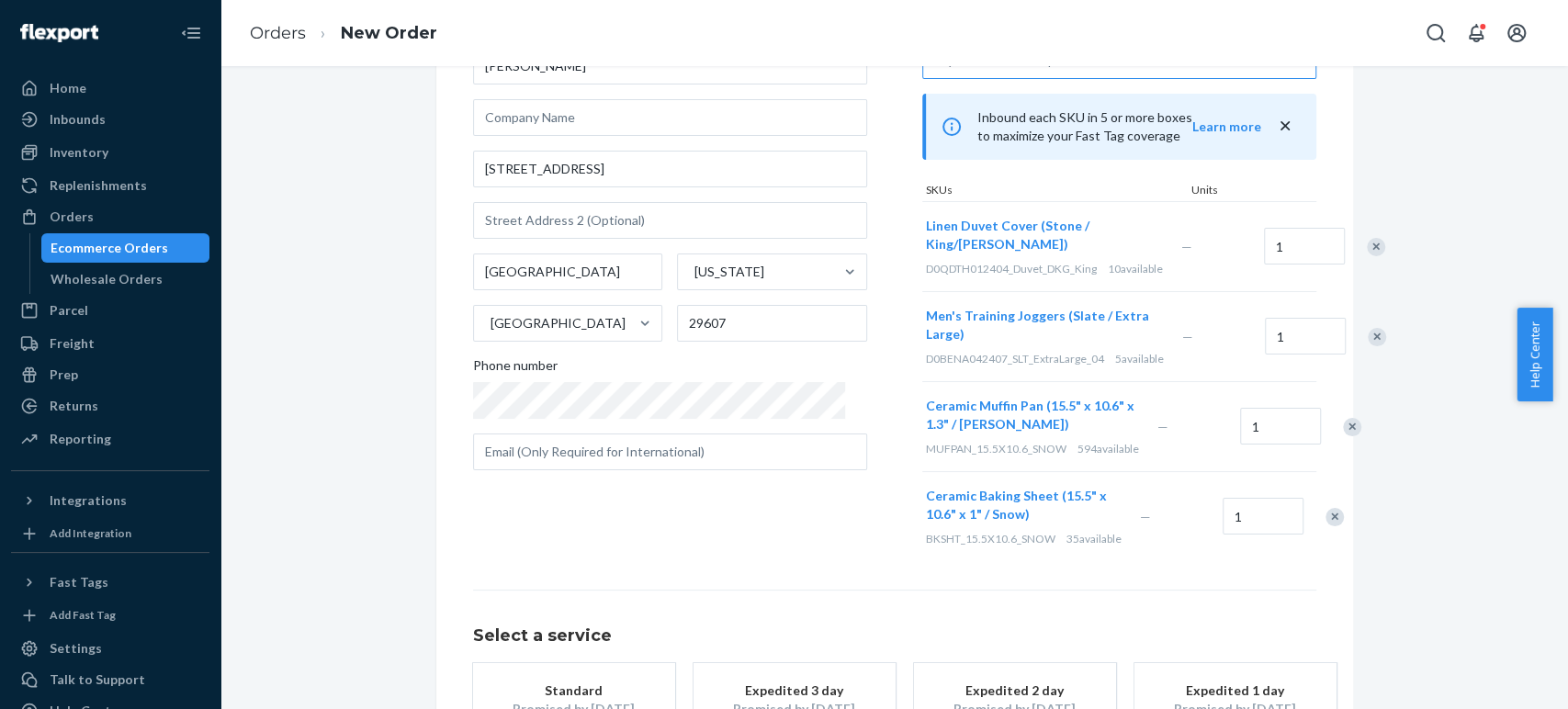
scroll to position [204, 0]
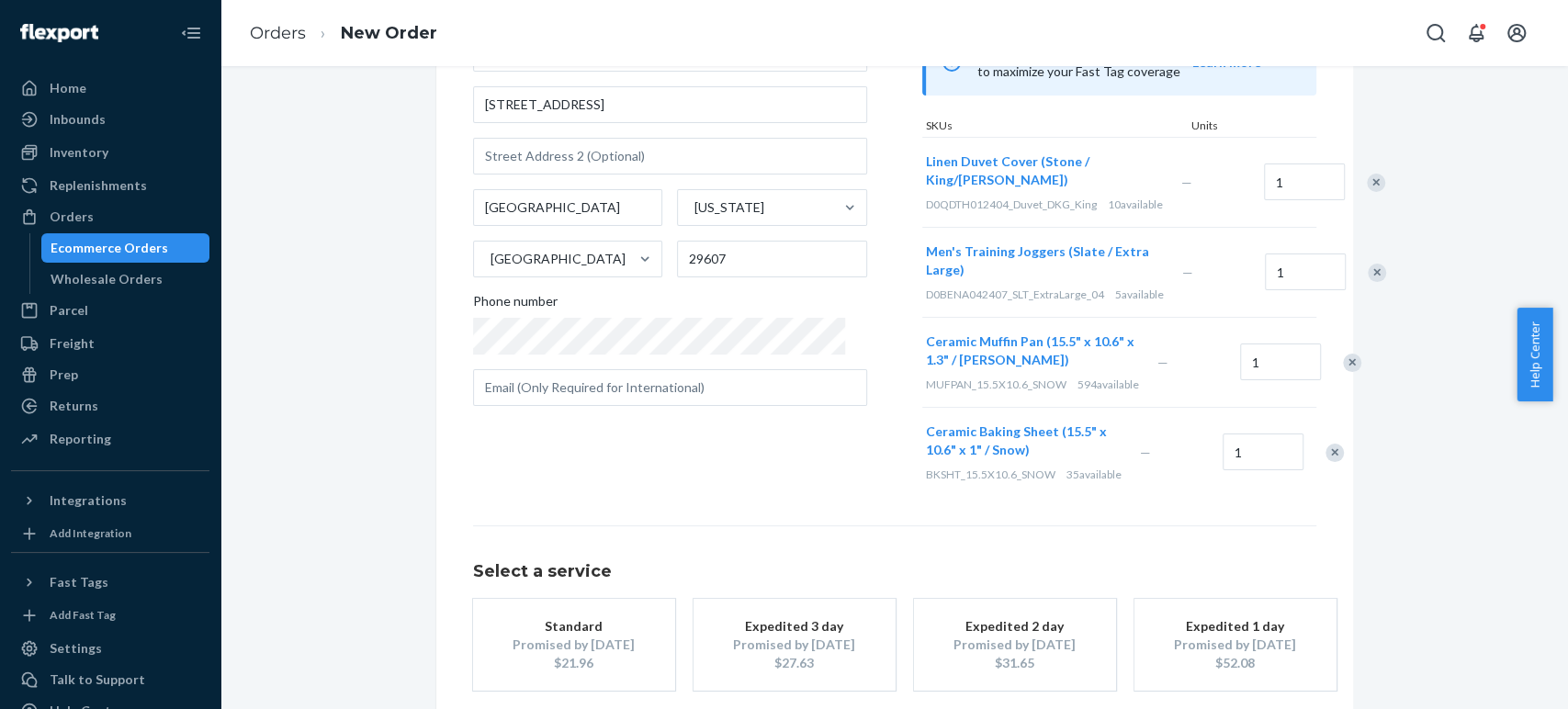
click at [730, 490] on div "Where to? Please input a valid US shipping address here. Andrew Carter 107 Swin…" at bounding box center [698, 213] width 449 height 571
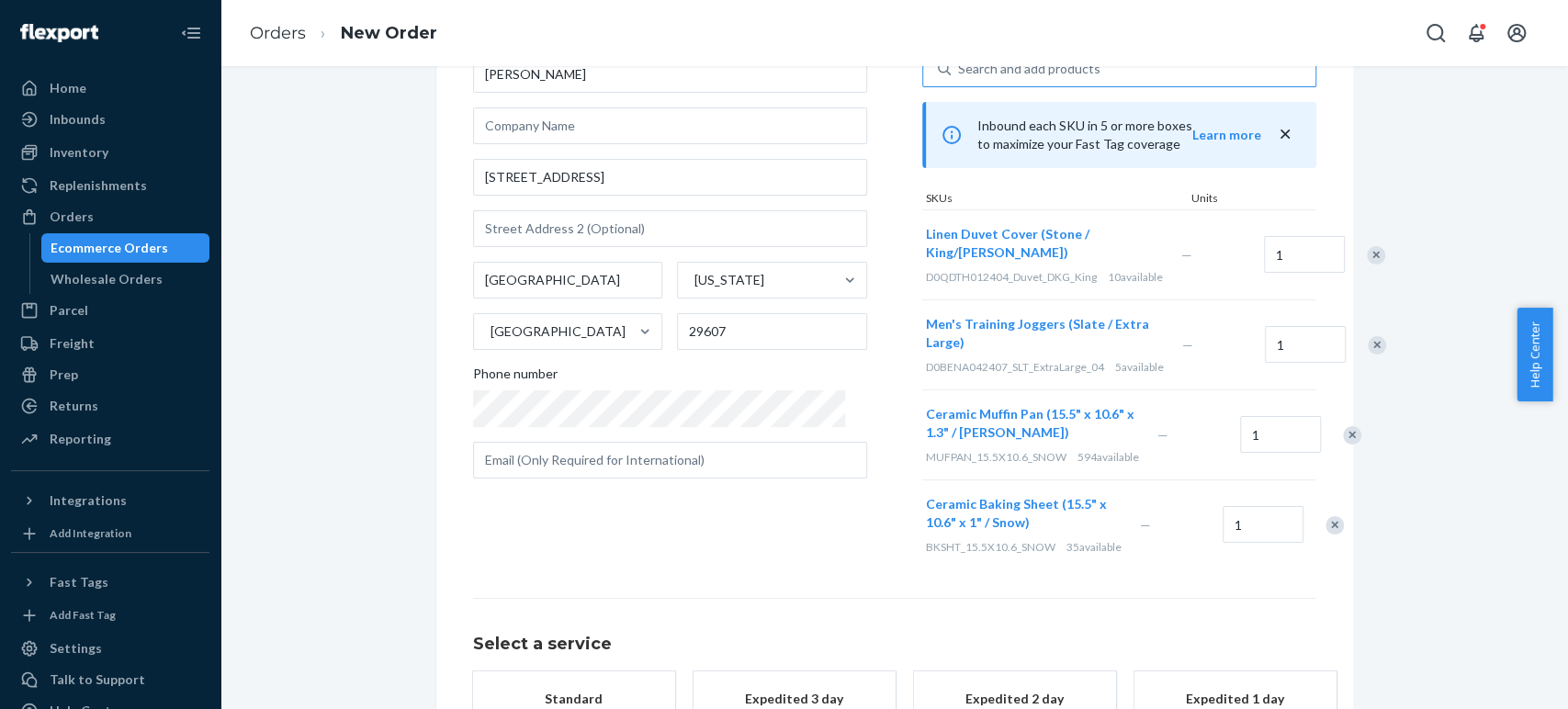
scroll to position [0, 0]
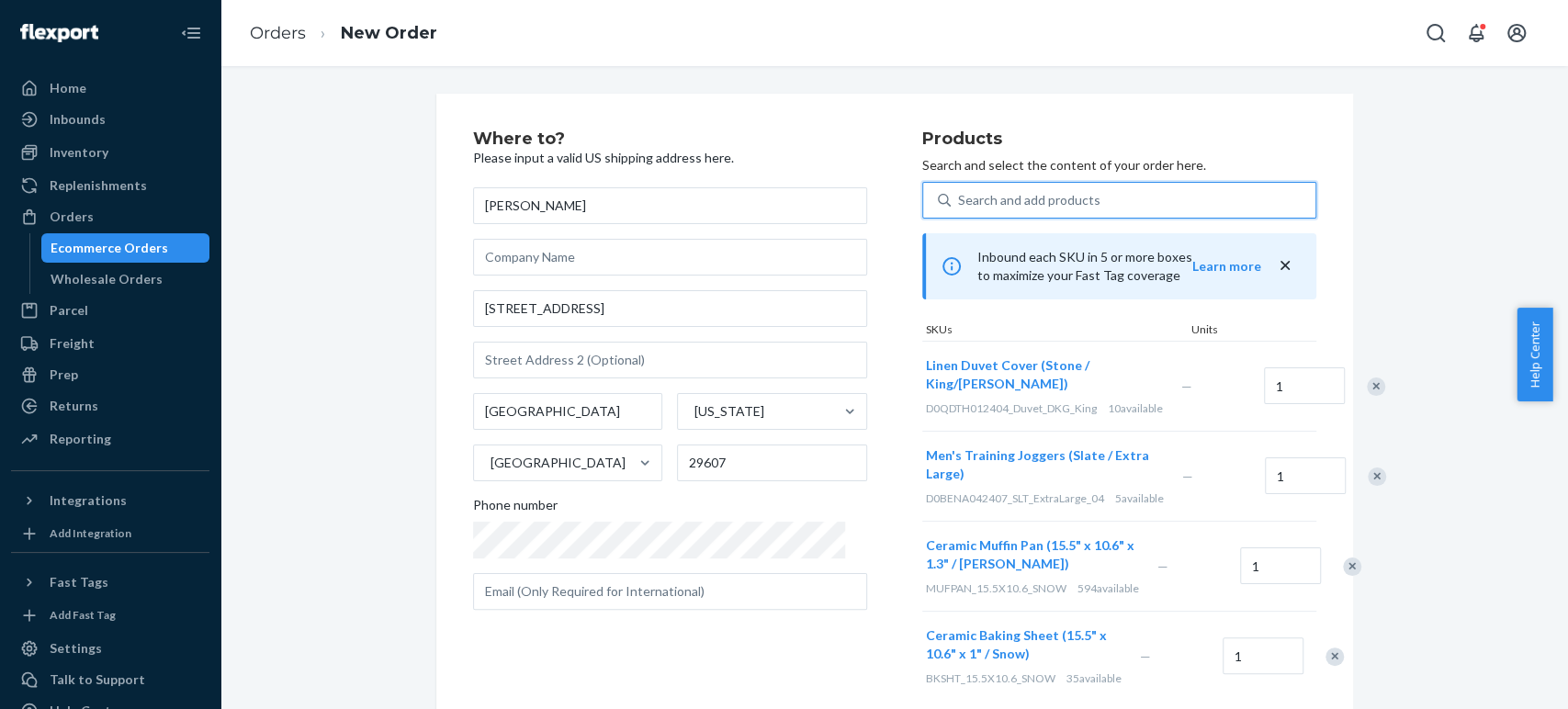
click at [978, 200] on div "Search and add products" at bounding box center [1029, 201] width 142 height 18
click at [960, 200] on input "0 results available. Use Up and Down to choose options, press Enter to select t…" at bounding box center [959, 201] width 2 height 18
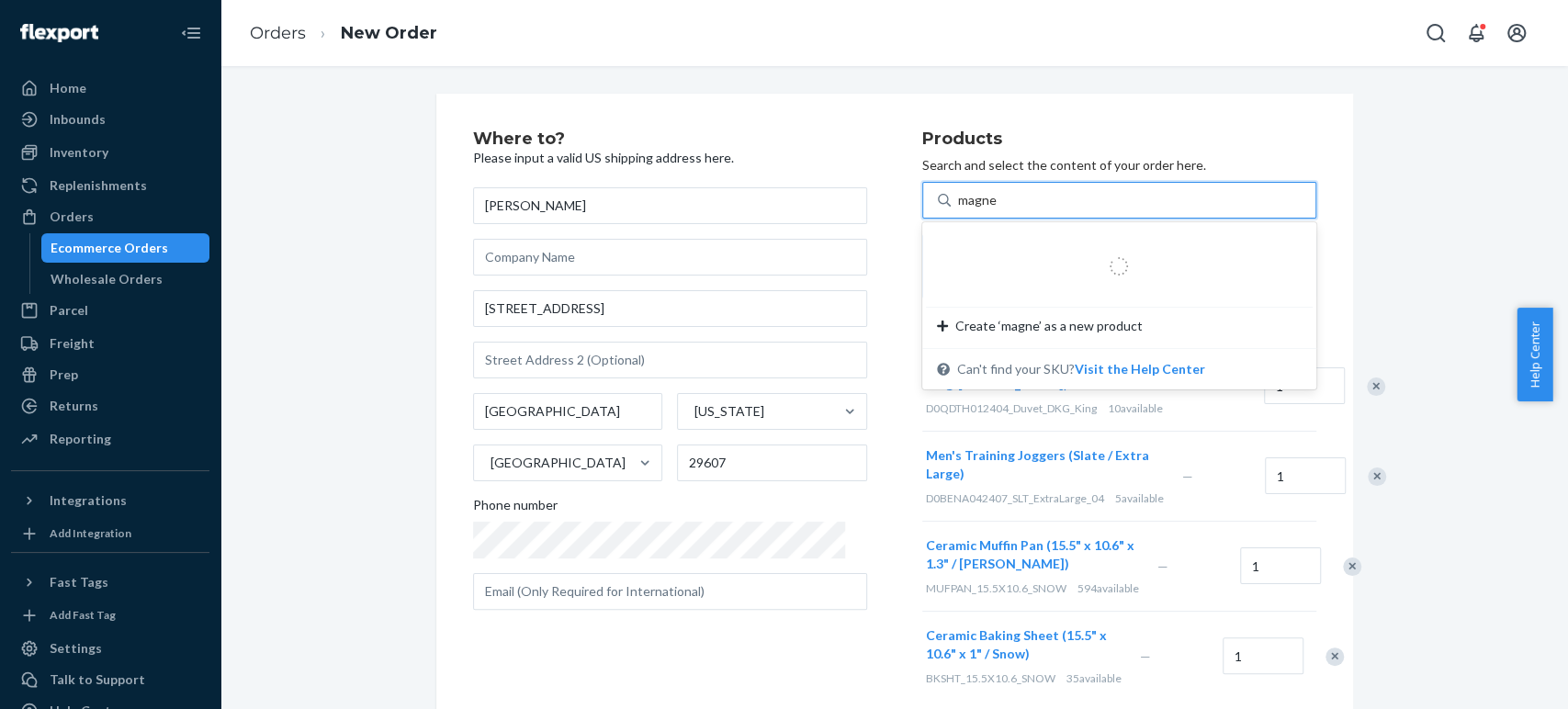
type input "magnet"
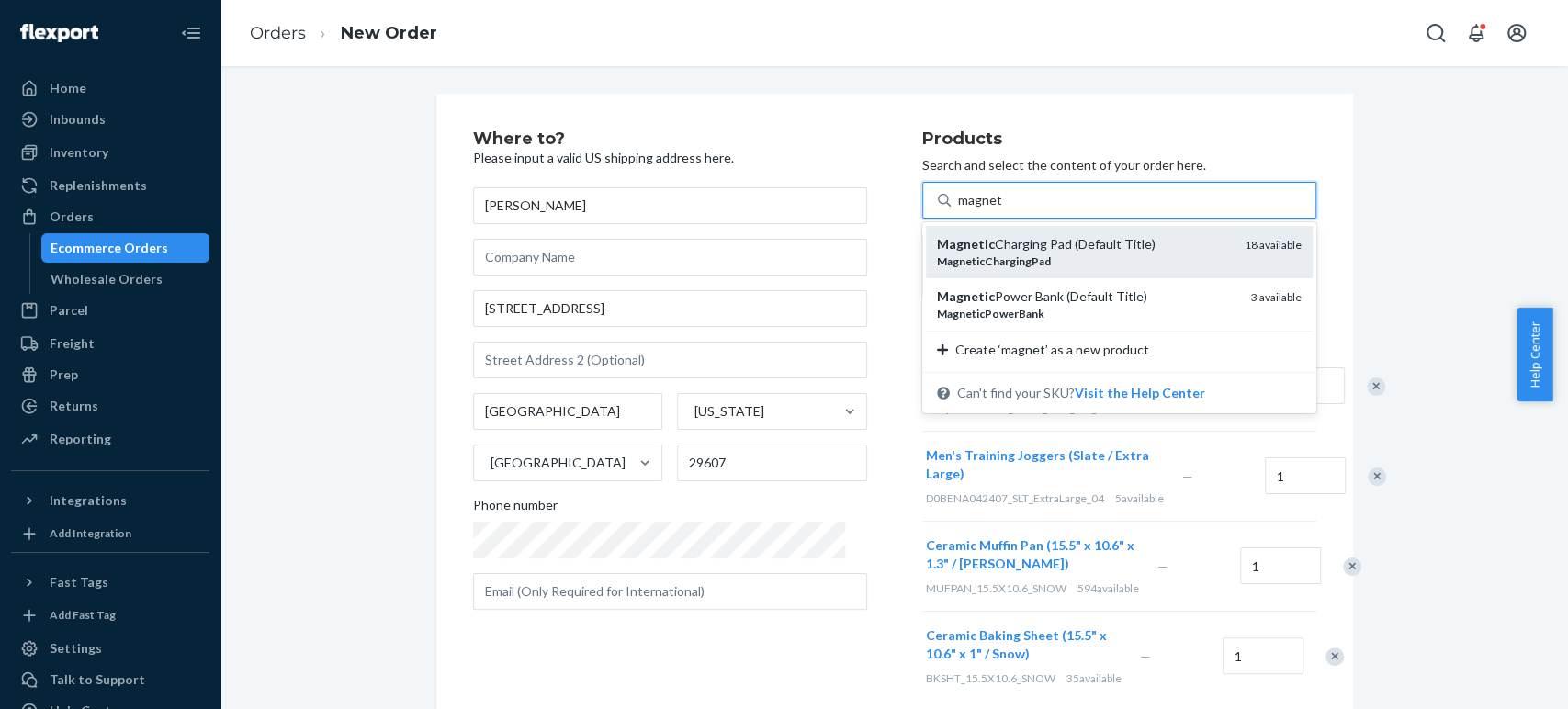
click at [969, 246] on div "Magnetic Charging Pad (Default Title)" at bounding box center [1083, 244] width 293 height 18
click at [969, 210] on input "magnet" at bounding box center [980, 201] width 44 height 18
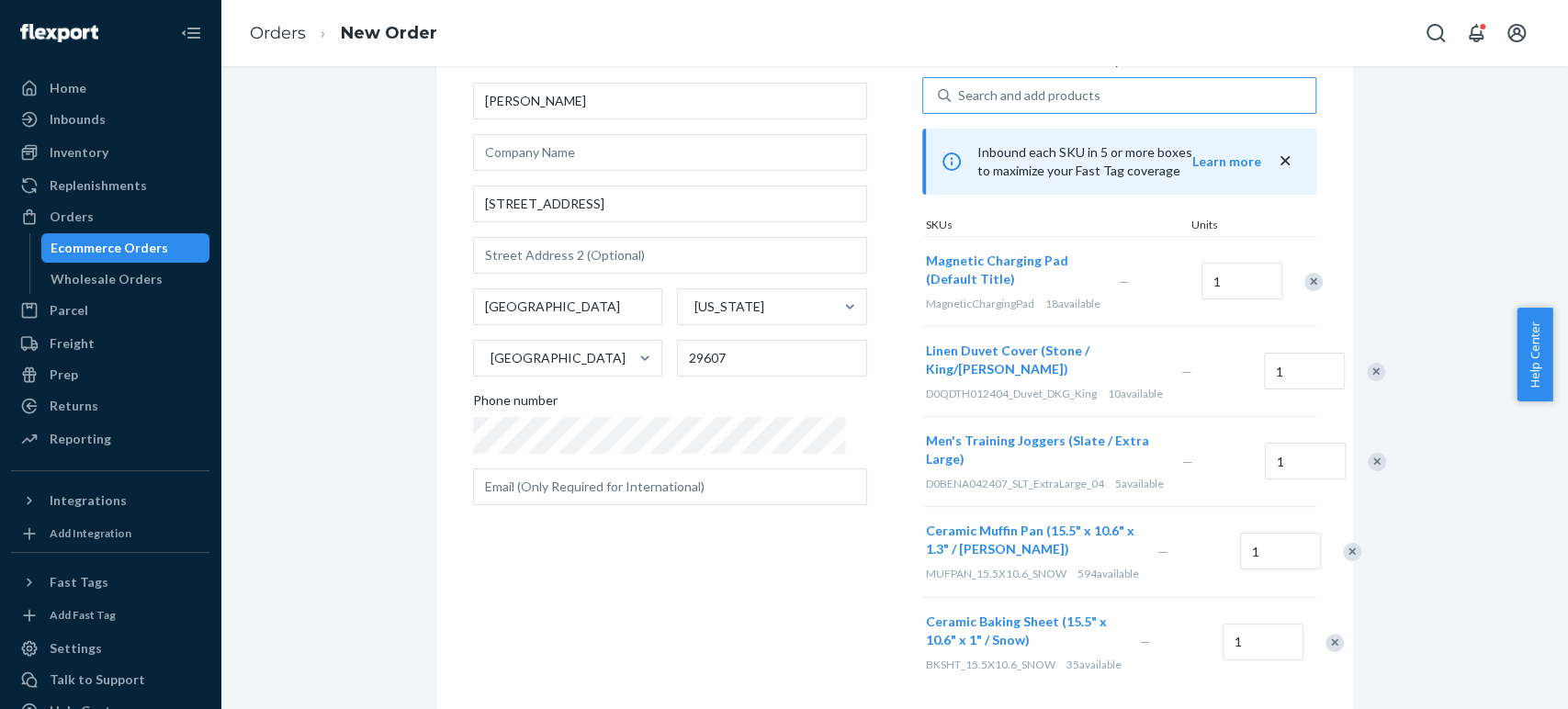
scroll to position [102, 0]
click at [636, 613] on div "Where to? Please input a valid US shipping address here. Andrew Carter 107 Swin…" at bounding box center [698, 359] width 449 height 661
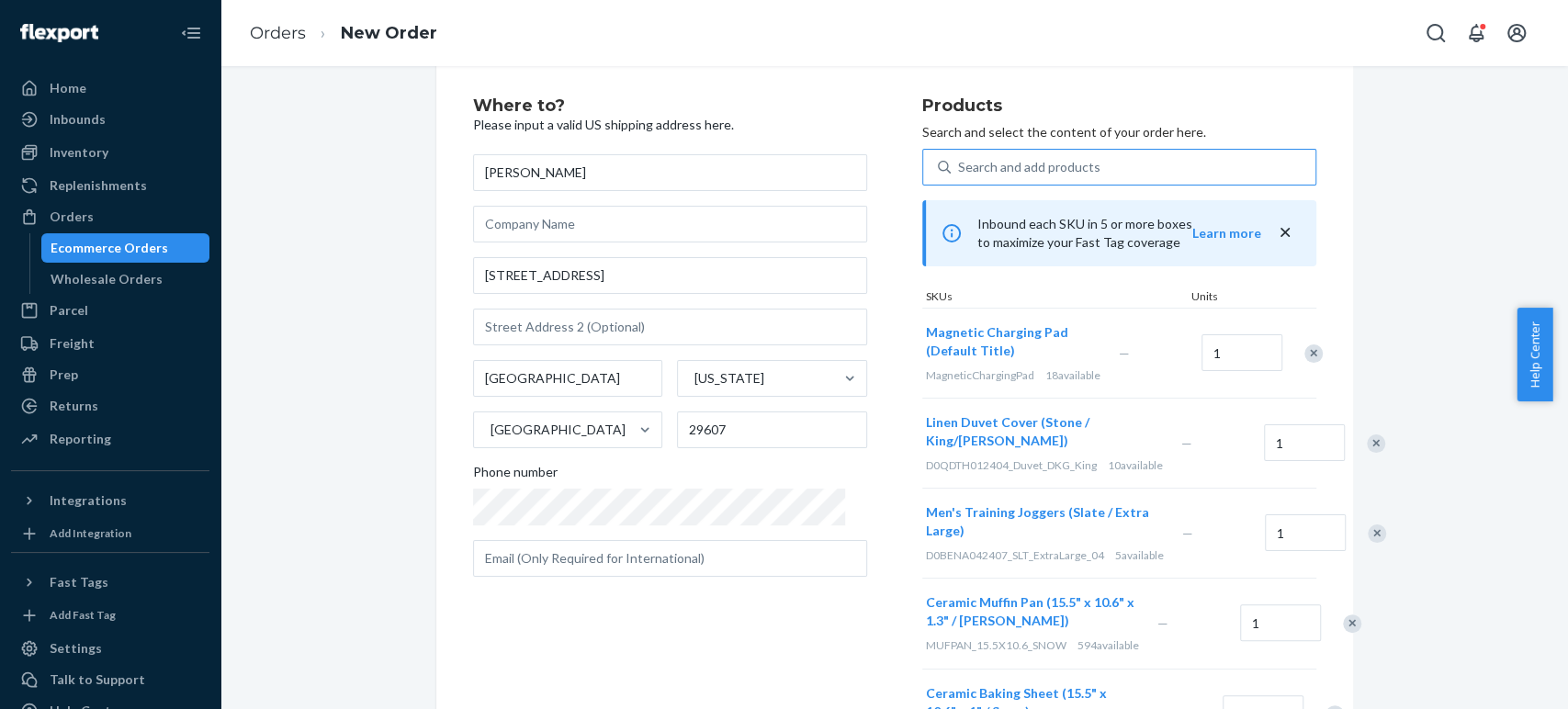
scroll to position [0, 0]
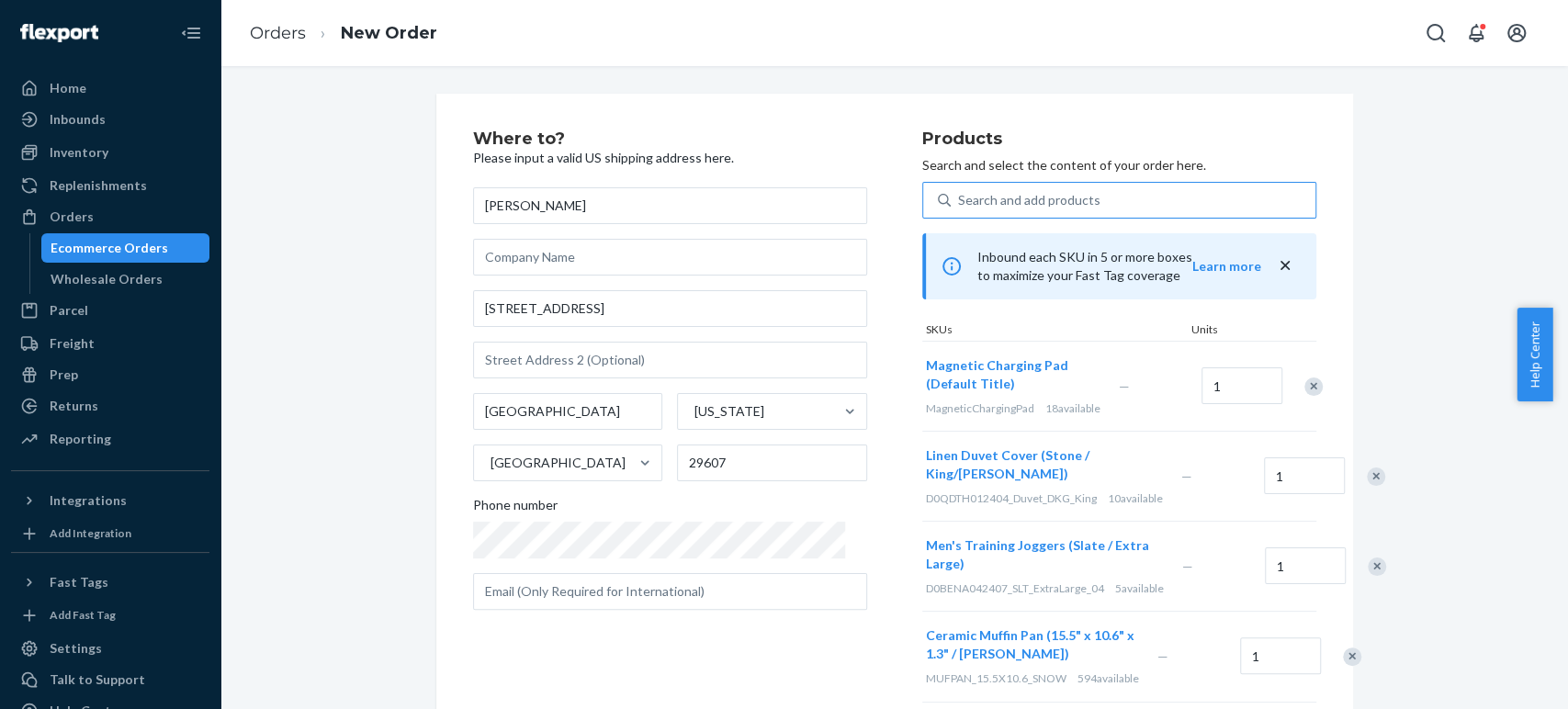
click at [958, 197] on div "Search and add products" at bounding box center [1029, 201] width 142 height 18
click at [958, 197] on input "Search and add products" at bounding box center [959, 201] width 2 height 18
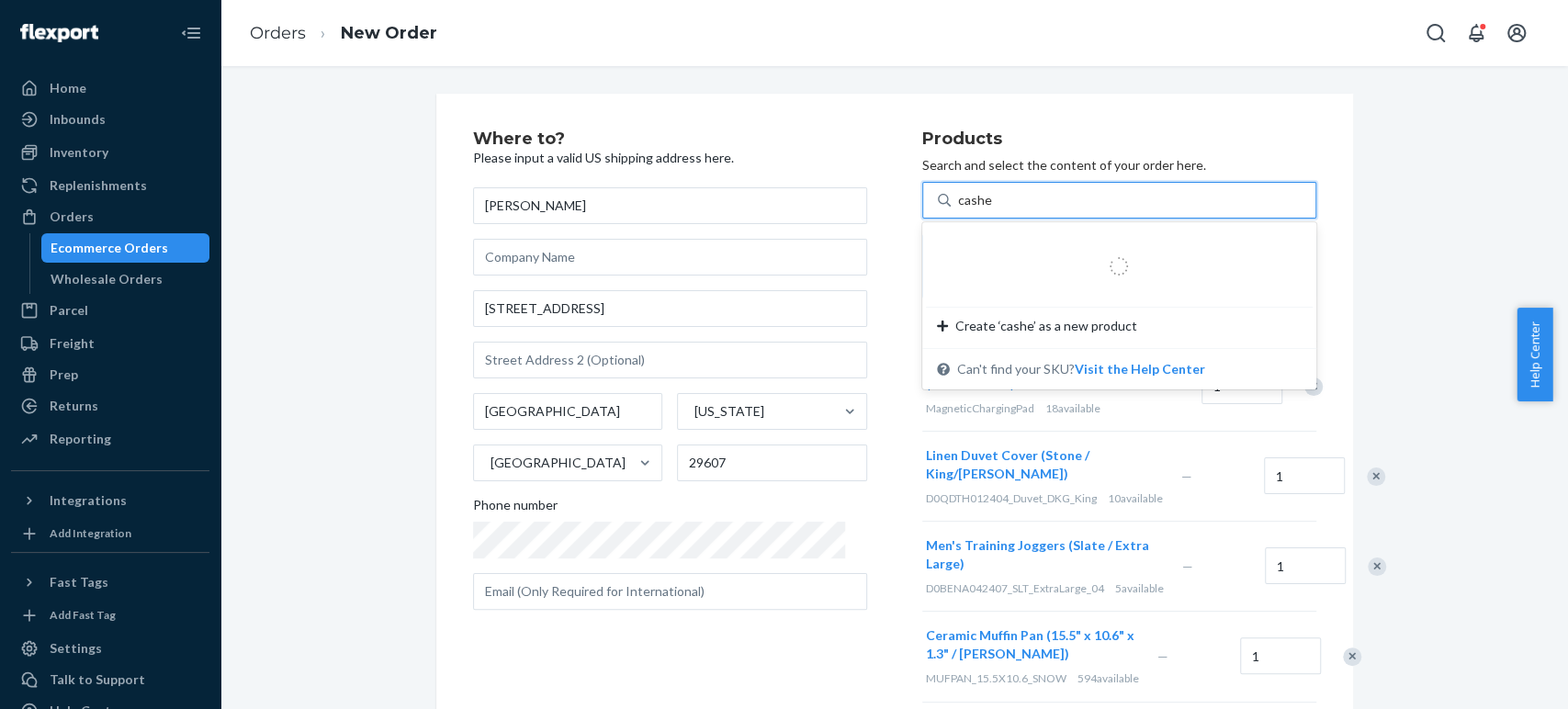
type input "cashew"
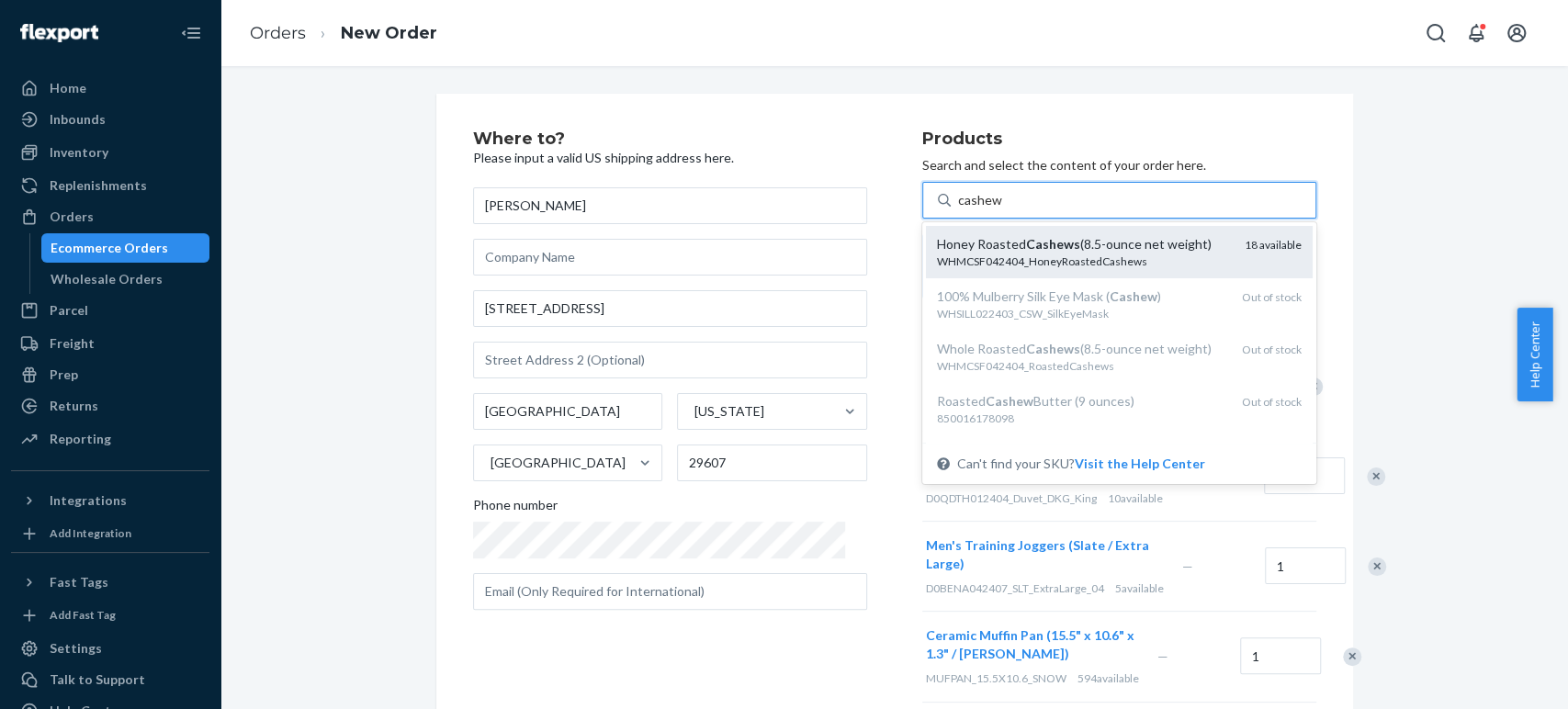
click at [954, 255] on div "WHMCSF042404_HoneyRoastedCashews" at bounding box center [1083, 261] width 293 height 16
click at [958, 210] on input "cashew" at bounding box center [980, 201] width 44 height 18
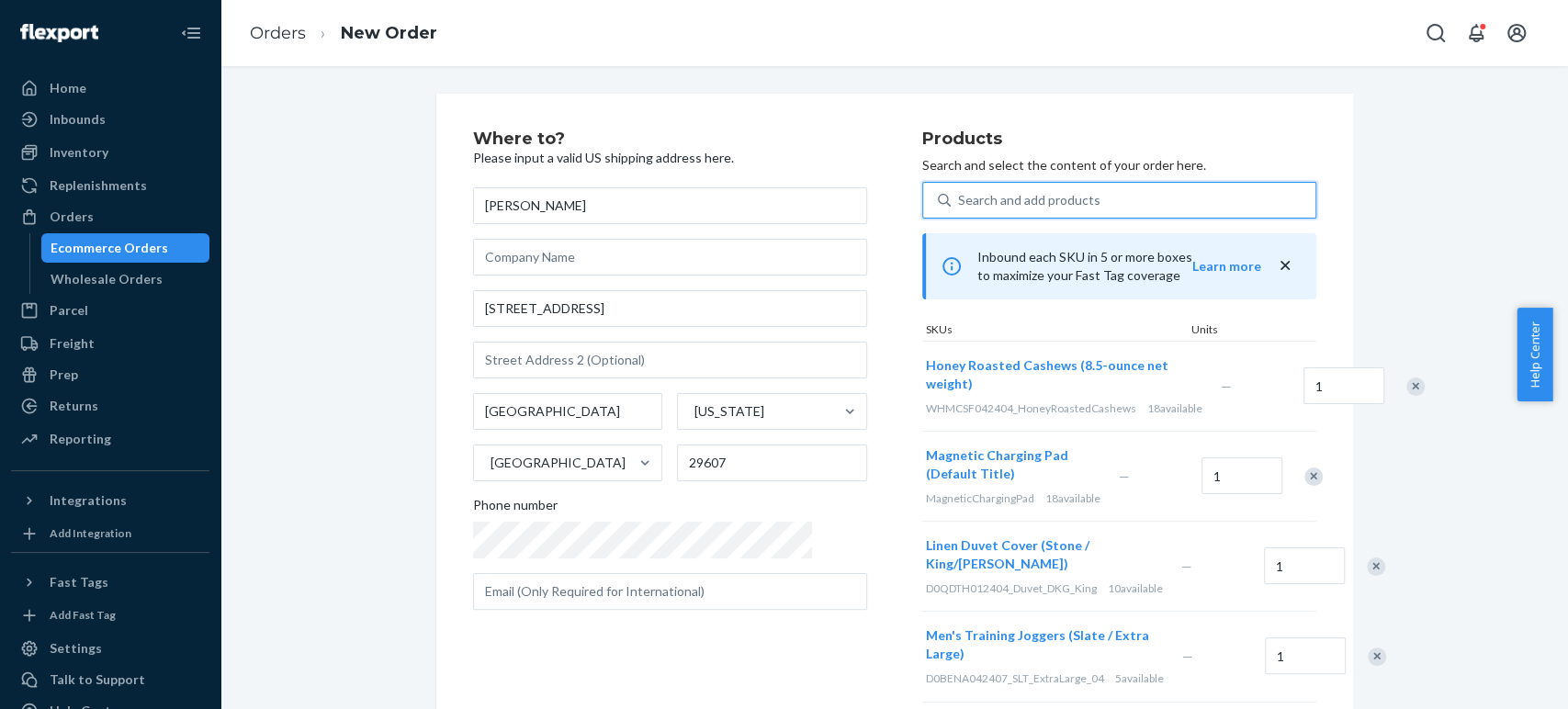
click at [958, 202] on div "Search and add products" at bounding box center [1029, 201] width 142 height 18
click at [958, 202] on input "0 results available. Select is focused ,type to refine list, press Down to open…" at bounding box center [959, 201] width 2 height 18
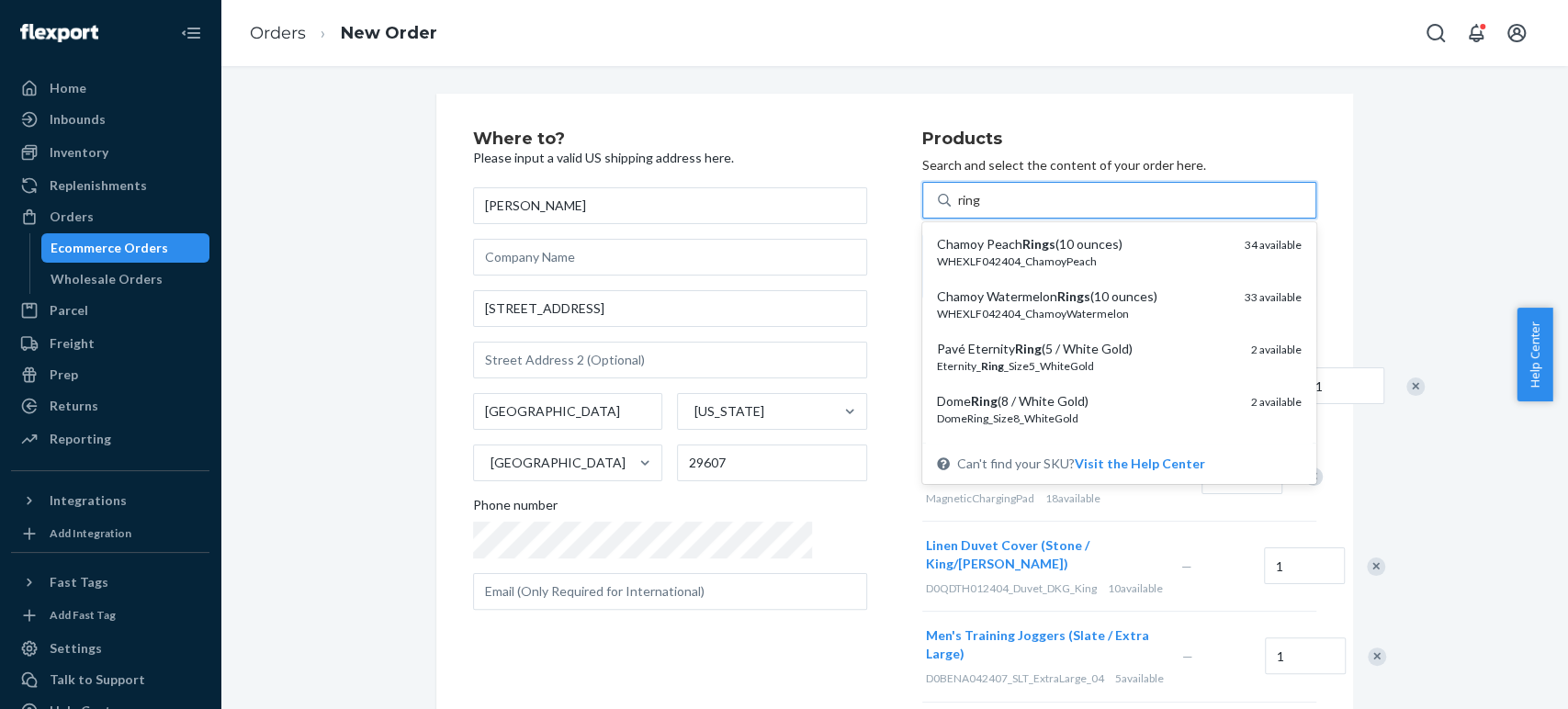
type input "ring"
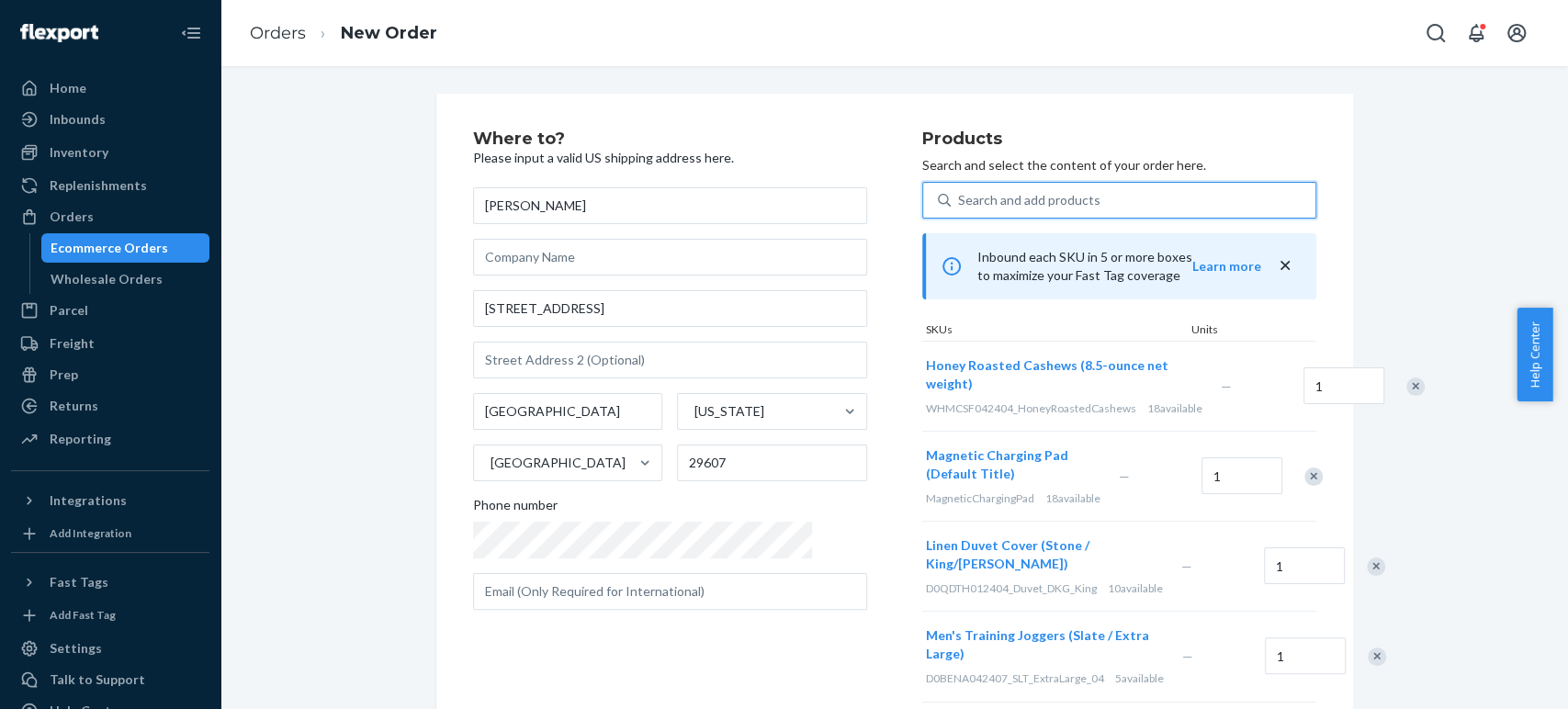
click at [958, 205] on div "Search and add products" at bounding box center [1029, 201] width 142 height 18
click at [958, 205] on input "0 results available. Use Up and Down to choose options, press Enter to select t…" at bounding box center [959, 201] width 2 height 18
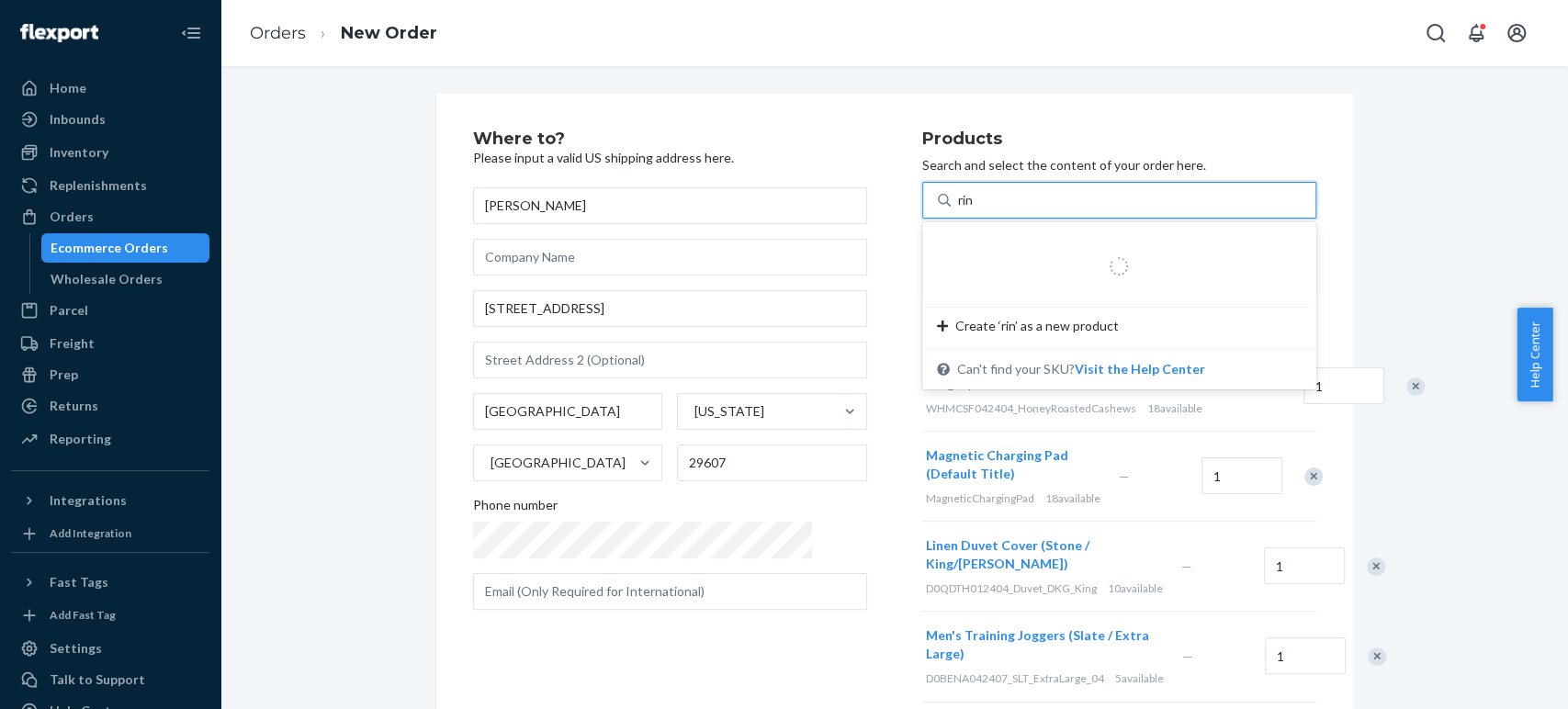
type input "ring"
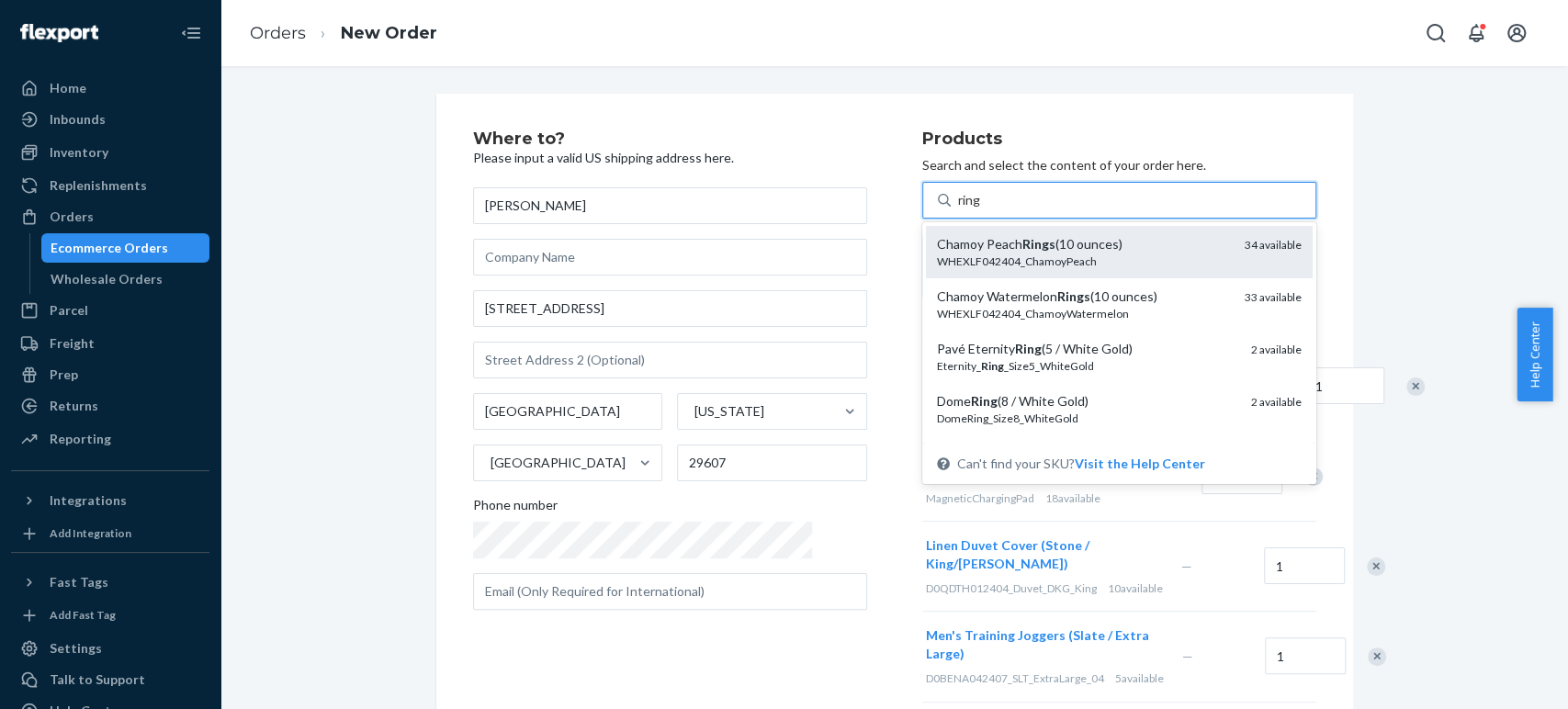
click at [949, 258] on div "WHEXLF042404_ChamoyPeach" at bounding box center [1083, 261] width 293 height 16
click at [958, 210] on input "ring" at bounding box center [970, 201] width 24 height 18
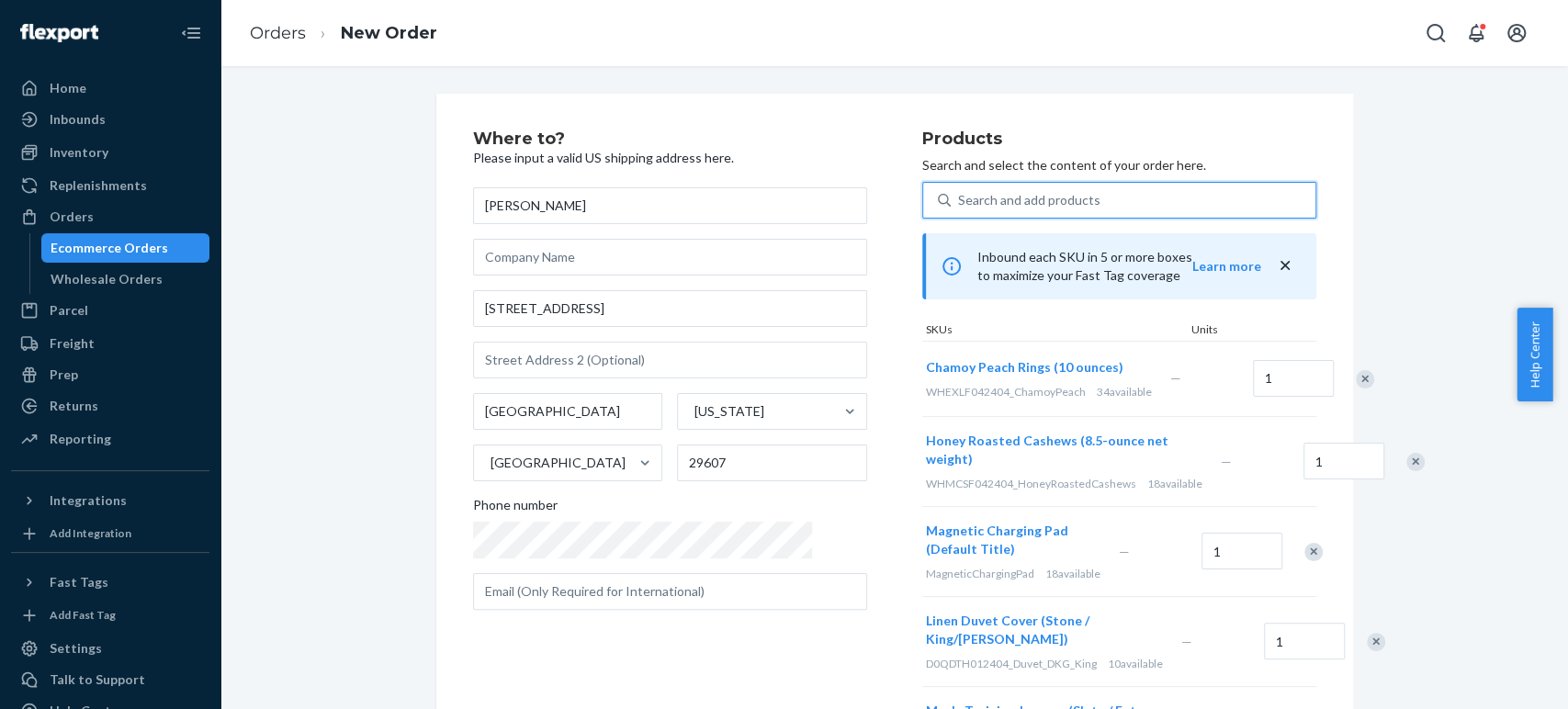
click at [958, 197] on div "Search and add products" at bounding box center [1029, 201] width 142 height 18
click at [958, 197] on input "0 results available. Use Up and Down to choose options, press Enter to select t…" at bounding box center [959, 201] width 2 height 18
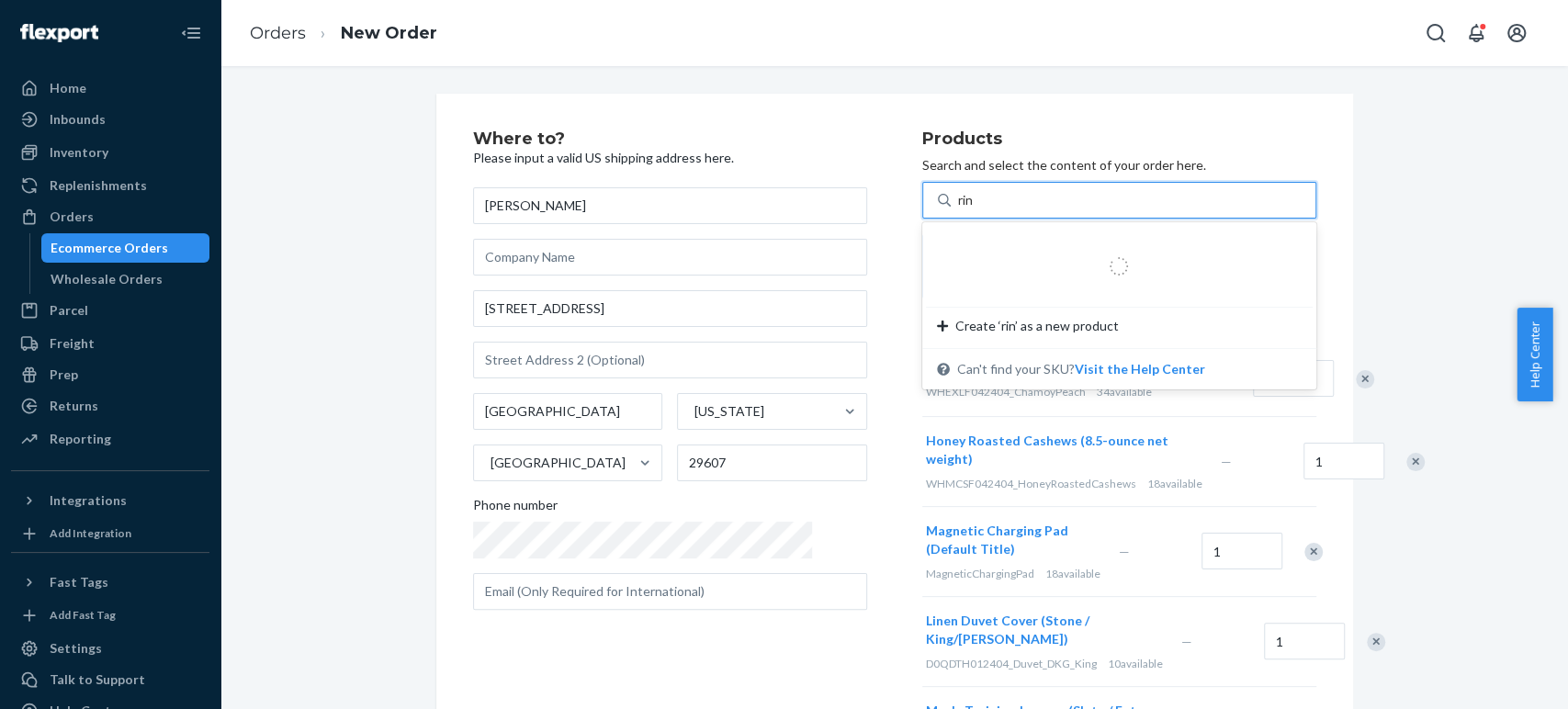
type input "ring"
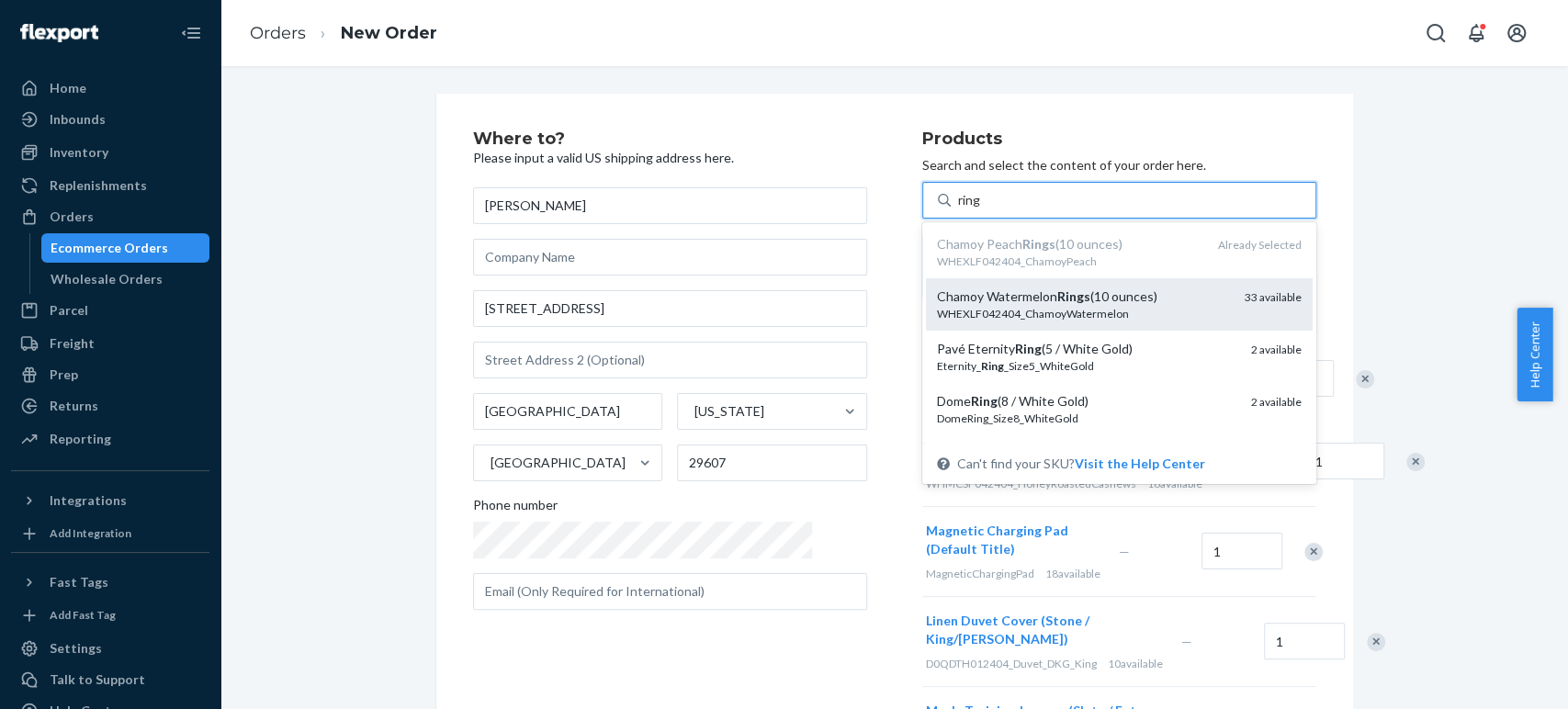
click at [937, 302] on div "Chamoy Watermelon Rings (10 ounces)" at bounding box center [1083, 297] width 293 height 18
click at [958, 210] on input "ring" at bounding box center [970, 201] width 24 height 18
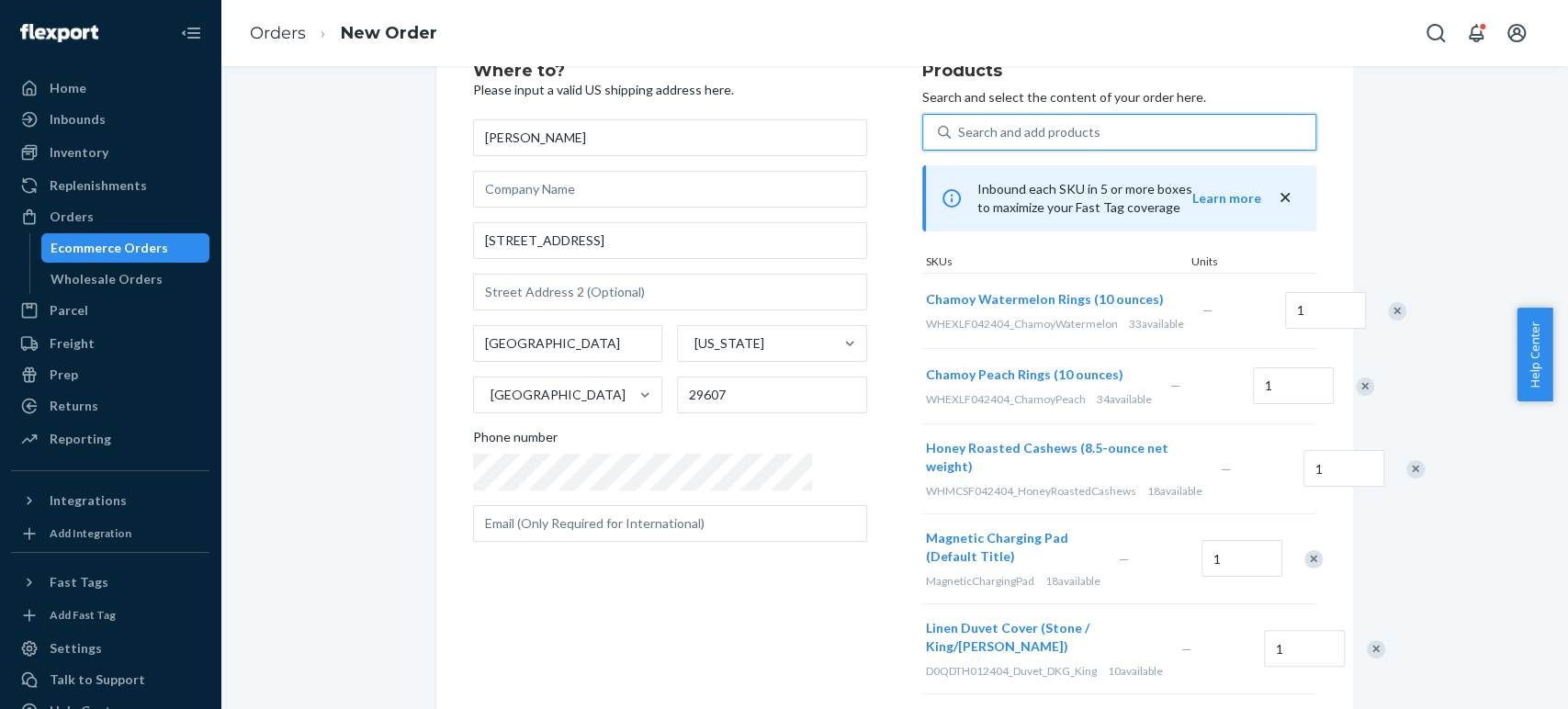
scroll to position [102, 0]
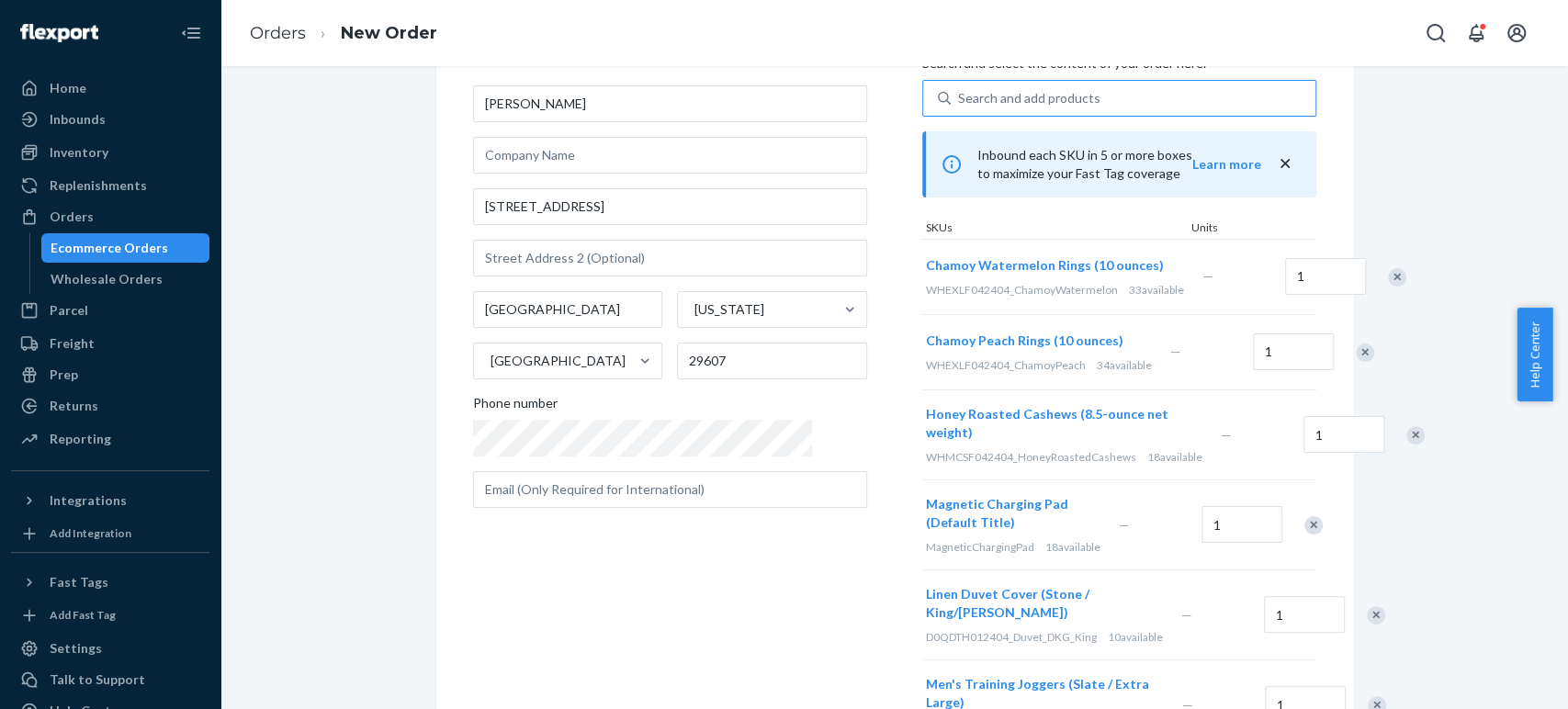
click at [615, 593] on div "Where to? Please input a valid US shipping address here. Andrew Carter 107 Swin…" at bounding box center [698, 480] width 449 height 902
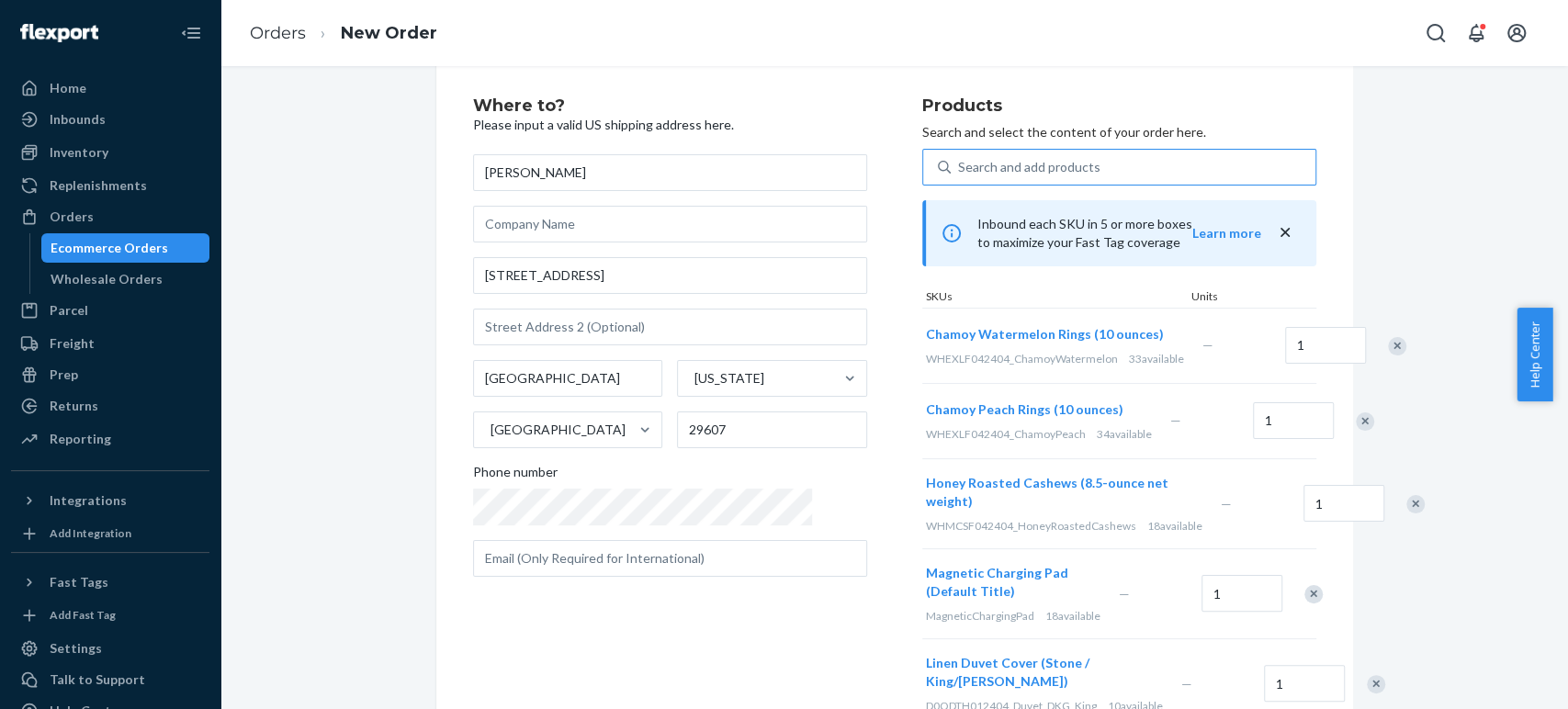
scroll to position [0, 0]
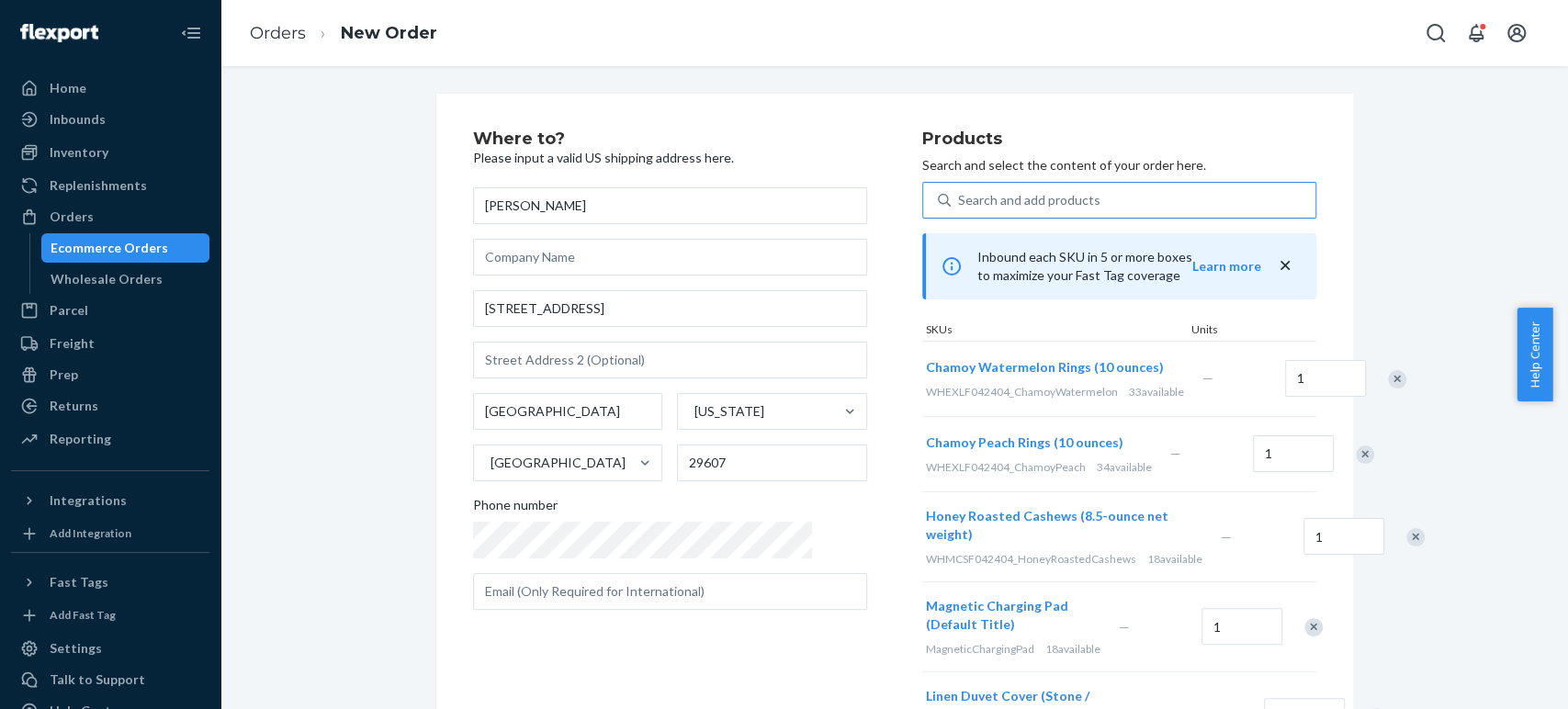
click at [958, 196] on div "Search and add products" at bounding box center [1029, 201] width 142 height 18
click at [958, 196] on input "Search and add products" at bounding box center [959, 201] width 2 height 18
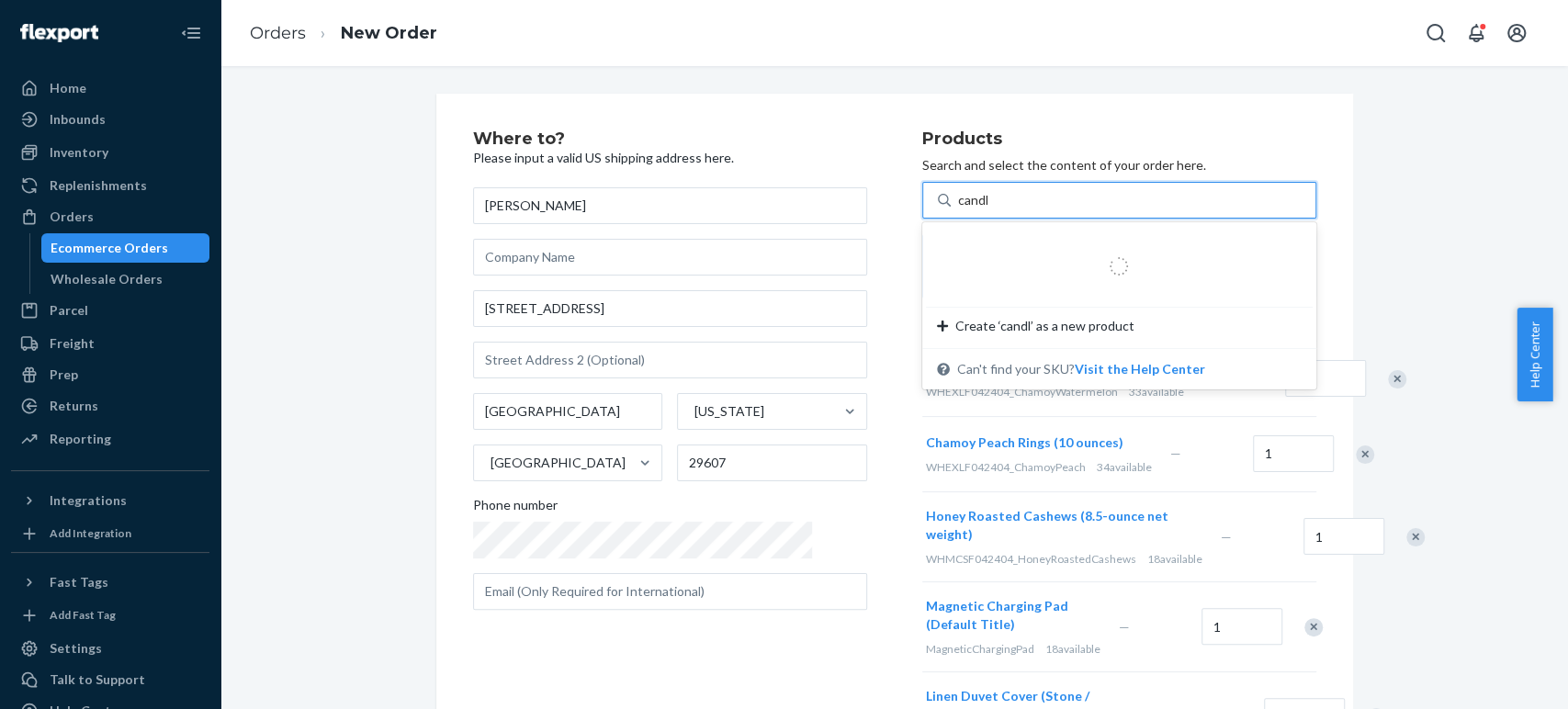
type input "candle"
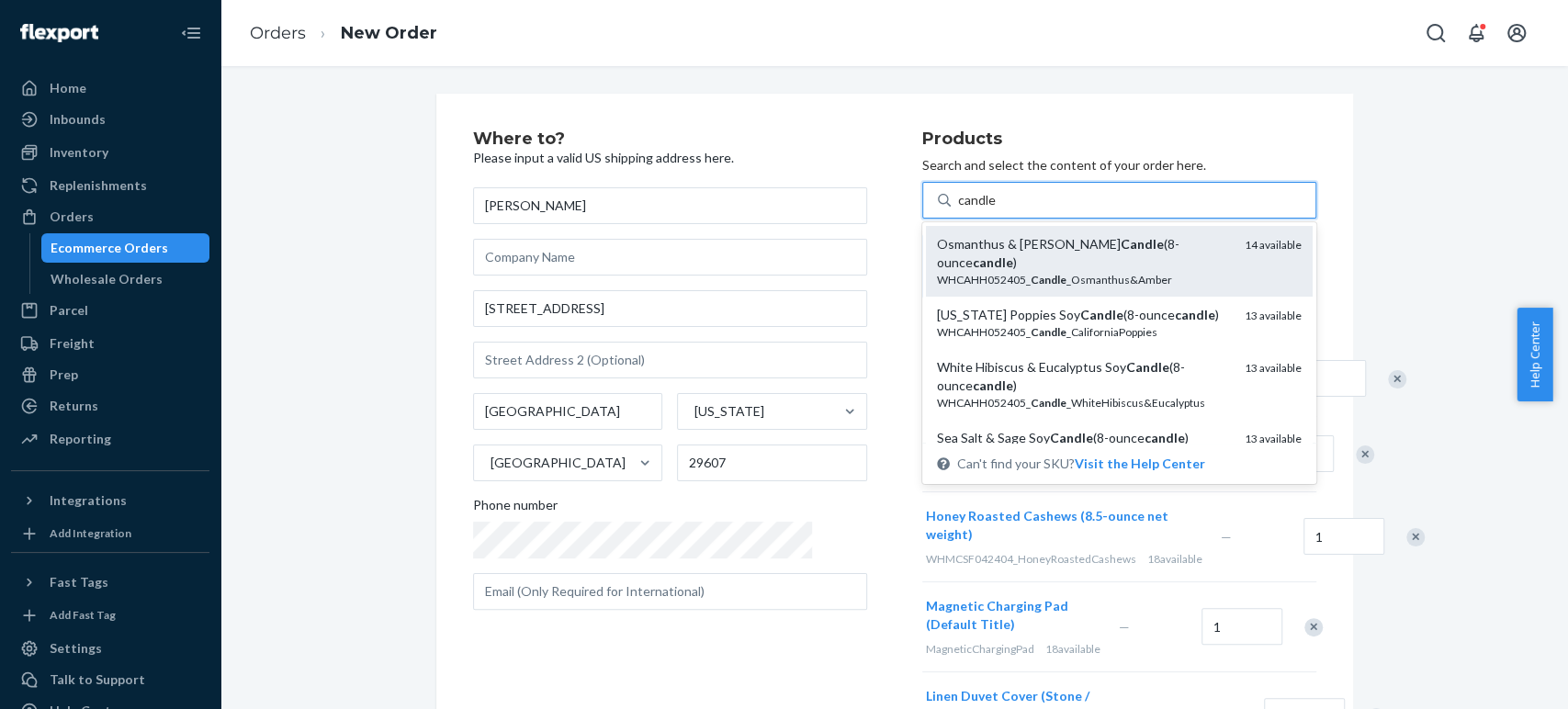
click at [937, 242] on div "Osmanthus & Amber Soy Candle (8-ounce candle )" at bounding box center [1083, 253] width 293 height 37
click at [958, 210] on input "candle" at bounding box center [977, 201] width 39 height 18
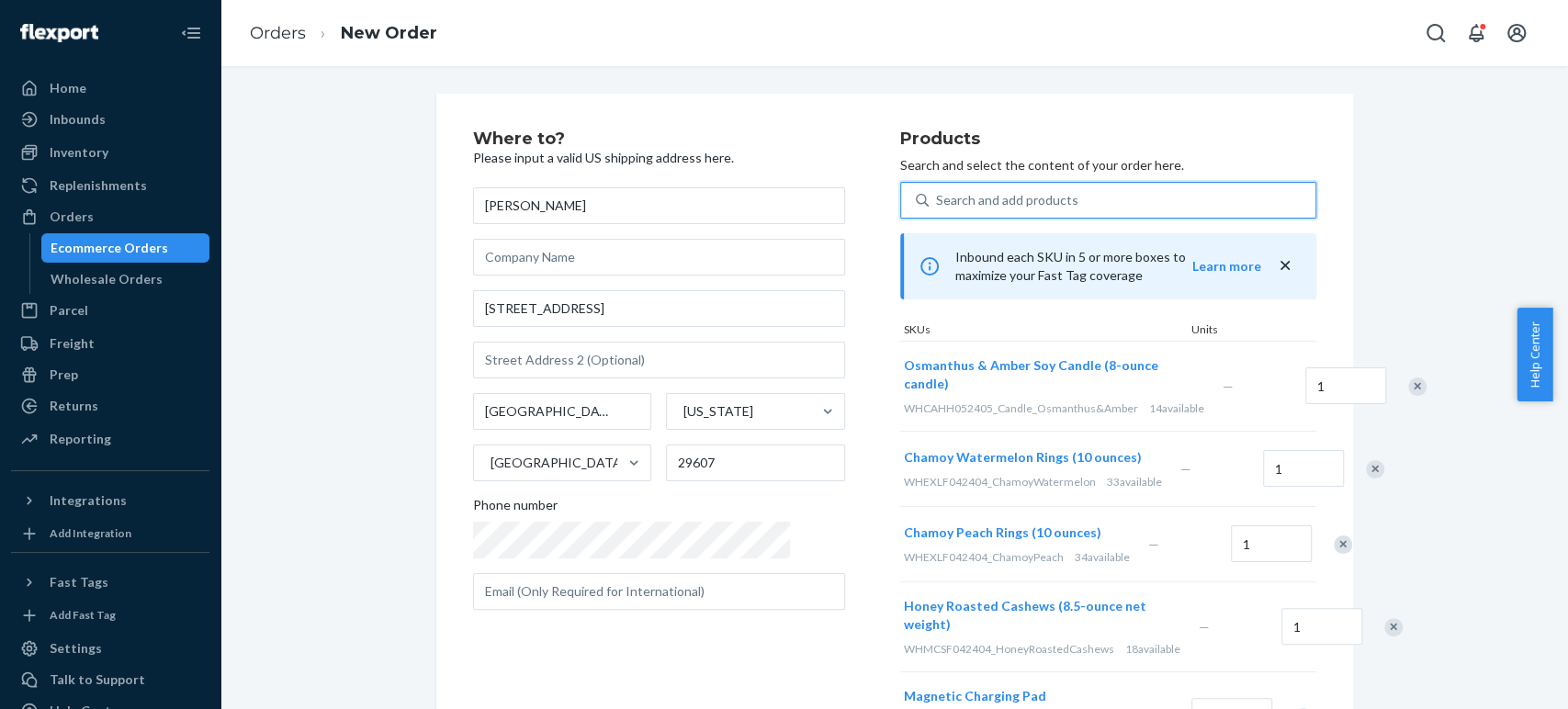
click at [958, 197] on div "Search and add products" at bounding box center [1007, 201] width 142 height 18
click at [937, 197] on input "0 results available. Use Up and Down to choose options, press Enter to select t…" at bounding box center [937, 201] width 2 height 18
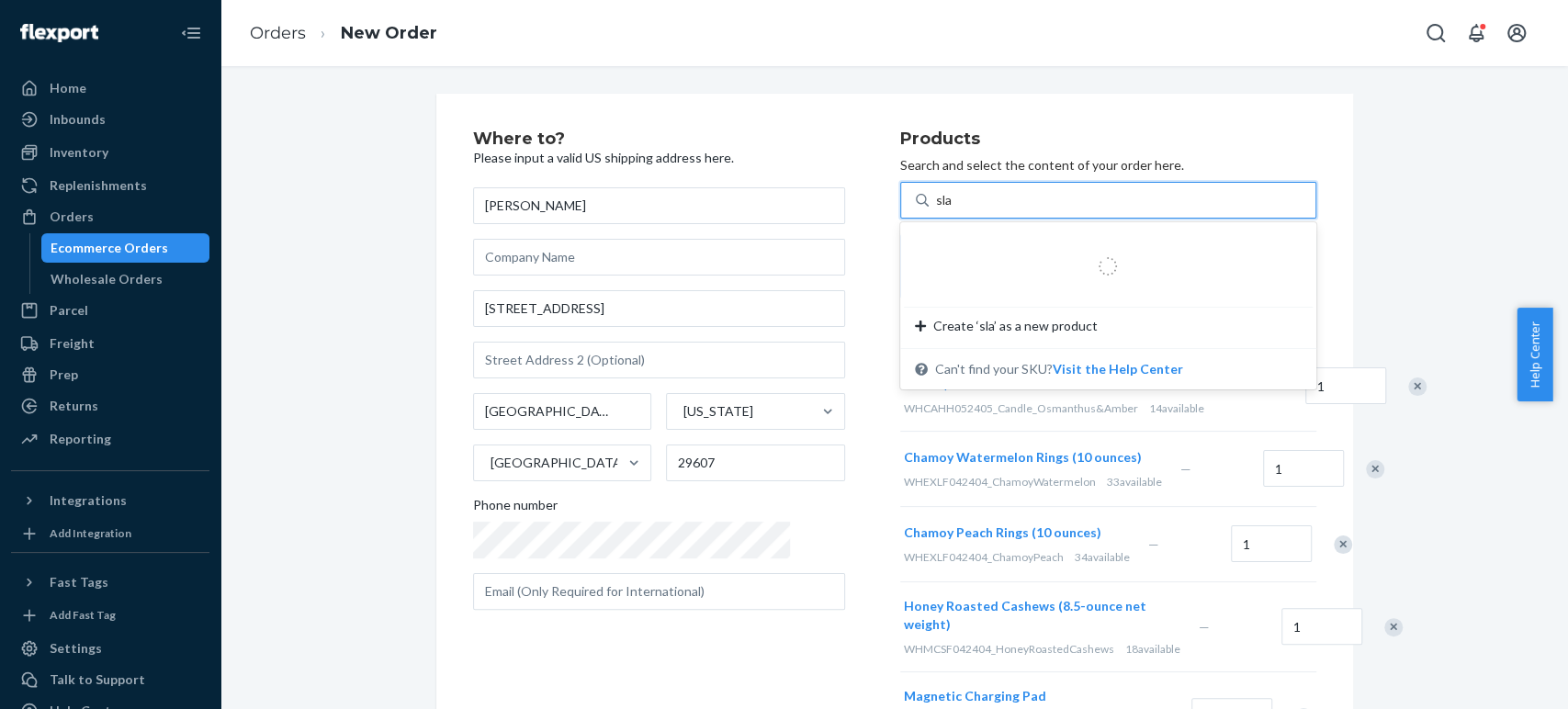
type input "slab"
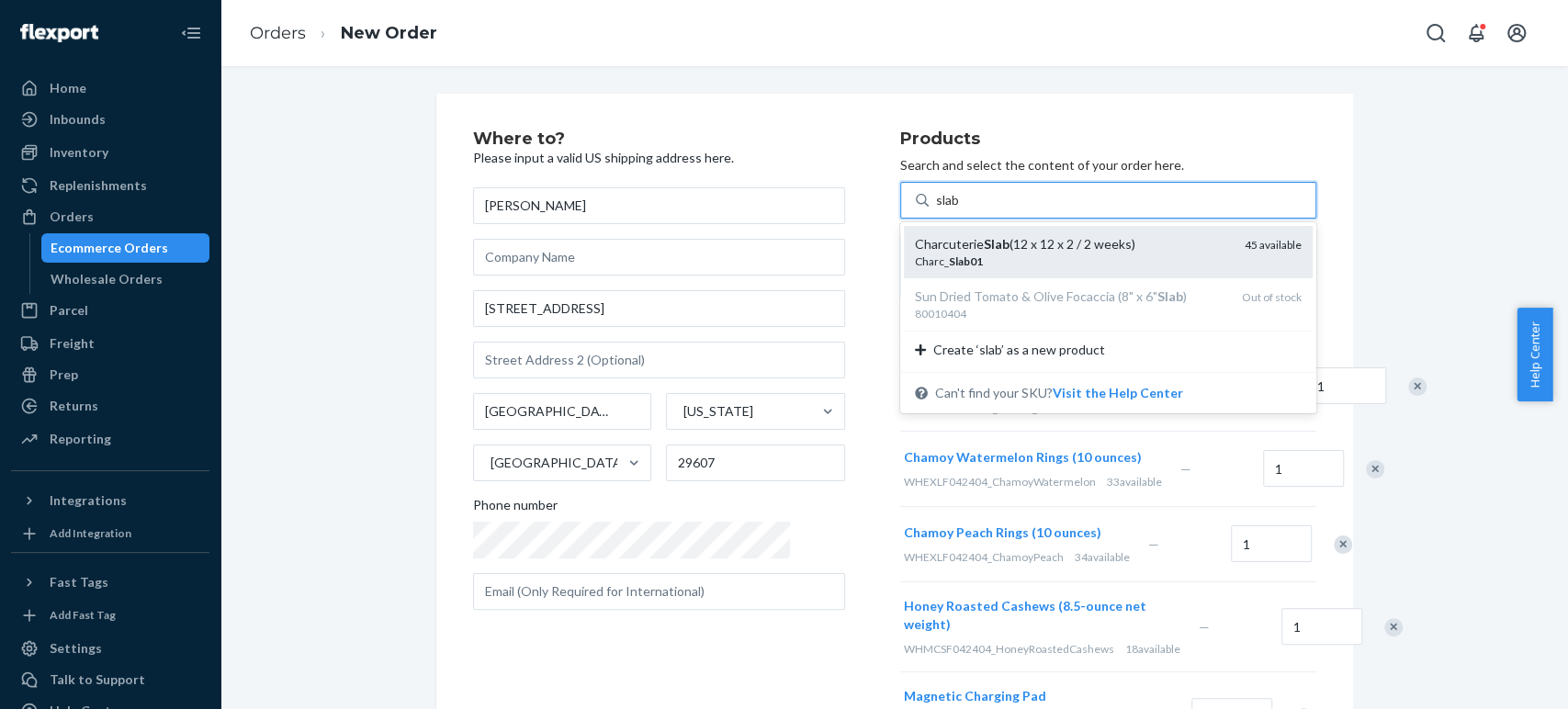
click at [984, 245] on em "Slab" at bounding box center [997, 243] width 26 height 16
click at [936, 210] on input "slab" at bounding box center [948, 201] width 25 height 18
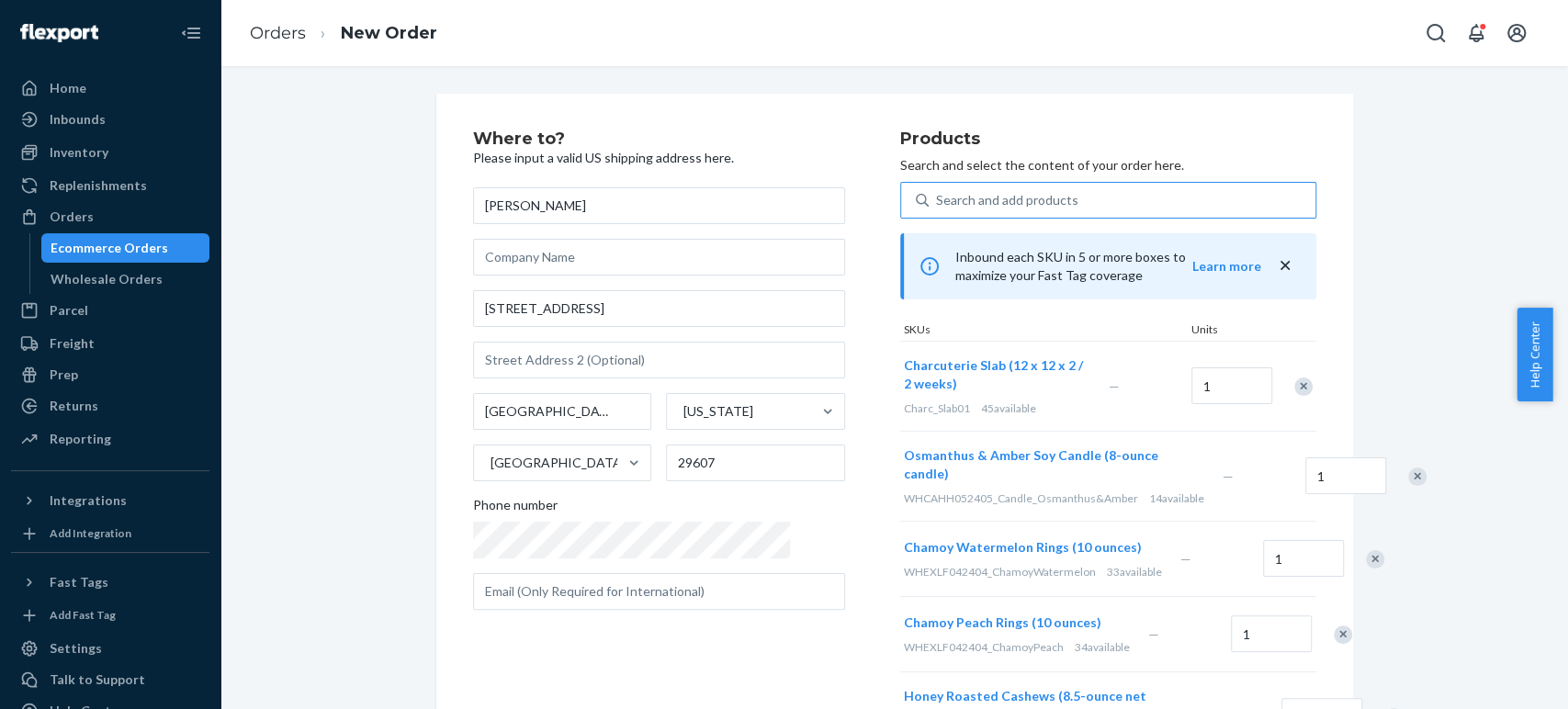
click at [815, 289] on div "Where to? Please input a valid US shipping address here. Andrew Carter 107 Swin…" at bounding box center [687, 671] width 427 height 1082
click at [936, 194] on div "Search and add products" at bounding box center [1007, 201] width 142 height 18
click at [936, 194] on input "0 results available. Use Up and Down to choose options, press Enter to select t…" at bounding box center [937, 201] width 2 height 18
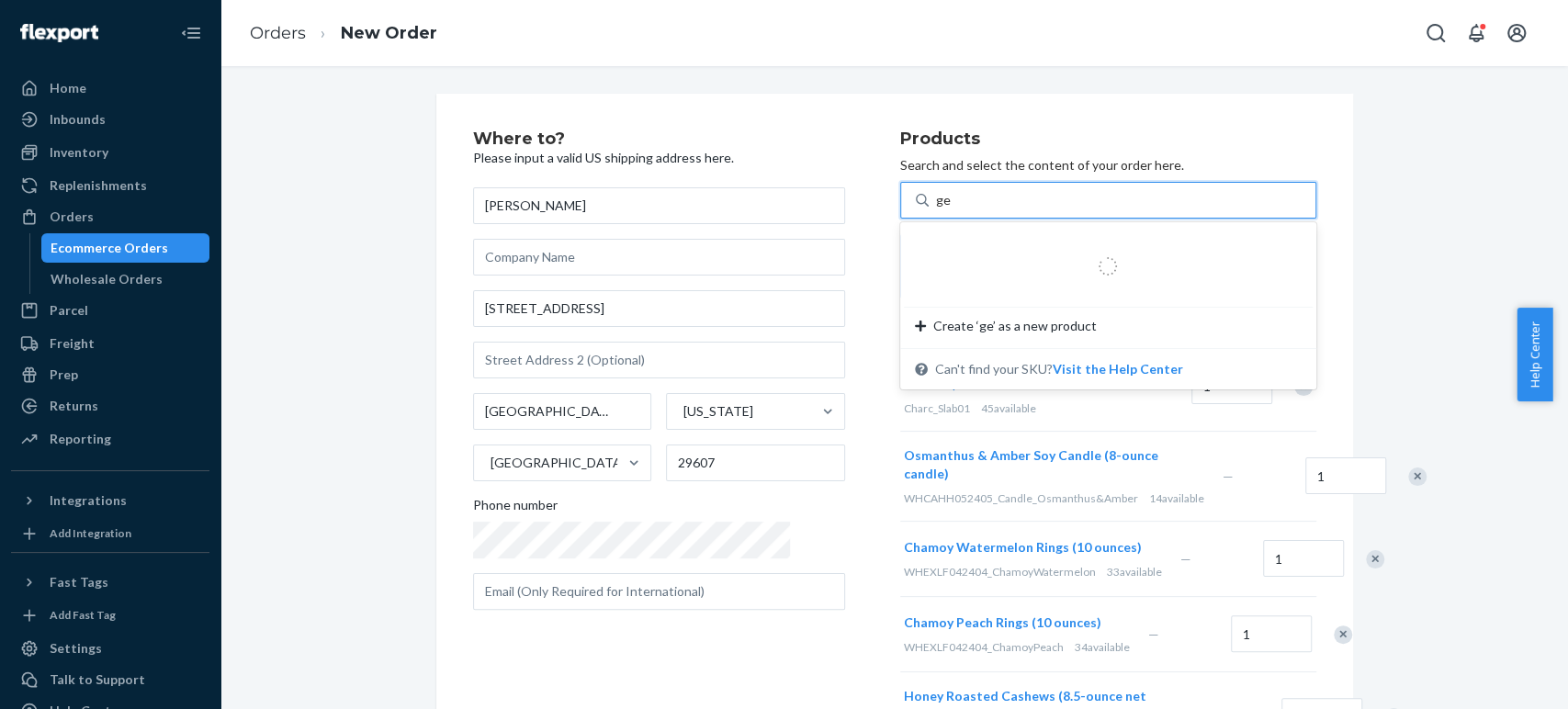
type input "gel"
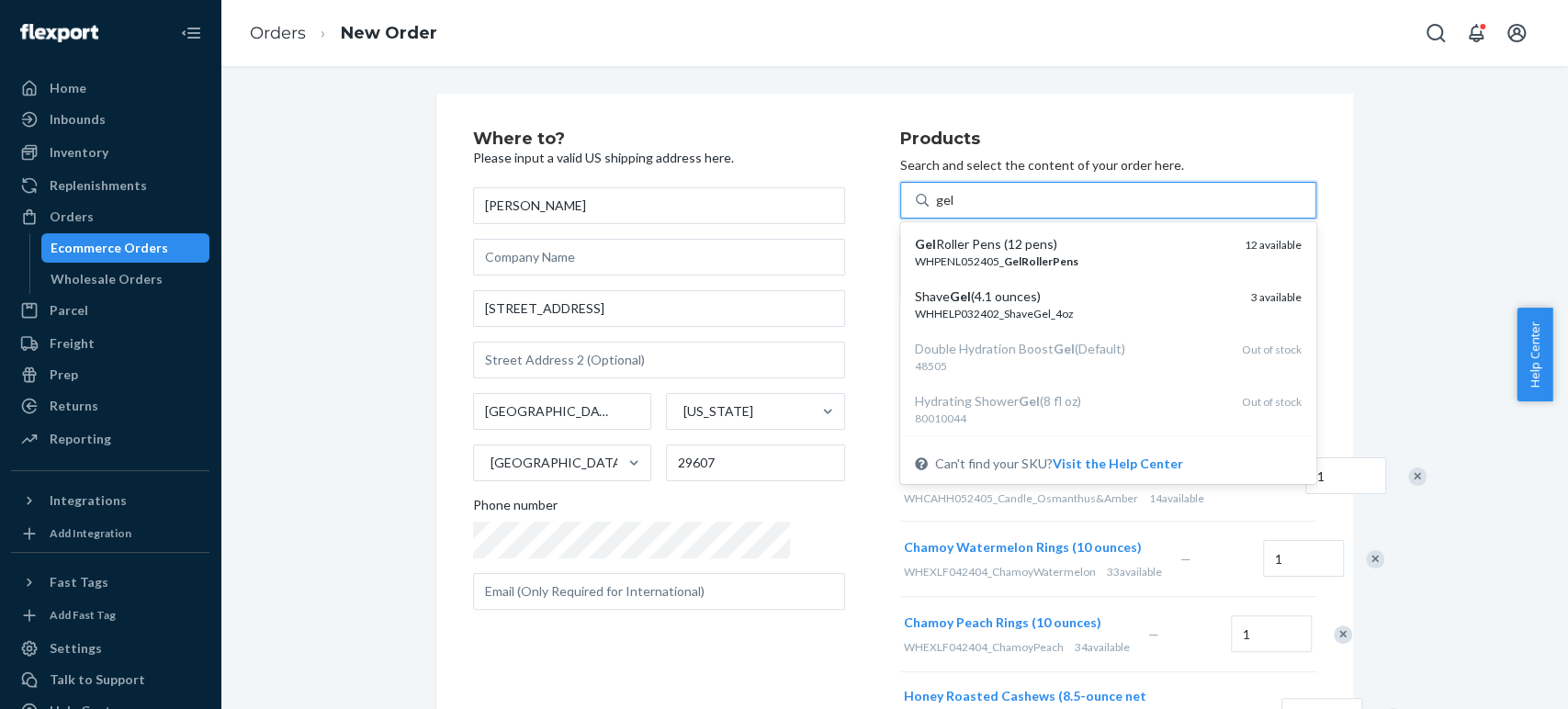
click at [915, 299] on div "Shave Gel (4.1 ounces)" at bounding box center [1076, 297] width 322 height 18
click at [936, 210] on input "gel" at bounding box center [945, 201] width 18 height 18
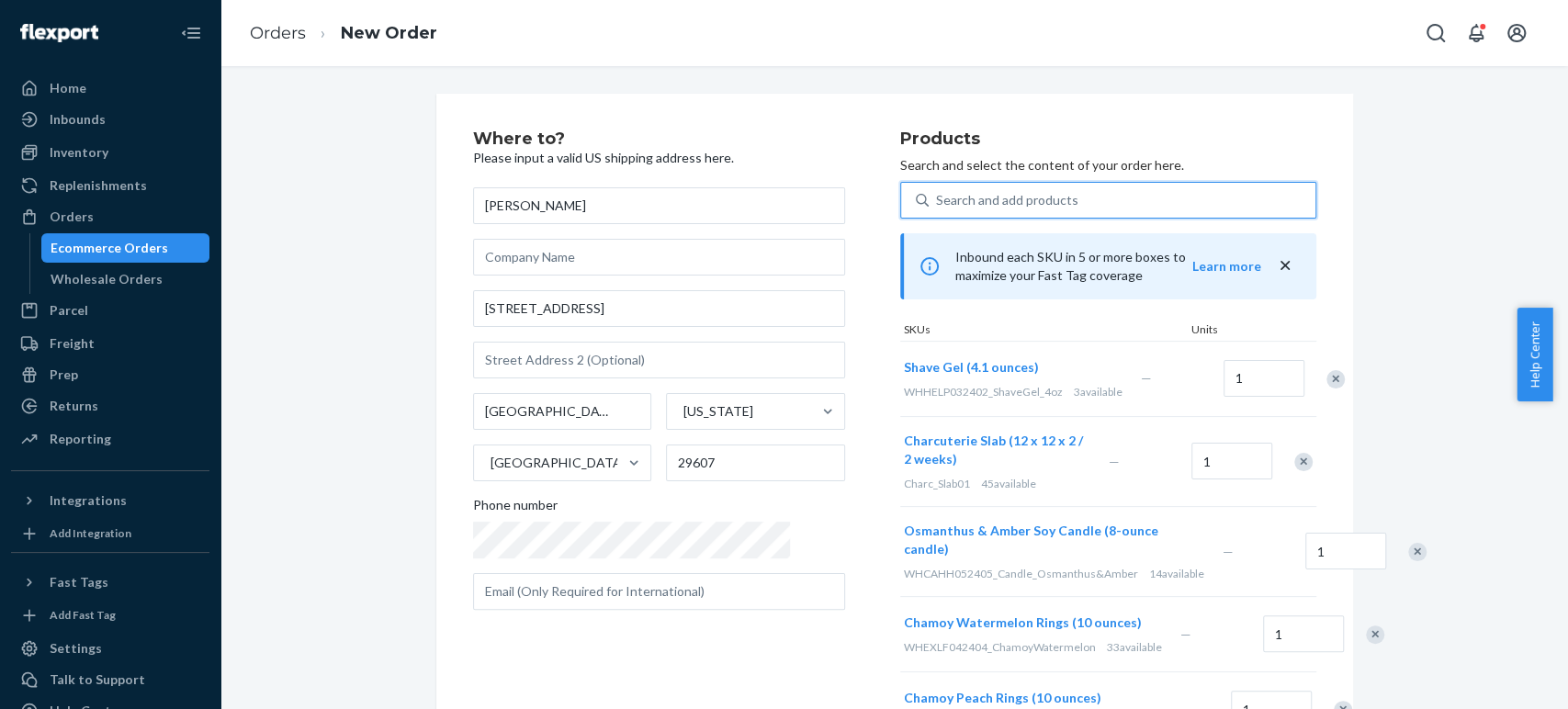
click at [936, 197] on div "Search and add products" at bounding box center [1007, 201] width 142 height 18
click at [936, 197] on input "0 results available. Use Up and Down to choose options, press Enter to select t…" at bounding box center [937, 201] width 2 height 18
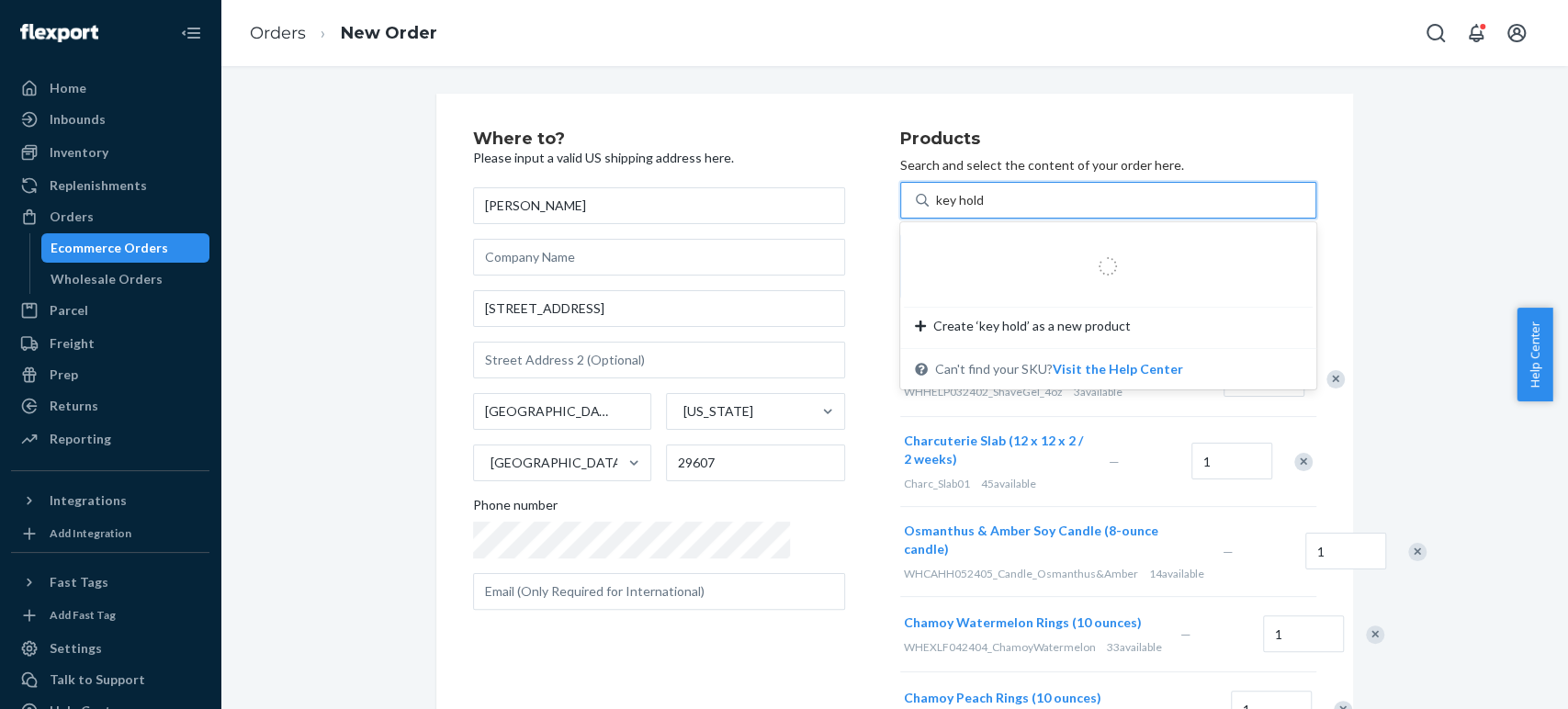
type input "key holde"
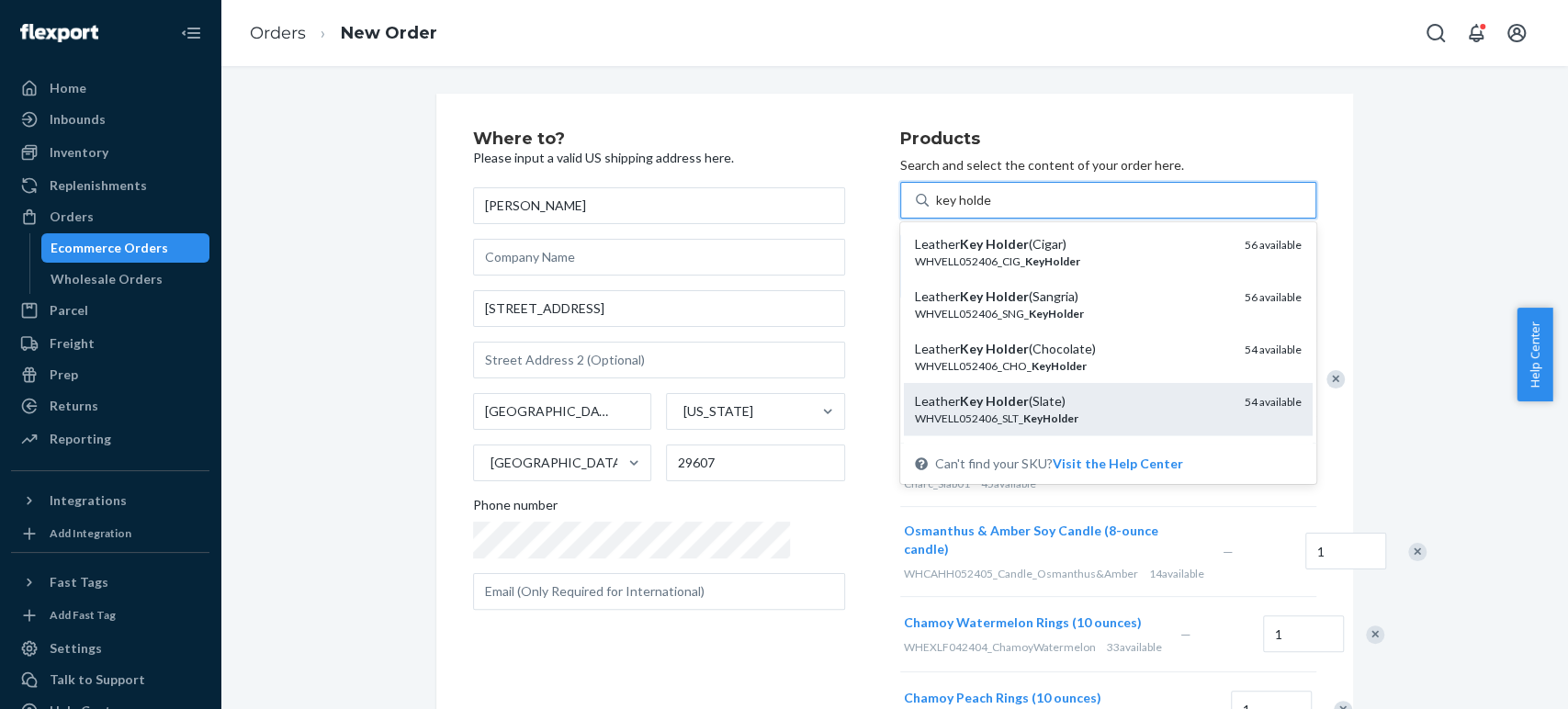
click at [986, 393] on em "Holder" at bounding box center [1007, 400] width 43 height 16
click at [945, 210] on input "key holde" at bounding box center [963, 201] width 55 height 18
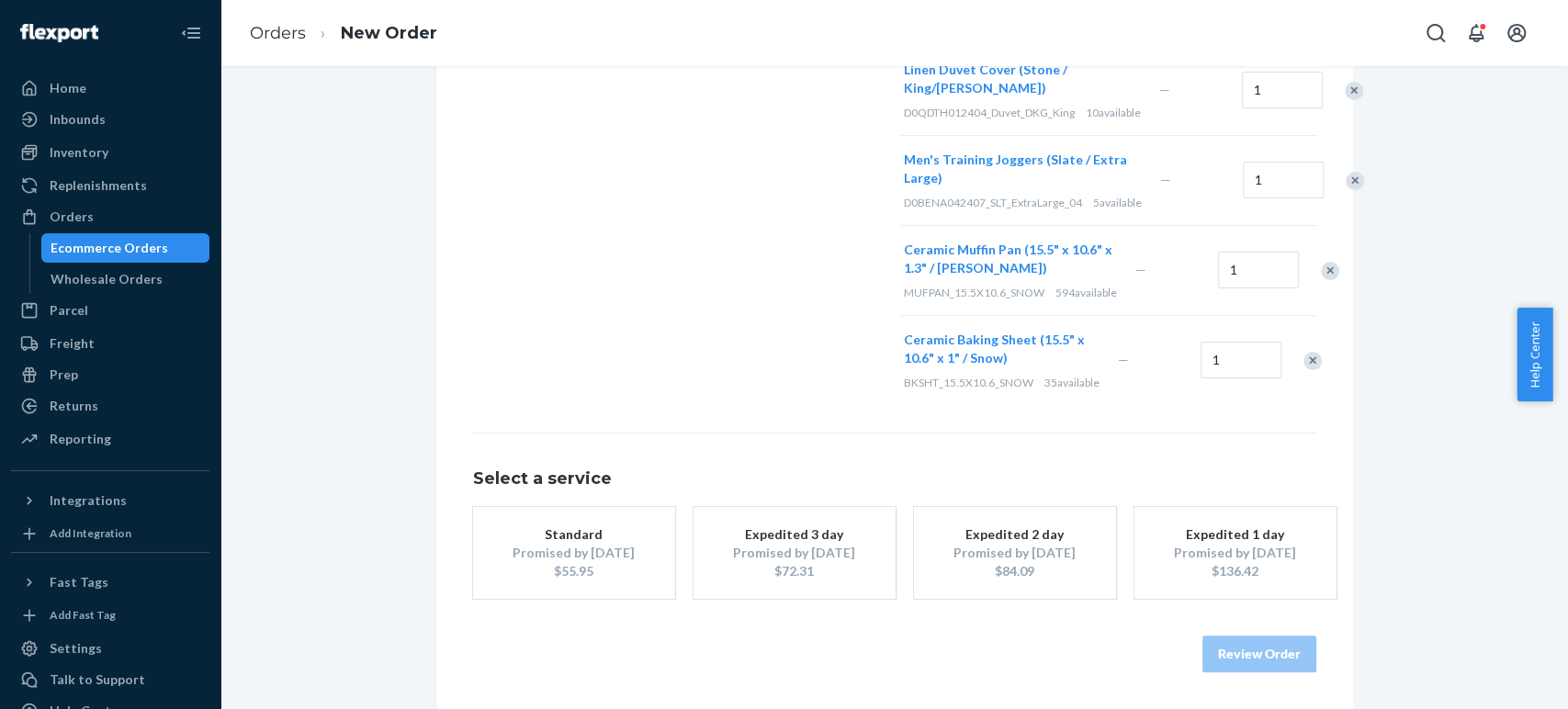
scroll to position [985, 0]
click at [545, 553] on div "Promised by Oct 6, 2025" at bounding box center [573, 553] width 147 height 18
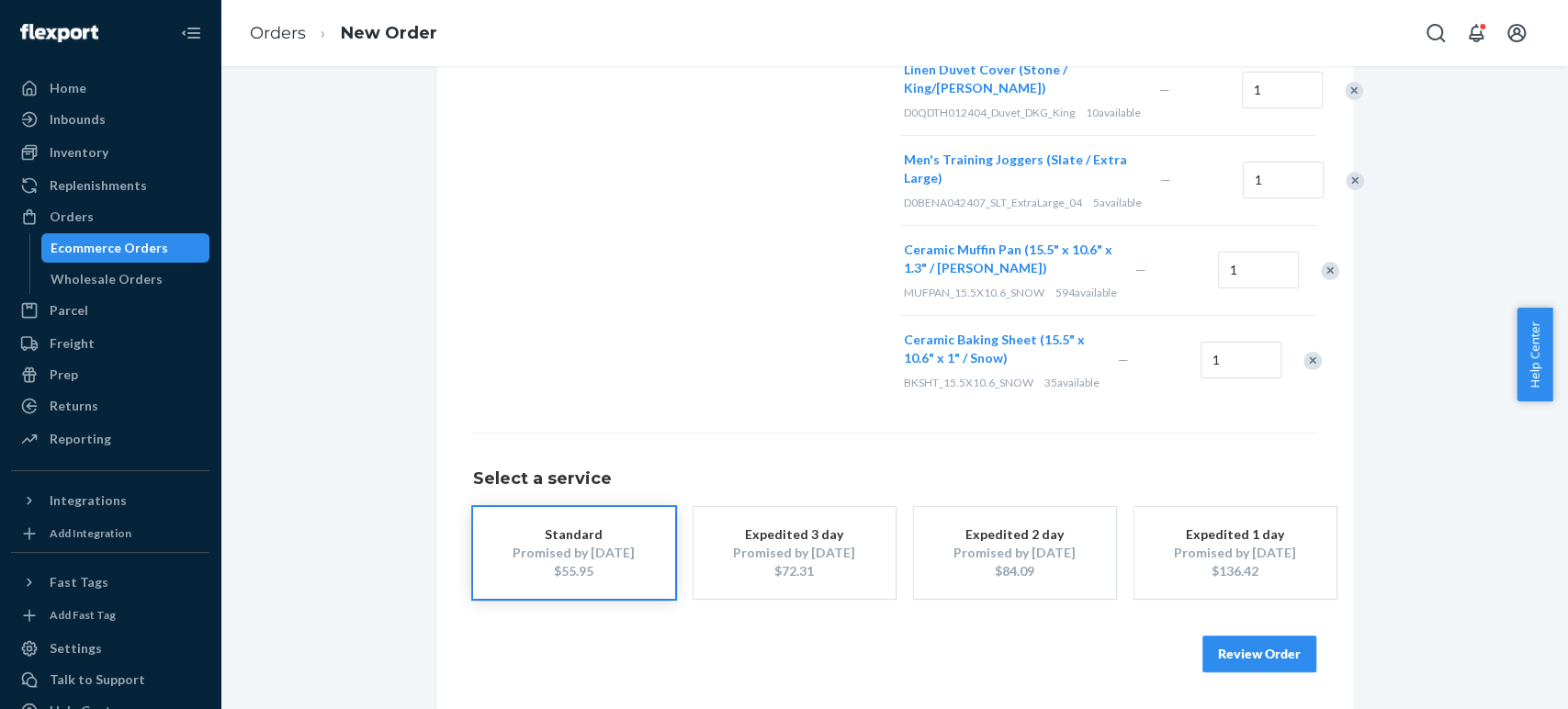
click at [1241, 649] on button "Review Order" at bounding box center [1259, 654] width 114 height 37
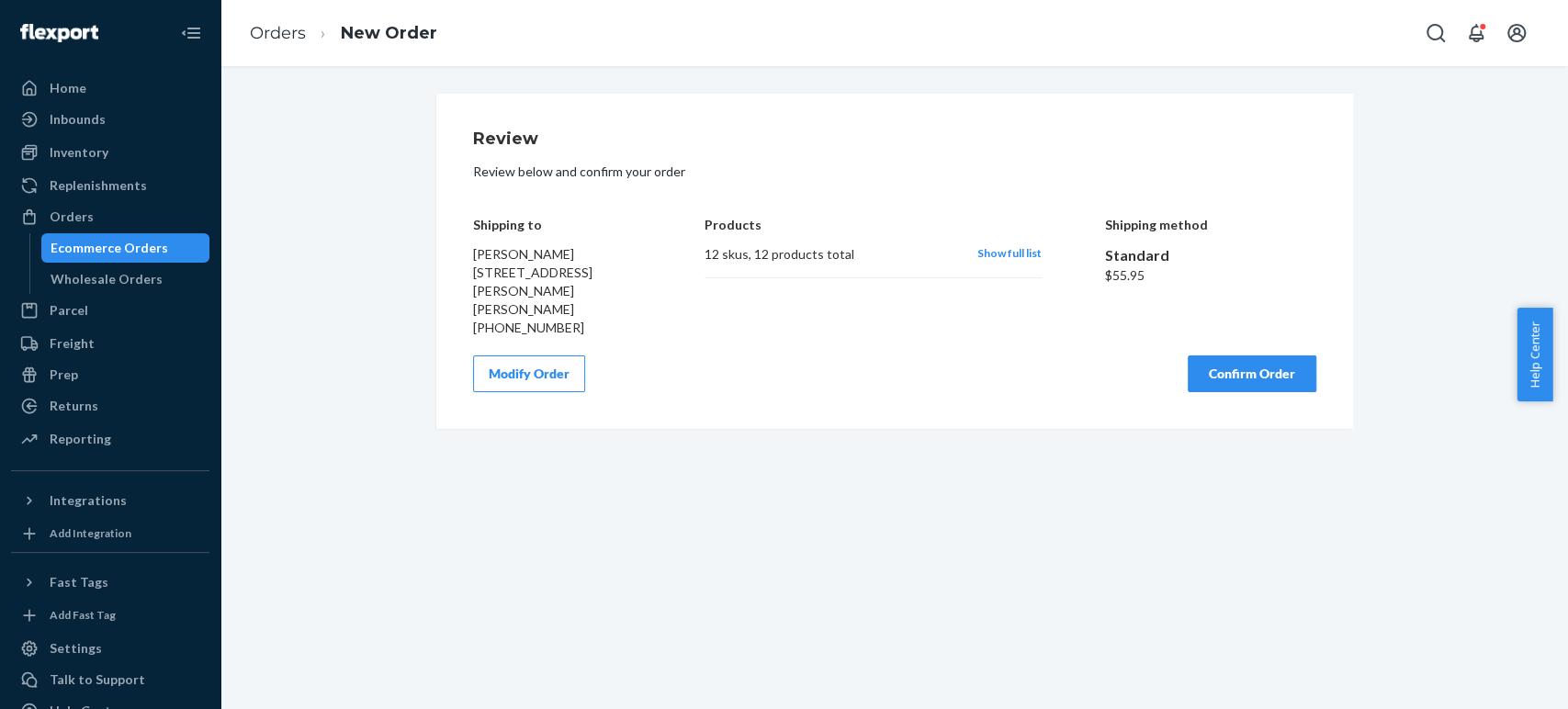
scroll to position [0, 0]
click at [713, 355] on div "Modify Order Confirm Order" at bounding box center [895, 373] width 843 height 37
click at [1257, 365] on button "Confirm Order" at bounding box center [1252, 373] width 129 height 37
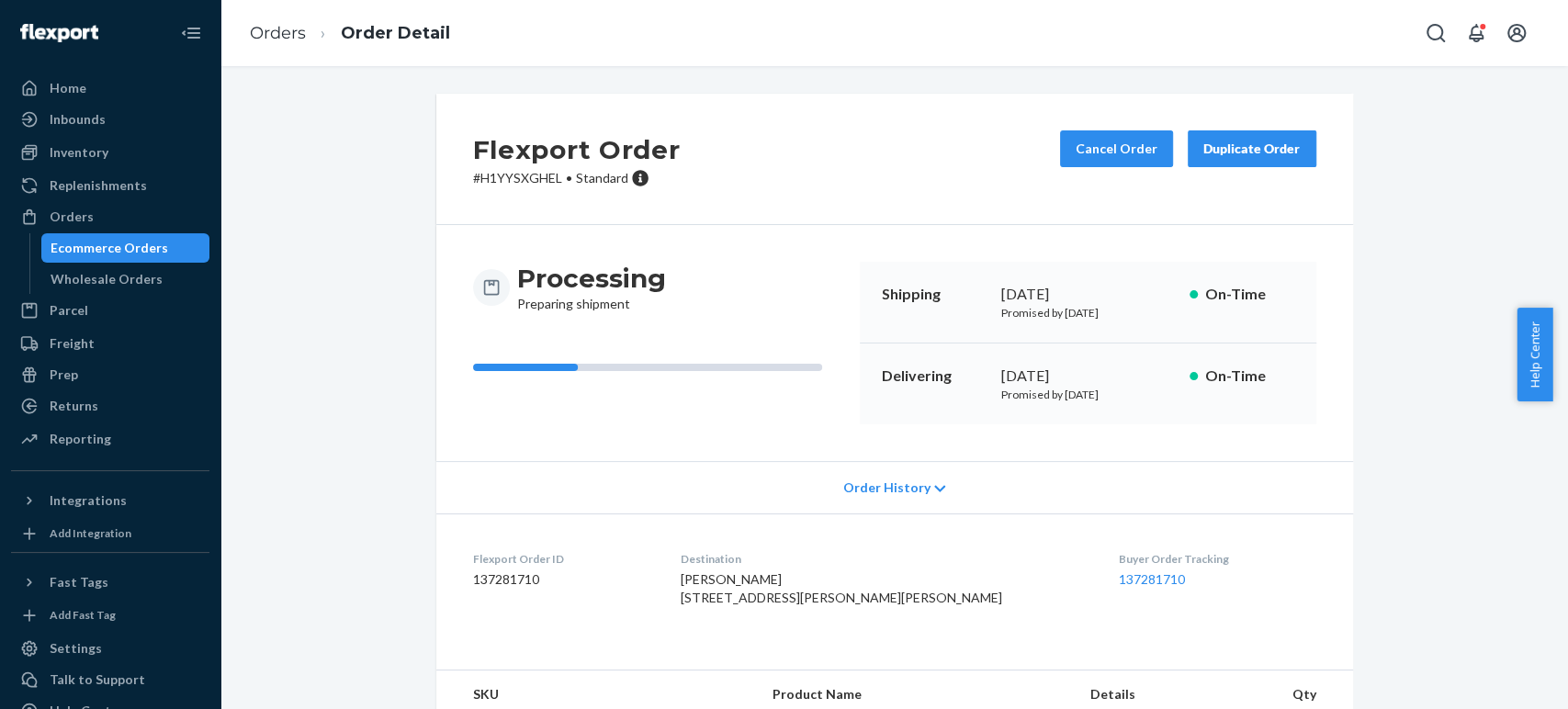
click at [502, 176] on p "# H1YYSXGHEL • Standard" at bounding box center [577, 178] width 208 height 18
drag, startPoint x: 1136, startPoint y: 578, endPoint x: 1059, endPoint y: 580, distance: 77.0
click at [1119, 580] on dd "137281710" at bounding box center [1218, 580] width 198 height 18
click at [1119, 579] on link "137281710" at bounding box center [1152, 579] width 67 height 16
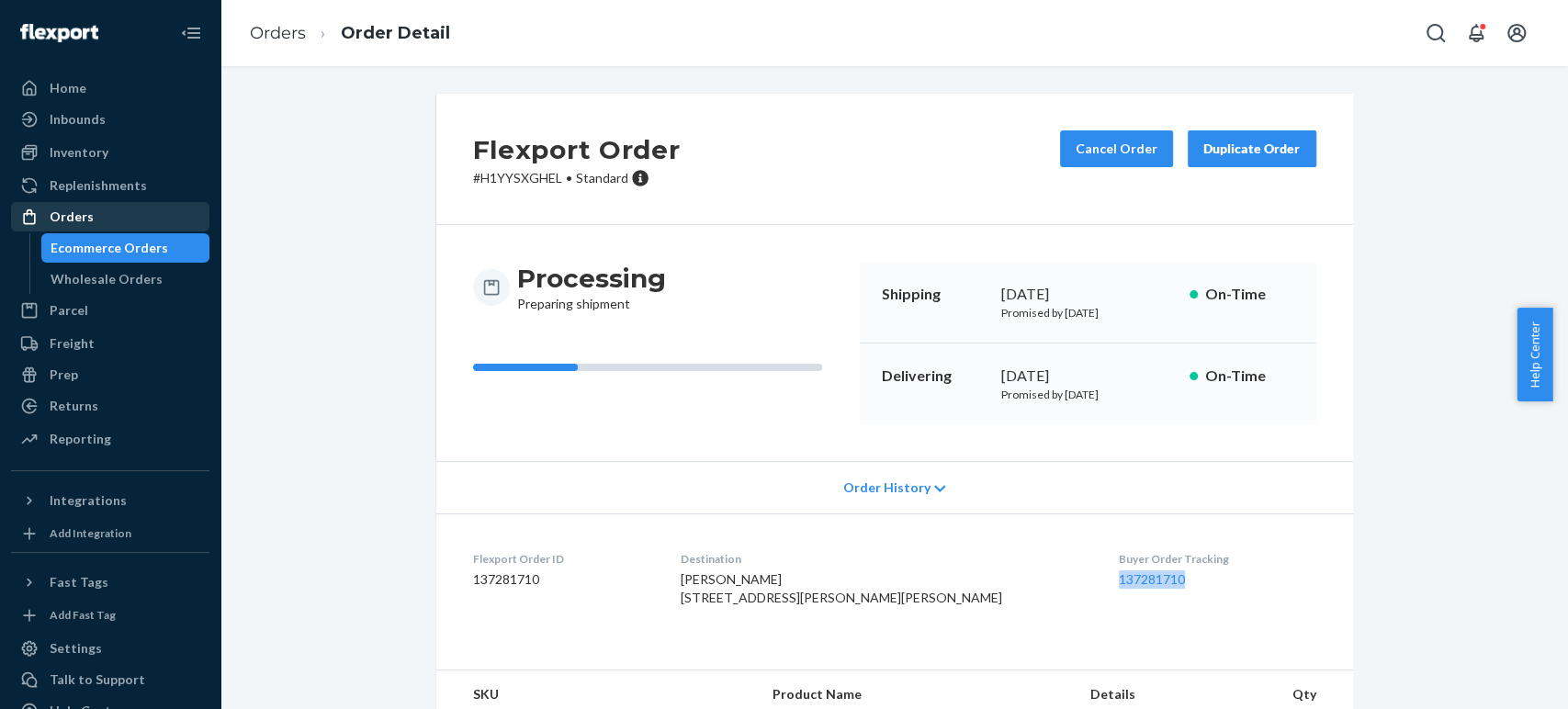
click at [93, 148] on div "Inventory" at bounding box center [80, 153] width 59 height 18
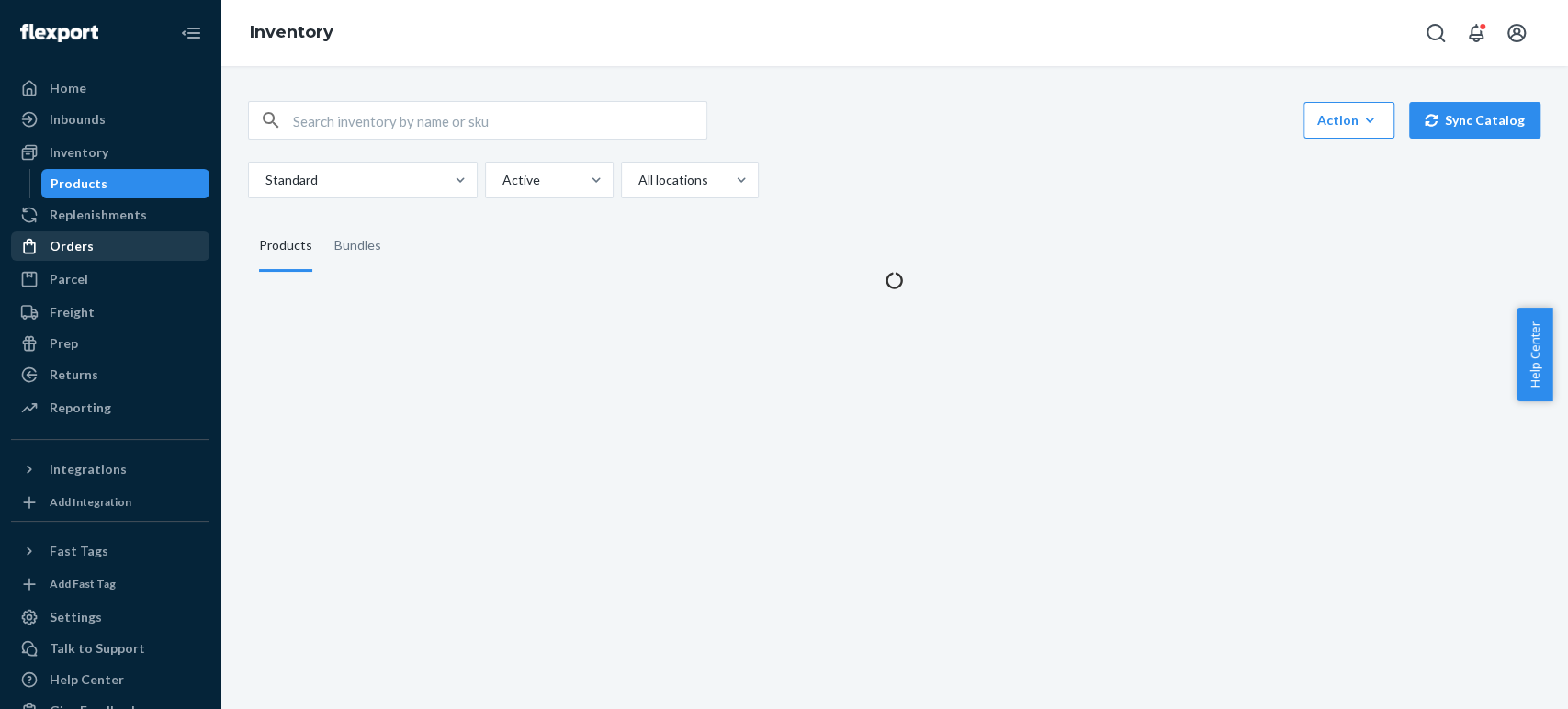
click at [80, 212] on div "Replenishments" at bounding box center [98, 215] width 97 height 18
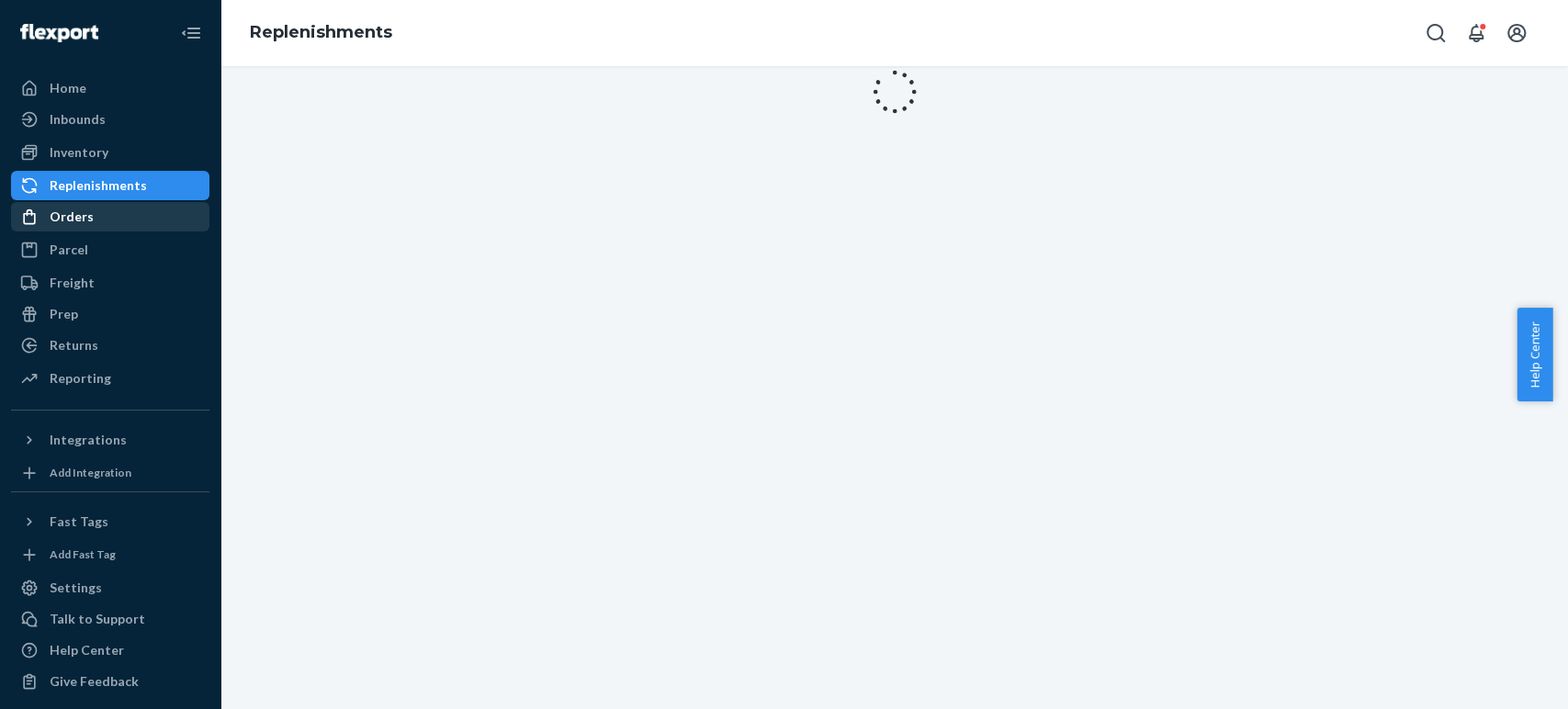
click at [70, 211] on div "Orders" at bounding box center [72, 217] width 44 height 18
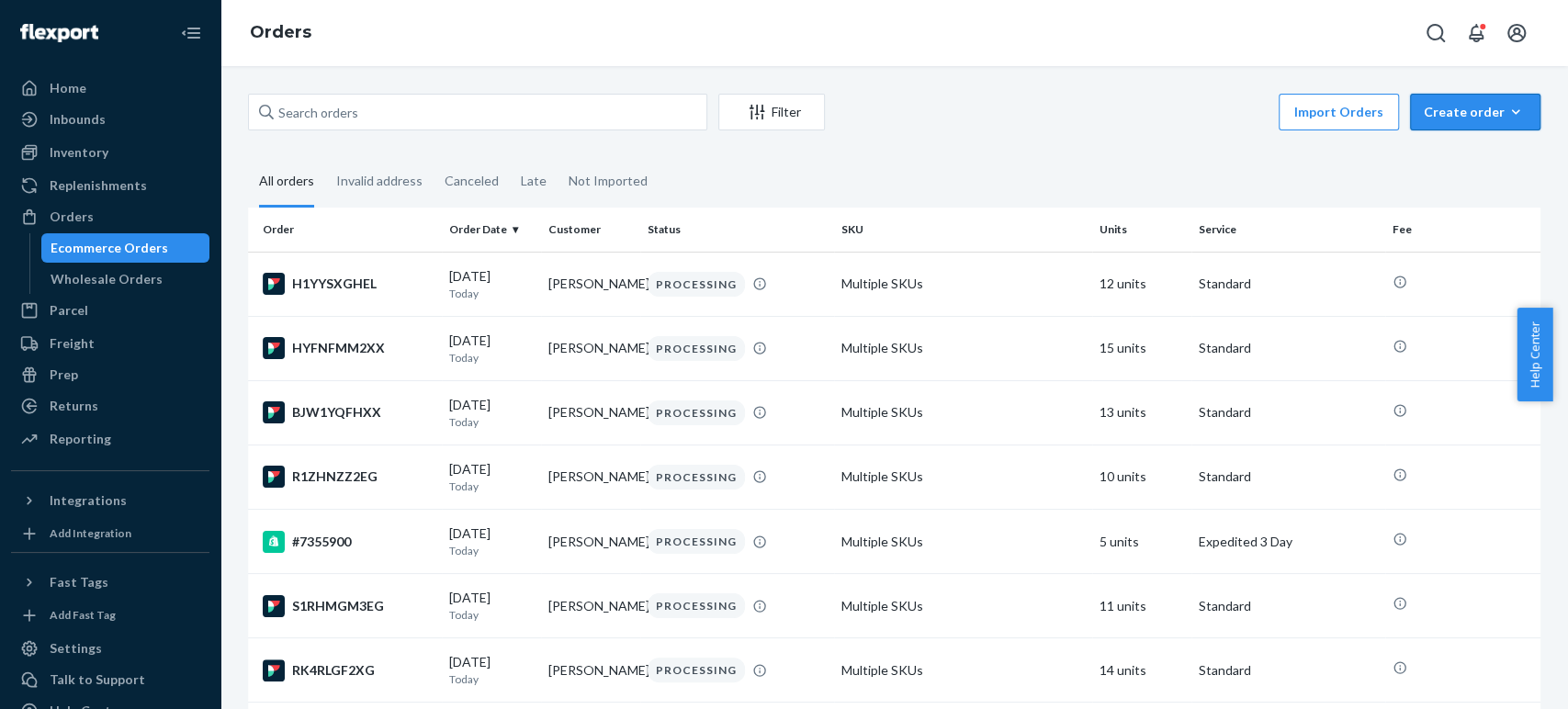
click at [1460, 115] on div "Create order" at bounding box center [1475, 112] width 103 height 18
click at [1440, 156] on span "Ecommerce order" at bounding box center [1486, 156] width 114 height 13
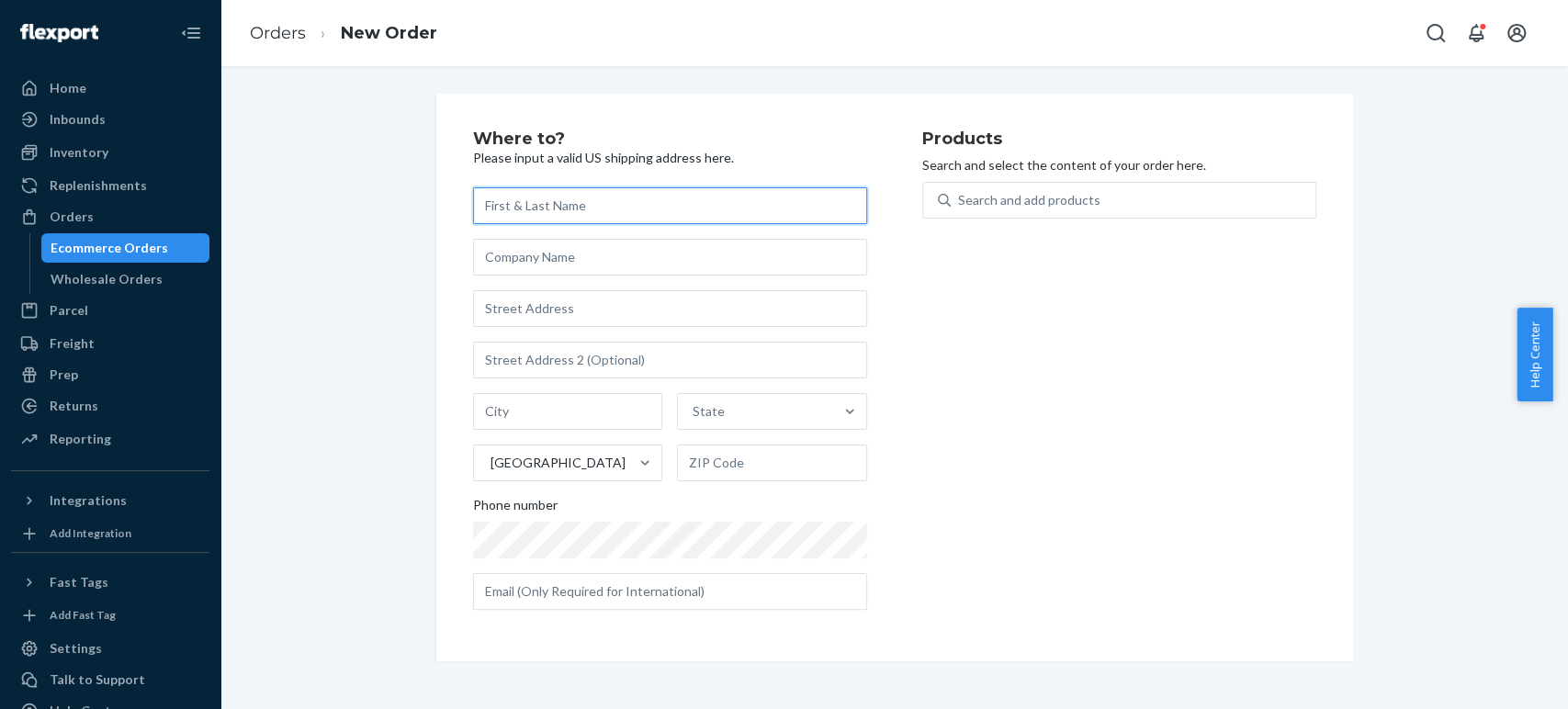
click at [553, 206] on input "text" at bounding box center [670, 206] width 394 height 37
paste input "Trang Nguyen"
type input "Trang Nguyen"
click at [1014, 506] on div "Products Search and select the content of your order here. Search and add produ…" at bounding box center [1120, 377] width 394 height 495
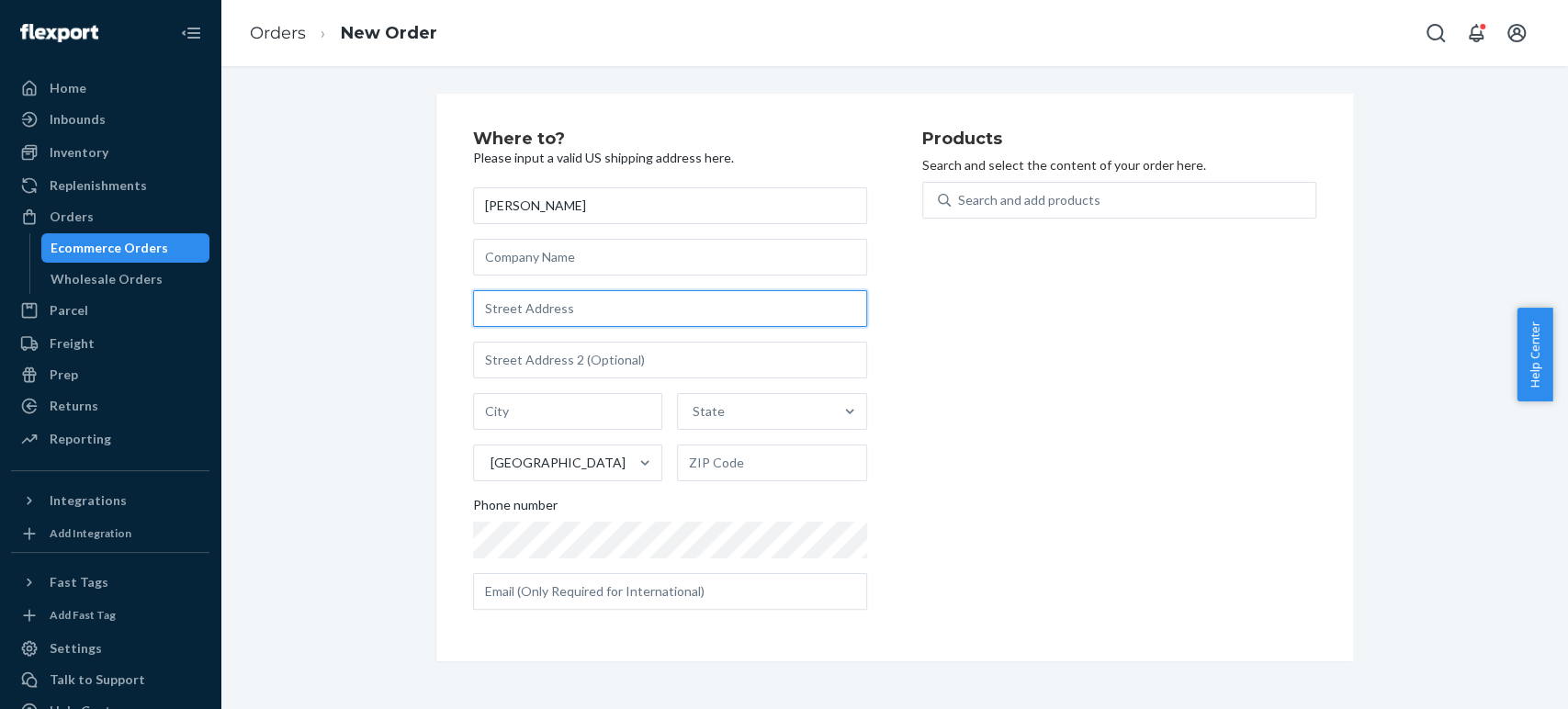
click at [531, 305] on input "text" at bounding box center [670, 309] width 394 height 37
paste input "3511 Telegraph Drive San Jose CA 95132 United States"
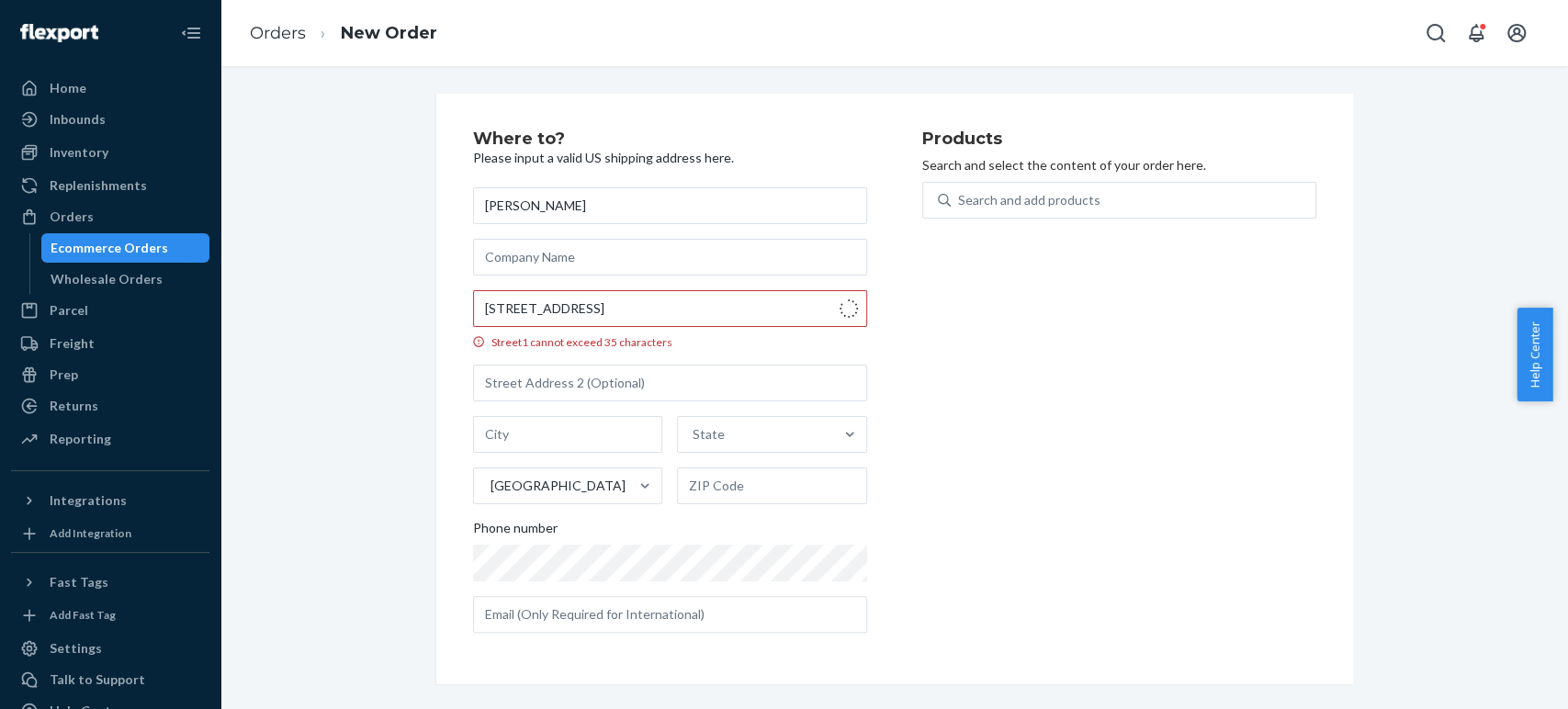
type input "3511 Telegraph Dr"
type input "San Jose"
type input "95132"
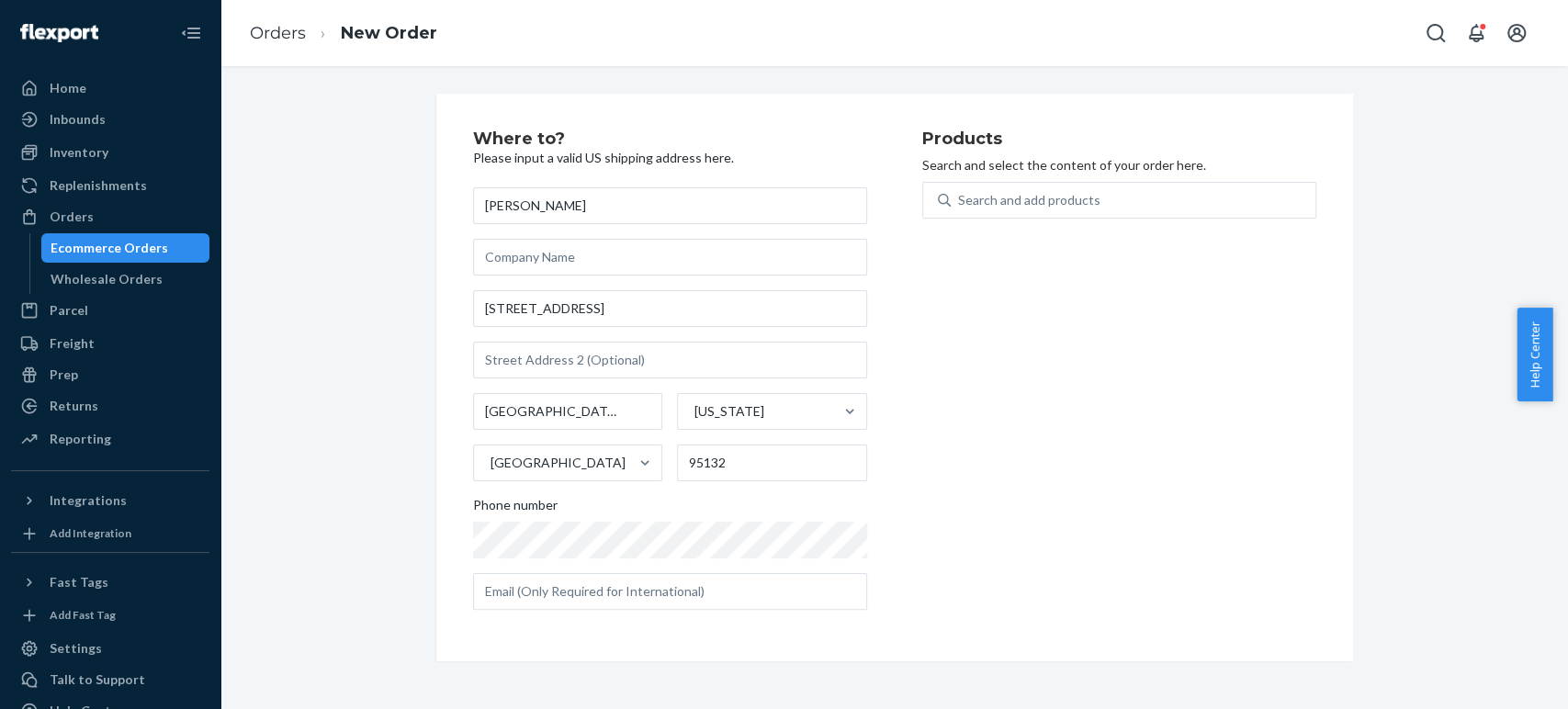
click at [1041, 406] on div "Products Search and select the content of your order here. Search and add produ…" at bounding box center [1120, 377] width 394 height 495
click at [959, 197] on div "Search and add products" at bounding box center [1029, 201] width 142 height 18
click at [959, 197] on input "Search and add products" at bounding box center [959, 201] width 2 height 18
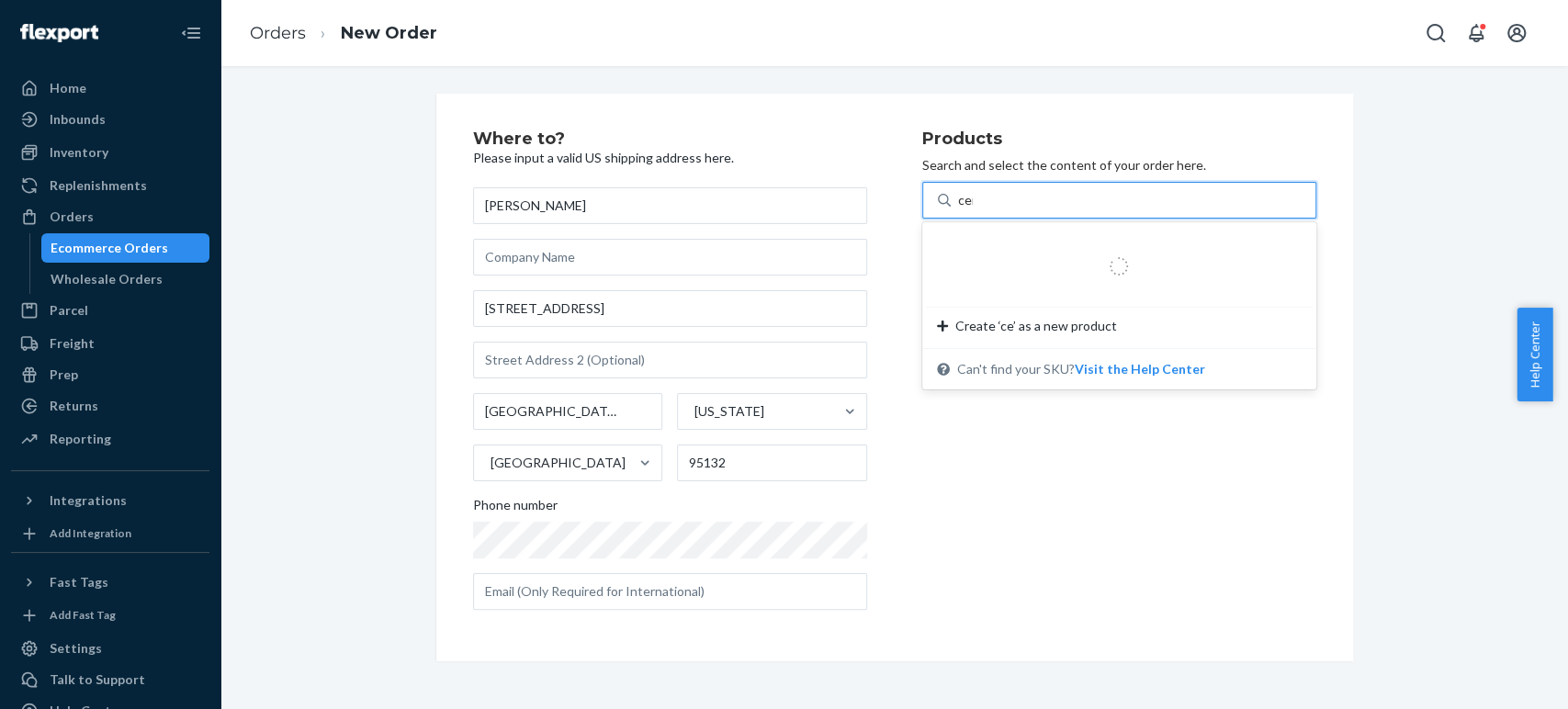
type input "cera"
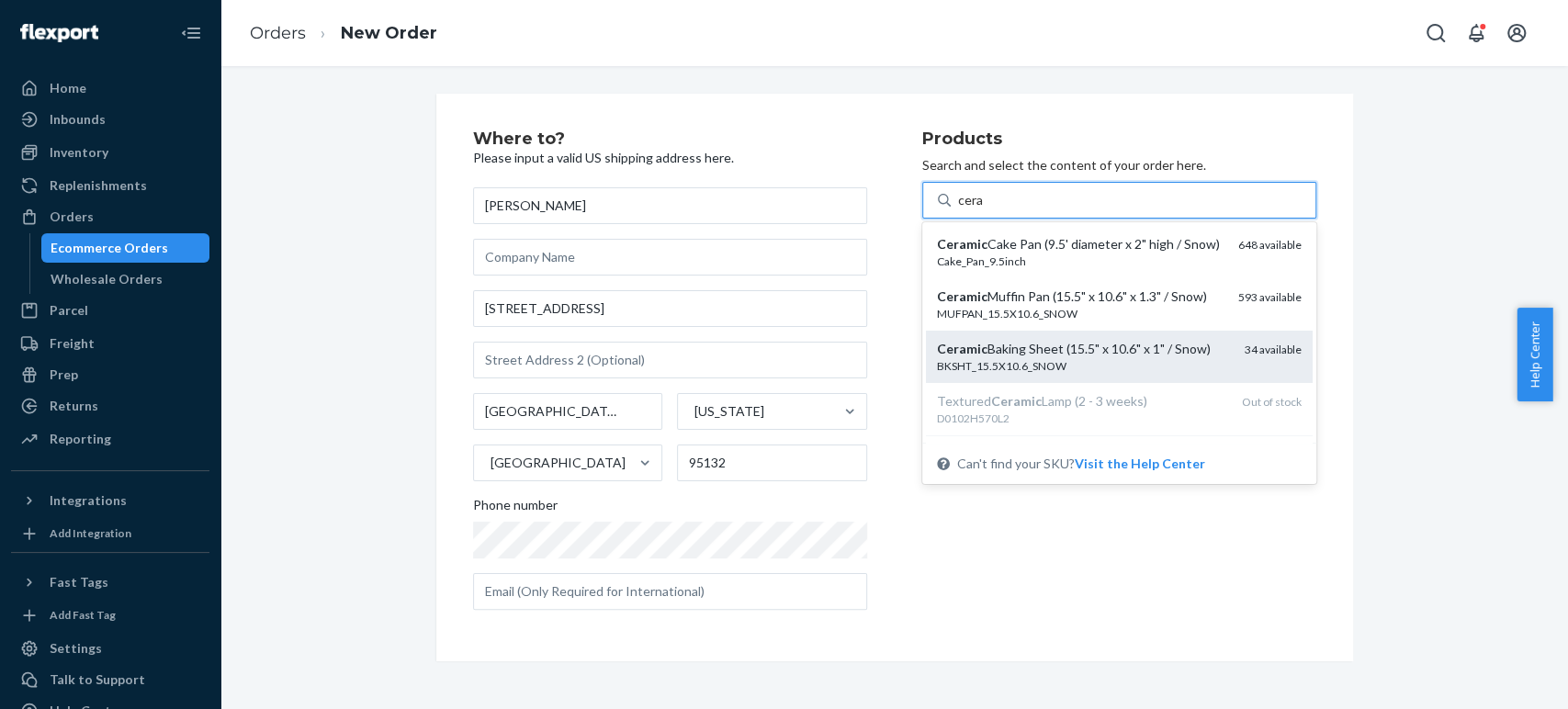
click at [986, 358] on div "Ceramic Baking Sheet (15.5" x 10.6" x 1" / Snow)" at bounding box center [1083, 349] width 293 height 18
click at [984, 210] on input "cera" at bounding box center [971, 201] width 26 height 18
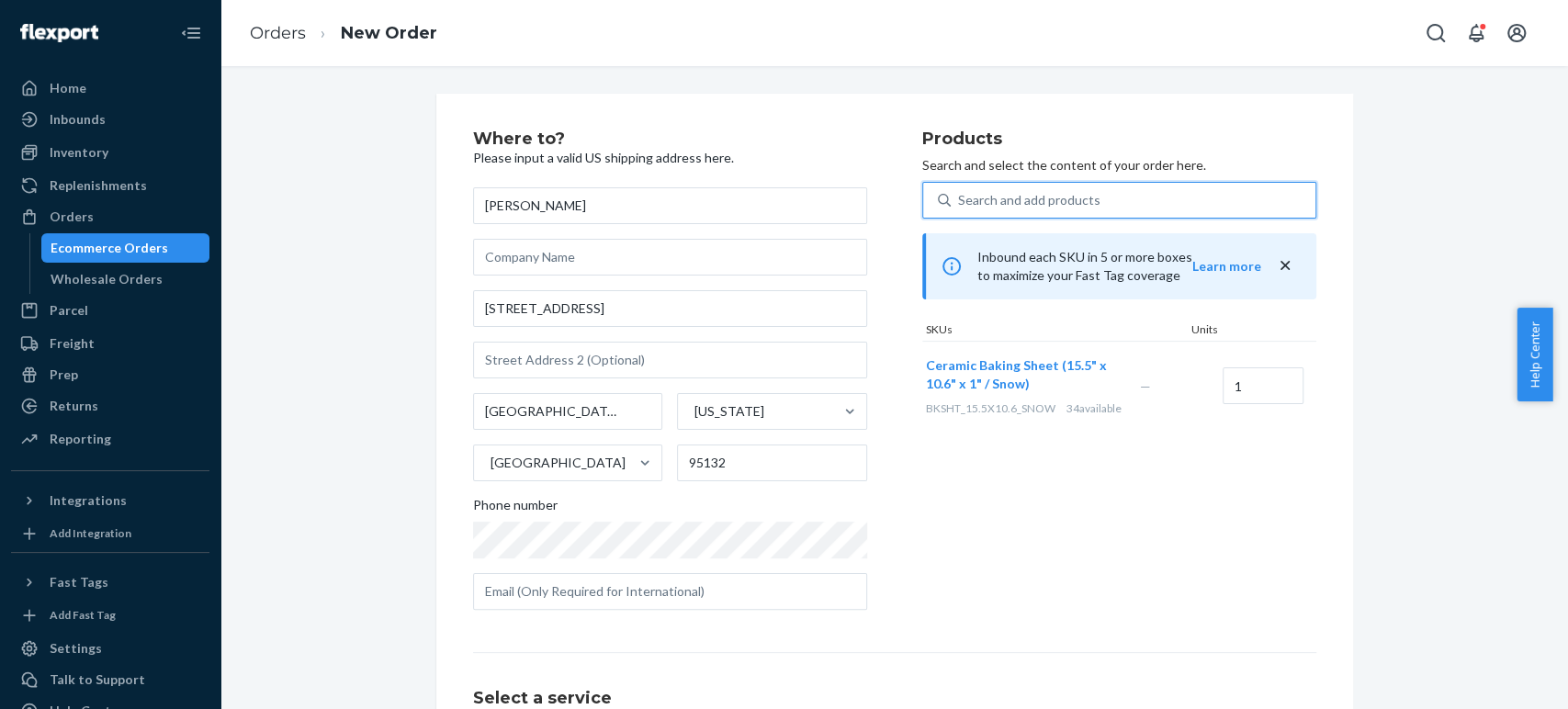
click at [980, 200] on div "Search and add products" at bounding box center [1029, 201] width 142 height 18
click at [960, 200] on input "0 results available. Select is focused ,type to refine list, press Down to open…" at bounding box center [959, 201] width 2 height 18
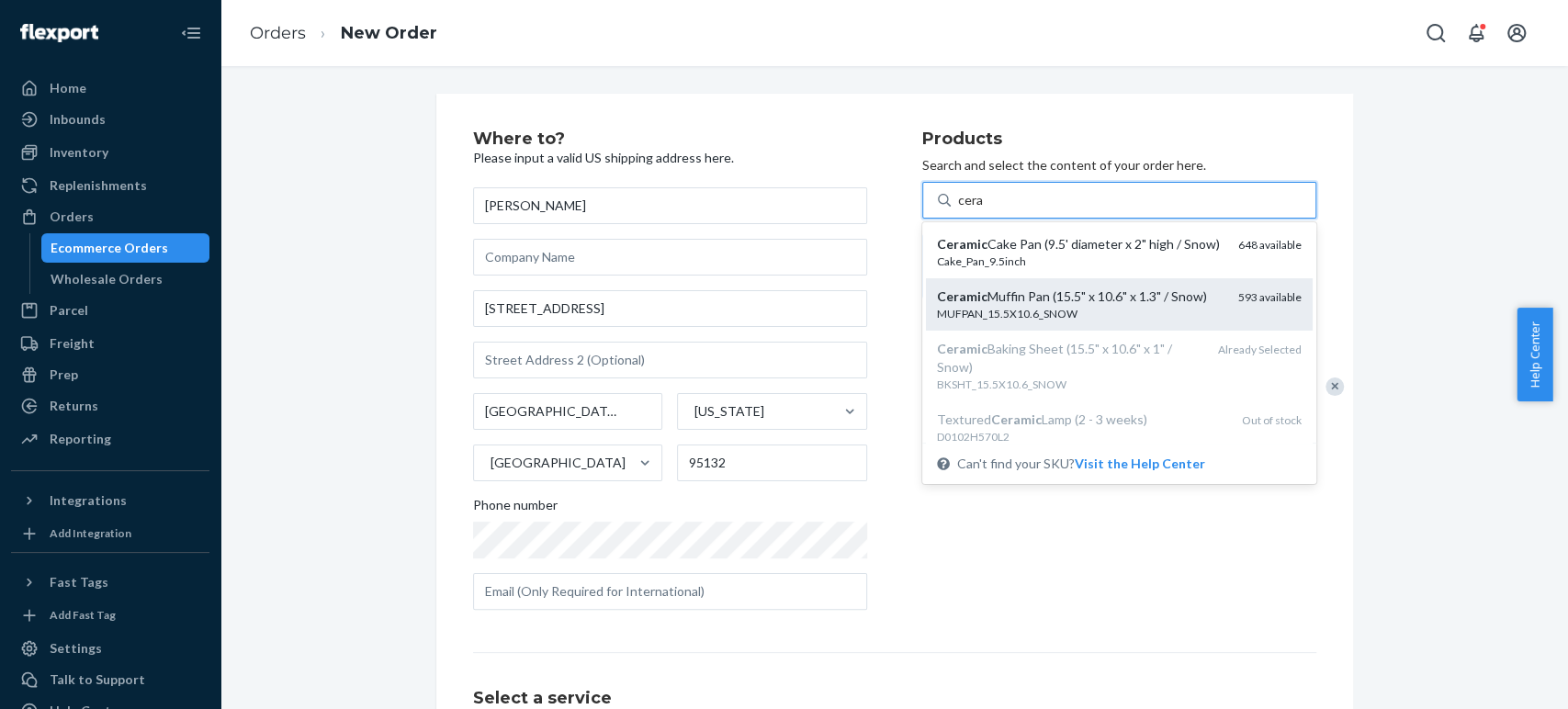
click at [985, 322] on div "MUFPAN_15.5X10.6_SNOW" at bounding box center [1080, 313] width 287 height 16
click at [984, 210] on input "cera" at bounding box center [971, 201] width 26 height 18
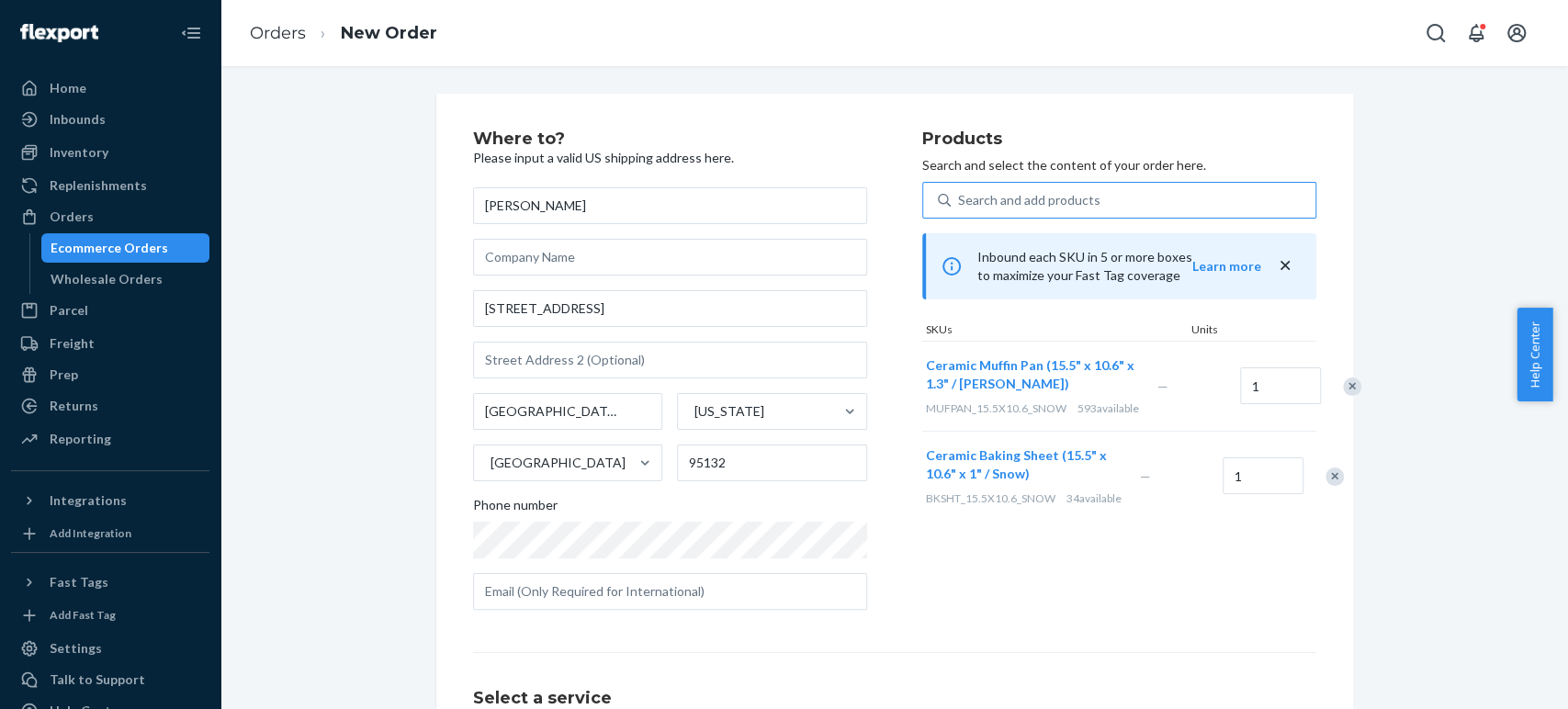
click at [972, 199] on div "Search and add products" at bounding box center [1029, 201] width 142 height 18
click at [960, 199] on input "Search and add products" at bounding box center [959, 201] width 2 height 18
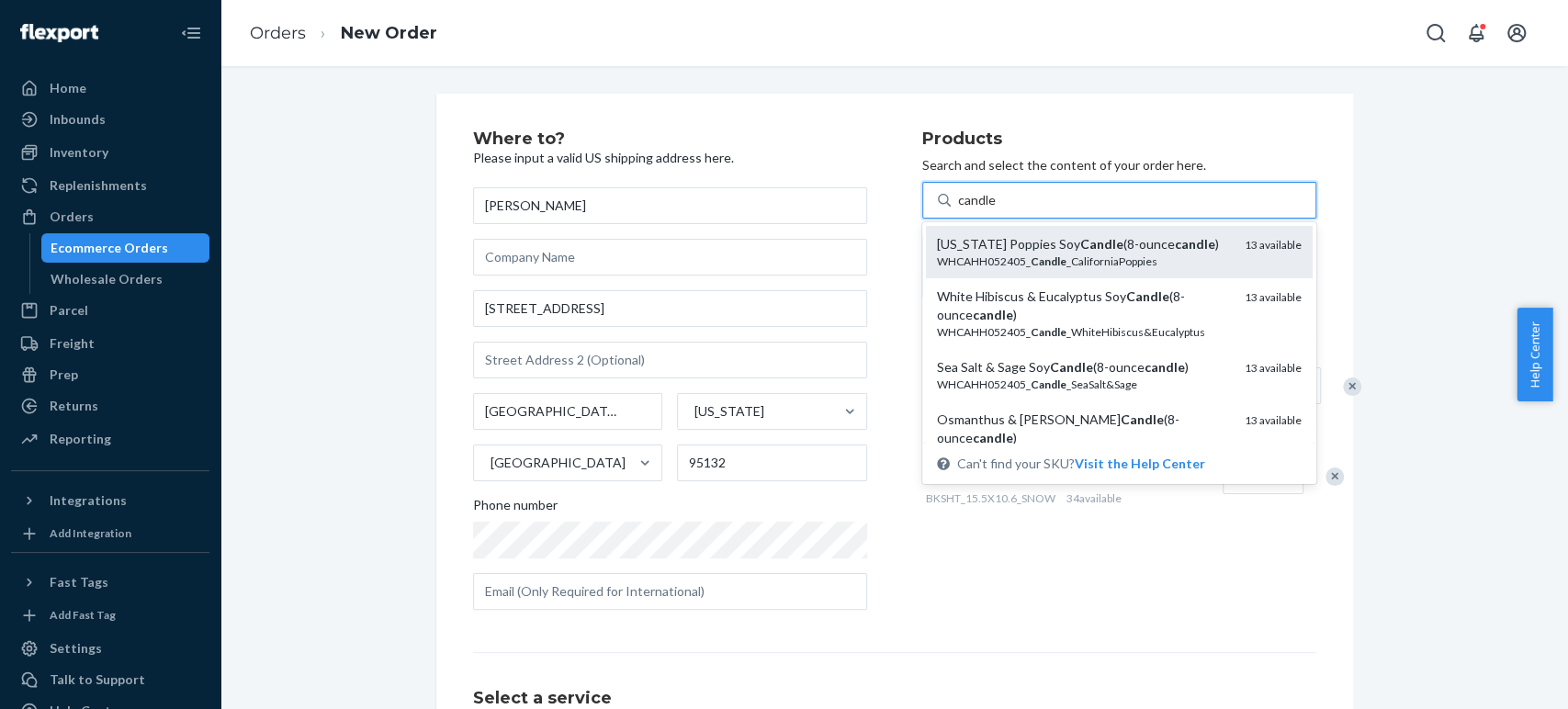
click at [962, 245] on div "California Poppies Soy Candle (8-ounce candle )" at bounding box center [1083, 244] width 293 height 18
click at [962, 210] on input "candle" at bounding box center [977, 201] width 39 height 18
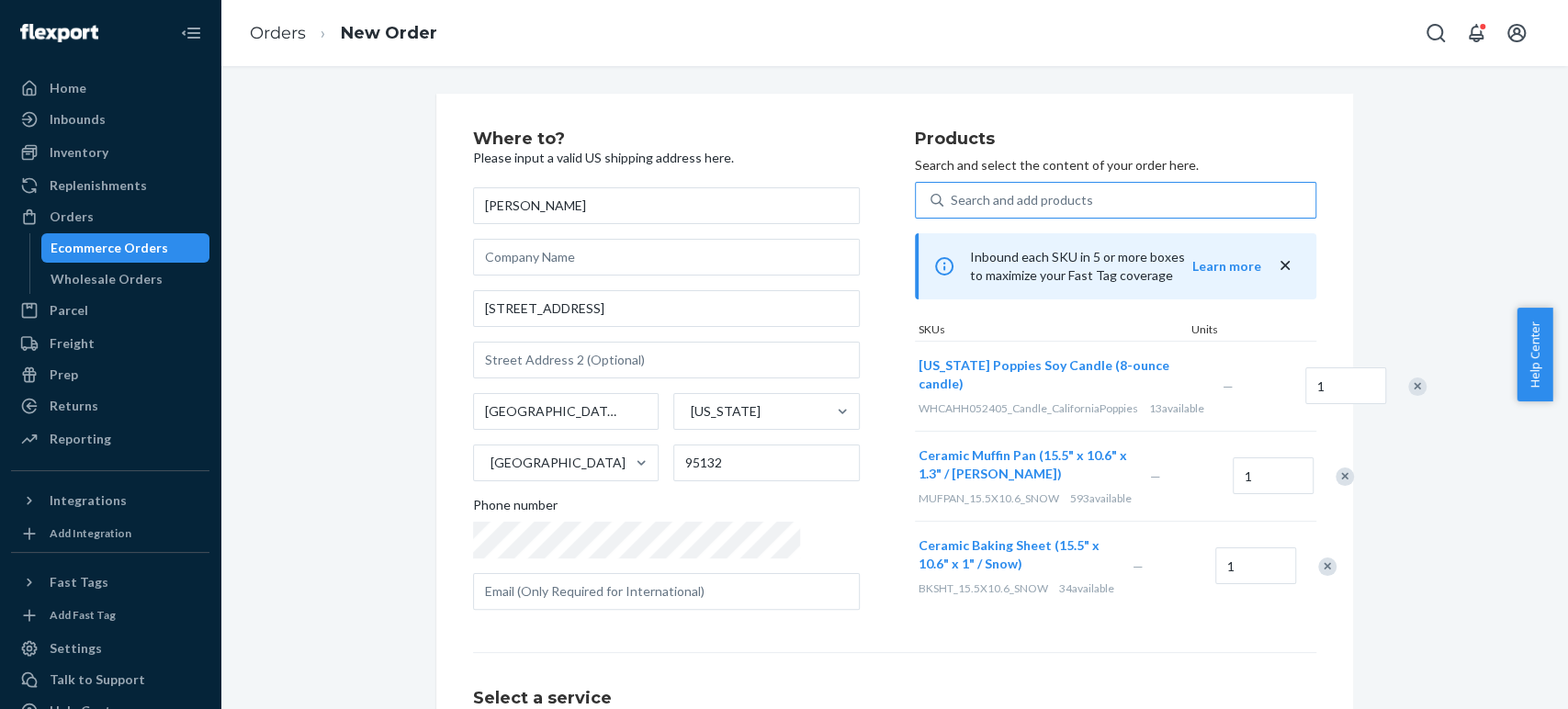
click at [986, 203] on div "Search and add products" at bounding box center [1022, 201] width 142 height 18
click at [952, 203] on input "Search and add products" at bounding box center [951, 201] width 2 height 18
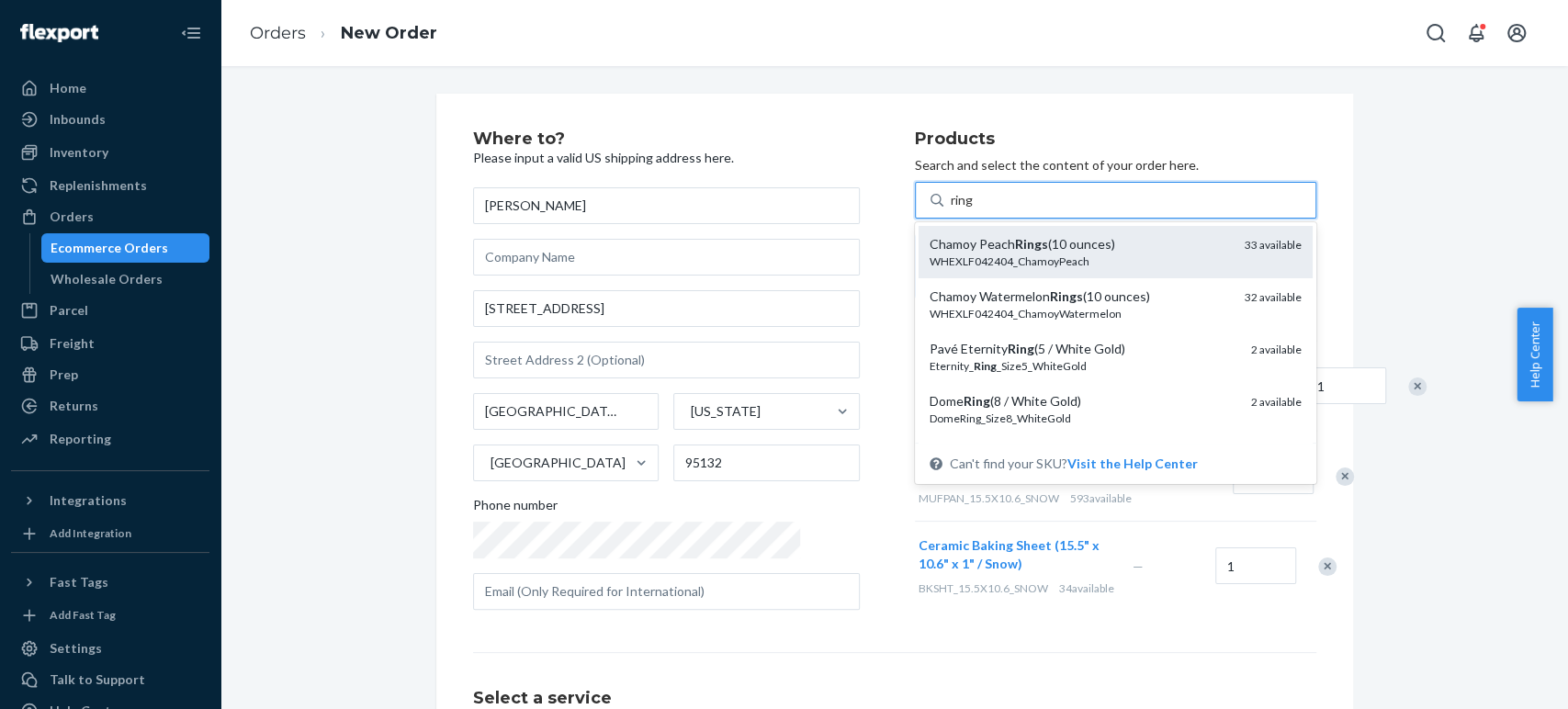
click at [973, 266] on div "WHEXLF042404_ChamoyPeach" at bounding box center [1079, 261] width 300 height 16
click at [973, 210] on input "ring" at bounding box center [962, 201] width 24 height 18
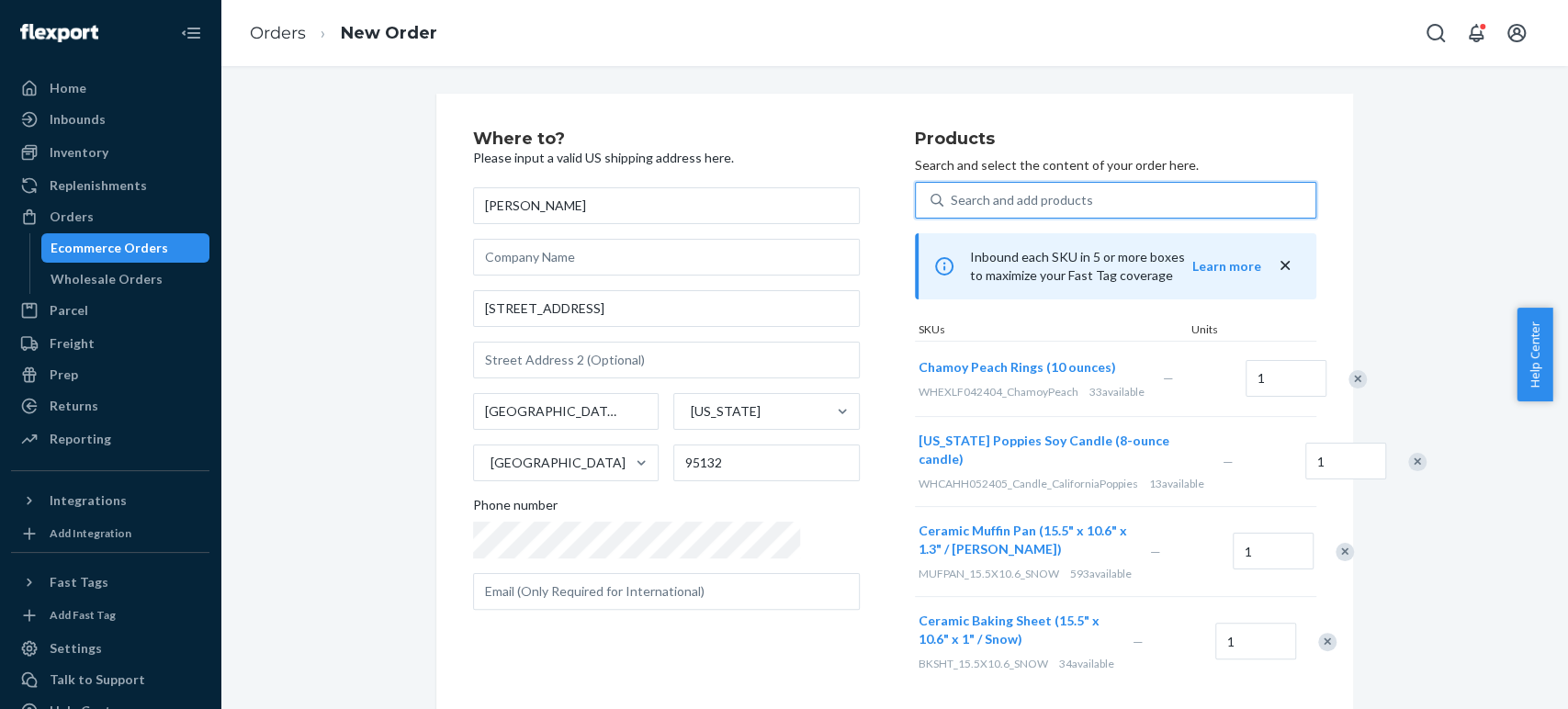
click at [950, 206] on div "Search and add products" at bounding box center [1022, 201] width 142 height 18
click at [950, 206] on input "0 results available. Select is focused ,type to refine list, press Down to open…" at bounding box center [951, 201] width 2 height 18
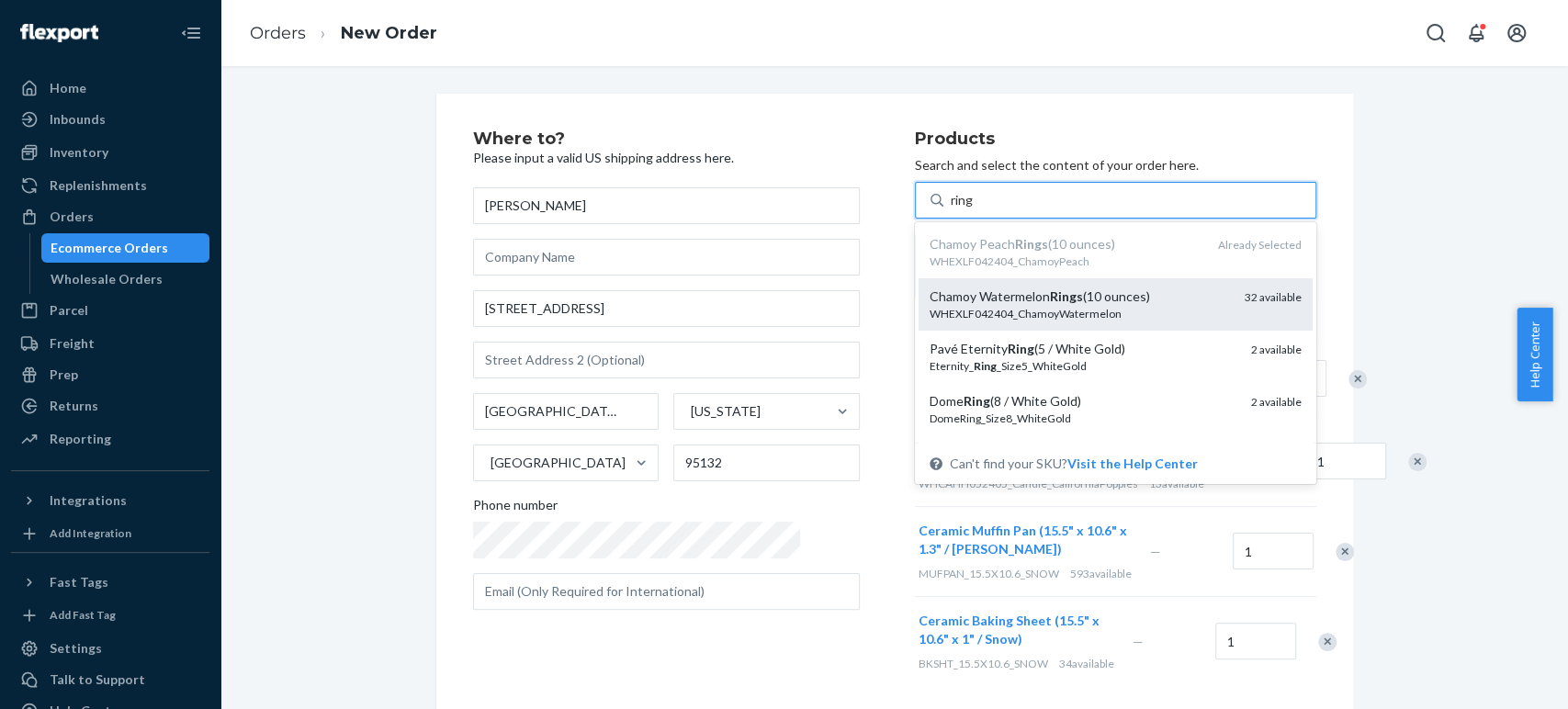
click at [932, 293] on div "Chamoy Watermelon Rings (10 ounces)" at bounding box center [1079, 297] width 300 height 18
click at [950, 210] on input "ring" at bounding box center [962, 201] width 24 height 18
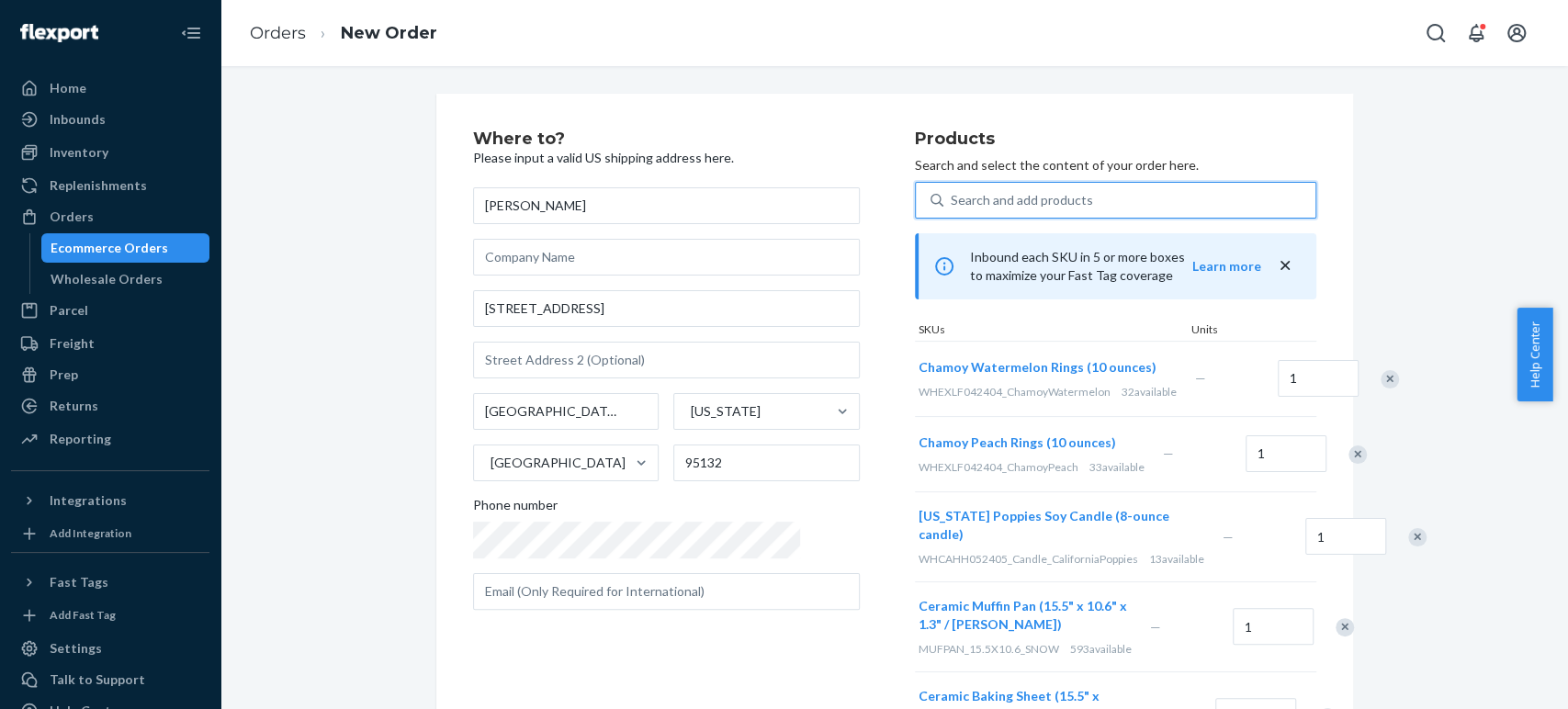
click at [955, 200] on div "Search and add products" at bounding box center [1022, 201] width 142 height 18
click at [952, 200] on input "0 results available. Use Up and Down to choose options, press Enter to select t…" at bounding box center [951, 201] width 2 height 18
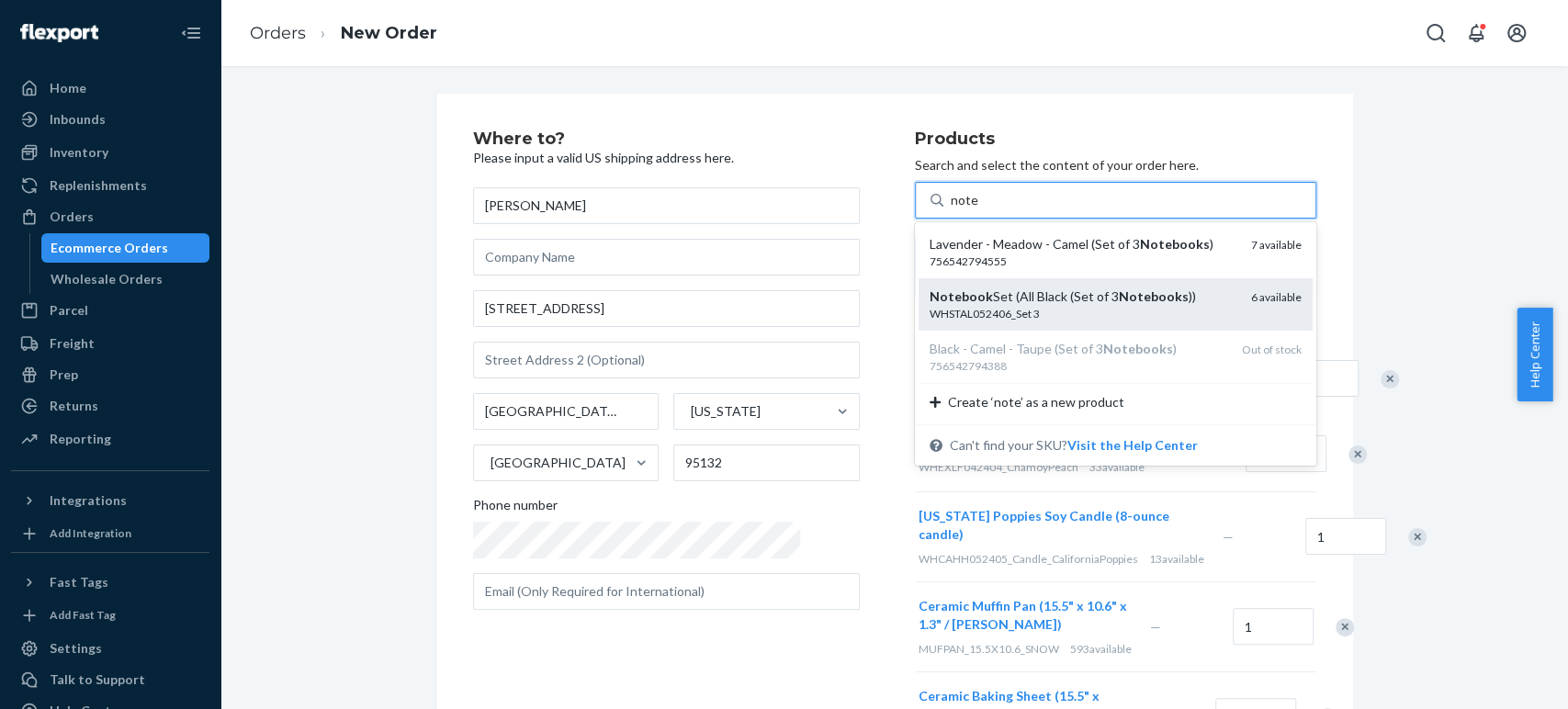
click at [947, 285] on div "Notebook Set (All Black (Set of 3 Notebooks )) WHSTAL052406_Set 3 6 available" at bounding box center [1116, 304] width 394 height 53
click at [950, 210] on input "note" at bounding box center [964, 201] width 28 height 18
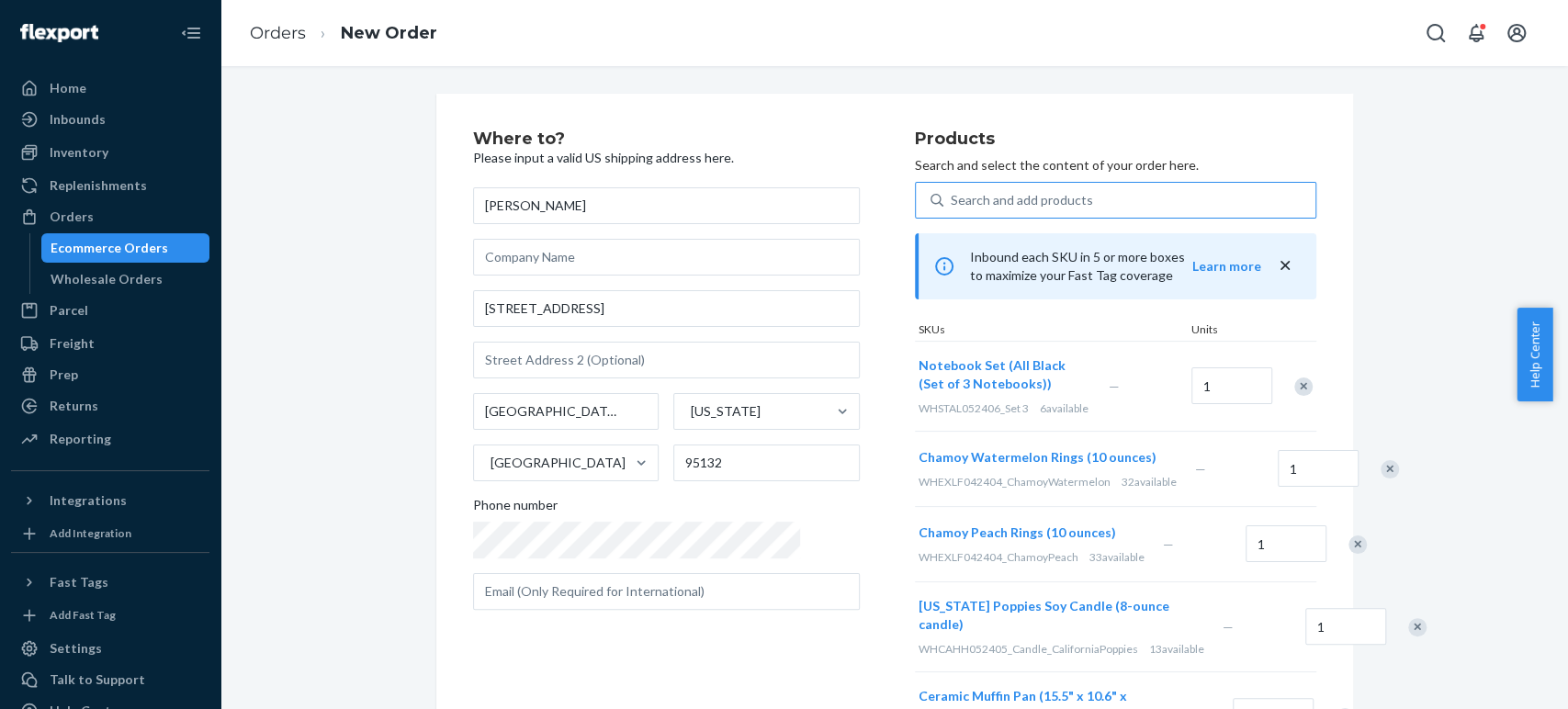
click at [974, 195] on div "Search and add products" at bounding box center [1022, 201] width 142 height 18
click at [952, 195] on input "Search and add products" at bounding box center [951, 201] width 2 height 18
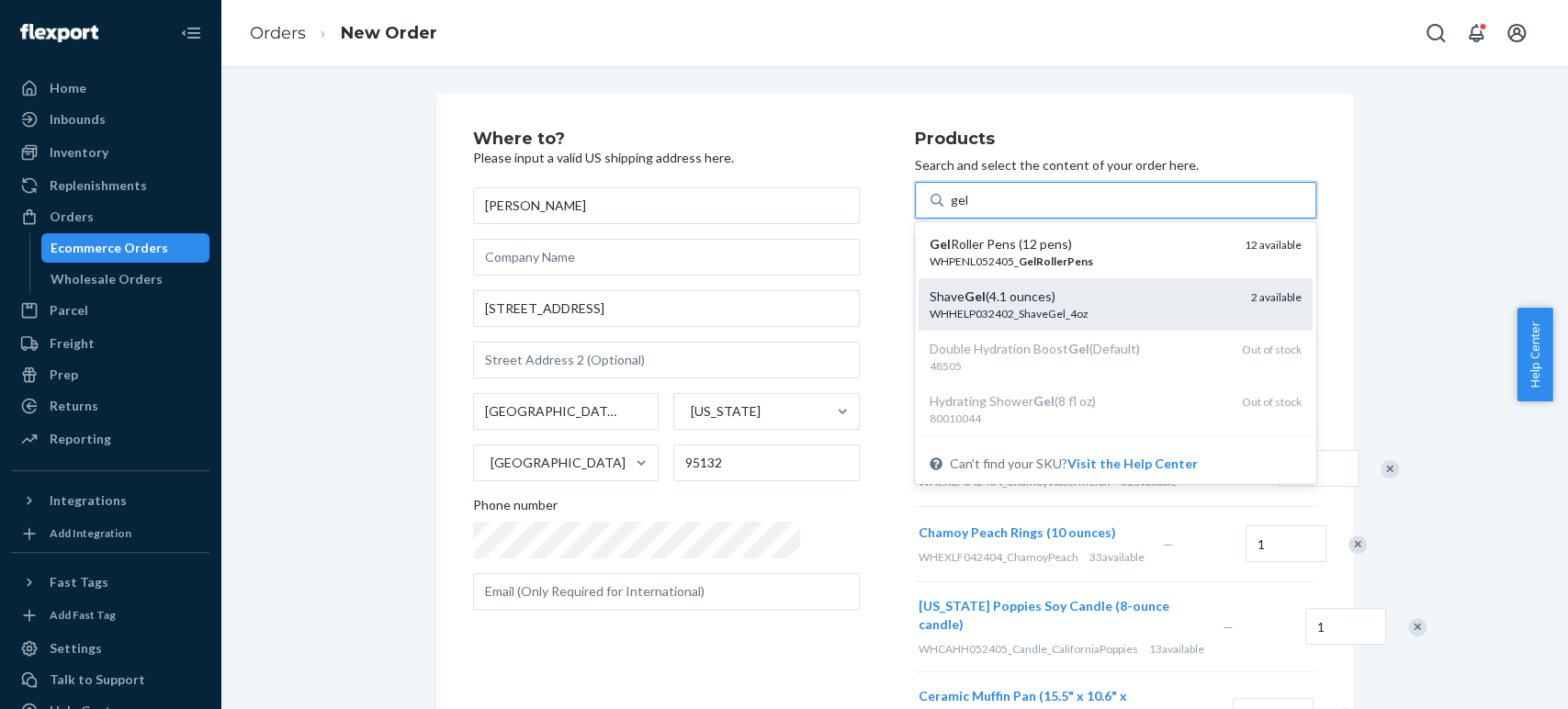
click at [929, 289] on div "Shave Gel (4.1 ounces)" at bounding box center [1083, 297] width 307 height 18
click at [950, 210] on input "gel" at bounding box center [960, 201] width 18 height 18
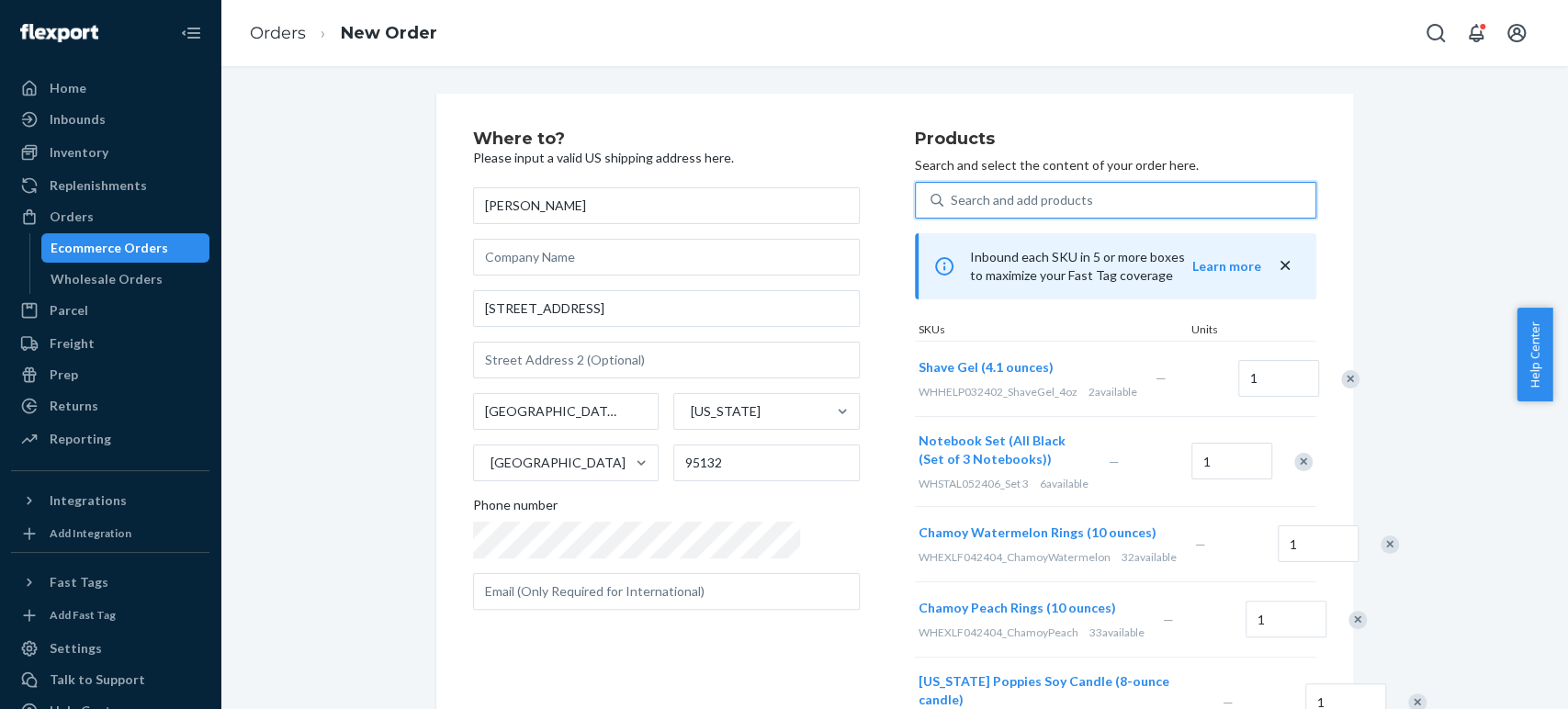
click at [943, 188] on div "Search and add products" at bounding box center [1129, 201] width 372 height 33
click at [950, 191] on input "0 results available. Use Up and Down to choose options, press Enter to select t…" at bounding box center [951, 201] width 2 height 18
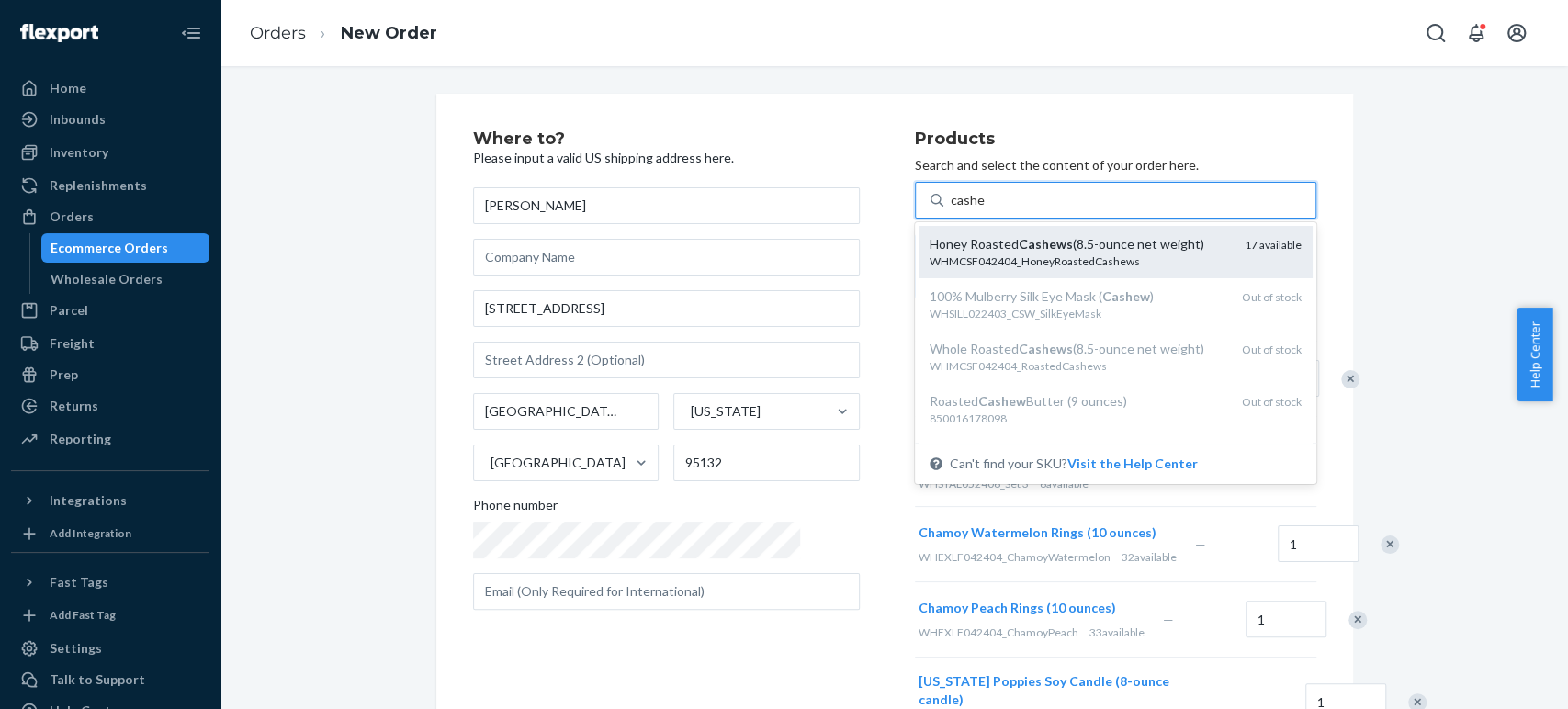
click at [919, 229] on div "Honey Roasted Cashews (8.5-ounce net weight) WHMCSF042404_HoneyRoastedCashews 1…" at bounding box center [1116, 251] width 394 height 53
click at [950, 210] on input "cashe" at bounding box center [967, 201] width 34 height 18
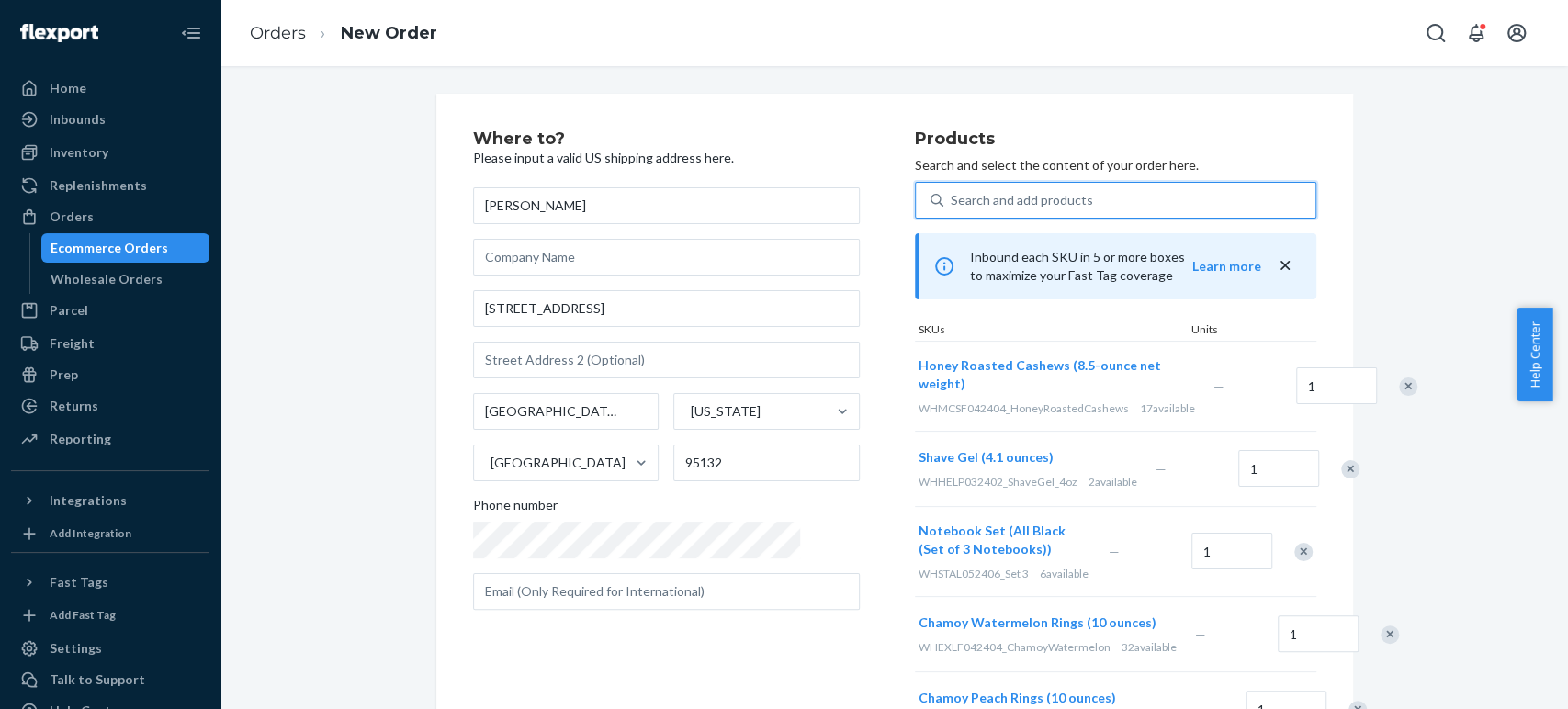
click at [943, 188] on div "Search and add products" at bounding box center [1129, 201] width 372 height 33
click at [950, 191] on input "0 results available. Use Up and Down to choose options, press Enter to select t…" at bounding box center [951, 201] width 2 height 18
click at [1267, 127] on div "Where to? Please input a valid US shipping address here. Trang Nguyen 3511 Tele…" at bounding box center [895, 706] width 917 height 1227
click at [950, 202] on div "Search and add products" at bounding box center [1022, 201] width 142 height 18
click at [950, 202] on input "Search and add products" at bounding box center [951, 201] width 2 height 18
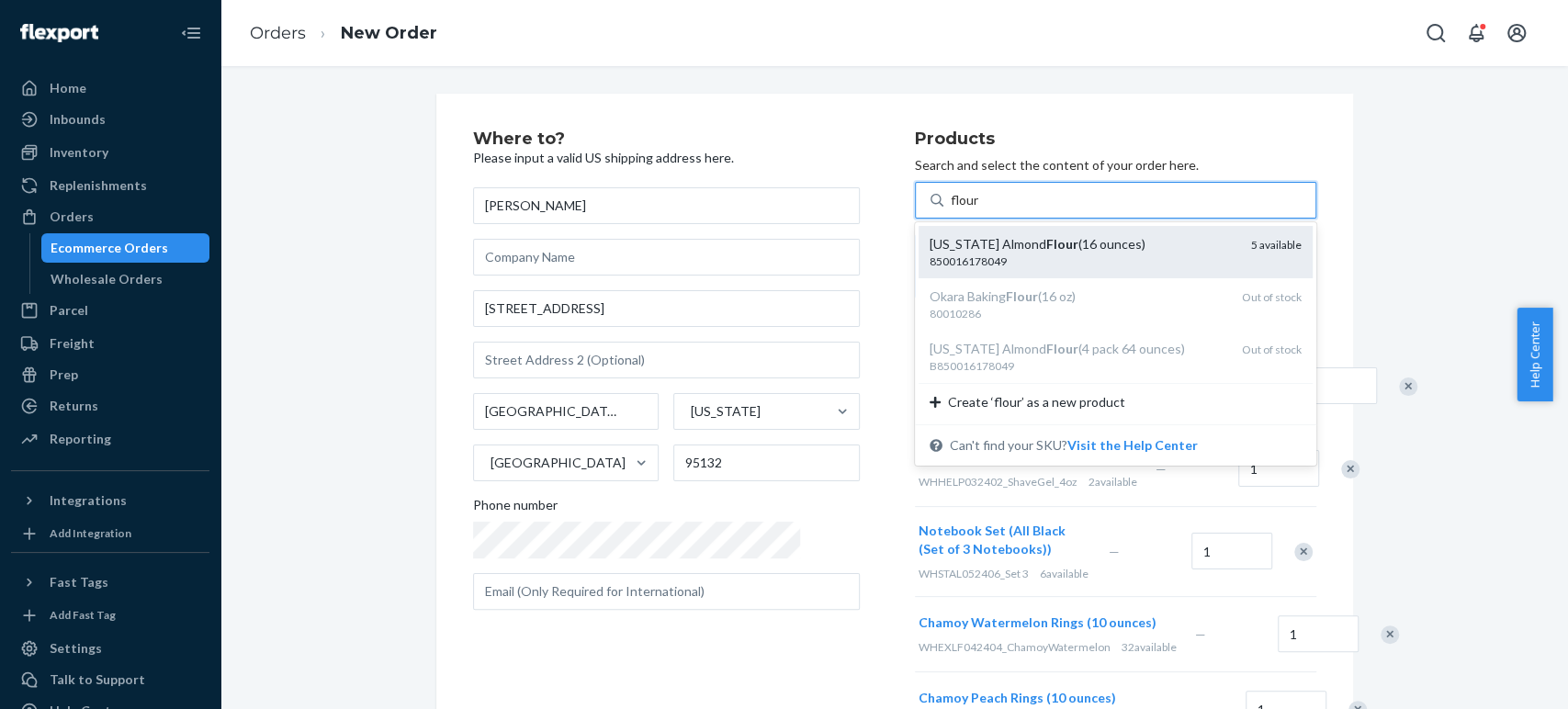
click at [929, 248] on div "California Almond Flour (16 ounces)" at bounding box center [1083, 244] width 307 height 18
click at [950, 210] on input "flour" at bounding box center [965, 201] width 30 height 18
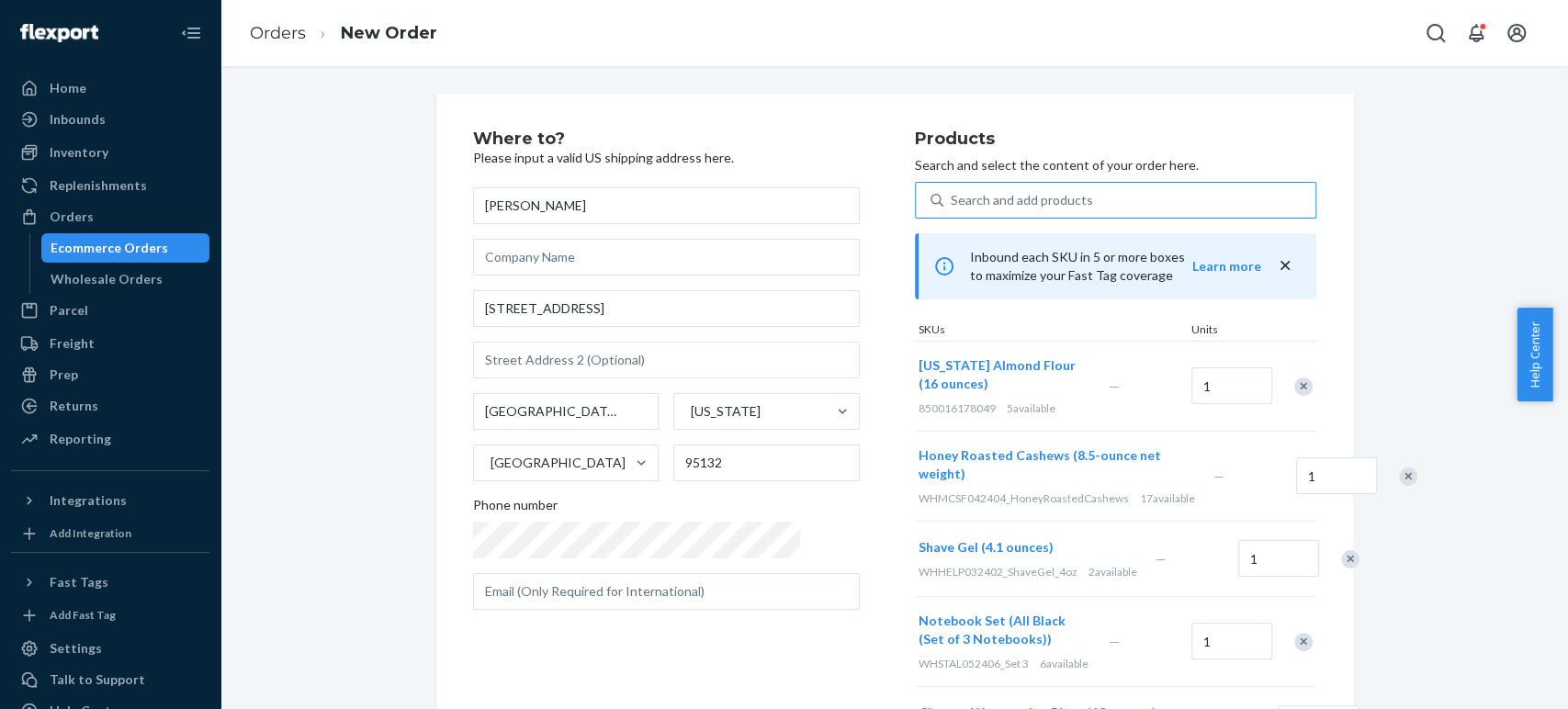
click at [705, 644] on div "Where to? Please input a valid US shipping address here. Trang Nguyen 3511 Tele…" at bounding box center [694, 618] width 442 height 977
click at [1036, 199] on div "Search and add products" at bounding box center [1129, 201] width 372 height 33
click at [952, 199] on input "Search and add products" at bounding box center [951, 201] width 2 height 18
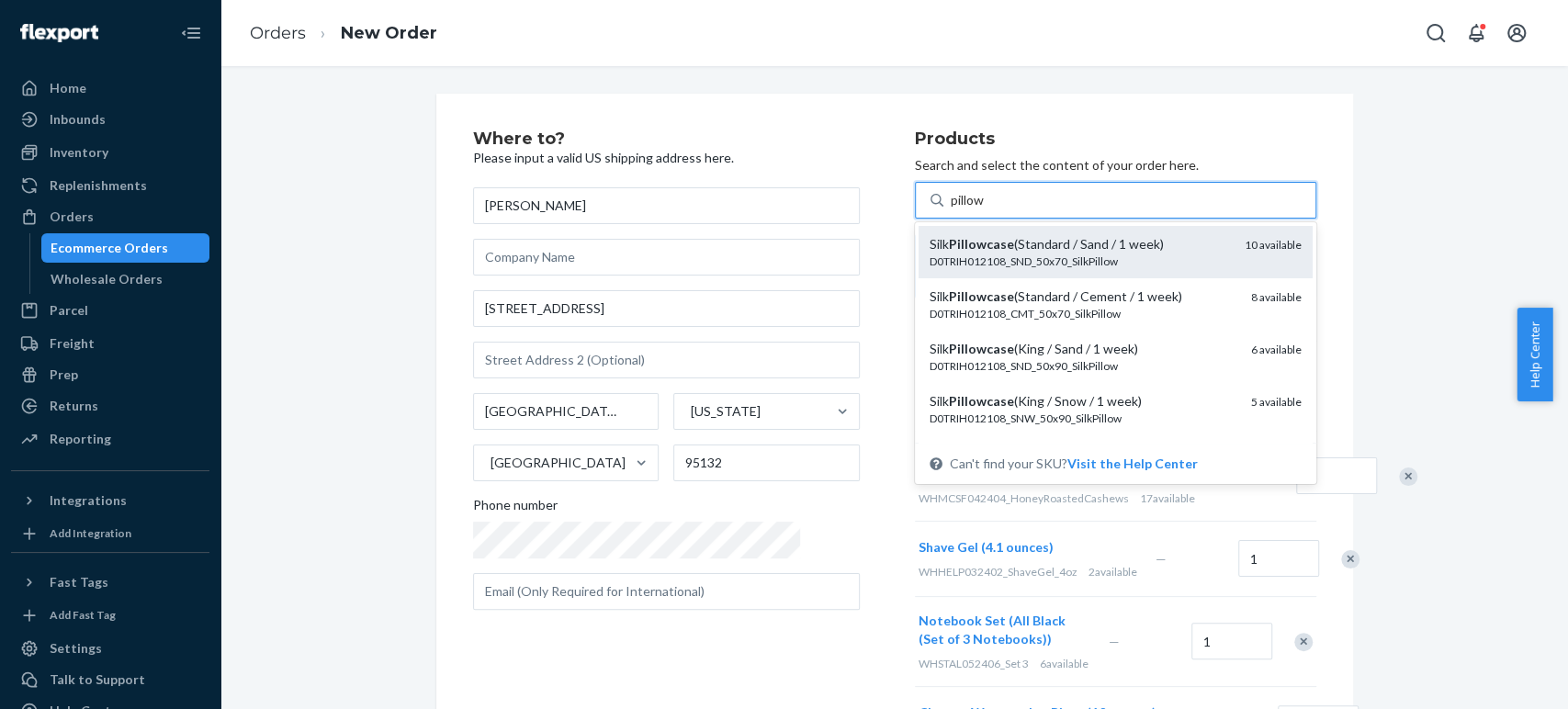
click at [1002, 249] on div "Silk Pillowcase (Standard / Sand / 1 week)" at bounding box center [1079, 244] width 300 height 18
click at [986, 210] on input "pillow" at bounding box center [968, 201] width 36 height 18
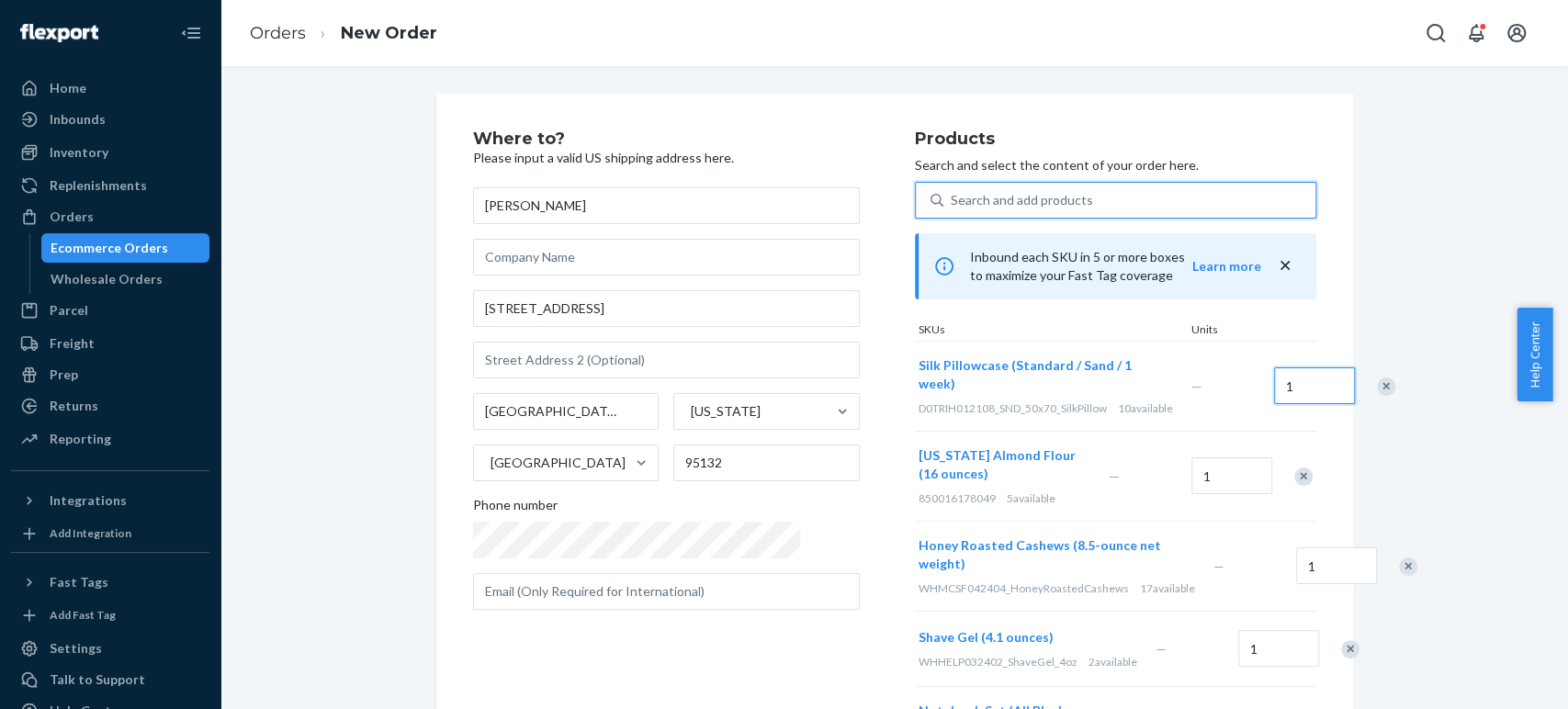
click at [1274, 395] on input "1" at bounding box center [1314, 385] width 80 height 37
click at [950, 195] on div "Search and add products" at bounding box center [1022, 201] width 142 height 18
click at [950, 195] on input "0 results available. Use Up and Down to choose options, press Enter to select t…" at bounding box center [951, 201] width 2 height 18
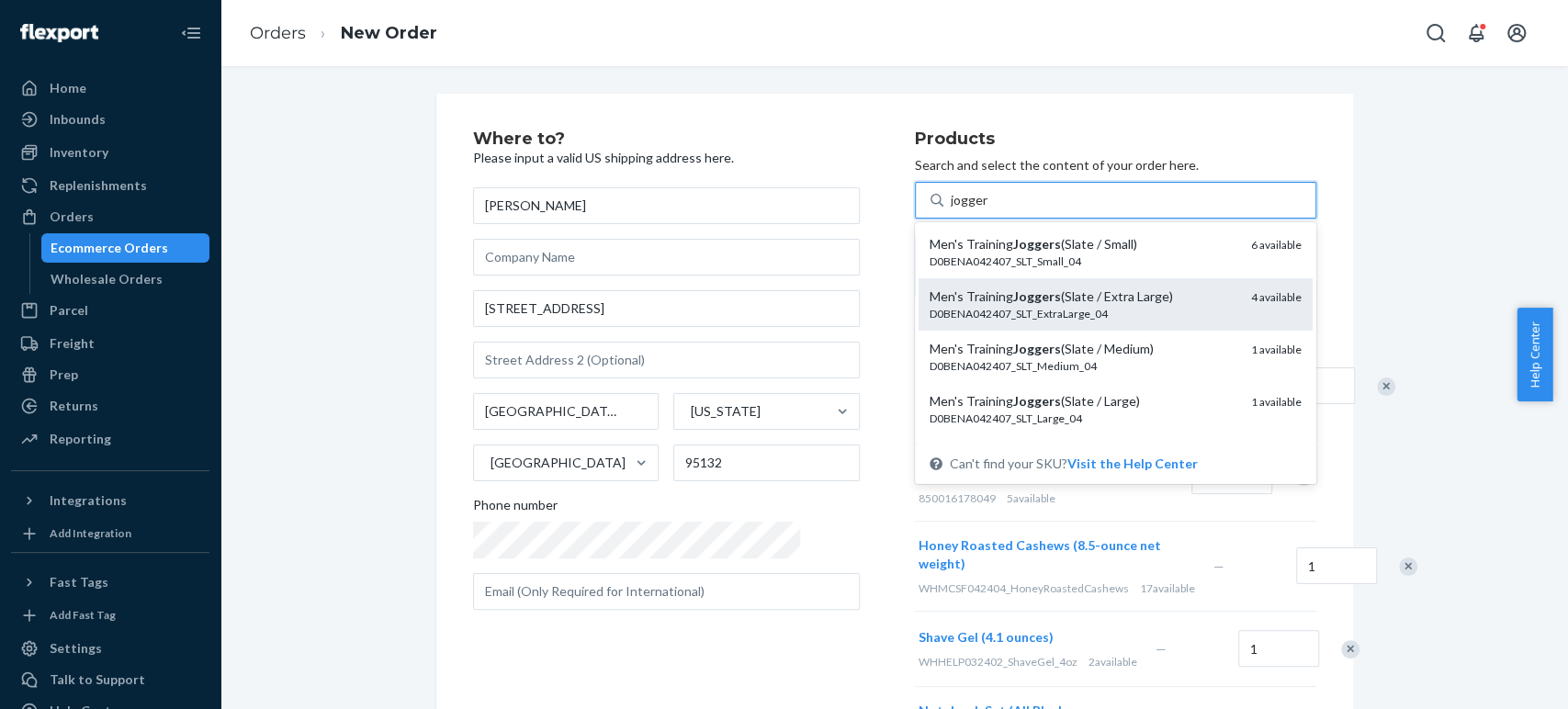
click at [985, 306] on div "D0BENA042407_SLT_ExtraLarge_04" at bounding box center [1083, 313] width 307 height 16
click at [985, 210] on input "jogger" at bounding box center [969, 201] width 38 height 18
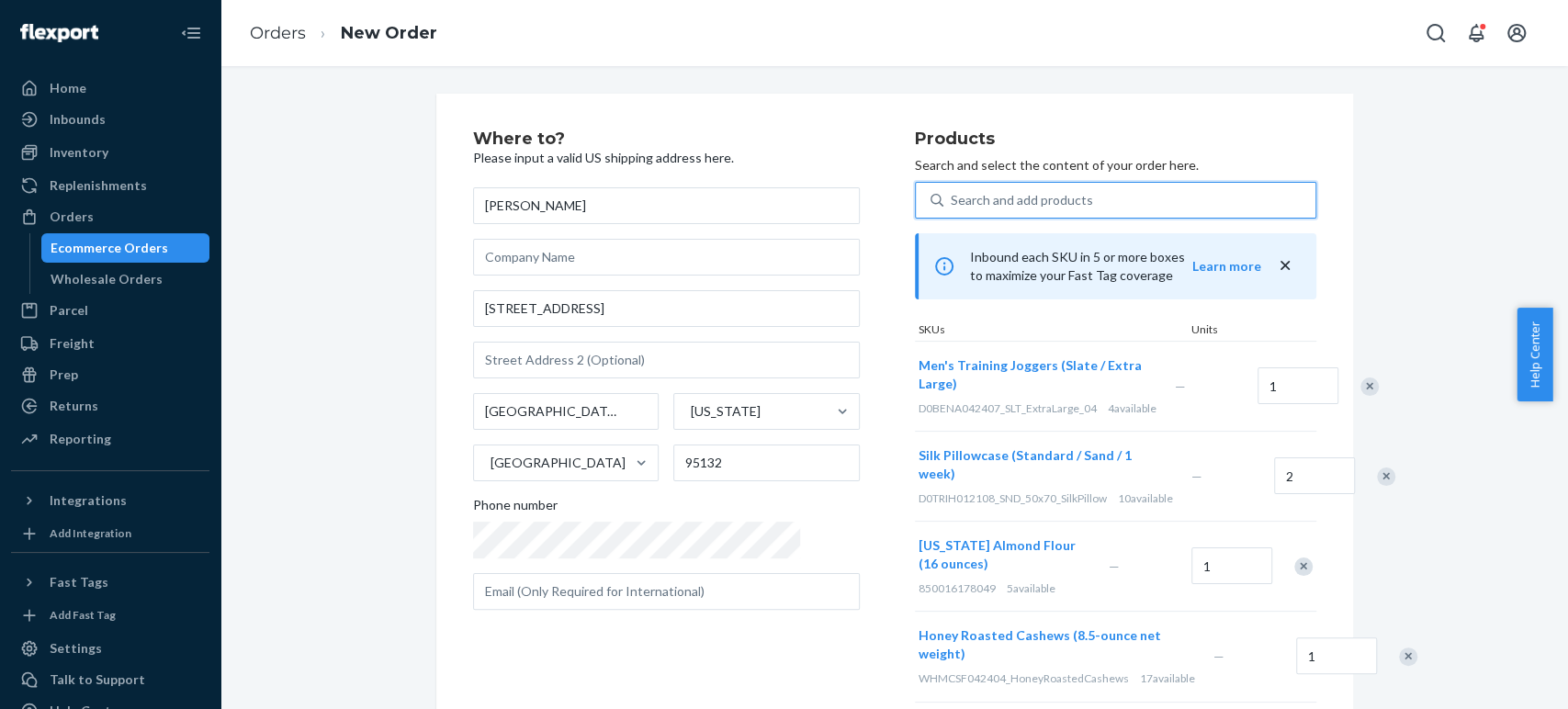
click at [950, 206] on div "Search and add products" at bounding box center [1022, 201] width 142 height 18
click at [950, 206] on input "0 results available. Use Up and Down to choose options, press Enter to select t…" at bounding box center [951, 201] width 2 height 18
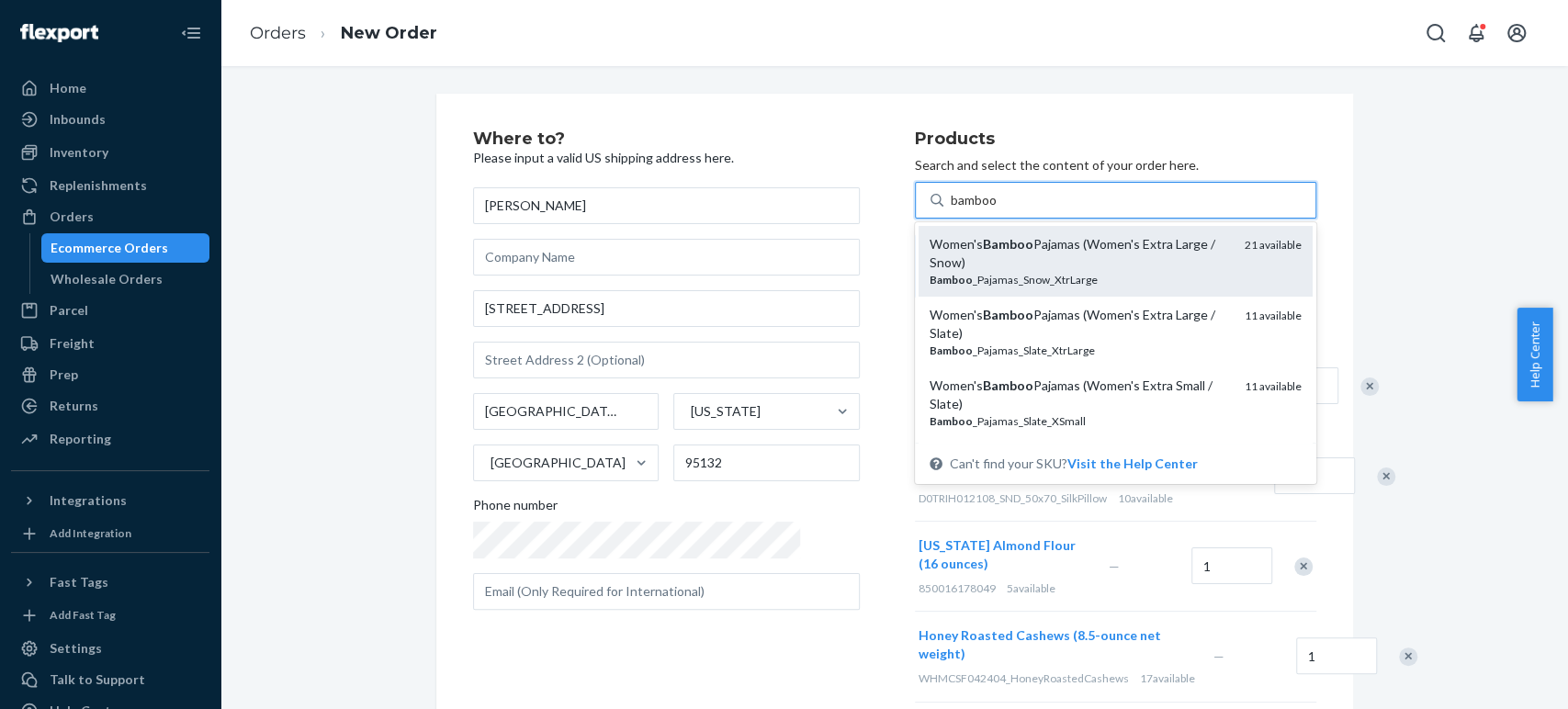
click at [983, 245] on em "Bamboo" at bounding box center [1008, 243] width 51 height 16
click at [950, 210] on input "bamboo" at bounding box center [974, 201] width 48 height 18
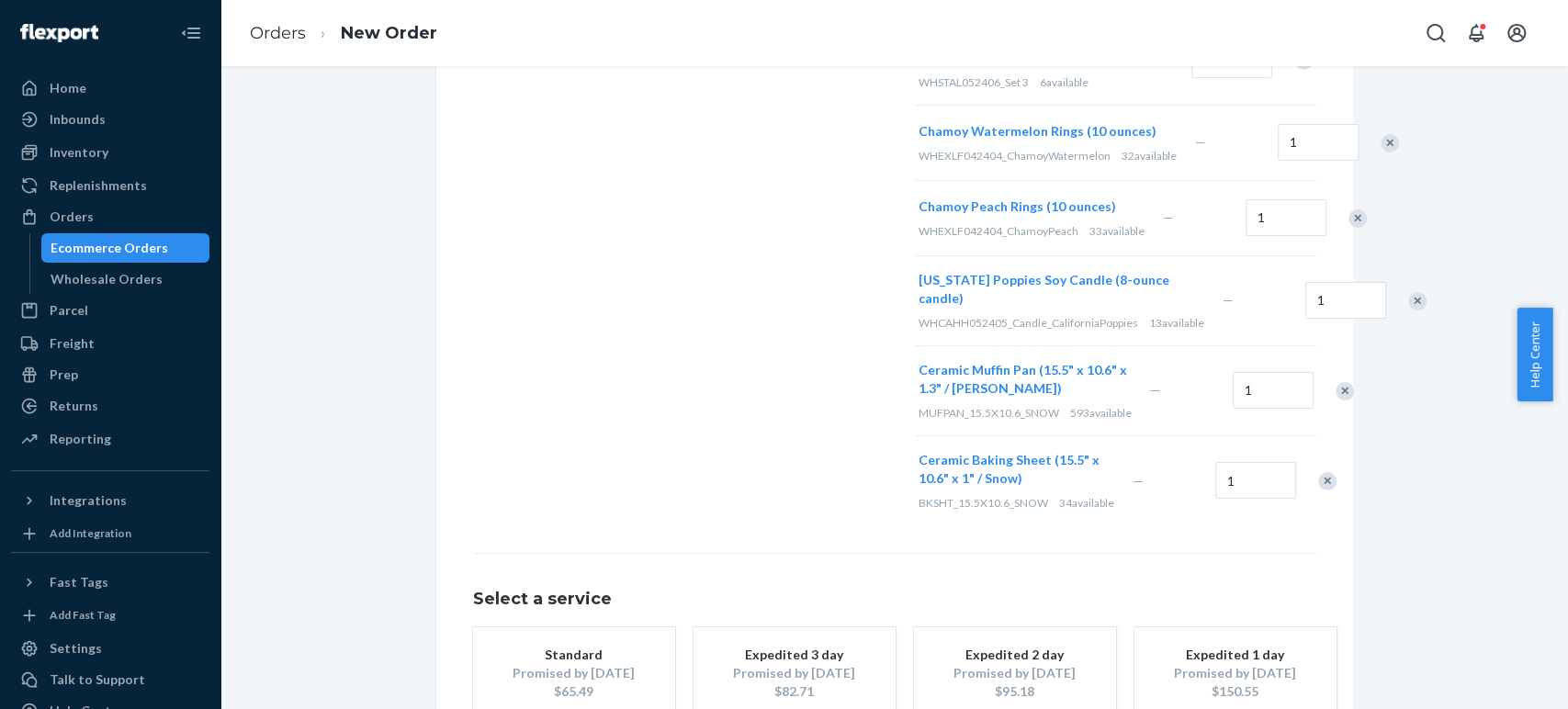
scroll to position [1021, 0]
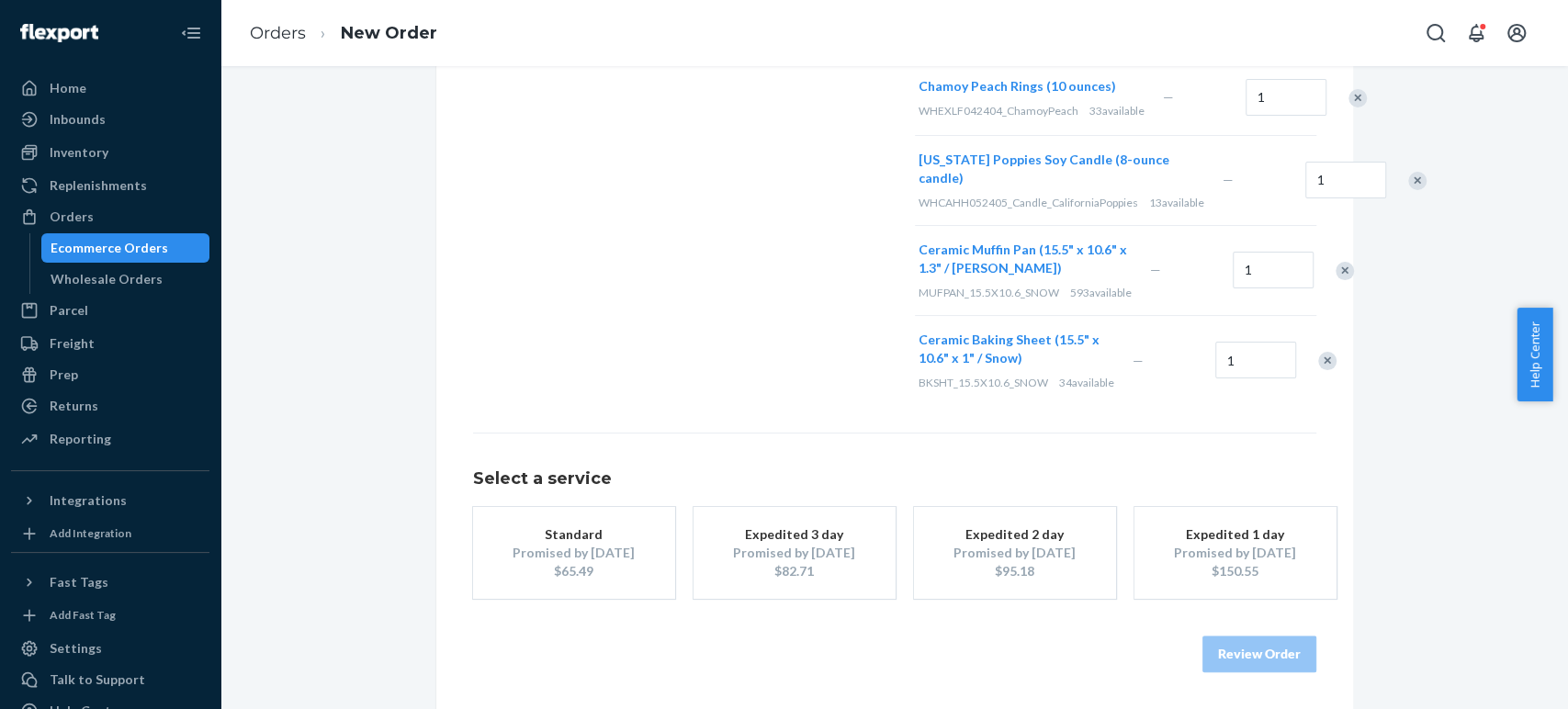
click at [571, 544] on div "Standard" at bounding box center [573, 534] width 147 height 18
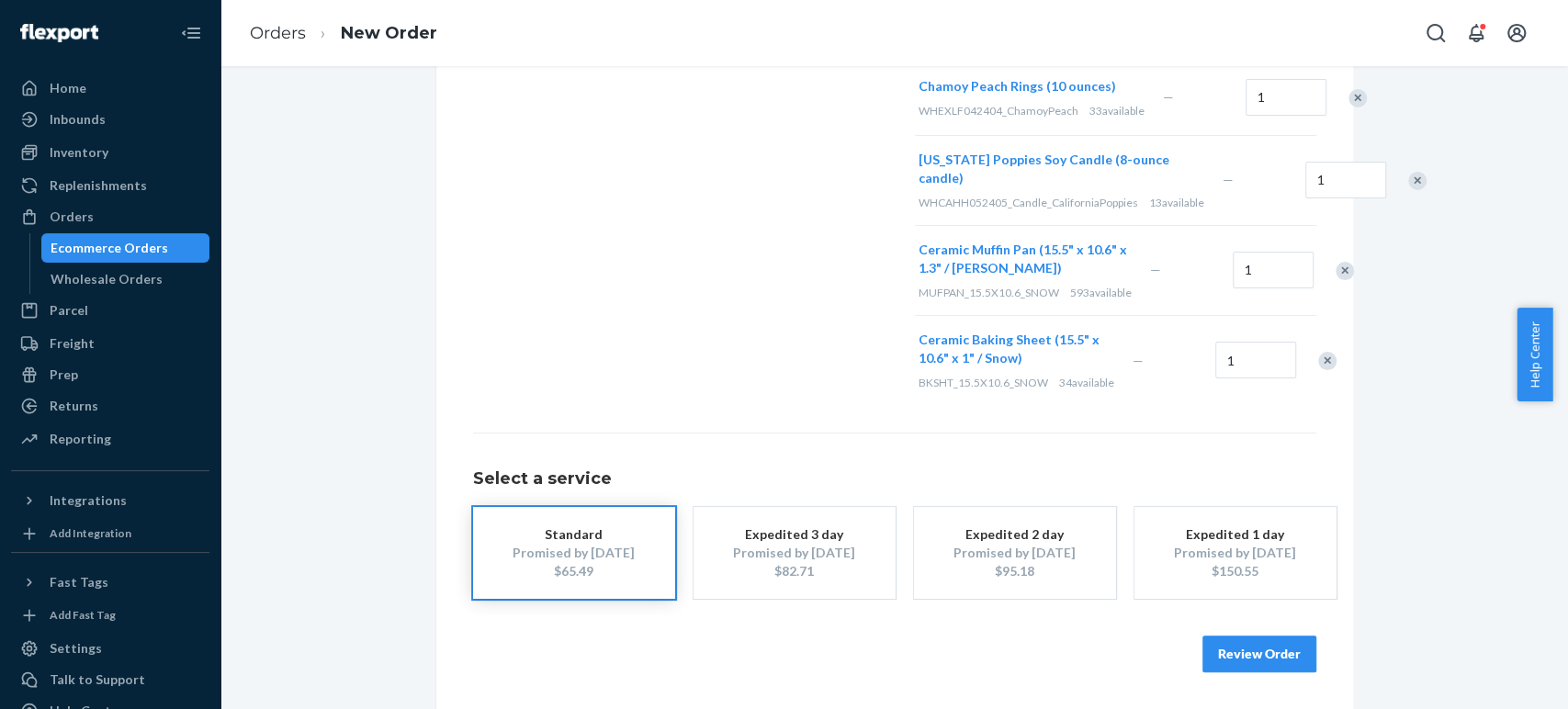
click at [1238, 667] on button "Review Order" at bounding box center [1259, 654] width 114 height 37
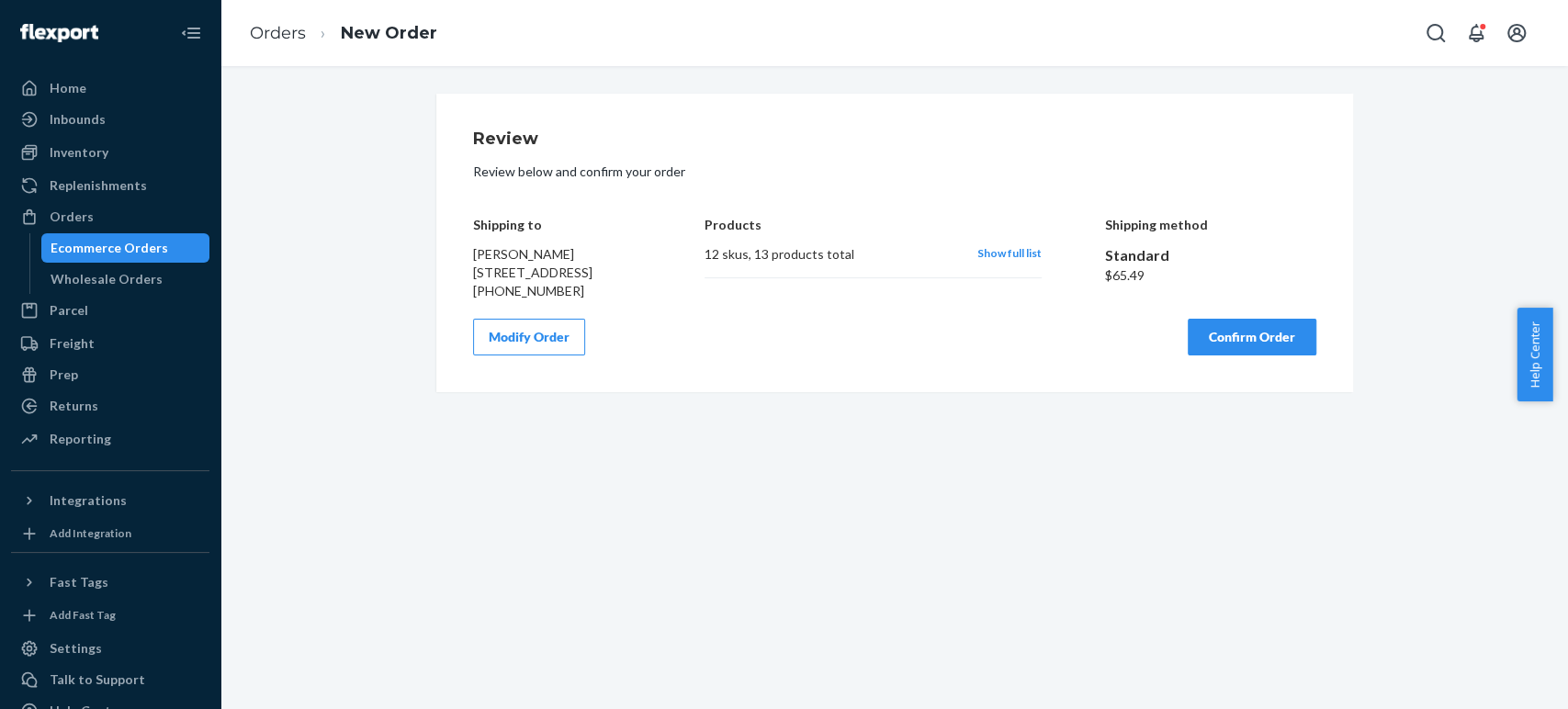
scroll to position [0, 0]
click at [782, 323] on div "Review Review below and confirm your order Shipping to Trang Nguyen 3511 Telegr…" at bounding box center [895, 242] width 843 height 225
click at [1218, 374] on div "Review Review below and confirm your order Shipping to Trang Nguyen 3511 Telegr…" at bounding box center [895, 242] width 917 height 299
click at [1222, 355] on button "Confirm Order" at bounding box center [1252, 337] width 129 height 37
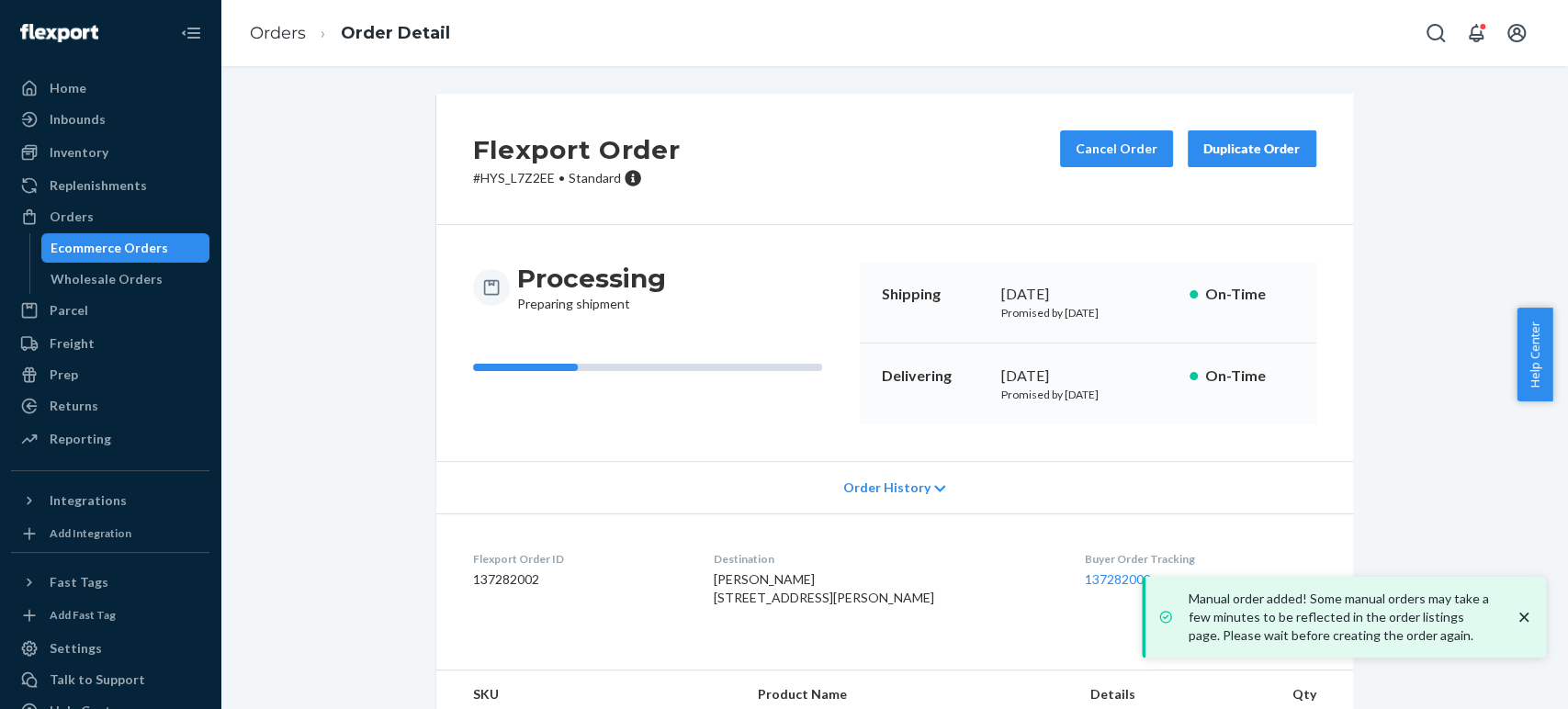
click at [493, 179] on p "# HYS_L7Z2EE • Standard" at bounding box center [577, 178] width 208 height 18
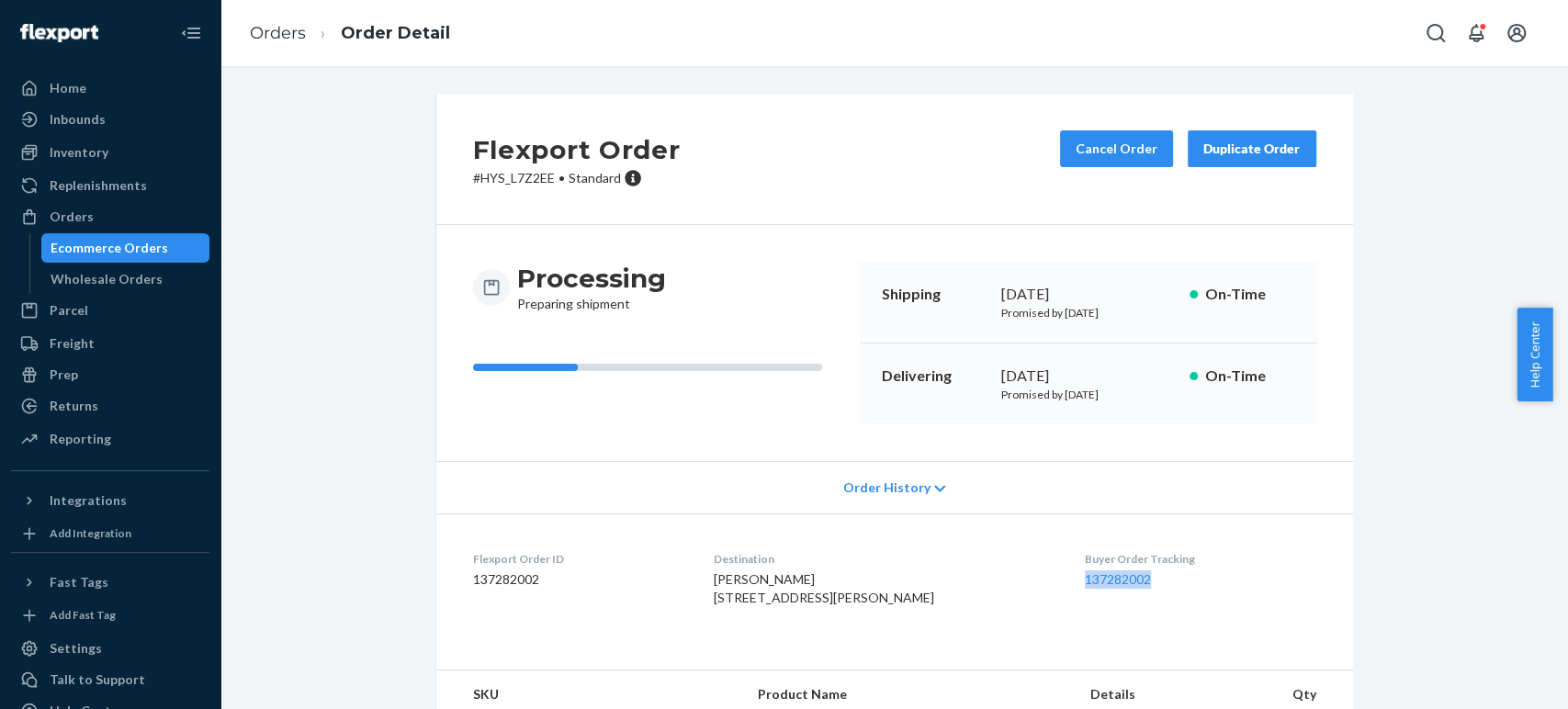
drag, startPoint x: 1127, startPoint y: 573, endPoint x: 1051, endPoint y: 584, distance: 76.8
click at [1051, 584] on dl "Flexport Order ID 137282002 Destination Trang Nguyen 3511 Telegraph Dr San Jose…" at bounding box center [895, 581] width 917 height 138
click at [1084, 577] on link "137282002" at bounding box center [1118, 579] width 67 height 16
click at [70, 216] on div "Orders" at bounding box center [72, 217] width 44 height 18
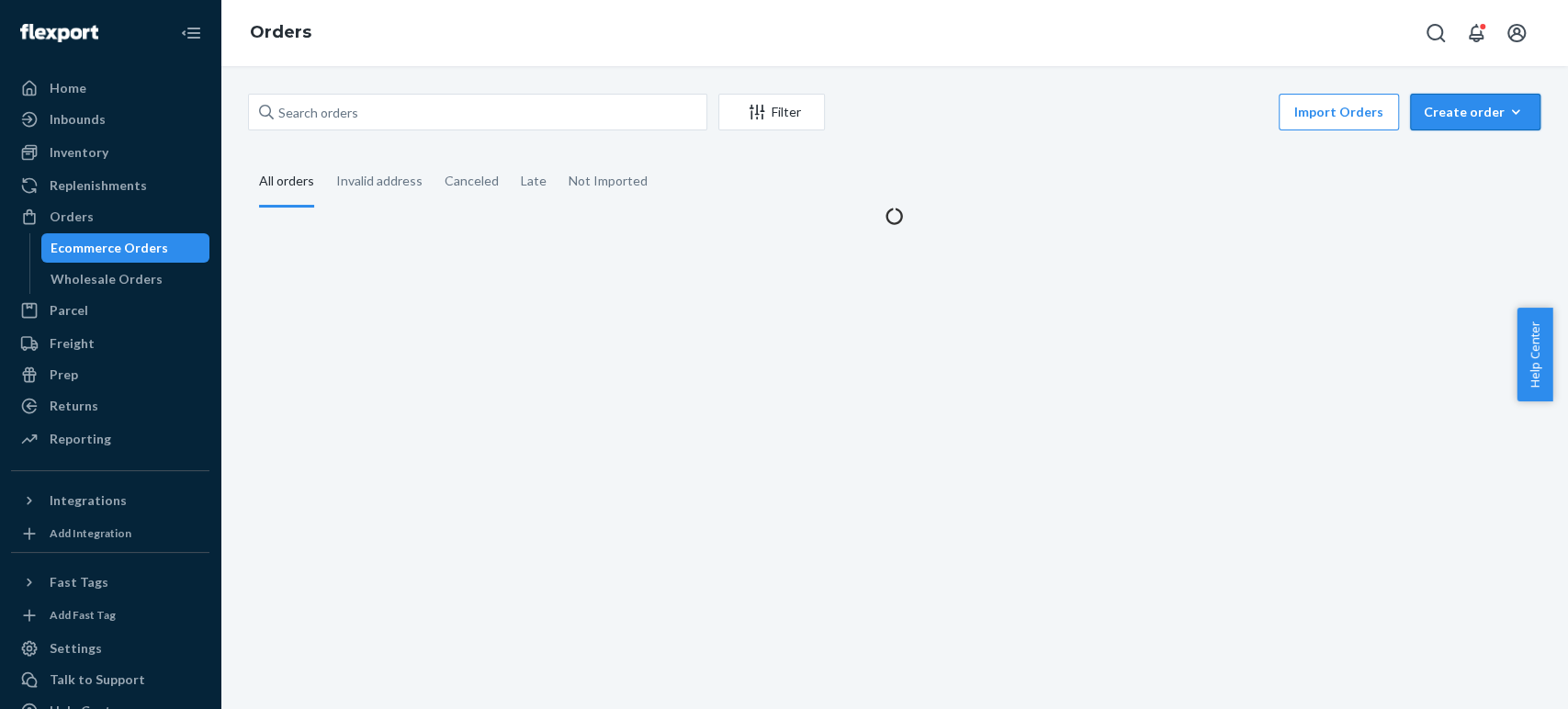
click at [1436, 109] on div "Create order" at bounding box center [1475, 112] width 103 height 18
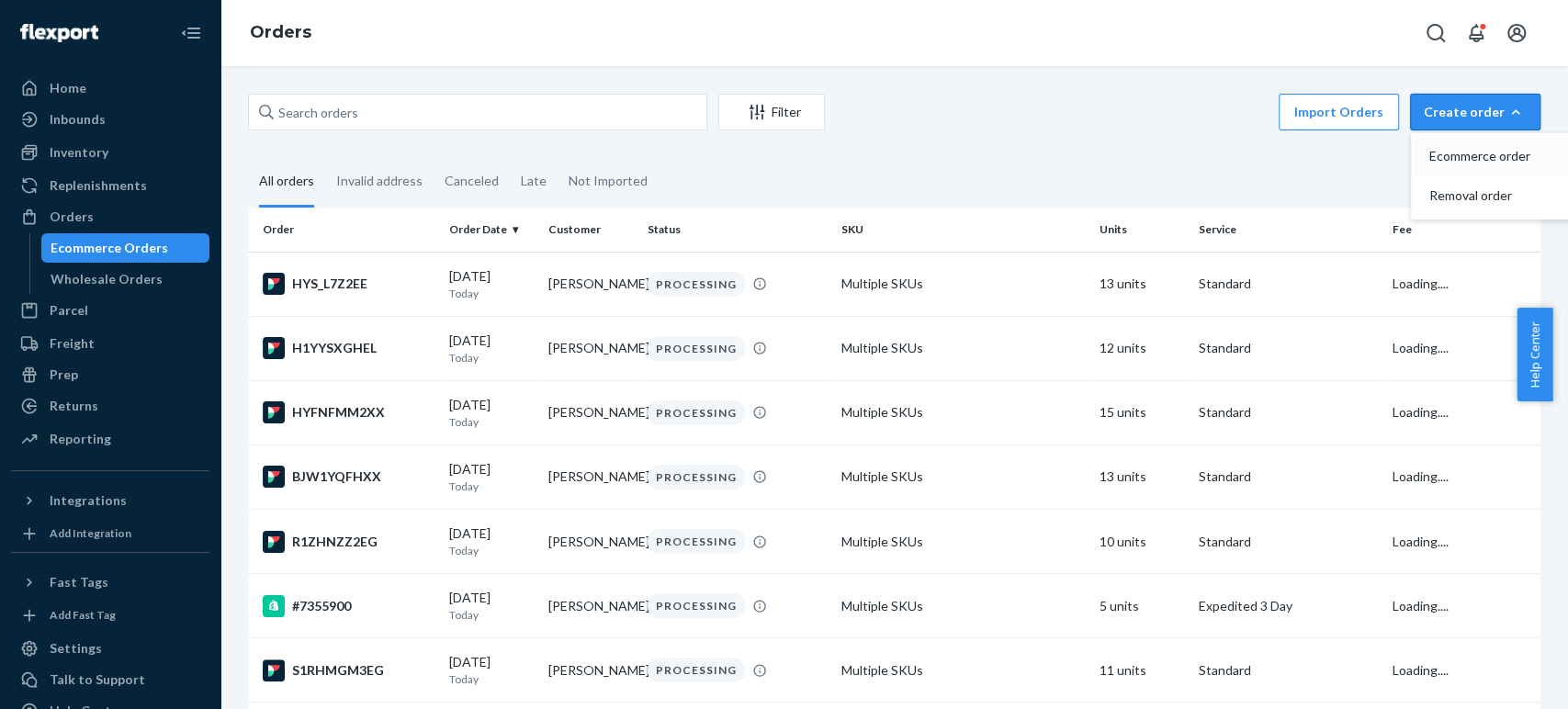
click at [1429, 154] on span "Ecommerce order" at bounding box center [1486, 156] width 114 height 13
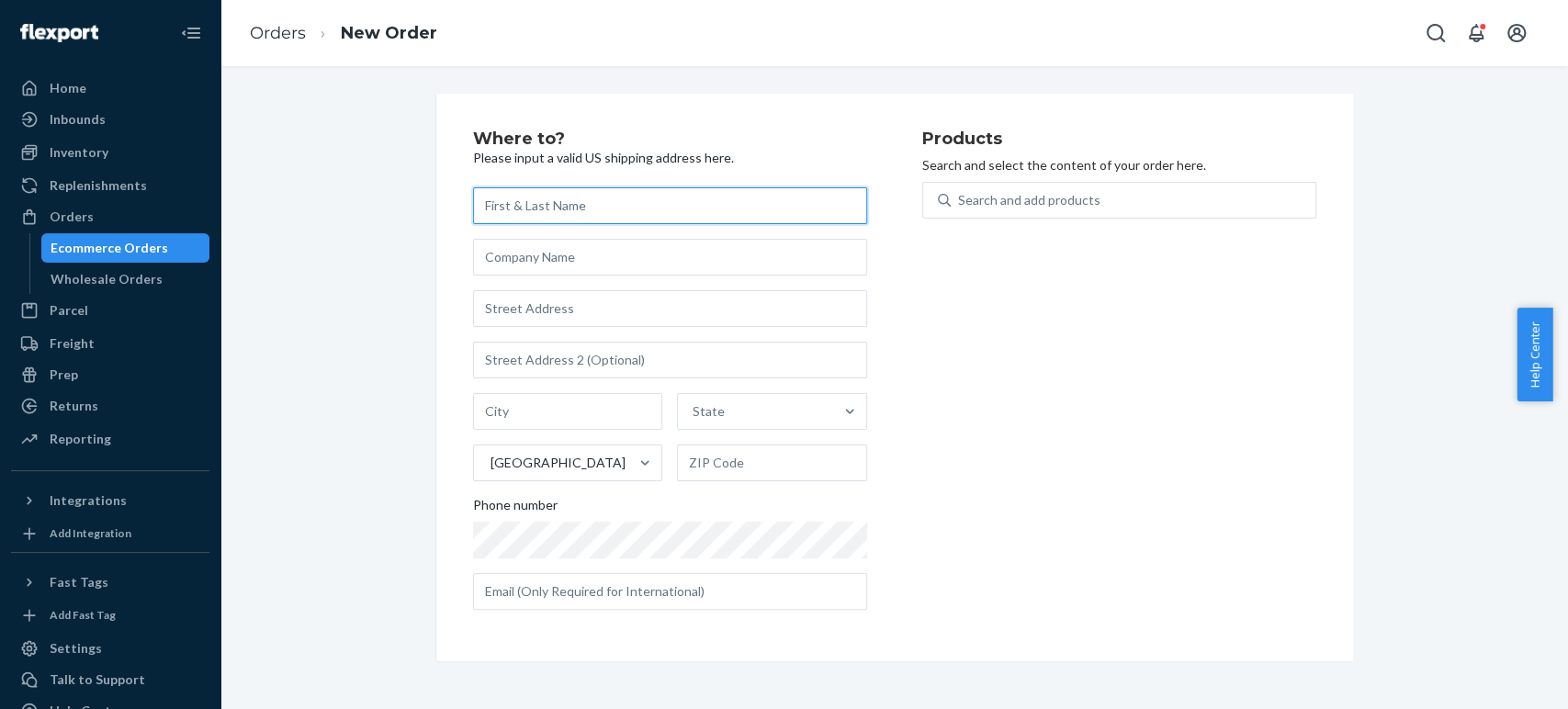
click at [514, 204] on input "text" at bounding box center [670, 206] width 394 height 37
paste input "Josie Duffy Rice"
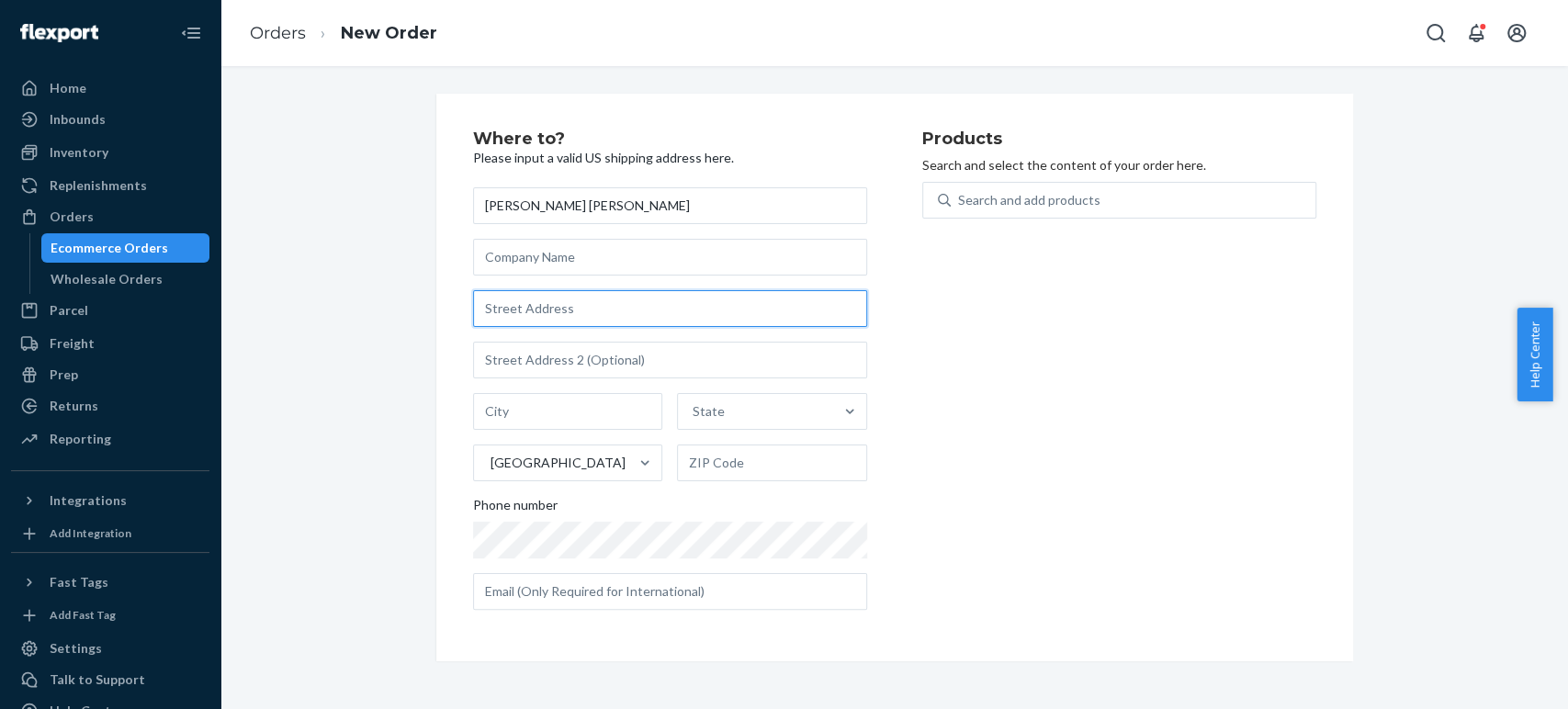
click at [557, 318] on input "text" at bounding box center [670, 309] width 394 height 37
paste input "2830 Dale Creek Dr NW Atlanta GA 30318 United States"
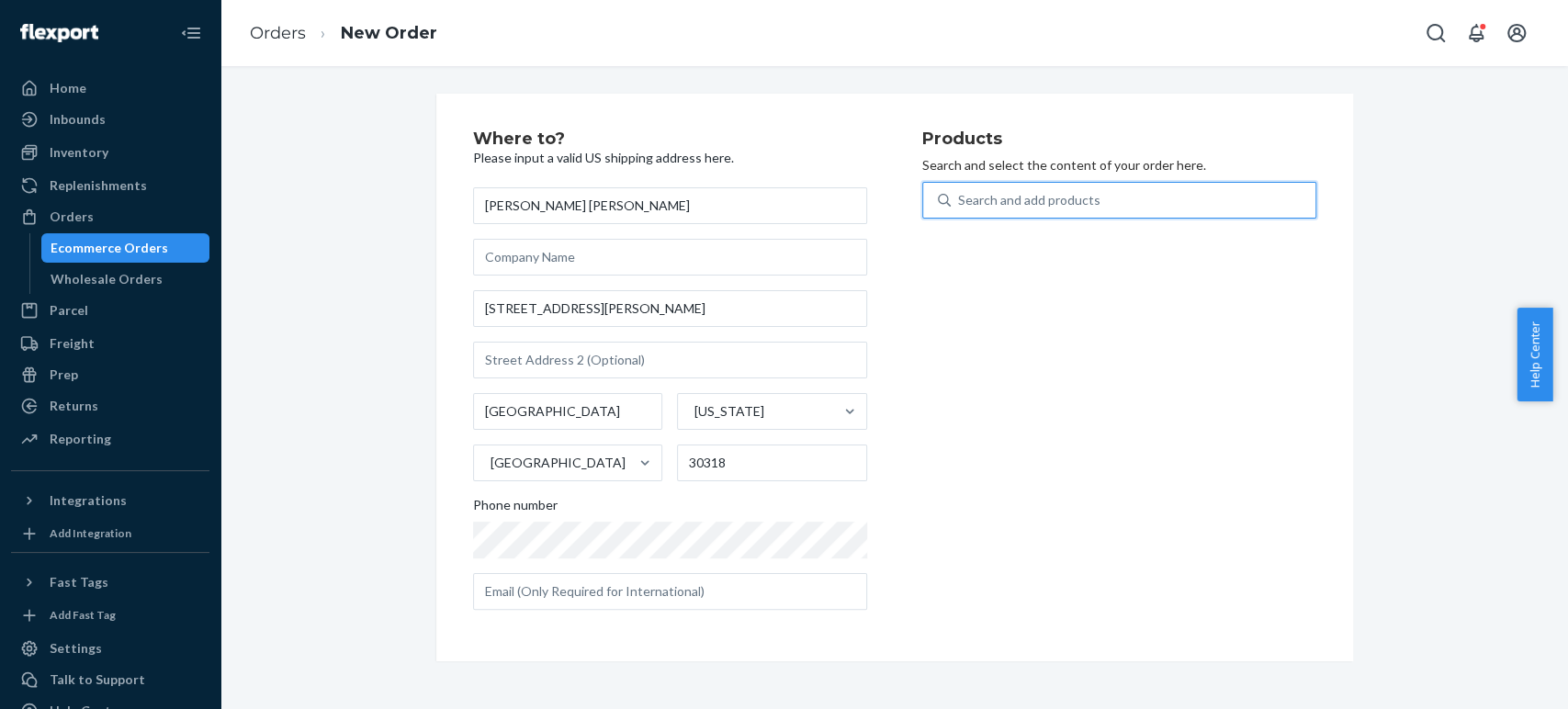
click at [958, 194] on div "Search and add products" at bounding box center [1029, 201] width 142 height 18
click at [958, 194] on input "0 results available. Use Up and Down to choose options, press Enter to select t…" at bounding box center [959, 201] width 2 height 18
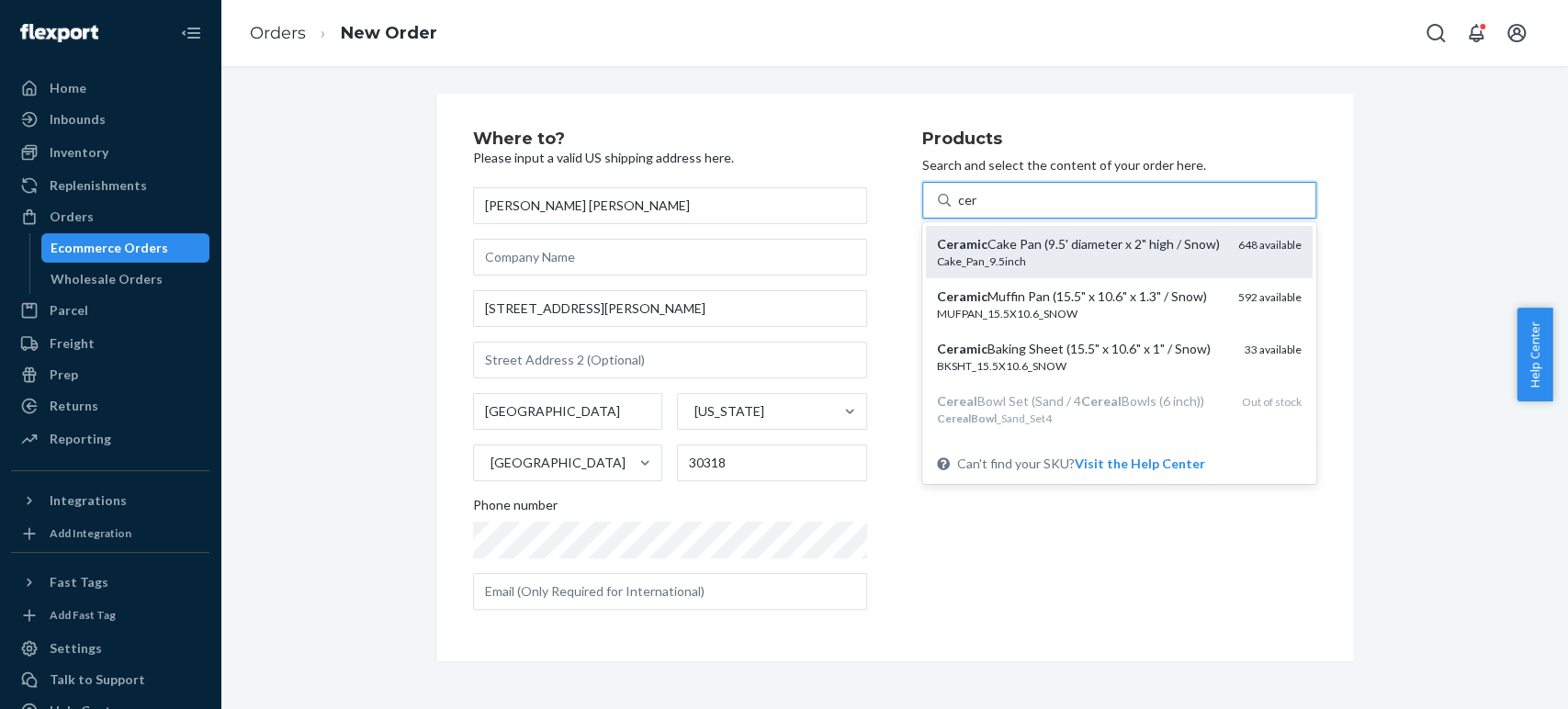
click at [962, 253] on div "Ceramic Cake Pan (9.5' diameter x 2" high / Snow)" at bounding box center [1080, 244] width 287 height 18
click at [962, 210] on input "cer" at bounding box center [968, 201] width 20 height 18
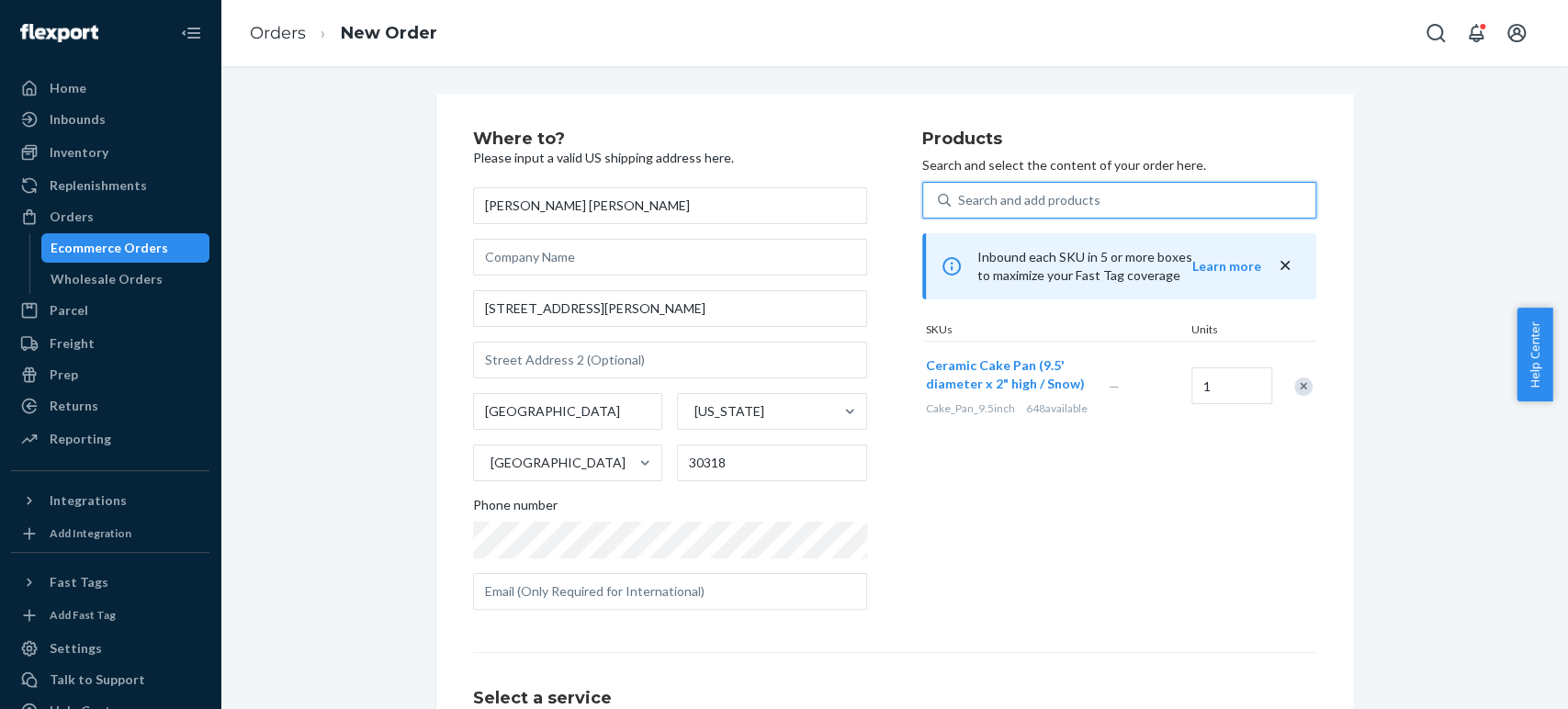
click at [970, 207] on div "Search and add products" at bounding box center [1029, 201] width 142 height 18
click at [960, 207] on input "0 results available. Use Up and Down to choose options, press Enter to select t…" at bounding box center [959, 201] width 2 height 18
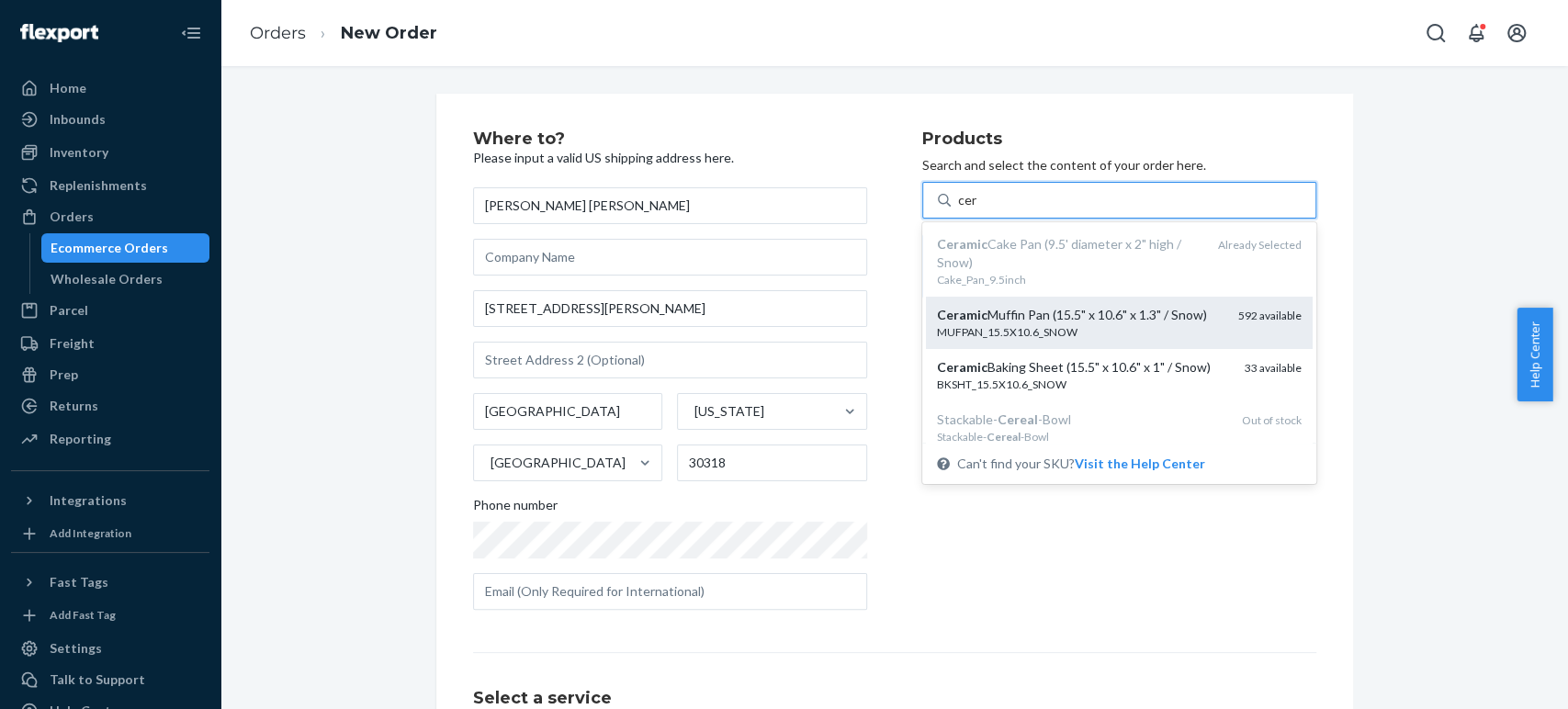
click at [974, 326] on div "MUFPAN_15.5X10.6_SNOW" at bounding box center [1080, 332] width 287 height 16
click at [974, 210] on input "cer" at bounding box center [968, 201] width 20 height 18
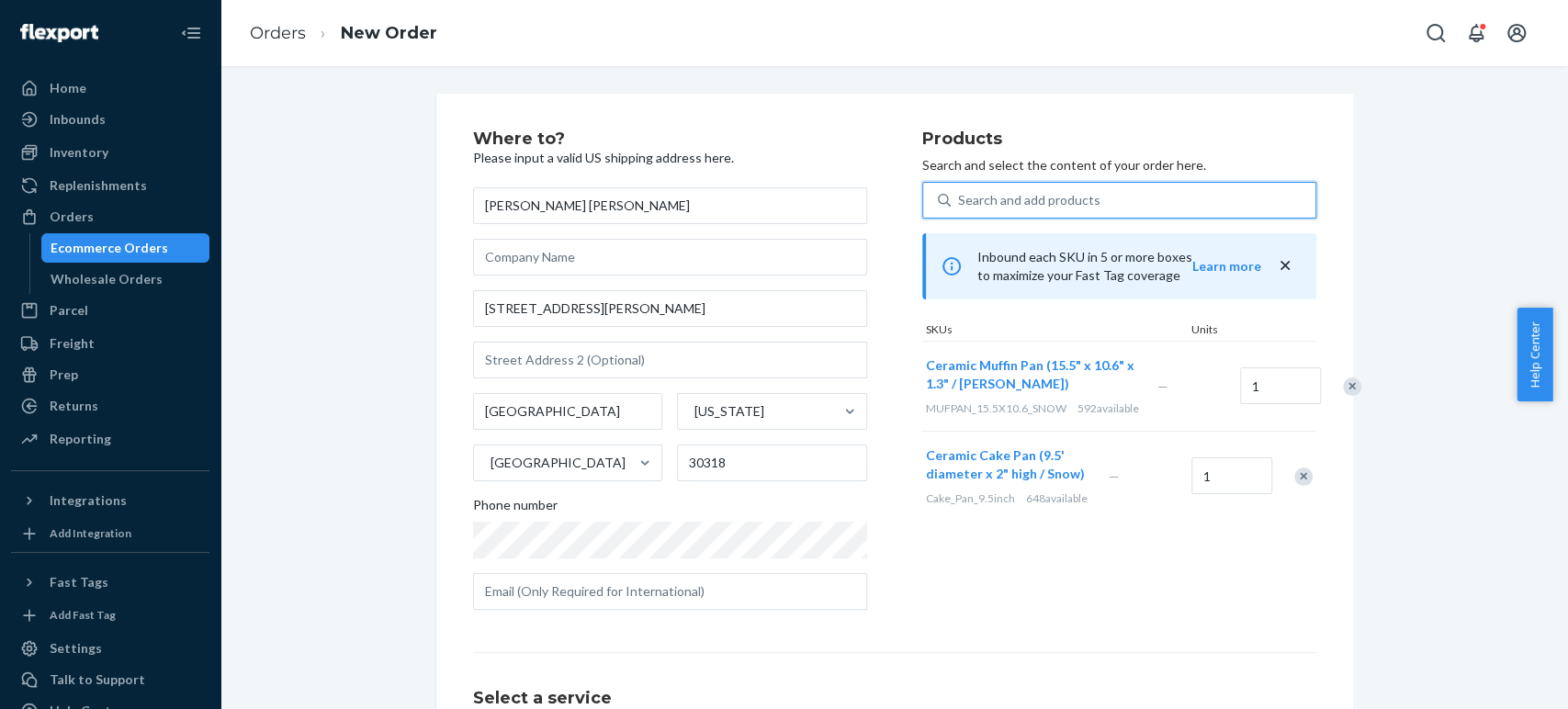
click at [970, 189] on div "Search and add products" at bounding box center [1133, 201] width 364 height 33
click at [960, 191] on input "0 results available. Use Up and Down to choose options, press Enter to select t…" at bounding box center [959, 201] width 2 height 18
click at [973, 200] on div "Search and add products" at bounding box center [1029, 201] width 142 height 18
click at [960, 200] on input "0 results available. Use Up and Down to choose options, press Enter to select t…" at bounding box center [959, 201] width 2 height 18
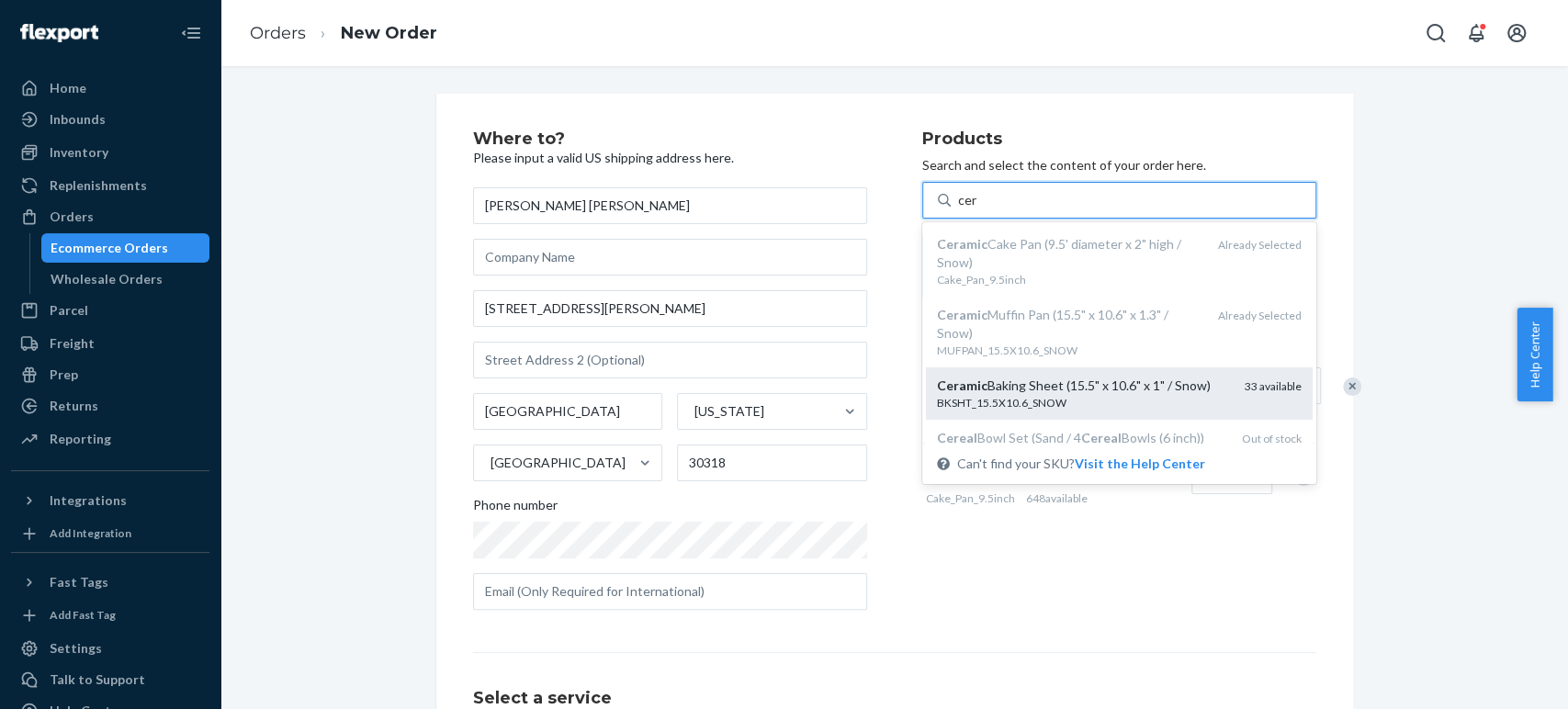
click at [991, 399] on div "BKSHT_15.5X10.6_SNOW" at bounding box center [1083, 402] width 293 height 16
click at [978, 210] on input "cer" at bounding box center [968, 201] width 20 height 18
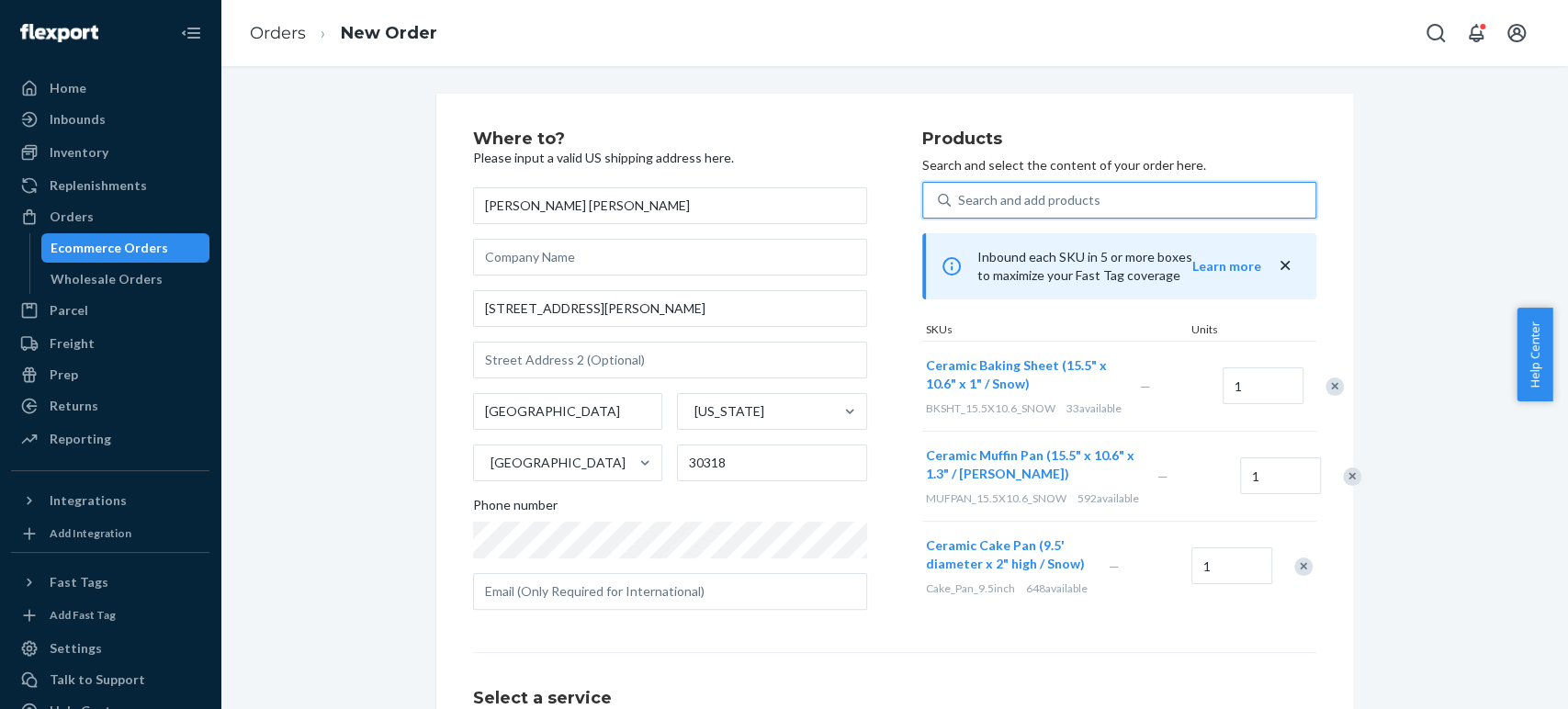
drag, startPoint x: 960, startPoint y: 198, endPoint x: 962, endPoint y: 208, distance: 10.2
click at [960, 199] on div "Search and add products" at bounding box center [1029, 201] width 142 height 18
click at [960, 199] on input "0 results available. Select is focused ,type to refine list, press Down to open…" at bounding box center [959, 201] width 2 height 18
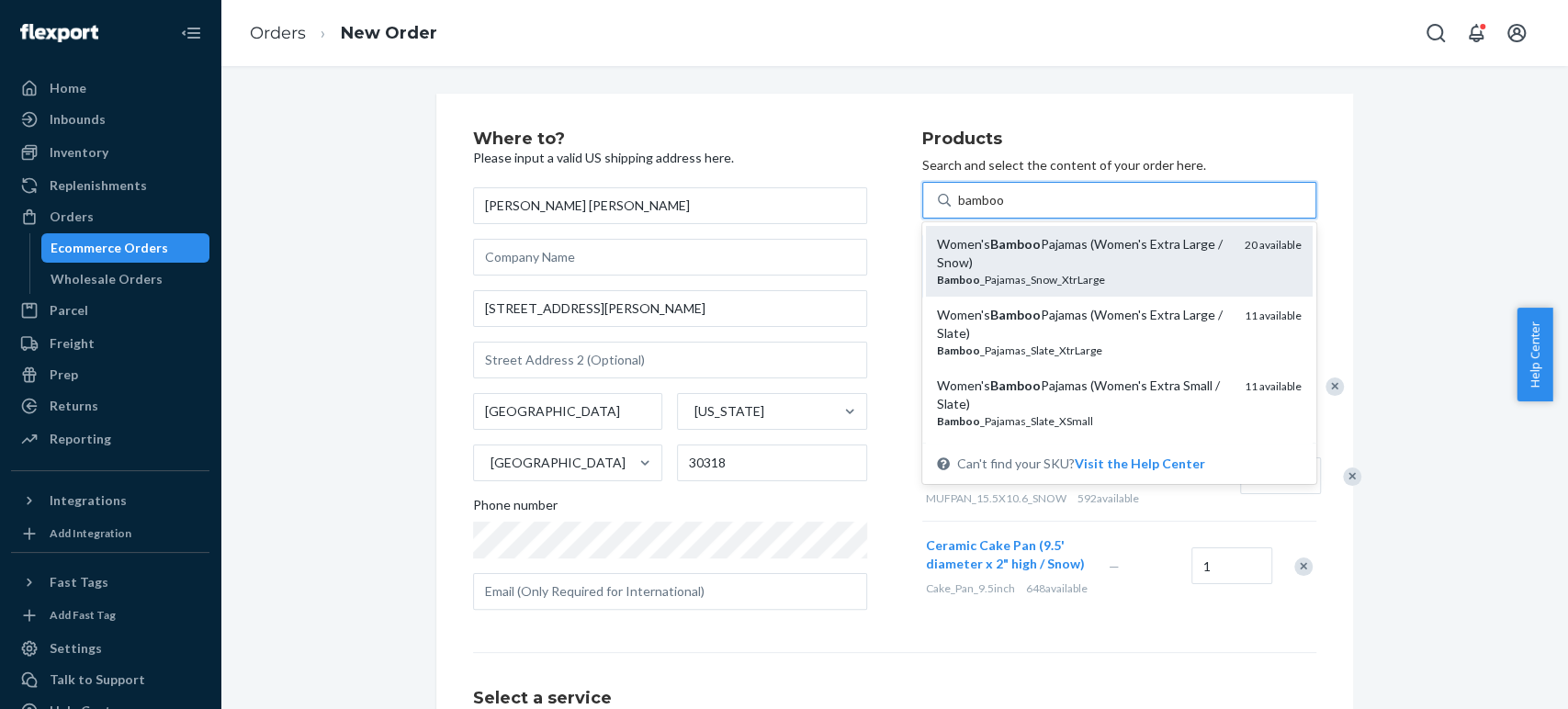
click at [969, 277] on em "Bamboo" at bounding box center [958, 279] width 43 height 14
click at [969, 210] on input "bamboo" at bounding box center [982, 201] width 48 height 18
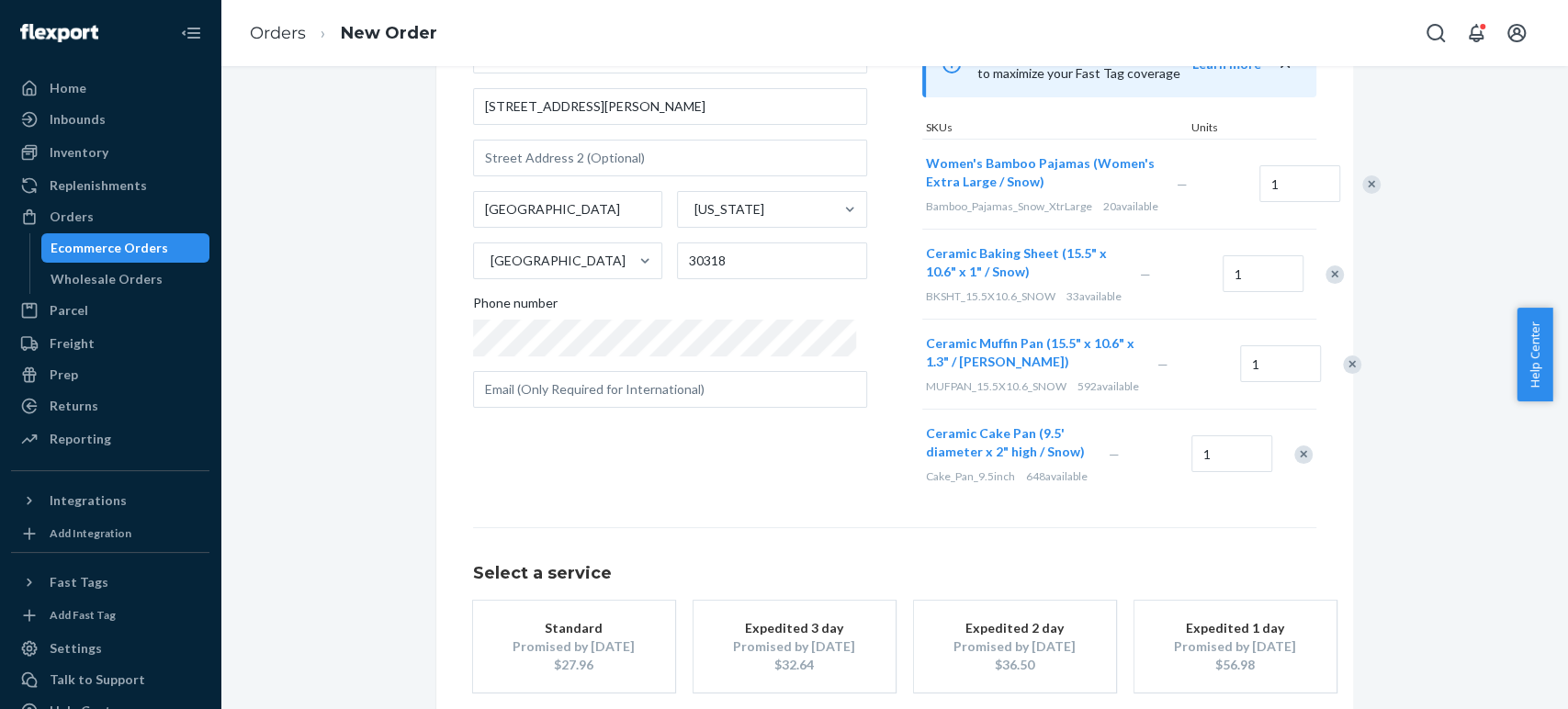
scroll to position [204, 0]
click at [772, 480] on div "Where to? Please input a valid US shipping address here. Josie Duffy Rice 2830 …" at bounding box center [698, 213] width 449 height 571
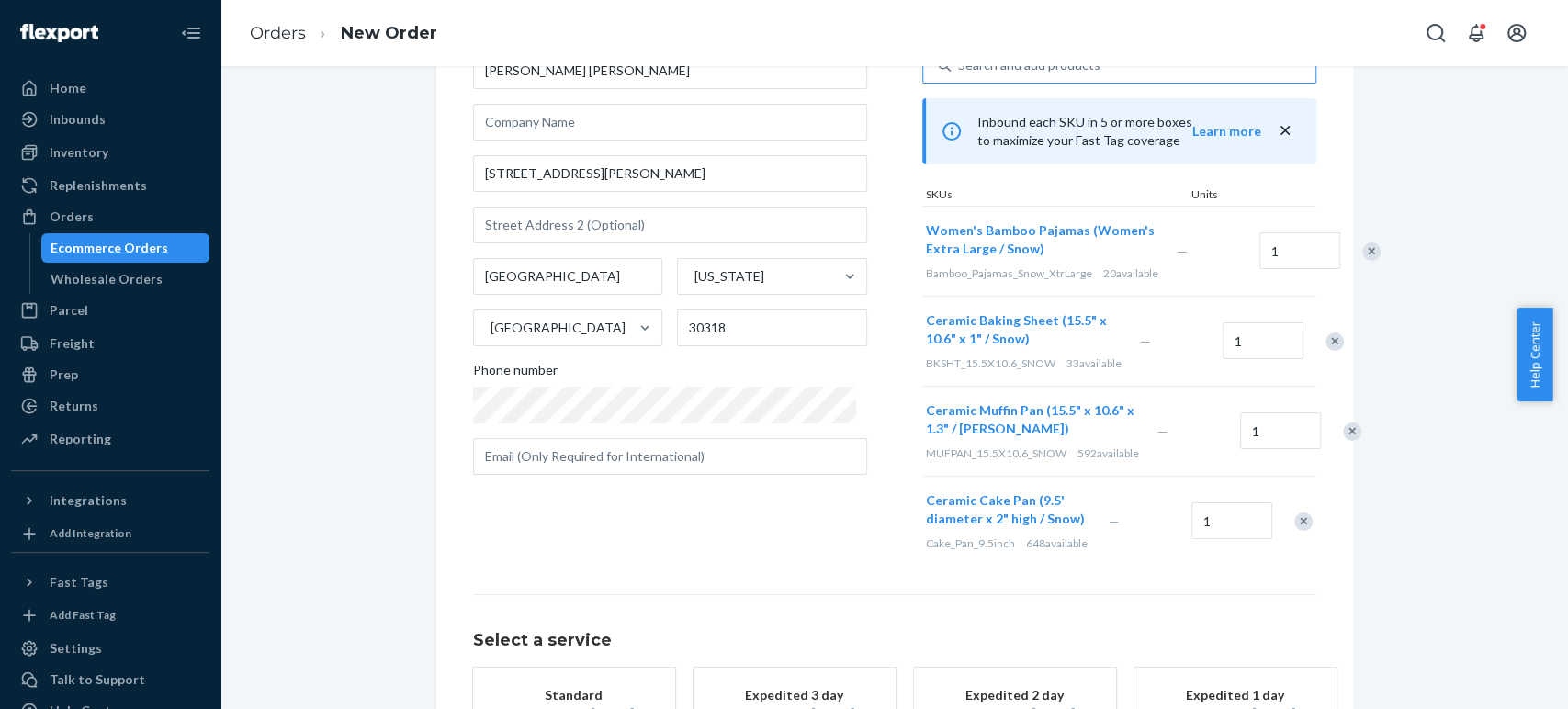
scroll to position [0, 0]
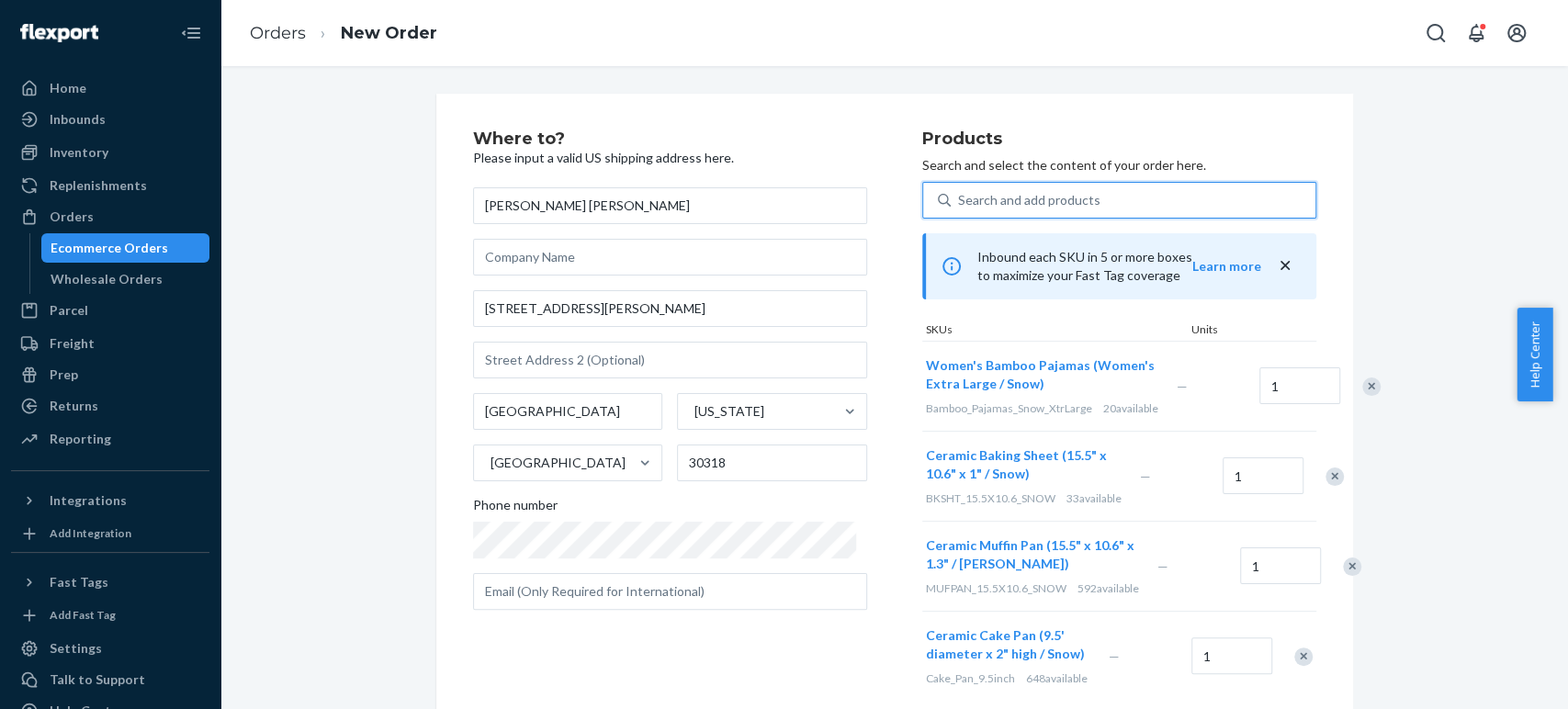
click at [958, 202] on div "Search and add products" at bounding box center [1029, 201] width 142 height 18
click at [958, 202] on input "0 results available. Use Up and Down to choose options, press Enter to select t…" at bounding box center [959, 201] width 2 height 18
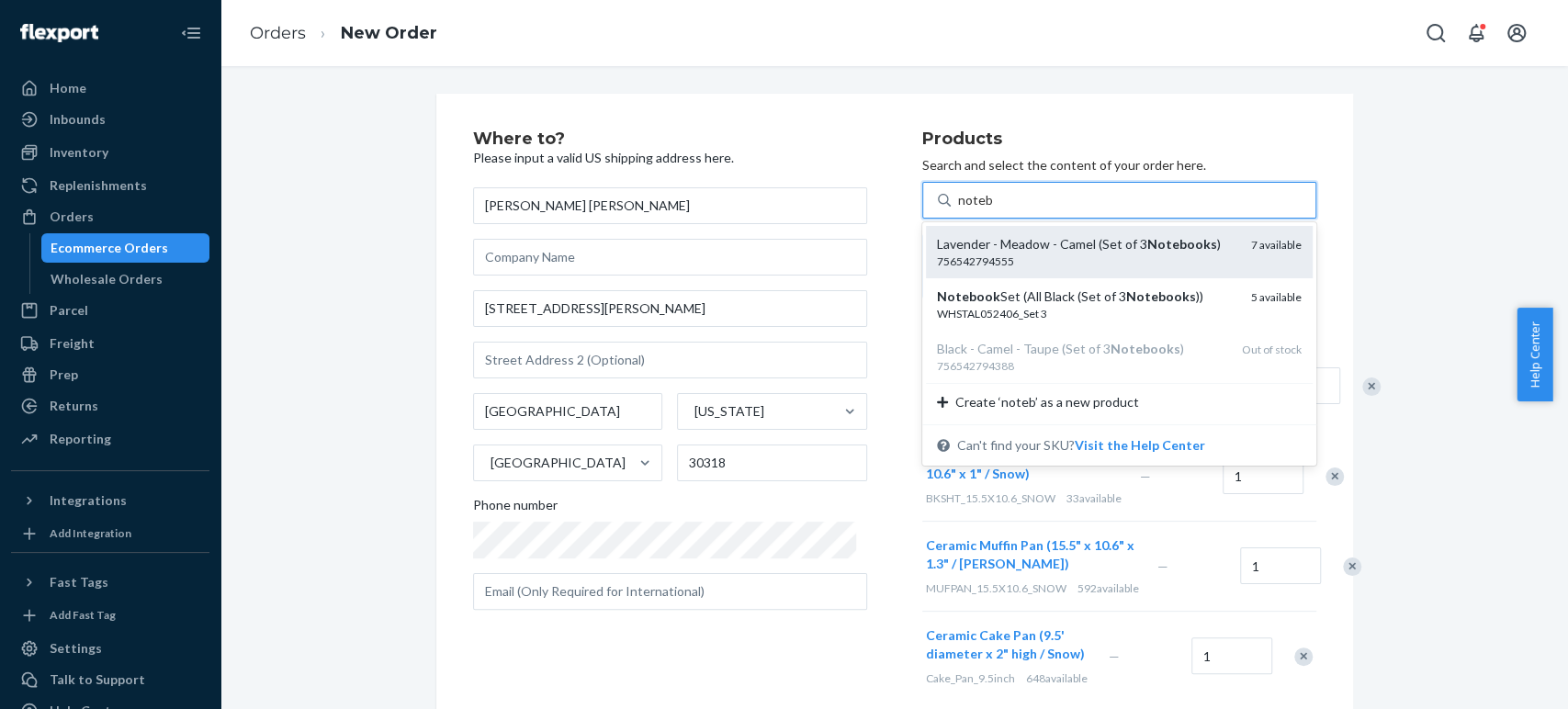
click at [949, 263] on div "756542794555" at bounding box center [1086, 261] width 300 height 16
click at [958, 210] on input "noteb" at bounding box center [975, 201] width 35 height 18
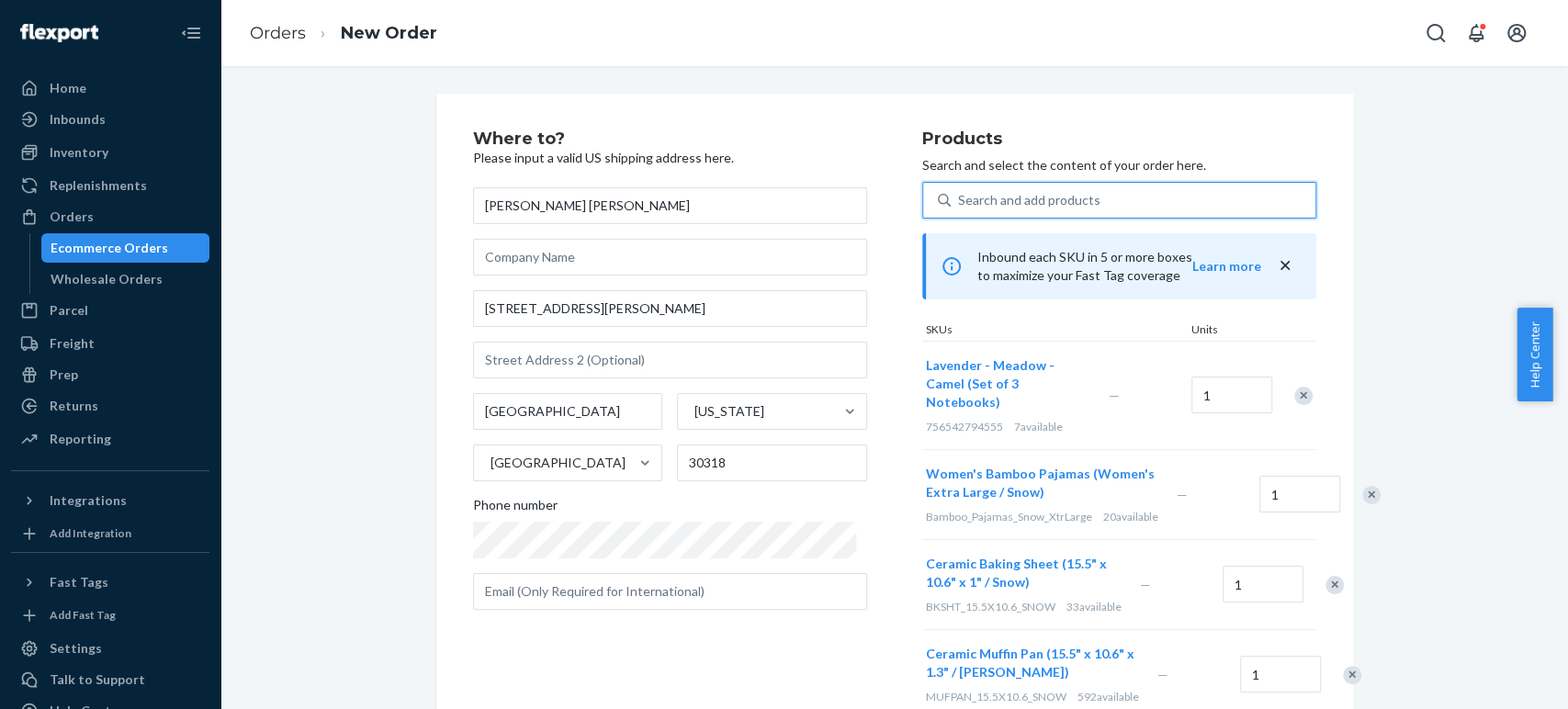
click at [1025, 197] on div "Search and add products" at bounding box center [1029, 201] width 142 height 18
click at [960, 197] on input "0 results available. Use Up and Down to choose options, press Enter to select t…" at bounding box center [959, 201] width 2 height 18
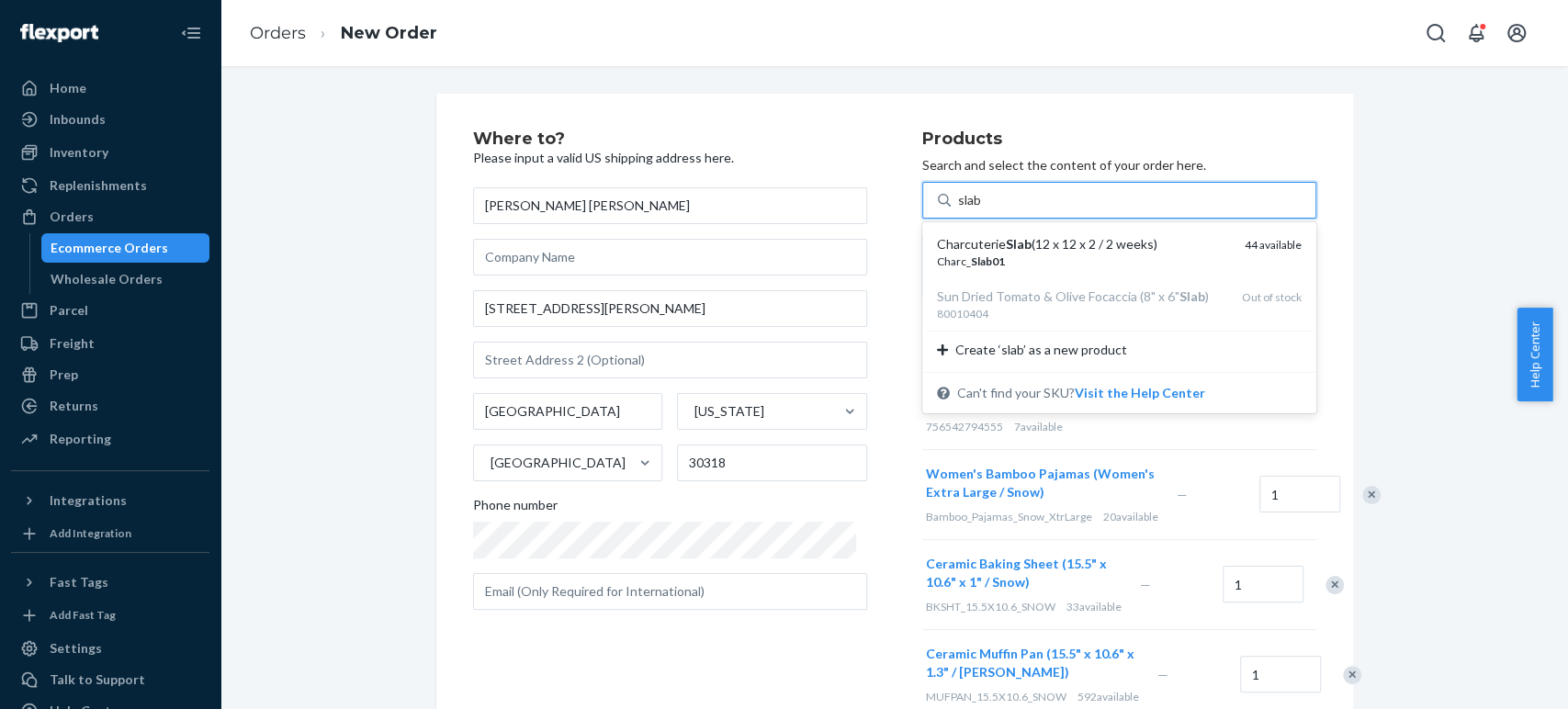
click at [1006, 238] on em "Slab" at bounding box center [1019, 243] width 26 height 16
click at [983, 210] on input "slab" at bounding box center [970, 201] width 25 height 18
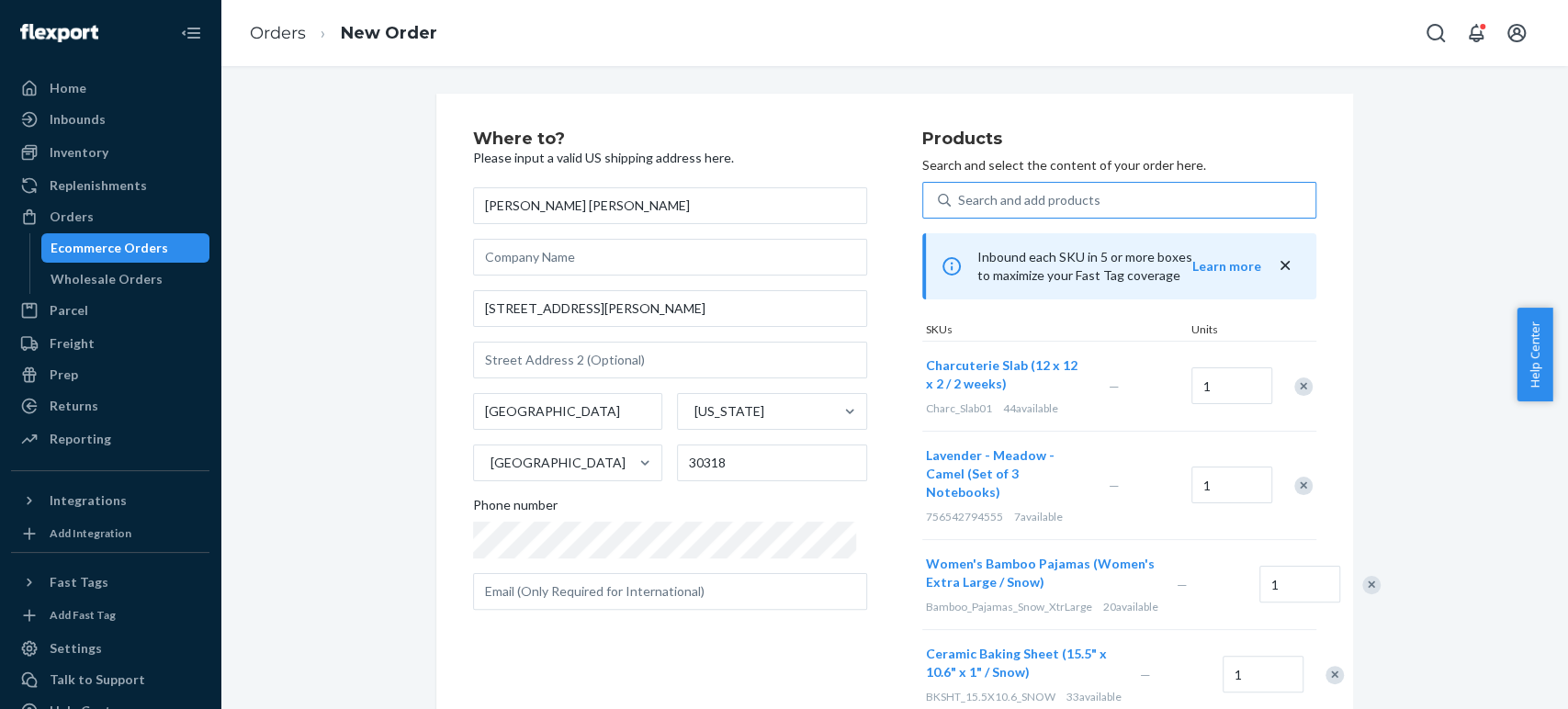
click at [776, 661] on div "Where to? Please input a valid US shipping address here. Josie Duffy Rice 2830 …" at bounding box center [698, 515] width 449 height 770
click at [981, 205] on div "Search and add products" at bounding box center [1029, 201] width 142 height 18
click at [960, 205] on input "Search and add products" at bounding box center [959, 201] width 2 height 18
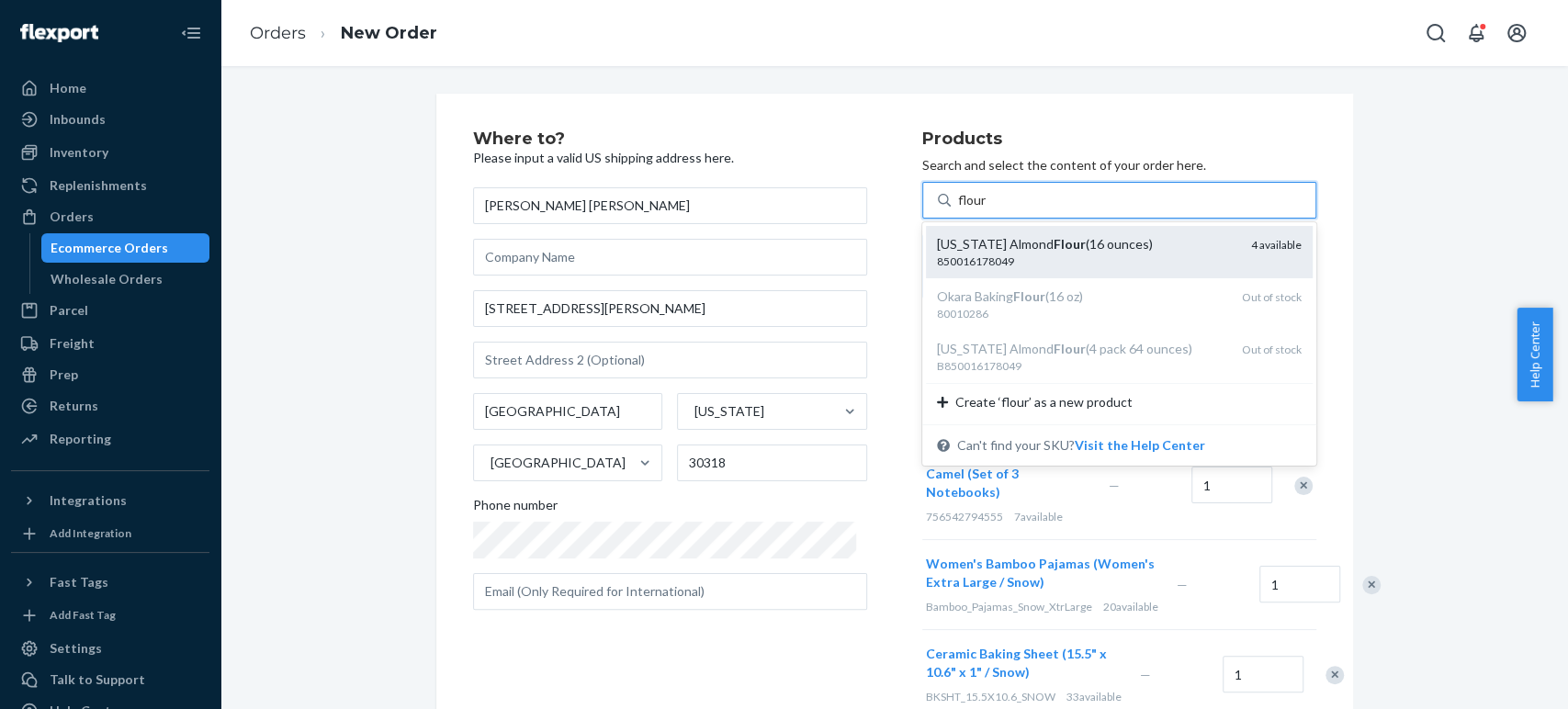
click at [977, 240] on div "California Almond Flour (16 ounces)" at bounding box center [1086, 244] width 300 height 18
click at [977, 210] on input "flour" at bounding box center [973, 201] width 30 height 18
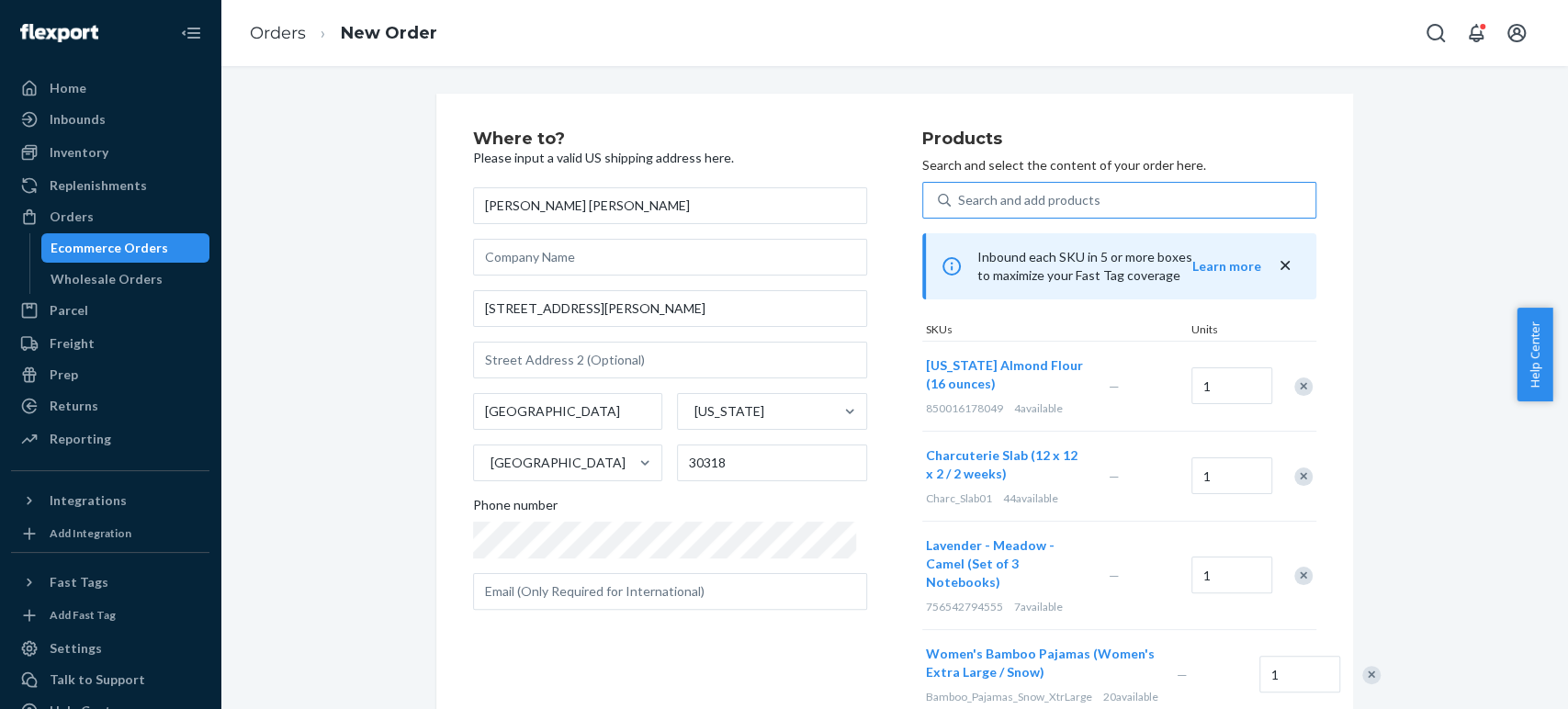
click at [970, 198] on div "Search and add products" at bounding box center [1029, 201] width 142 height 18
click at [960, 198] on input "Search and add products" at bounding box center [959, 201] width 2 height 18
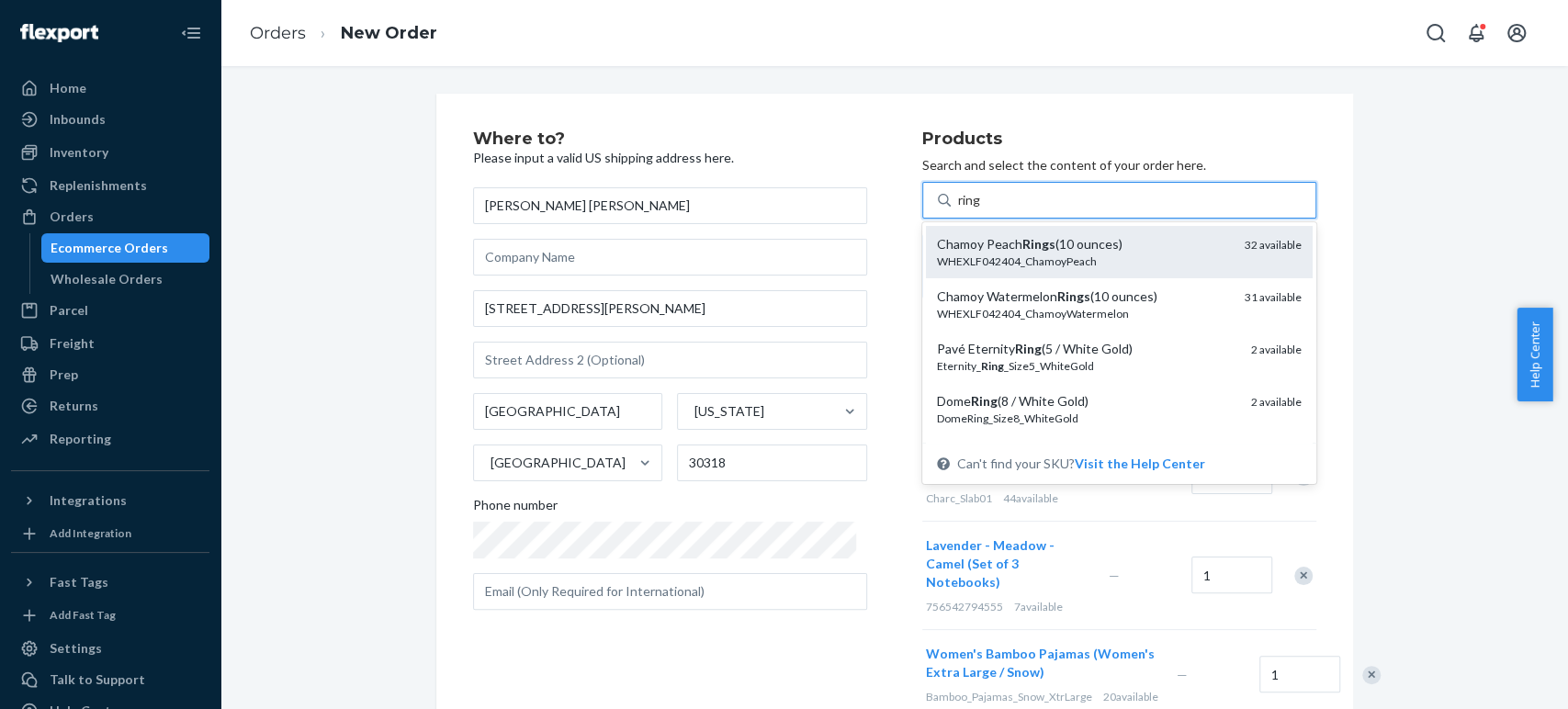
click at [968, 258] on div "WHEXLF042404_ChamoyPeach" at bounding box center [1083, 261] width 293 height 16
click at [968, 210] on input "ring" at bounding box center [970, 201] width 24 height 18
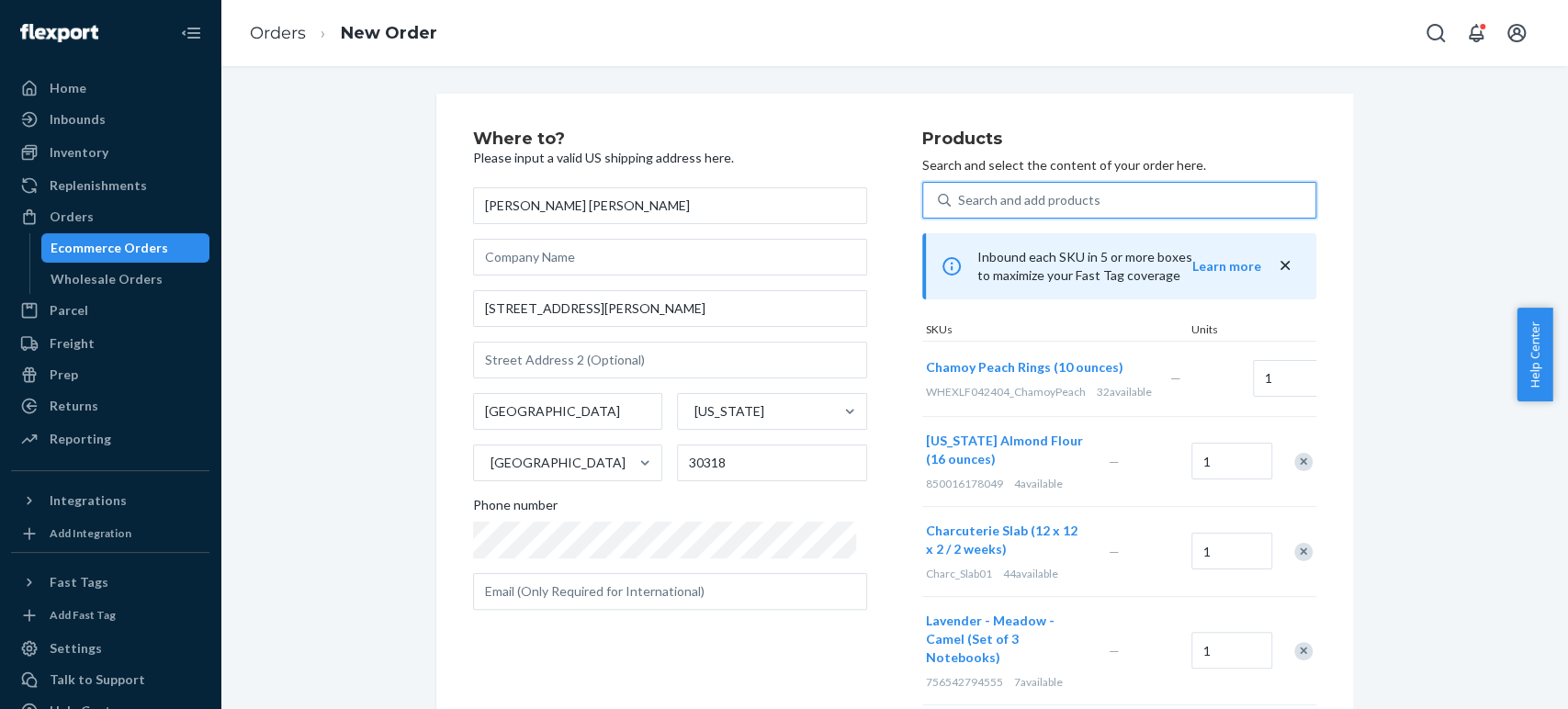
click at [968, 202] on div "Search and add products" at bounding box center [1029, 201] width 142 height 18
click at [960, 202] on input "0 results available. Select is focused ,type to refine list, press Down to open…" at bounding box center [959, 201] width 2 height 18
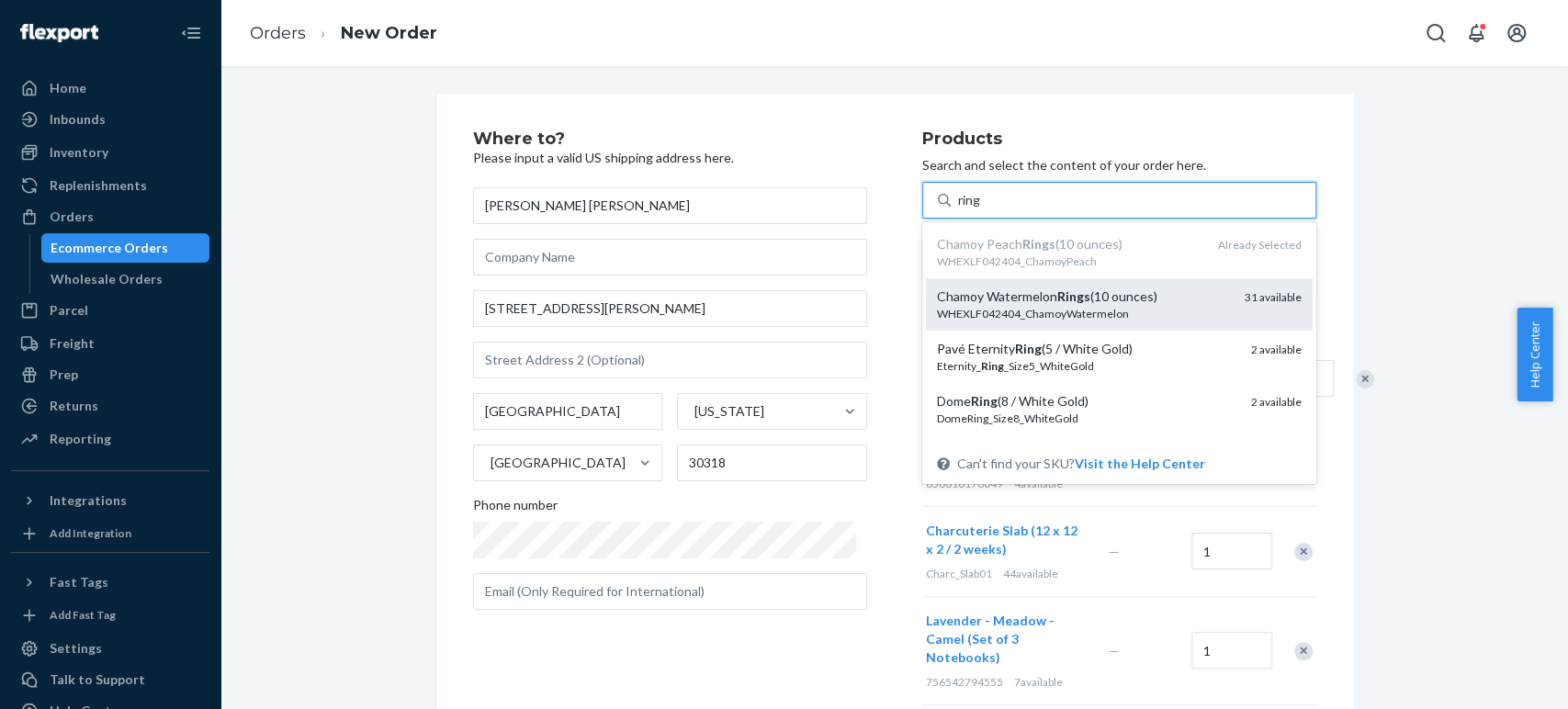
click at [962, 316] on div "WHEXLF042404_ChamoyWatermelon" at bounding box center [1083, 313] width 293 height 16
click at [962, 210] on input "ring" at bounding box center [970, 201] width 24 height 18
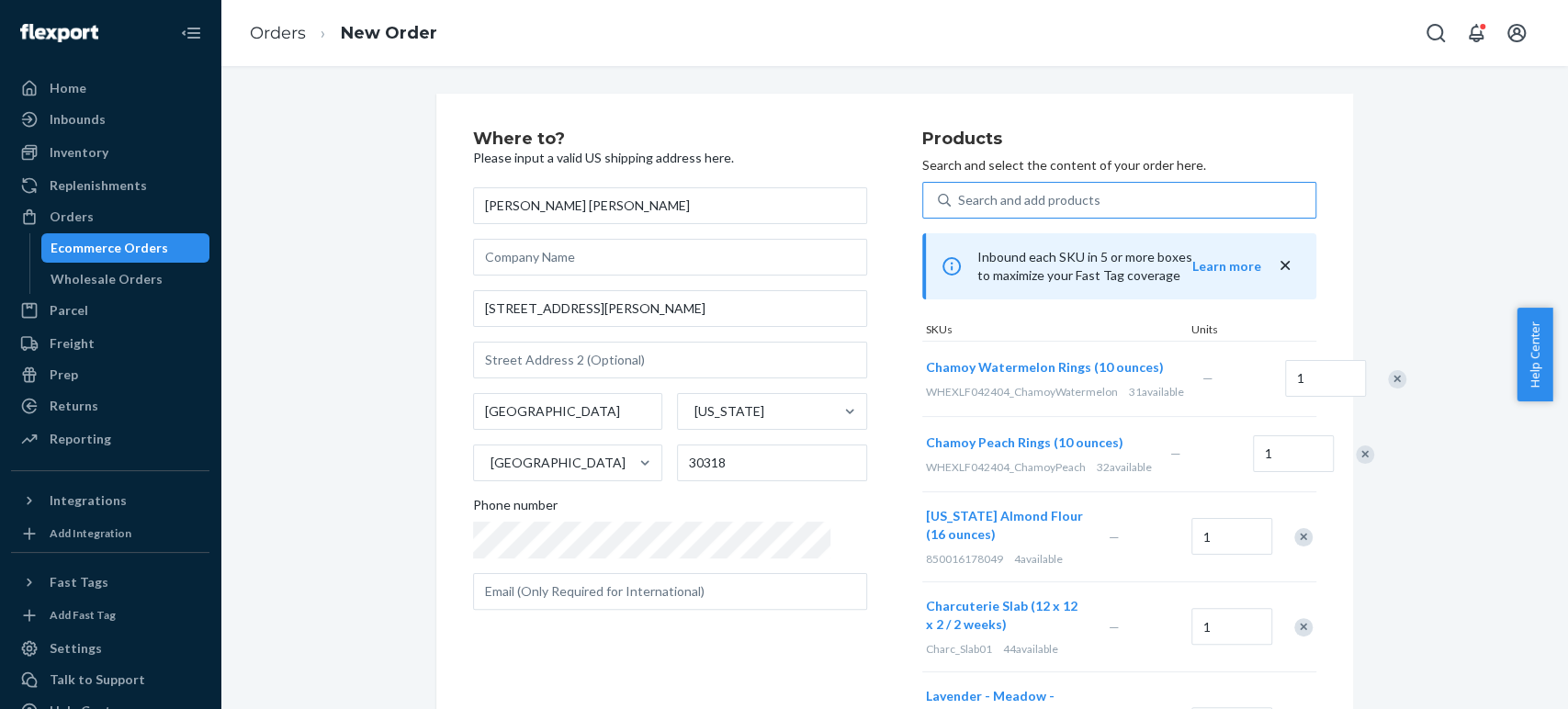
click at [985, 202] on div "Search and add products" at bounding box center [1029, 201] width 142 height 18
click at [960, 202] on input "Search and add products" at bounding box center [959, 201] width 2 height 18
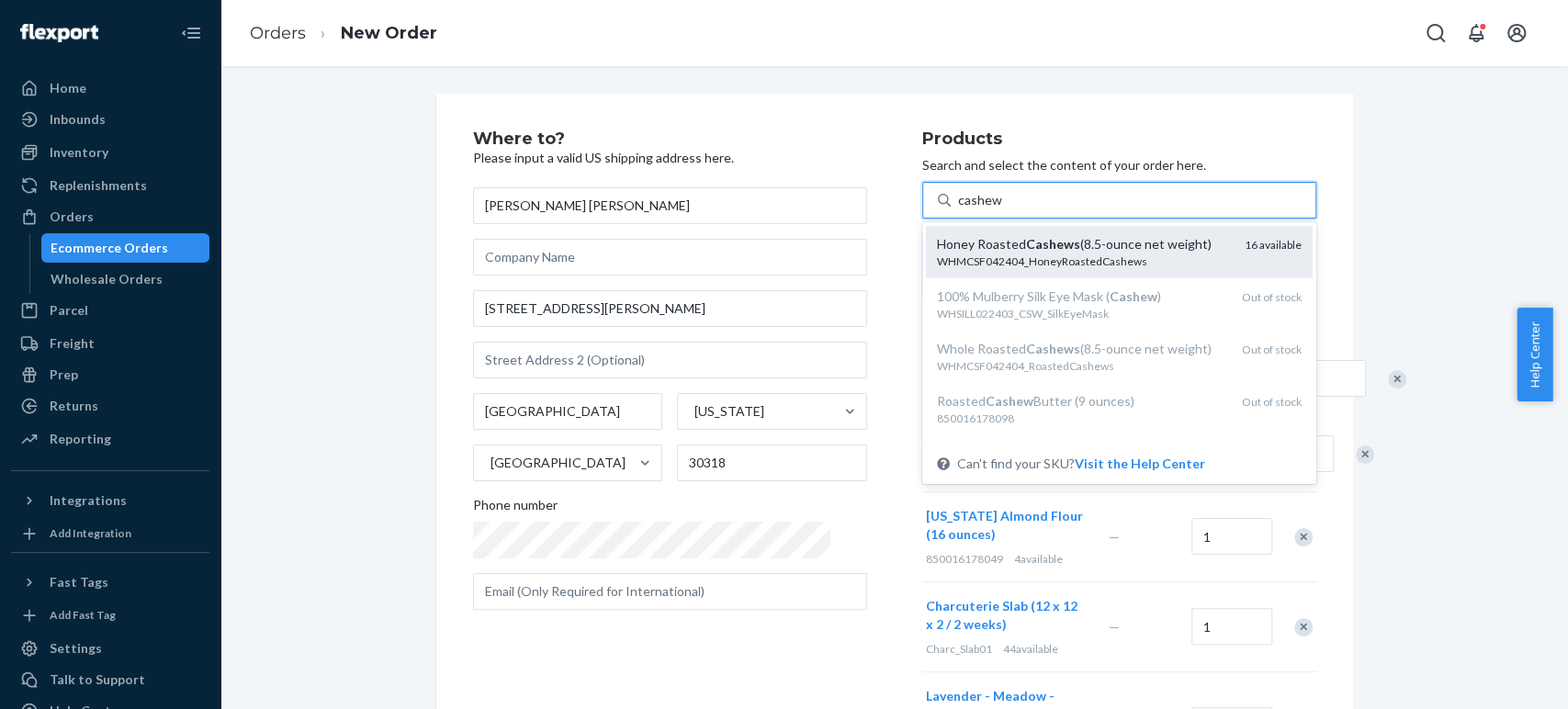
click at [1026, 238] on em "Cashews" at bounding box center [1053, 243] width 55 height 16
click at [988, 210] on input "cashew" at bounding box center [980, 201] width 44 height 18
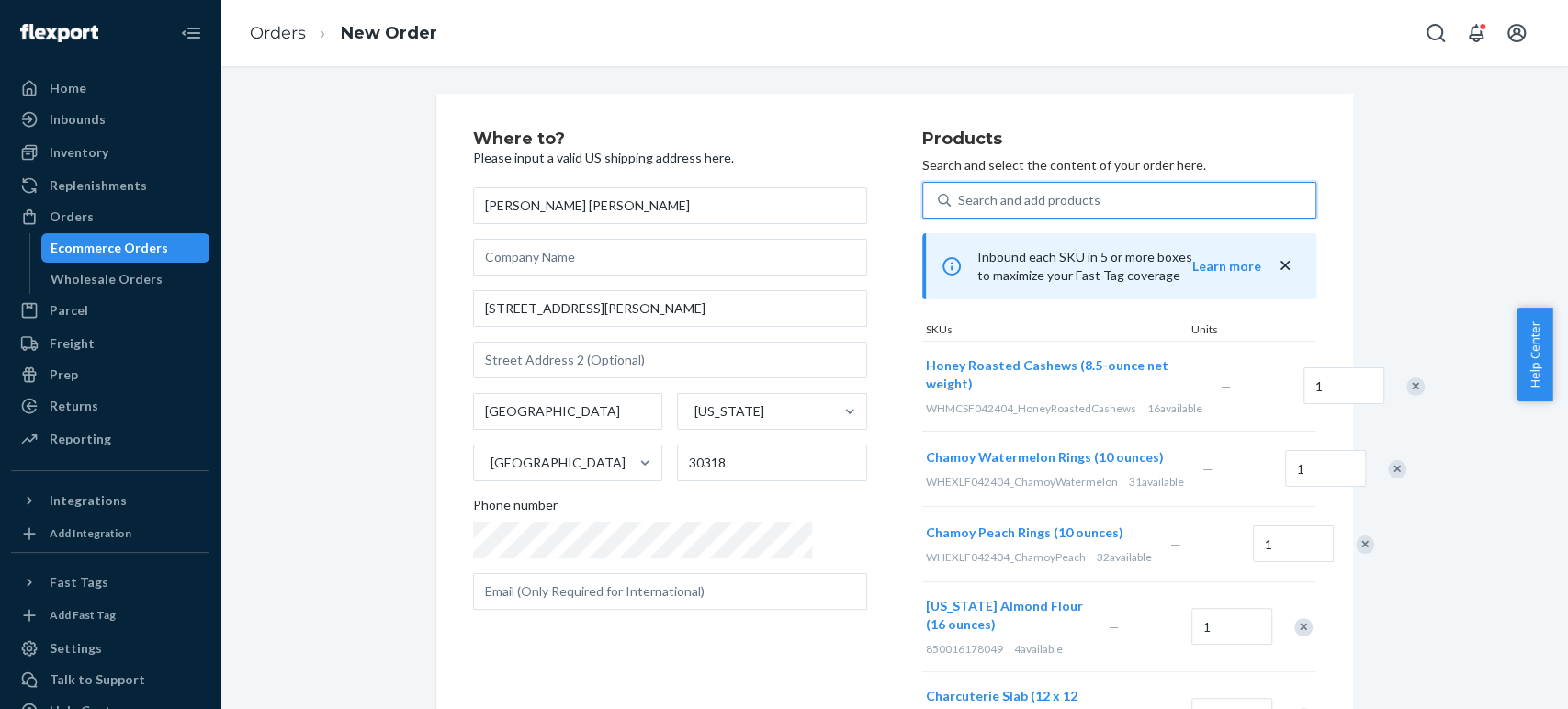
click at [958, 205] on div "Search and add products" at bounding box center [1029, 201] width 142 height 18
click at [958, 205] on input "0 results available. Select is focused ,type to refine list, press Down to open…" at bounding box center [959, 201] width 2 height 18
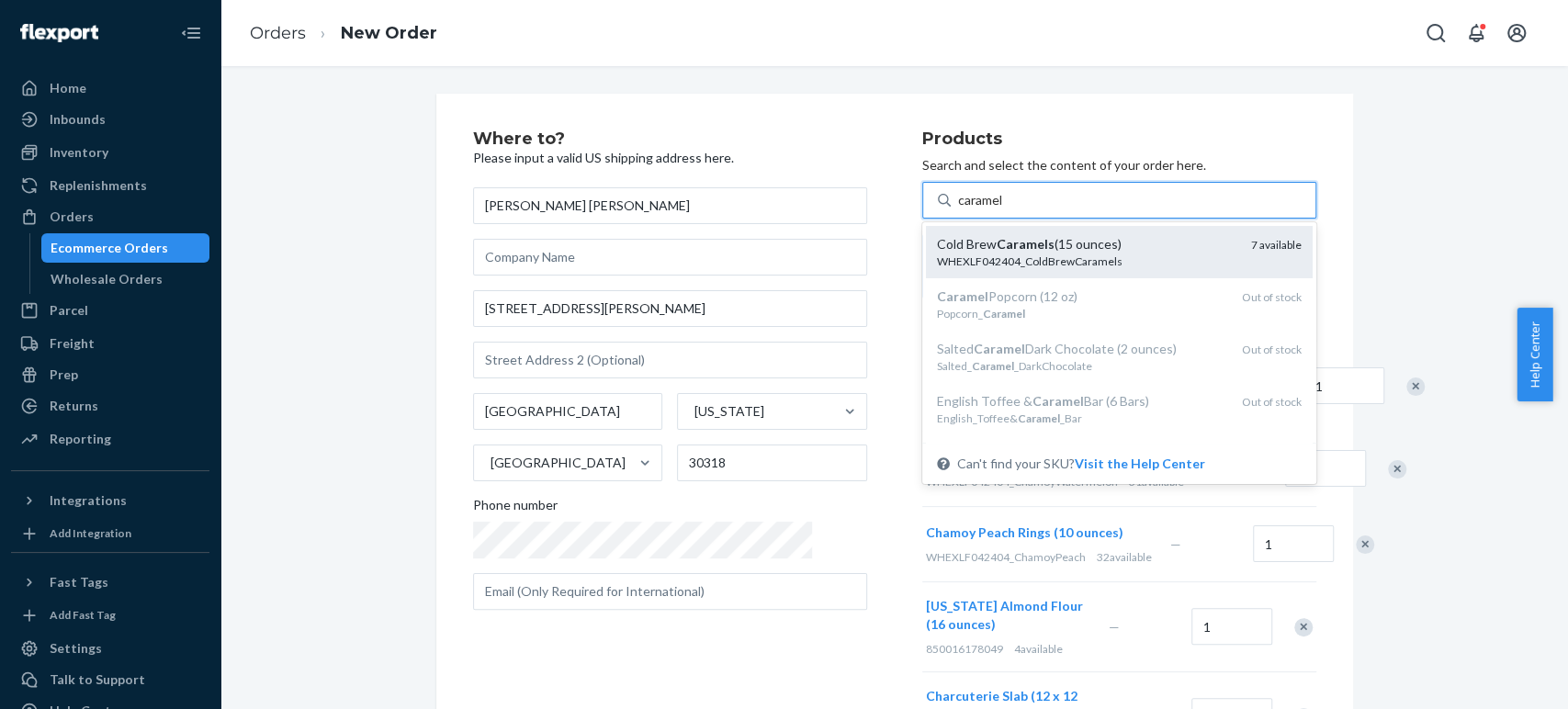
click at [937, 255] on div "WHEXLF042404_ColdBrewCaramels" at bounding box center [1086, 261] width 300 height 16
click at [958, 210] on input "caramel" at bounding box center [981, 201] width 47 height 18
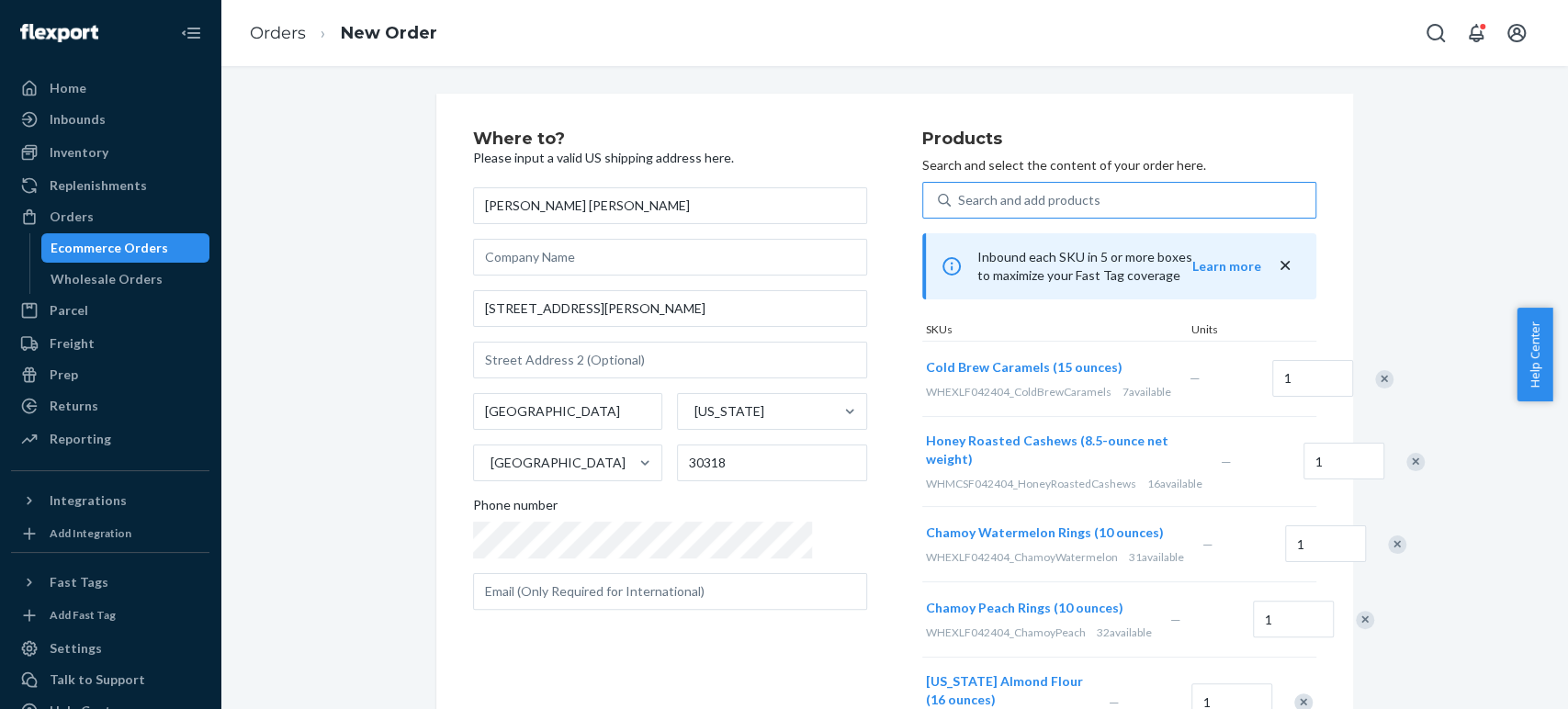
click at [973, 189] on div "Search and add products" at bounding box center [1133, 201] width 364 height 33
click at [960, 191] on input "Search and add products" at bounding box center [959, 201] width 2 height 18
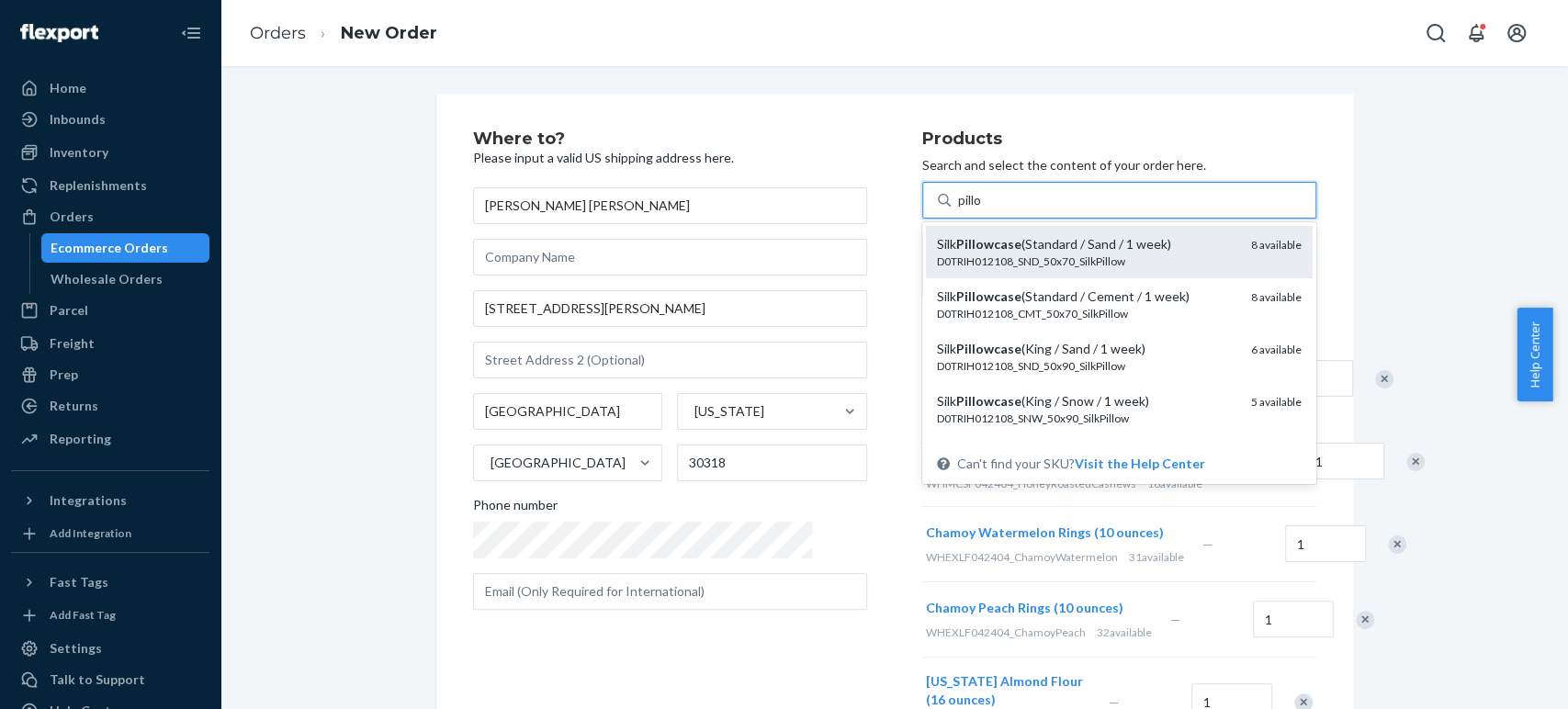
click at [981, 255] on div "D0TRIH012108_SND_50x70_SilkPillow" at bounding box center [1086, 261] width 300 height 16
click at [981, 210] on input "pillo" at bounding box center [971, 201] width 26 height 18
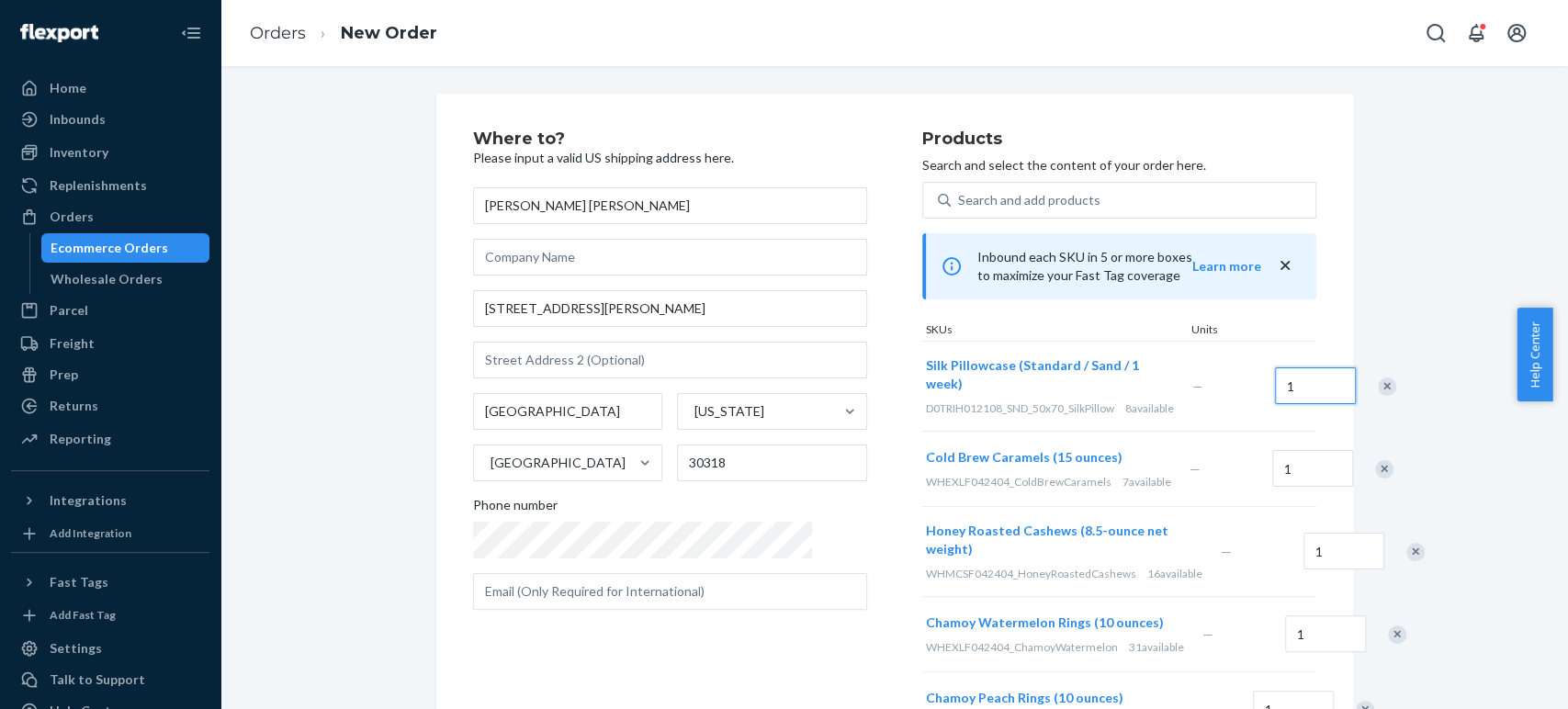
click at [1275, 396] on input "1" at bounding box center [1315, 385] width 80 height 37
click at [1042, 195] on div "Search and add products" at bounding box center [1133, 201] width 364 height 33
click at [960, 195] on input "Search and add products" at bounding box center [959, 201] width 2 height 18
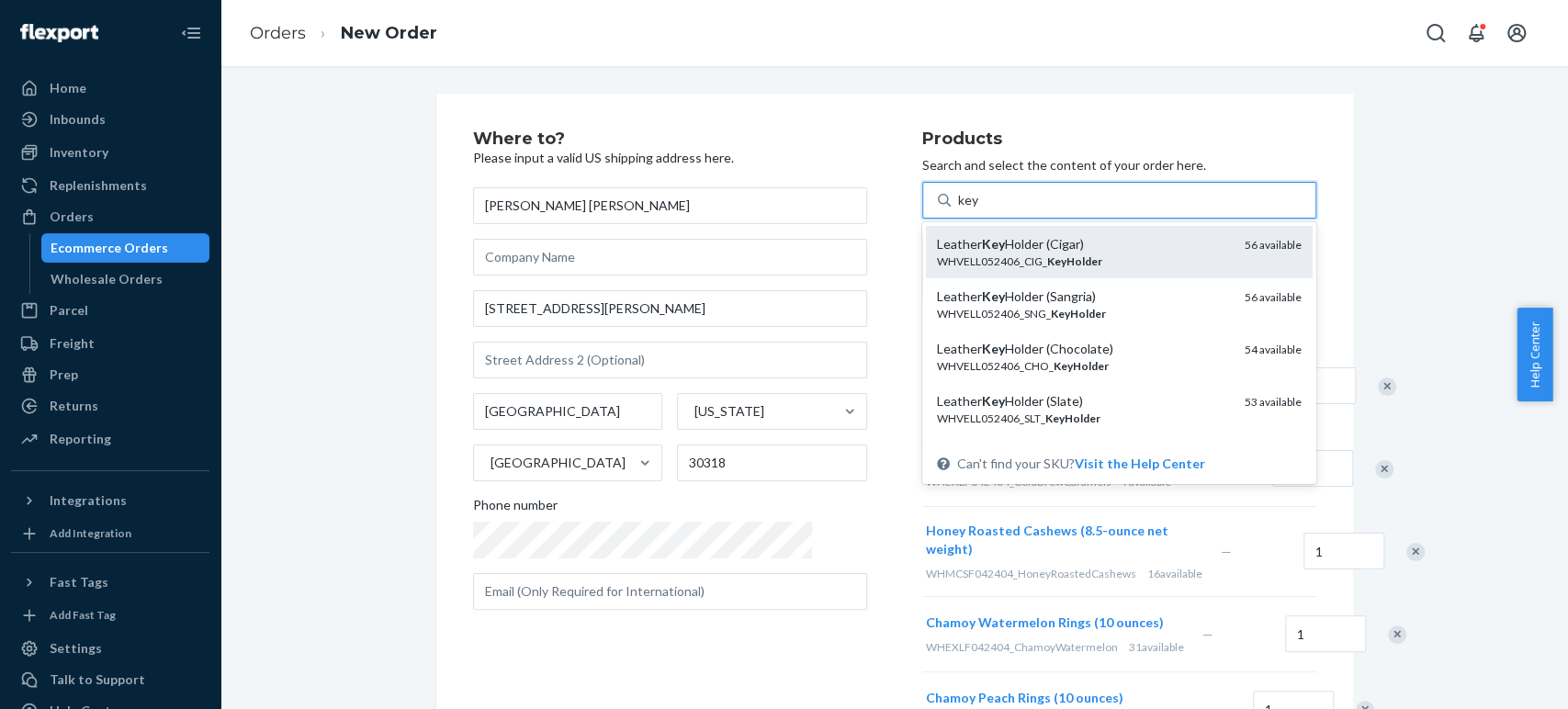
click at [1022, 240] on div "Leather Key Holder (Cigar)" at bounding box center [1083, 244] width 293 height 18
click at [979, 210] on input "key" at bounding box center [968, 201] width 21 height 18
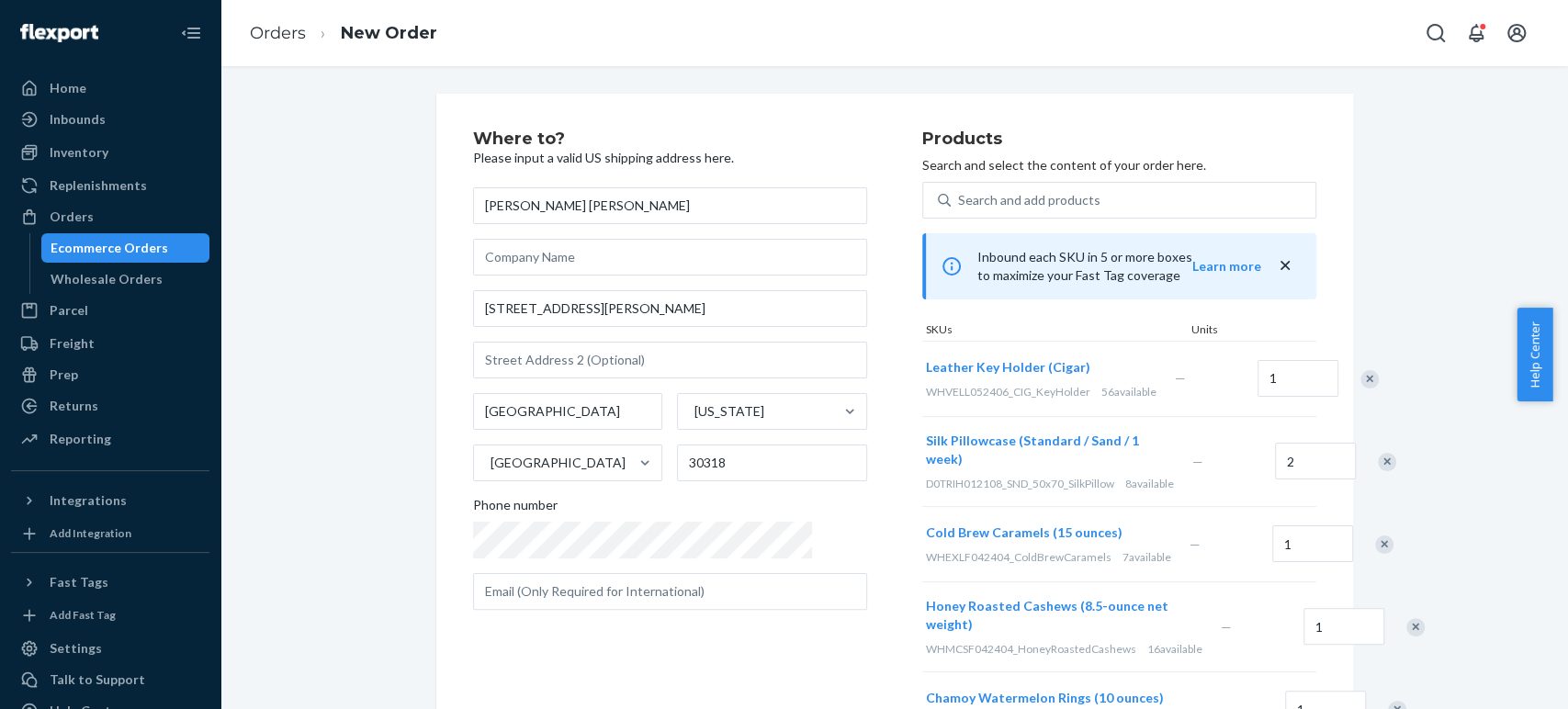
click at [950, 211] on div "Search and add products" at bounding box center [1133, 201] width 364 height 33
click at [958, 210] on input "0 results available. Use Up and Down to choose options, press Enter to select t…" at bounding box center [959, 201] width 2 height 18
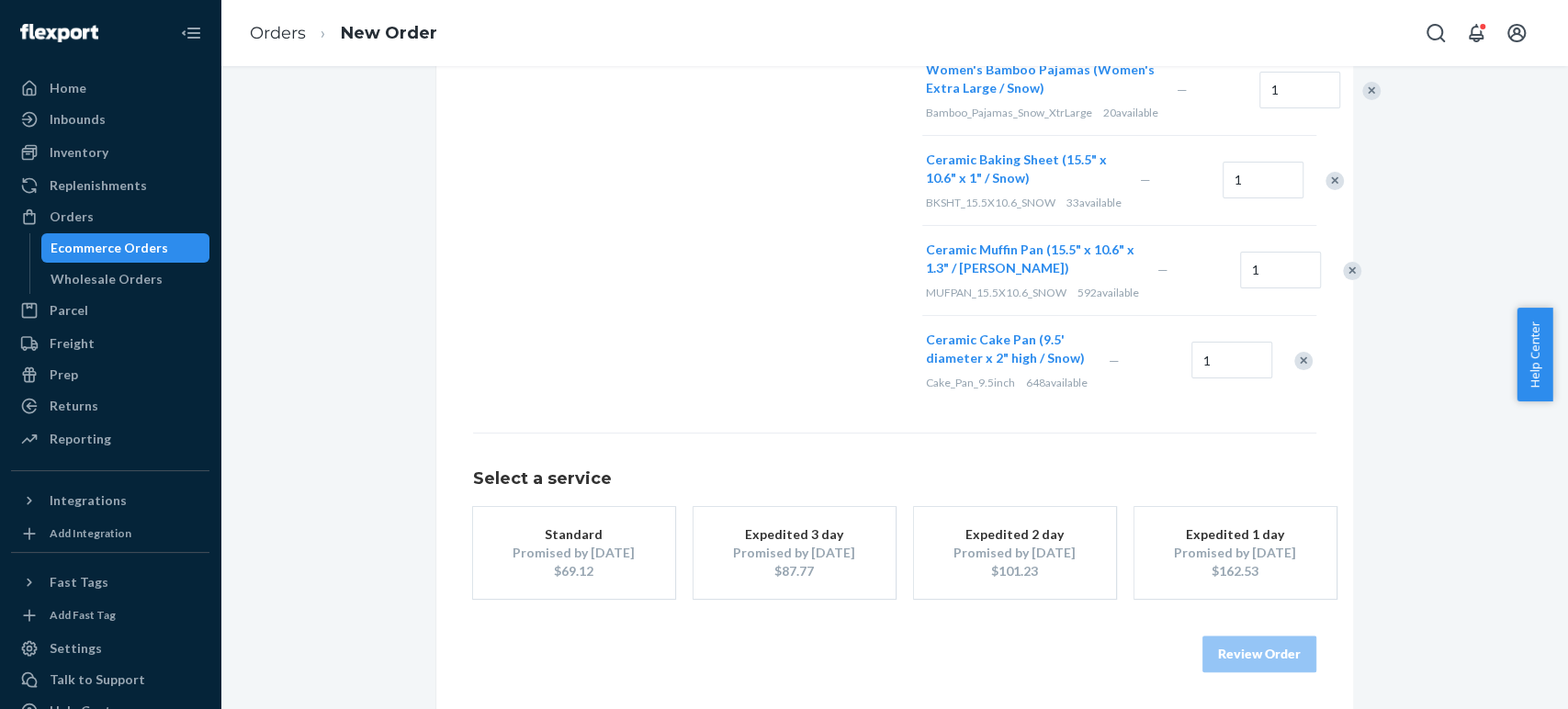
scroll to position [1122, 0]
click at [613, 562] on div "Promised by Oct 6, 2025" at bounding box center [573, 553] width 147 height 18
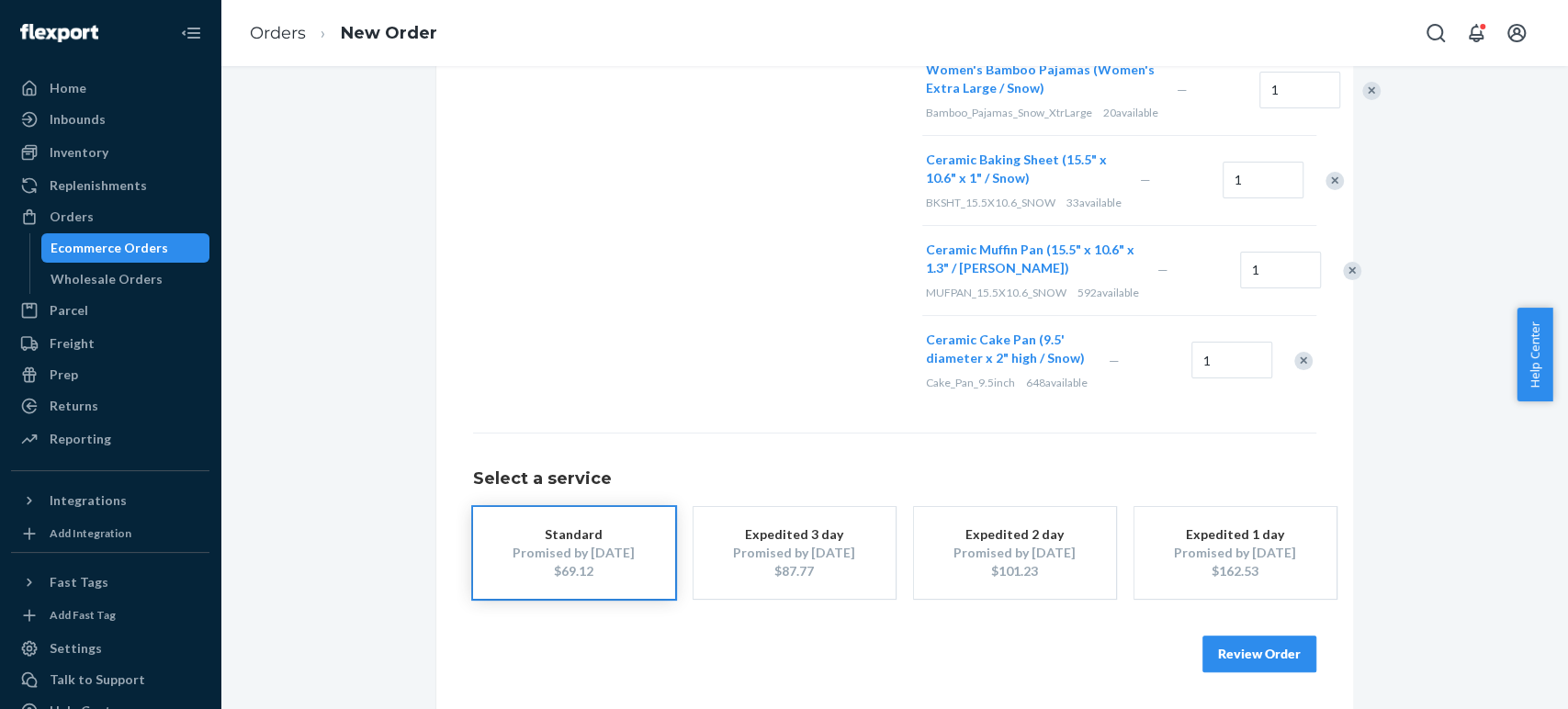
click at [1264, 671] on button "Review Order" at bounding box center [1259, 654] width 114 height 37
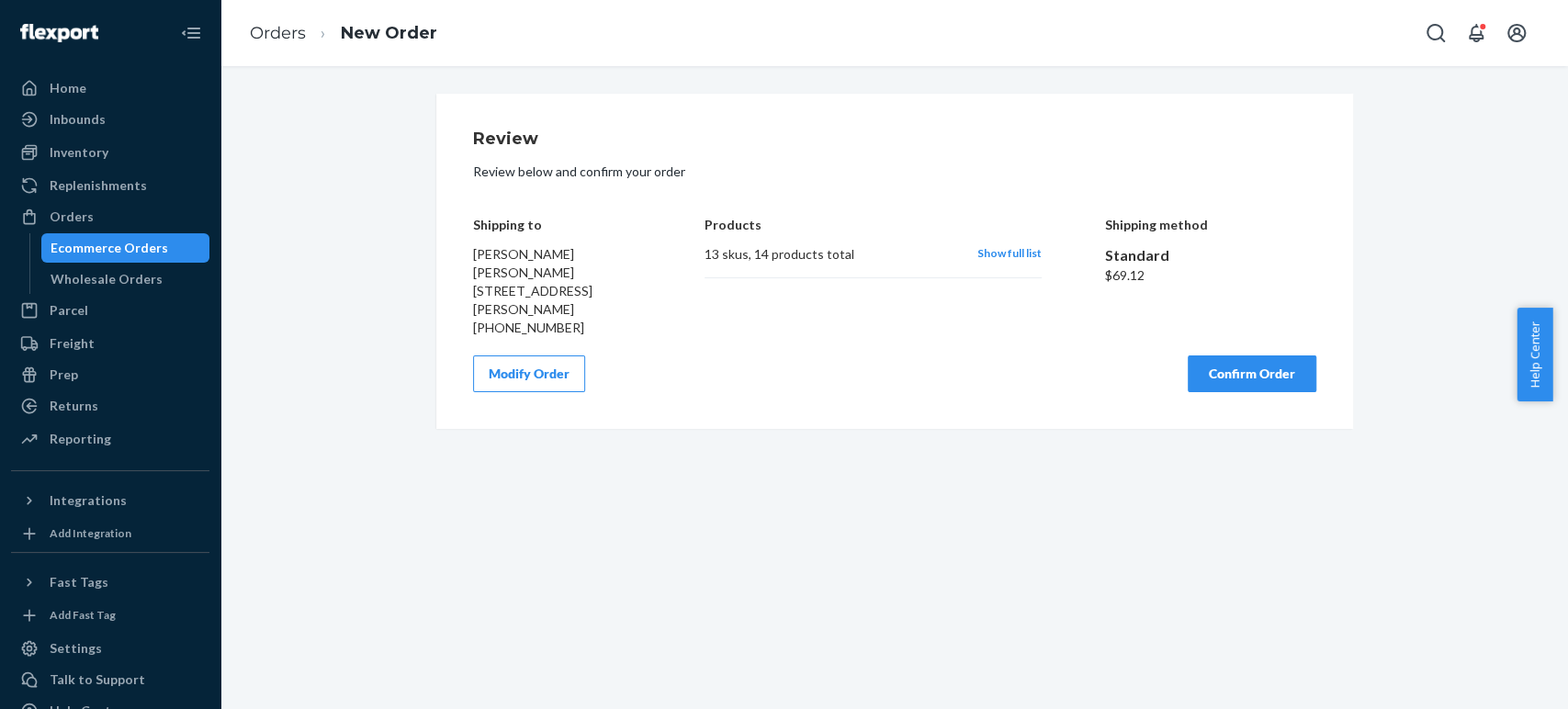
scroll to position [0, 0]
click at [893, 315] on div "Products 13 skus , 14 products total Show full list" at bounding box center [873, 263] width 337 height 147
click at [1211, 355] on button "Confirm Order" at bounding box center [1252, 373] width 129 height 37
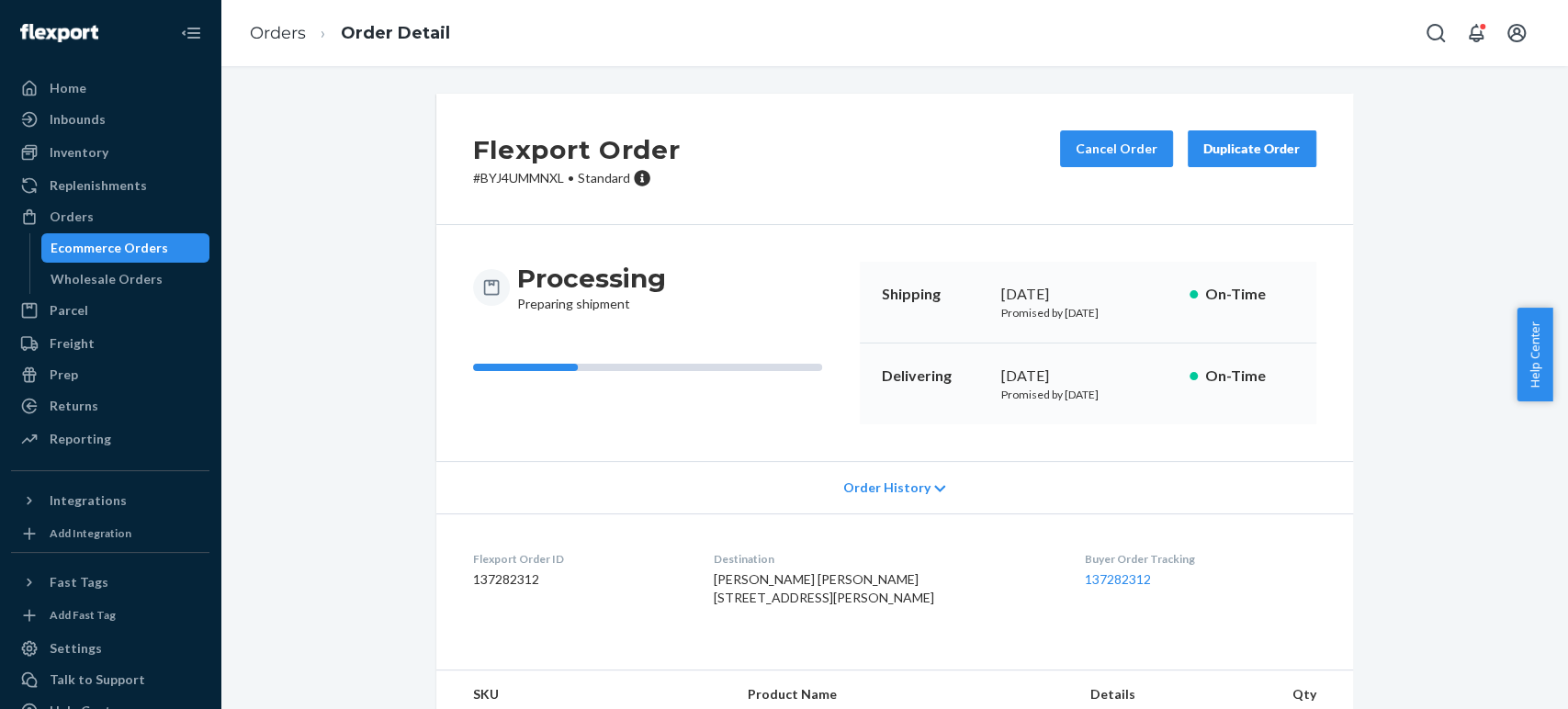
click at [499, 178] on p "# BYJ4UMMNXL • Standard" at bounding box center [577, 178] width 208 height 18
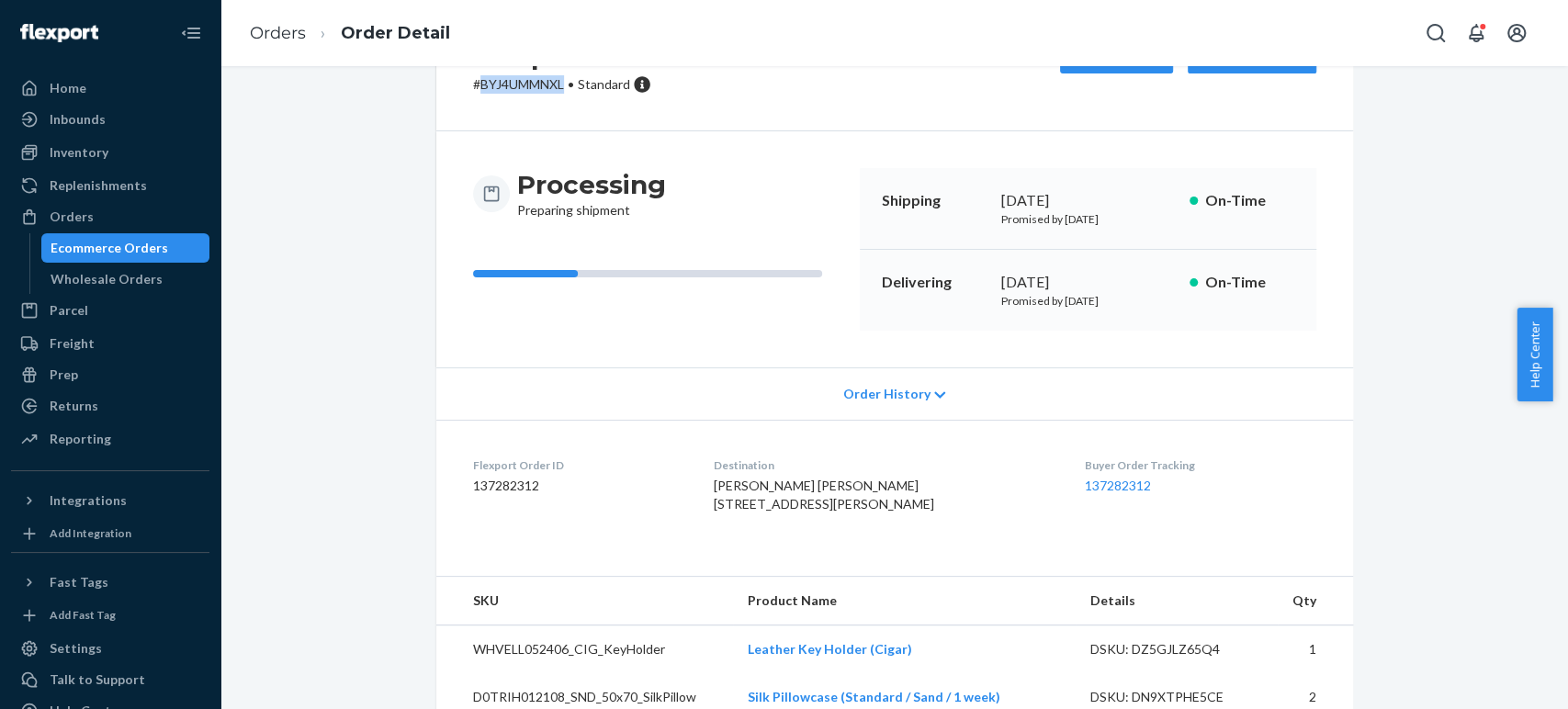
scroll to position [204, 0]
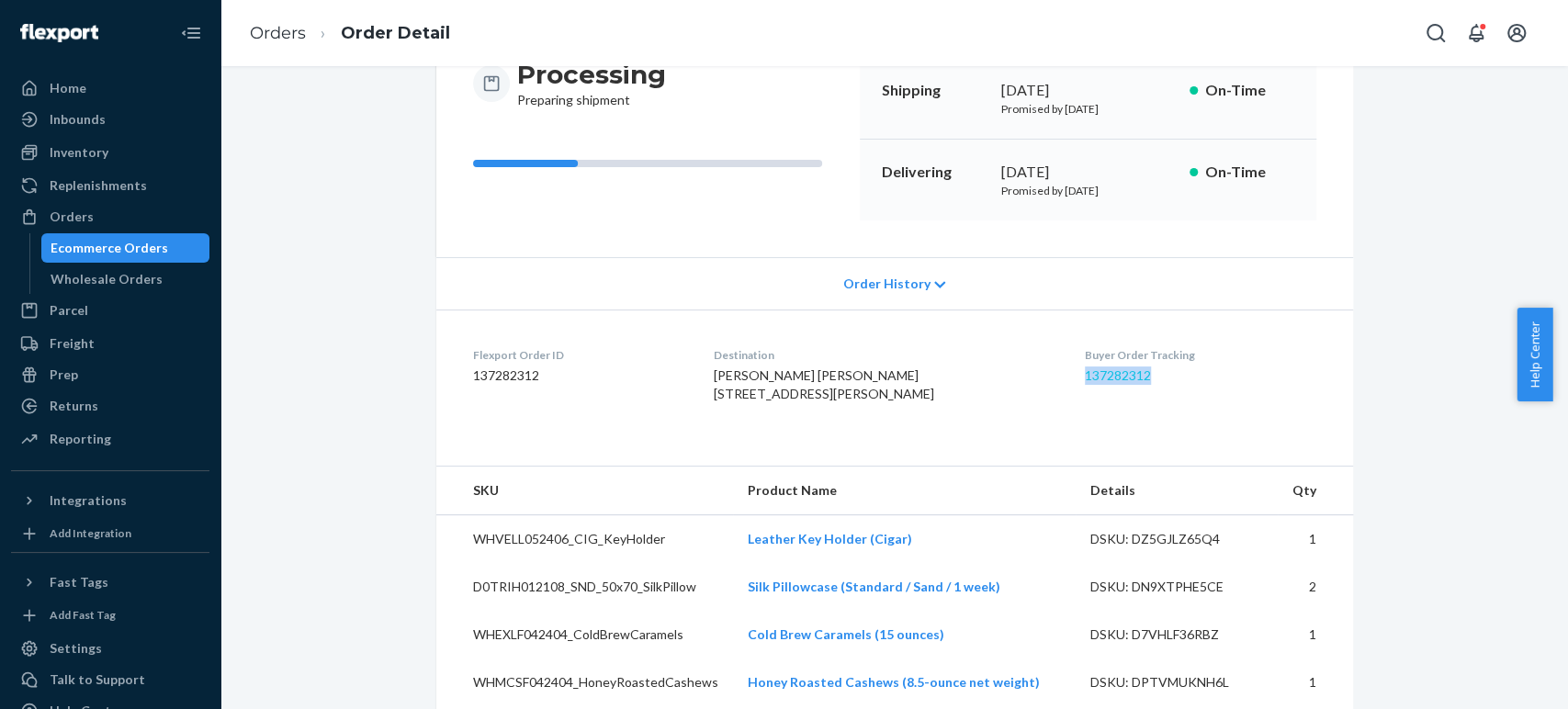
drag, startPoint x: 1136, startPoint y: 376, endPoint x: 1053, endPoint y: 366, distance: 83.6
click at [1084, 366] on dd "137282312" at bounding box center [1200, 375] width 231 height 18
click at [1084, 370] on link "137282312" at bounding box center [1118, 374] width 67 height 16
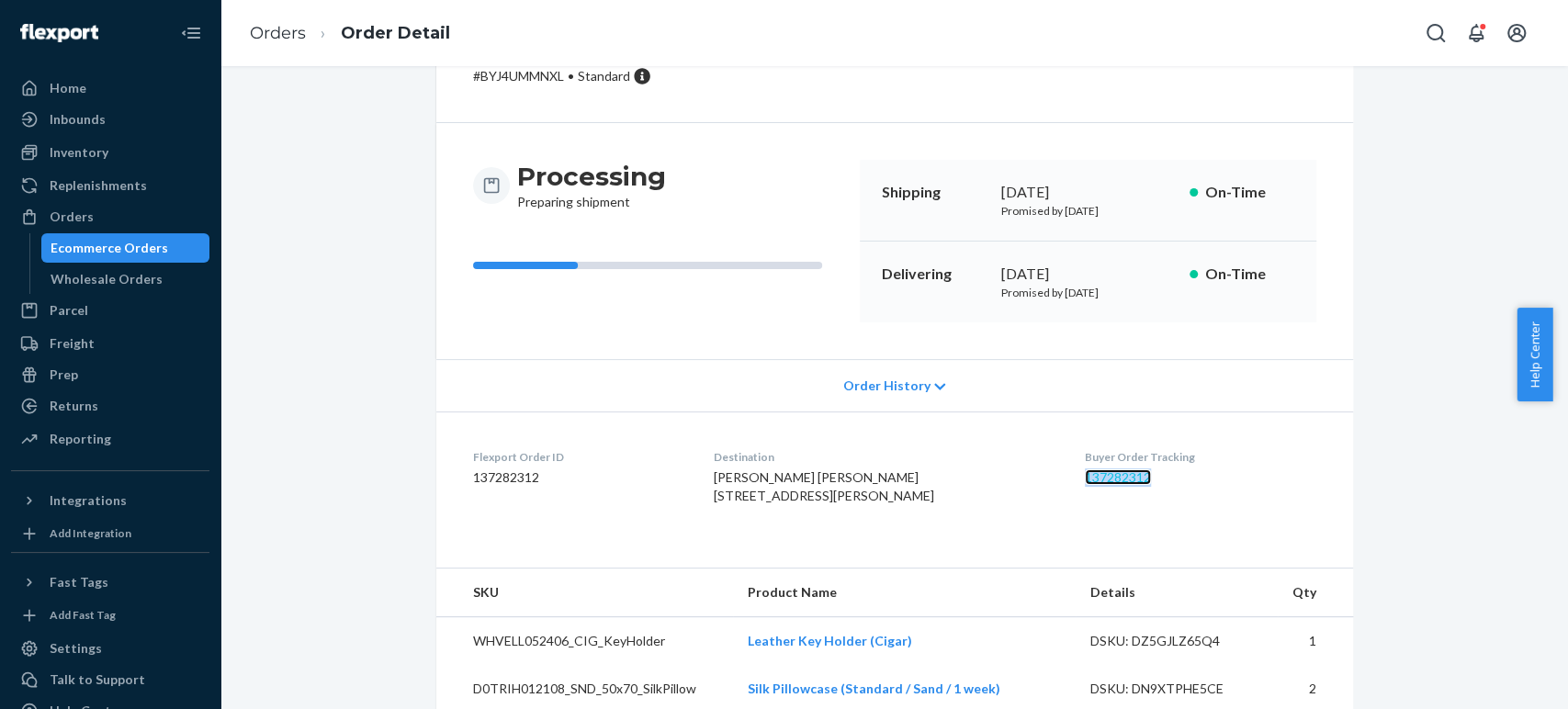
scroll to position [0, 0]
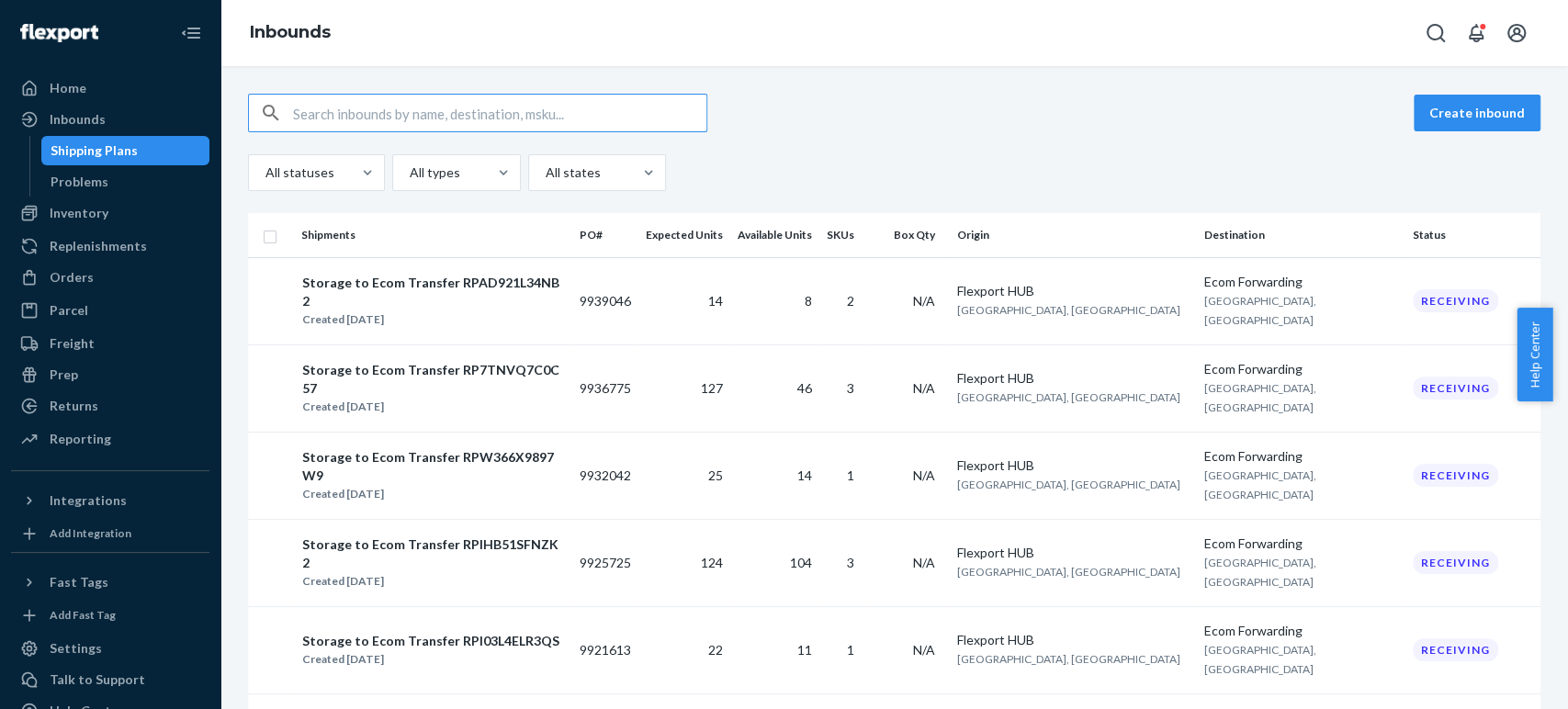
paste input "130231633"
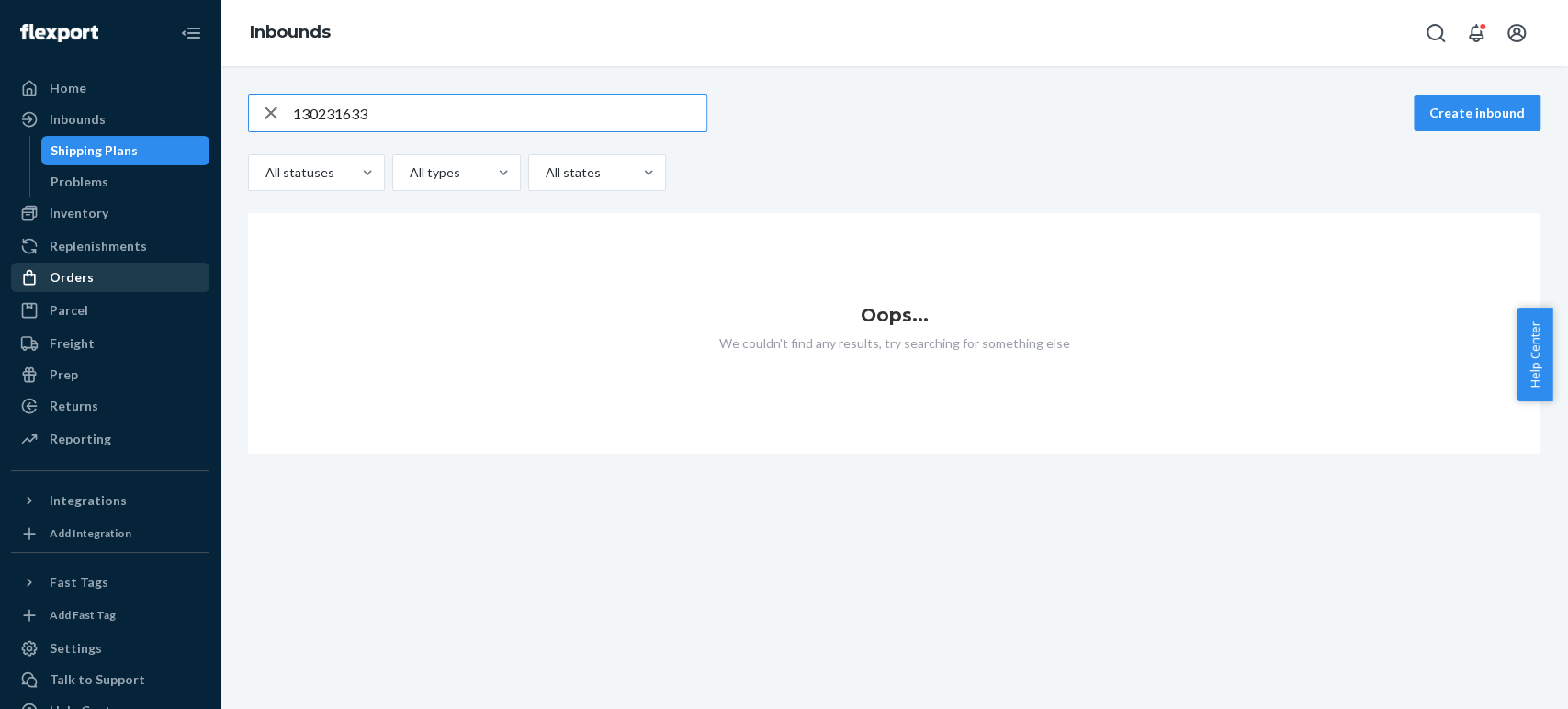
type input "130231633"
click at [75, 277] on div "Orders" at bounding box center [72, 277] width 44 height 18
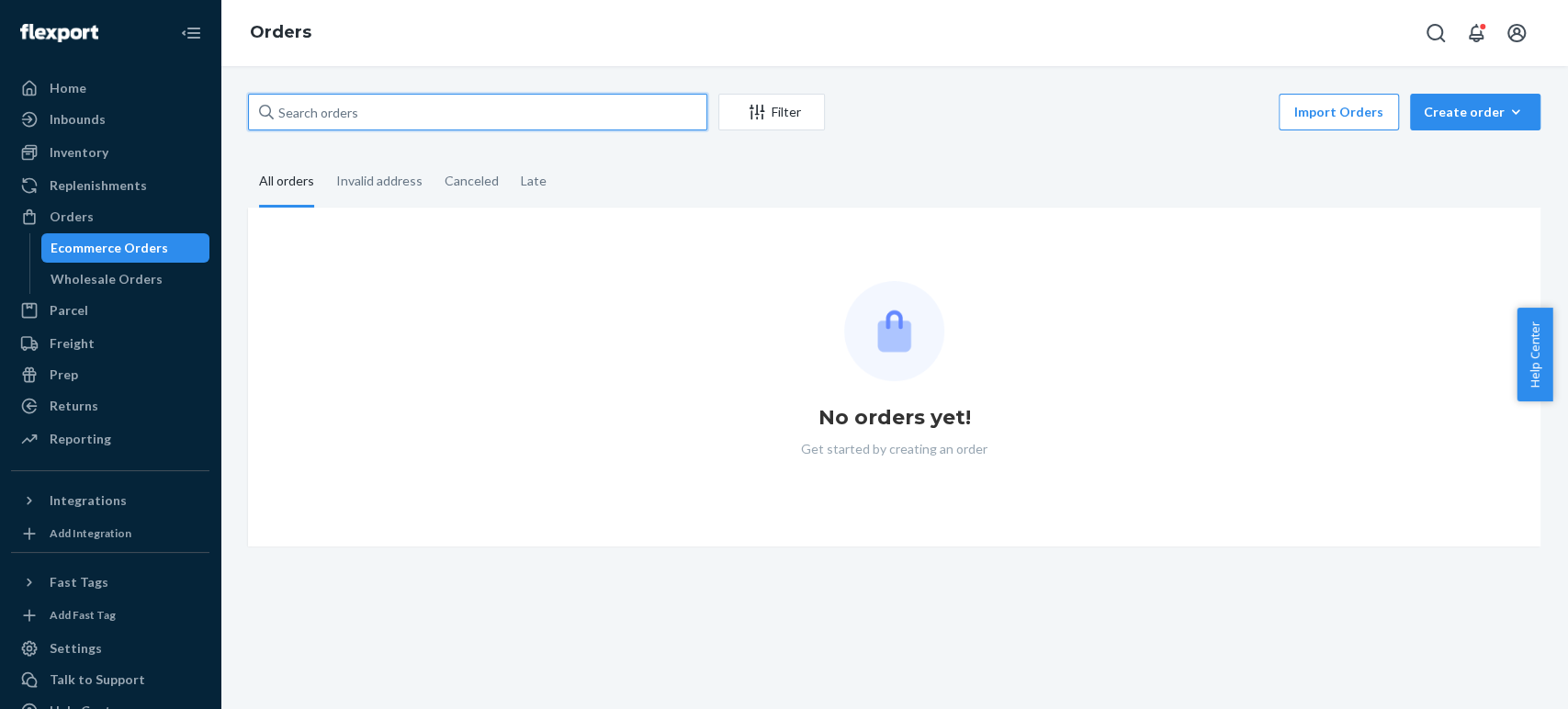
click at [307, 119] on input "text" at bounding box center [477, 112] width 459 height 37
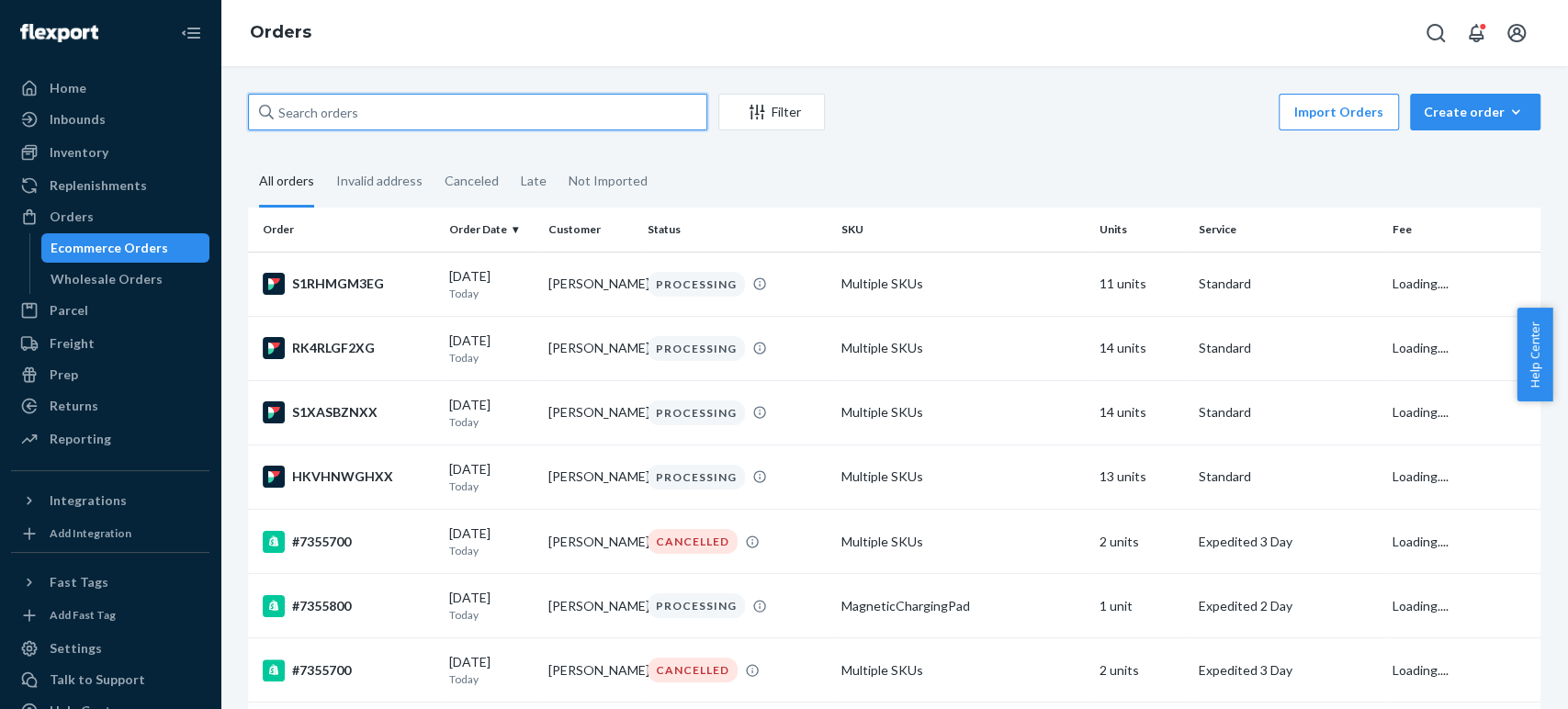
paste input "130231633"
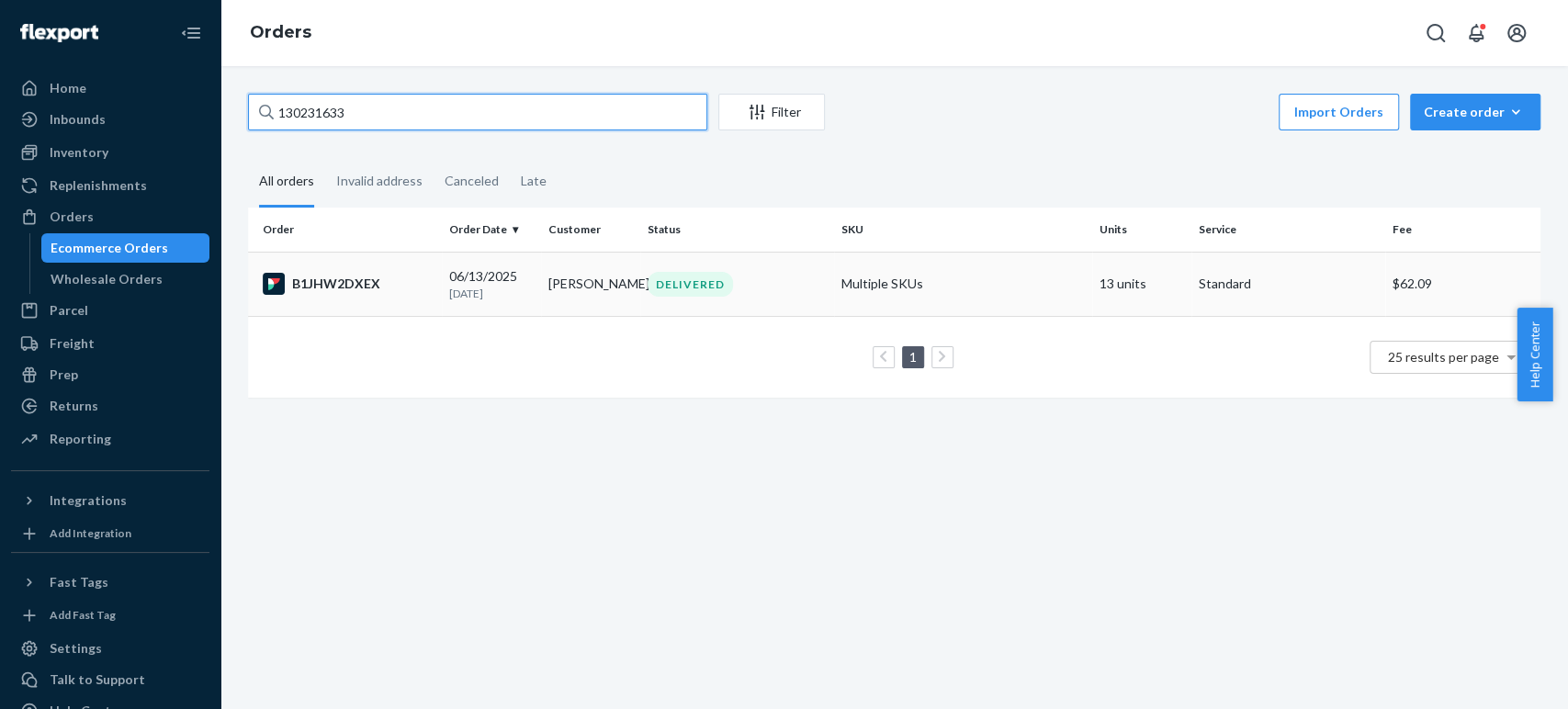
type input "130231633"
click at [404, 284] on div "B1JHW2DXEX" at bounding box center [349, 284] width 172 height 22
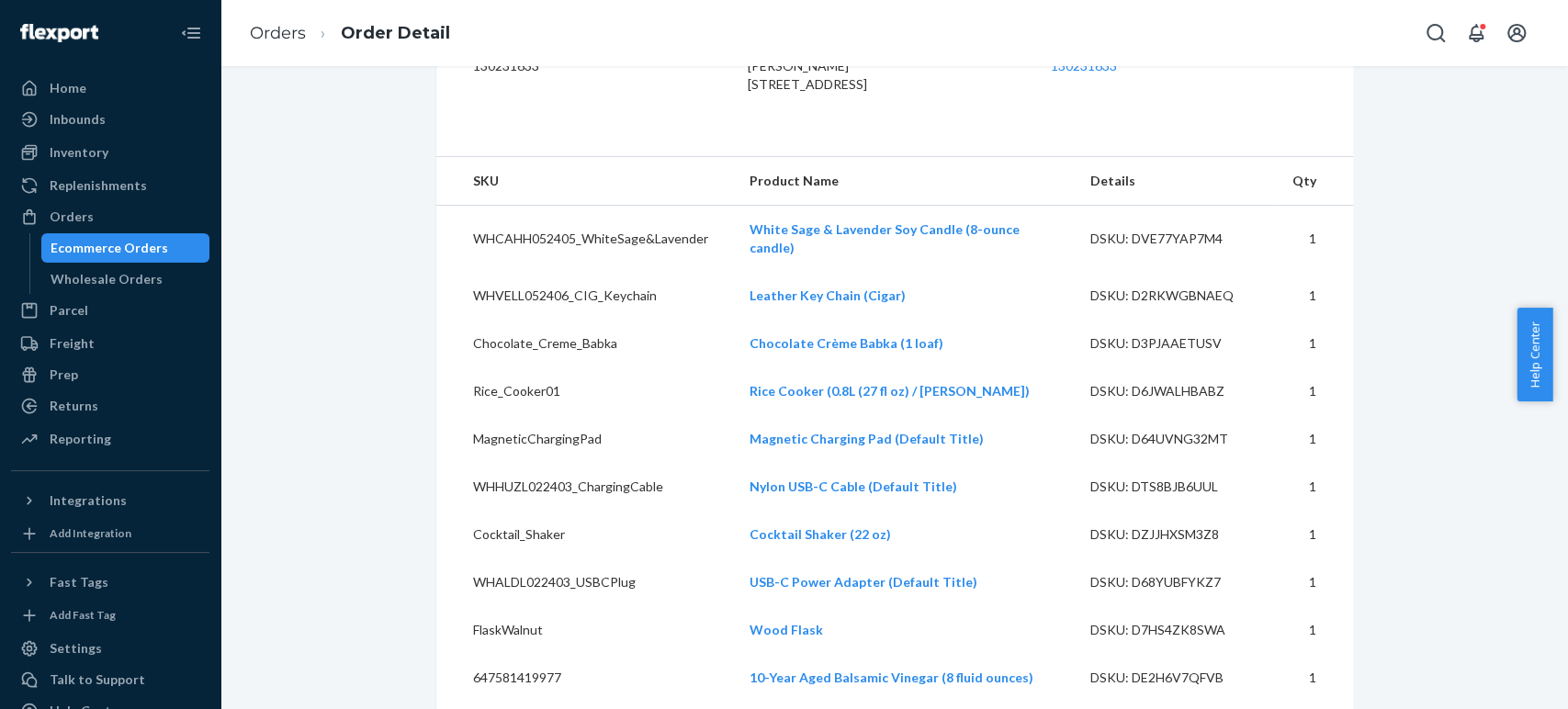
scroll to position [509, 0]
